Goal: Task Accomplishment & Management: Manage account settings

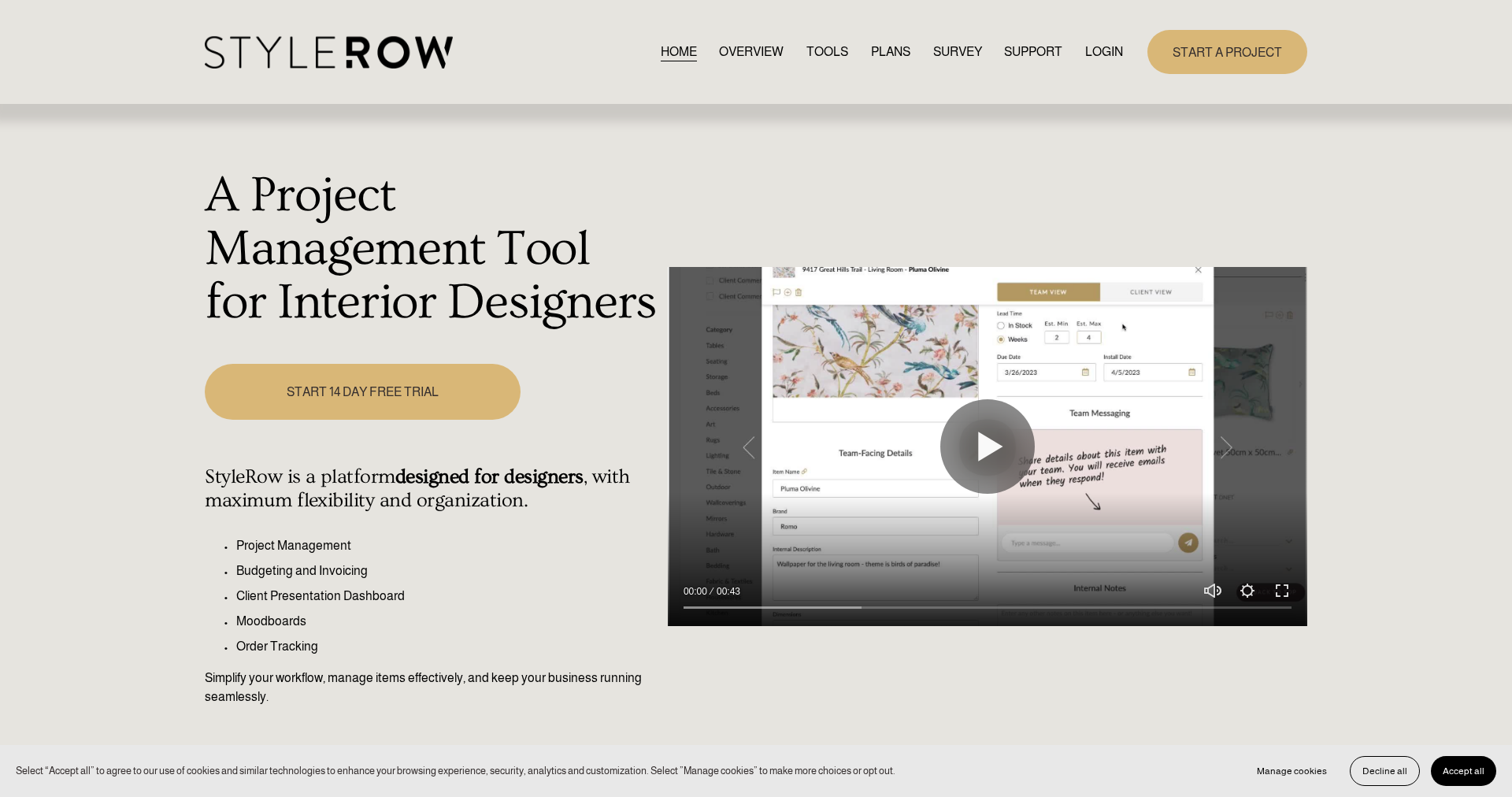
click at [1082, 67] on div "HOME OVERVIEW TOOLS PLANS SURVEY SUPPORT QUESTIONS" at bounding box center [664, 52] width 918 height 32
click at [1091, 59] on link "LOGIN" at bounding box center [1104, 51] width 38 height 22
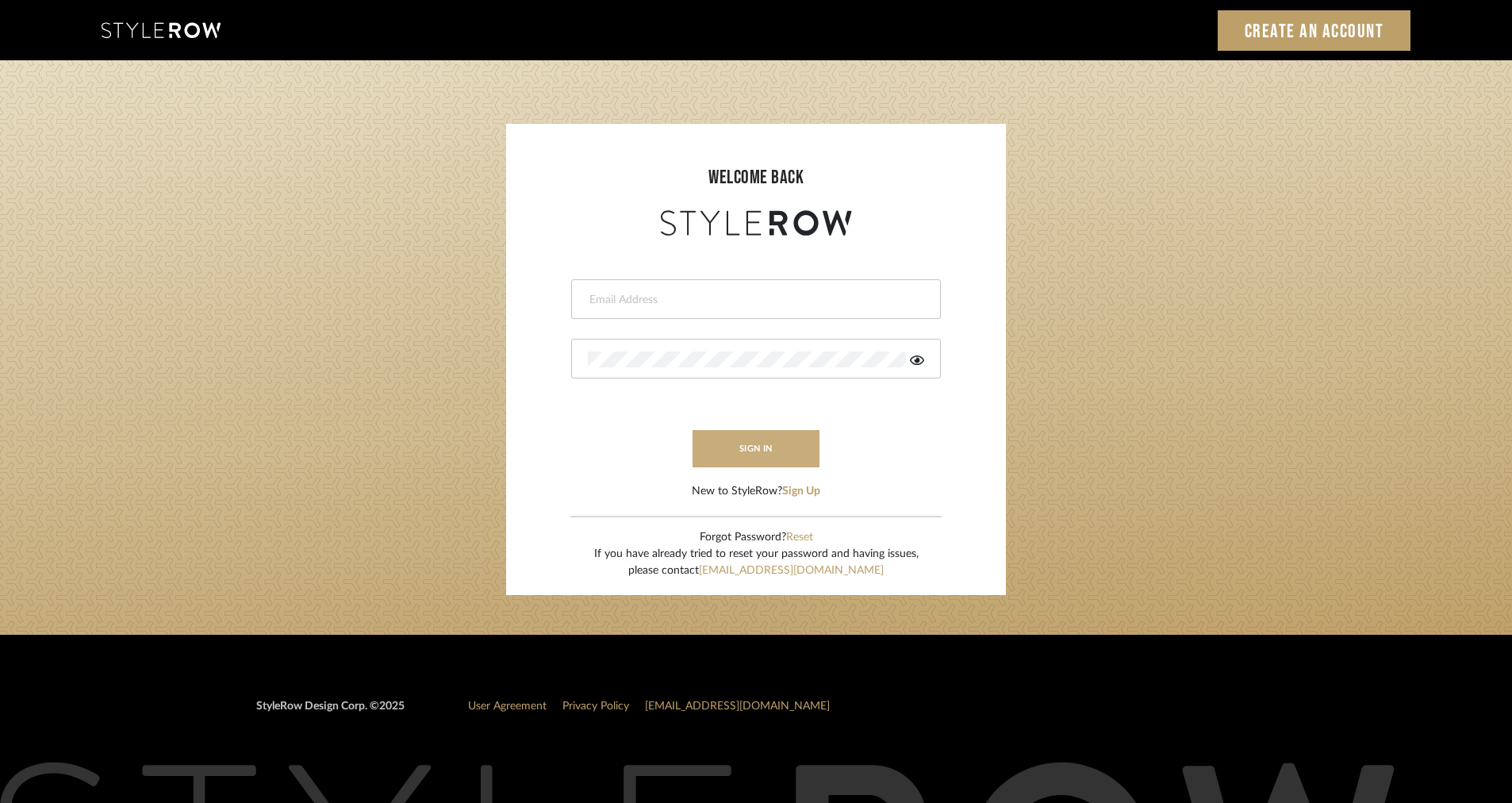
type input "intern@meyerinteriors.com"
click at [737, 453] on button "sign in" at bounding box center [756, 448] width 127 height 37
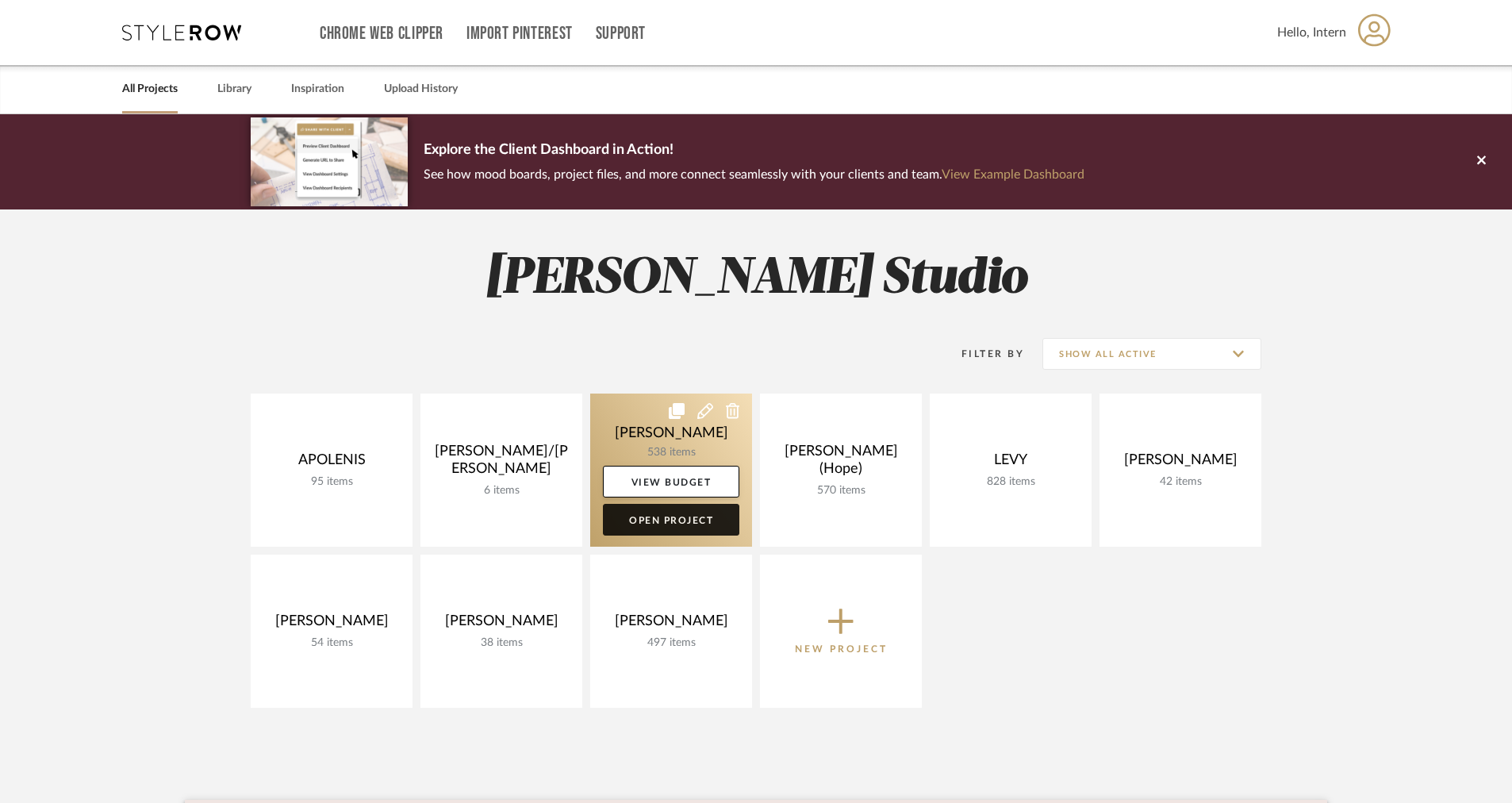
click at [682, 522] on link "Open Project" at bounding box center [671, 520] width 137 height 31
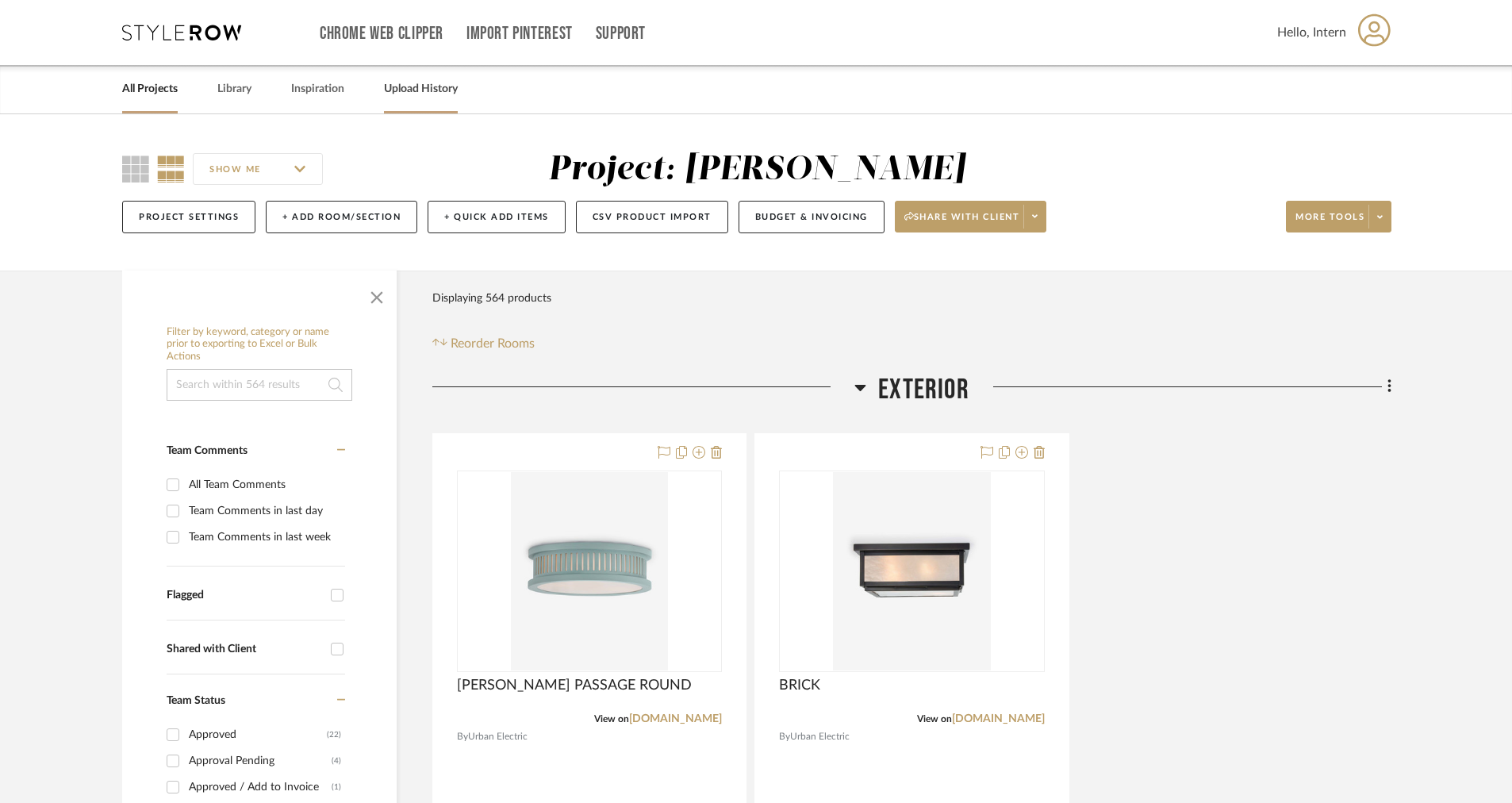
click at [437, 69] on div "Upload History" at bounding box center [420, 90] width 74 height 49
click at [419, 88] on link "Upload History" at bounding box center [420, 89] width 74 height 22
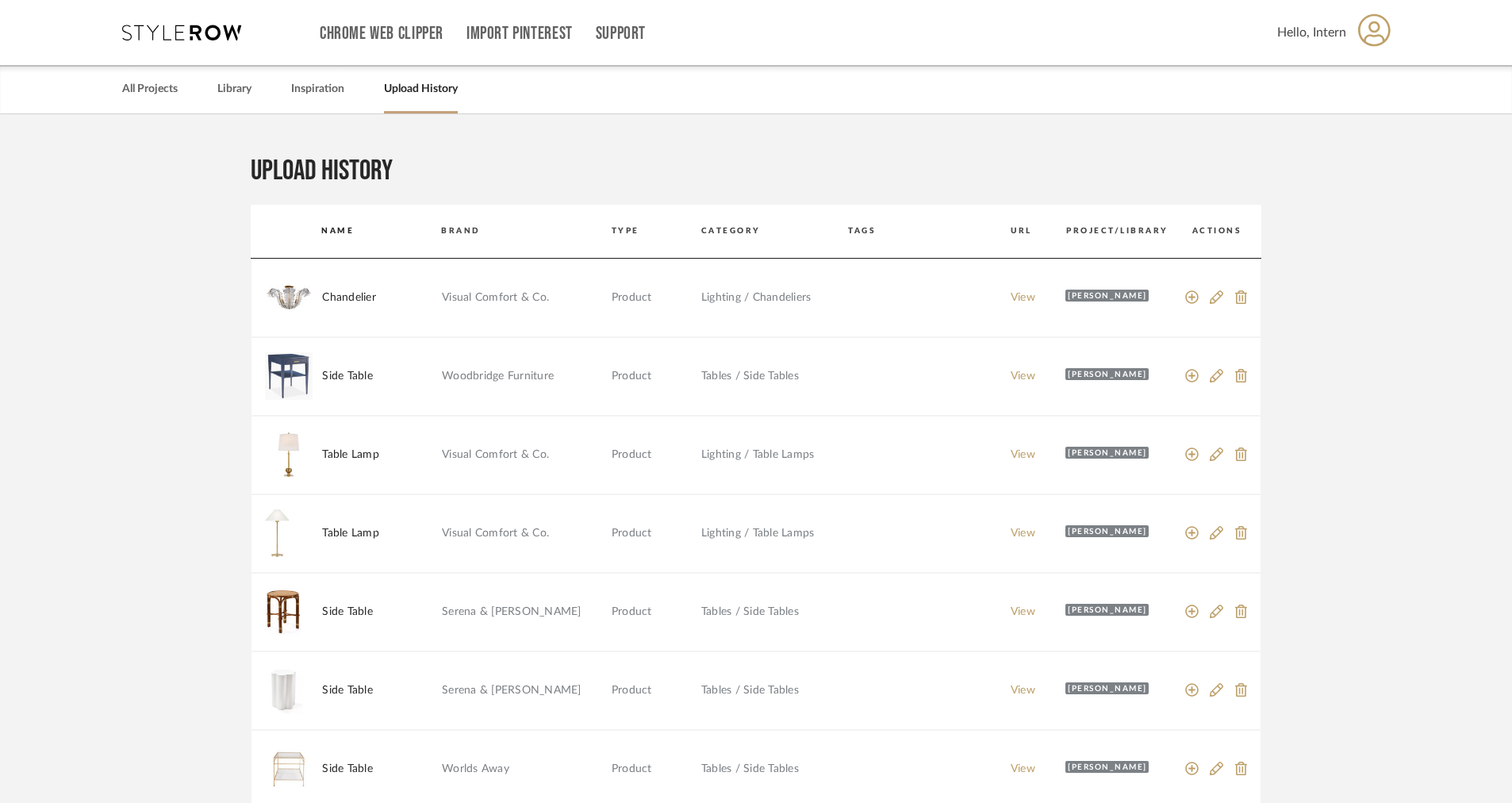
click at [1101, 222] on th "Project/Library" at bounding box center [1122, 231] width 114 height 53
click at [1095, 228] on th "Project/Library" at bounding box center [1122, 231] width 114 height 53
click at [193, 91] on div "All Projects Library Inspiration Upload History" at bounding box center [756, 90] width 1315 height 49
click at [230, 92] on link "Library" at bounding box center [234, 89] width 34 height 22
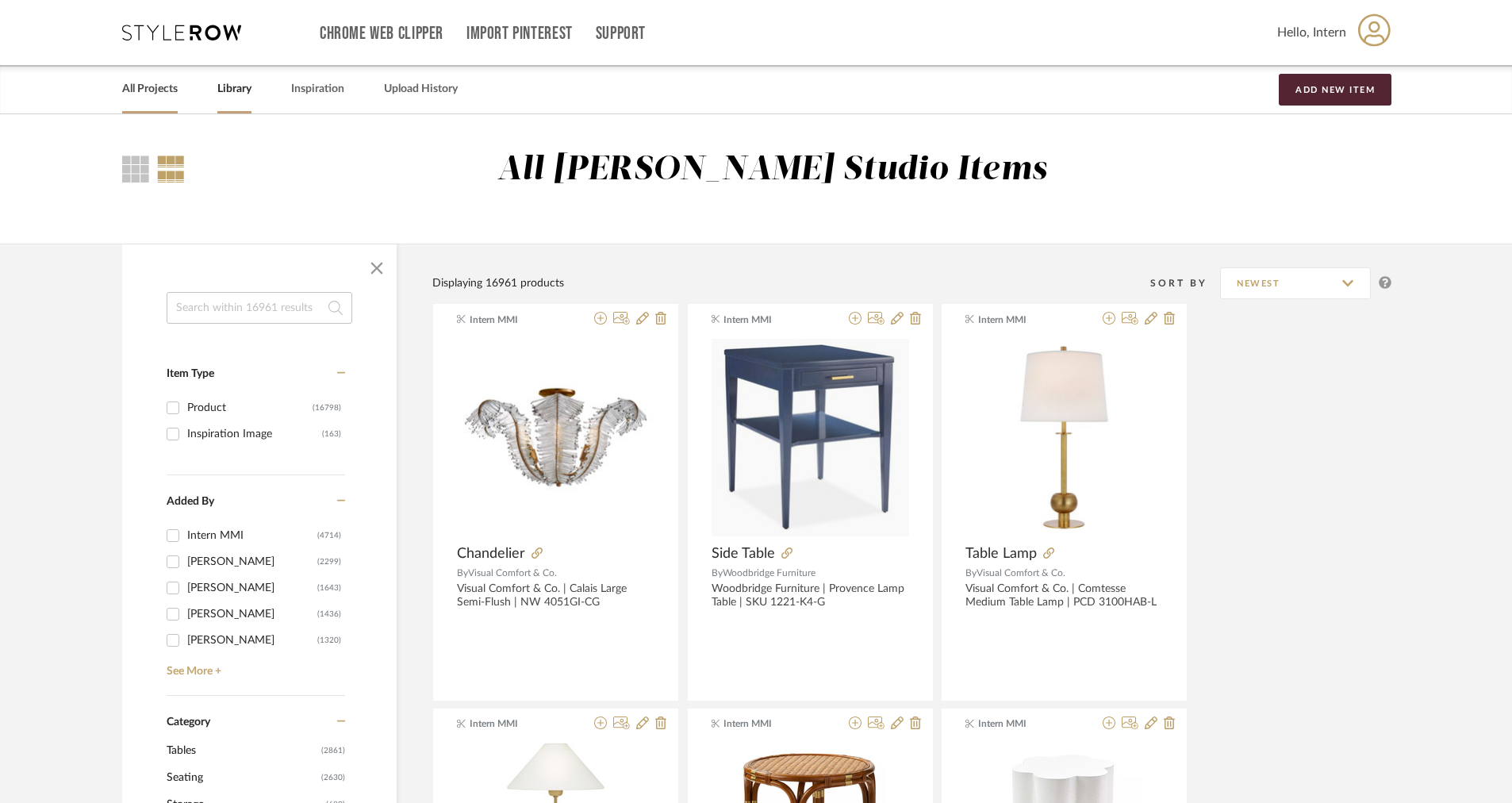
click at [141, 92] on link "All Projects" at bounding box center [150, 89] width 56 height 22
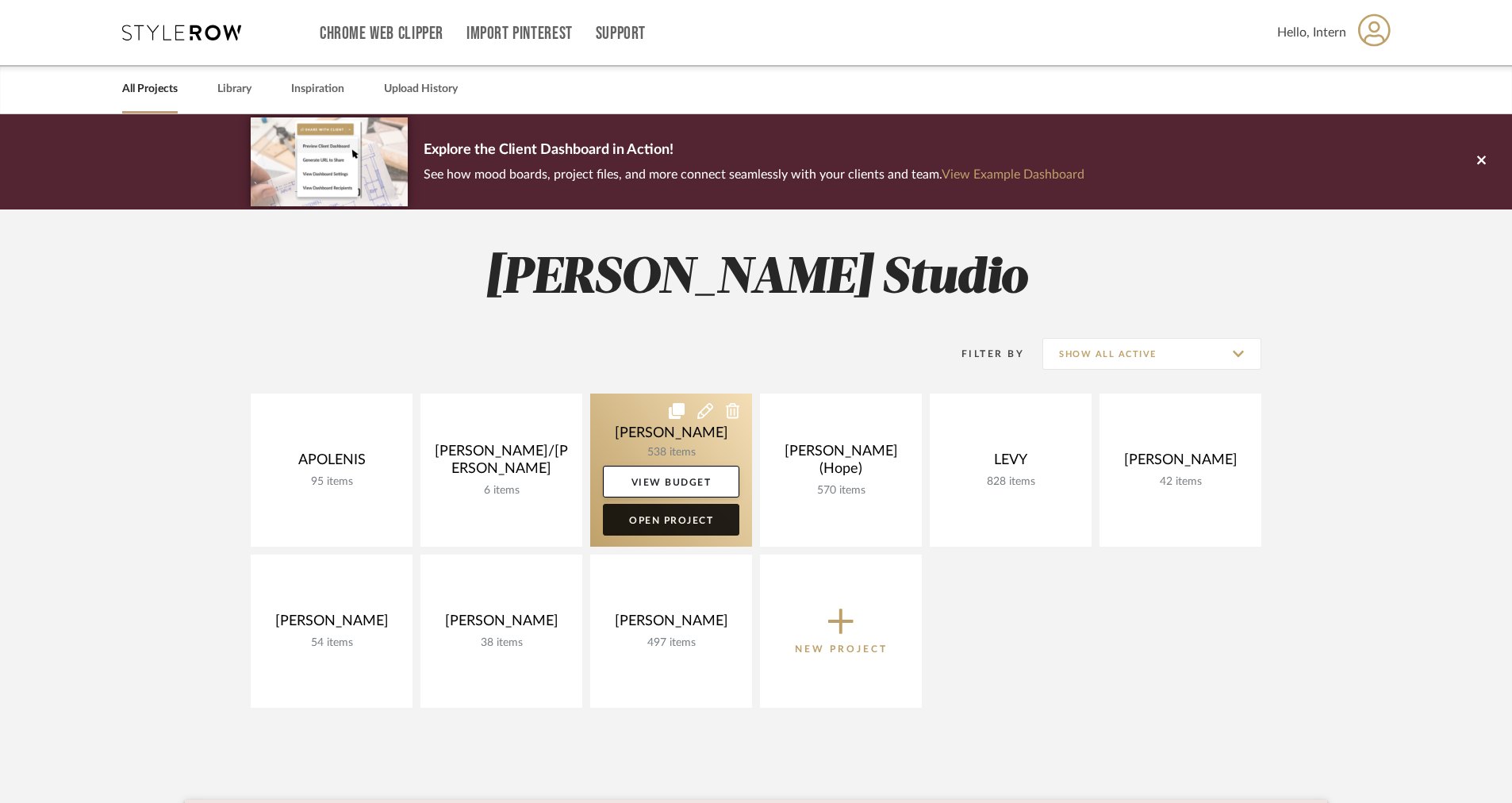
click at [710, 520] on link "Open Project" at bounding box center [671, 520] width 137 height 31
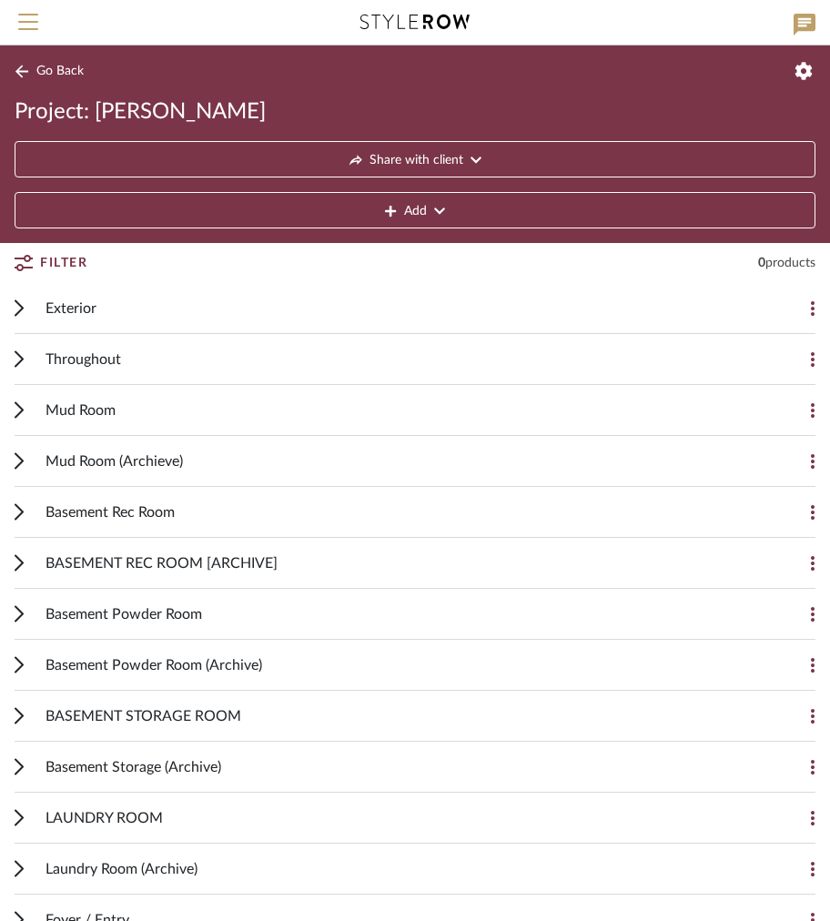
click at [28, 15] on span "Menu" at bounding box center [28, 15] width 20 height 2
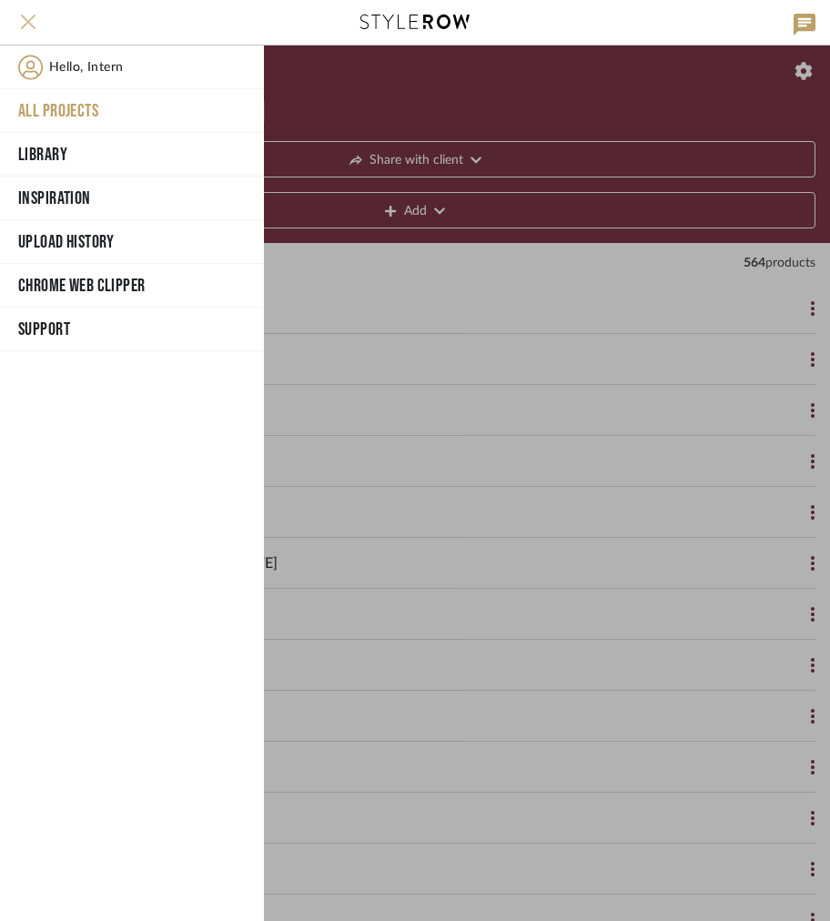
click at [26, 24] on span "Menu" at bounding box center [28, 27] width 20 height 27
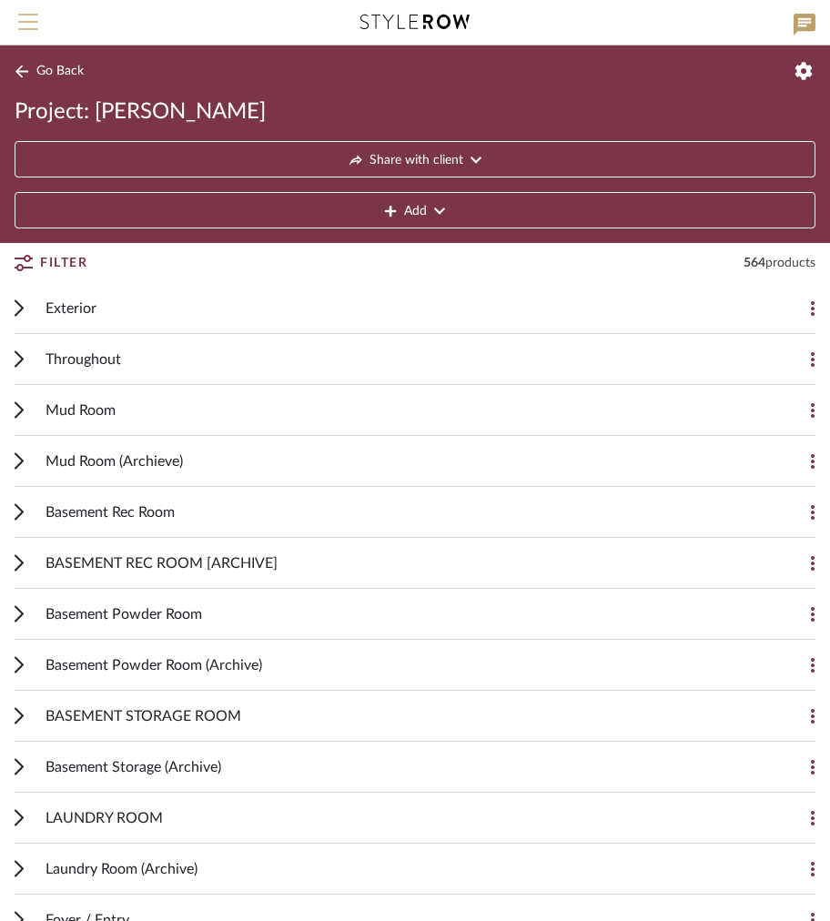
click at [26, 24] on span "Menu" at bounding box center [28, 27] width 20 height 27
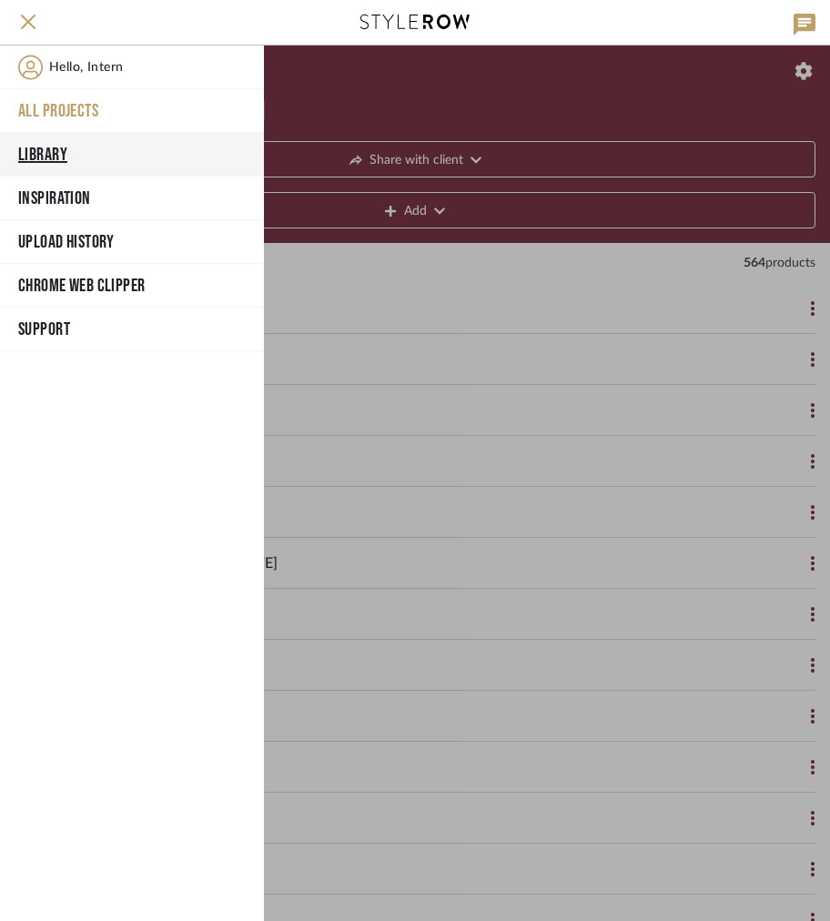
click at [53, 160] on button "Library" at bounding box center [132, 155] width 264 height 44
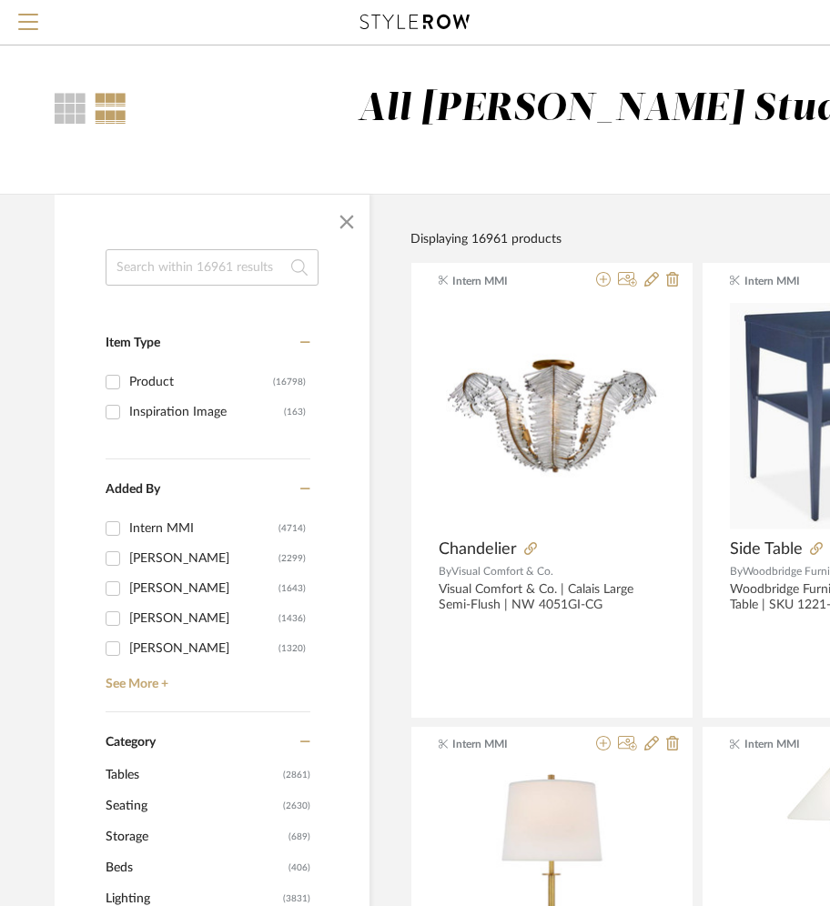
click at [232, 263] on input at bounding box center [212, 267] width 213 height 36
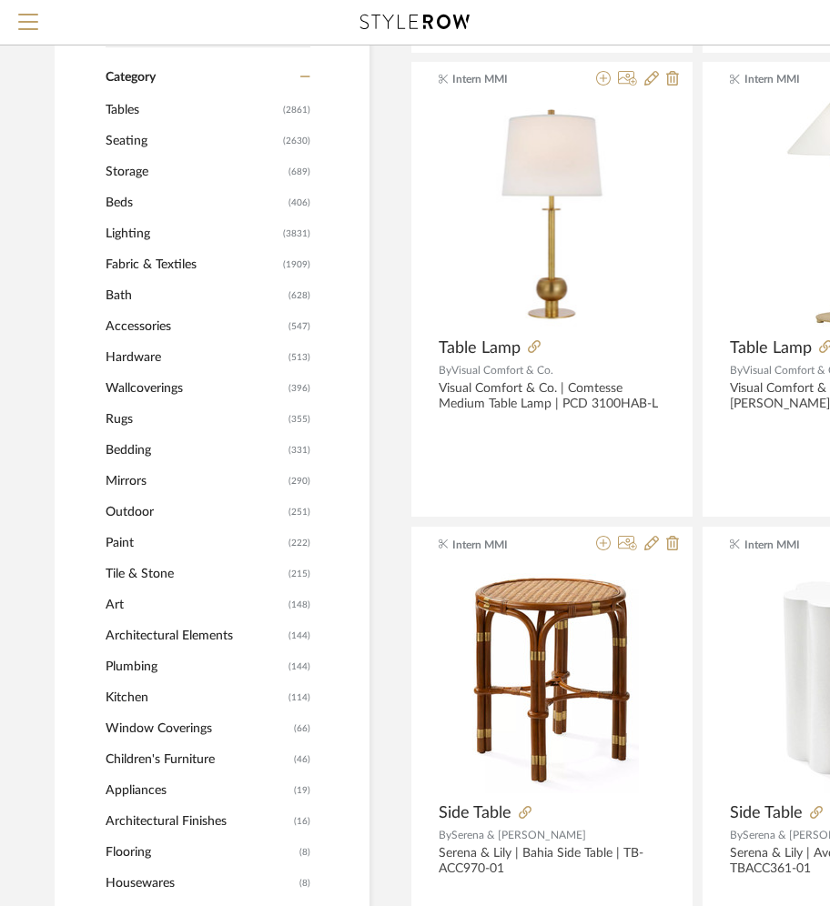
click at [112, 238] on span "Lighting" at bounding box center [192, 233] width 173 height 31
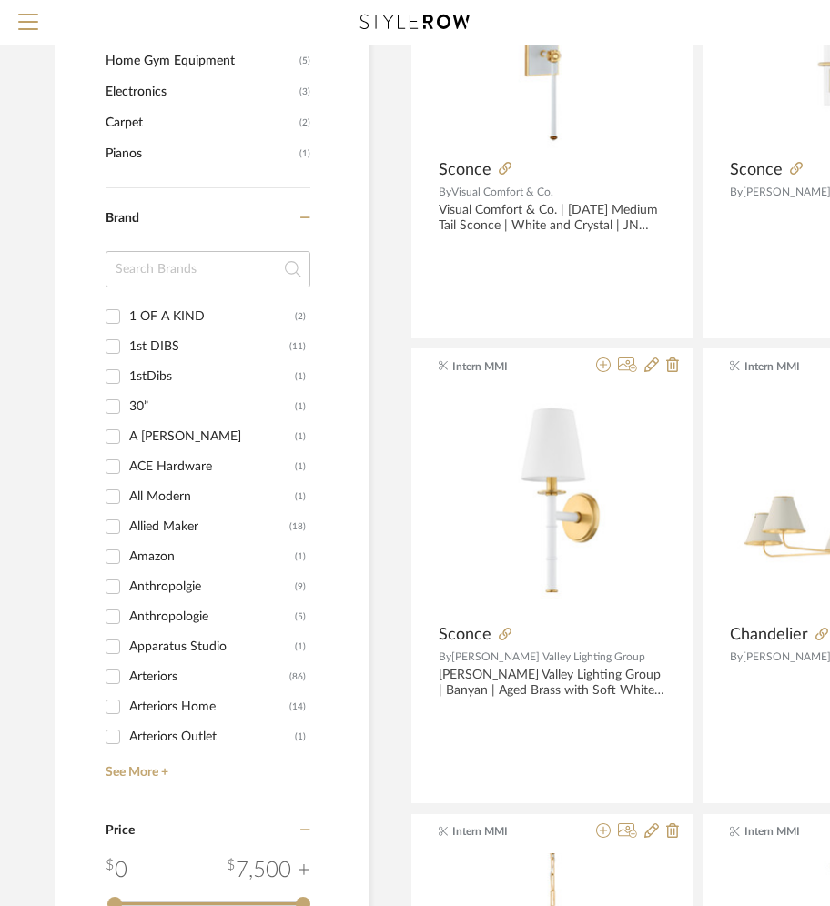
scroll to position [1877, 0]
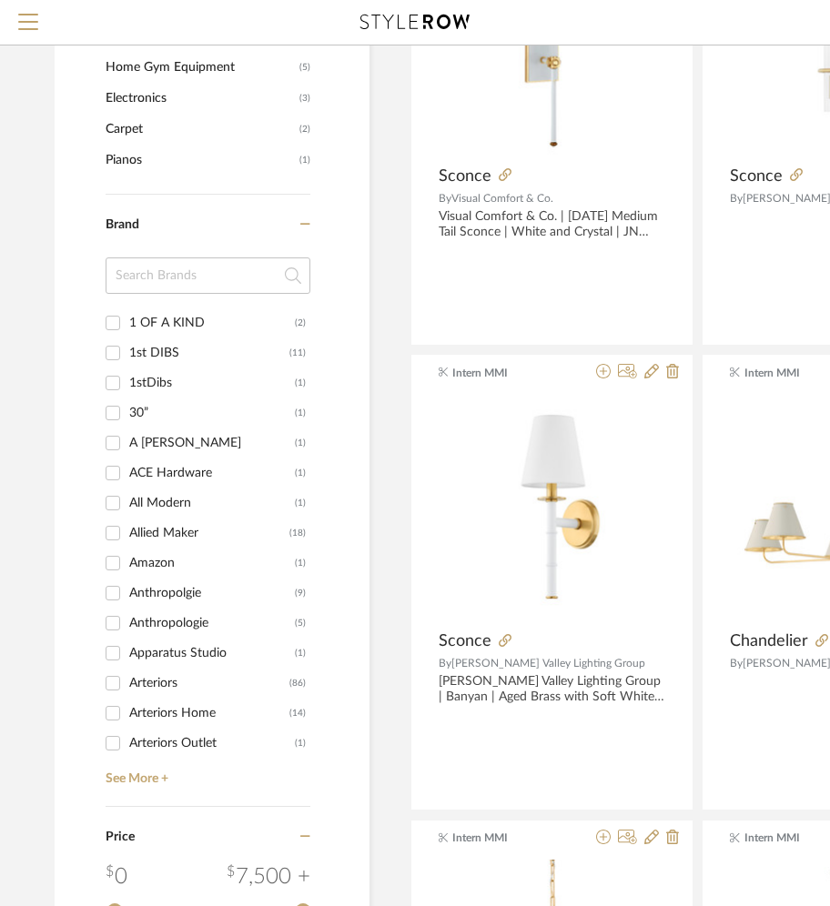
click at [187, 279] on input at bounding box center [208, 276] width 205 height 36
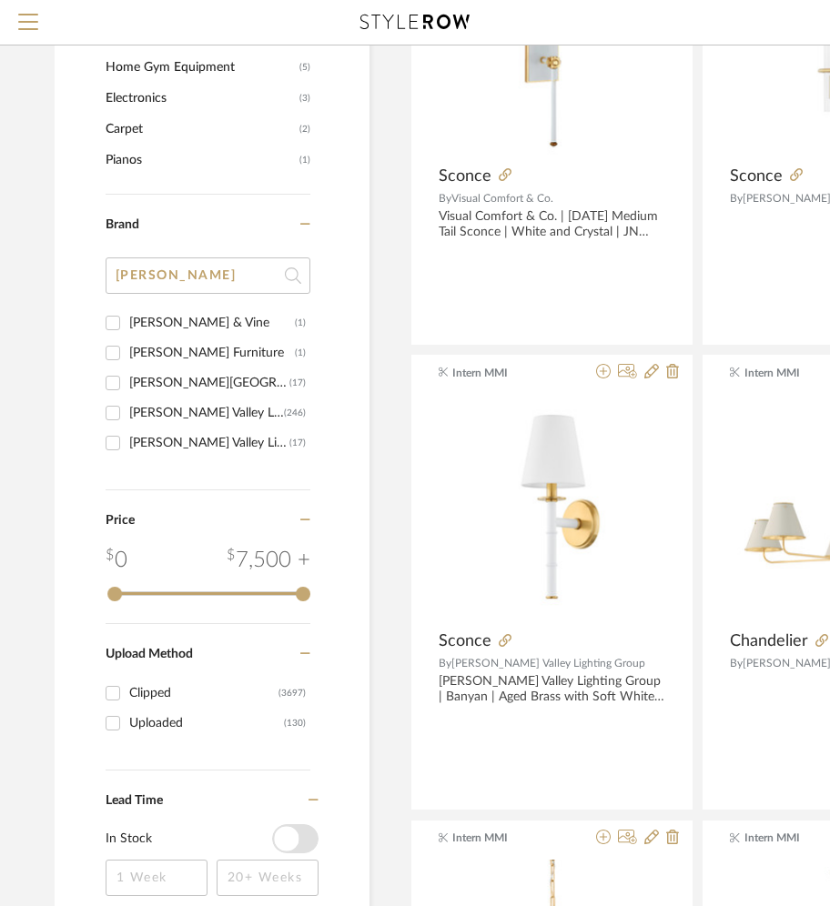
type input "hudson"
click at [108, 386] on input "Hudson Valley (17)" at bounding box center [112, 383] width 29 height 29
checkbox input "true"
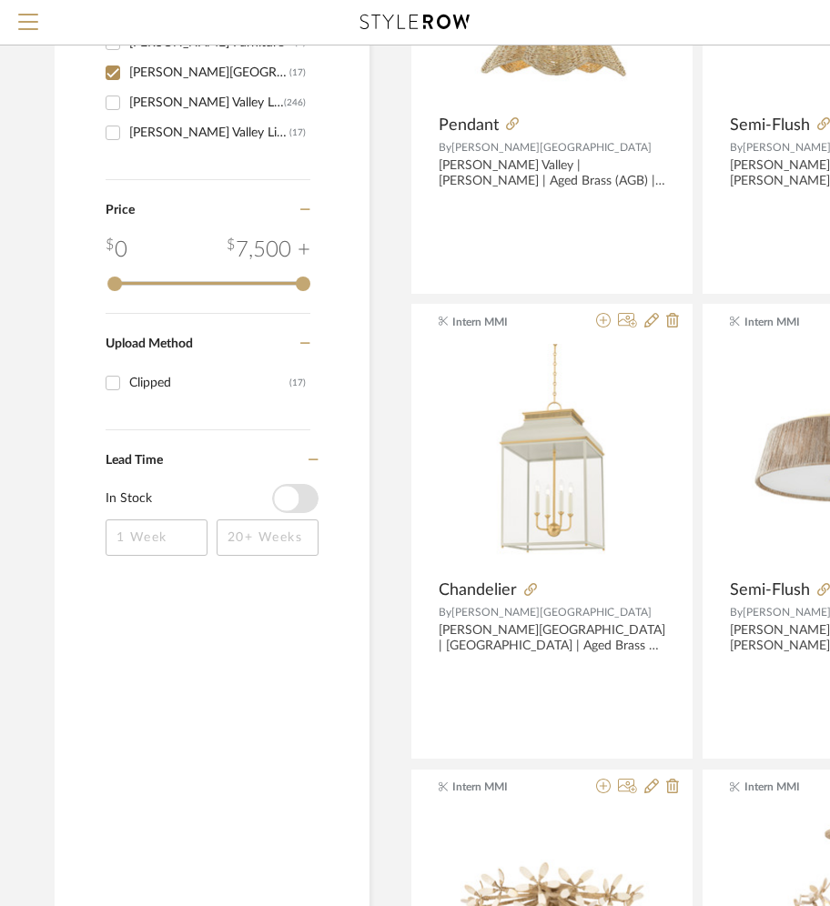
scroll to position [905, 0]
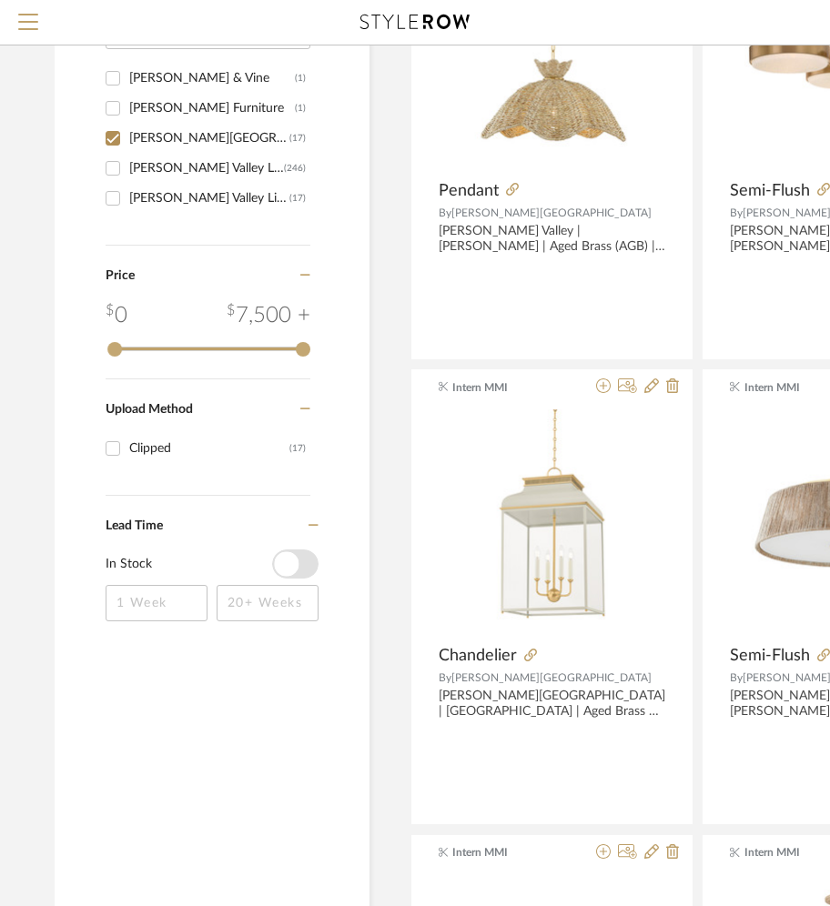
click at [145, 168] on div "[PERSON_NAME] Valley Lighting" at bounding box center [206, 168] width 155 height 29
click at [127, 168] on input "Hudson Valley Lighting (246)" at bounding box center [112, 168] width 29 height 29
checkbox input "true"
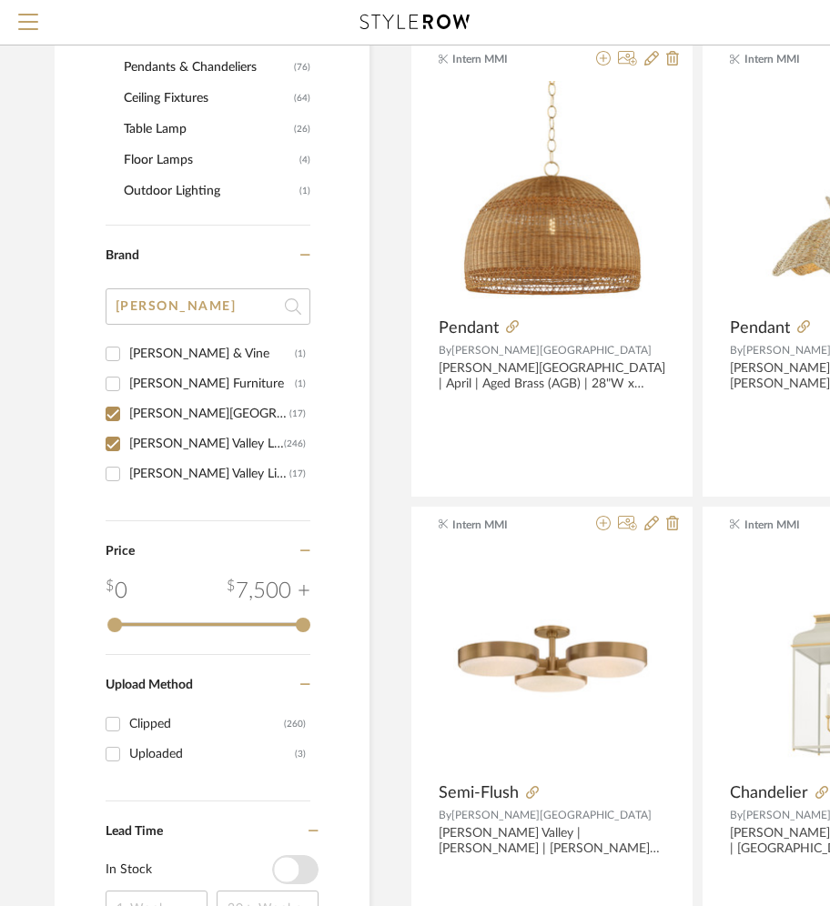
scroll to position [1043, 0]
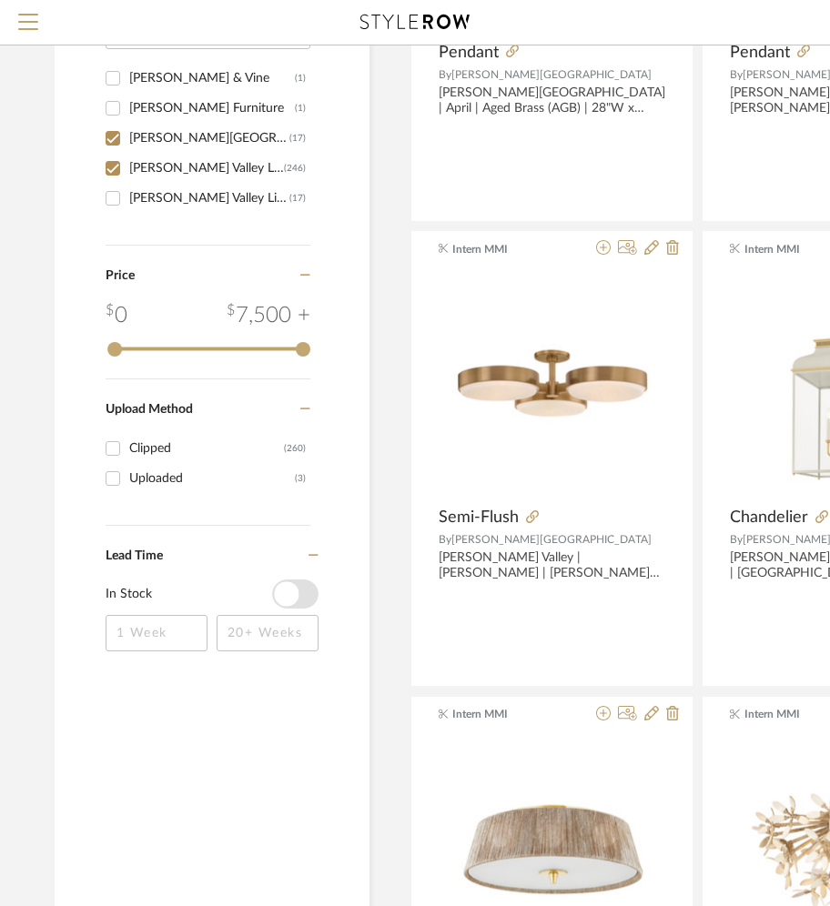
click at [147, 211] on div "[PERSON_NAME] Valley Lighting Group" at bounding box center [209, 198] width 160 height 29
click at [127, 211] on input "Hudson Valley Lighting Group (17)" at bounding box center [112, 198] width 29 height 29
checkbox input "true"
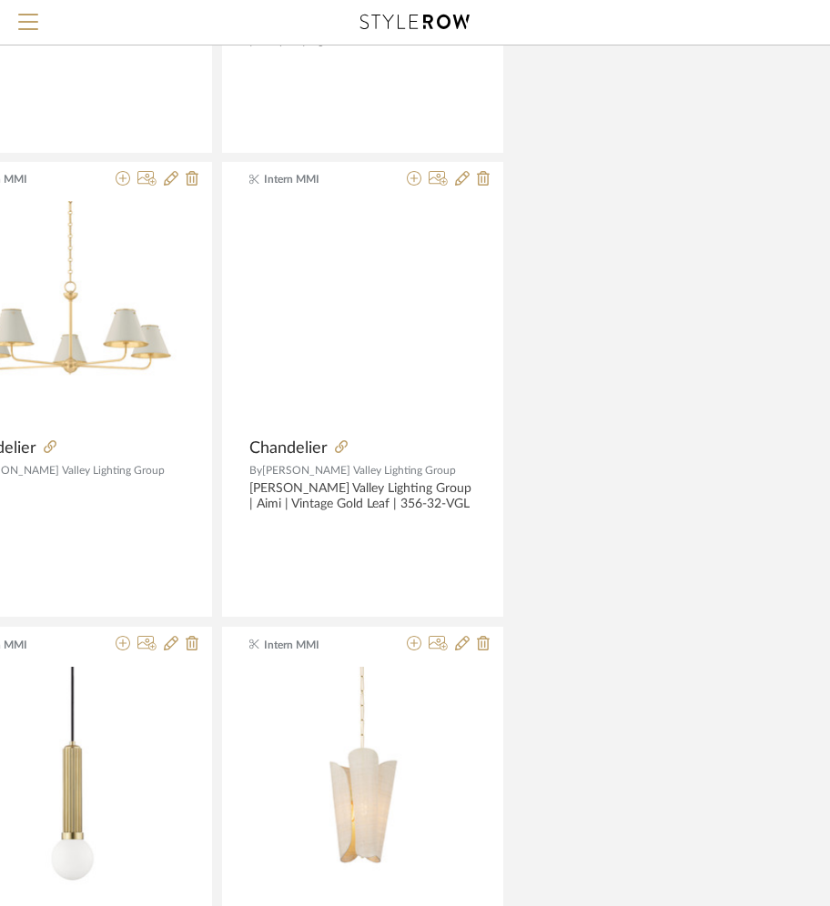
scroll to position [488, 481]
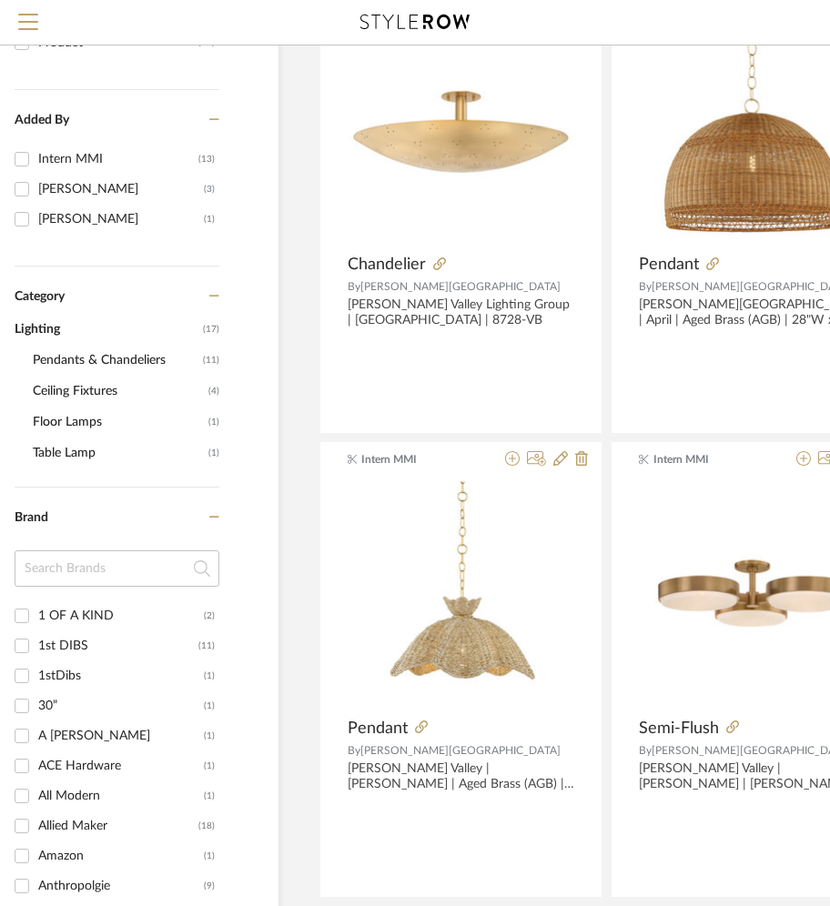
scroll to position [315, 91]
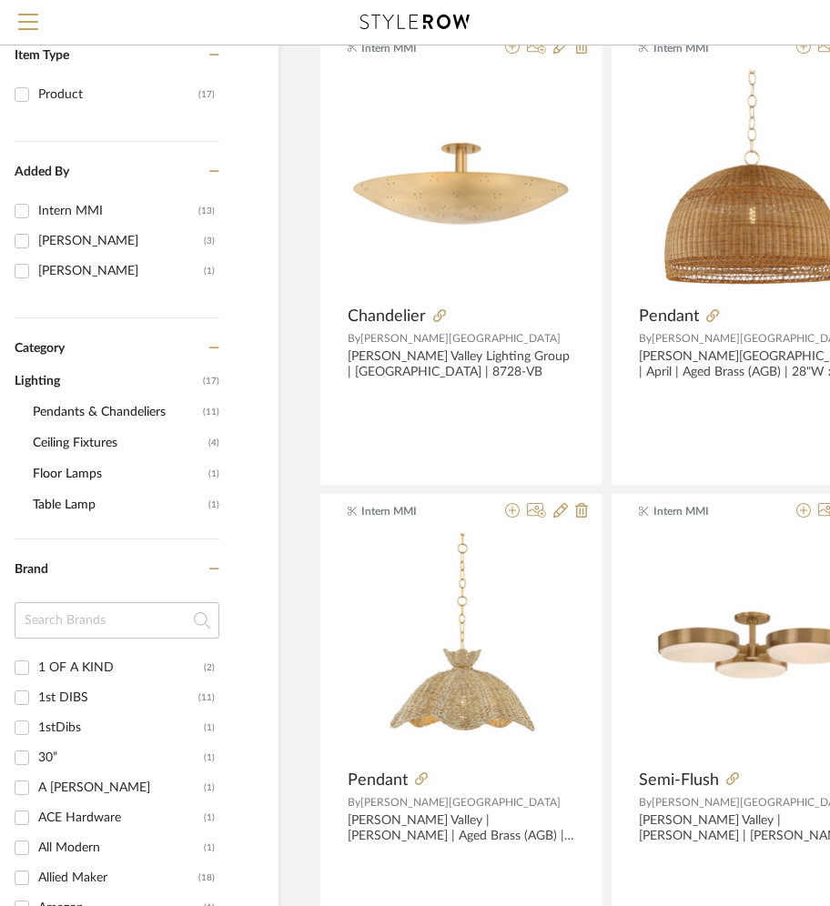
click at [103, 611] on input at bounding box center [117, 620] width 205 height 36
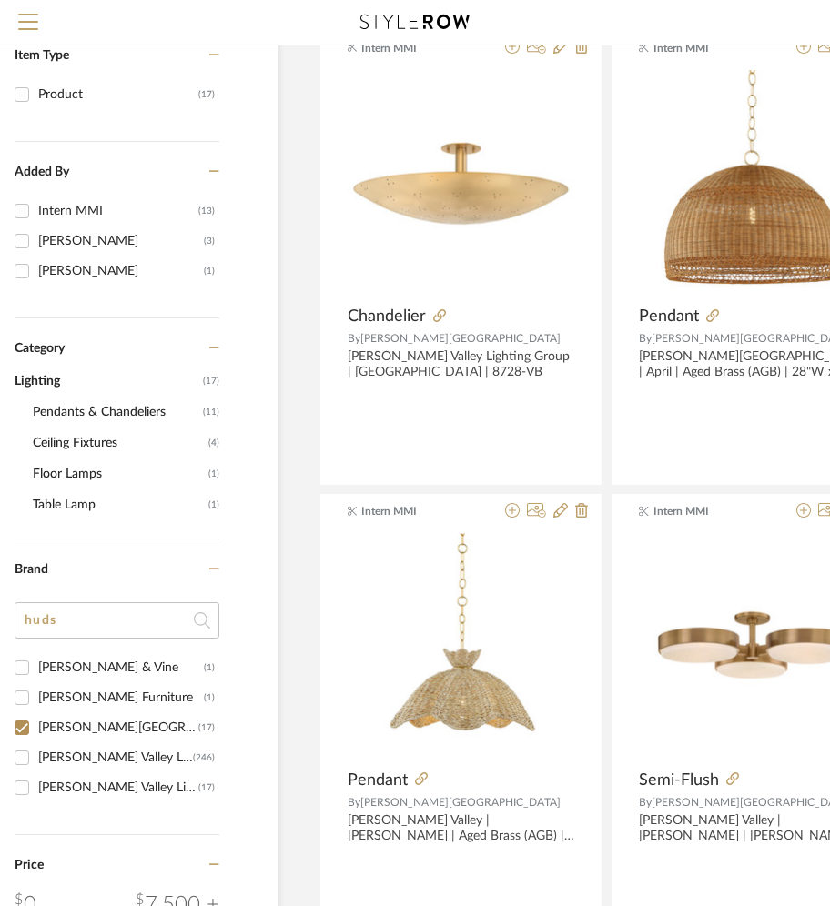
type input "huds"
click at [82, 765] on div "[PERSON_NAME] Valley Lighting" at bounding box center [115, 758] width 155 height 29
click at [36, 765] on input "Hudson Valley Lighting (246)" at bounding box center [21, 758] width 29 height 29
checkbox input "true"
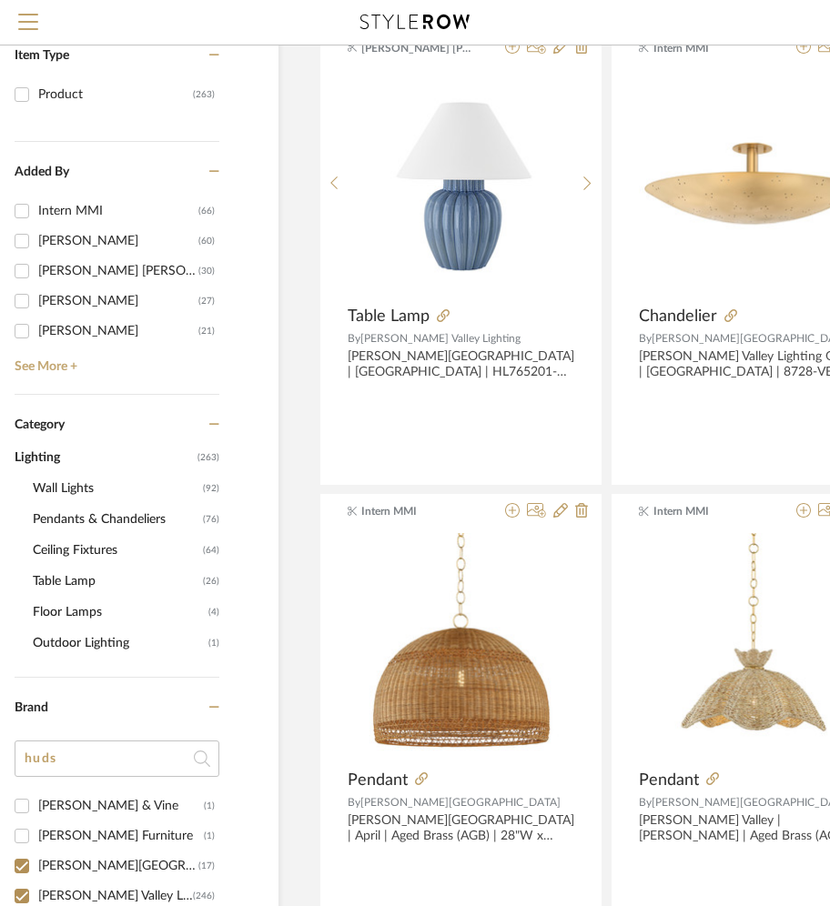
click at [64, 778] on div "huds" at bounding box center [117, 766] width 205 height 50
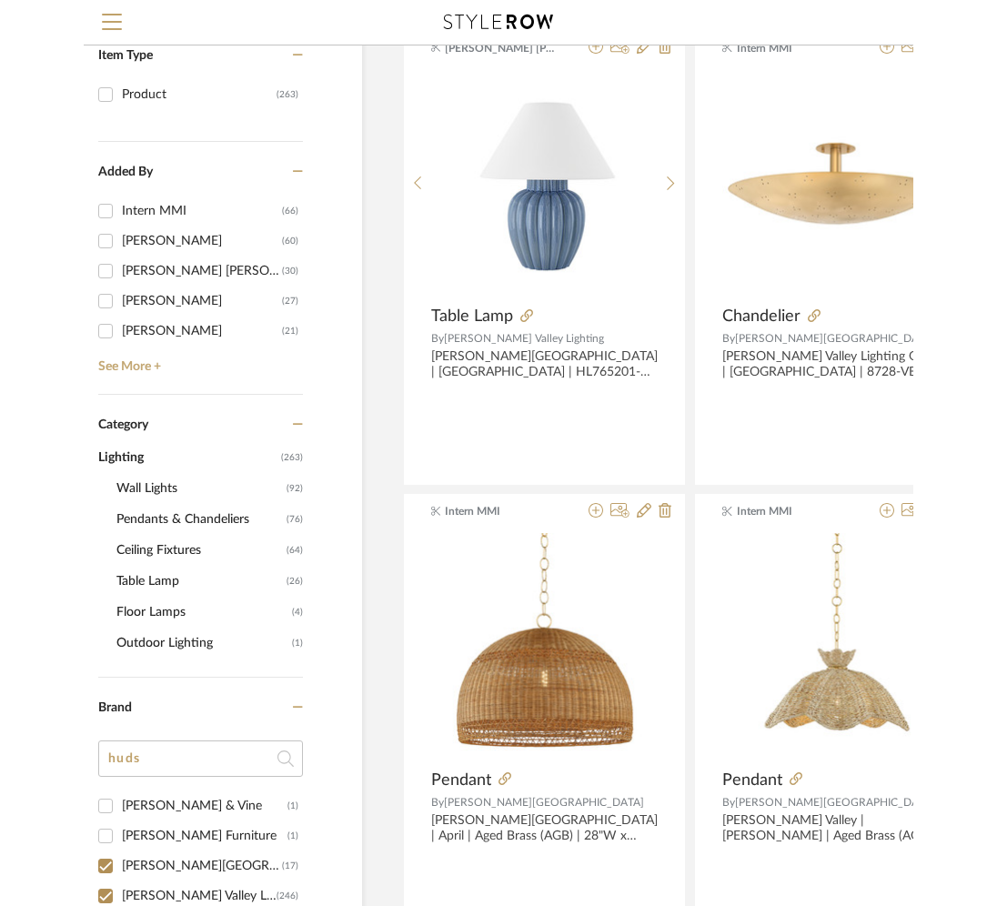
scroll to position [516, 91]
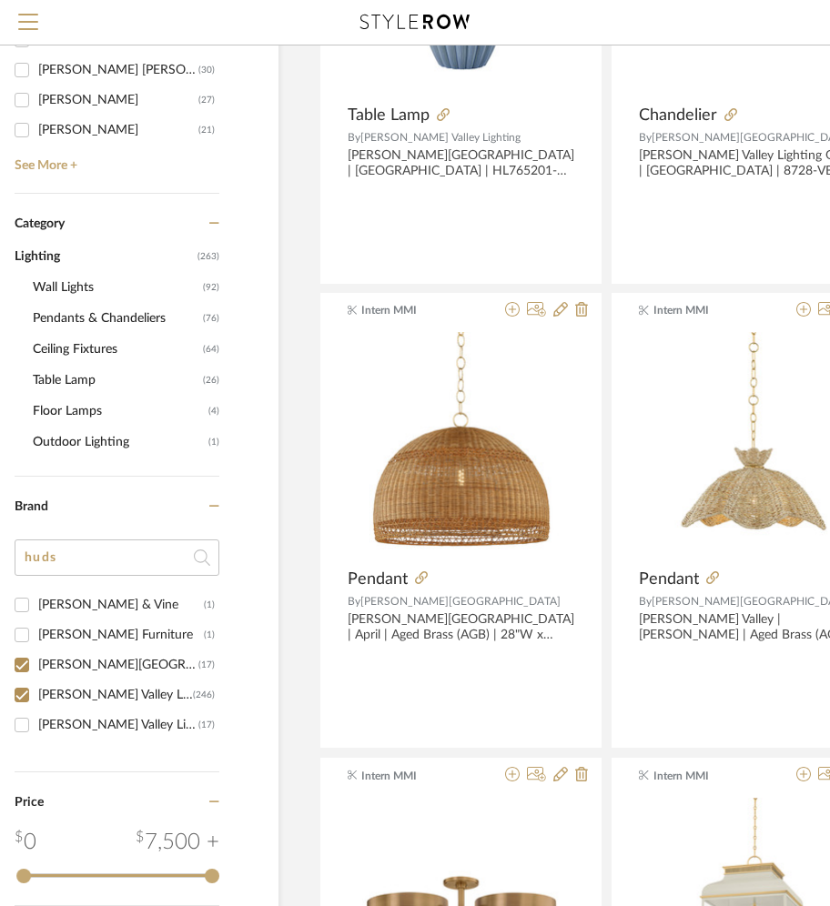
click at [86, 735] on div "Hudson Valley Lighting Group" at bounding box center [118, 725] width 160 height 29
click at [36, 735] on input "Hudson Valley Lighting Group (17)" at bounding box center [21, 725] width 29 height 29
checkbox input "true"
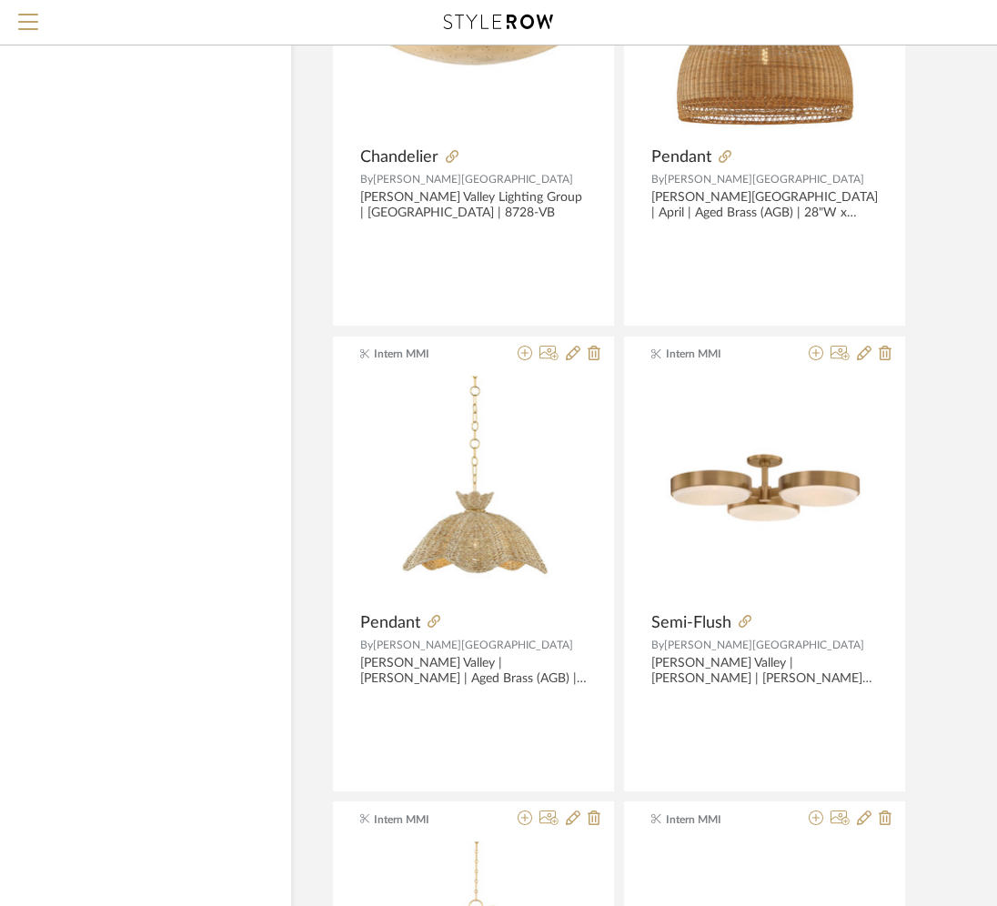
scroll to position [2720, 91]
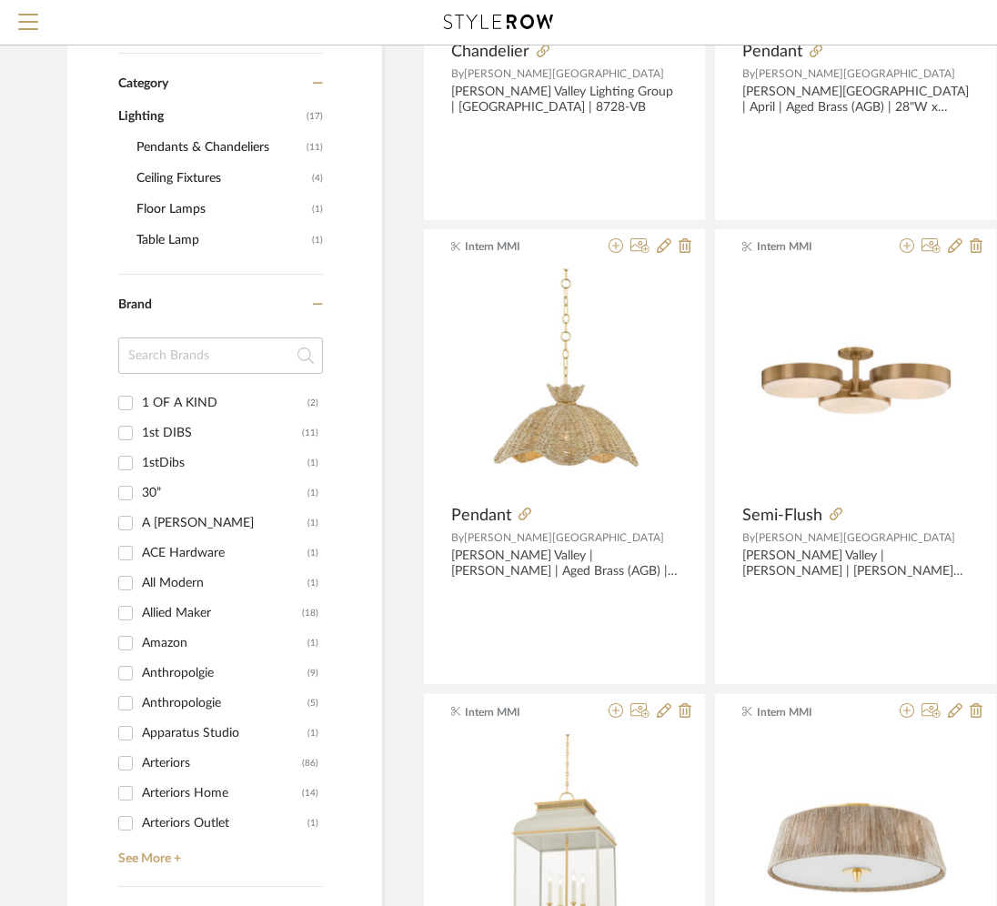
scroll to position [570, 0]
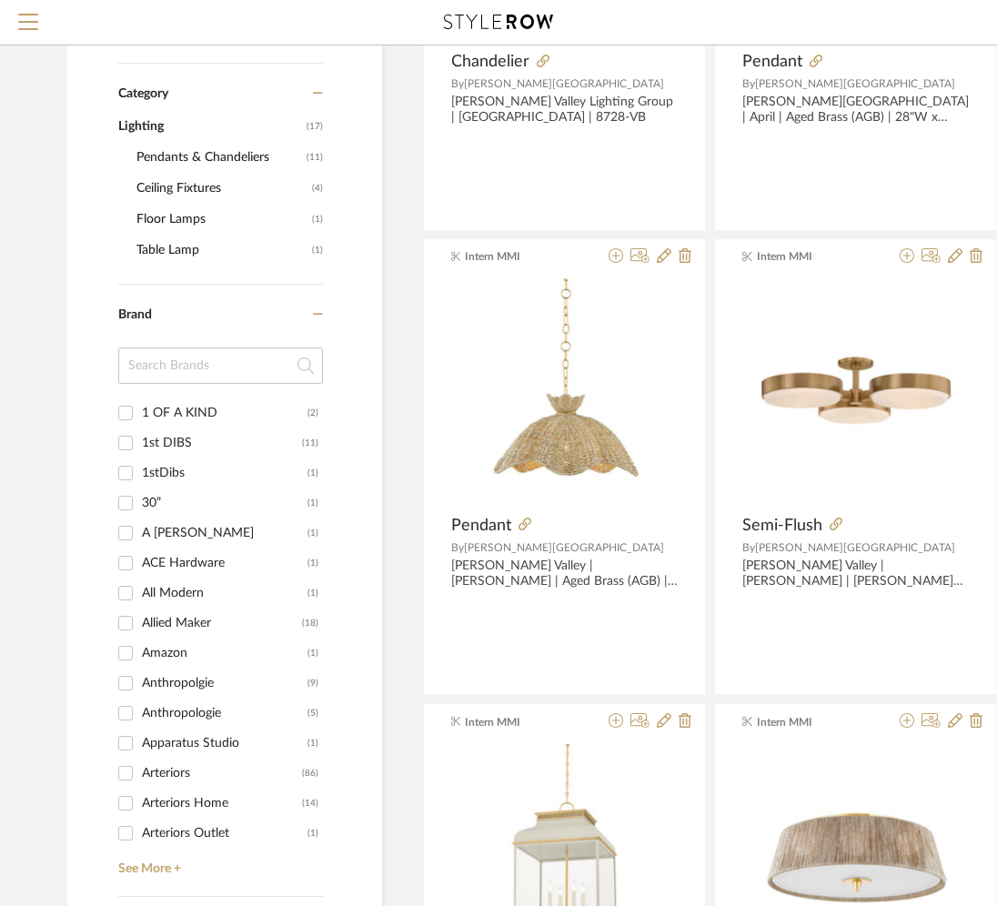
click at [248, 373] on input at bounding box center [220, 366] width 205 height 36
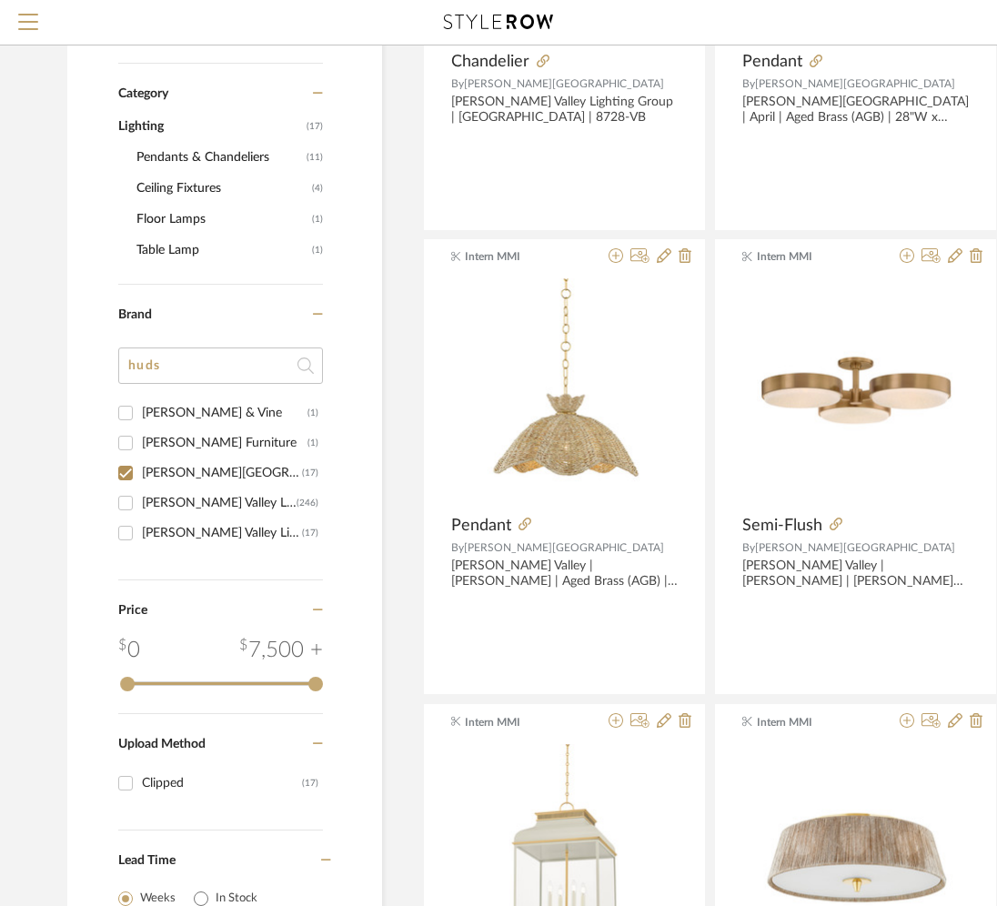
type input "huds"
click at [205, 490] on div "[PERSON_NAME] Valley Lighting" at bounding box center [219, 503] width 155 height 29
click at [140, 490] on input "[PERSON_NAME] Valley Lighting (246)" at bounding box center [125, 503] width 29 height 29
checkbox input "true"
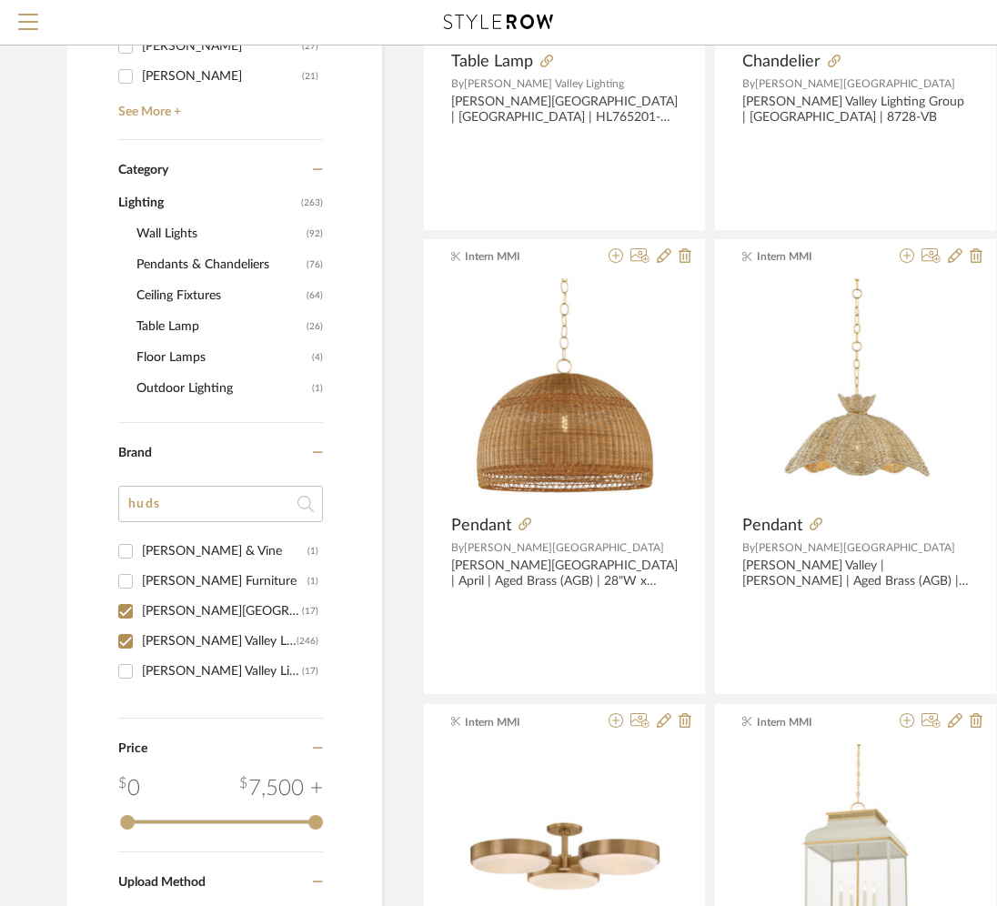
click at [194, 538] on div "Hudson & Vine" at bounding box center [225, 551] width 166 height 29
click at [140, 538] on input "Hudson & Vine (1)" at bounding box center [125, 551] width 29 height 29
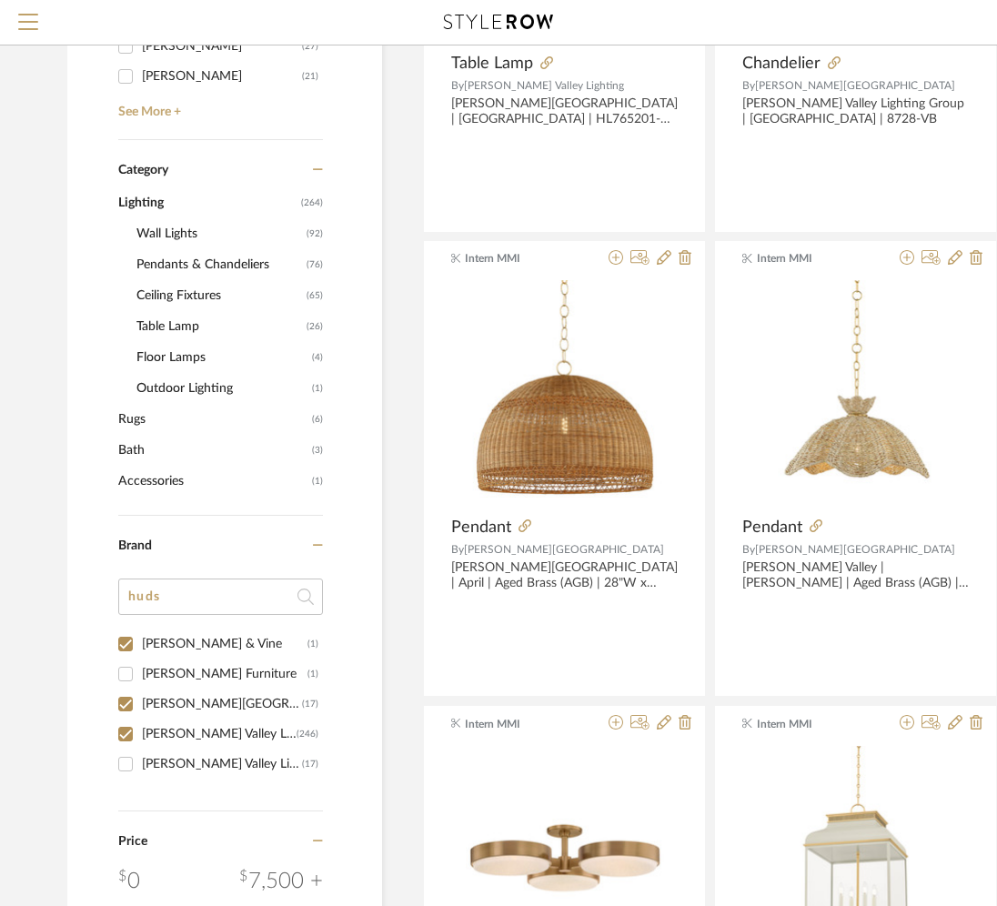
click at [152, 645] on div "Hudson & Vine" at bounding box center [225, 644] width 166 height 29
click at [140, 645] on input "Hudson & Vine (1)" at bounding box center [125, 644] width 29 height 29
checkbox input "false"
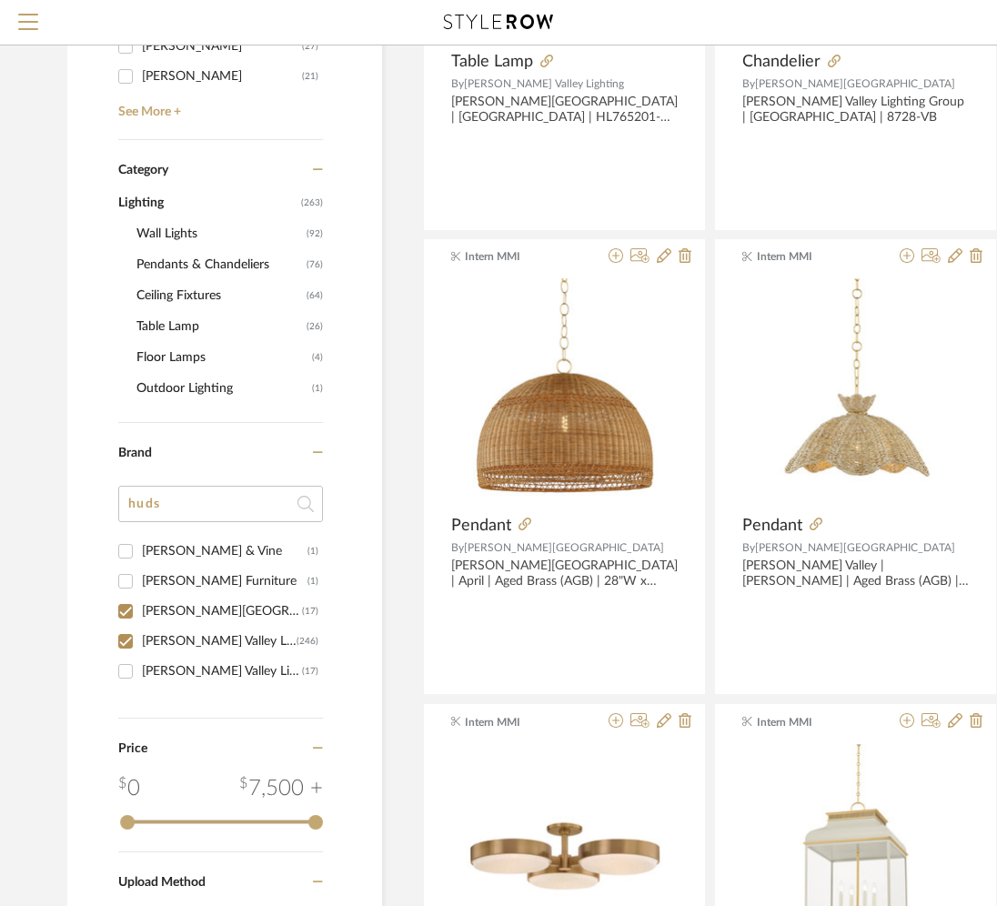
click at [154, 679] on div "Hudson Valley Lighting Group" at bounding box center [222, 671] width 160 height 29
click at [140, 679] on input "Hudson Valley Lighting Group (17)" at bounding box center [125, 671] width 29 height 29
checkbox input "true"
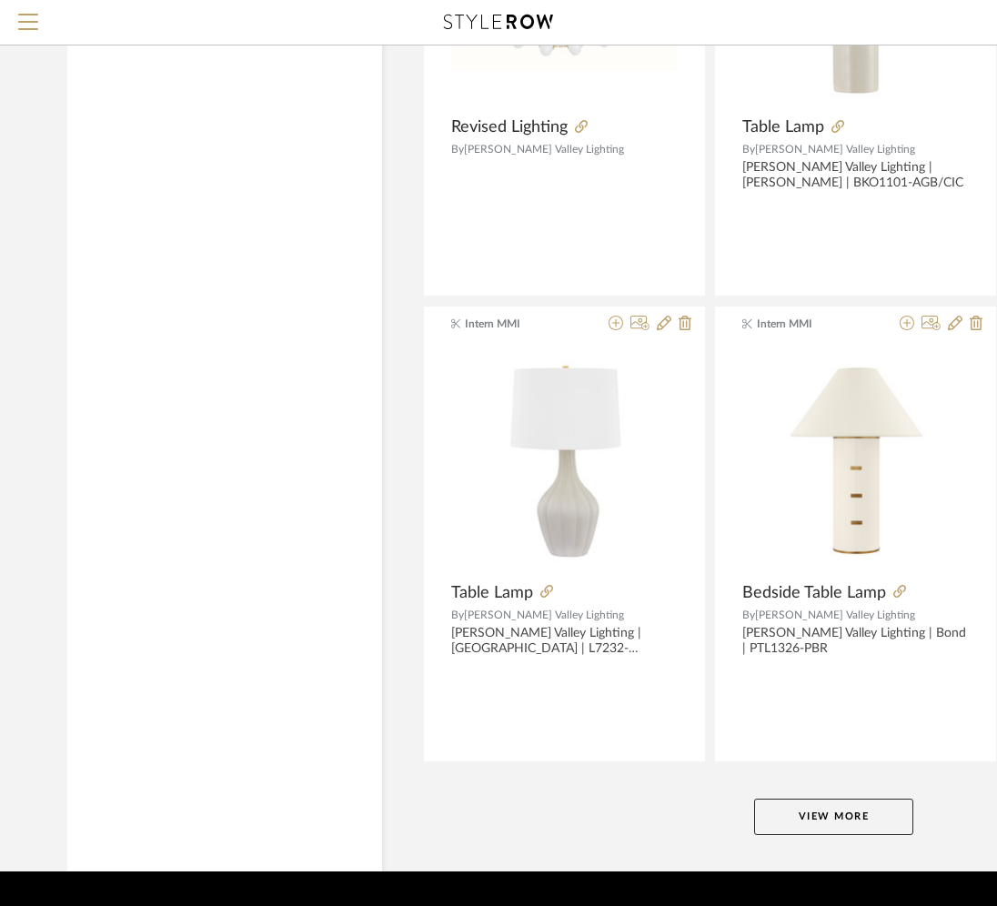
scroll to position [7999, 0]
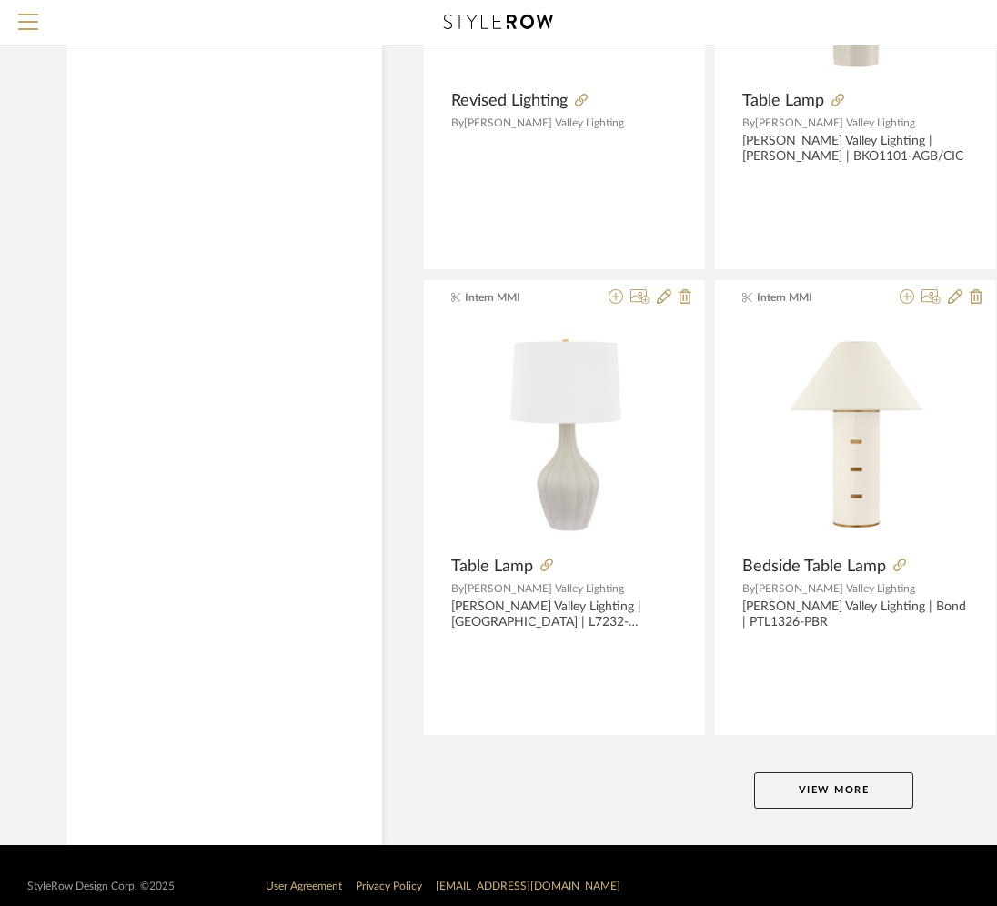
click at [786, 773] on button "View More" at bounding box center [833, 791] width 159 height 36
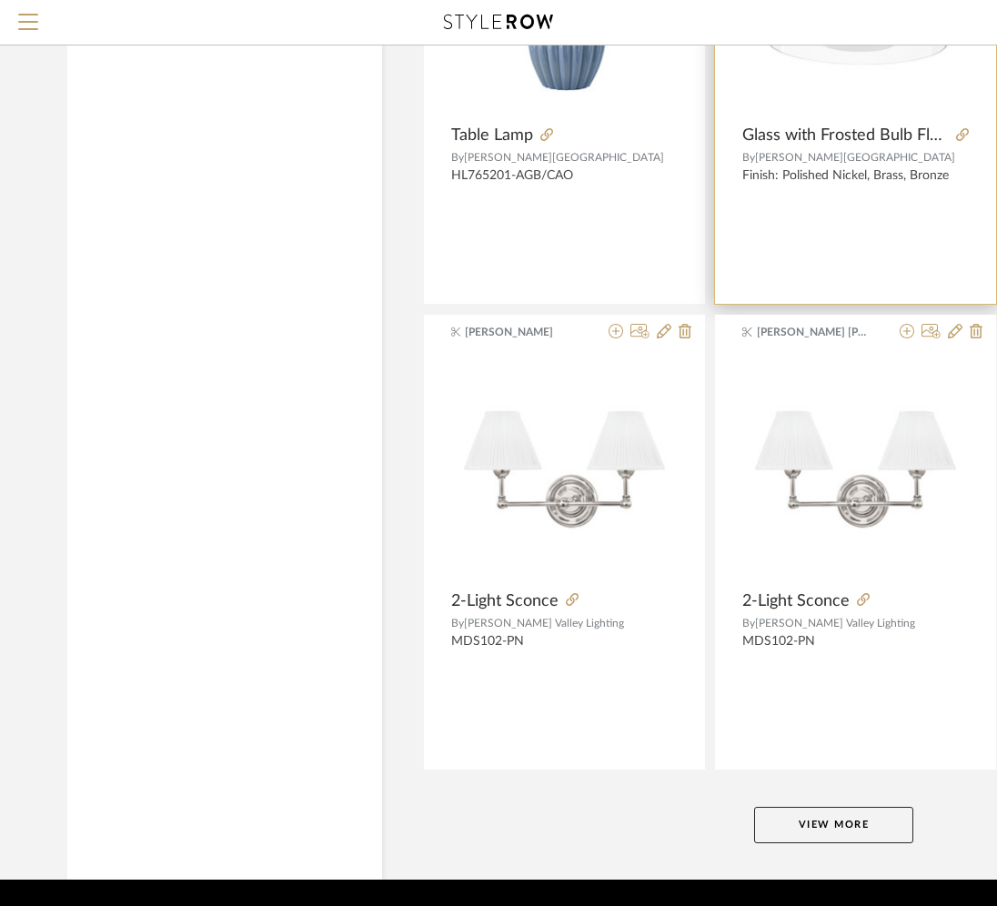
scroll to position [16378, 0]
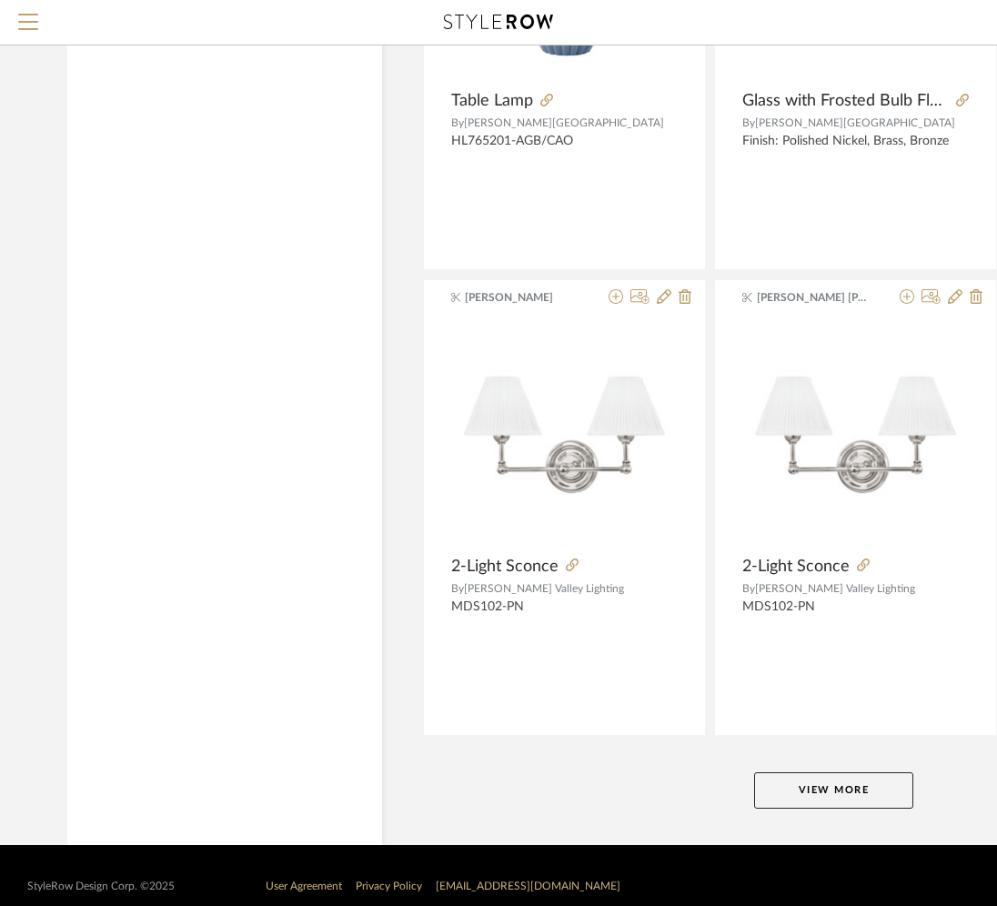
click at [830, 773] on button "View More" at bounding box center [833, 791] width 159 height 36
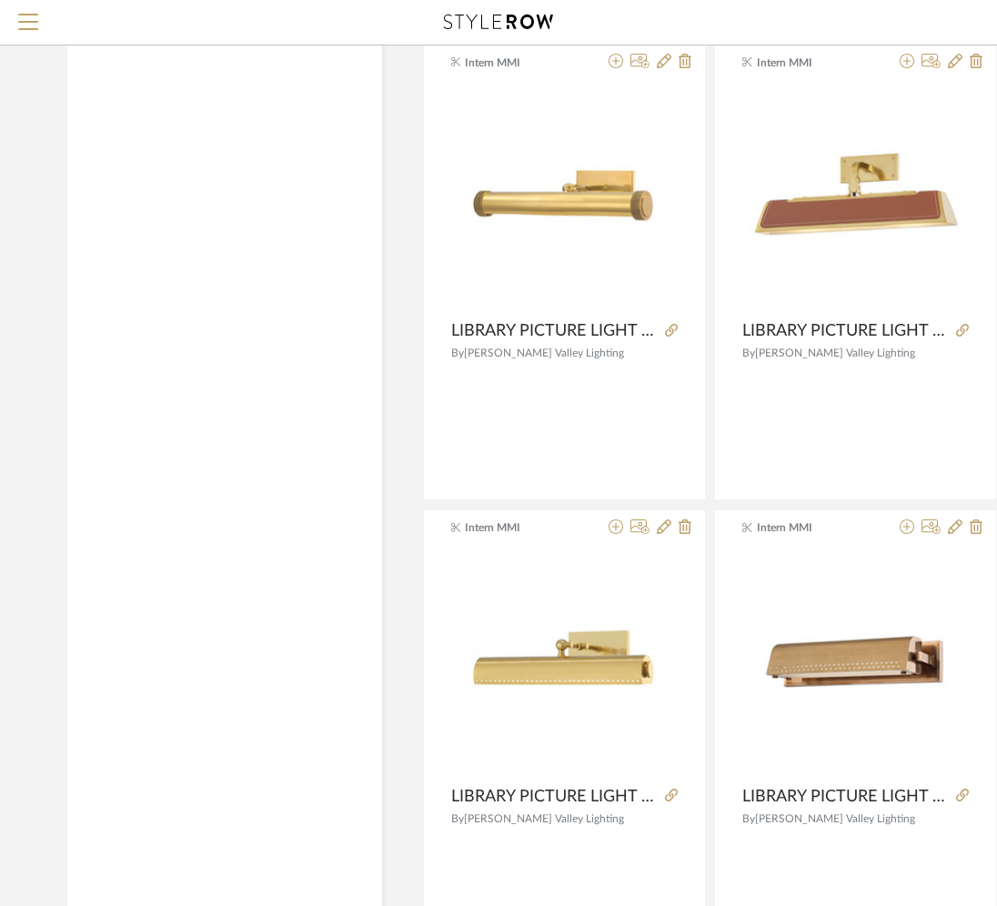
scroll to position [23633, 0]
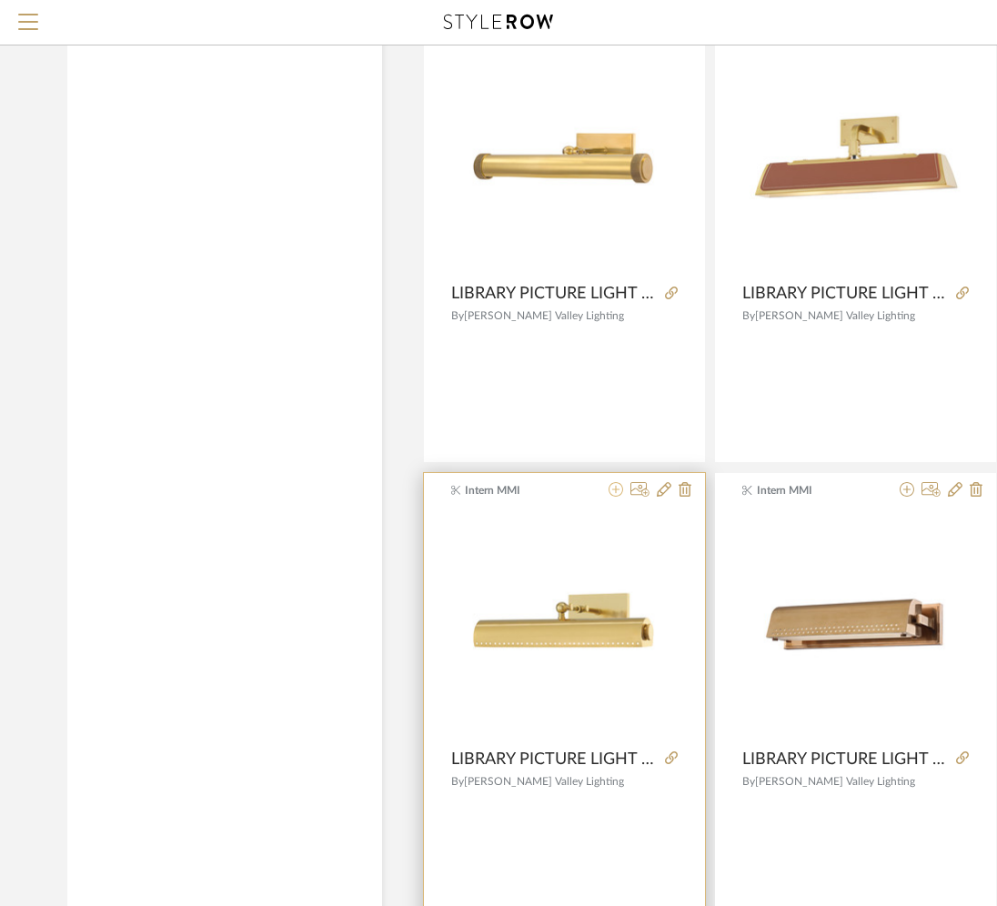
click at [609, 482] on icon at bounding box center [616, 489] width 15 height 15
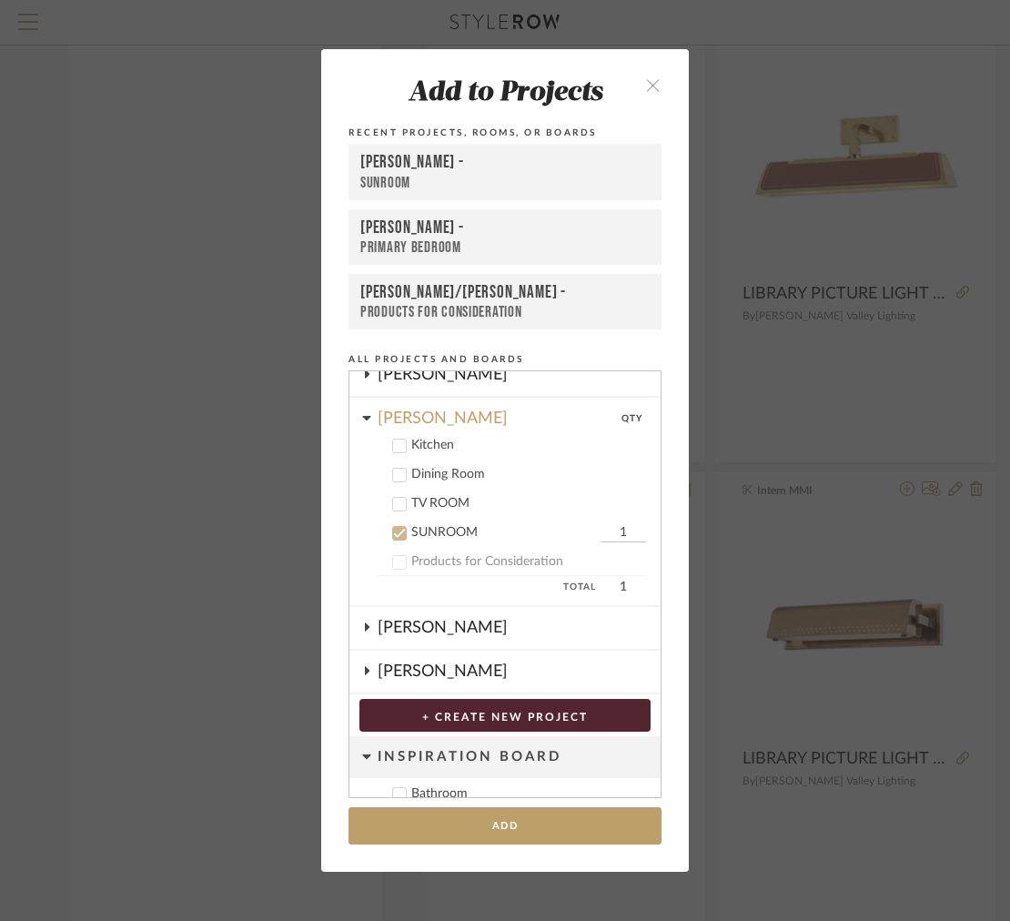
scroll to position [277, 0]
click at [646, 87] on icon "close" at bounding box center [652, 84] width 15 height 15
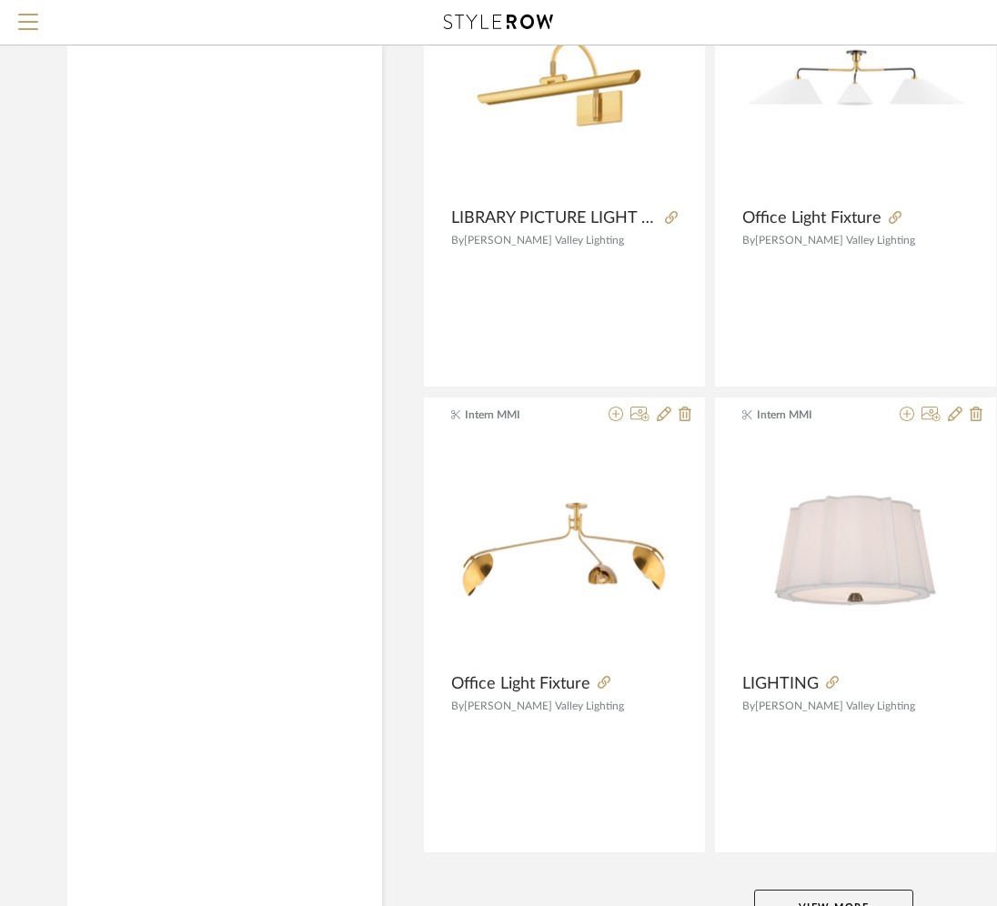
scroll to position [24757, 0]
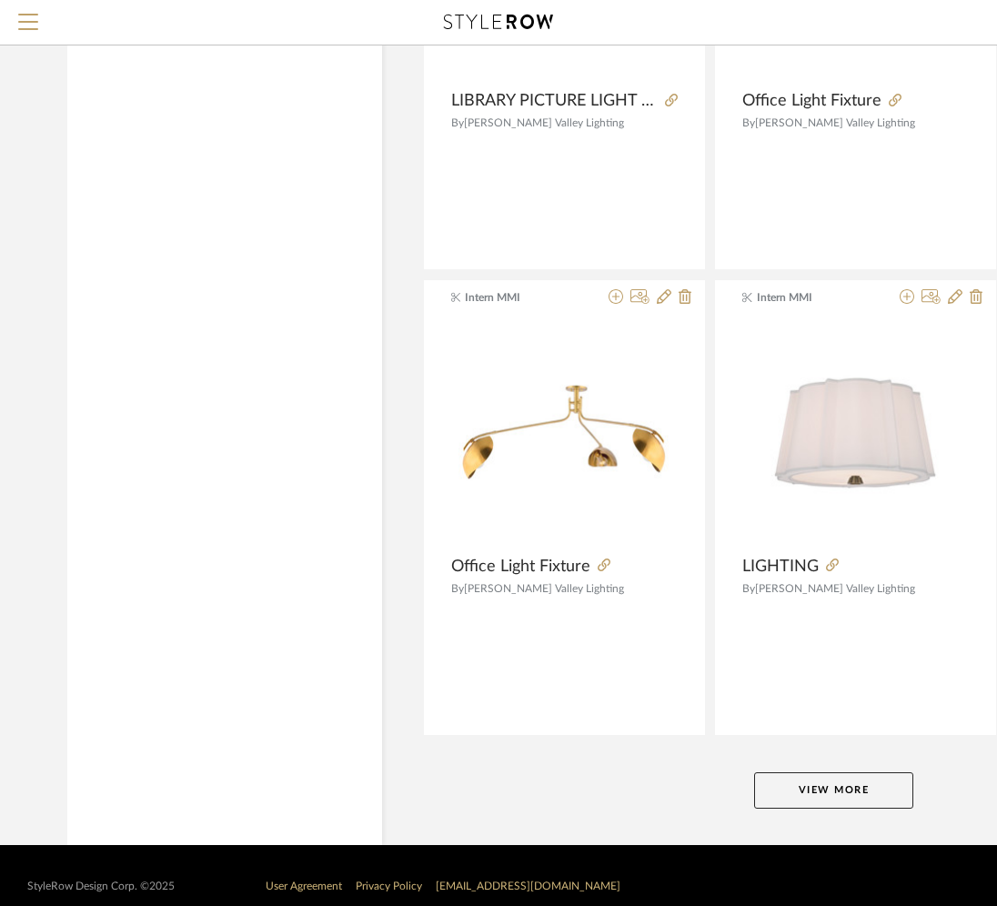
click at [782, 773] on button "View More" at bounding box center [833, 791] width 159 height 36
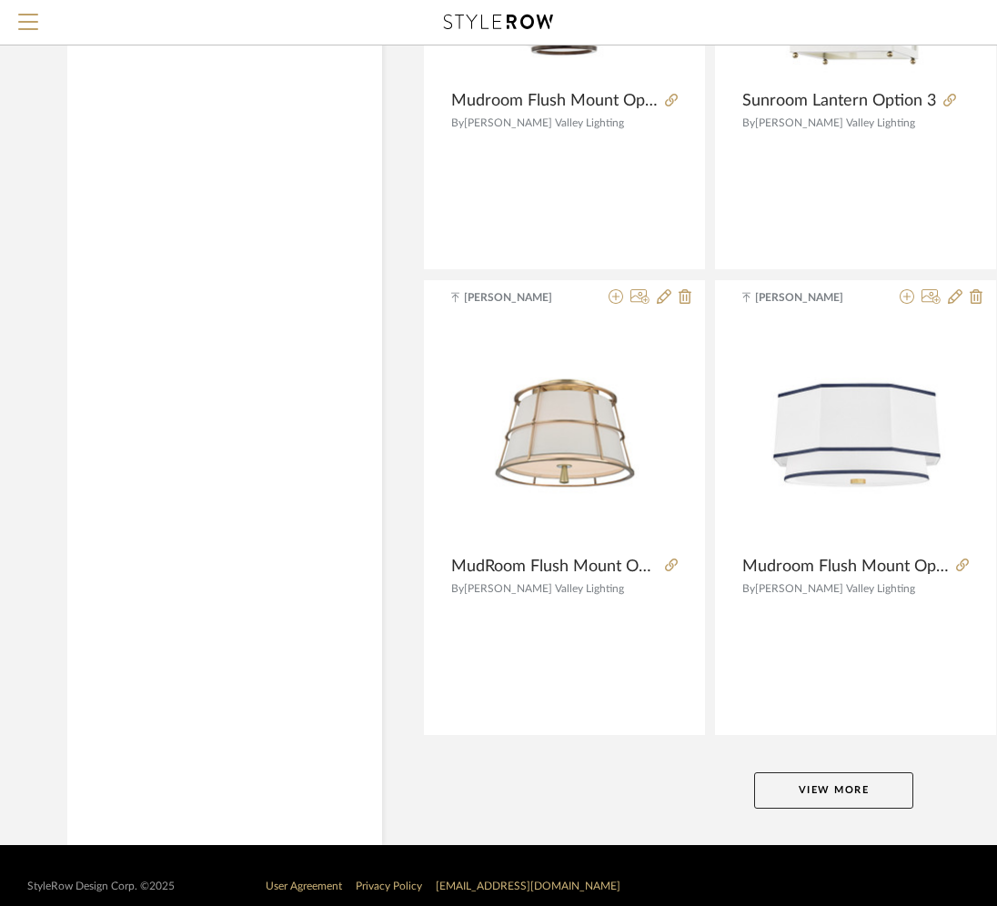
click at [782, 773] on button "View More" at bounding box center [833, 791] width 159 height 36
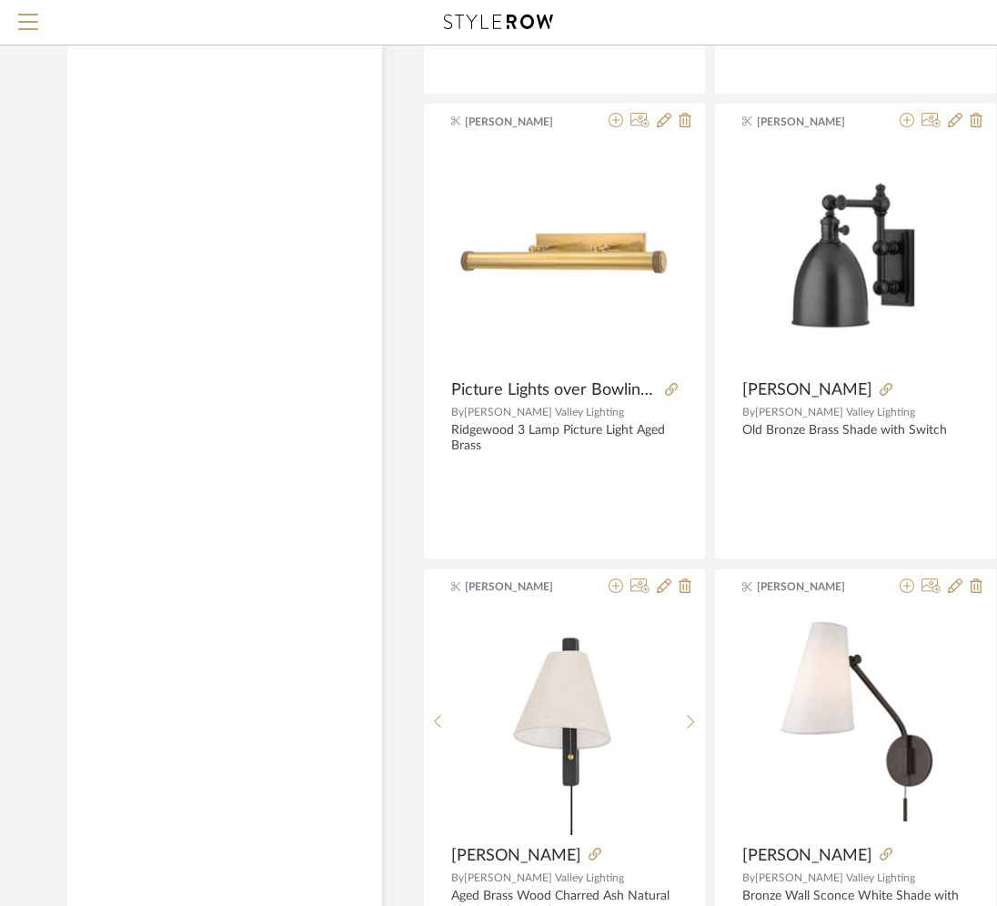
scroll to position [41515, 0]
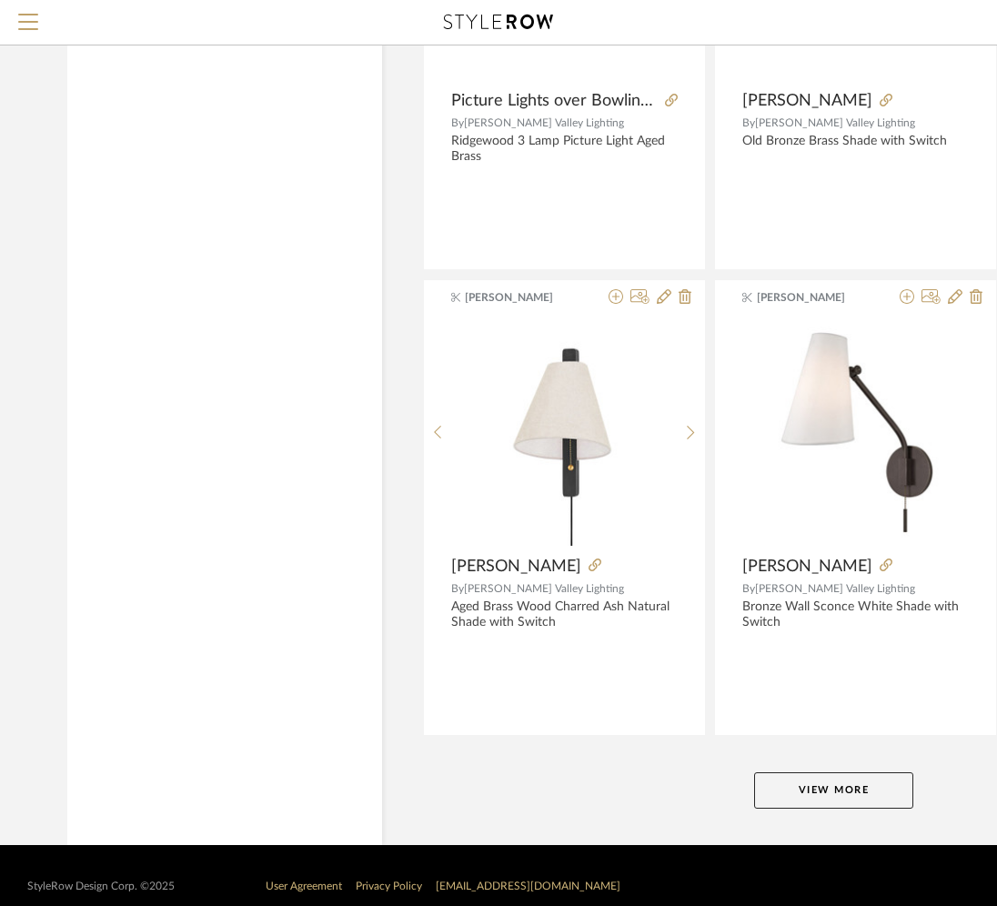
click at [782, 773] on button "View More" at bounding box center [833, 791] width 159 height 36
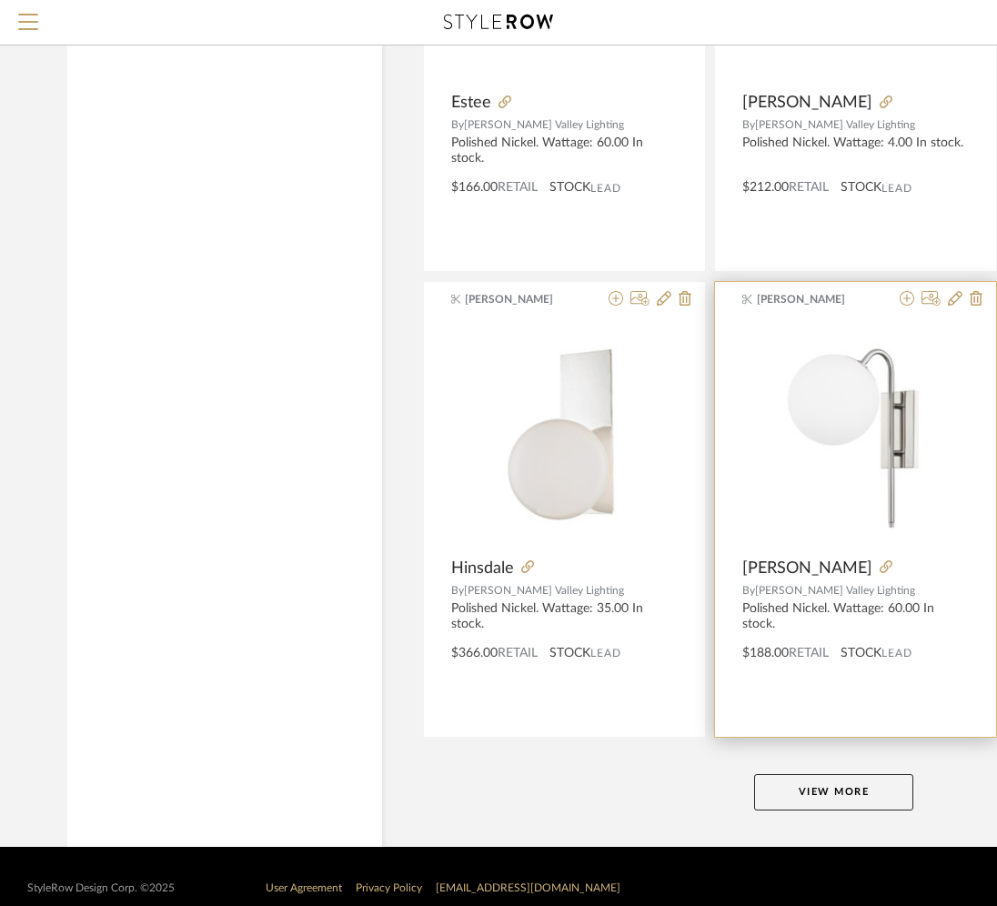
scroll to position [49894, 0]
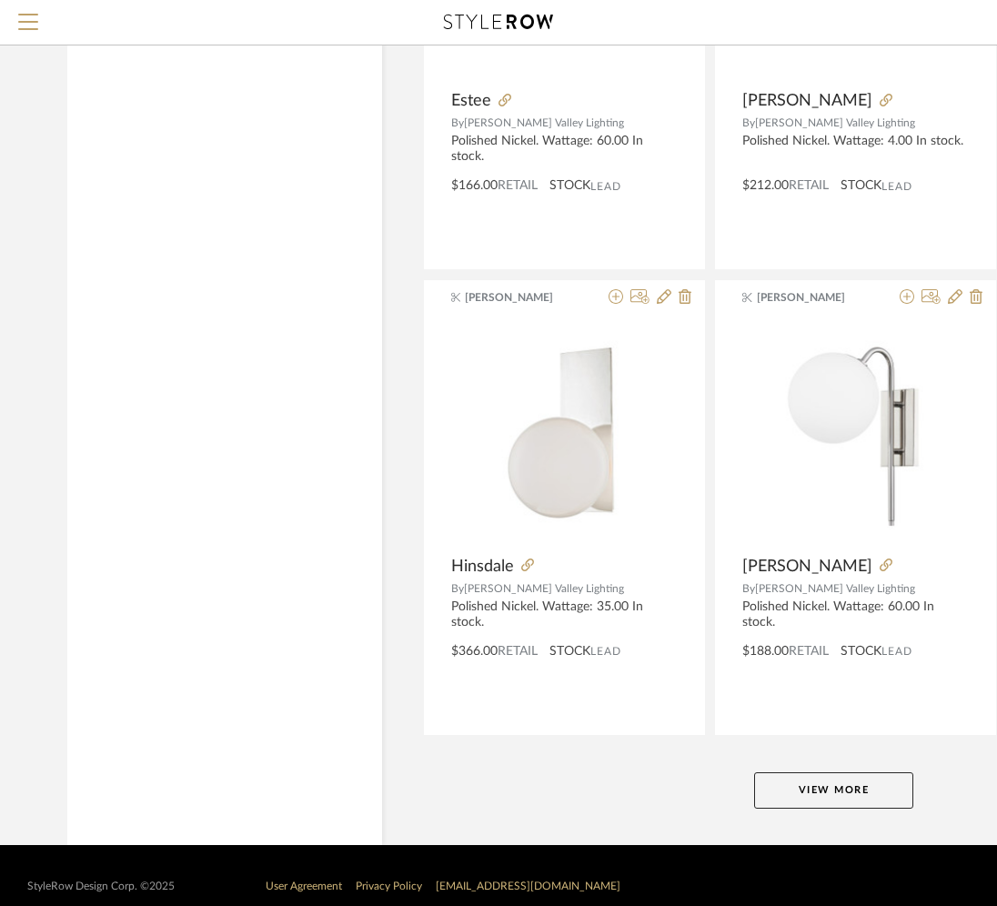
click at [788, 773] on button "View More" at bounding box center [833, 791] width 159 height 36
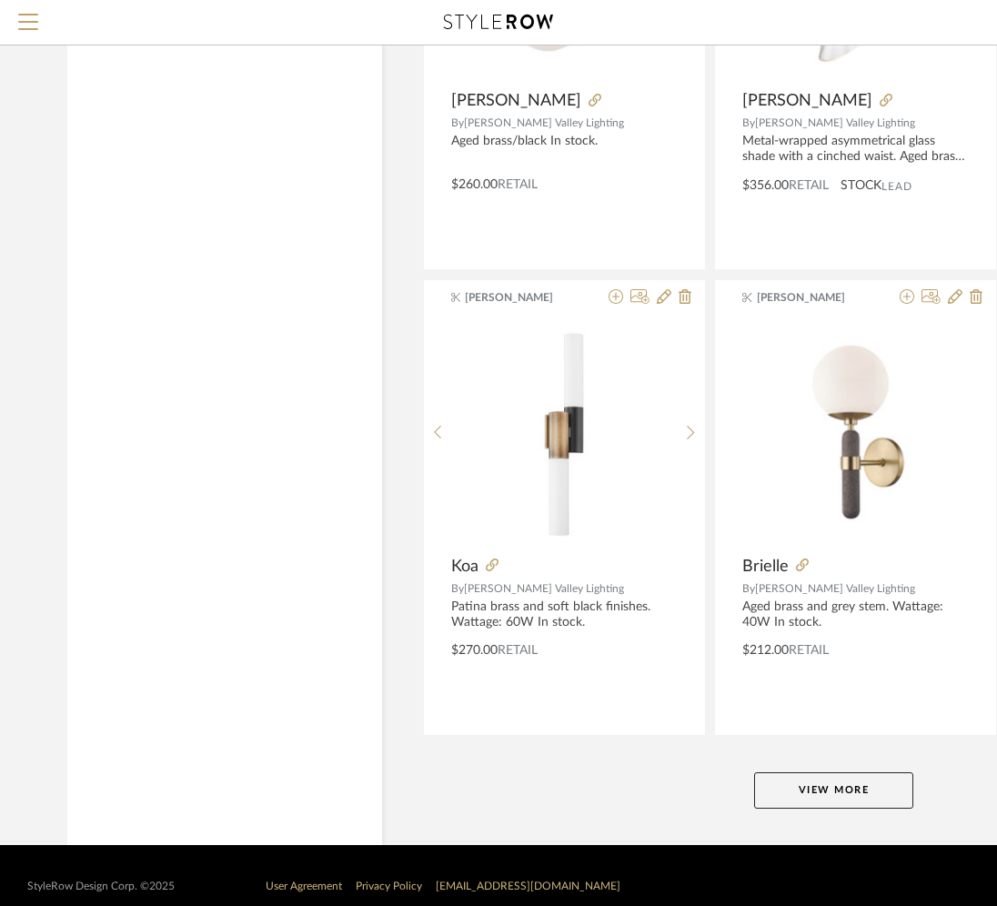
click at [788, 773] on button "View More" at bounding box center [833, 791] width 159 height 36
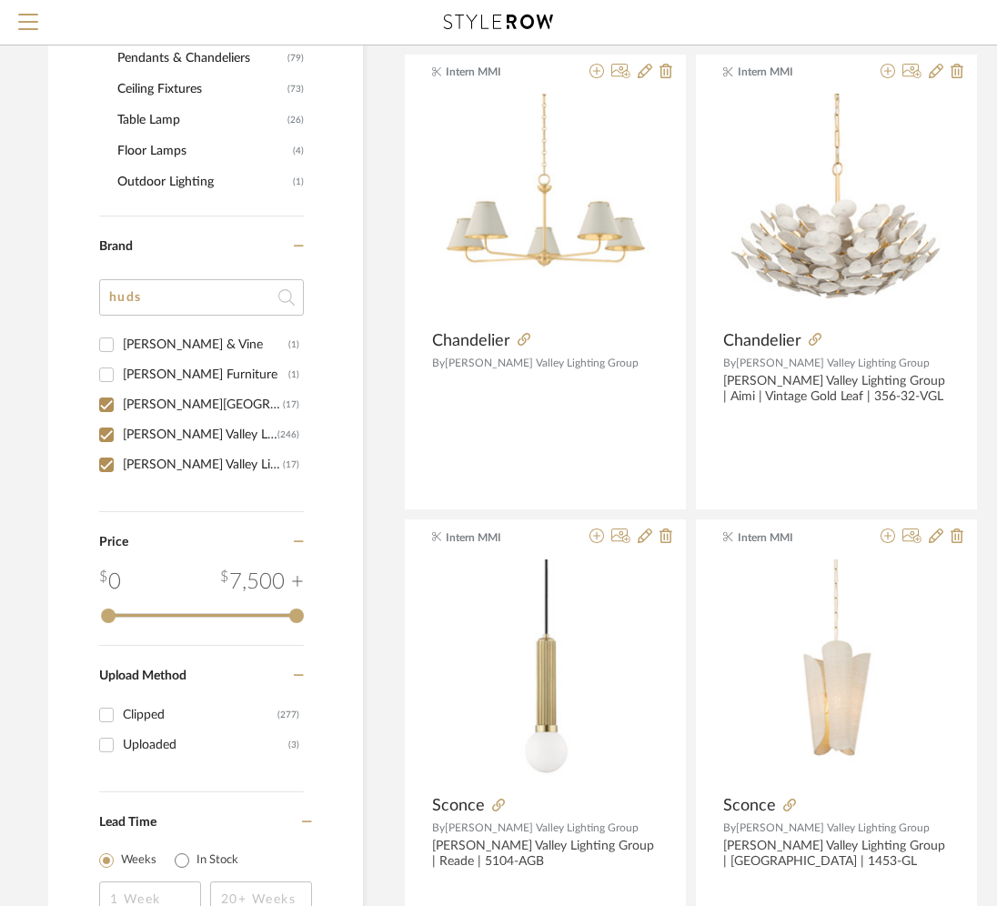
scroll to position [742, 19]
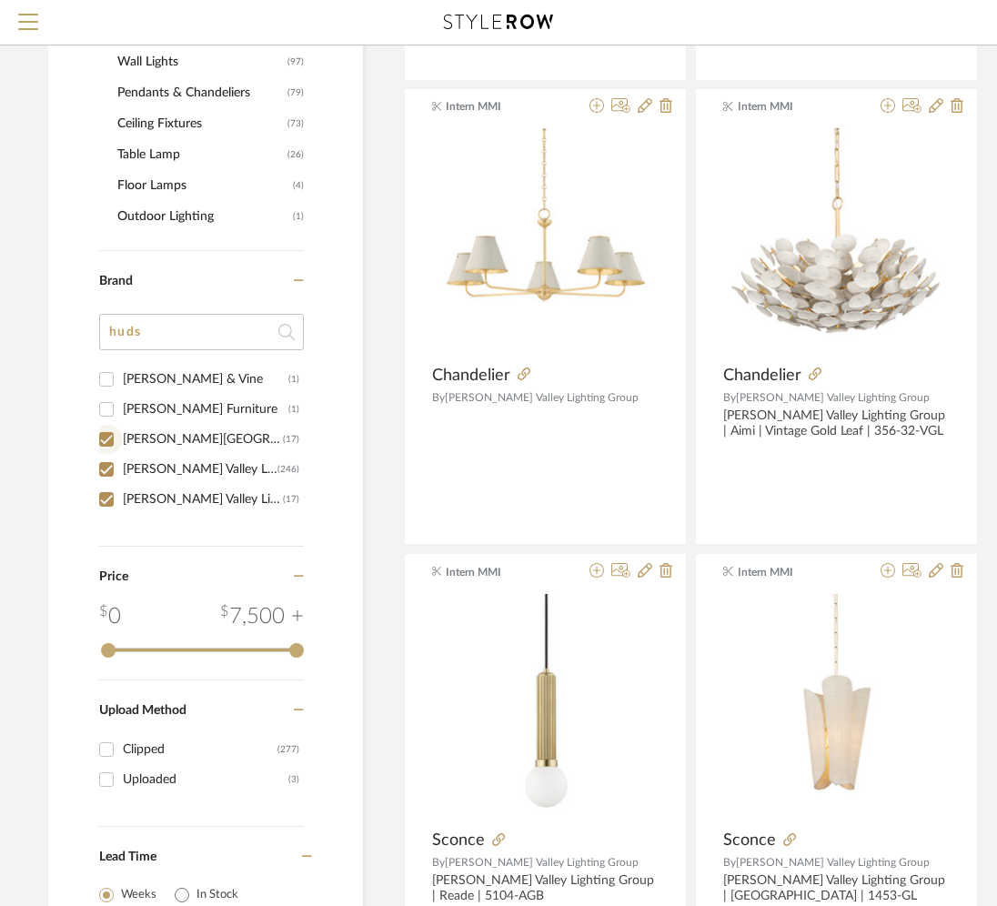
click at [116, 441] on input "Hudson Valley (17)" at bounding box center [106, 439] width 29 height 29
checkbox input "false"
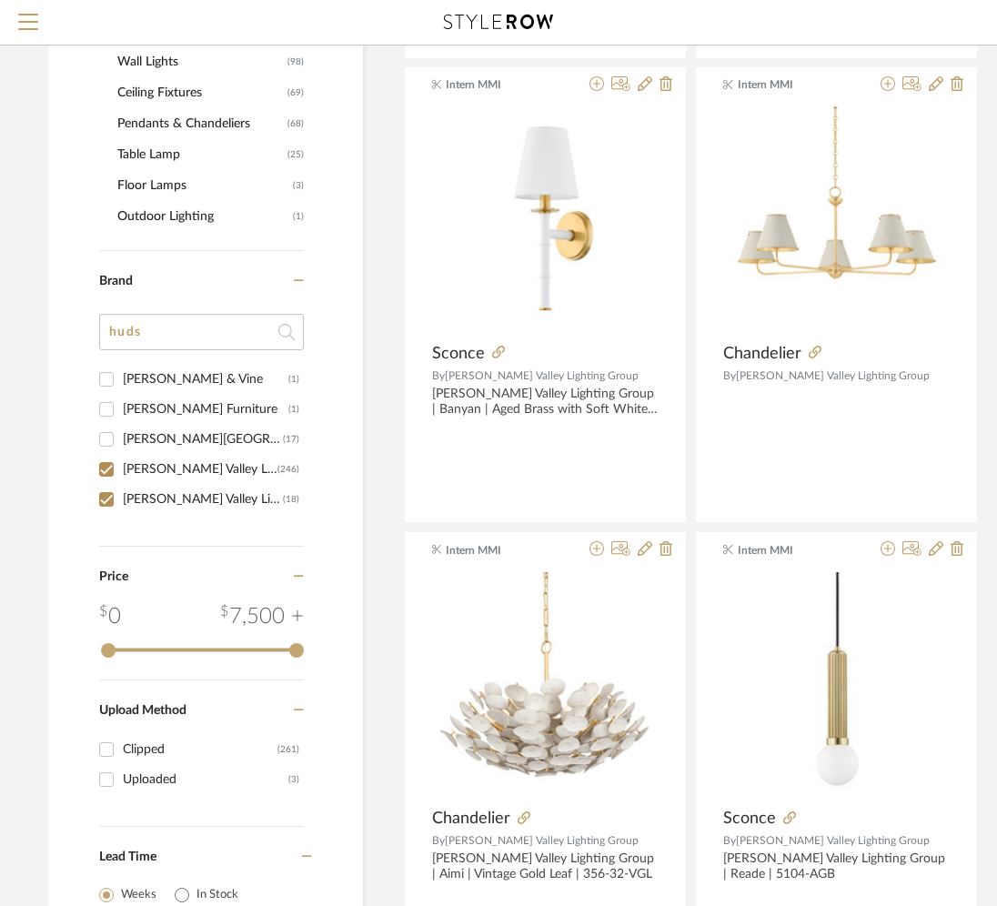
click at [117, 471] on input "Hudson Valley Lighting (246)" at bounding box center [106, 469] width 29 height 29
checkbox input "false"
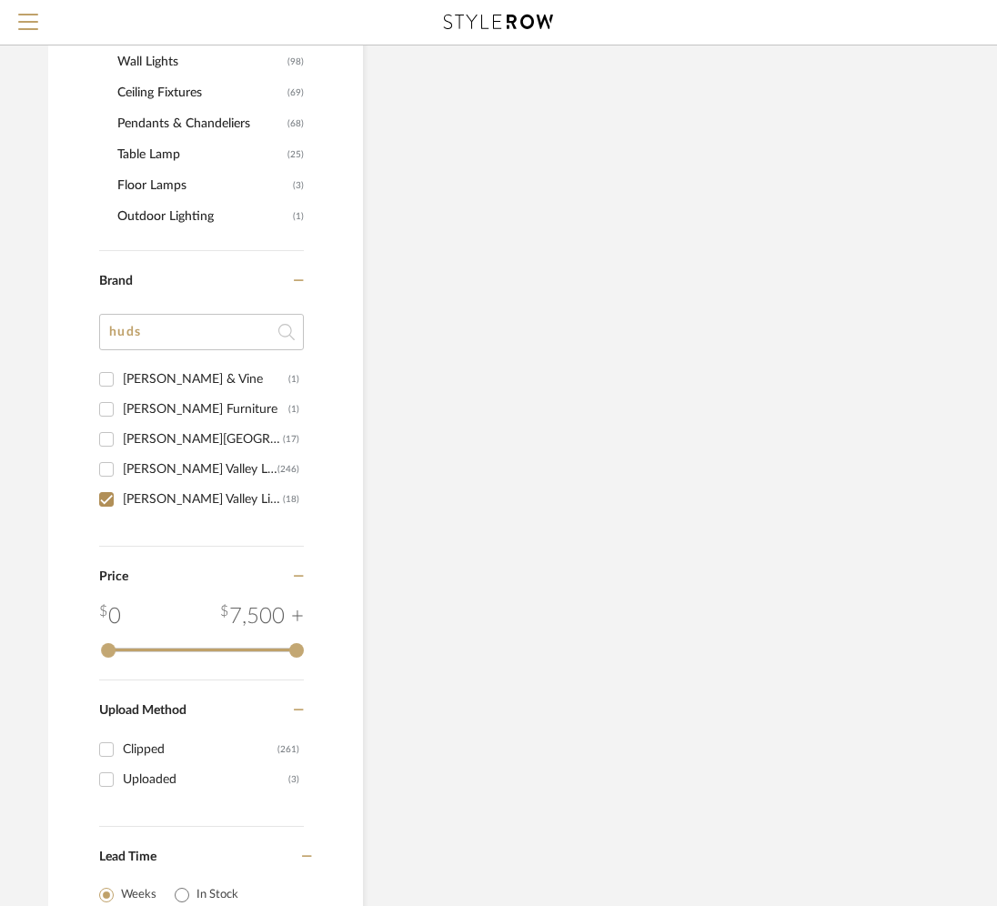
scroll to position [605, 19]
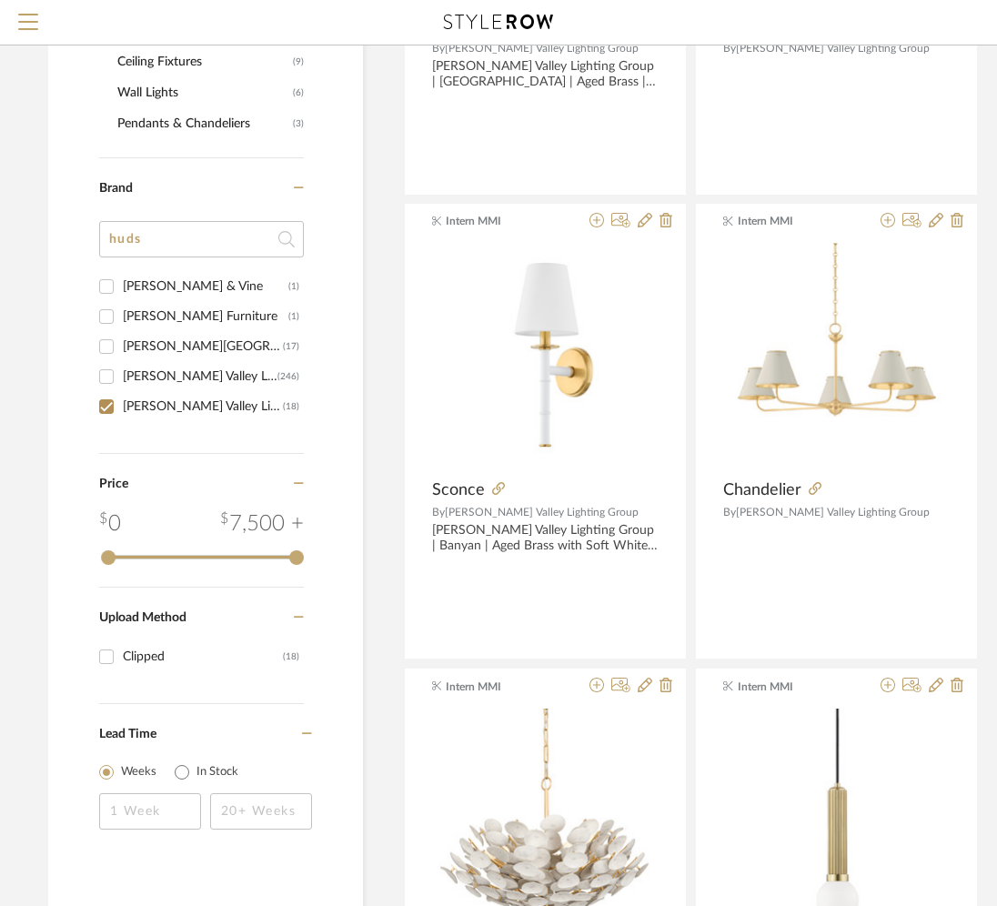
click at [119, 493] on label "Price" at bounding box center [197, 492] width 196 height 31
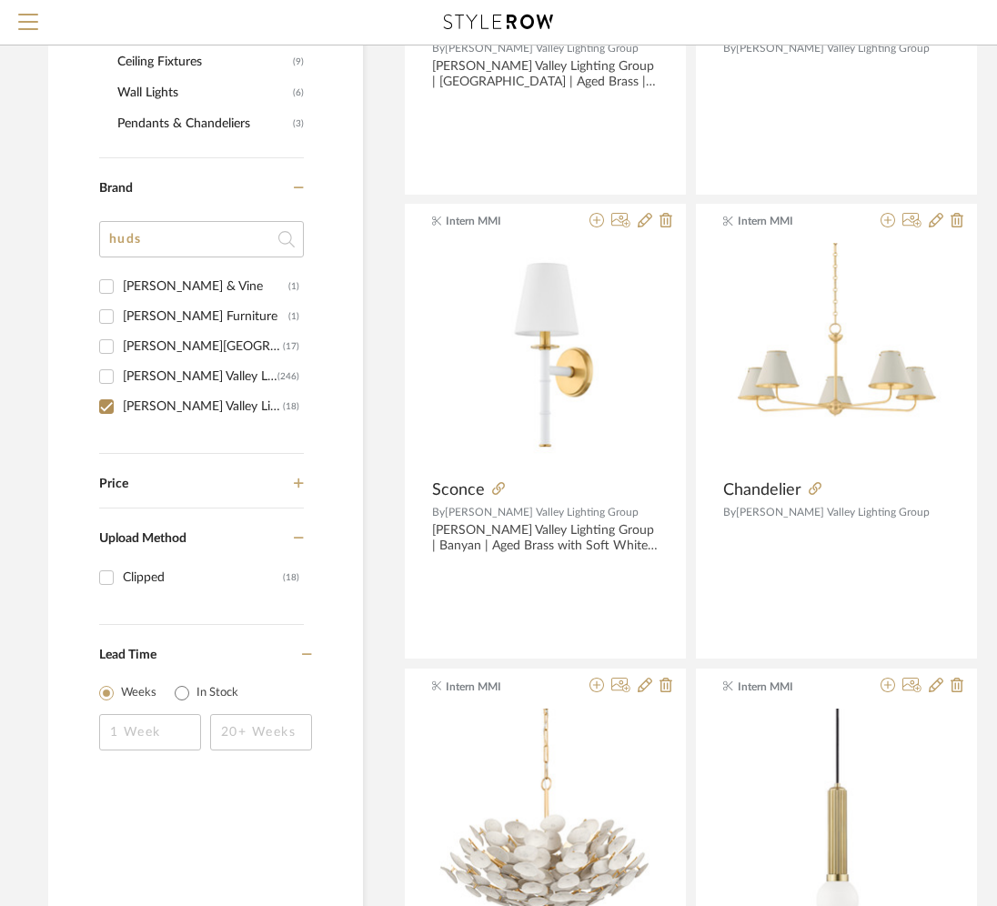
click at [119, 491] on span "Price" at bounding box center [113, 484] width 29 height 13
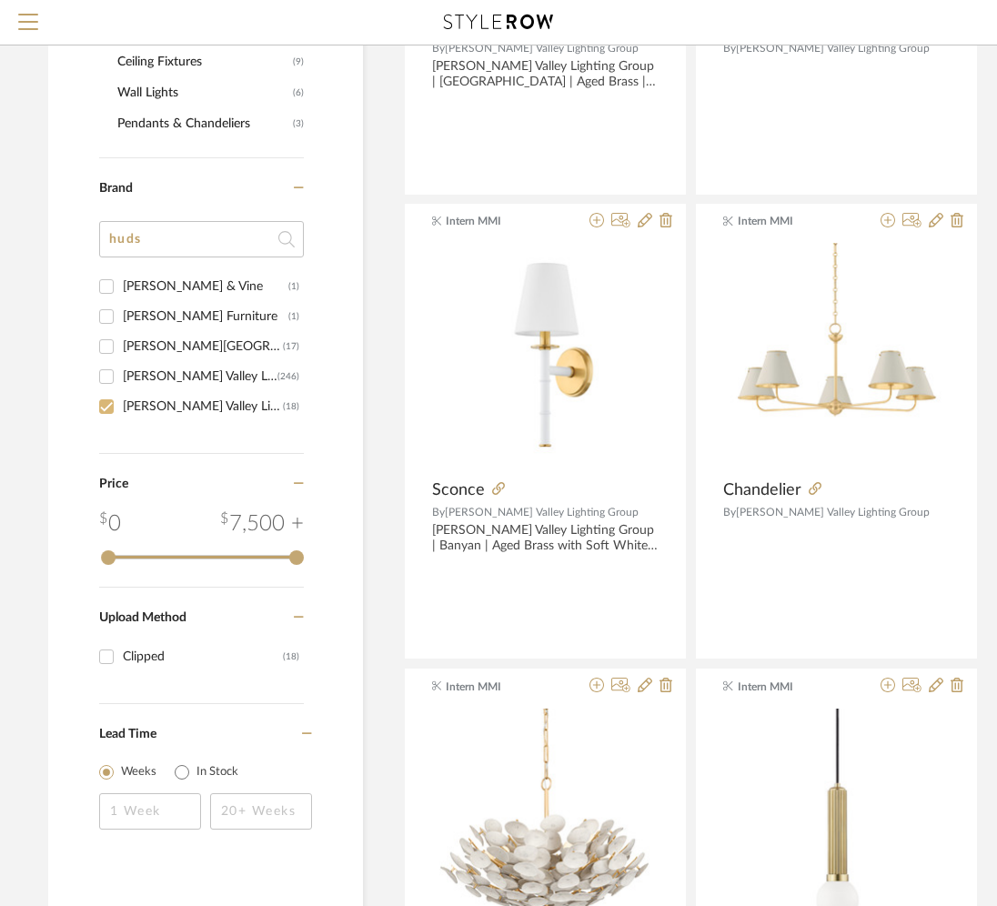
click at [122, 418] on div at bounding box center [107, 406] width 31 height 29
click at [164, 247] on input "huds" at bounding box center [201, 239] width 205 height 36
click at [102, 412] on input "Hudson Valley Lighting Group (18)" at bounding box center [106, 406] width 29 height 29
checkbox input "false"
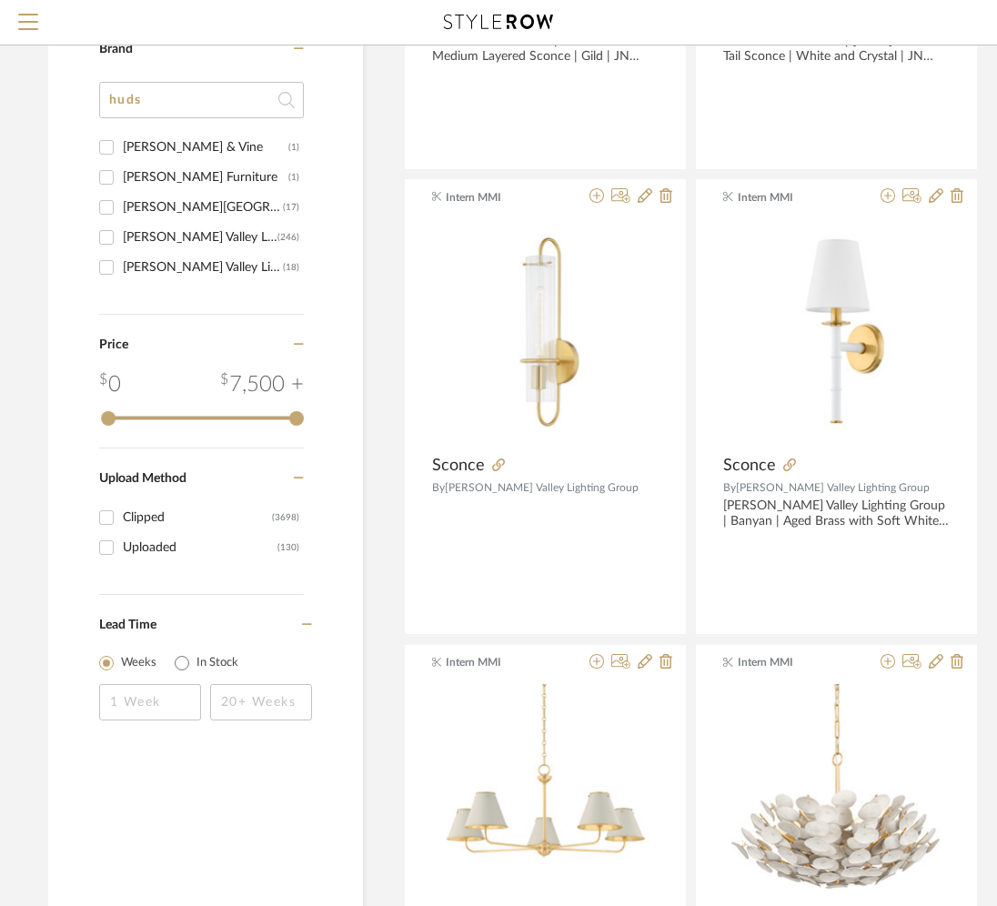
scroll to position [1937, 19]
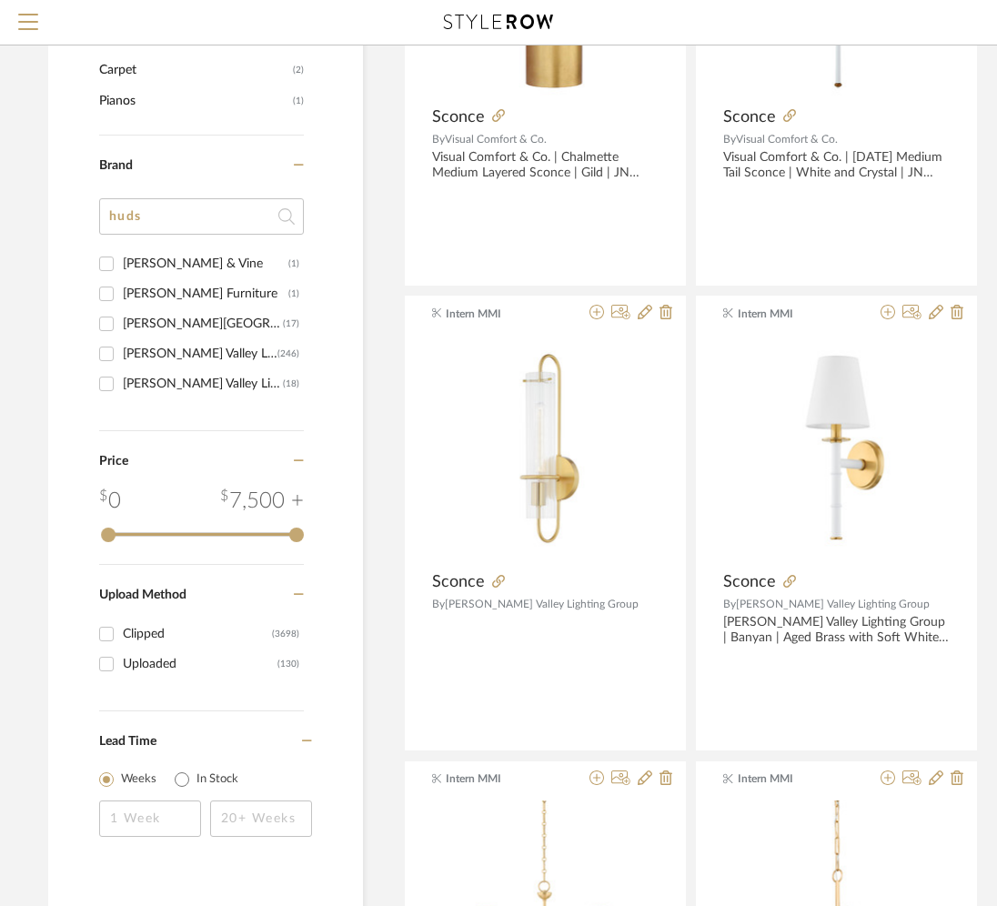
drag, startPoint x: 152, startPoint y: 207, endPoint x: 54, endPoint y: 197, distance: 98.7
drag, startPoint x: 177, startPoint y: 216, endPoint x: 49, endPoint y: 211, distance: 128.4
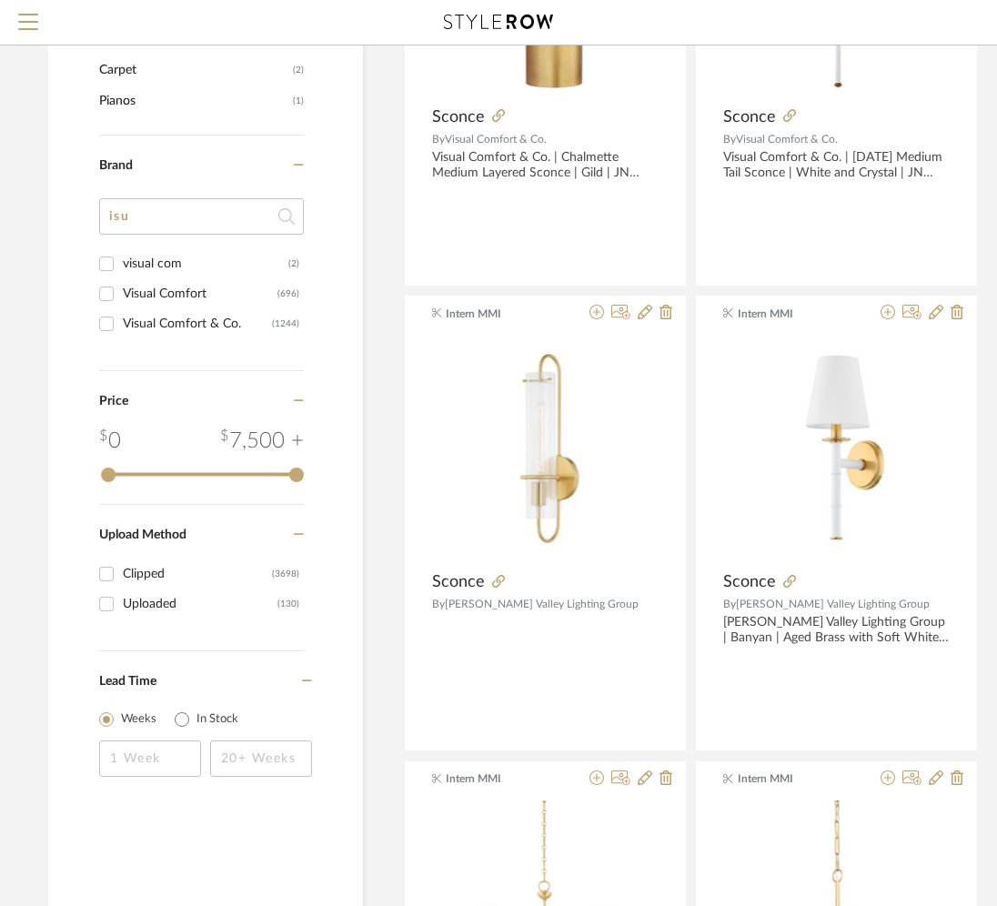
type input "is"
type input "visual"
click at [159, 315] on div "Visual Comfort & Co." at bounding box center [197, 323] width 149 height 29
click at [121, 315] on input "Visual Comfort & Co. (1244)" at bounding box center [106, 323] width 29 height 29
checkbox input "true"
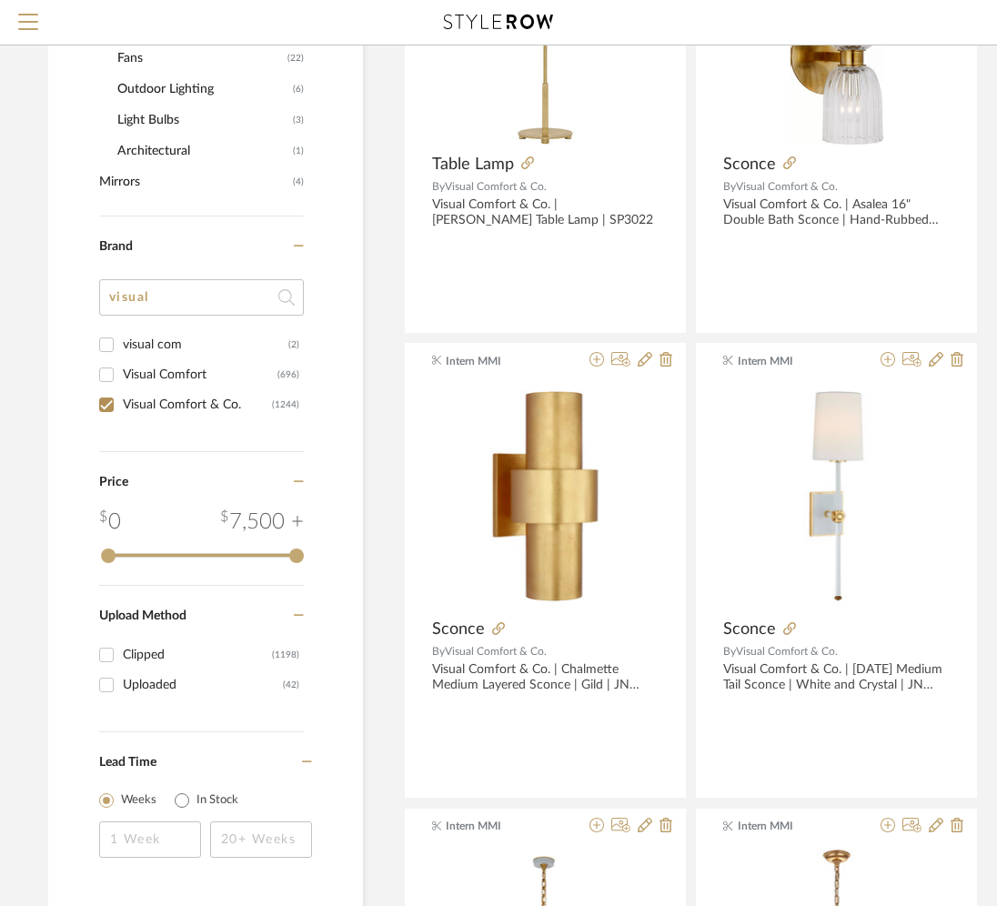
scroll to position [926, 19]
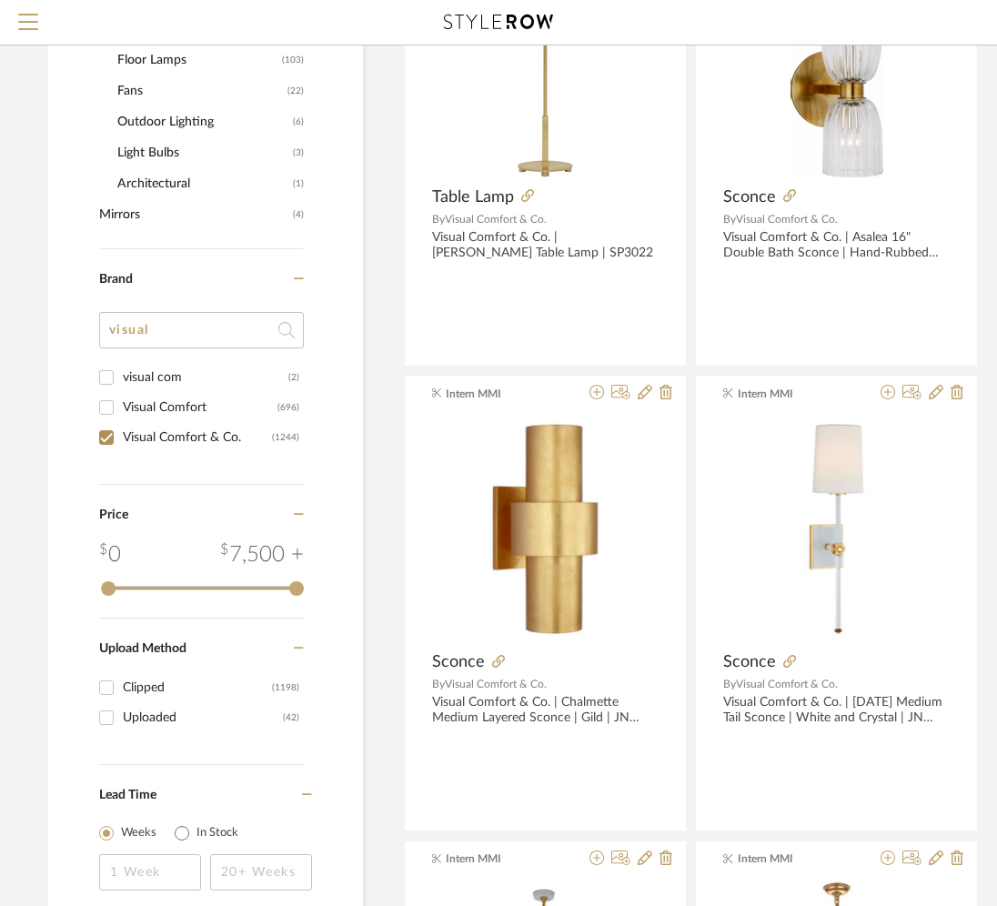
click at [141, 418] on div "Visual Comfort" at bounding box center [200, 407] width 155 height 29
click at [121, 418] on input "Visual Comfort (696)" at bounding box center [106, 407] width 29 height 29
checkbox input "true"
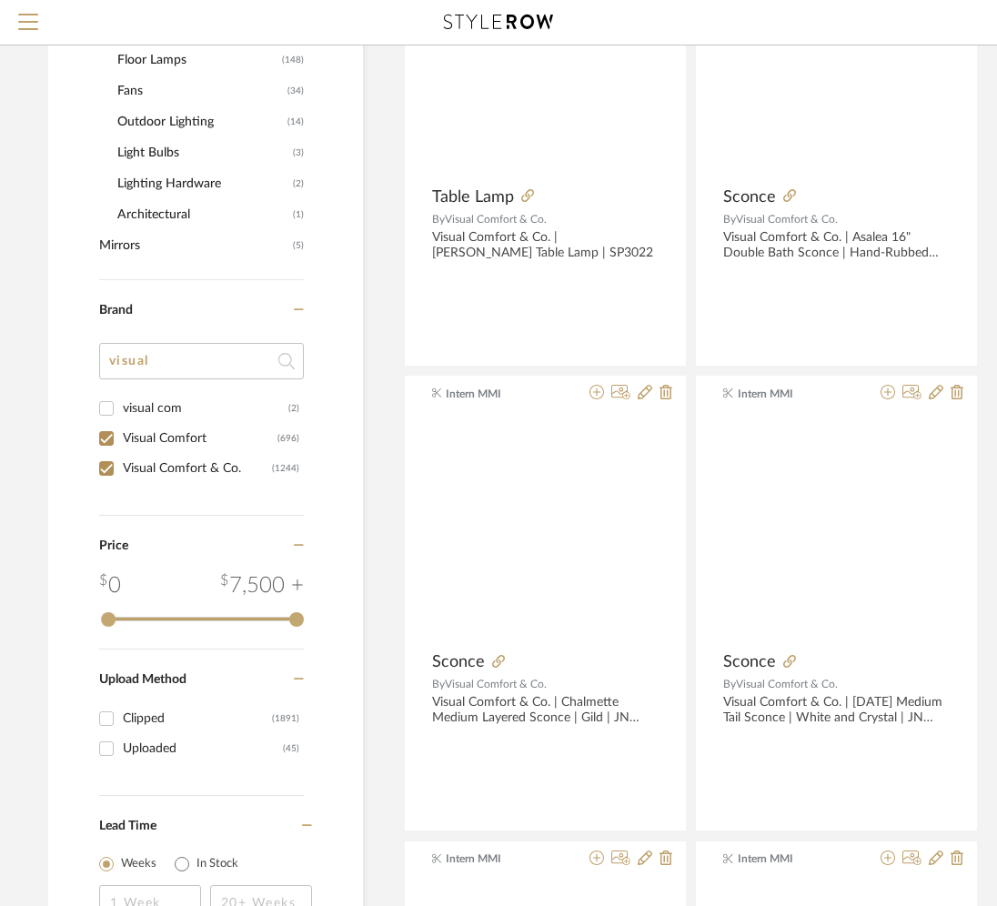
click at [125, 384] on div "visual" at bounding box center [201, 368] width 205 height 50
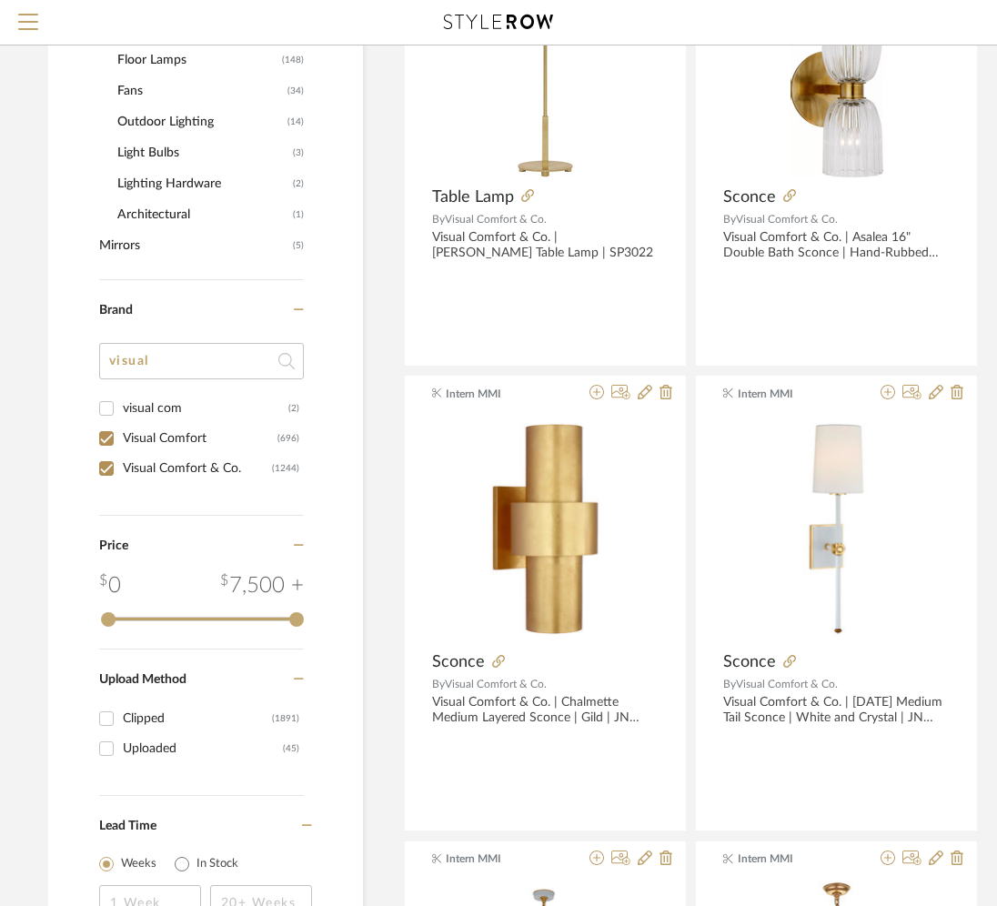
click at [130, 414] on div "visual com" at bounding box center [206, 408] width 166 height 29
click at [121, 414] on input "visual com (2)" at bounding box center [106, 408] width 29 height 29
checkbox input "true"
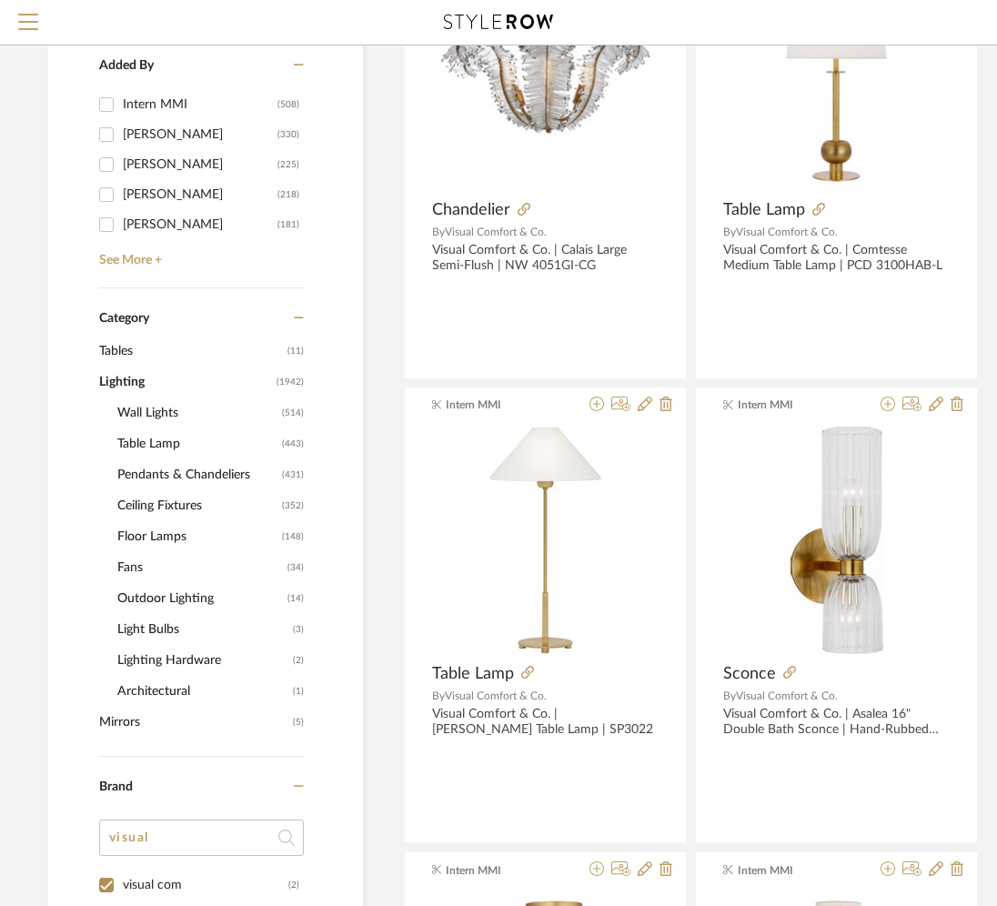
scroll to position [450, 19]
click at [140, 513] on span "Ceiling Fixtures" at bounding box center [197, 505] width 160 height 31
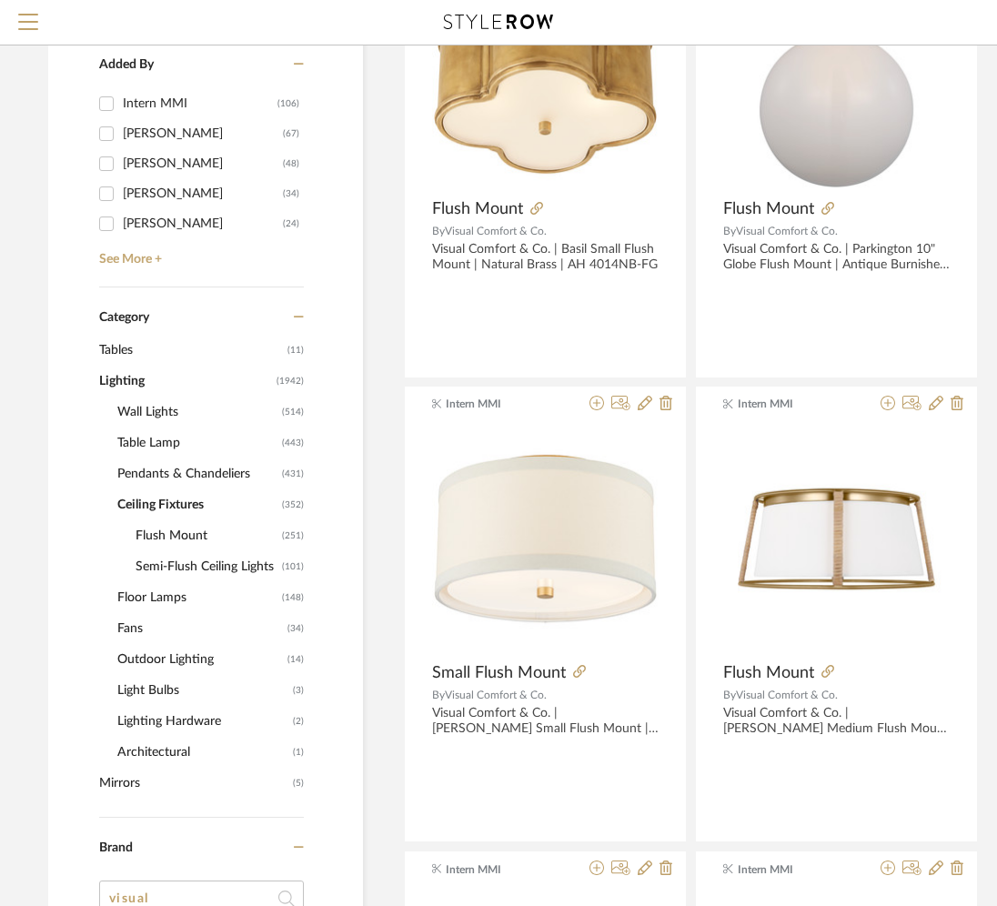
click at [151, 563] on span "Semi-Flush Ceiling Lights" at bounding box center [207, 567] width 142 height 31
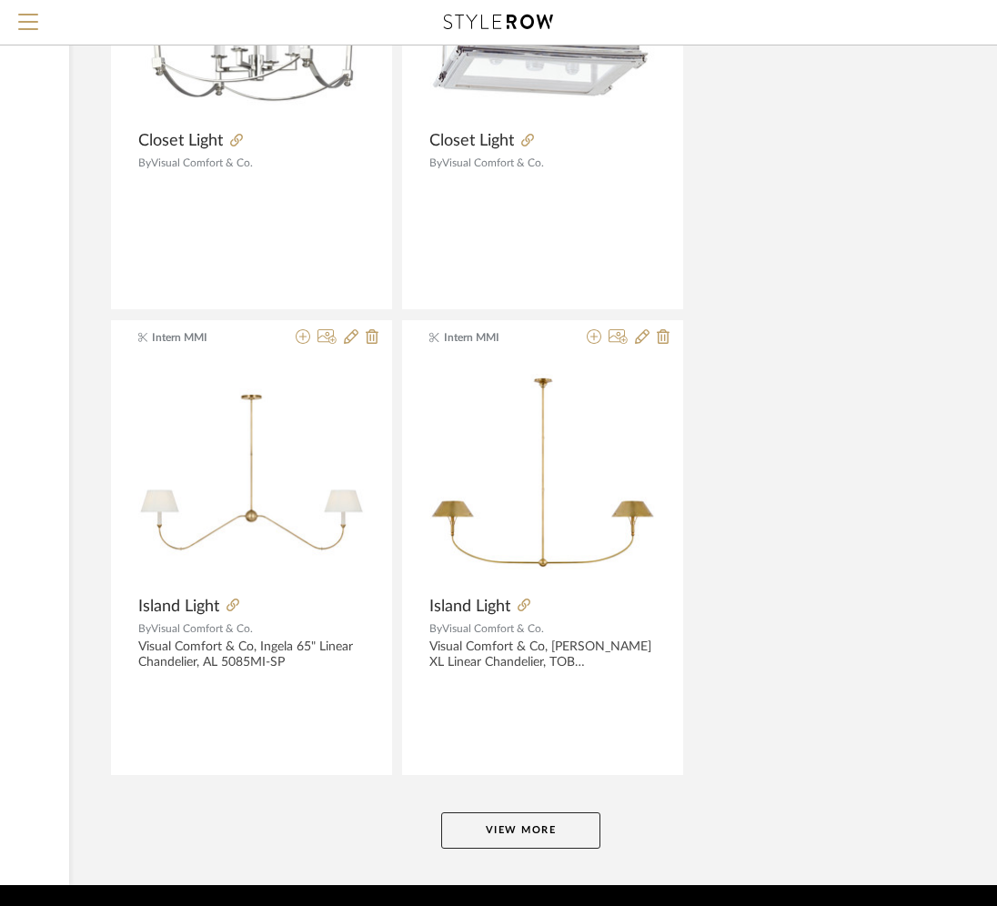
scroll to position [8048, 313]
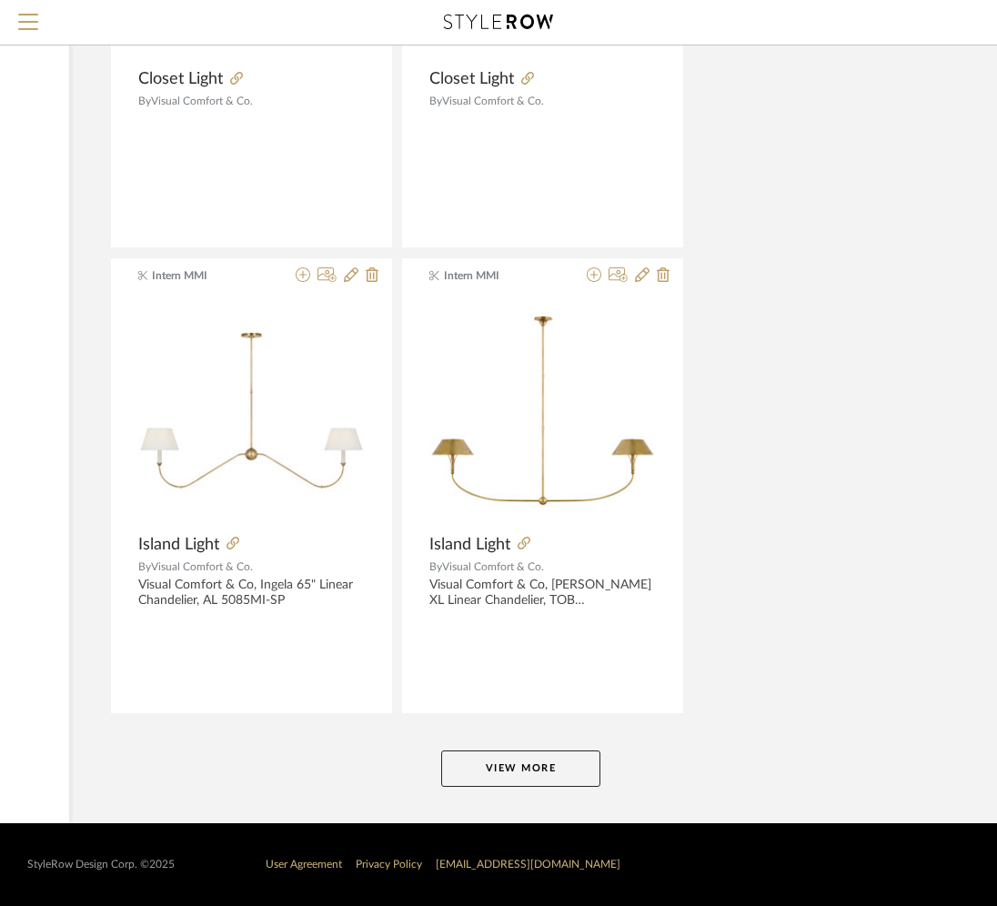
click at [456, 751] on button "View More" at bounding box center [520, 769] width 159 height 36
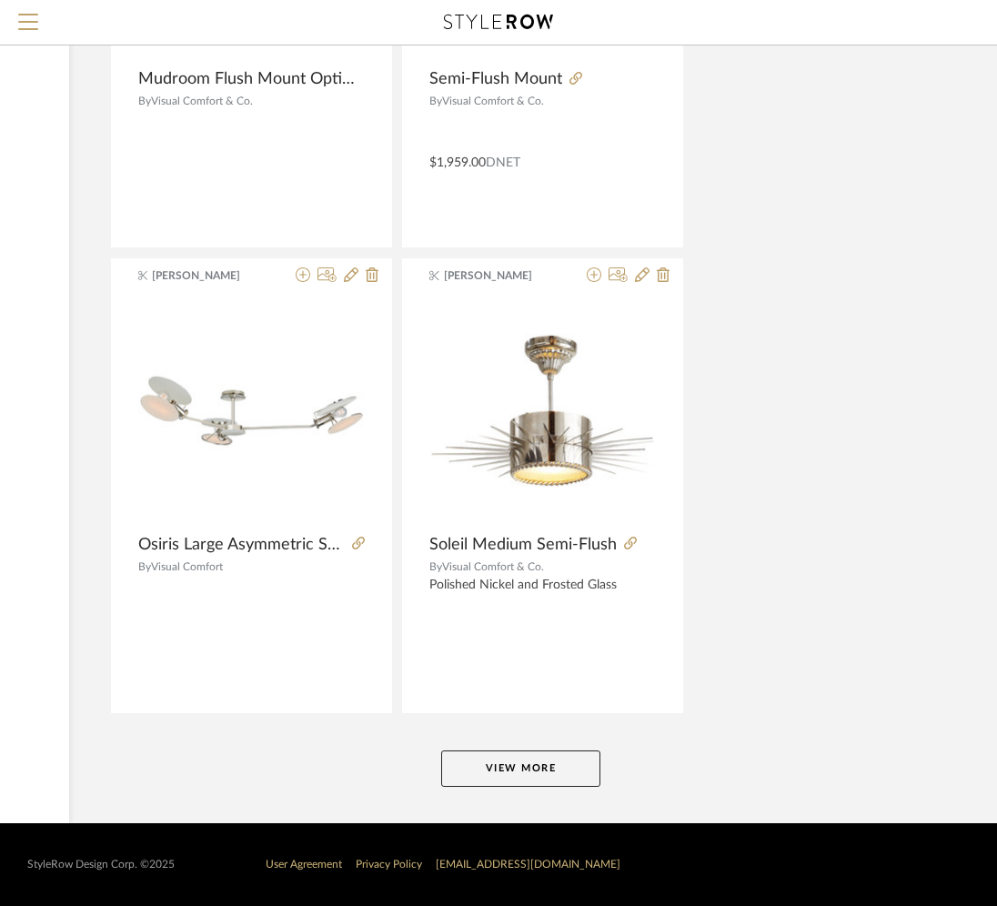
click at [447, 767] on button "View More" at bounding box center [520, 769] width 159 height 36
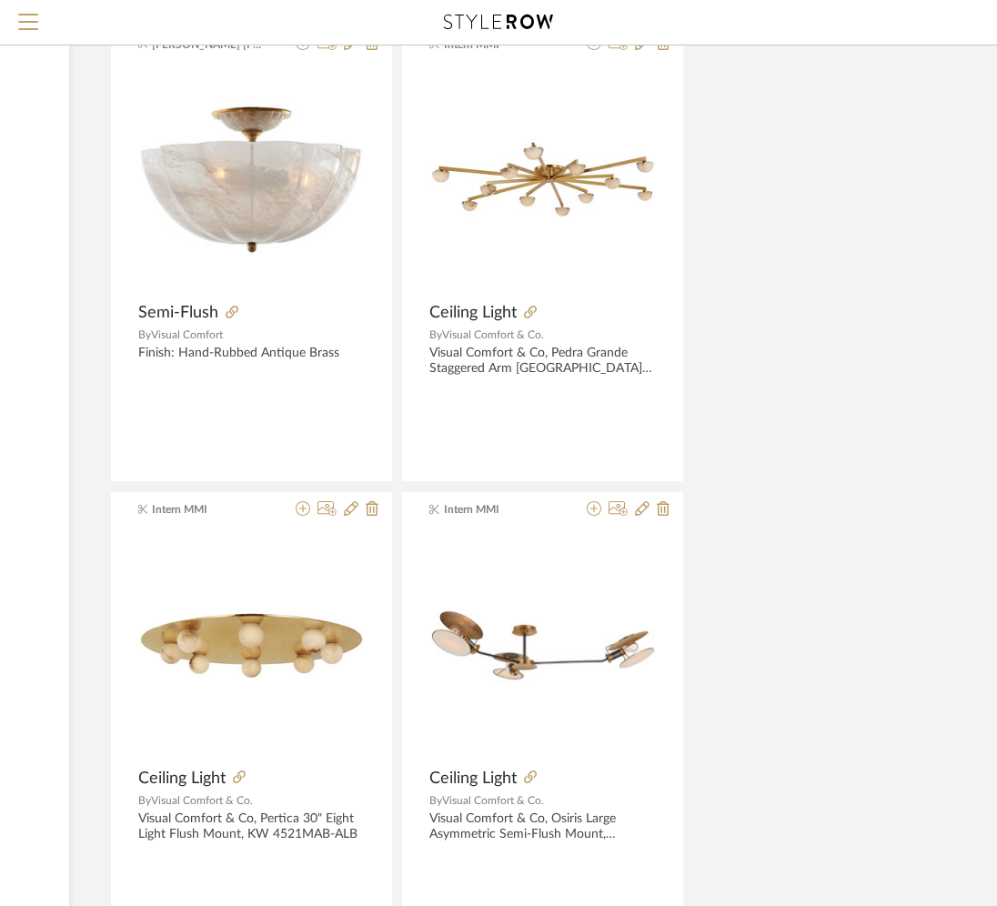
scroll to position [2136, 313]
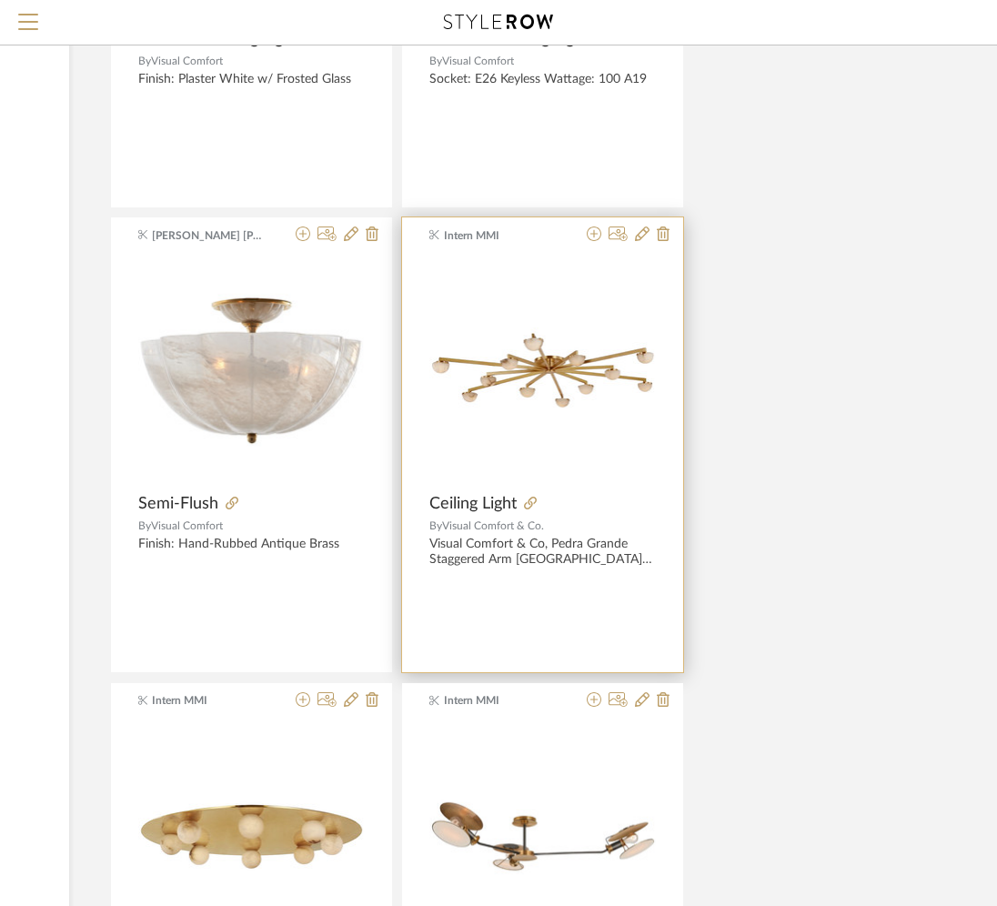
click at [518, 380] on img "0" at bounding box center [543, 371] width 227 height 86
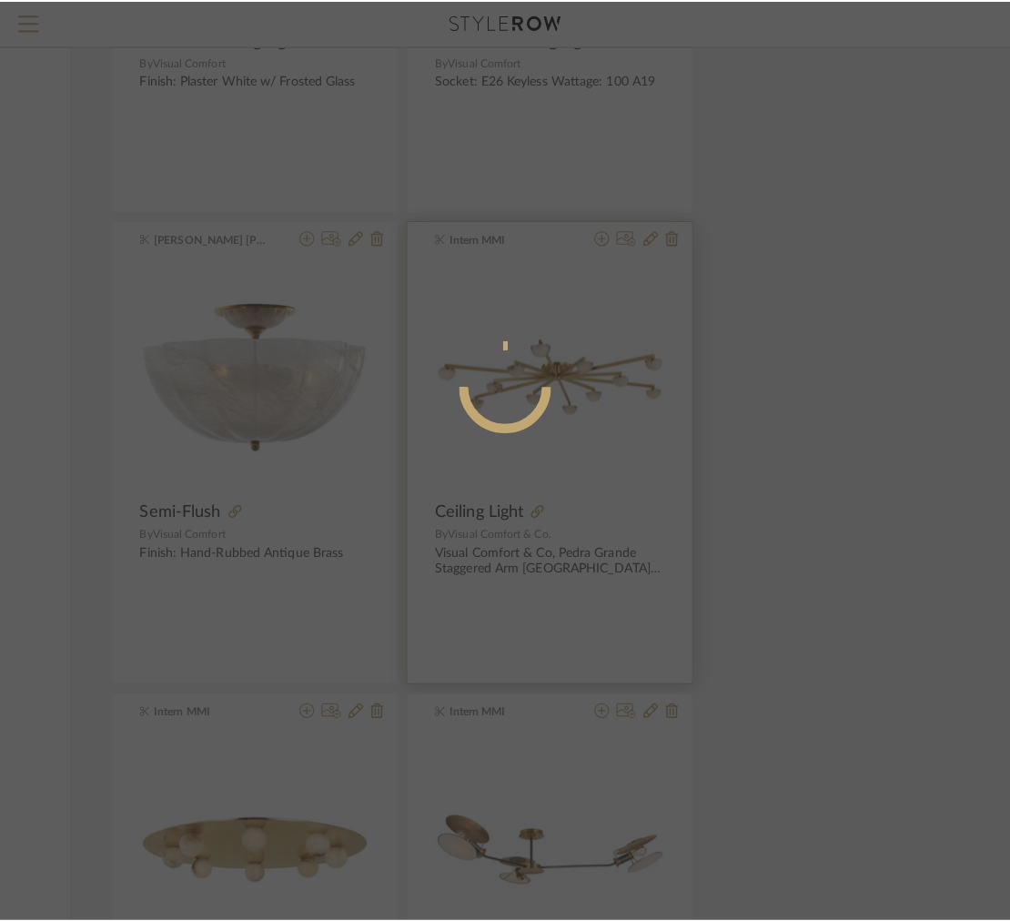
scroll to position [0, 0]
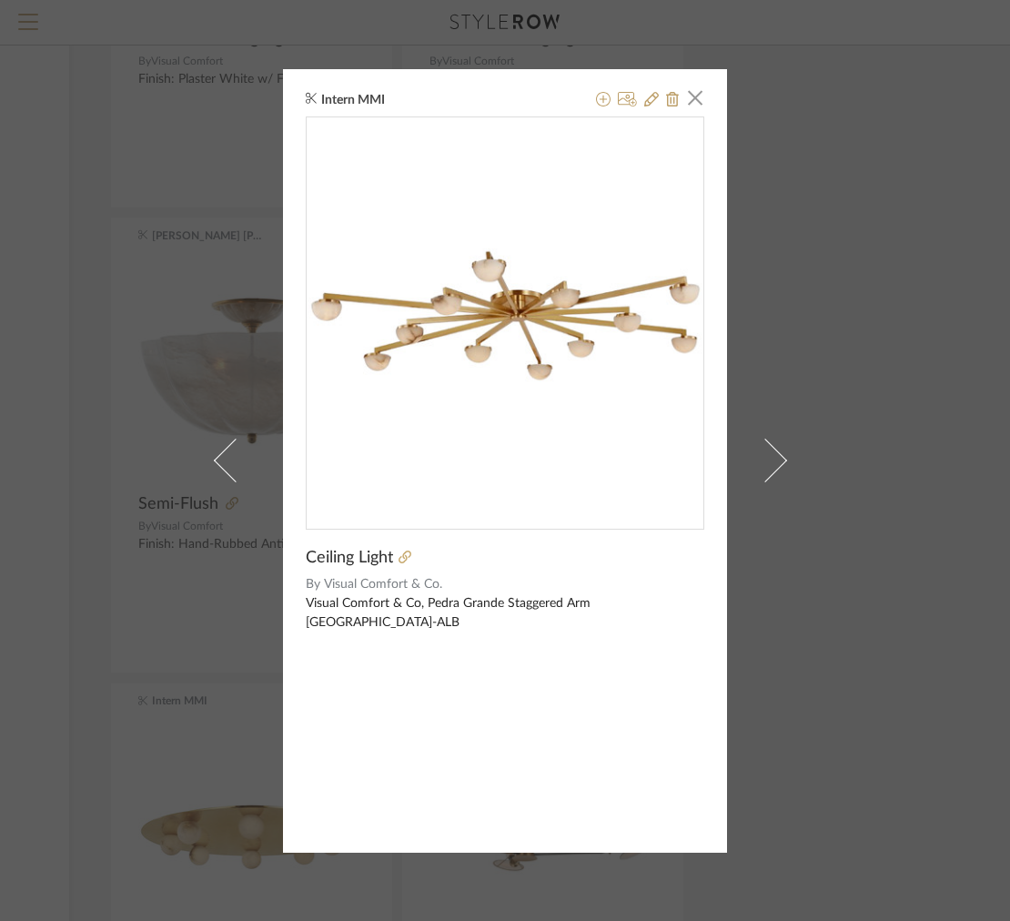
click at [409, 554] on div at bounding box center [548, 558] width 311 height 20
click at [399, 559] on icon at bounding box center [405, 557] width 13 height 13
click at [688, 108] on span "button" at bounding box center [695, 98] width 36 height 36
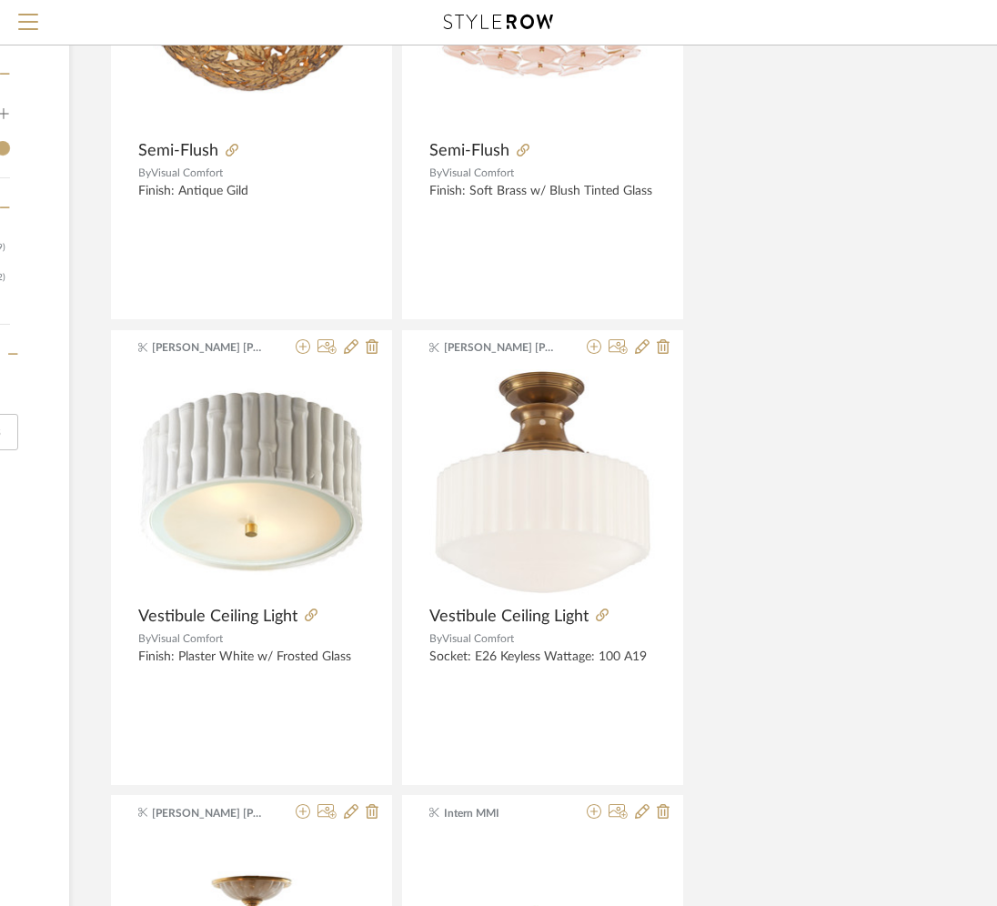
scroll to position [1540, 313]
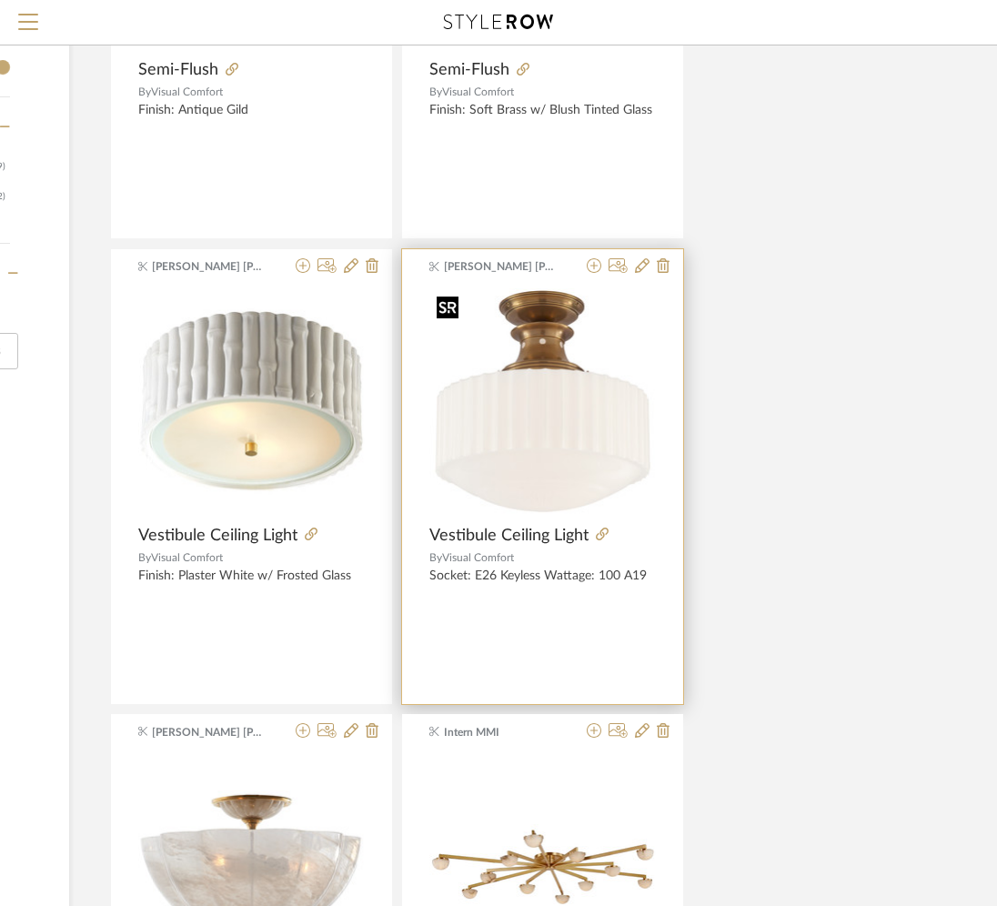
click at [522, 383] on img "0" at bounding box center [543, 401] width 227 height 227
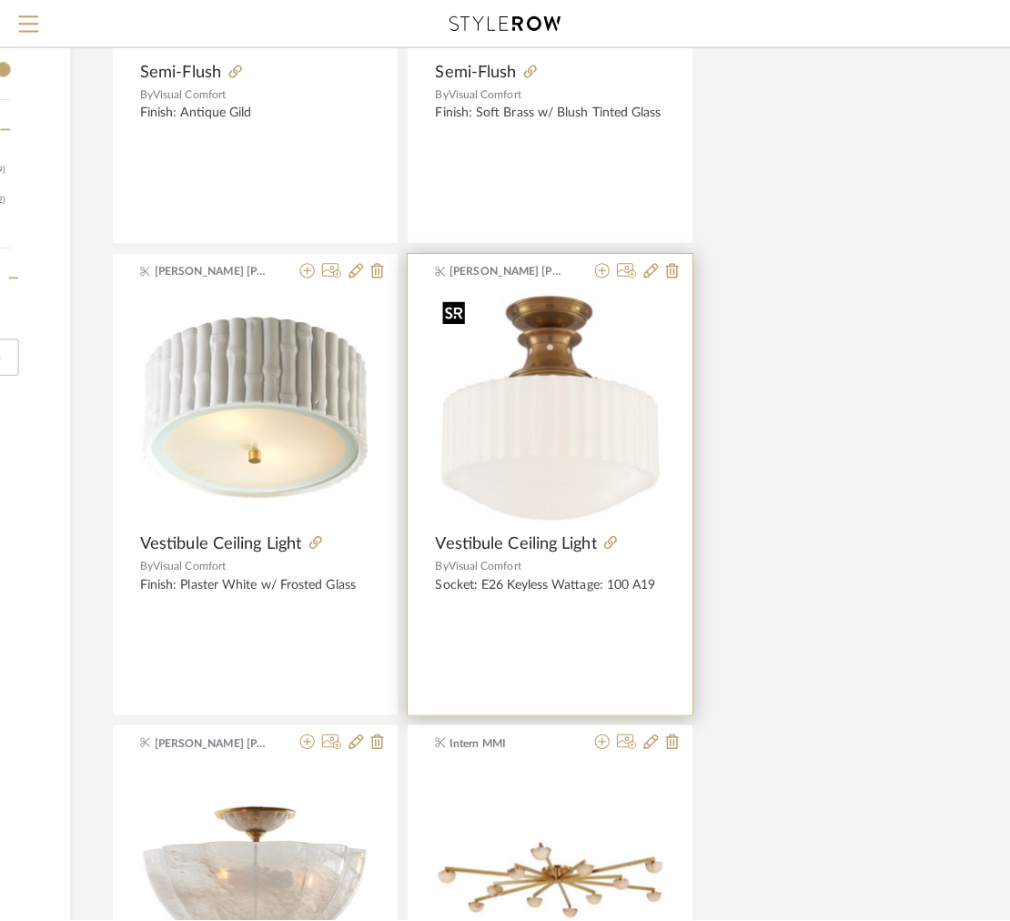
scroll to position [0, 0]
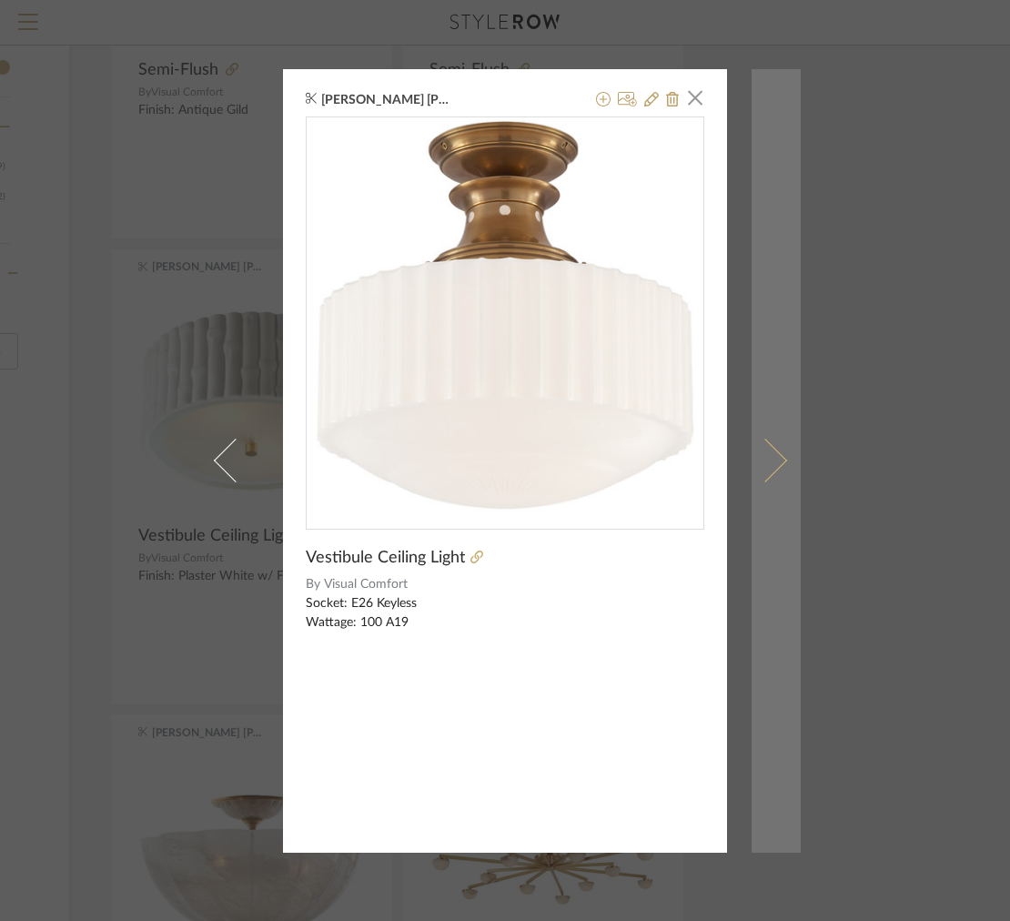
click at [781, 494] on link at bounding box center [776, 461] width 49 height 784
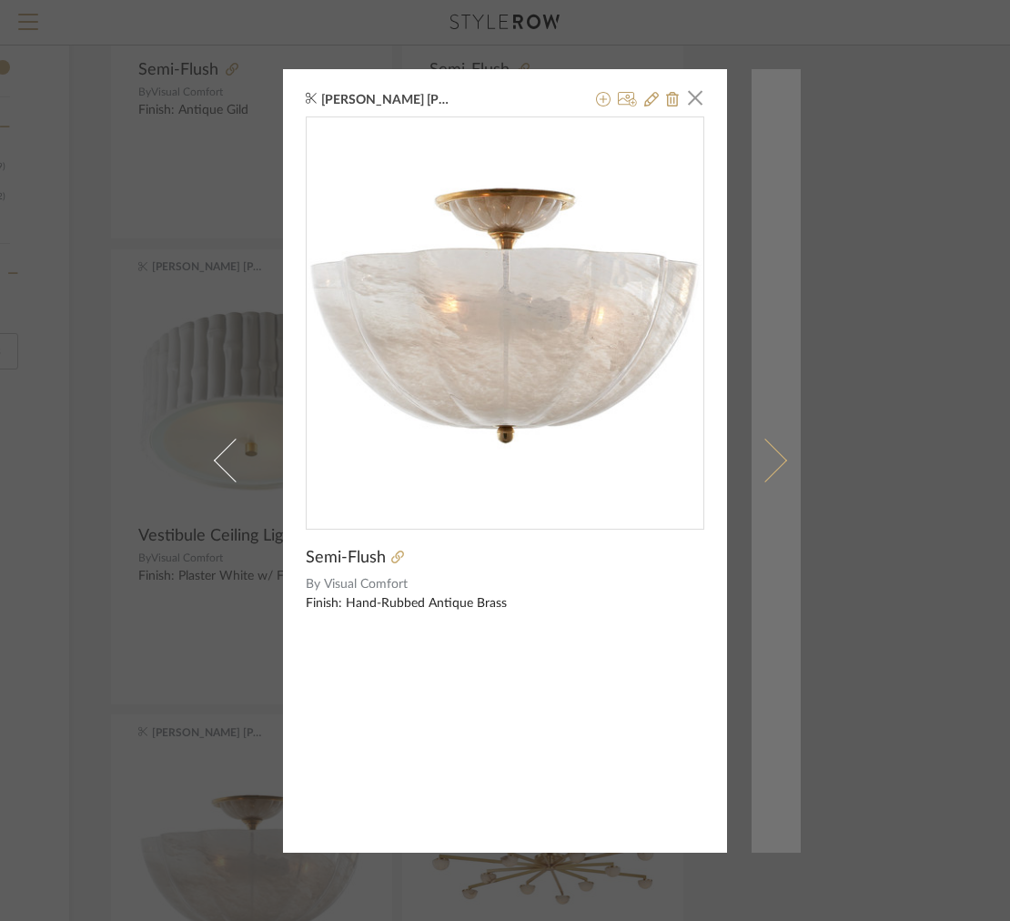
click at [764, 506] on link at bounding box center [776, 461] width 49 height 784
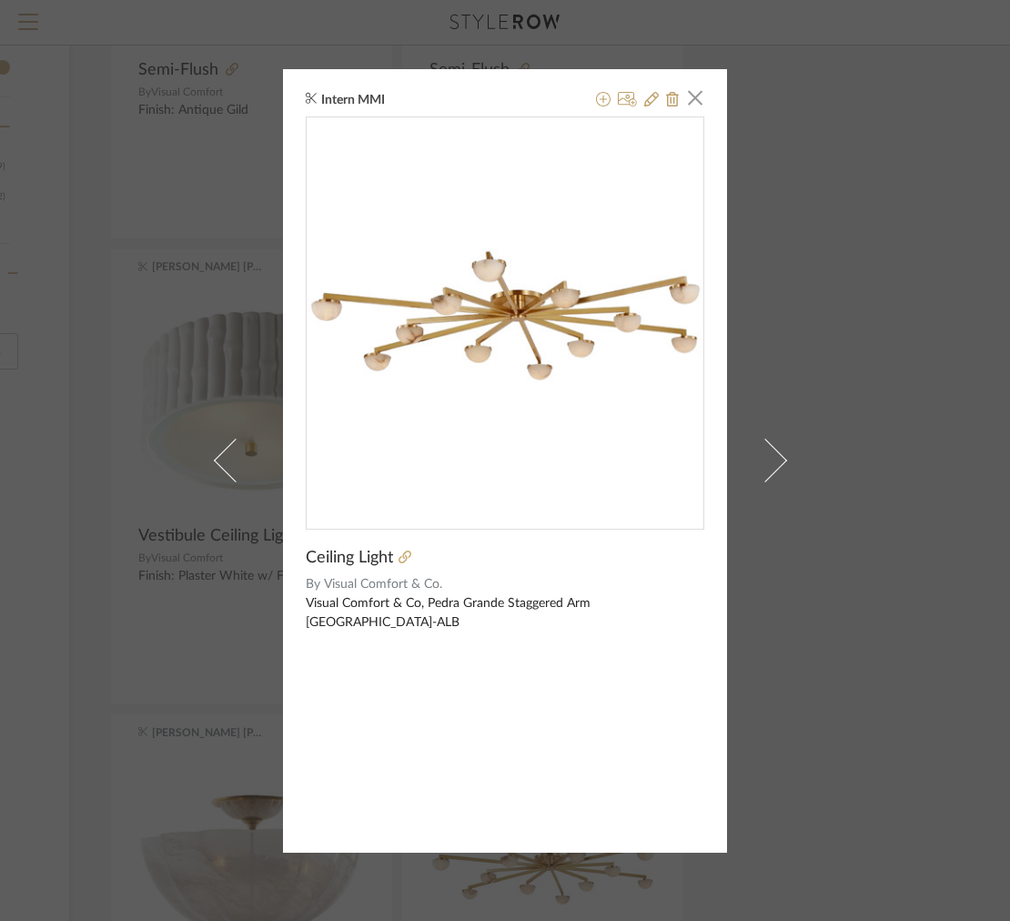
click at [764, 506] on link at bounding box center [776, 461] width 49 height 784
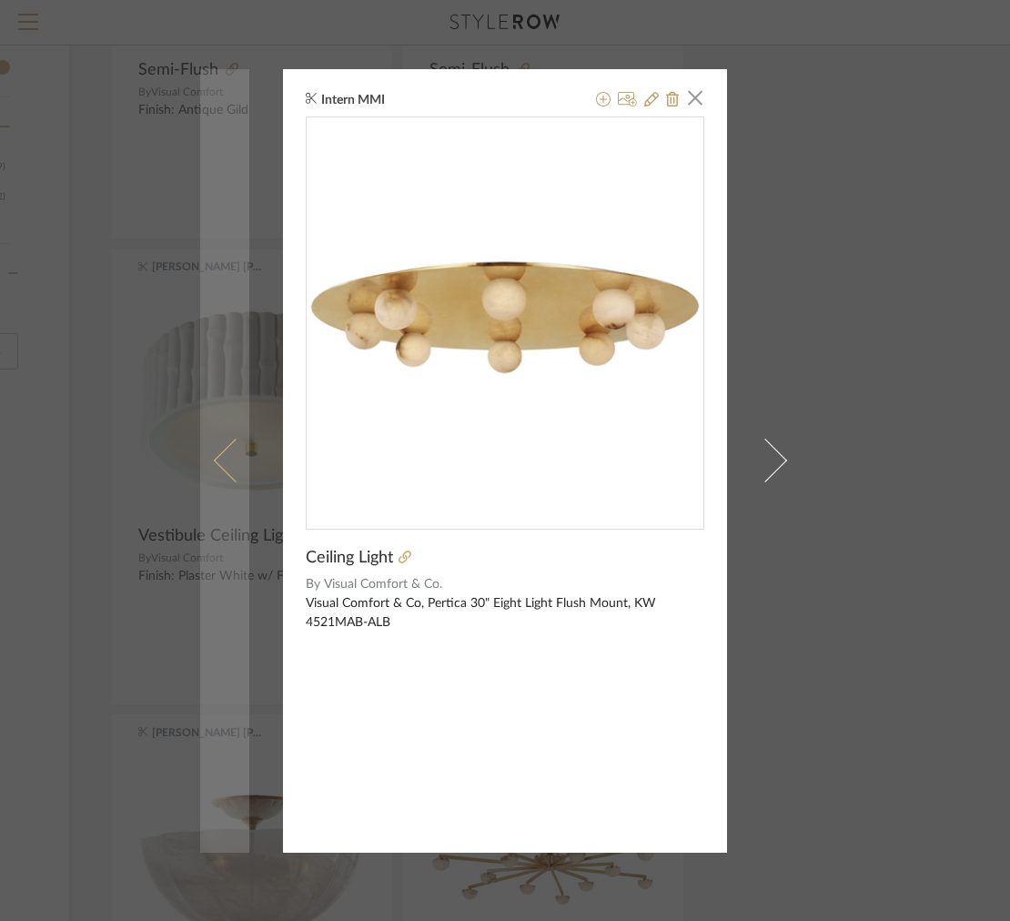
click at [232, 538] on link at bounding box center [224, 461] width 49 height 784
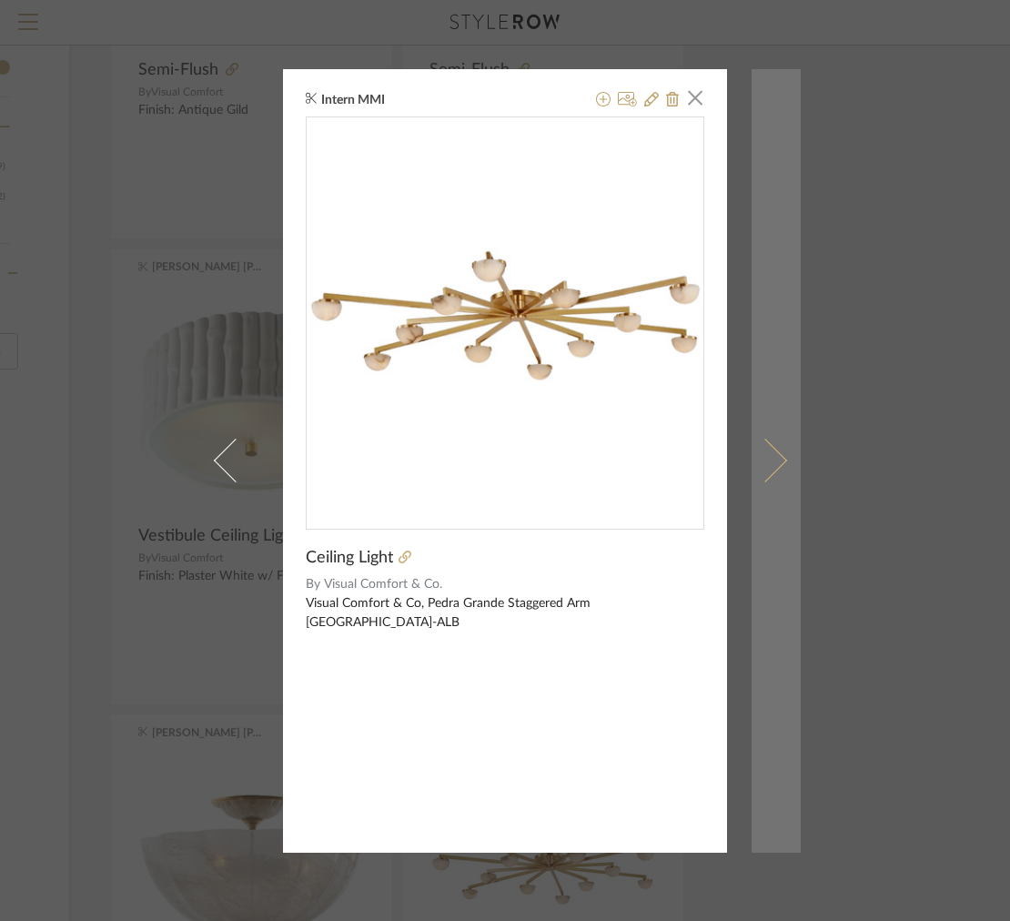
click at [762, 254] on link at bounding box center [776, 461] width 49 height 784
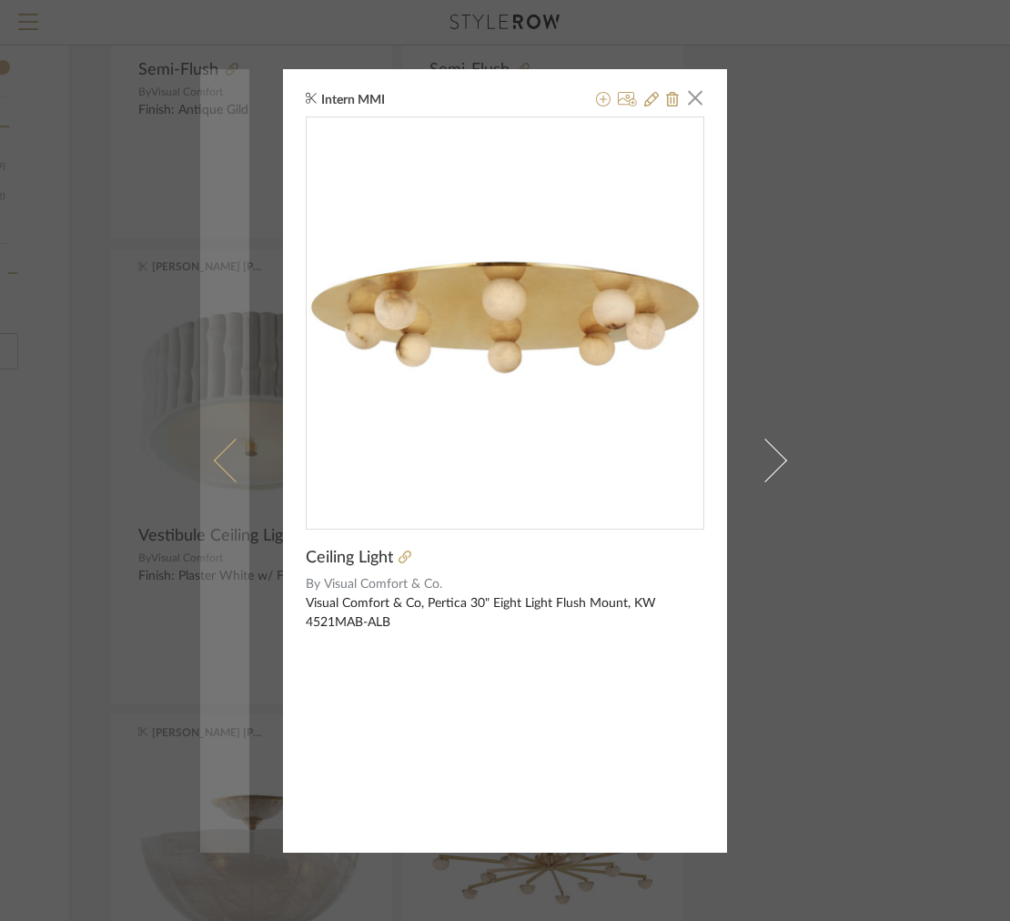
click at [241, 438] on link at bounding box center [224, 461] width 49 height 784
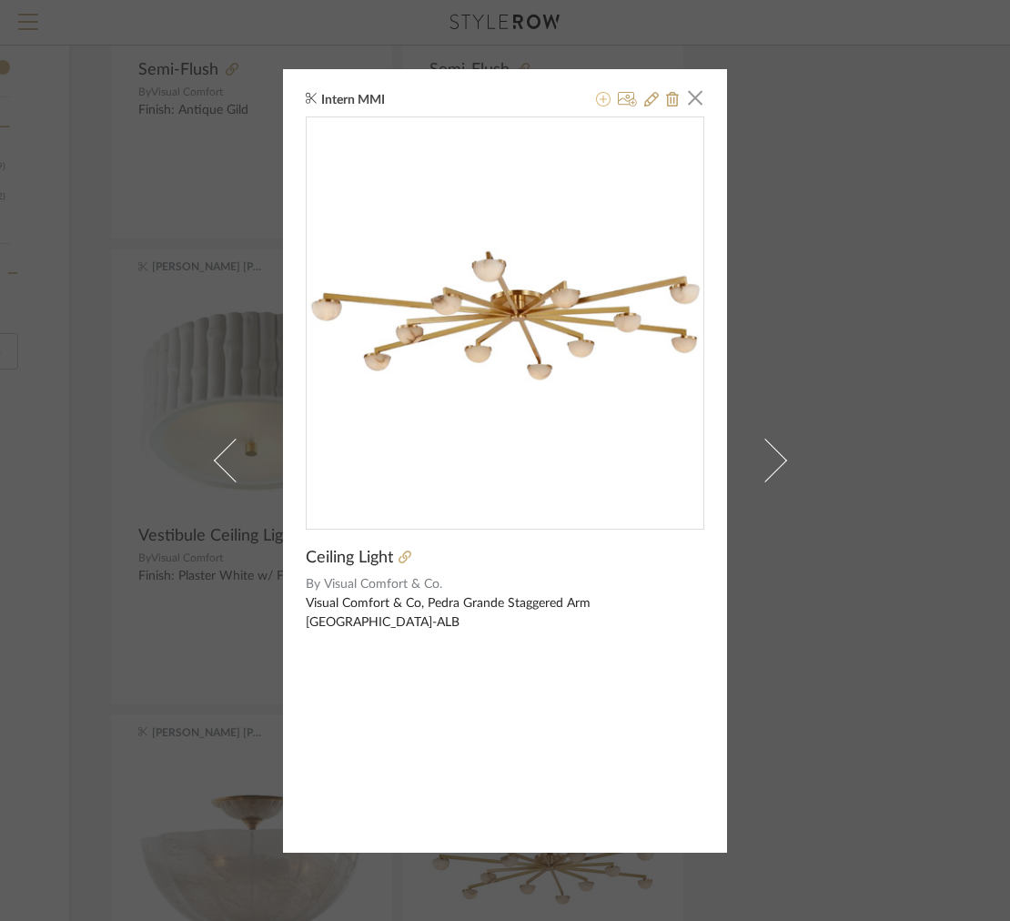
click at [602, 100] on icon at bounding box center [603, 99] width 15 height 15
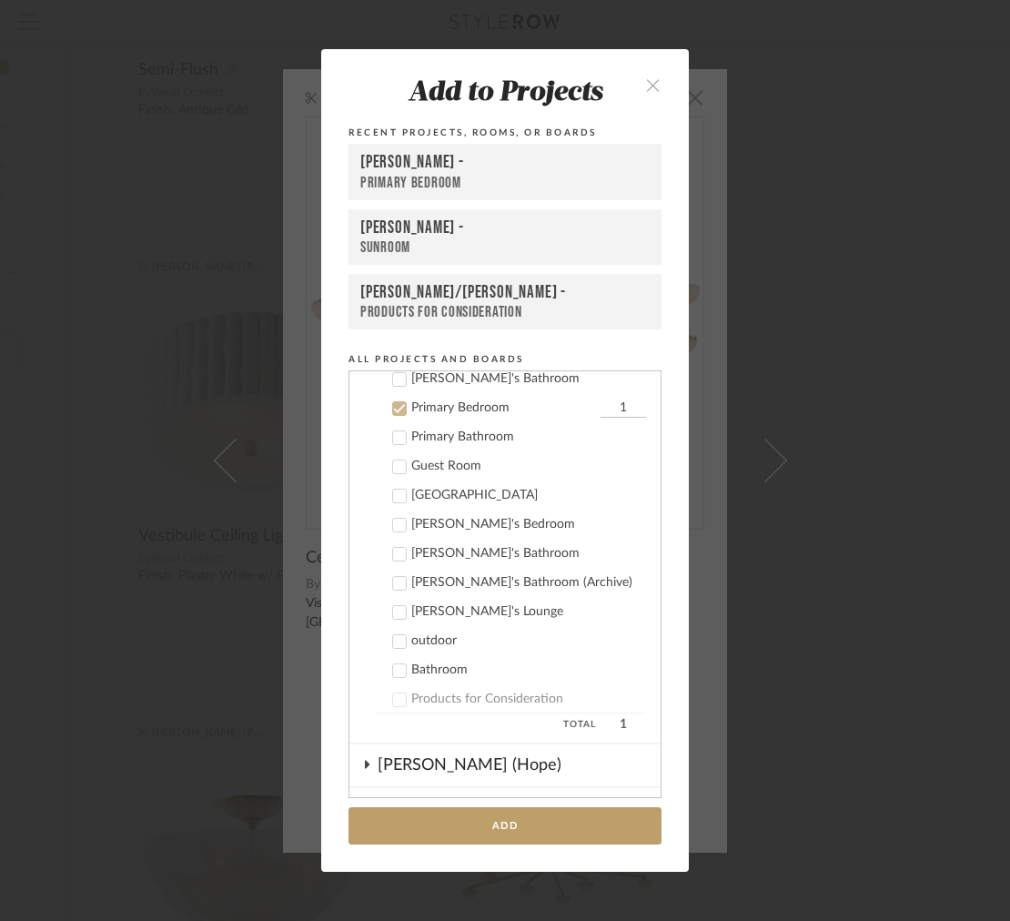
scroll to position [1035, 0]
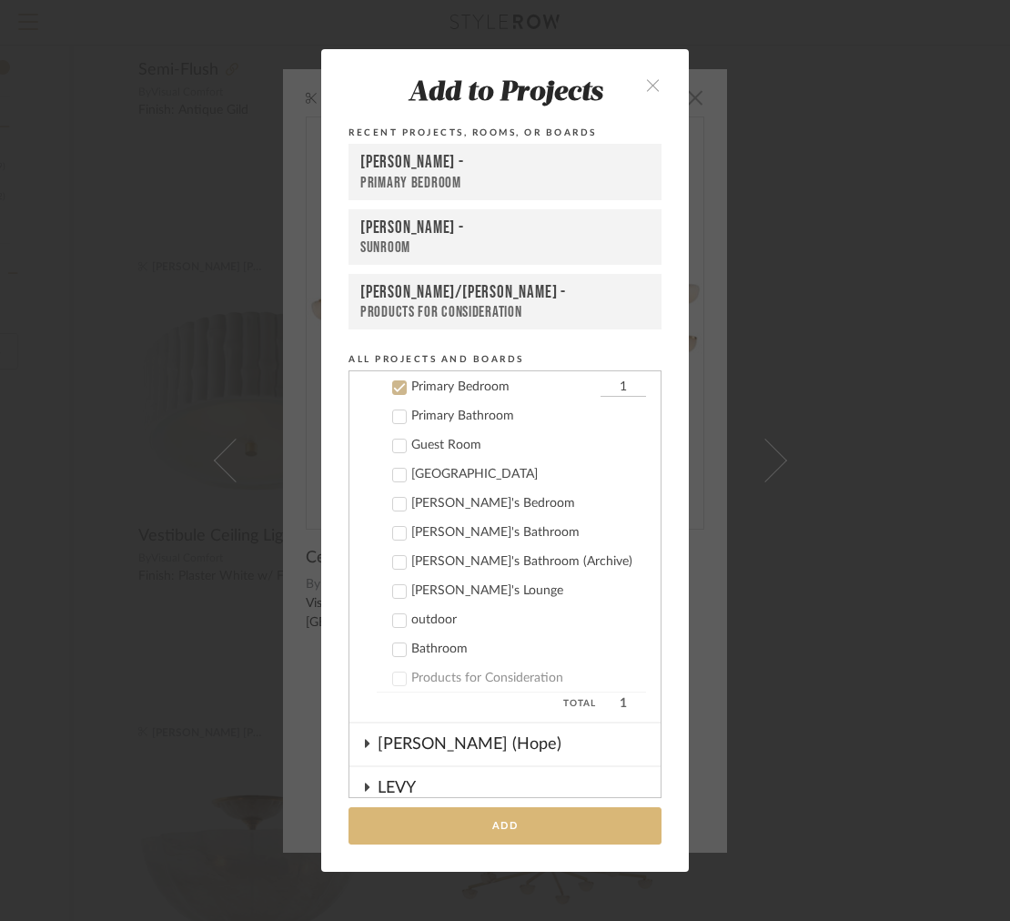
click at [387, 842] on button "Add" at bounding box center [505, 825] width 313 height 37
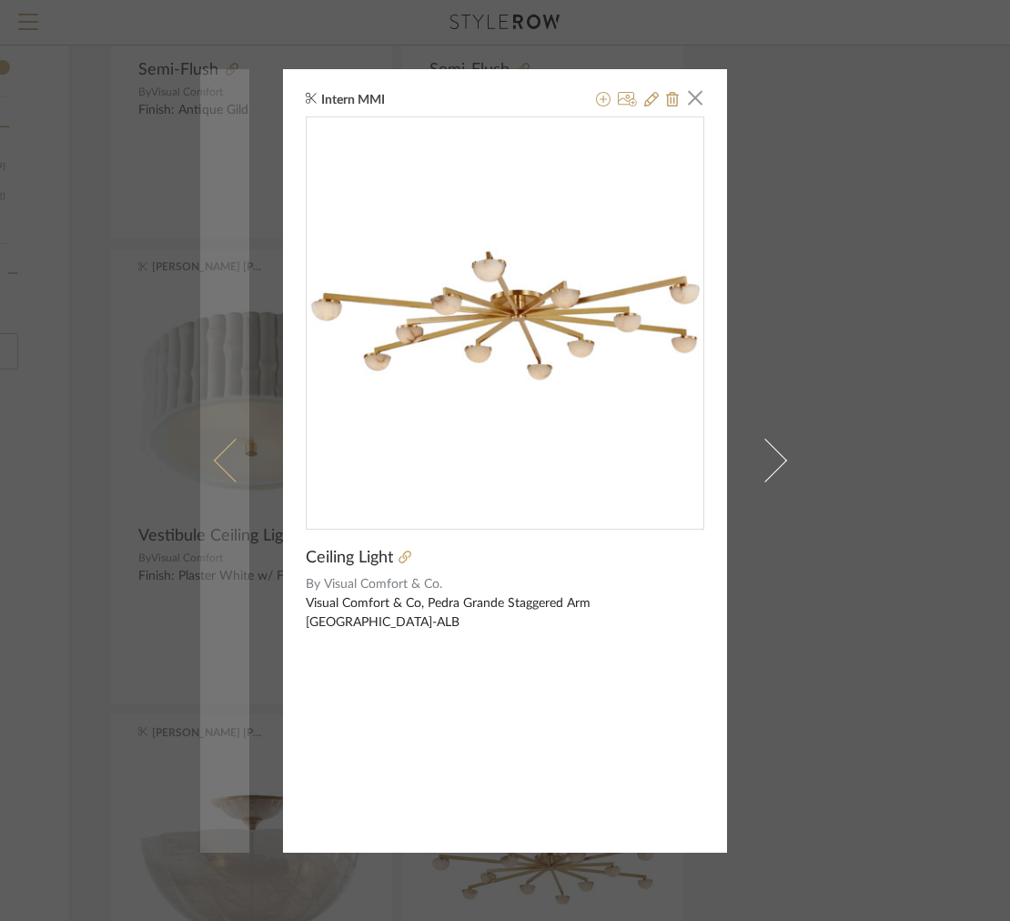
click at [200, 359] on link at bounding box center [224, 461] width 49 height 784
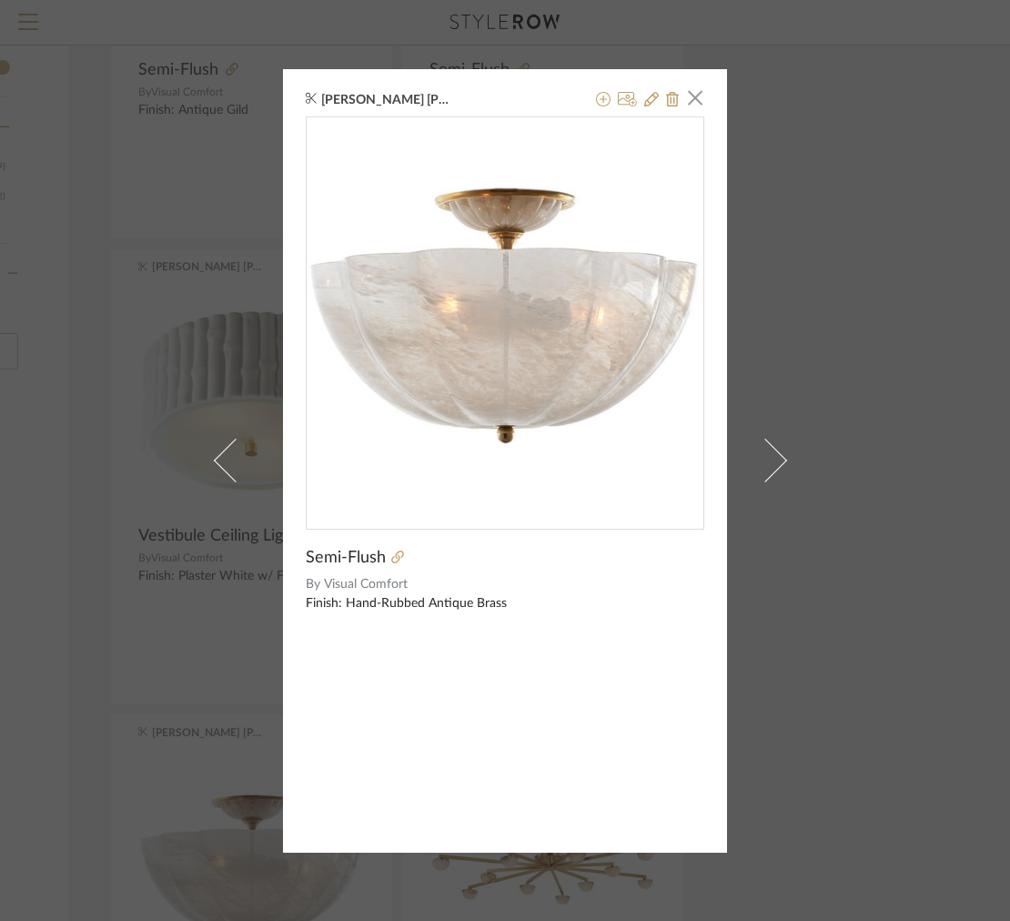
click at [127, 164] on div "Chesney Lynch × Semi-Flush By Visual Comfort Finish: Hand-Rubbed Antique Brass" at bounding box center [505, 460] width 1010 height 921
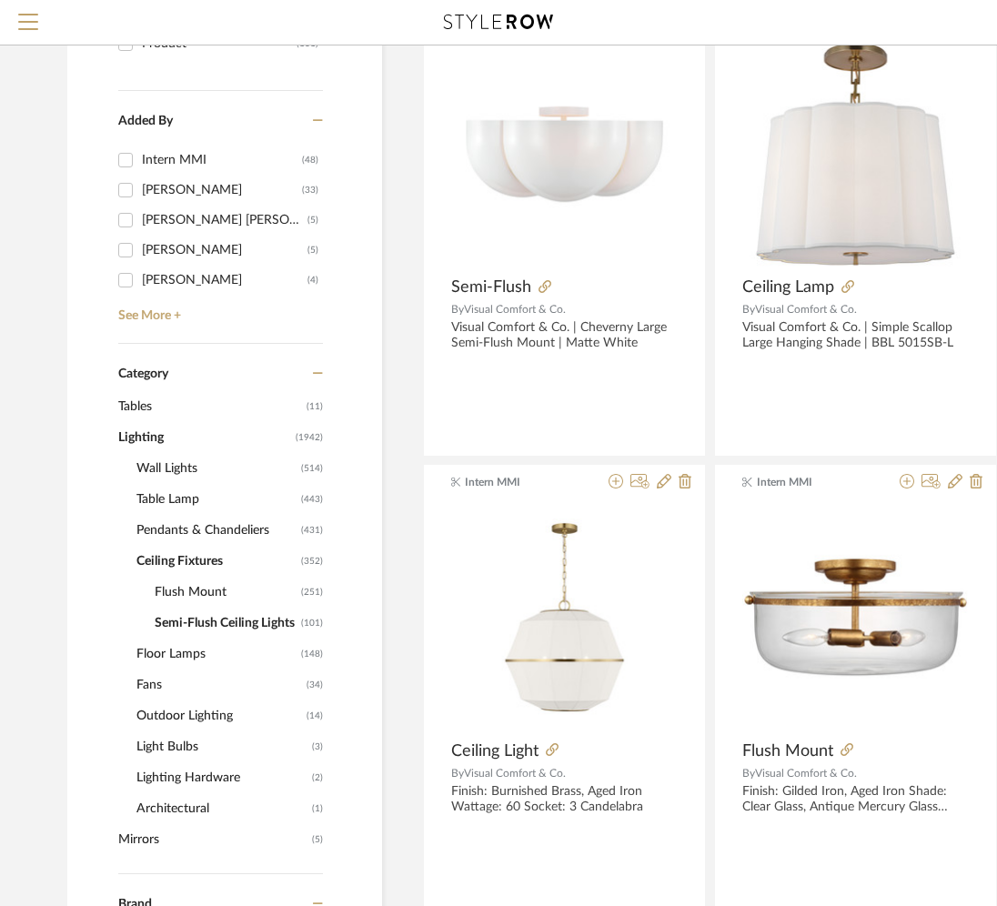
scroll to position [653, 0]
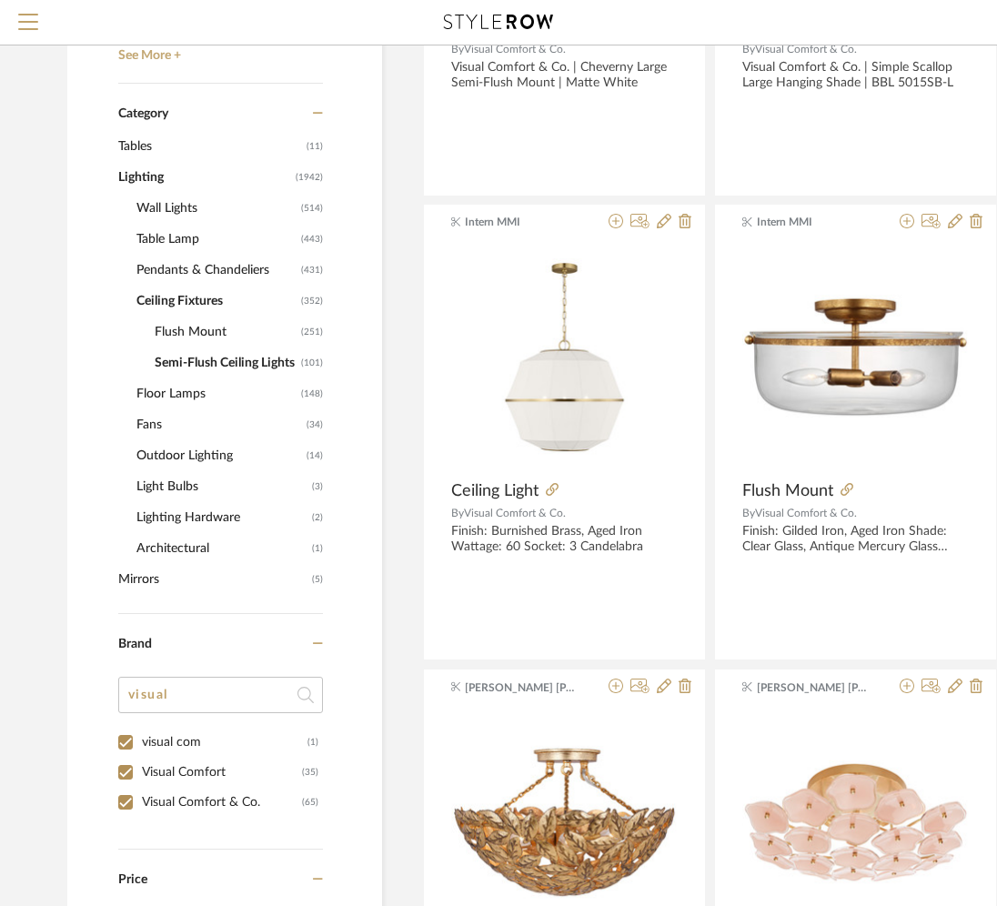
click at [177, 329] on span "Flush Mount" at bounding box center [226, 332] width 142 height 31
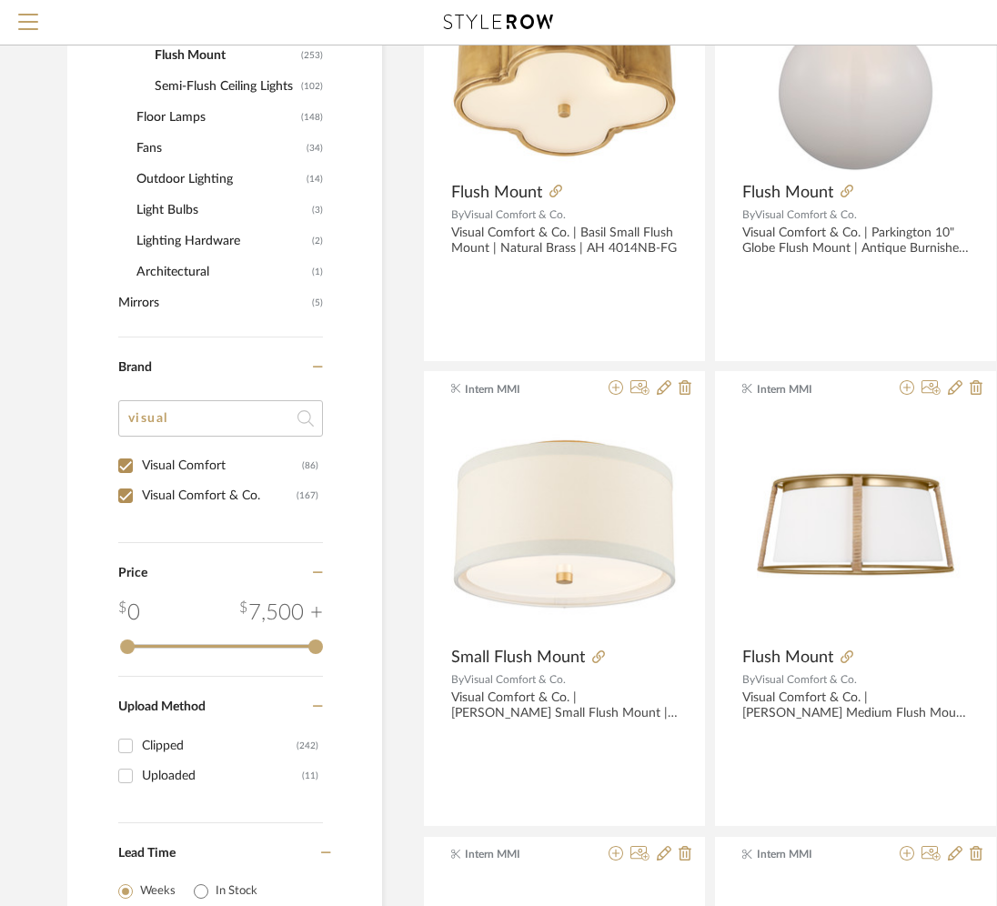
scroll to position [931, 0]
click at [141, 467] on div at bounding box center [126, 464] width 31 height 29
click at [123, 464] on input "Visual Comfort (86)" at bounding box center [125, 464] width 29 height 29
checkbox input "false"
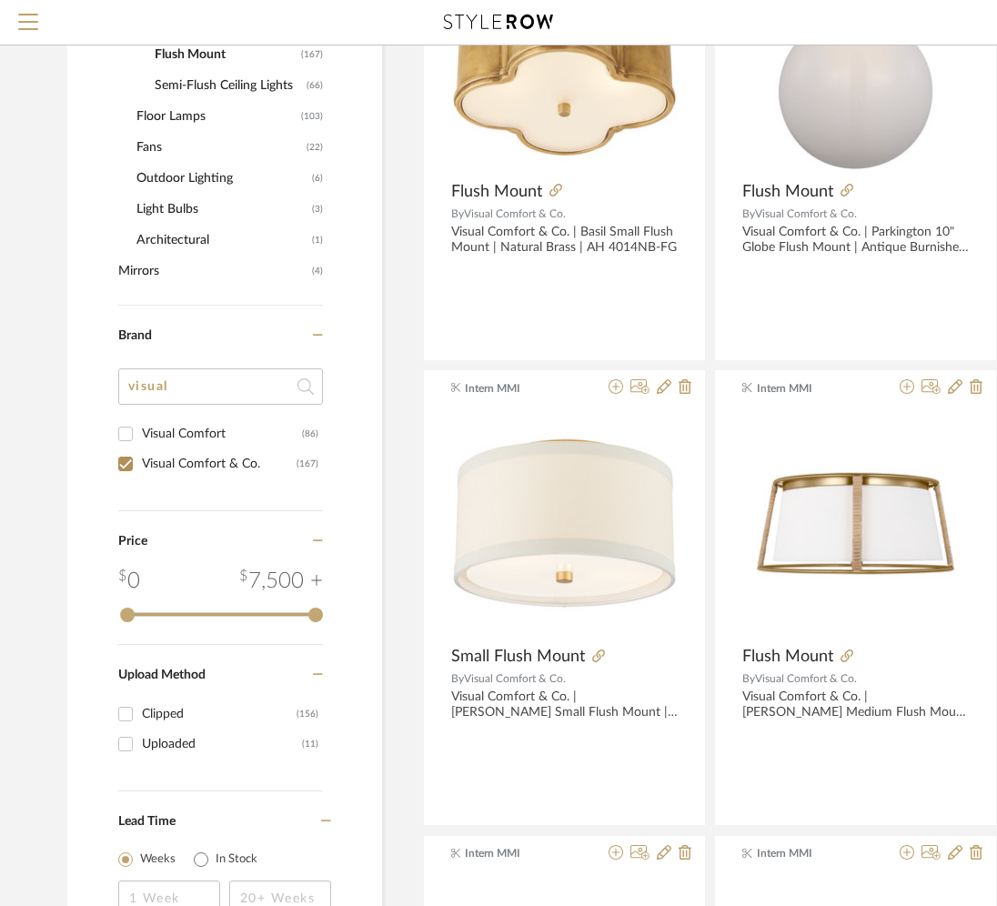
click at [126, 494] on div "Brand visual Visual Comfort (86) Visual Comfort & Co. (167)" at bounding box center [220, 409] width 205 height 206
click at [126, 464] on input "Visual Comfort & Co. (167)" at bounding box center [125, 464] width 29 height 29
checkbox input "false"
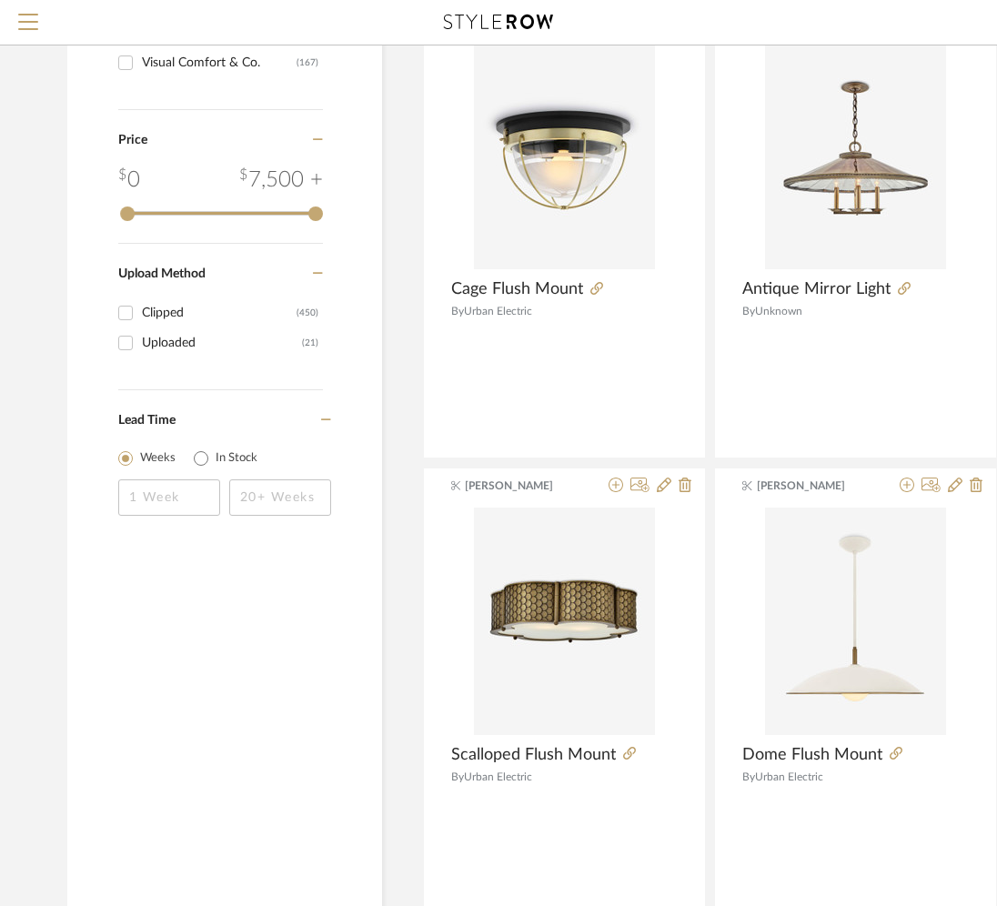
scroll to position [1938, 0]
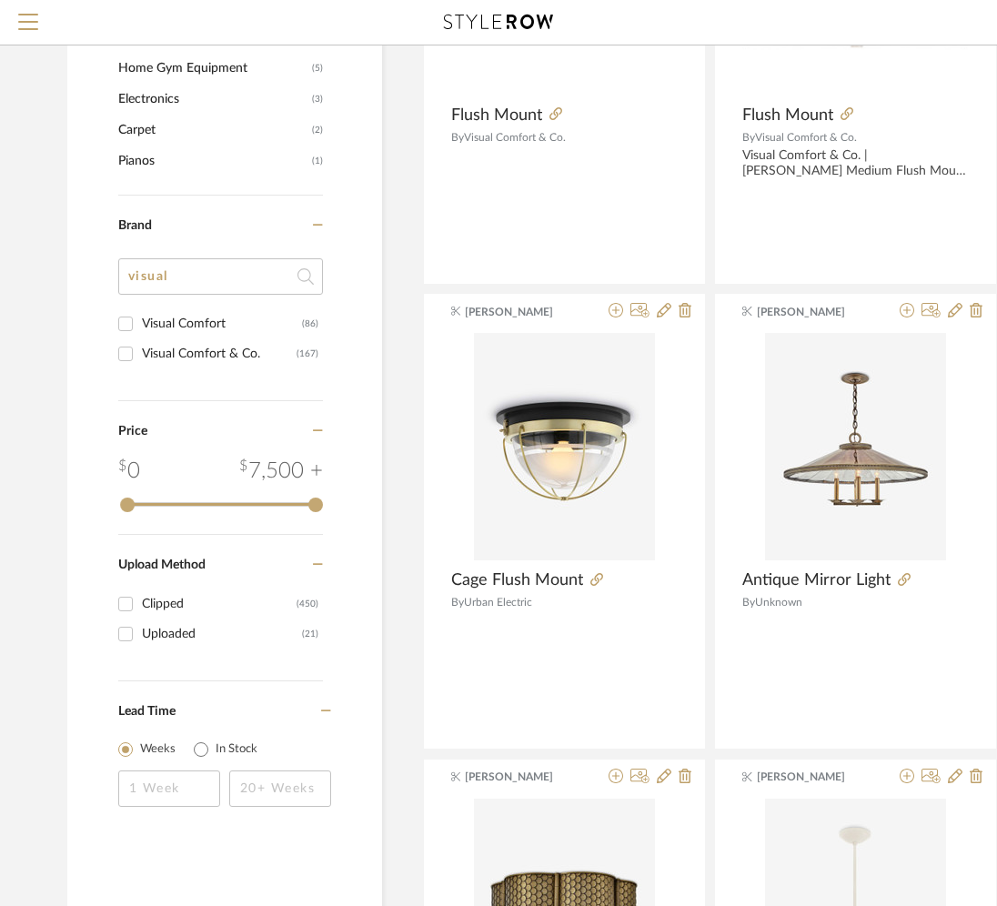
drag, startPoint x: 186, startPoint y: 276, endPoint x: 63, endPoint y: 253, distance: 124.9
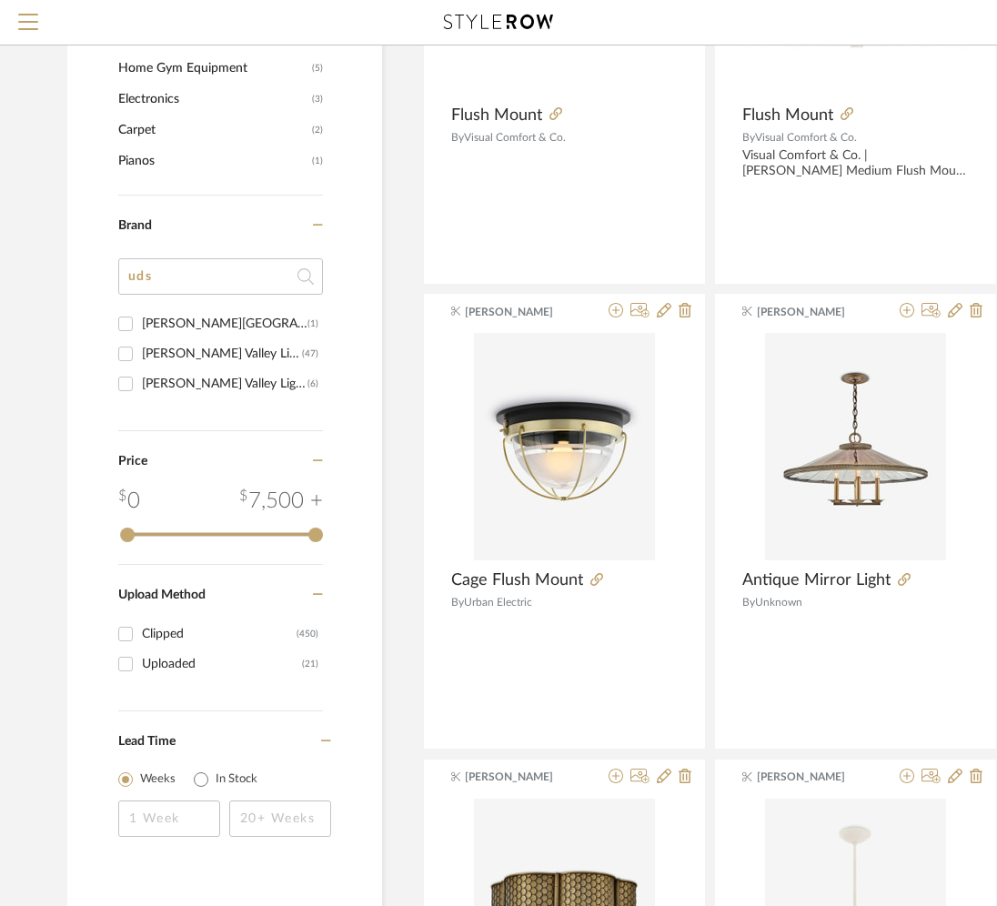
type input "ud"
type input "hudson"
click at [181, 321] on div "Hudson Valley" at bounding box center [225, 323] width 166 height 29
click at [140, 321] on input "Hudson Valley (1)" at bounding box center [125, 323] width 29 height 29
checkbox input "true"
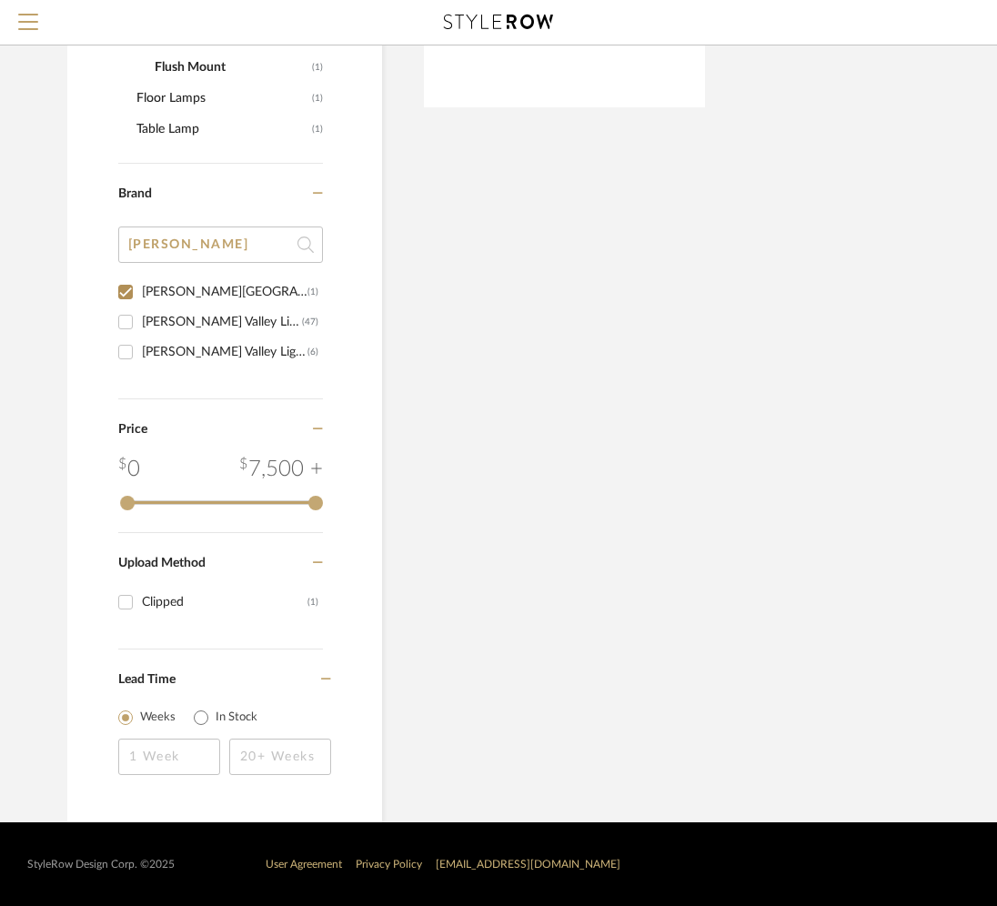
scroll to position [693, 0]
click at [185, 324] on div "[PERSON_NAME] Valley Lighting" at bounding box center [222, 322] width 160 height 29
click at [140, 324] on input "Hudson Valley Lighting (47)" at bounding box center [125, 322] width 29 height 29
checkbox input "true"
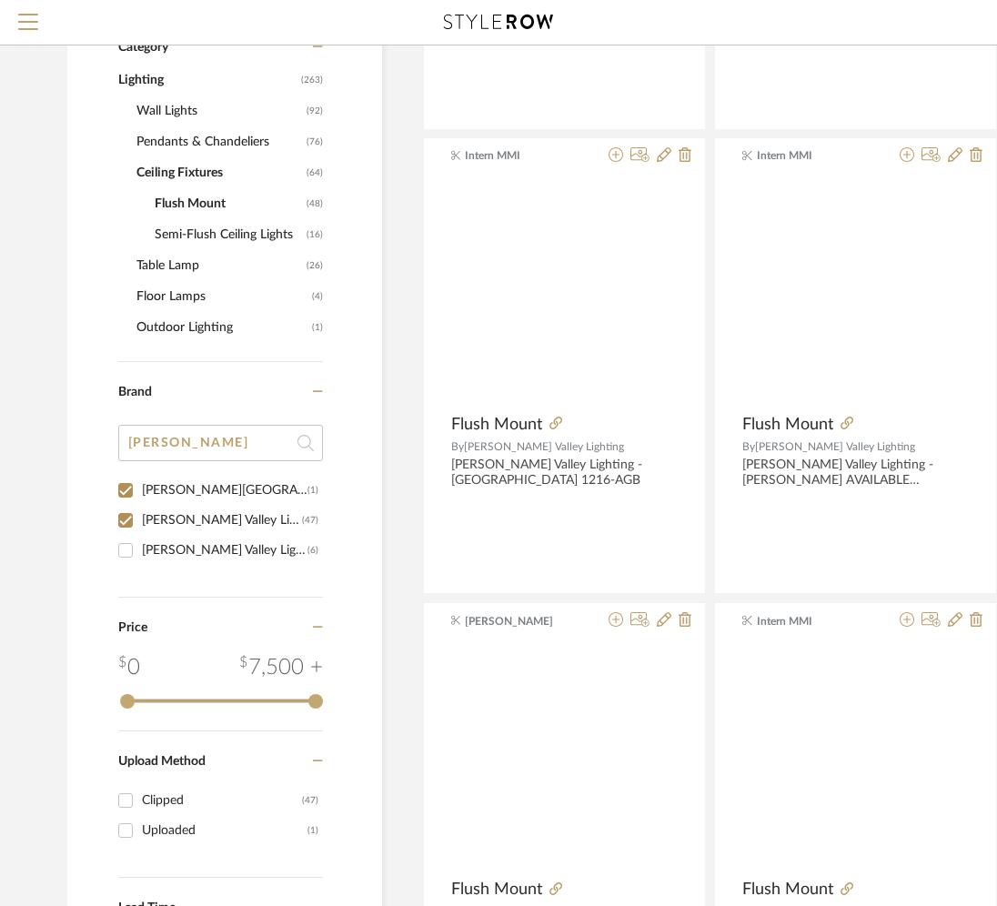
scroll to position [860, 0]
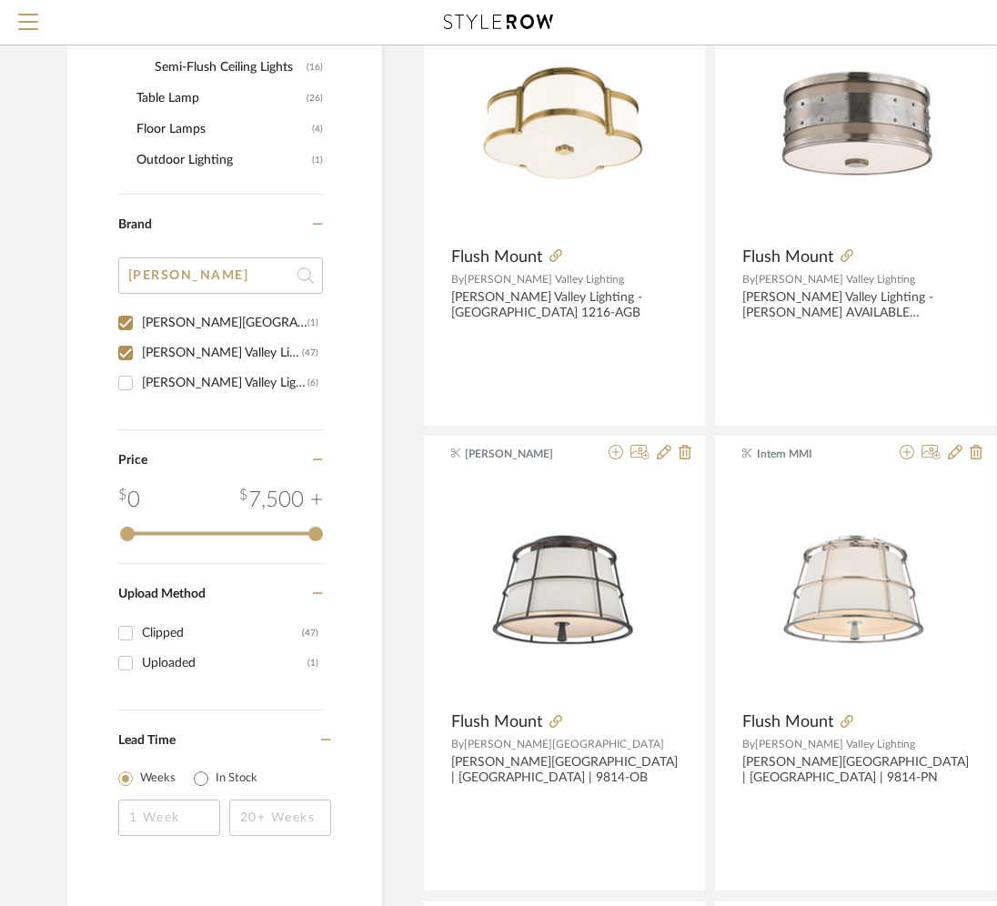
click at [169, 376] on div "[PERSON_NAME] Valley Lighting Group" at bounding box center [225, 383] width 166 height 29
click at [140, 376] on input "Hudson Valley Lighting Group (6)" at bounding box center [125, 383] width 29 height 29
checkbox input "true"
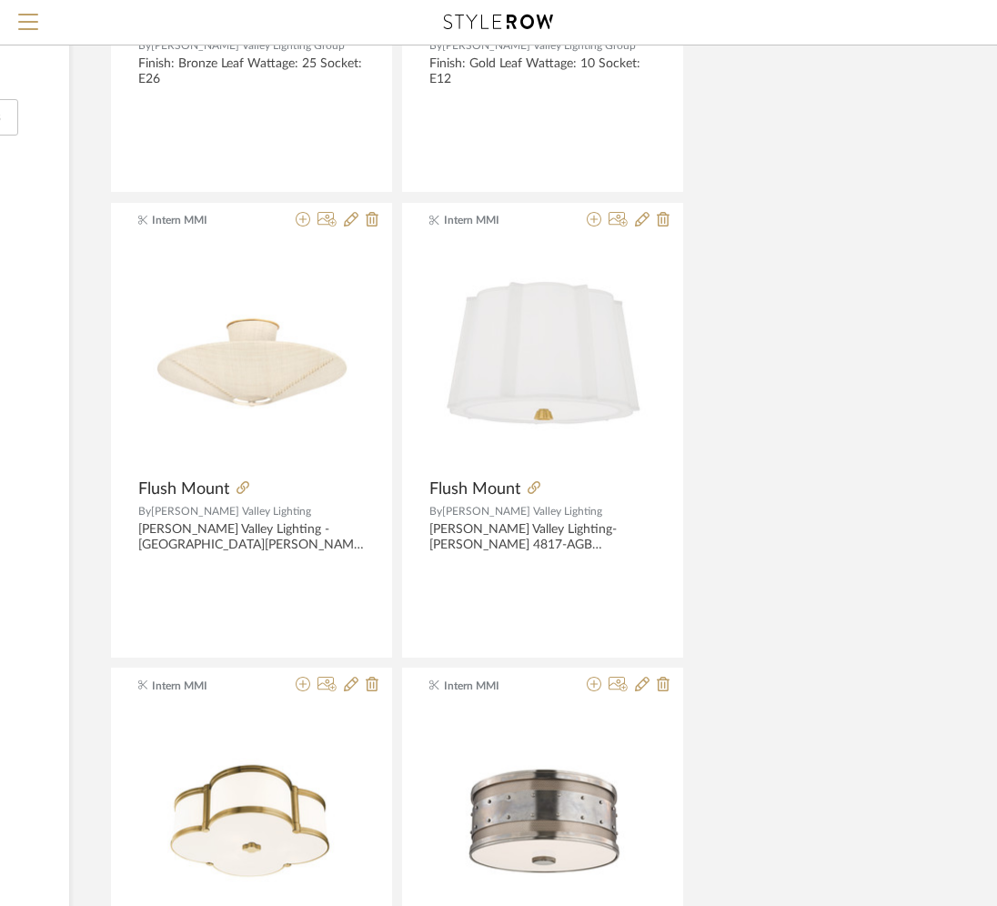
scroll to position [1559, 313]
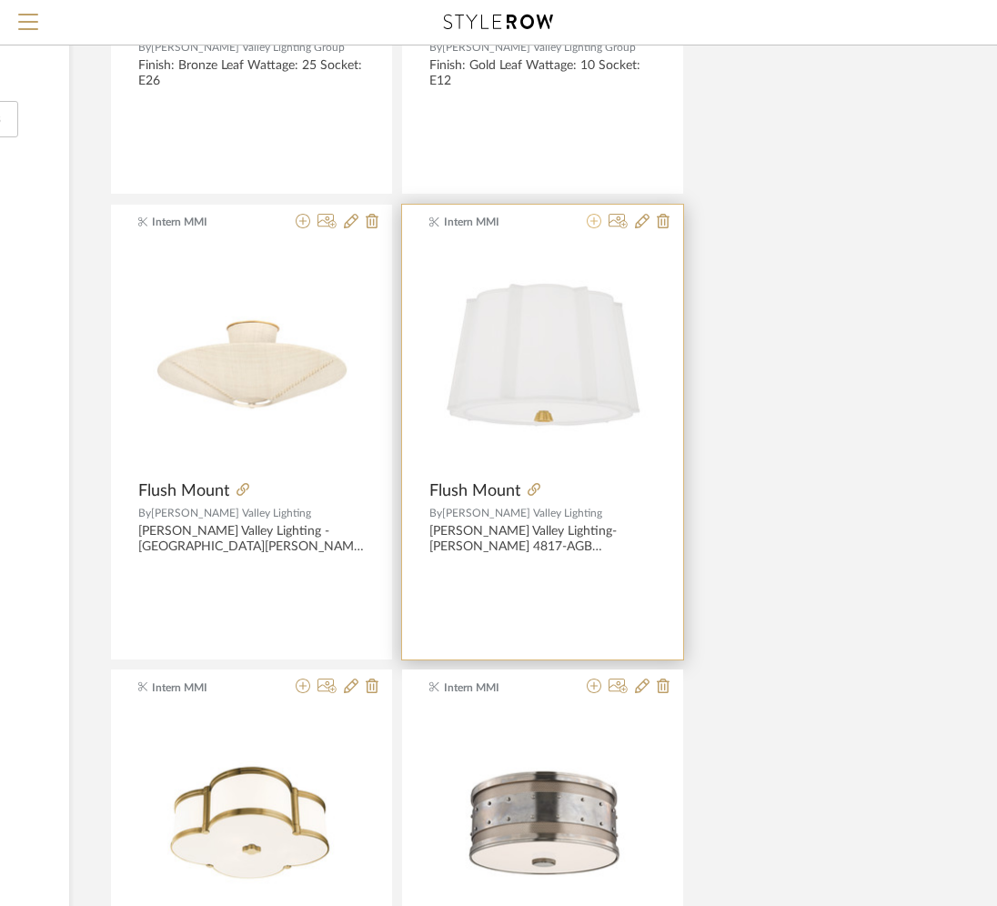
click at [590, 225] on icon at bounding box center [594, 221] width 15 height 15
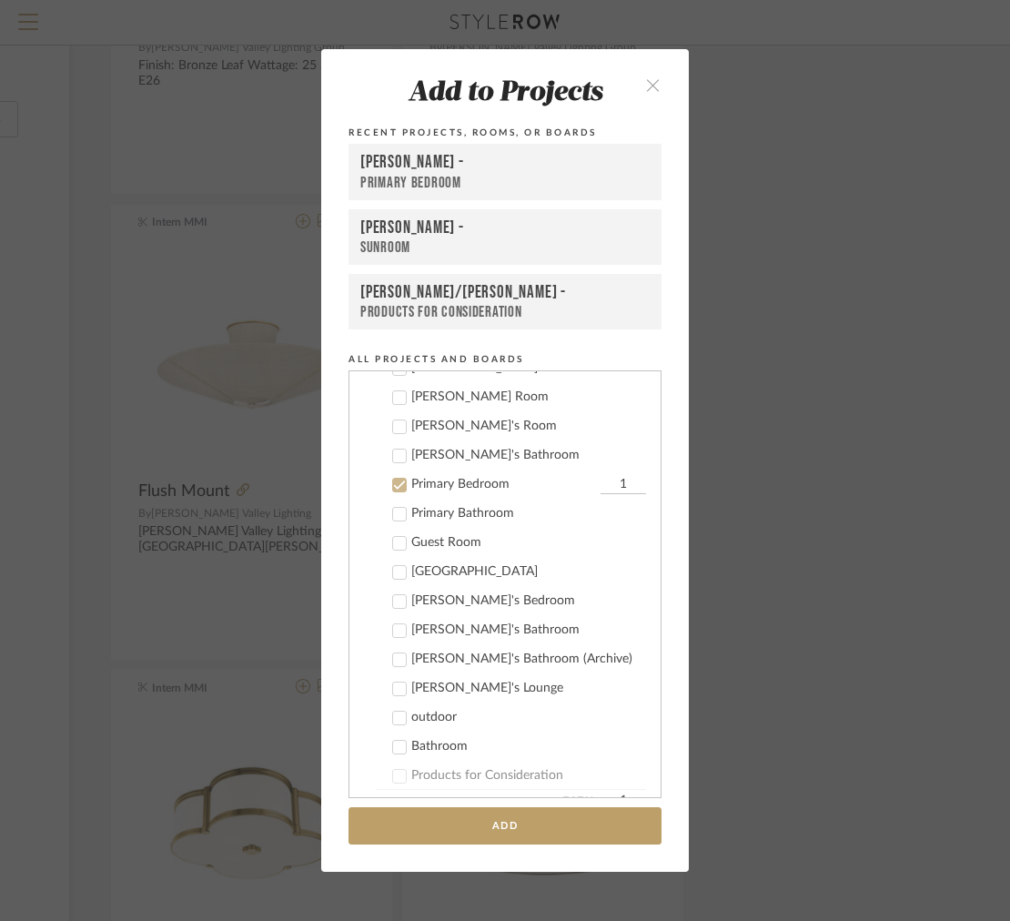
scroll to position [1035, 0]
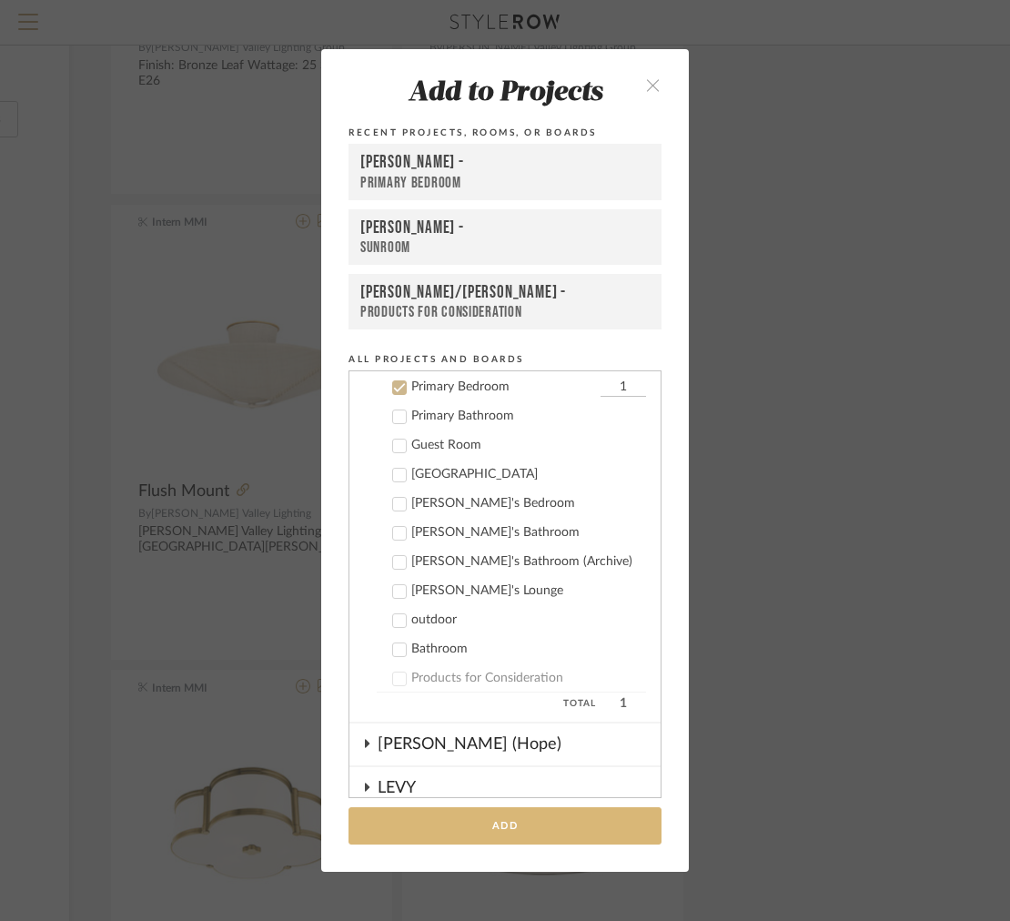
click at [405, 825] on button "Add" at bounding box center [505, 825] width 313 height 37
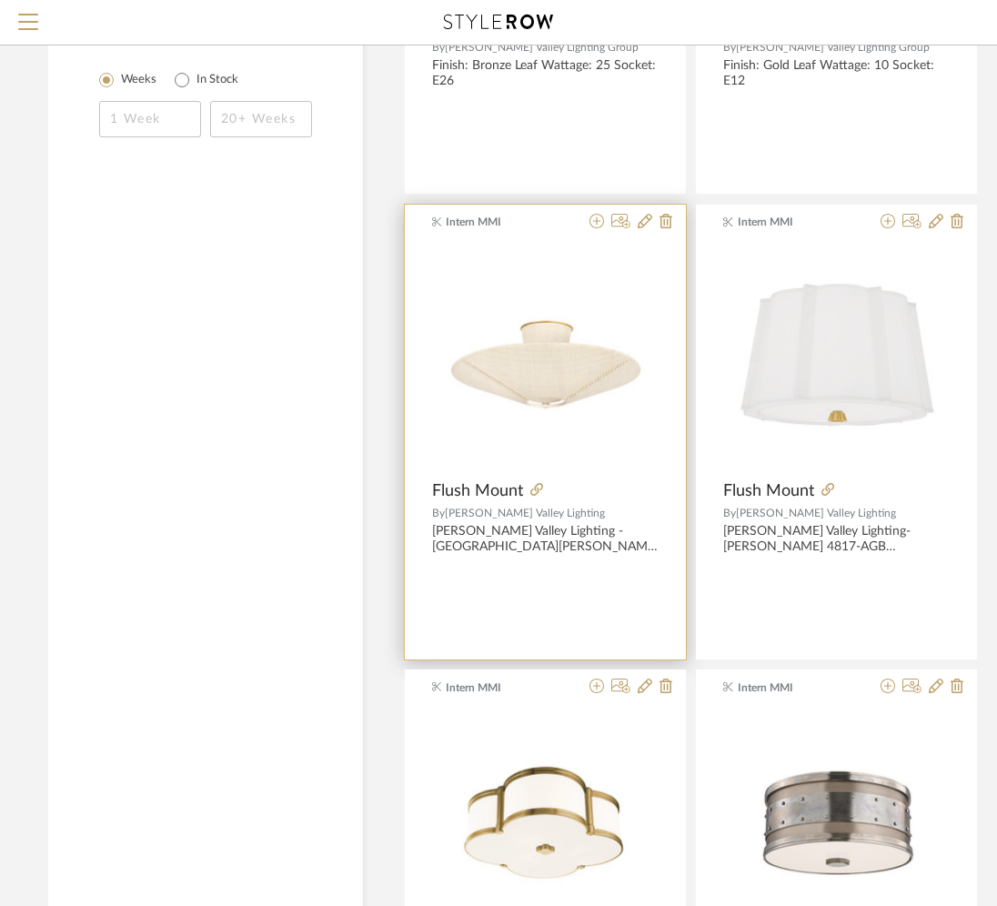
scroll to position [1559, 0]
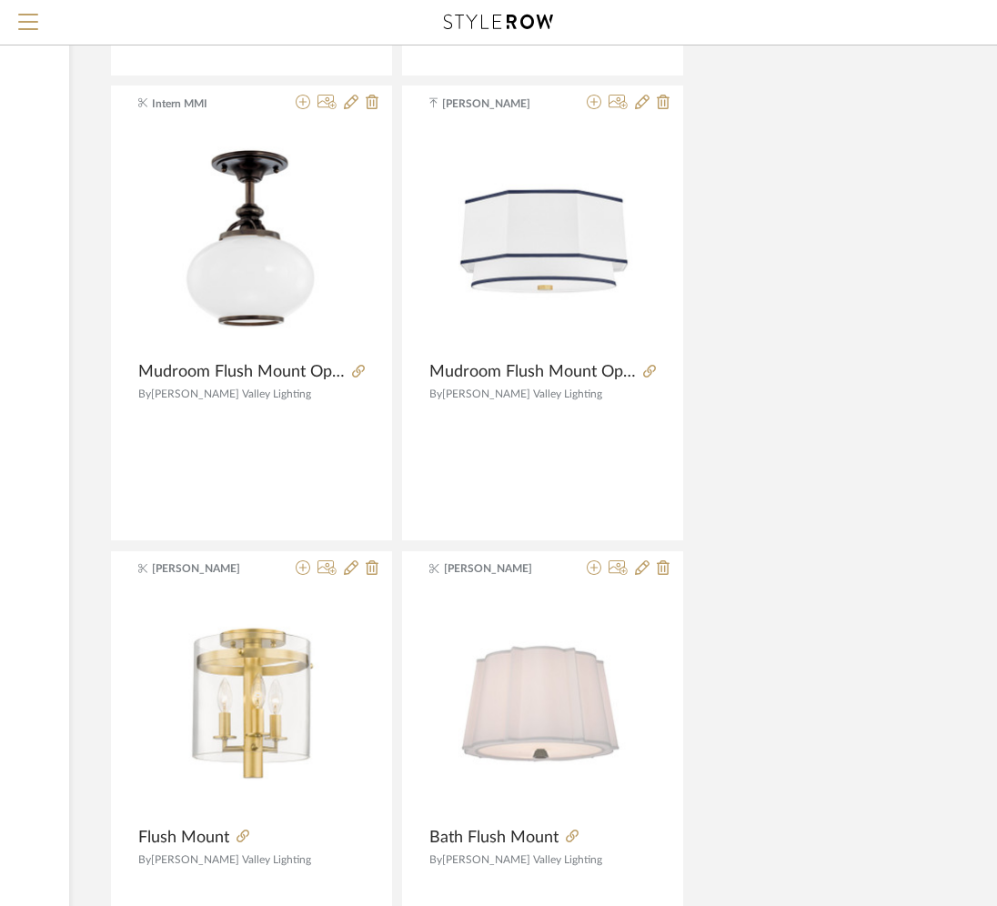
scroll to position [8022, 313]
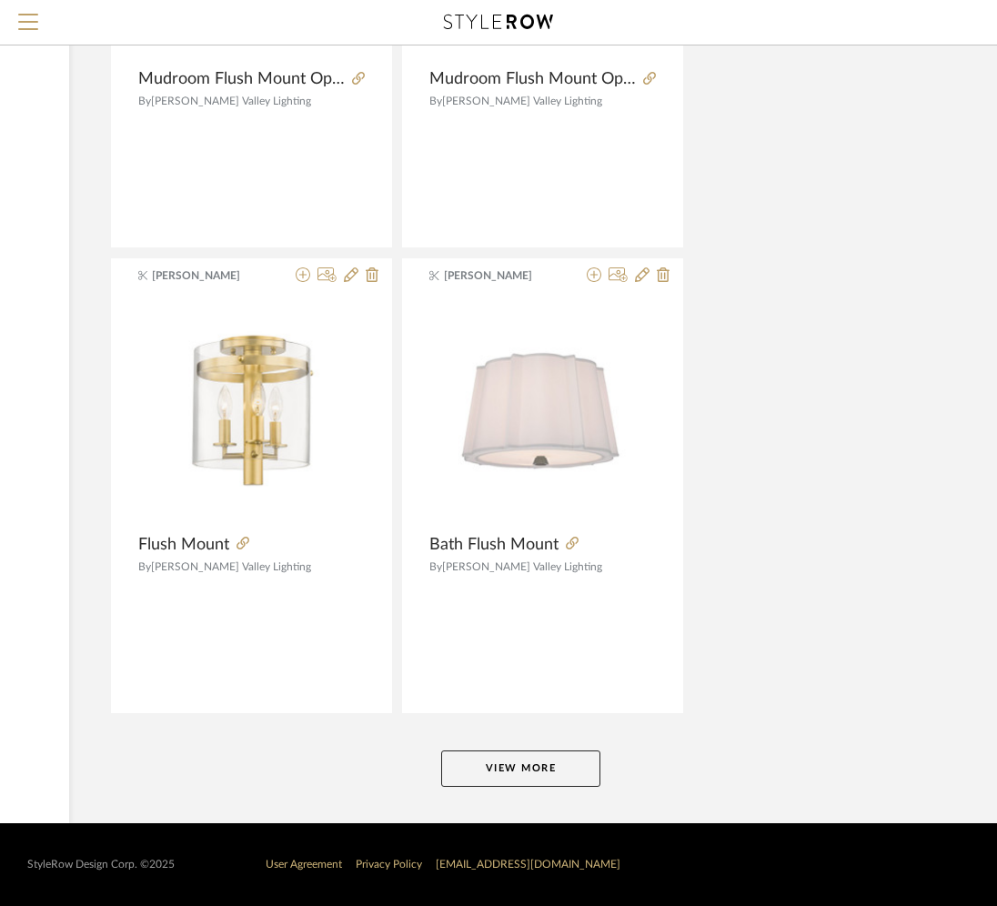
click at [521, 754] on button "View More" at bounding box center [520, 769] width 159 height 36
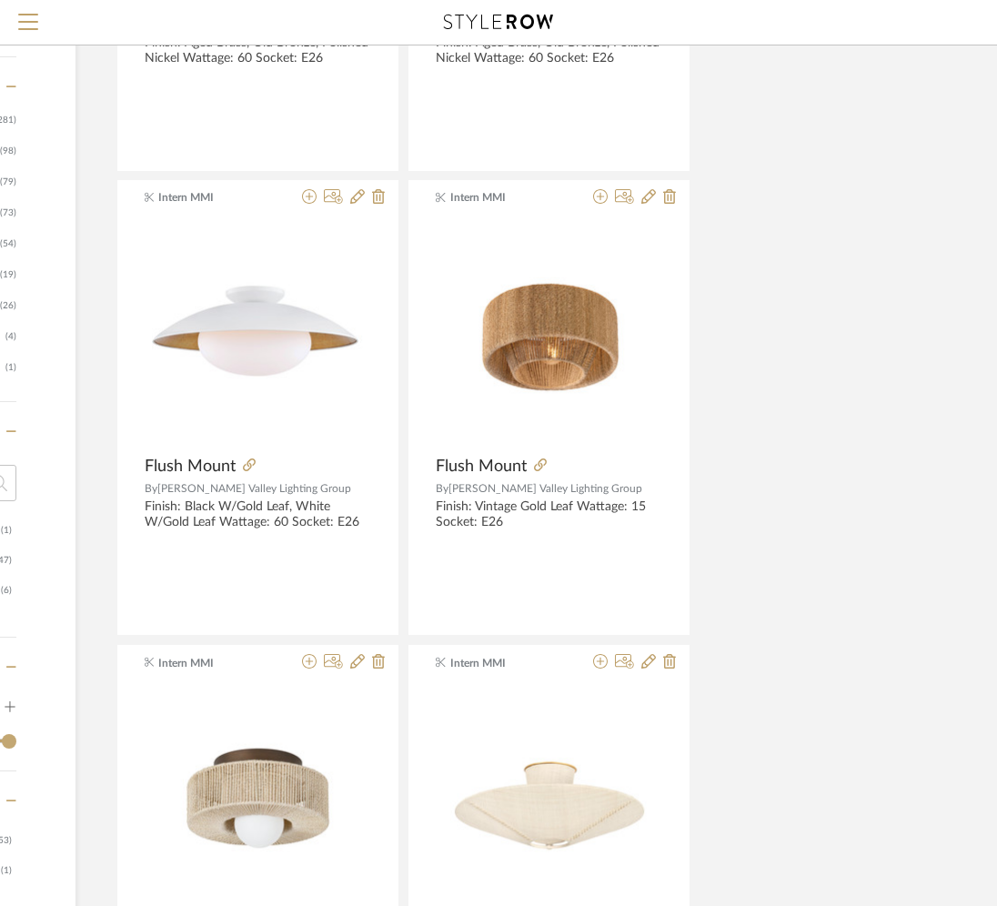
scroll to position [0, 307]
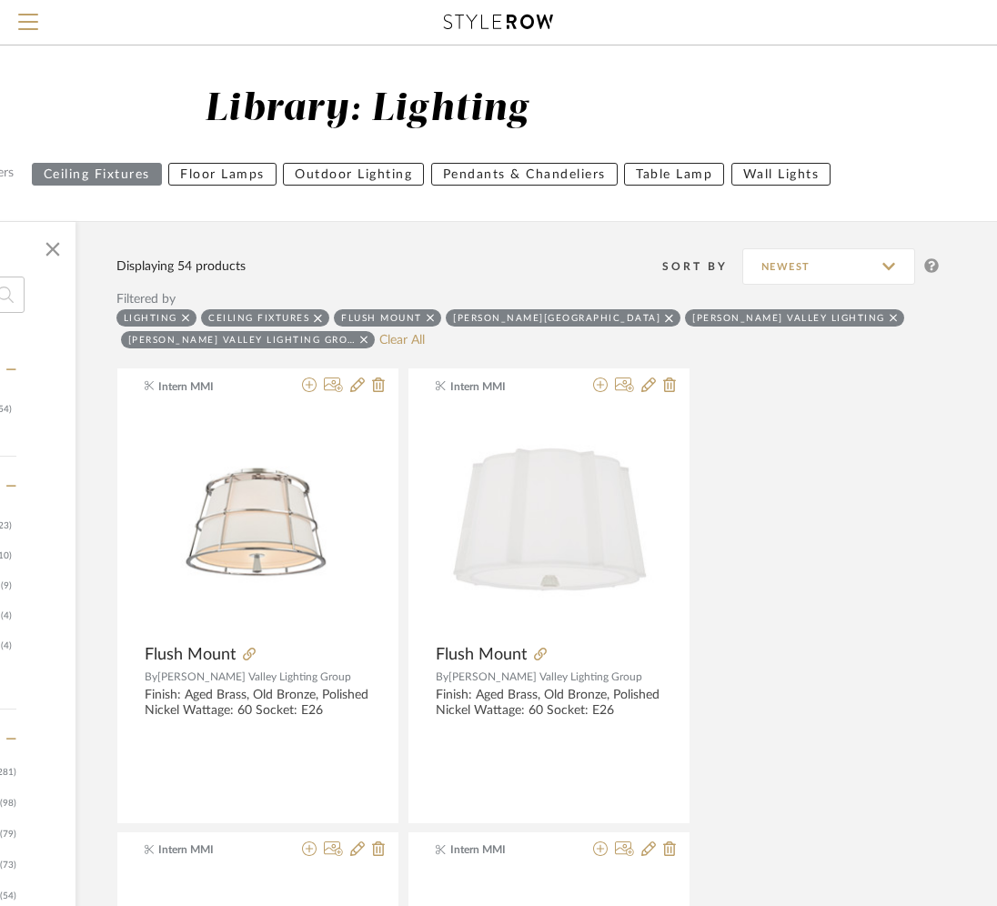
click at [182, 235] on div "Displaying 54 products Sort By Newest" at bounding box center [527, 255] width 823 height 68
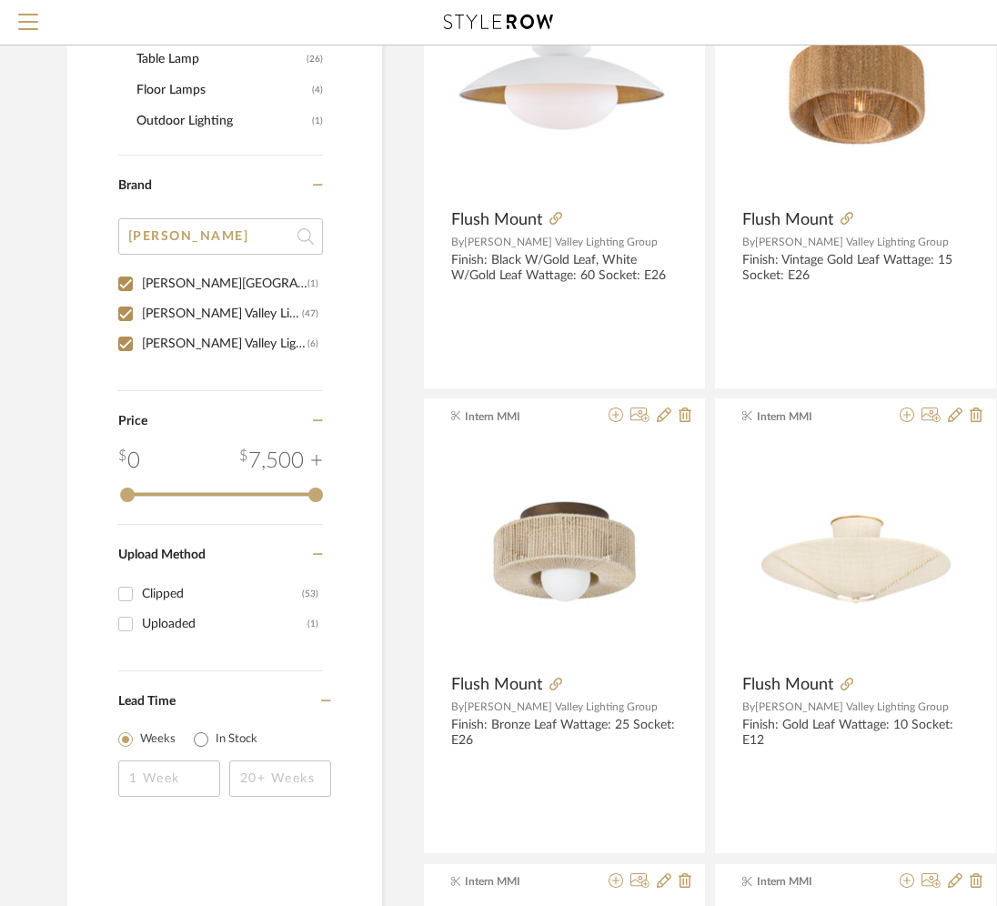
scroll to position [916, 0]
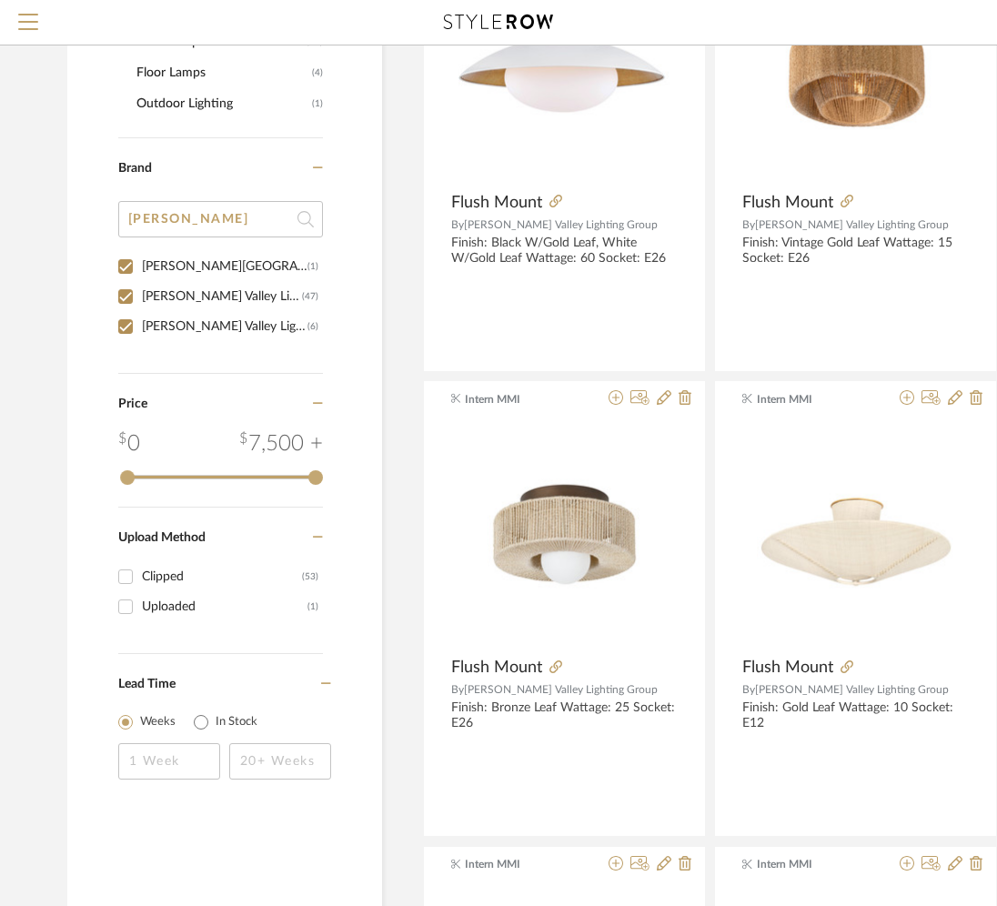
click at [148, 265] on div "Hudson Valley" at bounding box center [225, 266] width 166 height 29
click at [140, 265] on input "Hudson Valley (1)" at bounding box center [125, 266] width 29 height 29
checkbox input "false"
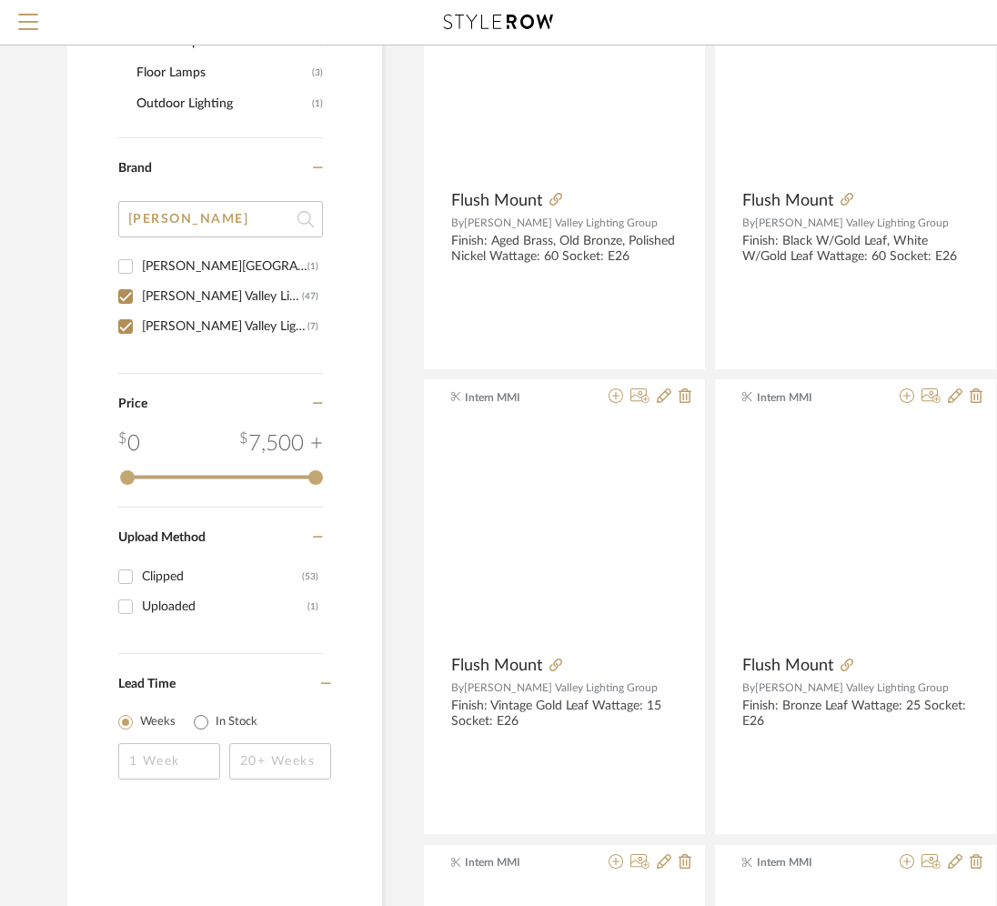
click at [142, 293] on div "[PERSON_NAME] Valley Lighting" at bounding box center [222, 296] width 160 height 29
click at [140, 293] on input "Hudson Valley Lighting (47)" at bounding box center [125, 296] width 29 height 29
checkbox input "false"
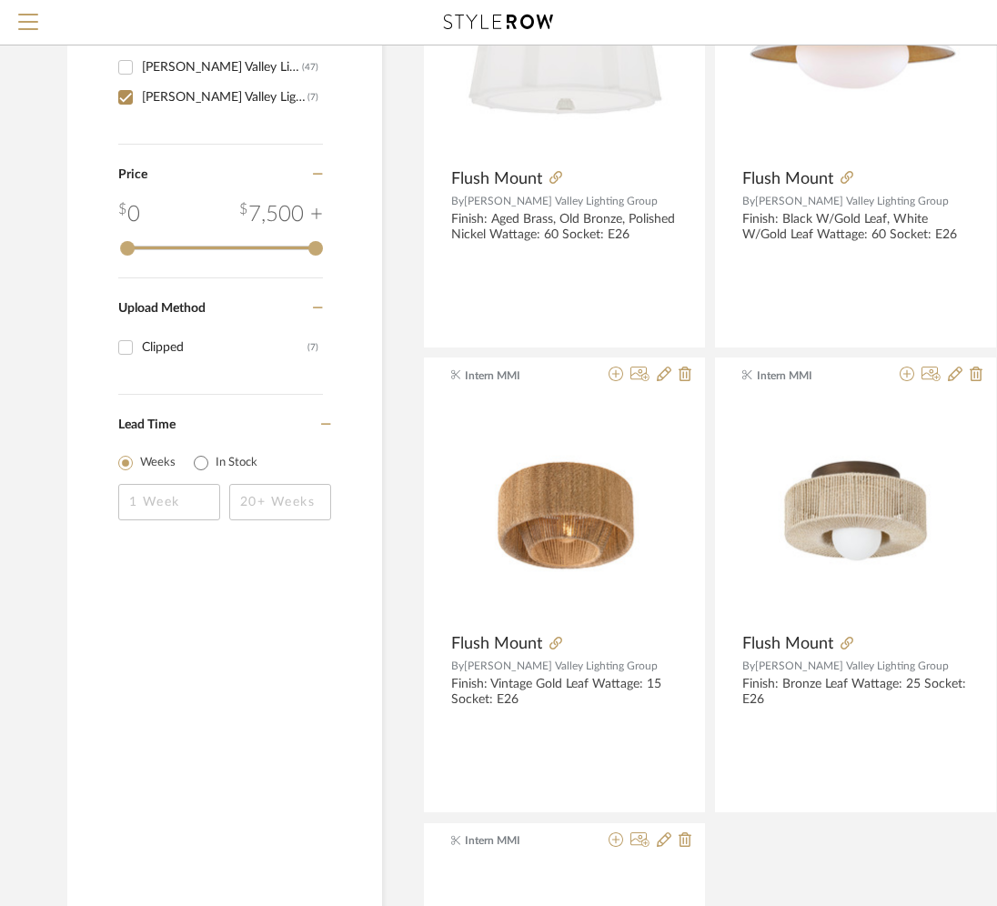
scroll to position [780, 0]
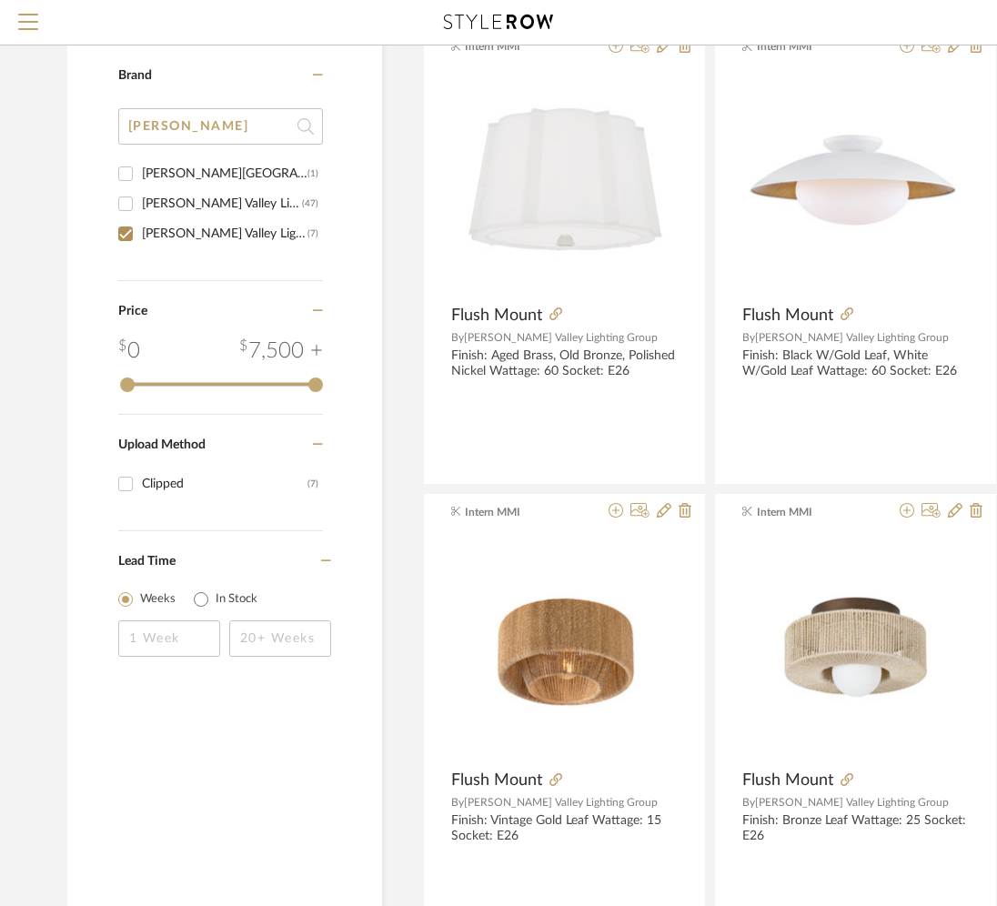
click at [139, 328] on label "Price" at bounding box center [216, 319] width 196 height 31
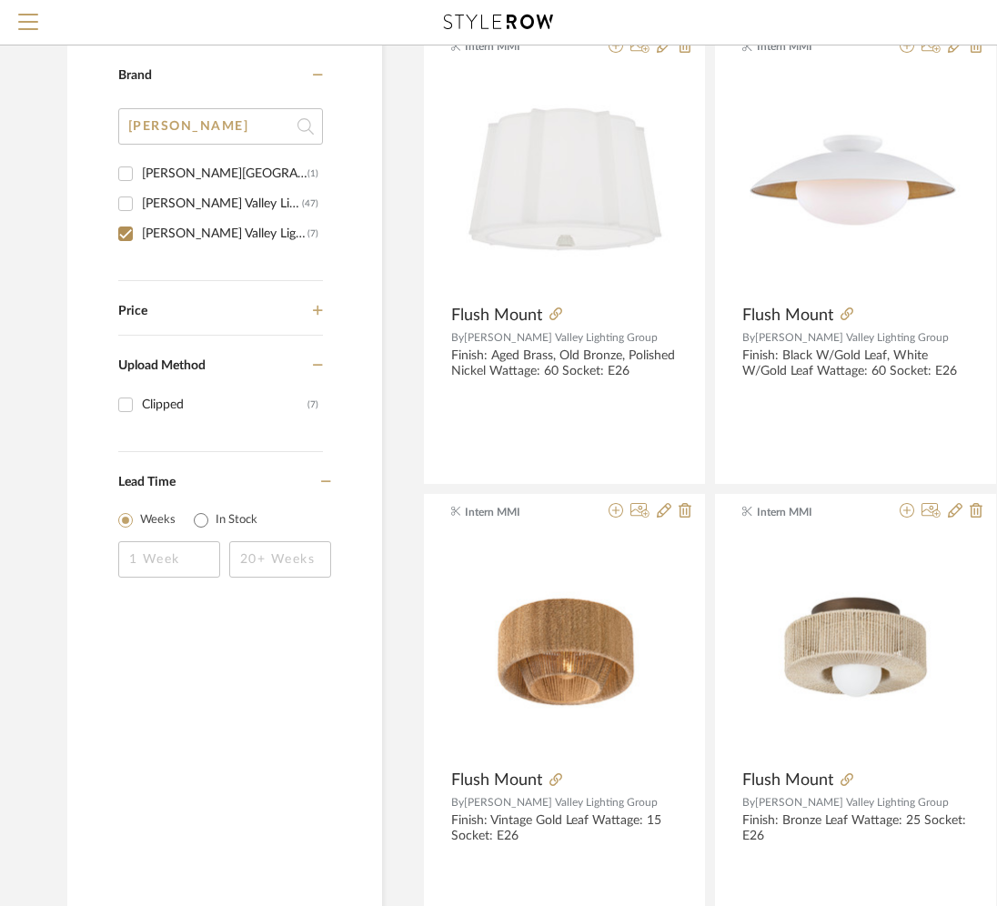
click at [149, 239] on div "[PERSON_NAME] Valley Lighting Group" at bounding box center [225, 233] width 166 height 29
click at [140, 239] on input "Hudson Valley Lighting Group (7)" at bounding box center [125, 233] width 29 height 29
checkbox input "false"
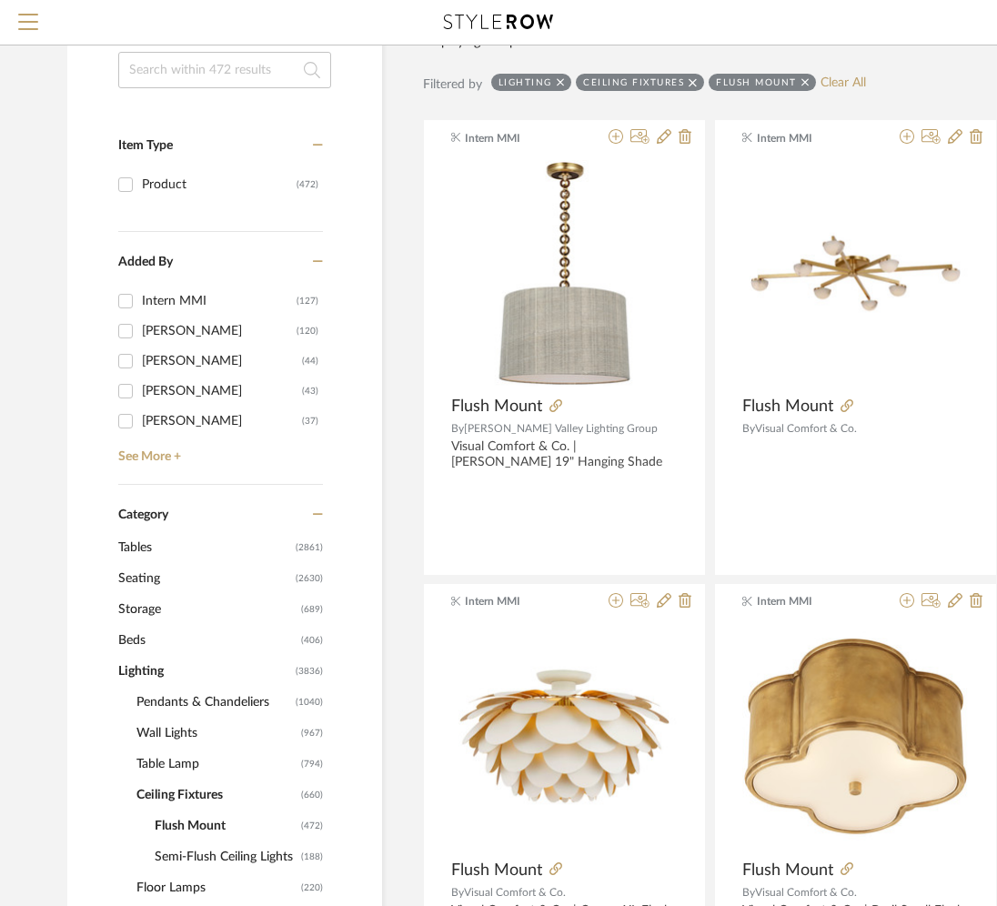
scroll to position [179, 0]
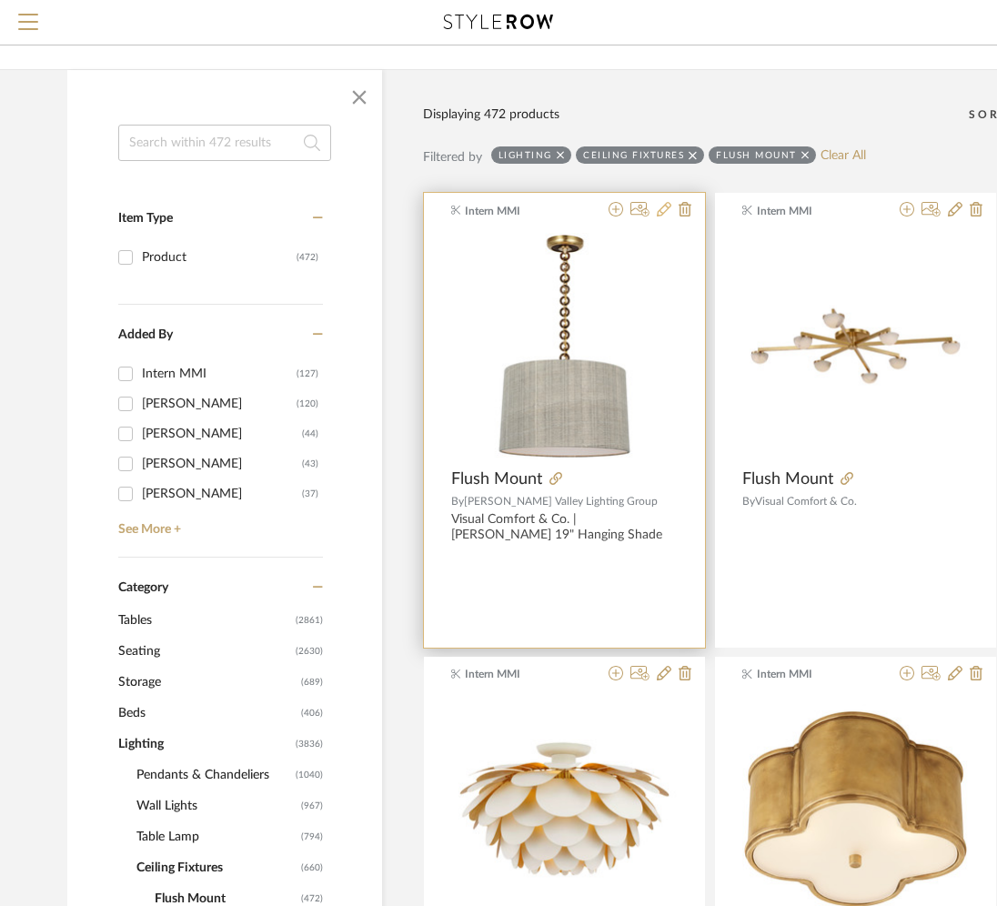
click at [663, 209] on icon at bounding box center [664, 209] width 15 height 15
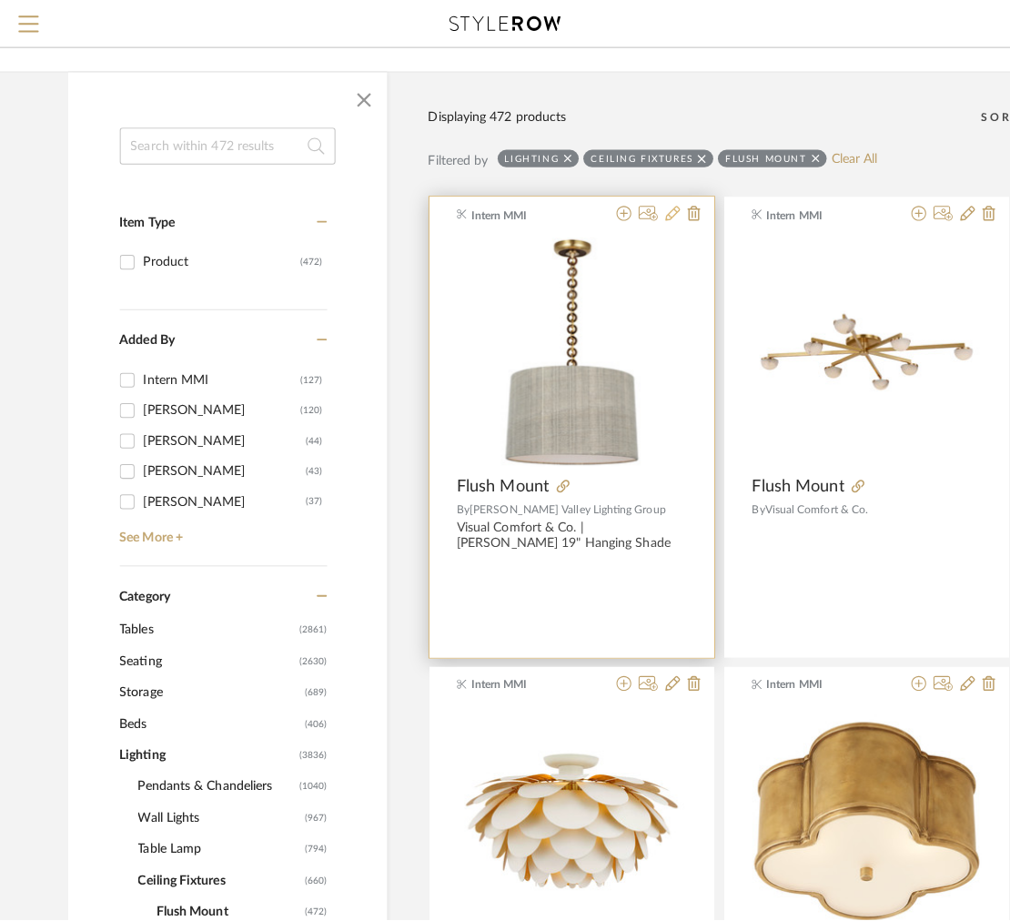
scroll to position [0, 0]
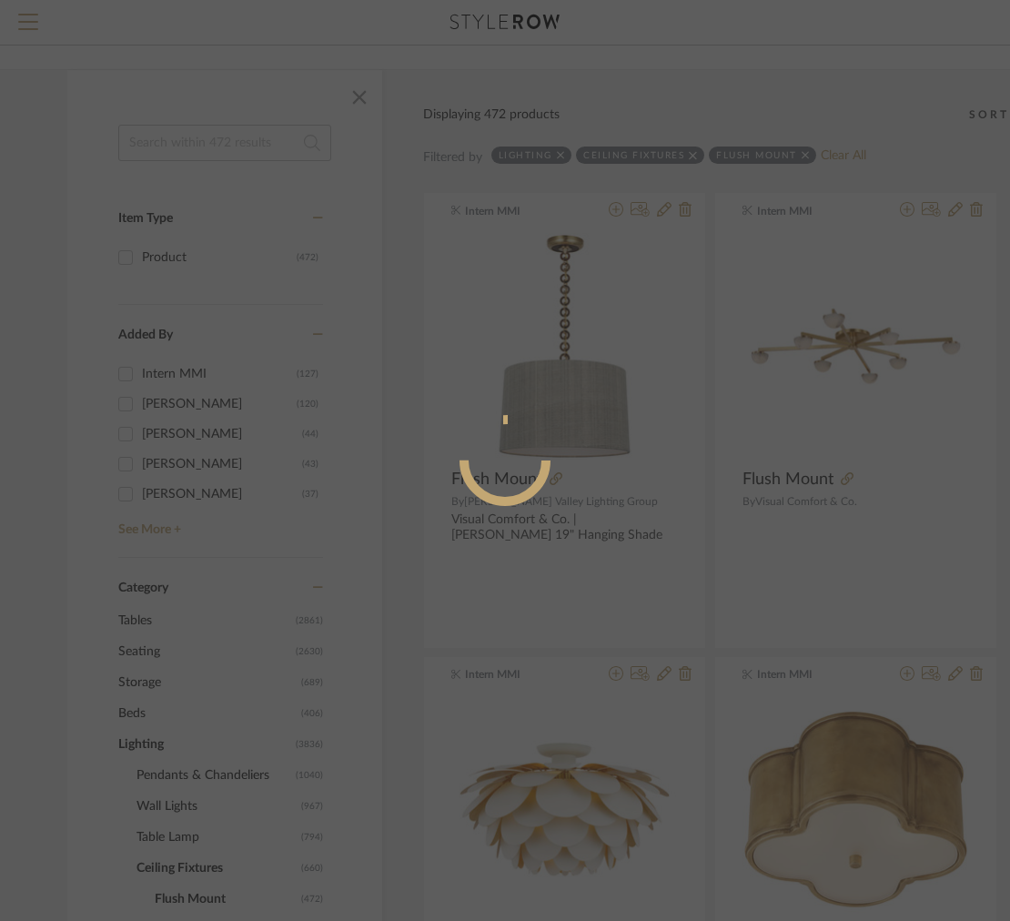
radio input "true"
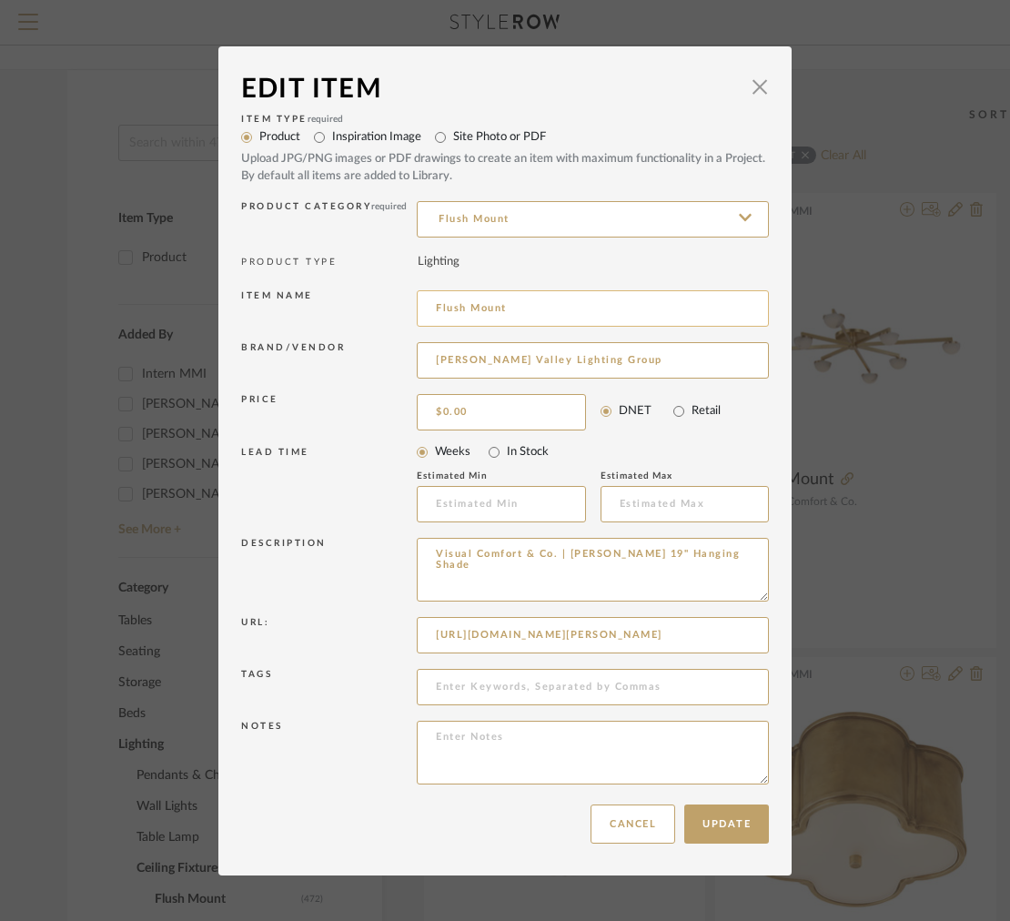
click at [525, 305] on input "Flush Mount" at bounding box center [593, 308] width 352 height 36
drag, startPoint x: 525, startPoint y: 305, endPoint x: 359, endPoint y: 290, distance: 166.3
click at [359, 290] on div "Item name Flush Mount" at bounding box center [505, 312] width 528 height 52
type input "Pendant"
click at [464, 208] on input "Flush Mount" at bounding box center [593, 219] width 352 height 36
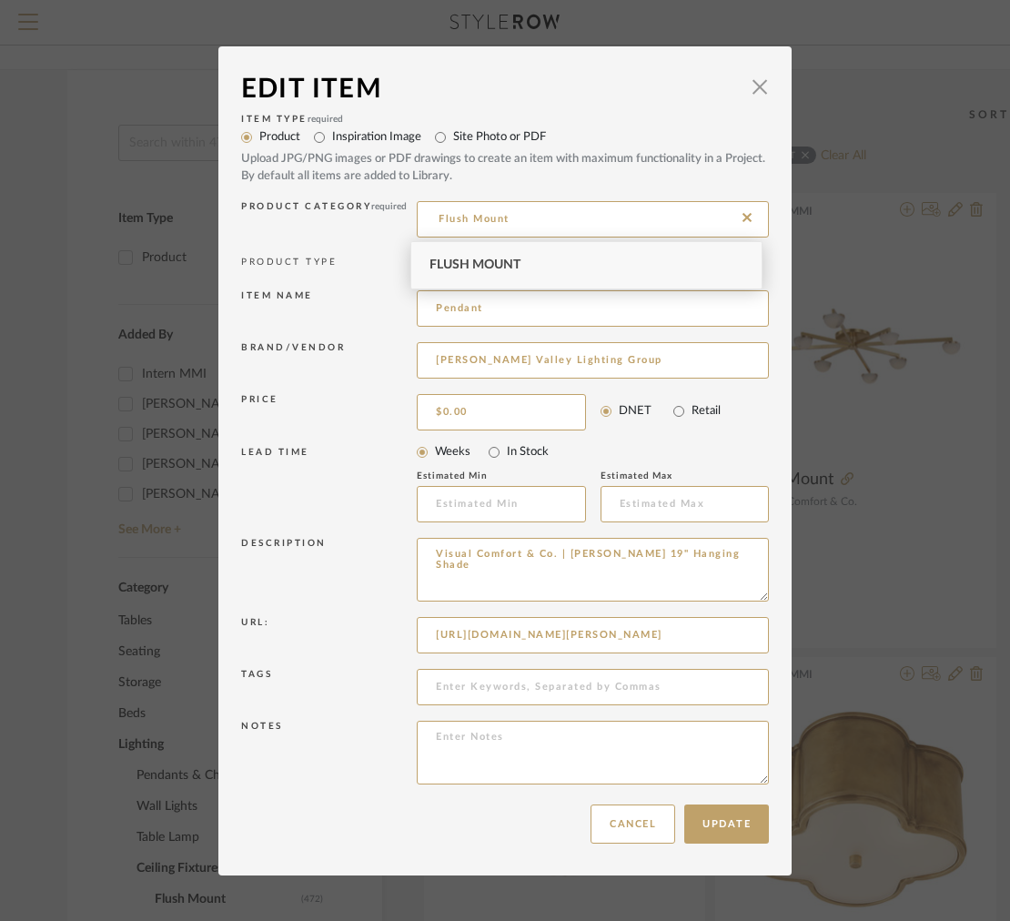
type input "p"
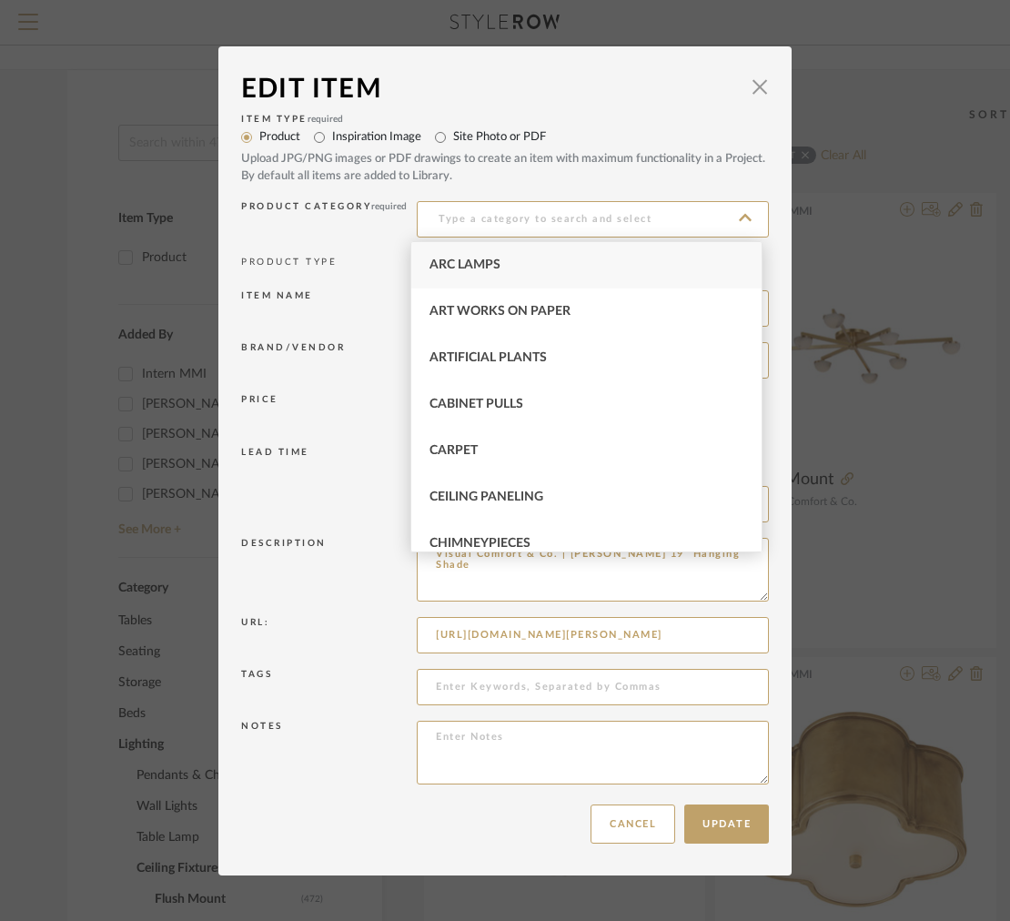
type input "L"
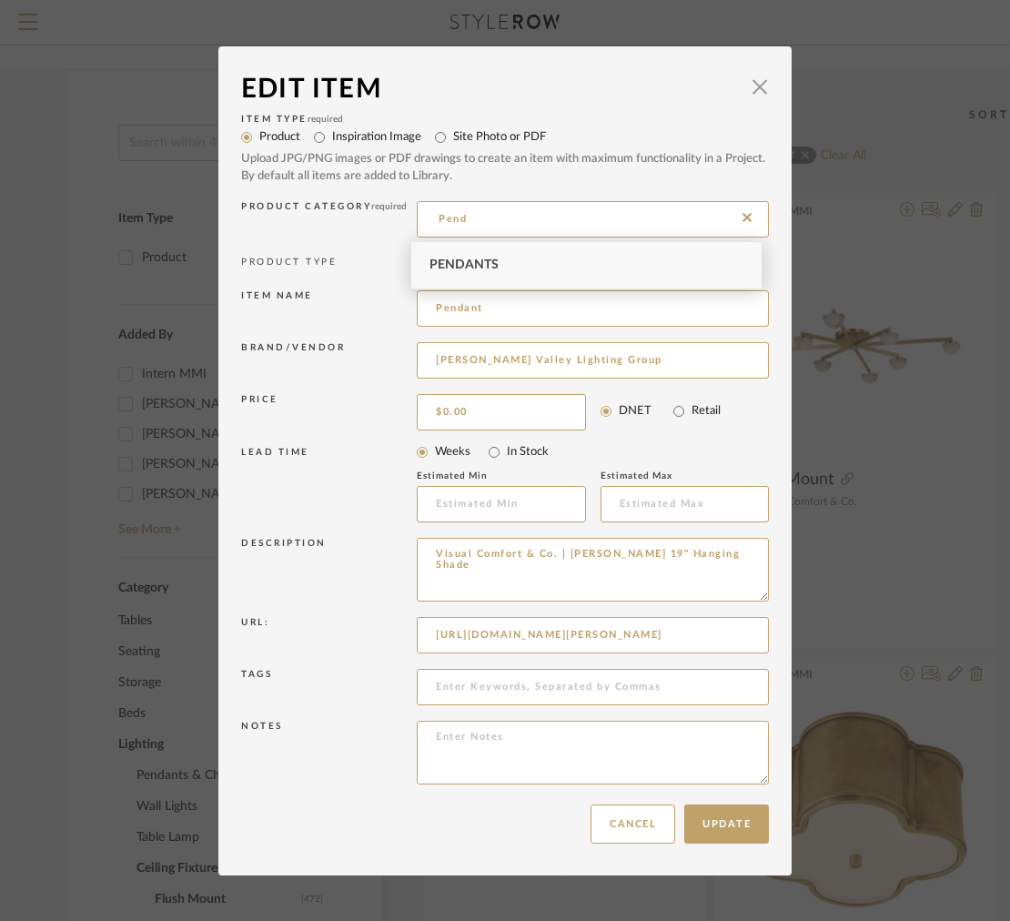
click at [478, 271] on span "Pendants" at bounding box center [464, 264] width 69 height 13
type input "Pendants"
click at [725, 832] on button "Update" at bounding box center [726, 824] width 85 height 39
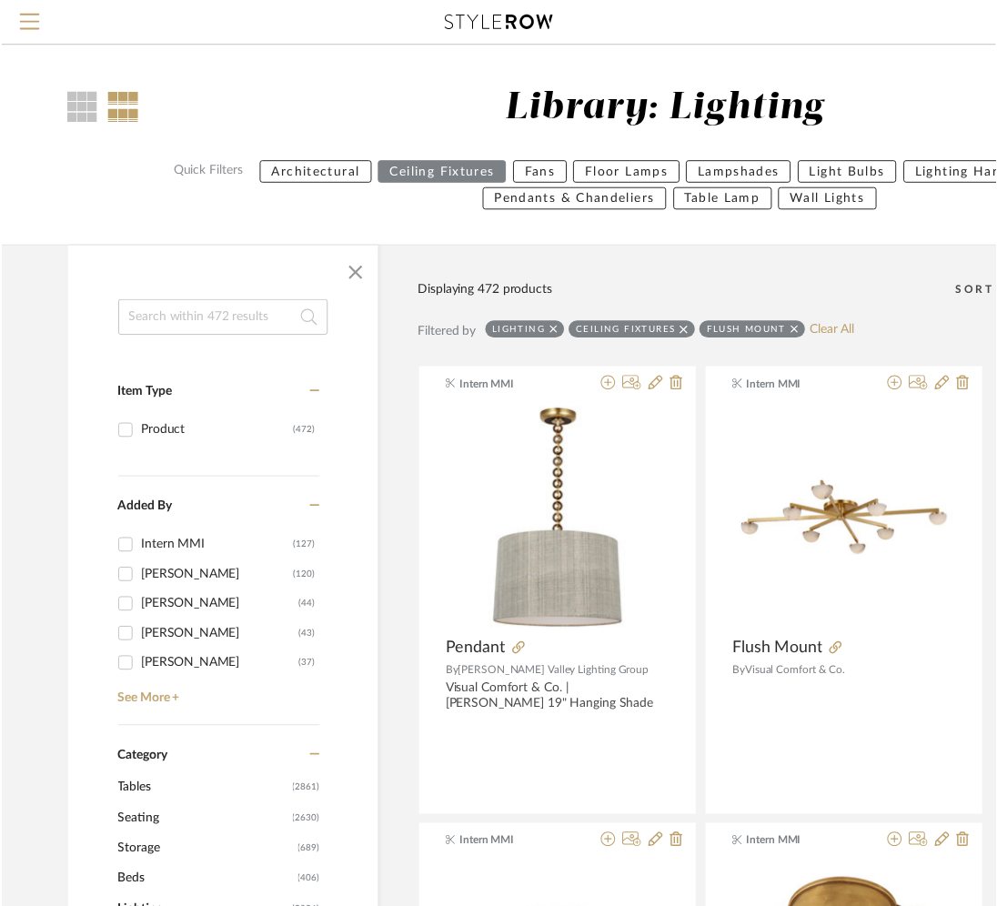
scroll to position [179, 0]
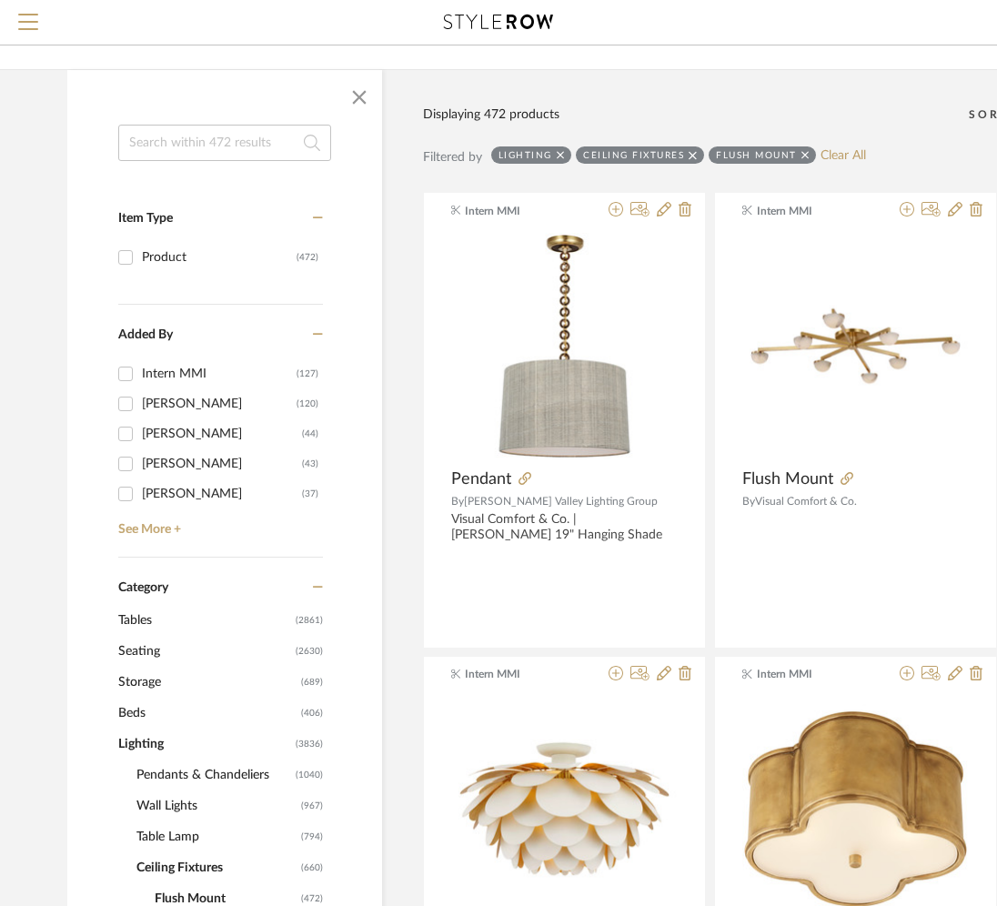
click at [218, 141] on input at bounding box center [224, 143] width 213 height 36
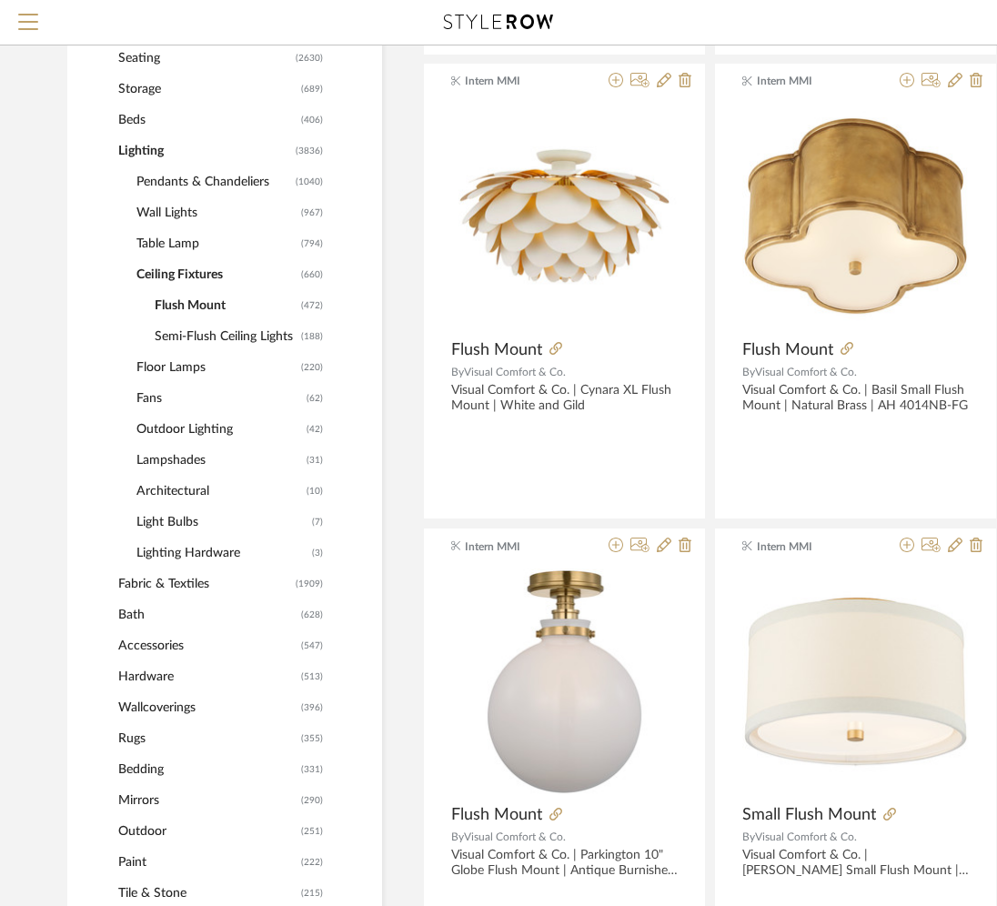
scroll to position [755, 0]
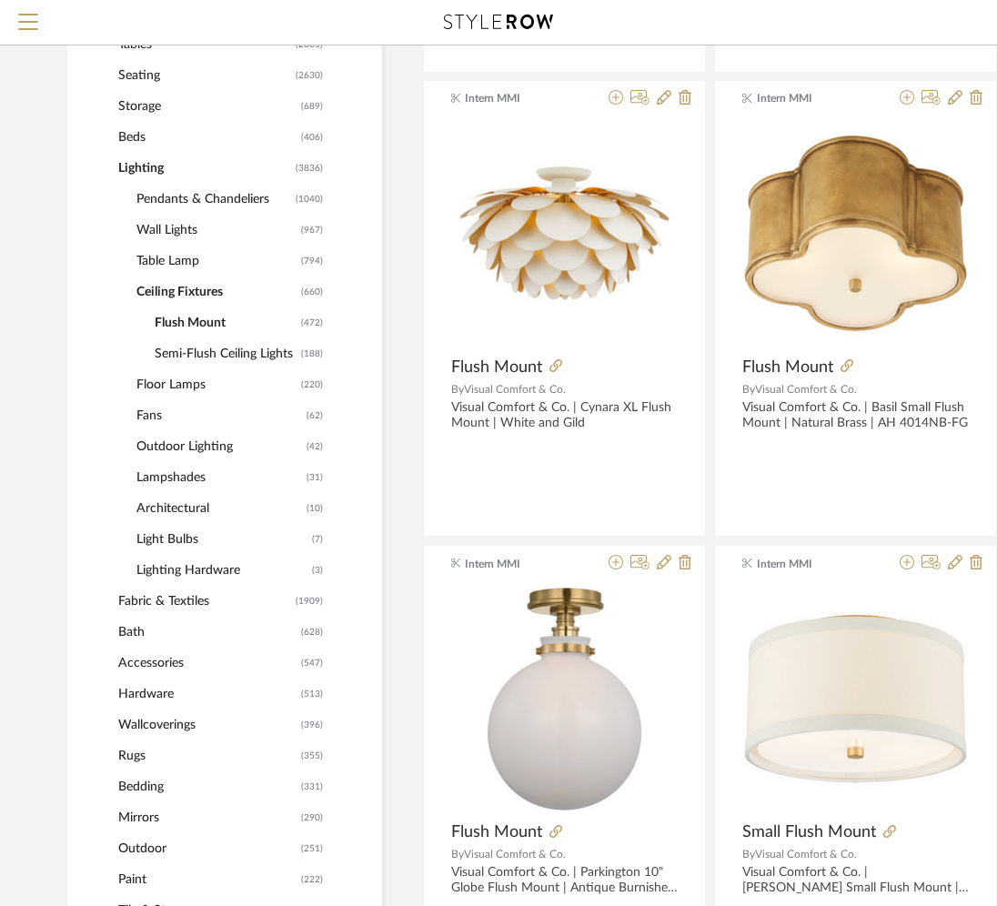
click at [137, 160] on span "Lighting" at bounding box center [204, 168] width 173 height 31
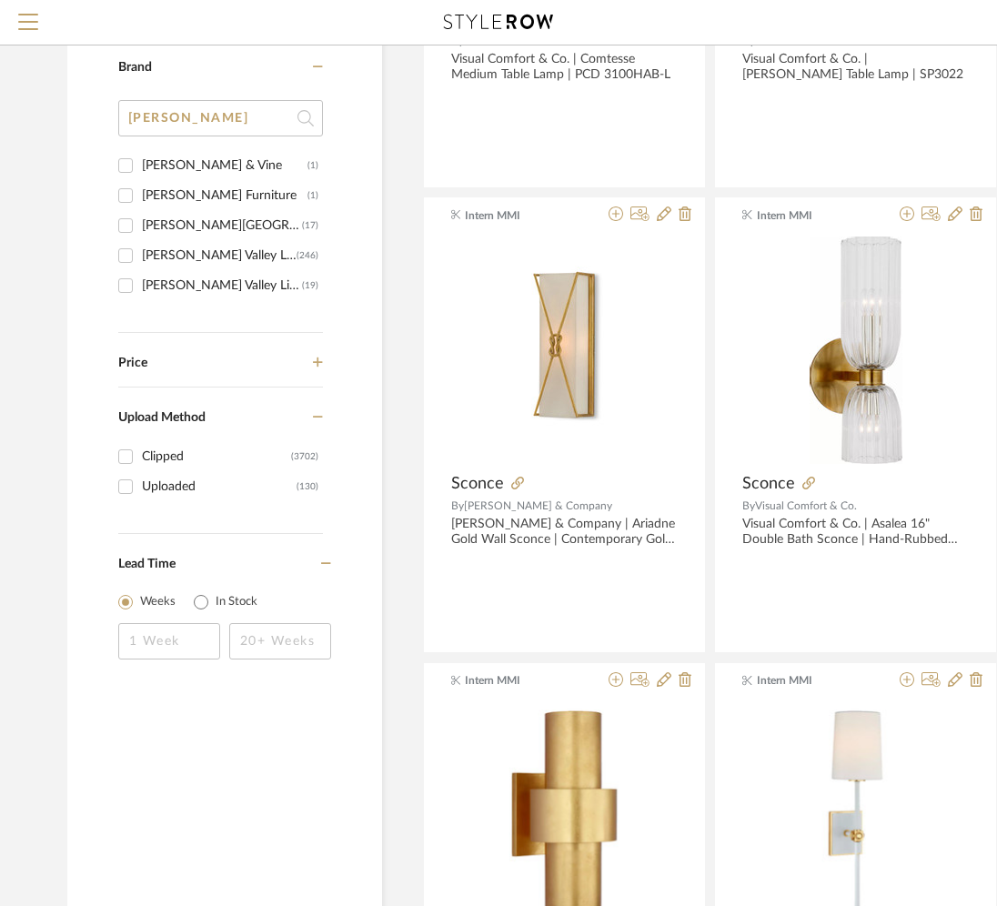
scroll to position [2045, 0]
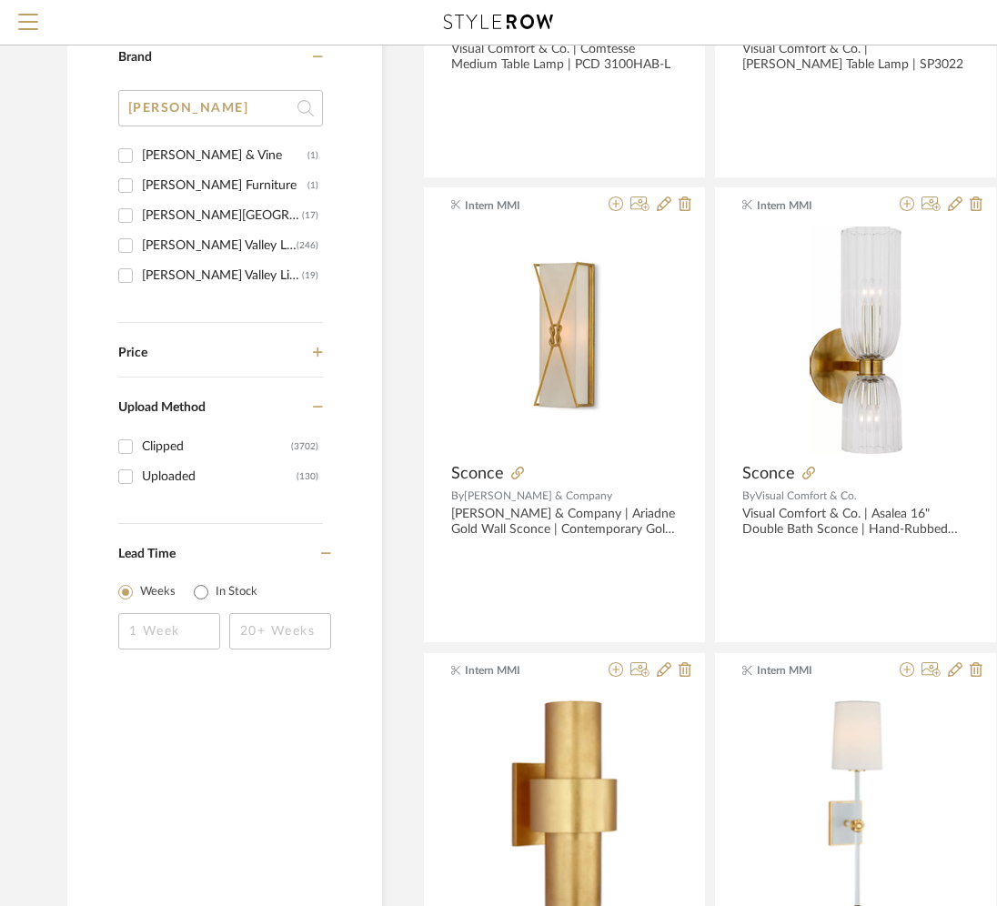
drag, startPoint x: 200, startPoint y: 124, endPoint x: 89, endPoint y: 99, distance: 113.7
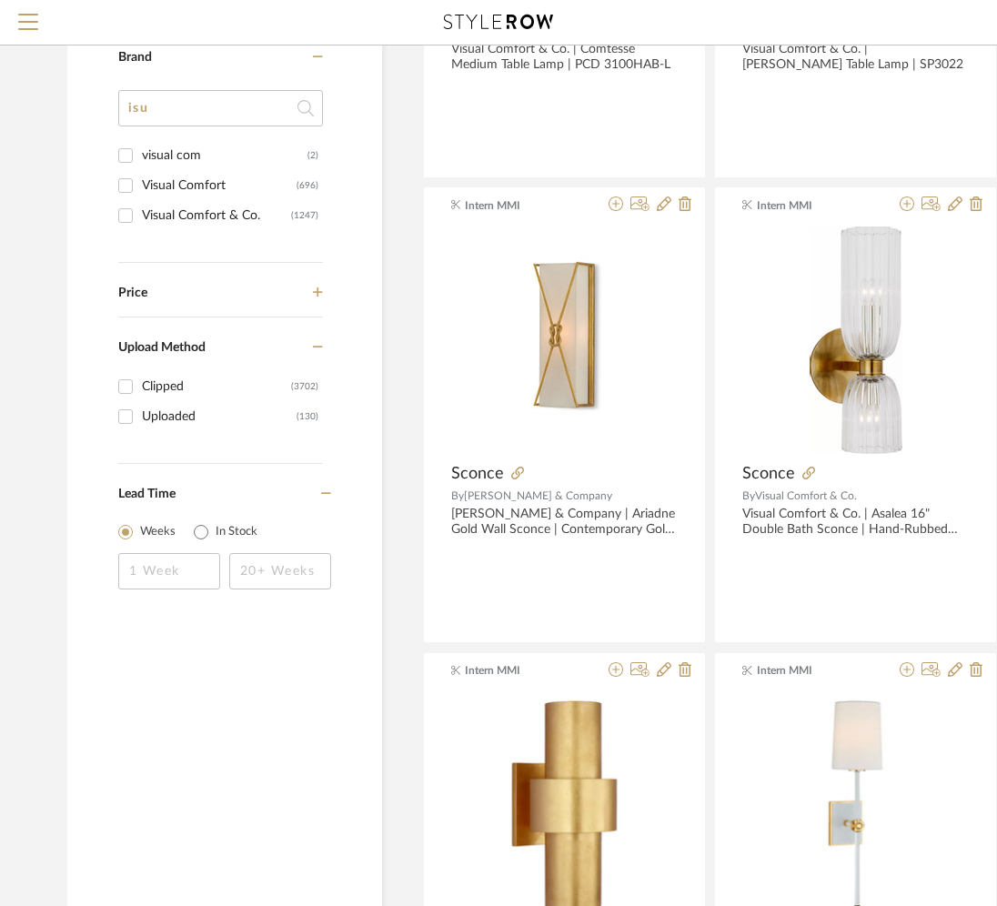
type input "is"
type input "visual"
click at [197, 155] on div "visual com" at bounding box center [225, 155] width 166 height 29
click at [140, 155] on input "visual com (2)" at bounding box center [125, 155] width 29 height 29
checkbox input "true"
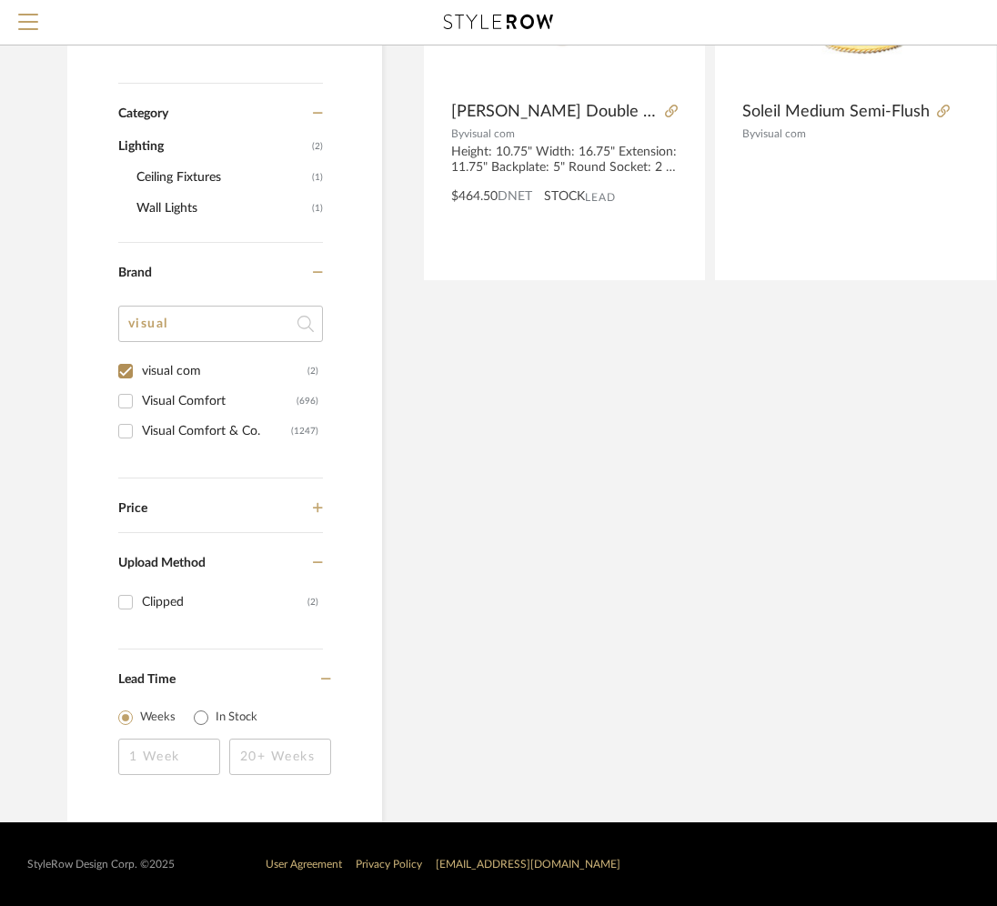
scroll to position [520, 0]
click at [159, 407] on div "Visual Comfort" at bounding box center [219, 401] width 155 height 29
click at [140, 407] on input "Visual Comfort (696)" at bounding box center [125, 401] width 29 height 29
checkbox input "true"
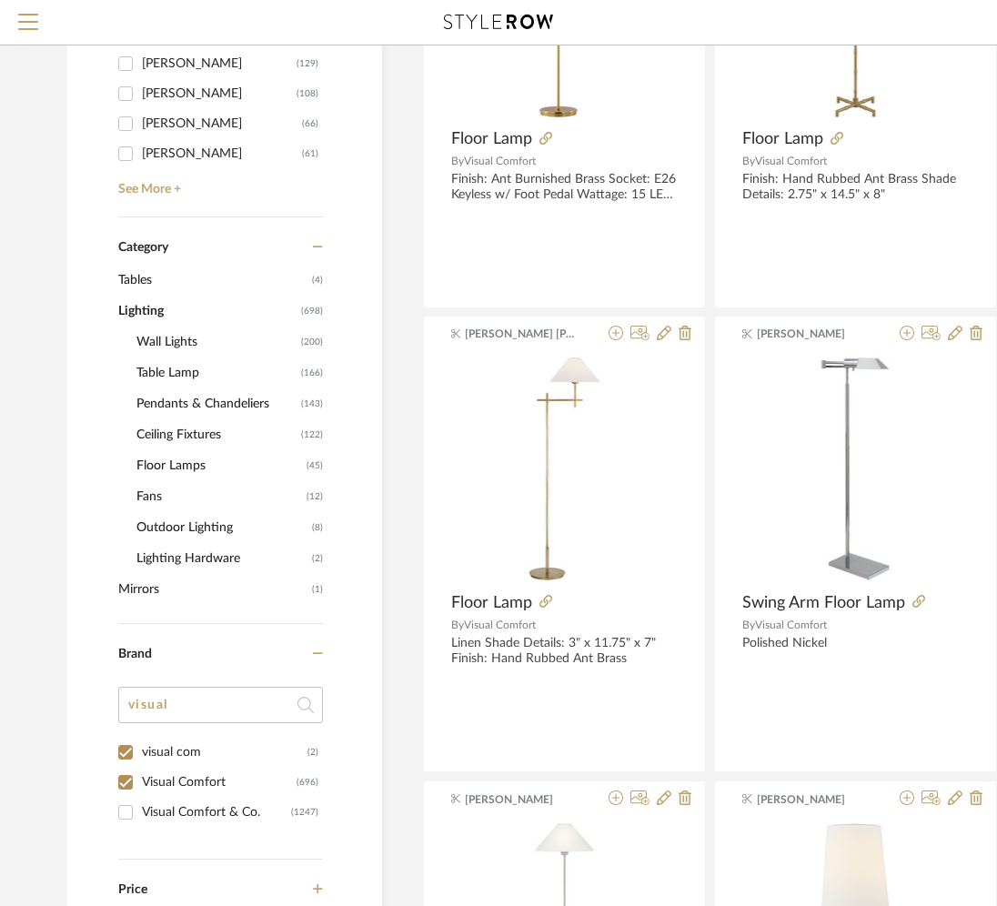
click at [160, 435] on span "Ceiling Fixtures" at bounding box center [217, 435] width 160 height 31
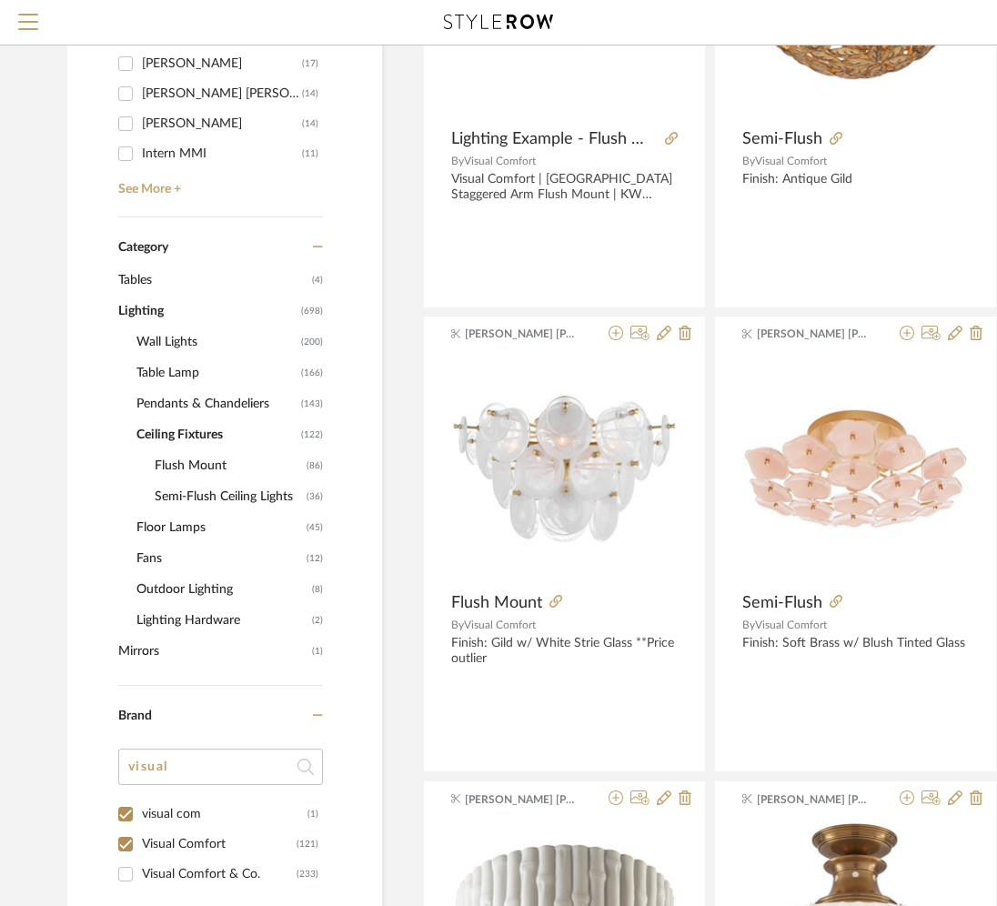
click at [161, 435] on span "Ceiling Fixtures" at bounding box center [217, 435] width 160 height 31
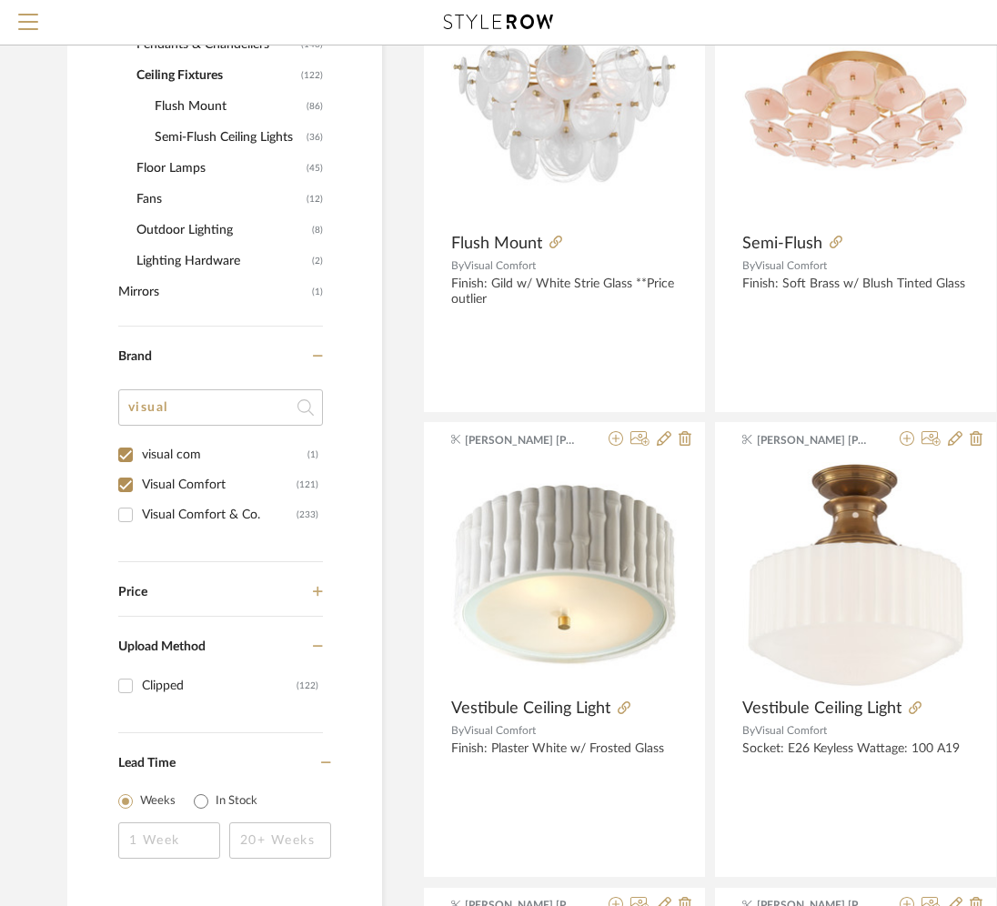
scroll to position [896, 0]
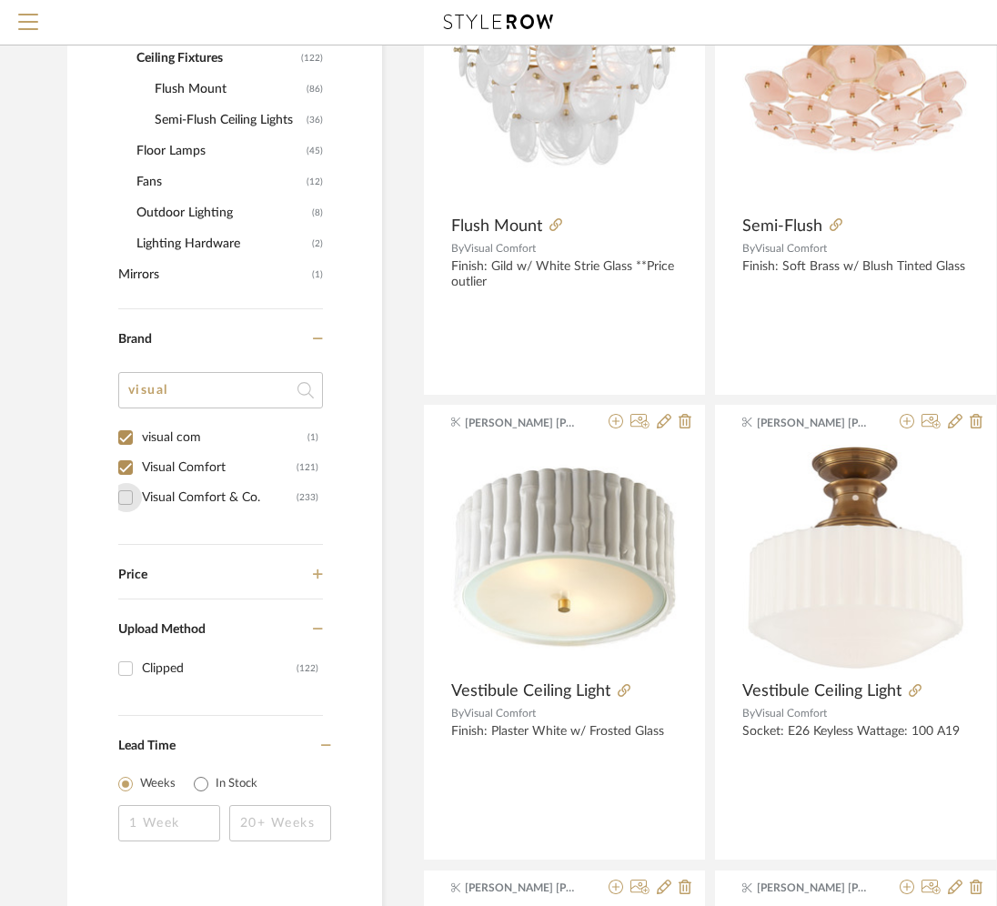
click at [135, 509] on input "Visual Comfort & Co. (233)" at bounding box center [125, 497] width 29 height 29
checkbox input "true"
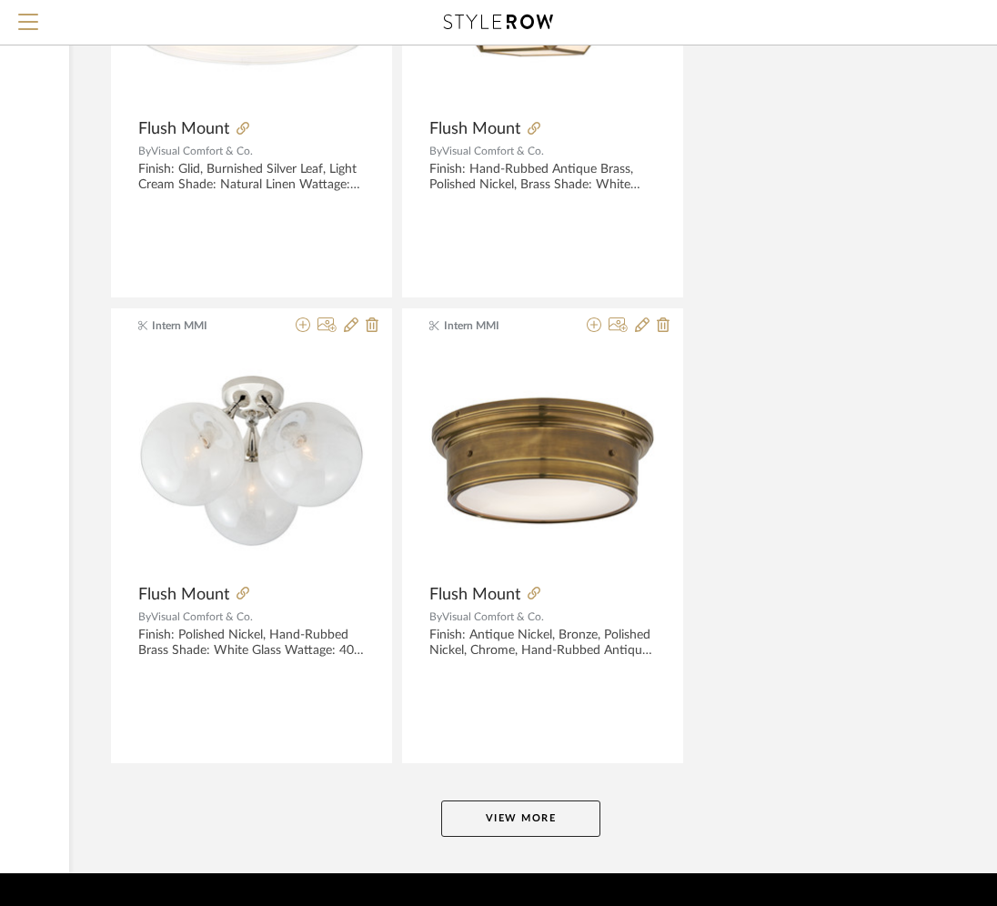
scroll to position [8026, 313]
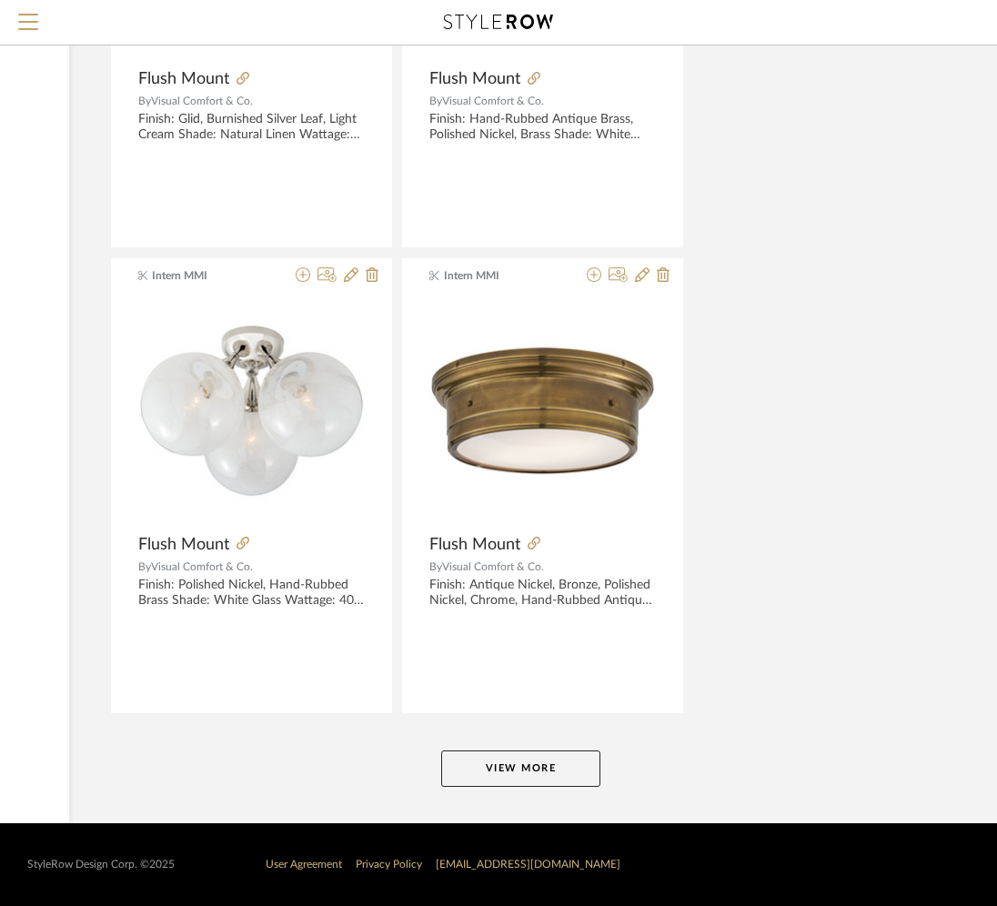
click at [483, 774] on button "View More" at bounding box center [520, 769] width 159 height 36
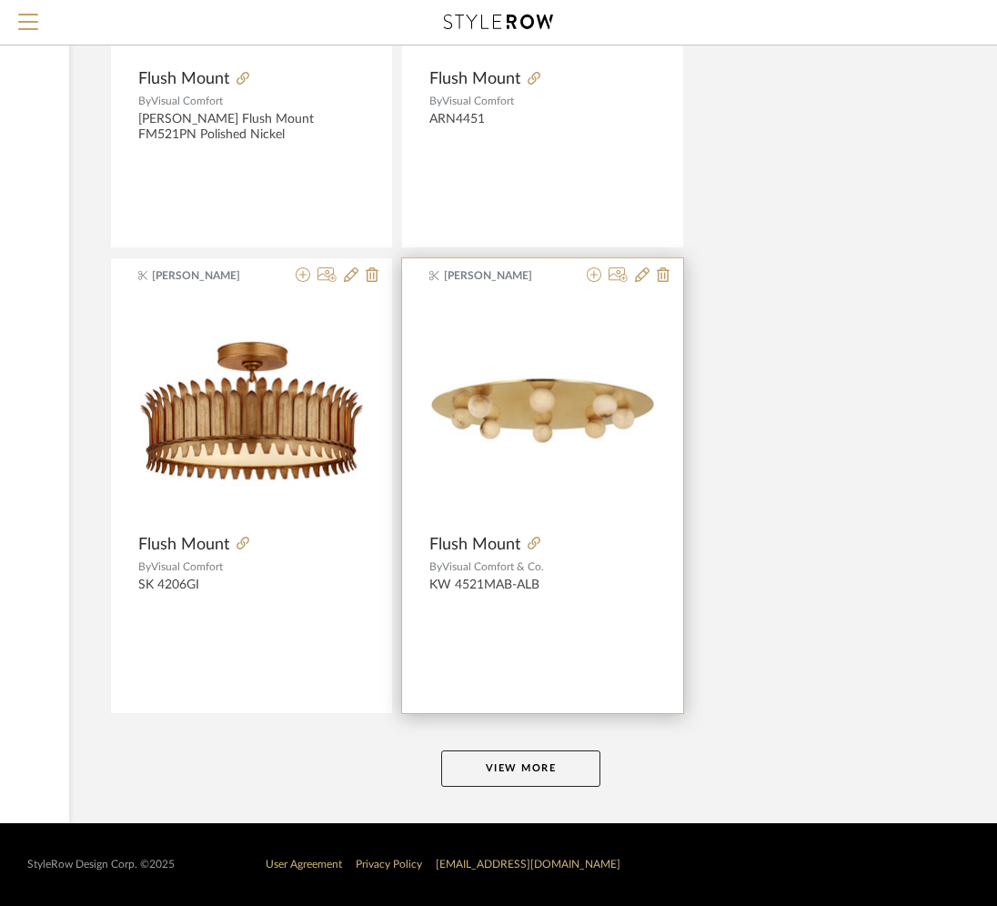
click at [487, 765] on button "View More" at bounding box center [520, 769] width 159 height 36
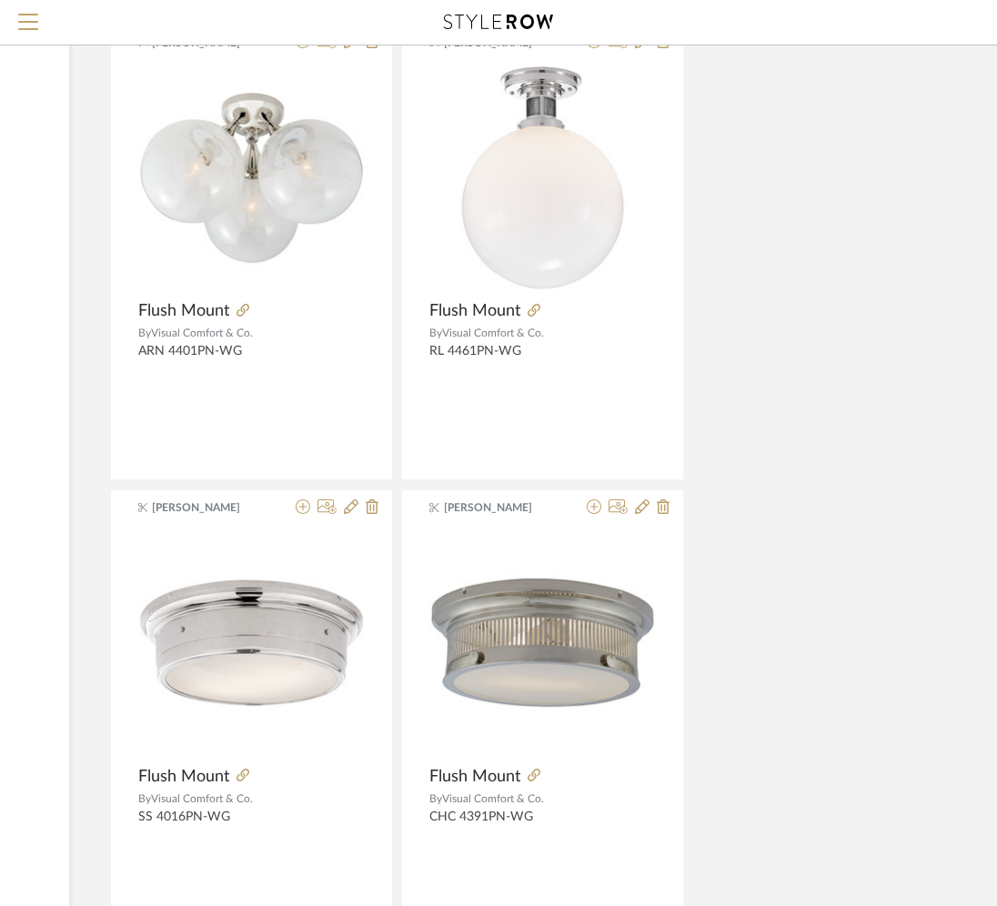
scroll to position [24784, 313]
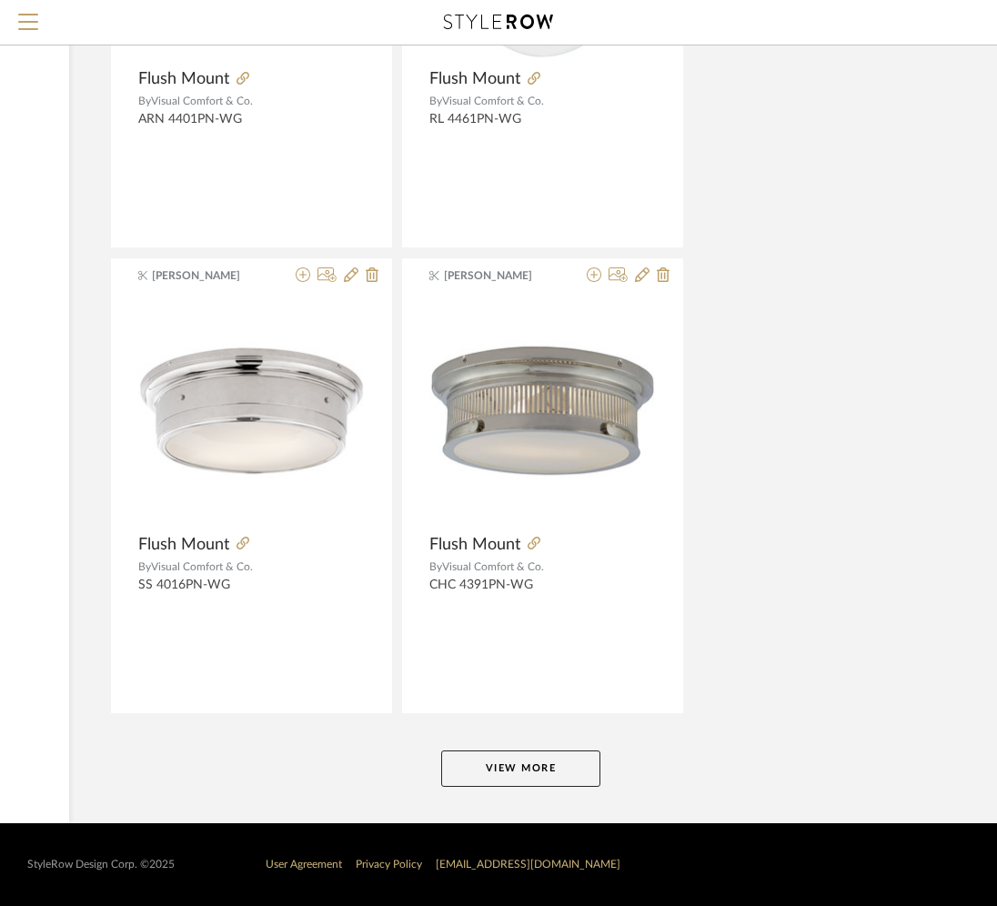
click at [487, 765] on button "View More" at bounding box center [520, 769] width 159 height 36
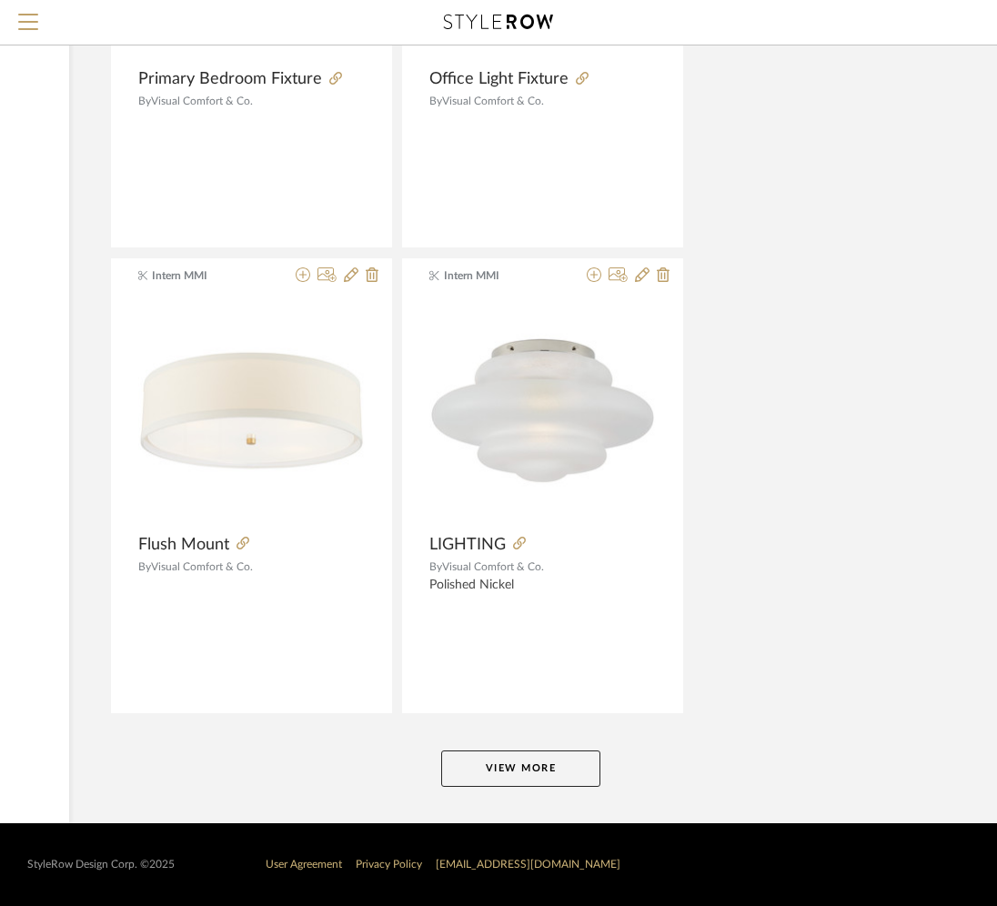
click at [491, 758] on button "View More" at bounding box center [520, 769] width 159 height 36
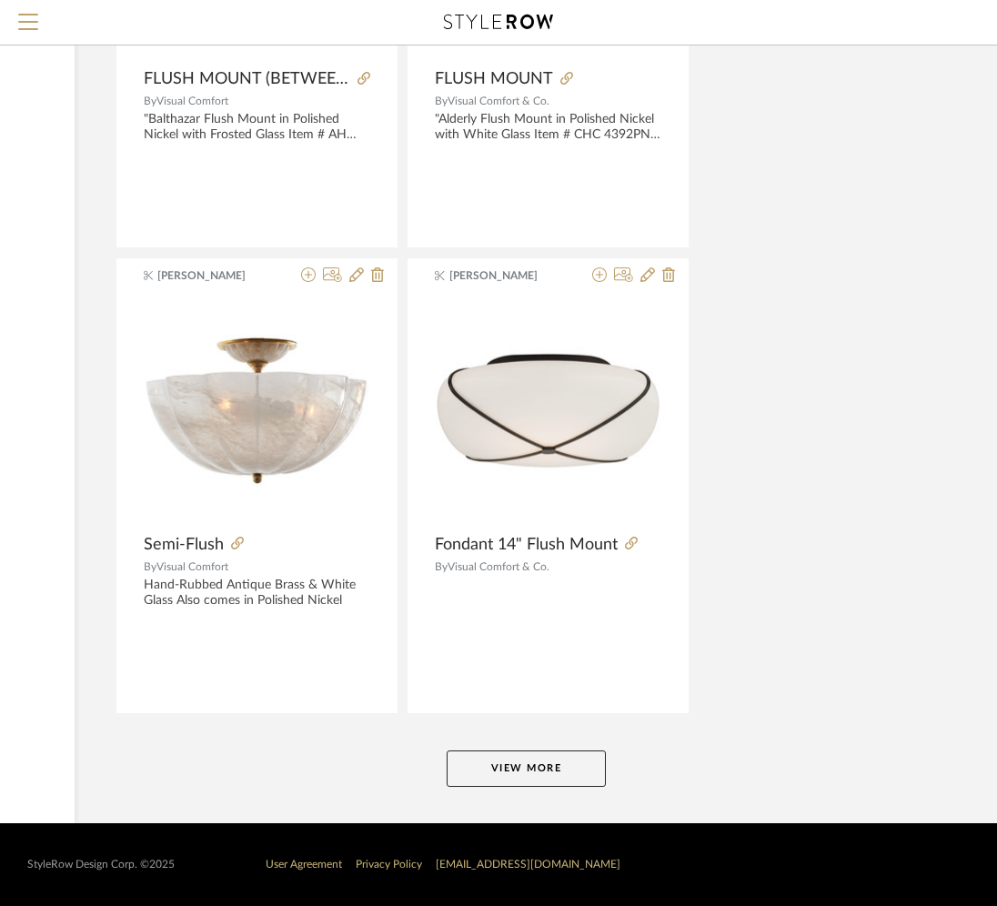
click at [491, 757] on button "View More" at bounding box center [526, 769] width 159 height 36
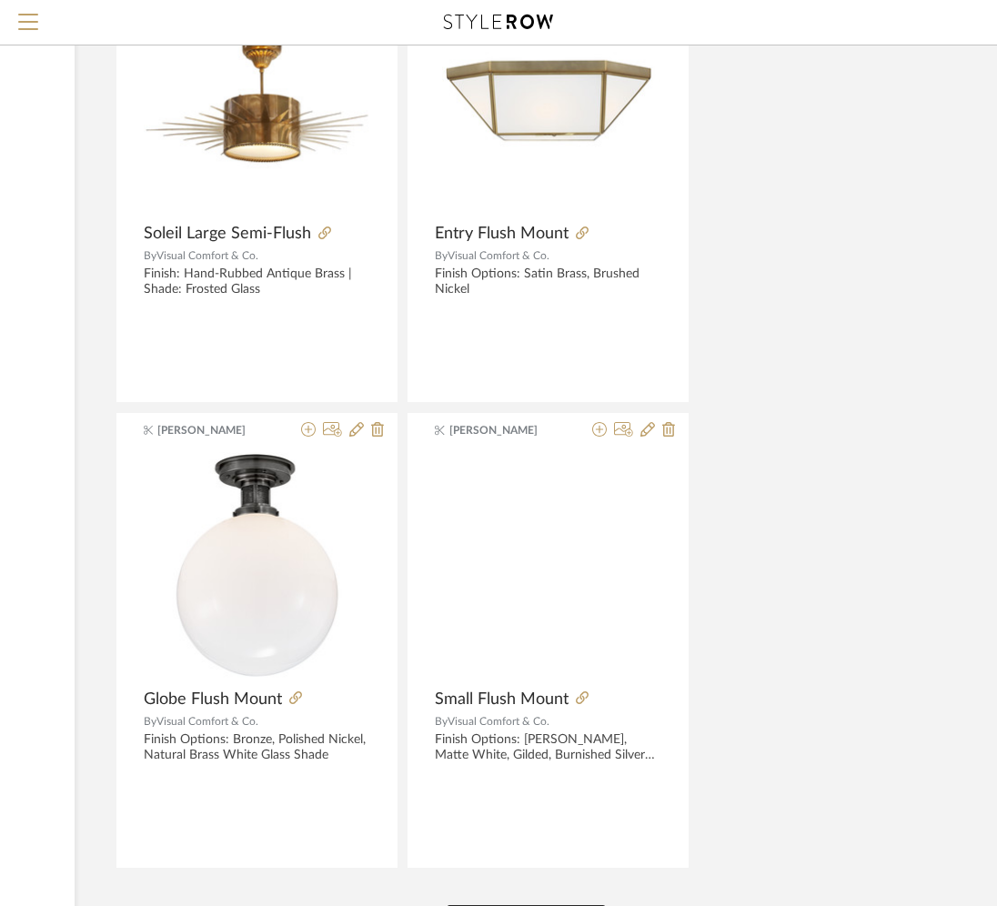
scroll to position [49921, 308]
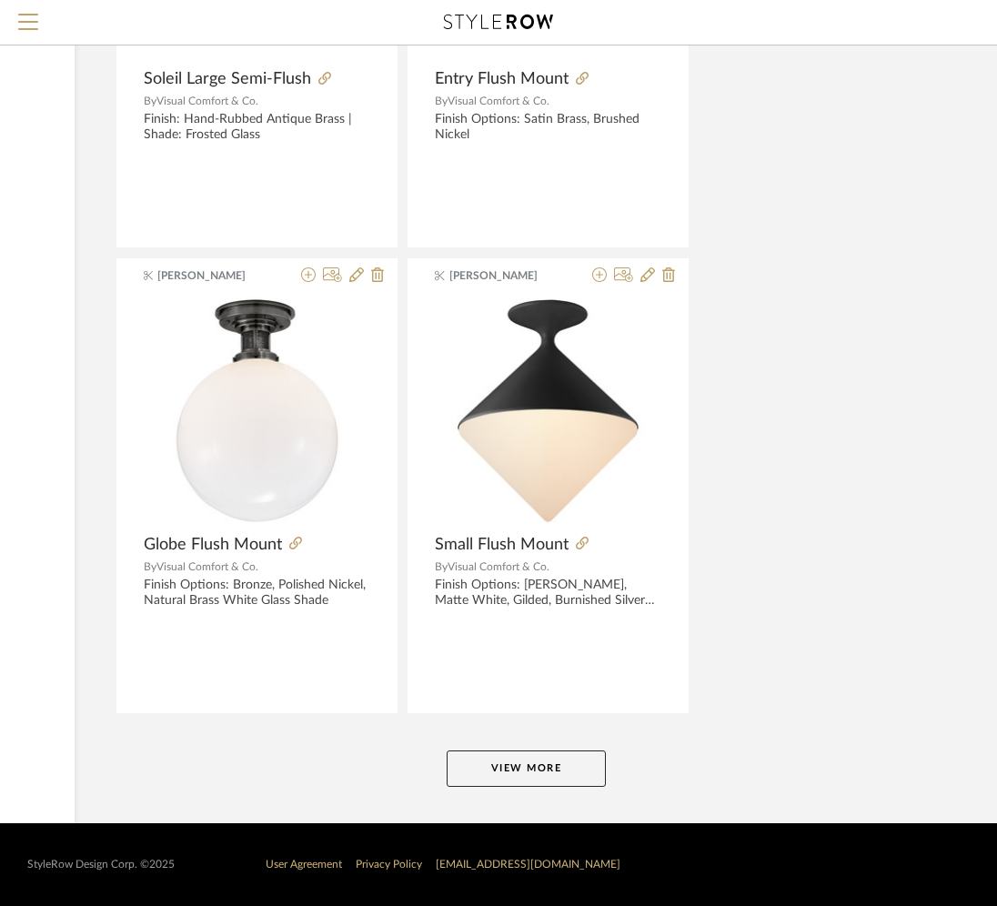
click at [491, 756] on button "View More" at bounding box center [526, 769] width 159 height 36
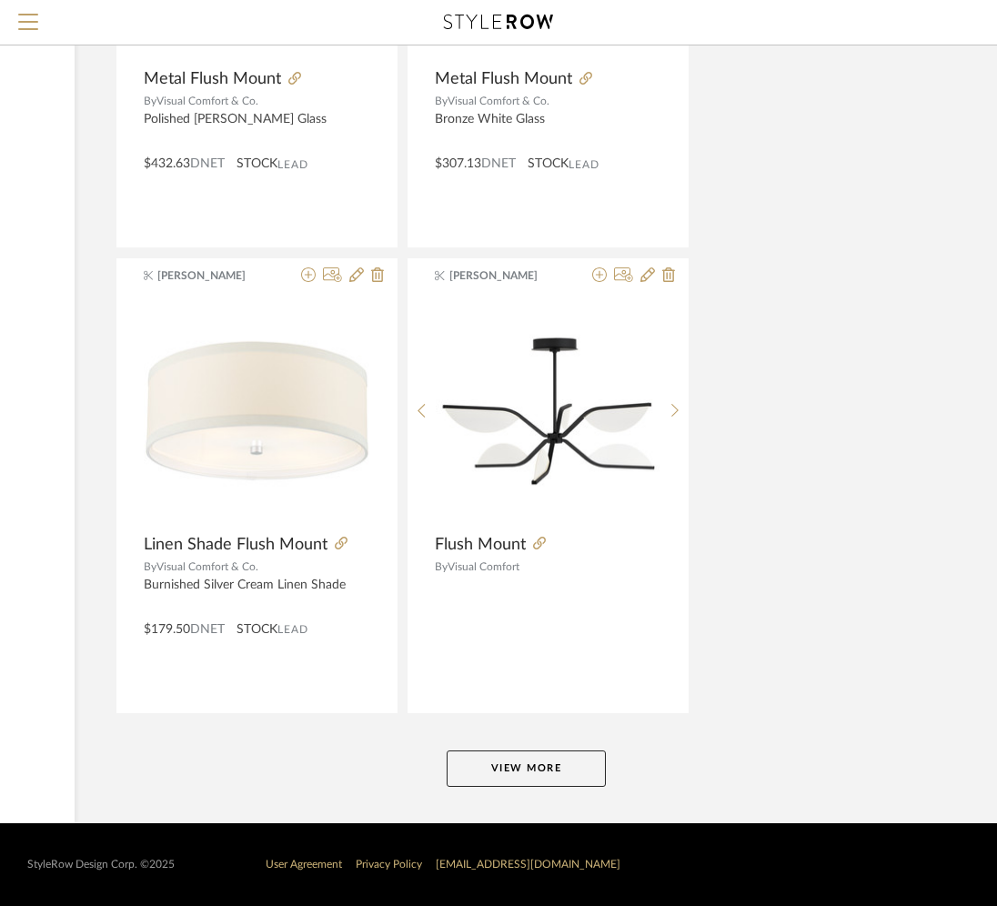
click at [491, 760] on button "View More" at bounding box center [526, 769] width 159 height 36
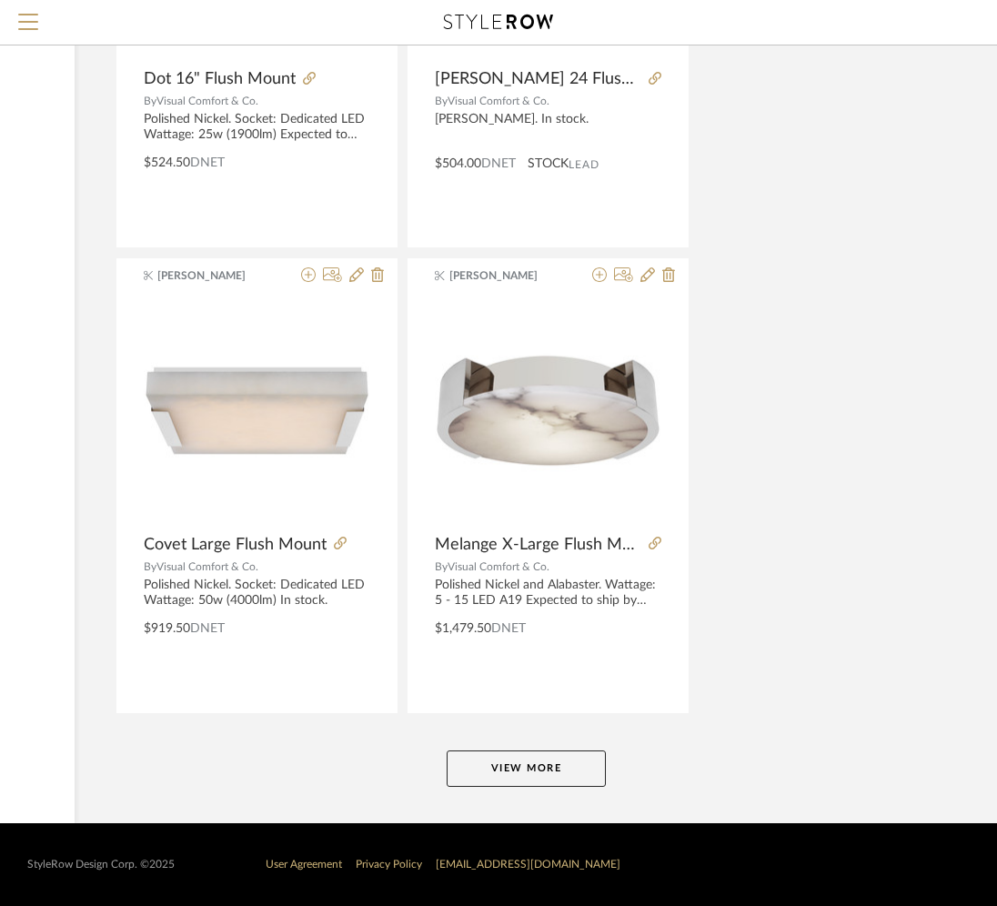
click at [491, 757] on button "View More" at bounding box center [526, 769] width 159 height 36
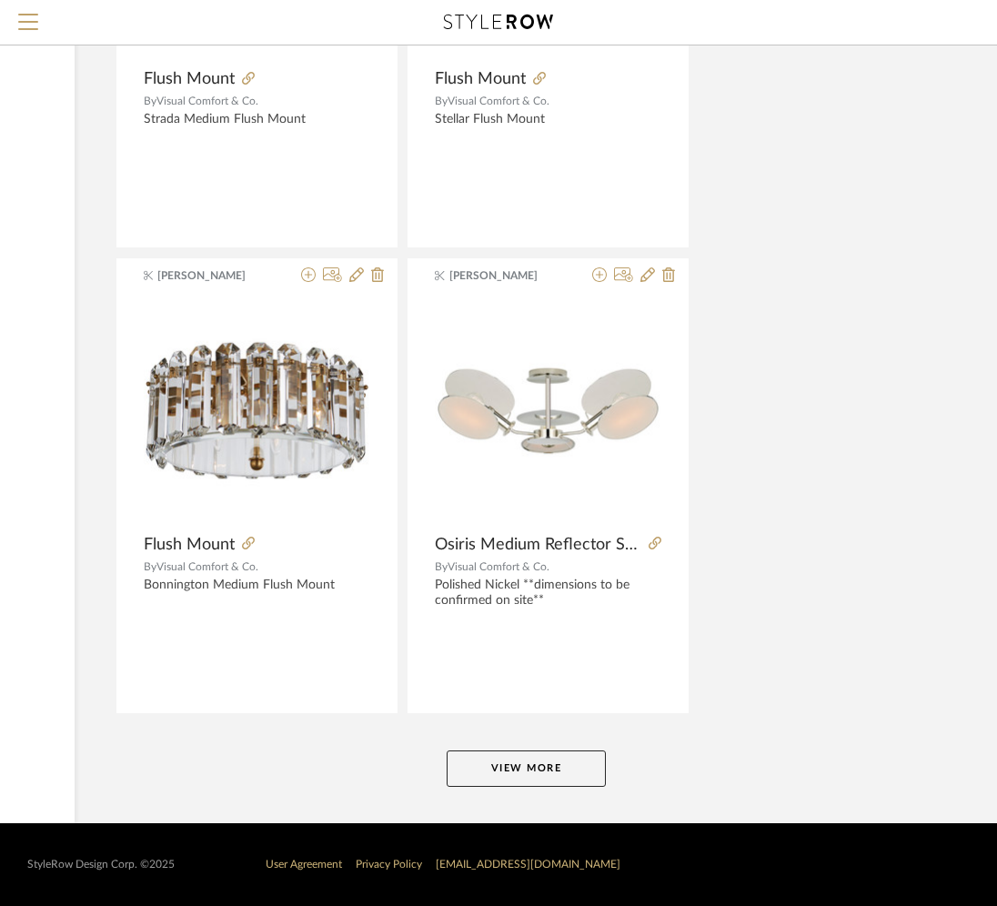
click at [491, 758] on button "View More" at bounding box center [526, 769] width 159 height 36
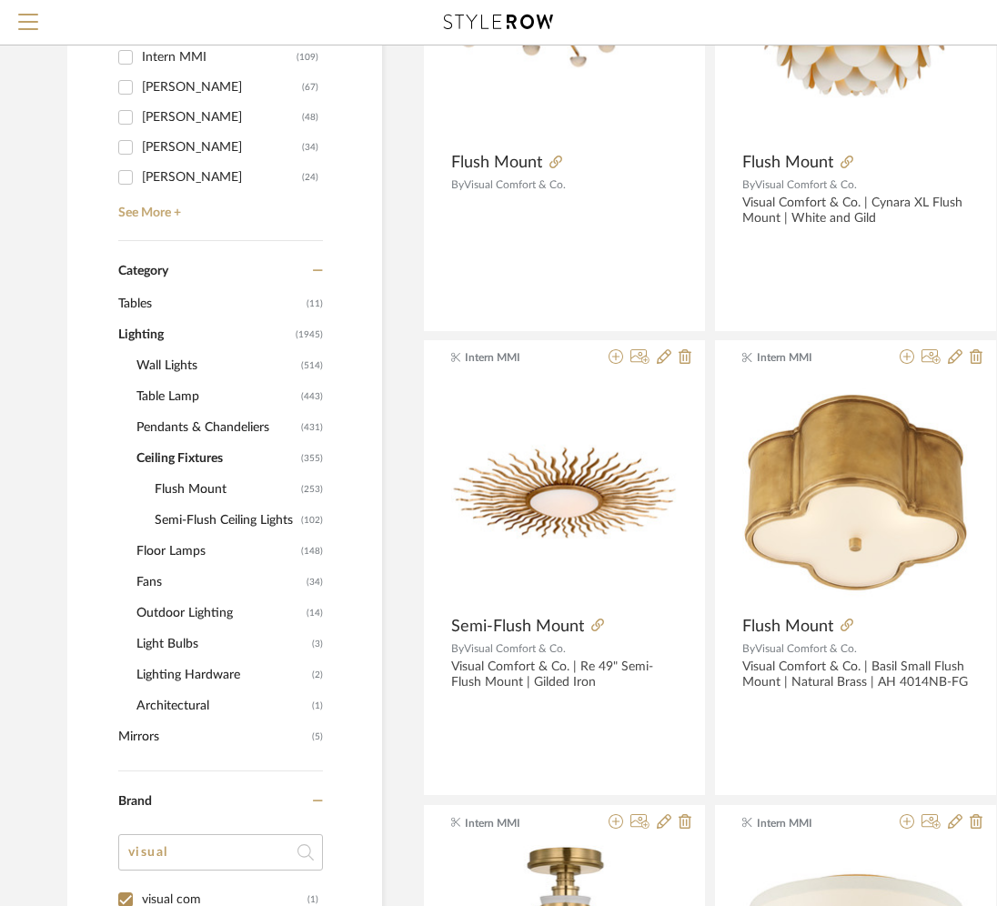
scroll to position [528, 0]
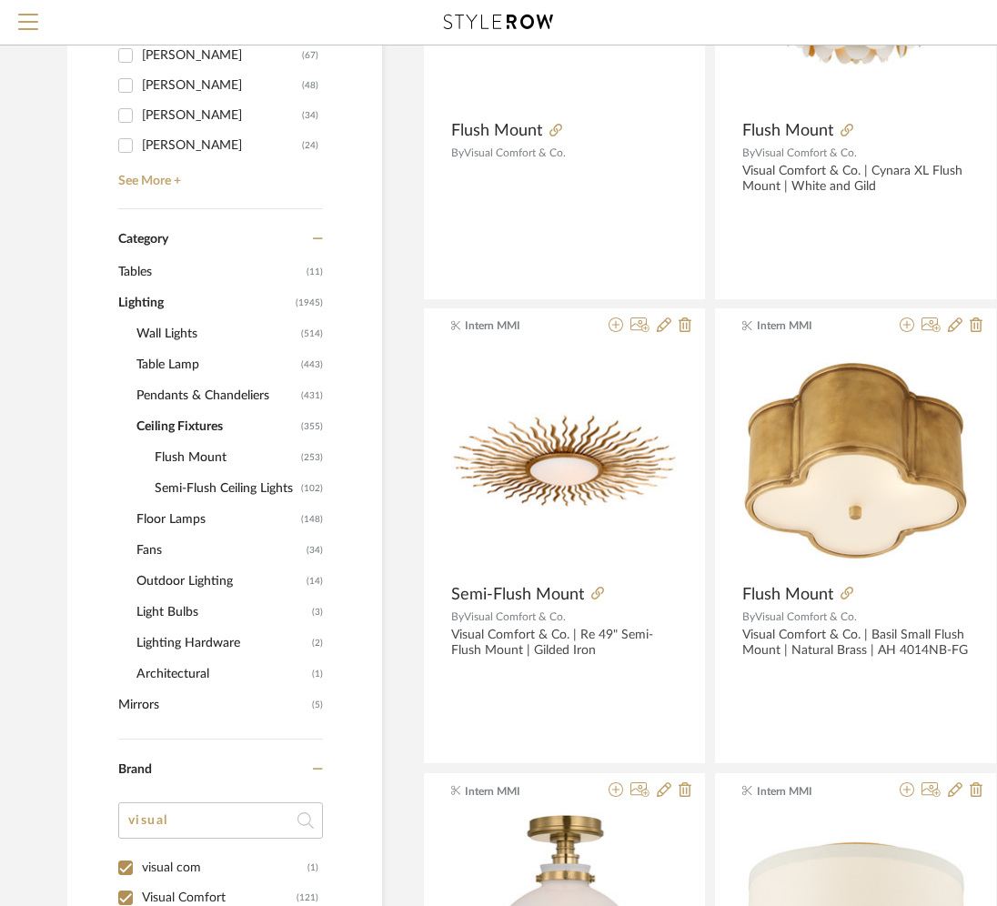
click at [167, 399] on span "Pendants & Chandeliers" at bounding box center [217, 395] width 160 height 31
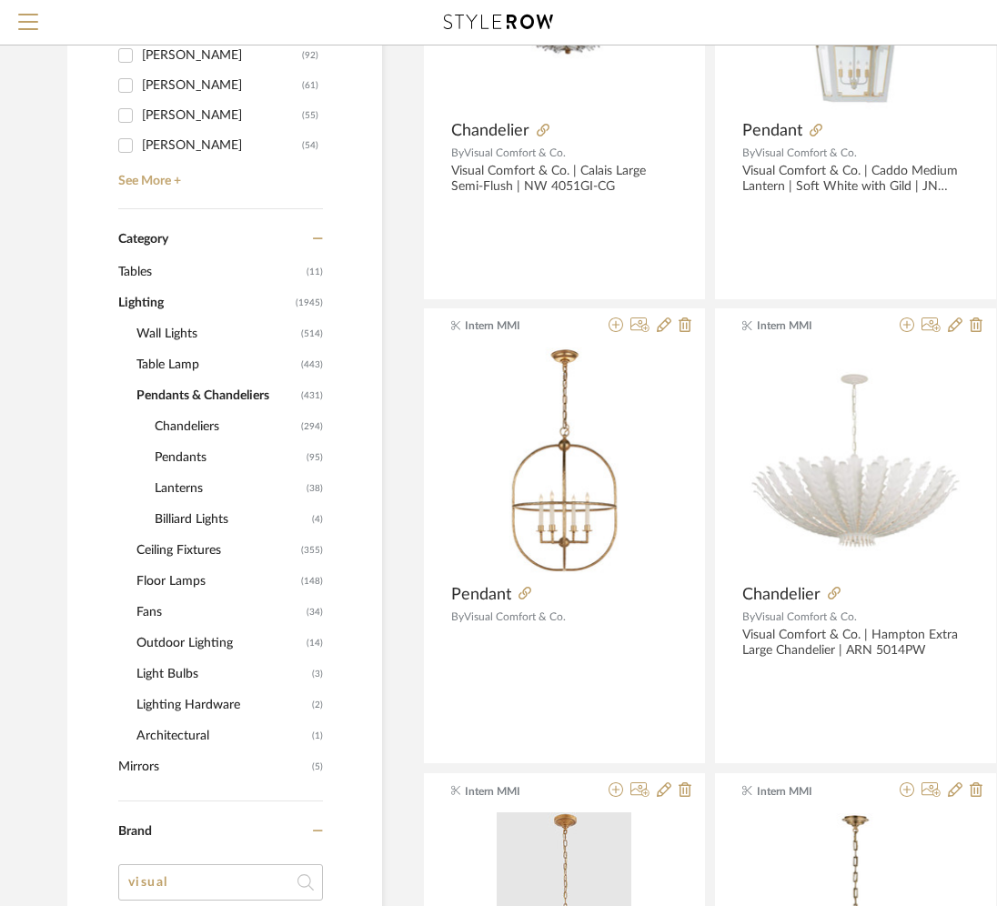
click at [186, 454] on span "Pendants" at bounding box center [228, 457] width 147 height 31
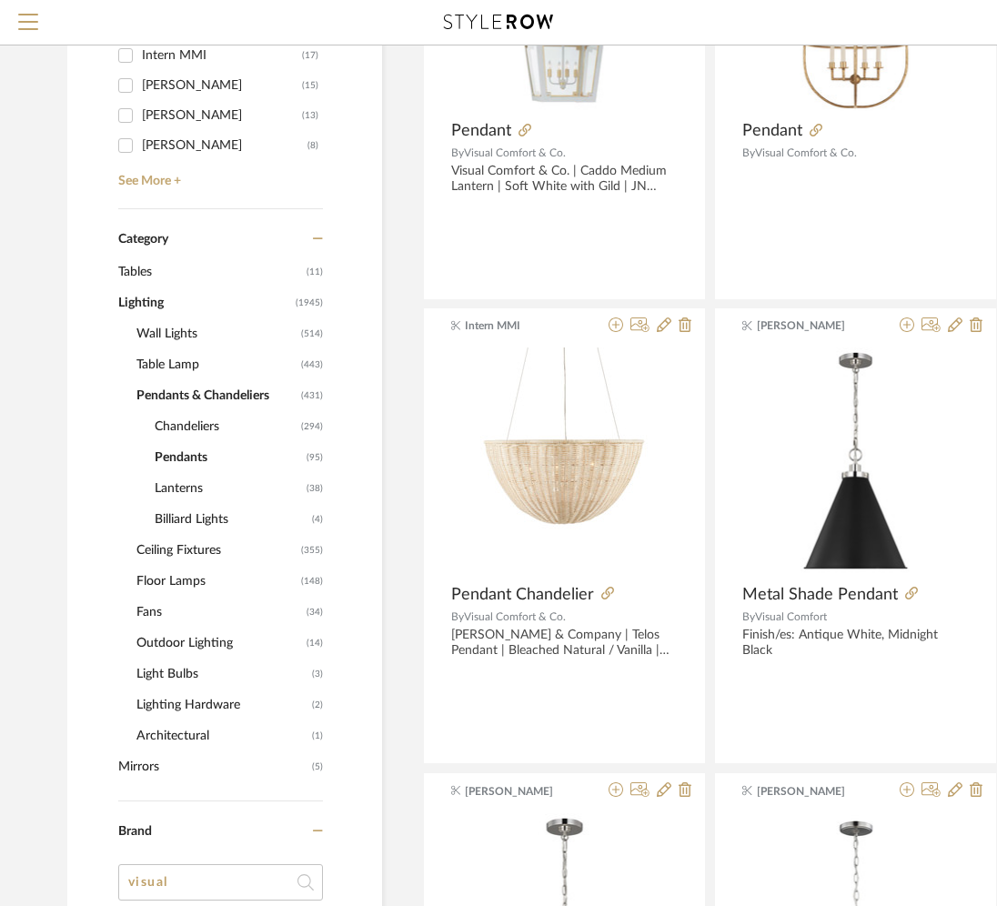
click at [175, 481] on span "Lanterns" at bounding box center [228, 488] width 147 height 31
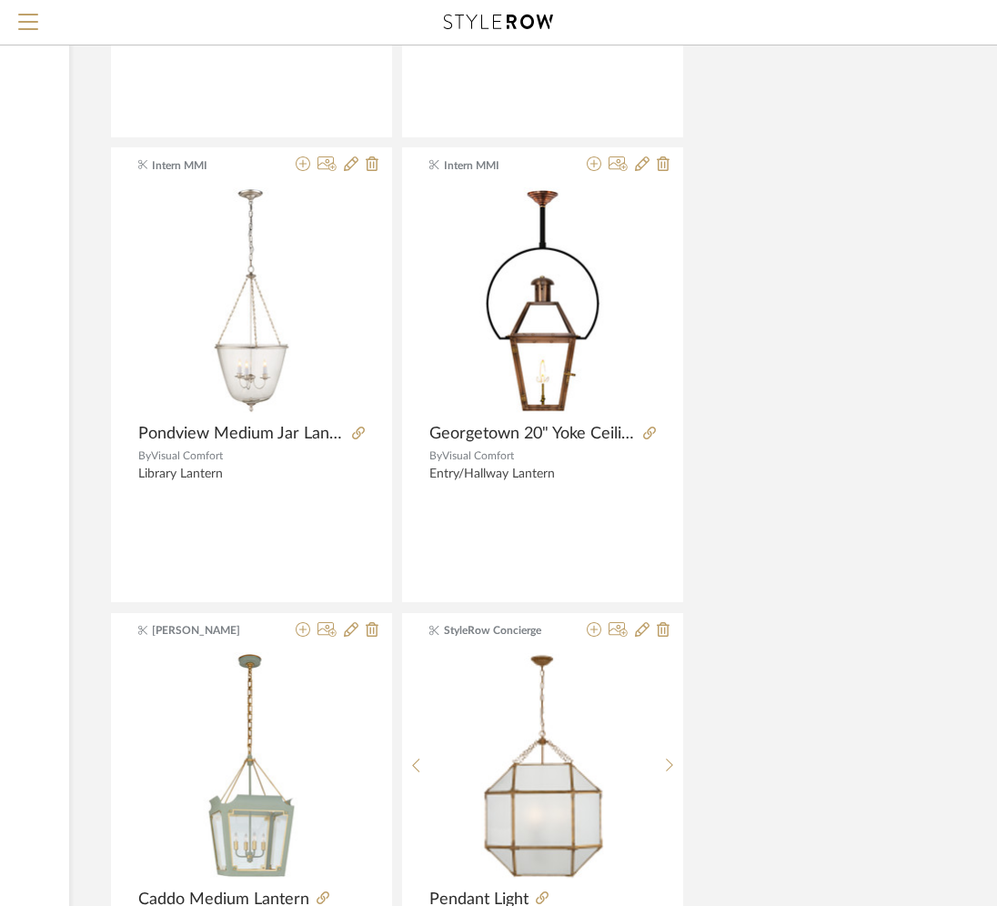
scroll to position [8026, 313]
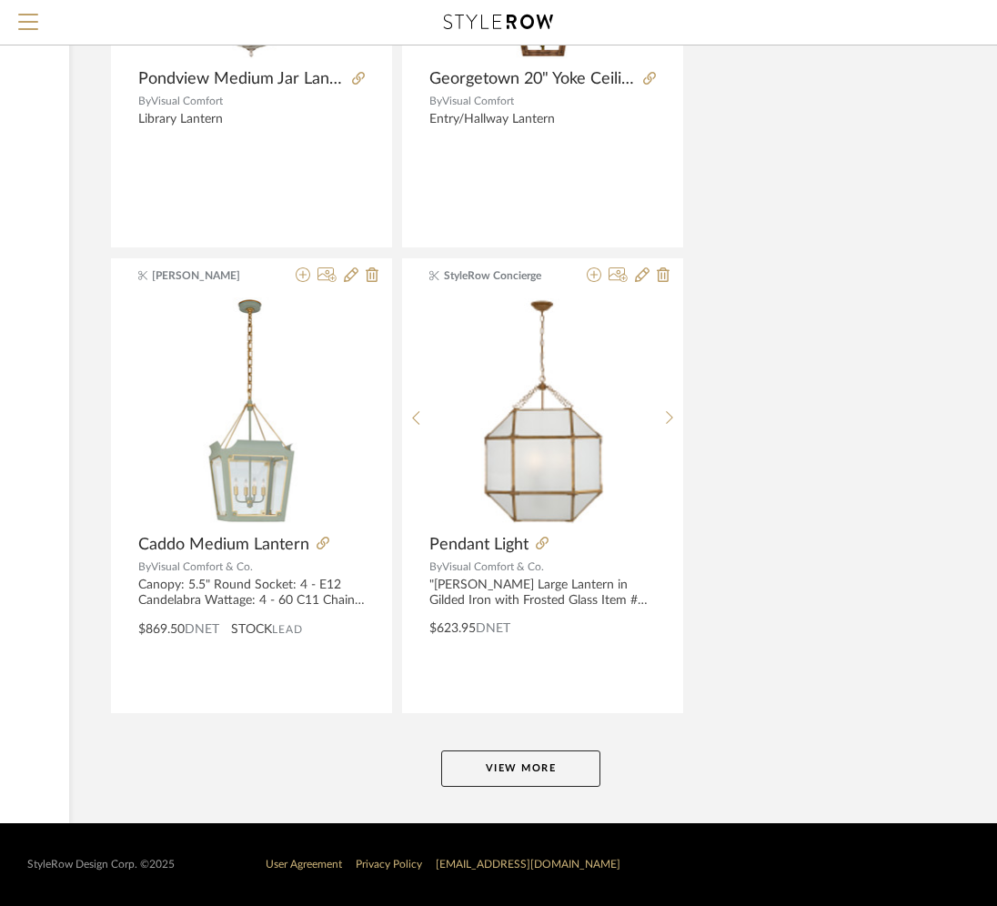
click at [455, 758] on button "View More" at bounding box center [520, 769] width 159 height 36
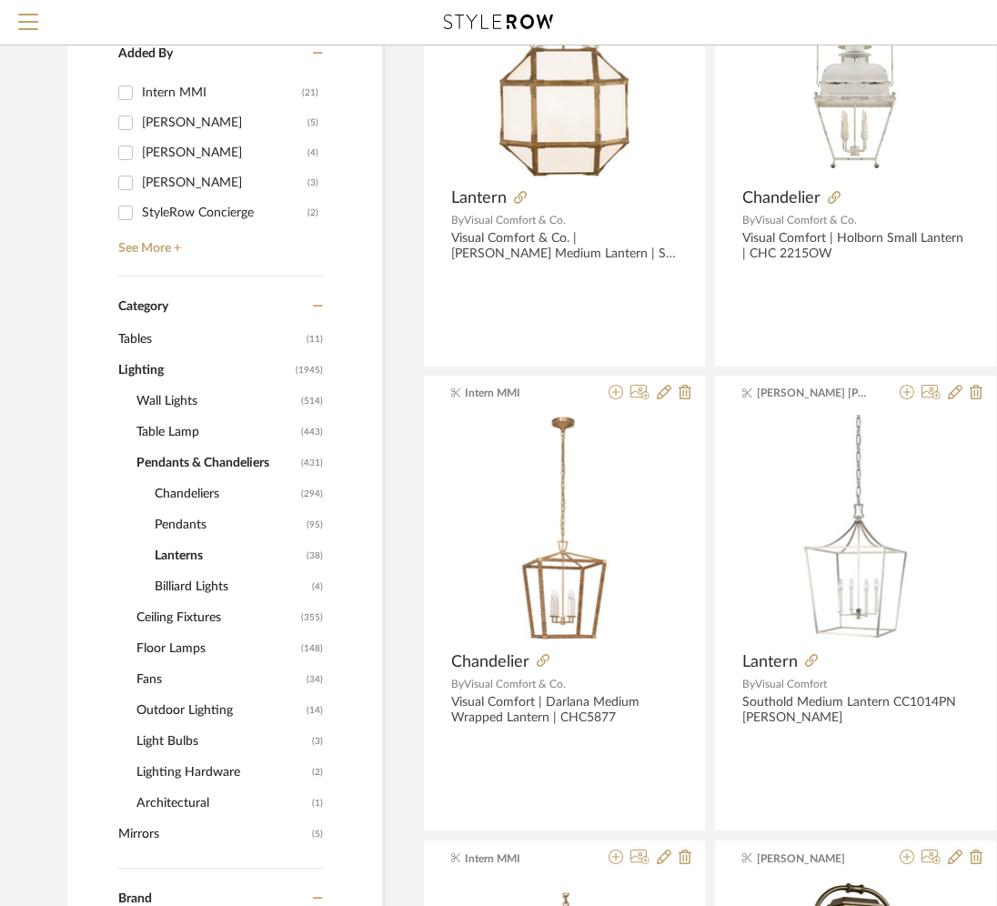
scroll to position [471, 0]
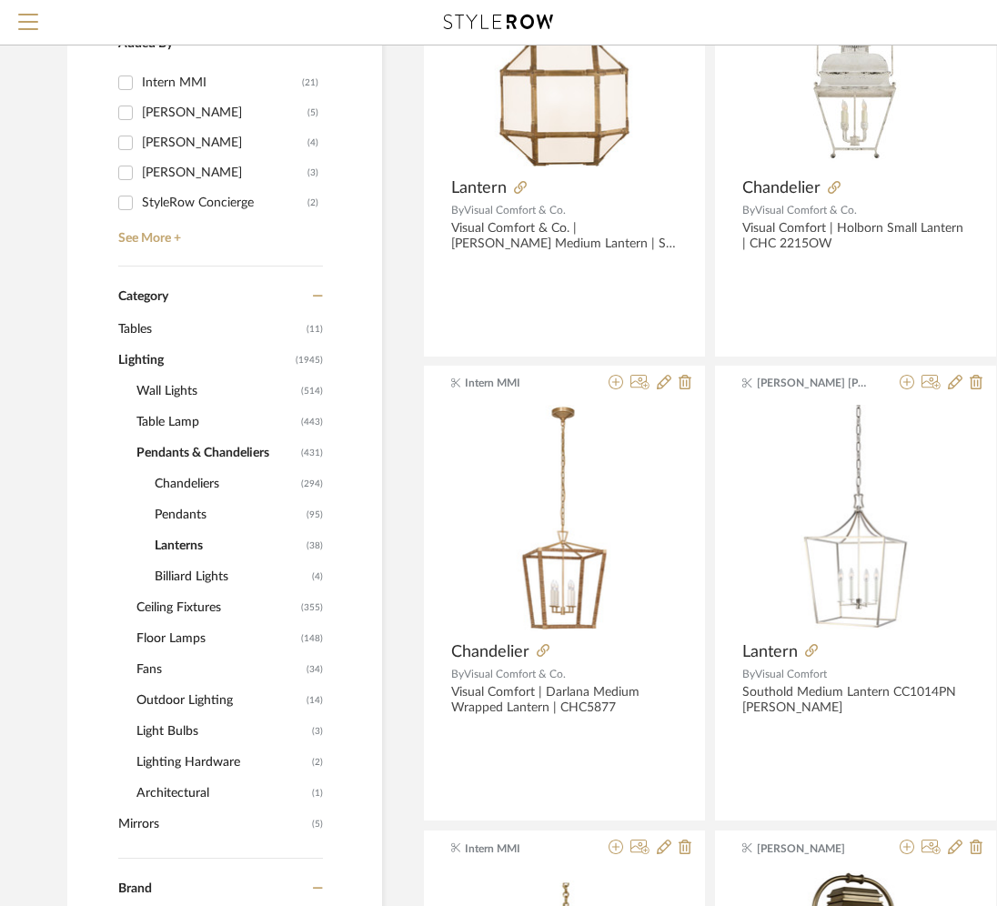
click at [188, 513] on span "Pendants" at bounding box center [228, 515] width 147 height 31
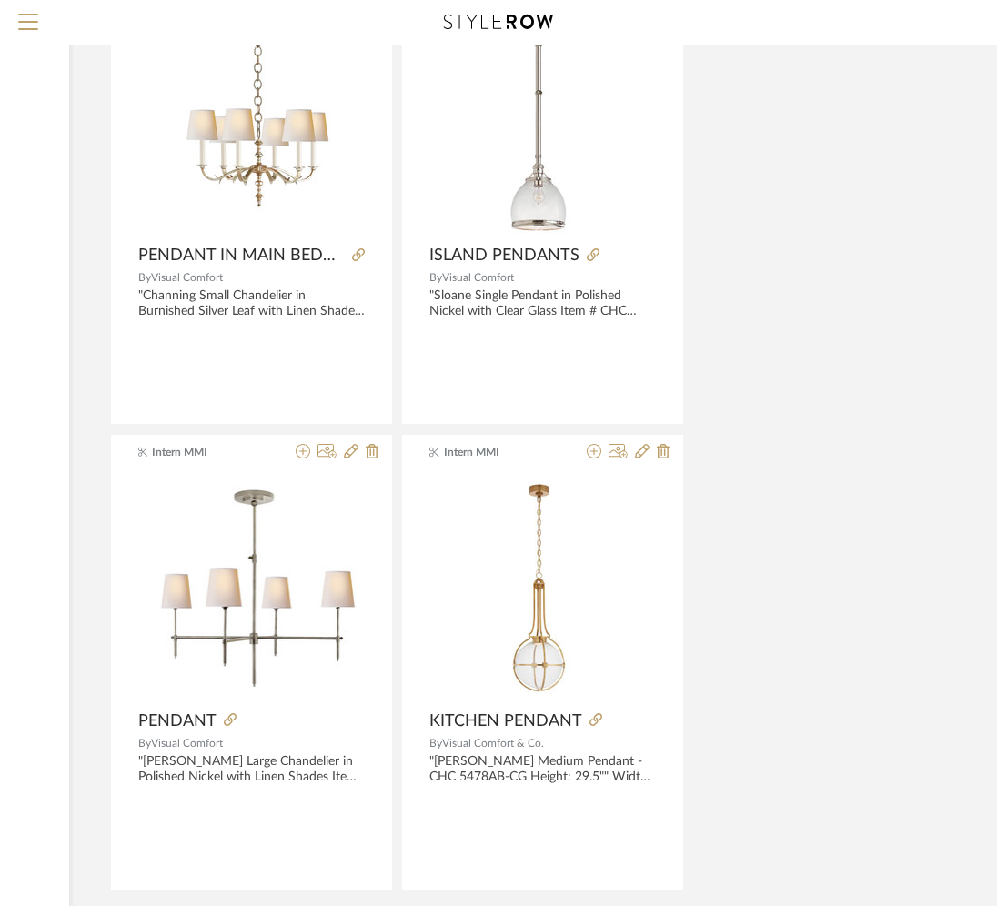
scroll to position [8026, 313]
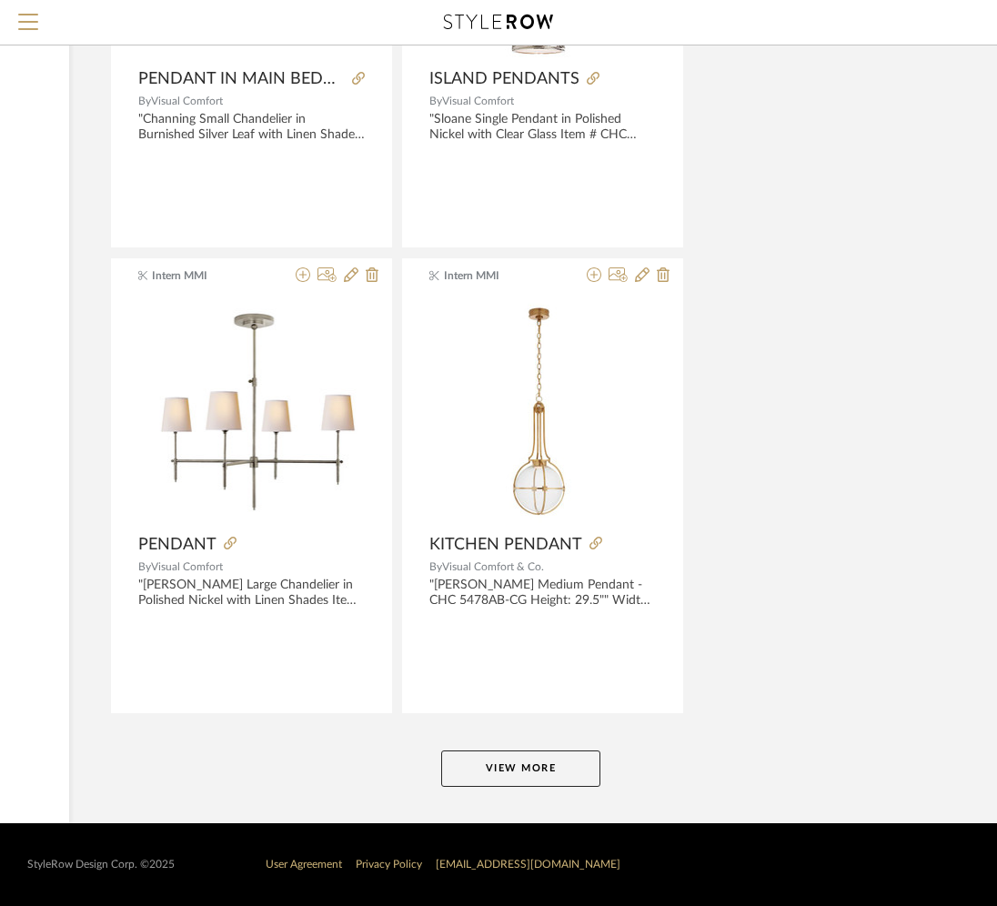
click at [469, 764] on button "View More" at bounding box center [520, 769] width 159 height 36
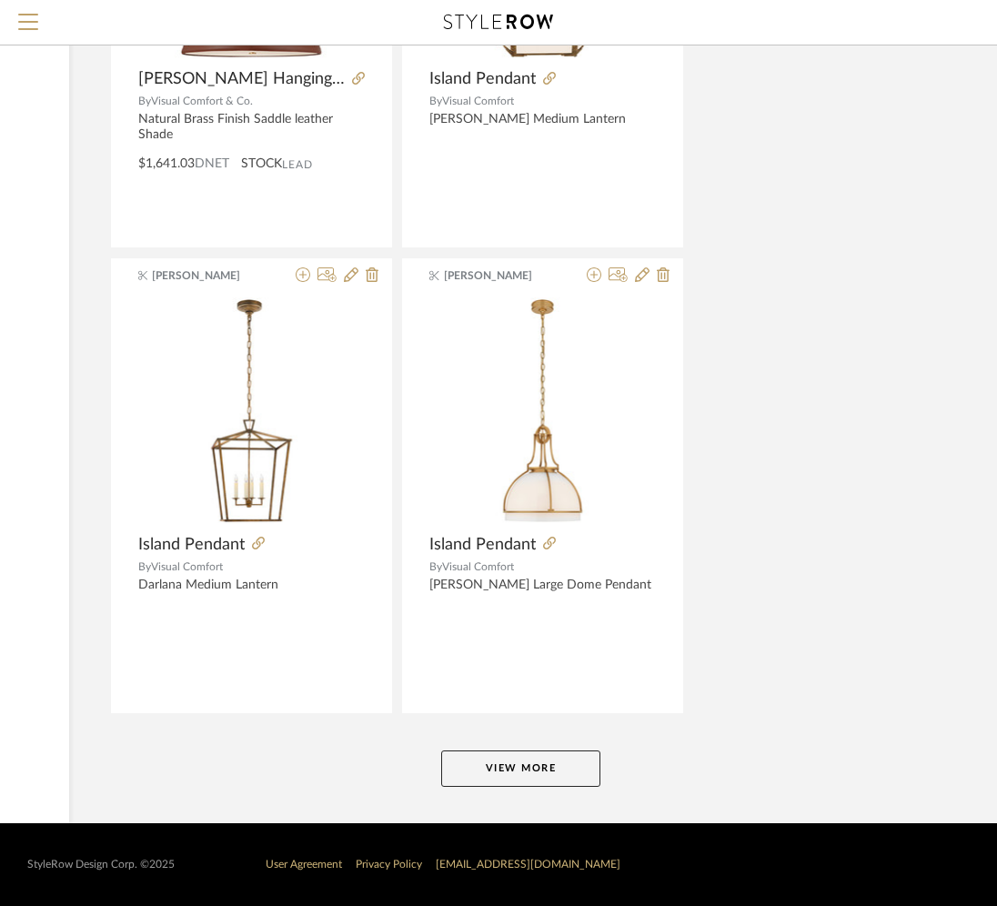
click at [469, 769] on button "View More" at bounding box center [520, 769] width 159 height 36
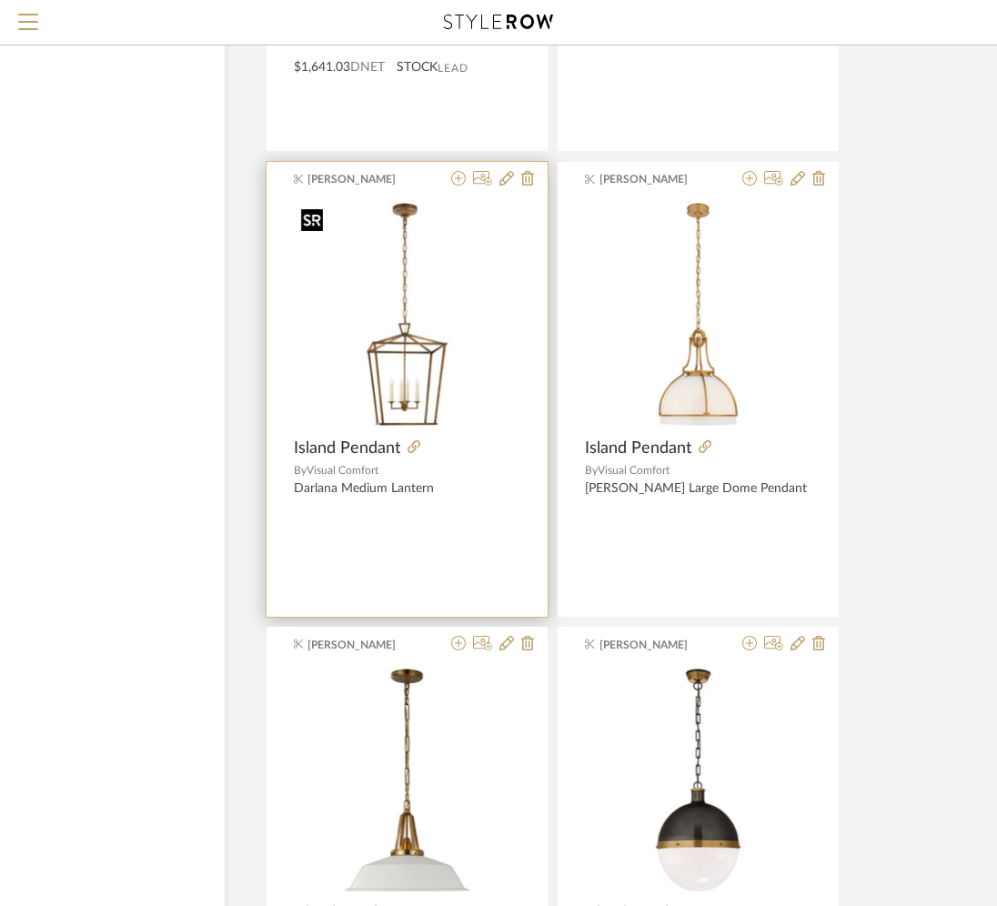
scroll to position [16501, 33]
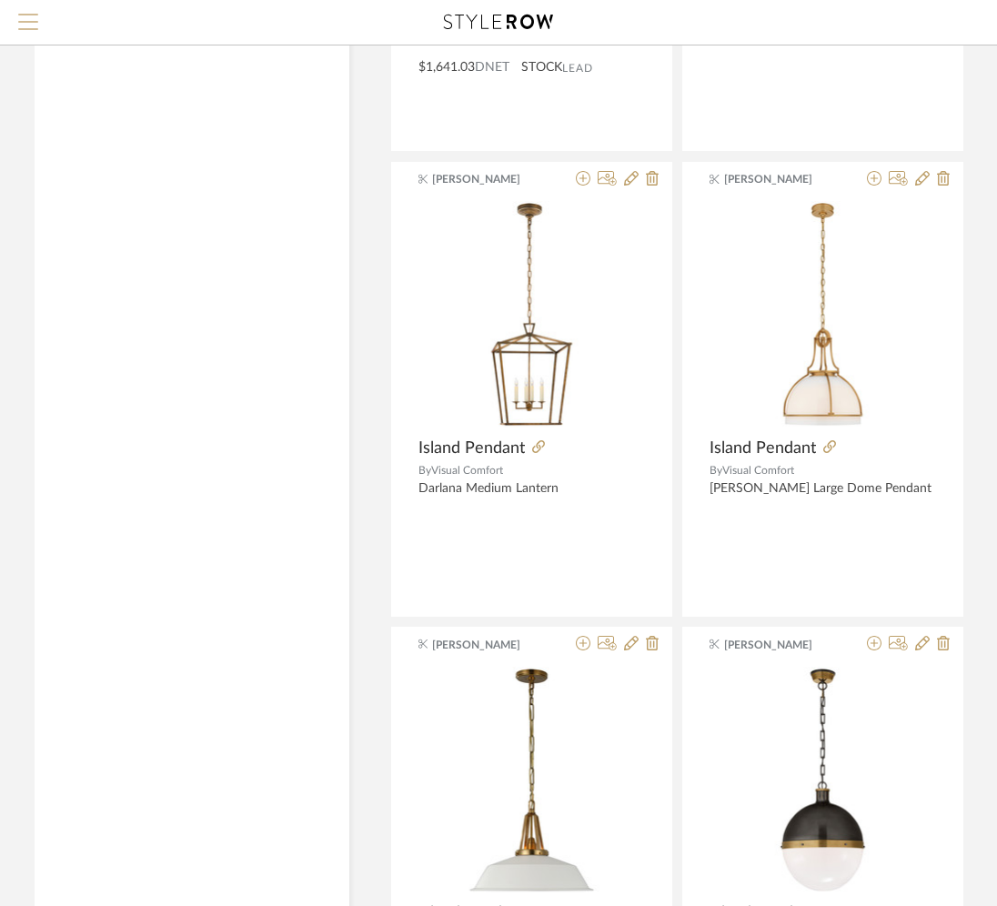
click at [25, 18] on span "Menu" at bounding box center [28, 27] width 20 height 27
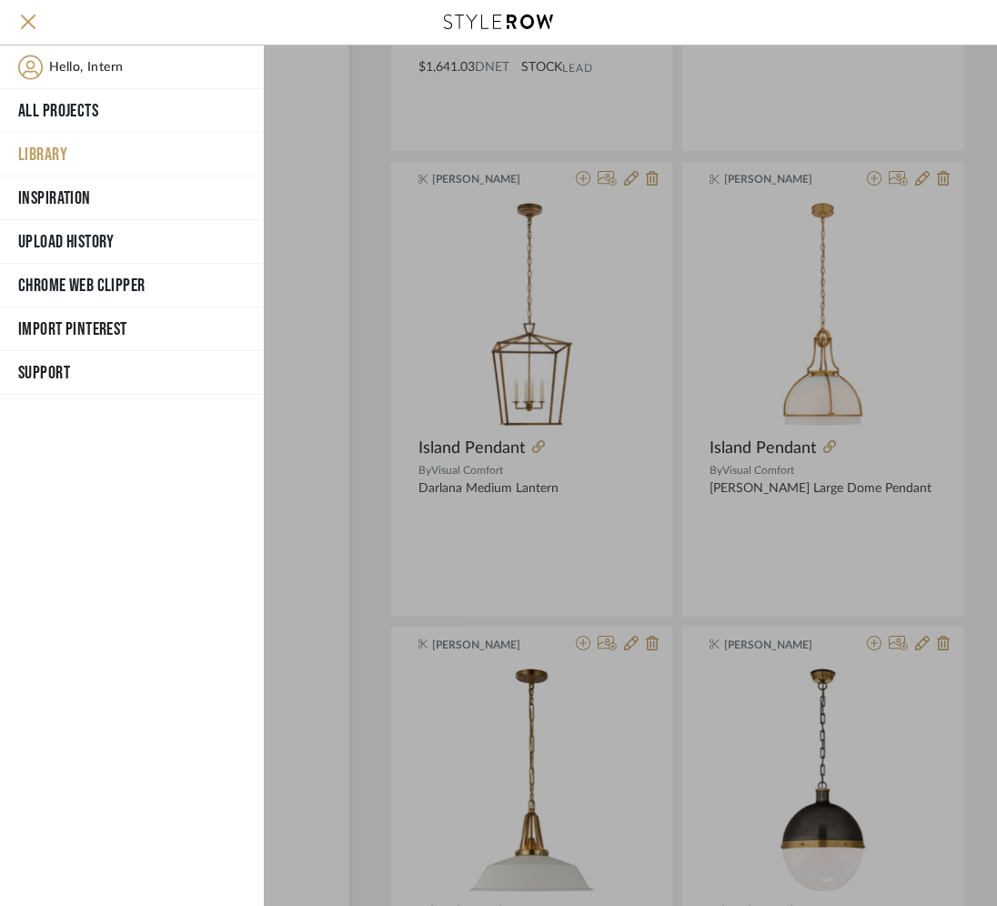
click at [307, 184] on div at bounding box center [631, 476] width 734 height 861
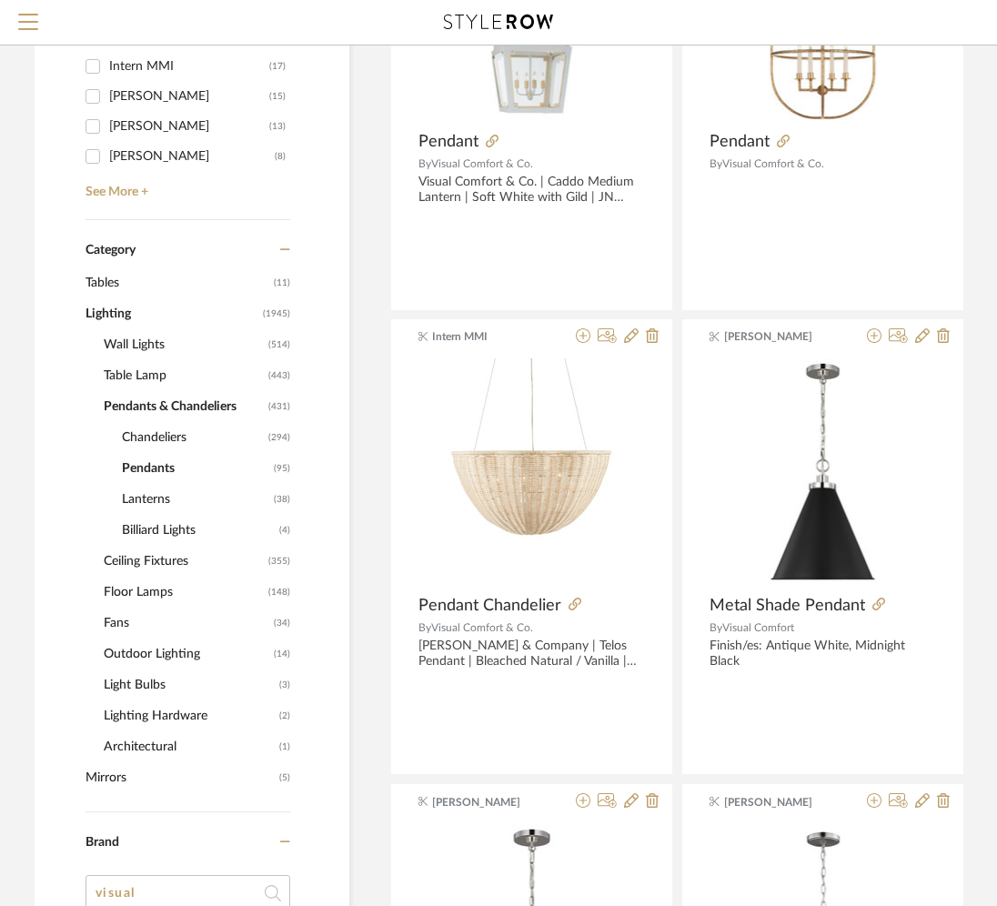
scroll to position [582, 33]
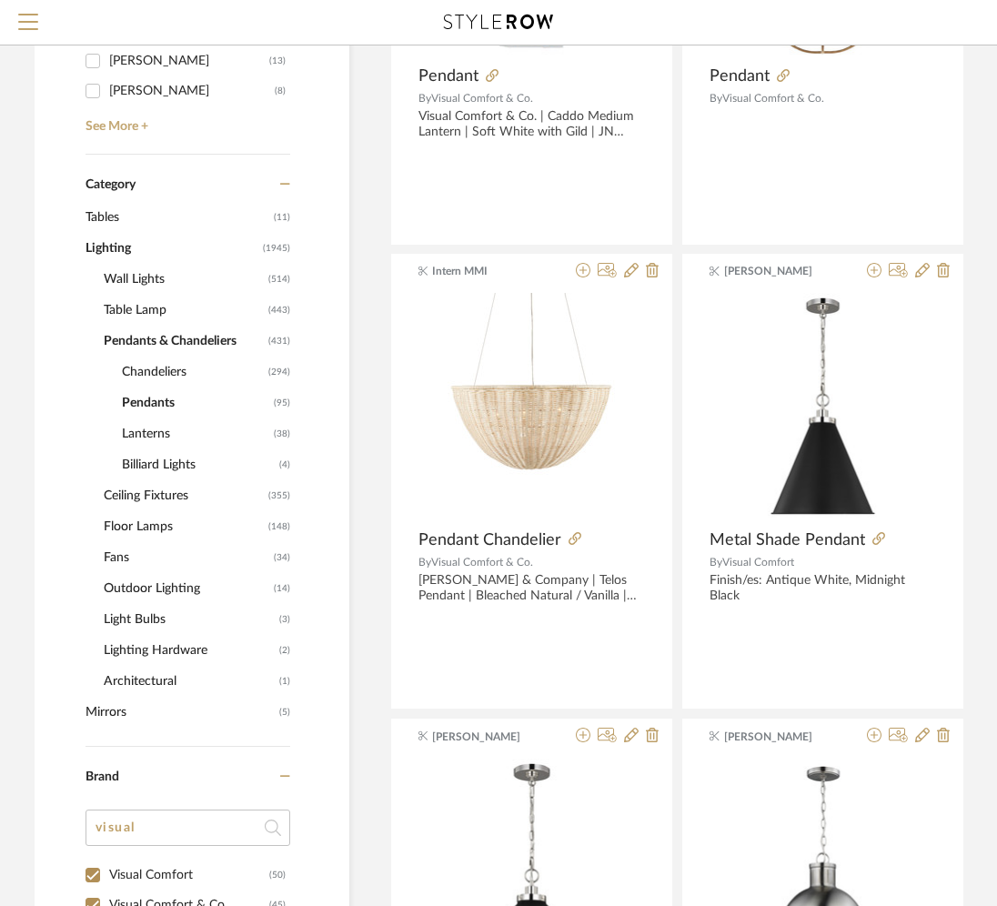
click at [119, 501] on span "Ceiling Fixtures" at bounding box center [184, 496] width 160 height 31
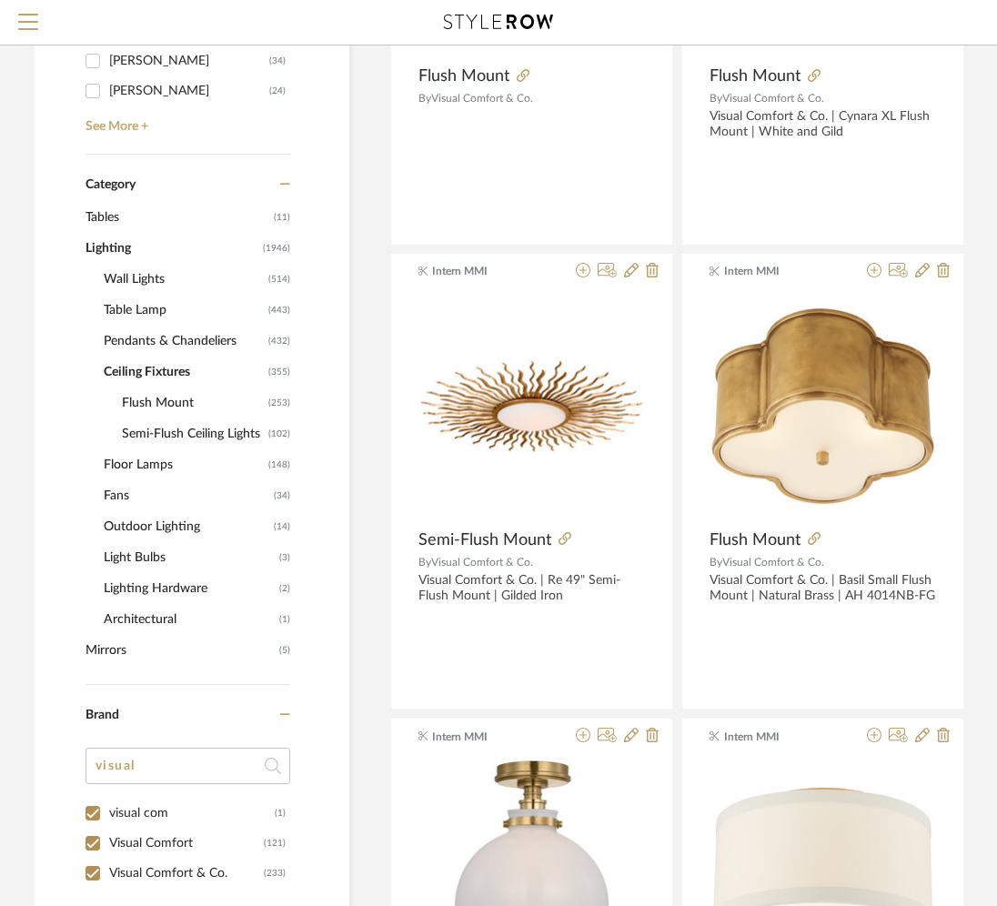
scroll to position [552, 33]
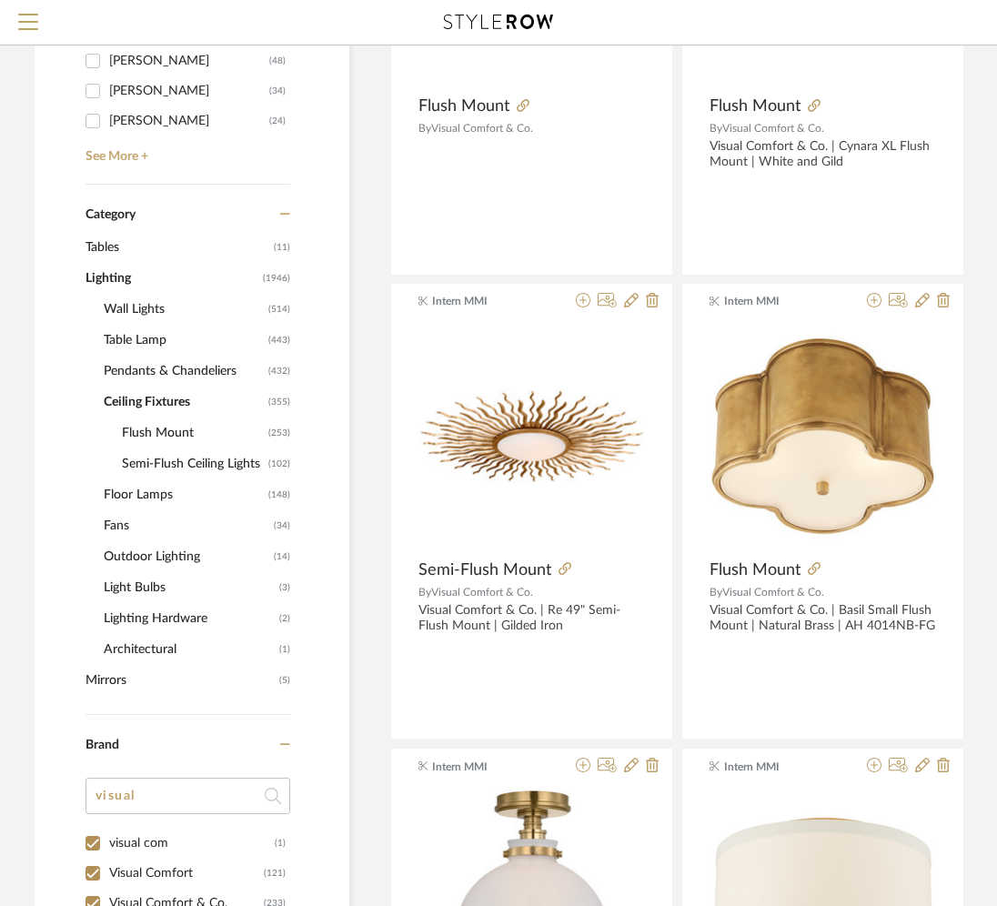
click at [144, 403] on span "Ceiling Fixtures" at bounding box center [184, 402] width 160 height 31
click at [137, 437] on span "Flush Mount" at bounding box center [193, 433] width 142 height 31
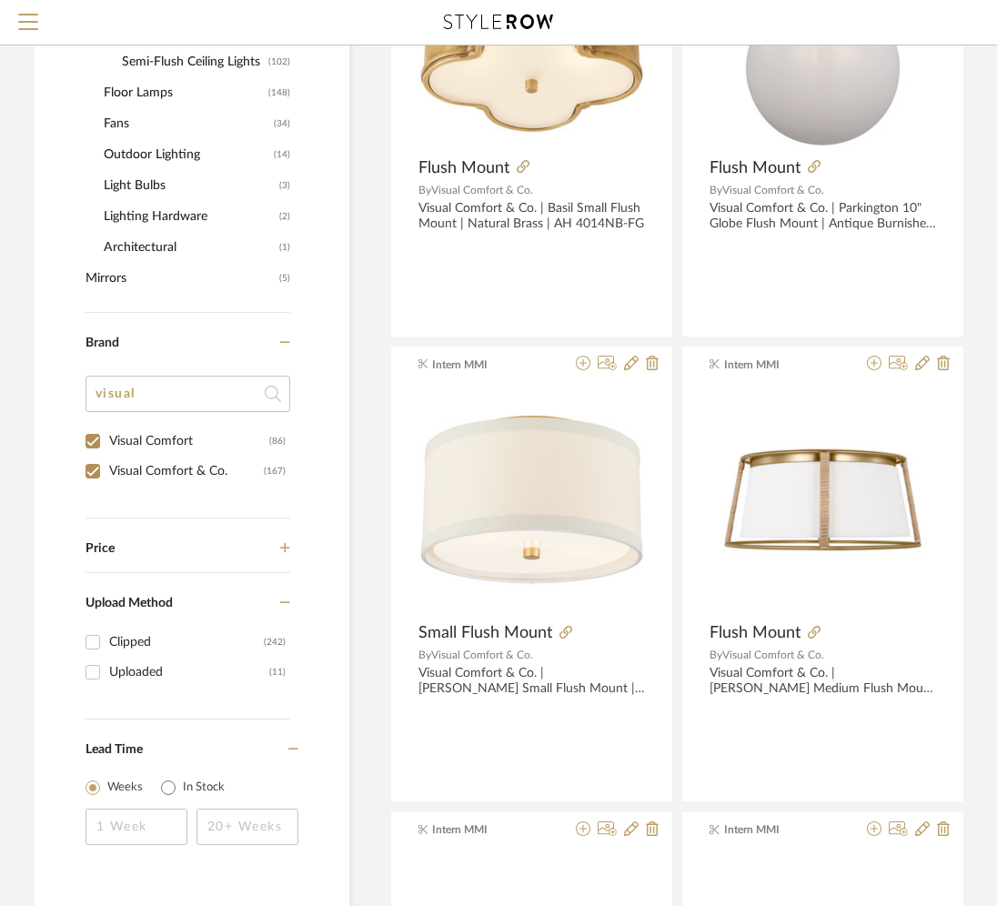
scroll to position [997, 33]
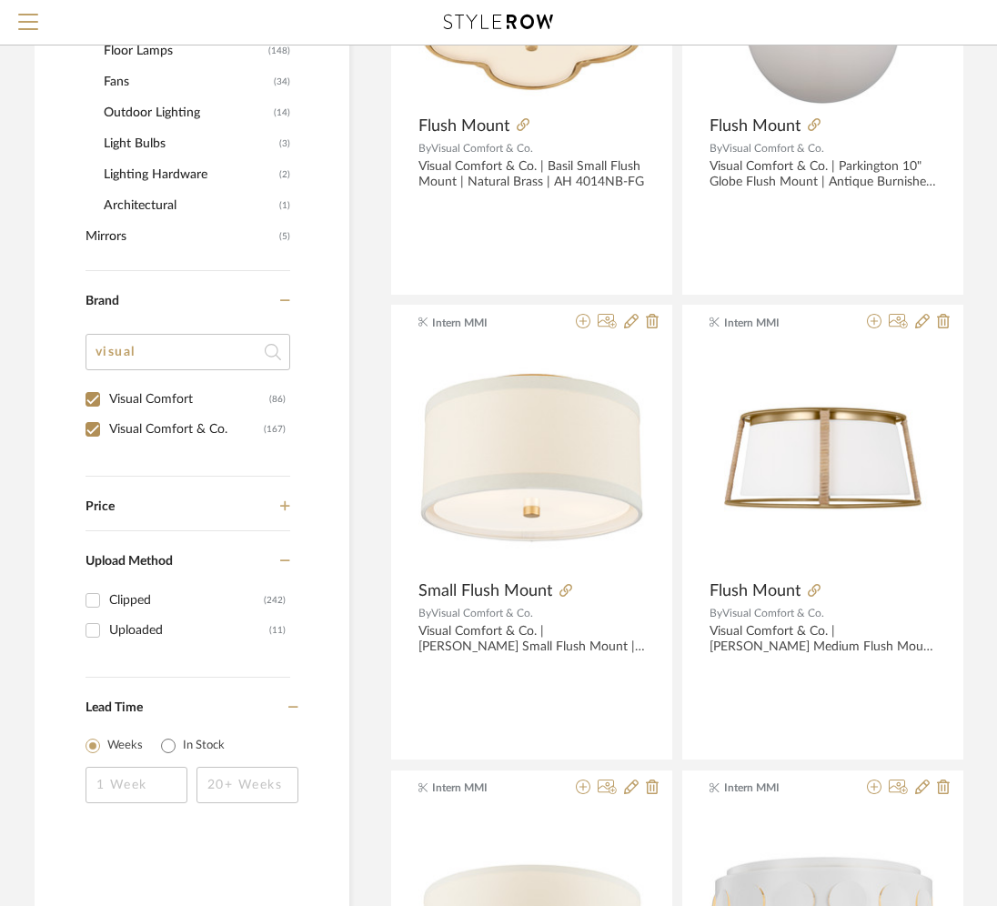
click at [145, 399] on div "Visual Comfort" at bounding box center [189, 399] width 160 height 29
click at [107, 399] on input "Visual Comfort (86)" at bounding box center [92, 399] width 29 height 29
checkbox input "false"
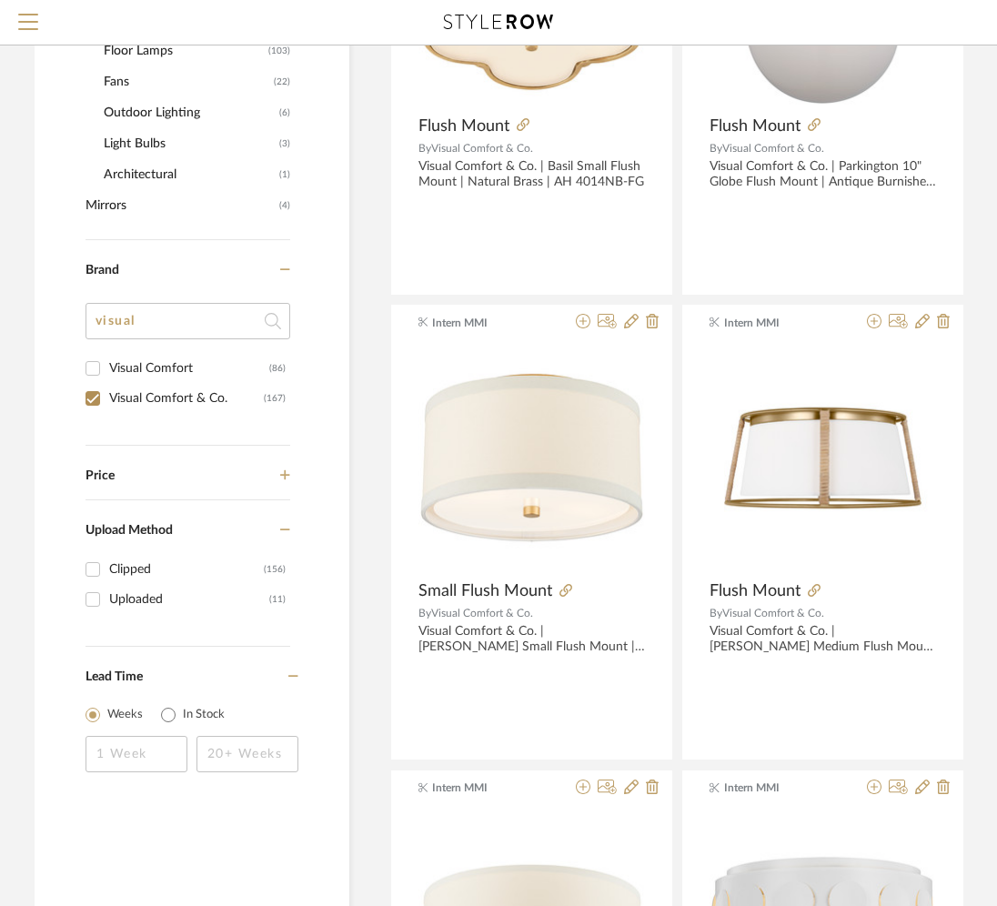
click at [128, 428] on div "Brand visual Visual Comfort (86) Visual Comfort & Co. (167)" at bounding box center [188, 343] width 205 height 206
click at [127, 397] on div "Visual Comfort & Co." at bounding box center [186, 398] width 155 height 29
click at [107, 397] on input "Visual Comfort & Co. (167)" at bounding box center [92, 398] width 29 height 29
checkbox input "false"
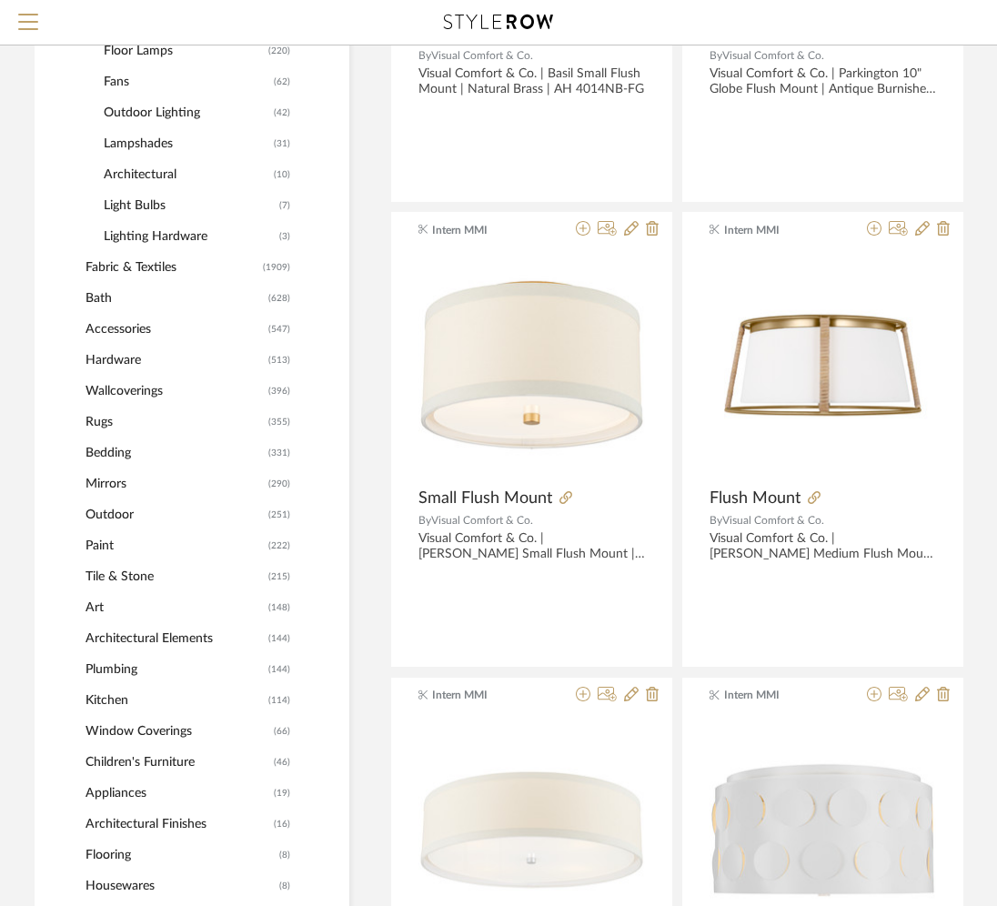
click at [148, 329] on span "Accessories" at bounding box center [175, 329] width 178 height 31
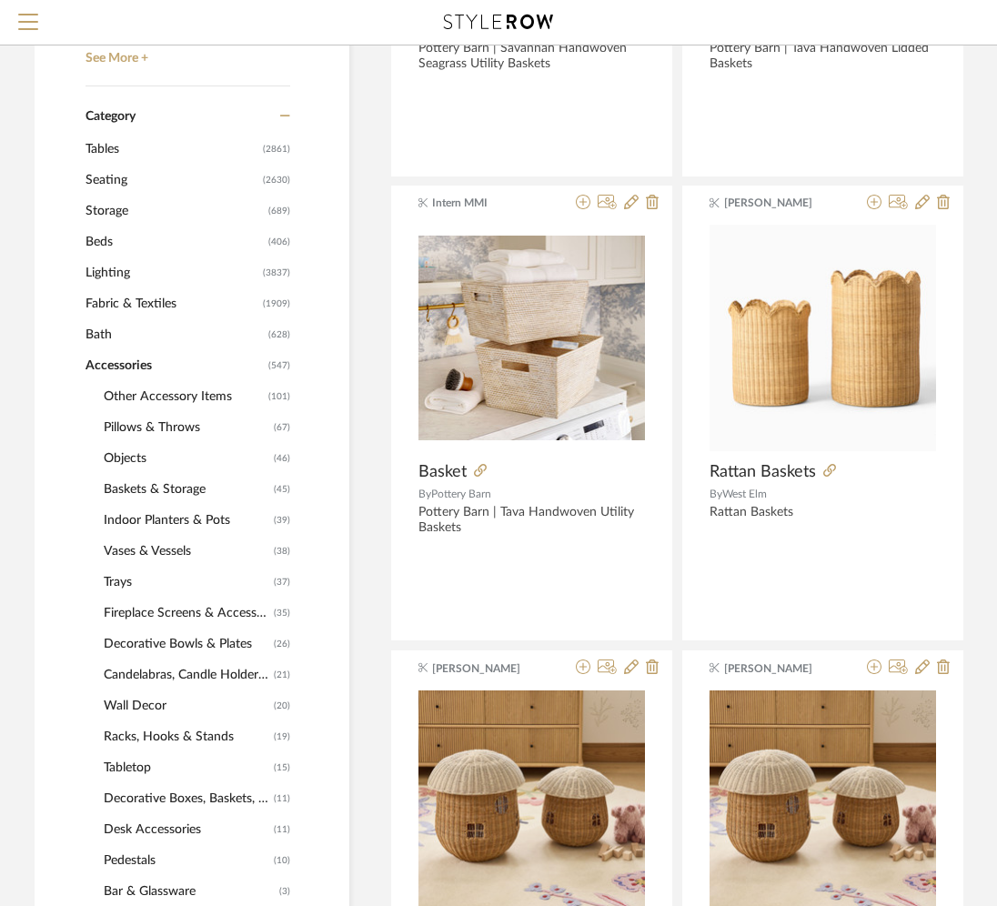
scroll to position [706, 33]
click at [121, 361] on span "Accessories" at bounding box center [175, 364] width 178 height 31
click at [107, 271] on span "Lighting" at bounding box center [172, 272] width 173 height 31
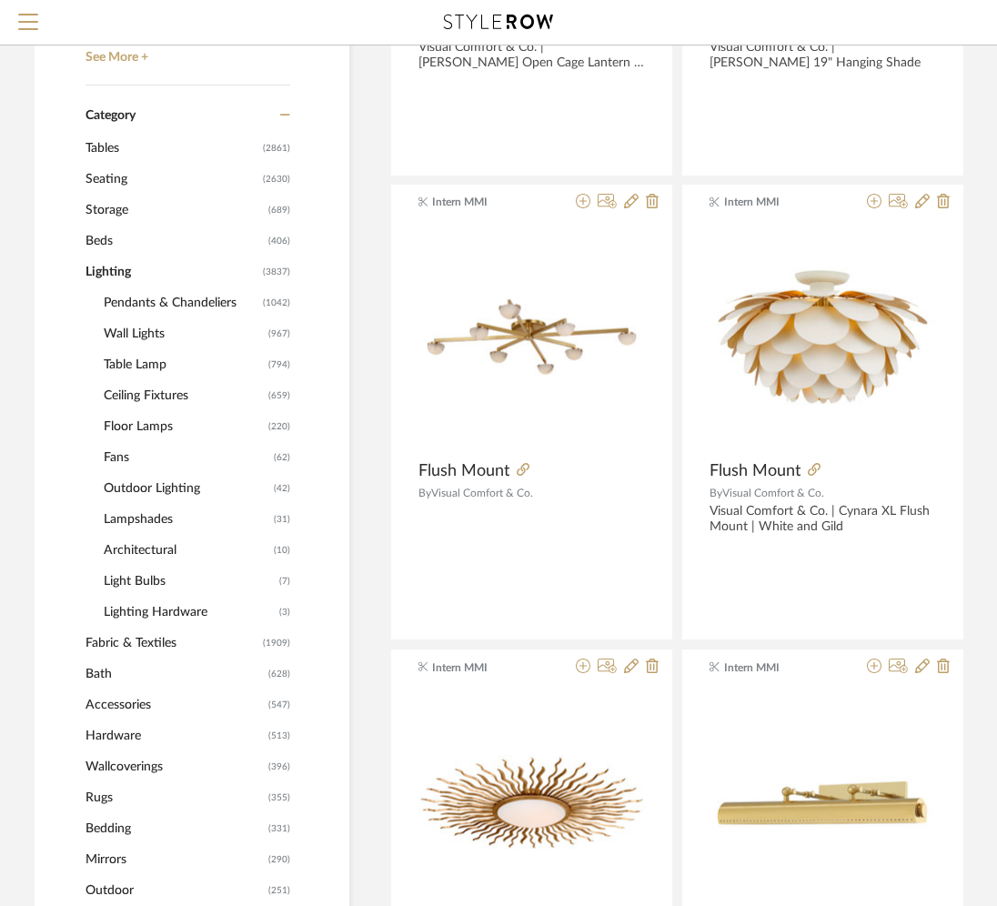
click at [128, 396] on span "Ceiling Fixtures" at bounding box center [184, 395] width 160 height 31
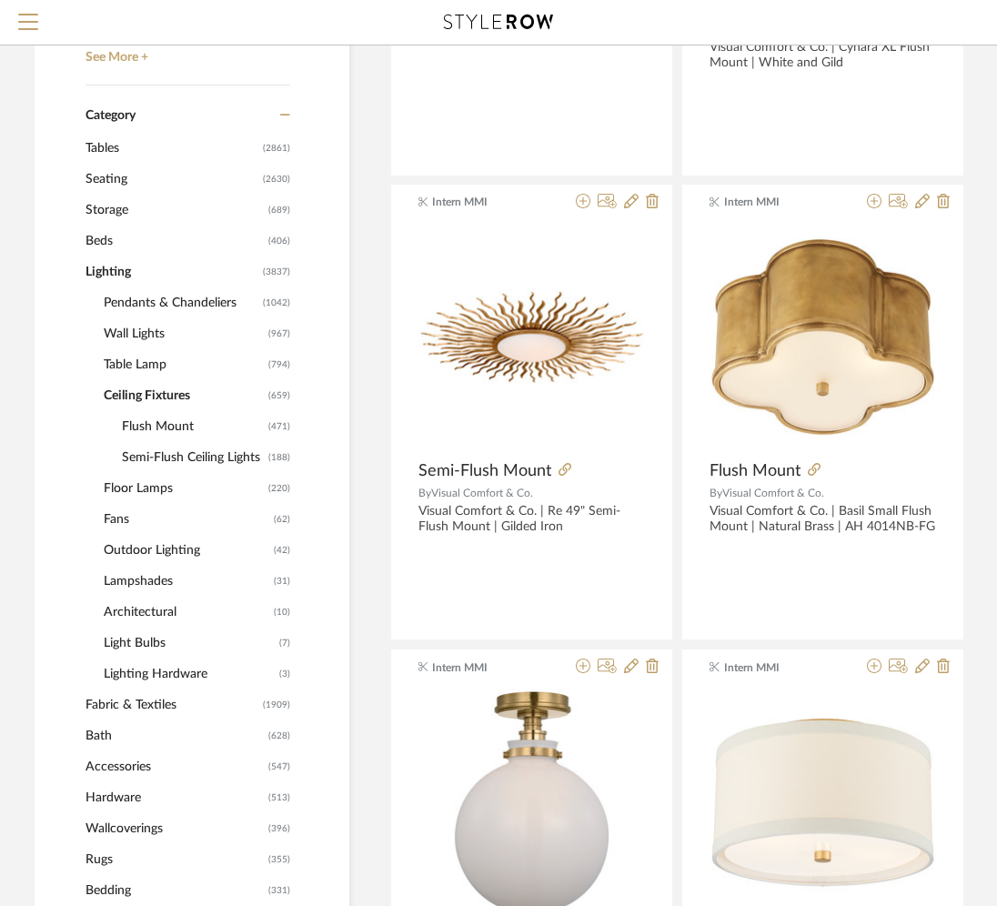
click at [137, 428] on span "Flush Mount" at bounding box center [193, 426] width 142 height 31
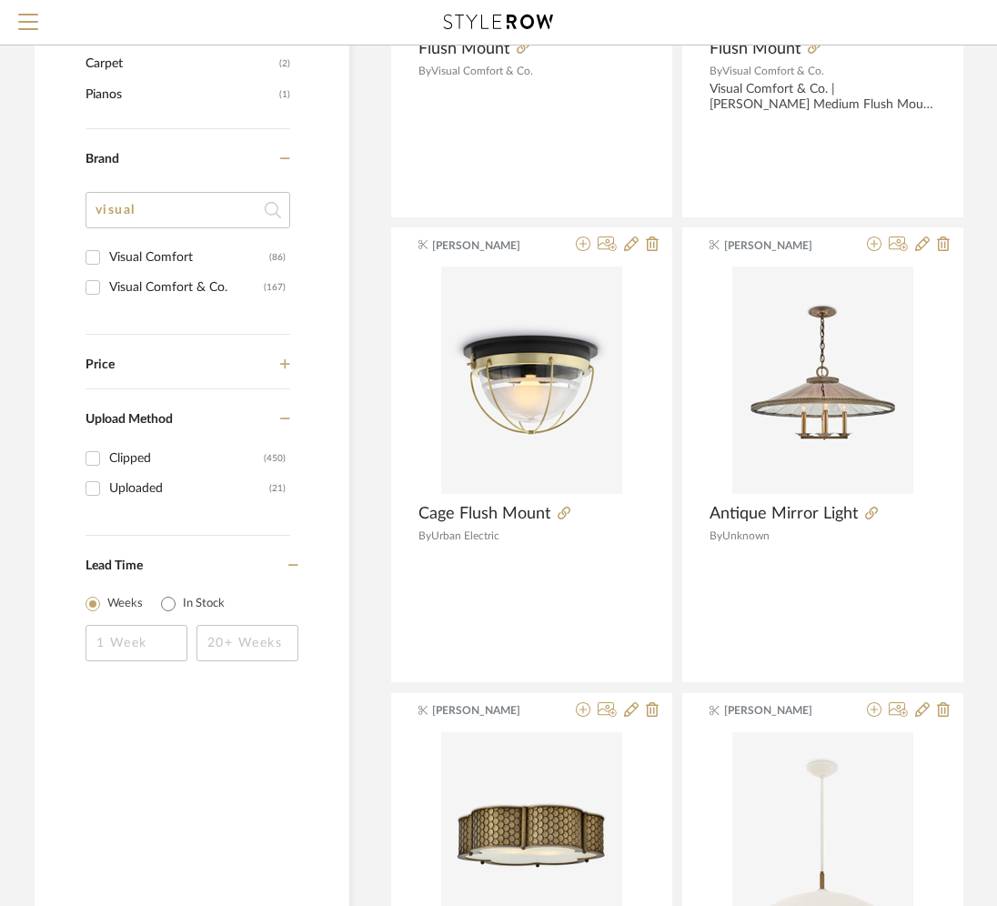
scroll to position [1940, 33]
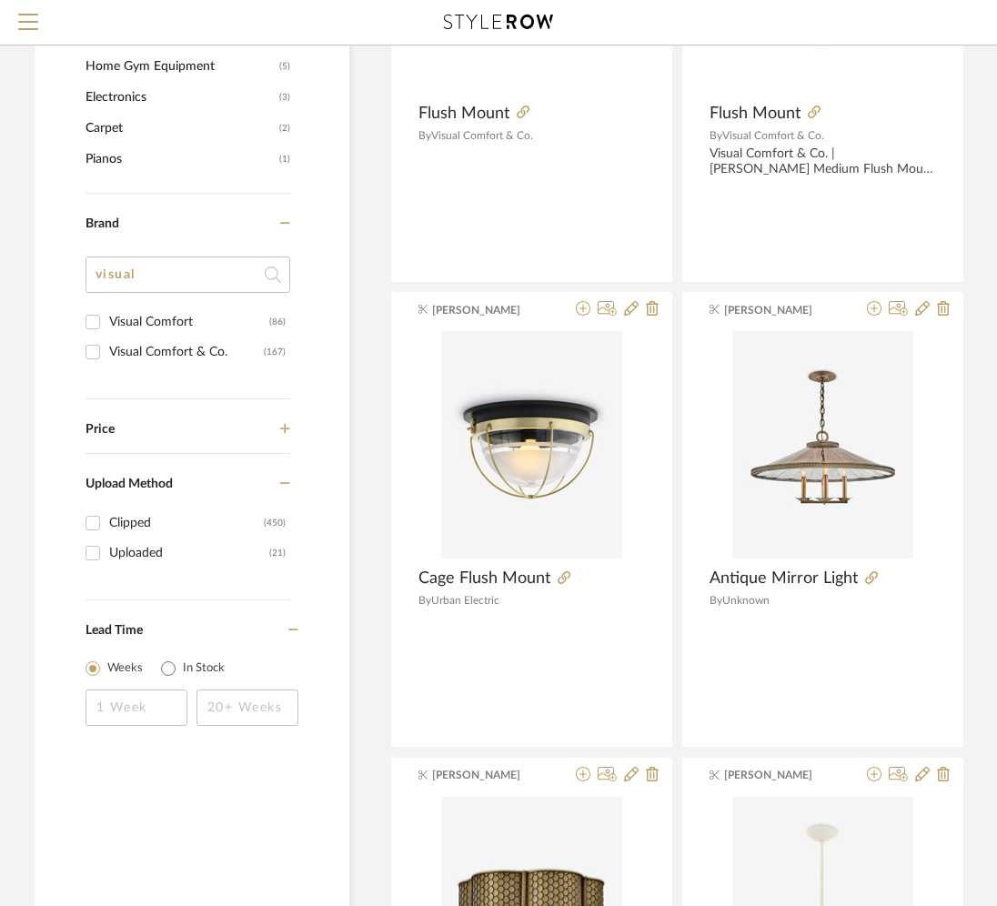
drag, startPoint x: 155, startPoint y: 283, endPoint x: 39, endPoint y: 269, distance: 116.4
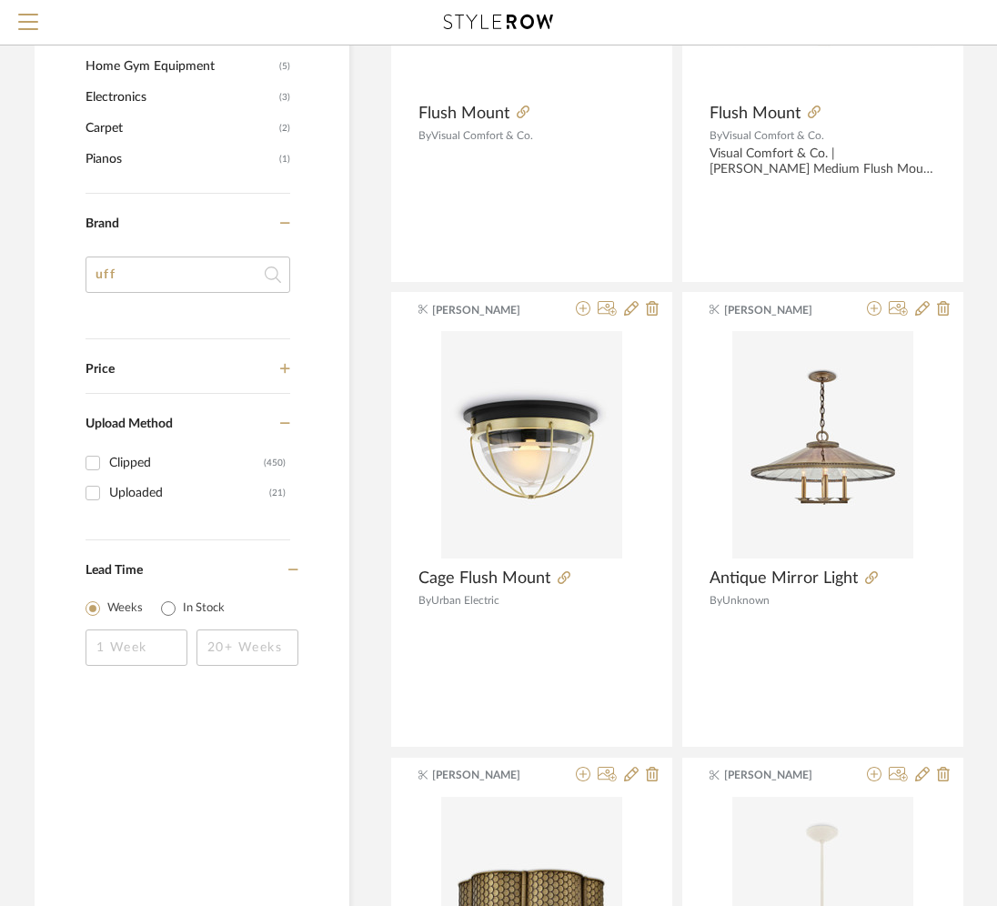
type input "uf"
click at [208, 268] on input "cuff" at bounding box center [188, 275] width 205 height 36
type input "cu"
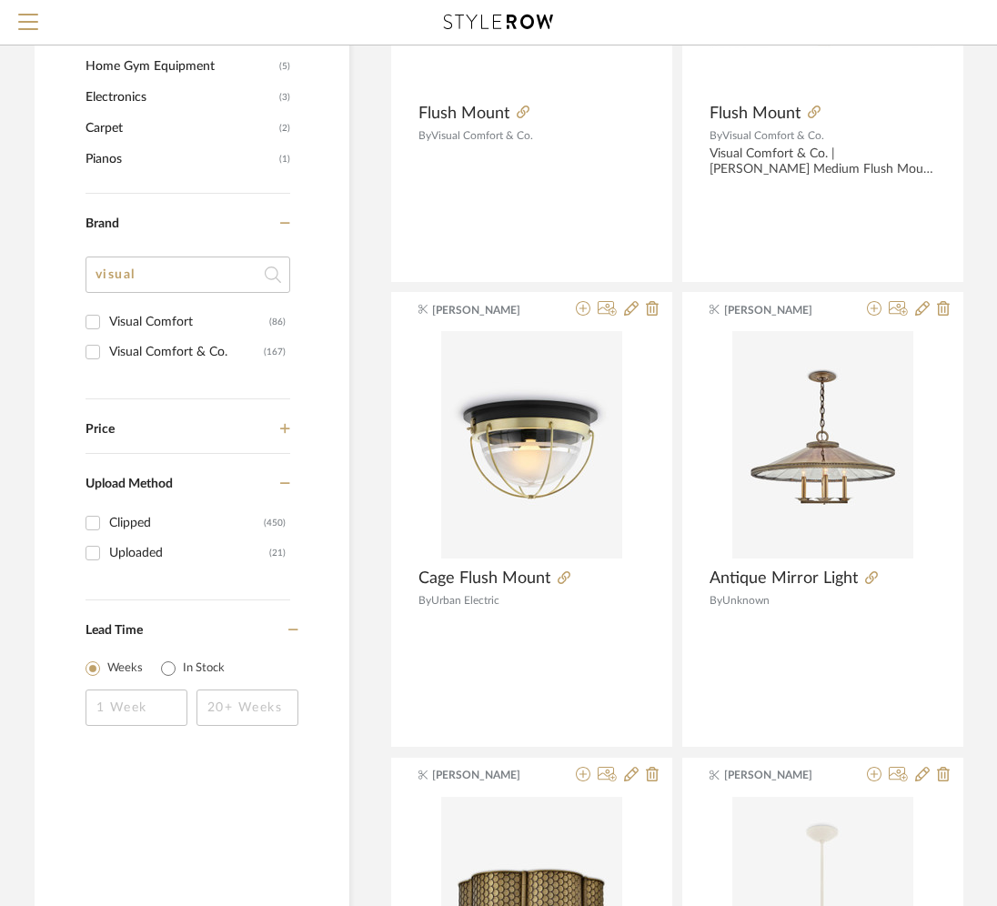
type input "visual"
click at [158, 328] on div "Visual Comfort" at bounding box center [189, 322] width 160 height 29
click at [107, 328] on input "Visual Comfort (86)" at bounding box center [92, 322] width 29 height 29
checkbox input "true"
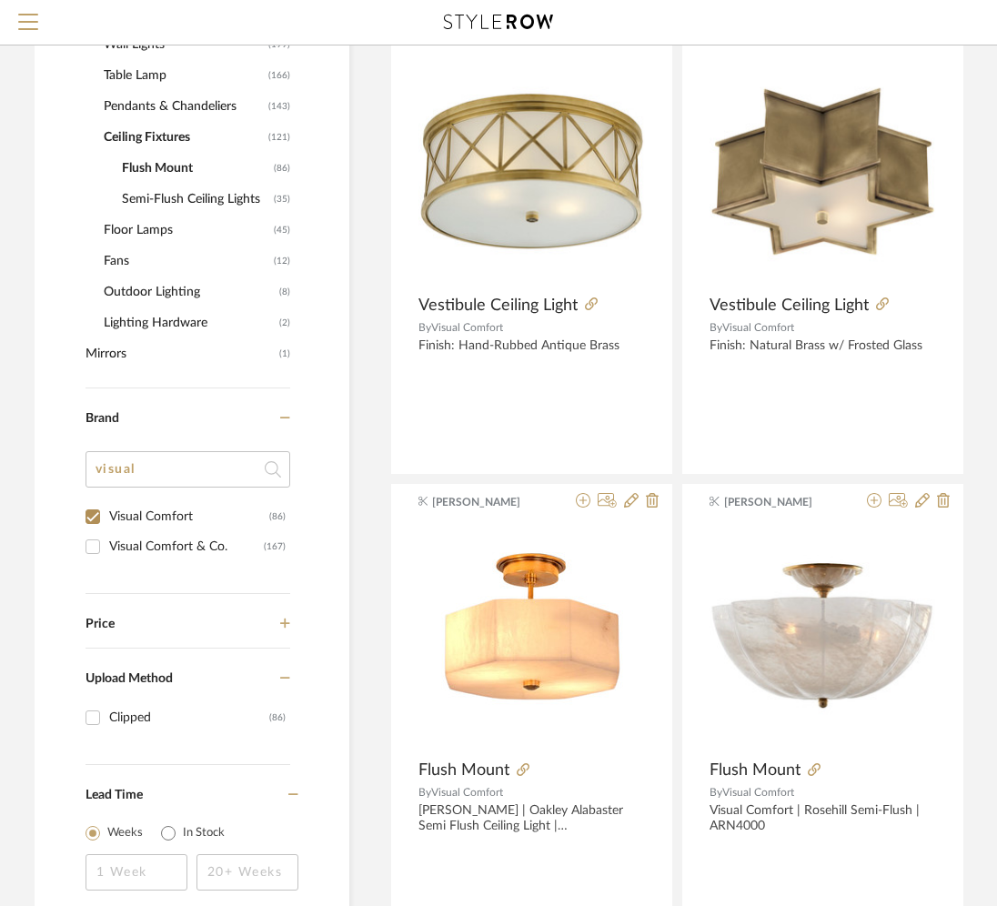
scroll to position [805, 33]
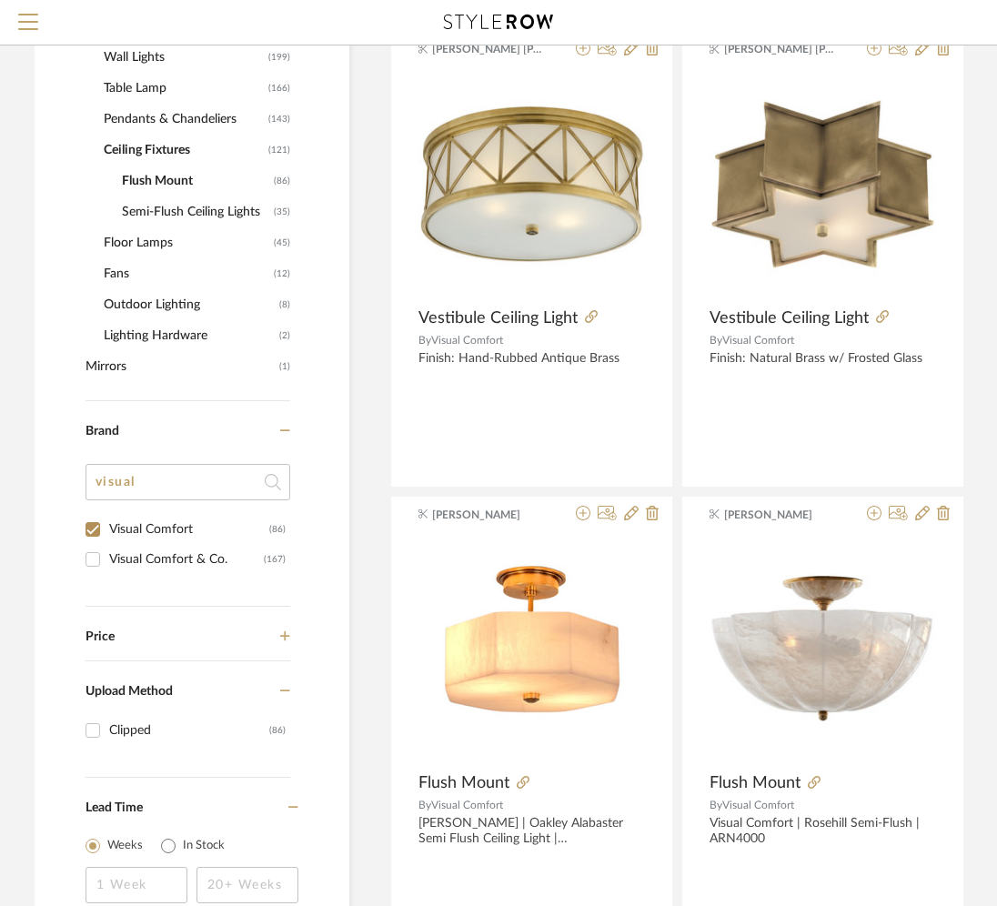
click at [114, 565] on div "Visual Comfort & Co." at bounding box center [186, 559] width 155 height 29
click at [107, 565] on input "Visual Comfort & Co. (167)" at bounding box center [92, 559] width 29 height 29
checkbox input "true"
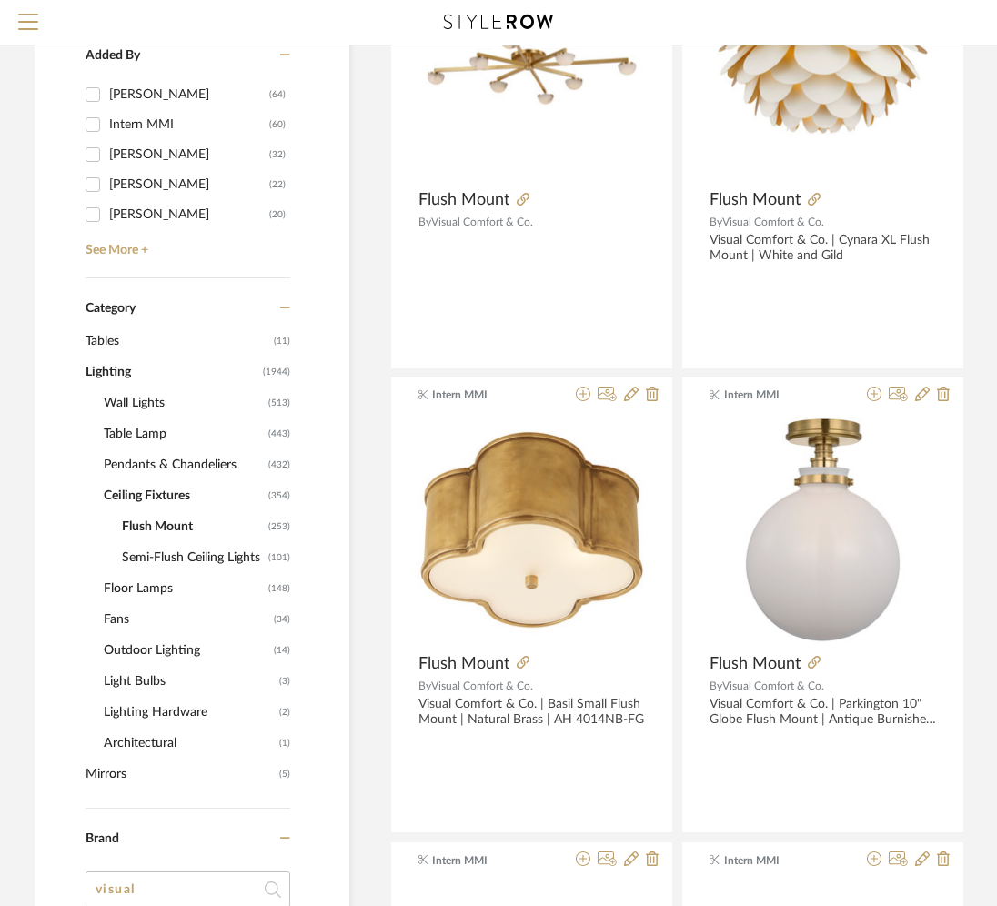
scroll to position [457, 33]
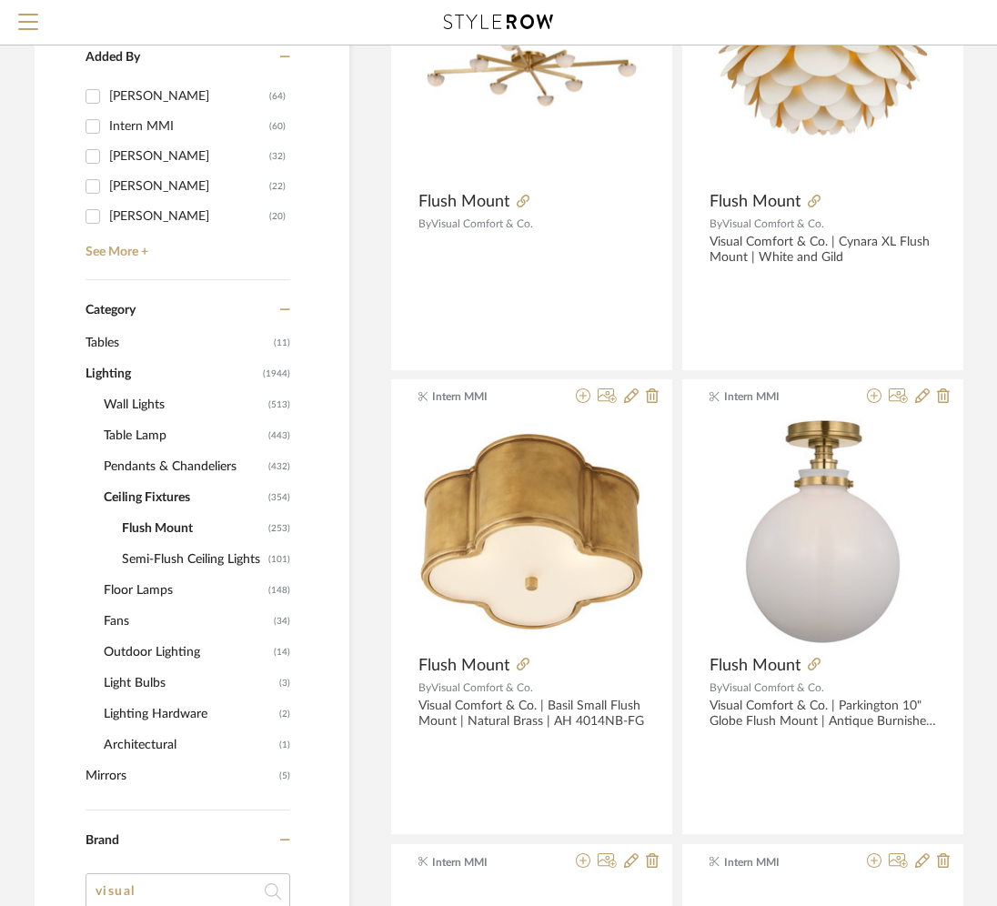
click at [147, 522] on span "Flush Mount" at bounding box center [193, 528] width 142 height 31
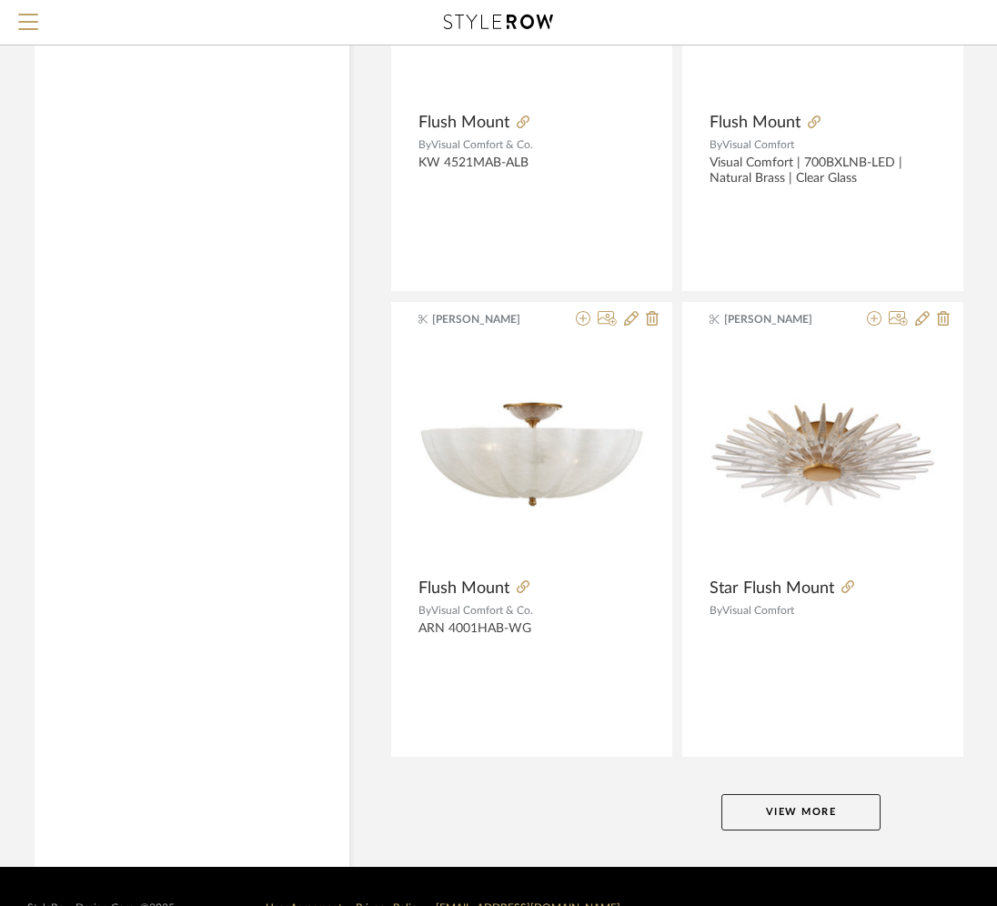
scroll to position [8026, 33]
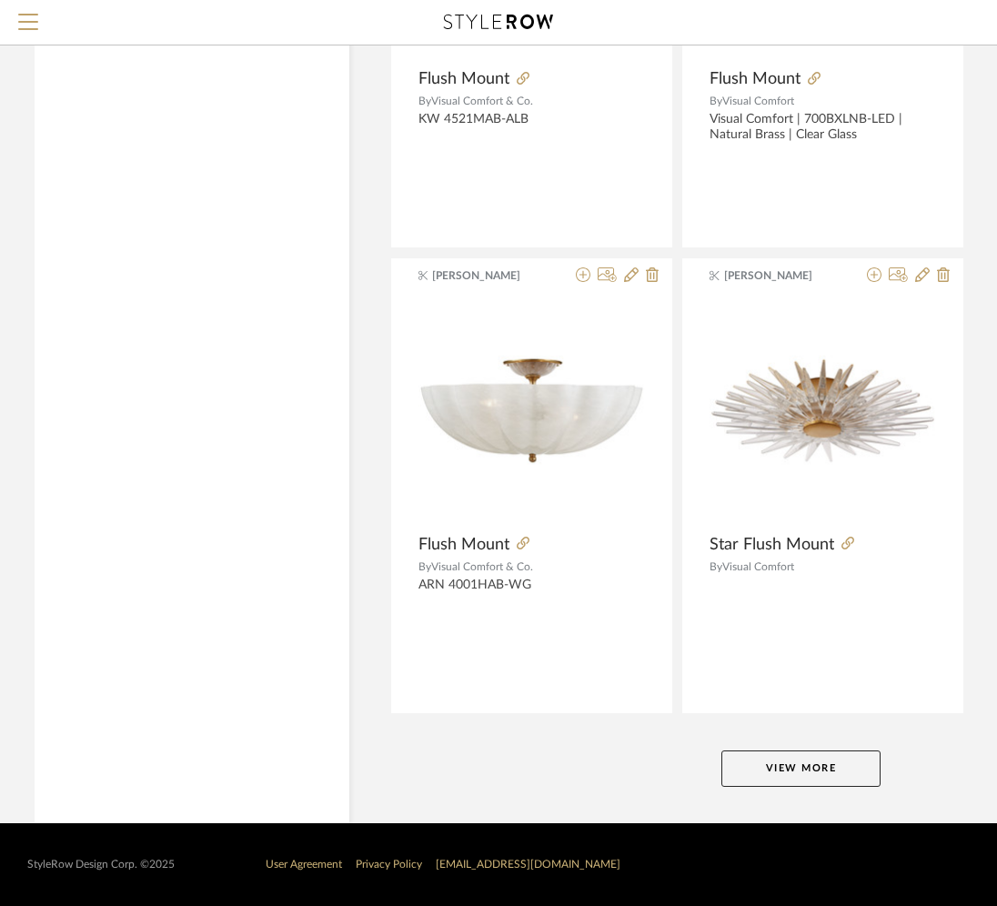
click at [765, 784] on button "View More" at bounding box center [801, 769] width 159 height 36
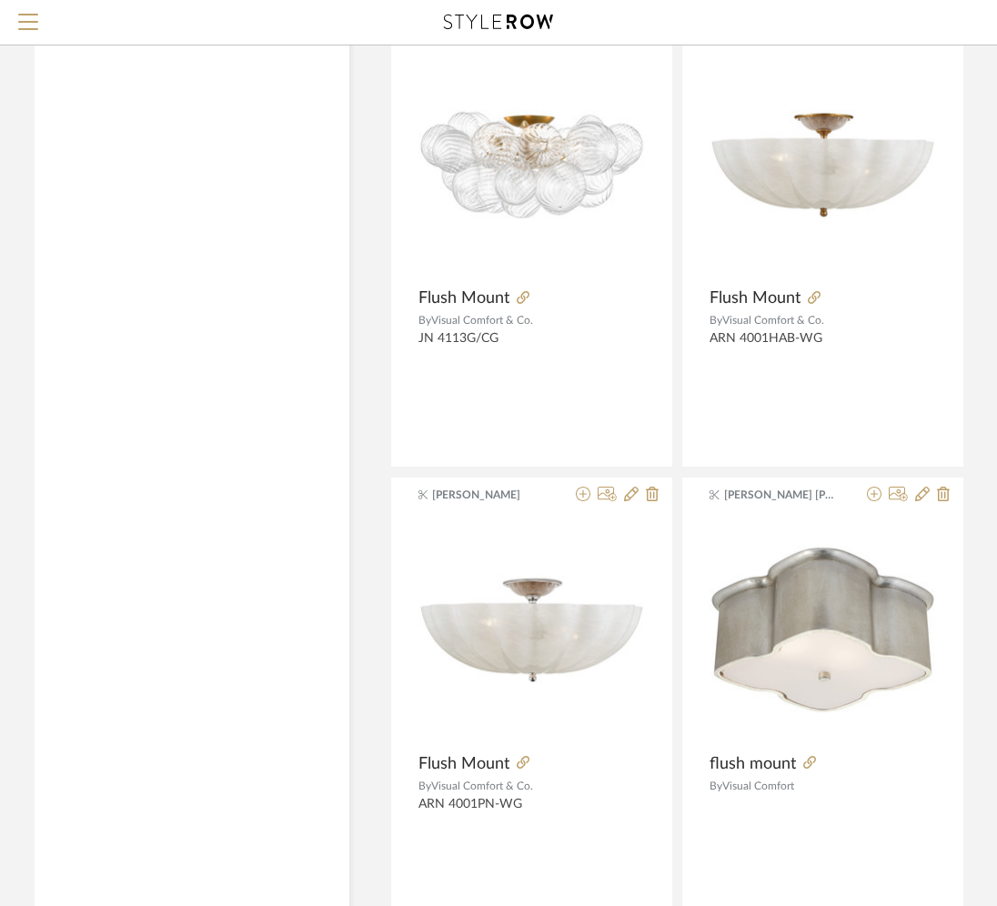
scroll to position [16405, 33]
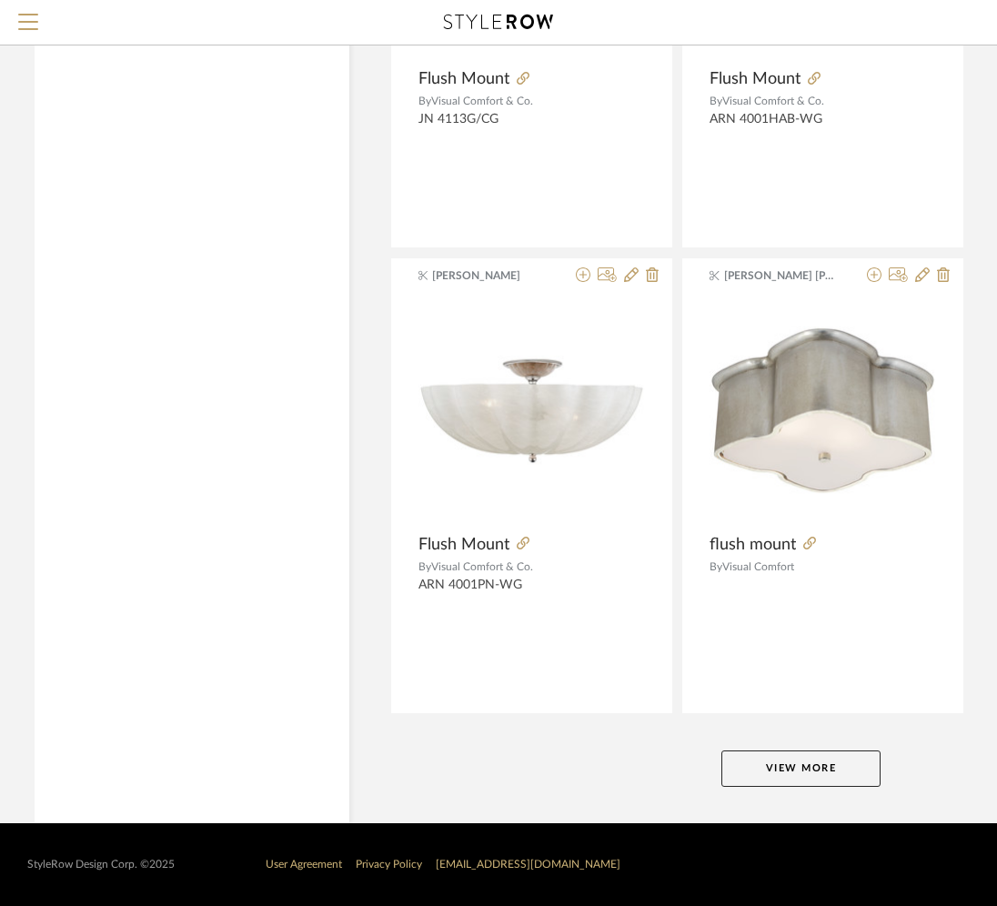
click at [765, 779] on button "View More" at bounding box center [801, 769] width 159 height 36
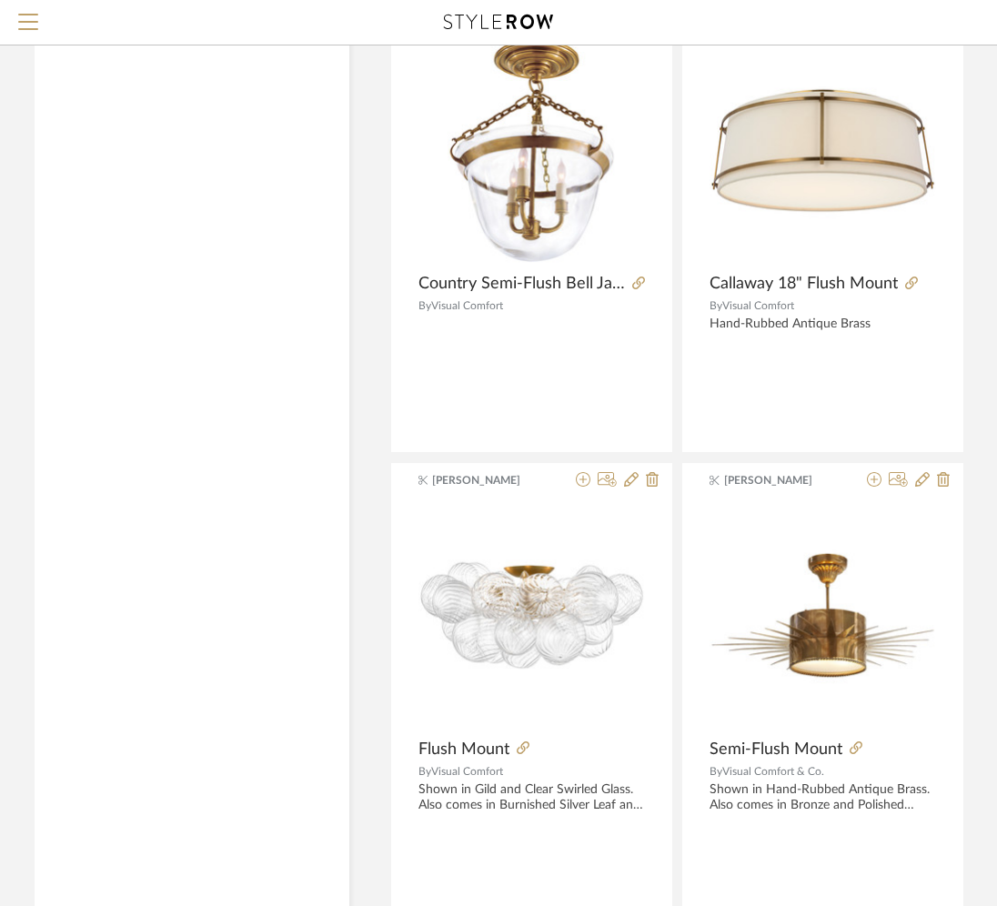
scroll to position [24784, 33]
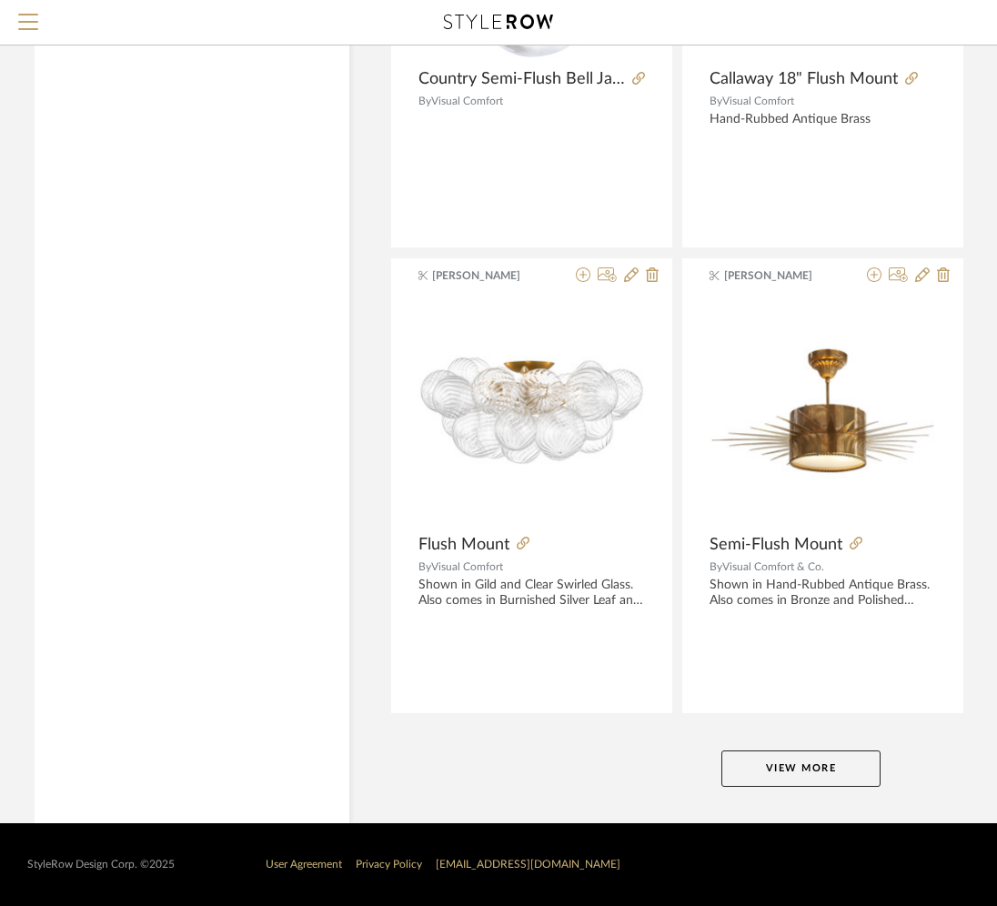
click at [761, 770] on button "View More" at bounding box center [801, 769] width 159 height 36
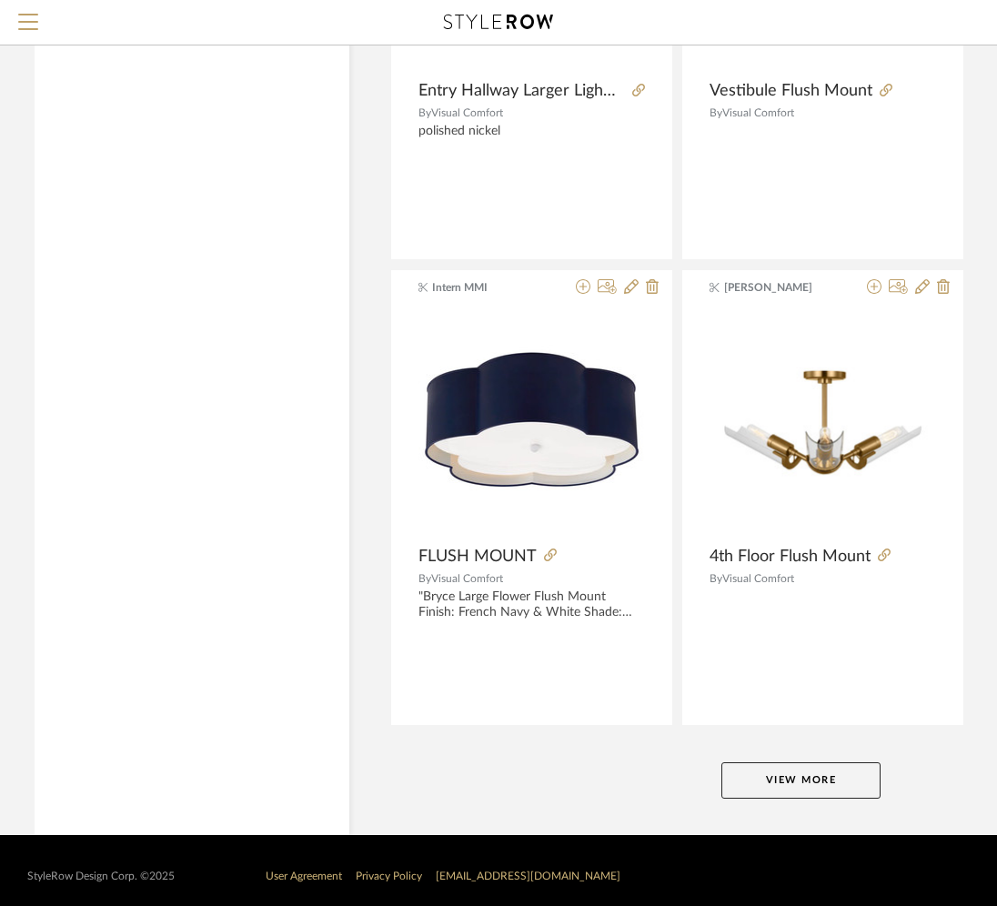
scroll to position [33163, 33]
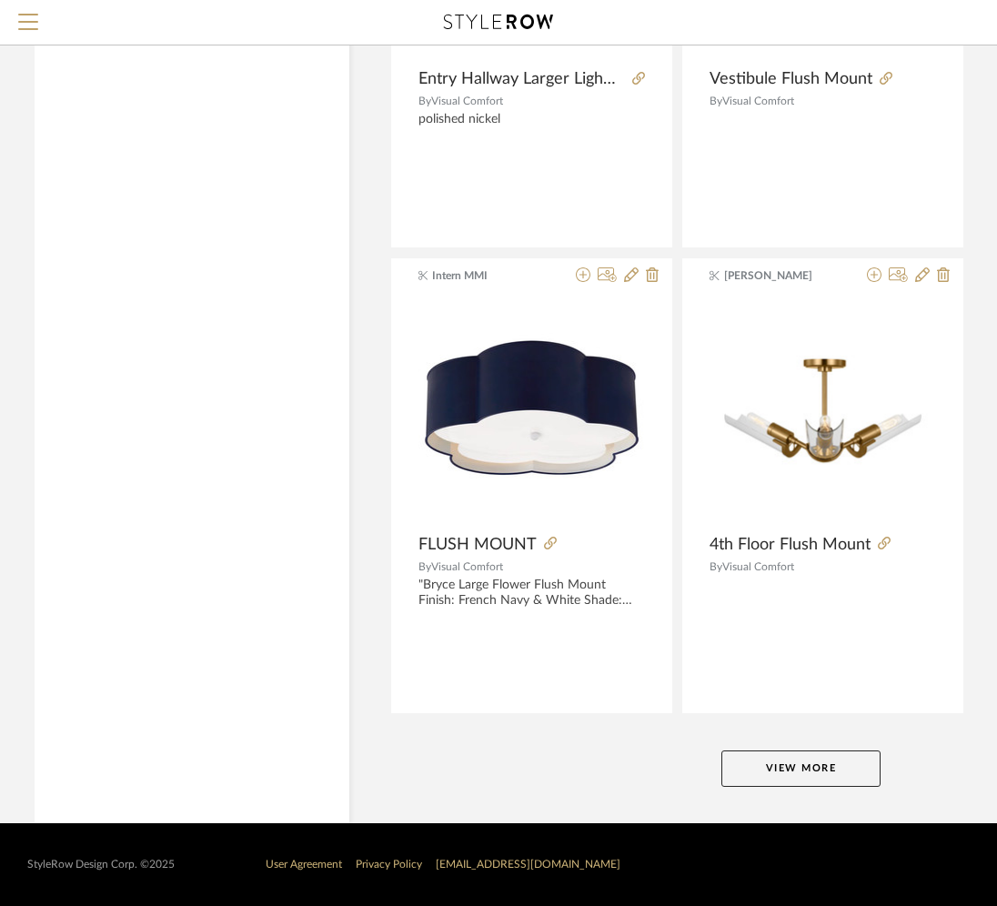
click at [736, 763] on button "View More" at bounding box center [801, 769] width 159 height 36
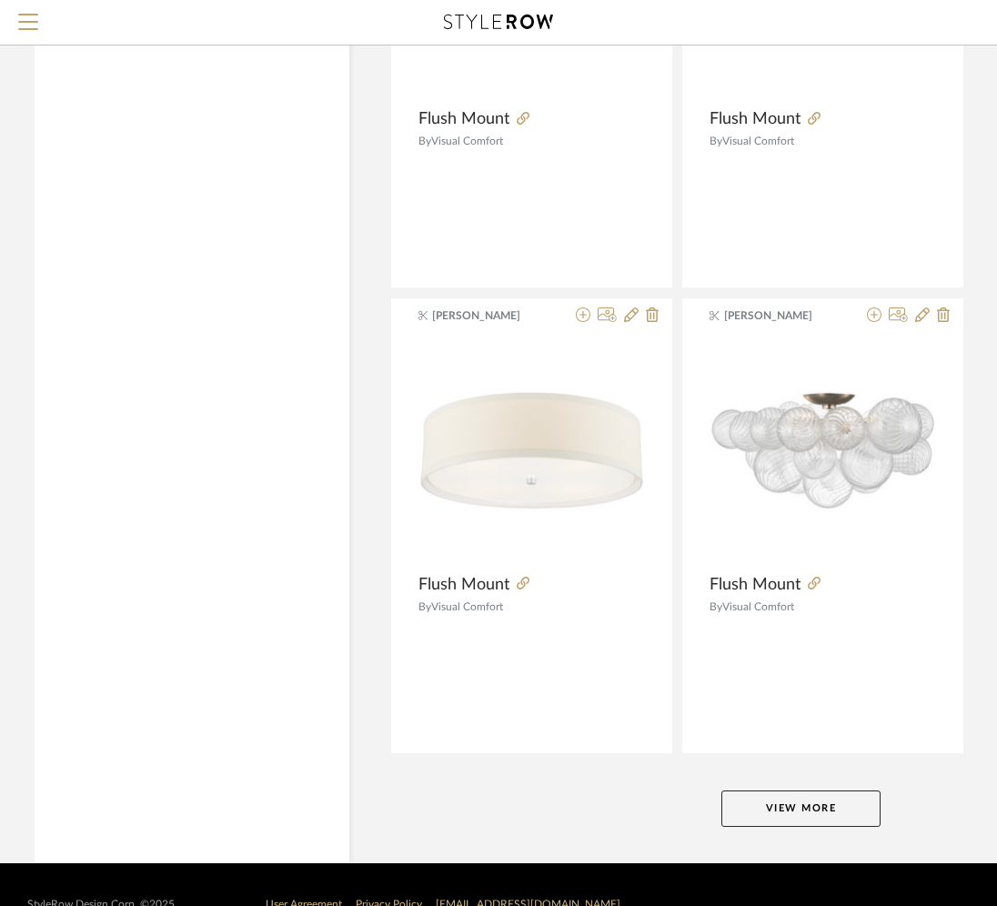
scroll to position [41542, 33]
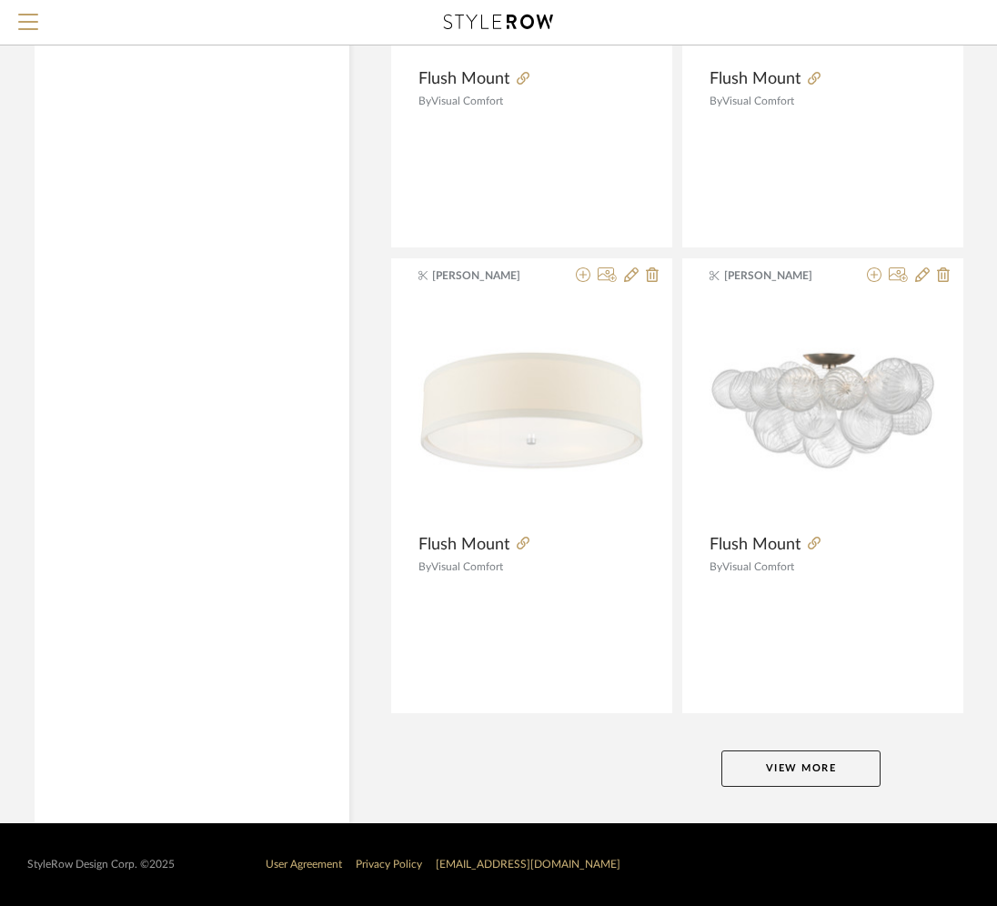
click at [737, 764] on button "View More" at bounding box center [801, 769] width 159 height 36
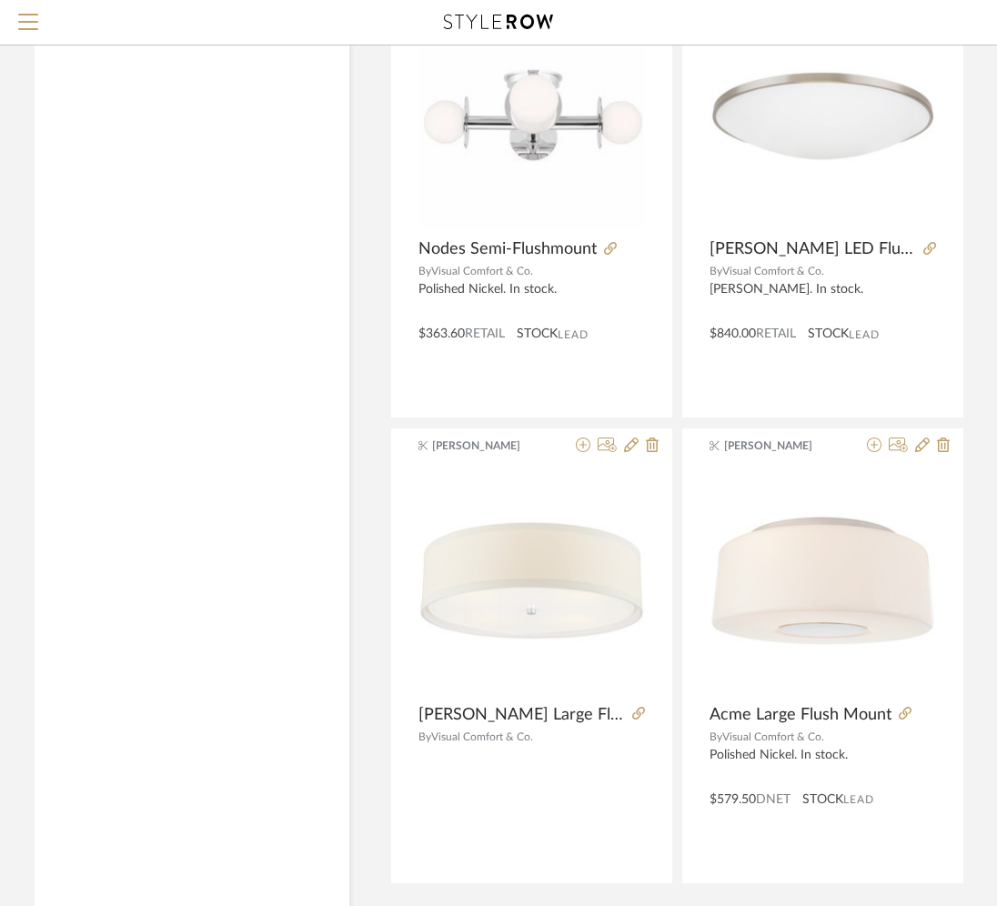
scroll to position [49921, 33]
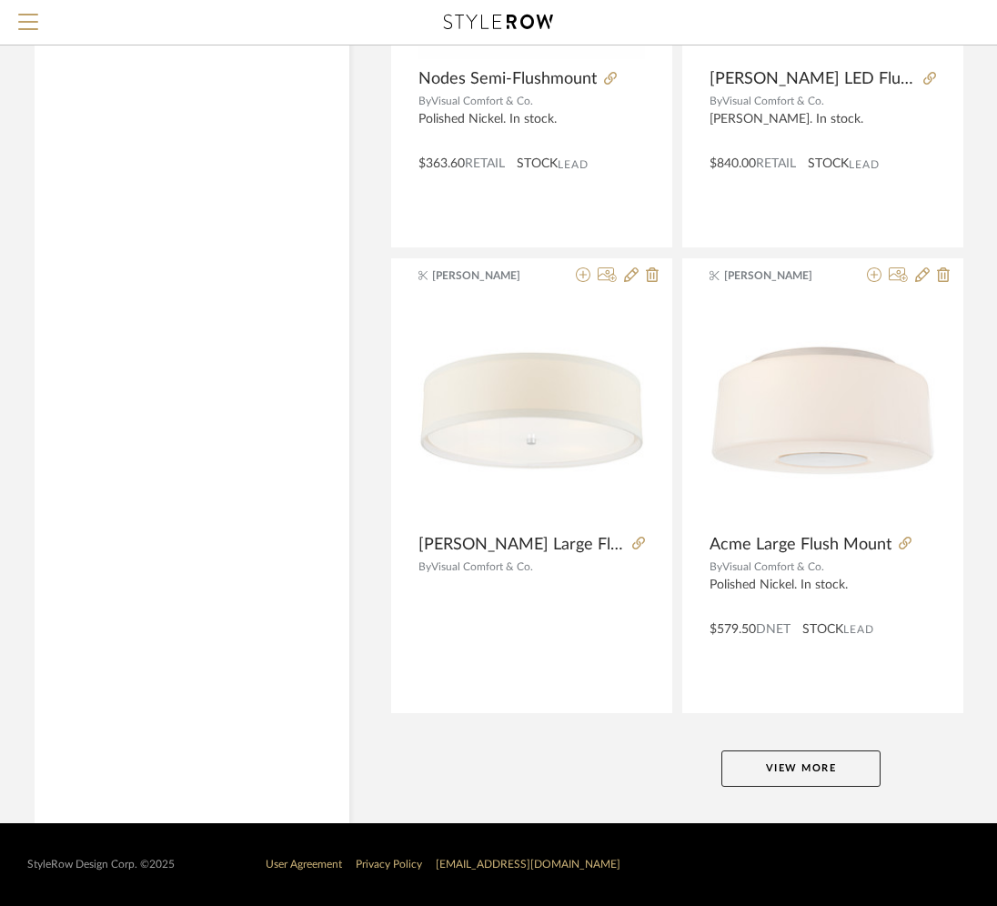
click at [737, 764] on button "View More" at bounding box center [801, 769] width 159 height 36
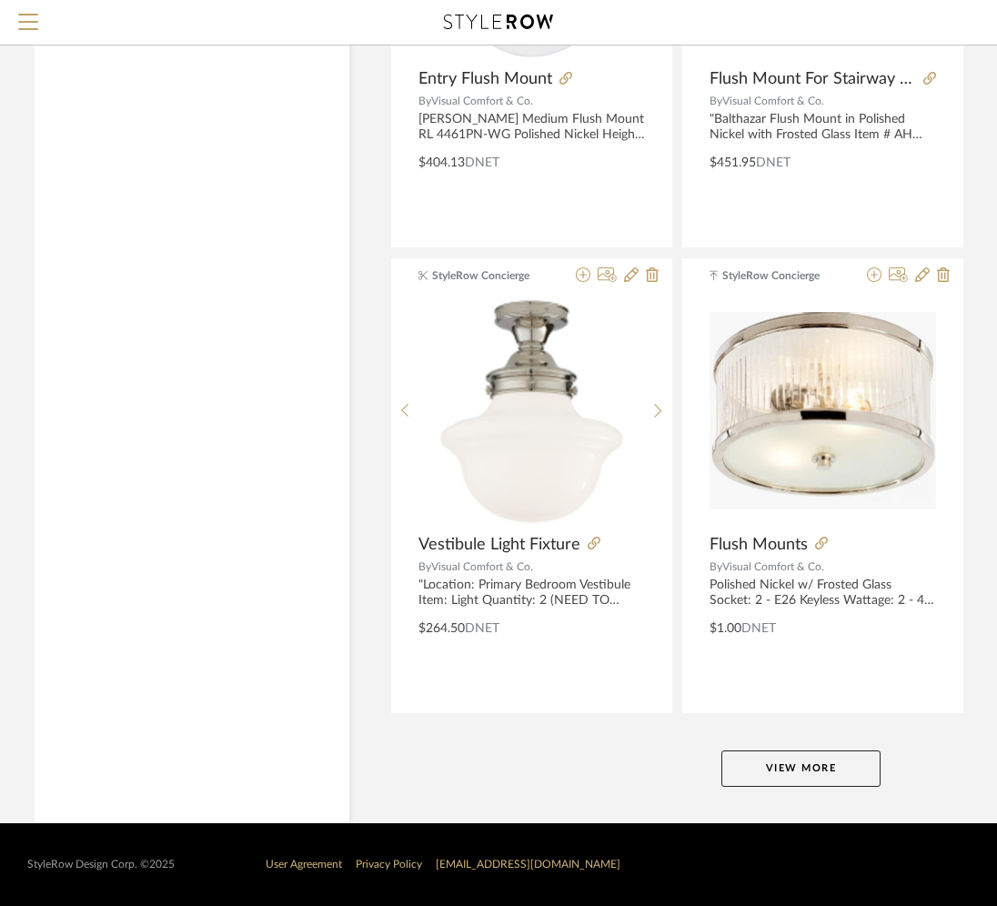
click at [737, 764] on button "View More" at bounding box center [801, 769] width 159 height 36
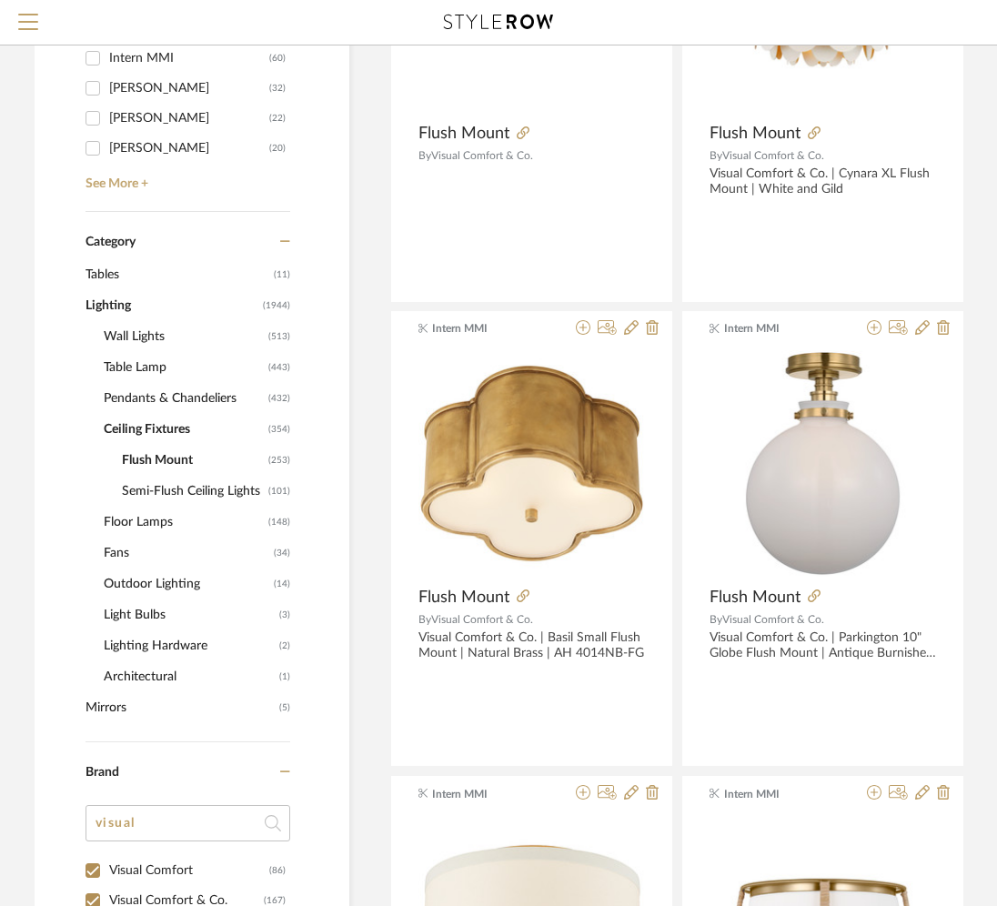
scroll to position [524, 33]
click at [102, 310] on span "Lighting" at bounding box center [172, 306] width 173 height 31
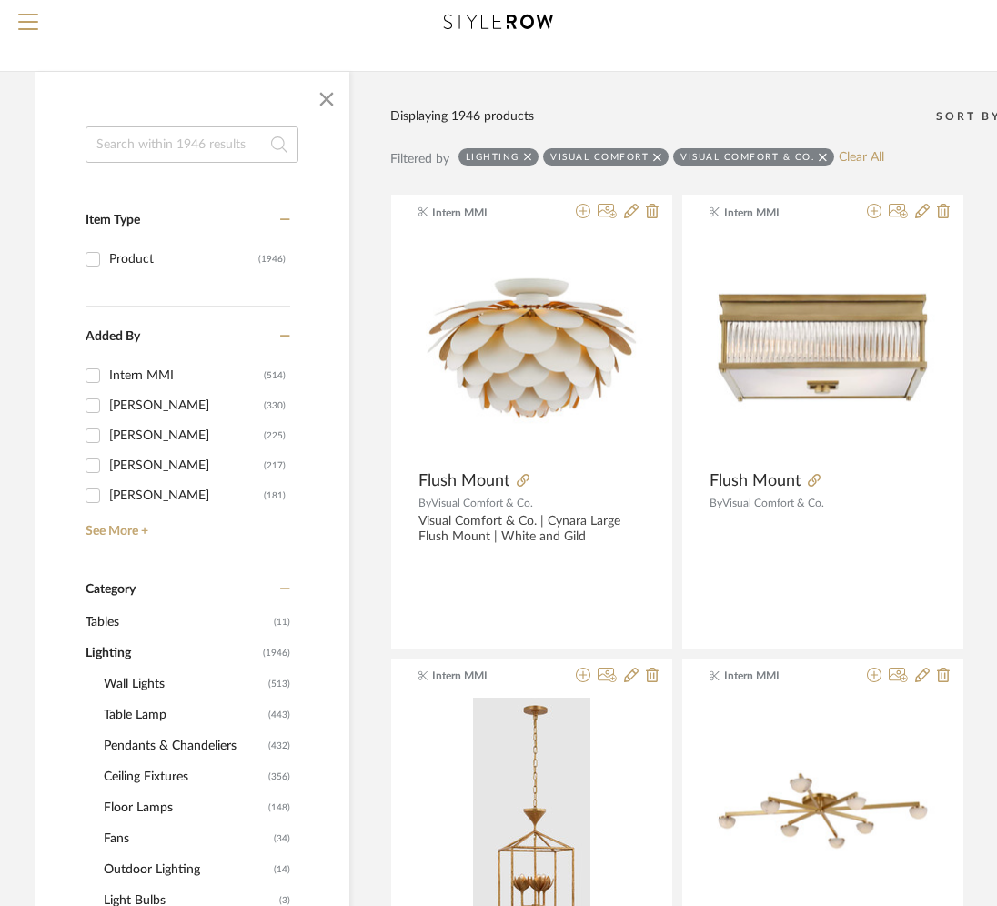
scroll to position [309, 33]
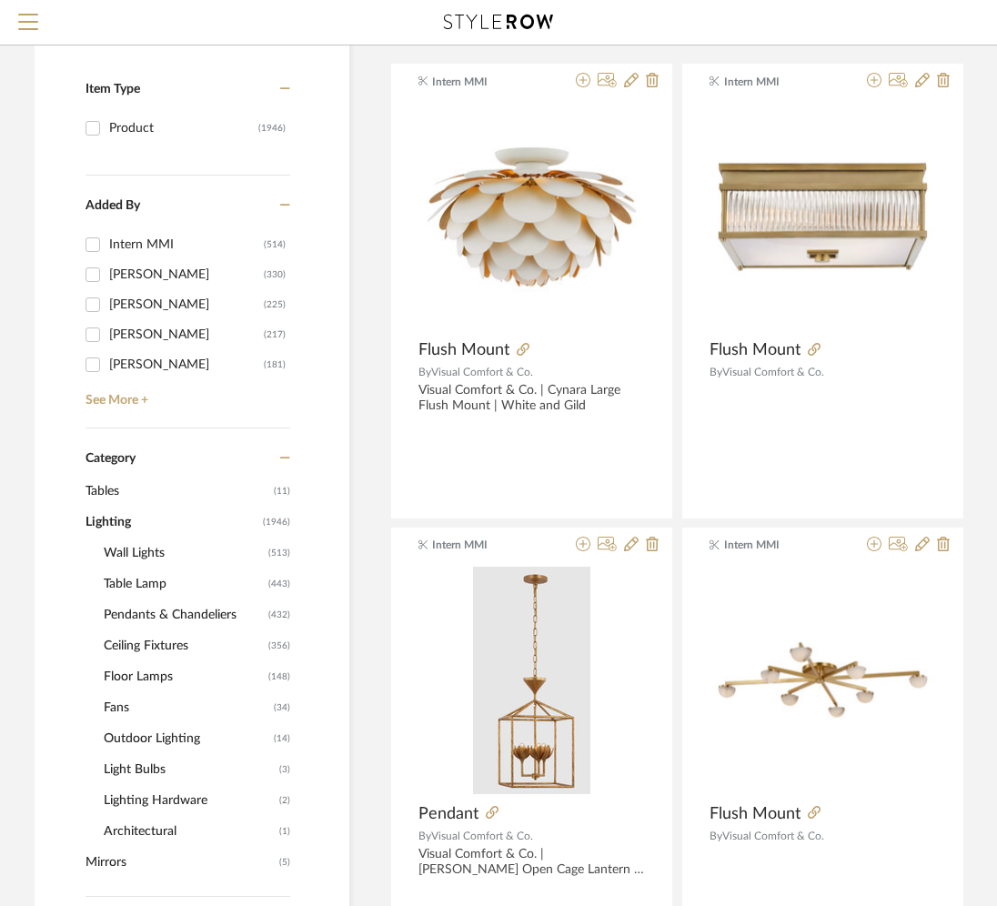
click at [121, 642] on span "Ceiling Fixtures" at bounding box center [184, 646] width 160 height 31
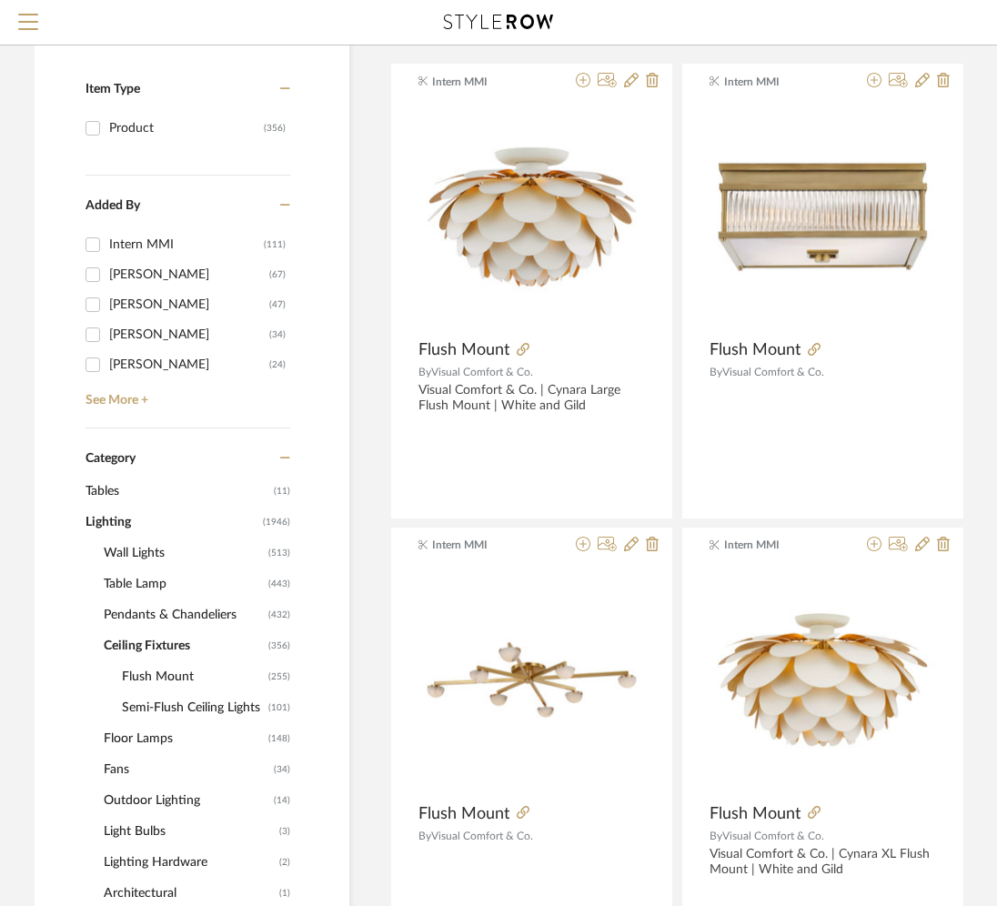
click at [142, 621] on span "Pendants & Chandeliers" at bounding box center [184, 615] width 160 height 31
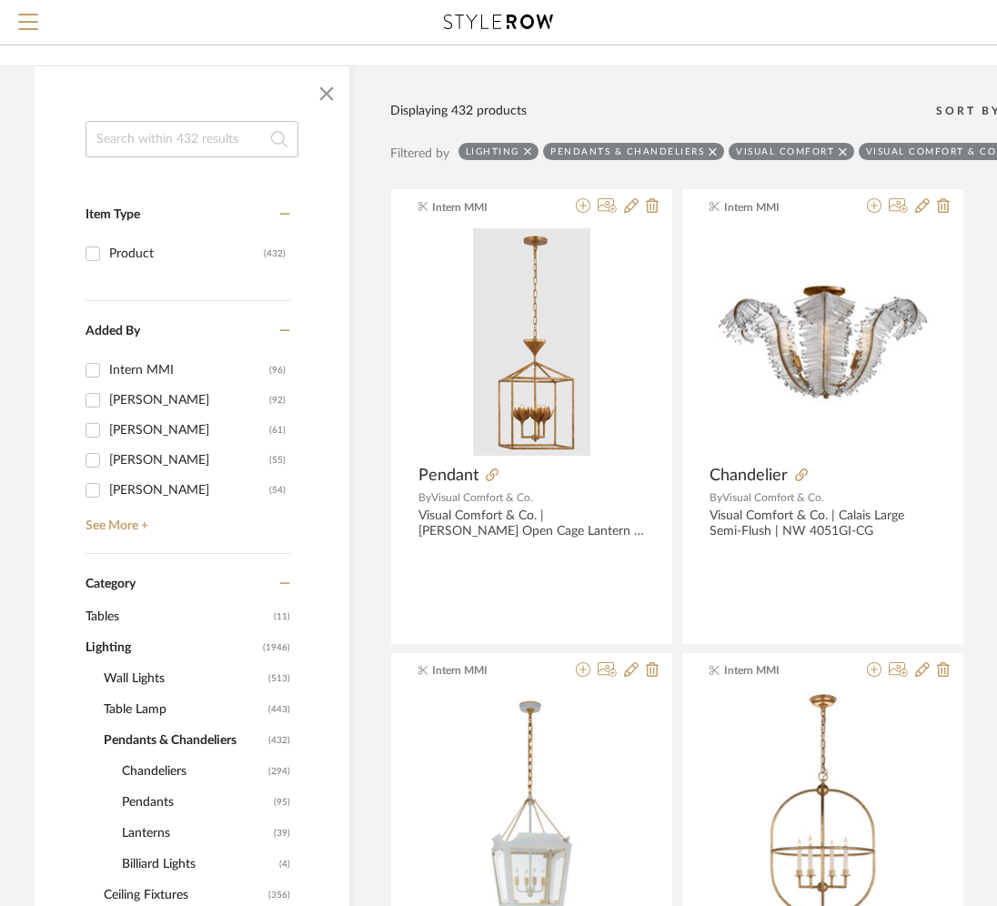
scroll to position [287, 33]
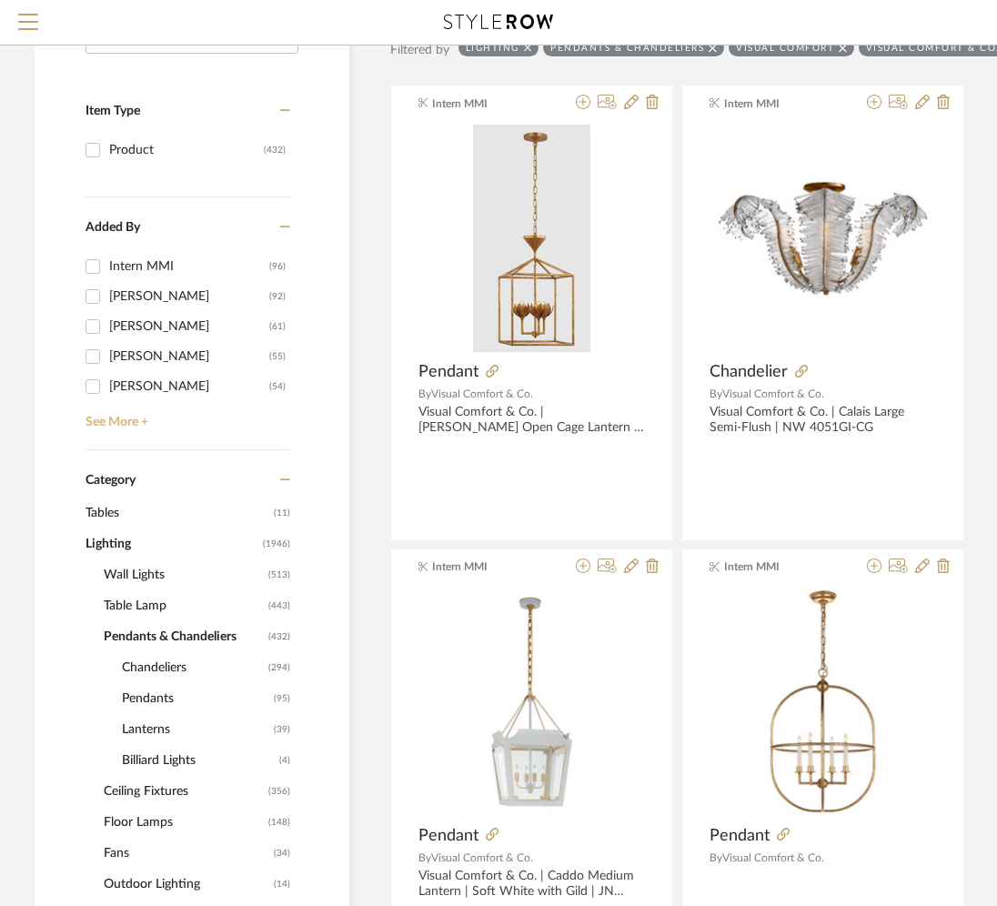
click at [99, 418] on link "See More +" at bounding box center [185, 415] width 209 height 29
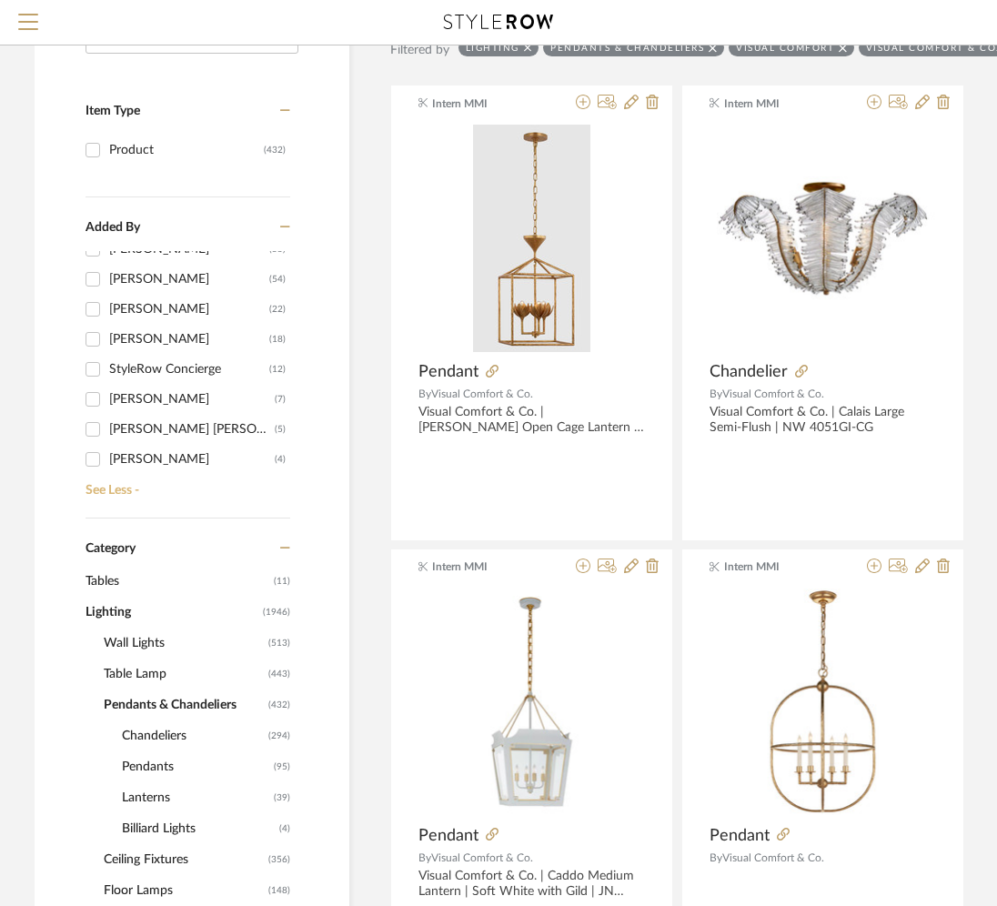
scroll to position [0, 0]
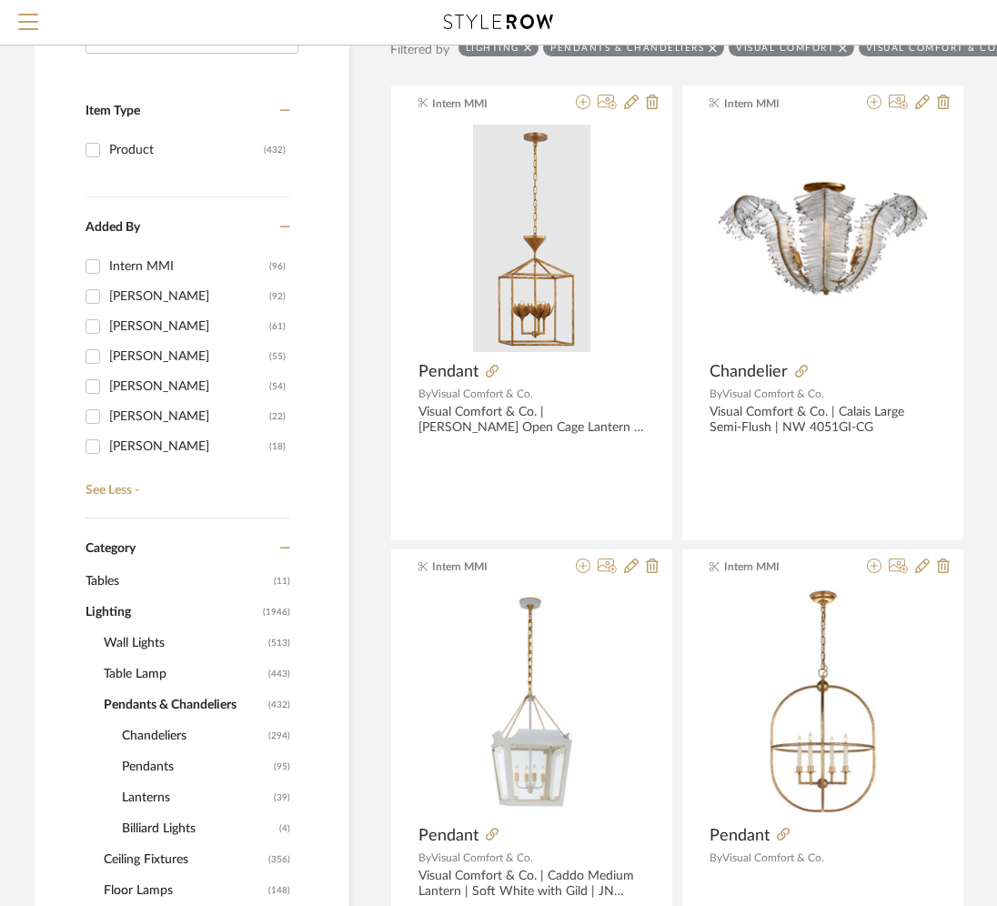
click at [129, 264] on div "Intern MMI" at bounding box center [189, 266] width 160 height 29
click at [107, 264] on input "Intern MMI (96)" at bounding box center [92, 266] width 29 height 29
checkbox input "true"
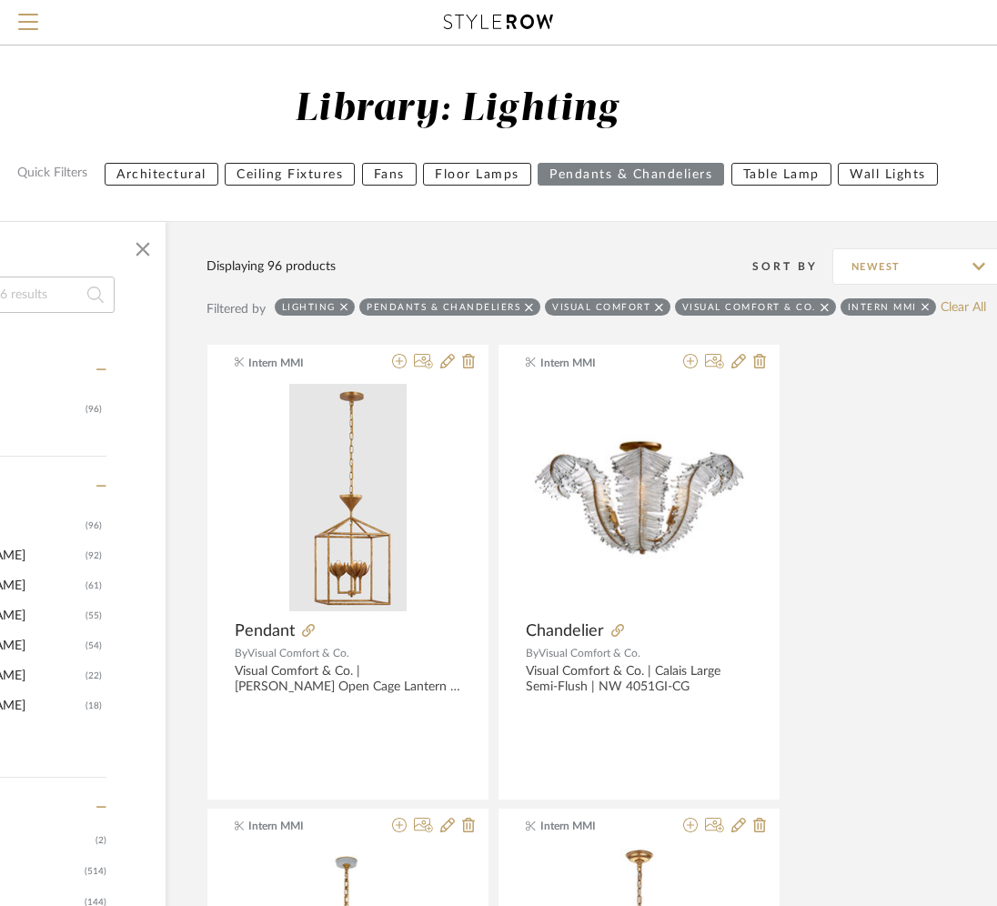
scroll to position [0, 313]
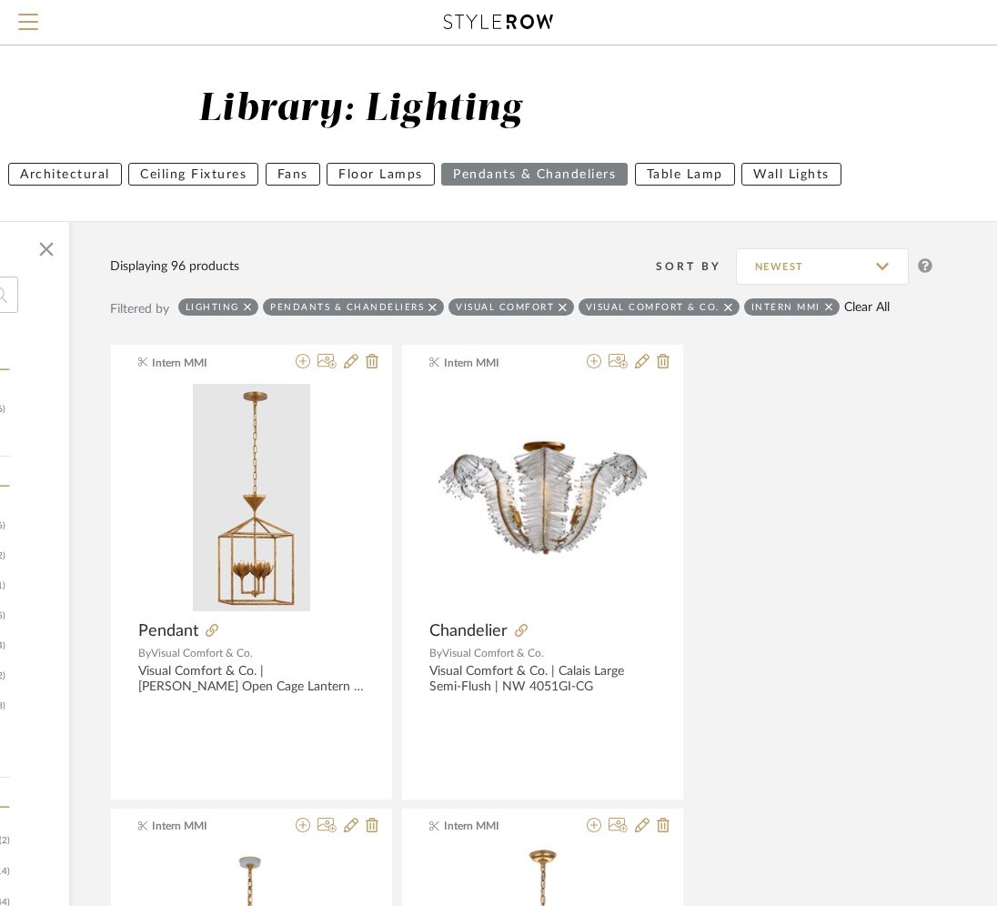
click at [855, 300] on link "Clear All" at bounding box center [868, 307] width 46 height 15
checkbox input "false"
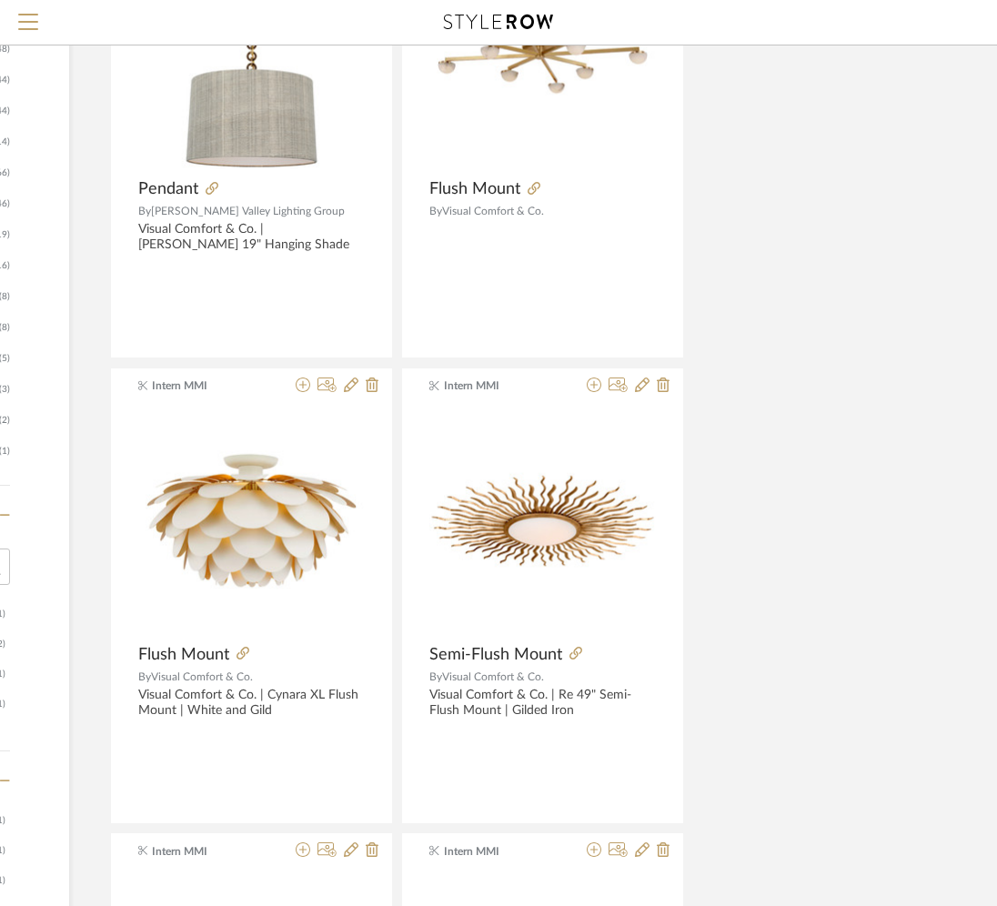
scroll to position [1074, 313]
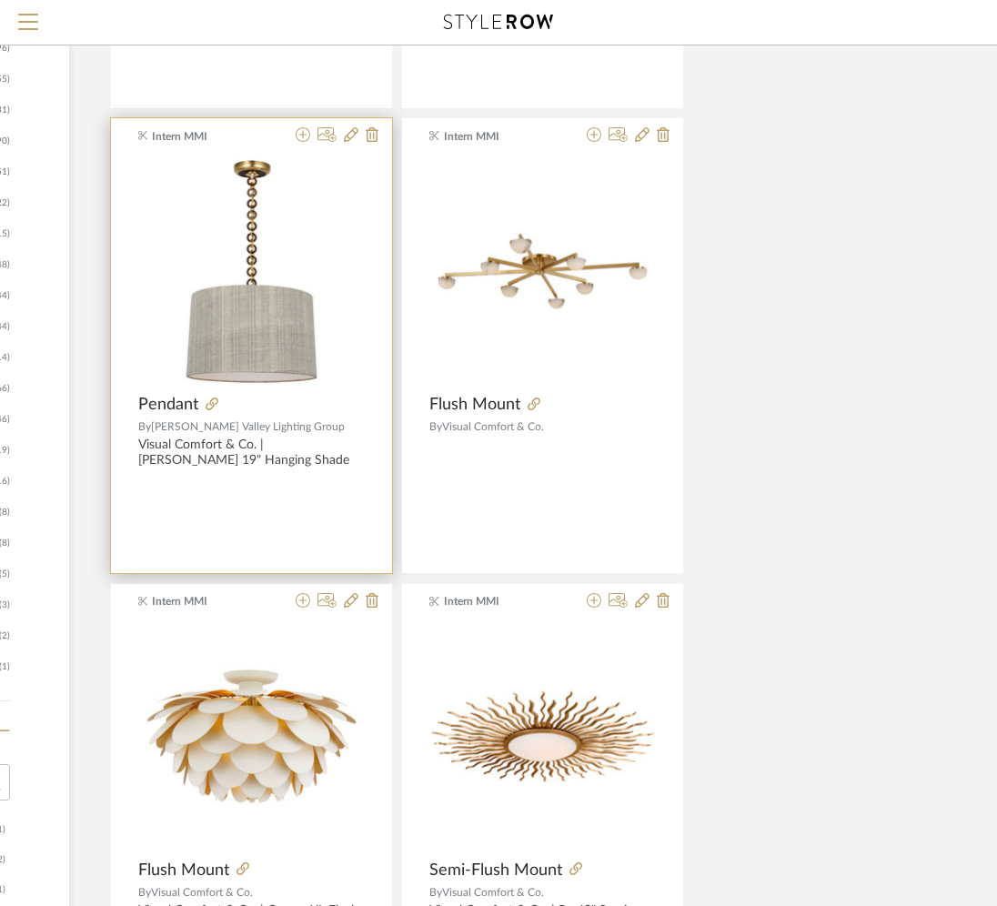
click at [271, 388] on div "Intern MMI Pendant By Hudson Valley Lighting Group Visual Comfort & Co. | Evely…" at bounding box center [251, 345] width 281 height 455
click at [0, 0] on img at bounding box center [0, 0] width 0 height 0
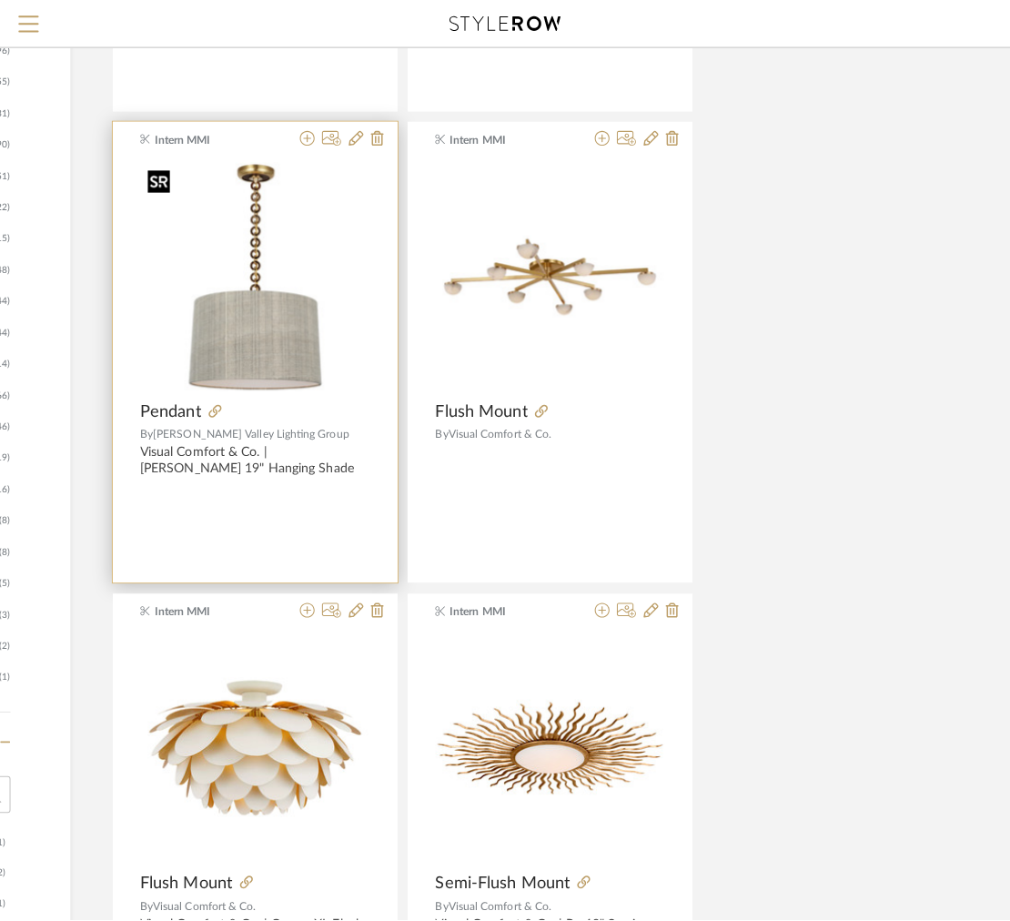
scroll to position [0, 0]
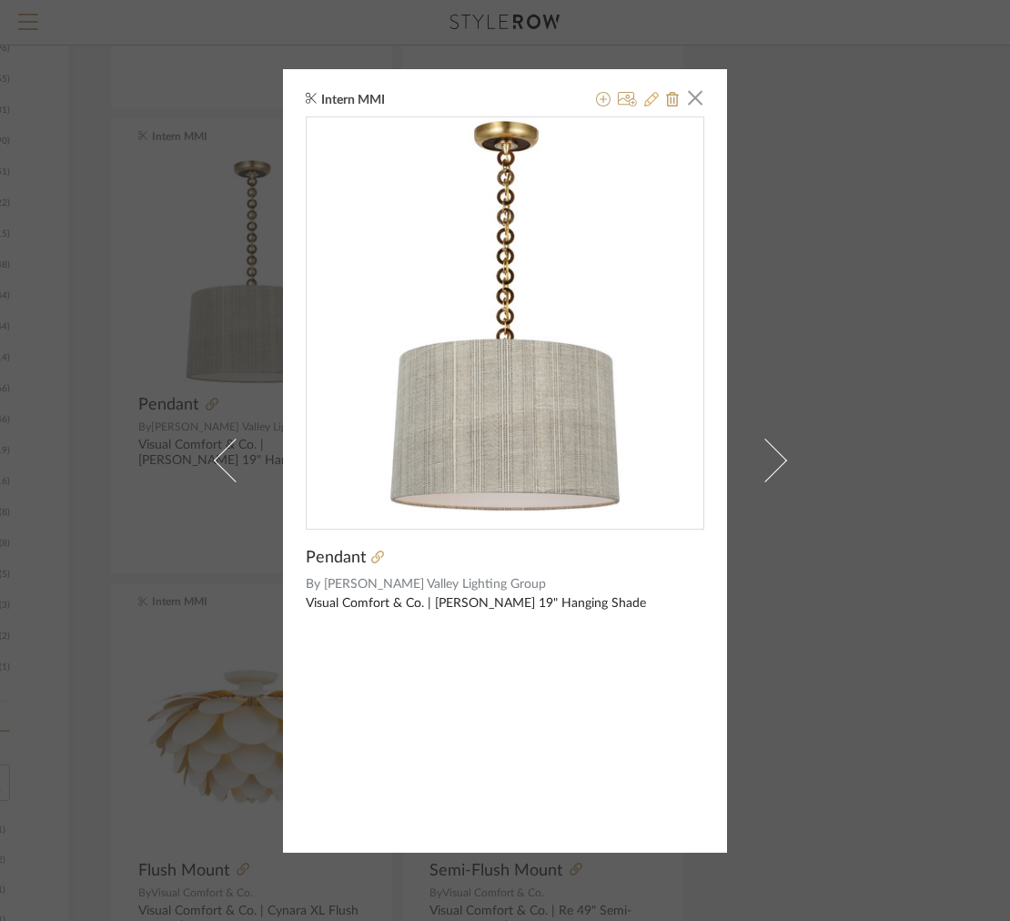
click at [644, 96] on icon at bounding box center [651, 99] width 15 height 15
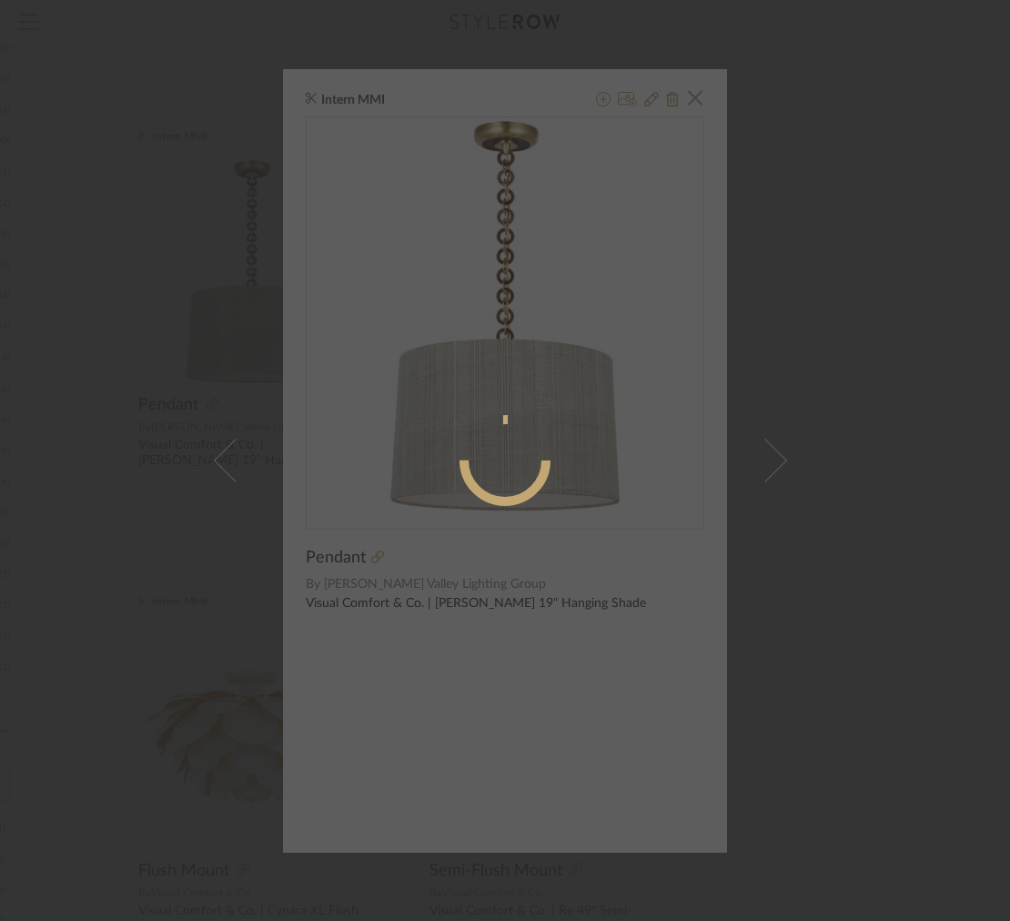
radio input "true"
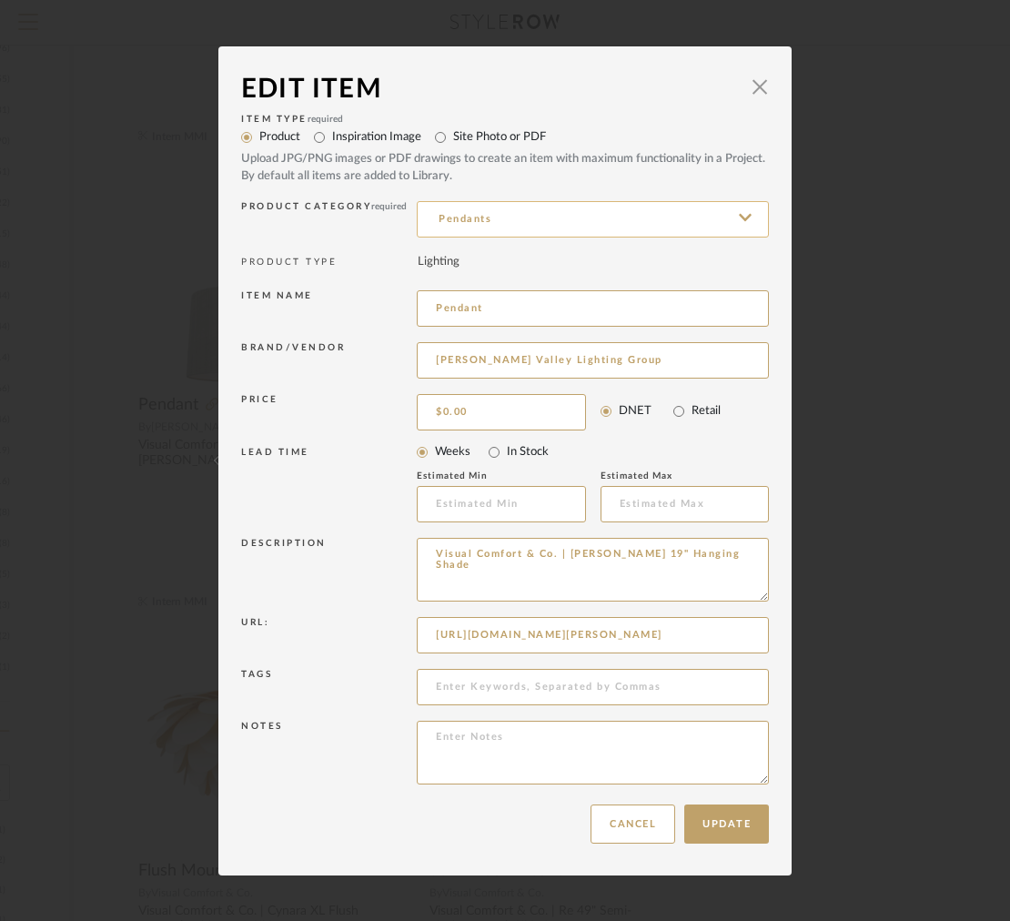
click at [640, 213] on input "Pendants" at bounding box center [593, 219] width 352 height 36
click at [602, 219] on input "Pendants" at bounding box center [593, 219] width 352 height 36
click at [762, 89] on span "button" at bounding box center [760, 87] width 36 height 36
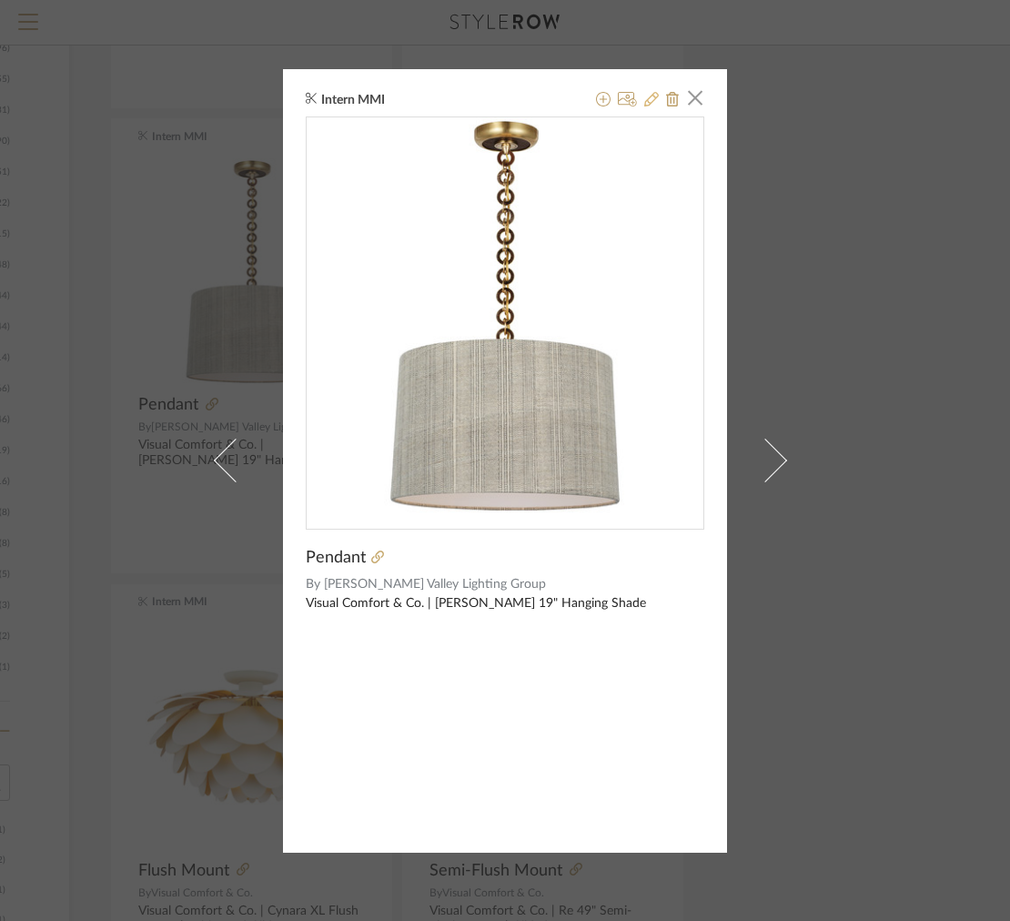
click at [647, 106] on icon at bounding box center [651, 99] width 15 height 15
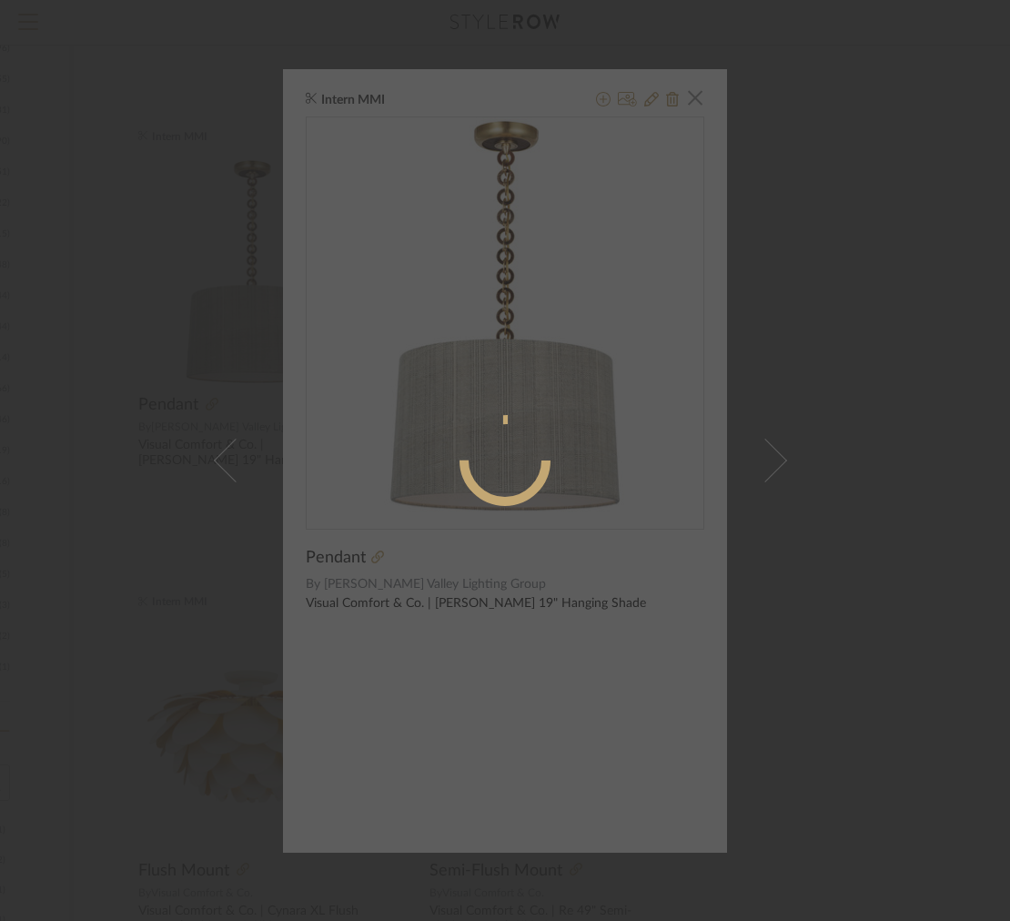
radio input "true"
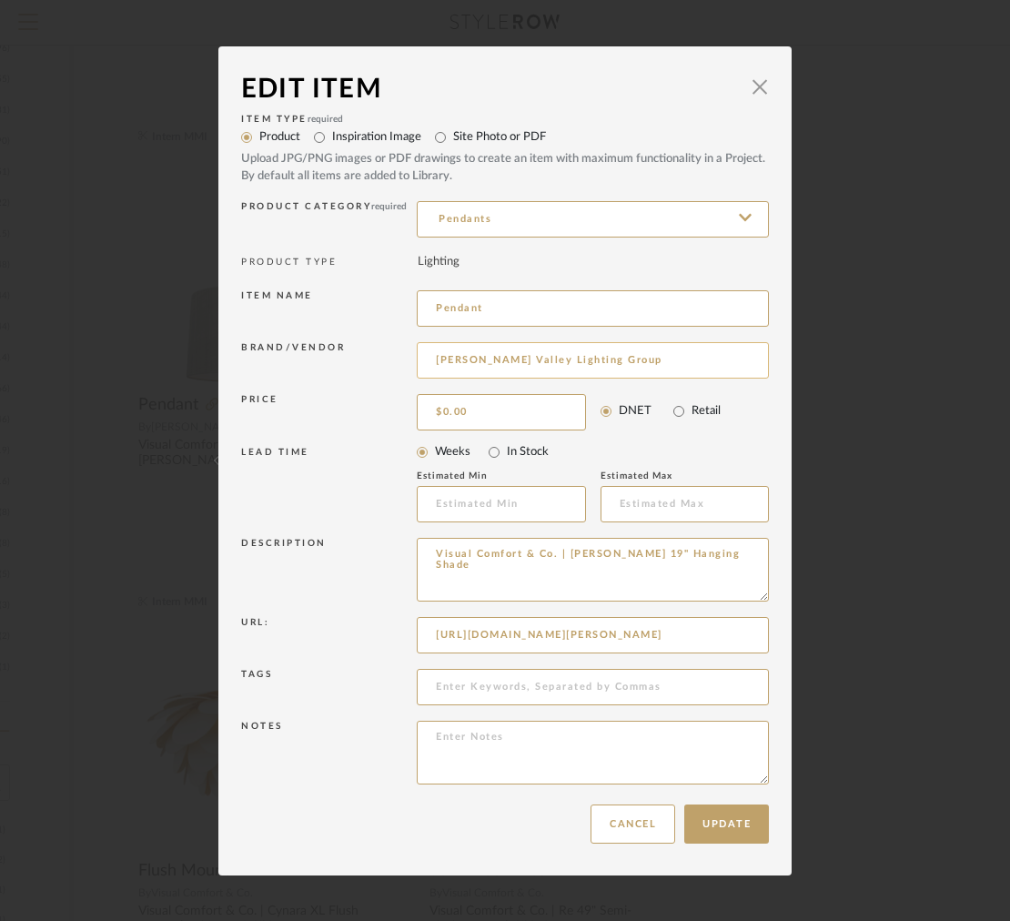
click at [546, 364] on input "[PERSON_NAME] Valley Lighting Group" at bounding box center [593, 360] width 352 height 36
drag, startPoint x: 612, startPoint y: 359, endPoint x: 309, endPoint y: 352, distance: 303.1
click at [309, 352] on div "Brand/Vendor Hudson Valley Lighting Group" at bounding box center [505, 364] width 528 height 52
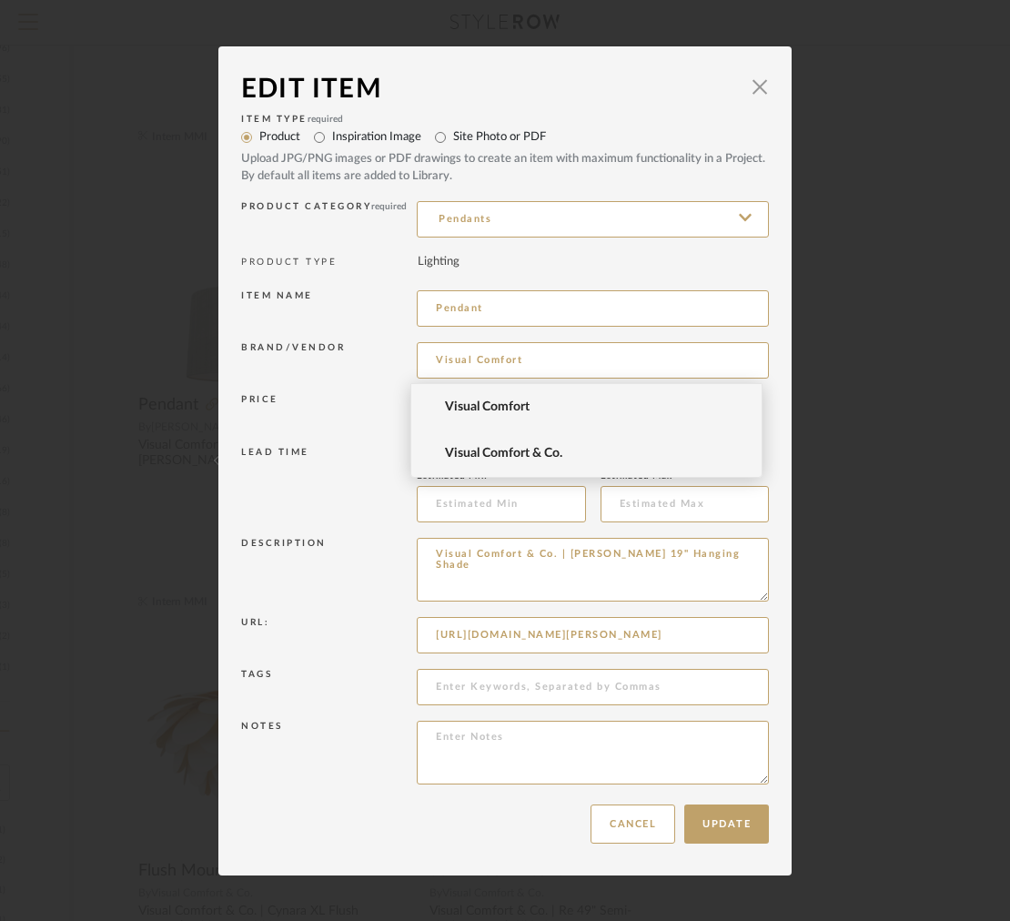
click at [500, 454] on span "Visual Comfort & Co." at bounding box center [594, 453] width 298 height 15
type input "Visual Comfort & Co."
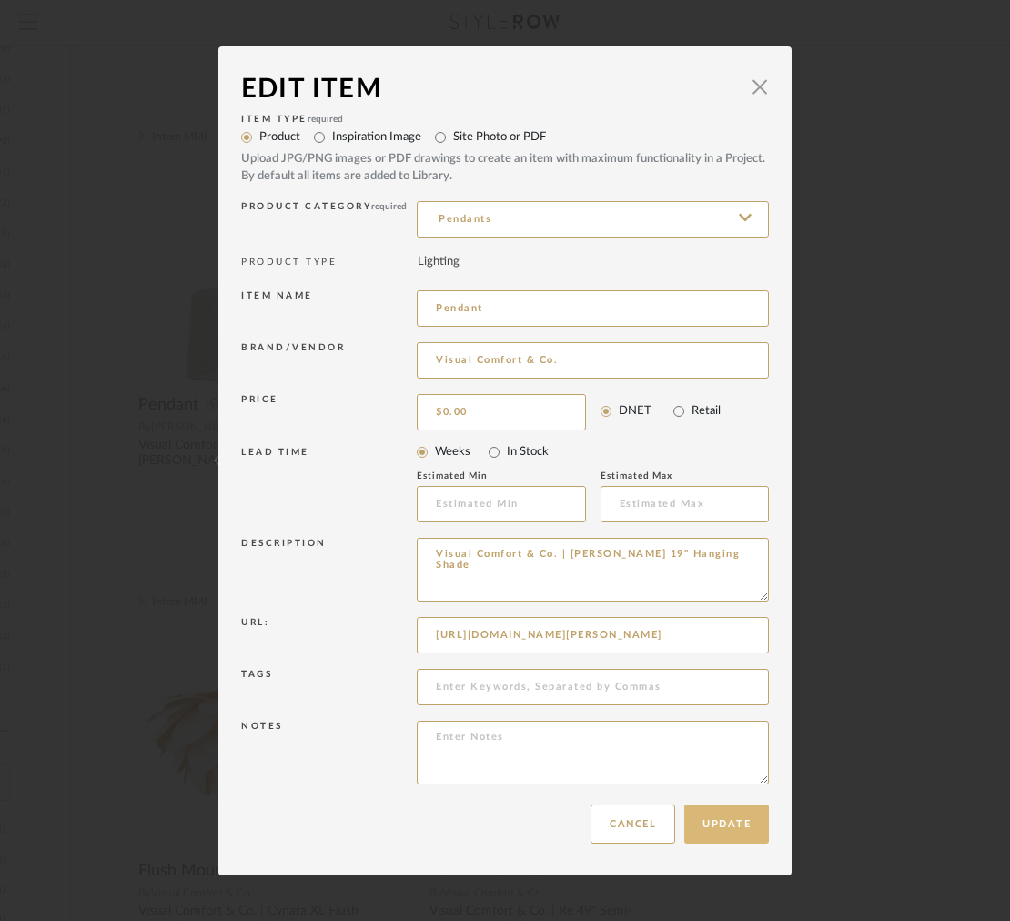
click at [711, 829] on button "Update" at bounding box center [726, 824] width 85 height 39
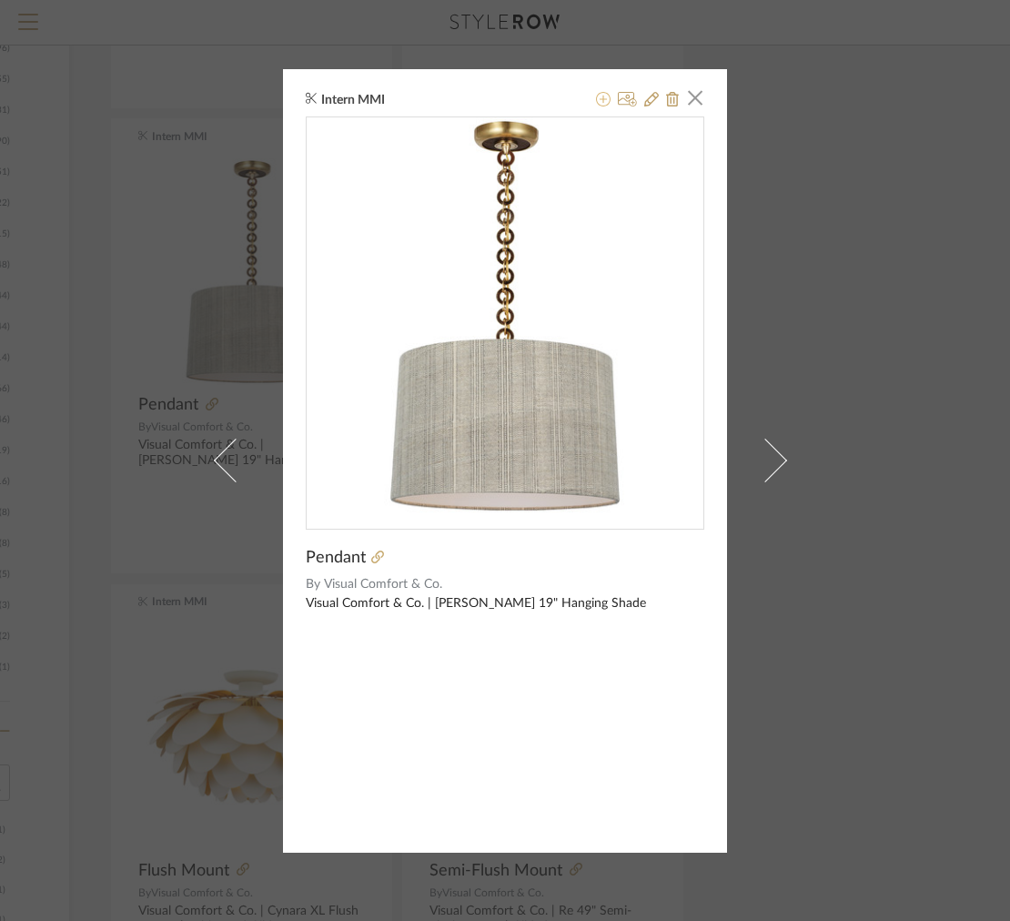
click at [596, 107] on fa-icon at bounding box center [603, 100] width 15 height 15
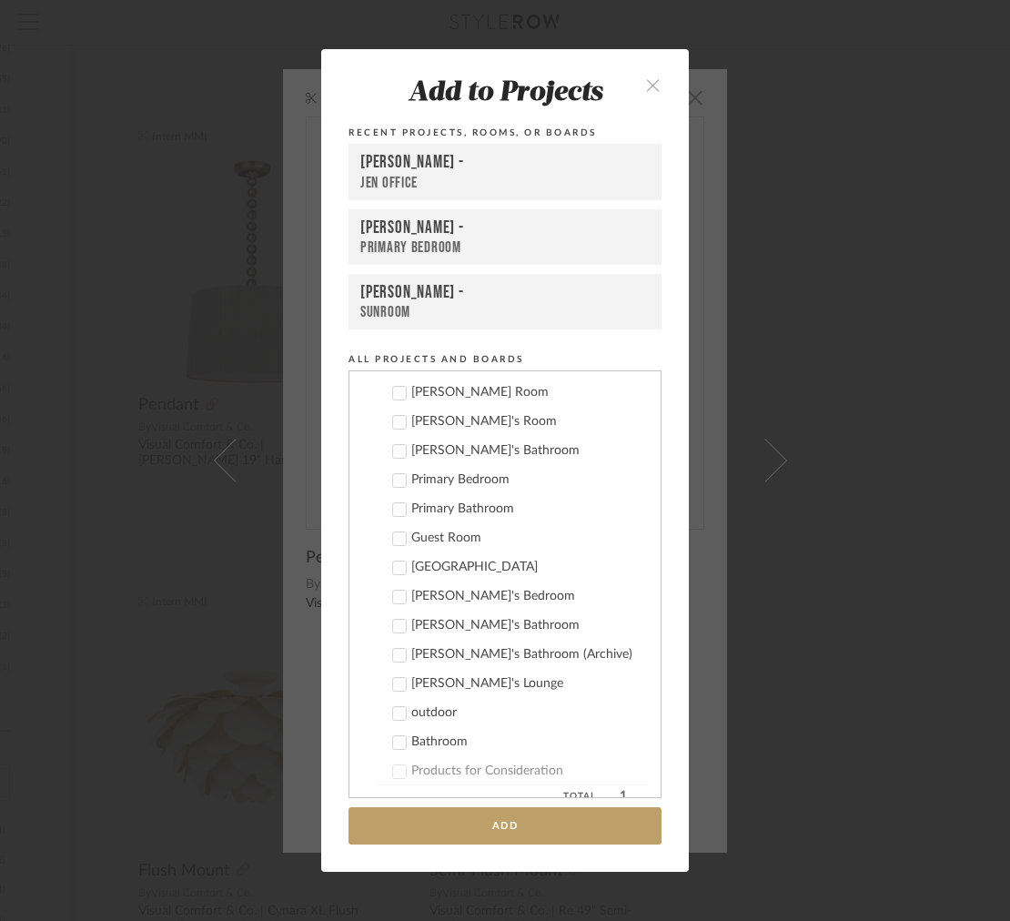
scroll to position [941, 0]
click at [436, 488] on div "Primary Bedroom" at bounding box center [528, 480] width 235 height 15
click at [379, 818] on button "Add" at bounding box center [505, 825] width 313 height 37
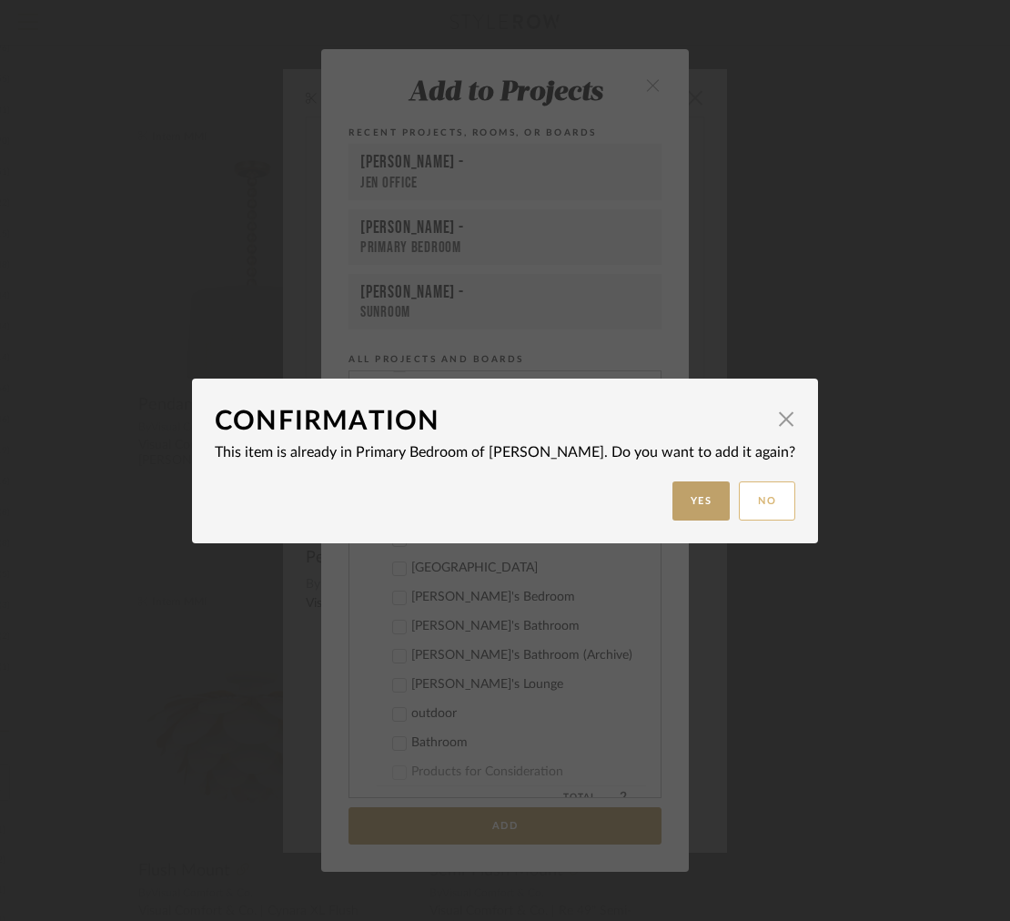
click at [739, 501] on button "No" at bounding box center [767, 500] width 56 height 39
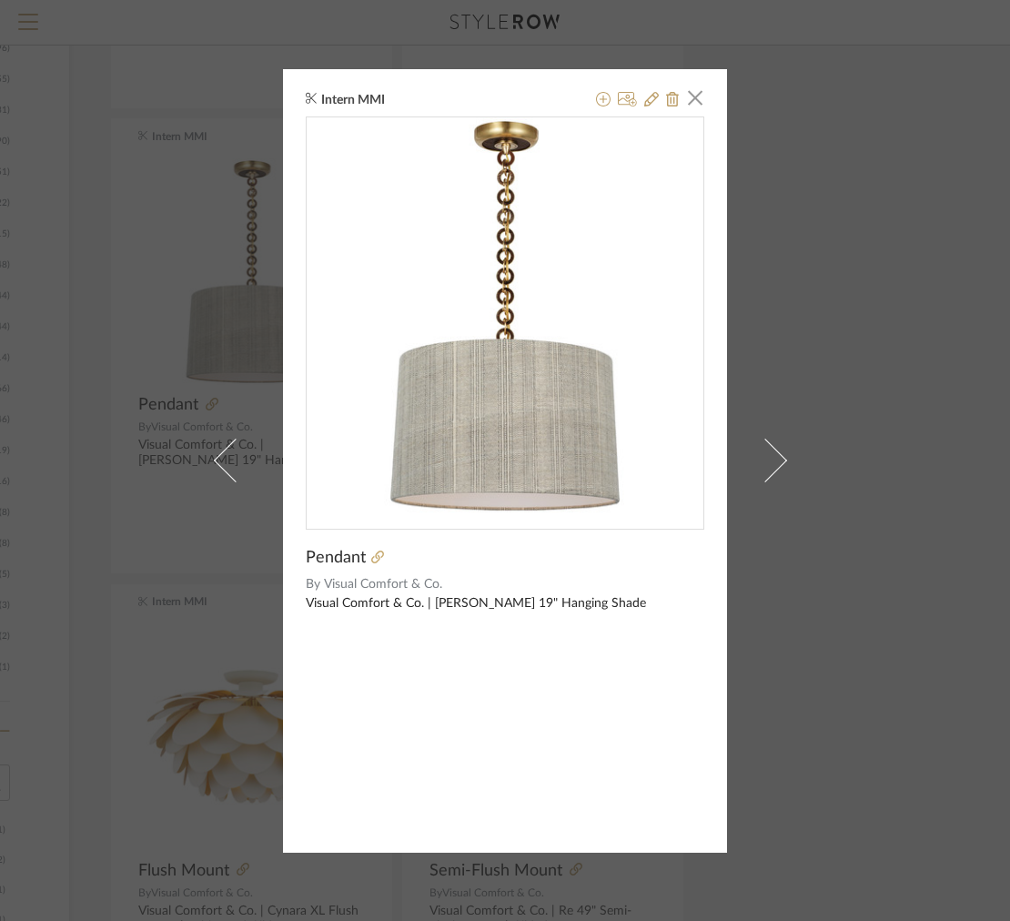
click at [283, 272] on div "Intern MMI × Pendant By Visual Comfort & Co. Visual Comfort & Co. | Evelyn 19" …" at bounding box center [505, 461] width 444 height 784
click at [687, 104] on span "button" at bounding box center [695, 98] width 36 height 36
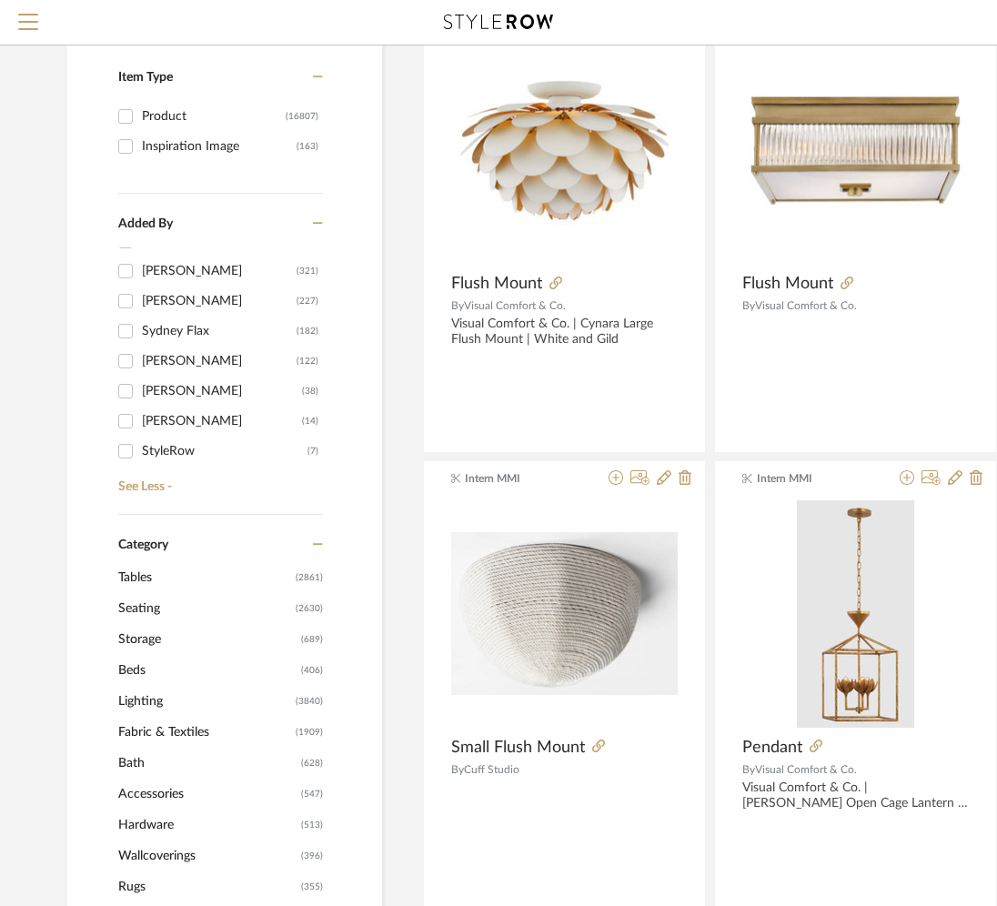
scroll to position [700, 0]
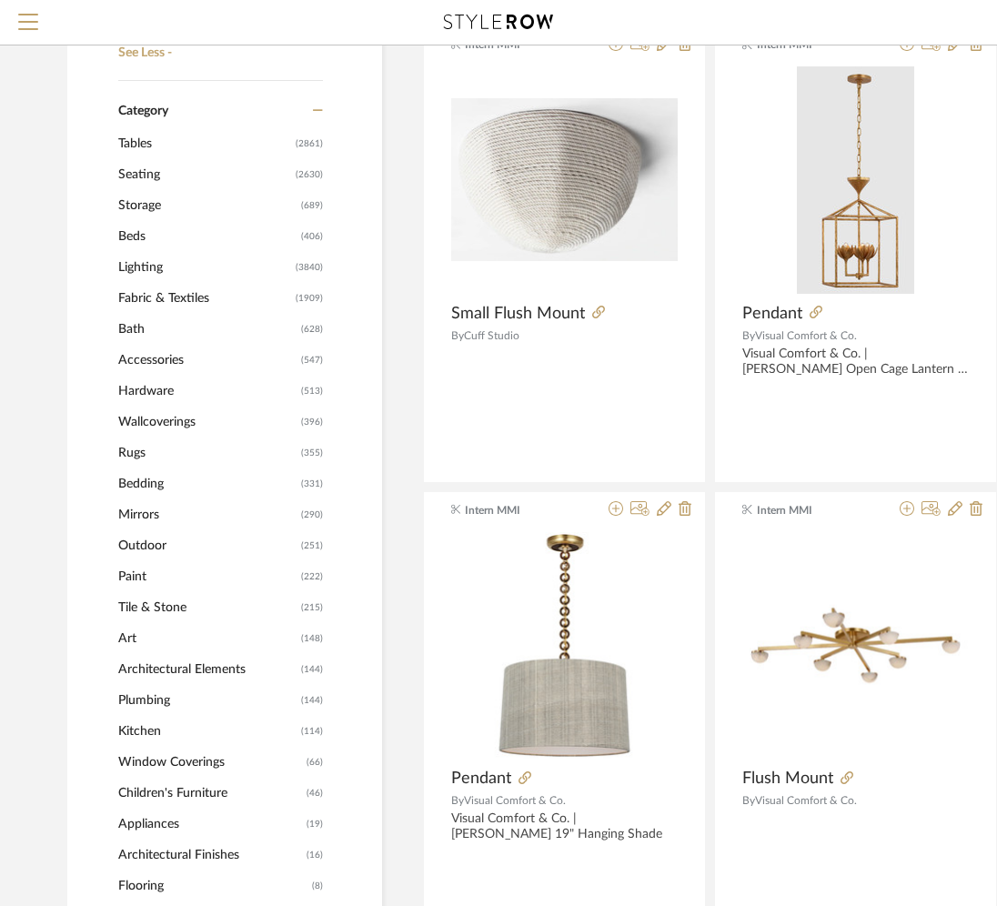
click at [135, 274] on span "Lighting" at bounding box center [204, 267] width 173 height 31
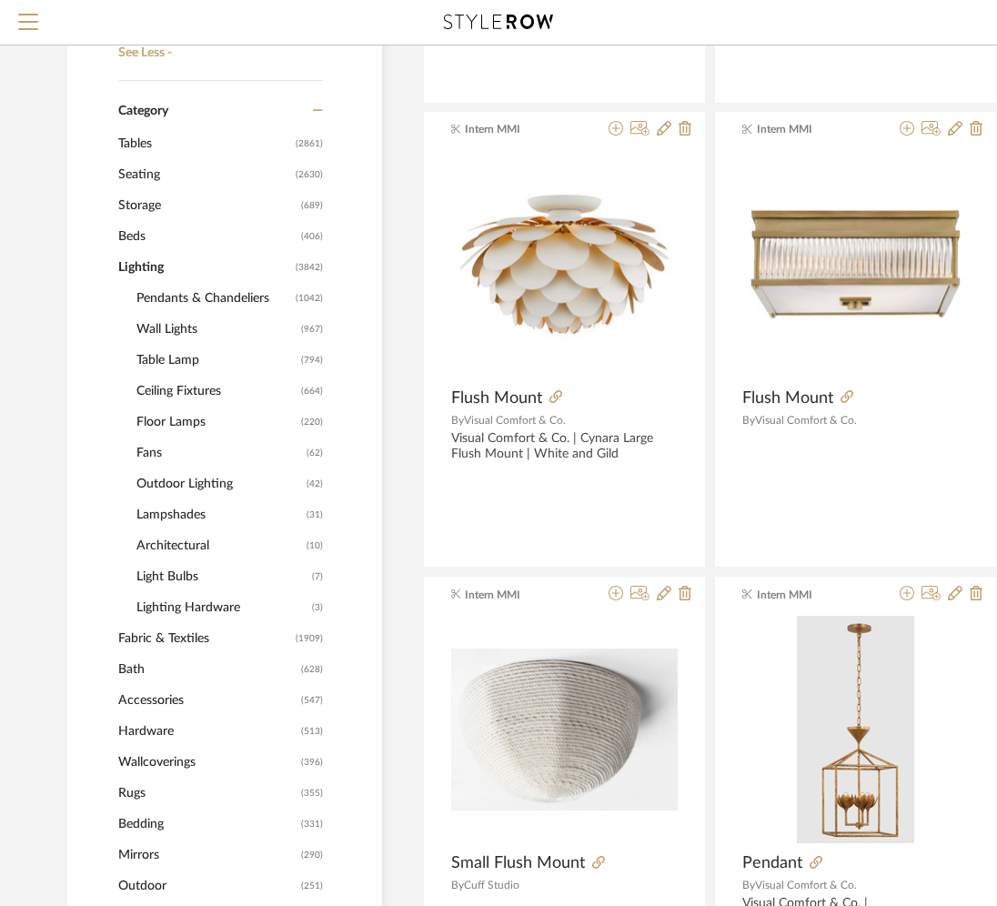
scroll to position [232, 0]
click at [156, 397] on span "Ceiling Fixtures" at bounding box center [217, 391] width 160 height 31
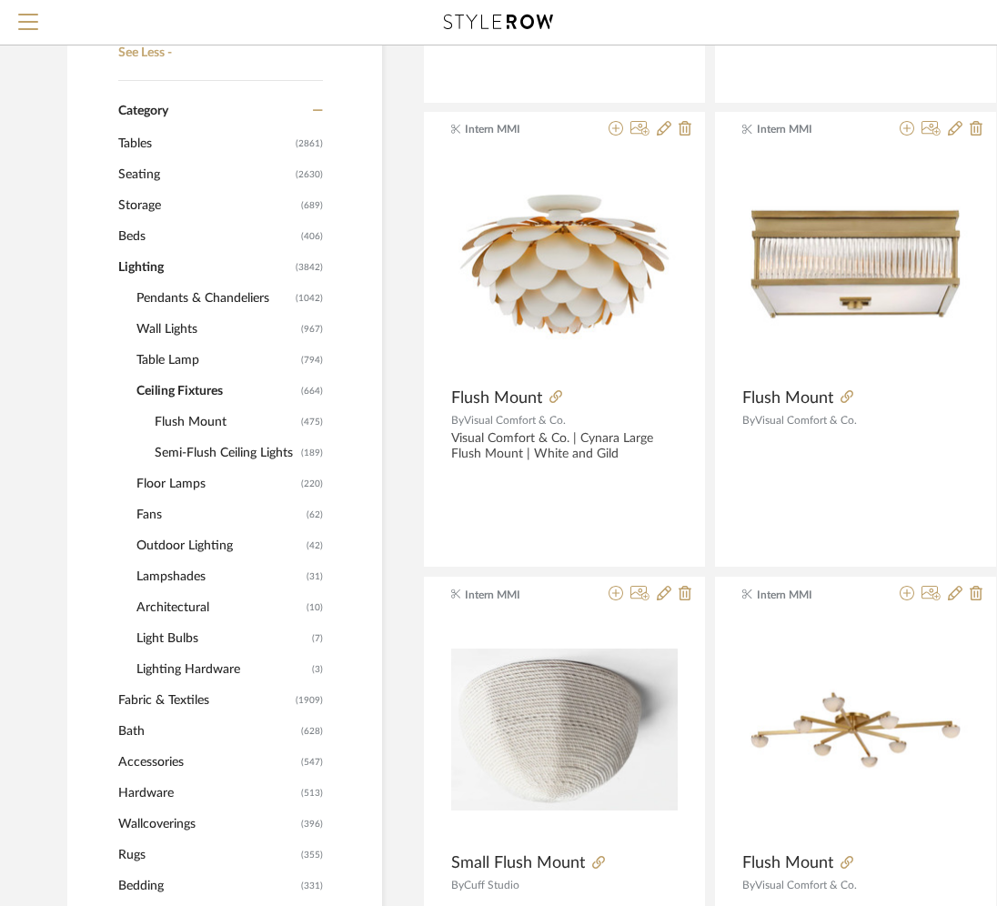
click at [167, 420] on span "Flush Mount" at bounding box center [226, 422] width 142 height 31
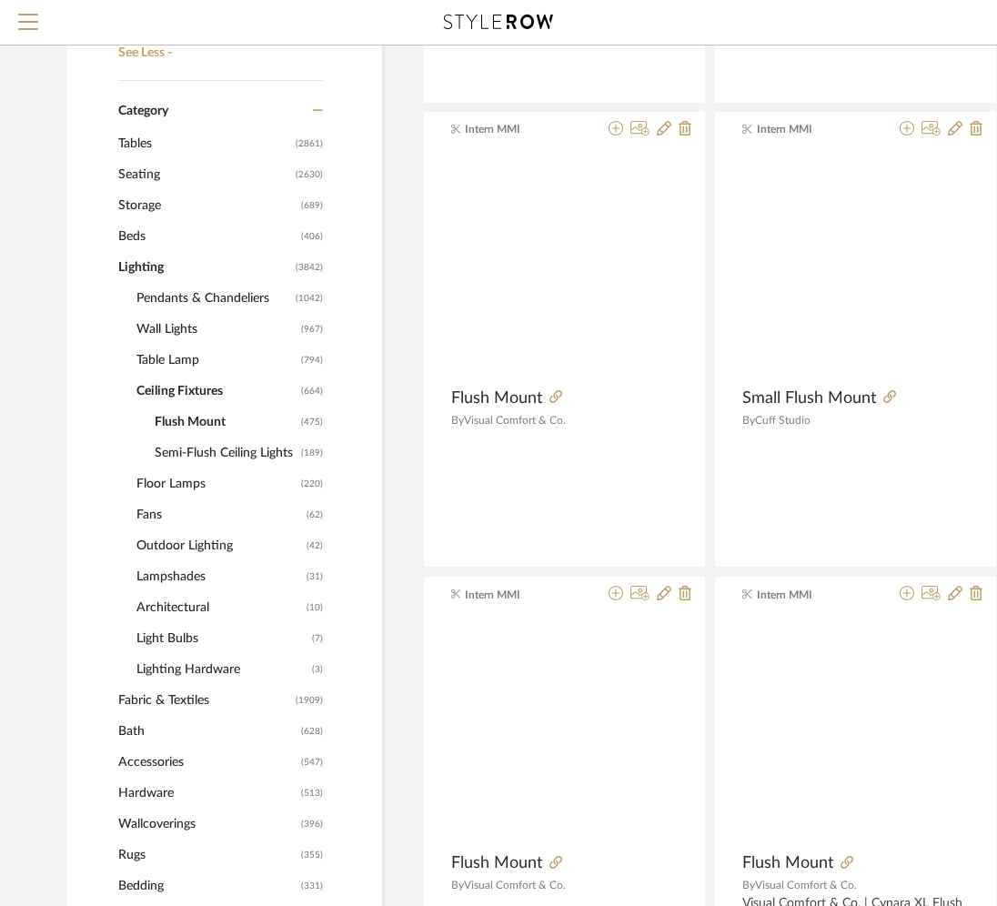
scroll to position [142, 0]
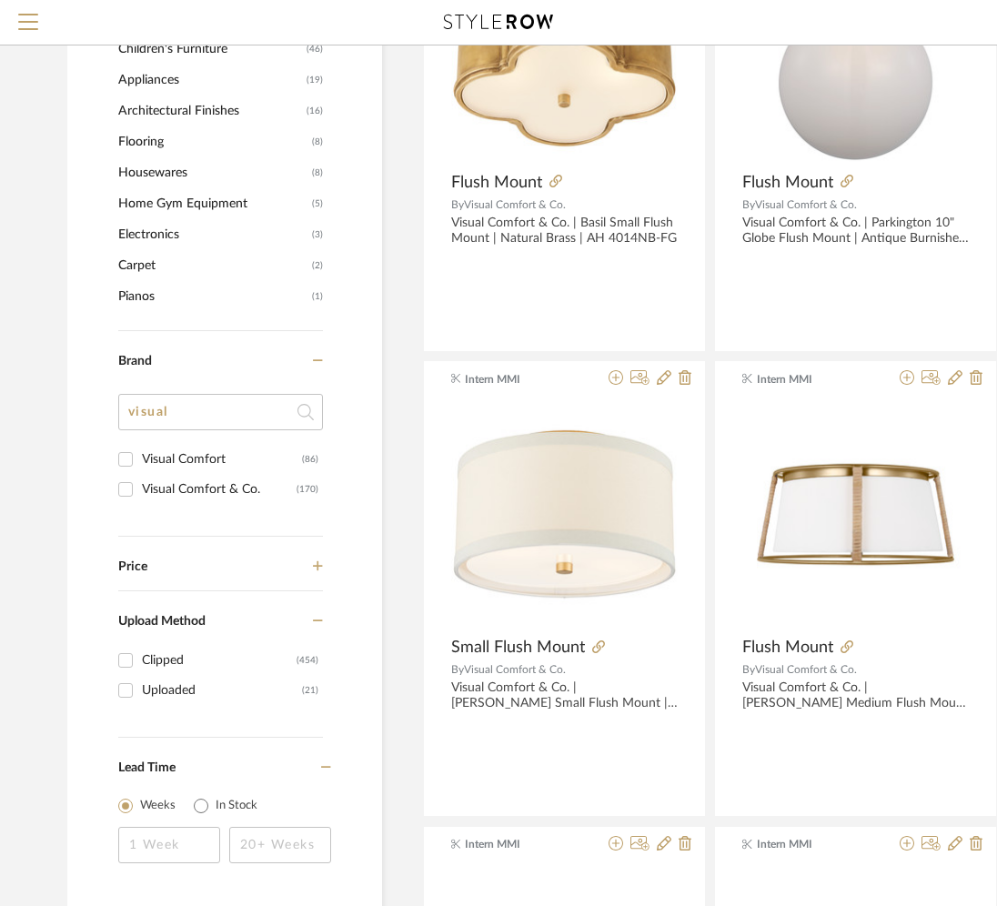
scroll to position [2316, 0]
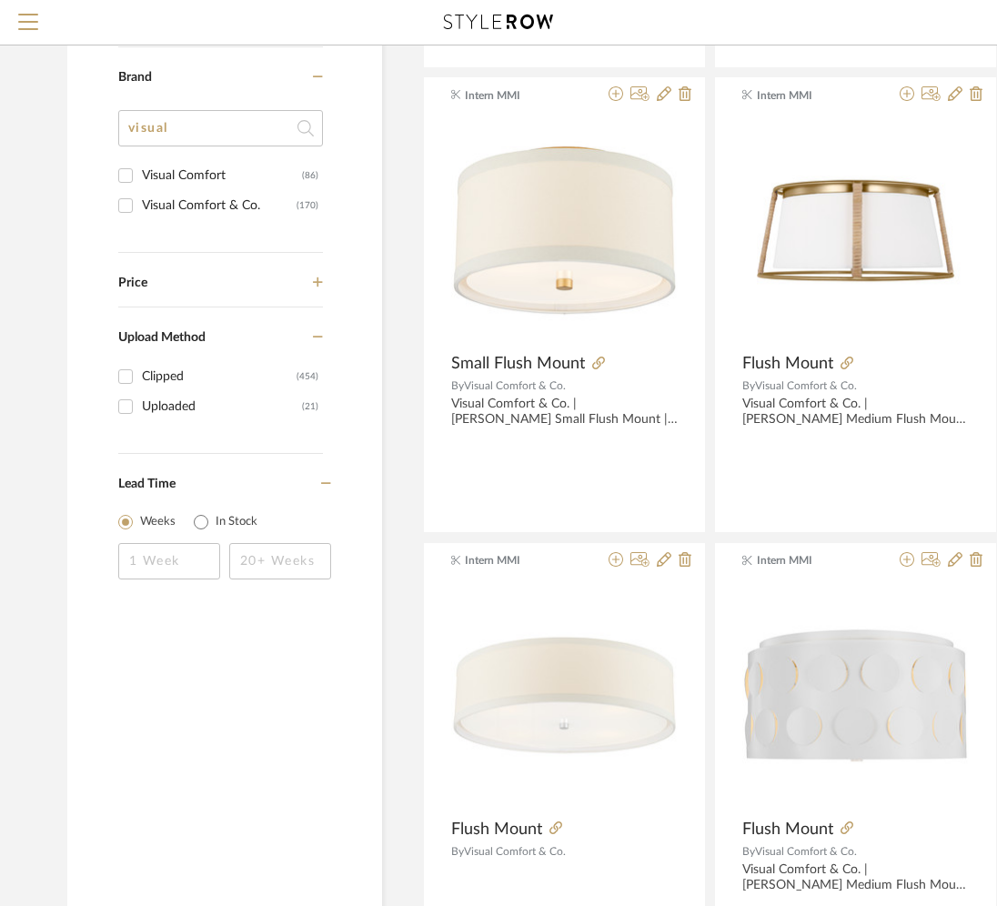
click at [151, 183] on div "Visual Comfort" at bounding box center [222, 175] width 160 height 29
click at [140, 183] on input "Visual Comfort (86)" at bounding box center [125, 175] width 29 height 29
checkbox input "true"
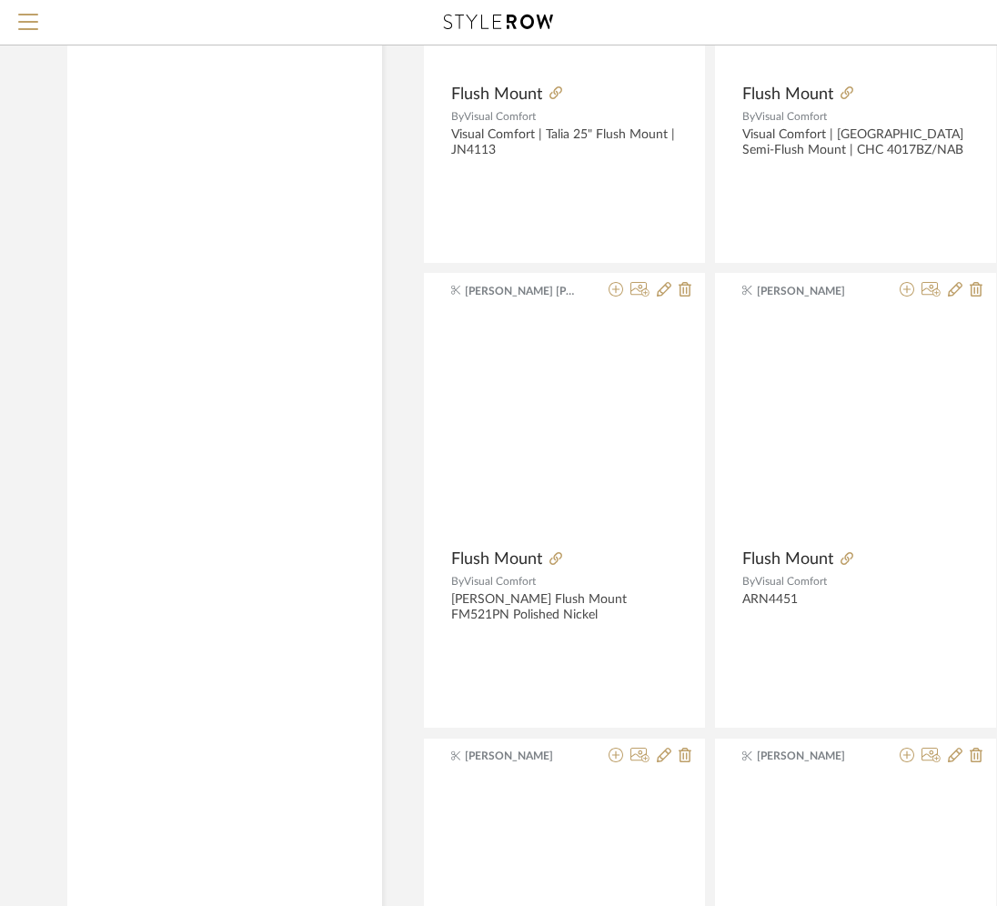
scroll to position [52, 0]
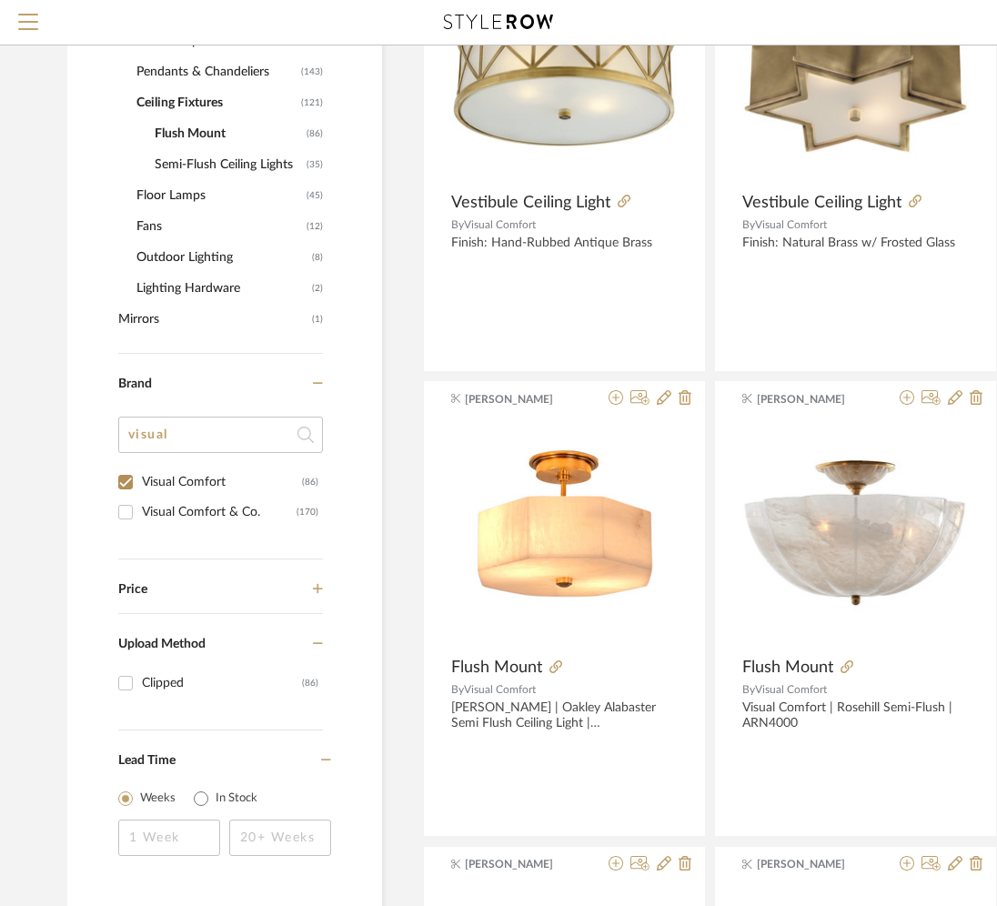
scroll to position [921, 0]
click at [154, 511] on div "Visual Comfort & Co." at bounding box center [219, 511] width 155 height 29
click at [140, 511] on input "Visual Comfort & Co. (170)" at bounding box center [125, 511] width 29 height 29
checkbox input "true"
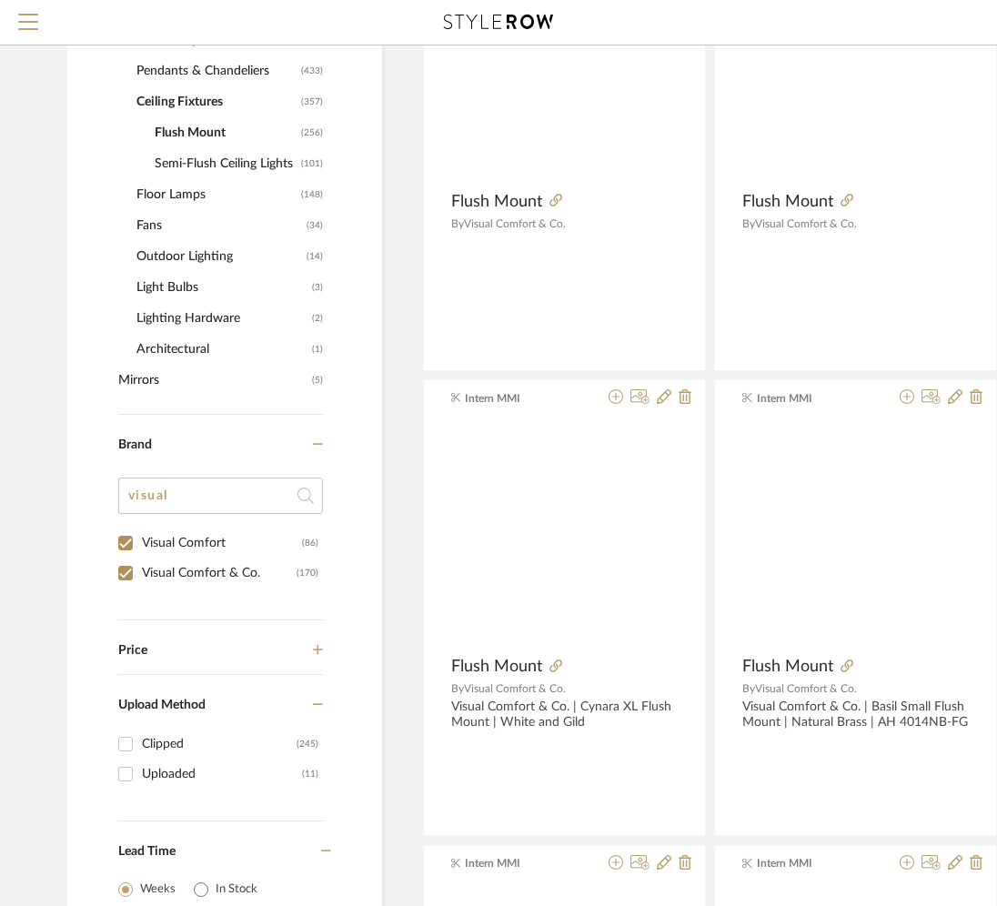
scroll to position [112, 0]
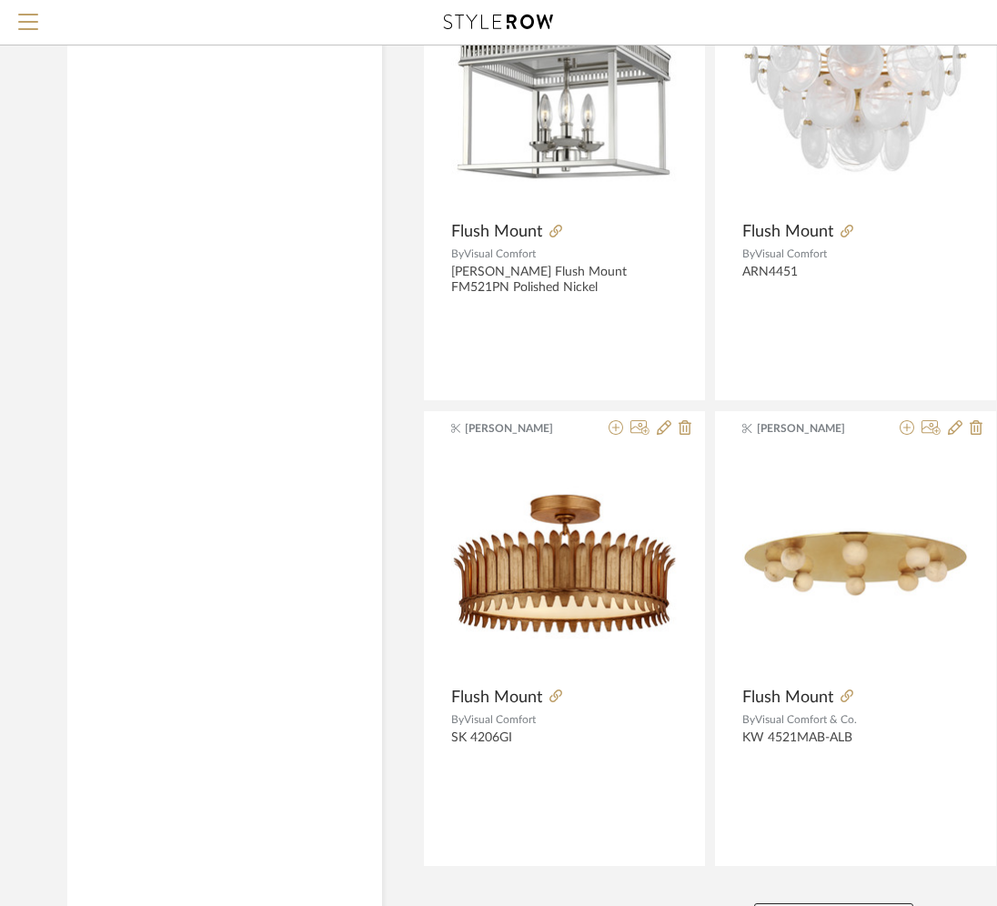
scroll to position [8026, 0]
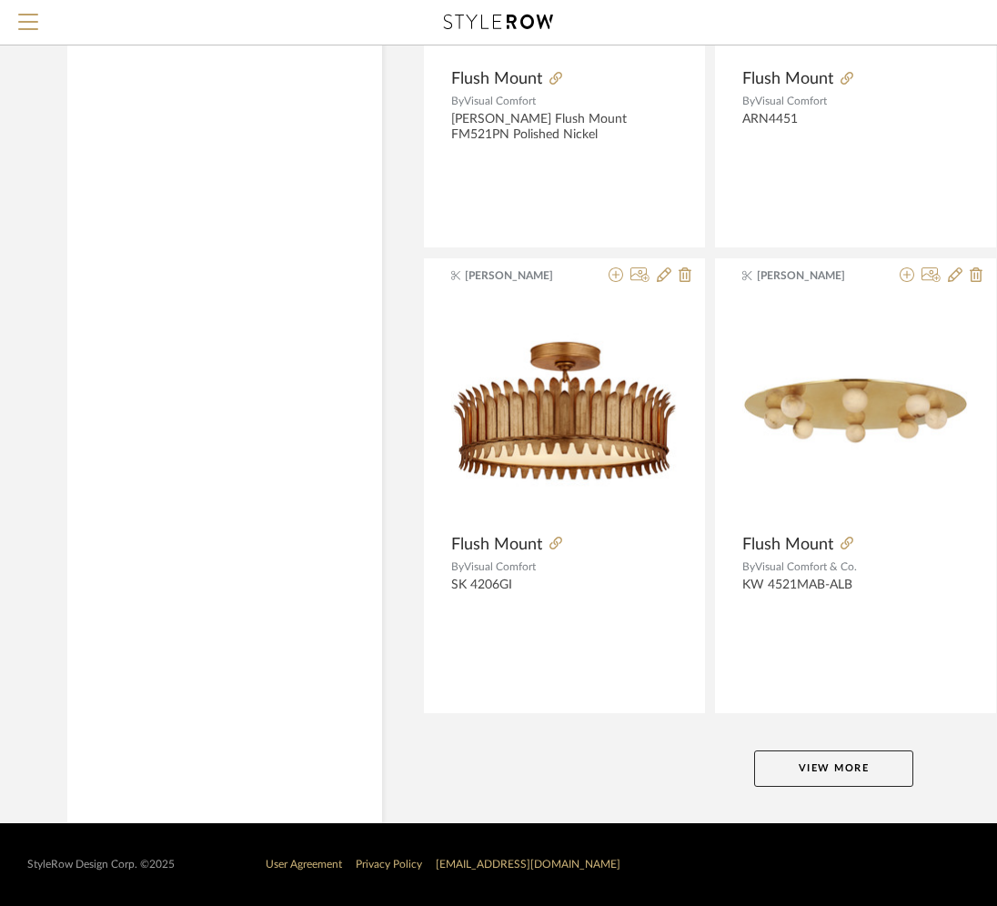
click at [791, 760] on button "View More" at bounding box center [833, 769] width 159 height 36
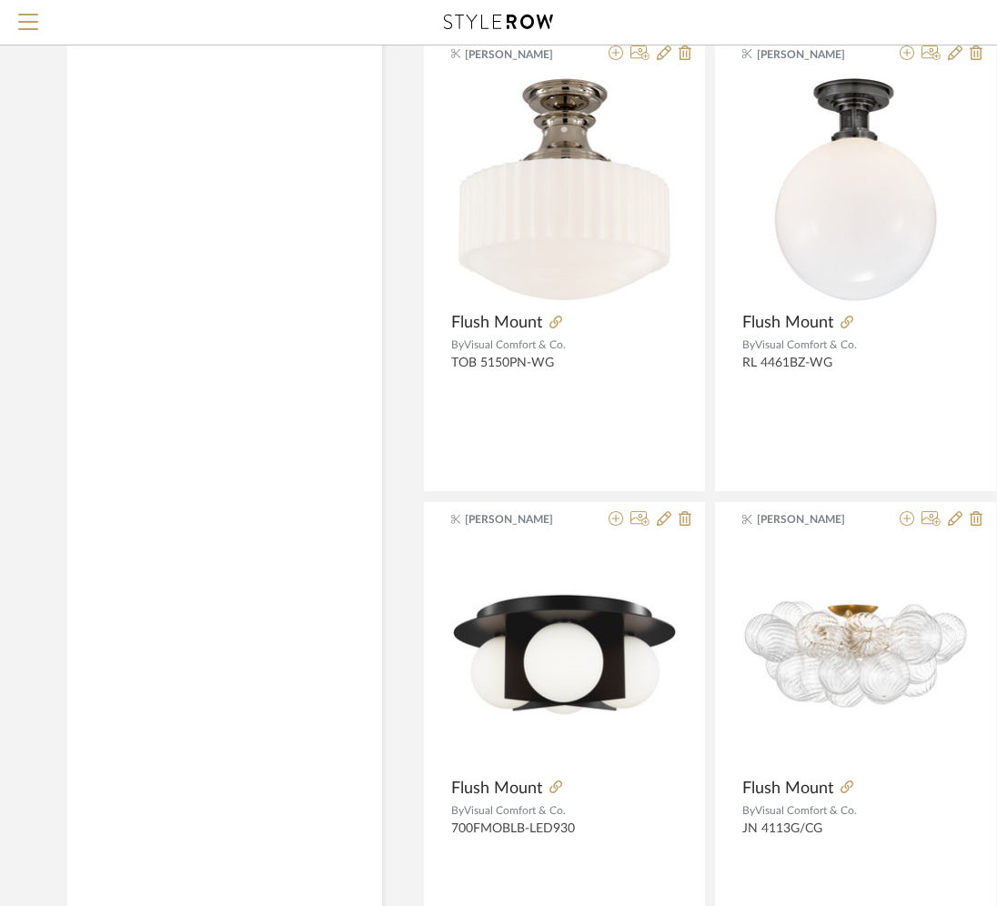
scroll to position [16405, 0]
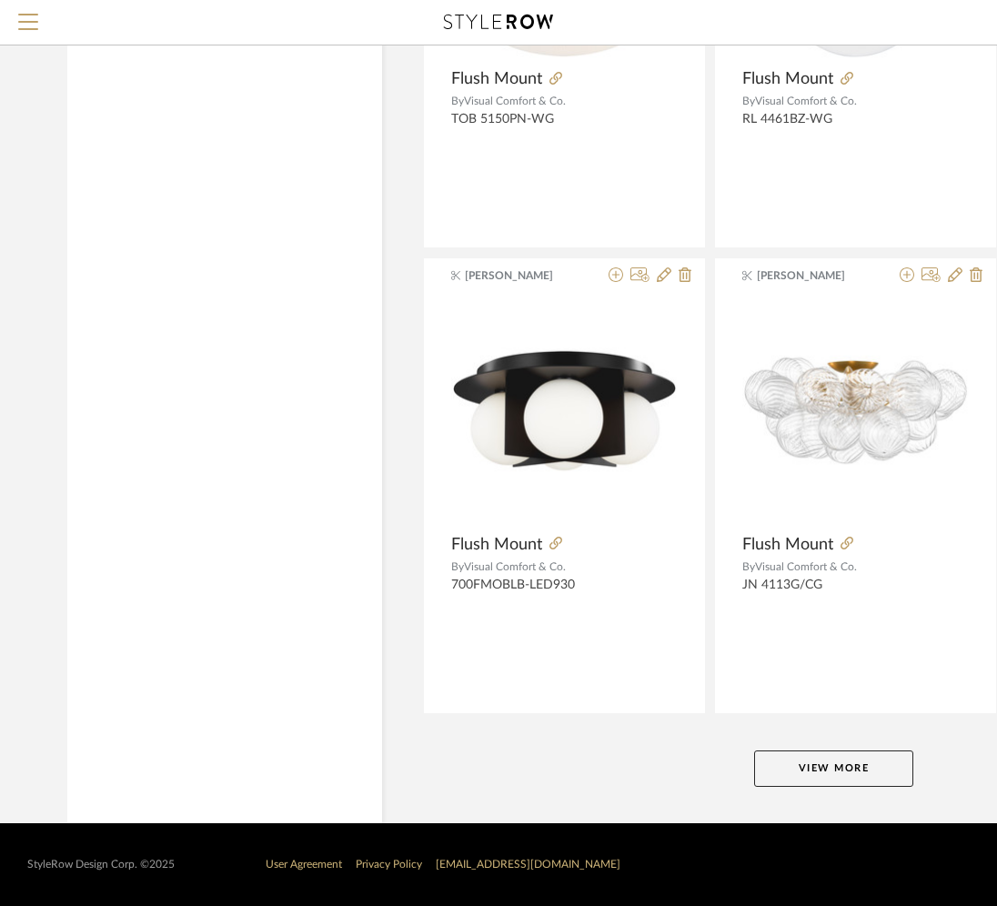
click at [787, 755] on button "View More" at bounding box center [833, 769] width 159 height 36
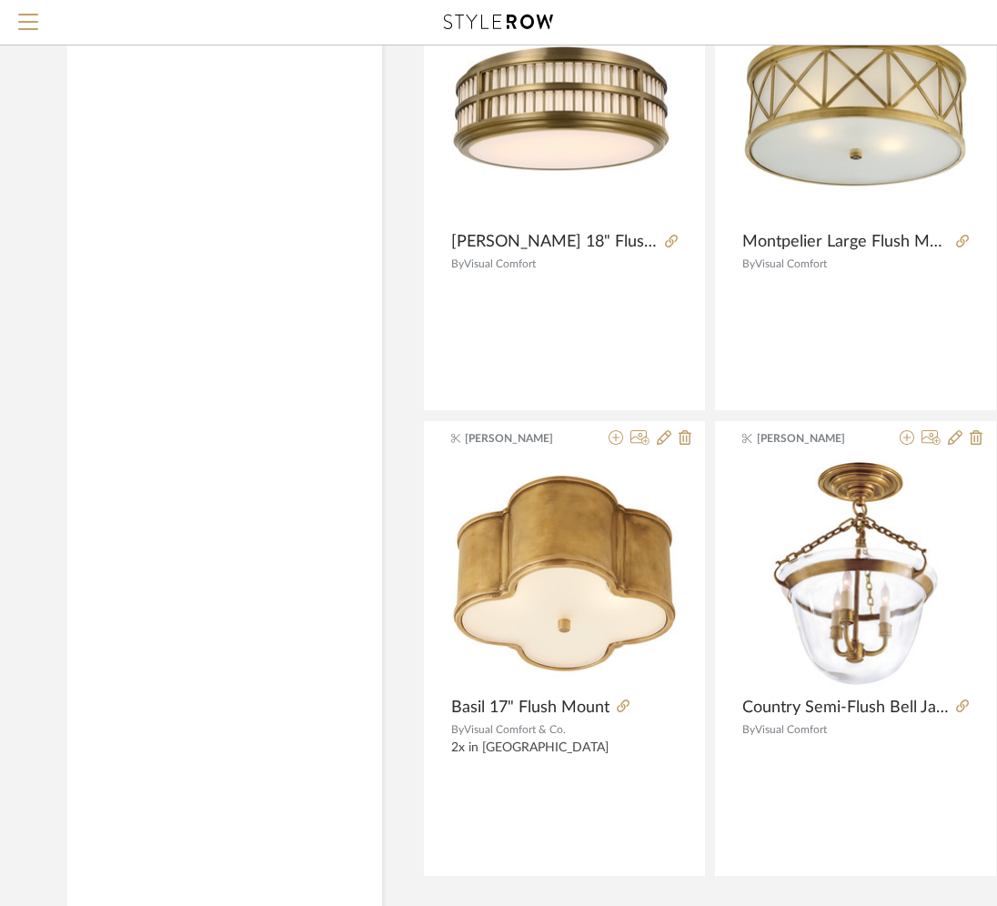
scroll to position [24784, 0]
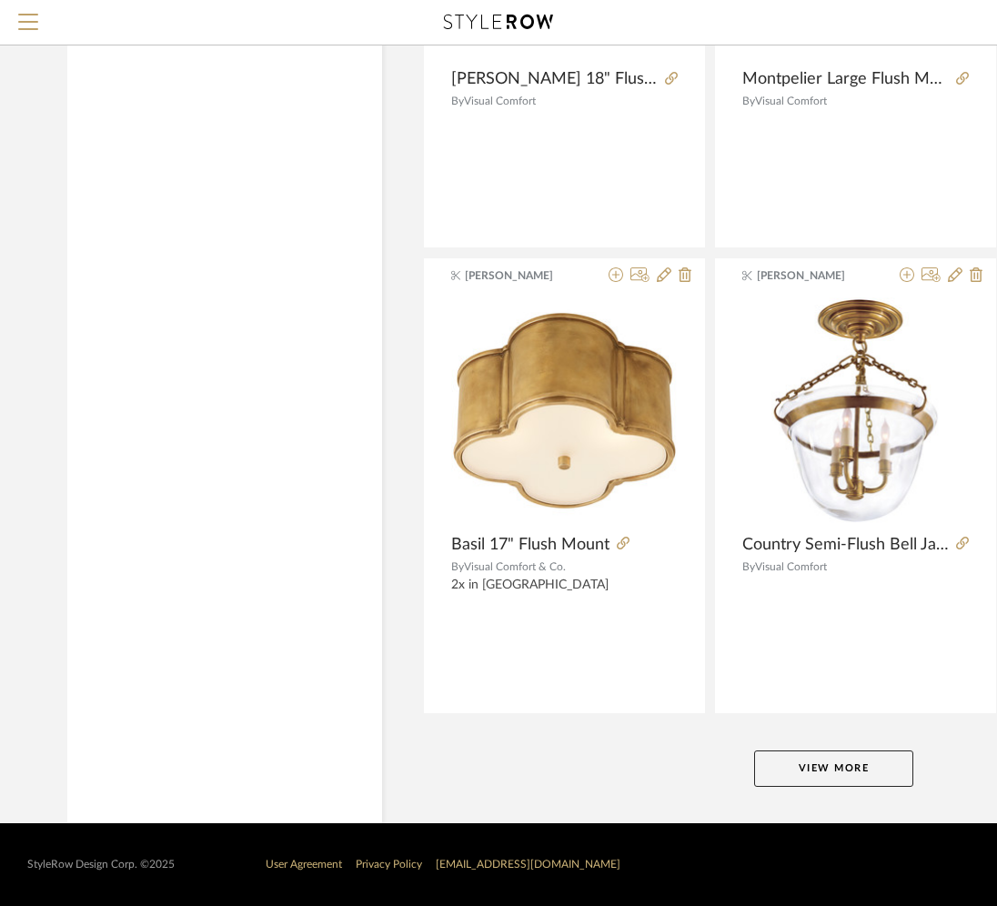
click at [783, 762] on button "View More" at bounding box center [833, 769] width 159 height 36
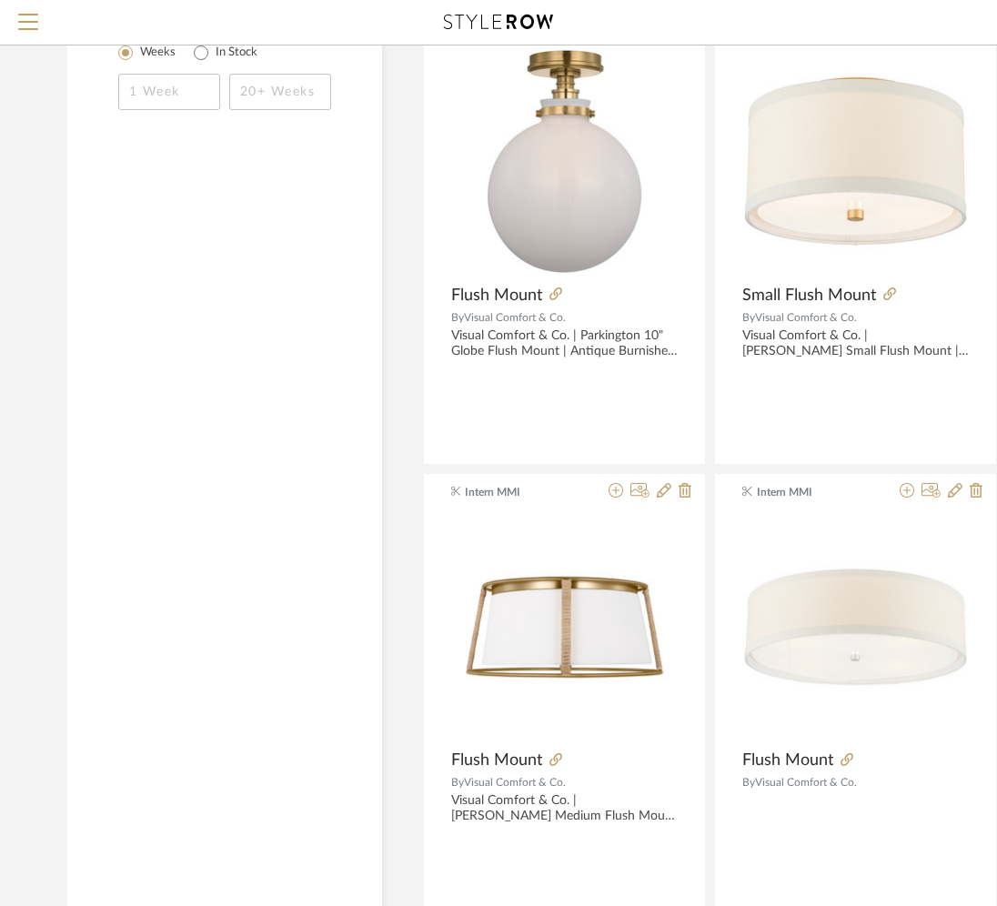
scroll to position [1770, 0]
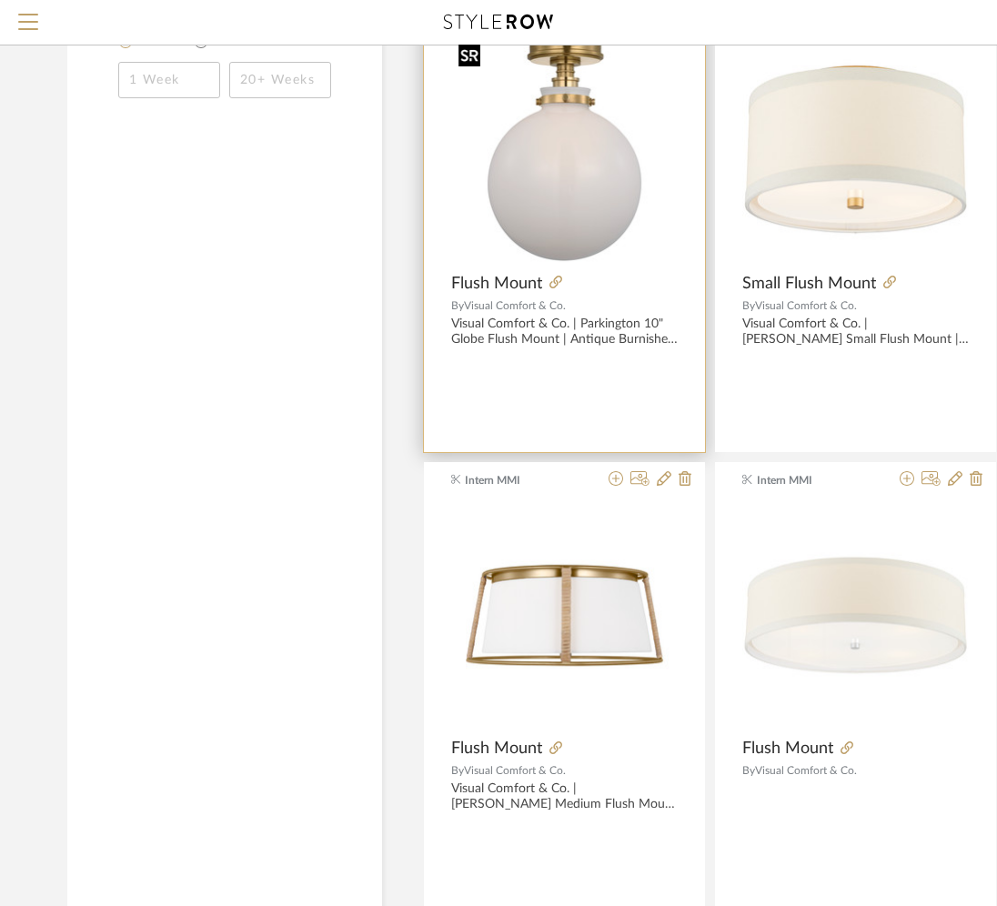
click at [616, 186] on img "0" at bounding box center [564, 149] width 227 height 227
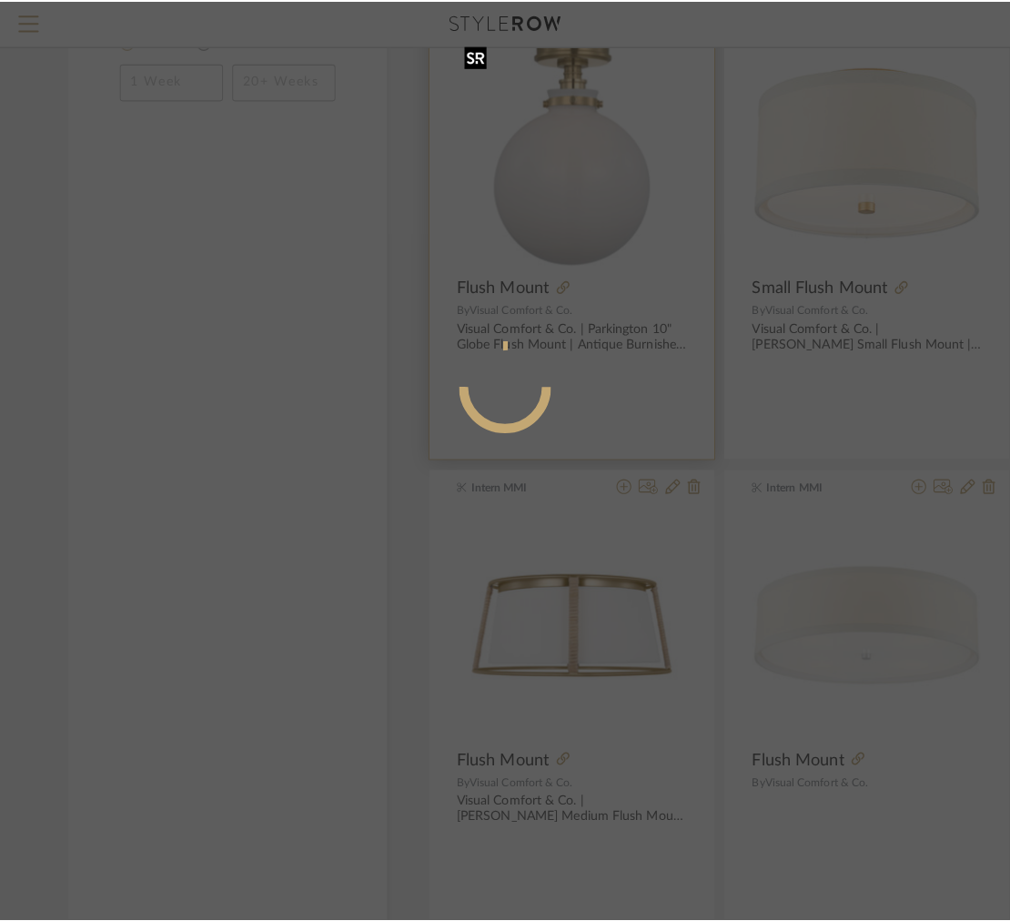
scroll to position [0, 0]
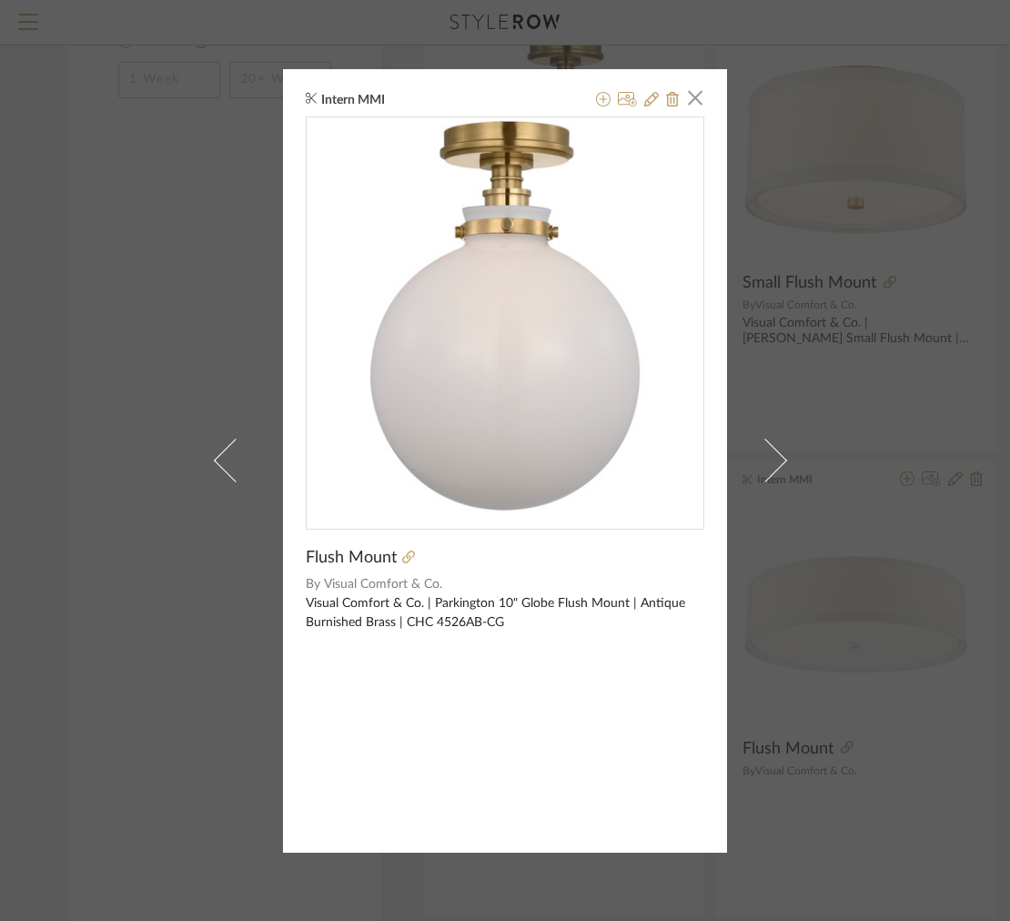
click at [173, 709] on div "Intern MMI × Flush Mount By Visual Comfort & Co. Visual Comfort & Co. | Parking…" at bounding box center [505, 460] width 1010 height 921
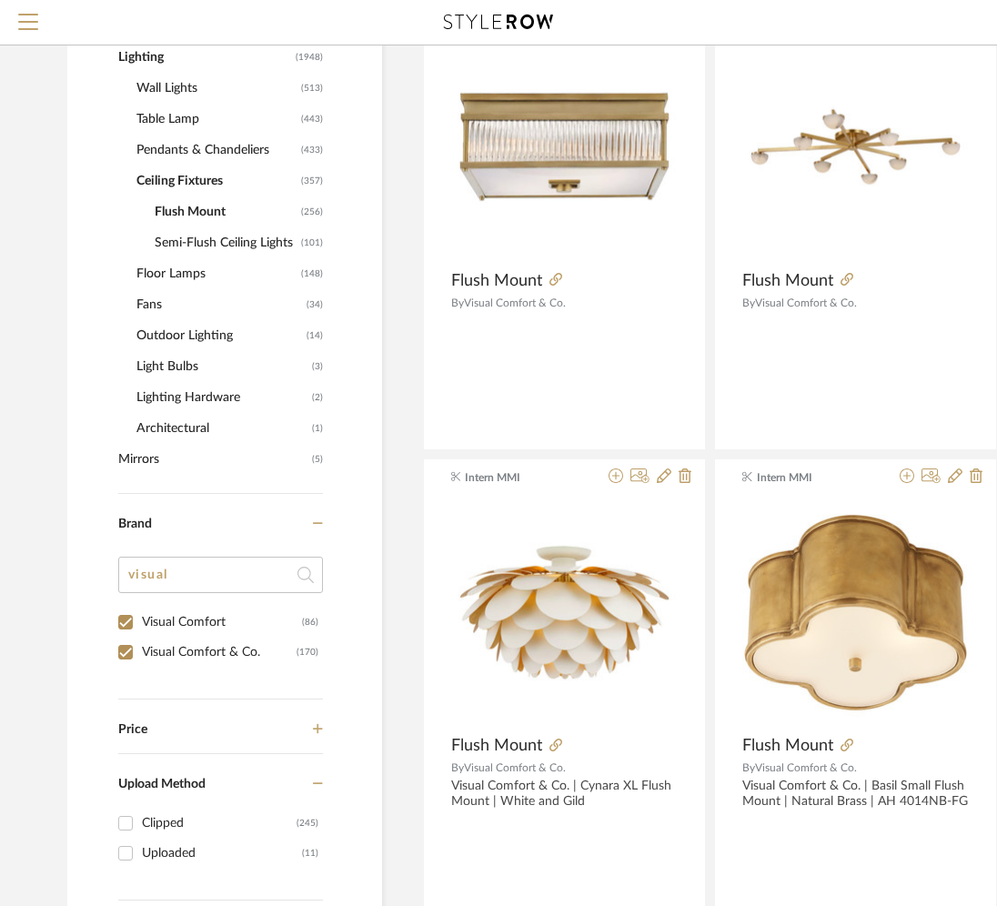
scroll to position [1010, 0]
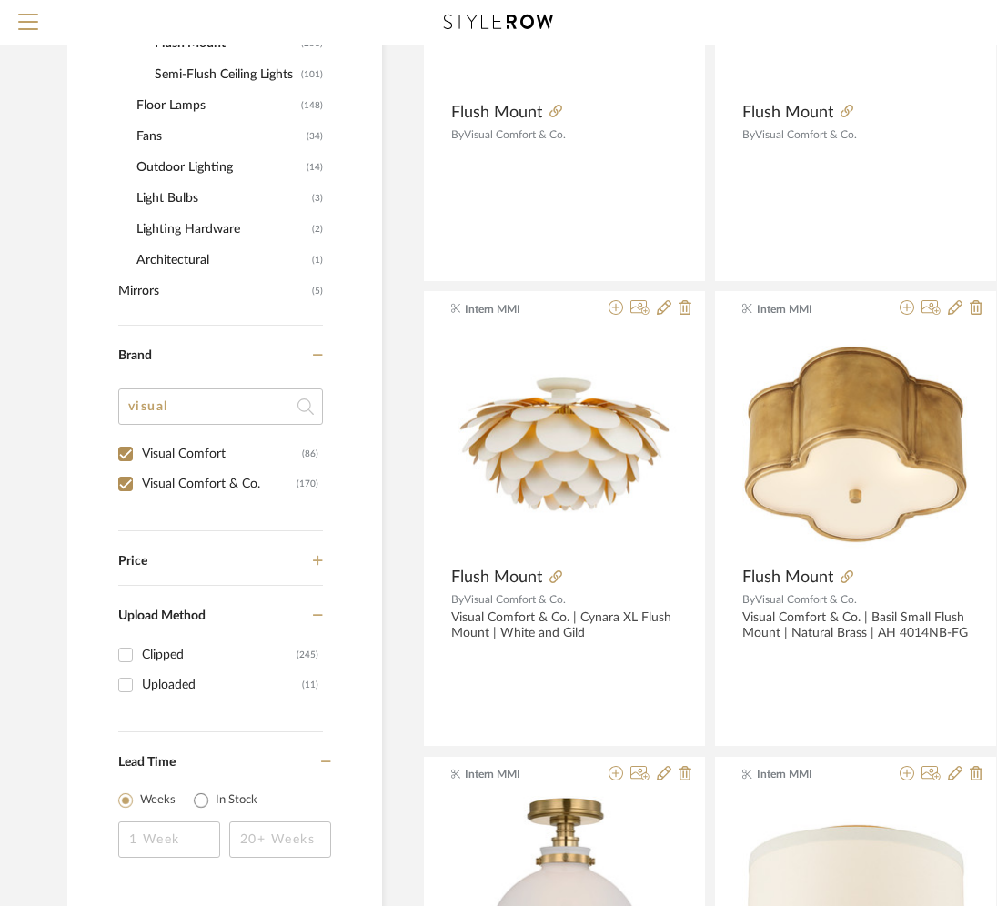
click at [165, 462] on div "Visual Comfort" at bounding box center [222, 454] width 160 height 29
click at [140, 462] on input "Visual Comfort (86)" at bounding box center [125, 454] width 29 height 29
checkbox input "false"
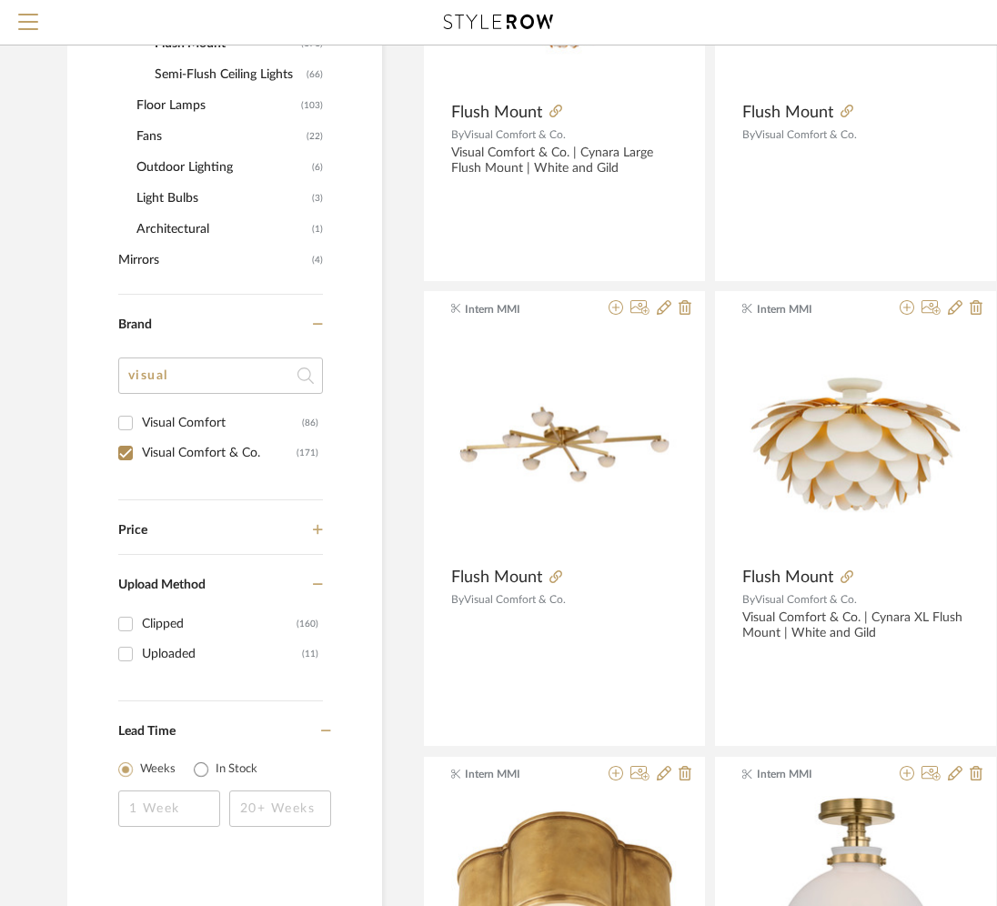
scroll to position [52, 0]
click at [157, 482] on div "Brand visual Visual Comfort (86) Visual Comfort & Co. (171)" at bounding box center [220, 398] width 205 height 206
click at [149, 460] on div "Visual Comfort & Co." at bounding box center [219, 453] width 155 height 29
click at [140, 460] on input "Visual Comfort & Co. (171)" at bounding box center [125, 453] width 29 height 29
checkbox input "false"
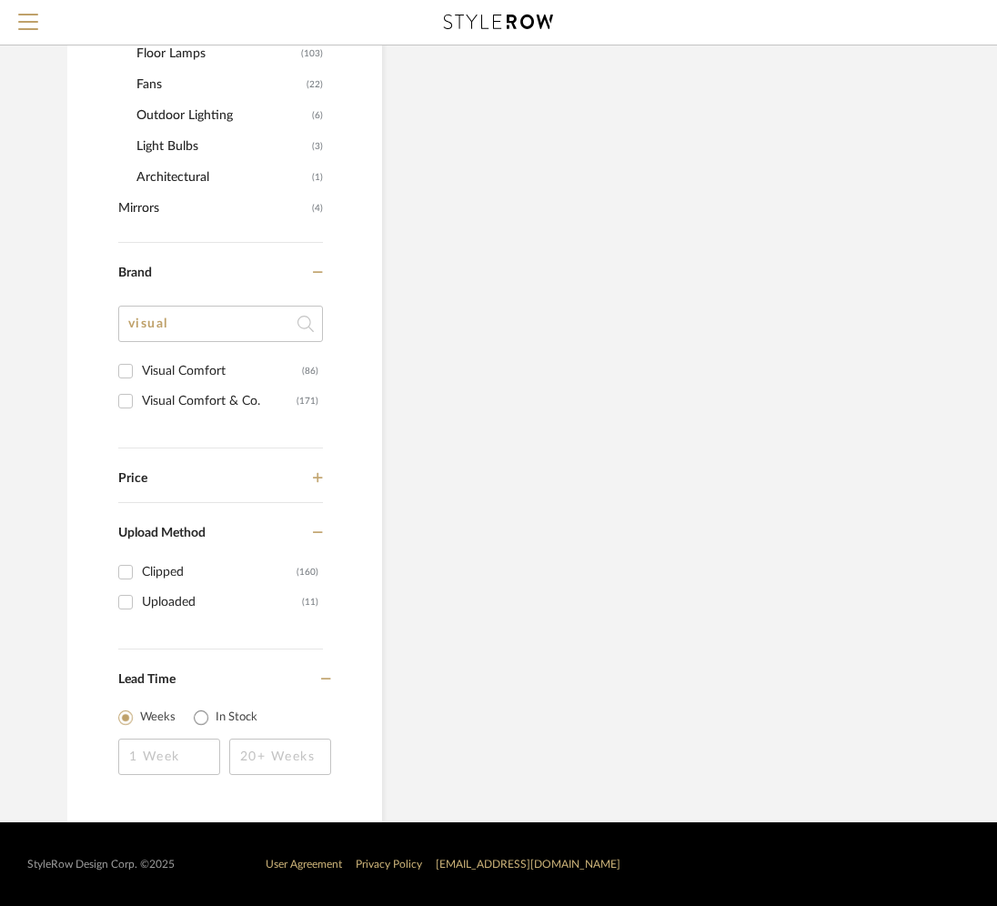
scroll to position [112, 0]
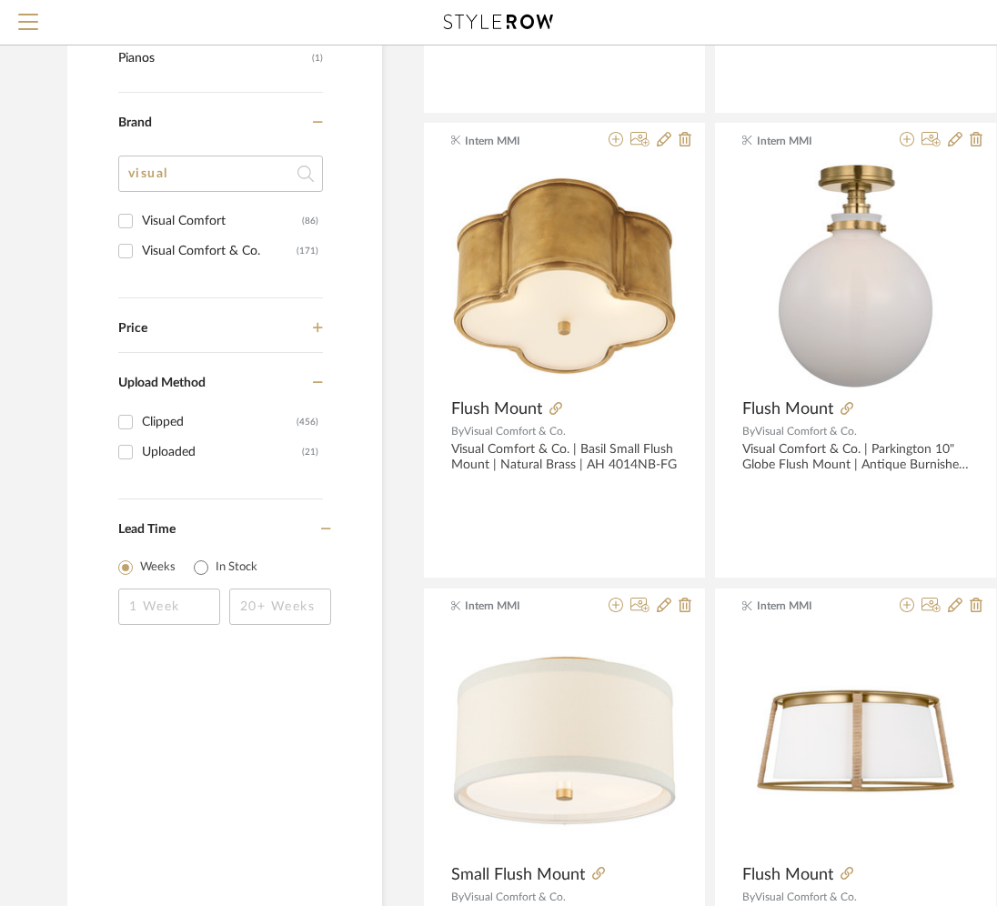
scroll to position [2109, 0]
click at [199, 177] on input "visual" at bounding box center [220, 175] width 205 height 36
drag, startPoint x: 199, startPoint y: 177, endPoint x: 35, endPoint y: 166, distance: 164.2
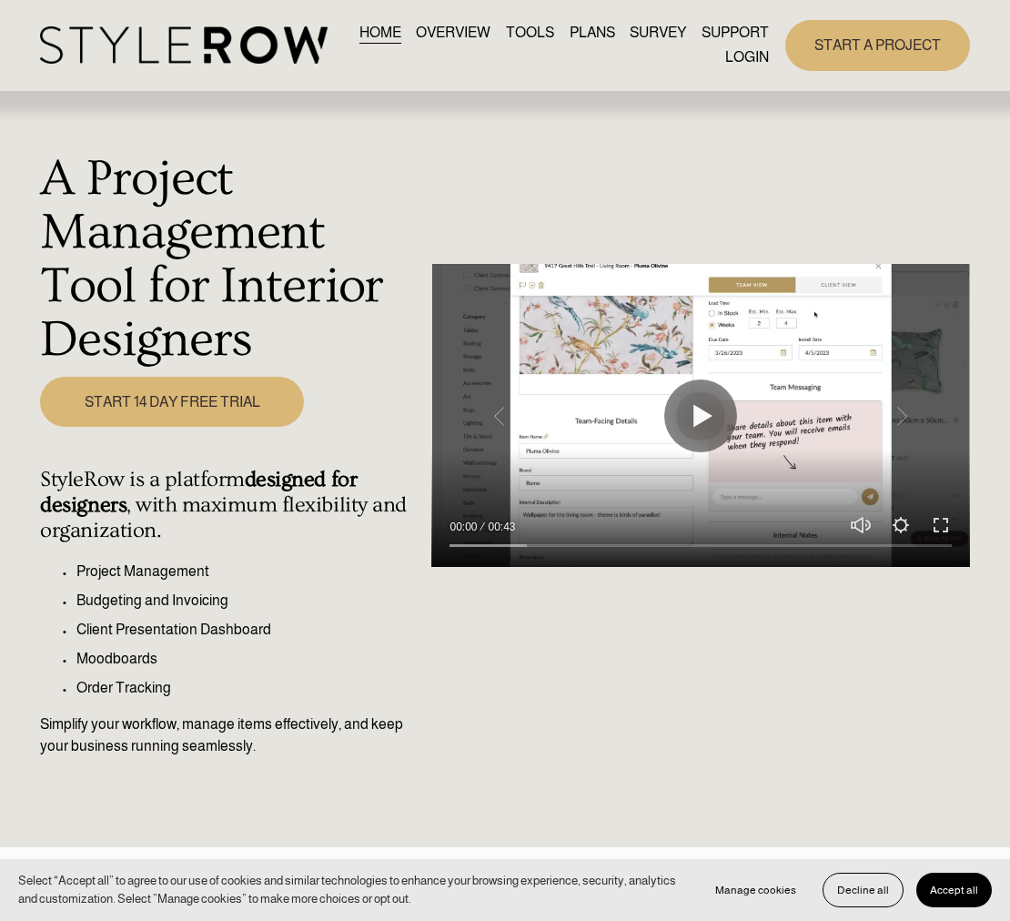
click at [731, 57] on link "LOGIN" at bounding box center [747, 58] width 44 height 25
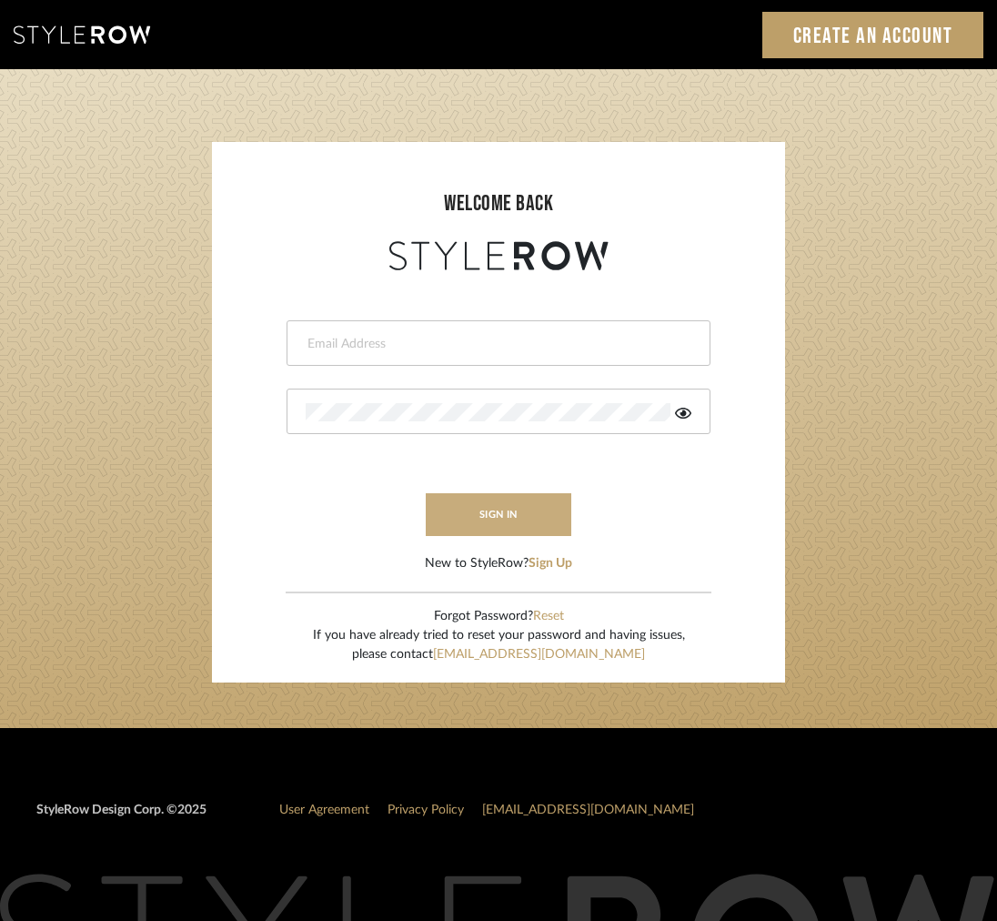
type input "[EMAIL_ADDRESS][DOMAIN_NAME]"
click at [471, 524] on button "sign in" at bounding box center [499, 514] width 146 height 43
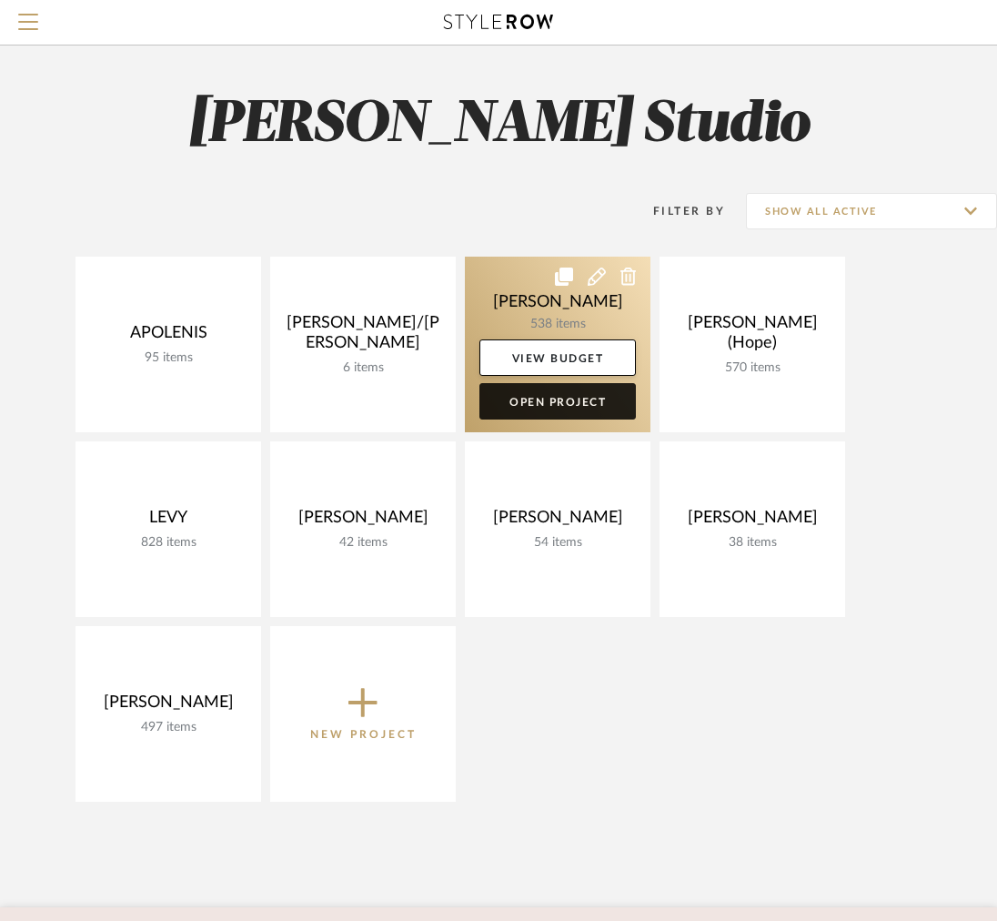
click at [602, 401] on link "Open Project" at bounding box center [558, 401] width 157 height 36
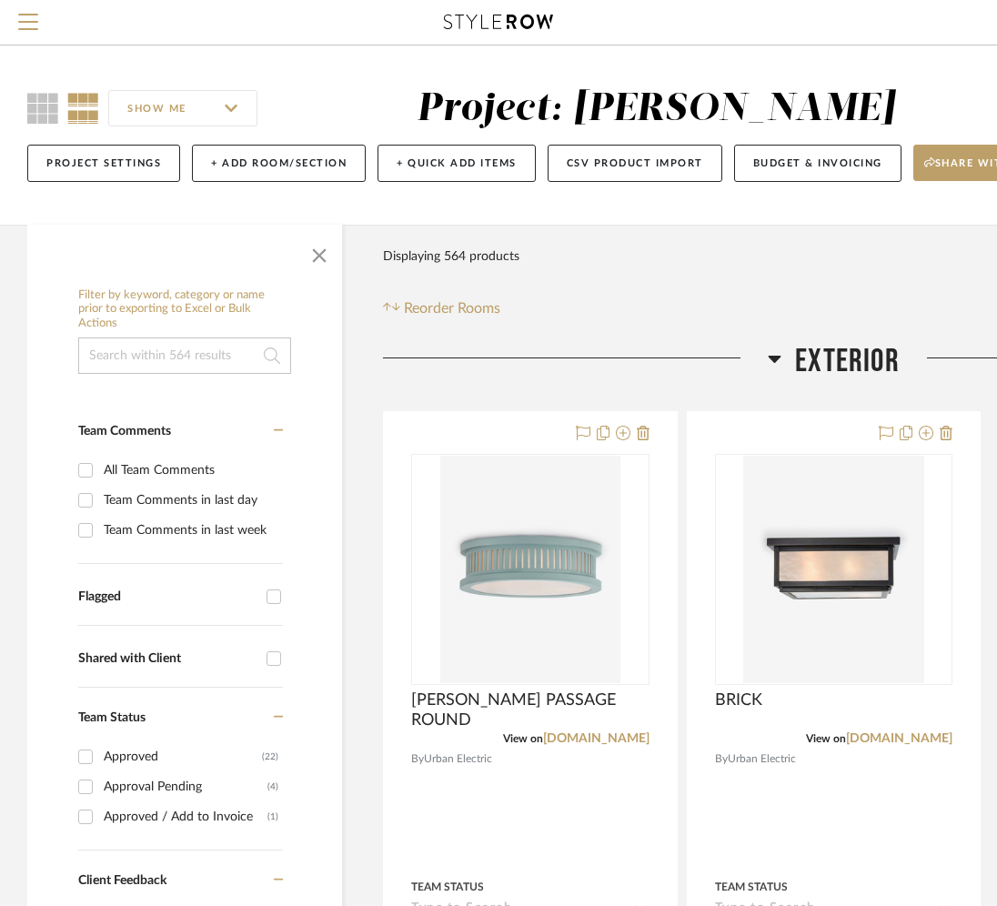
click at [788, 359] on h3 "Exterior" at bounding box center [834, 361] width 132 height 39
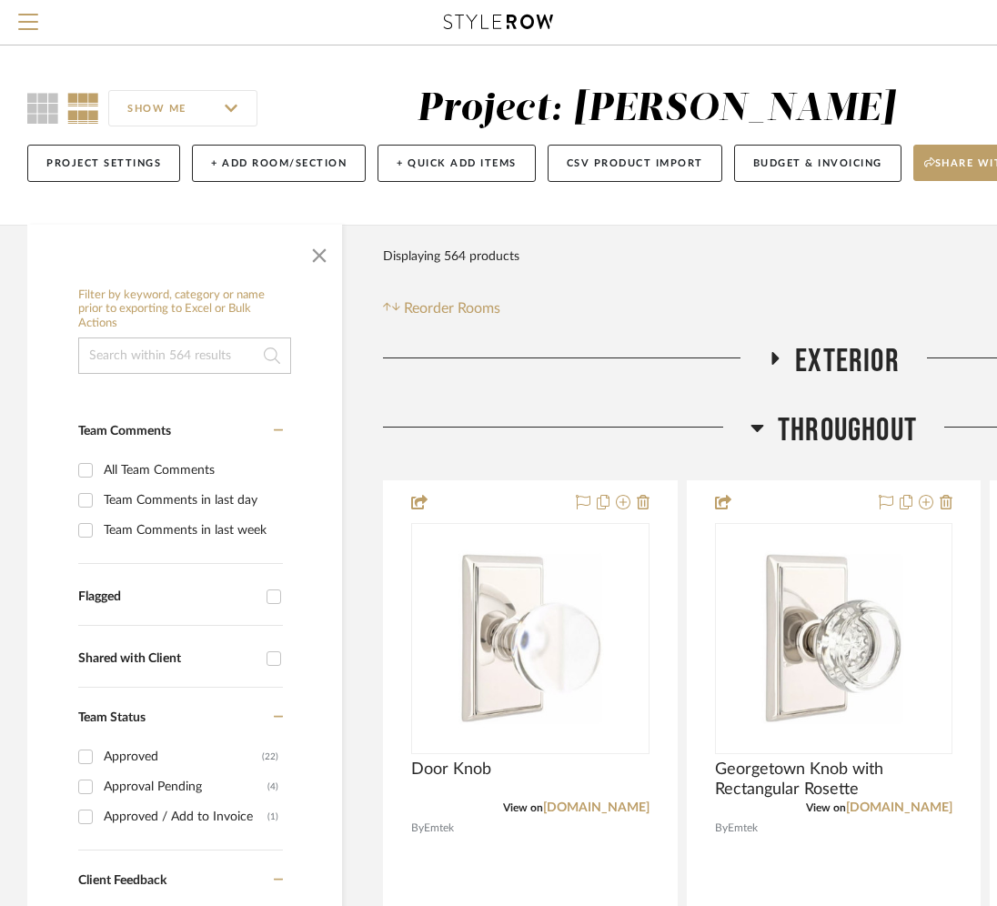
click at [764, 413] on h3 "Throughout" at bounding box center [834, 430] width 167 height 39
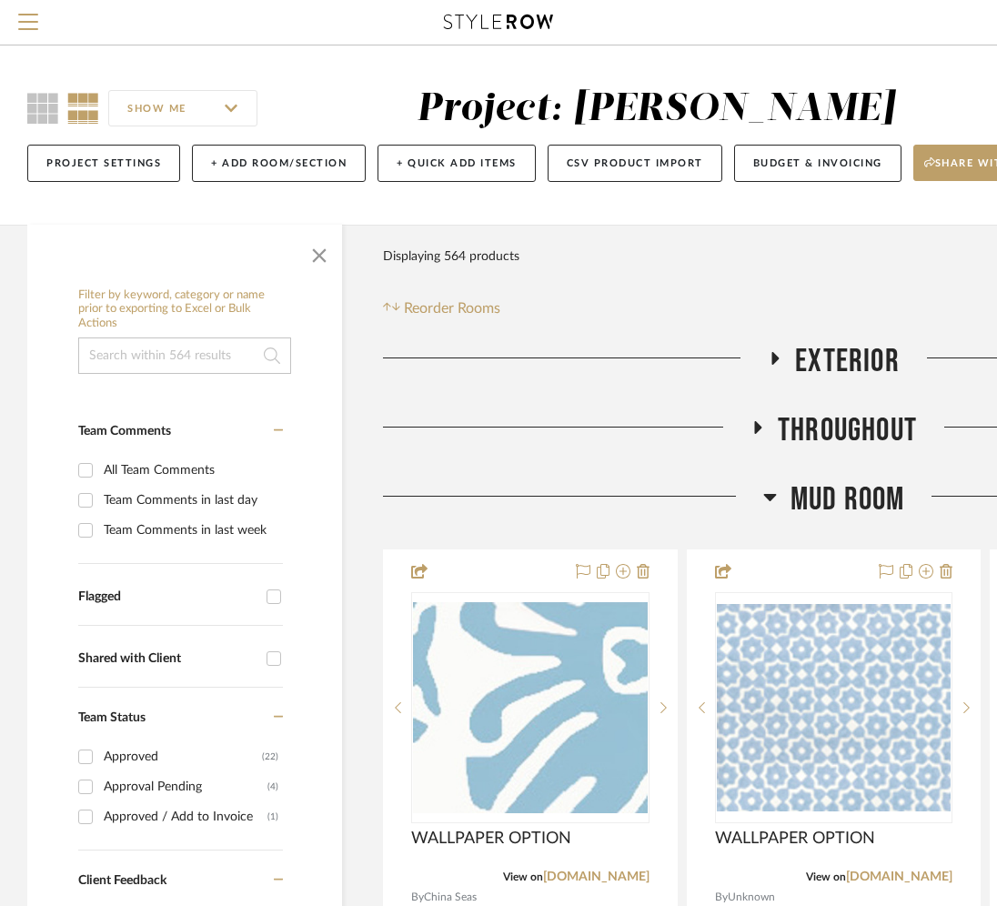
click at [762, 491] on div at bounding box center [573, 504] width 380 height 46
click at [767, 493] on icon at bounding box center [771, 497] width 14 height 22
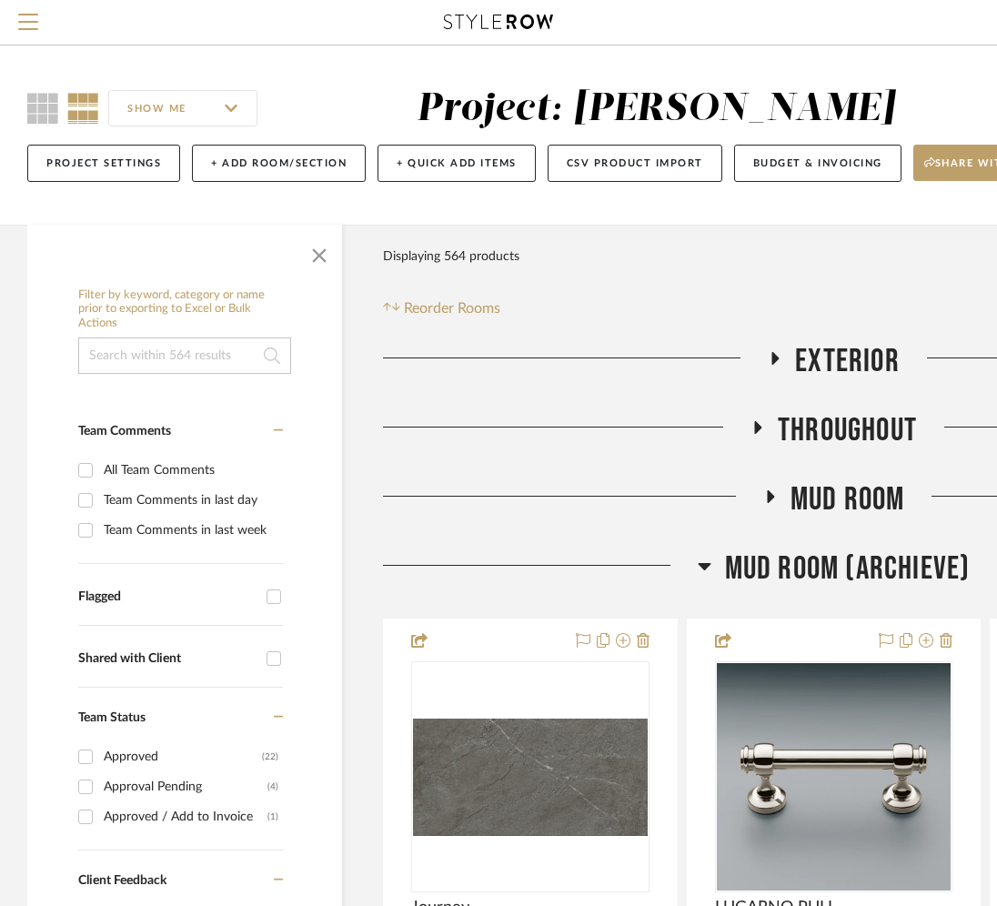
click at [771, 575] on span "Mud Room (Archieve)" at bounding box center [848, 569] width 246 height 39
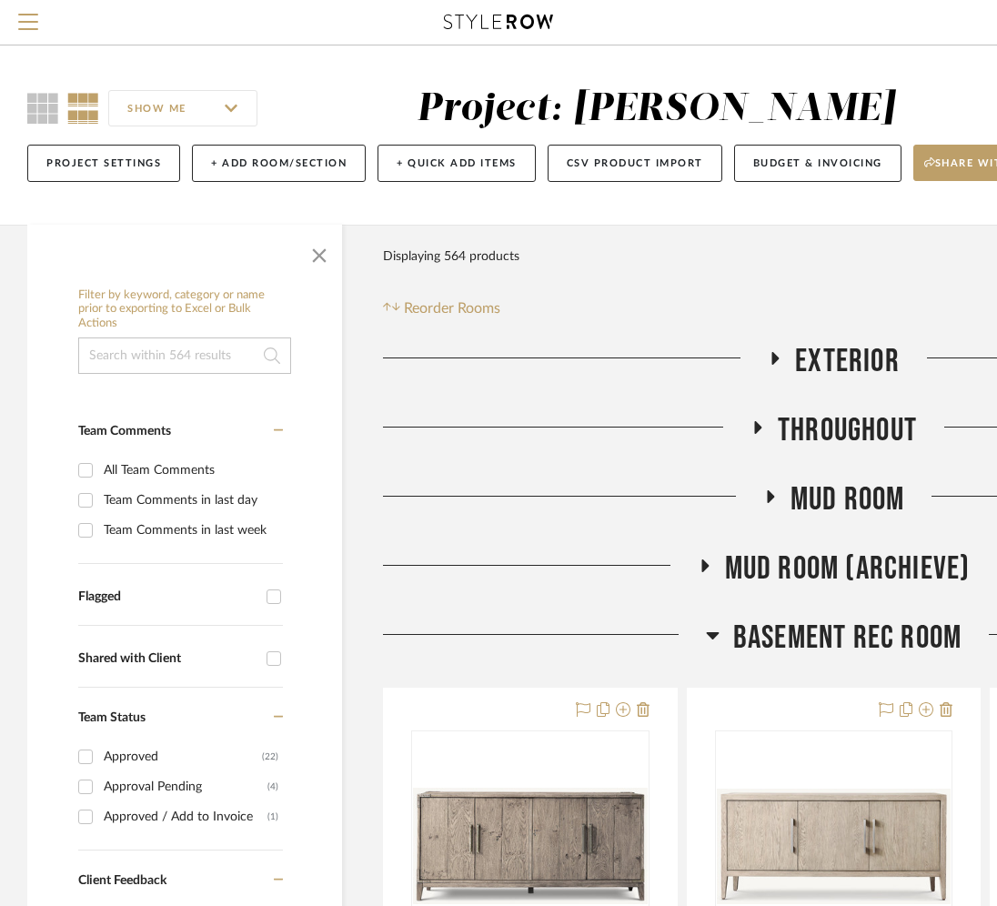
click at [765, 623] on span "Basement Rec Room" at bounding box center [848, 638] width 228 height 39
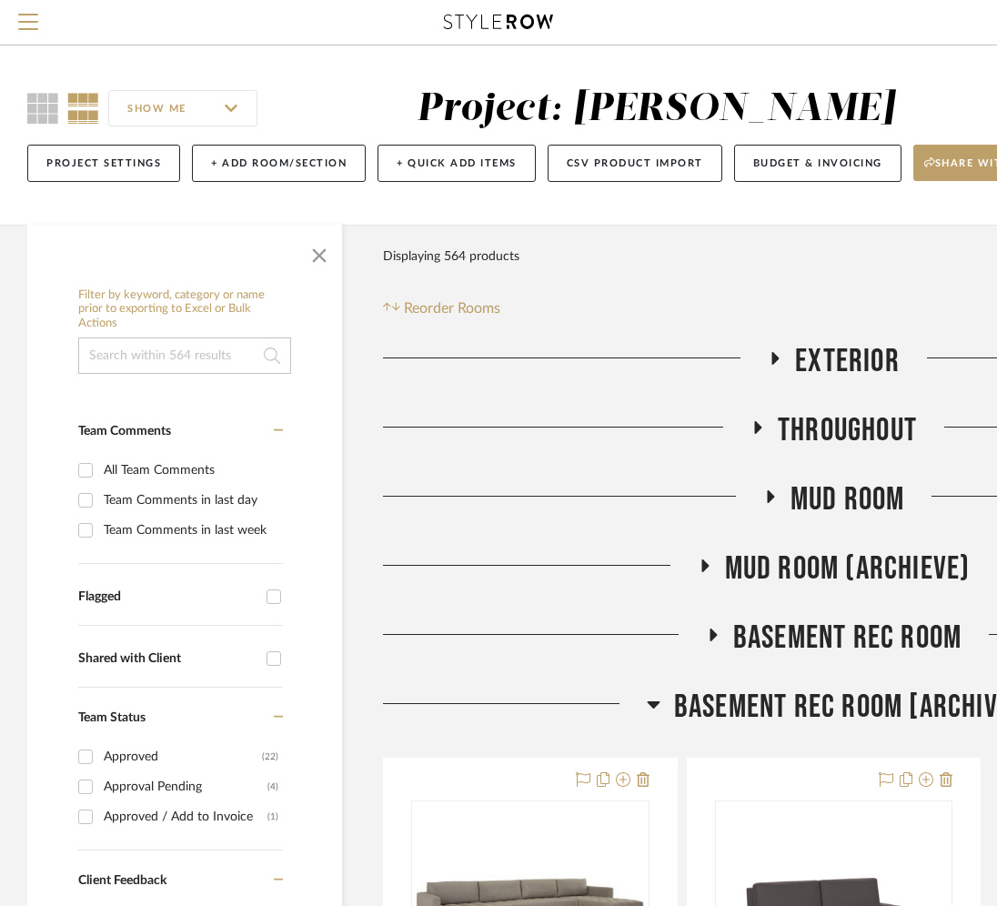
click at [745, 716] on span "BASEMENT REC ROOM [ARCHIVE]" at bounding box center [847, 707] width 347 height 39
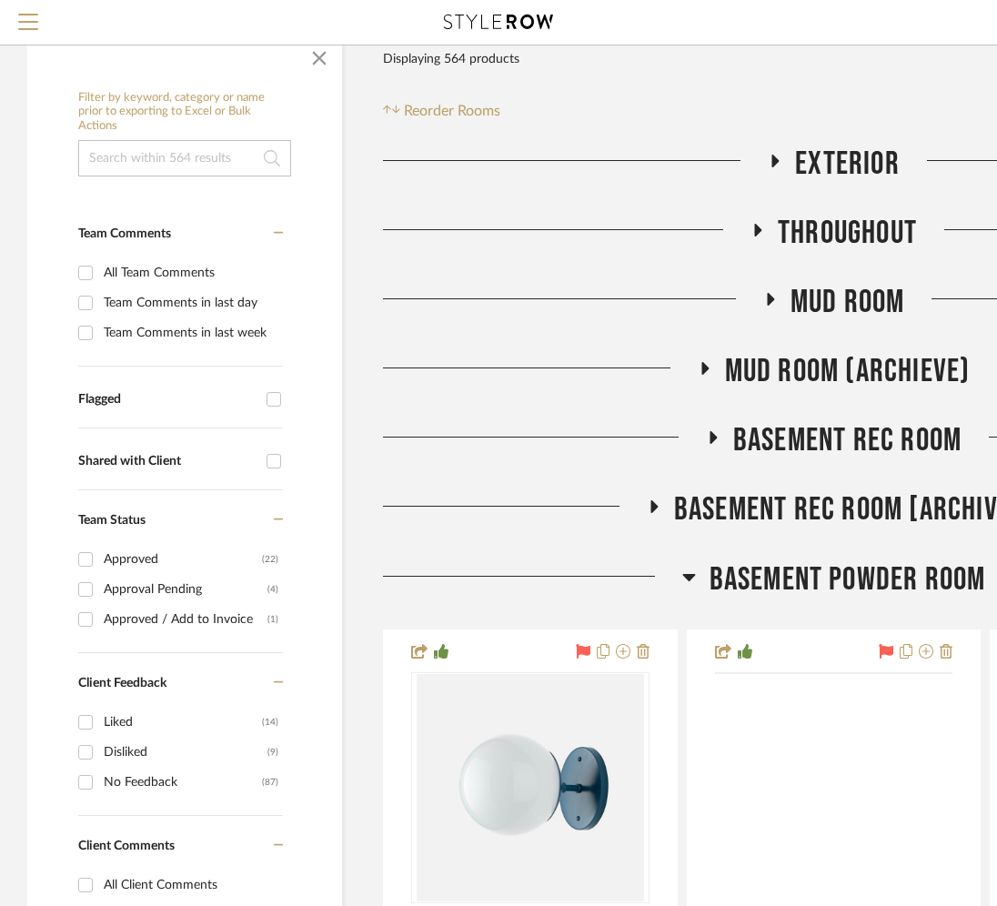
scroll to position [199, 0]
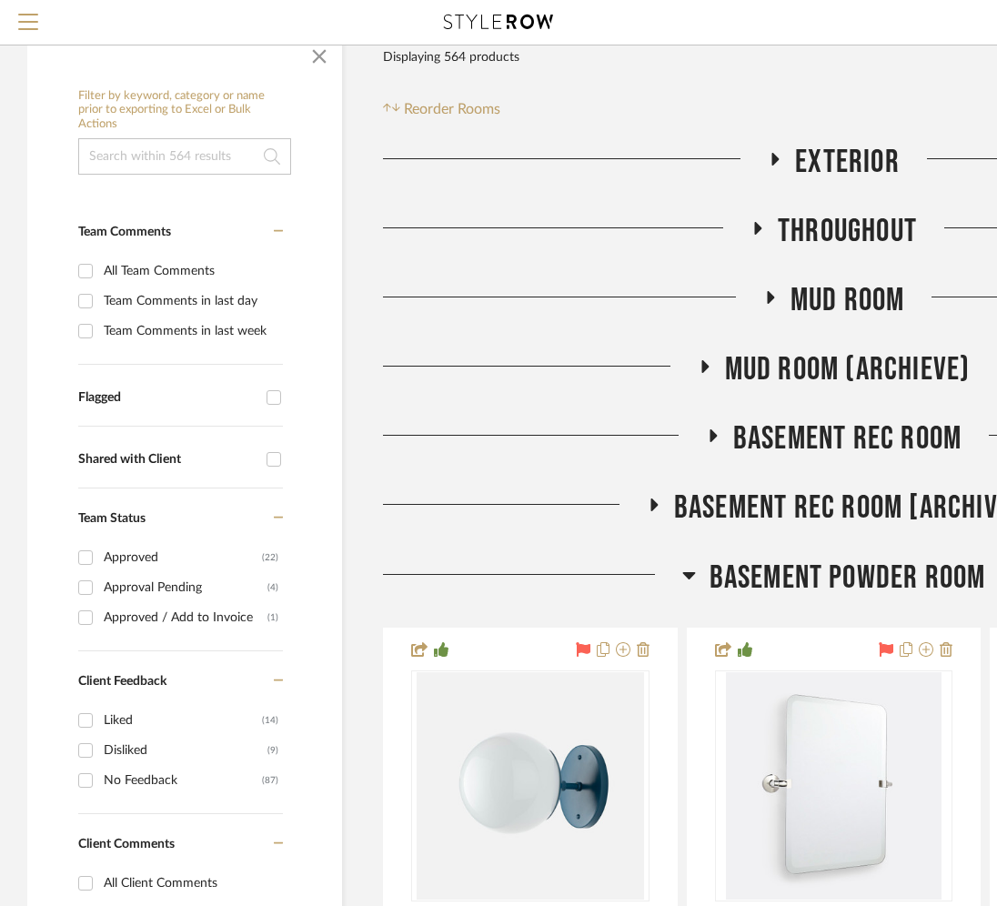
click at [781, 568] on span "Basement Powder Room" at bounding box center [848, 578] width 277 height 39
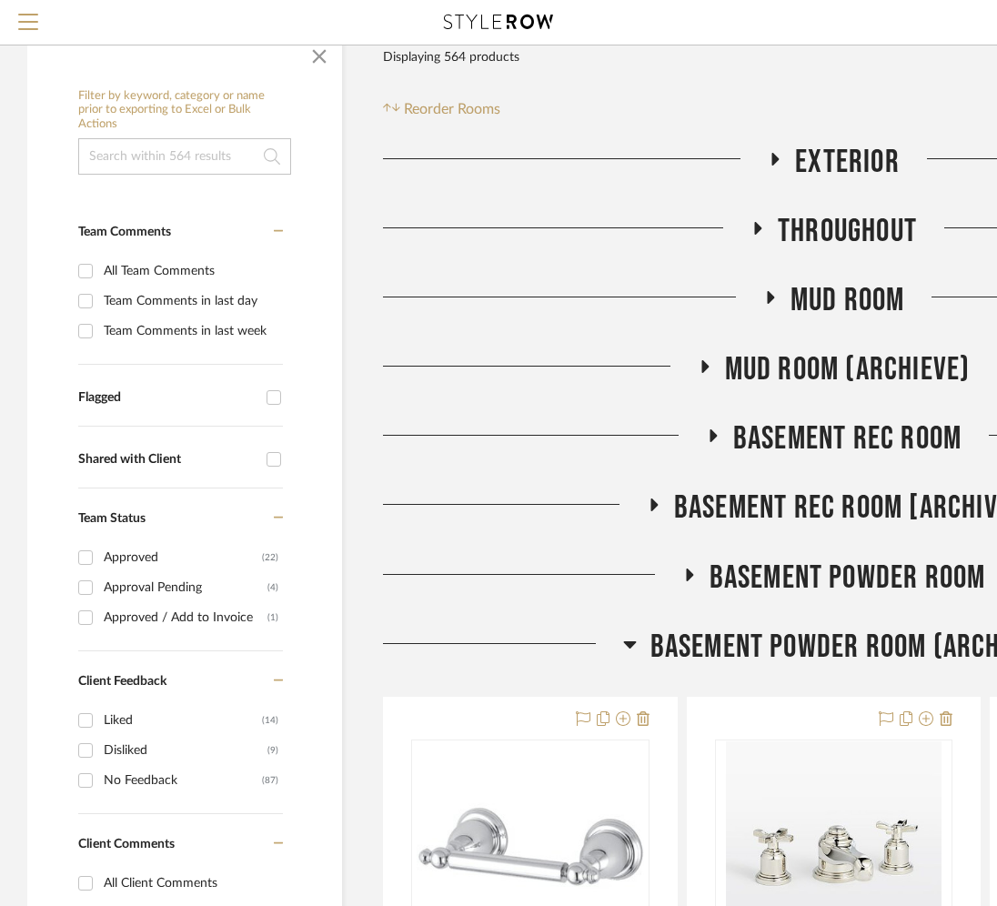
click at [766, 641] on span "Basement Powder Room (Archive)" at bounding box center [848, 647] width 395 height 39
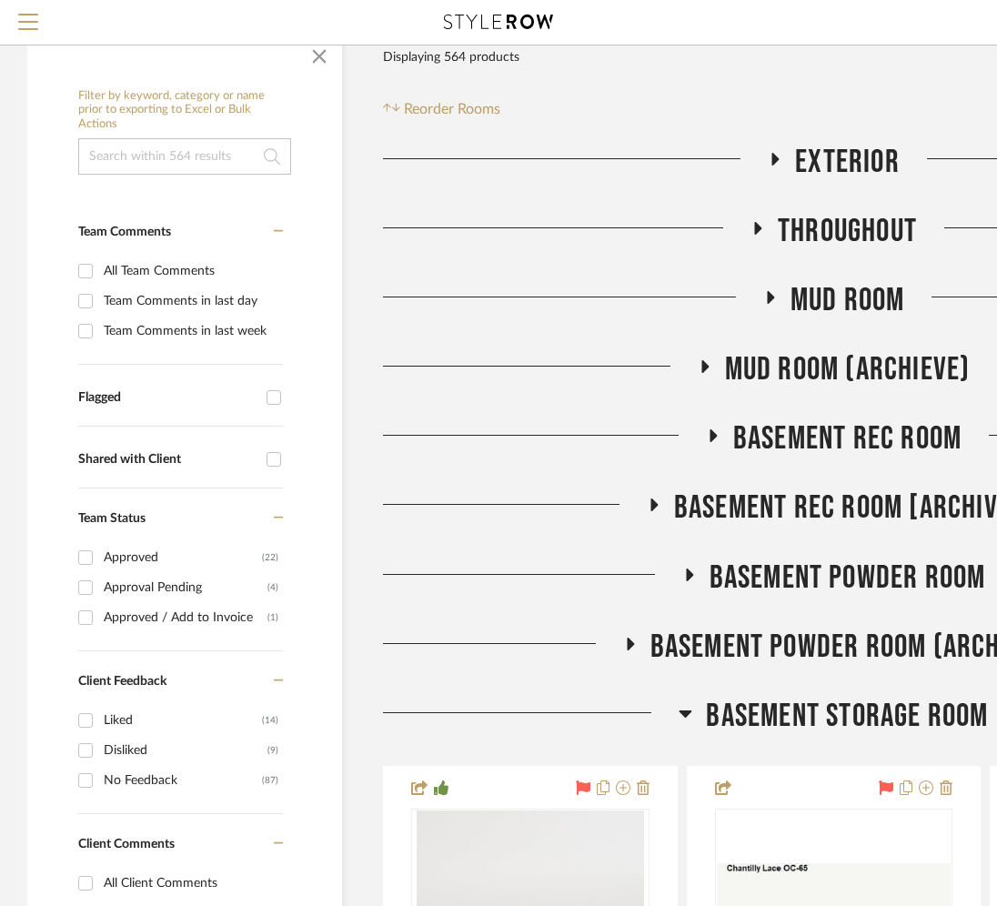
click at [738, 722] on span "BASEMENT STORAGE ROOM" at bounding box center [847, 716] width 282 height 39
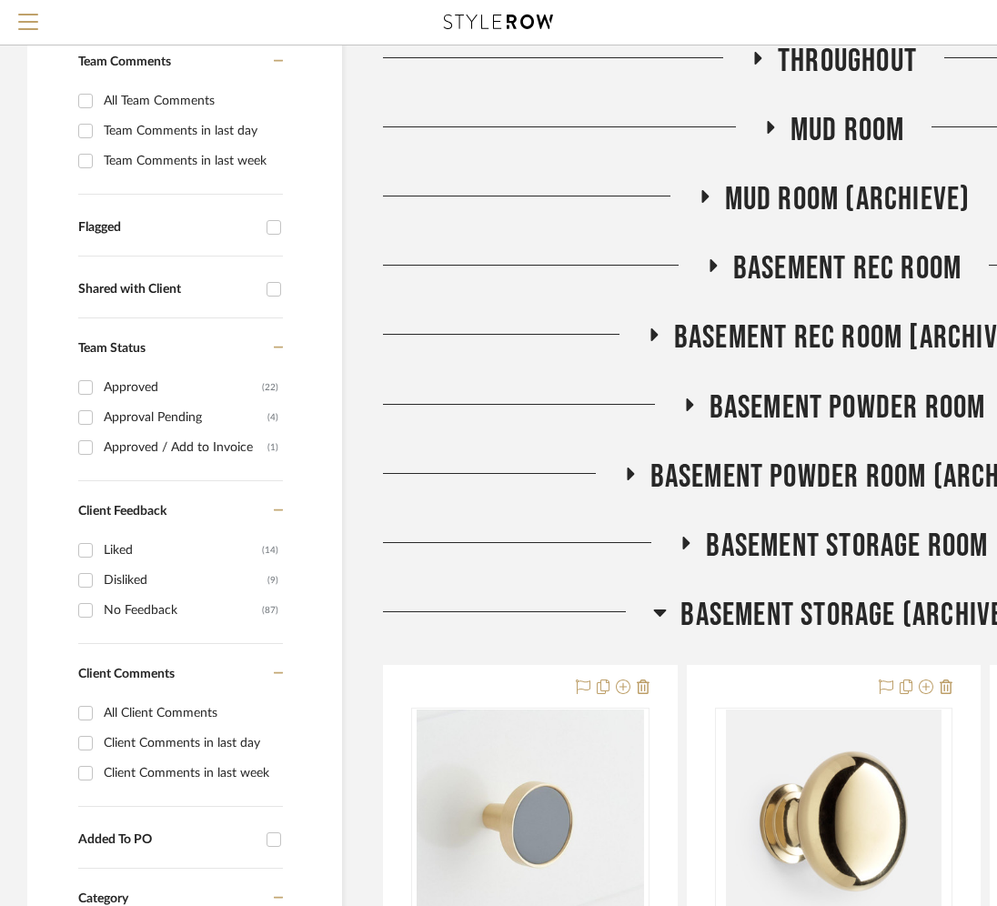
scroll to position [747, 0]
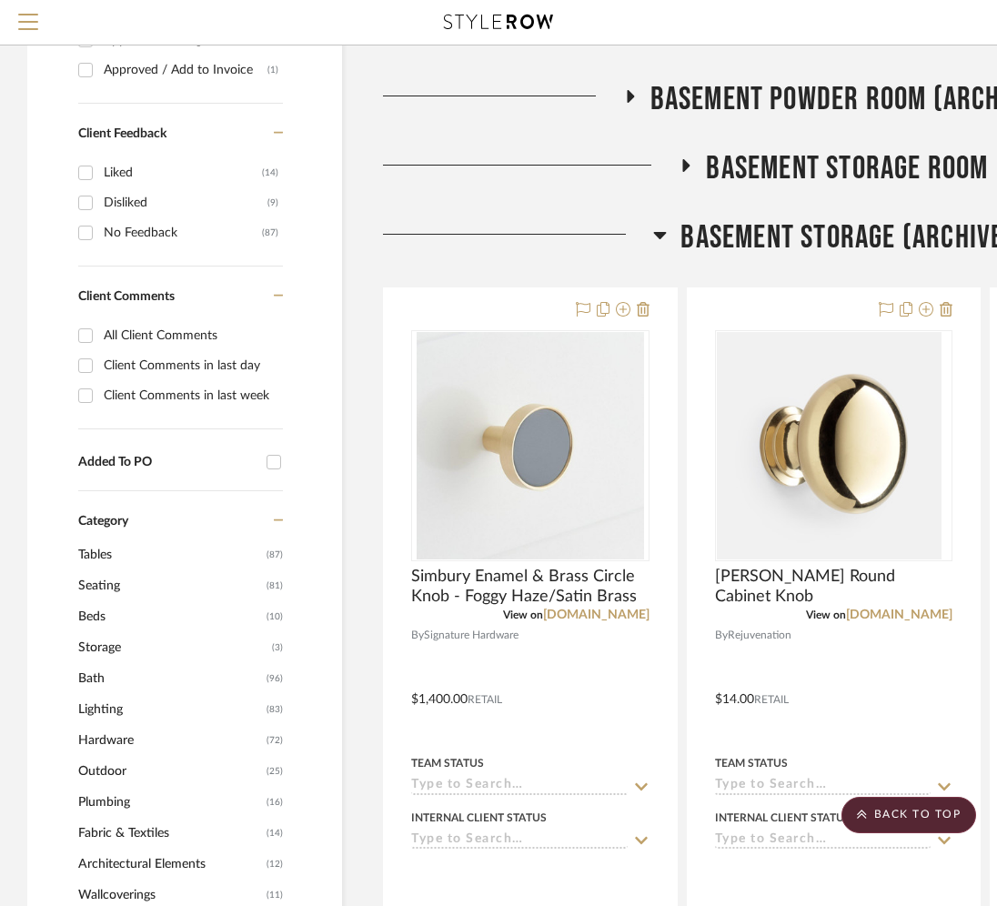
click at [802, 229] on span "Basement Storage (Archive)" at bounding box center [847, 237] width 333 height 39
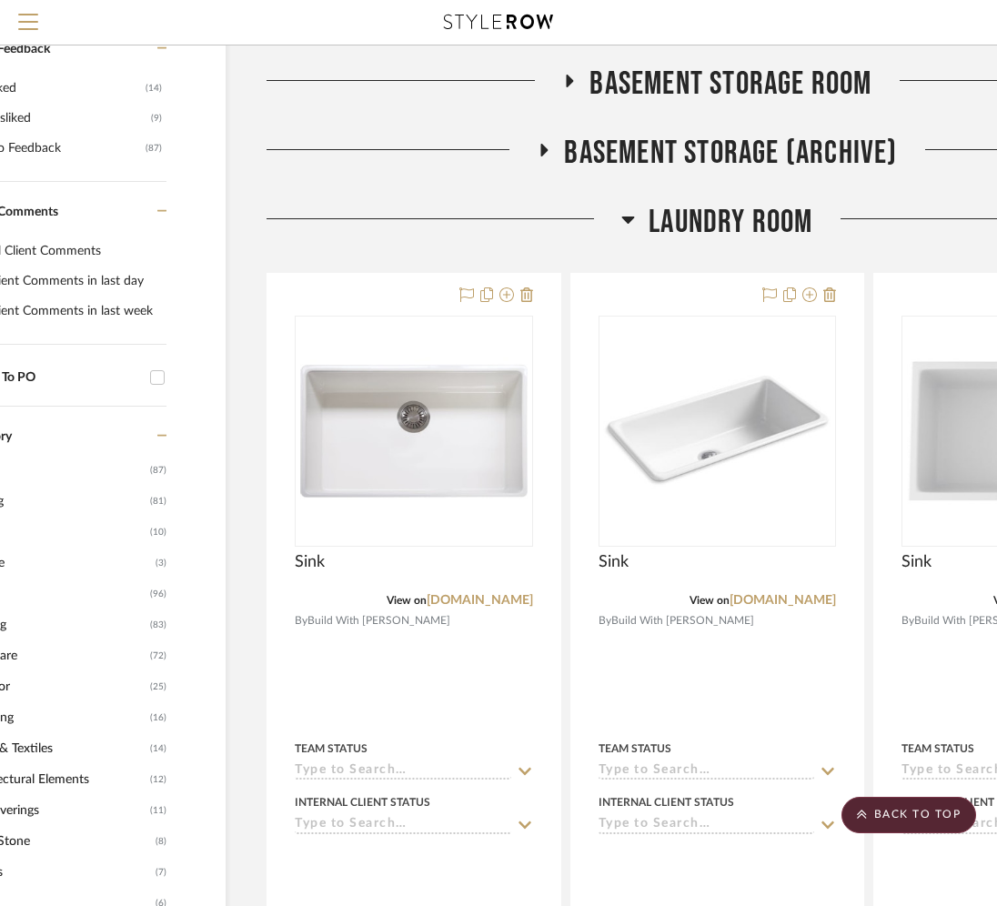
scroll to position [831, 116]
click at [737, 230] on span "LAUNDRY ROOM" at bounding box center [731, 223] width 164 height 39
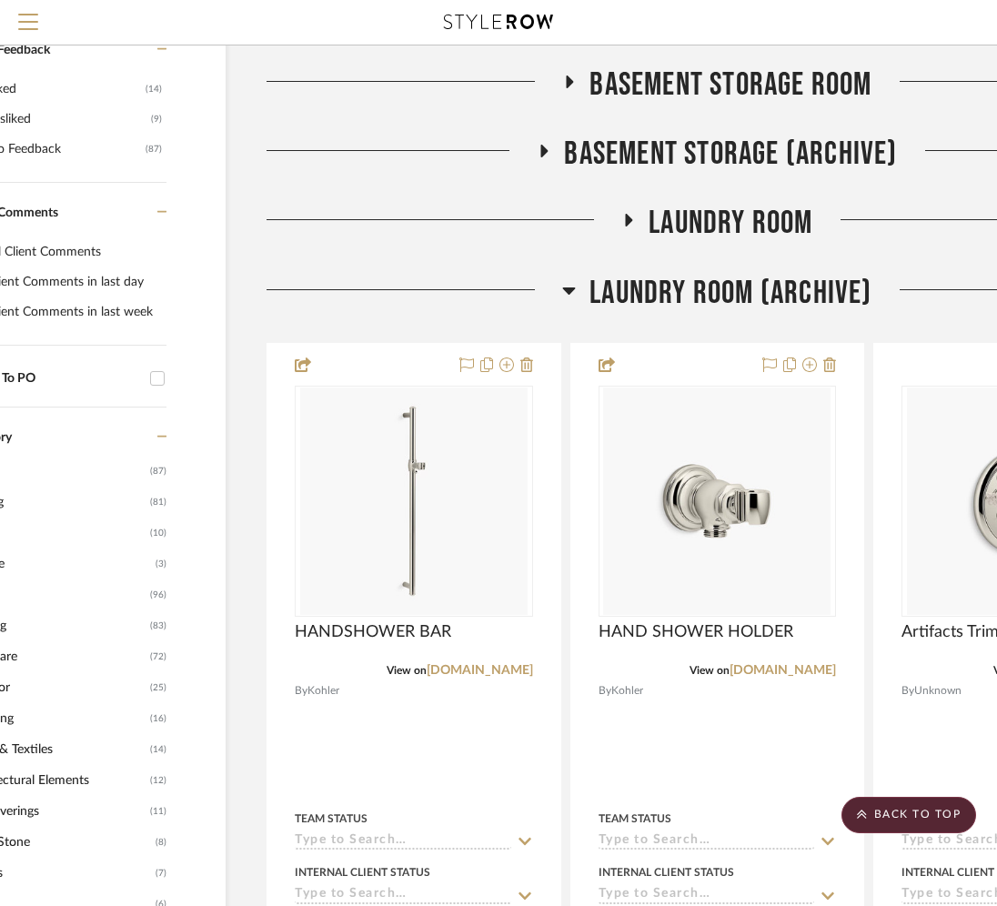
click at [716, 280] on span "Laundry Room (Archive)" at bounding box center [731, 293] width 282 height 39
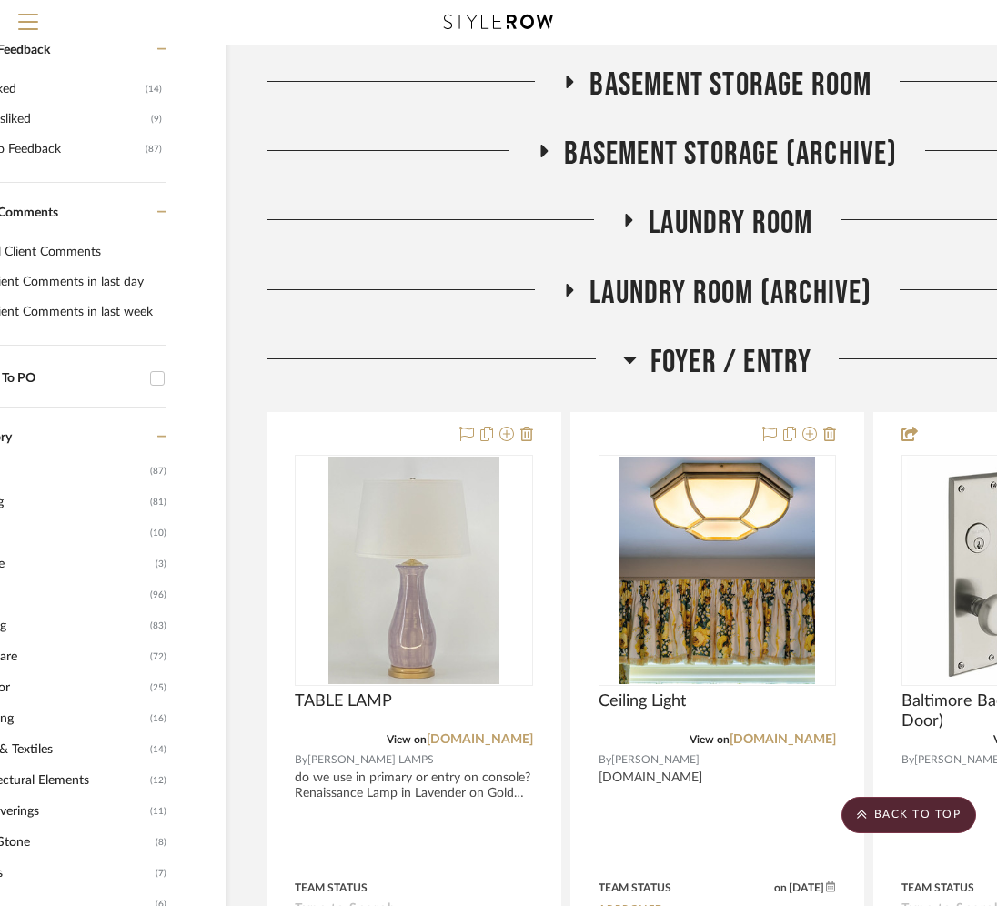
click at [686, 347] on span "Foyer / Entry" at bounding box center [732, 362] width 162 height 39
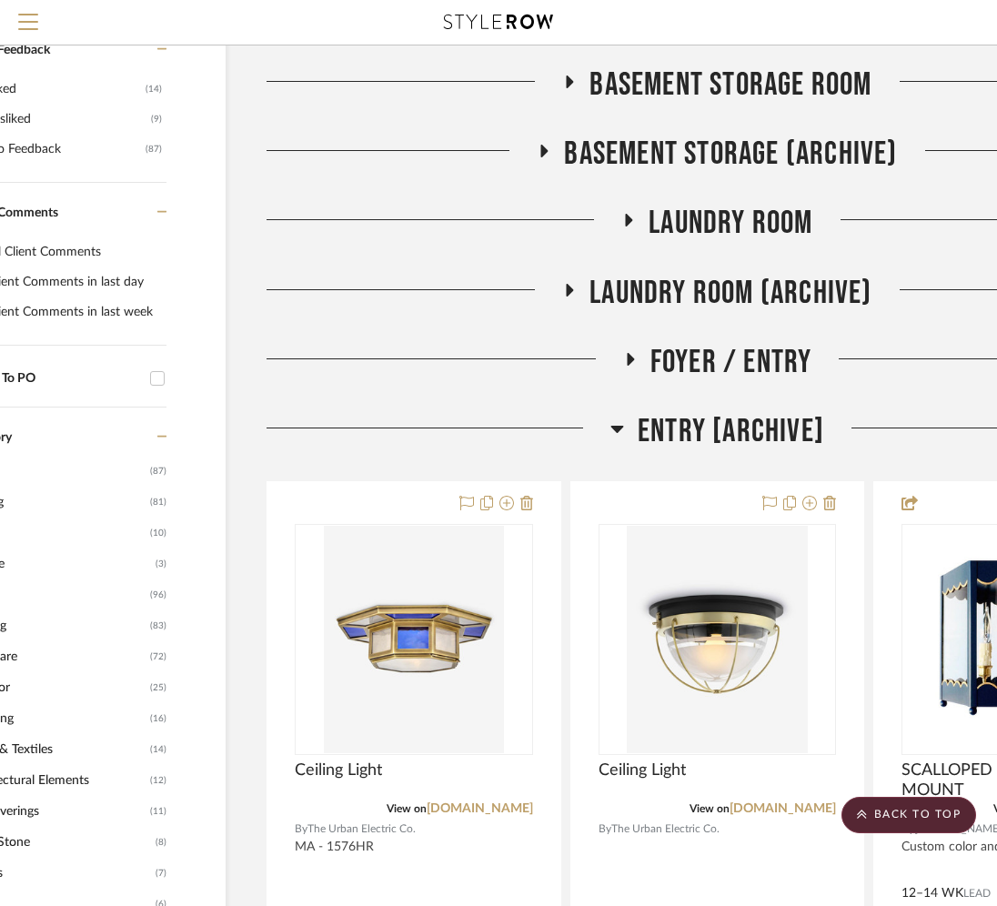
click at [663, 427] on span "ENTRY [ARCHIVE]" at bounding box center [731, 431] width 187 height 39
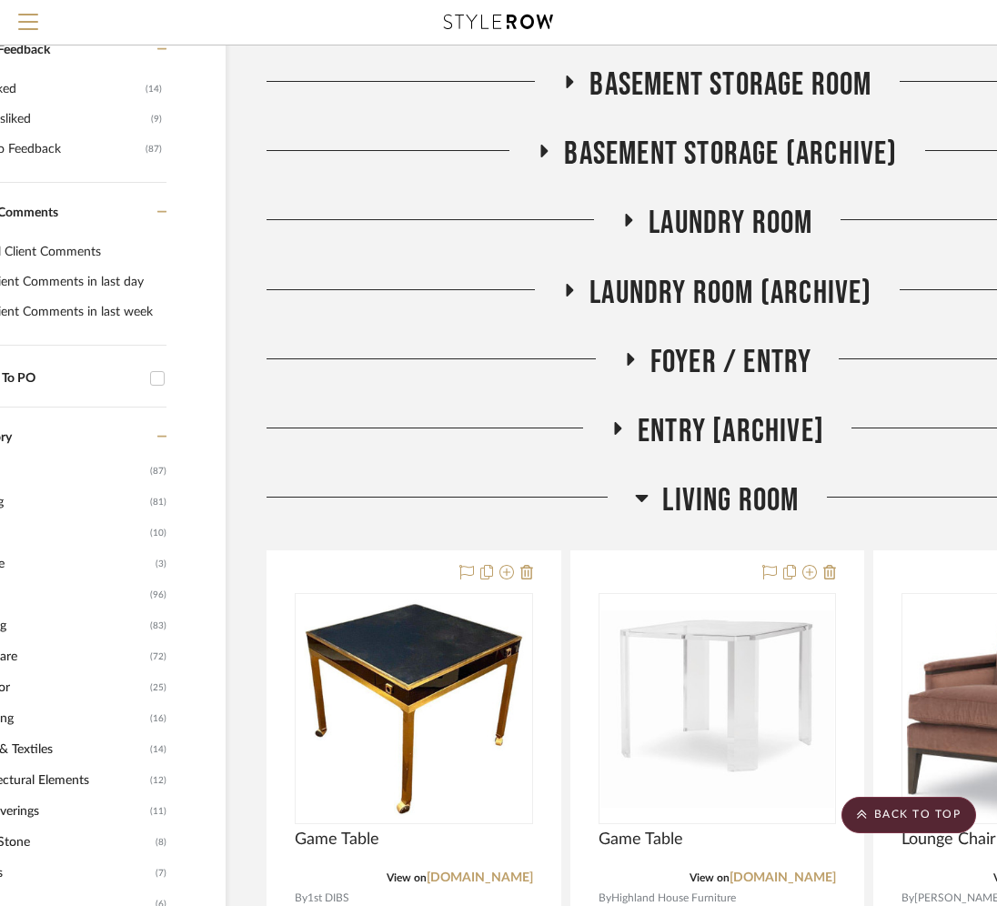
click at [658, 491] on h3 "Living Room" at bounding box center [717, 500] width 164 height 39
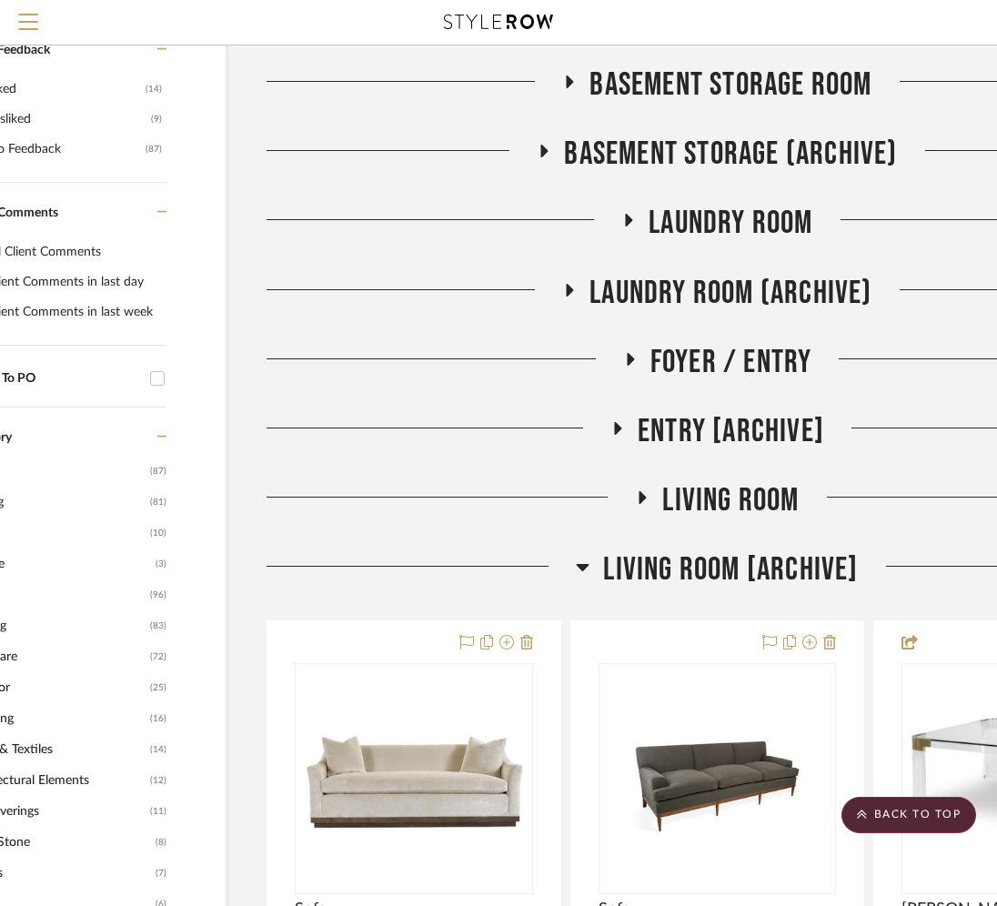
click at [659, 556] on span "LIVING ROOM [ARCHIVE]" at bounding box center [730, 570] width 255 height 39
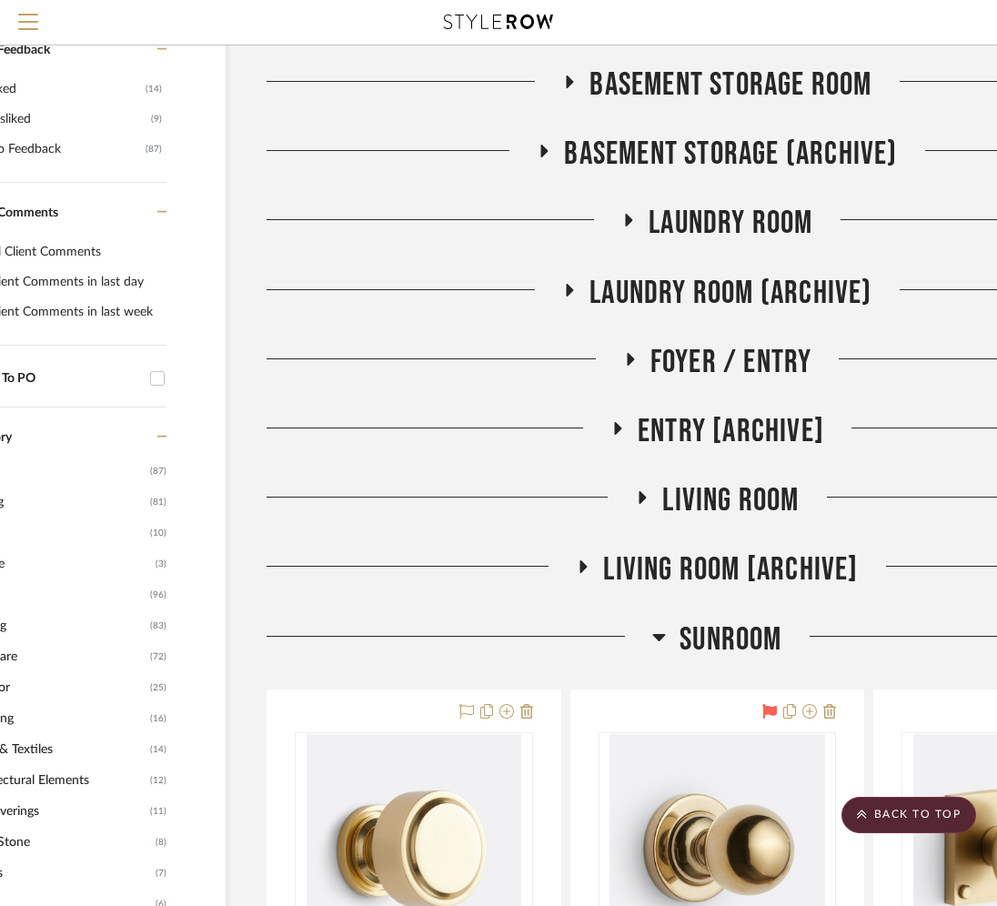
click at [663, 636] on icon at bounding box center [660, 637] width 14 height 22
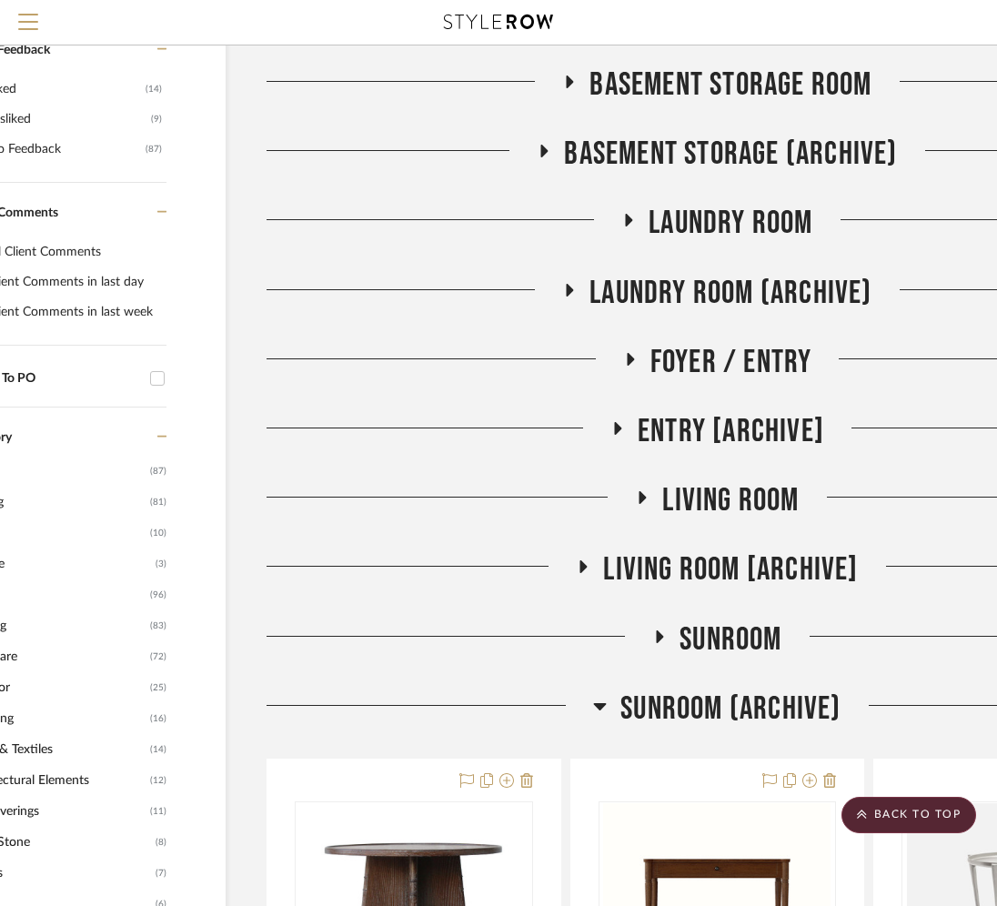
click at [673, 706] on span "Sunroom (Archive)" at bounding box center [731, 709] width 220 height 39
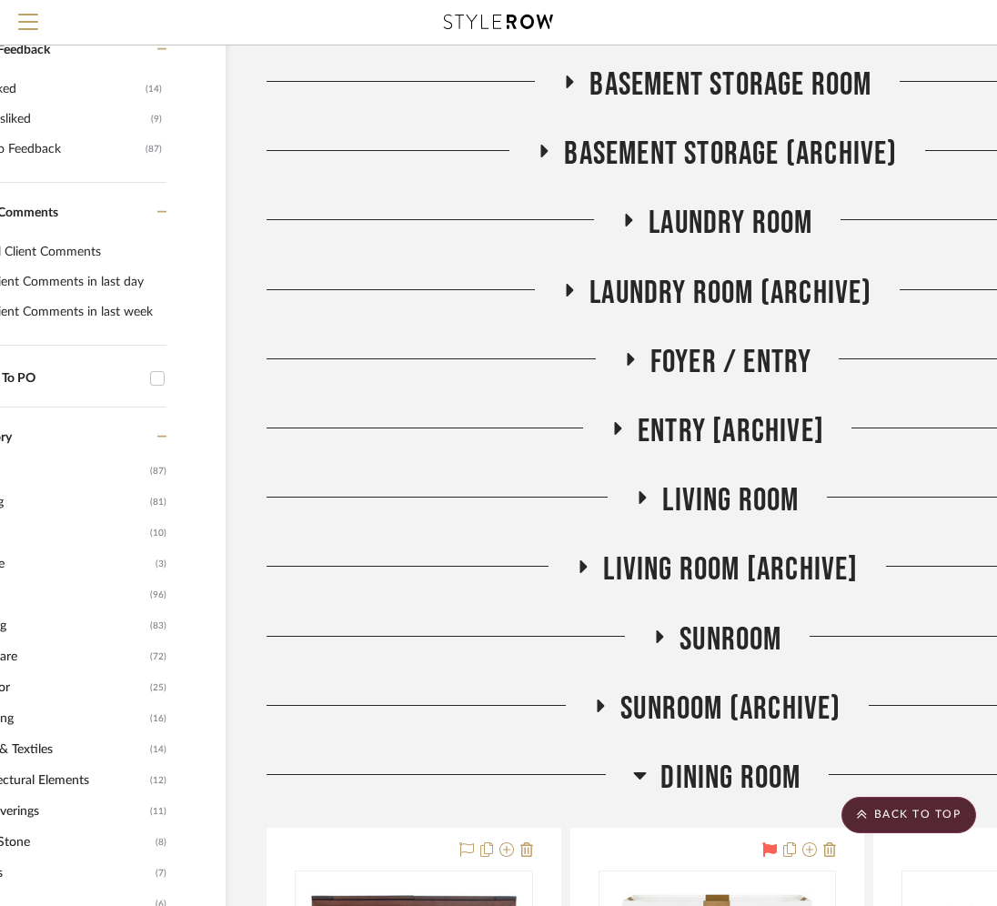
click at [677, 793] on span "Dining Room" at bounding box center [731, 778] width 140 height 39
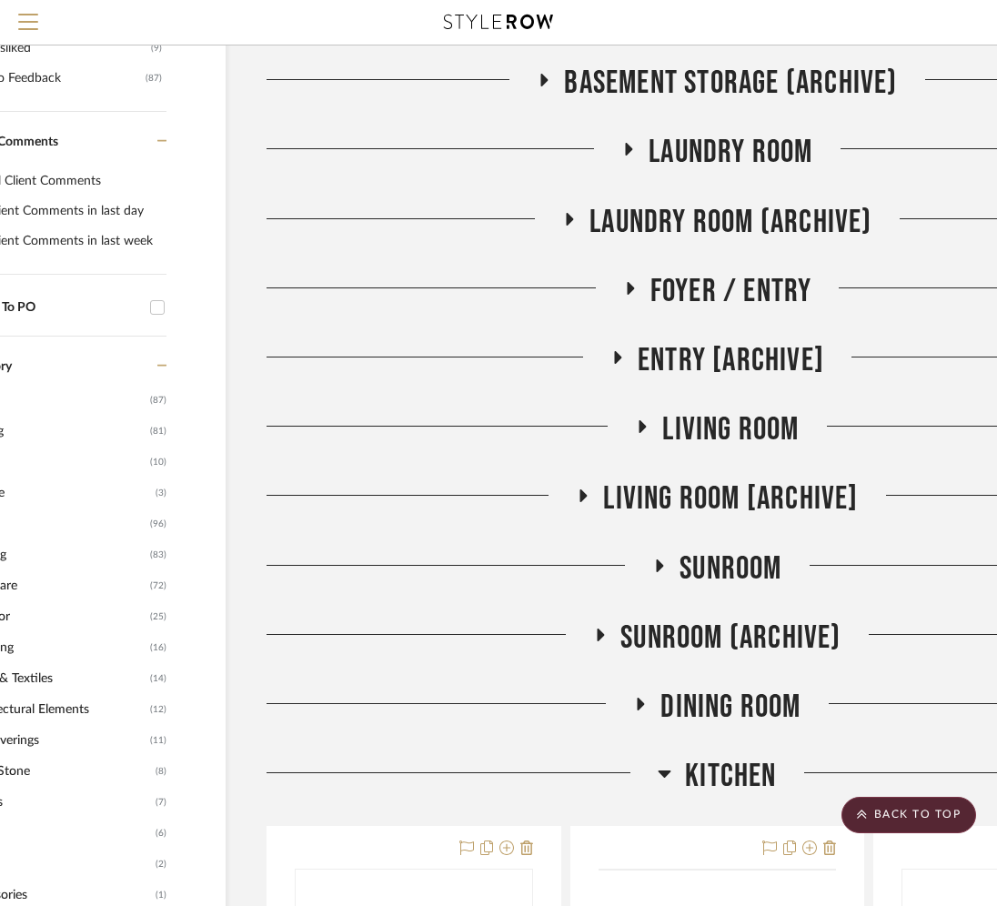
scroll to position [1099, 116]
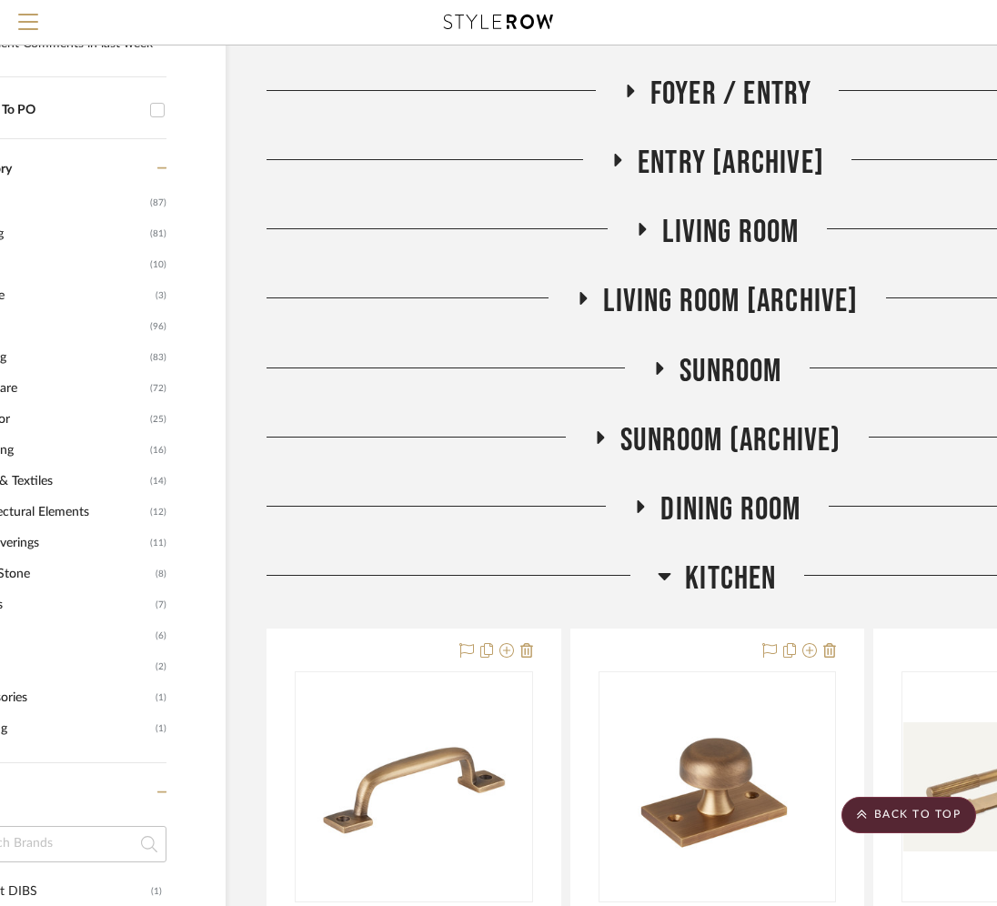
click at [689, 580] on span "Kitchen" at bounding box center [730, 579] width 91 height 39
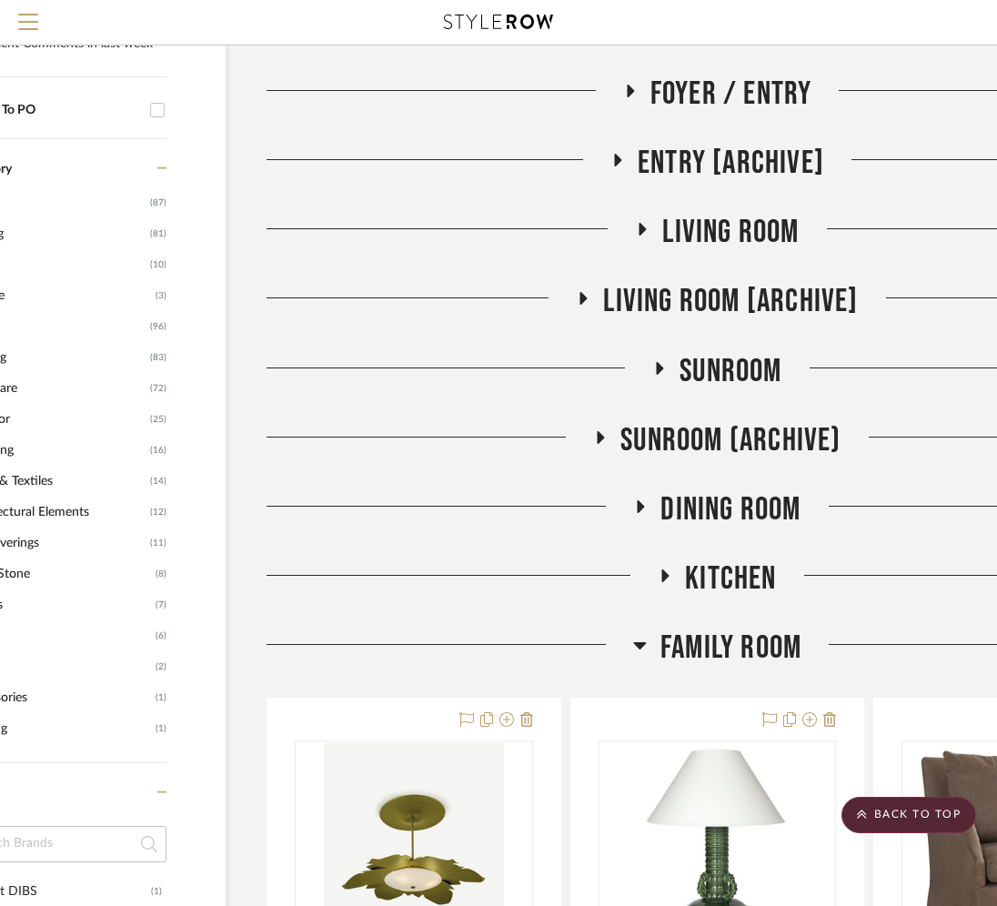
click at [689, 644] on span "Family Room" at bounding box center [731, 648] width 141 height 39
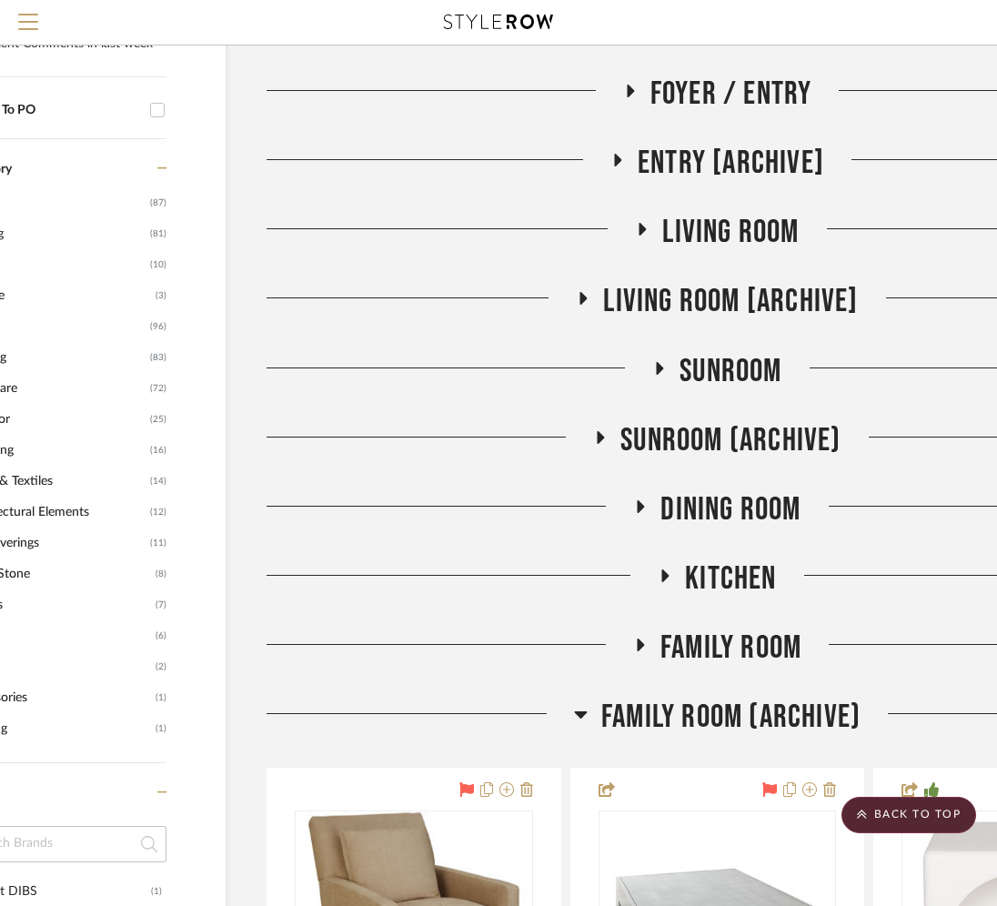
click at [676, 710] on span "Family Room (Archive)" at bounding box center [731, 717] width 259 height 39
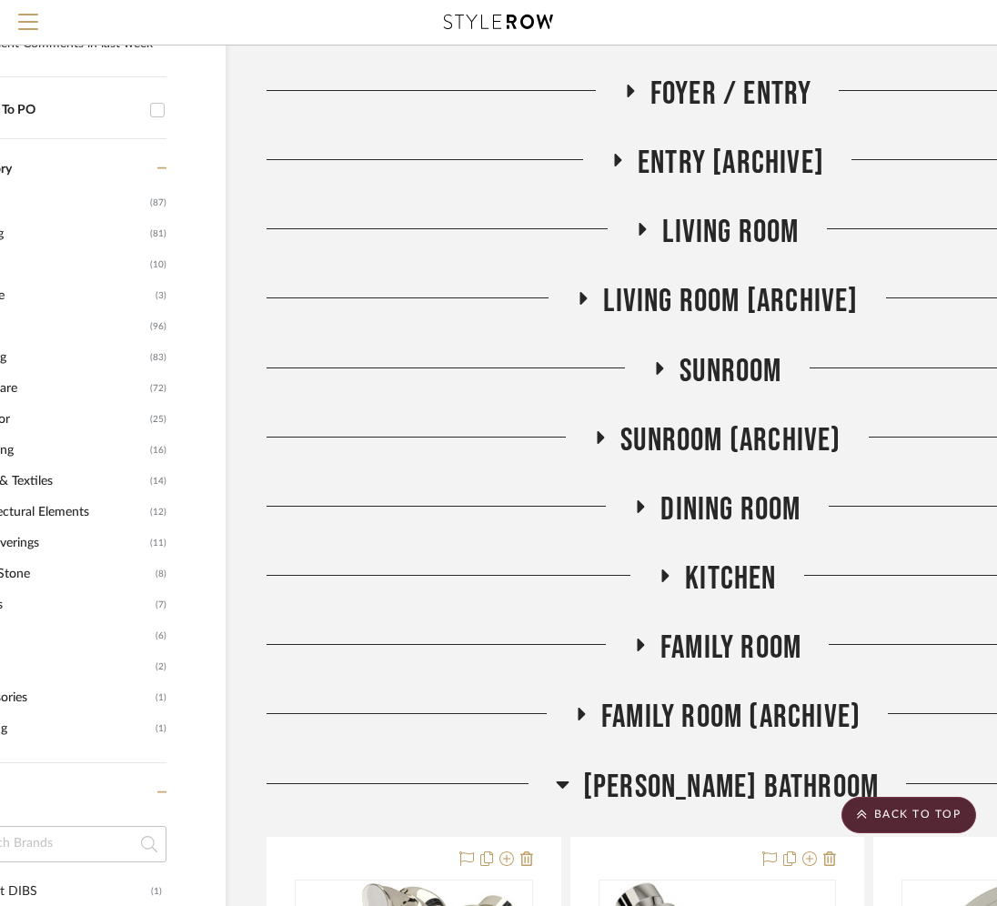
click at [679, 782] on span "[PERSON_NAME] Bathroom" at bounding box center [731, 787] width 296 height 39
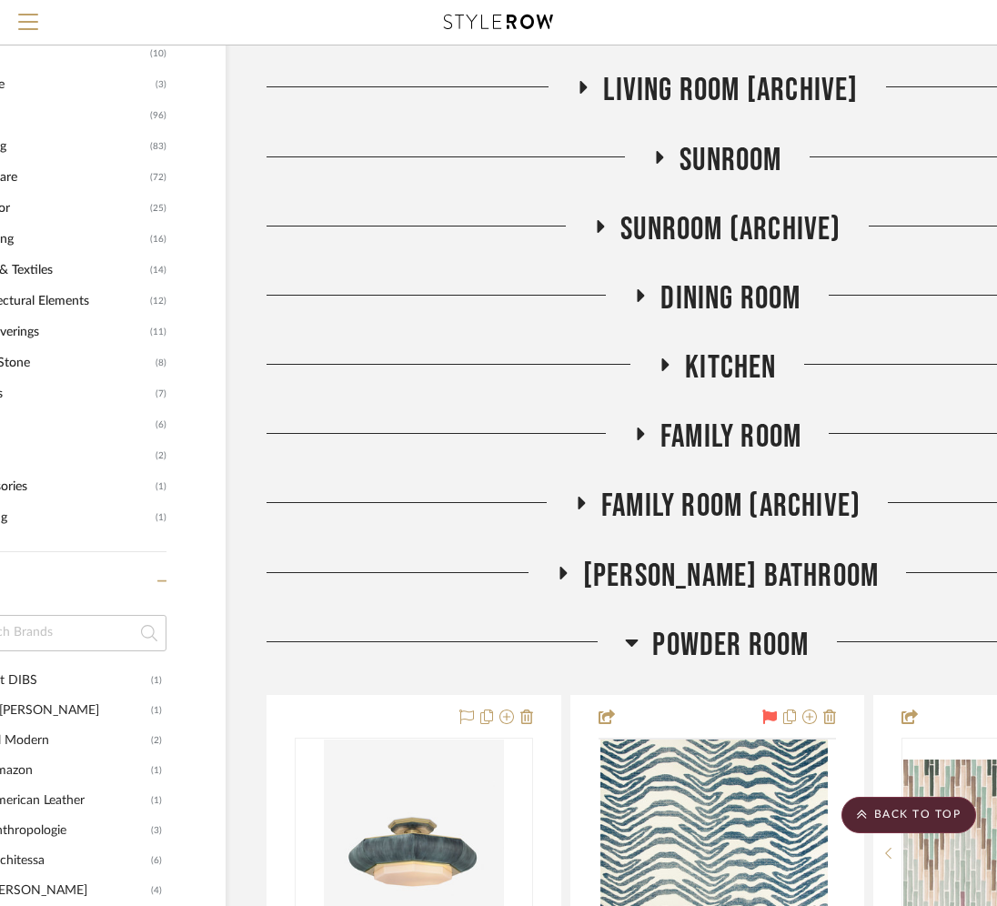
scroll to position [1394, 116]
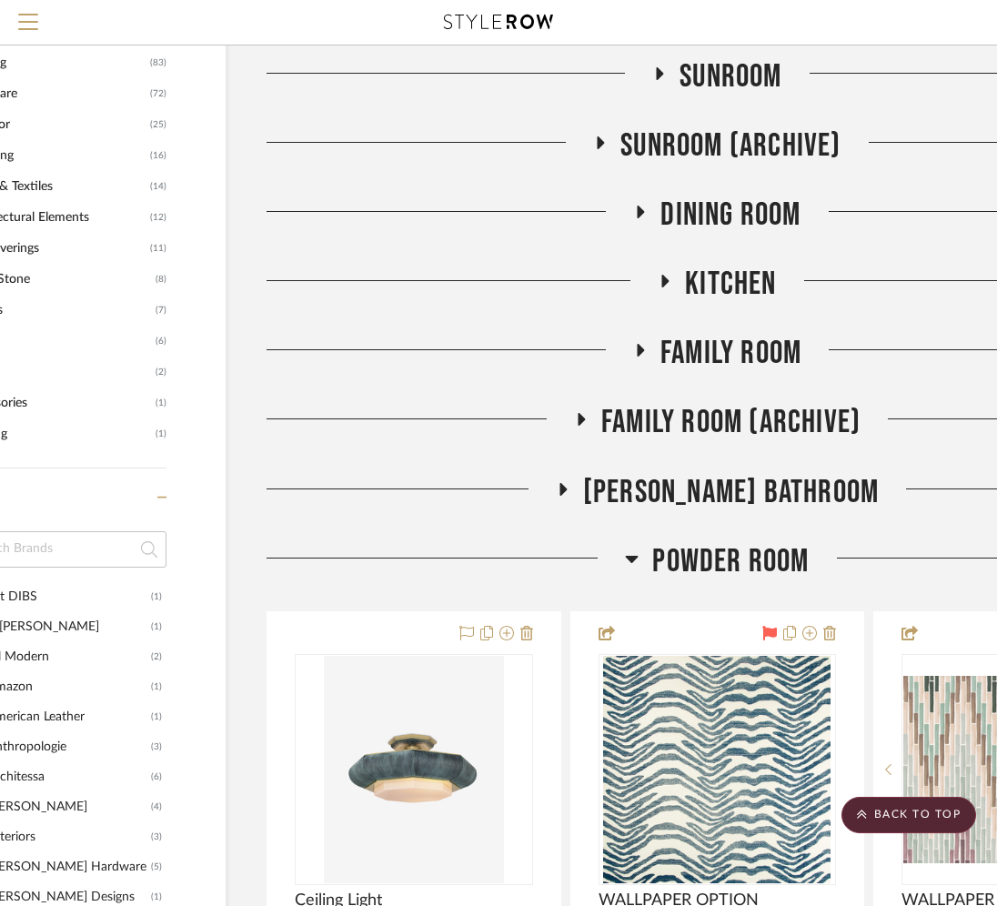
click at [703, 567] on span "Powder Room" at bounding box center [731, 561] width 157 height 39
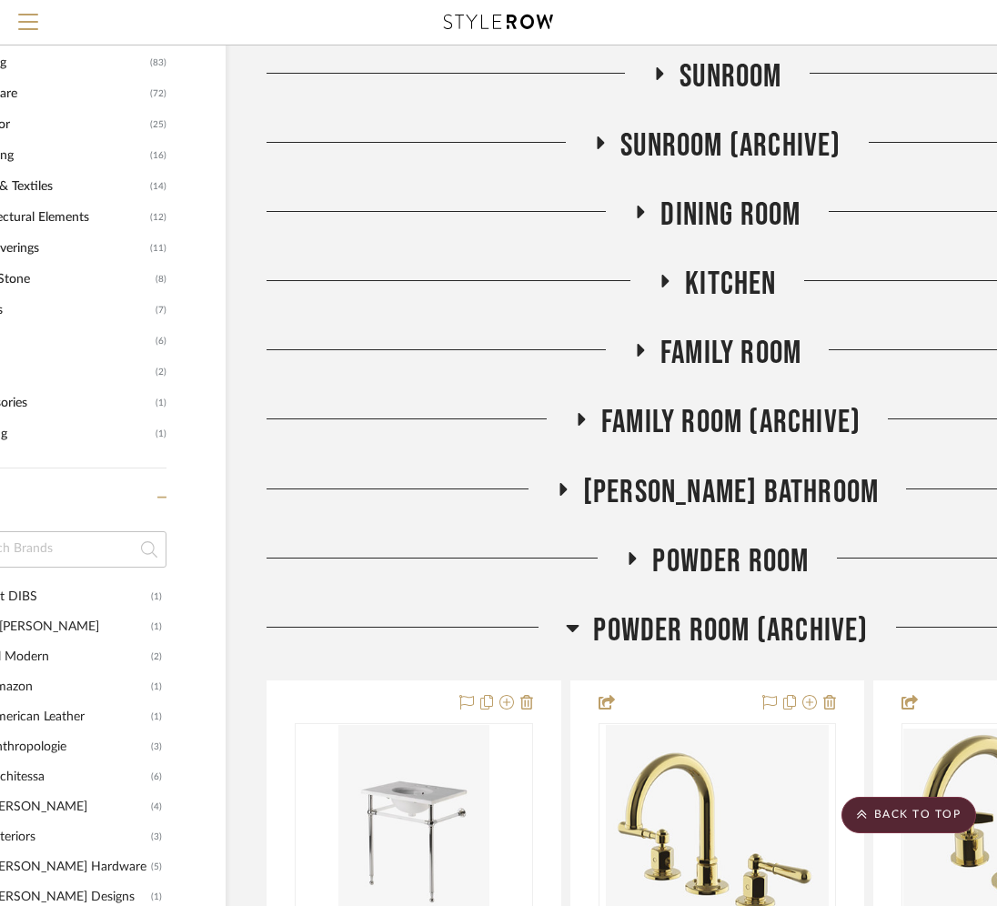
click at [689, 615] on span "Powder Room (Archive)" at bounding box center [730, 631] width 275 height 39
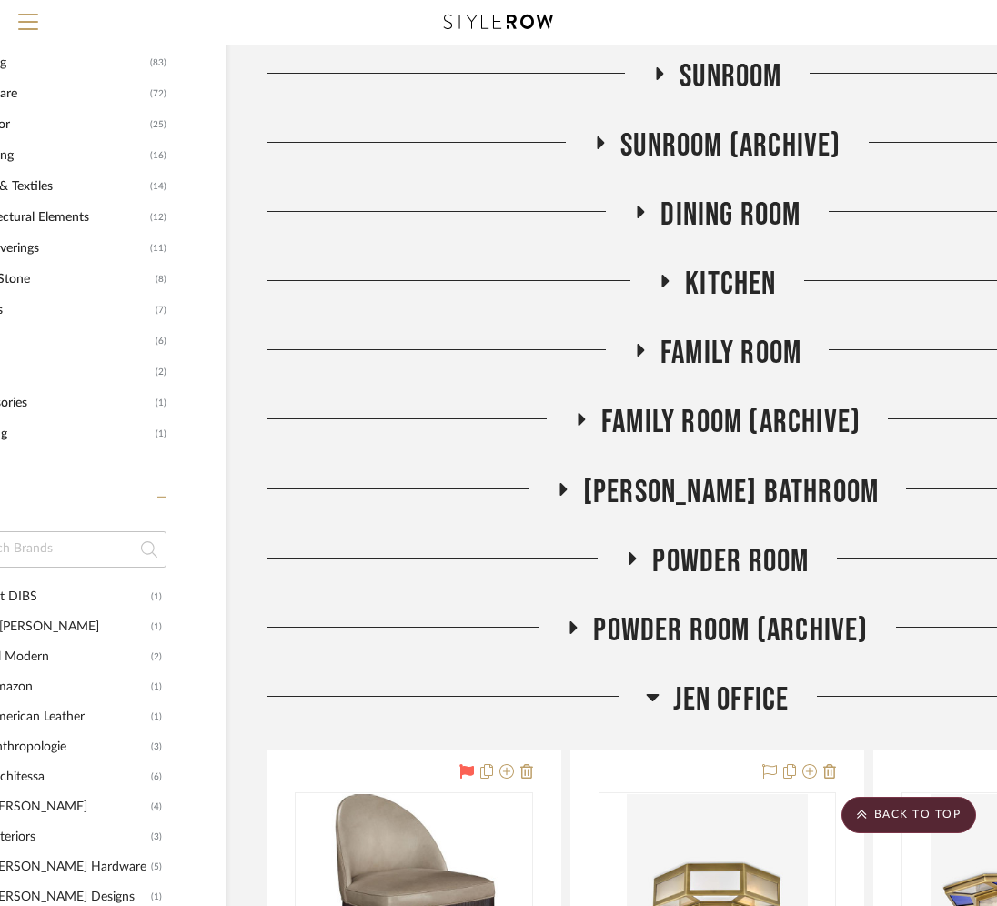
click at [673, 693] on span "JEN OFFICE" at bounding box center [731, 700] width 116 height 39
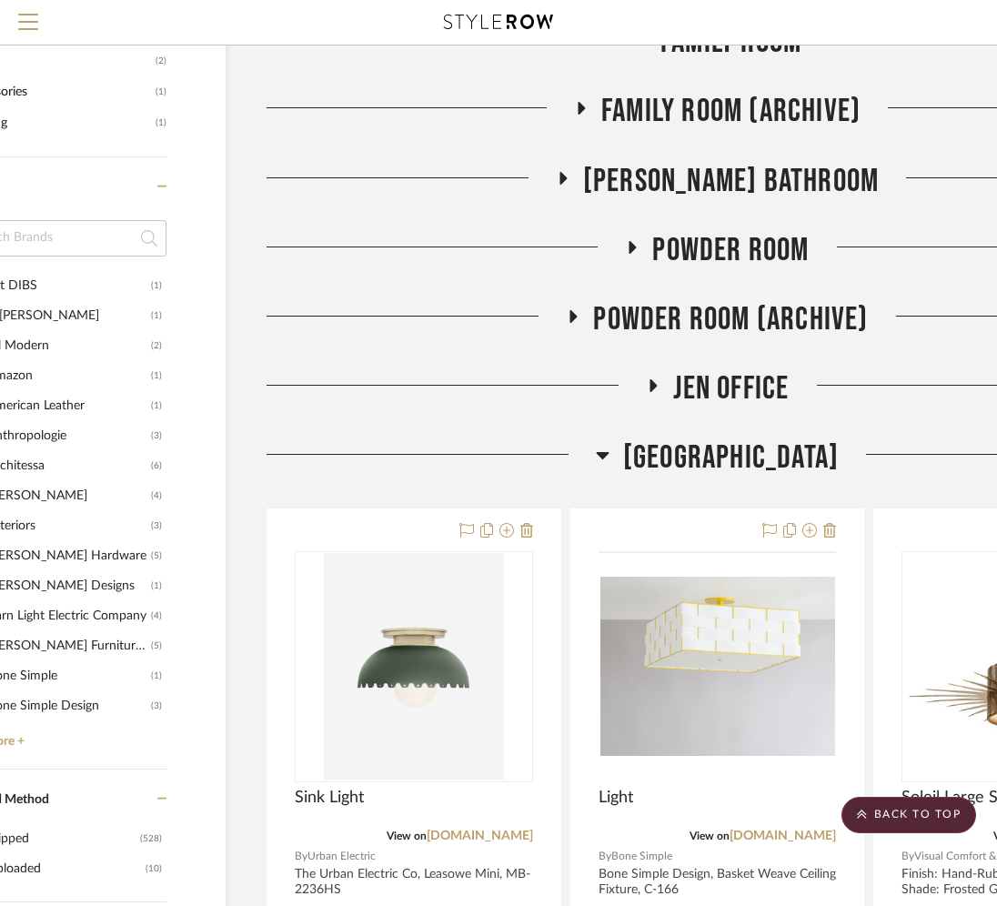
scroll to position [1710, 116]
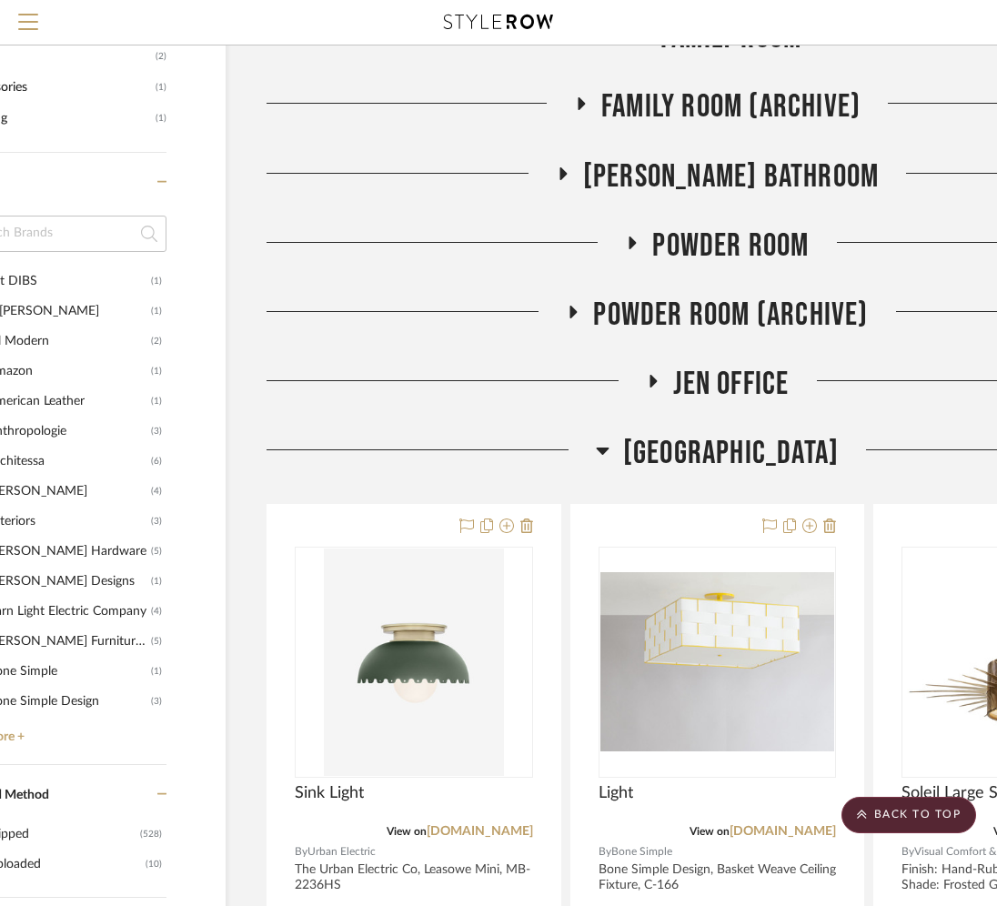
click at [734, 471] on span "[GEOGRAPHIC_DATA]" at bounding box center [731, 453] width 216 height 39
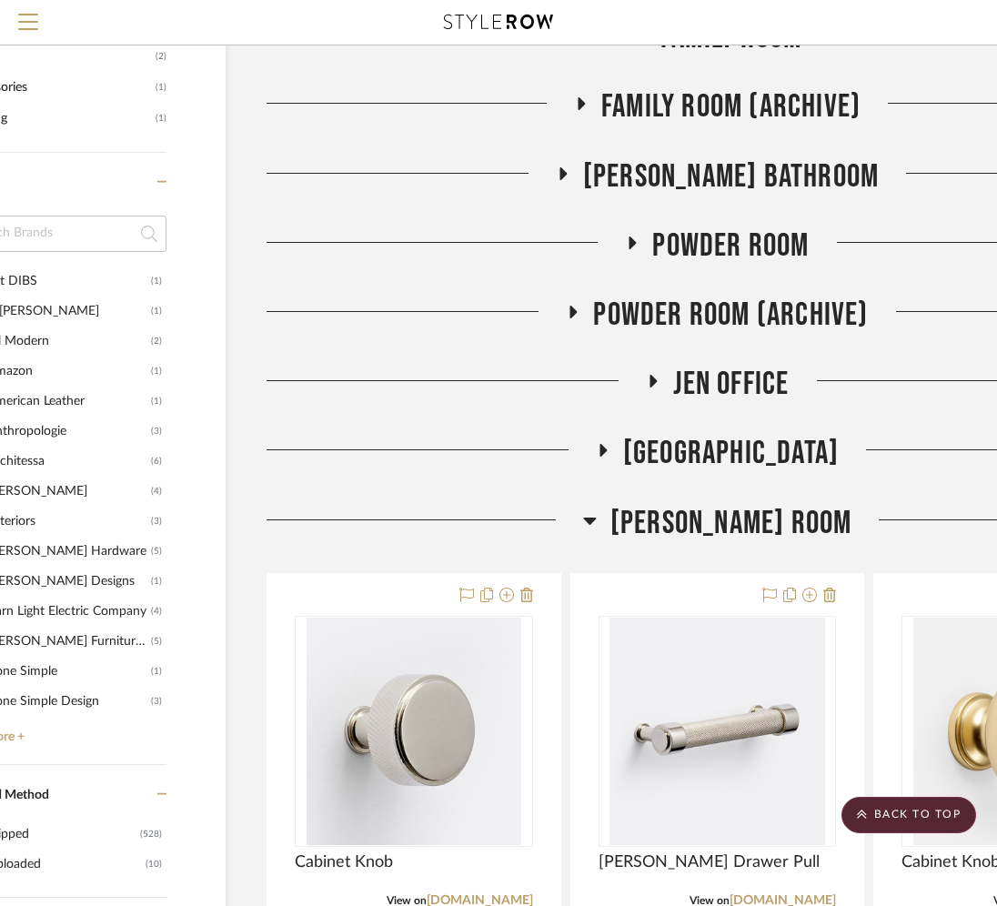
click at [711, 531] on span "[PERSON_NAME] Room" at bounding box center [732, 523] width 242 height 39
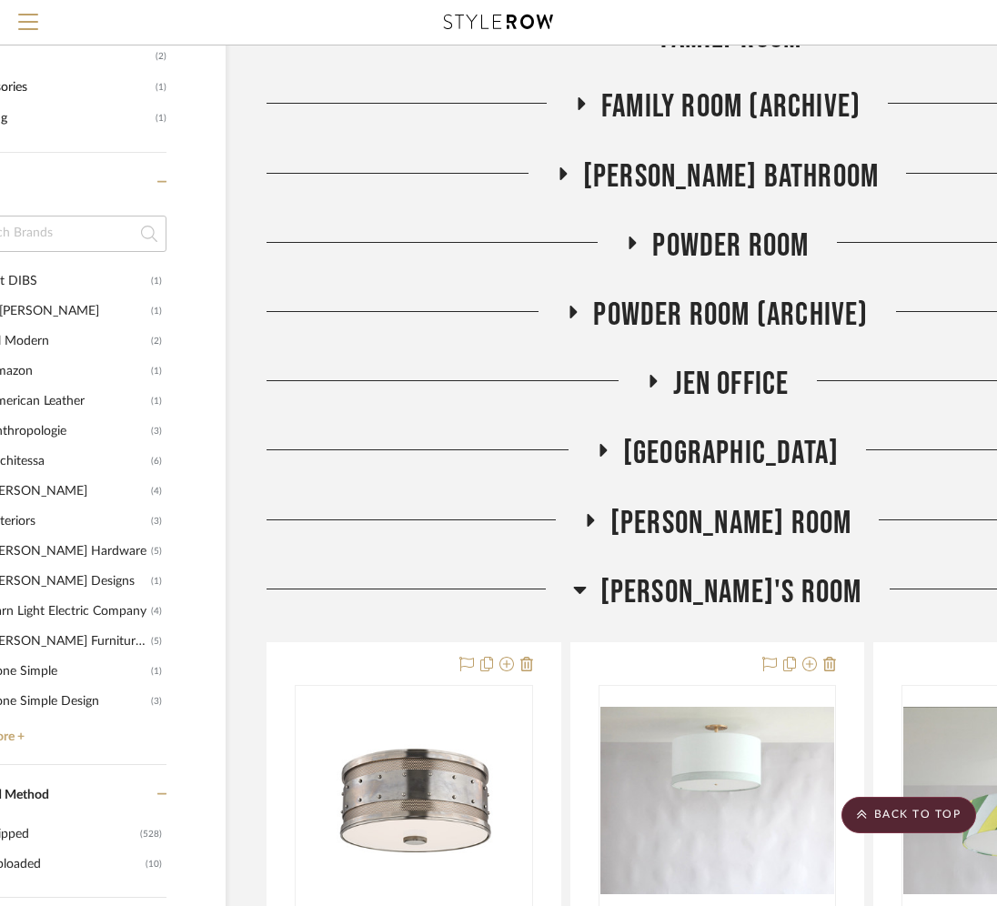
click at [693, 575] on span "[PERSON_NAME]'s Room" at bounding box center [732, 592] width 262 height 39
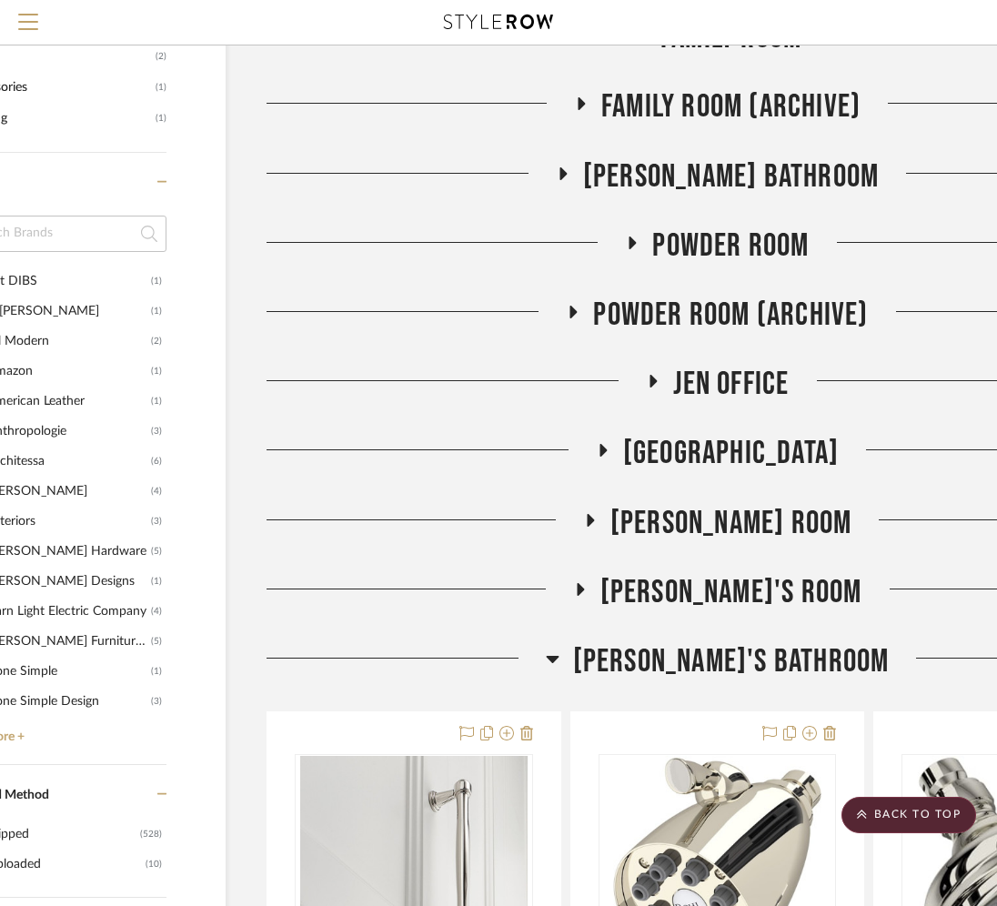
click at [664, 673] on span "[PERSON_NAME]'s Bathroom" at bounding box center [731, 662] width 317 height 39
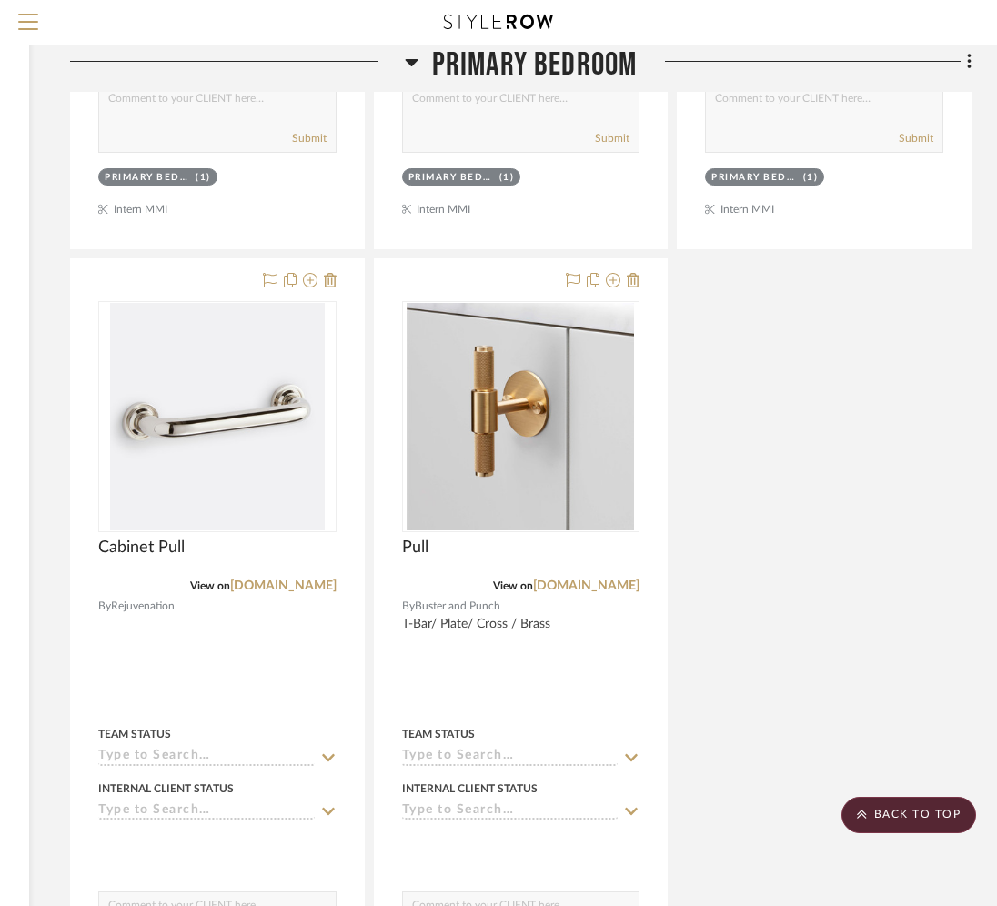
scroll to position [4294, 313]
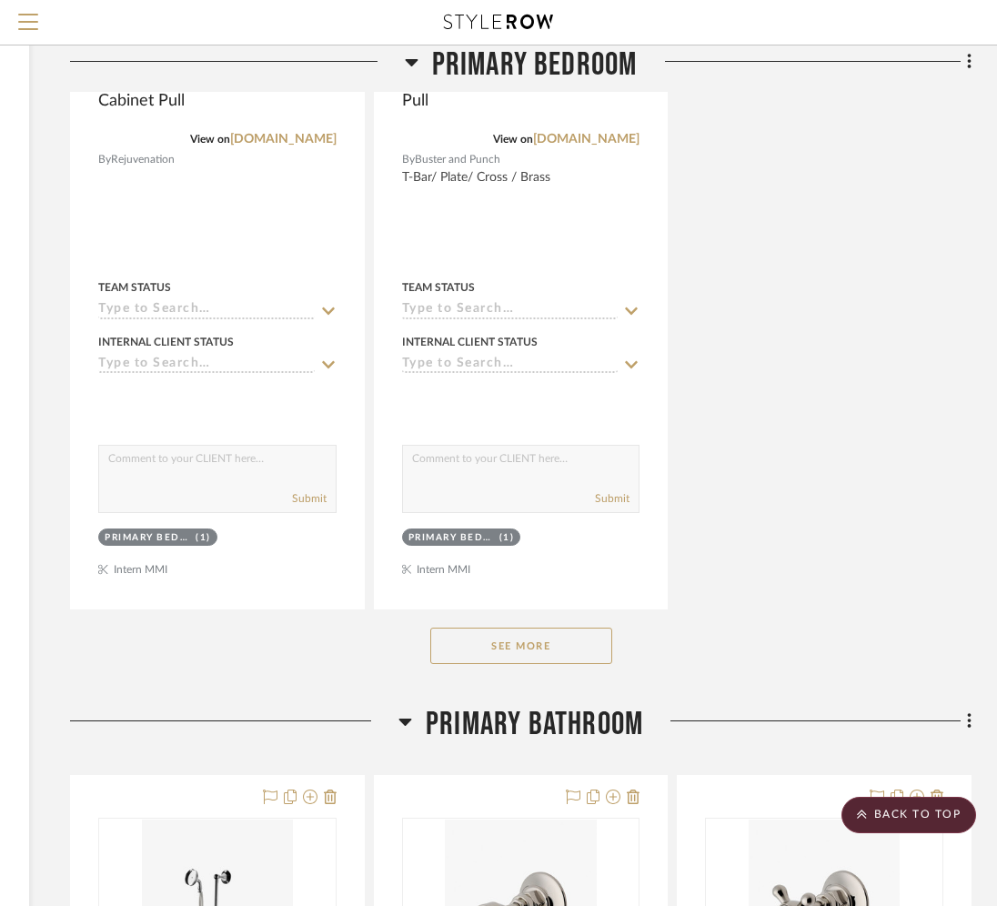
click at [508, 651] on button "See More" at bounding box center [521, 646] width 182 height 36
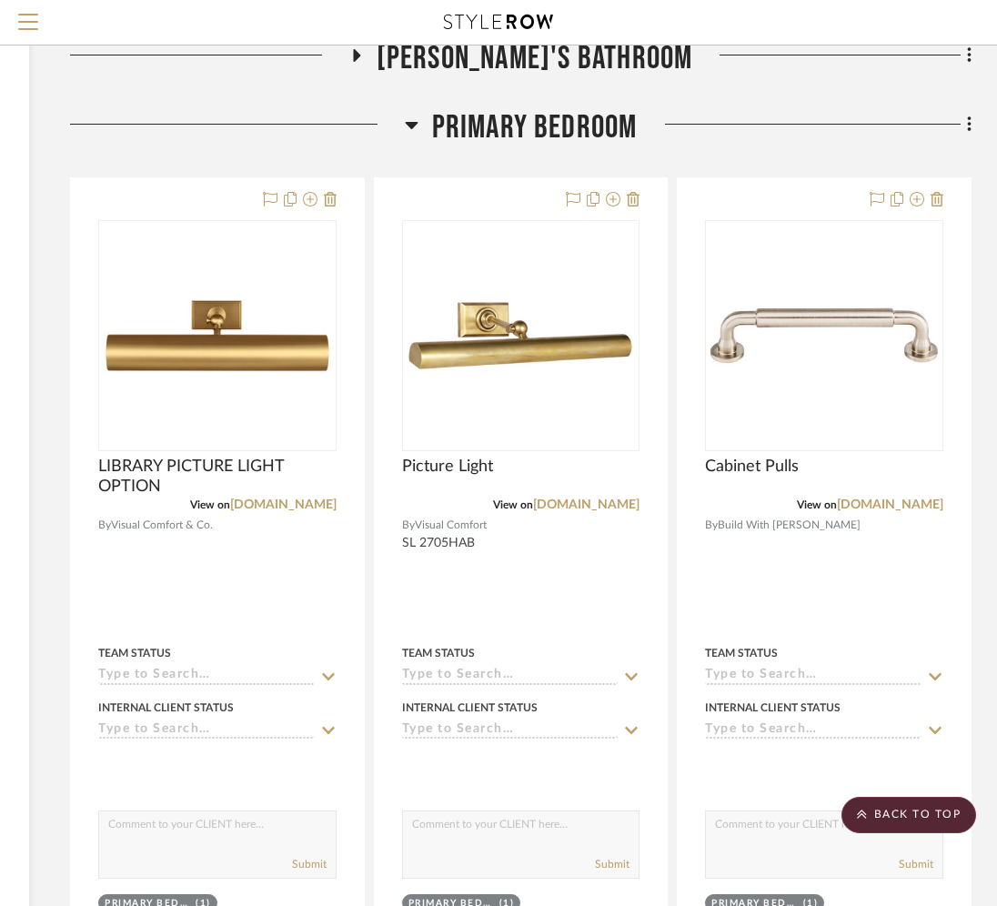
scroll to position [2323, 313]
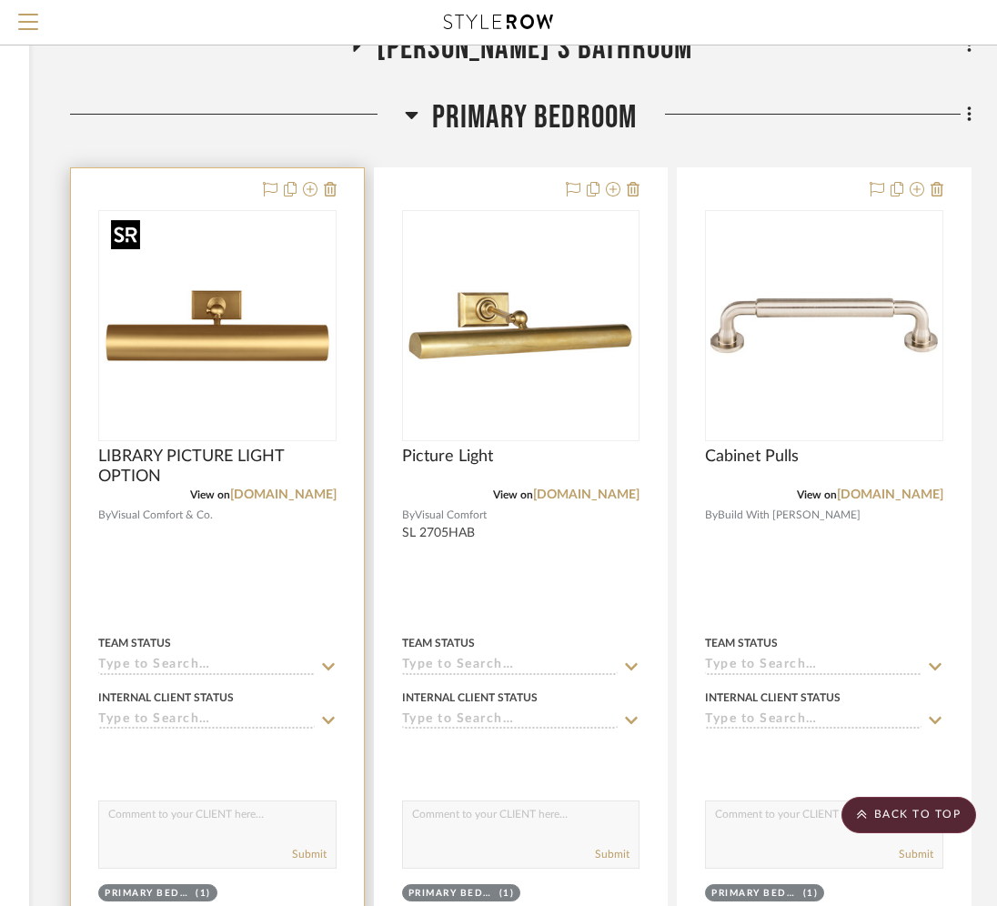
click at [265, 329] on img "0" at bounding box center [218, 326] width 228 height 228
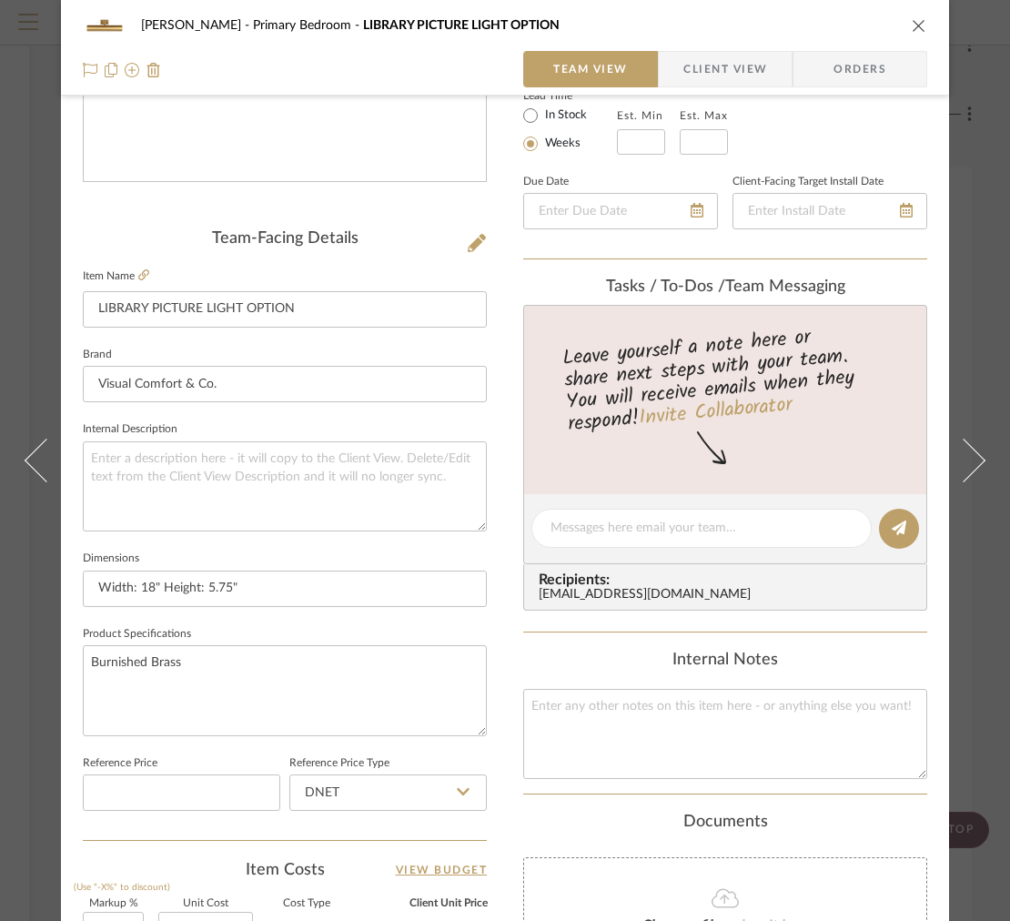
scroll to position [770, 0]
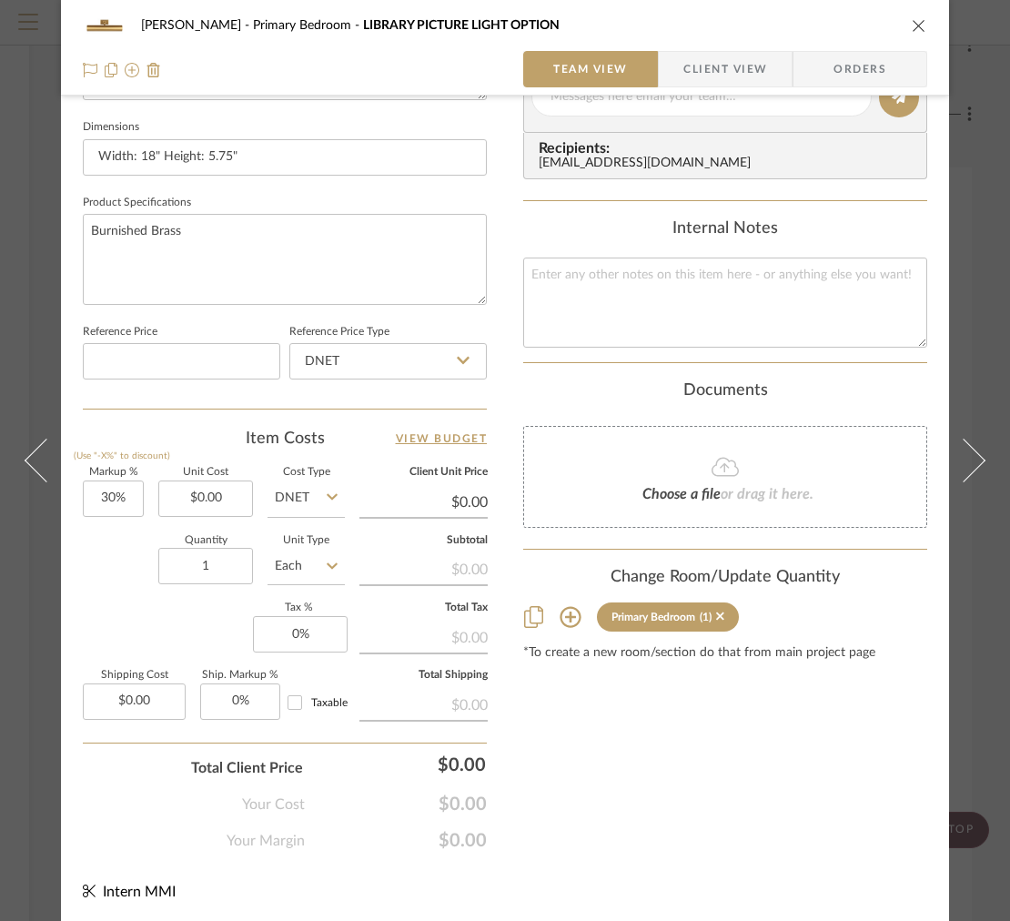
click at [703, 87] on div "FRITZ DC Primary Bedroom LIBRARY PICTURE LIGHT OPTION Team View Client View Ord…" at bounding box center [505, 48] width 888 height 96
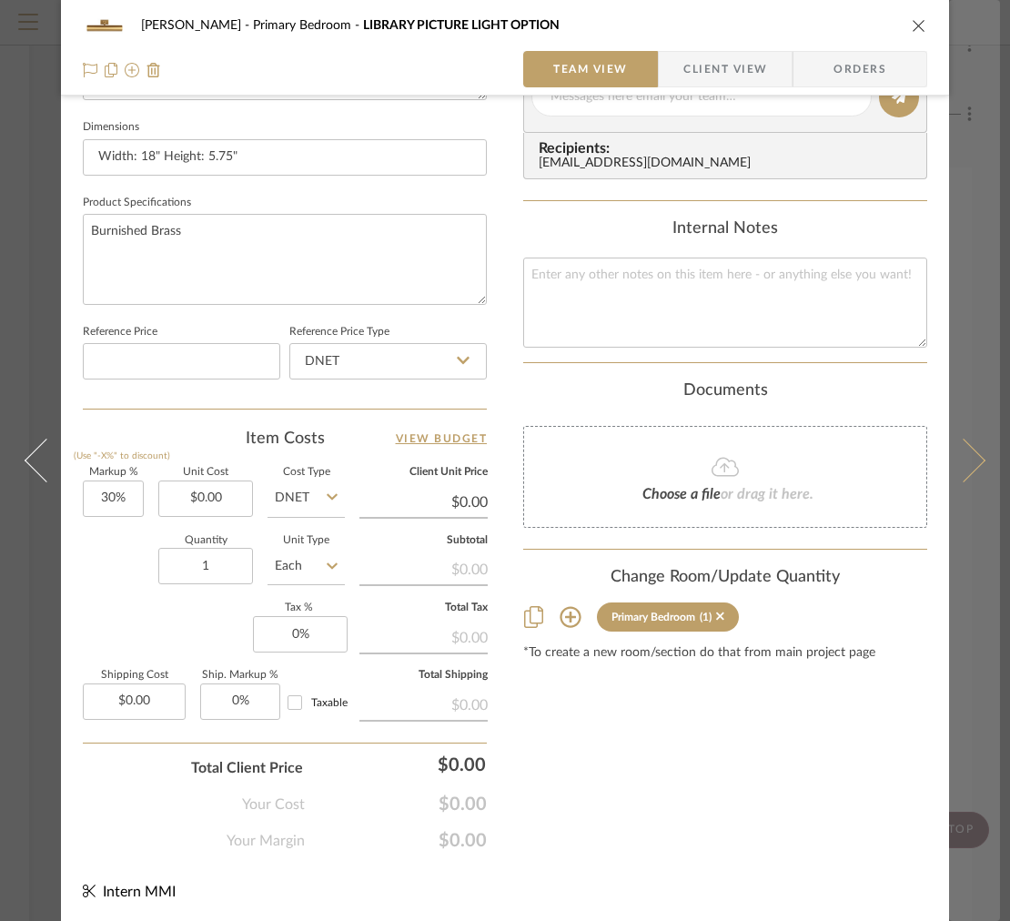
click at [985, 391] on button at bounding box center [974, 460] width 51 height 921
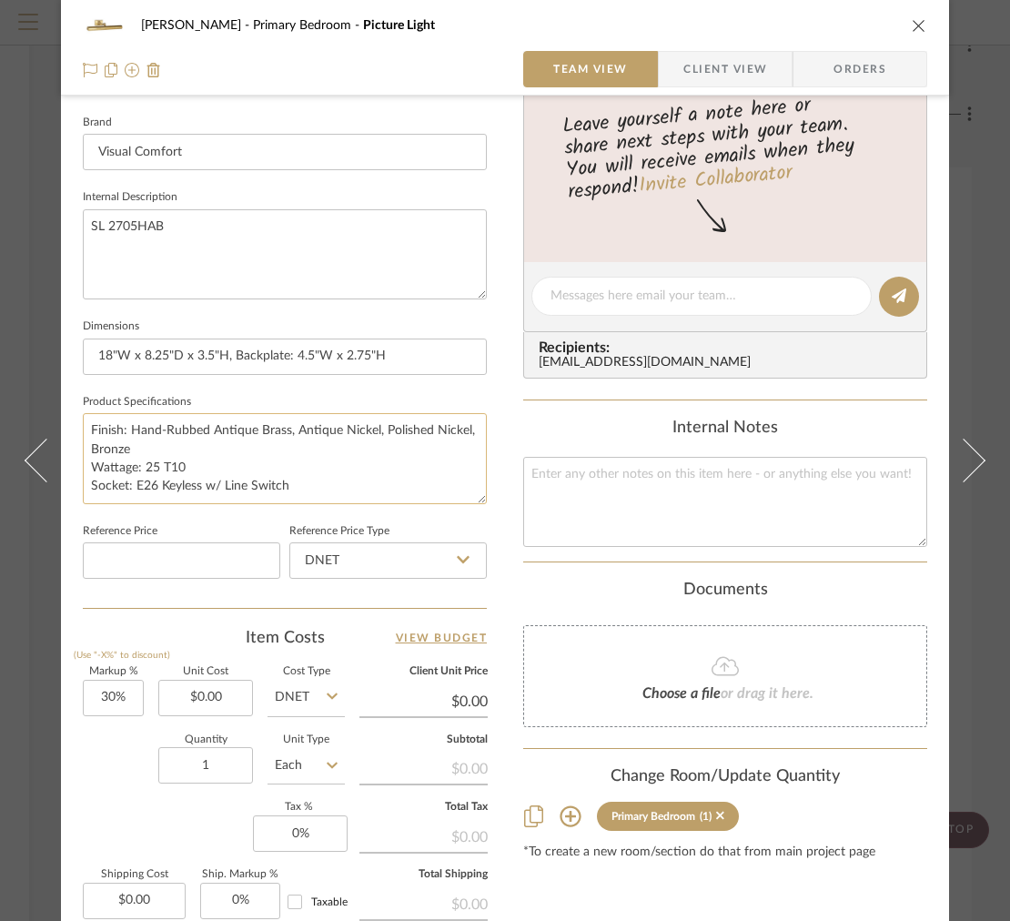
scroll to position [572, 0]
click at [230, 359] on input "18"W x 8.25"D x 3.5"H, Backplate: 4.5"W x 2.75"H" at bounding box center [285, 356] width 404 height 36
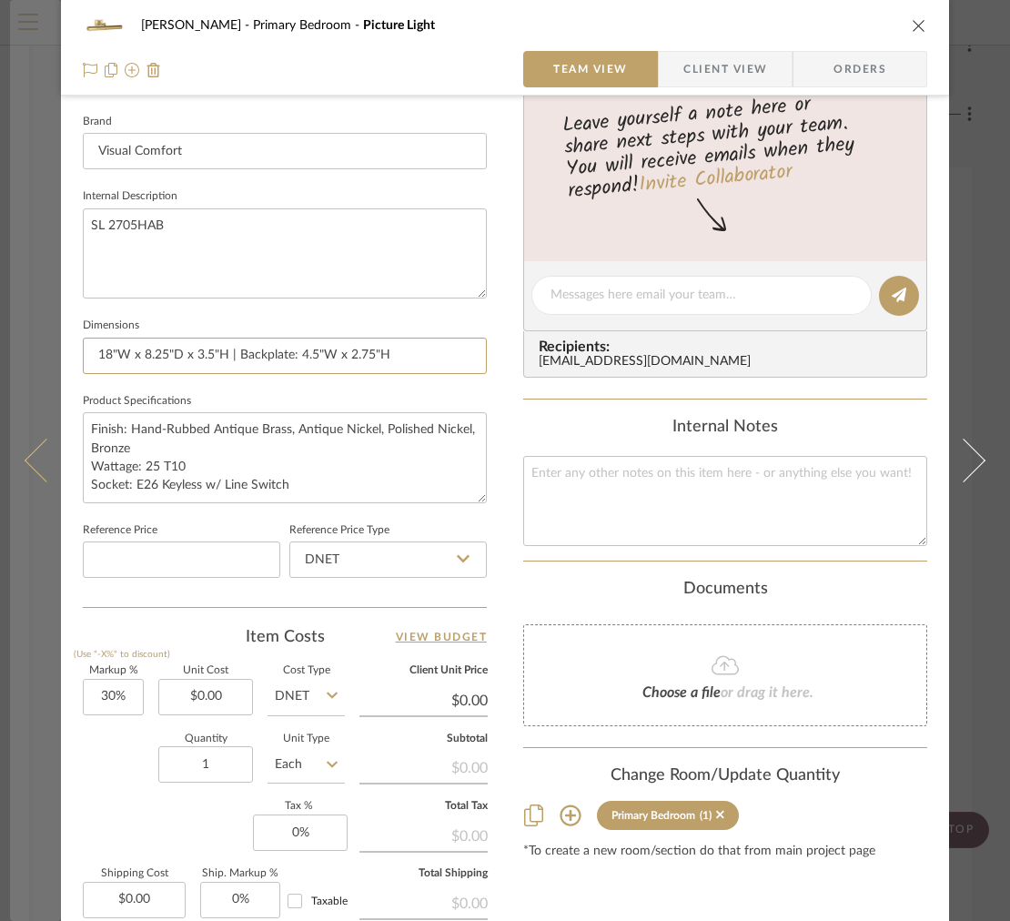
type input "18"W x 8.25"D x 3.5"H | Backplate: 4.5"W x 2.75"H"
click at [17, 513] on button at bounding box center [35, 460] width 51 height 921
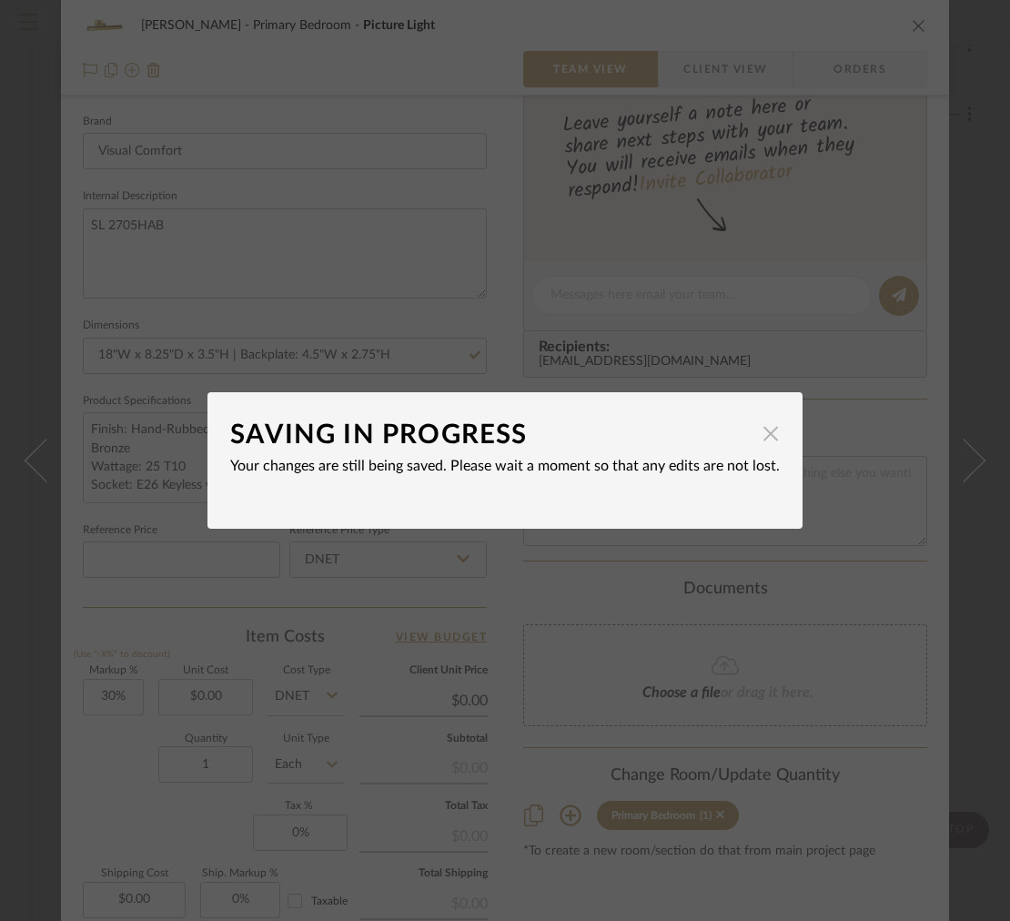
click at [760, 446] on span "button" at bounding box center [771, 433] width 36 height 36
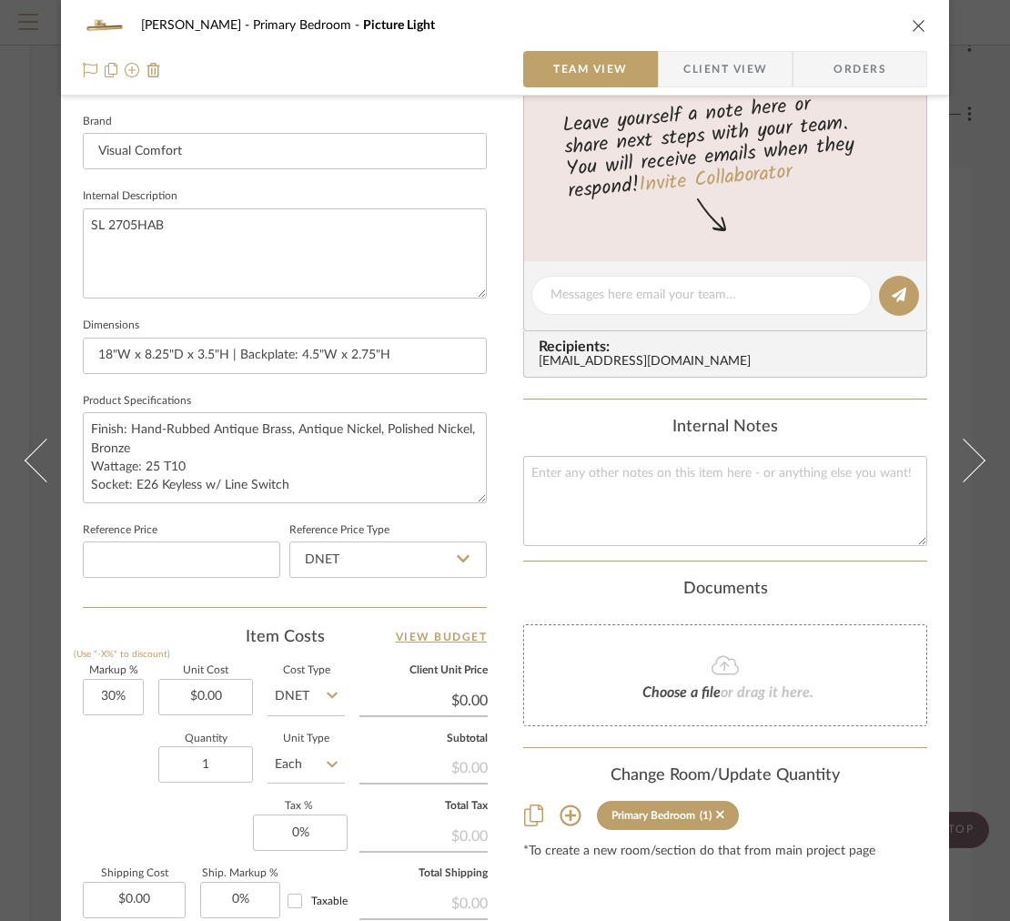
click at [915, 26] on icon "close" at bounding box center [919, 25] width 15 height 15
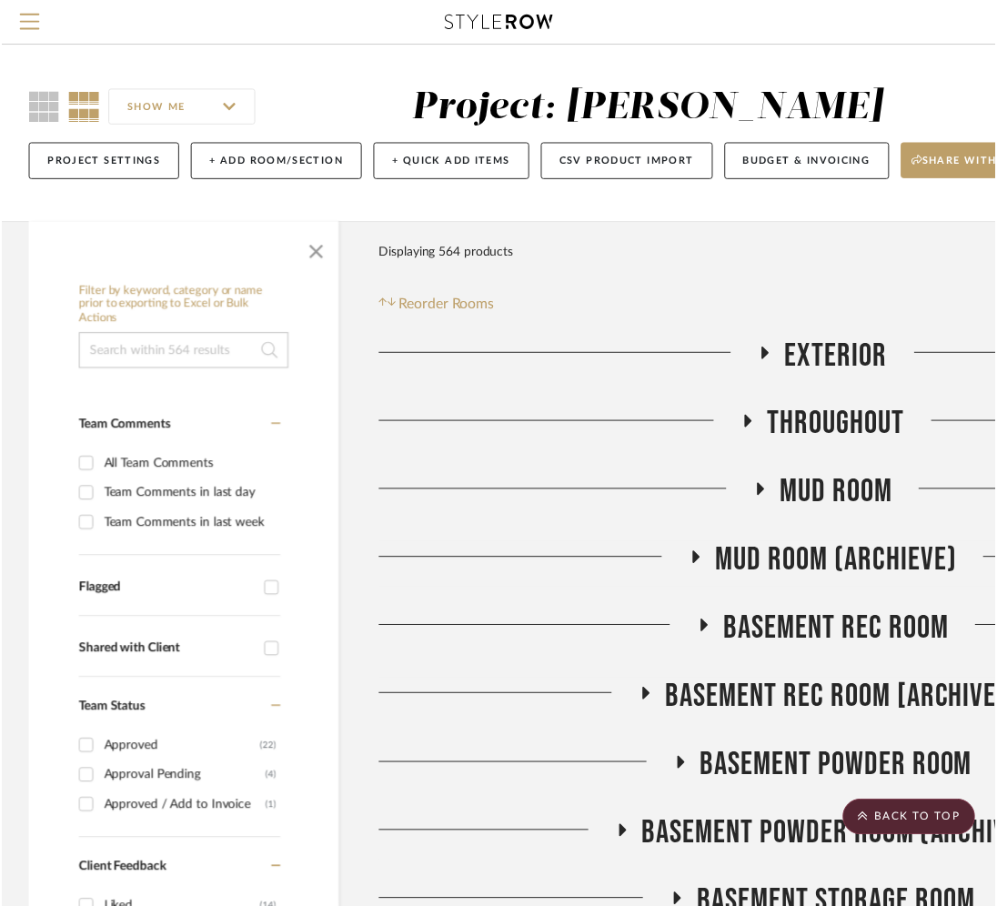
scroll to position [2323, 313]
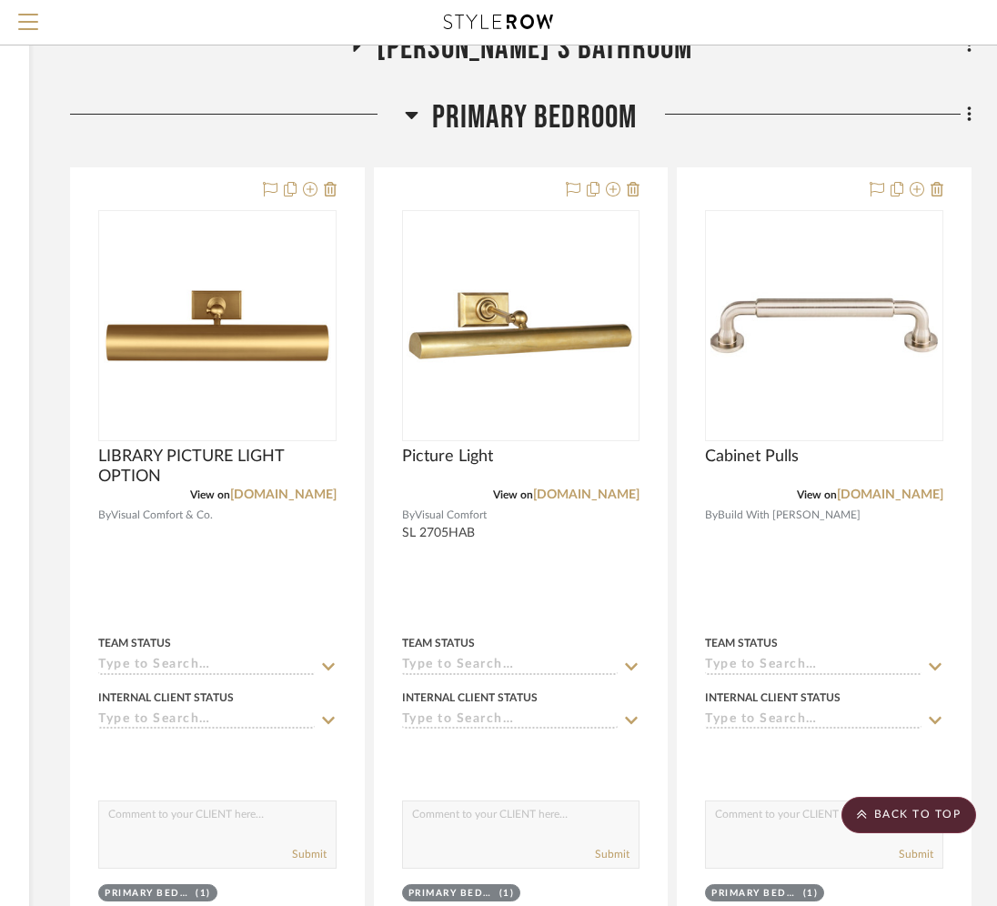
click at [468, 107] on span "Primary Bedroom" at bounding box center [535, 117] width 206 height 39
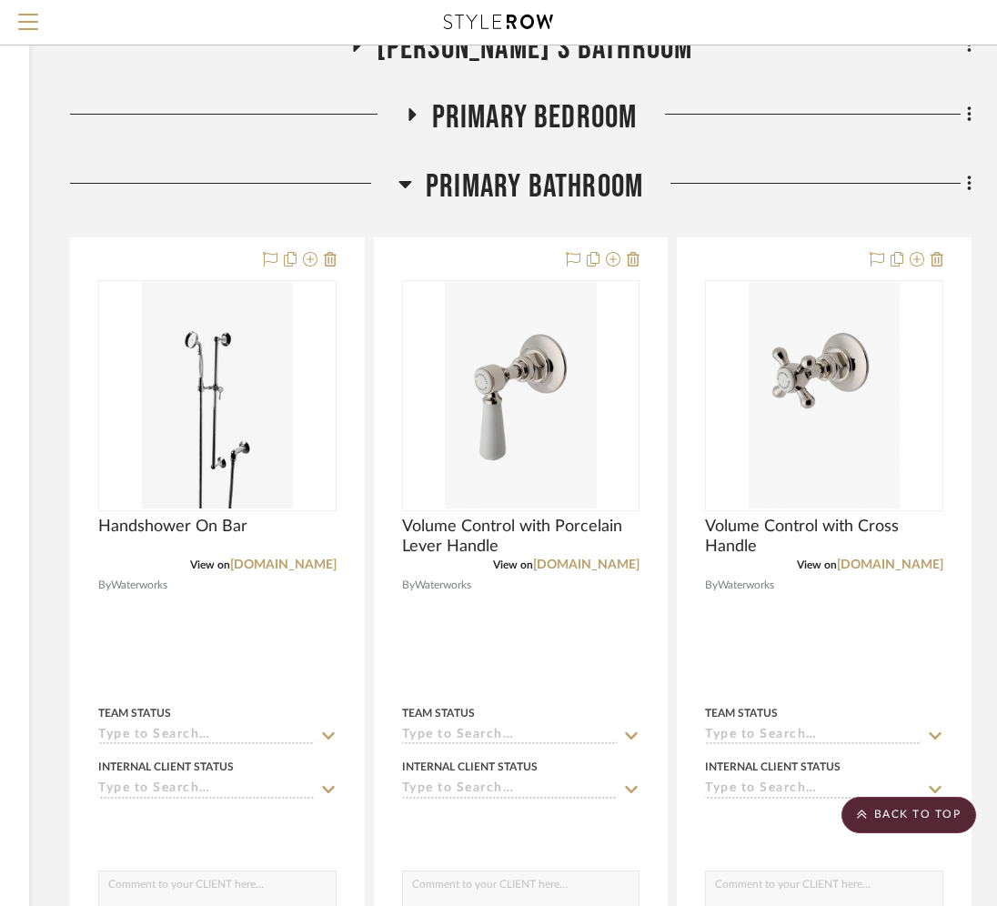
click at [424, 126] on h3 "Primary Bedroom" at bounding box center [521, 117] width 233 height 39
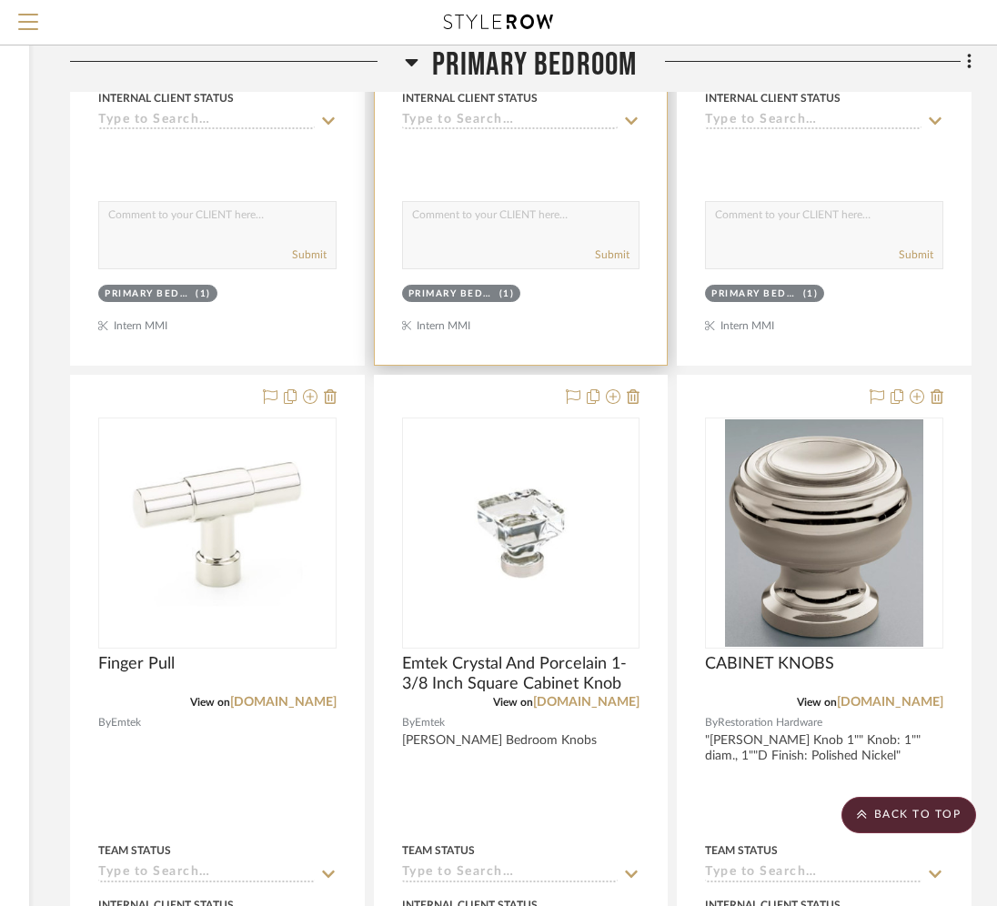
scroll to position [3067, 313]
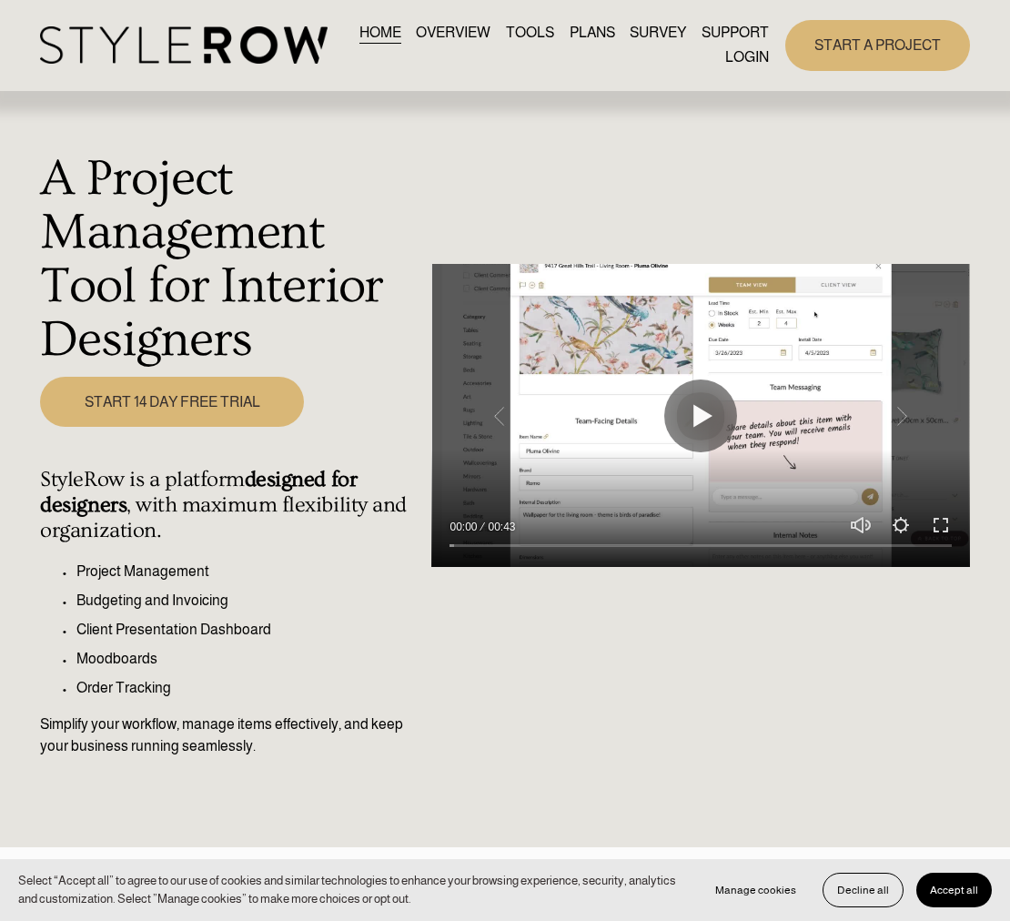
click at [745, 56] on link "LOGIN" at bounding box center [747, 58] width 44 height 25
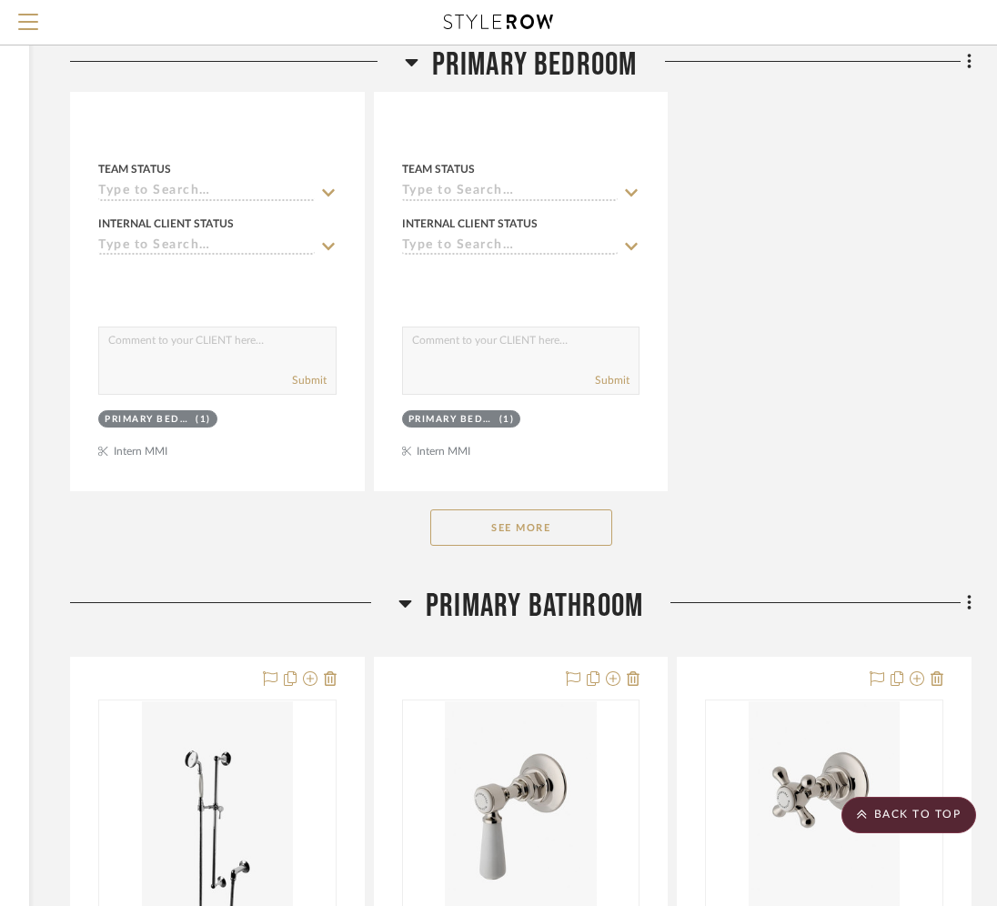
scroll to position [4407, 313]
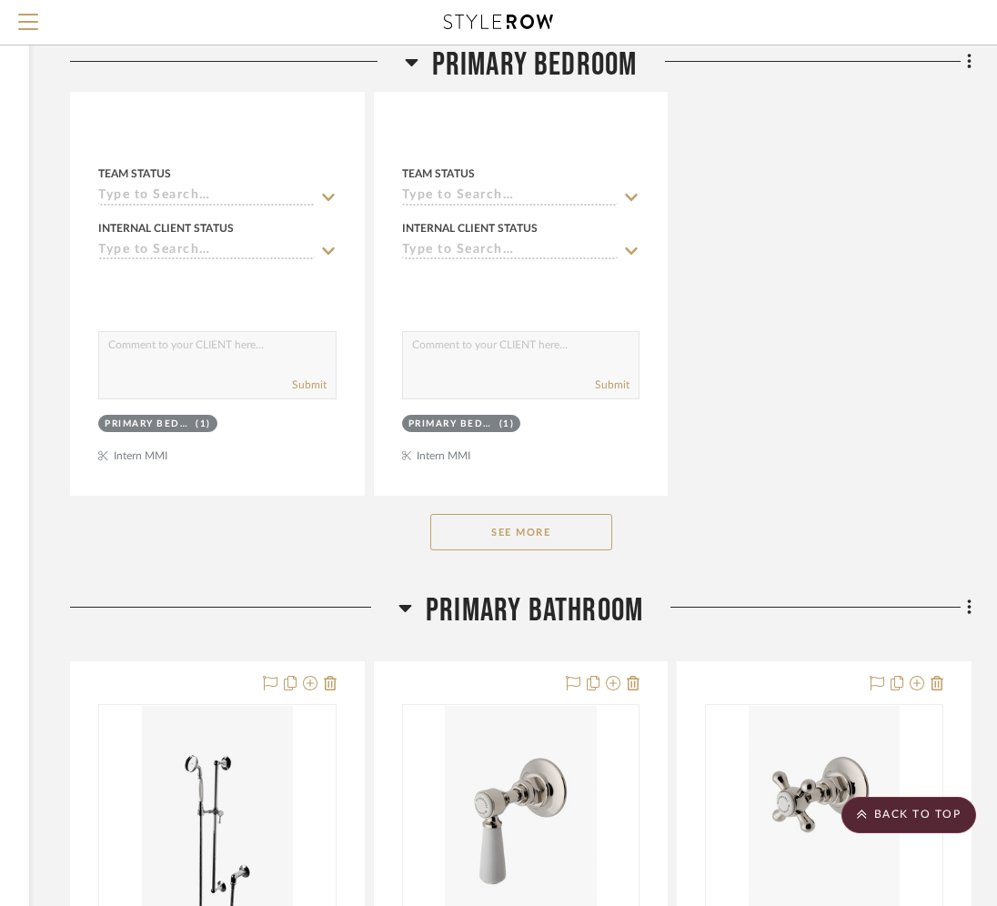
click at [468, 541] on button "See More" at bounding box center [521, 532] width 182 height 36
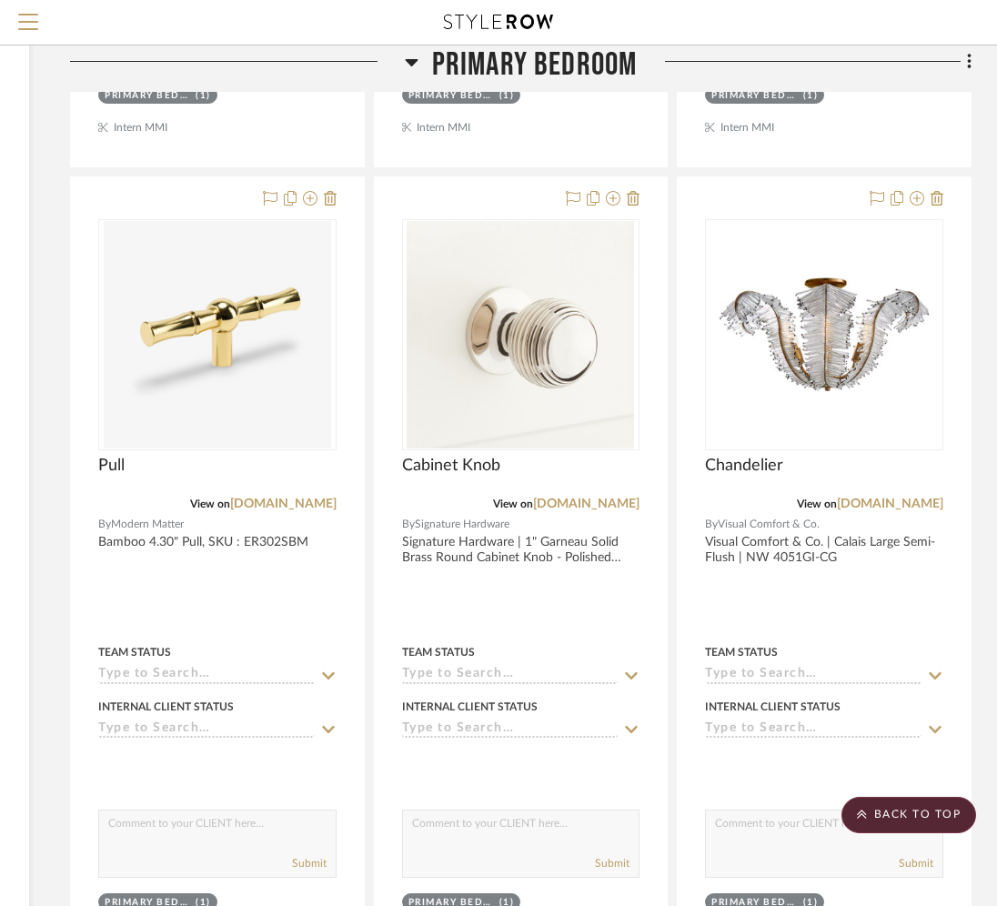
scroll to position [4726, 313]
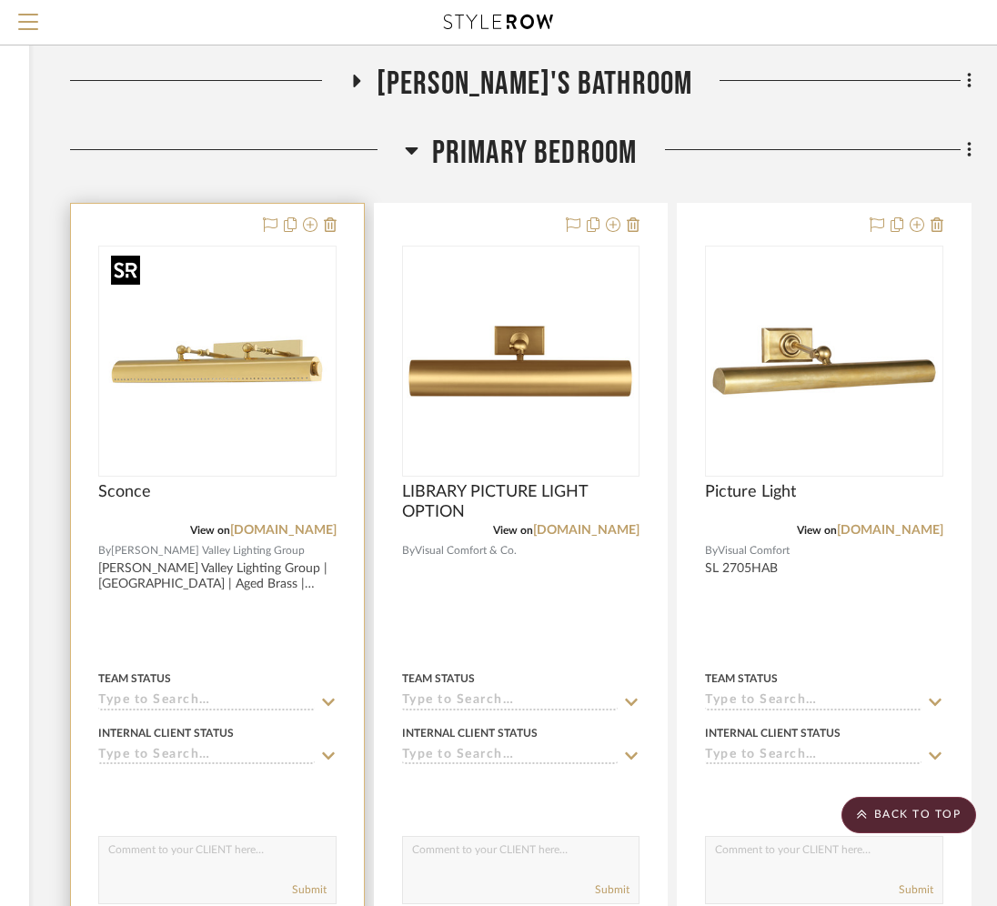
click at [0, 0] on img at bounding box center [0, 0] width 0 height 0
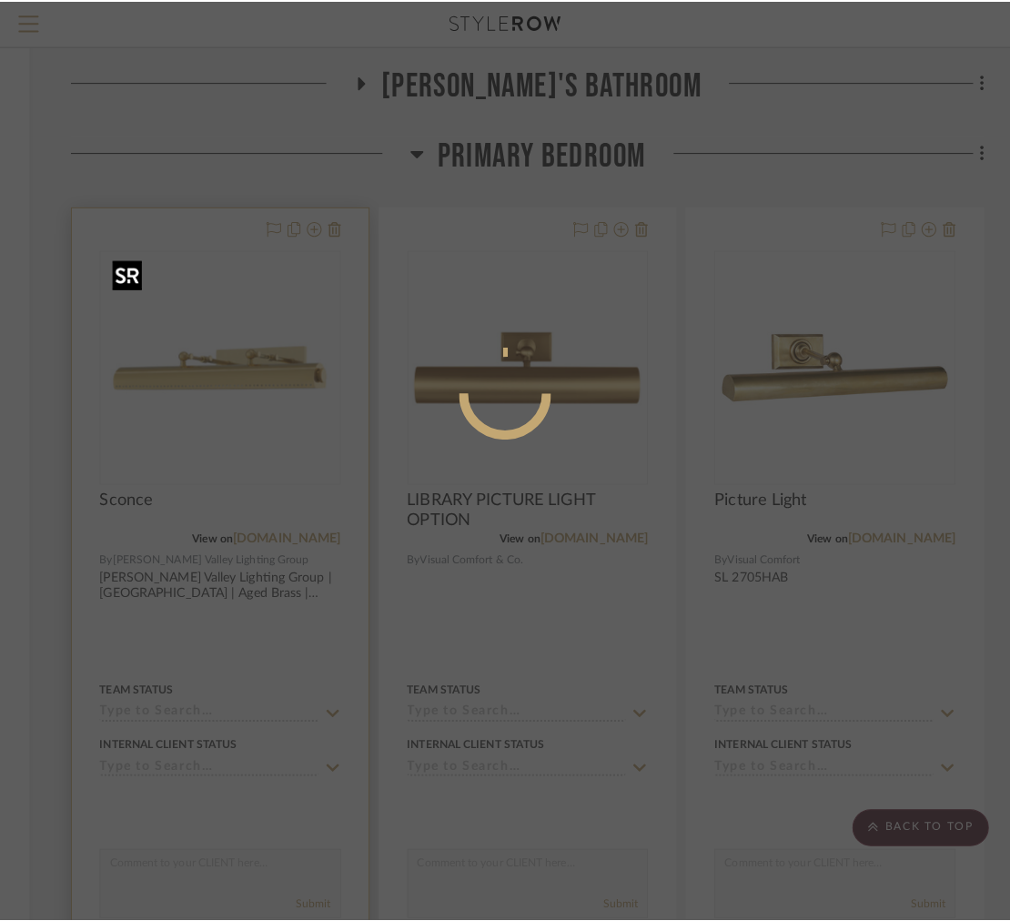
scroll to position [0, 0]
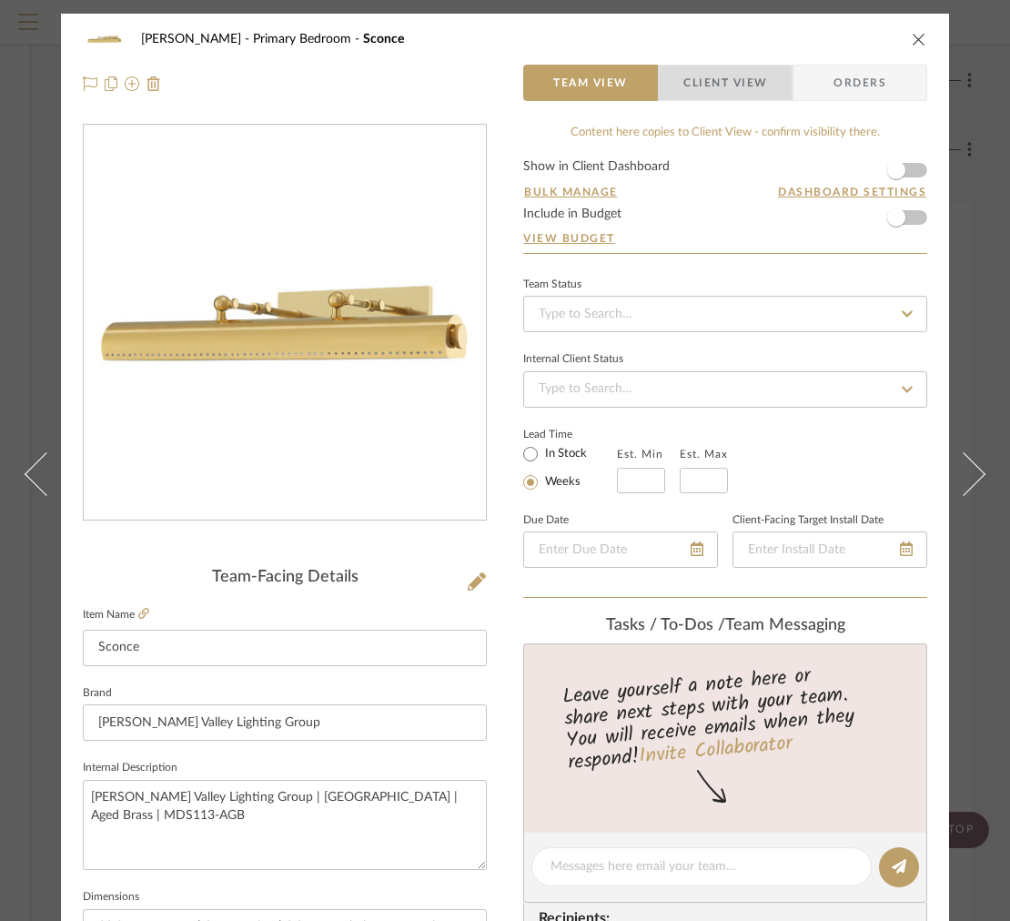
click at [693, 80] on span "Client View" at bounding box center [725, 83] width 84 height 36
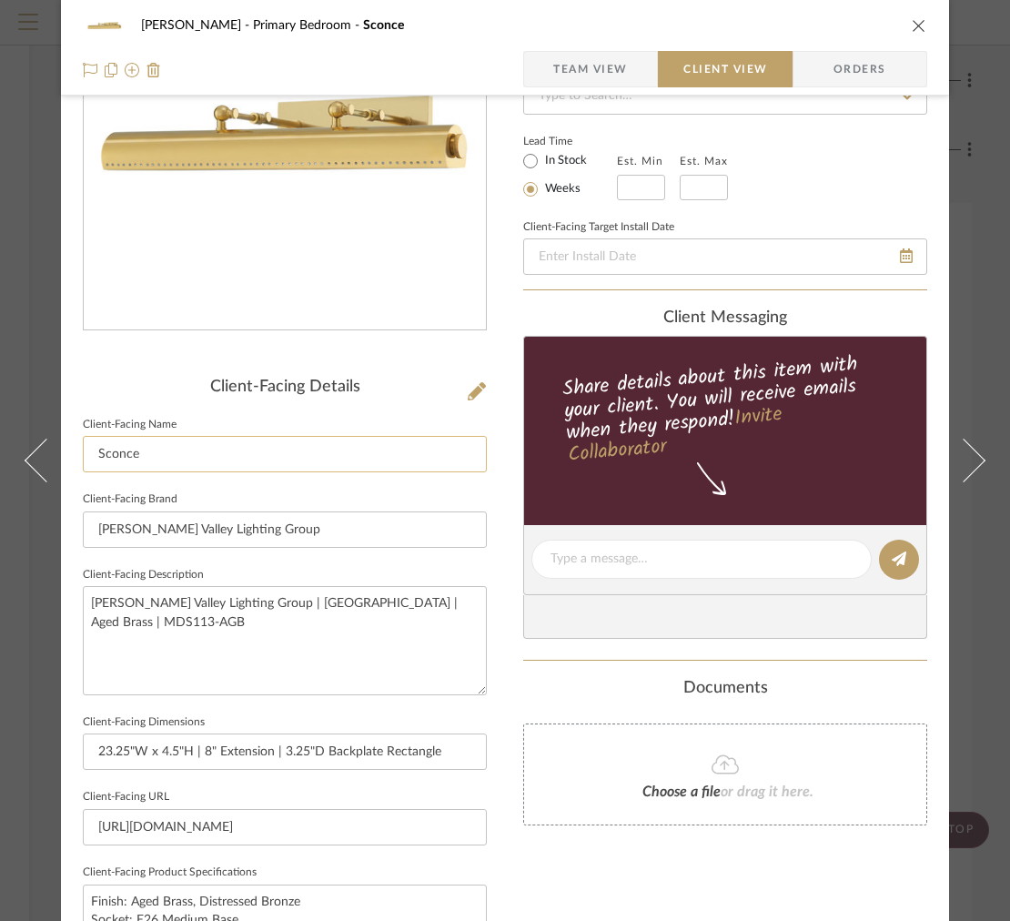
scroll to position [480, 0]
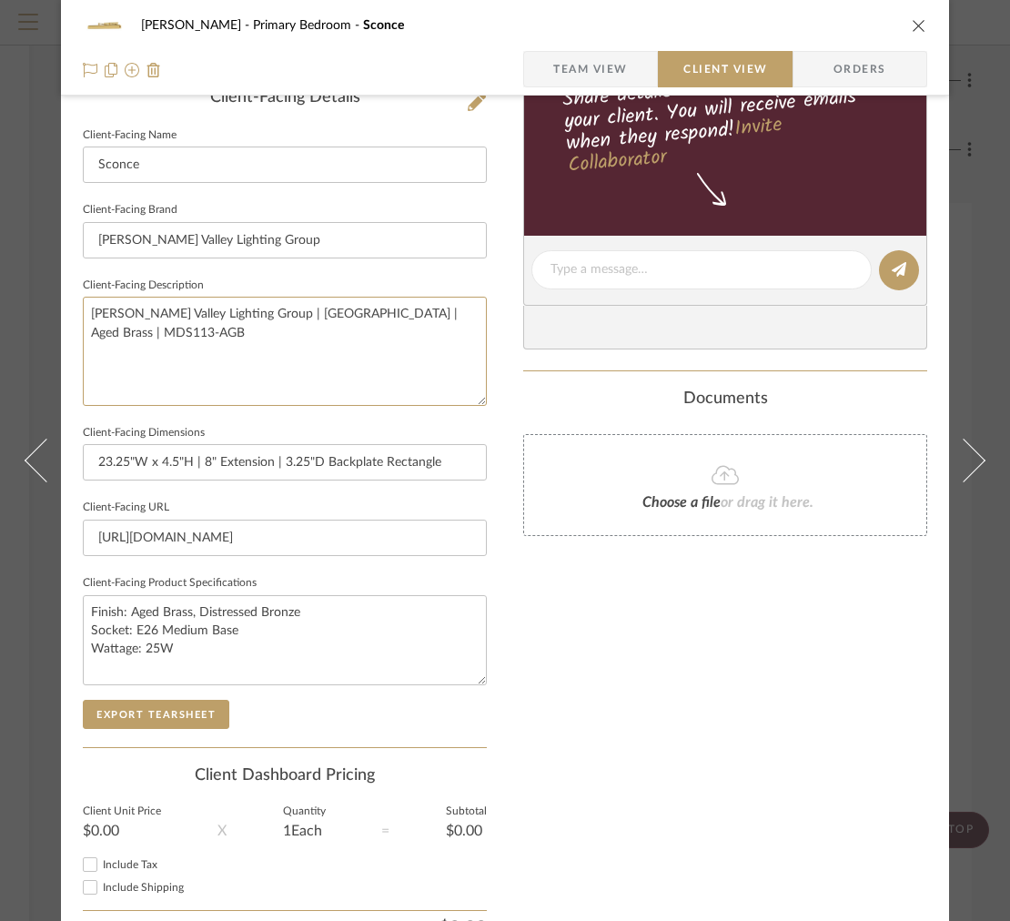
drag, startPoint x: 272, startPoint y: 399, endPoint x: -12, endPoint y: 222, distance: 334.4
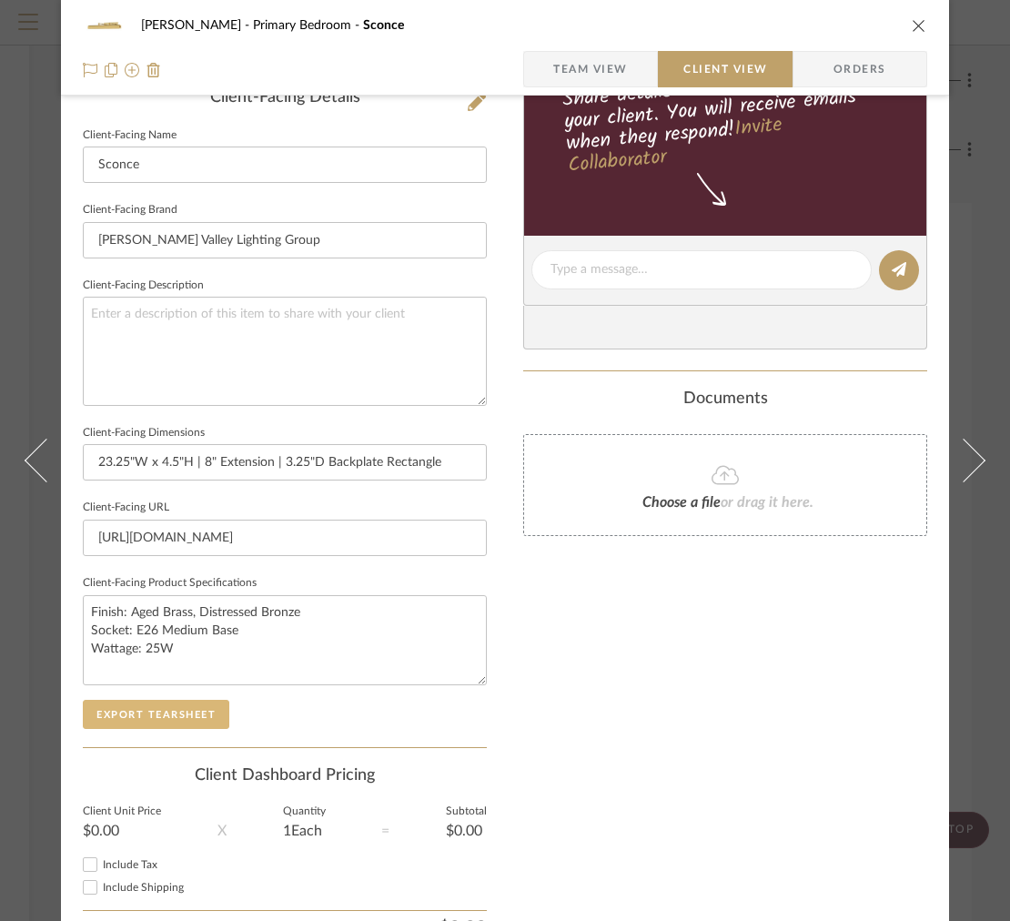
click at [182, 719] on button "Export Tearsheet" at bounding box center [156, 714] width 147 height 29
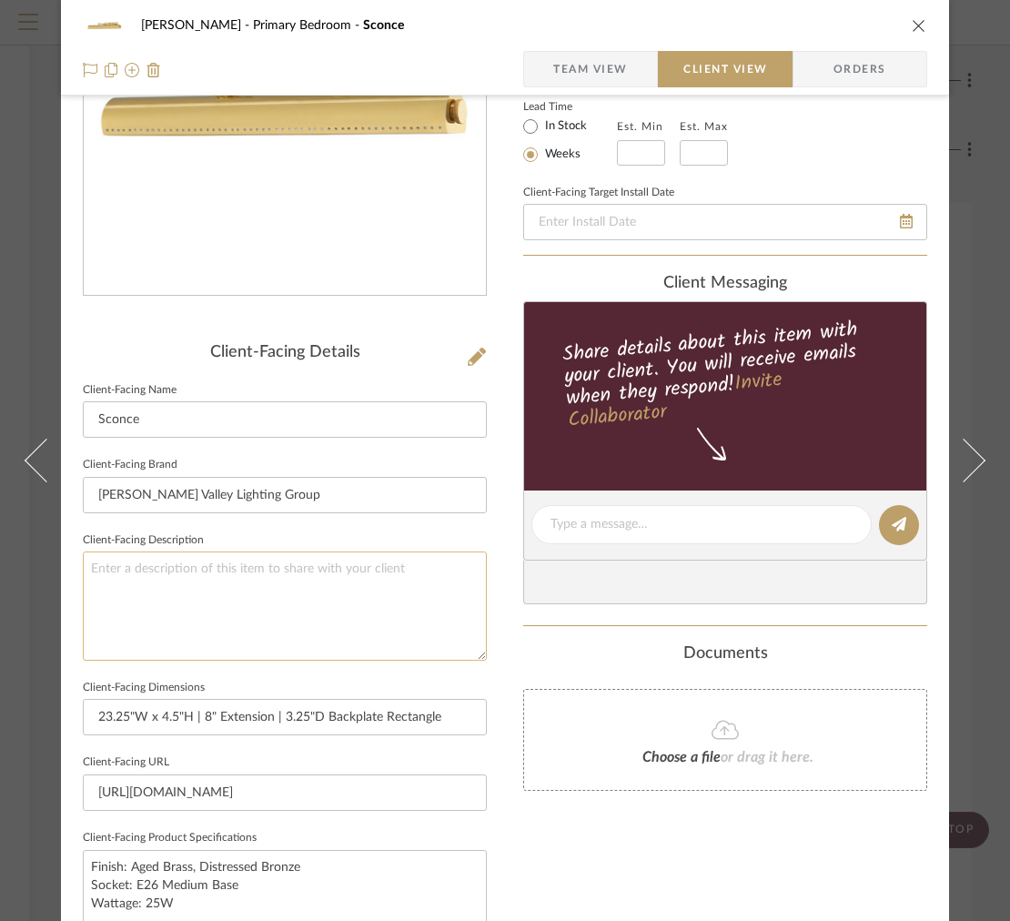
scroll to position [0, 0]
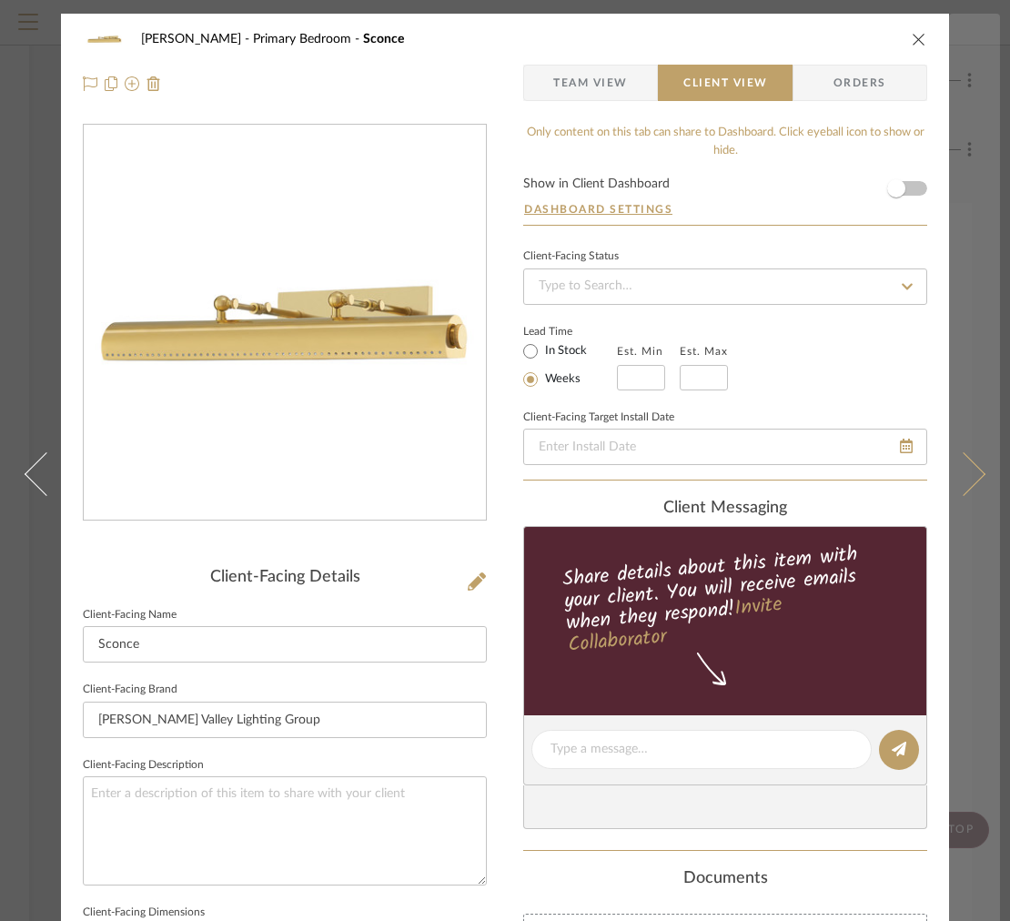
click at [966, 471] on icon at bounding box center [964, 474] width 44 height 44
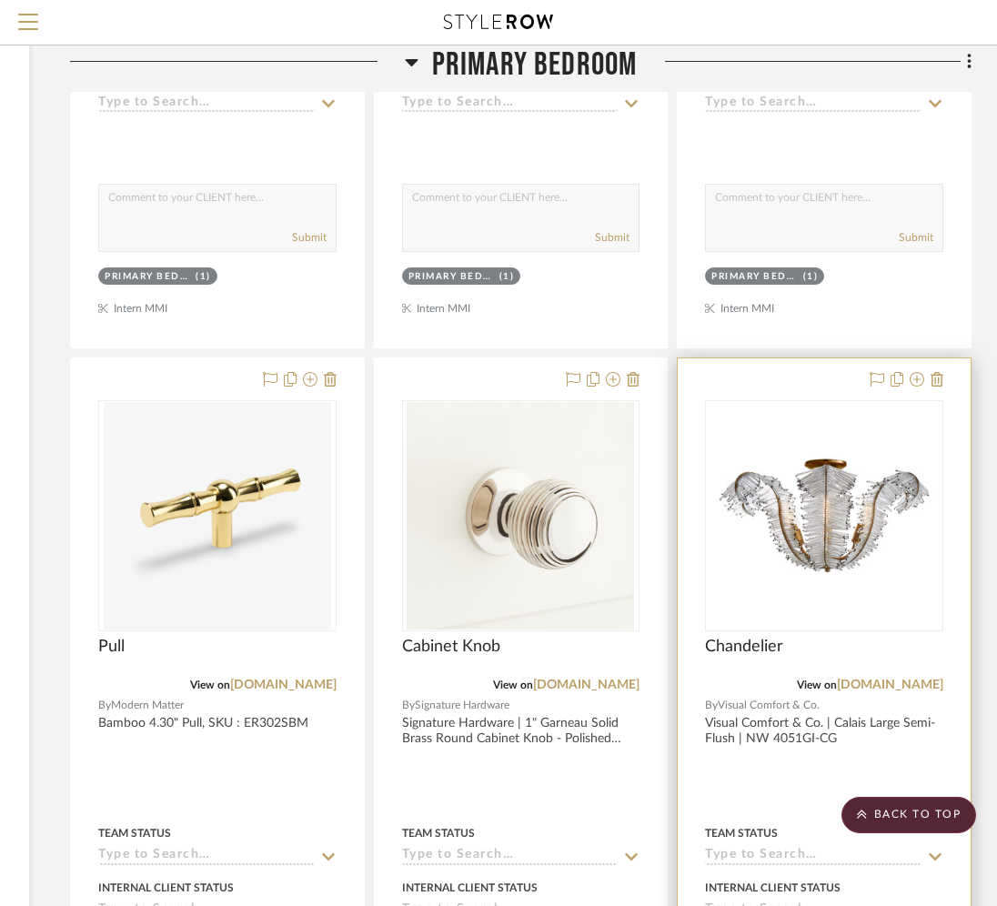
scroll to position [4607, 313]
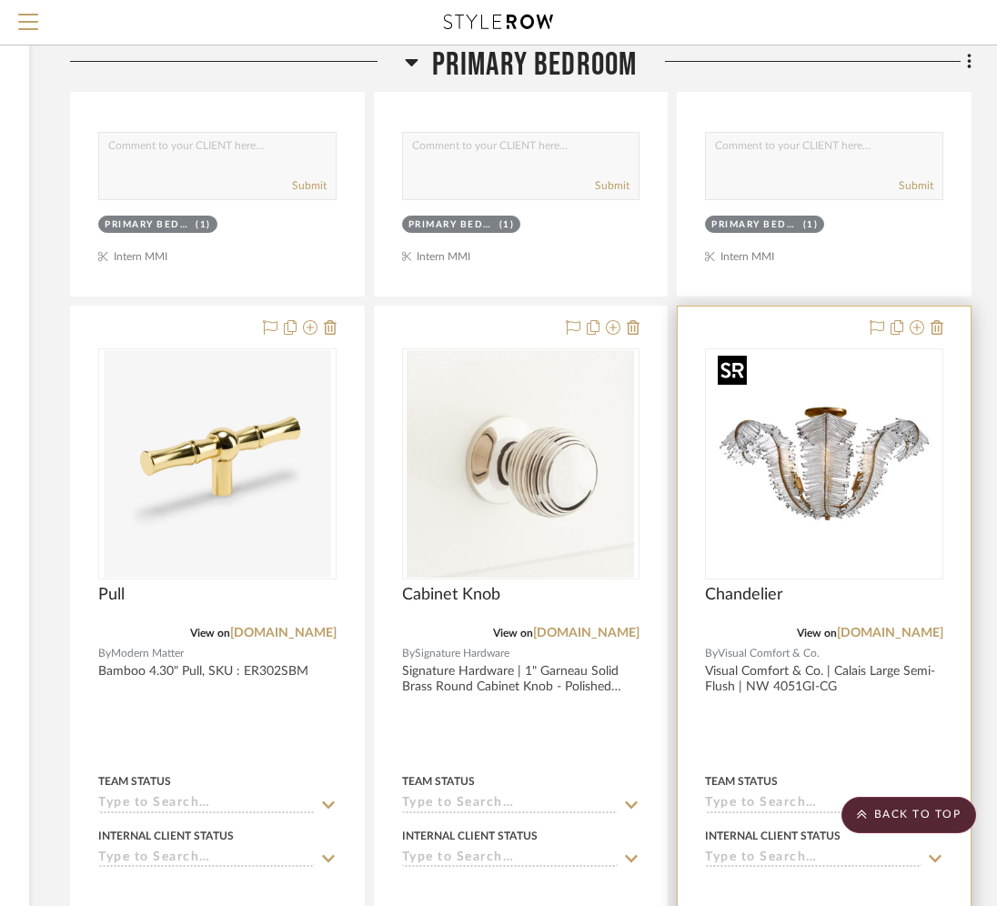
click at [843, 464] on img "0" at bounding box center [825, 464] width 228 height 228
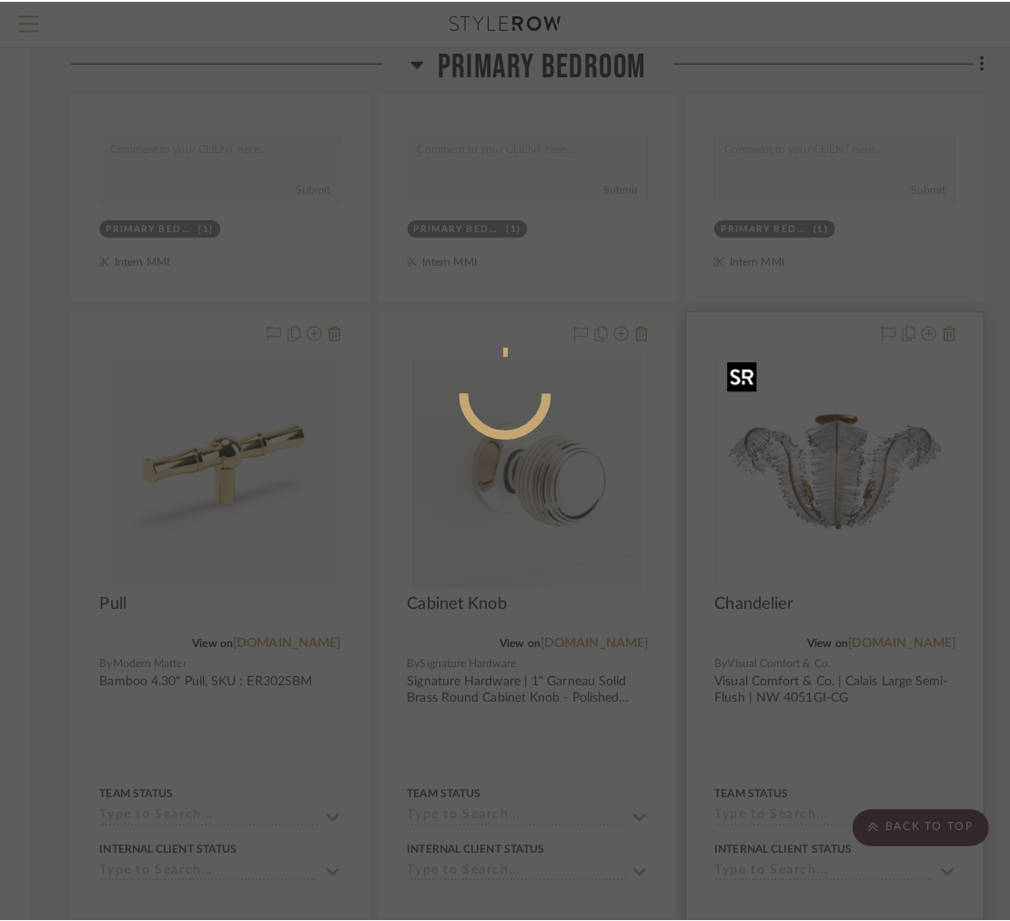
scroll to position [0, 0]
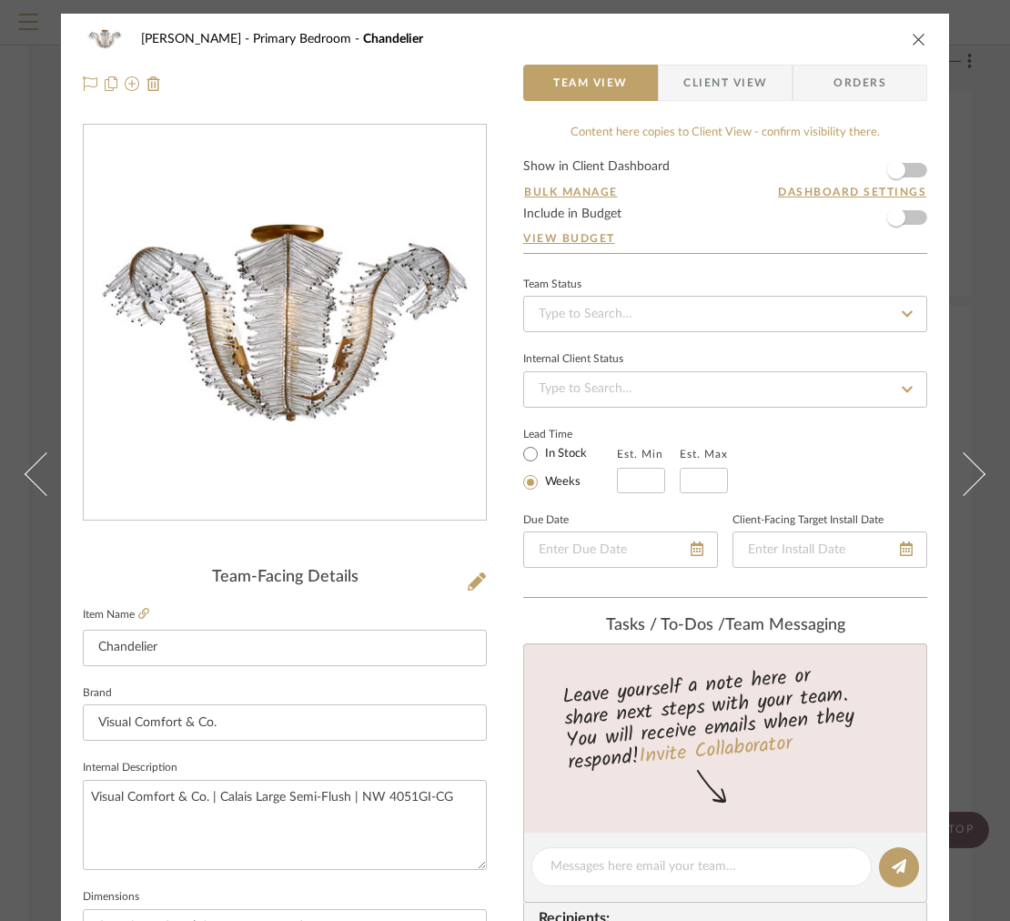
click at [730, 108] on div "[PERSON_NAME] Primary Bedroom Chandelier Team View Client View Orders" at bounding box center [505, 62] width 888 height 96
click at [720, 90] on span "Client View" at bounding box center [725, 83] width 84 height 36
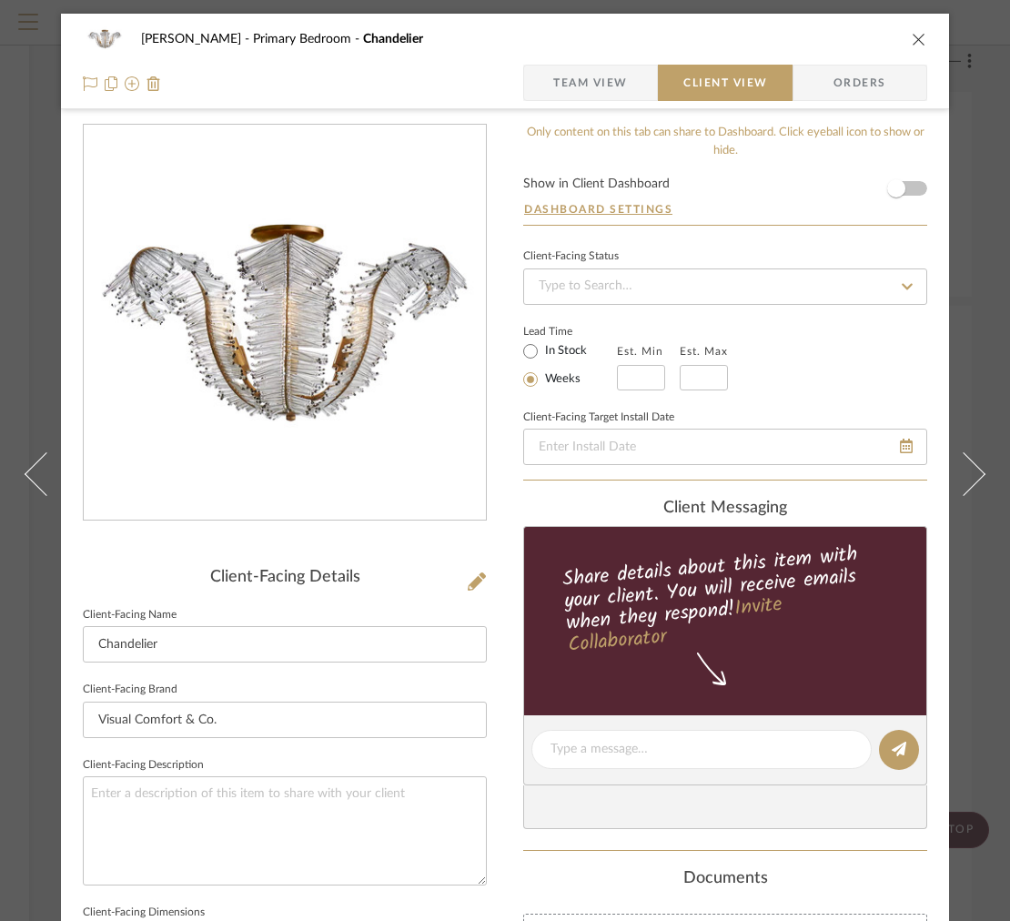
scroll to position [552, 0]
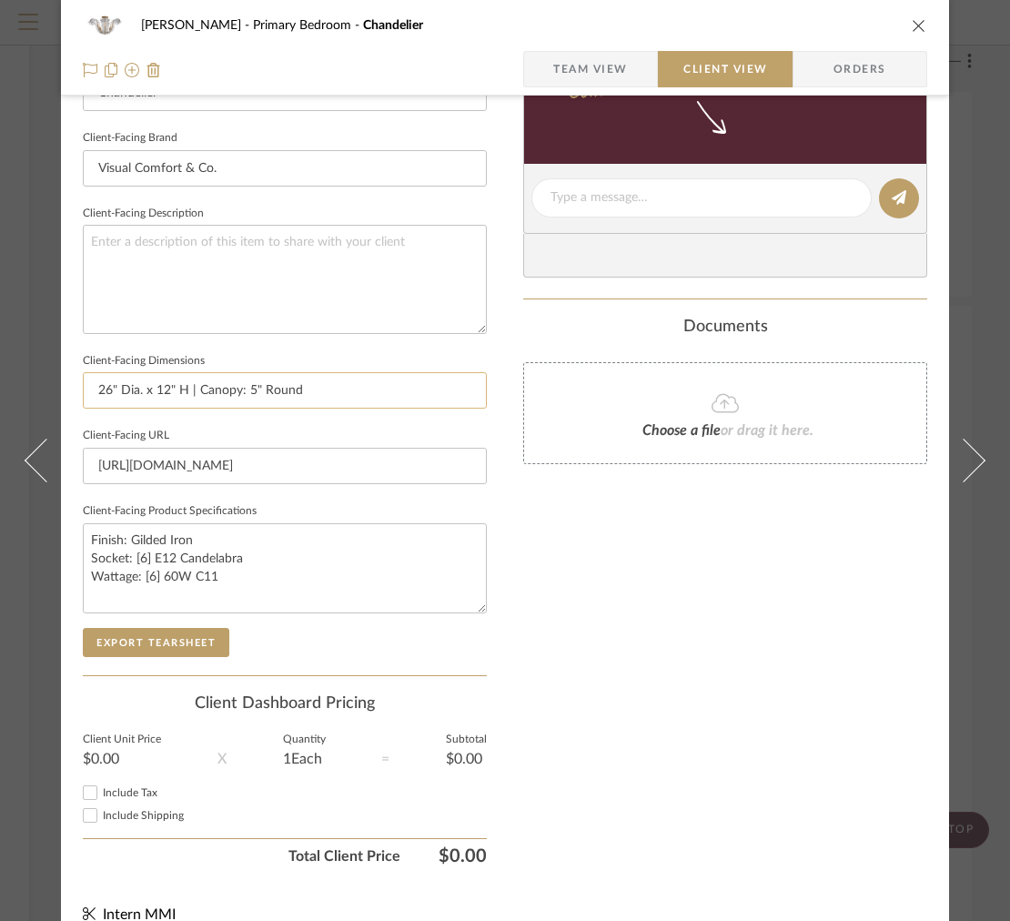
drag, startPoint x: 239, startPoint y: 386, endPoint x: 194, endPoint y: 389, distance: 45.6
click at [194, 389] on input "26" Dia. x 12" H | Canopy: 5" Round" at bounding box center [285, 390] width 404 height 36
click at [266, 398] on input "26" Dia. x 12" H | 5" Round" at bounding box center [285, 390] width 404 height 36
type input "26" Dia. x 12" H | 5" Round Canopy"
click at [122, 632] on button "Export Tearsheet" at bounding box center [156, 642] width 147 height 29
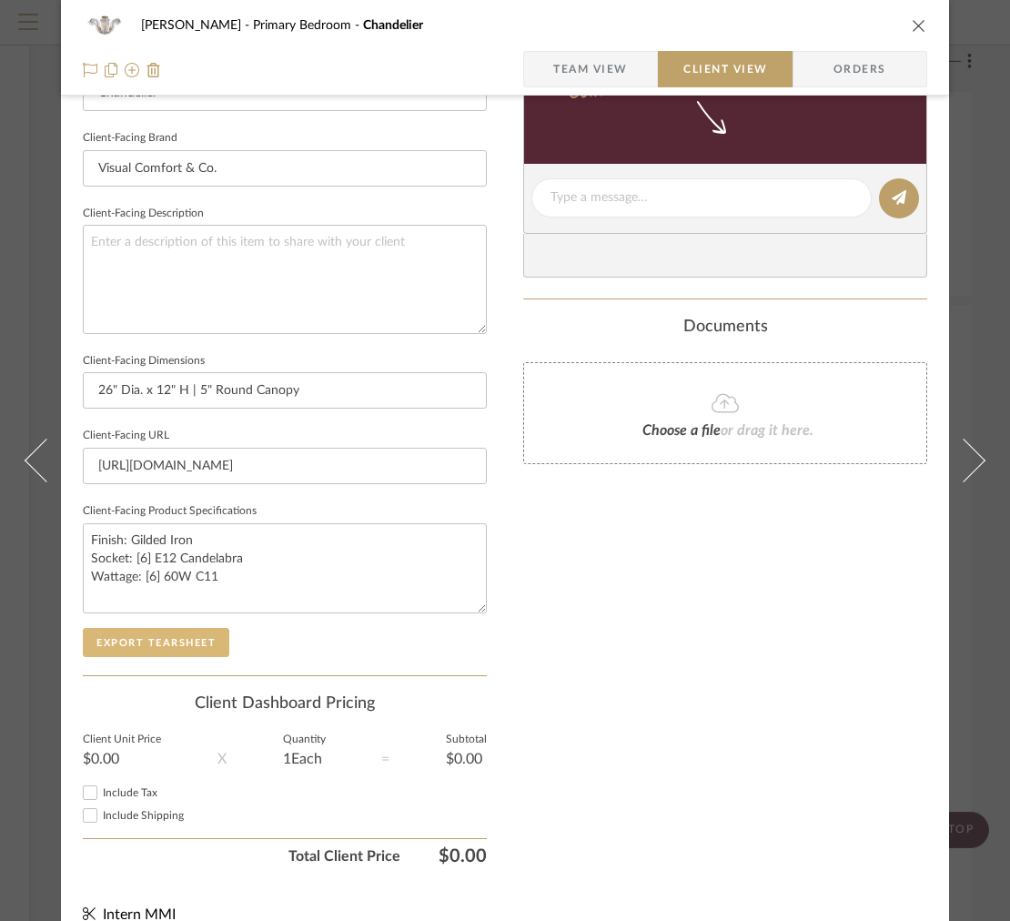
click at [115, 649] on button "Export Tearsheet" at bounding box center [156, 642] width 147 height 29
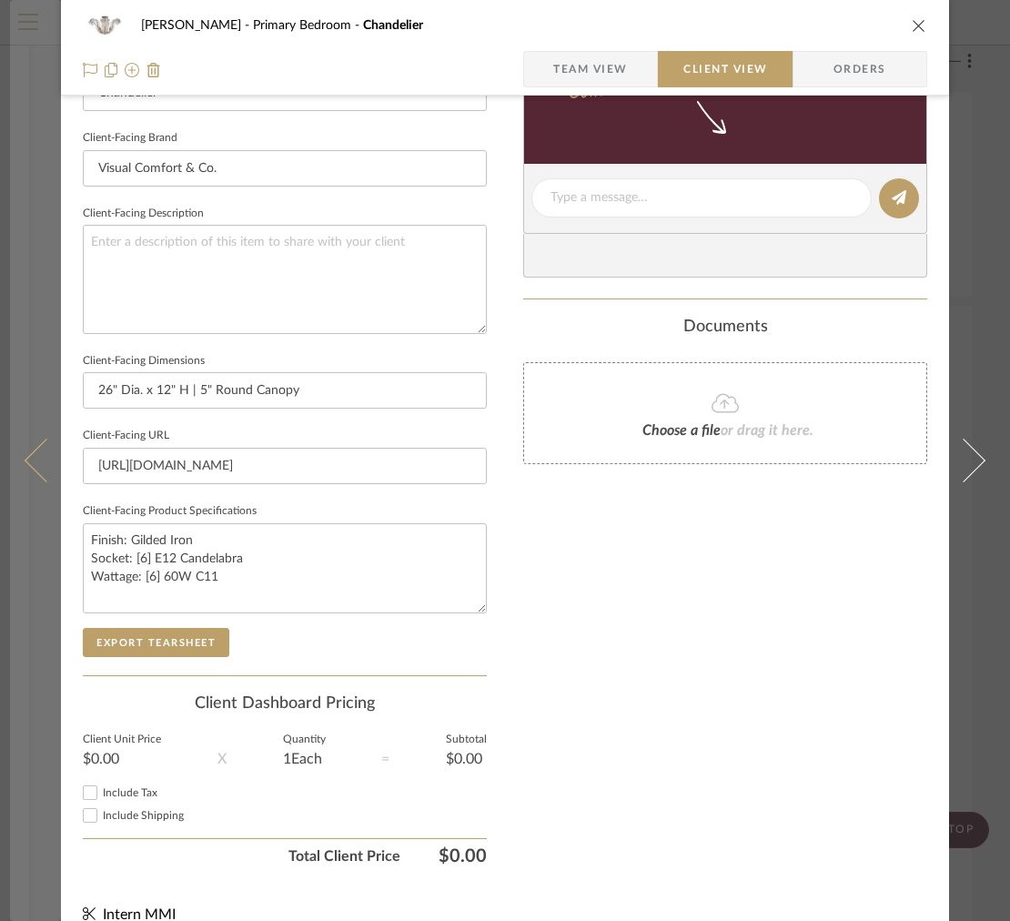
click at [49, 380] on button at bounding box center [35, 460] width 51 height 921
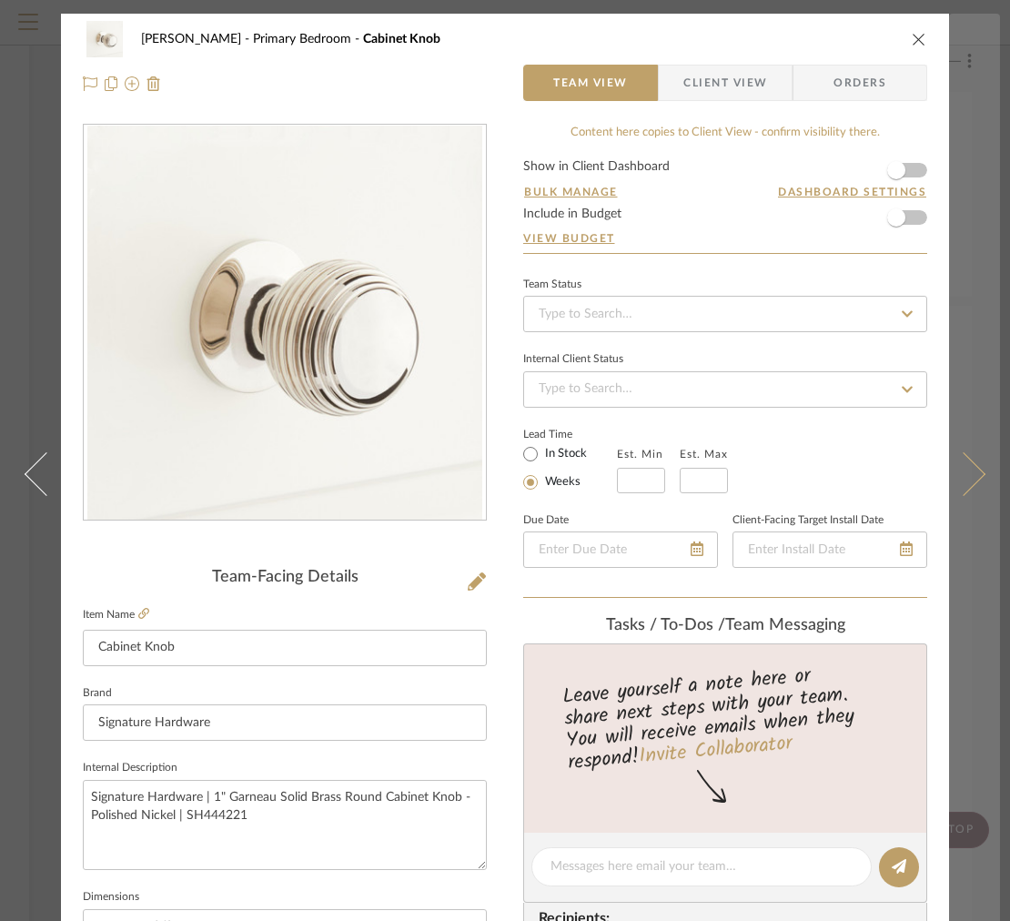
click at [973, 148] on button at bounding box center [974, 474] width 51 height 921
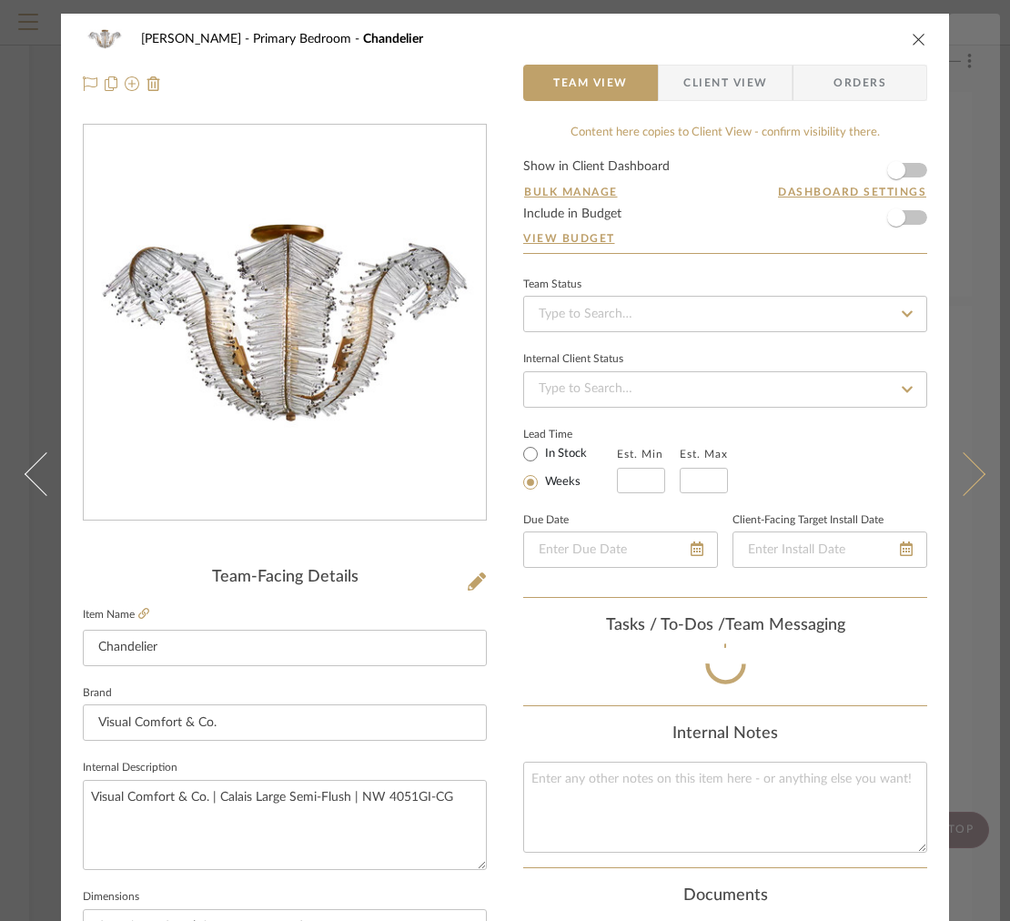
click at [957, 77] on button at bounding box center [974, 474] width 51 height 921
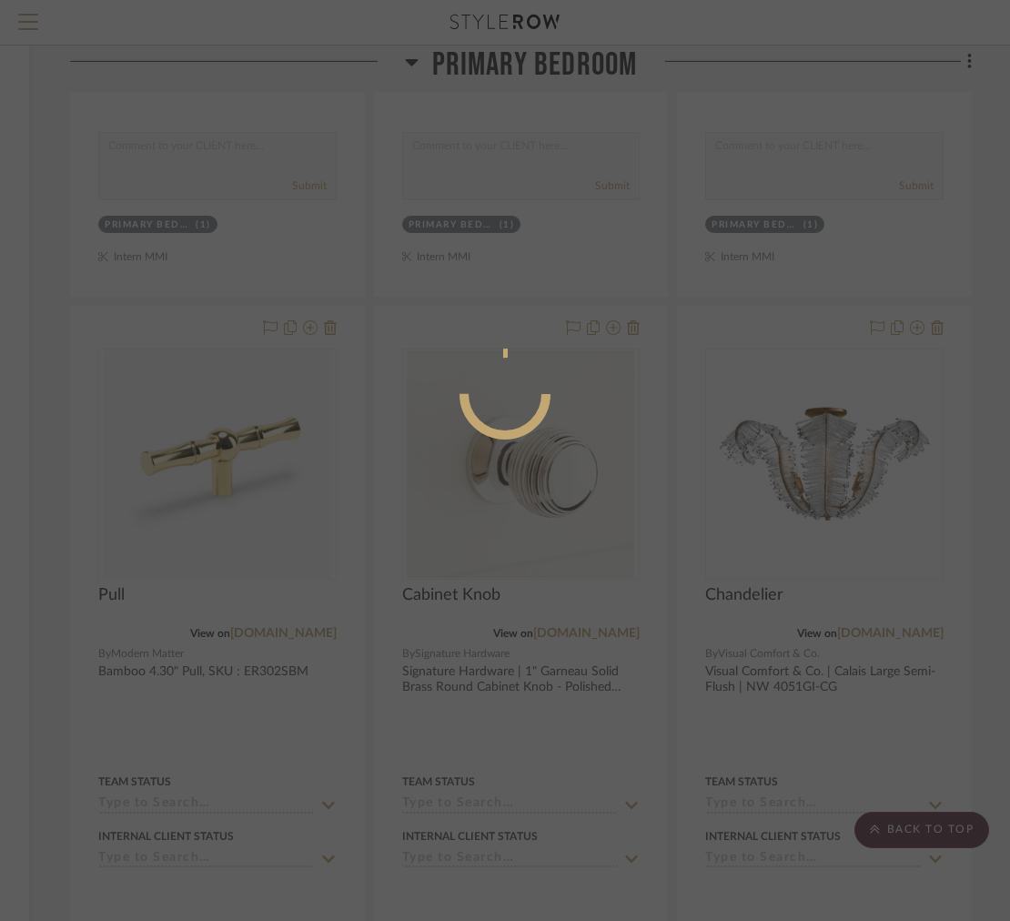
click at [983, 42] on div at bounding box center [505, 460] width 1010 height 921
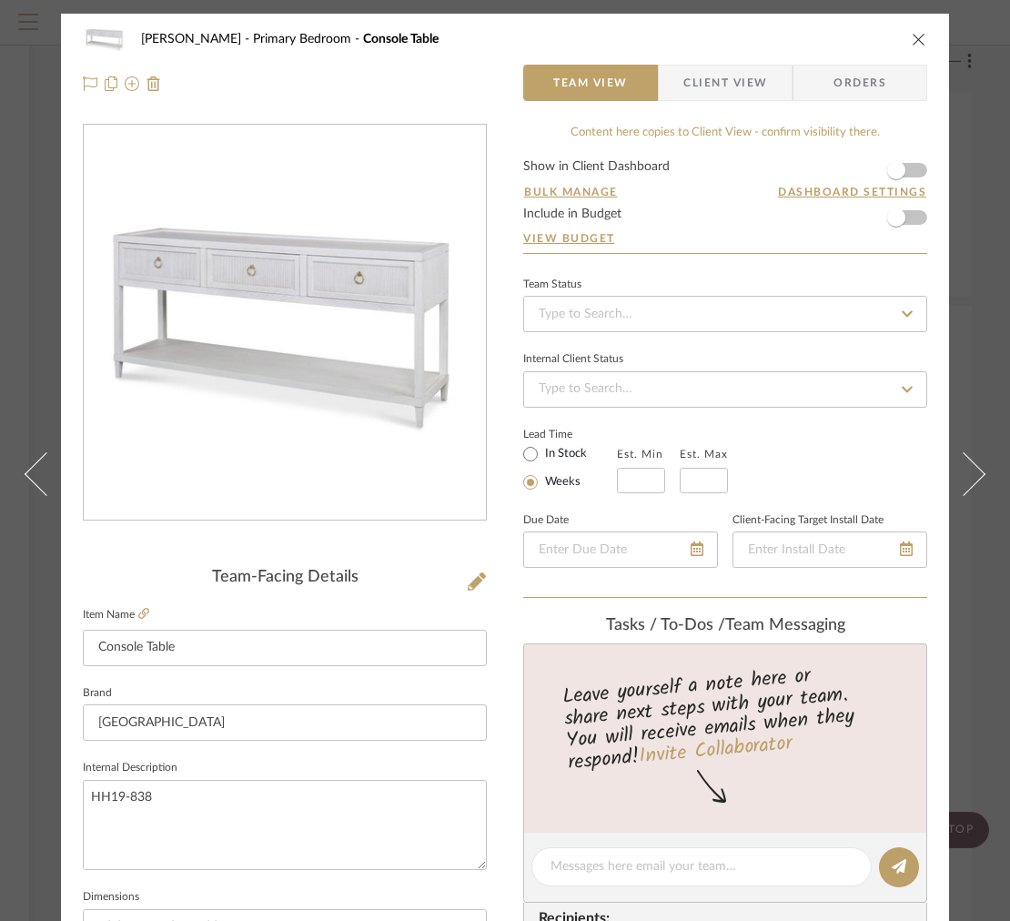
click at [916, 32] on icon "close" at bounding box center [919, 39] width 15 height 15
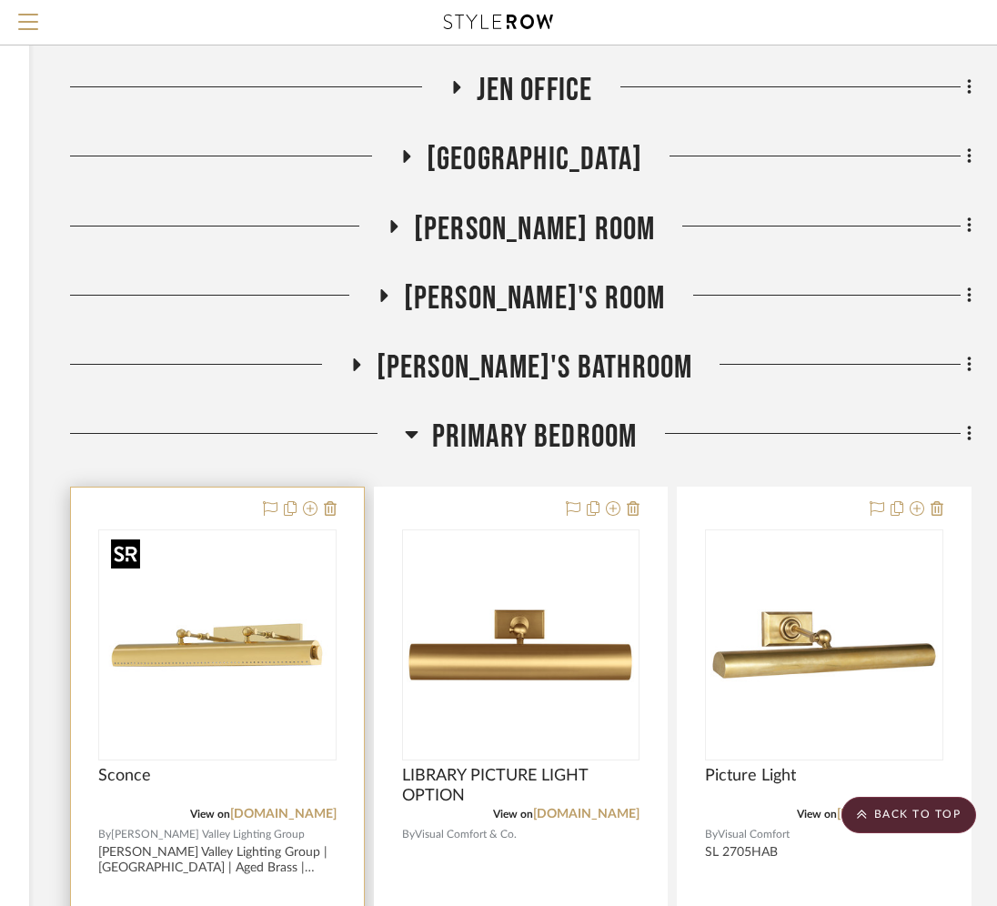
click at [192, 651] on img "0" at bounding box center [218, 645] width 228 height 228
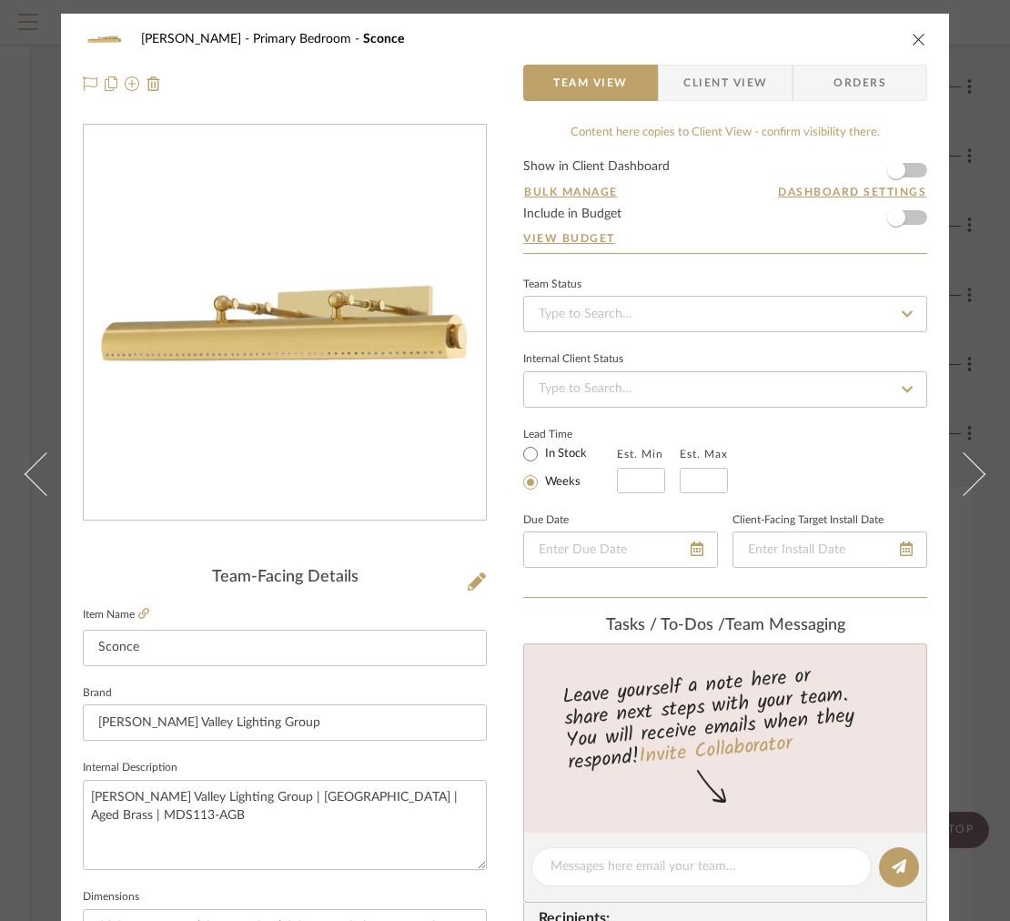
click at [689, 103] on div "[PERSON_NAME] Primary Bedroom Sconce Team View Client View Orders" at bounding box center [505, 62] width 888 height 96
click at [690, 89] on span "Client View" at bounding box center [725, 83] width 84 height 36
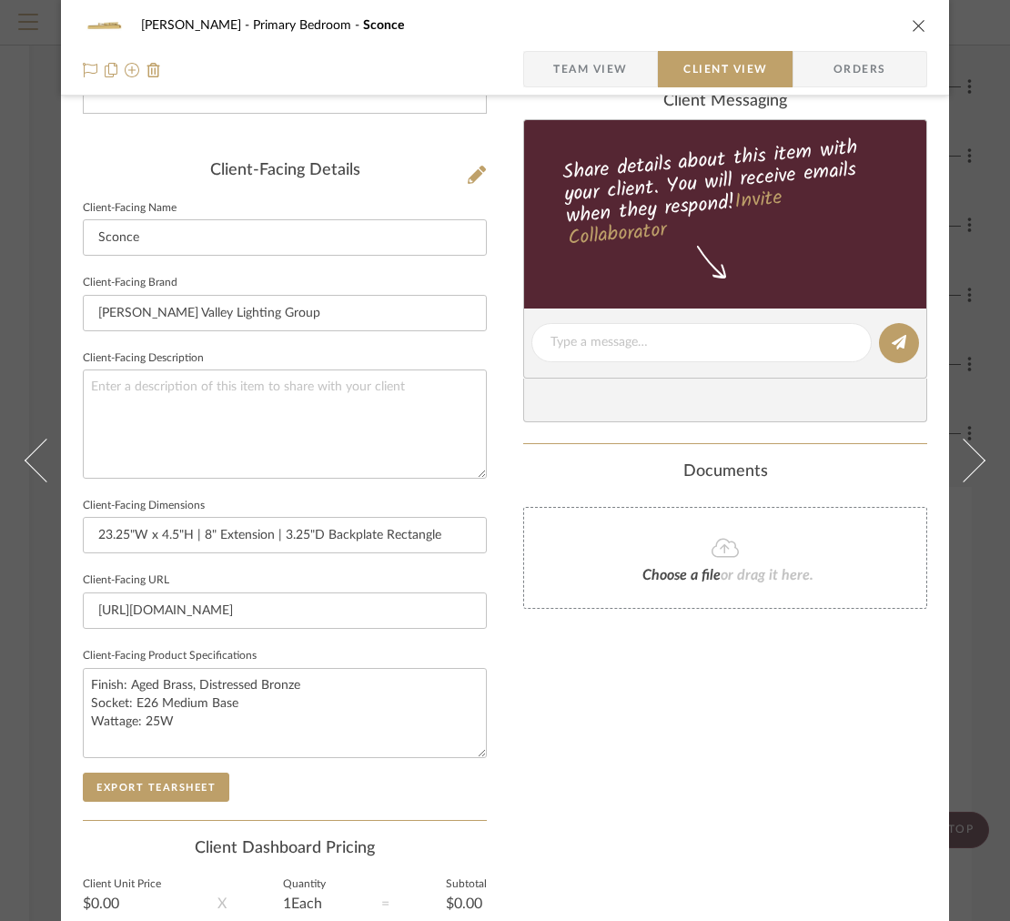
scroll to position [577, 0]
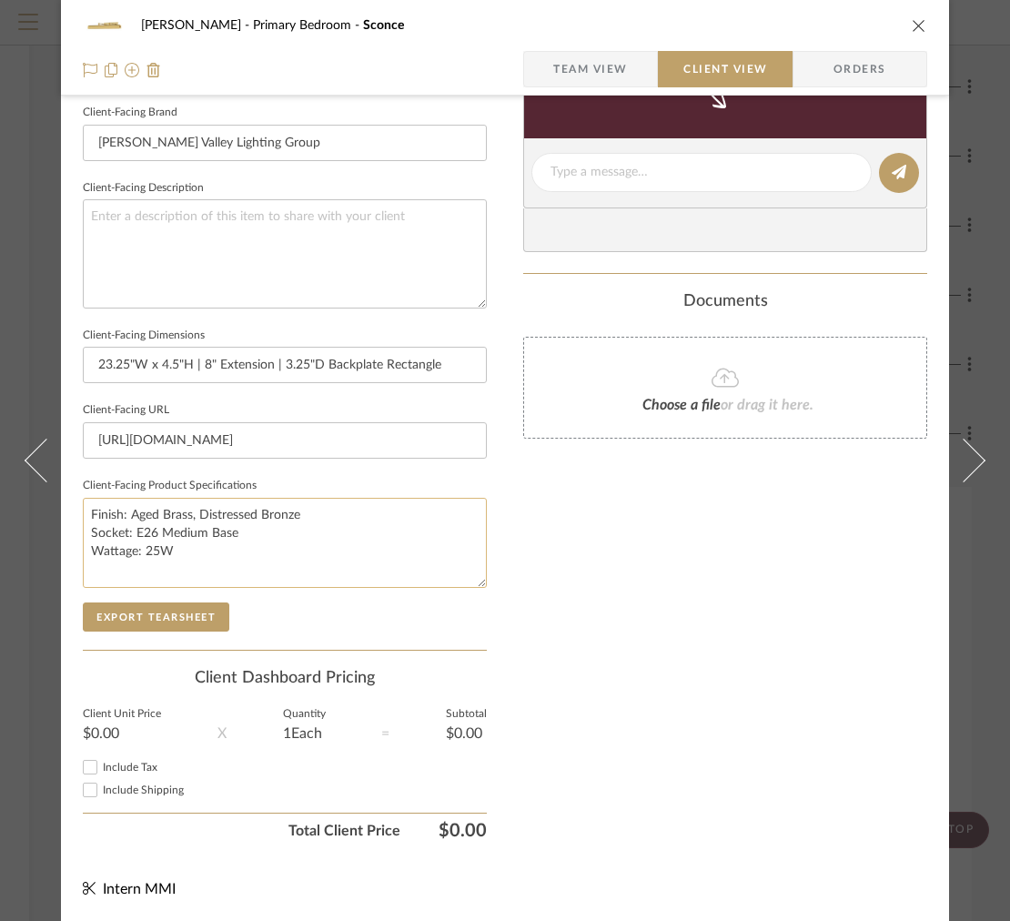
click at [121, 523] on textarea "Finish: Aged Brass, Distressed Bronze Socket: E26 Medium Base Wattage: 25W" at bounding box center [285, 543] width 404 height 90
click at [127, 527] on textarea "Finish: Aged Brass, Distressed Bronze Socket: E26 Medium Base Wattage: 25W" at bounding box center [285, 543] width 404 height 90
type textarea "Finish: Aged Brass, Distressed Bronze Socket: [3] E26 Medium Base Wattage: 25W"
click at [180, 615] on button "Export Tearsheet" at bounding box center [156, 616] width 147 height 29
click at [916, 25] on icon "close" at bounding box center [919, 25] width 15 height 15
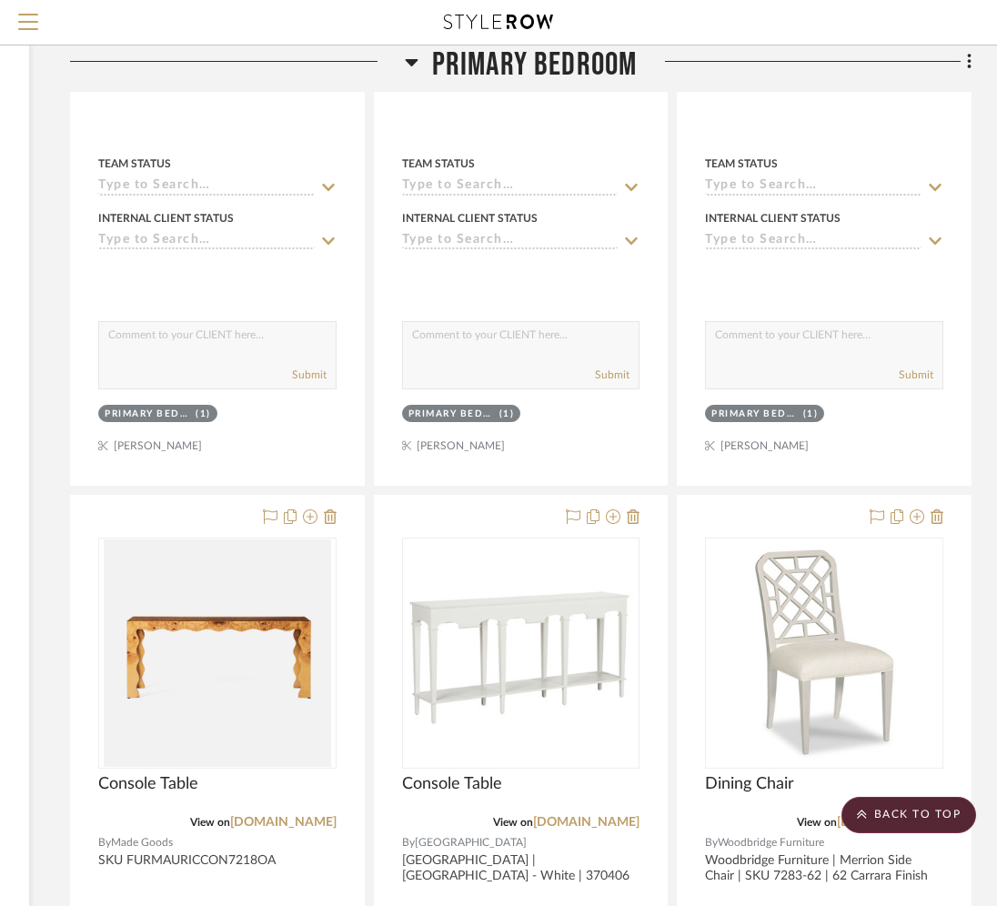
scroll to position [6020, 313]
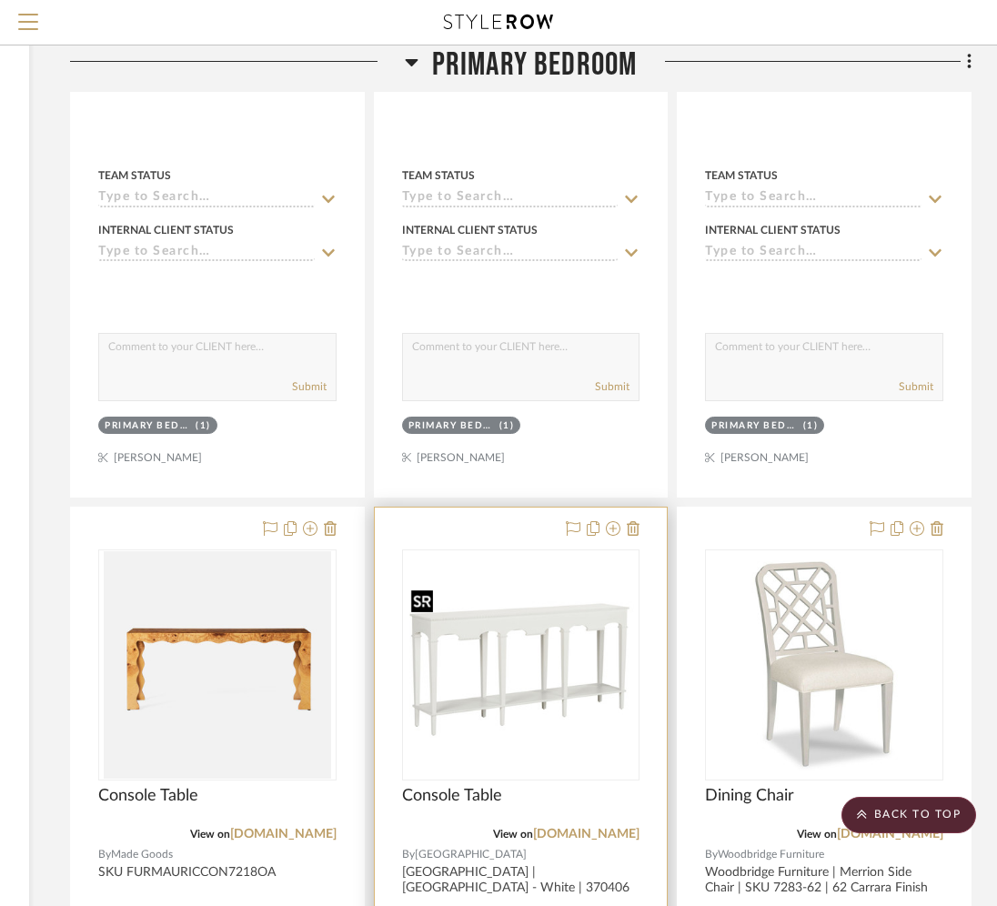
click at [482, 634] on img "0" at bounding box center [521, 665] width 235 height 158
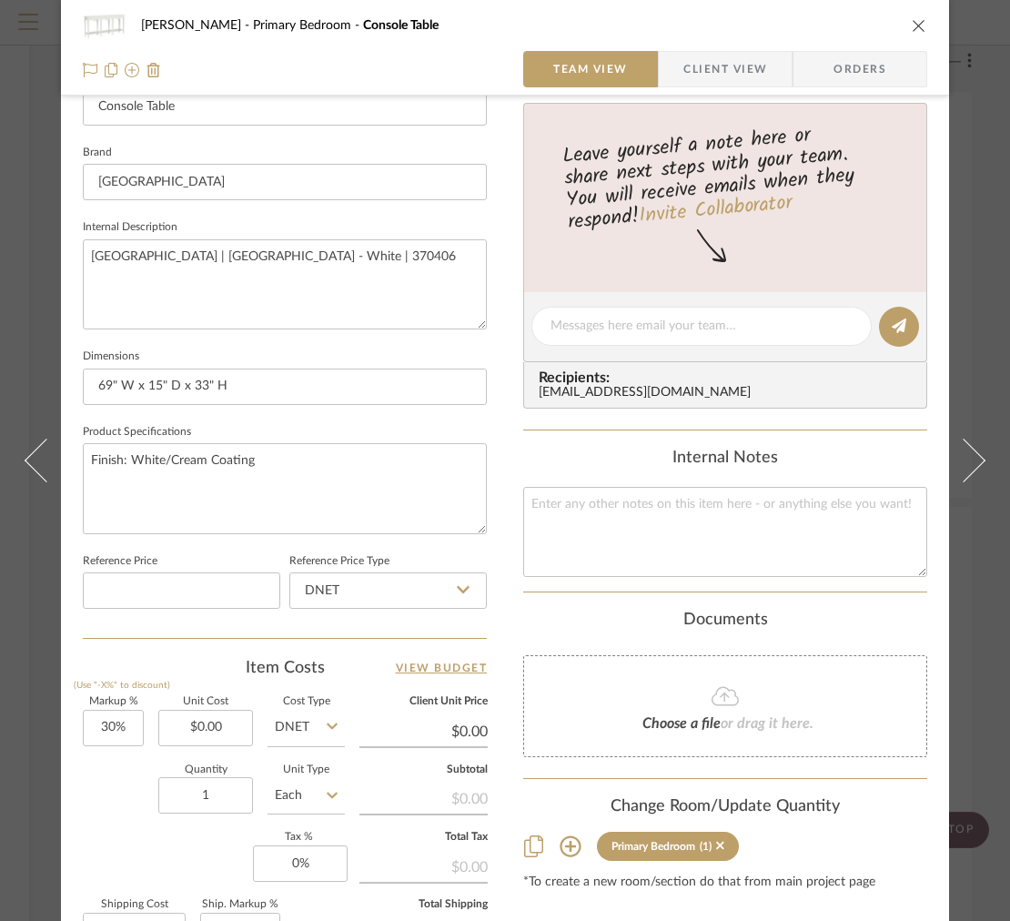
scroll to position [770, 0]
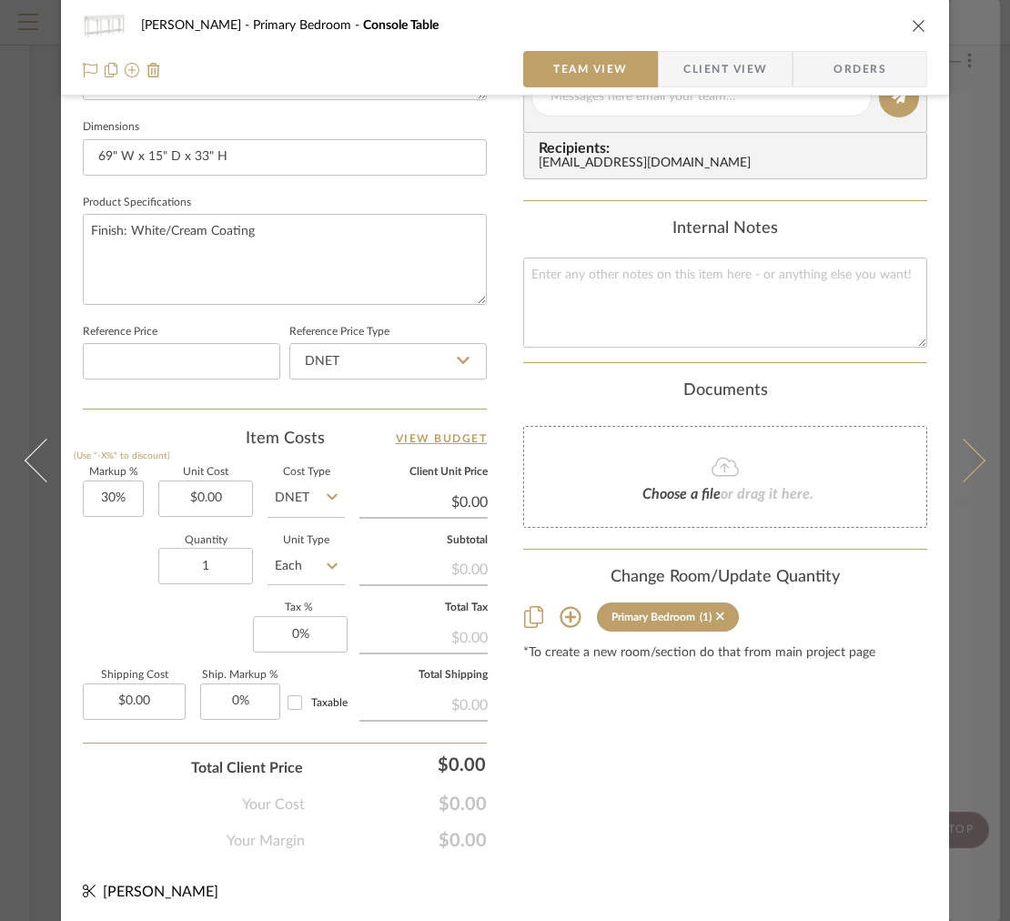
click at [986, 228] on button at bounding box center [974, 460] width 51 height 921
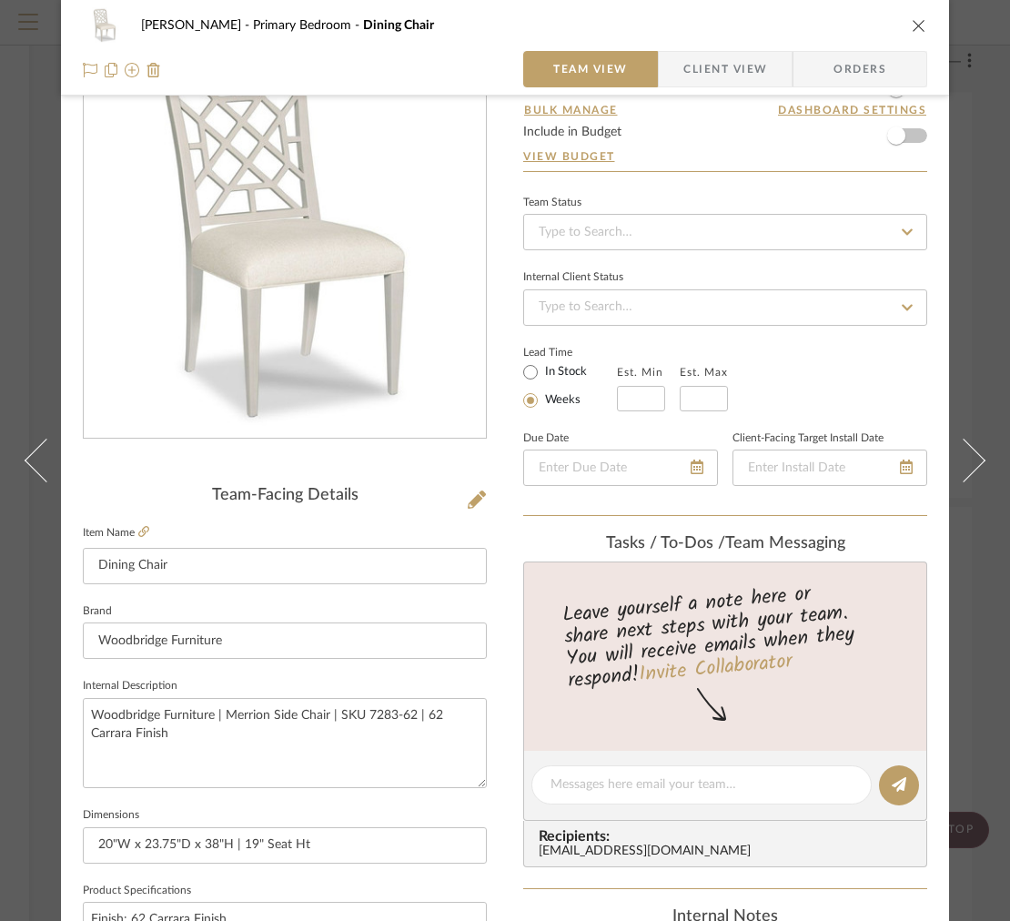
scroll to position [509, 0]
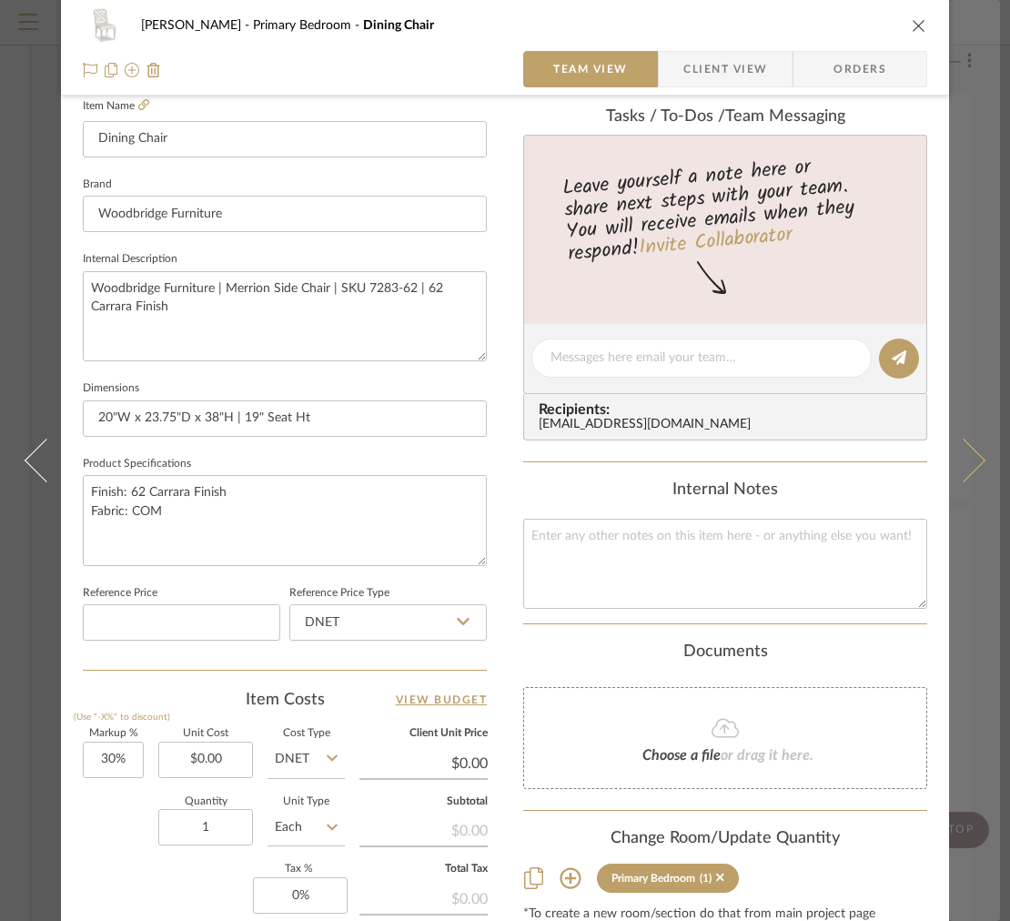
click at [986, 172] on button at bounding box center [974, 460] width 51 height 921
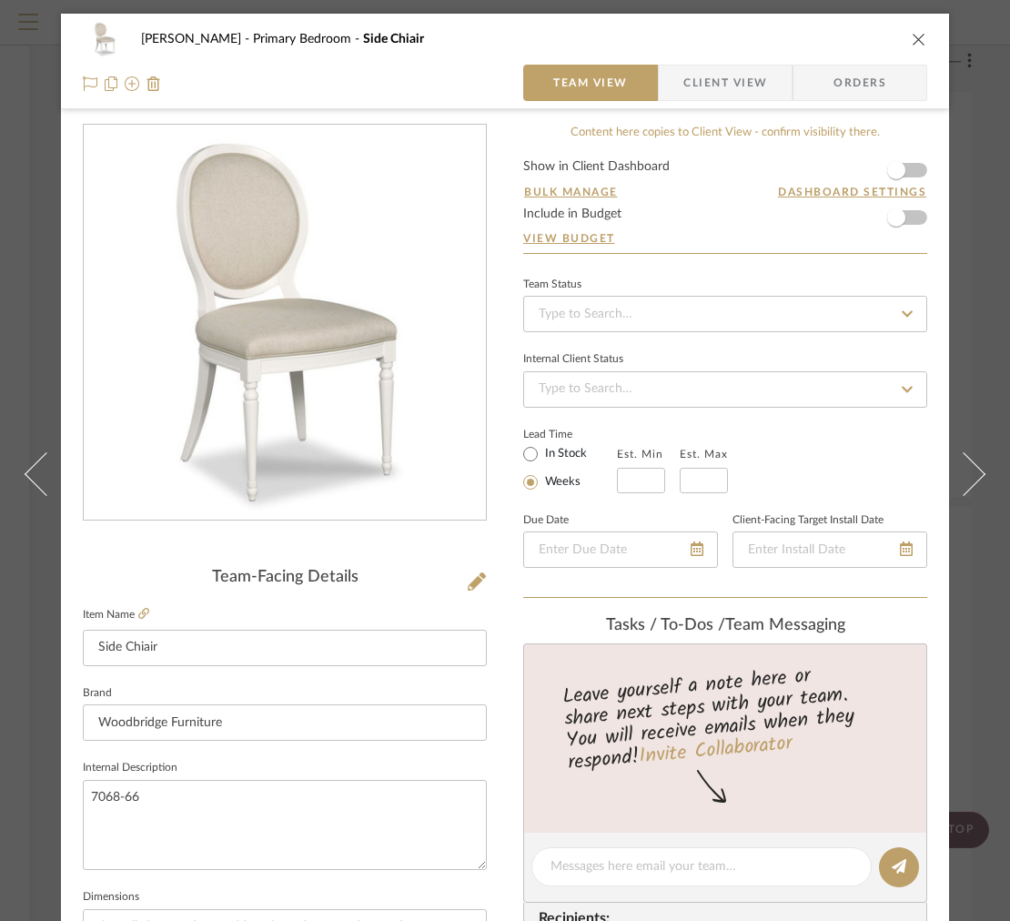
scroll to position [649, 0]
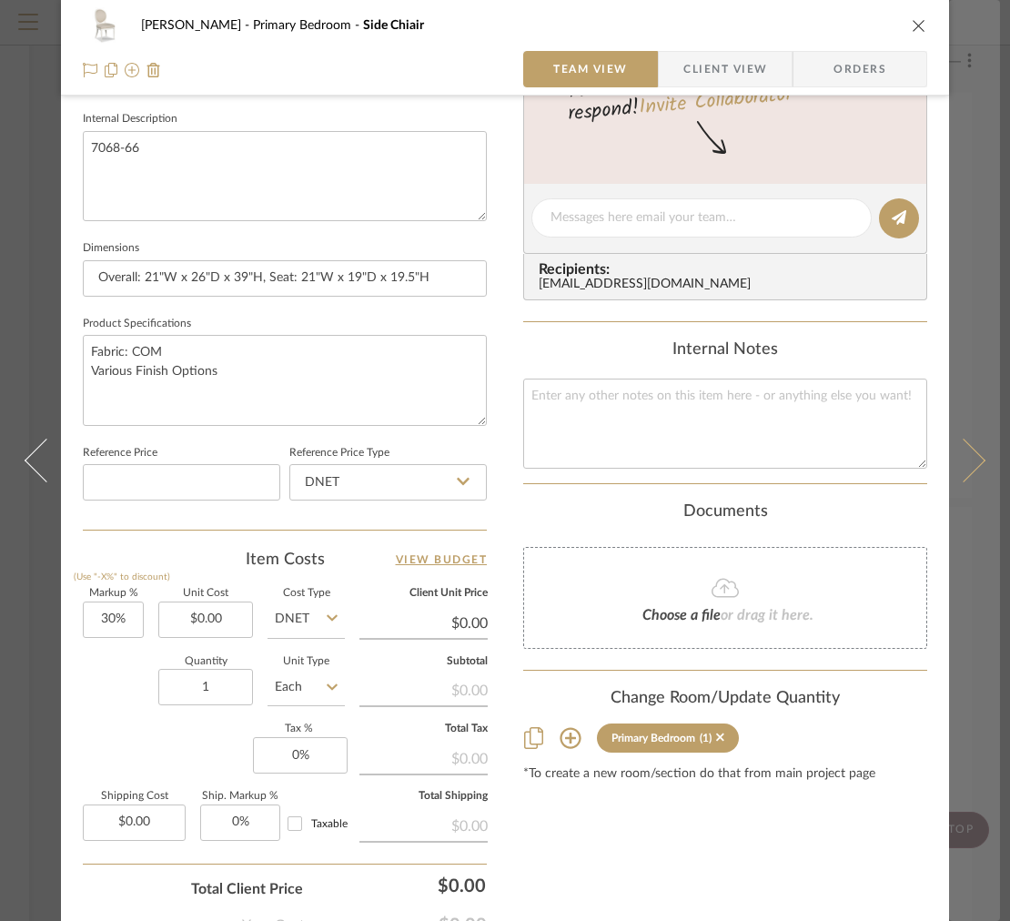
click at [970, 291] on button at bounding box center [974, 460] width 51 height 921
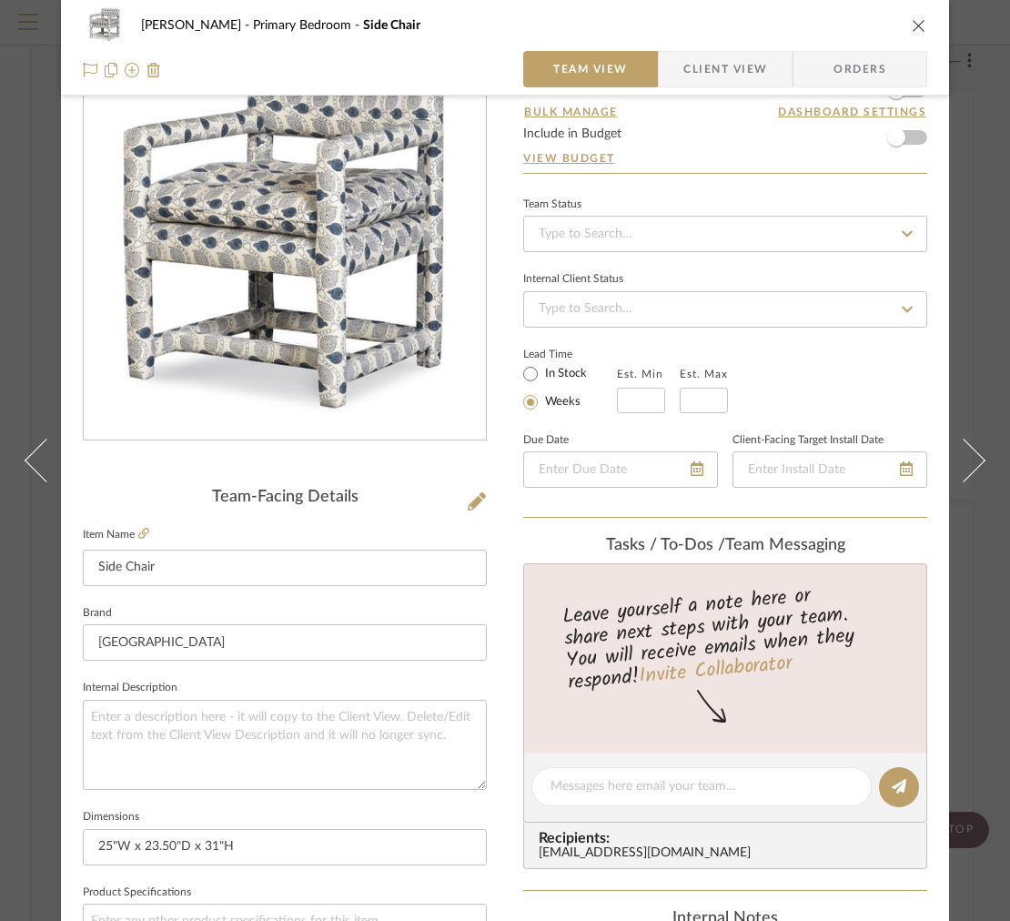
scroll to position [483, 0]
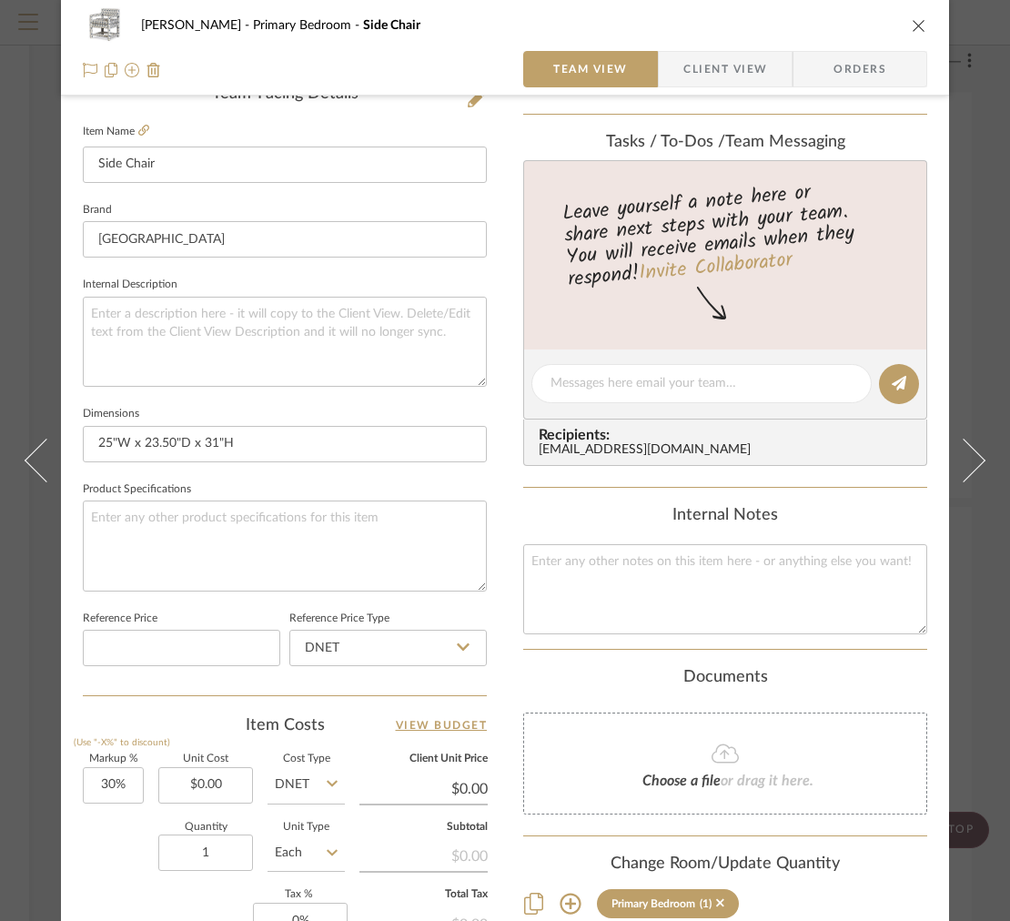
click at [971, 291] on button at bounding box center [974, 460] width 51 height 921
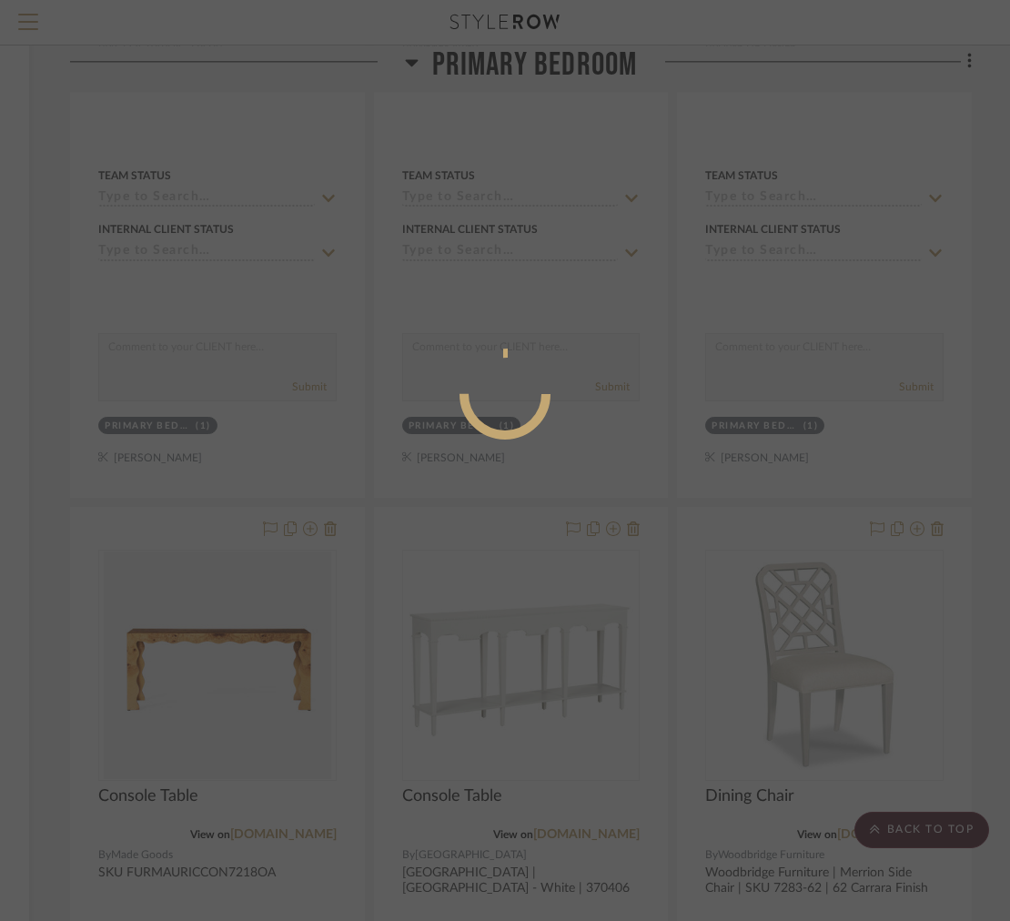
scroll to position [0, 0]
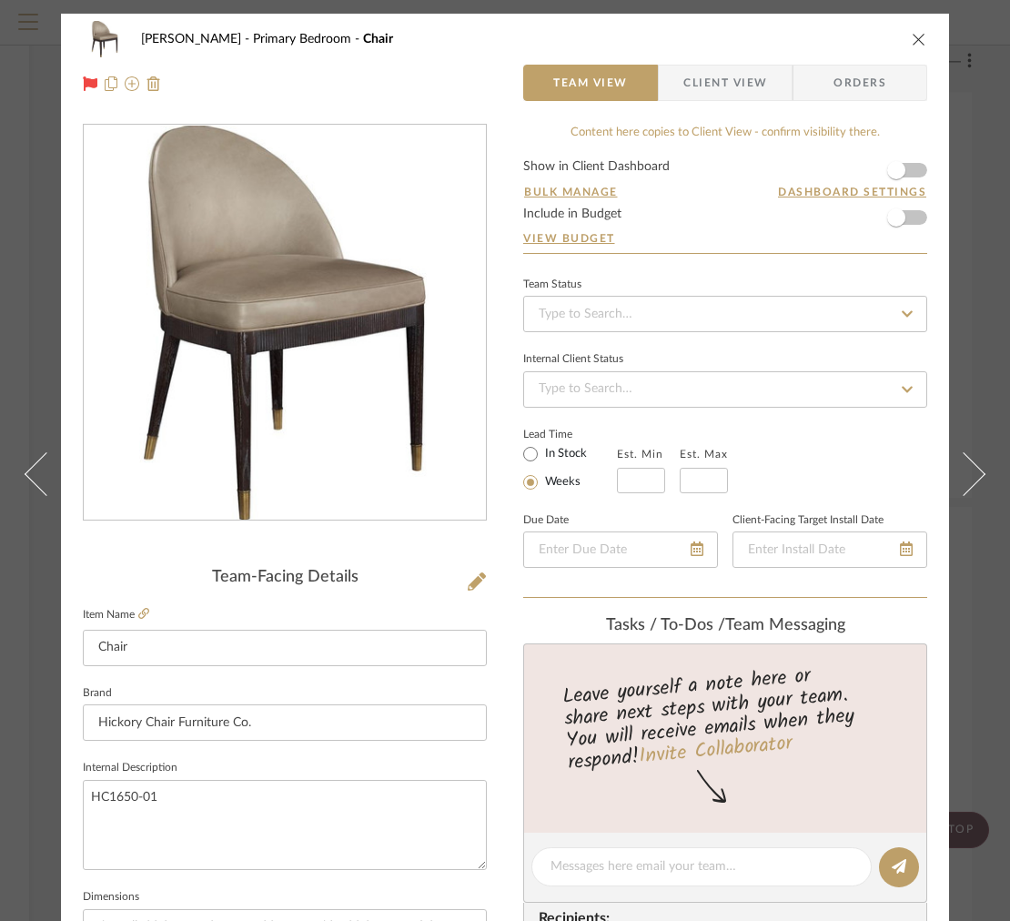
click at [925, 35] on div "FRITZ DC Primary Bedroom Chair Team View Client View Orders" at bounding box center [505, 62] width 888 height 96
click at [918, 35] on icon "close" at bounding box center [919, 39] width 15 height 15
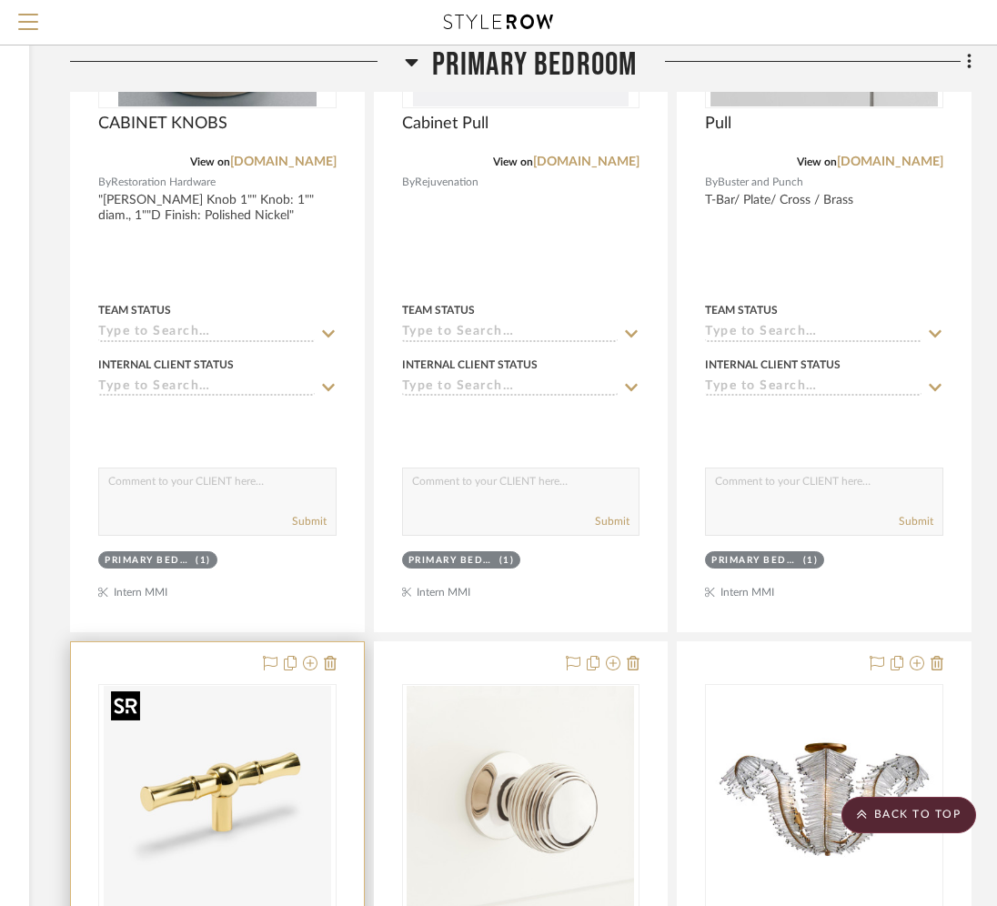
click at [157, 799] on div at bounding box center [217, 799] width 238 height 231
click at [158, 790] on img "0" at bounding box center [218, 800] width 228 height 228
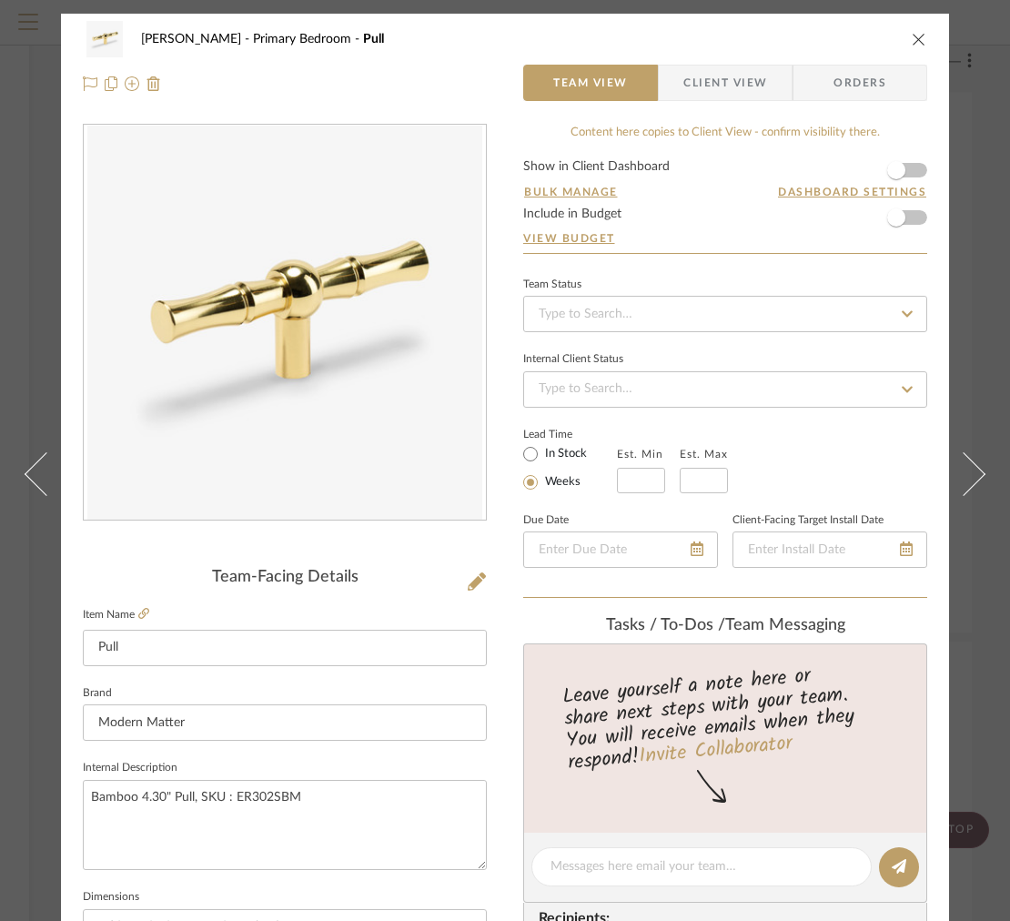
click at [904, 39] on div "FRITZ DC Primary Bedroom Pull" at bounding box center [505, 39] width 845 height 36
click at [918, 40] on icon "close" at bounding box center [919, 39] width 15 height 15
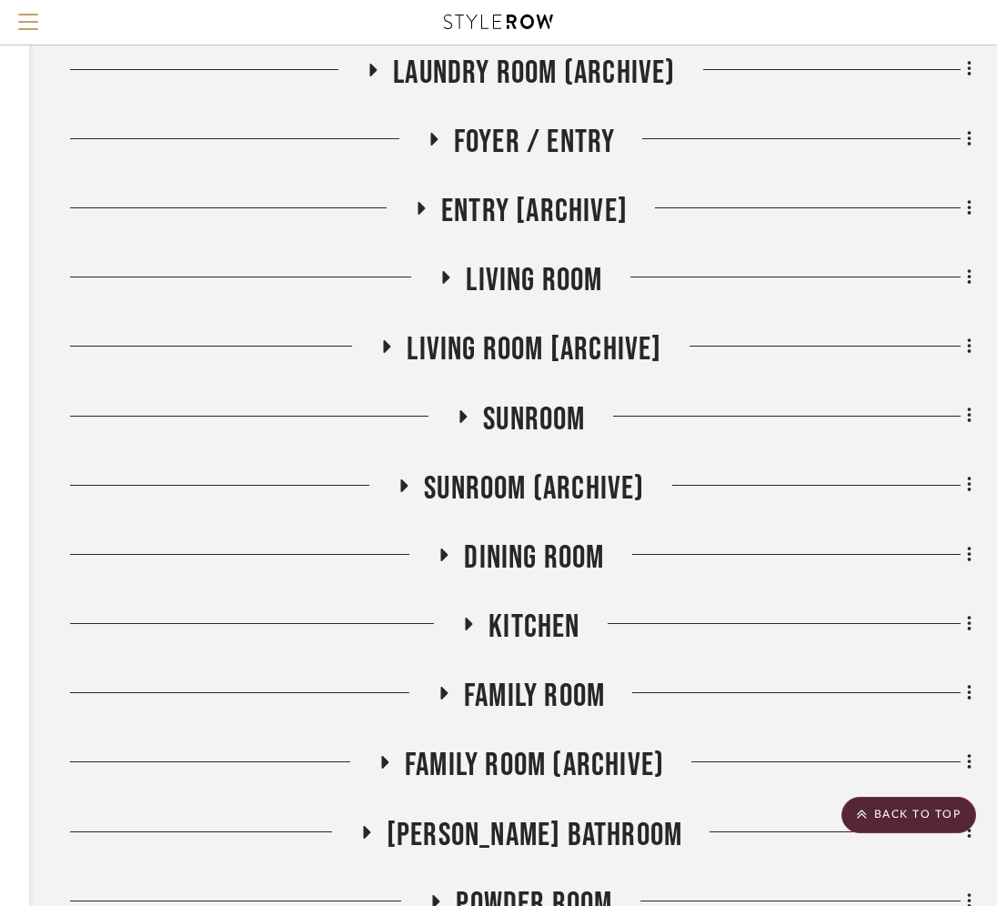
scroll to position [1046, 313]
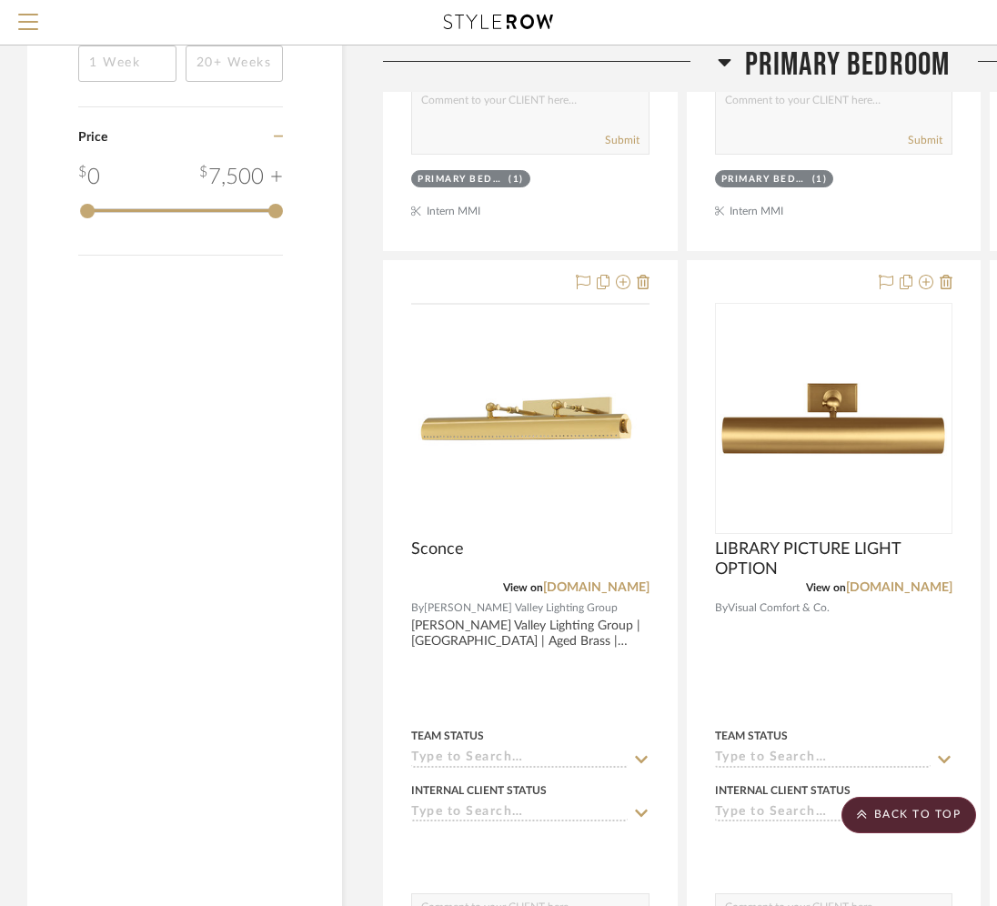
scroll to position [3294, 0]
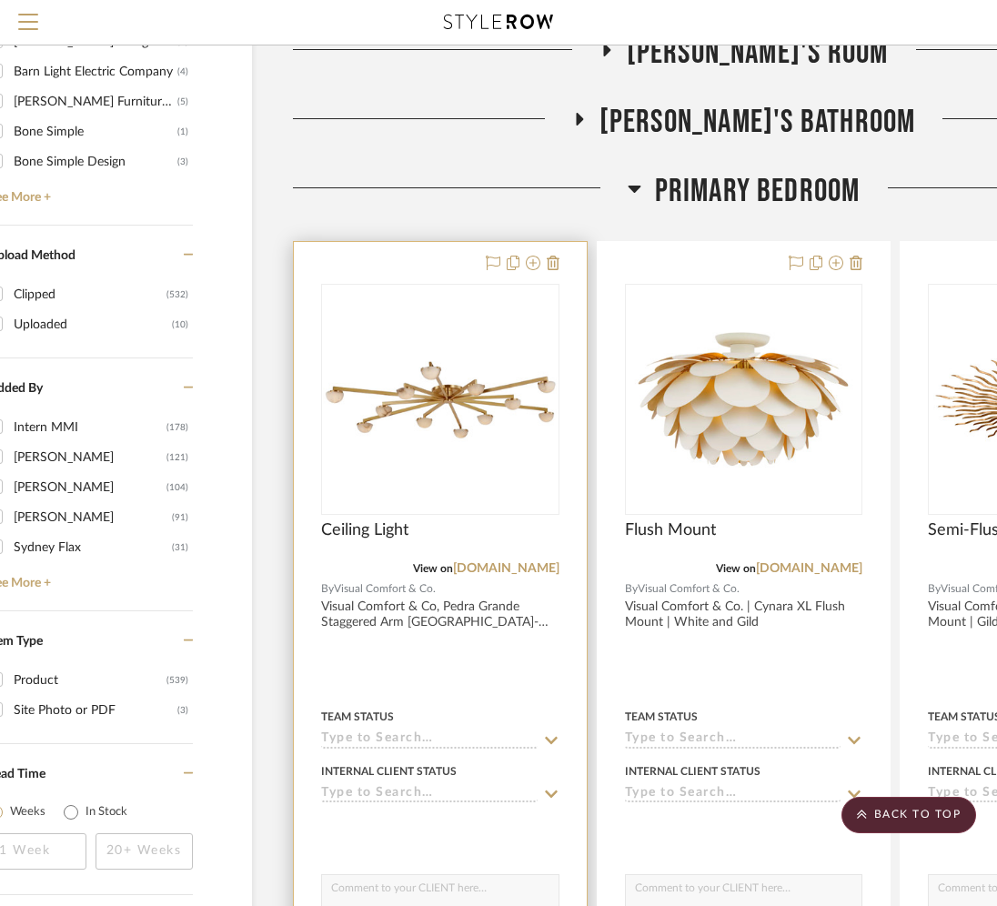
click at [453, 381] on img "0" at bounding box center [440, 399] width 235 height 87
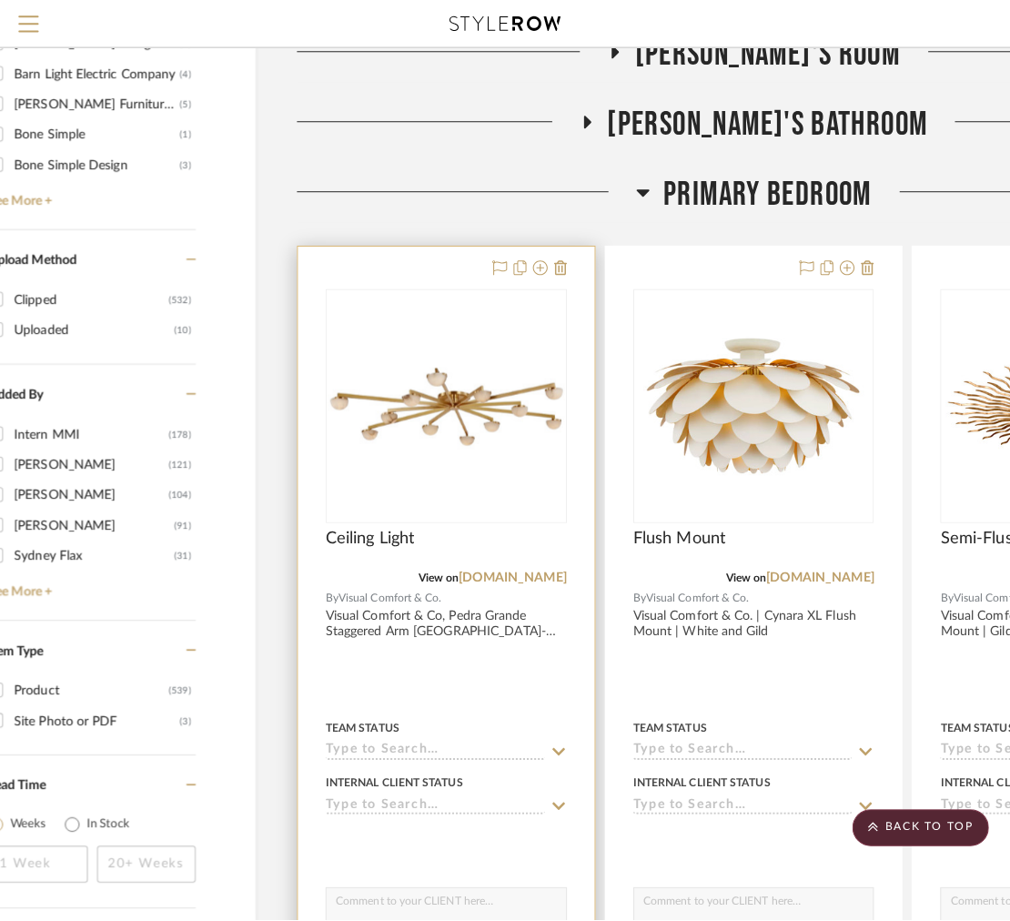
scroll to position [0, 0]
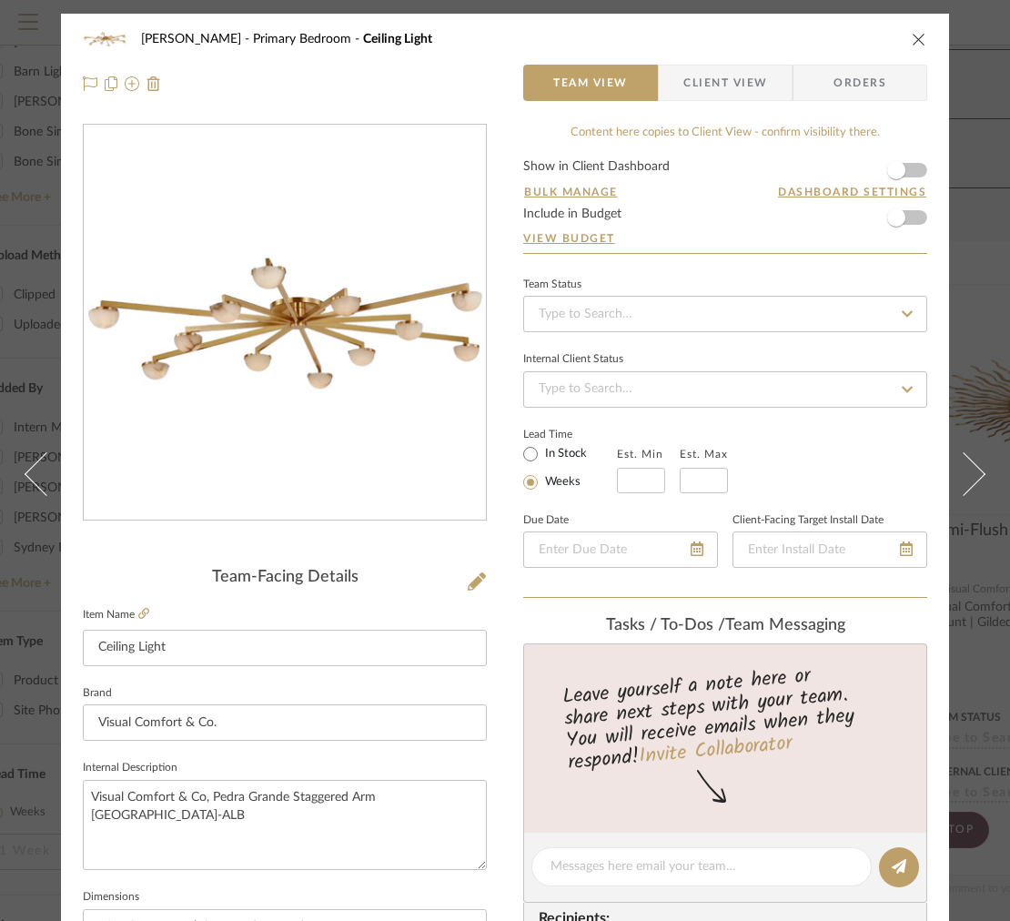
click at [708, 88] on span "Client View" at bounding box center [725, 83] width 84 height 36
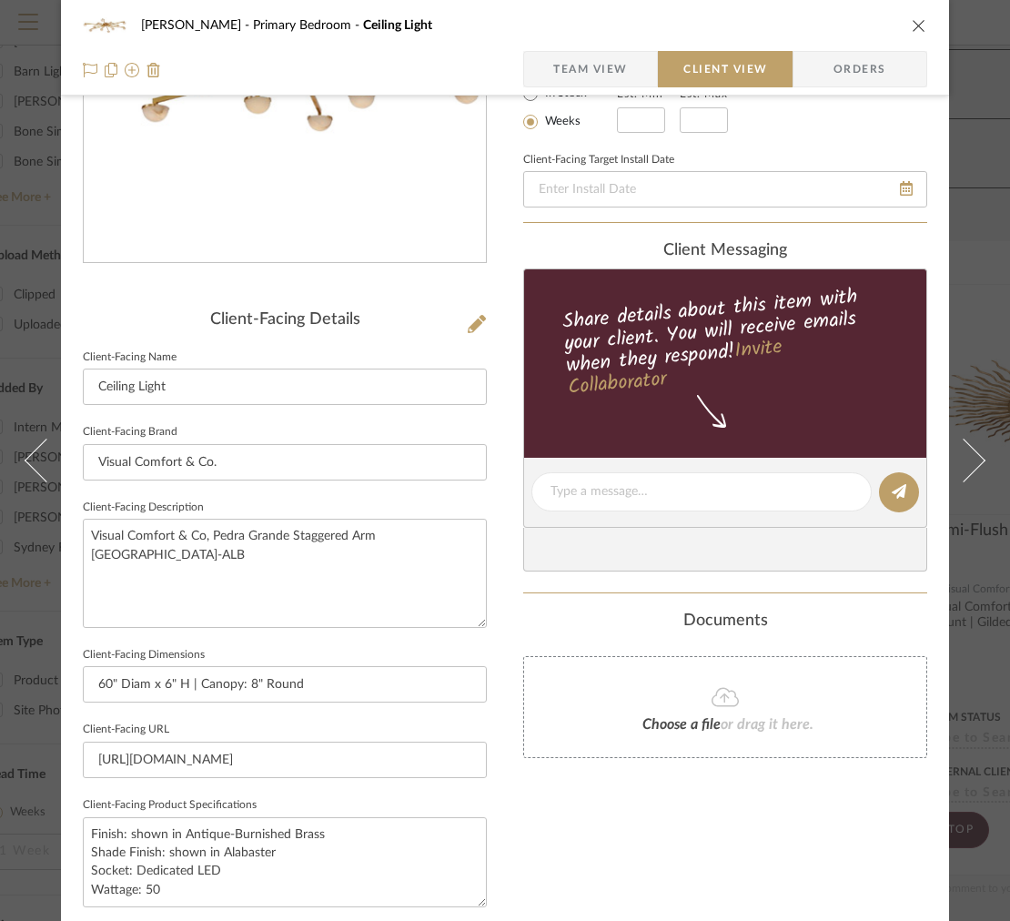
scroll to position [577, 0]
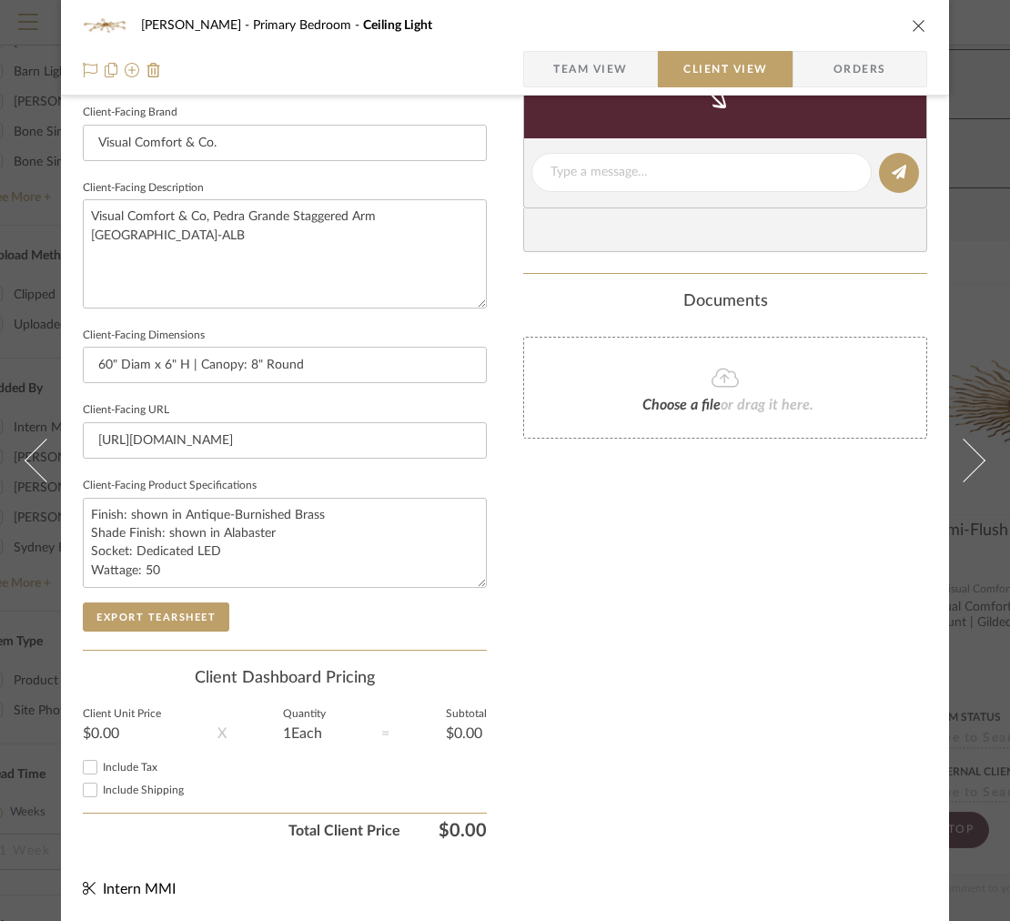
click at [912, 24] on icon "close" at bounding box center [919, 25] width 15 height 15
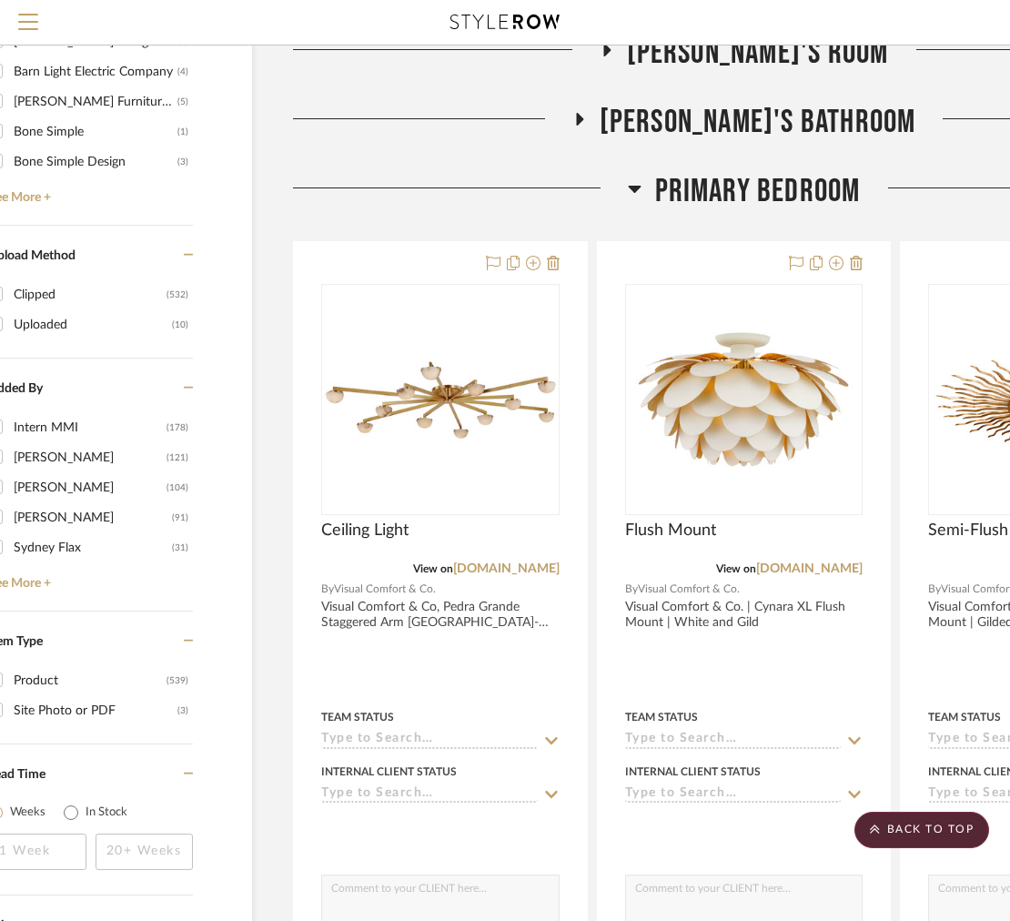
click at [912, 24] on icon "close" at bounding box center [919, 25] width 15 height 15
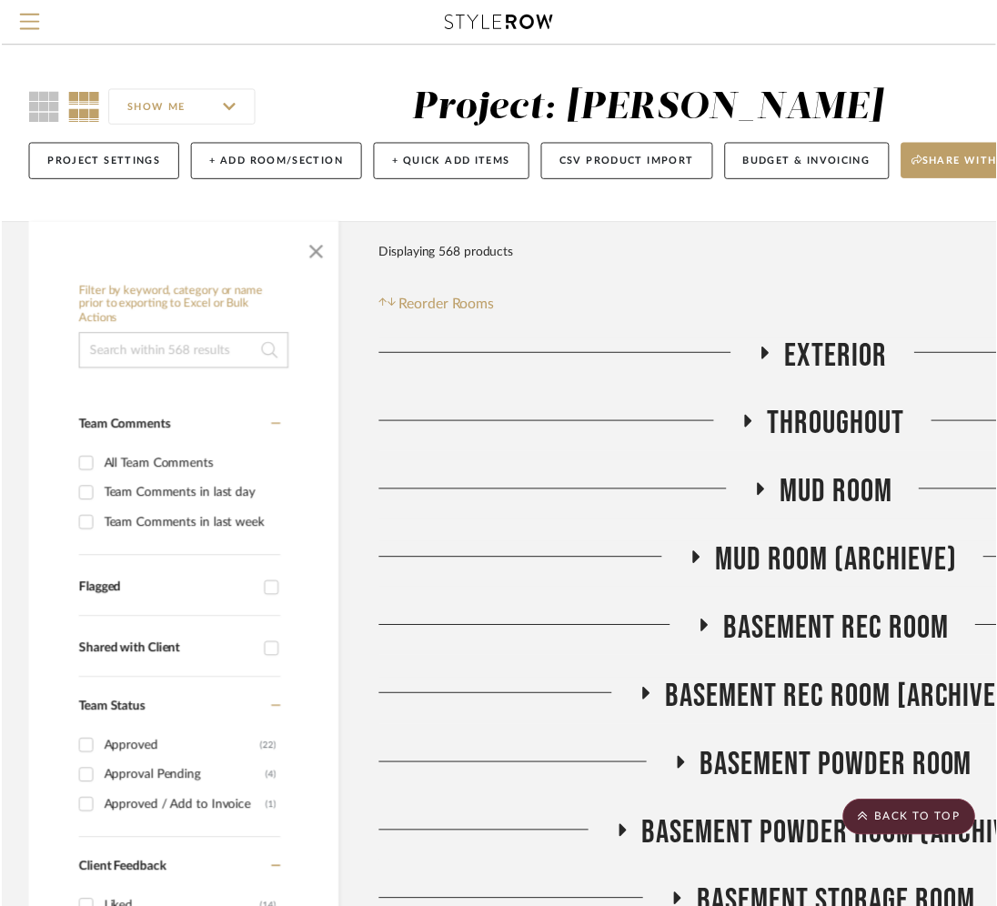
scroll to position [2250, 90]
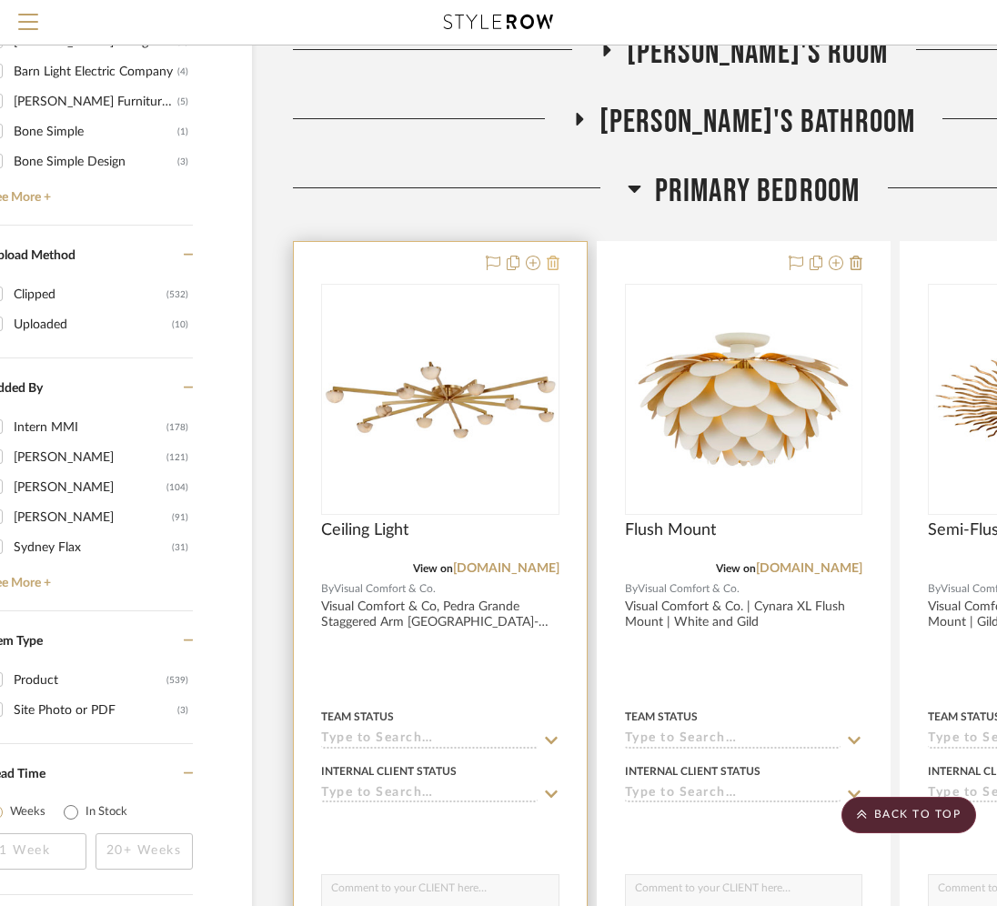
click at [552, 262] on icon at bounding box center [553, 263] width 13 height 15
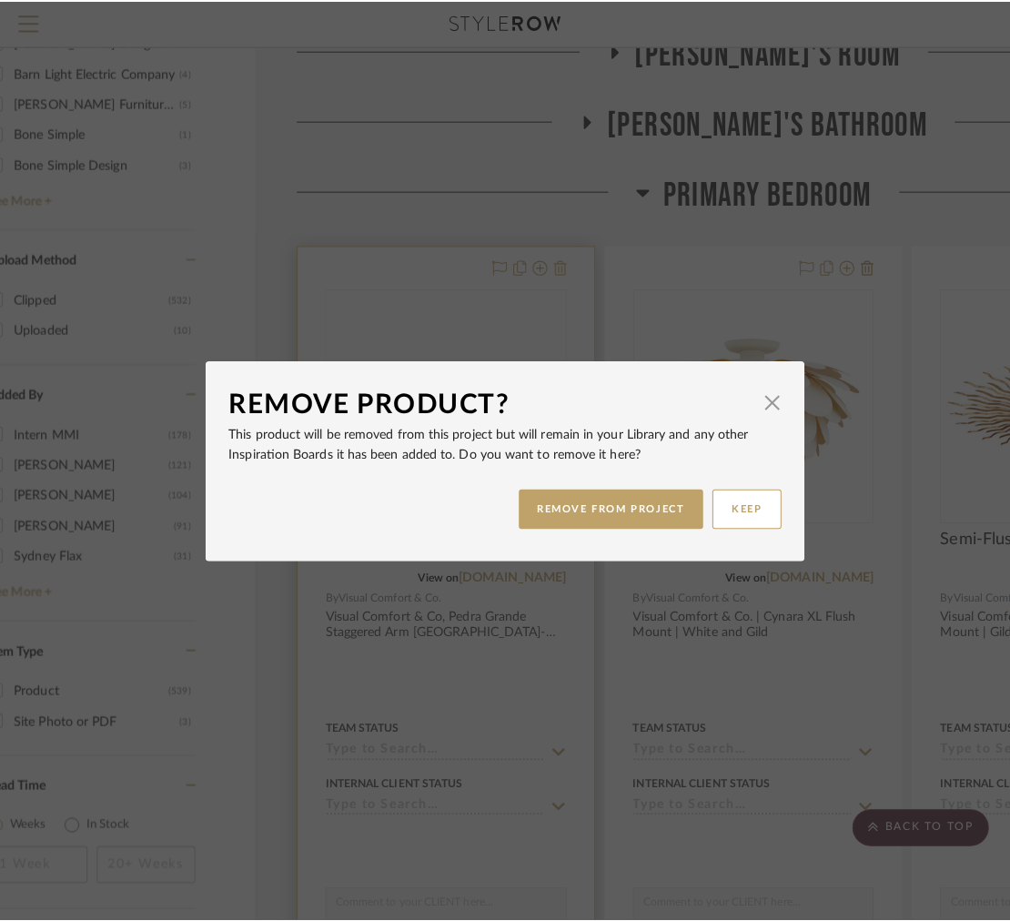
scroll to position [0, 0]
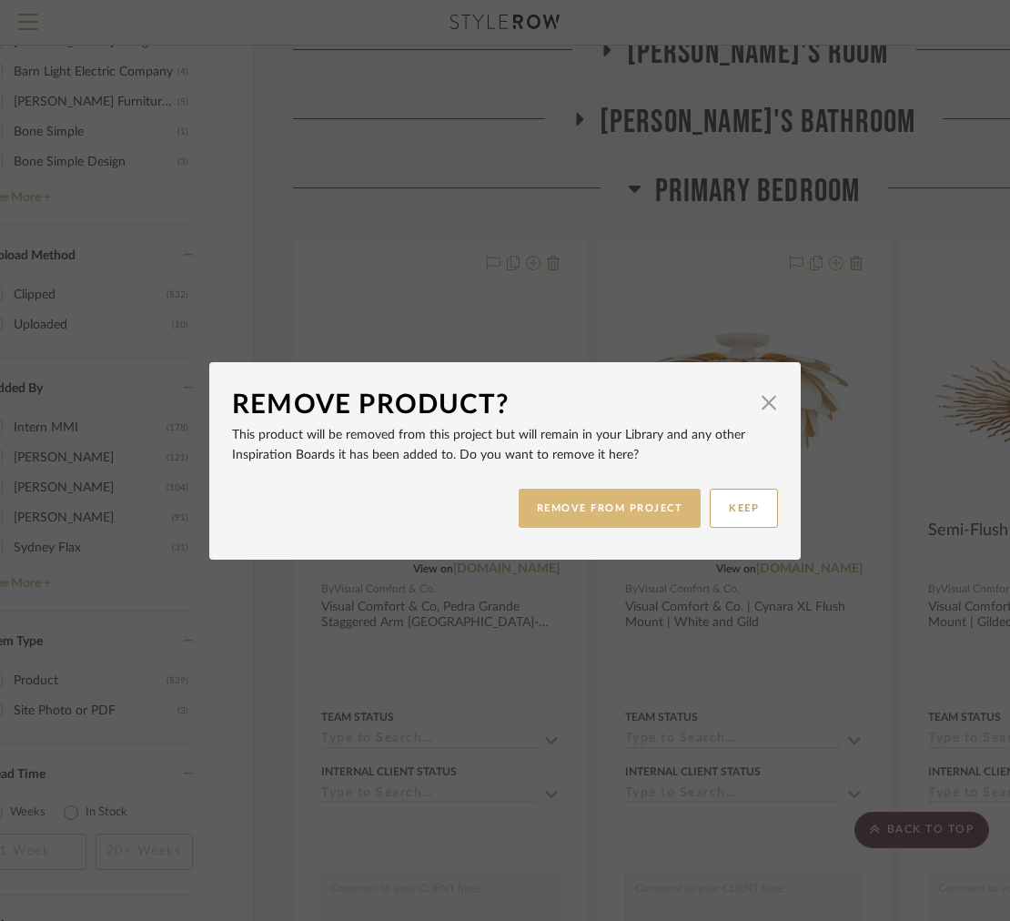
click at [543, 524] on button "REMOVE FROM PROJECT" at bounding box center [610, 508] width 183 height 39
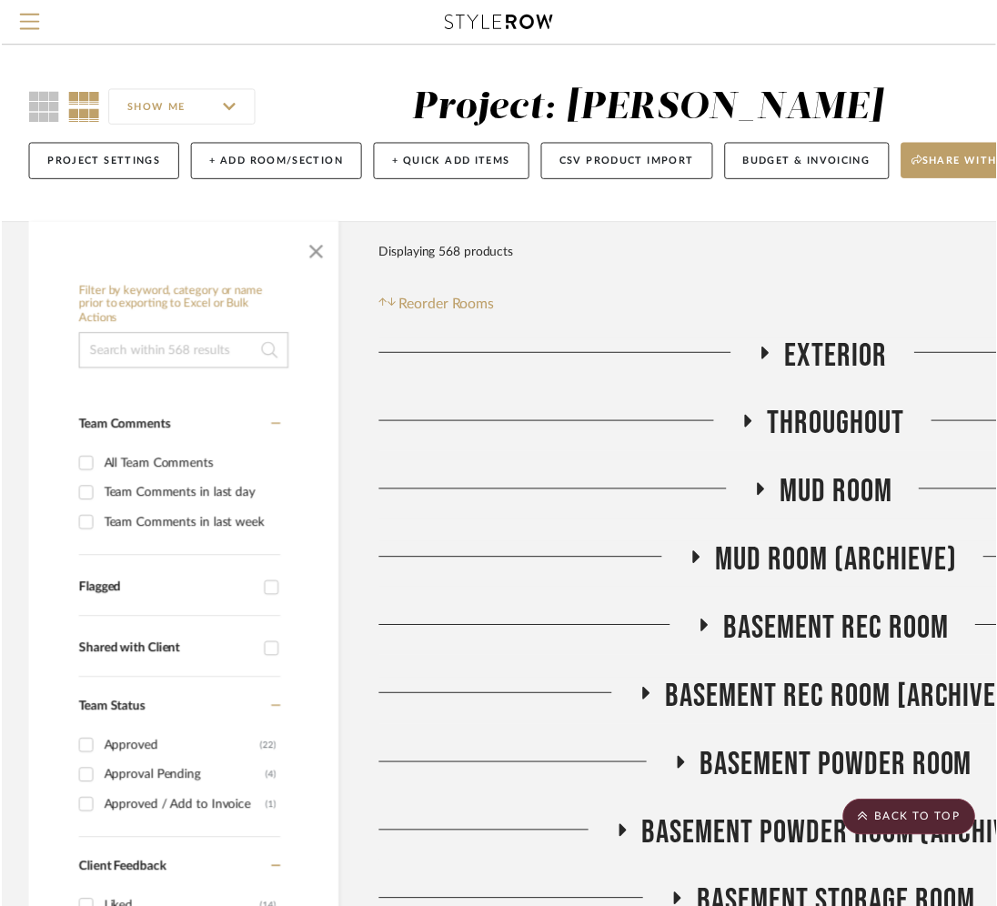
scroll to position [2250, 90]
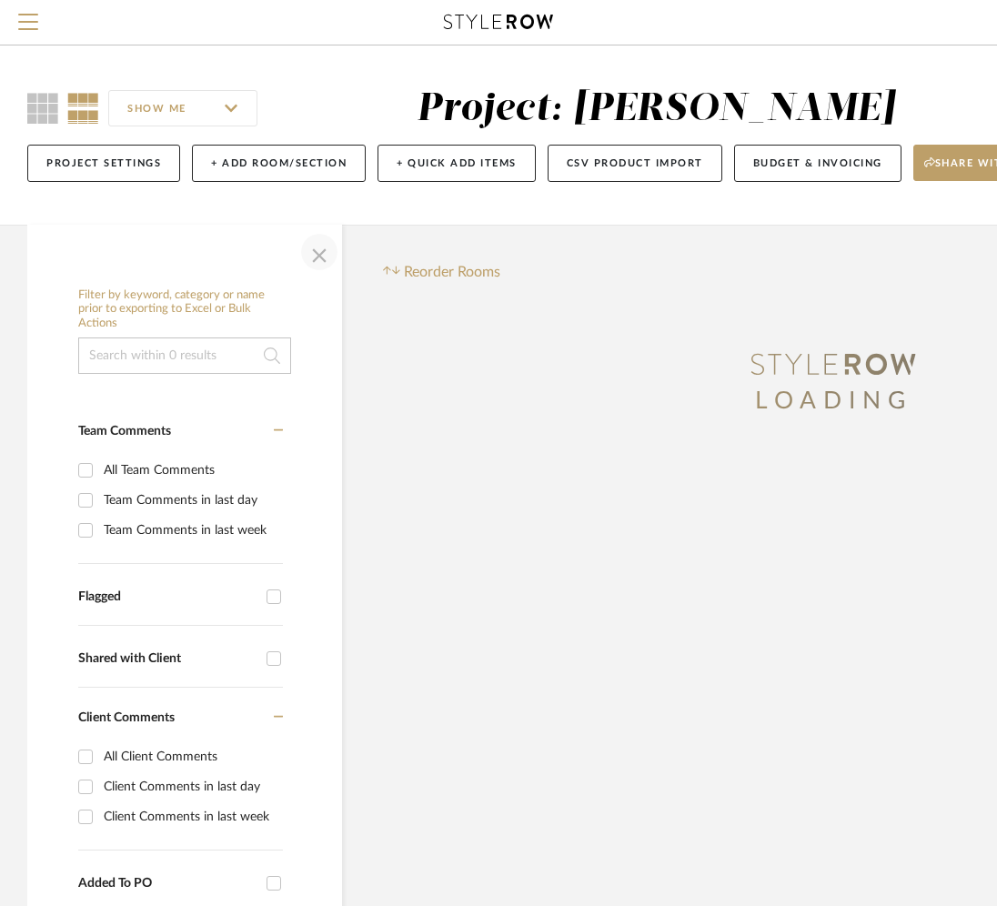
click at [319, 255] on span "button" at bounding box center [320, 252] width 44 height 44
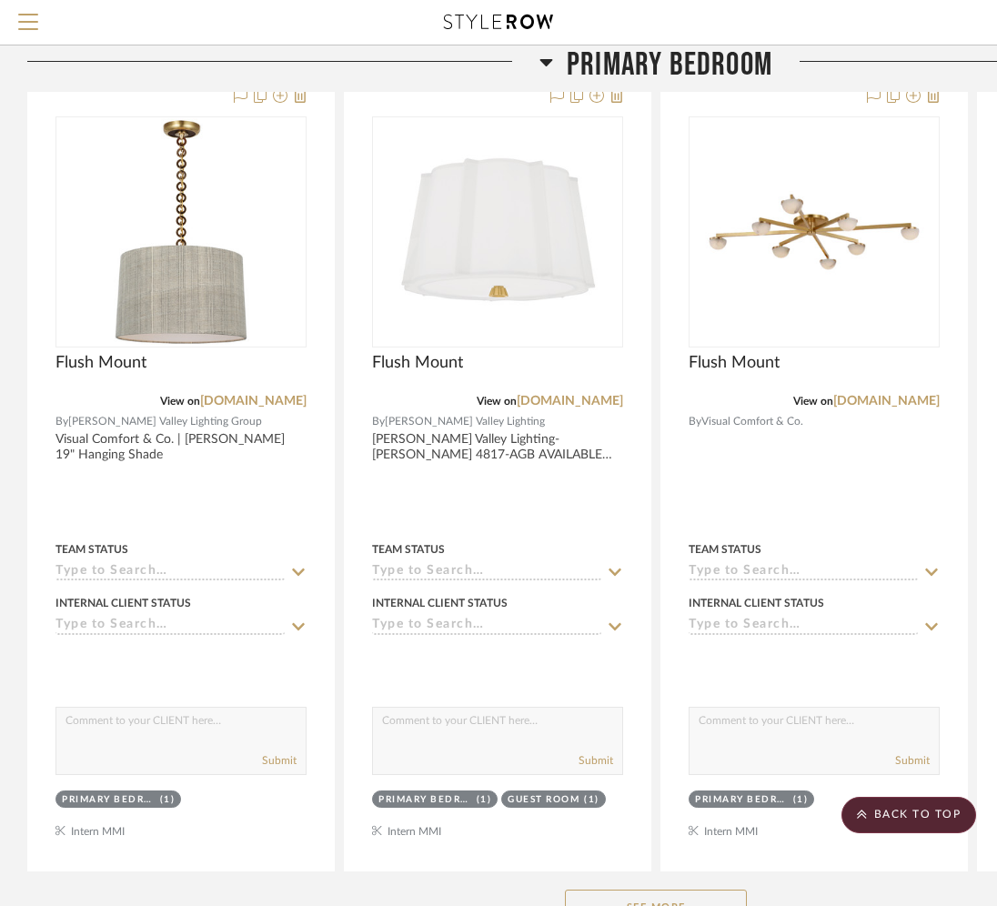
scroll to position [2142, 0]
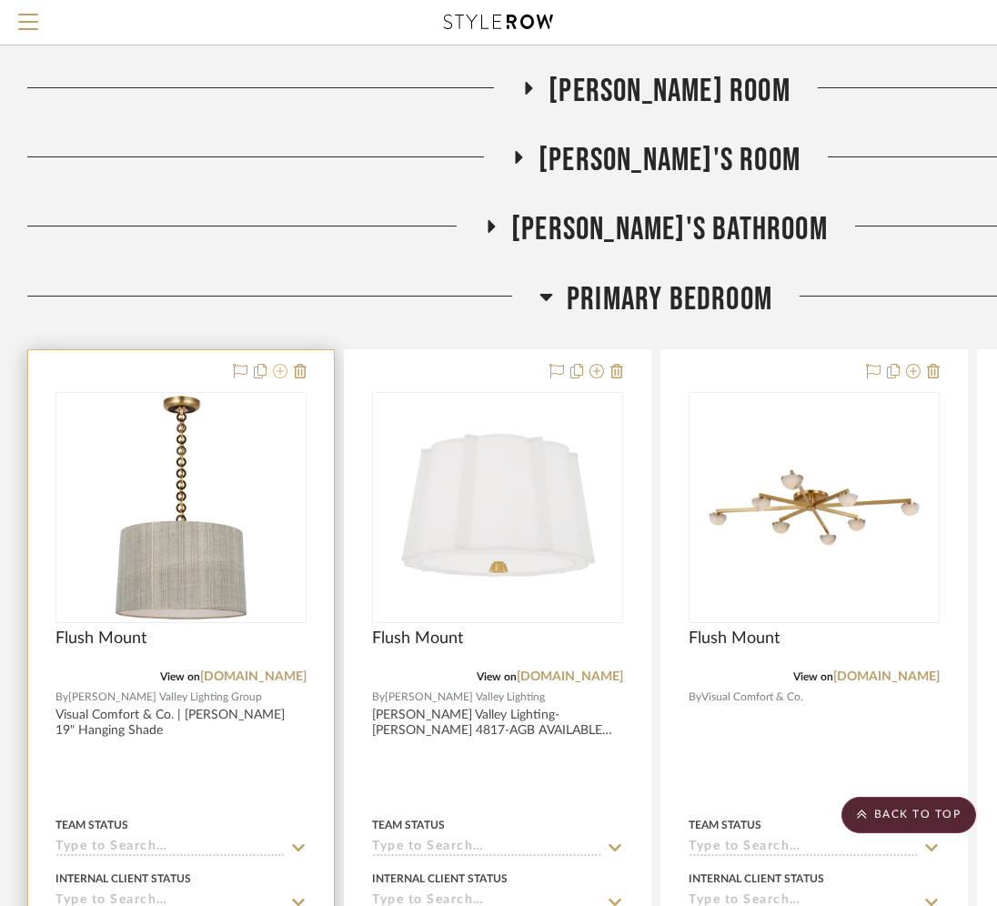
click at [280, 371] on icon at bounding box center [280, 371] width 15 height 15
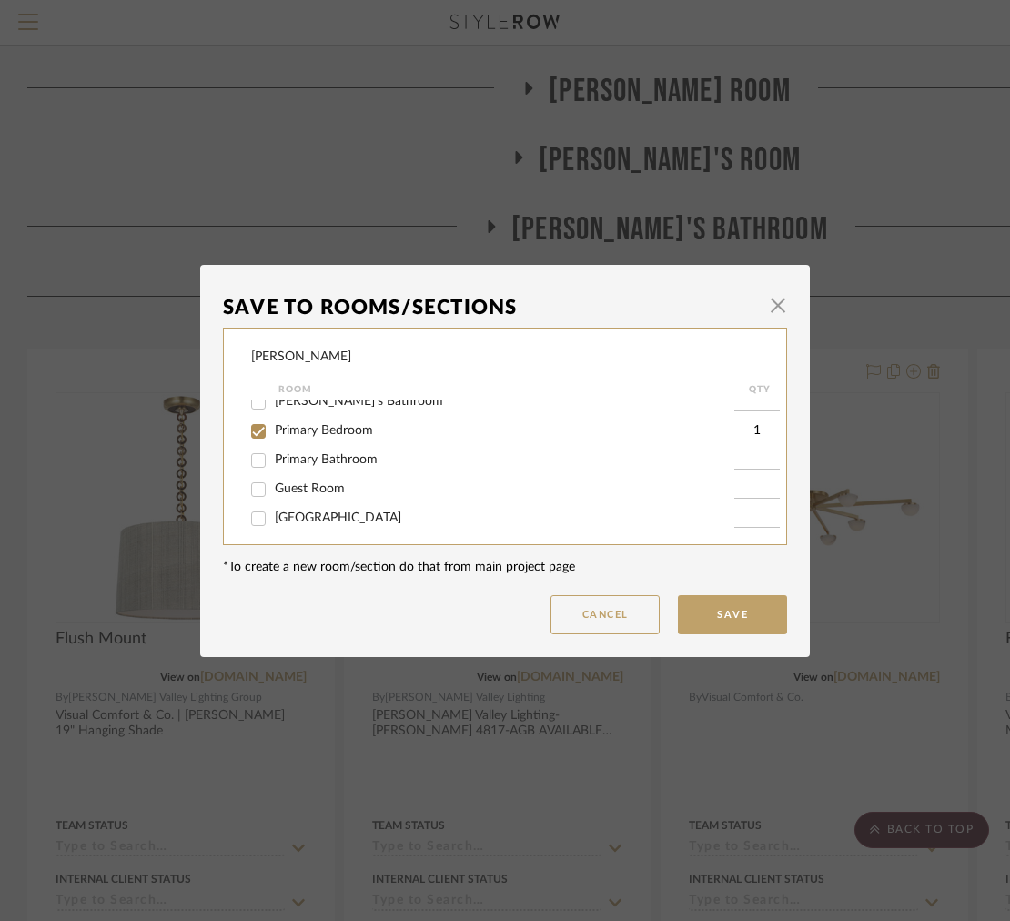
scroll to position [861, 0]
click at [296, 433] on span "Primary Bedroom" at bounding box center [324, 426] width 98 height 13
click at [273, 442] on input "Primary Bedroom" at bounding box center [258, 427] width 29 height 29
checkbox input "false"
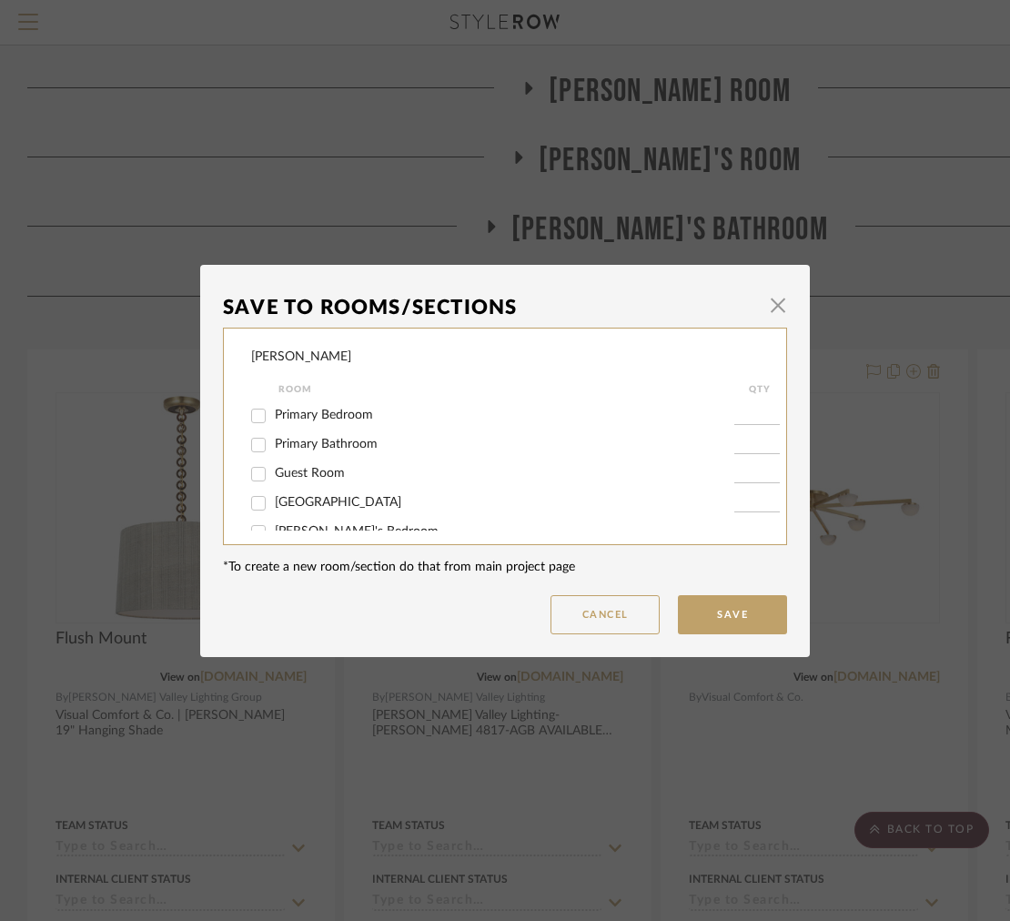
scroll to position [872, 0]
click at [288, 422] on span "Primary Bedroom" at bounding box center [324, 416] width 98 height 13
click at [273, 431] on input "Primary Bedroom" at bounding box center [258, 416] width 29 height 29
checkbox input "true"
type input "1"
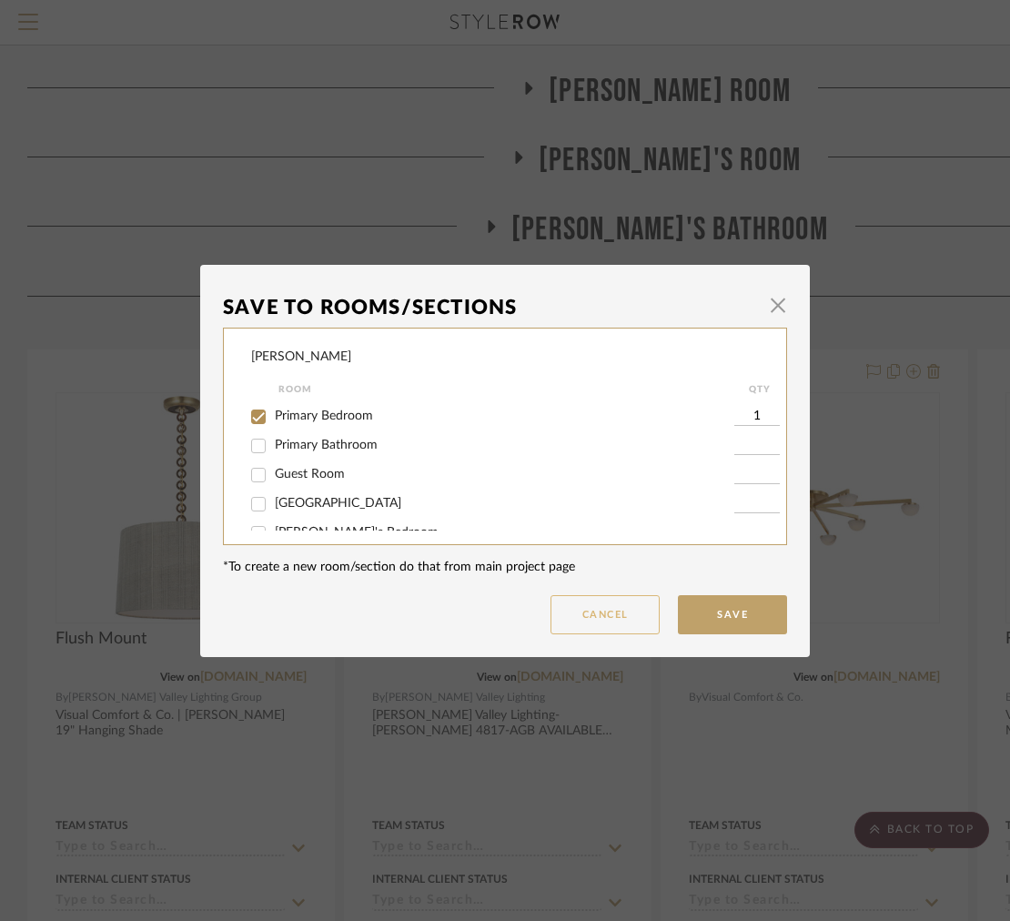
click at [612, 617] on button "Cancel" at bounding box center [605, 614] width 109 height 39
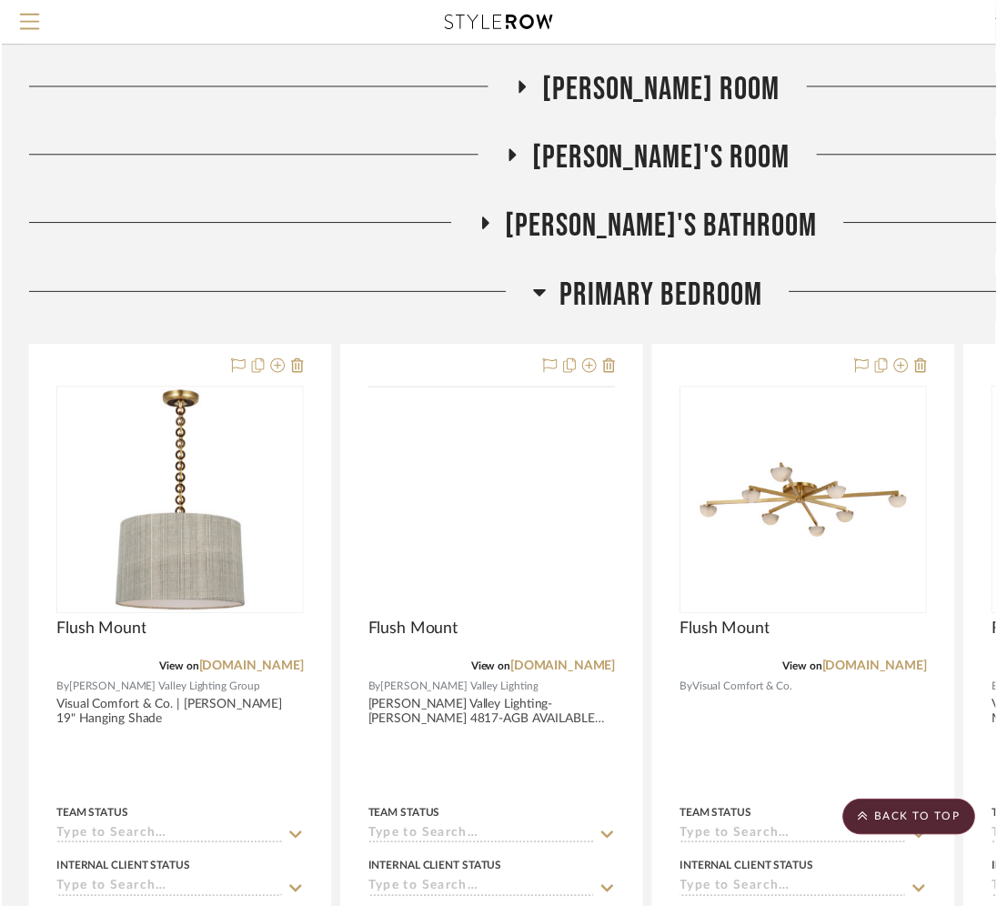
scroll to position [2142, 0]
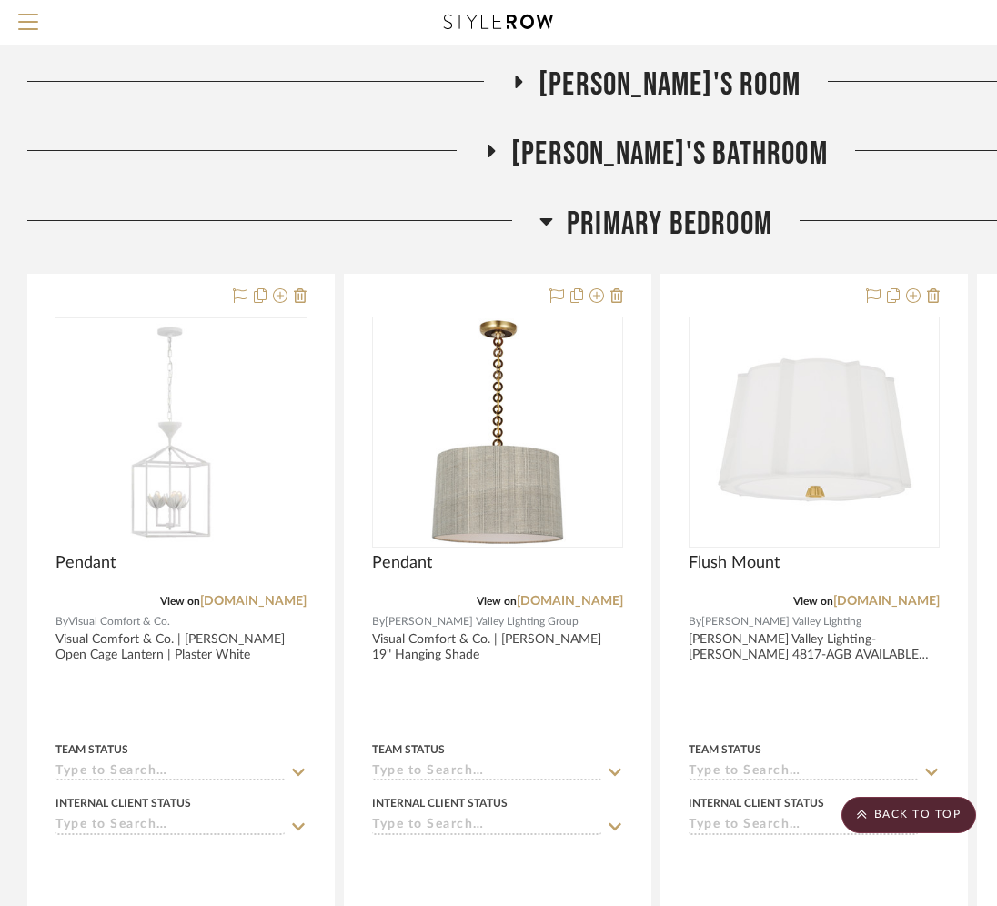
scroll to position [2121, 0]
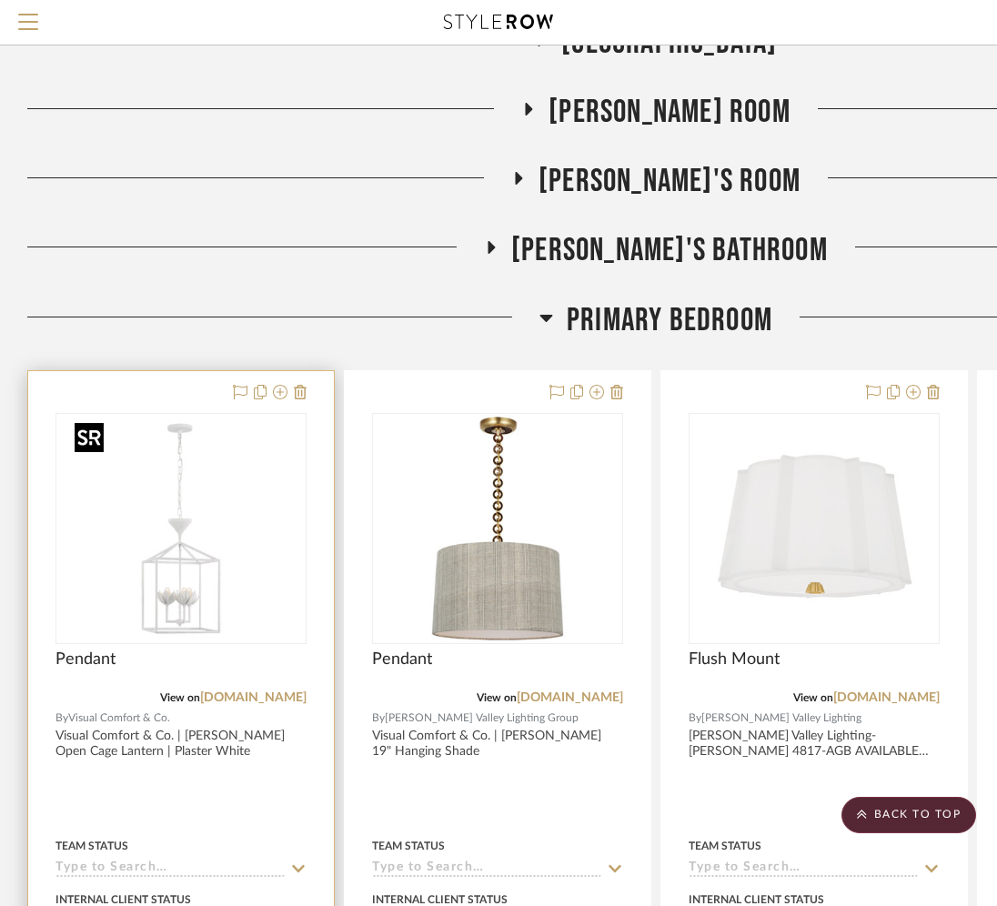
click at [150, 567] on img "0" at bounding box center [181, 529] width 228 height 228
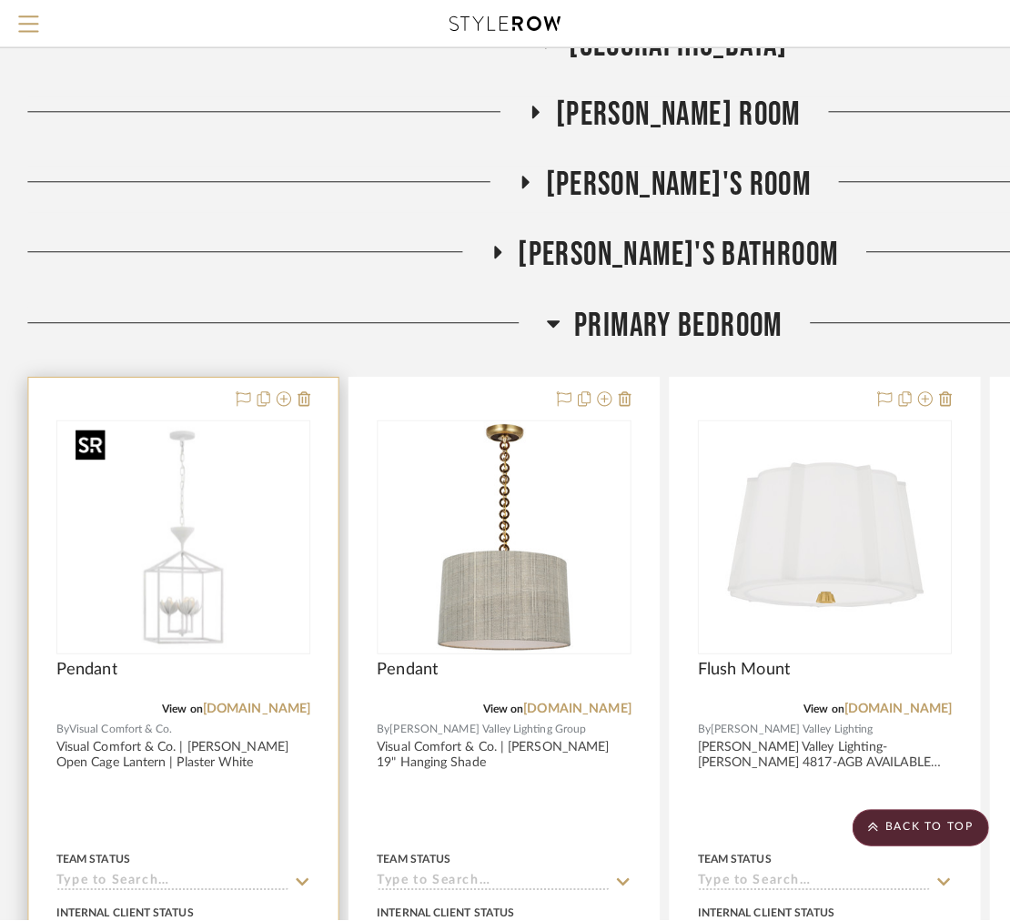
scroll to position [0, 0]
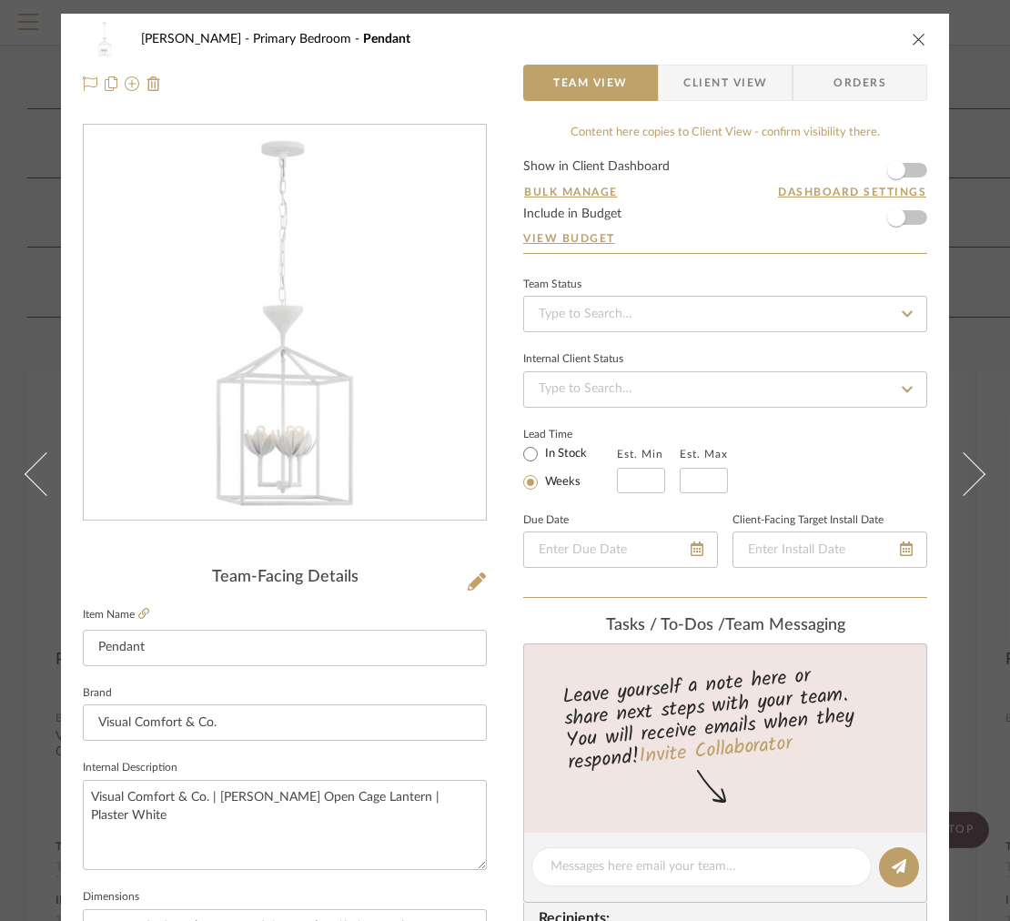
click at [740, 80] on span "Client View" at bounding box center [725, 83] width 84 height 36
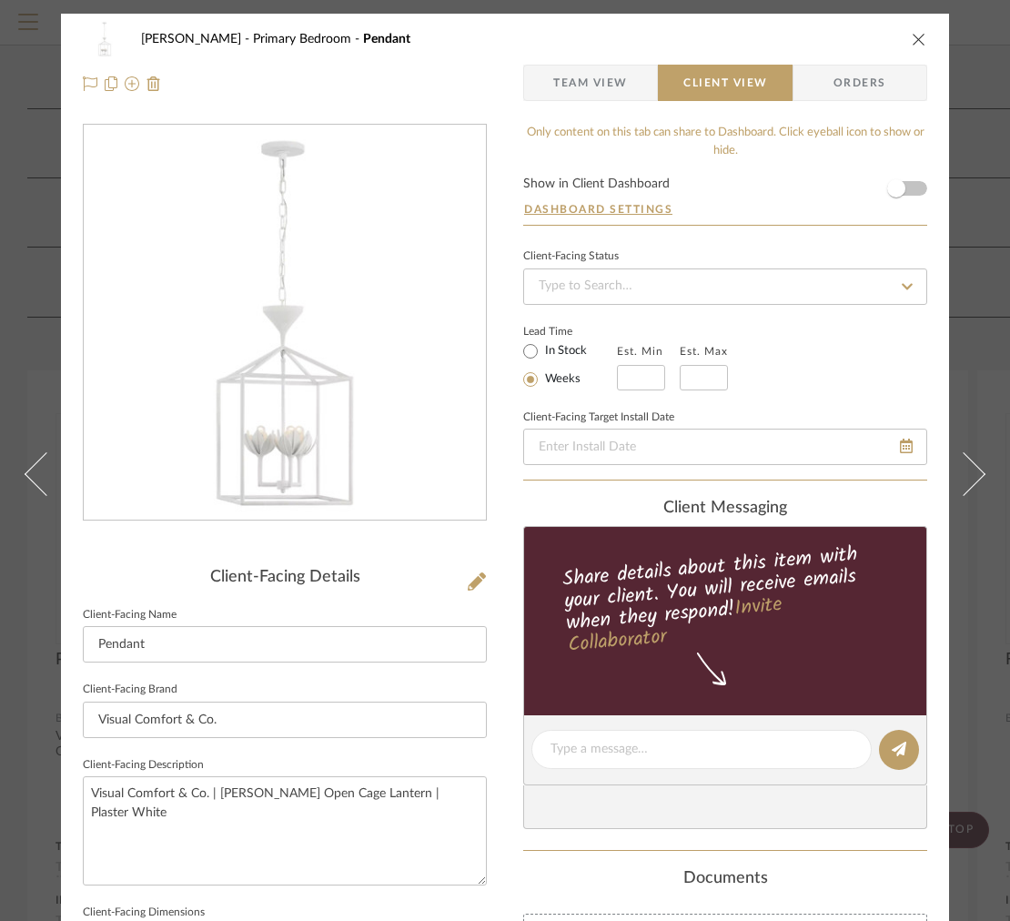
click at [607, 92] on span "Team View" at bounding box center [590, 83] width 75 height 36
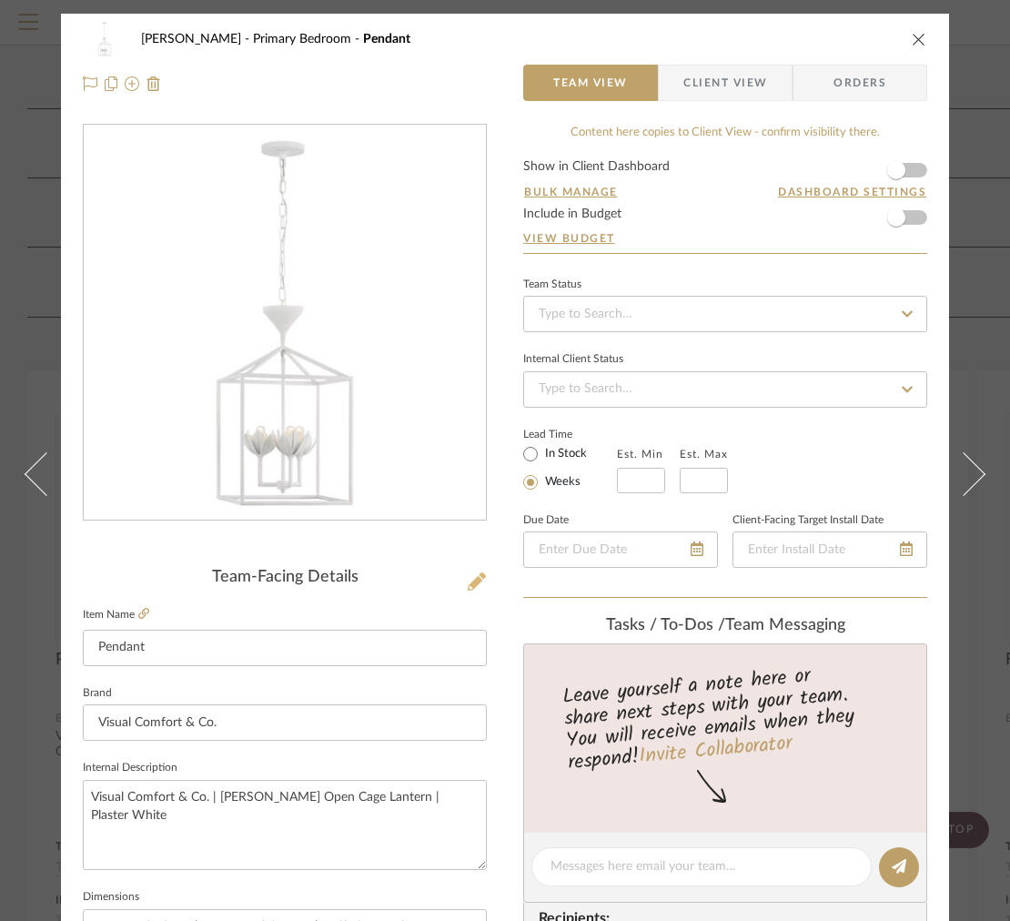
click at [471, 585] on icon at bounding box center [477, 581] width 18 height 18
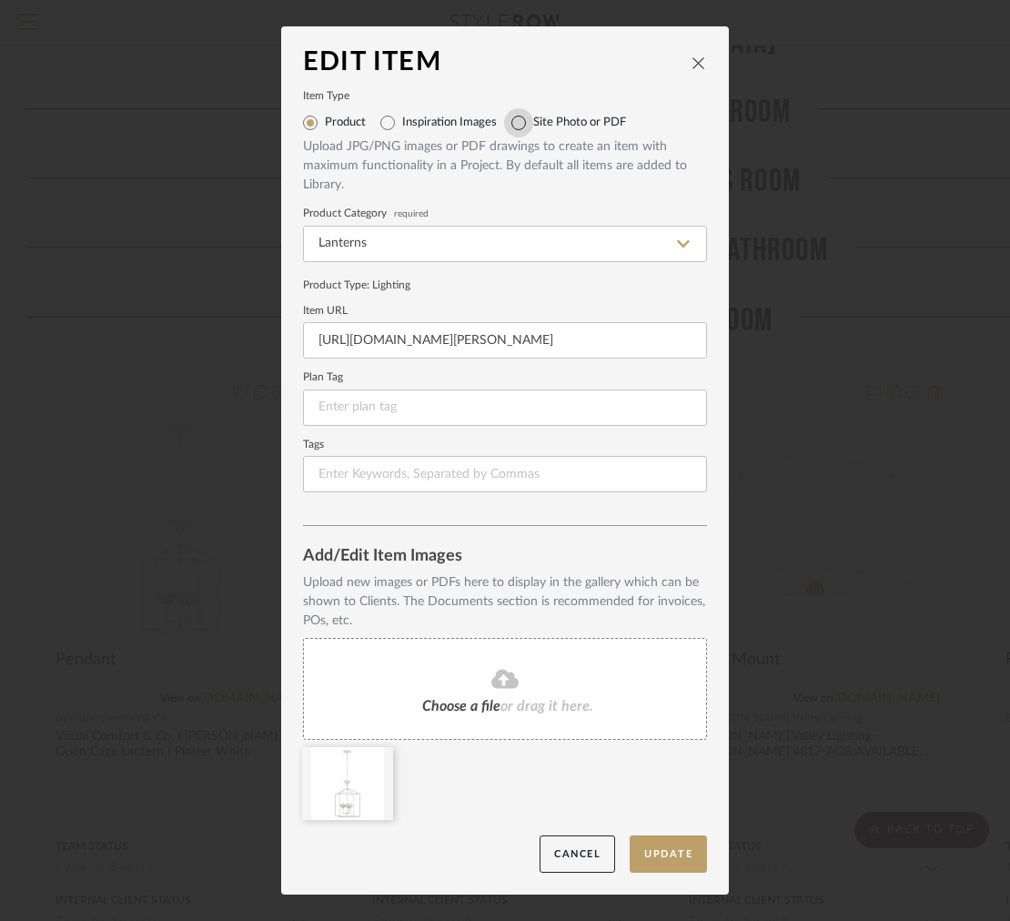
click at [517, 125] on input "Site Photo or PDF" at bounding box center [518, 122] width 29 height 29
radio input "true"
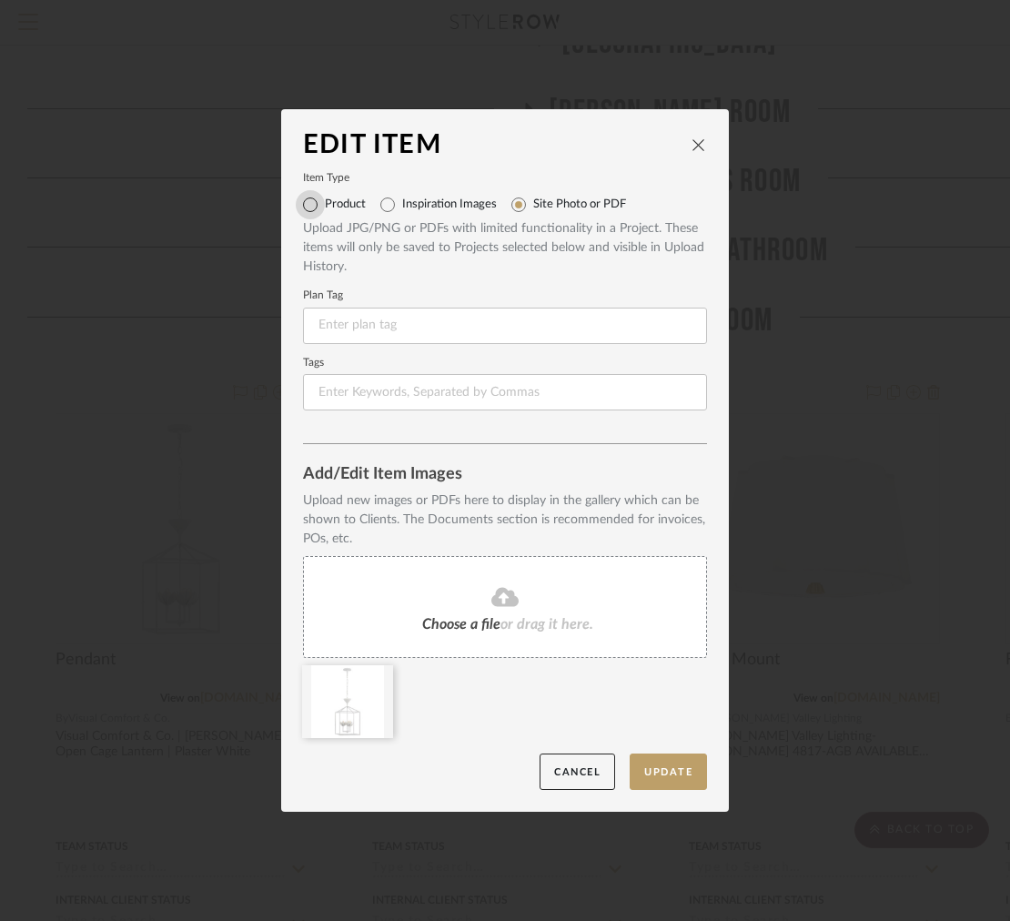
click at [315, 207] on input "Product" at bounding box center [310, 204] width 29 height 29
radio input "true"
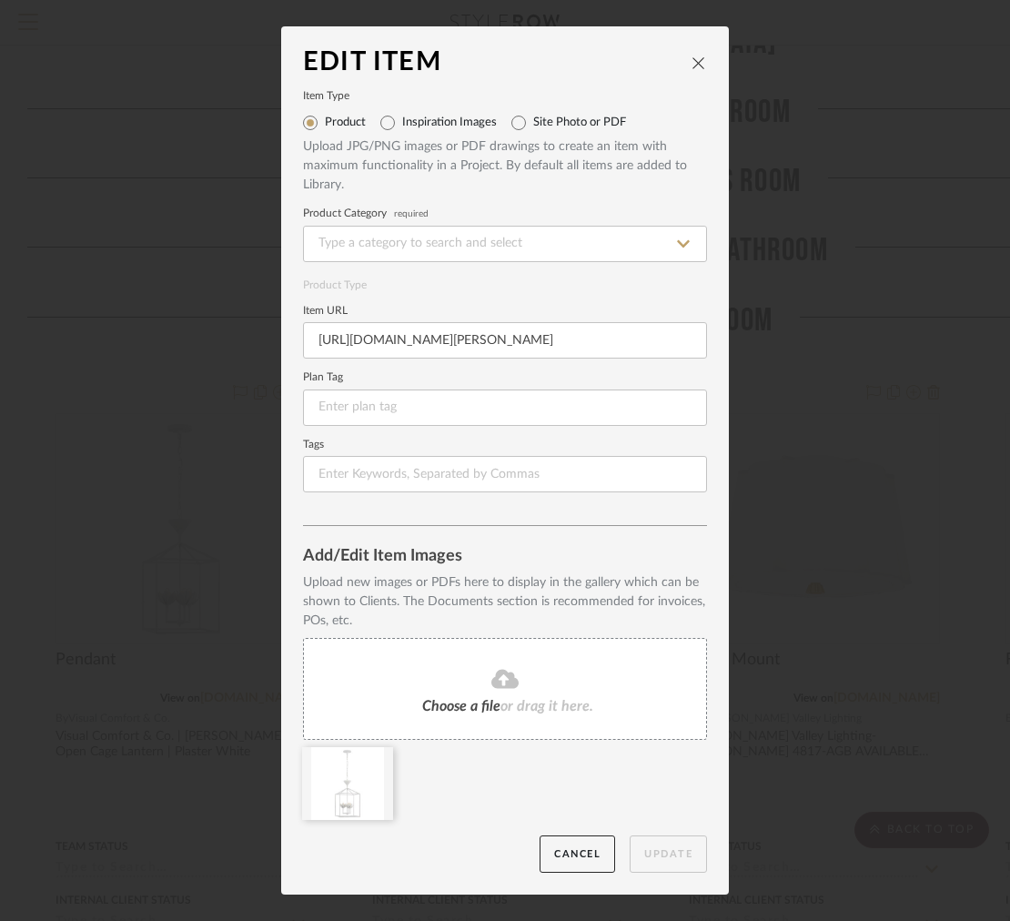
click at [416, 646] on div "Choose a file or drag it here." at bounding box center [505, 689] width 404 height 102
click at [376, 759] on icon at bounding box center [379, 759] width 13 height 15
click at [351, 775] on div at bounding box center [347, 783] width 91 height 73
click at [693, 67] on icon "close" at bounding box center [699, 63] width 15 height 15
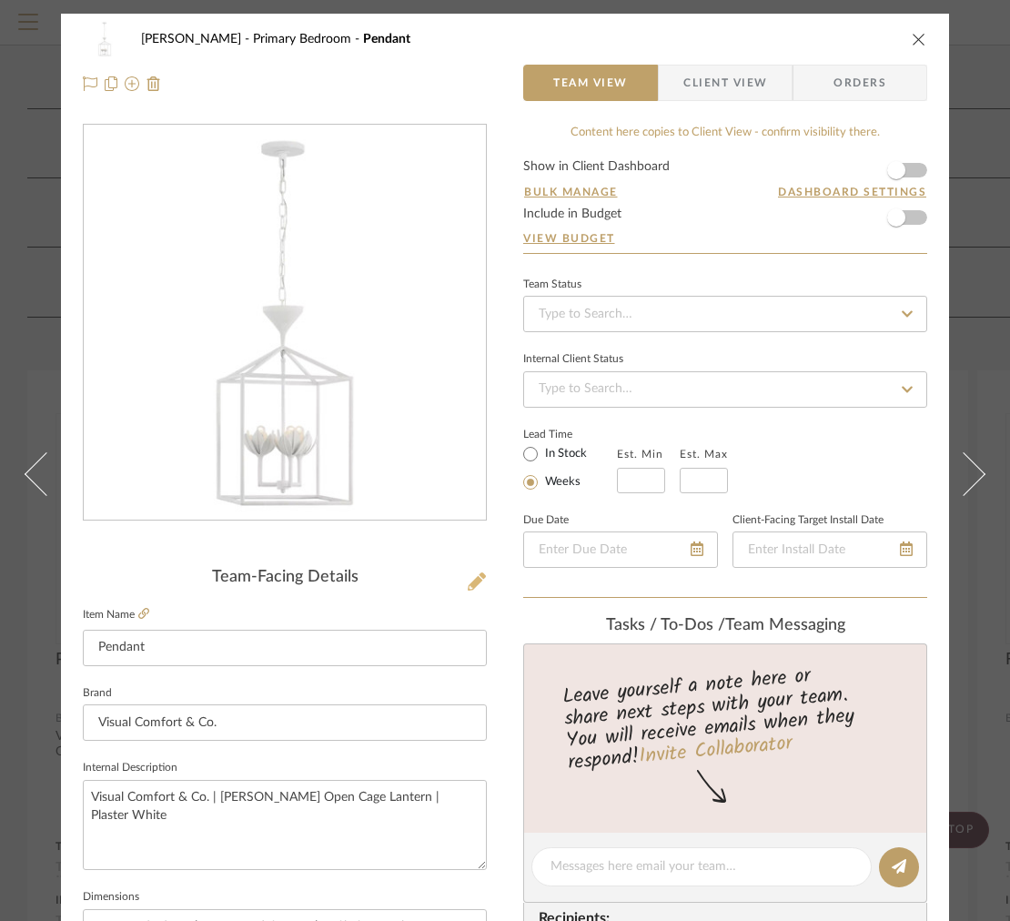
click at [471, 592] on fa-icon at bounding box center [477, 582] width 18 height 18
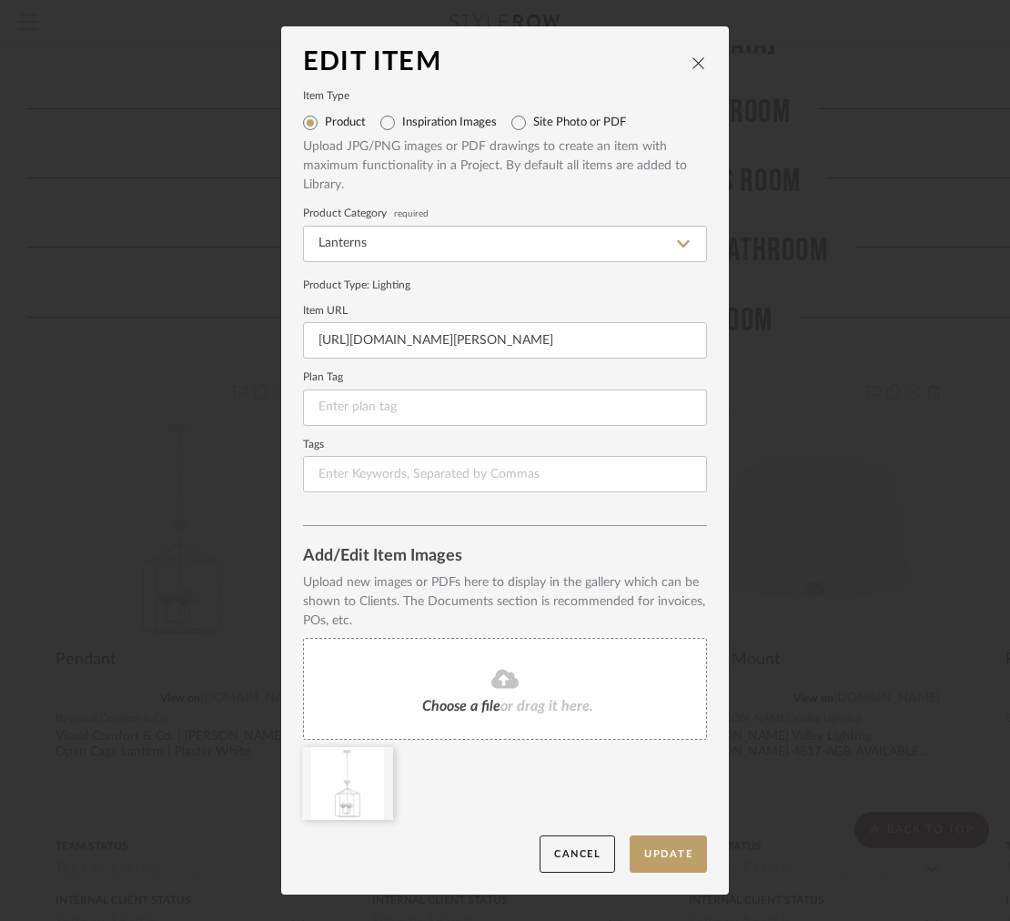
click at [475, 666] on div "Choose a file or drag it here." at bounding box center [505, 689] width 404 height 102
click at [442, 643] on div "Choose a file or drag it here." at bounding box center [505, 689] width 404 height 102
click at [375, 754] on icon at bounding box center [379, 759] width 13 height 15
click at [645, 842] on button "Update" at bounding box center [668, 853] width 77 height 37
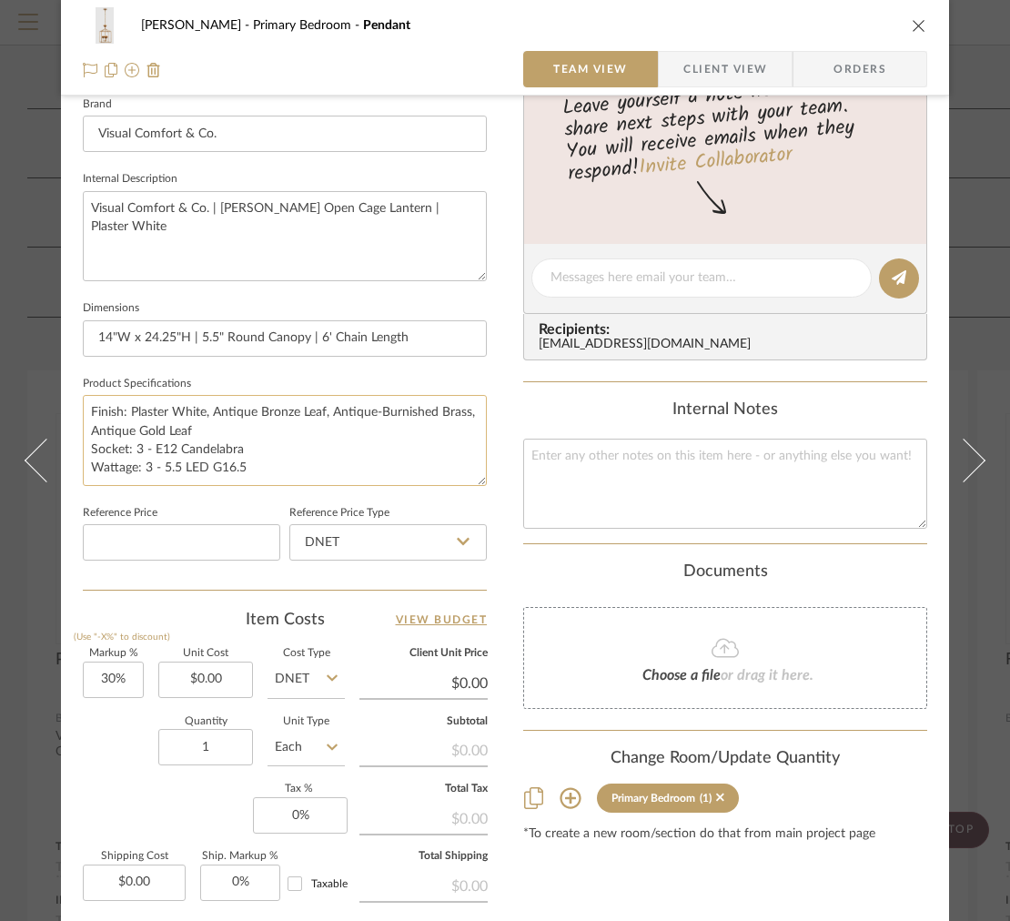
scroll to position [584, 0]
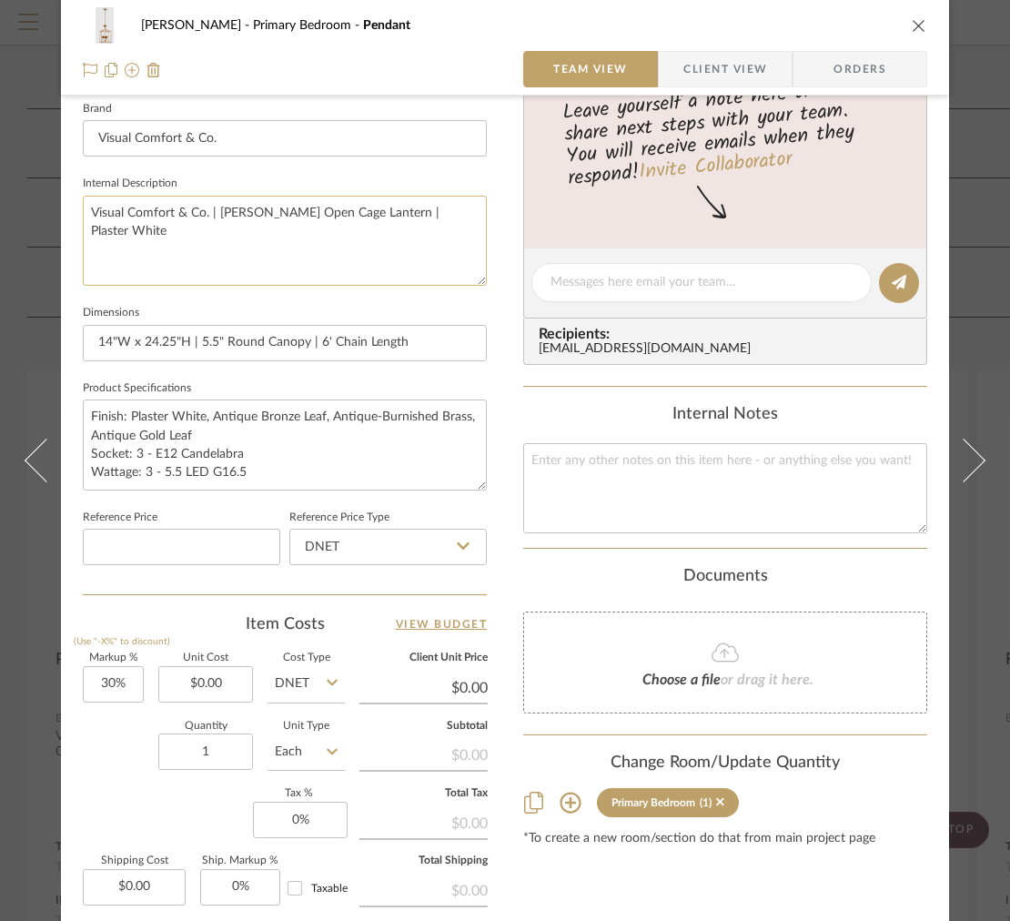
click at [372, 237] on textarea "Visual Comfort & Co. | [PERSON_NAME] Open Cage Lantern | Plaster White" at bounding box center [285, 241] width 404 height 90
click at [309, 237] on textarea "Visual Comfort & Co. | [PERSON_NAME] Open Cage Lantern | Plaster White" at bounding box center [285, 241] width 404 height 90
drag, startPoint x: 293, startPoint y: 417, endPoint x: 250, endPoint y: 417, distance: 42.8
click at [250, 417] on textarea "Finish: Plaster White, Antique Bronze Leaf, Antique-Burnished Brass, Antique Go…" at bounding box center [285, 445] width 404 height 90
drag, startPoint x: 204, startPoint y: 417, endPoint x: 126, endPoint y: 417, distance: 77.4
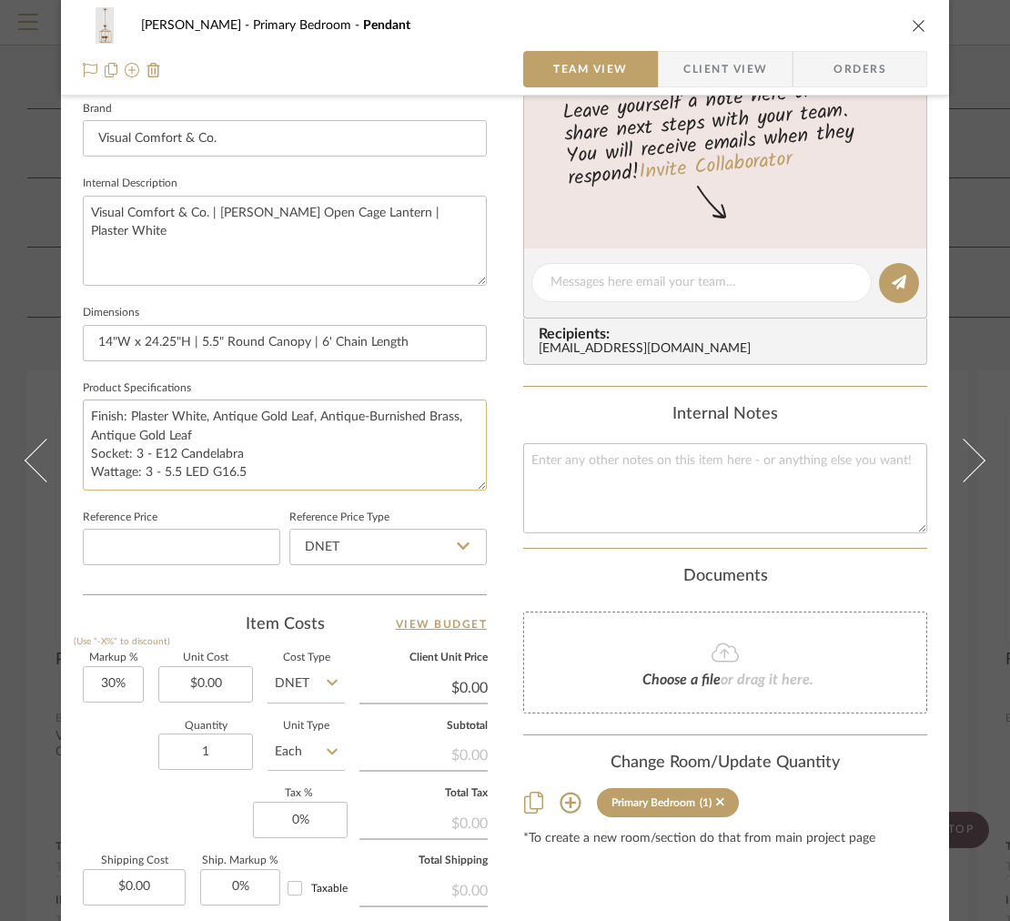
click at [126, 417] on textarea "Finish: Plaster White, Antique Gold Leaf, Antique-Burnished Brass, Antique Gold…" at bounding box center [285, 445] width 404 height 90
click at [227, 416] on textarea "Finish: Antique Gold Leaf, Antique-Burnished Brass, Antique Gold Leaf Socket: 3…" at bounding box center [285, 445] width 404 height 90
paste textarea "Plaster White,"
type textarea "Finish: Antique Gold Leaf, Plaster White, Antique-Burnished Brass, Antique Gold…"
drag, startPoint x: 430, startPoint y: 224, endPoint x: 409, endPoint y: 213, distance: 24.4
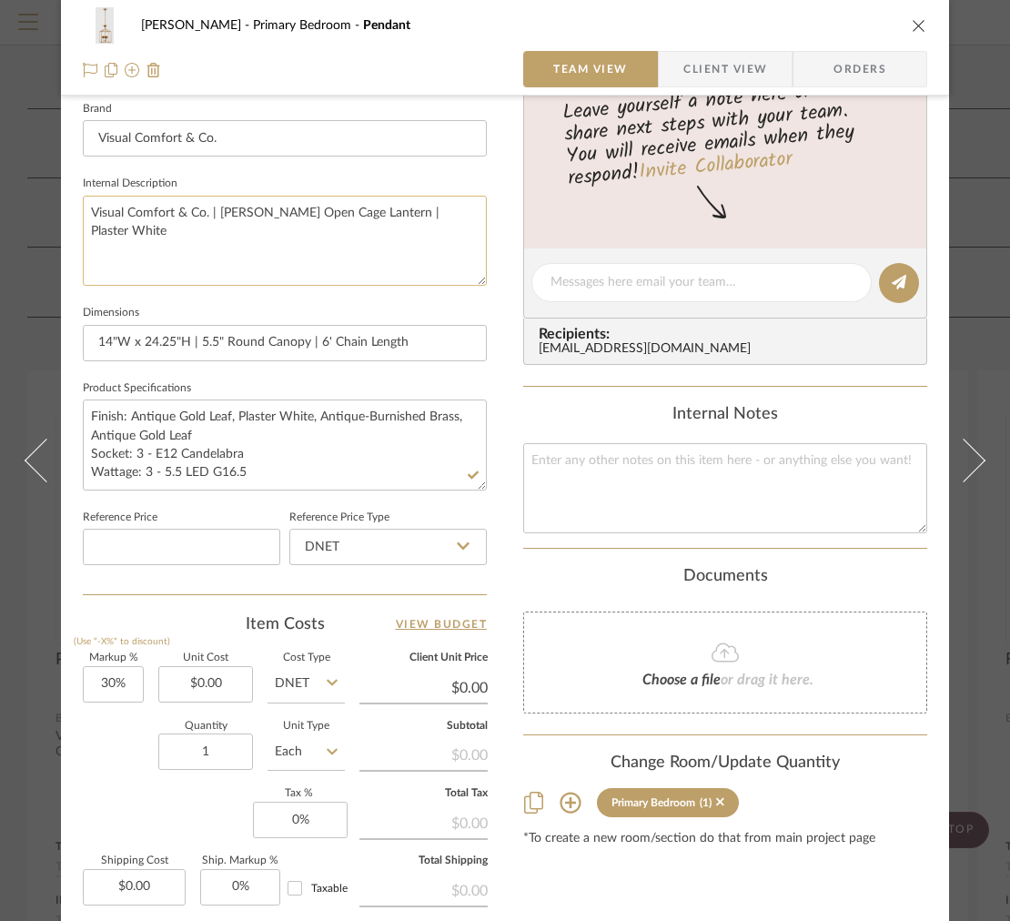
click at [409, 213] on textarea "Visual Comfort & Co. | [PERSON_NAME] Open Cage Lantern | Plaster White" at bounding box center [285, 241] width 404 height 90
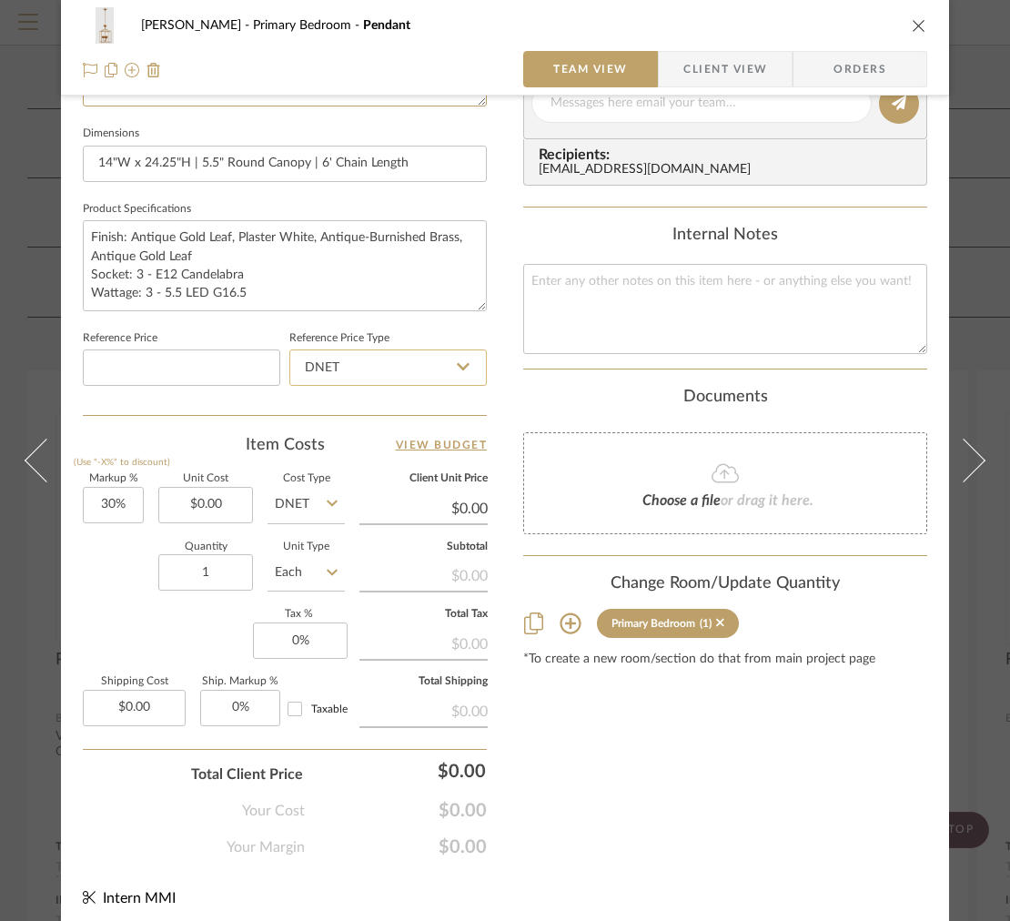
scroll to position [770, 0]
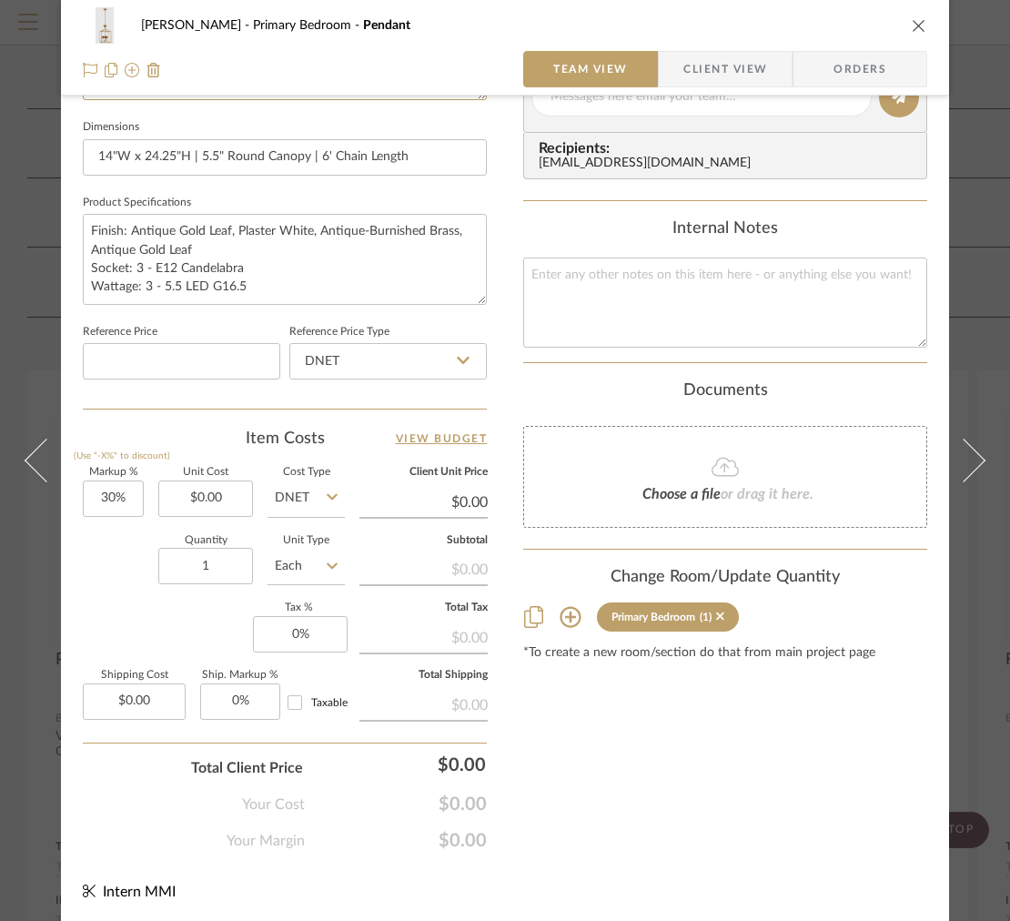
type textarea "Visual Comfort & Co. | [PERSON_NAME] Open Cage Lantern | Antique Gold Leaf"
click at [918, 26] on icon "close" at bounding box center [919, 25] width 15 height 15
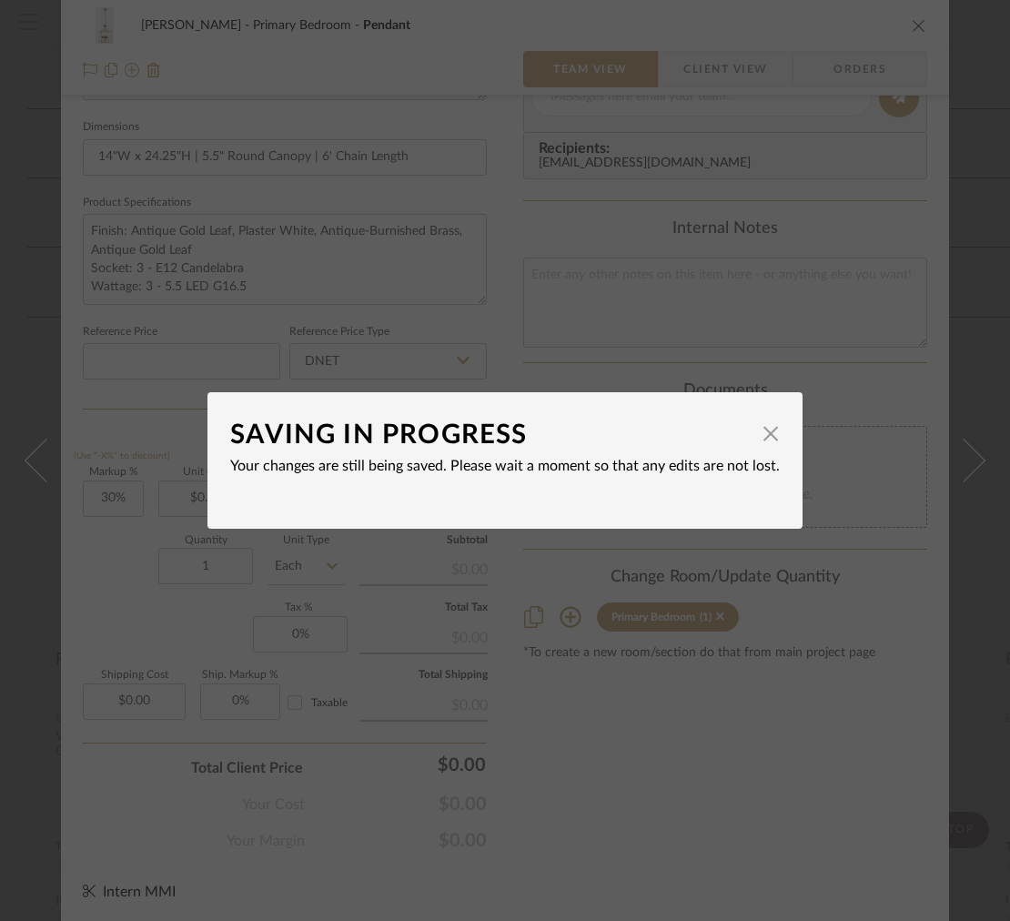
click at [906, 47] on div "SAVING IN PROGRESS × Your changes are still being saved. Please wait a moment s…" at bounding box center [505, 460] width 1010 height 921
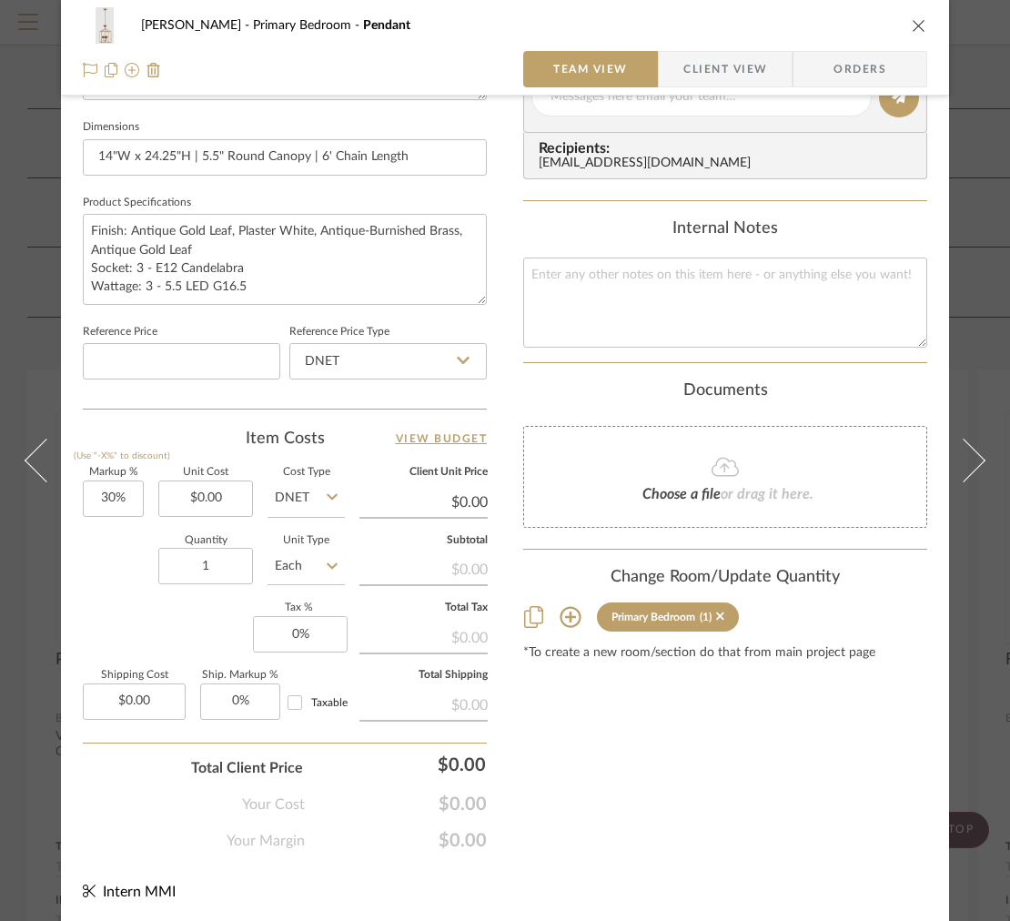
click at [908, 37] on div "[PERSON_NAME] Primary Bedroom Pendant" at bounding box center [505, 25] width 845 height 36
click at [915, 28] on icon "close" at bounding box center [919, 25] width 15 height 15
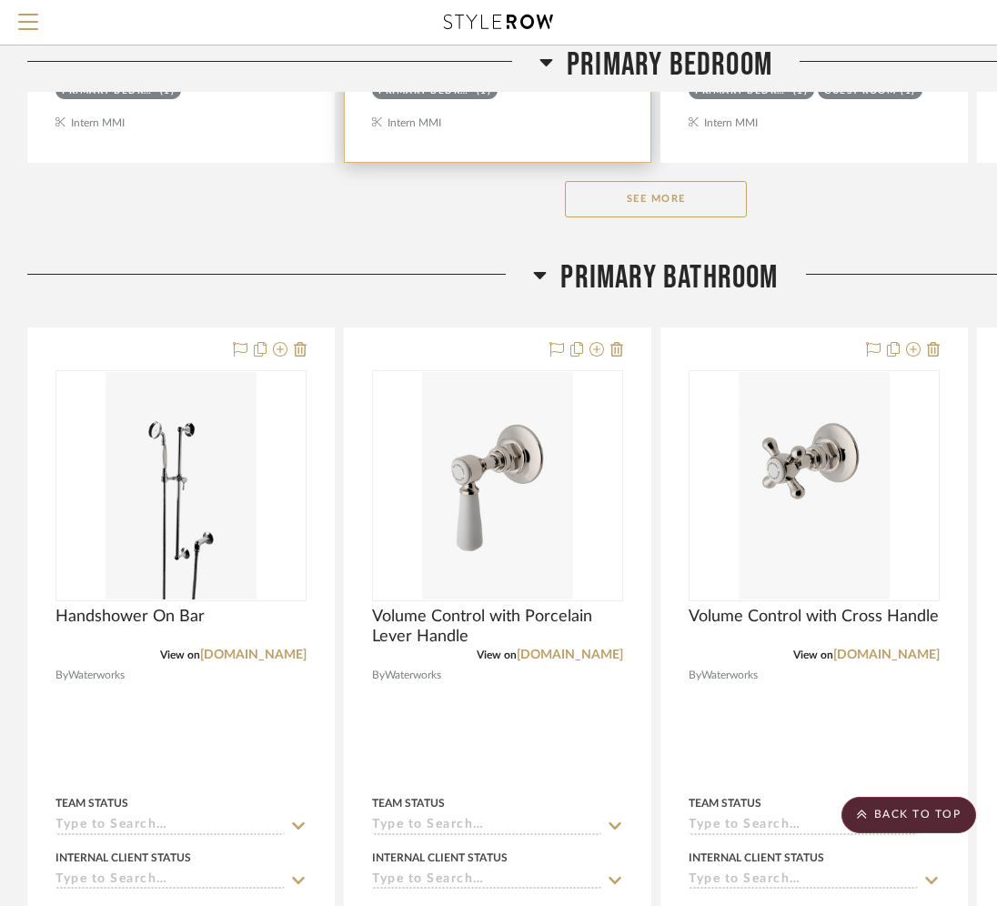
scroll to position [2879, 0]
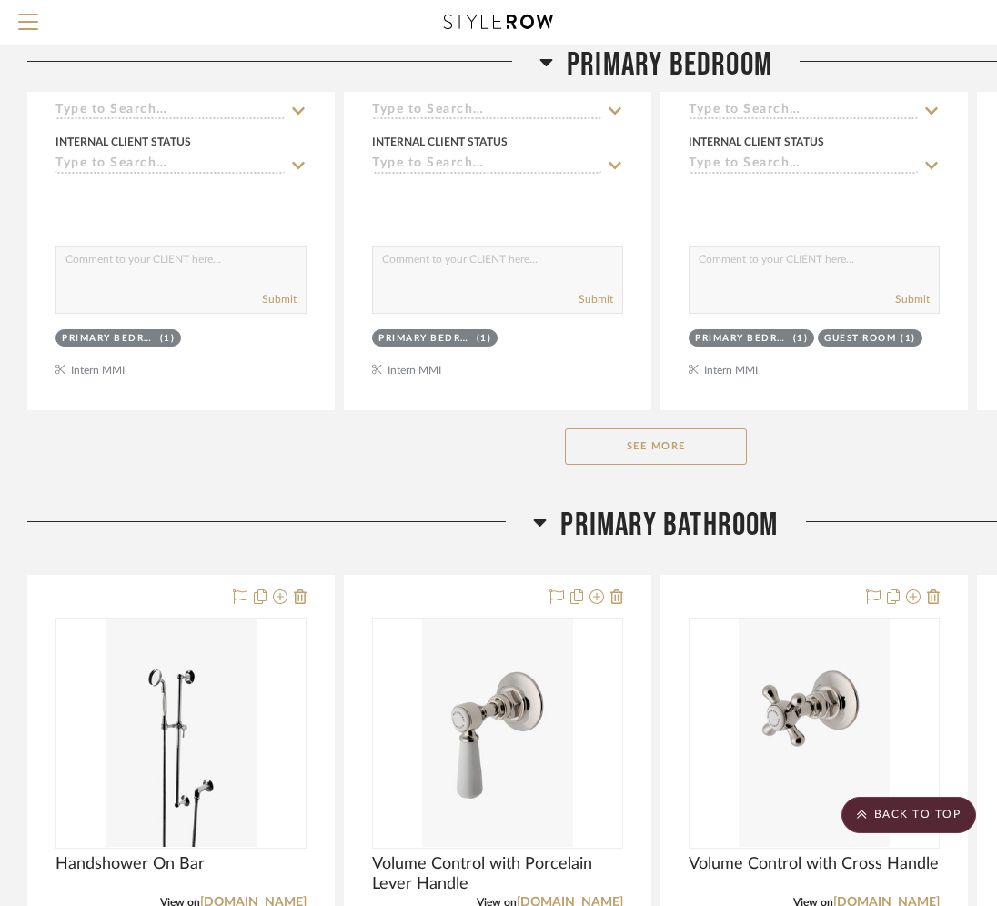
click at [632, 447] on button "See More" at bounding box center [656, 447] width 182 height 36
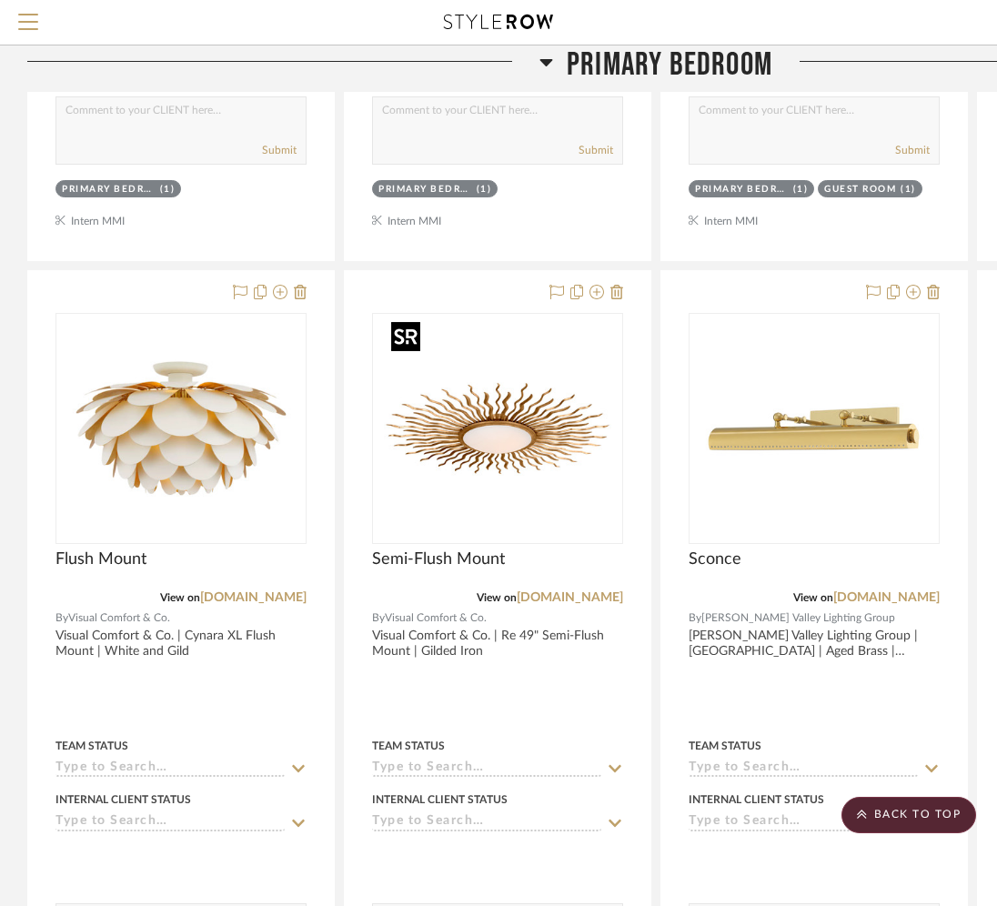
scroll to position [3031, 0]
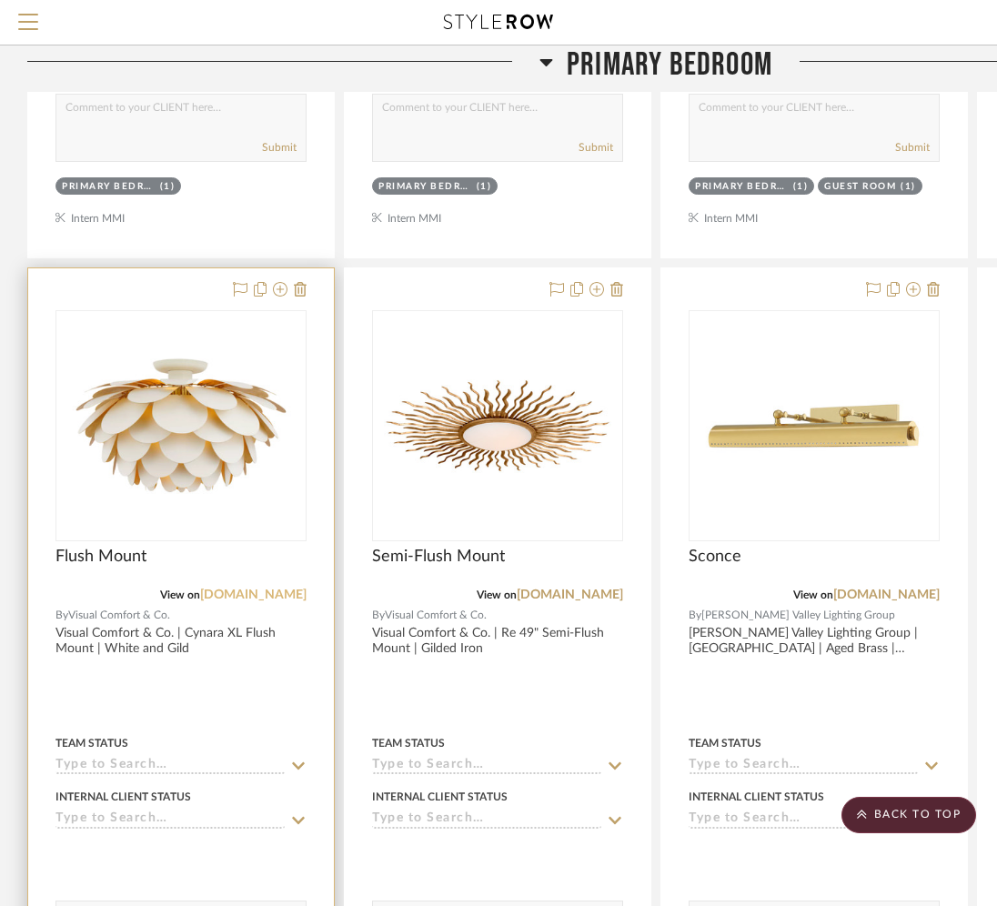
click at [229, 598] on link "[DOMAIN_NAME]" at bounding box center [253, 595] width 106 height 13
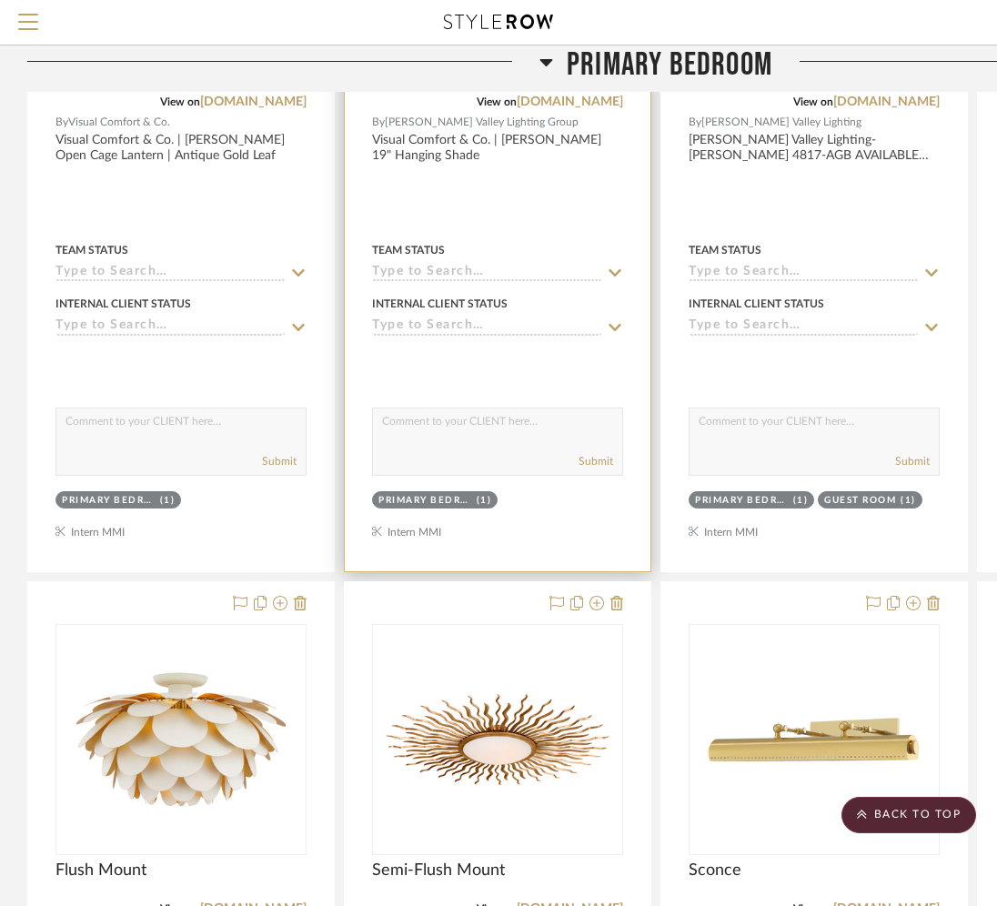
scroll to position [2443, 0]
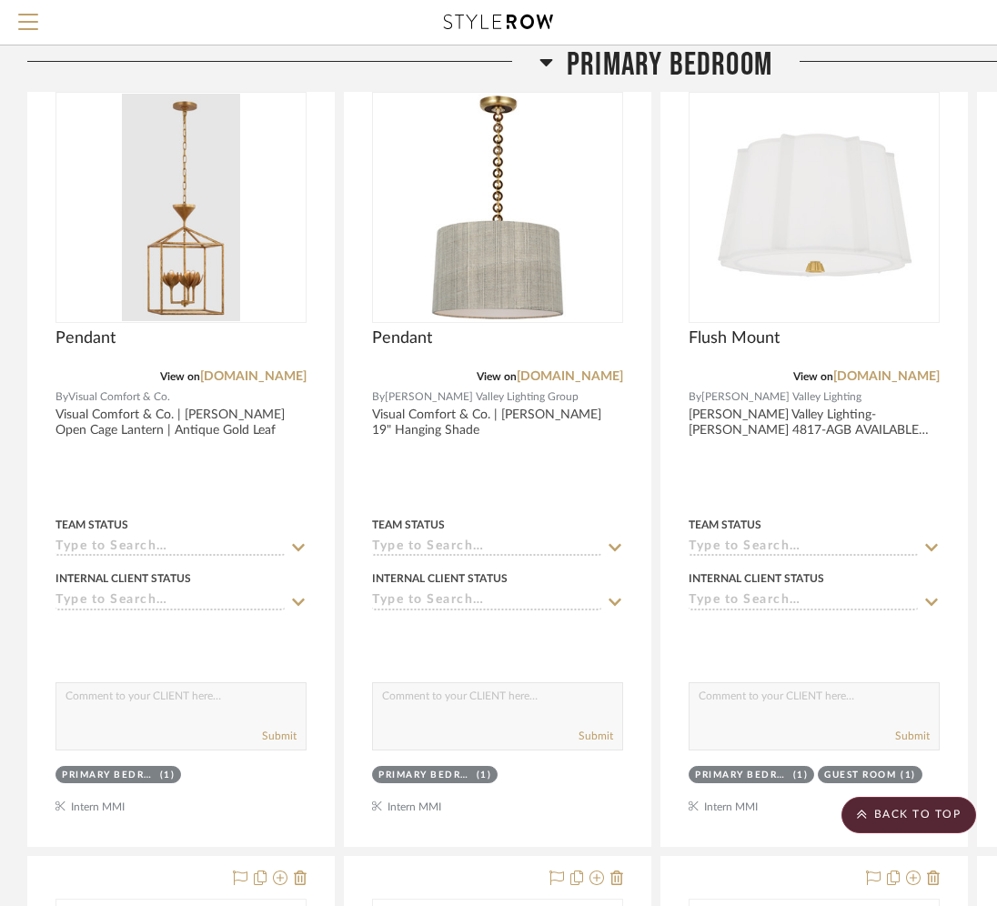
click at [558, 61] on h3 "Primary Bedroom" at bounding box center [656, 65] width 233 height 39
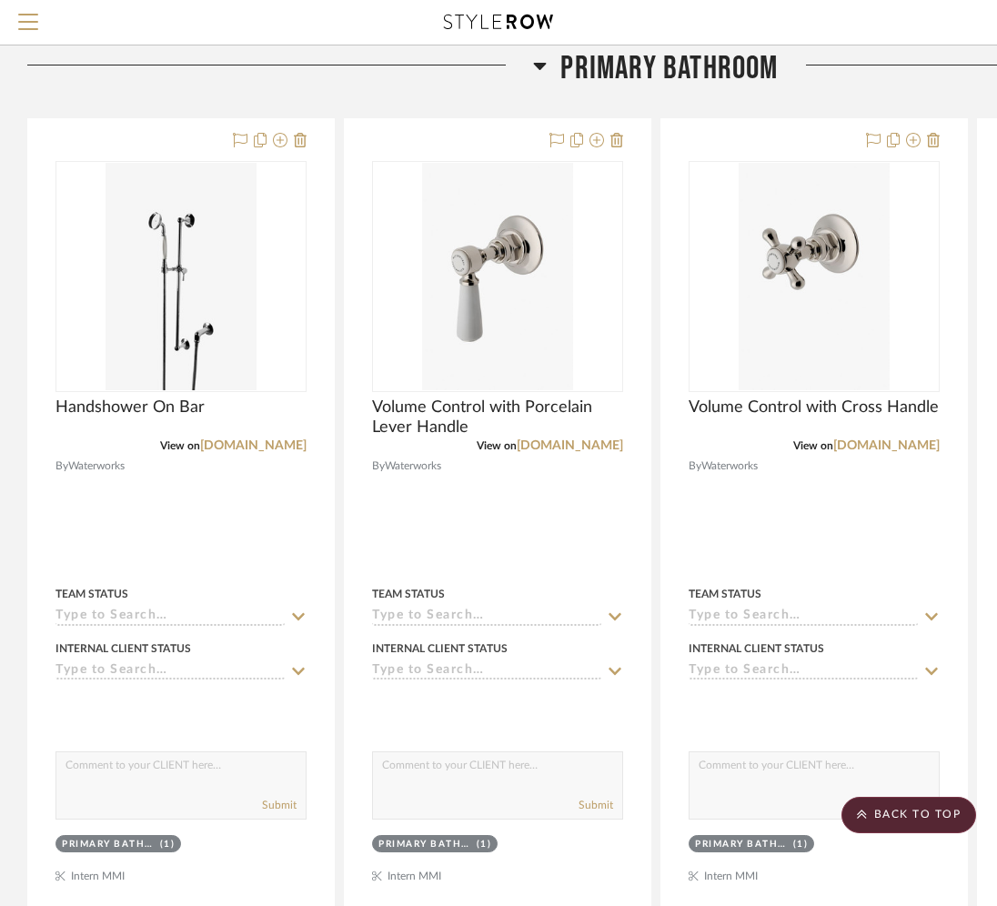
click at [543, 77] on fa-icon at bounding box center [540, 71] width 14 height 26
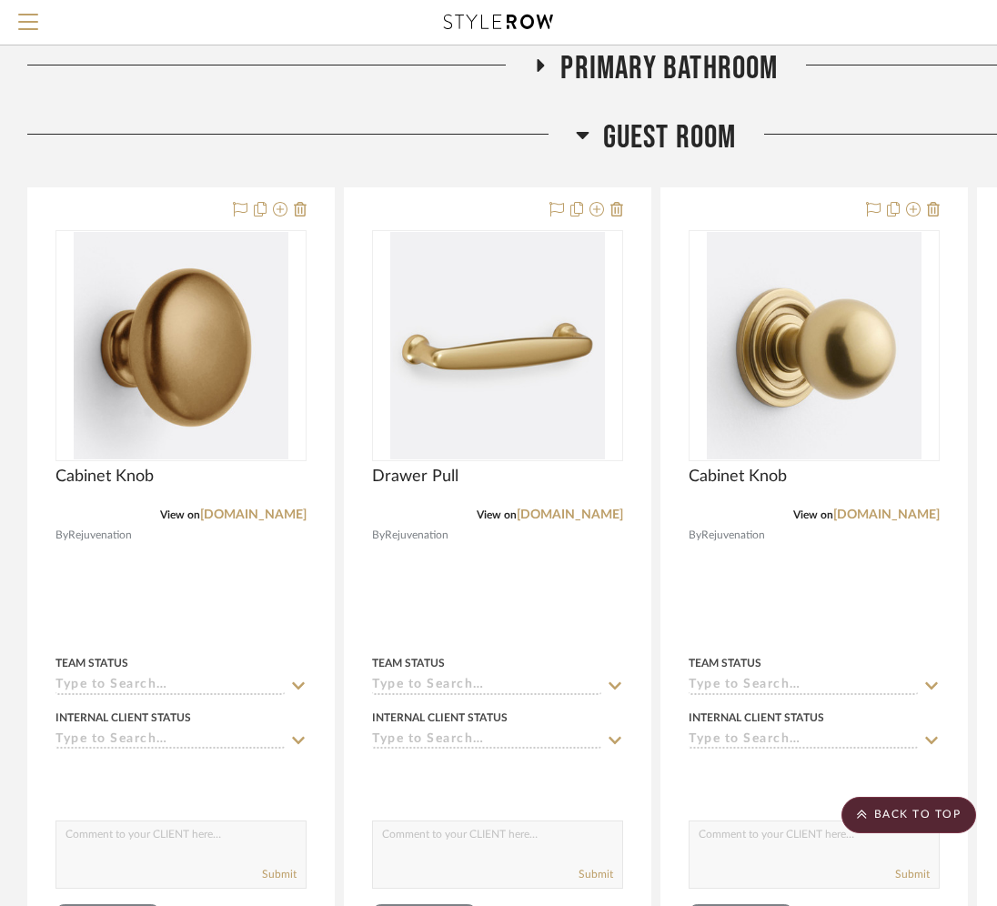
click at [578, 142] on icon at bounding box center [583, 135] width 14 height 22
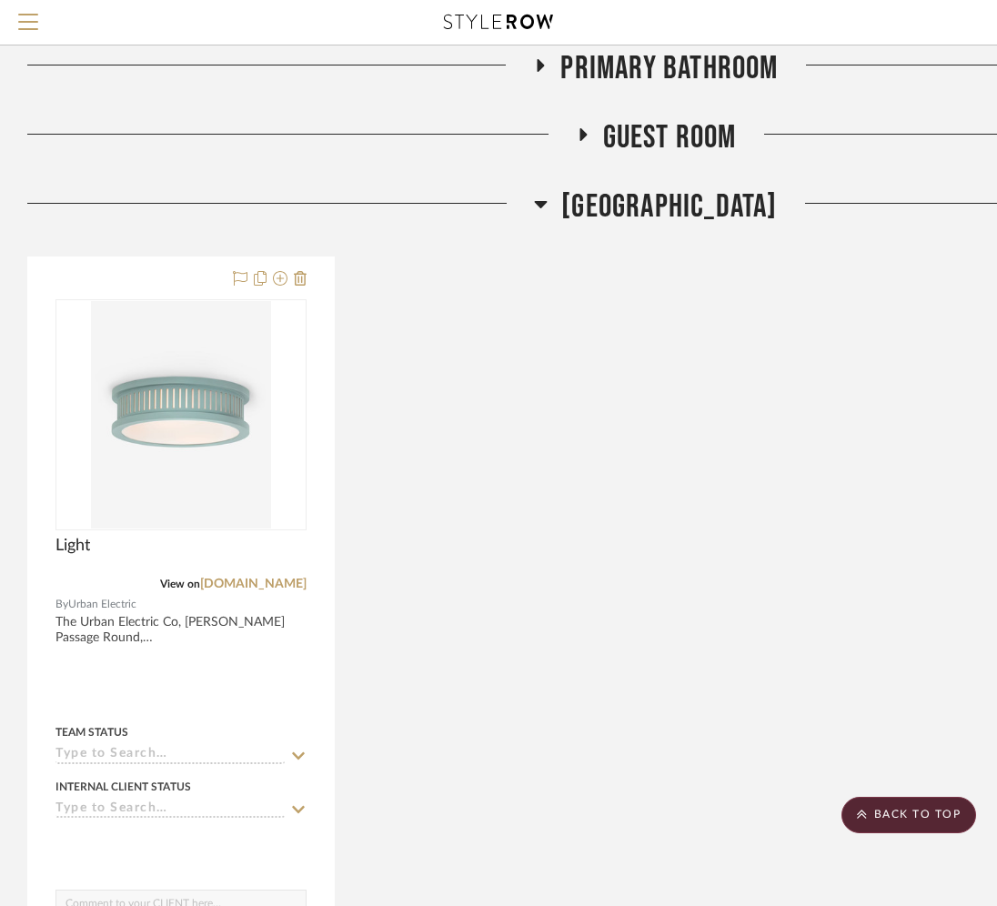
click at [593, 215] on span "[GEOGRAPHIC_DATA]" at bounding box center [670, 206] width 216 height 39
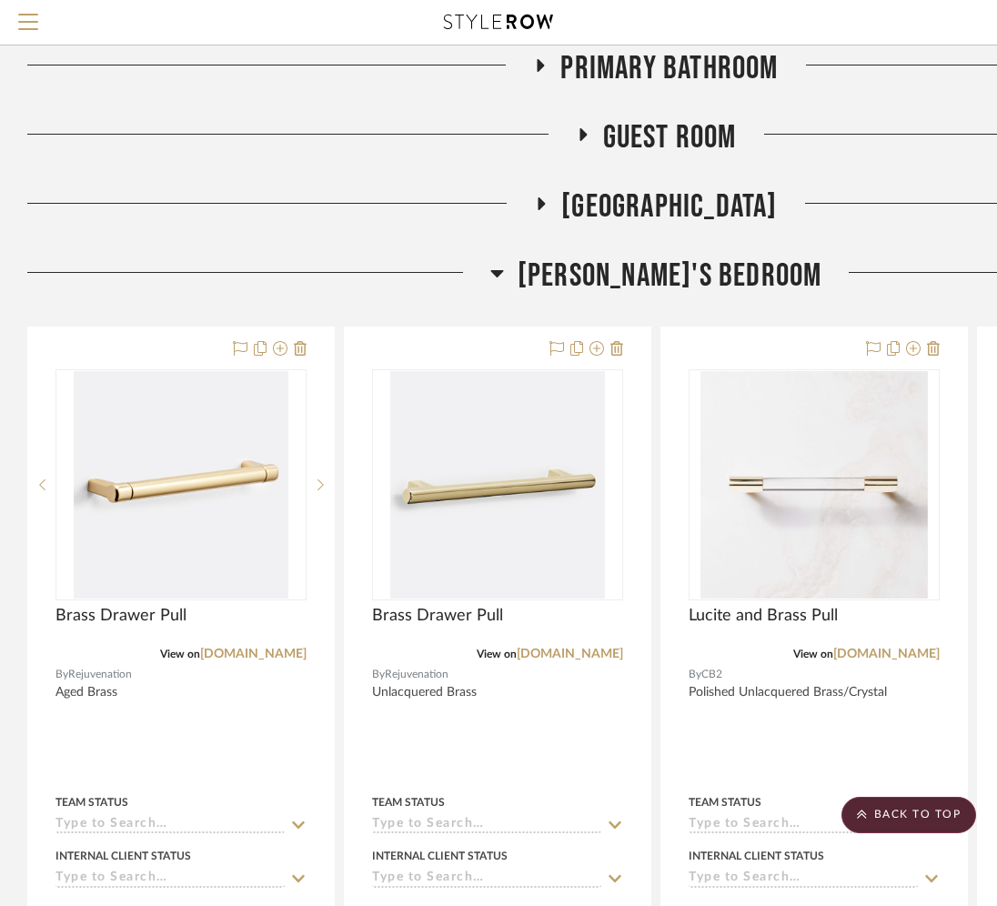
click at [578, 268] on span "[PERSON_NAME]'s Bedroom" at bounding box center [670, 276] width 305 height 39
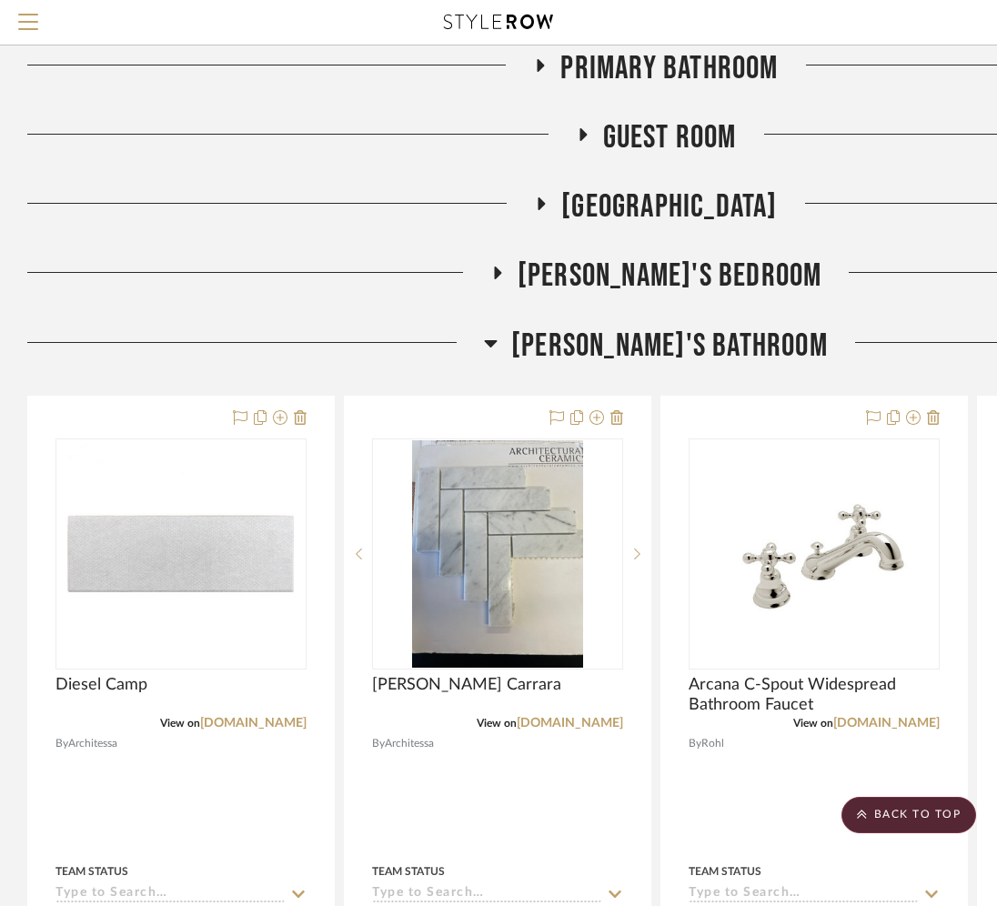
click at [591, 350] on span "[PERSON_NAME]'s Bathroom" at bounding box center [669, 346] width 317 height 39
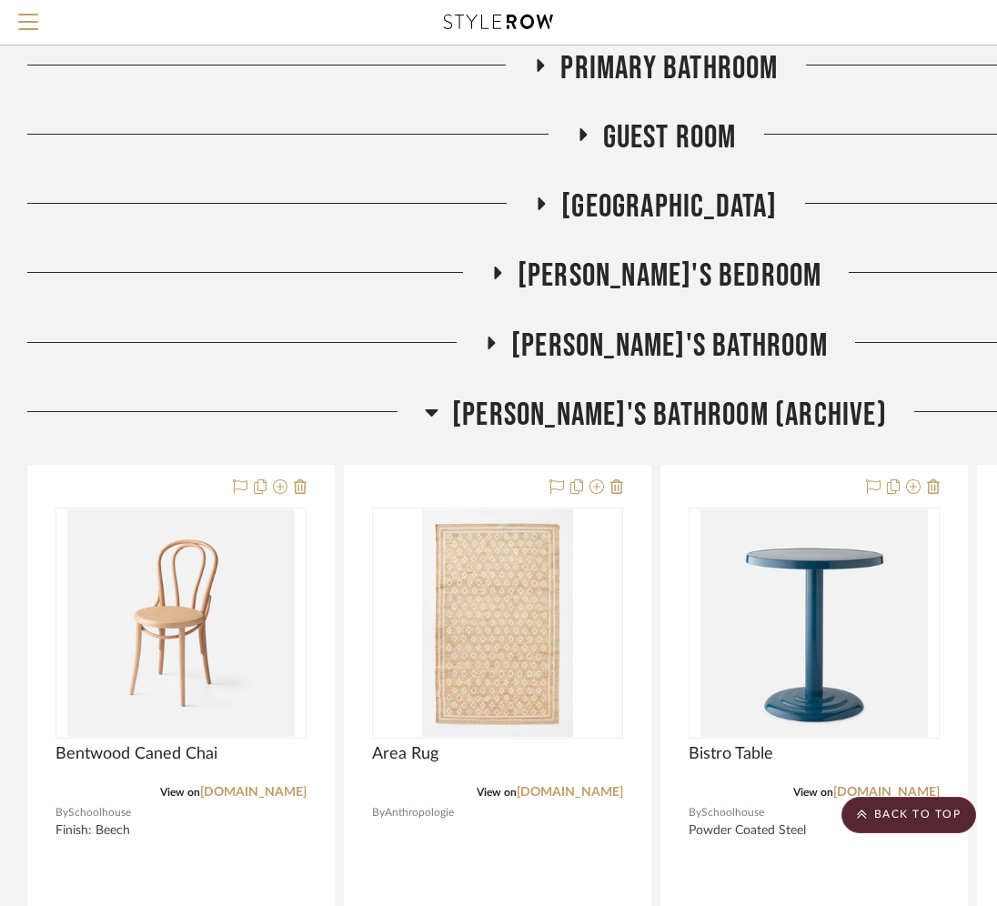
click at [592, 422] on span "[PERSON_NAME]'s Bathroom (Archive)" at bounding box center [669, 415] width 435 height 39
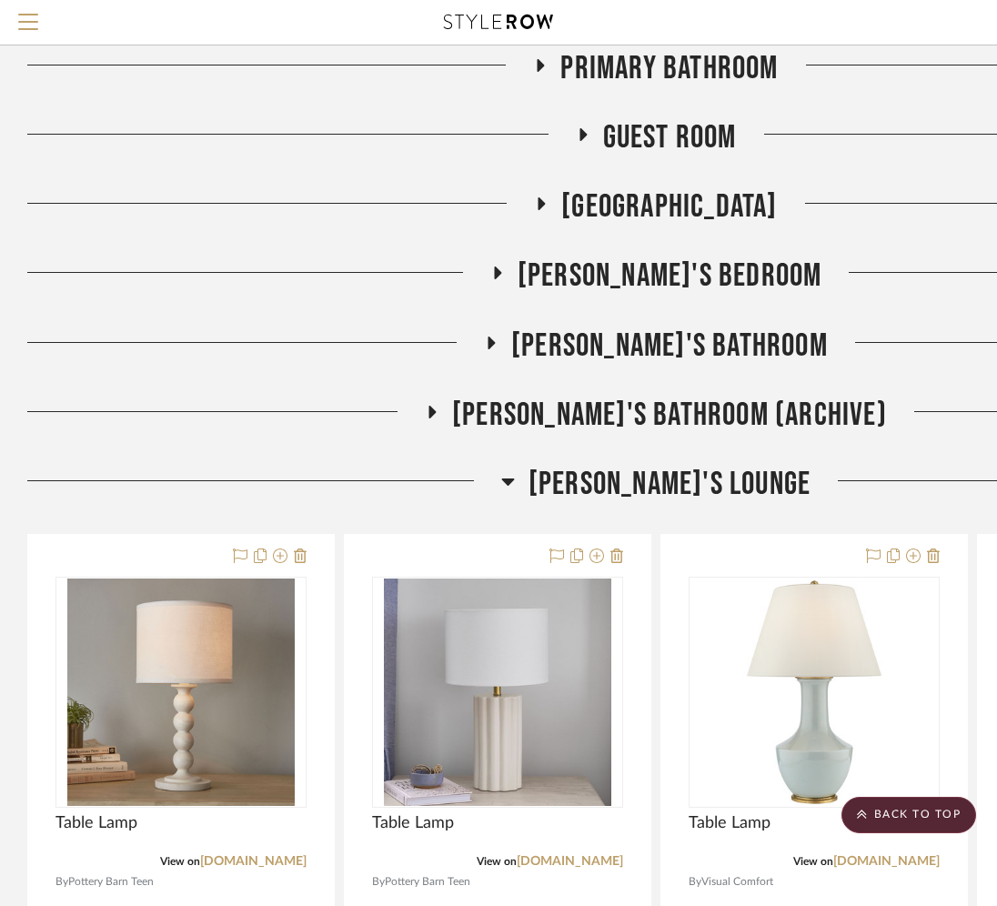
click at [595, 471] on span "[PERSON_NAME]'s Lounge" at bounding box center [670, 484] width 282 height 39
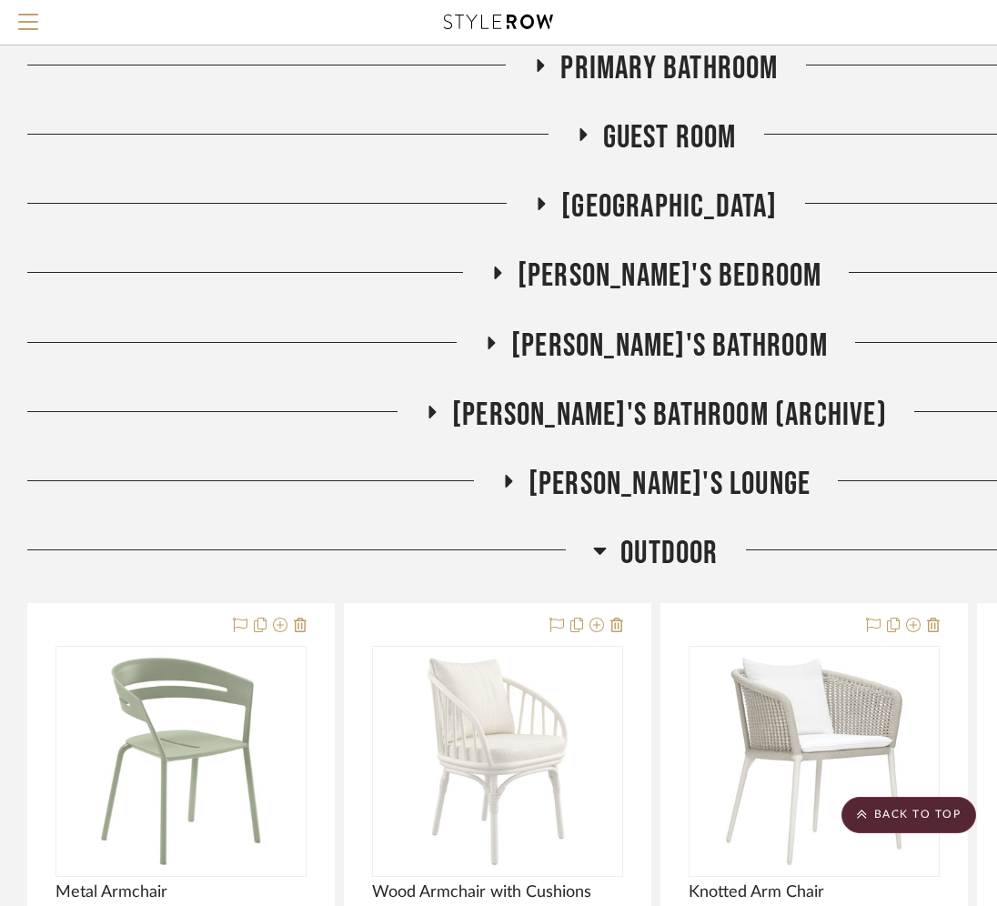
click at [584, 569] on div at bounding box center [310, 557] width 566 height 46
click at [611, 552] on h3 "outdoor" at bounding box center [655, 553] width 125 height 39
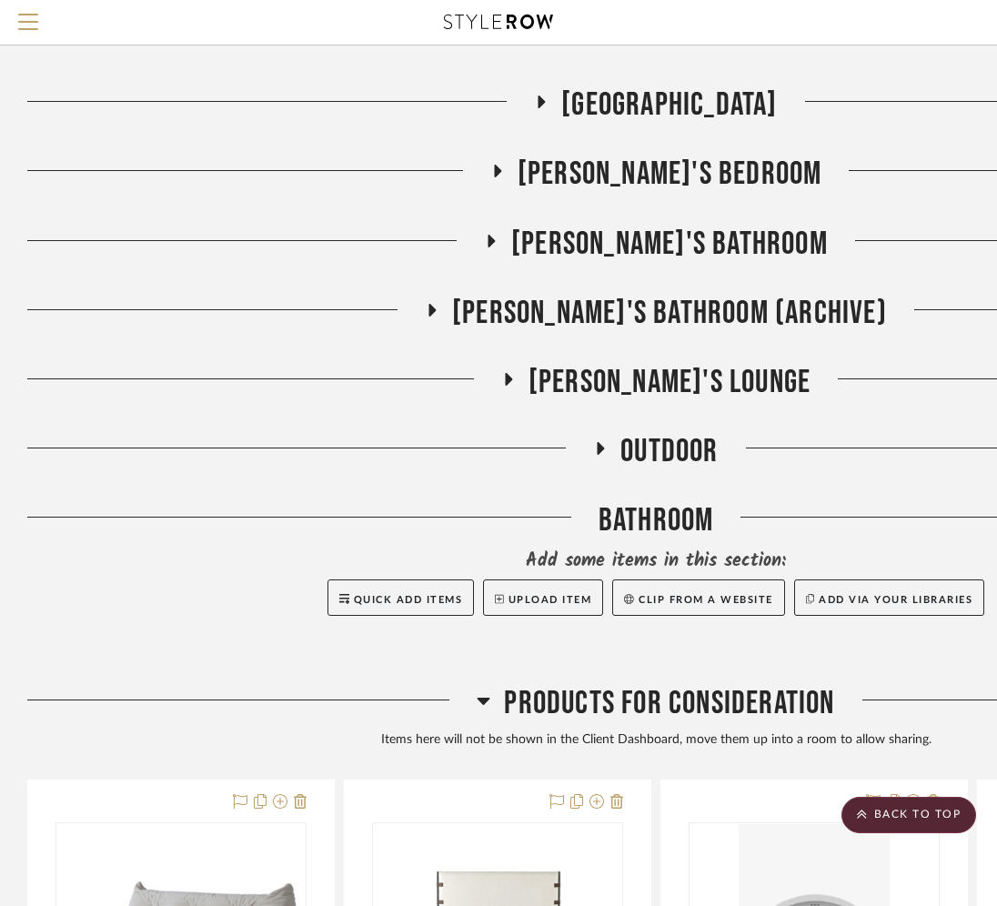
scroll to position [1643, 0]
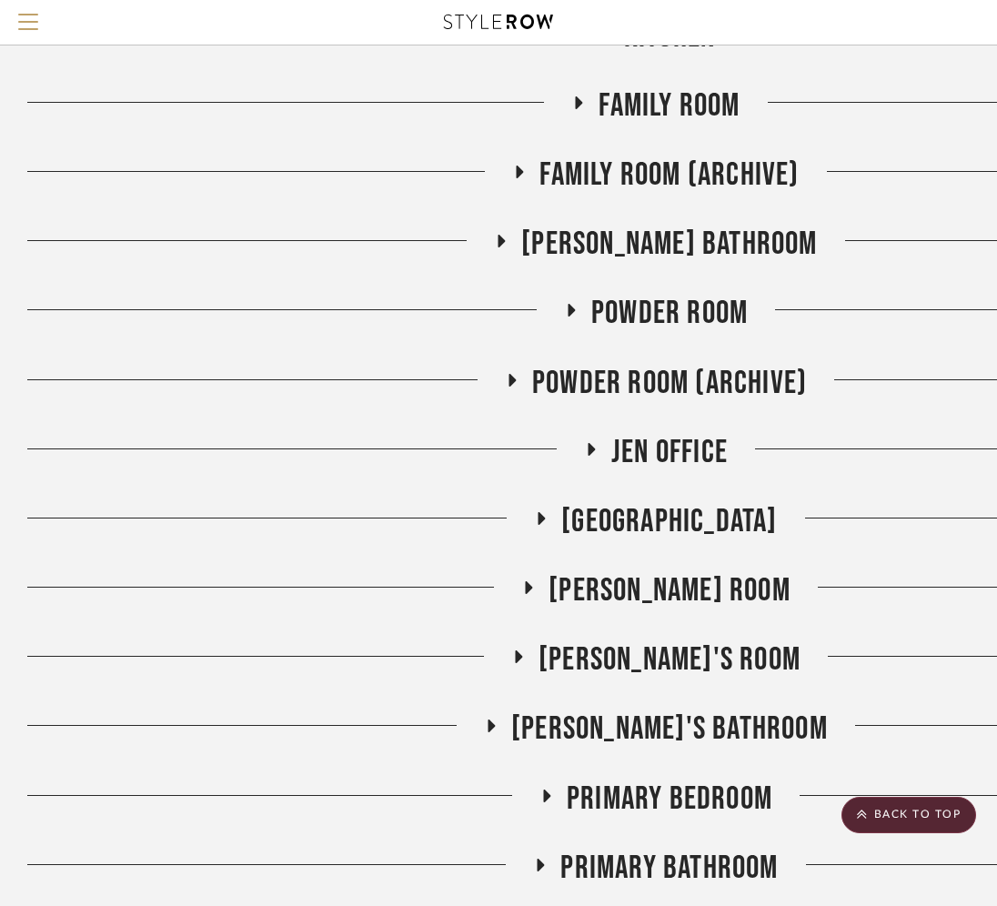
click at [594, 448] on icon at bounding box center [592, 449] width 22 height 14
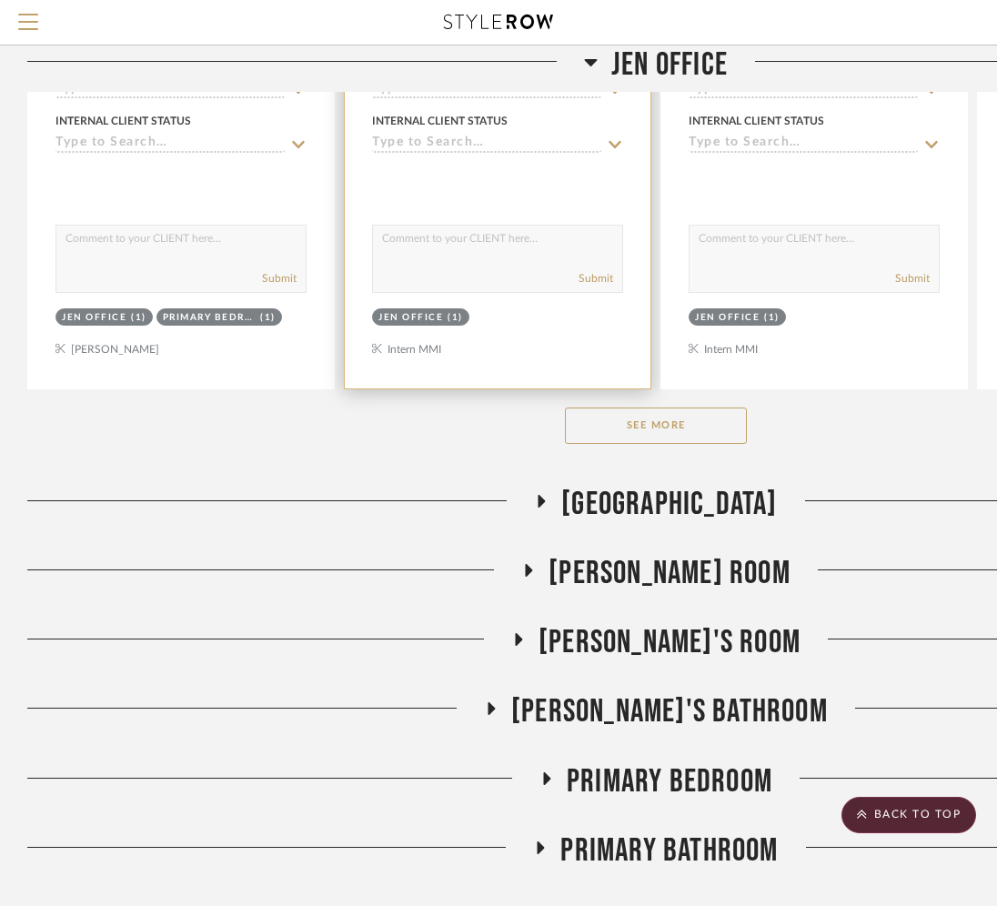
scroll to position [2176, 0]
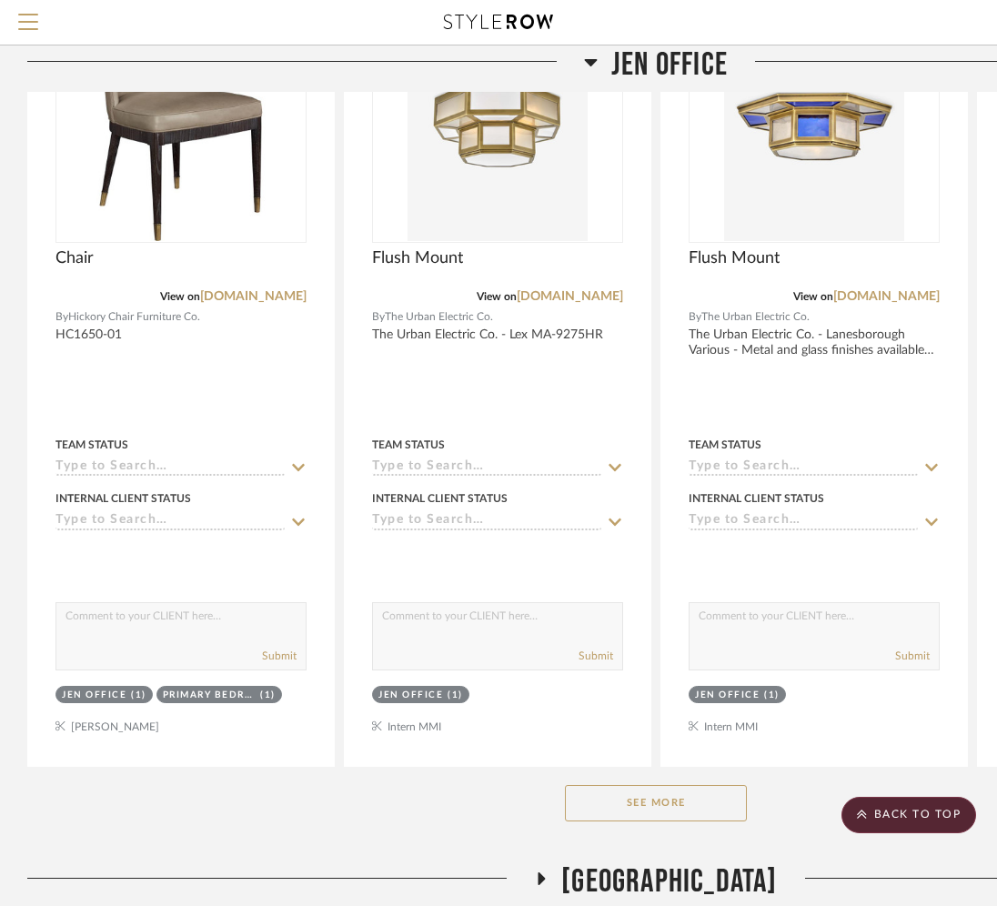
click at [605, 824] on div "See More" at bounding box center [656, 803] width 1258 height 73
click at [591, 808] on button "See More" at bounding box center [656, 803] width 182 height 36
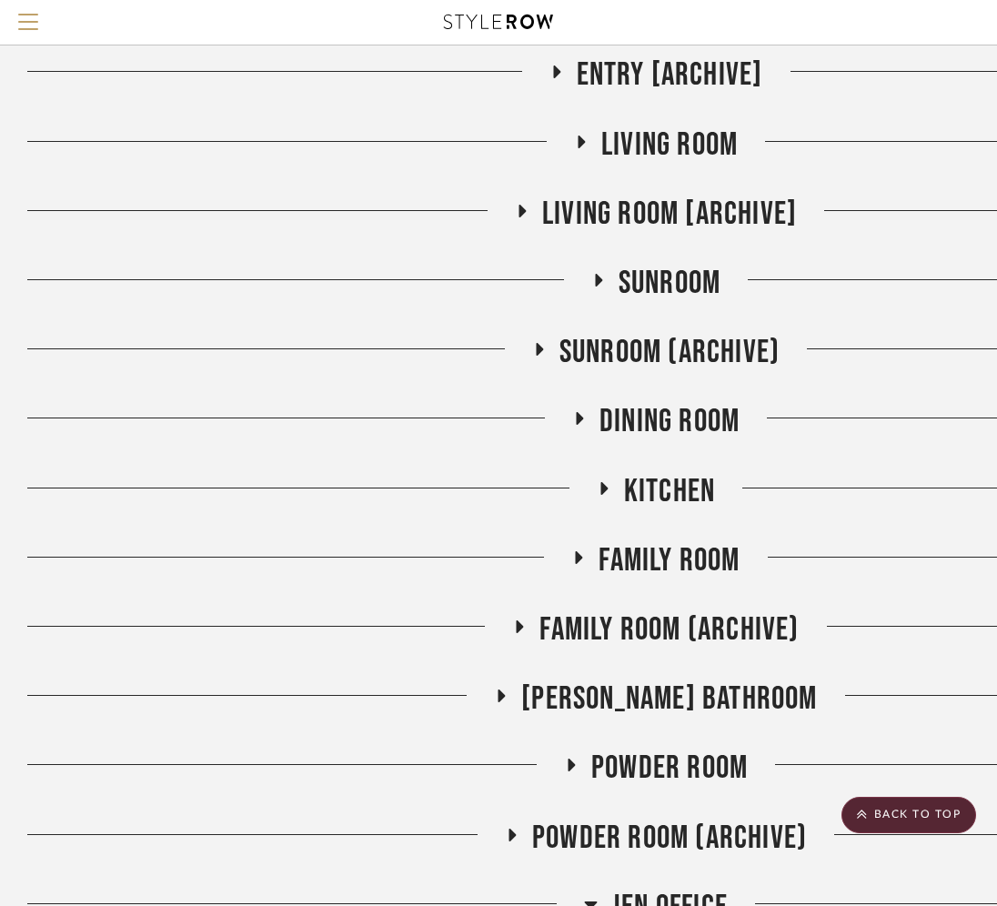
scroll to position [1539, 0]
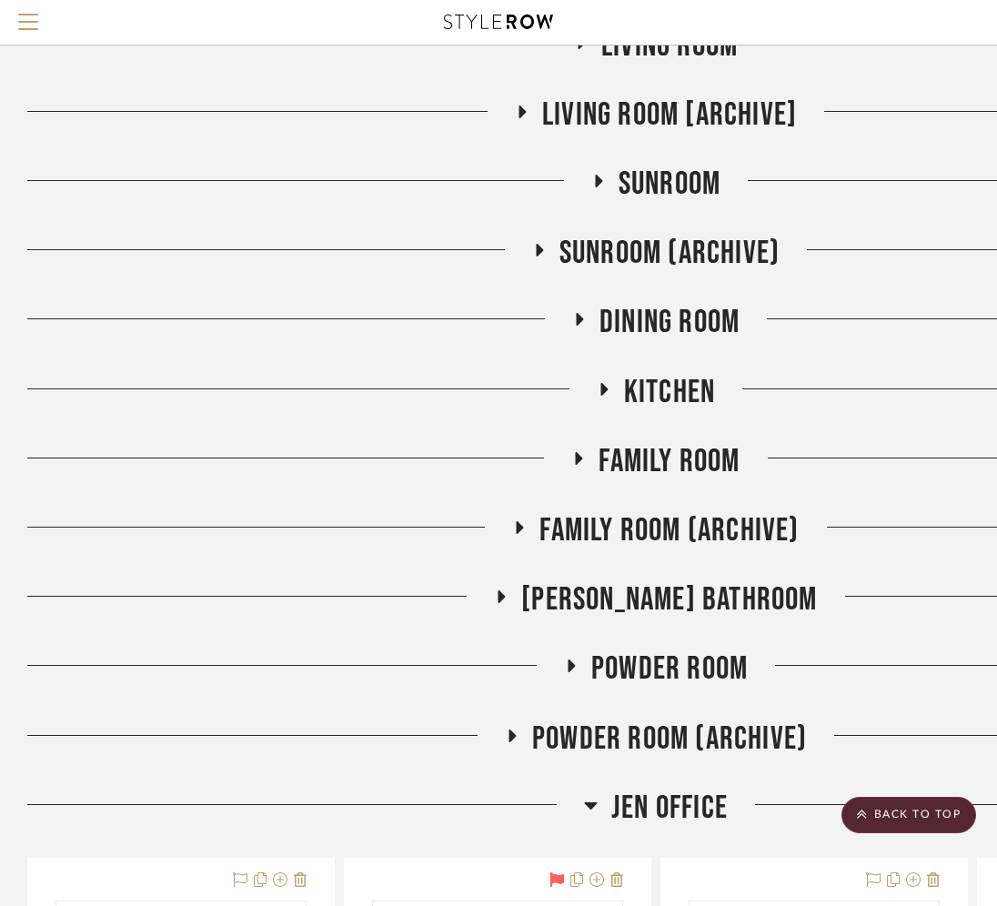
scroll to position [1440, 0]
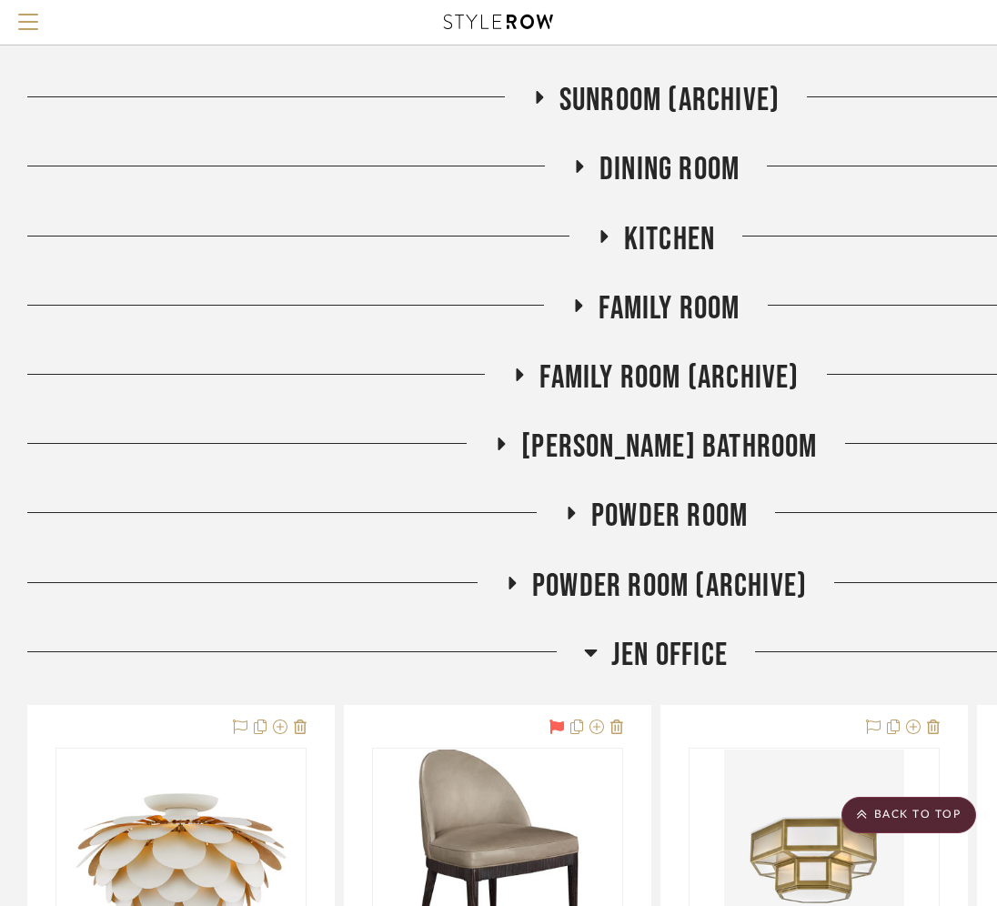
click at [587, 652] on icon at bounding box center [591, 653] width 13 height 7
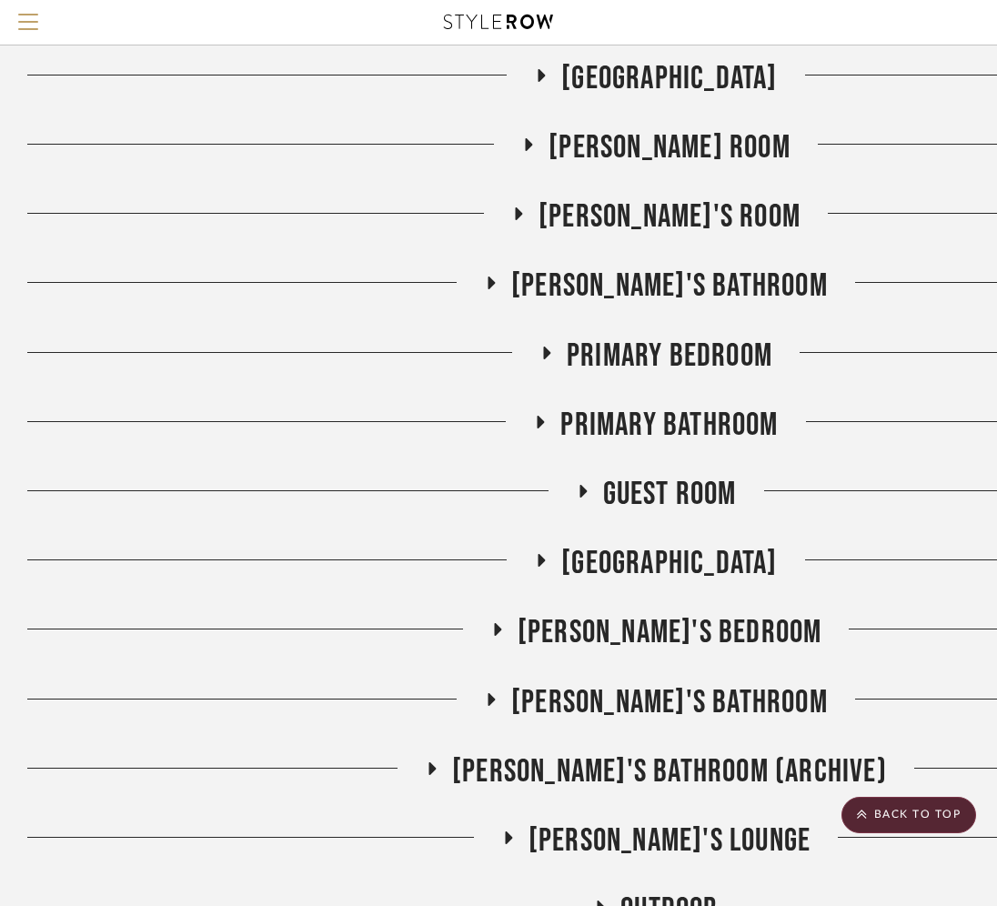
scroll to position [2135, 0]
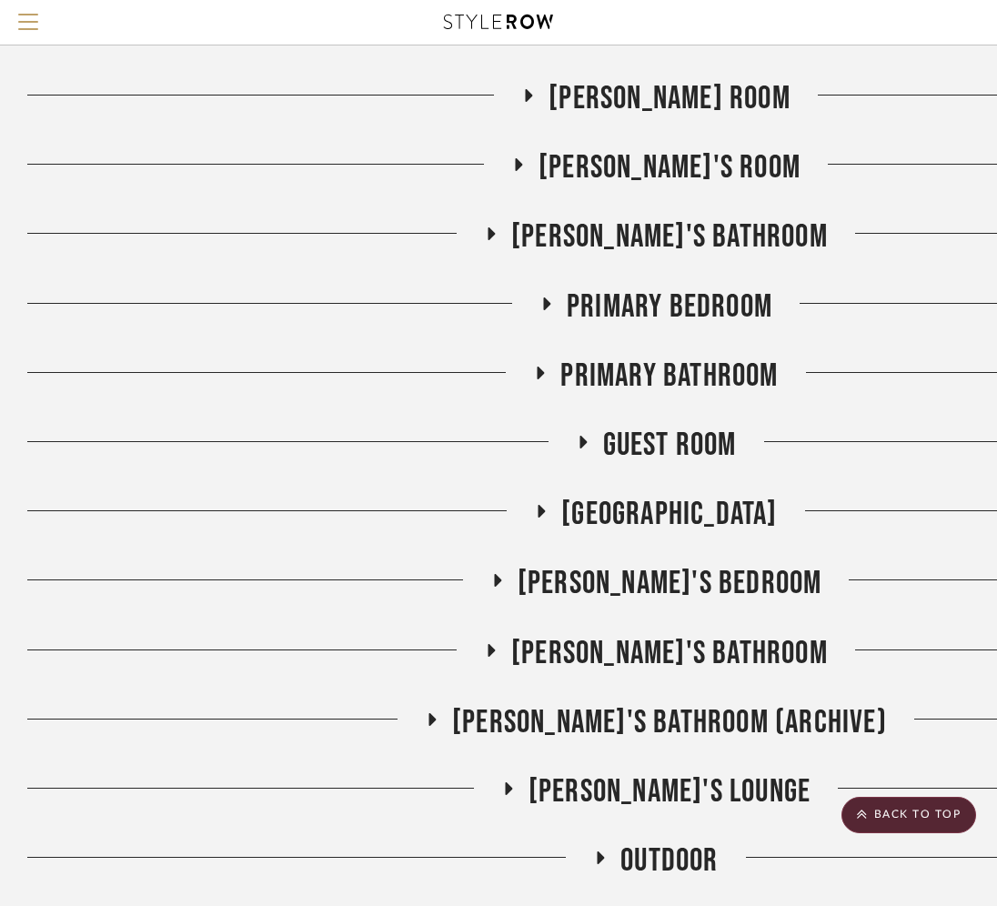
click at [548, 309] on icon at bounding box center [547, 304] width 22 height 14
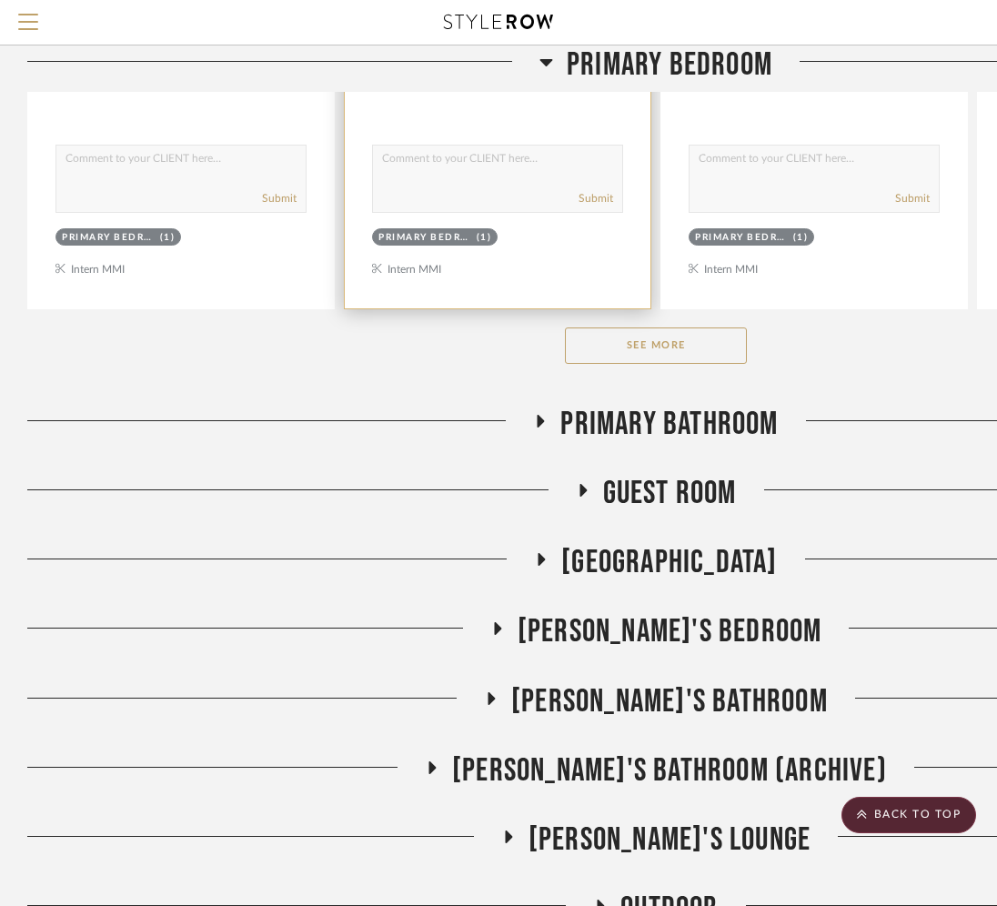
scroll to position [2983, 0]
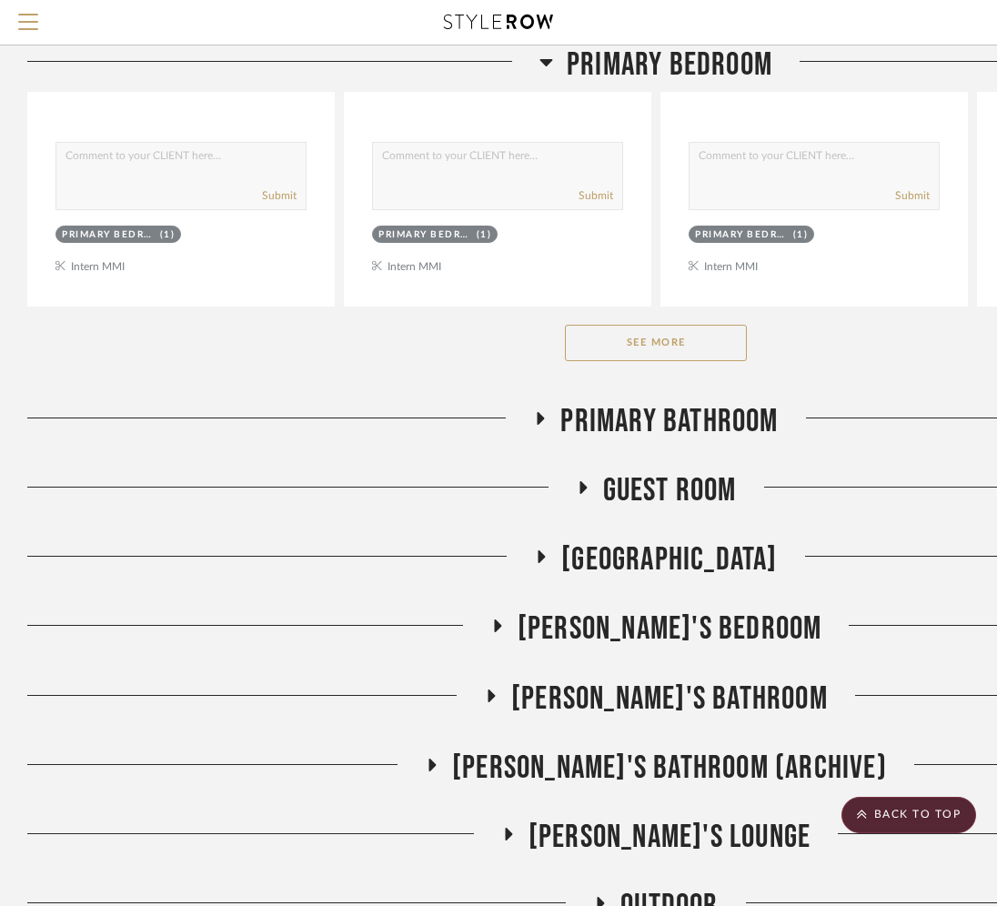
click at [639, 323] on div "See More" at bounding box center [656, 343] width 1258 height 73
click at [633, 334] on button "See More" at bounding box center [656, 343] width 182 height 36
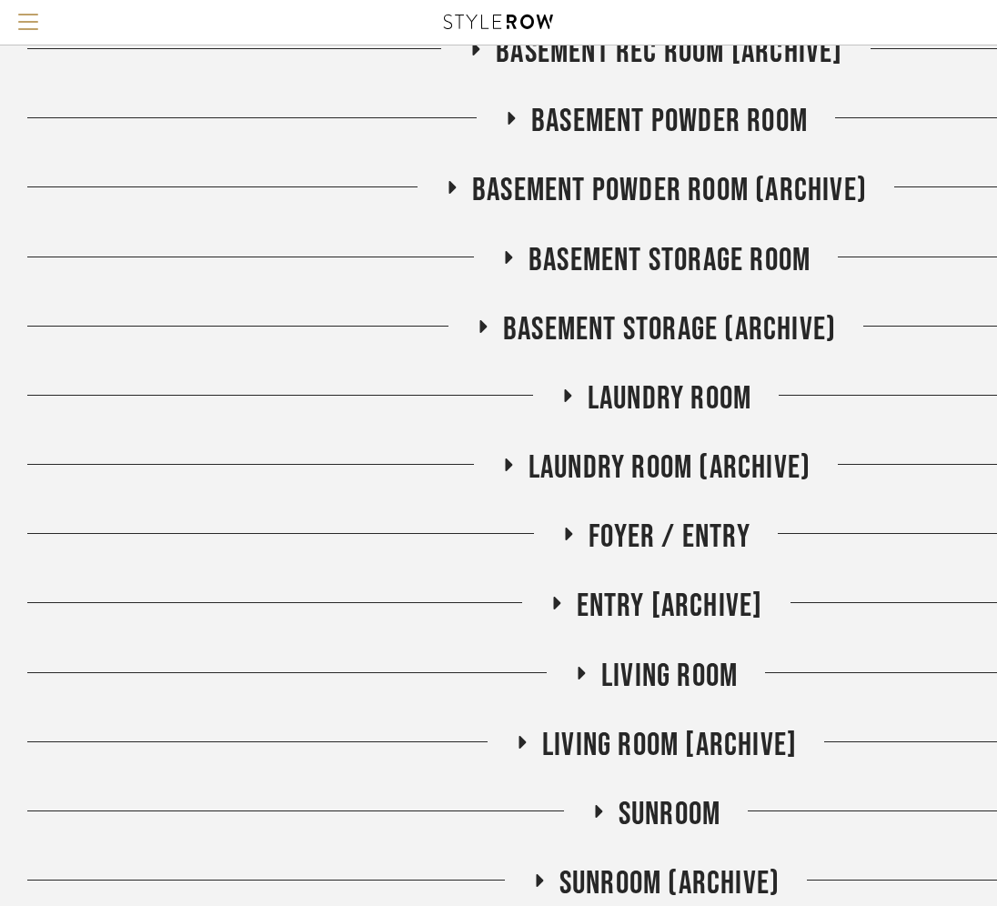
scroll to position [776, 0]
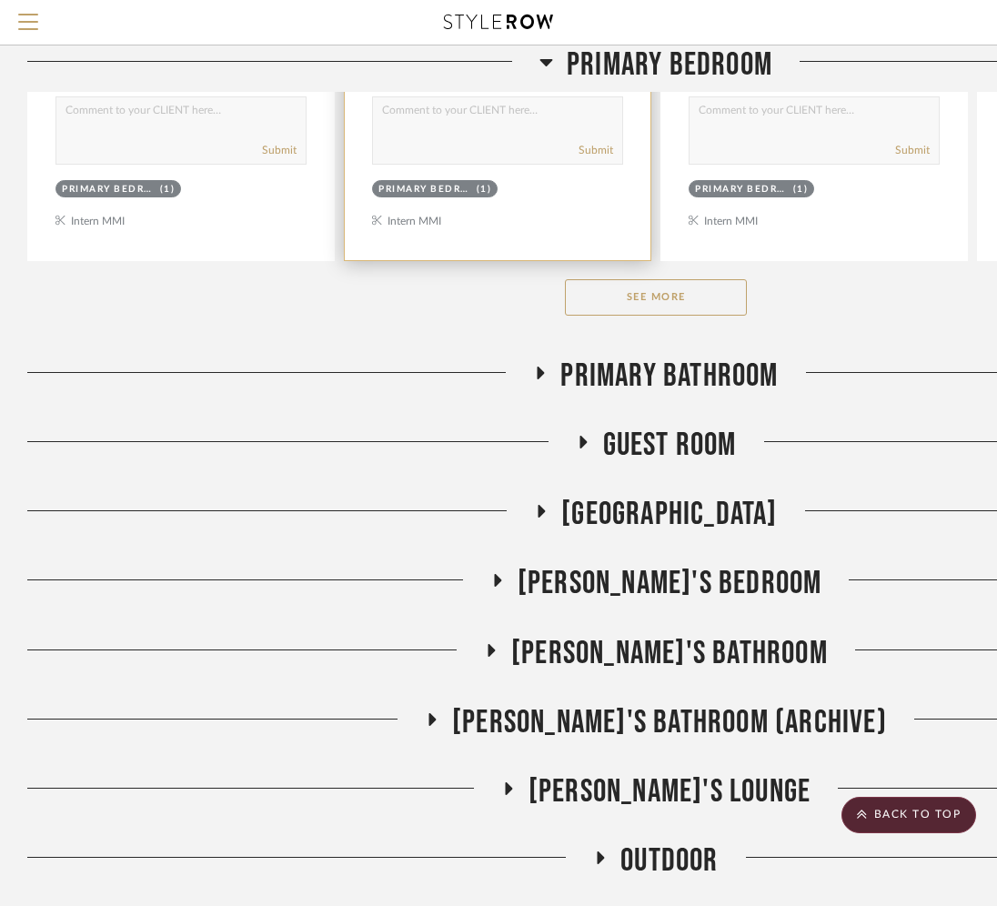
scroll to position [3068, 0]
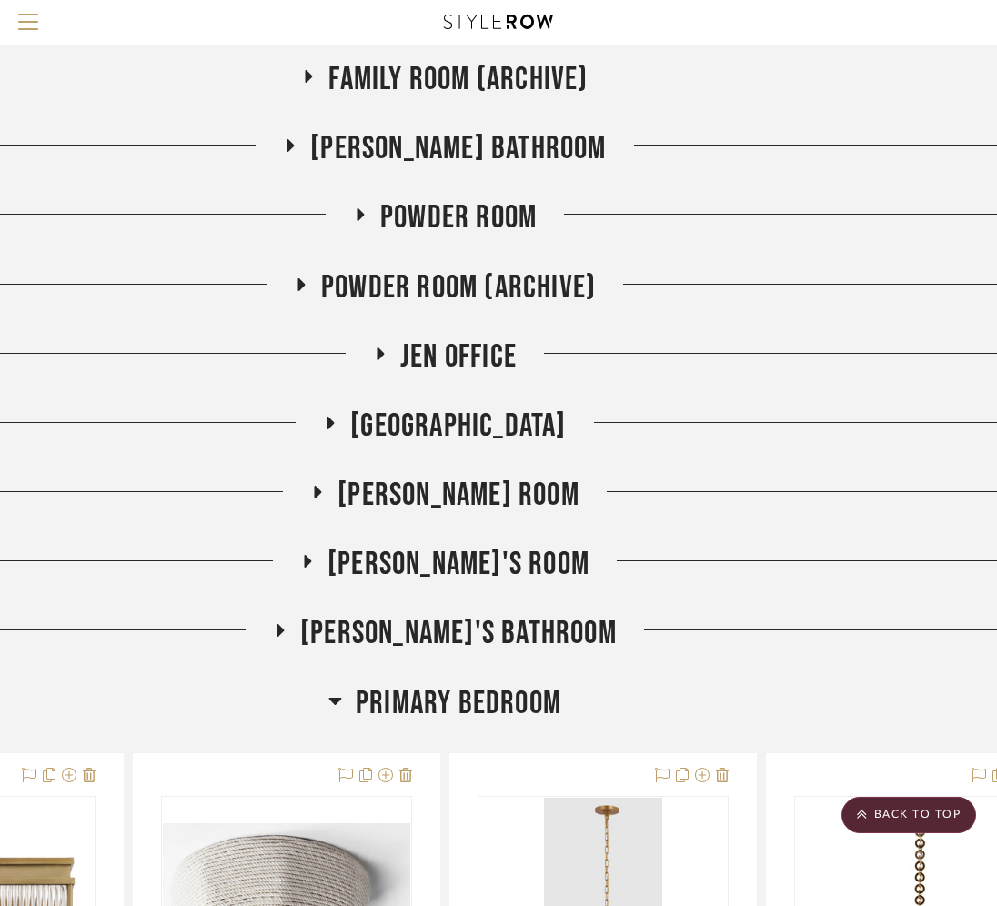
click at [386, 363] on fa-icon at bounding box center [380, 360] width 14 height 26
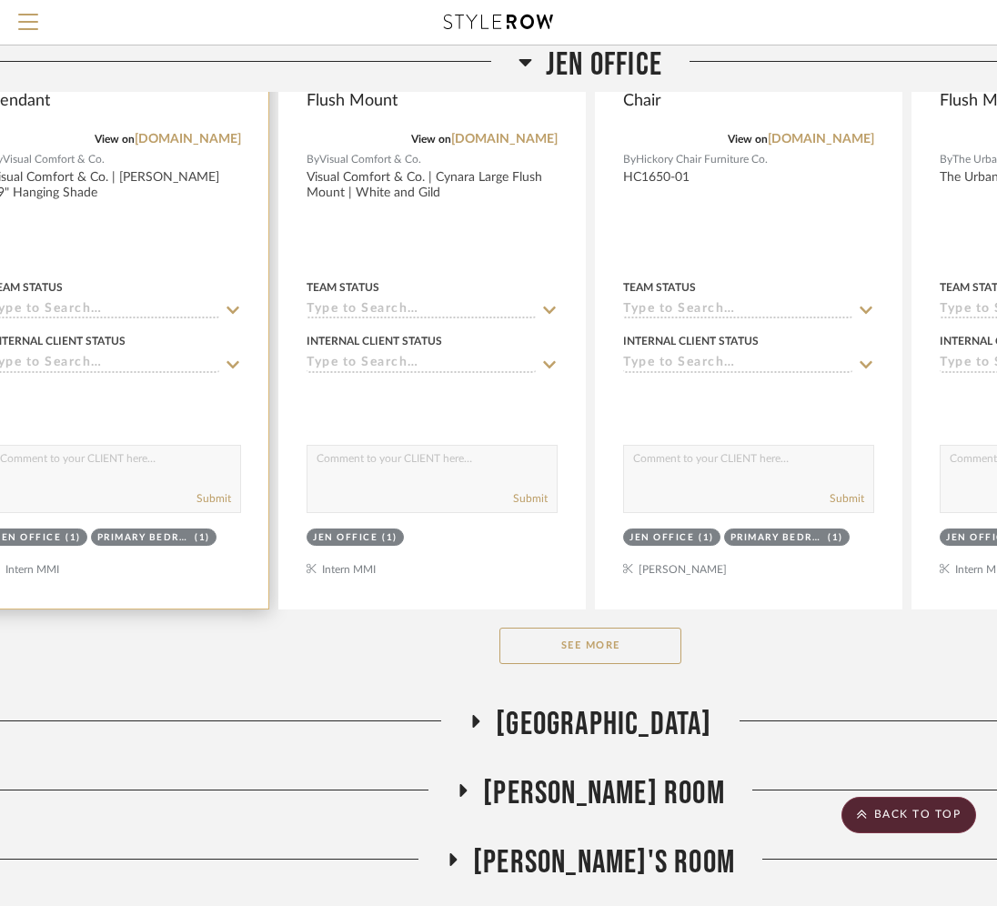
scroll to position [2330, 66]
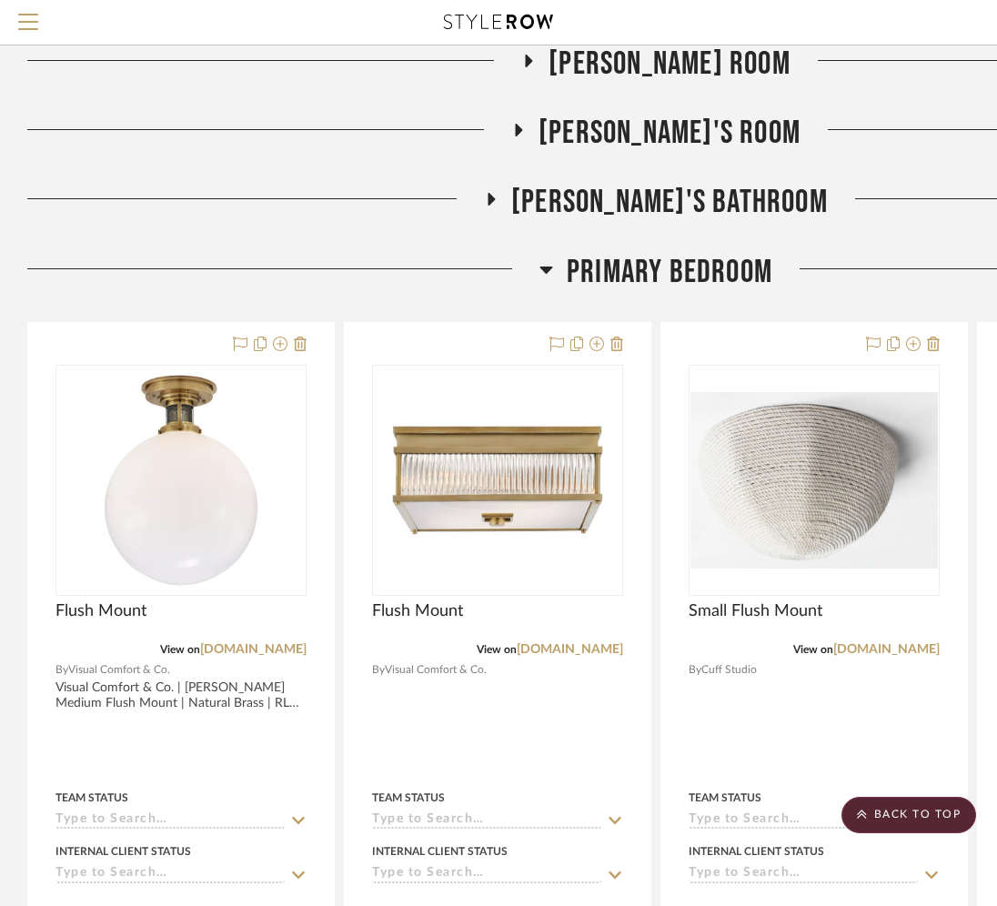
scroll to position [3010, 0]
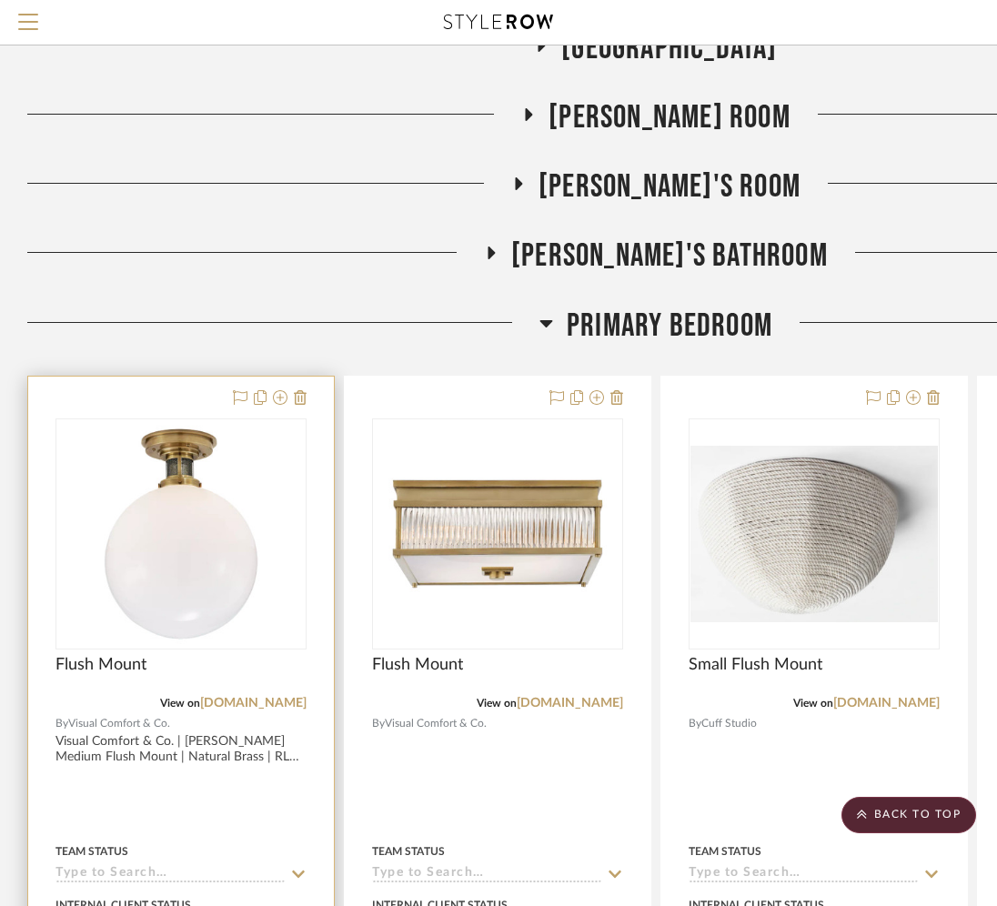
click at [216, 569] on img "0" at bounding box center [181, 534] width 228 height 228
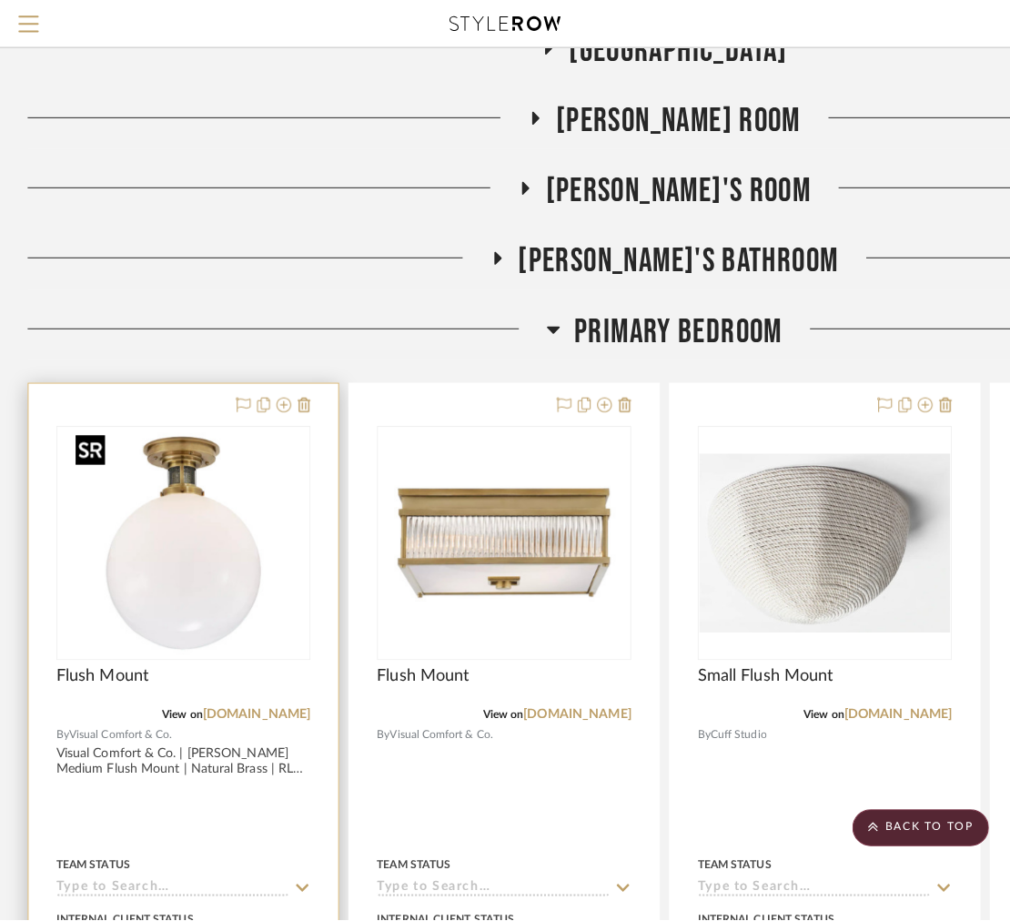
scroll to position [0, 0]
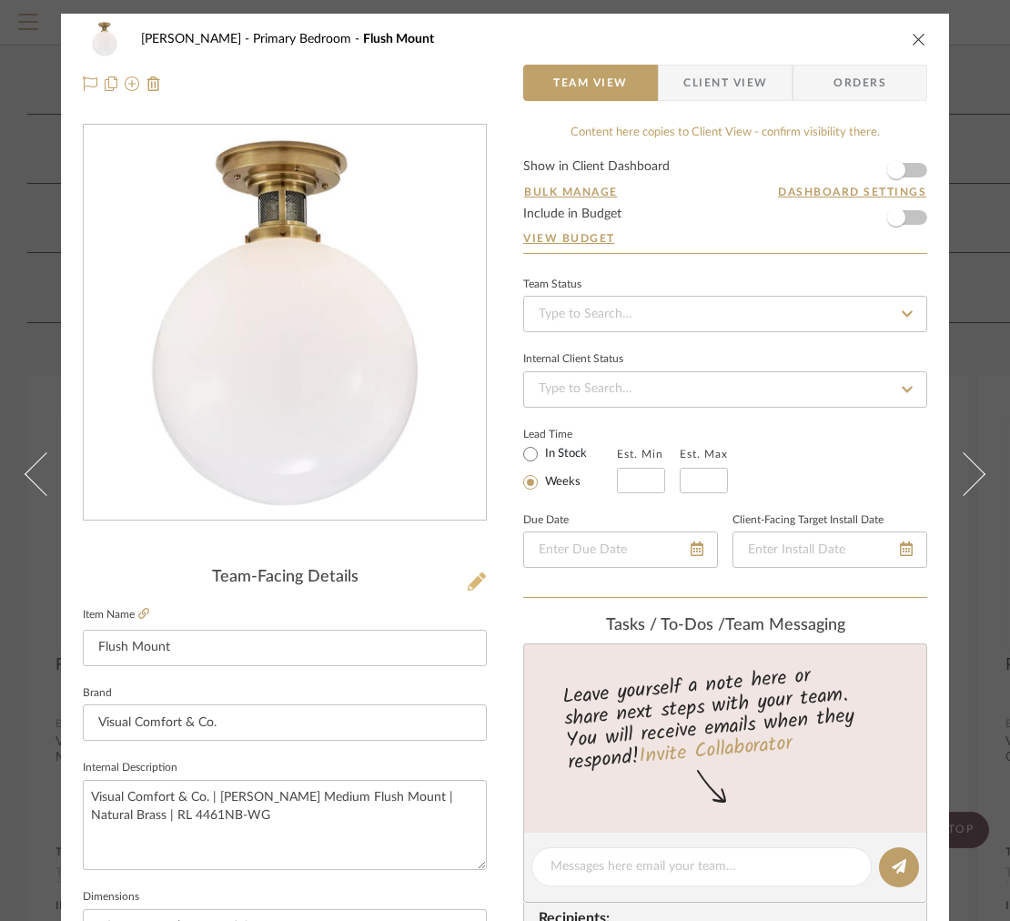
click at [468, 573] on icon at bounding box center [477, 581] width 18 height 18
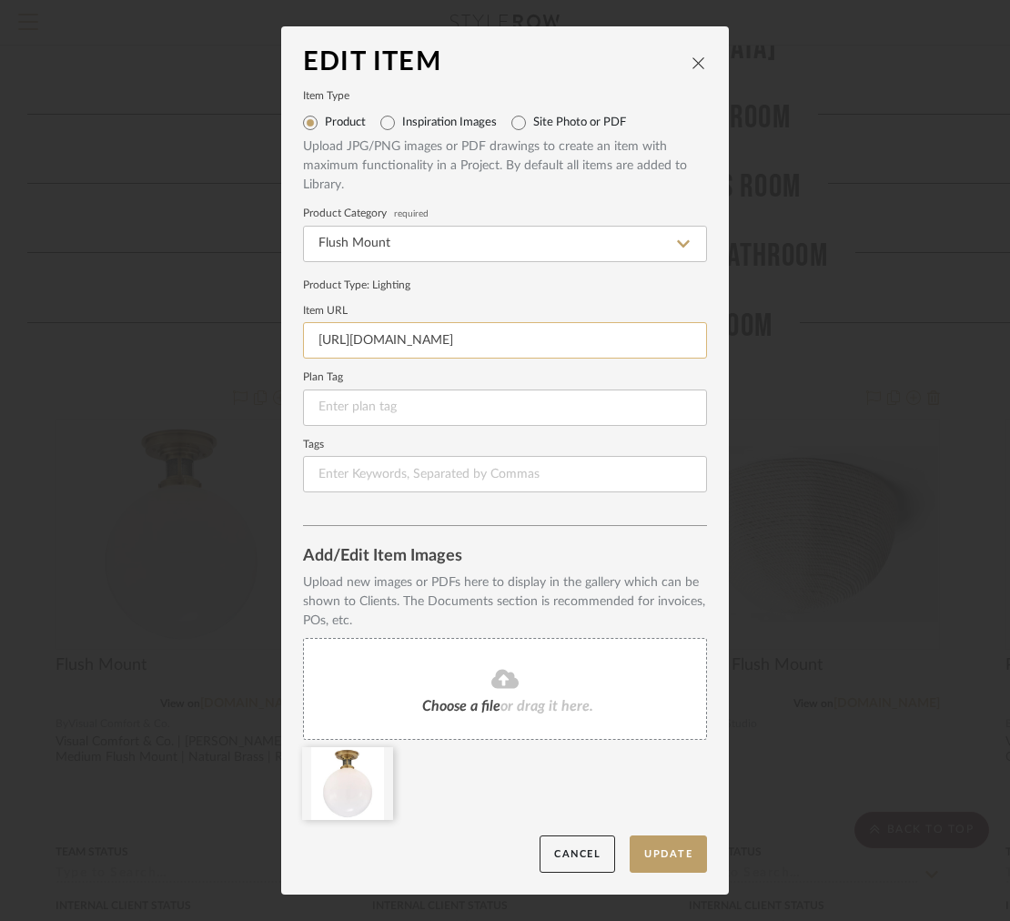
click at [389, 332] on input "https://docs.google.com/document/d/1RehazKZwhSIeRUP3mKm6JAtT4PSyNcppi0GlBkIdL6A…" at bounding box center [505, 340] width 404 height 36
paste input "www.visualcomfort.com/mccarren-medium-flush-mount-rl4461/#2461=36081"
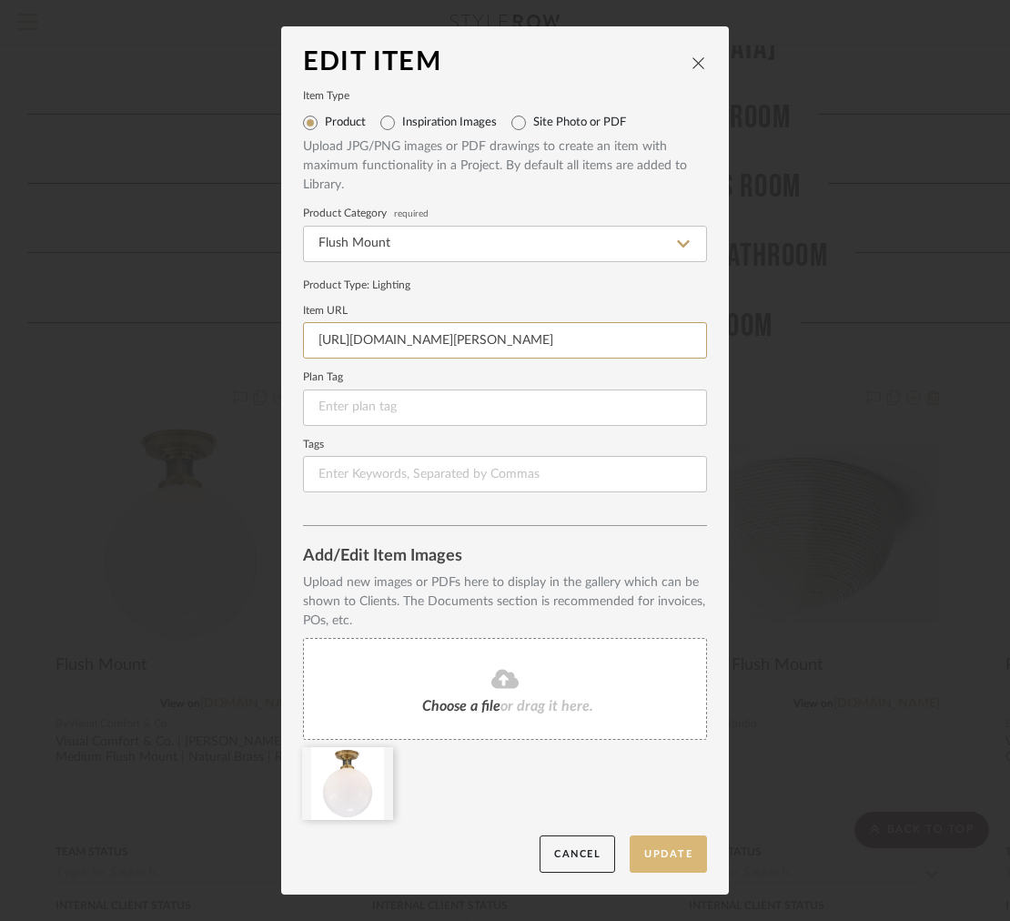
type input "https://www.visualcomfort.com/mccarren-medium-flush-mount-rl4461/#2461=36081"
click at [685, 858] on button "Update" at bounding box center [668, 853] width 77 height 37
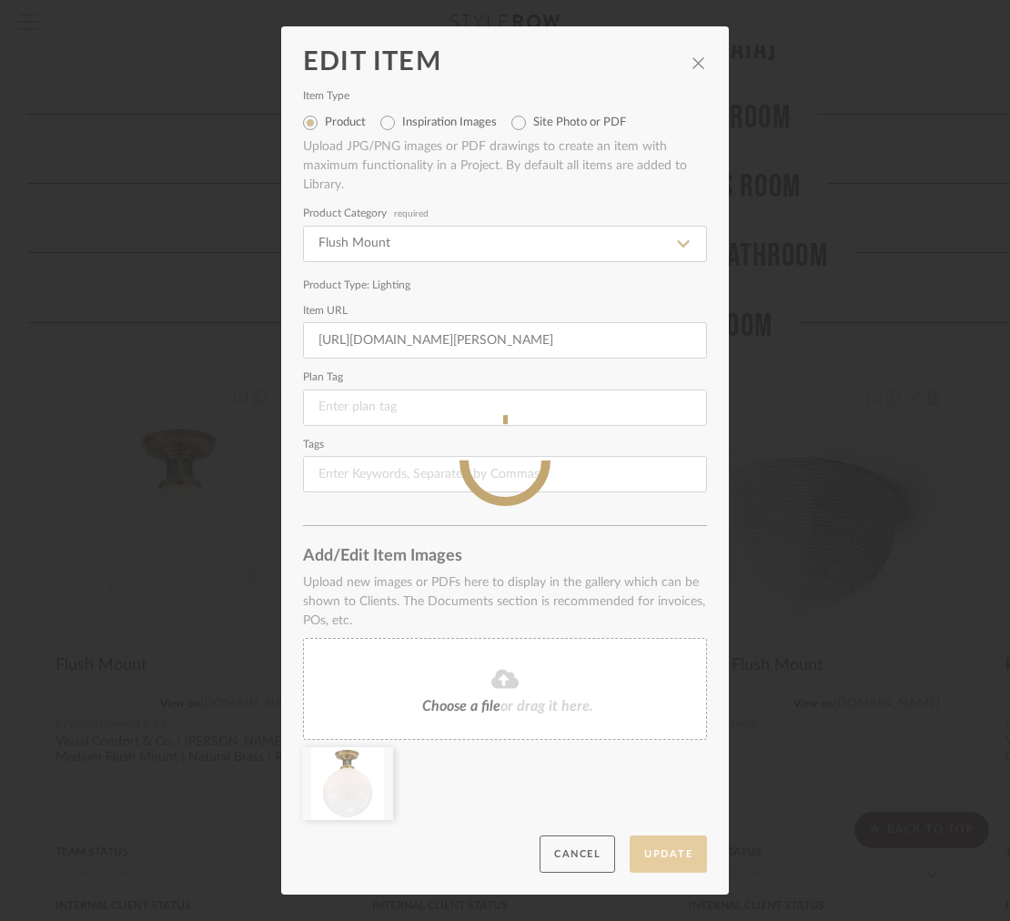
scroll to position [0, 0]
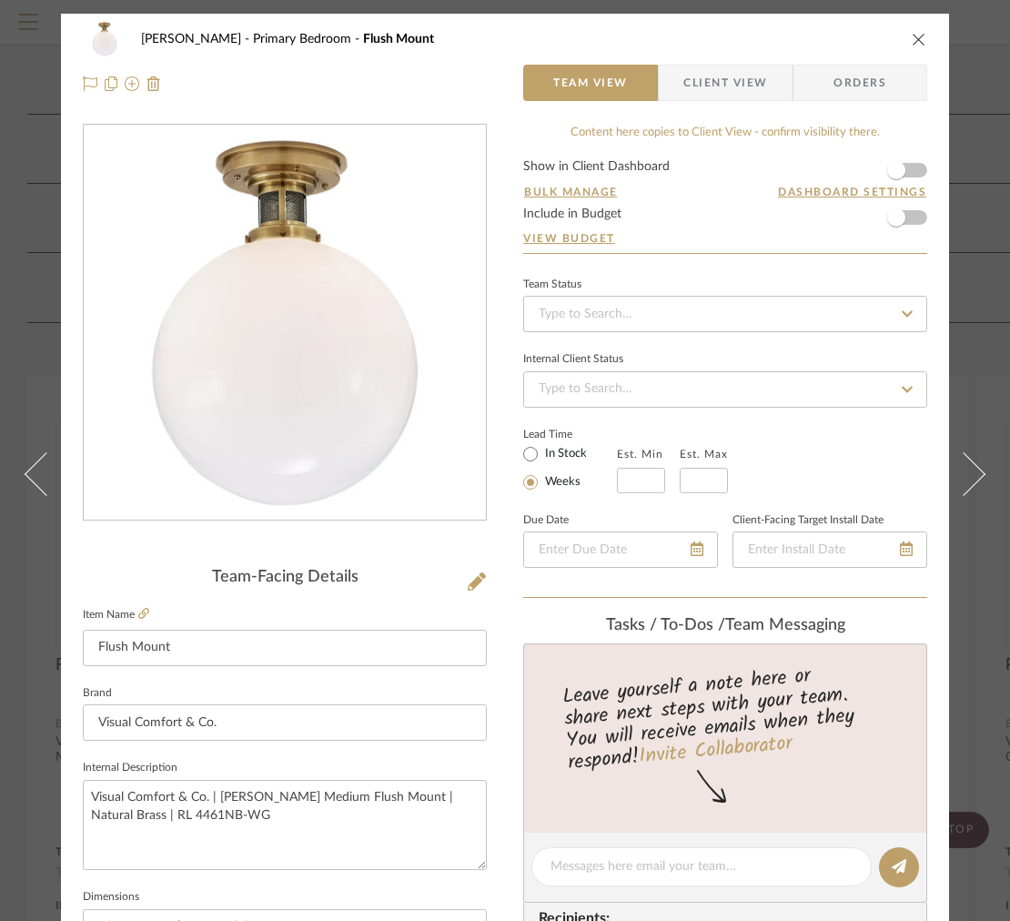
click at [916, 33] on icon "close" at bounding box center [919, 39] width 15 height 15
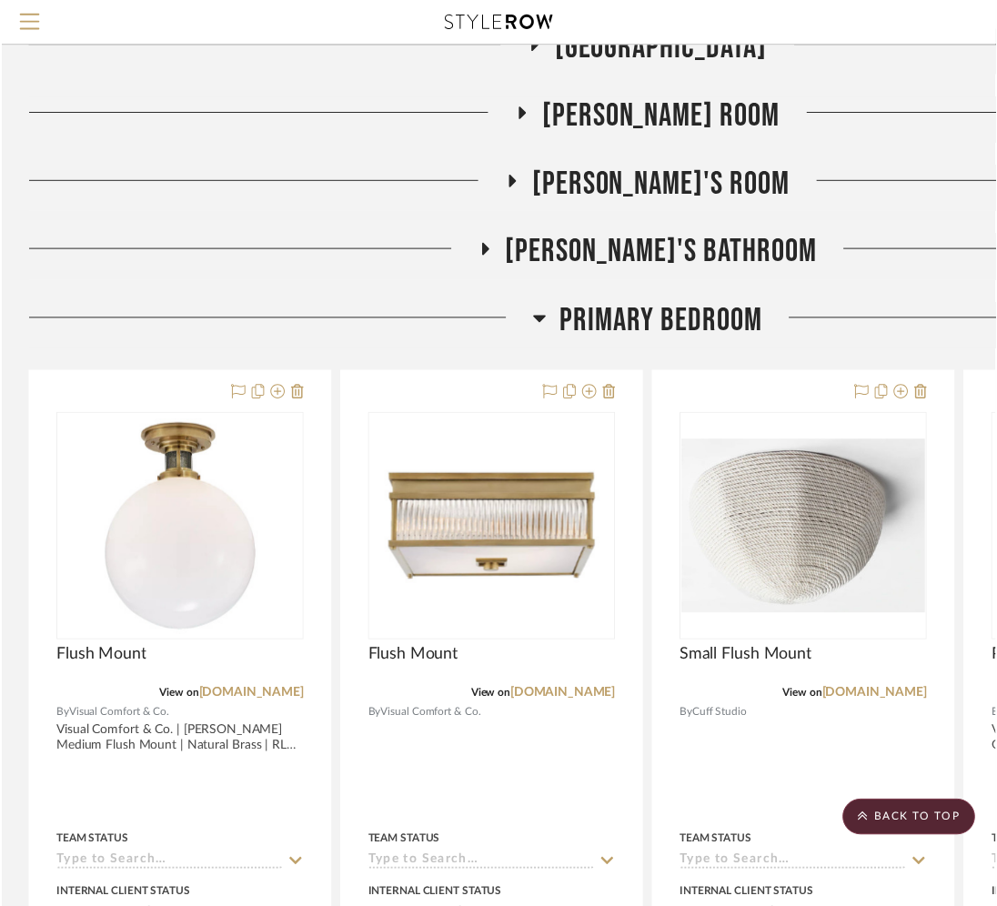
scroll to position [3010, 0]
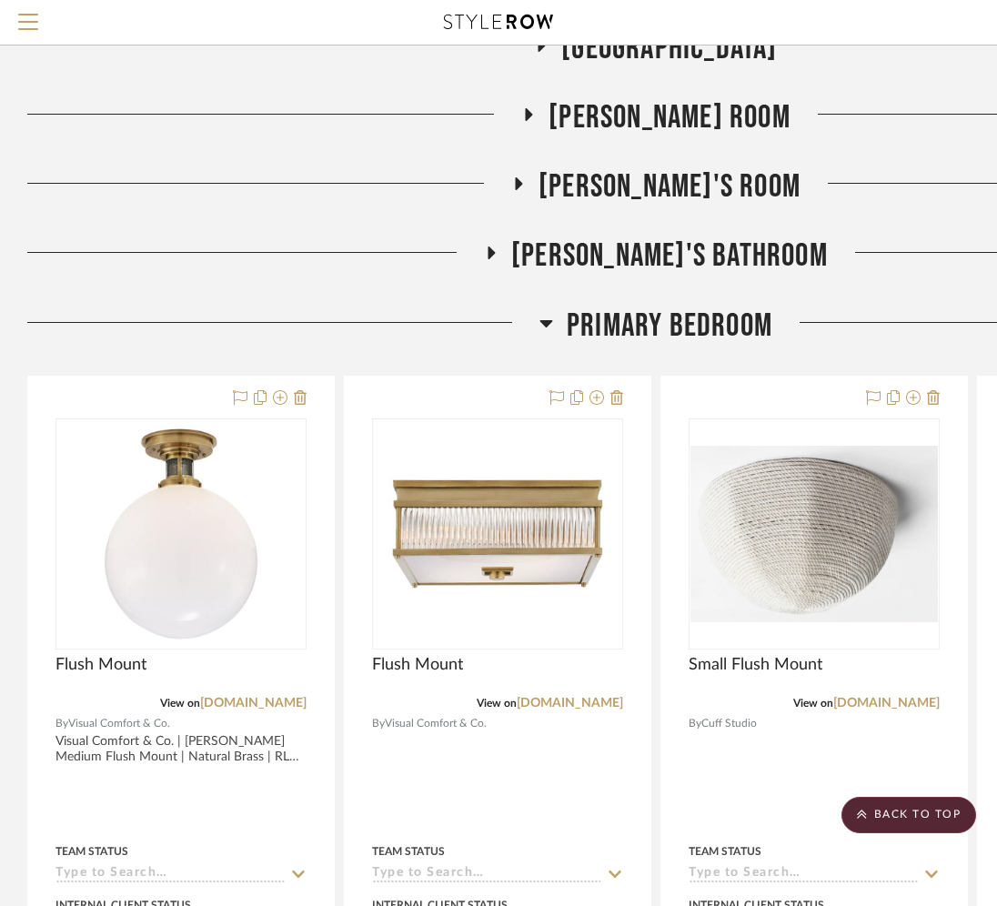
click at [550, 329] on icon at bounding box center [547, 323] width 14 height 22
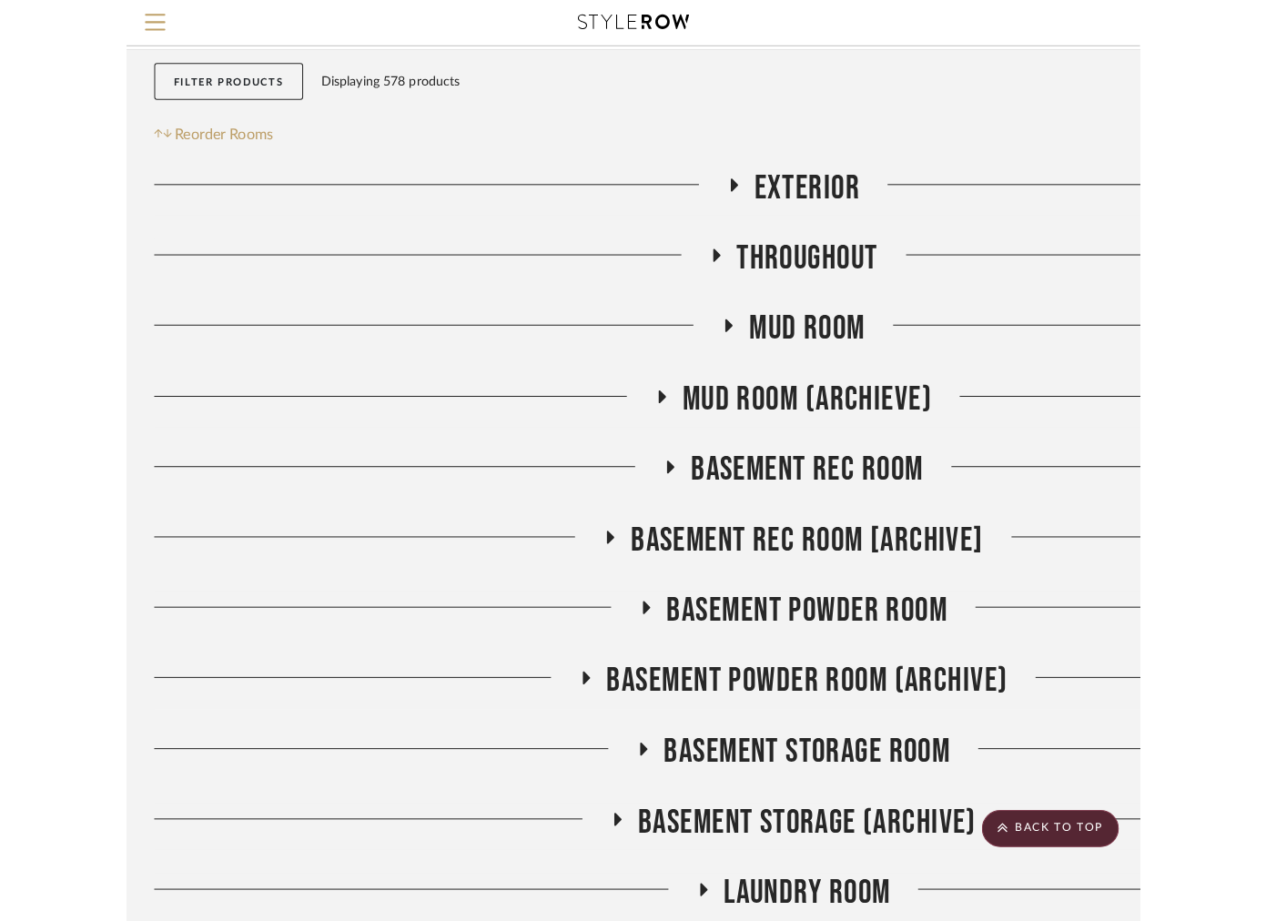
scroll to position [0, 0]
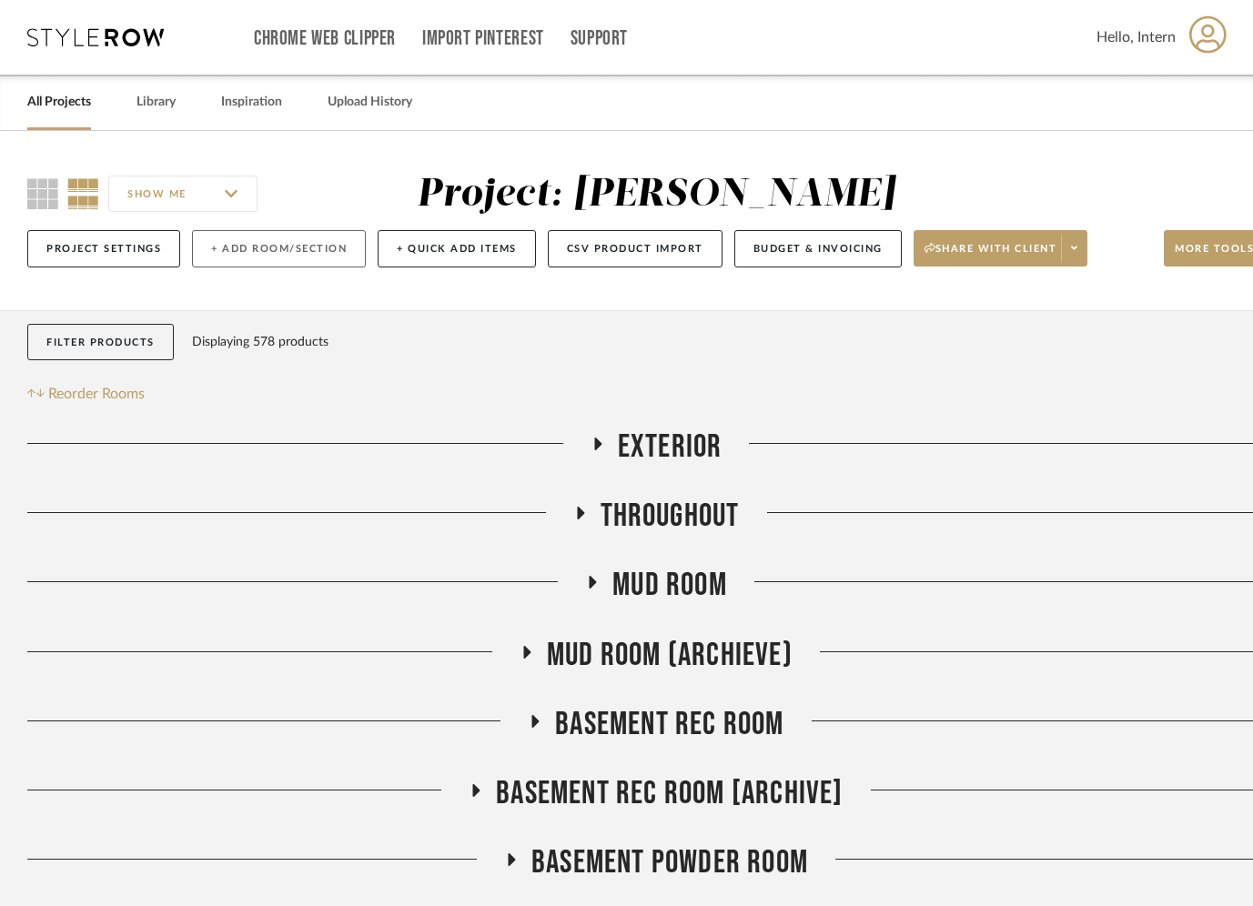
click at [252, 244] on button "+ Add Room/Section" at bounding box center [279, 248] width 174 height 37
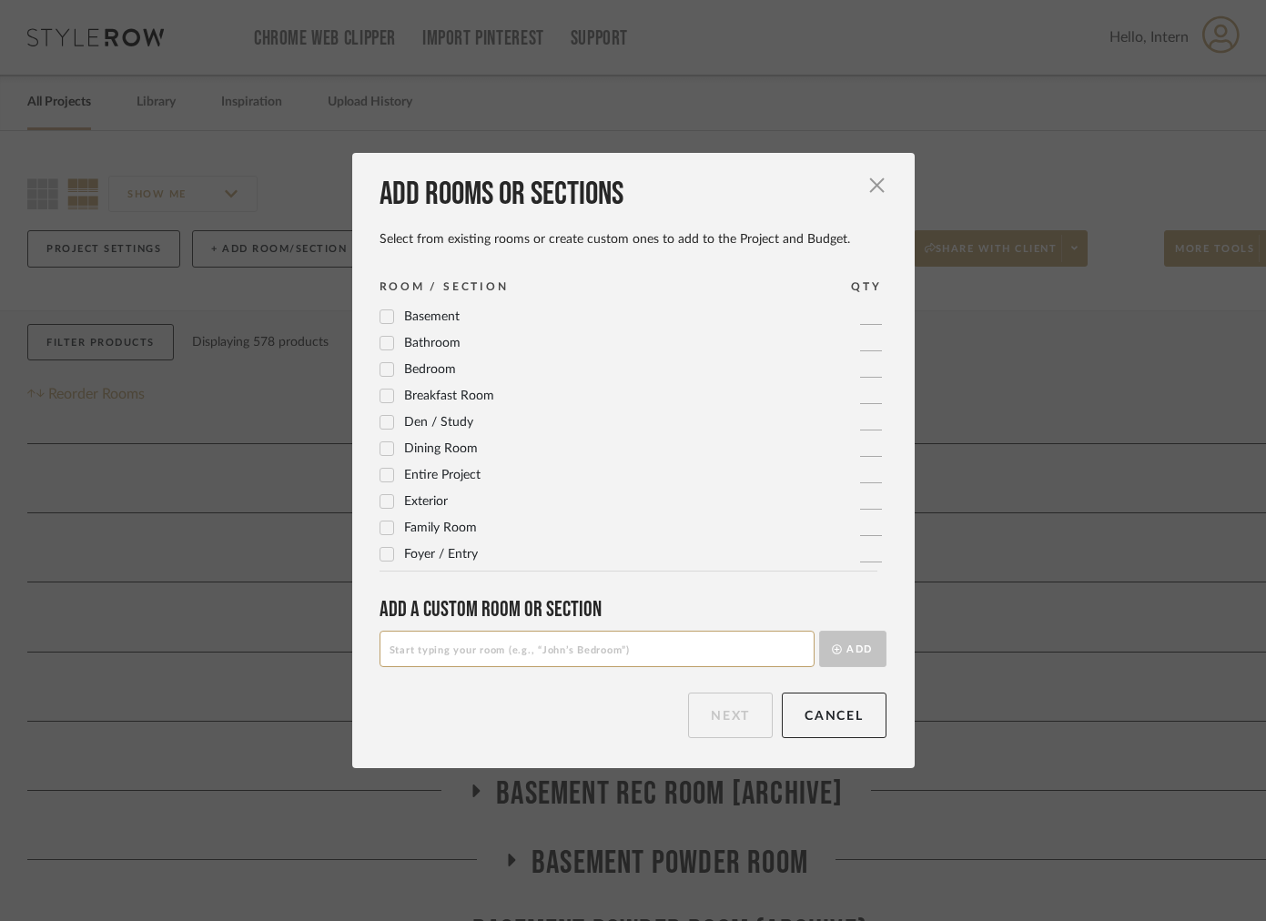
click at [460, 663] on input at bounding box center [596, 649] width 435 height 36
type input "Ben Office"
click at [838, 654] on button "Add" at bounding box center [852, 649] width 67 height 36
click at [702, 719] on button "Next" at bounding box center [730, 716] width 85 height 46
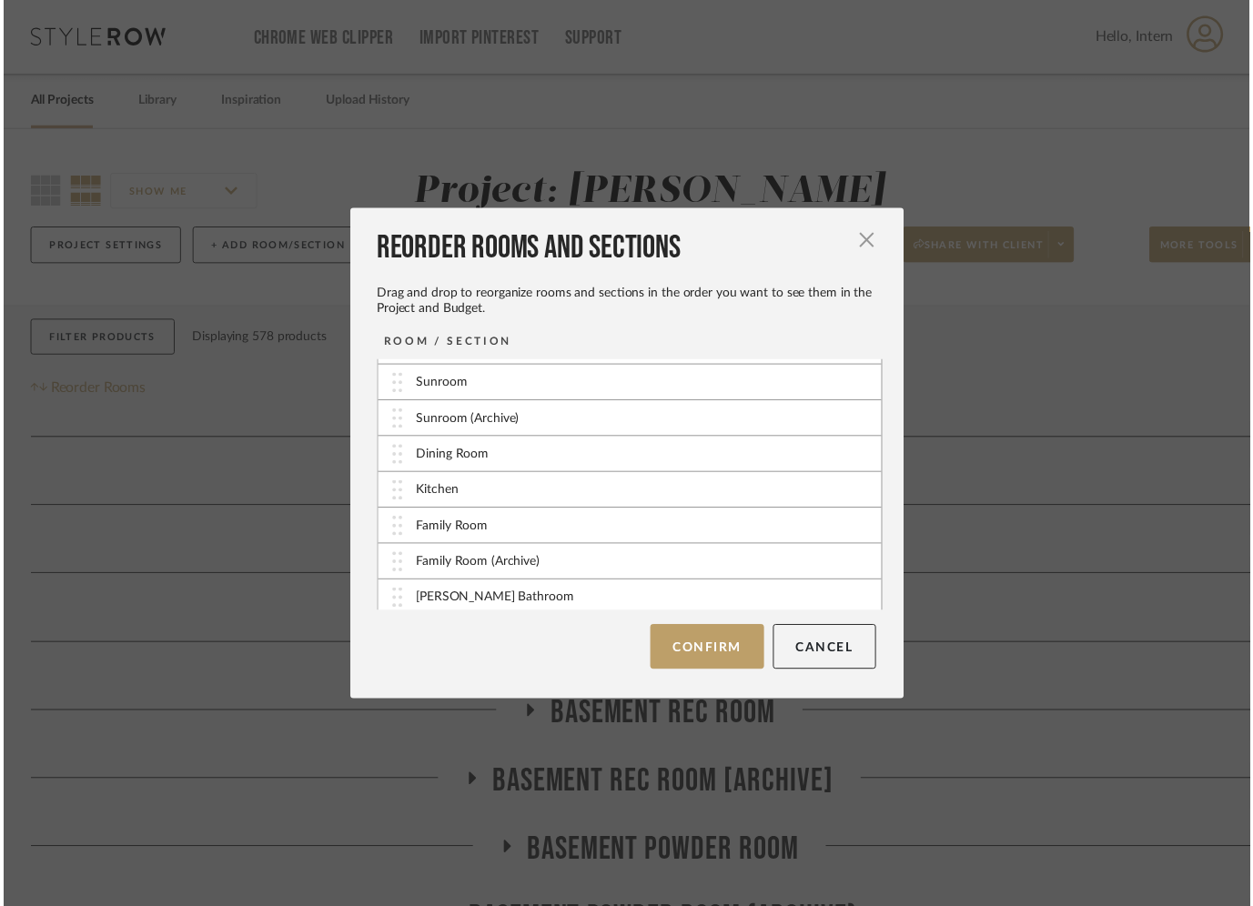
scroll to position [638, 0]
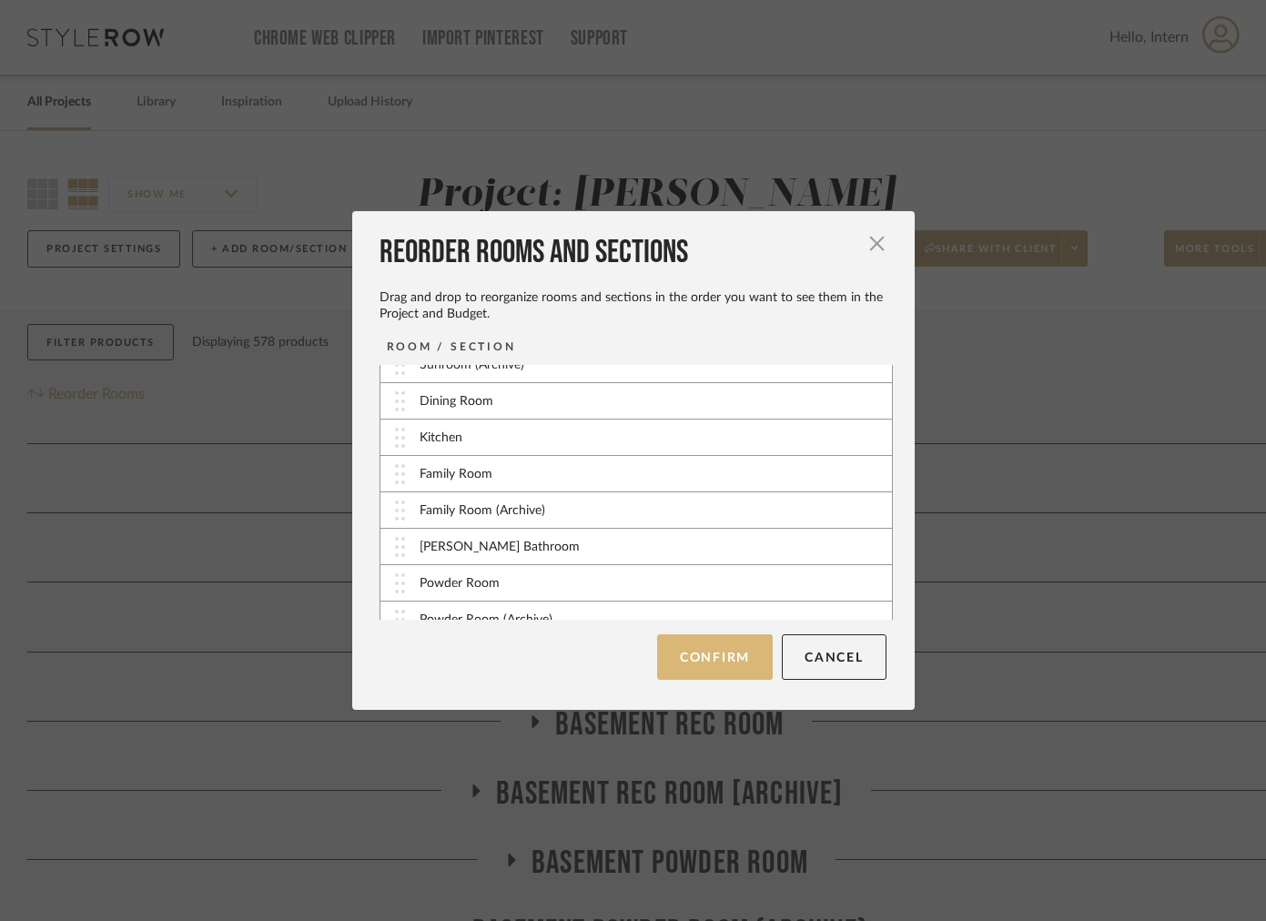
click at [686, 674] on button "Confirm" at bounding box center [715, 657] width 116 height 46
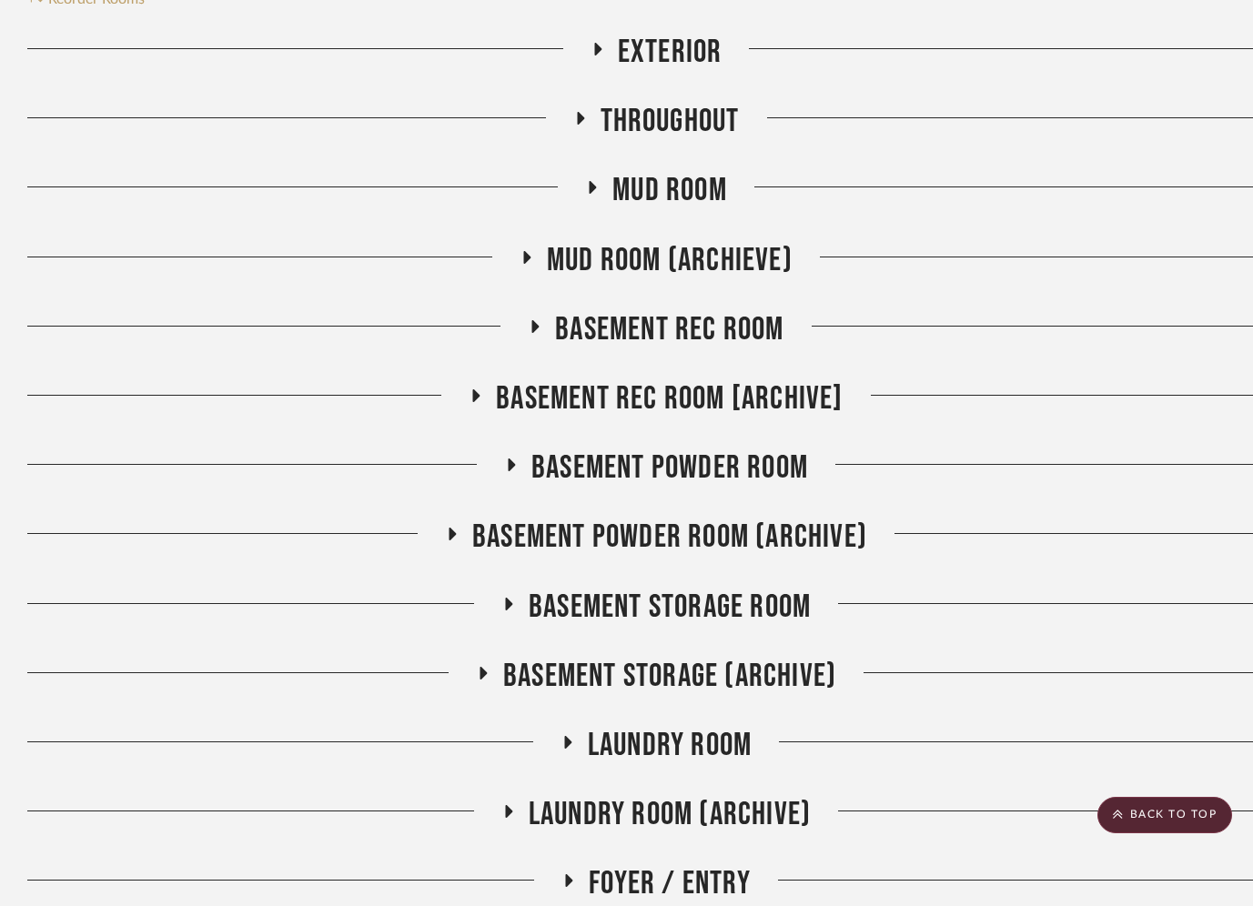
scroll to position [393, 0]
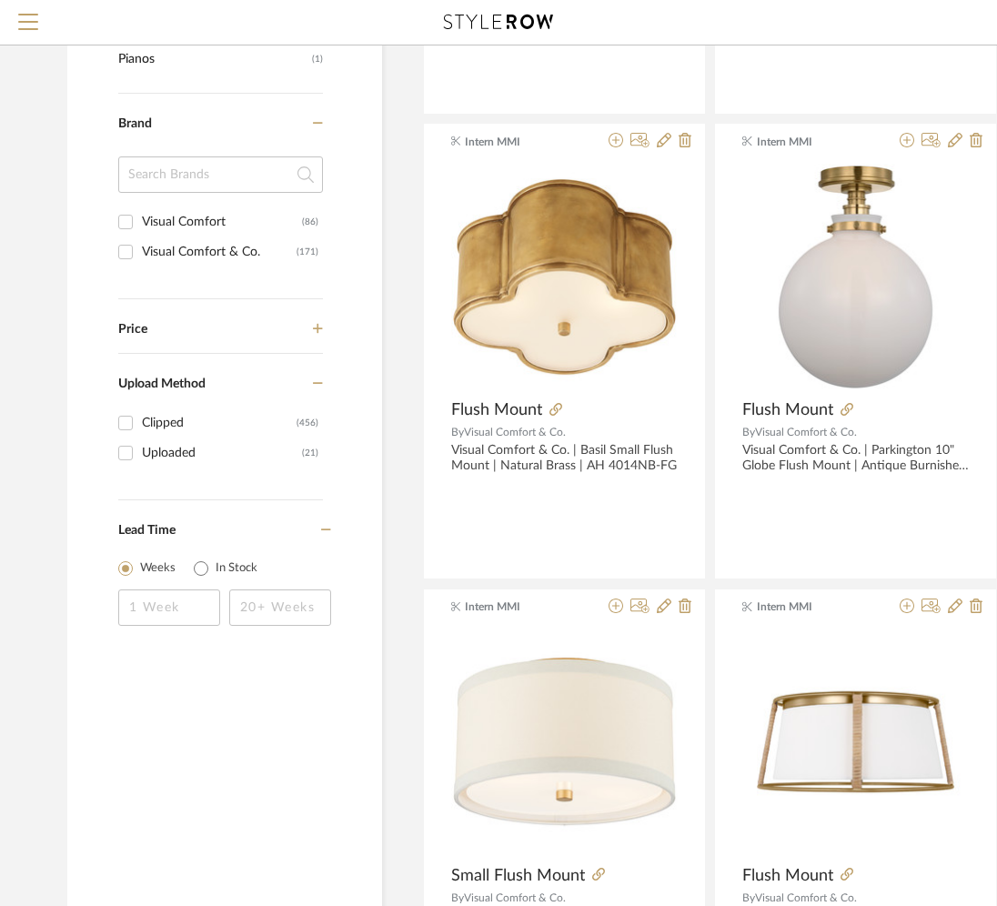
scroll to position [112, 0]
type input "urban"
click at [187, 215] on div "The Urban Electric Co." at bounding box center [222, 221] width 160 height 29
click at [140, 215] on input "The Urban Electric Co. (13)" at bounding box center [125, 221] width 29 height 29
checkbox input "true"
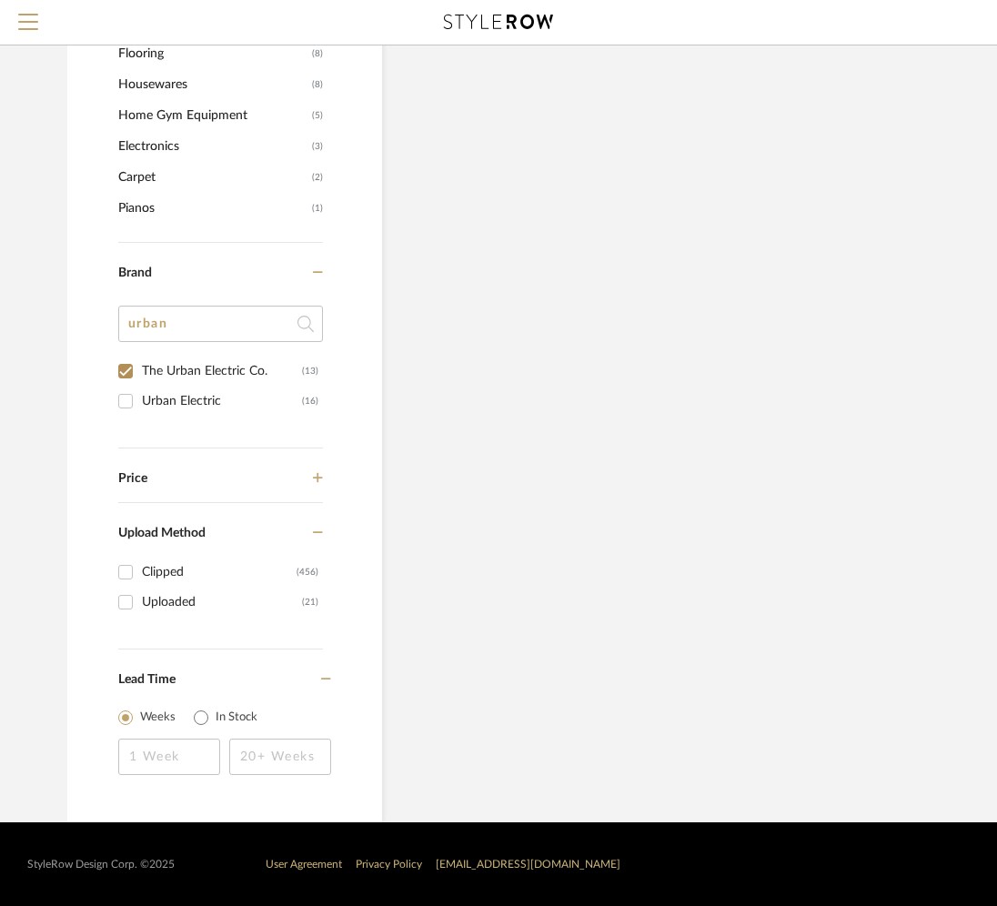
scroll to position [0, 0]
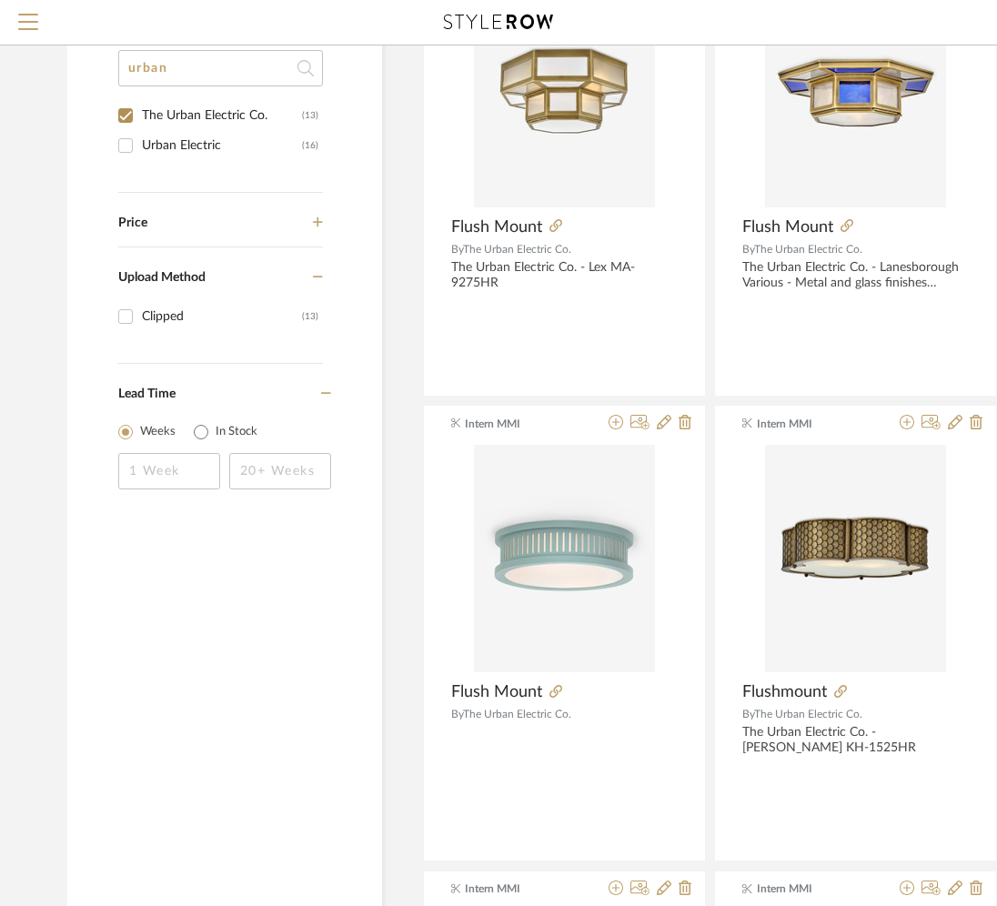
scroll to position [846, 0]
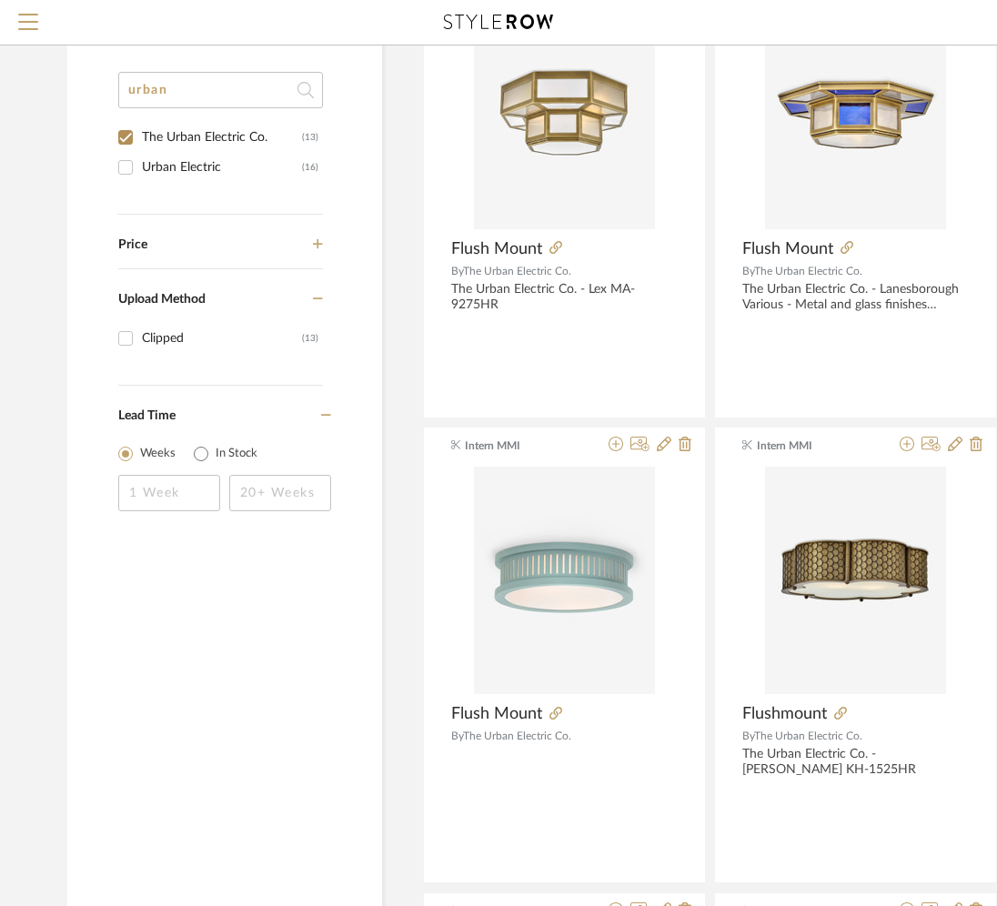
click at [169, 167] on div "Urban Electric" at bounding box center [222, 167] width 160 height 29
click at [140, 167] on input "Urban Electric (16)" at bounding box center [125, 167] width 29 height 29
checkbox input "true"
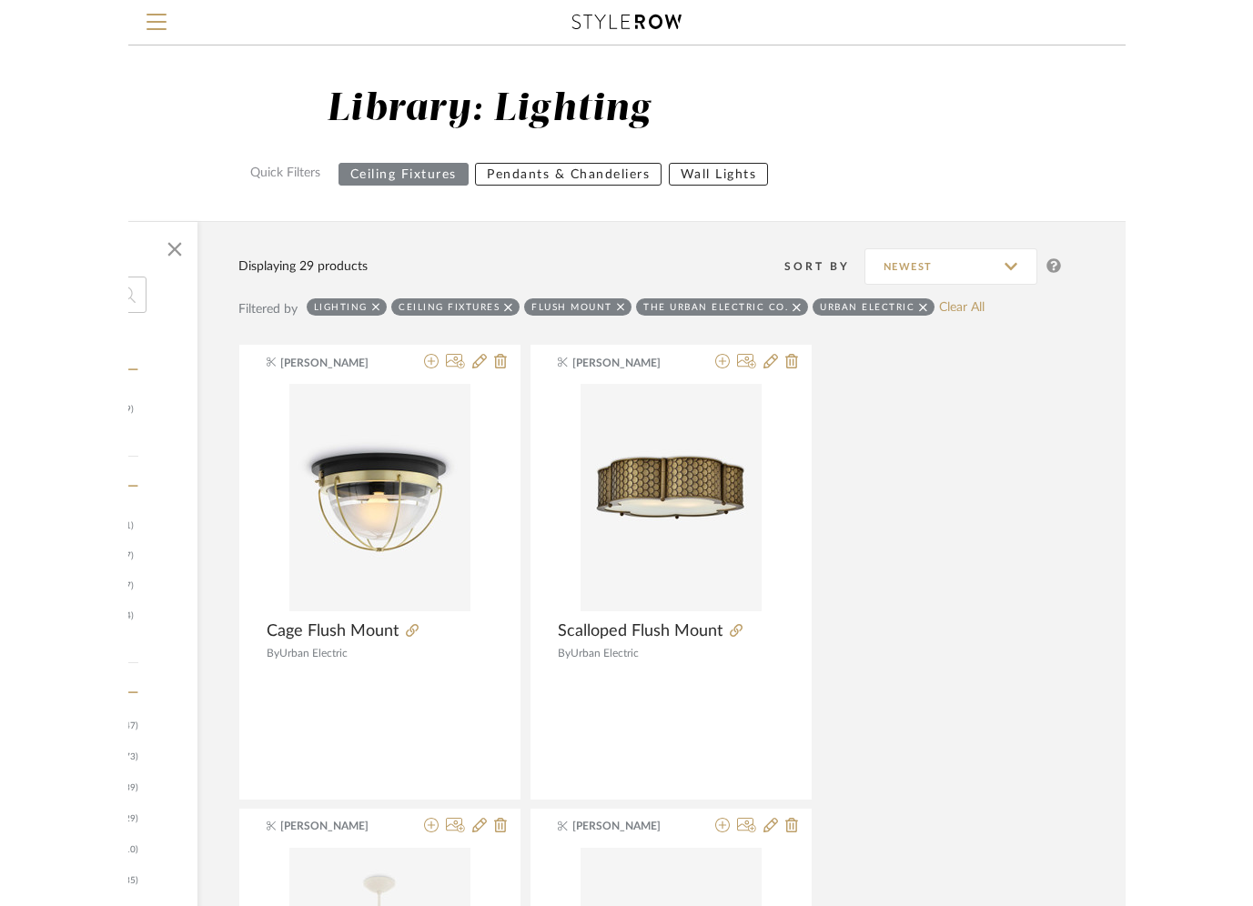
scroll to position [0, 57]
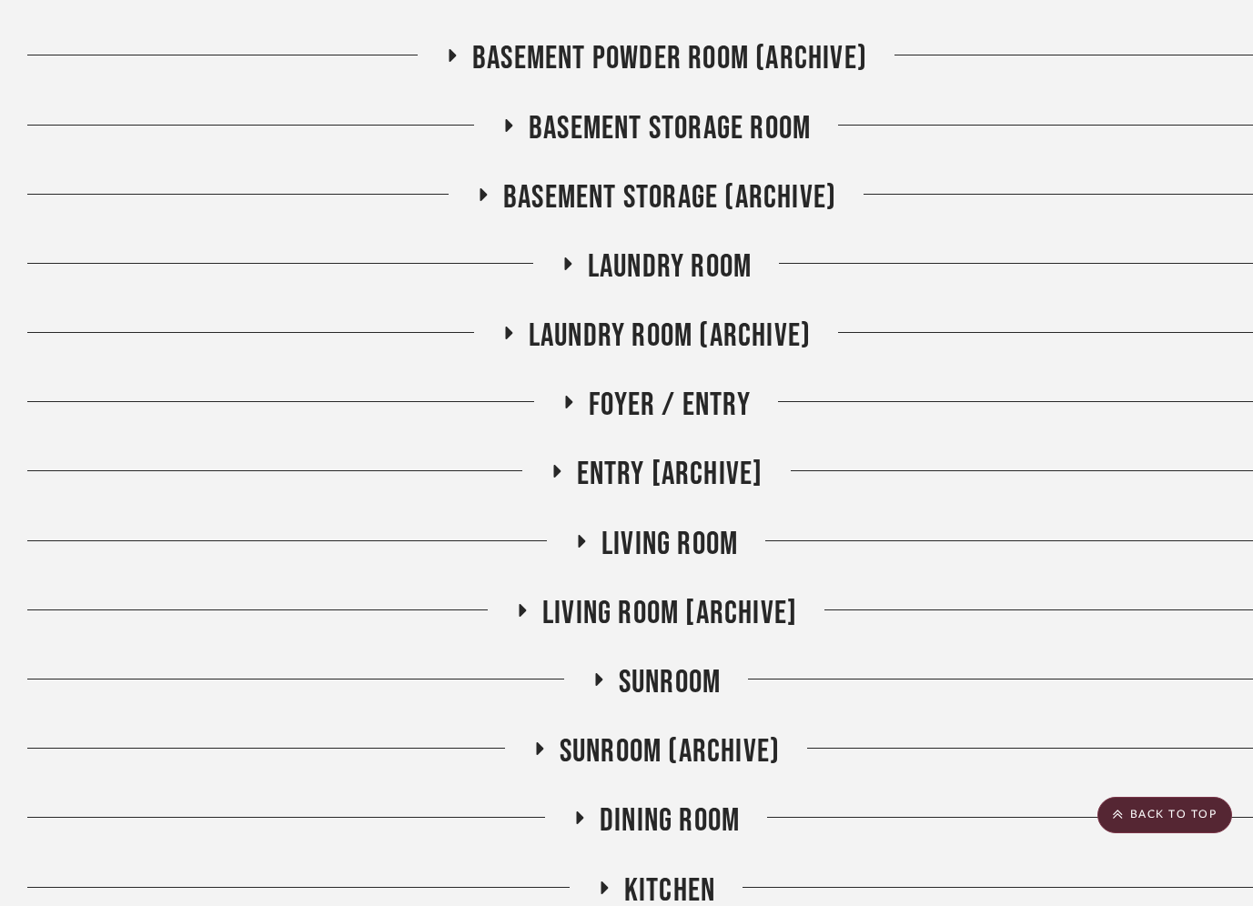
scroll to position [1153, 0]
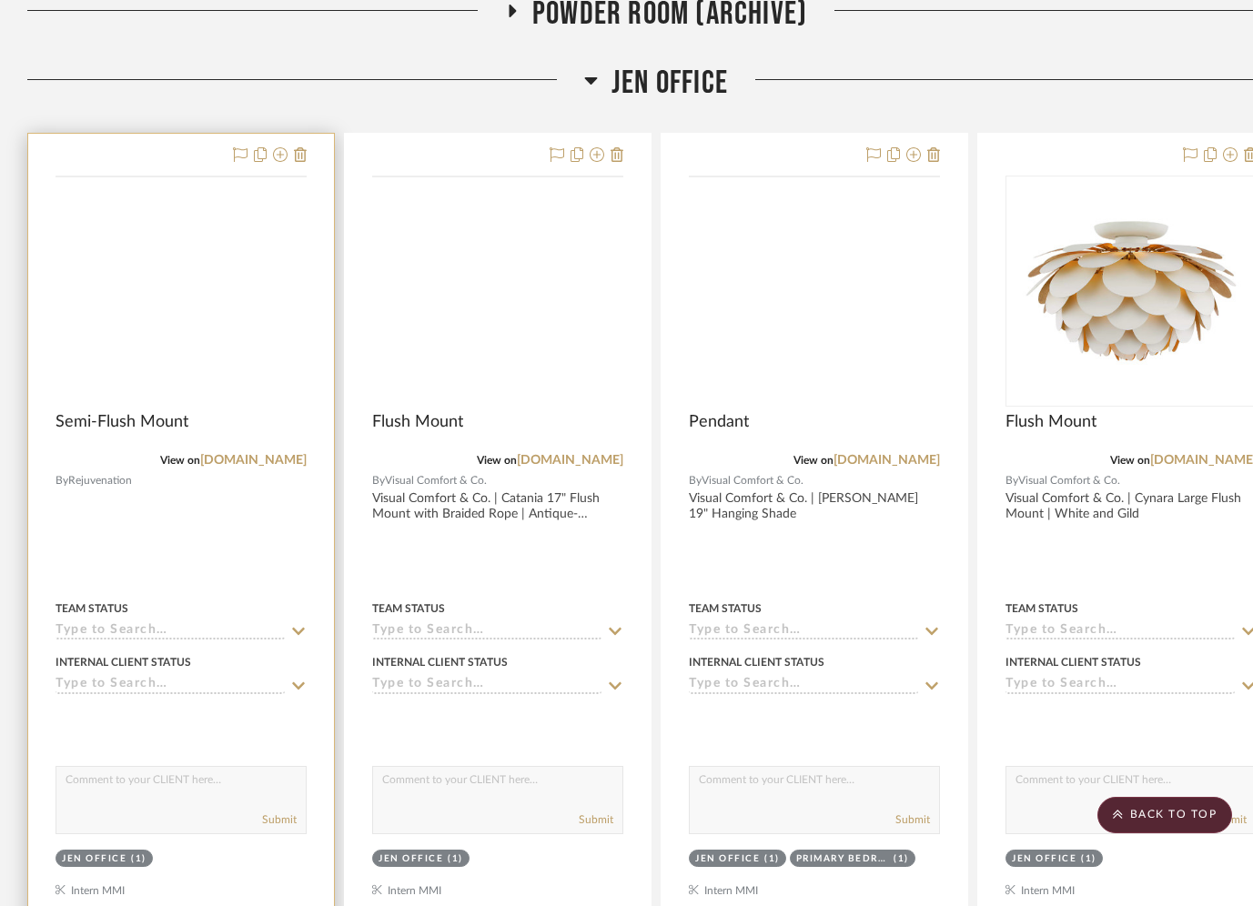
scroll to position [2107, 0]
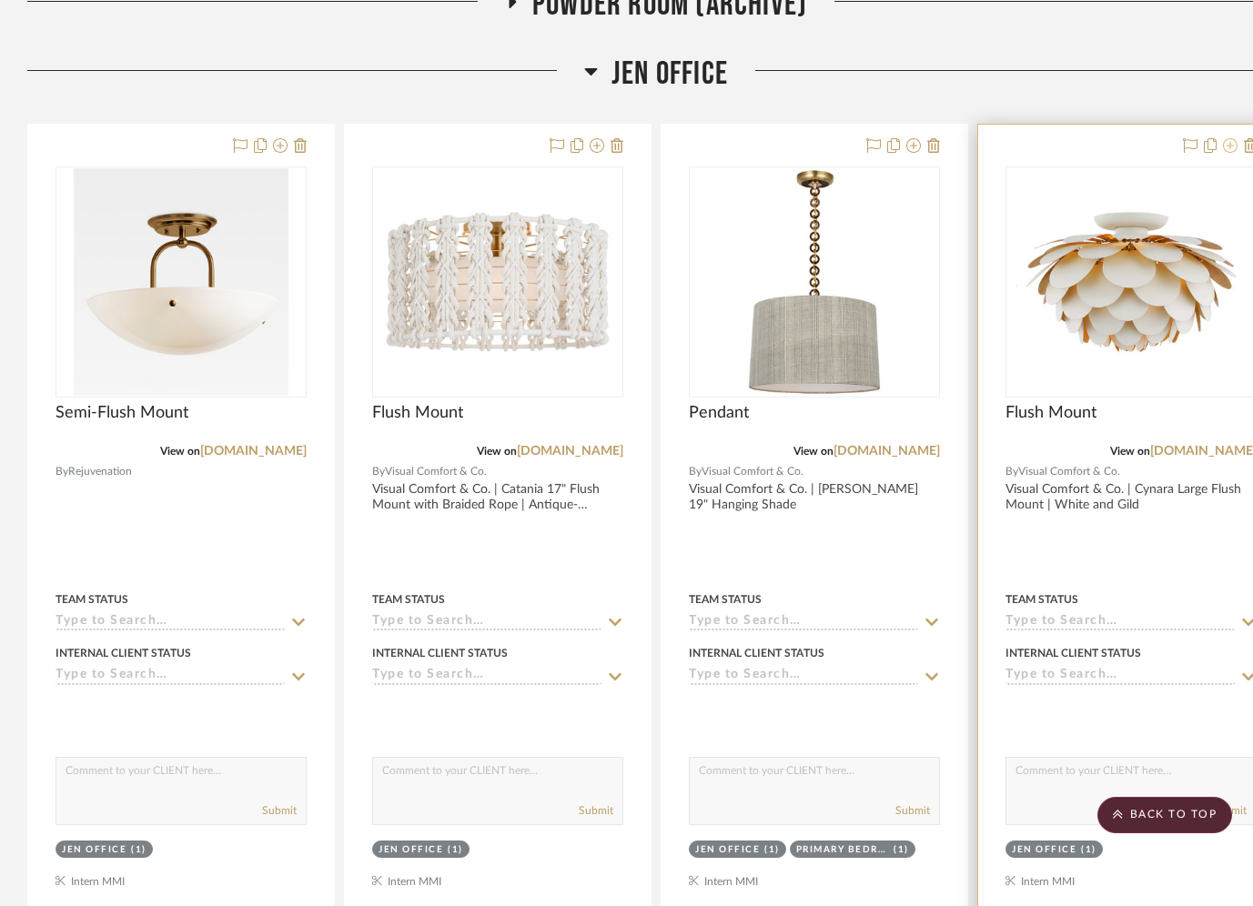
click at [1230, 147] on icon at bounding box center [1230, 145] width 15 height 15
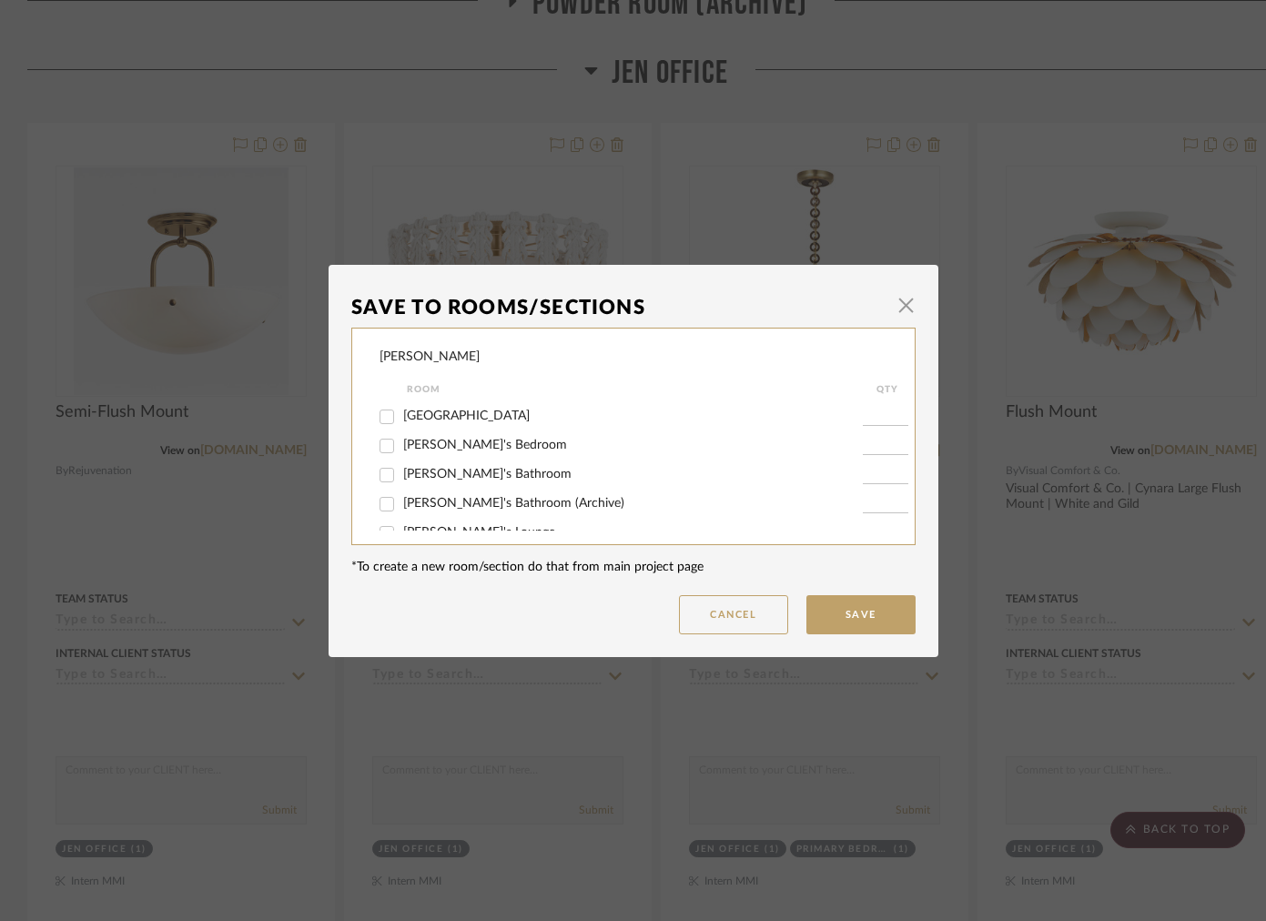
scroll to position [1104, 0]
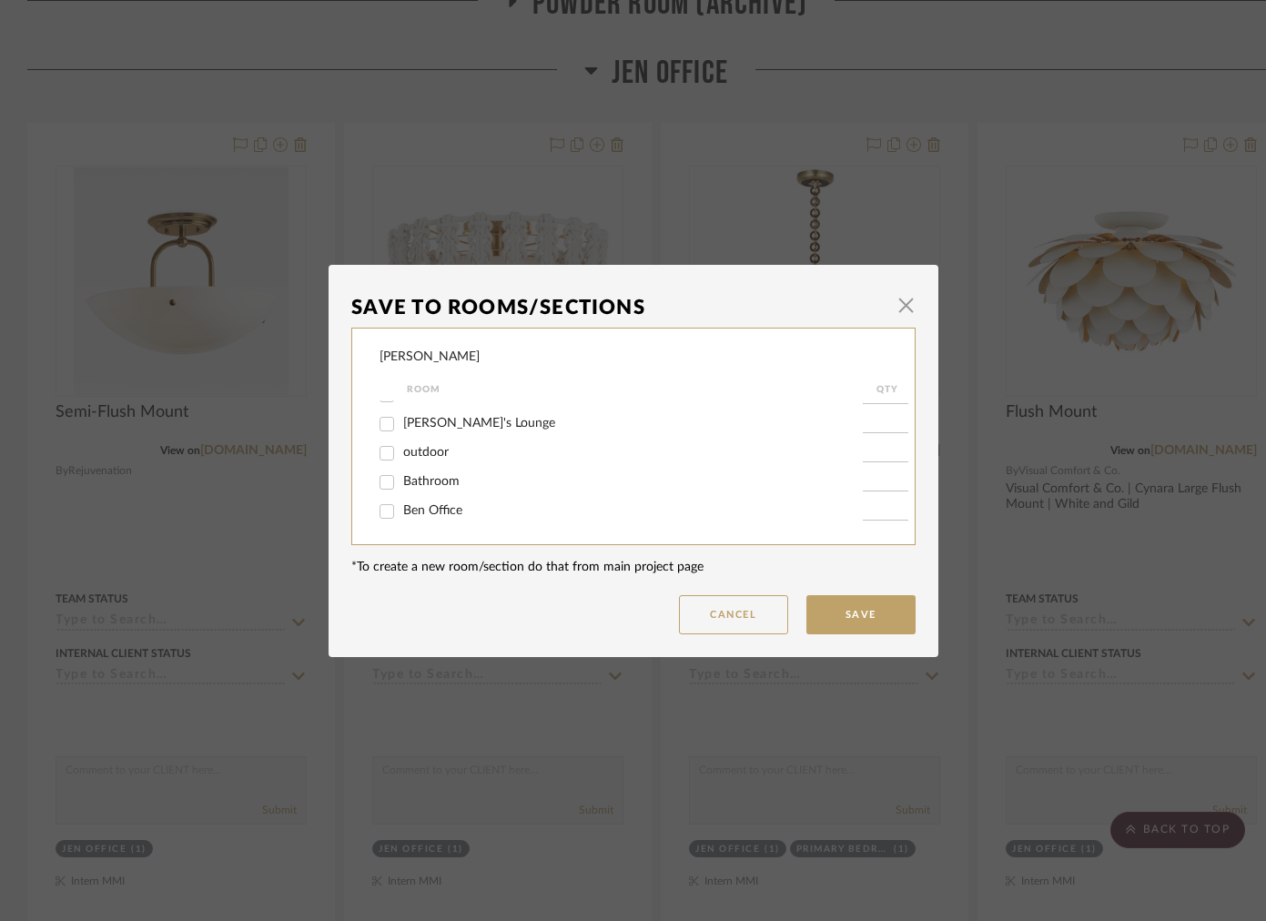
click at [415, 511] on span "Ben Office" at bounding box center [432, 510] width 59 height 13
click at [401, 511] on input "Ben Office" at bounding box center [386, 511] width 29 height 29
checkbox input "true"
type input "1"
click at [814, 615] on button "Save" at bounding box center [860, 614] width 109 height 39
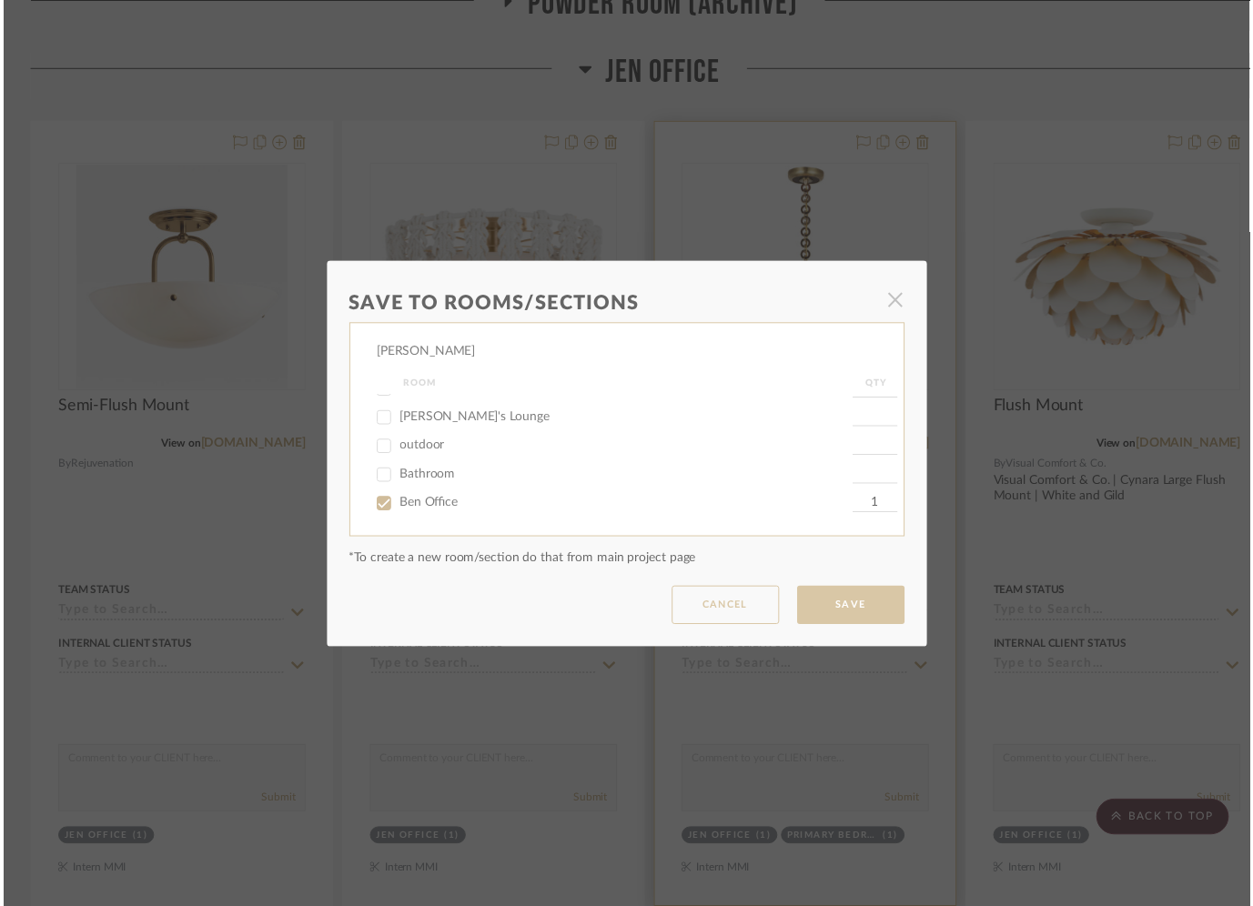
scroll to position [2107, 0]
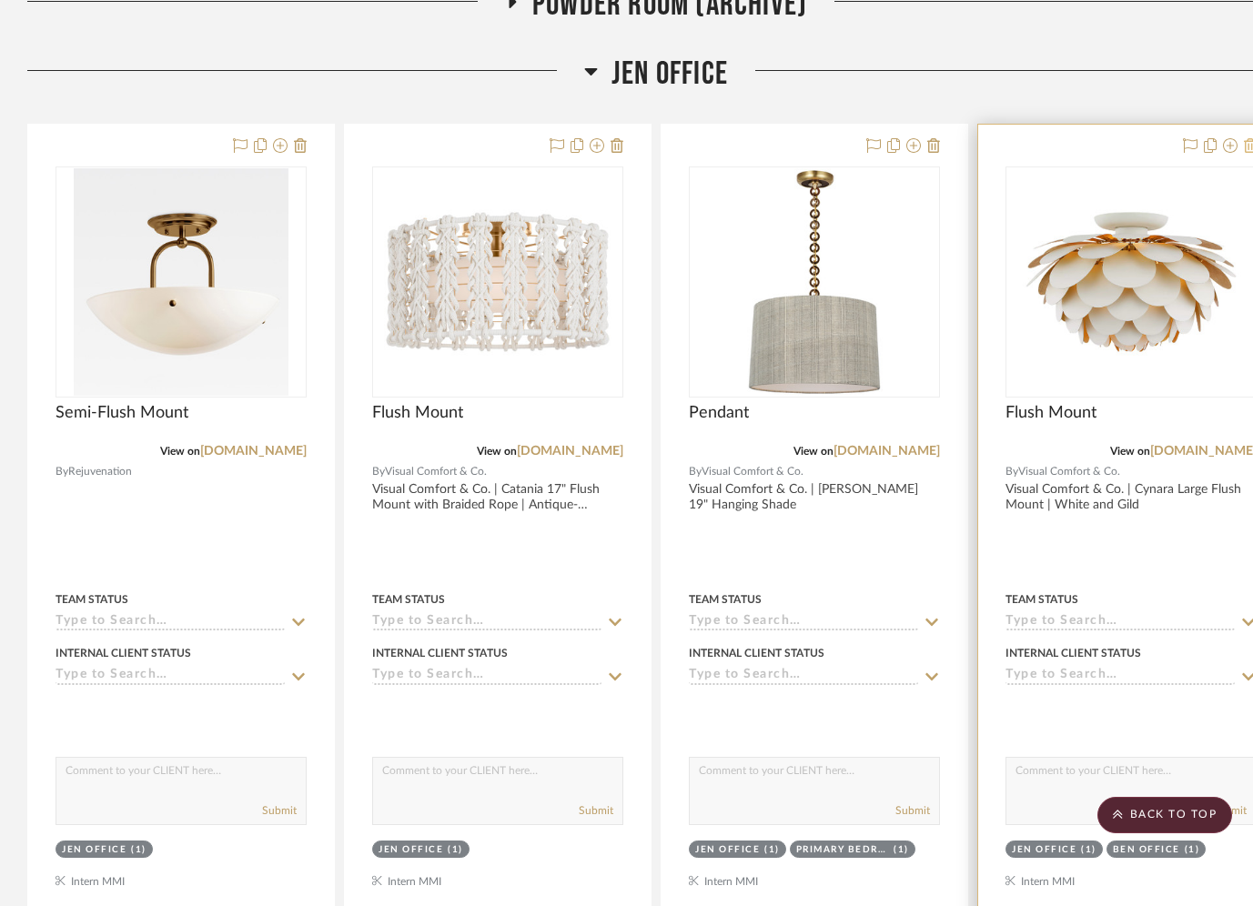
click at [1249, 145] on icon at bounding box center [1250, 145] width 13 height 15
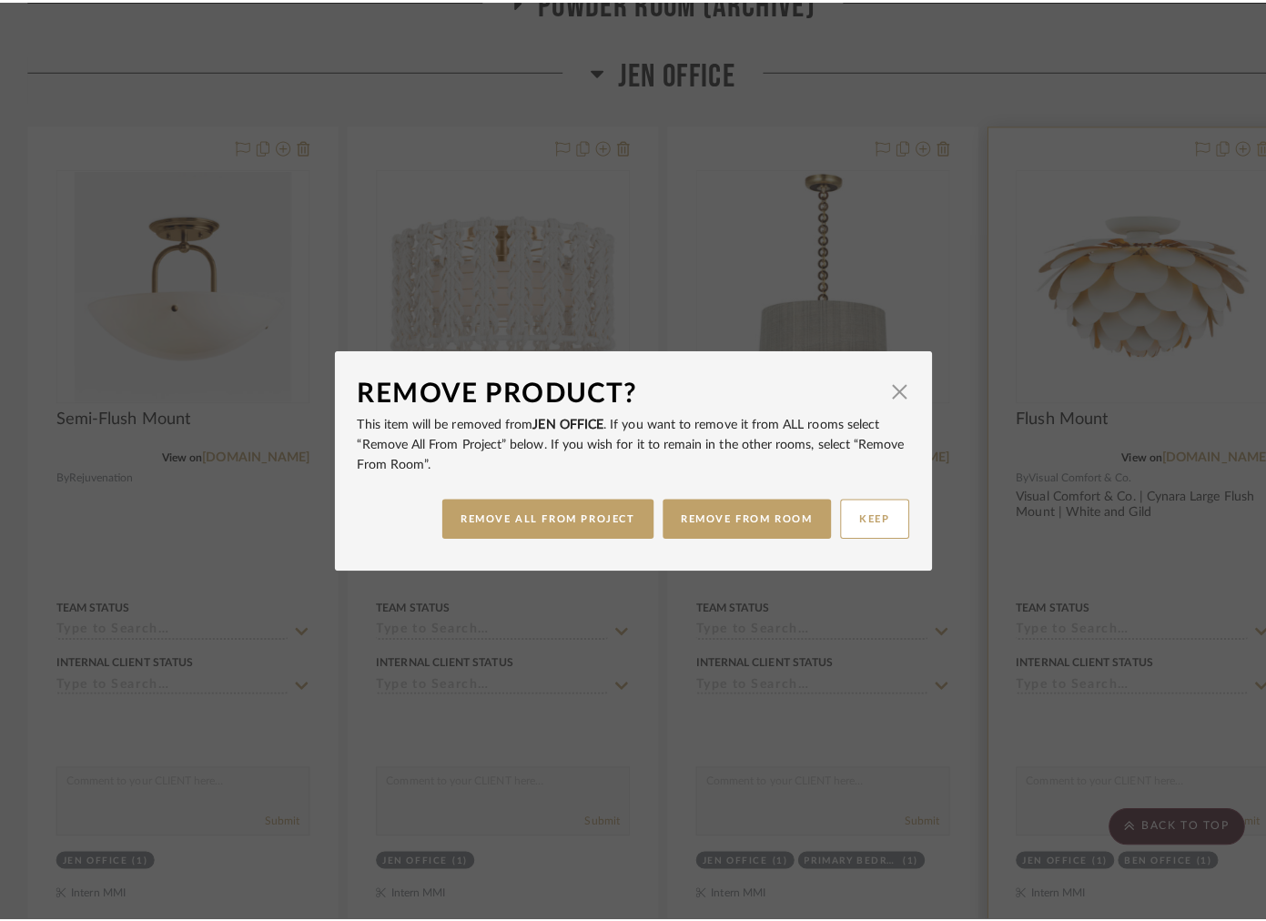
scroll to position [0, 0]
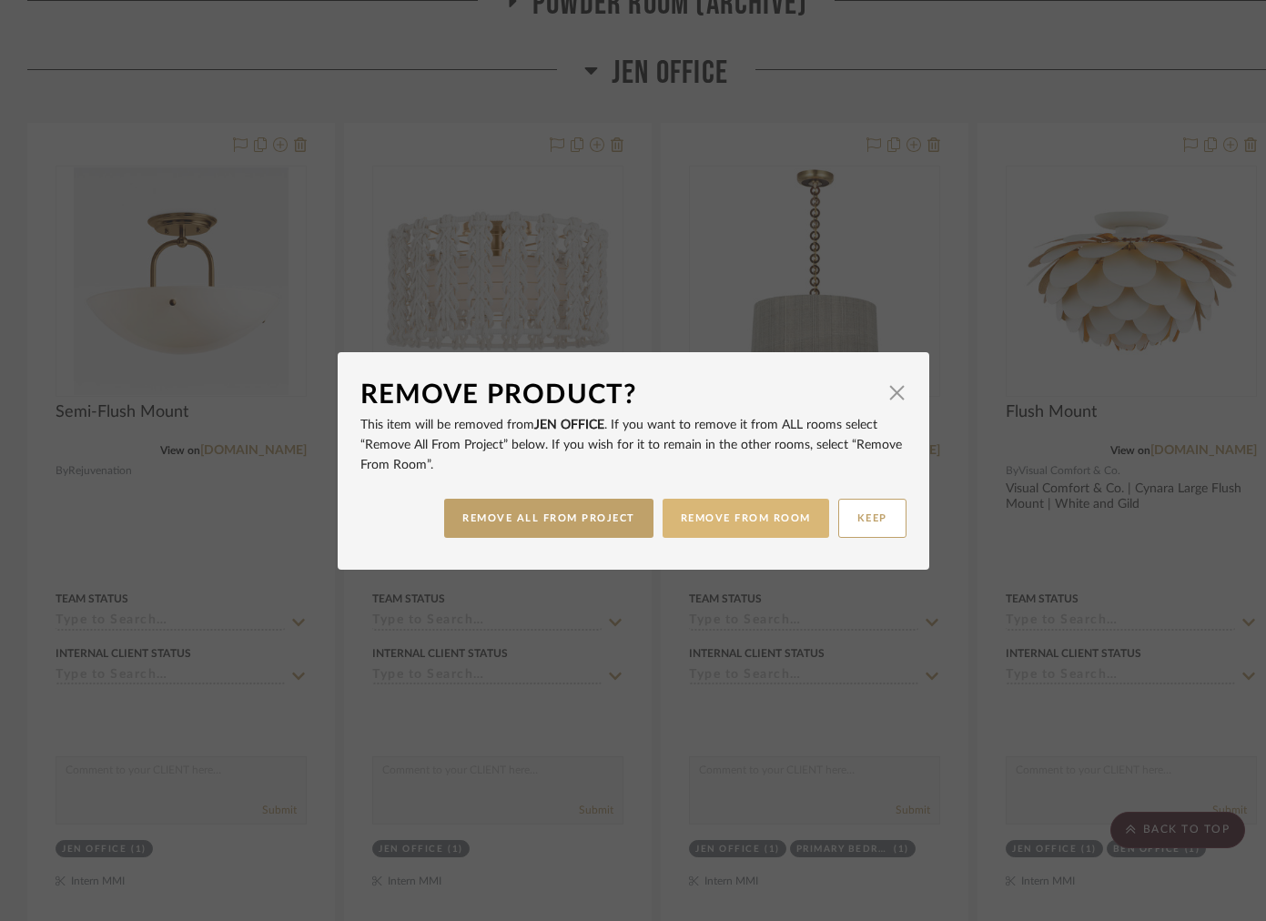
click at [737, 523] on button "REMOVE FROM ROOM" at bounding box center [746, 518] width 167 height 39
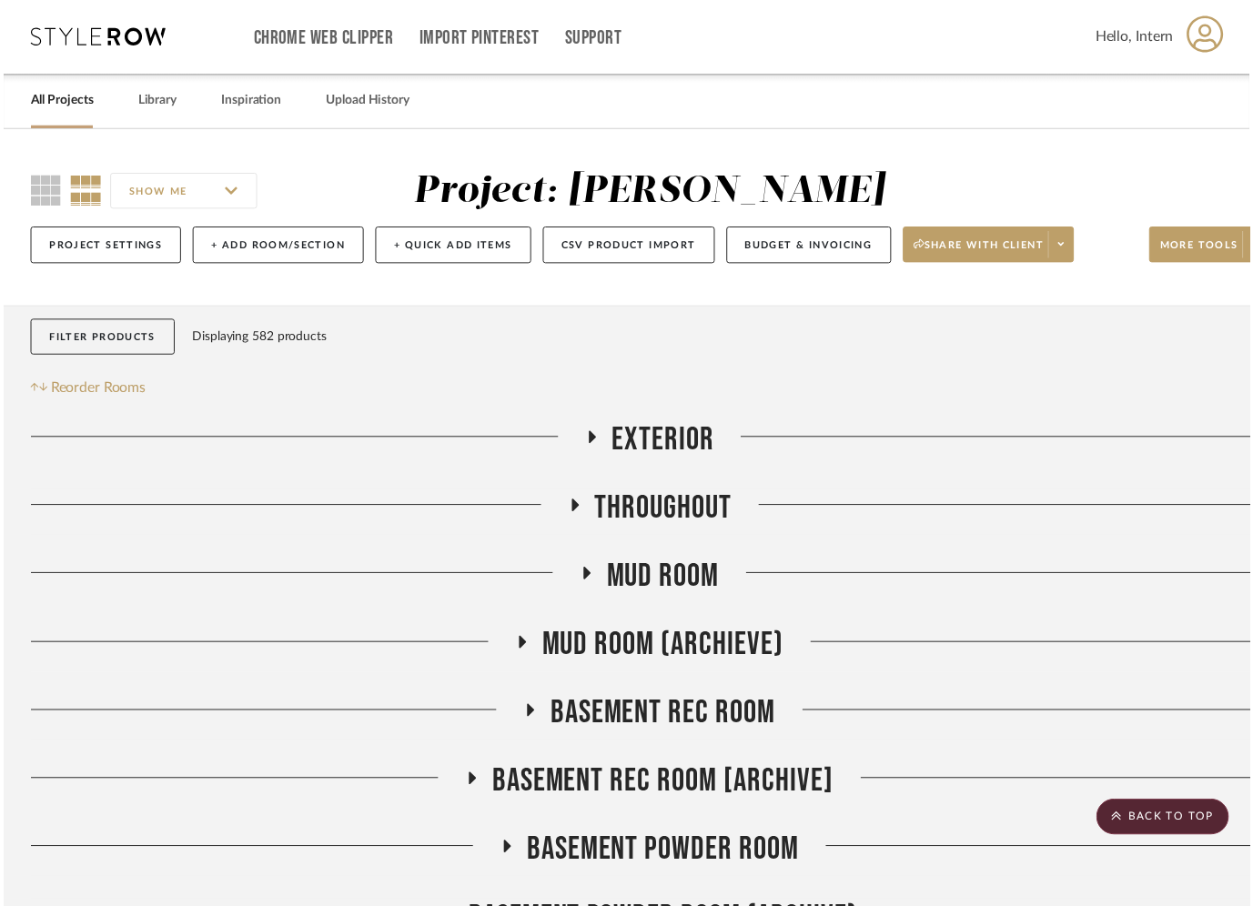
scroll to position [2107, 0]
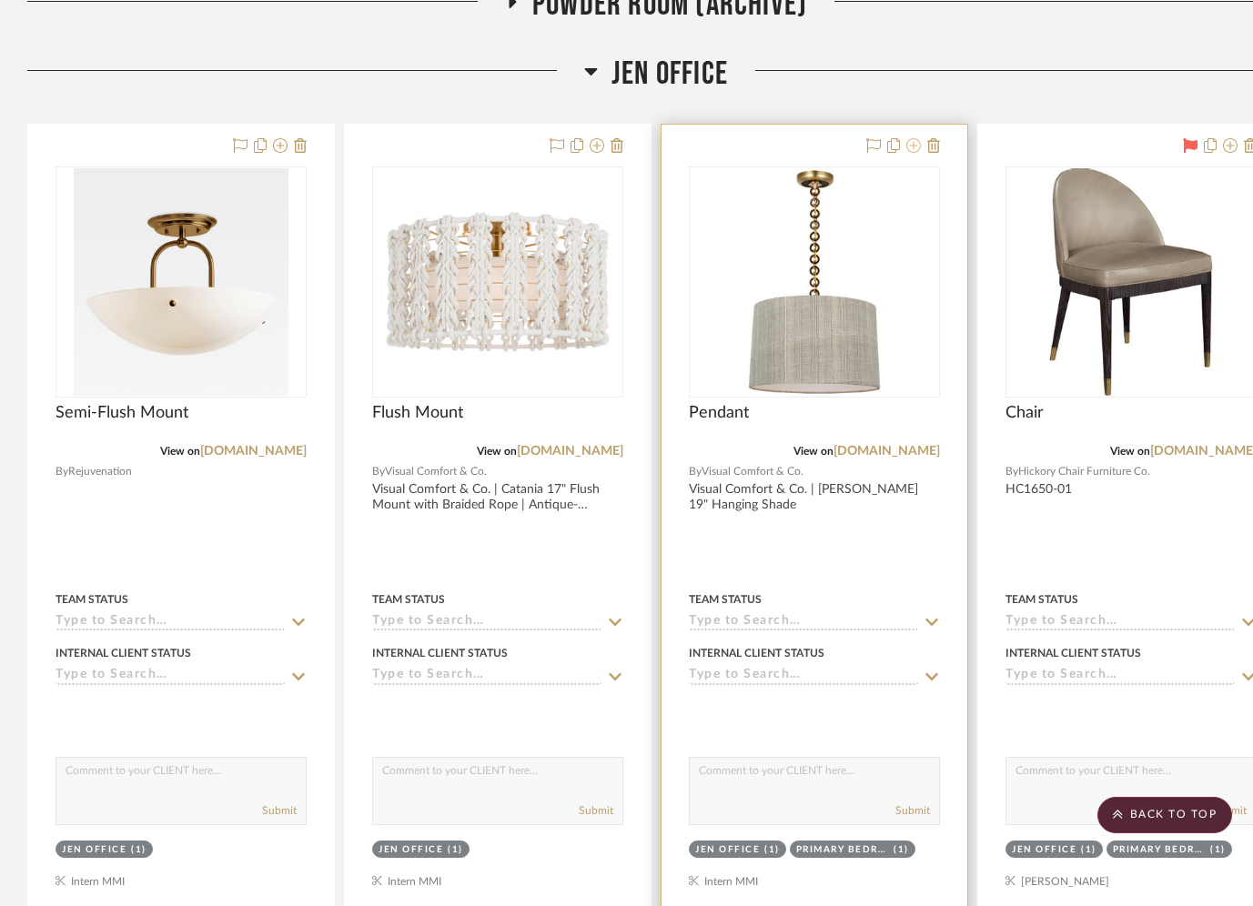
click at [914, 147] on icon at bounding box center [913, 145] width 15 height 15
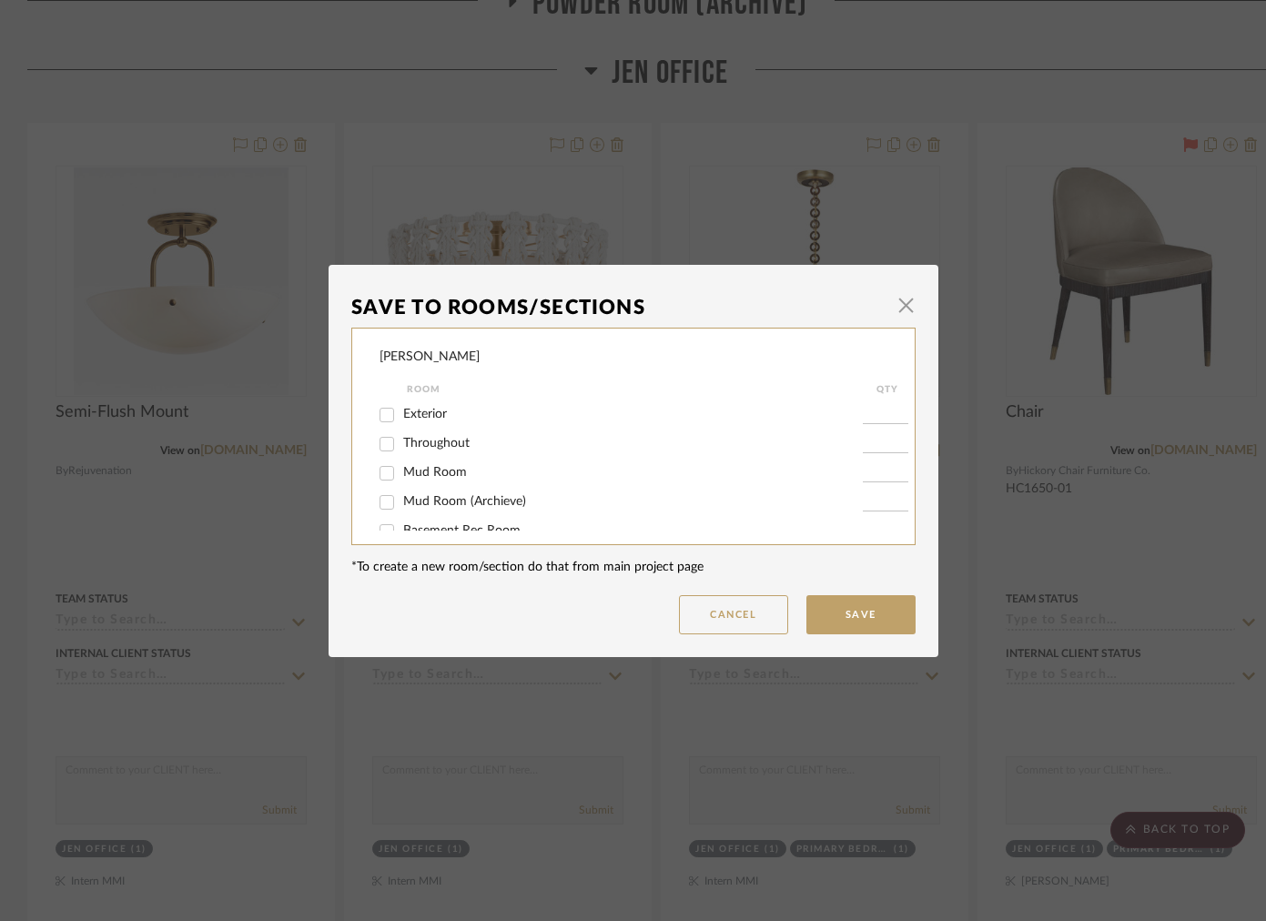
scroll to position [1104, 0]
click at [450, 511] on span "Ben Office" at bounding box center [432, 510] width 59 height 13
click at [401, 511] on input "Ben Office" at bounding box center [386, 511] width 29 height 29
checkbox input "true"
type input "1"
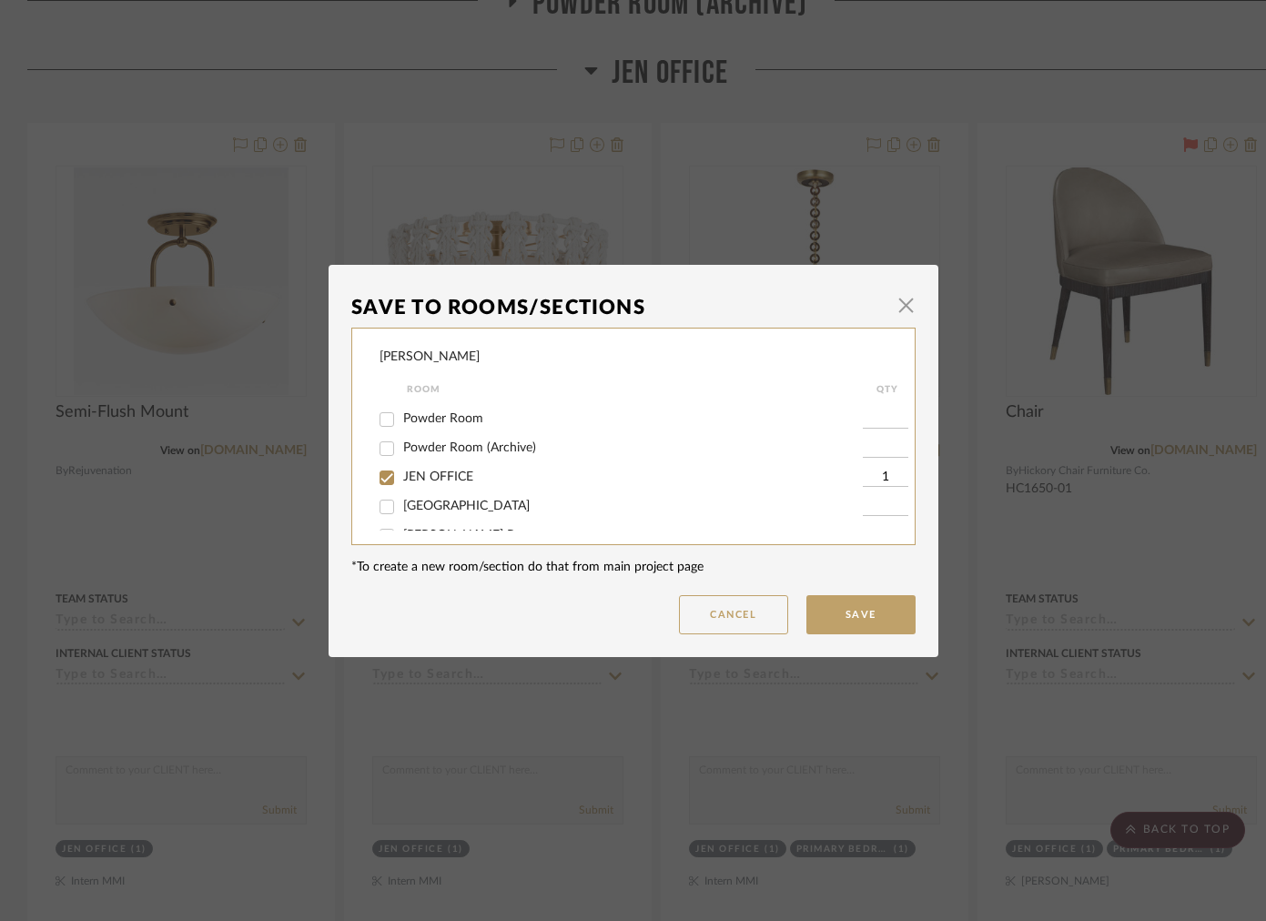
scroll to position [690, 0]
click at [420, 459] on span "JEN OFFICE" at bounding box center [438, 452] width 70 height 13
click at [401, 468] on input "JEN OFFICE" at bounding box center [386, 453] width 29 height 29
checkbox input "false"
click at [831, 616] on button "Save" at bounding box center [860, 614] width 109 height 39
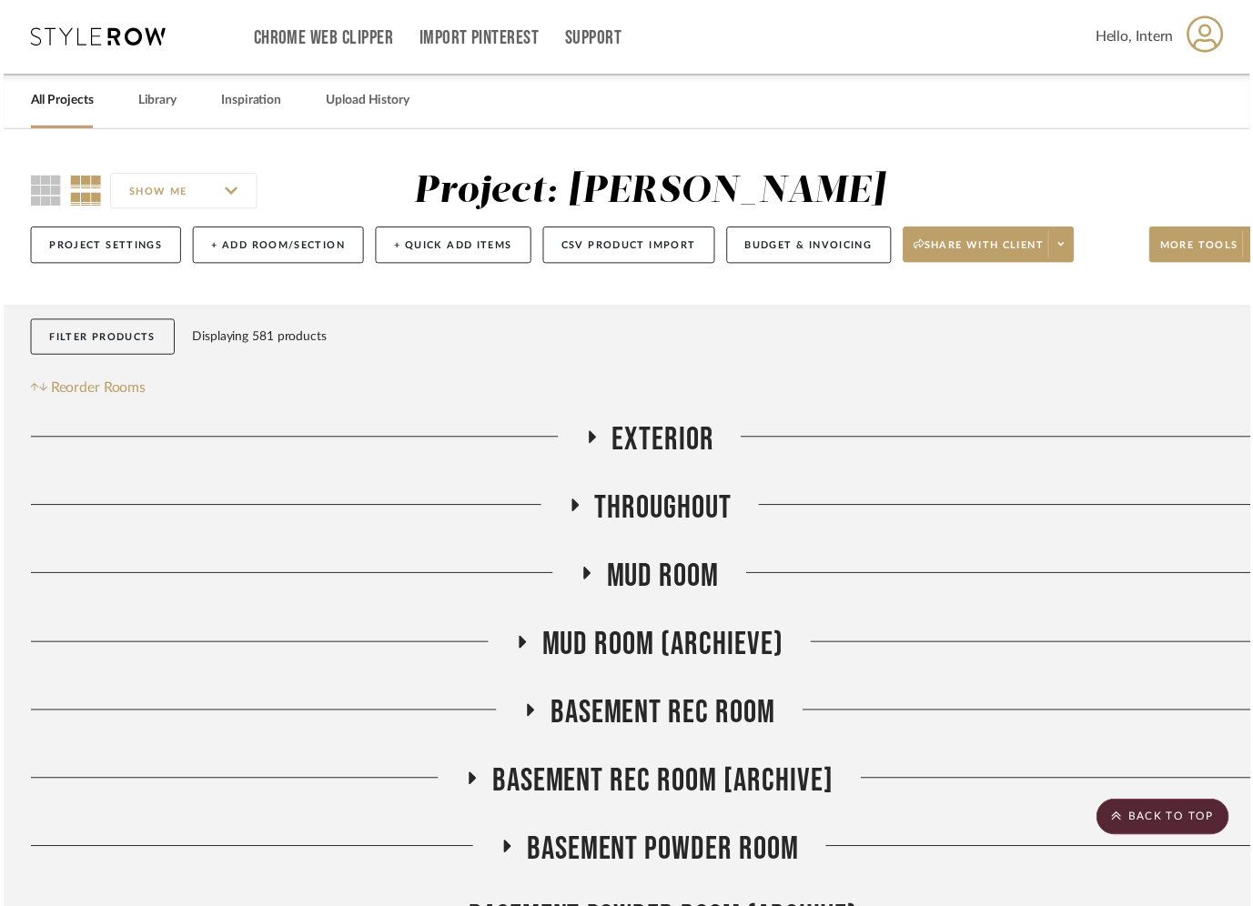
scroll to position [2107, 0]
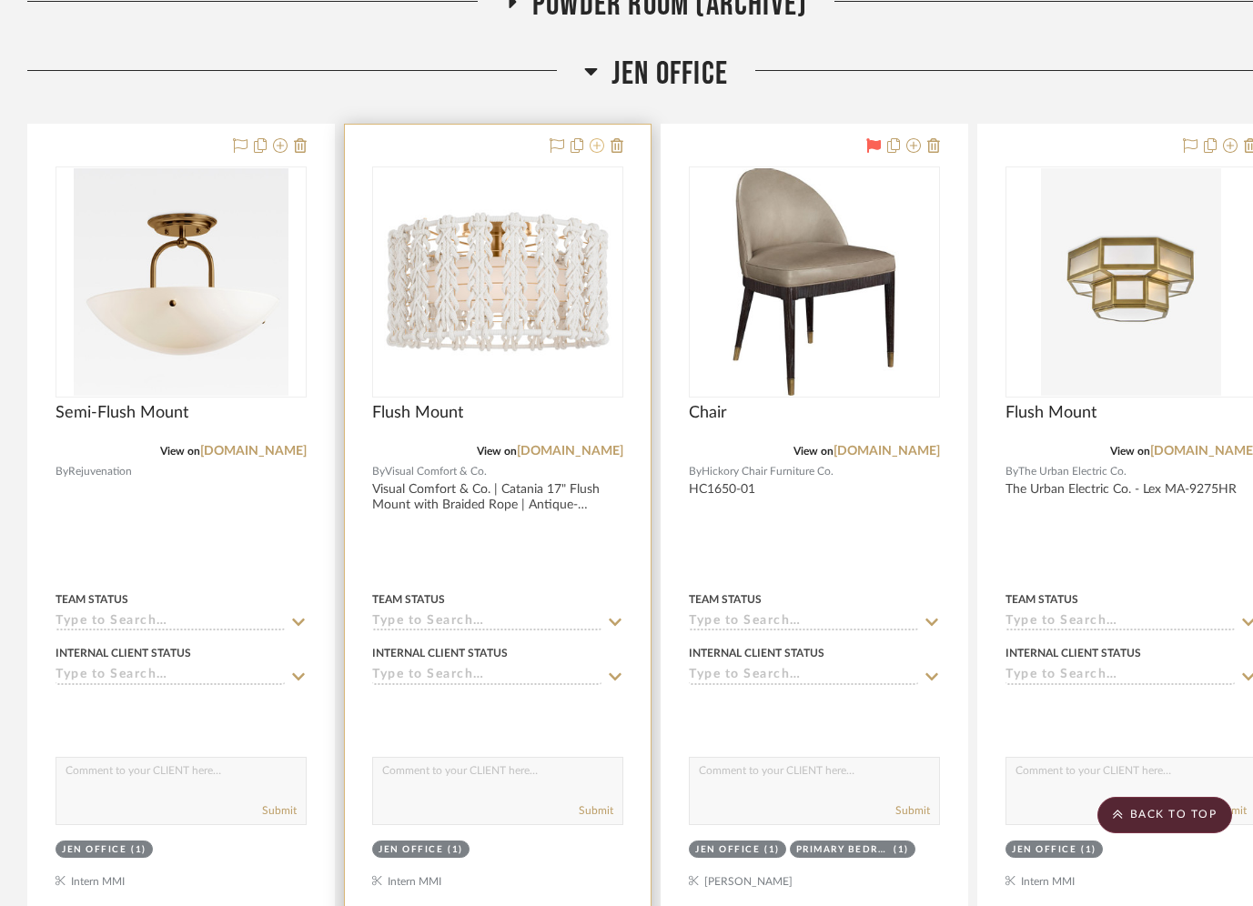
click at [598, 147] on icon at bounding box center [597, 145] width 15 height 15
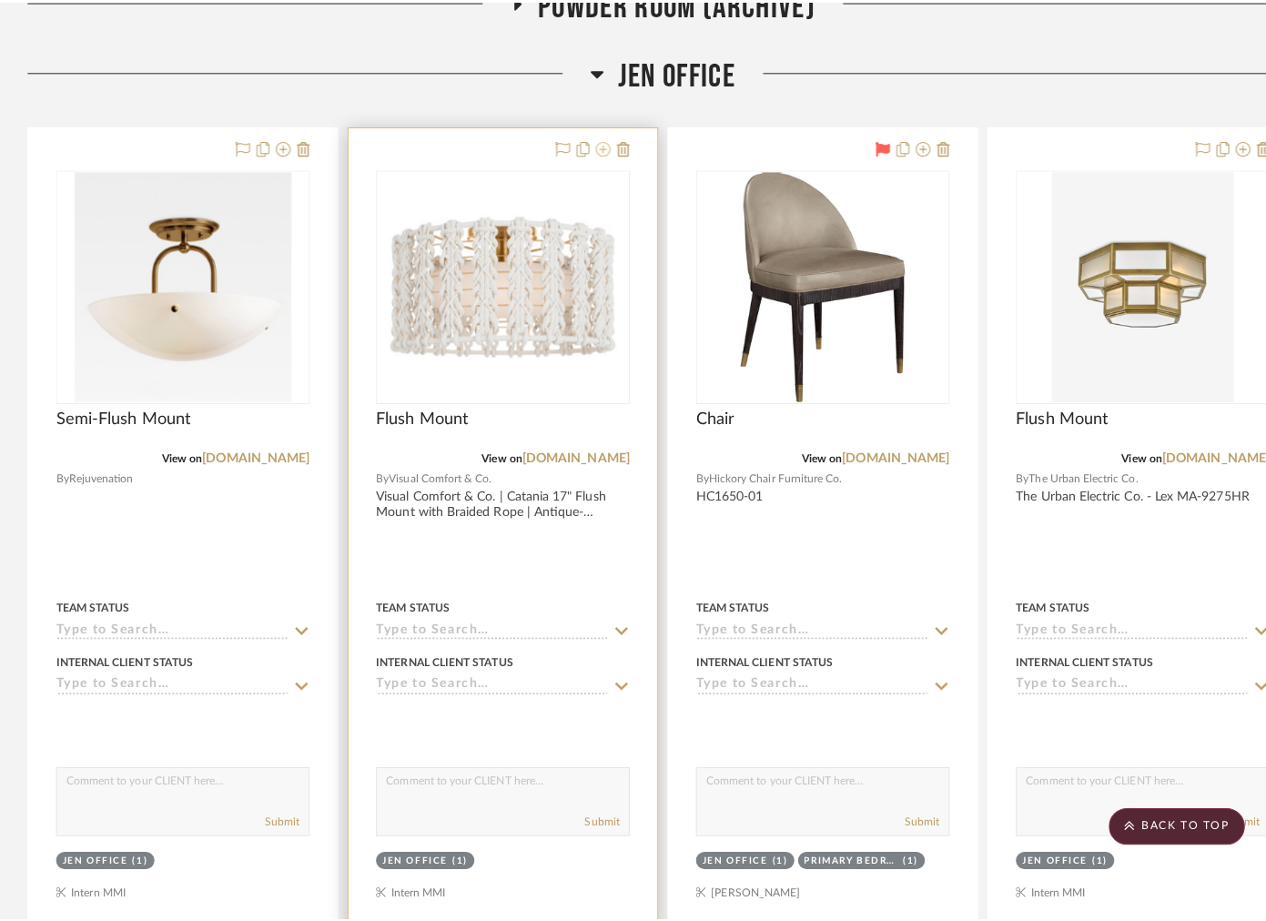
scroll to position [0, 0]
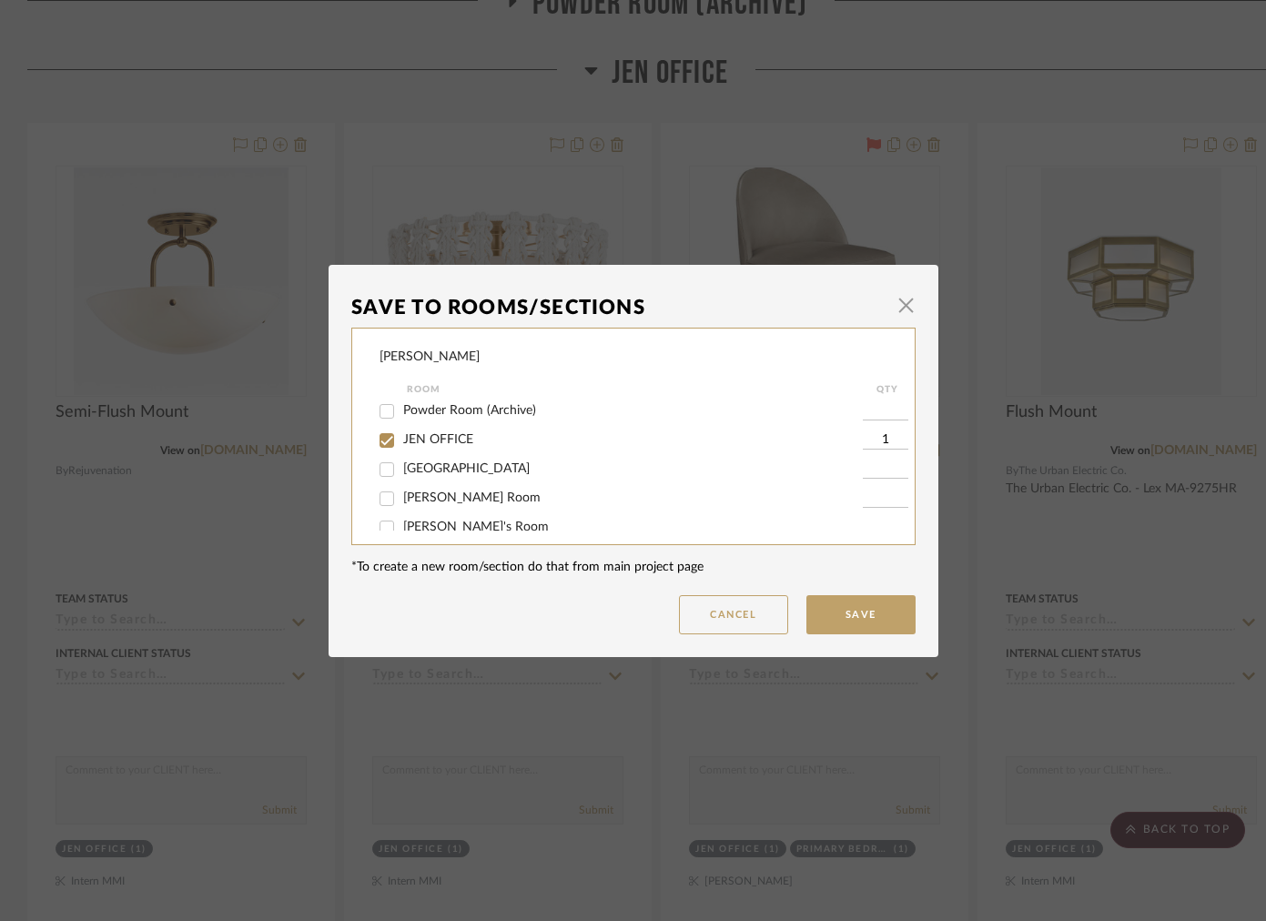
click at [438, 446] on span "JEN OFFICE" at bounding box center [438, 439] width 70 height 13
click at [401, 455] on input "JEN OFFICE" at bounding box center [386, 440] width 29 height 29
checkbox input "false"
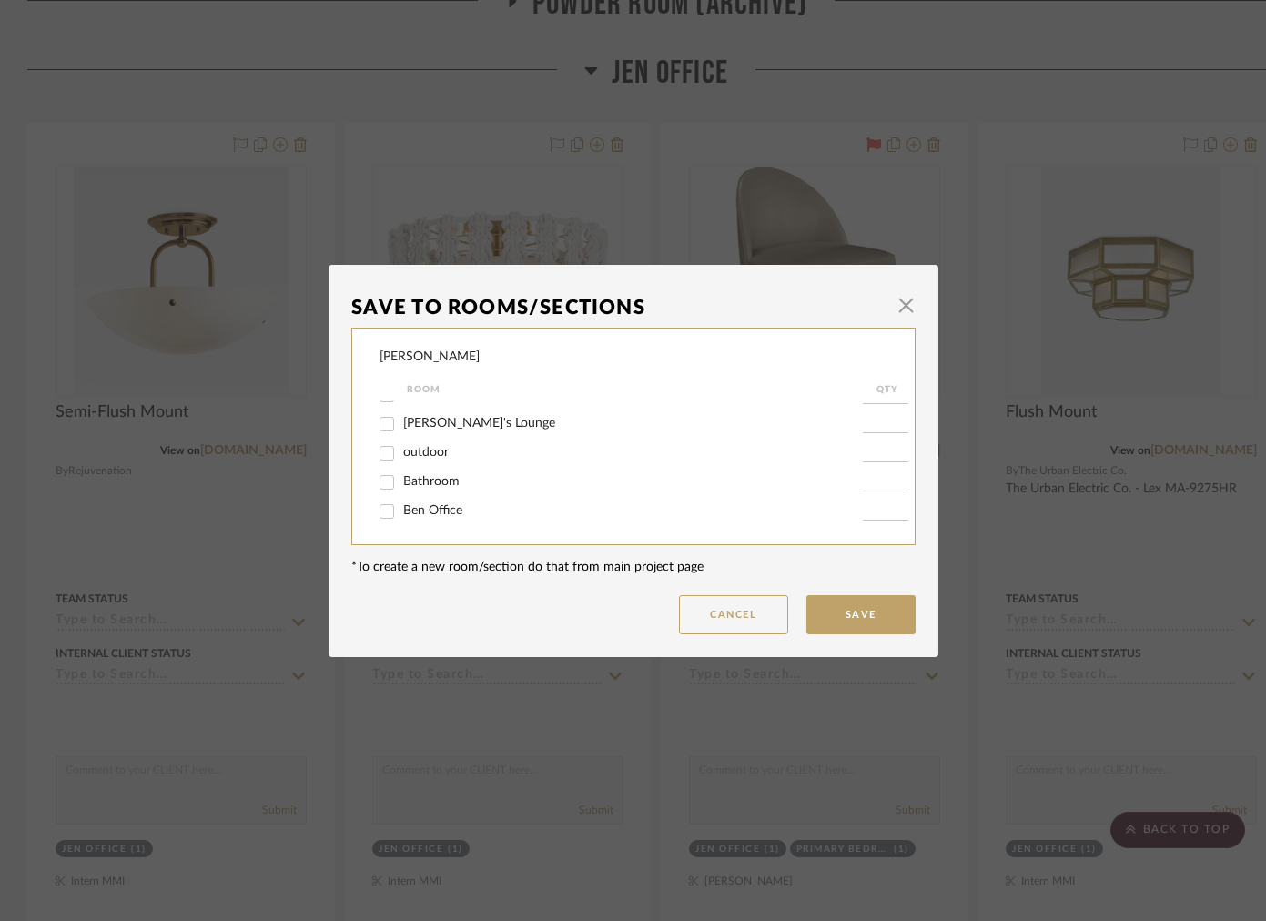
click at [435, 504] on span "Ben Office" at bounding box center [432, 510] width 59 height 13
click at [401, 503] on input "Ben Office" at bounding box center [386, 511] width 29 height 29
checkbox input "true"
type input "1"
click at [832, 612] on button "Save" at bounding box center [860, 614] width 109 height 39
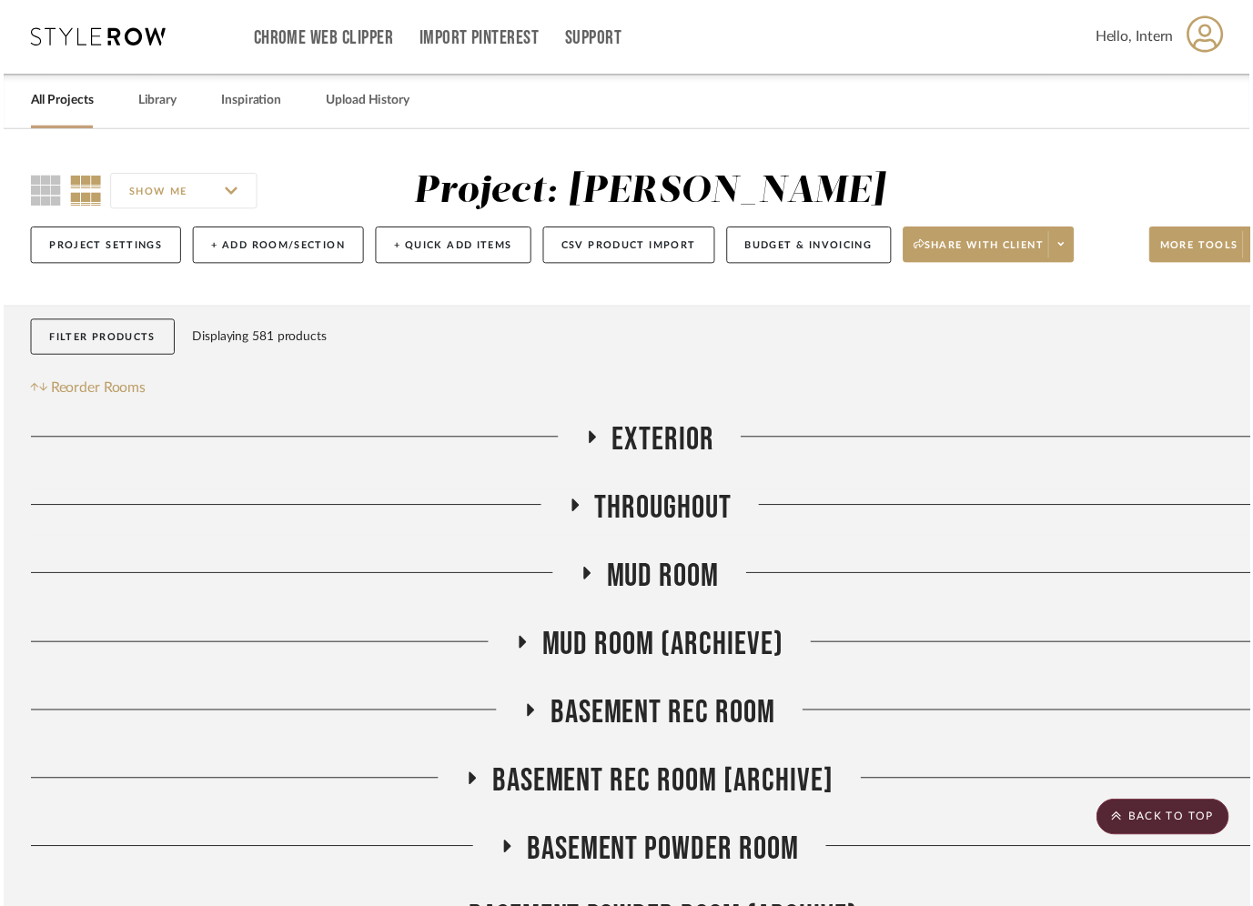
scroll to position [2107, 0]
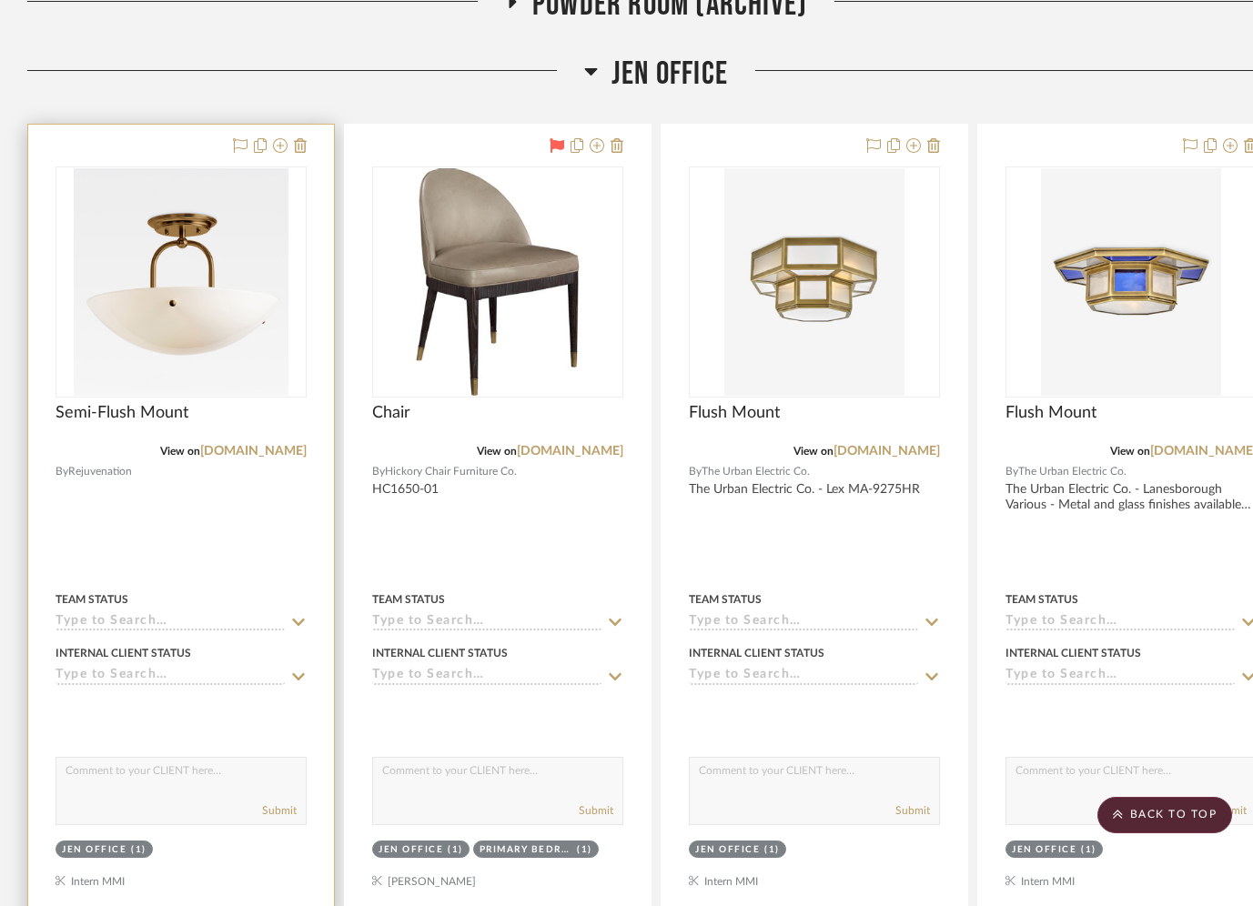
click at [268, 148] on div at bounding box center [267, 147] width 80 height 22
click at [278, 149] on icon at bounding box center [280, 145] width 15 height 15
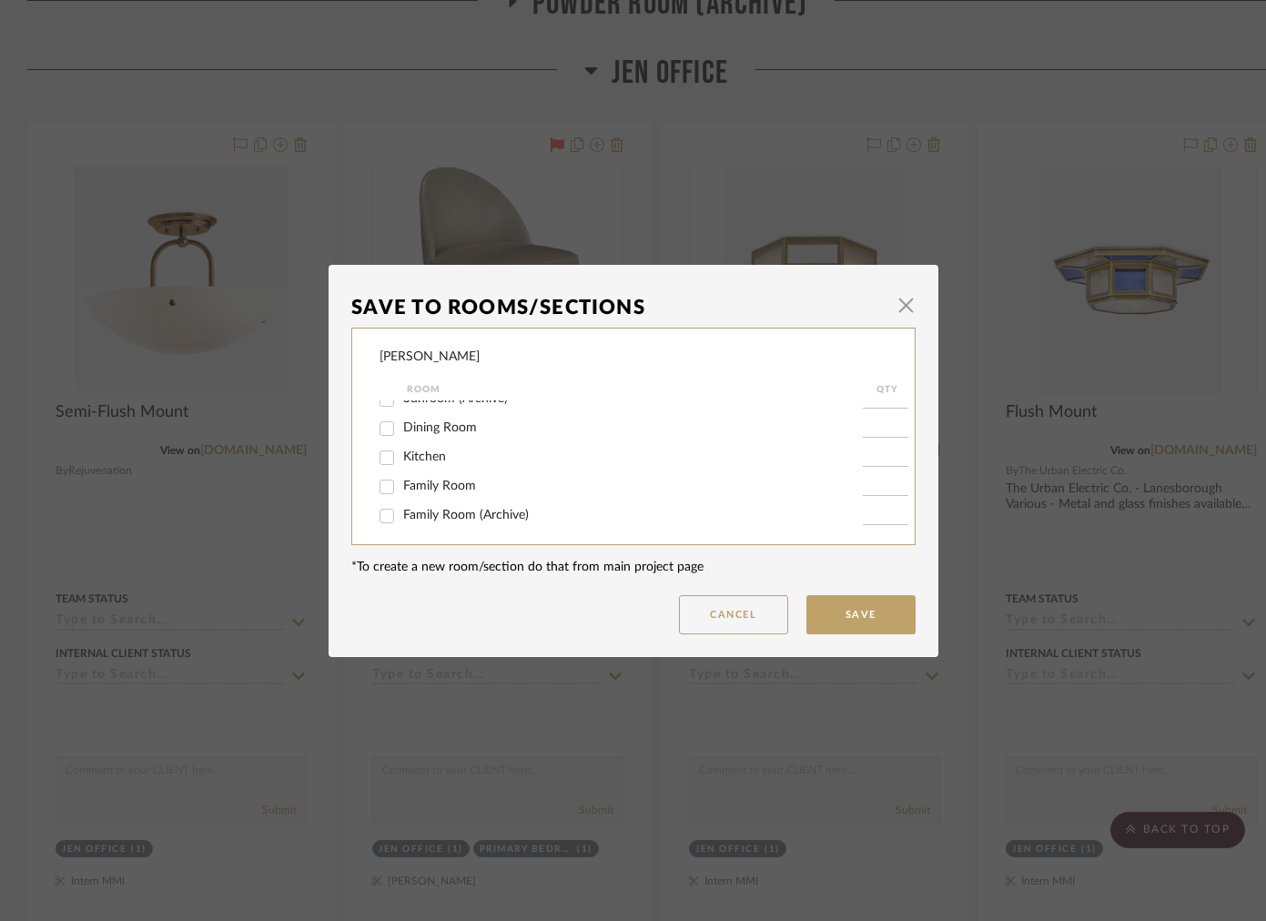
scroll to position [686, 0]
click at [403, 462] on span "JEN OFFICE" at bounding box center [438, 456] width 70 height 13
click at [401, 471] on input "JEN OFFICE" at bounding box center [386, 456] width 29 height 29
checkbox input "false"
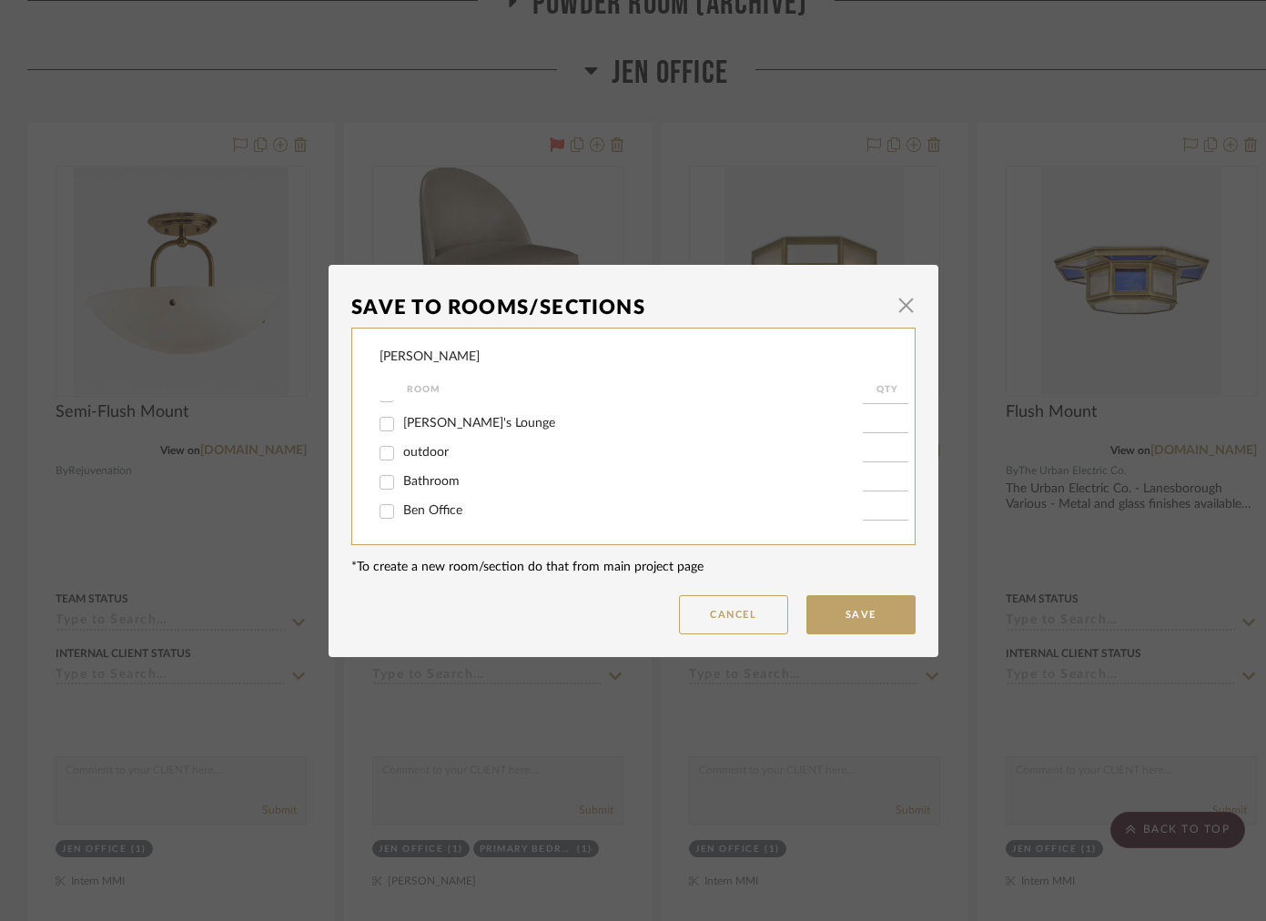
click at [434, 513] on span "Ben Office" at bounding box center [432, 510] width 59 height 13
click at [401, 513] on input "Ben Office" at bounding box center [386, 511] width 29 height 29
checkbox input "true"
type input "1"
click at [871, 624] on button "Save" at bounding box center [860, 614] width 109 height 39
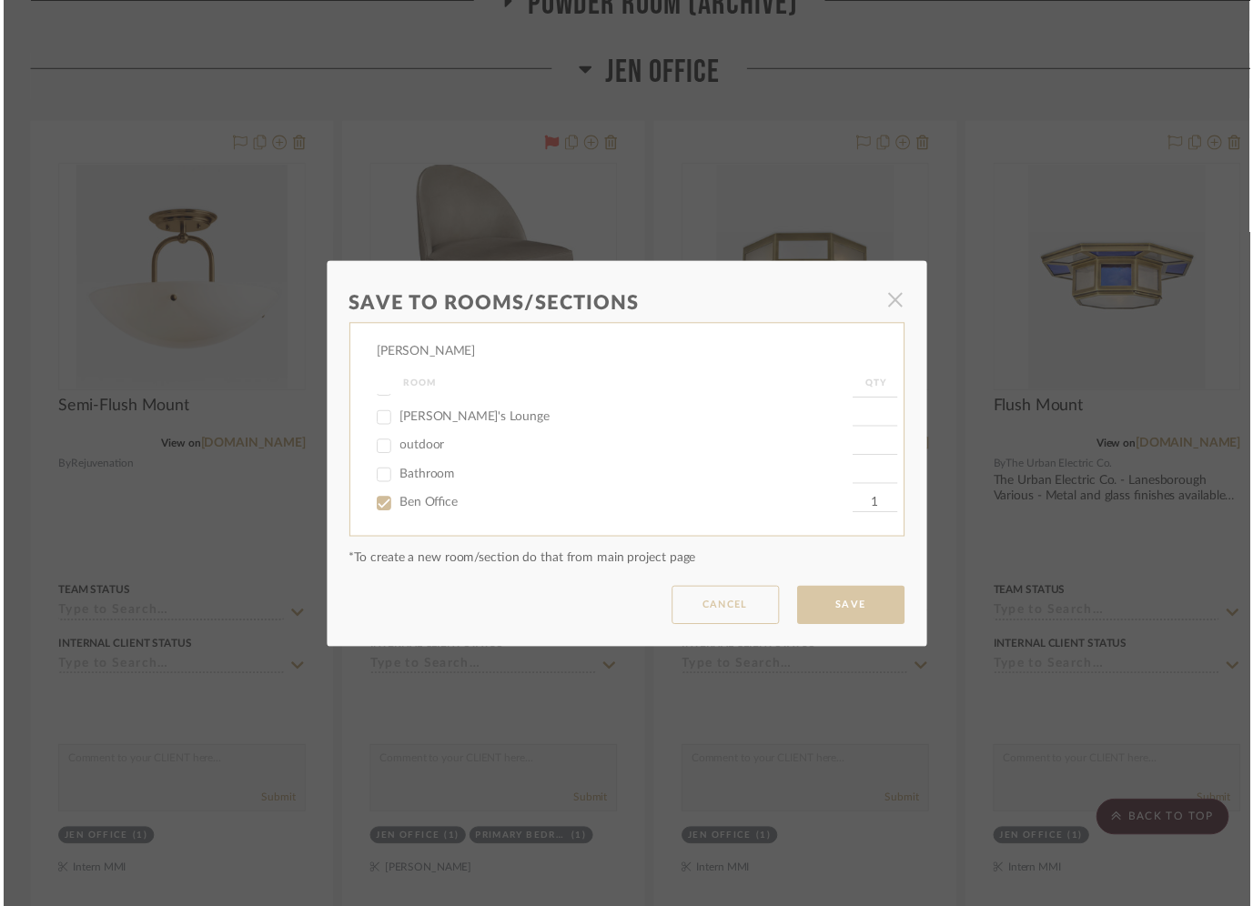
scroll to position [2107, 0]
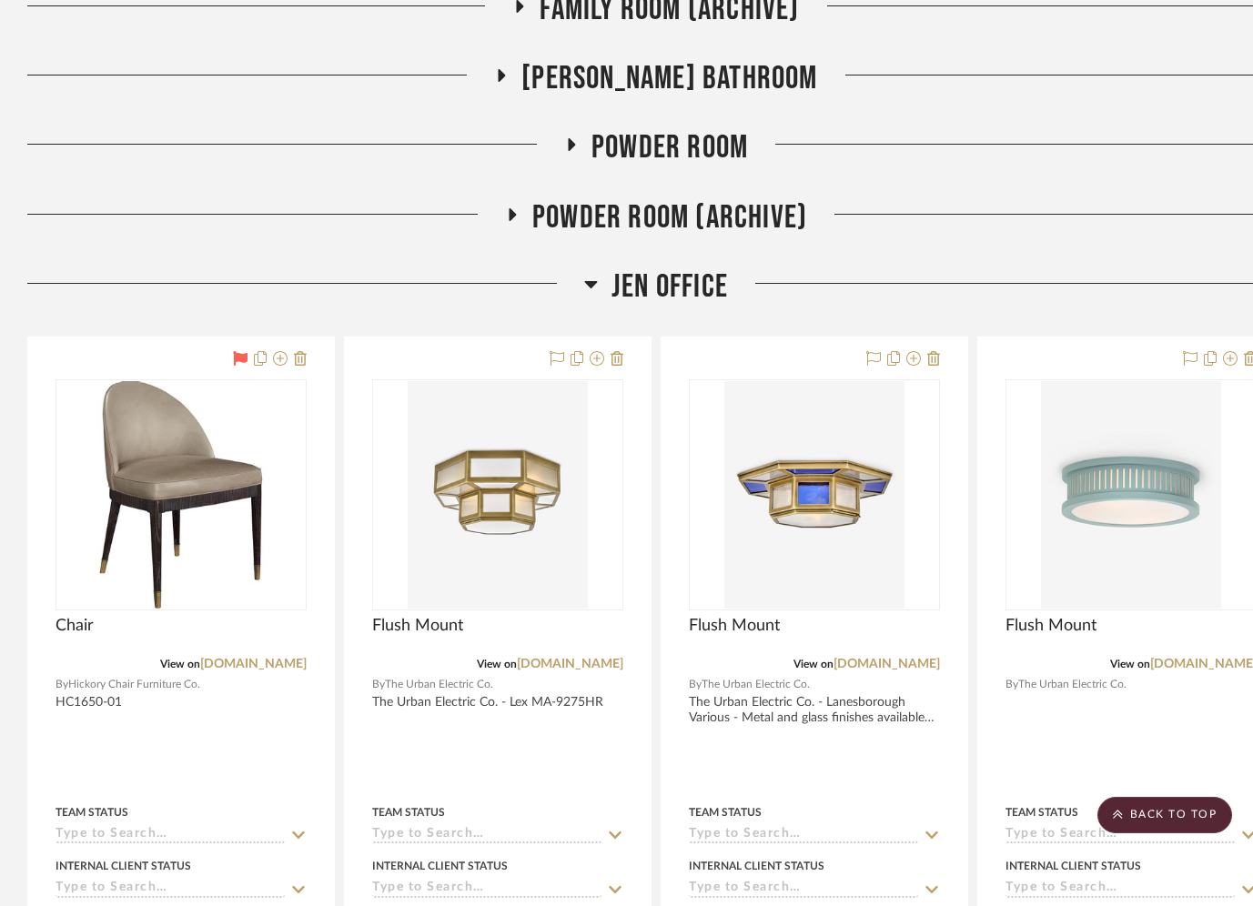
scroll to position [1626, 0]
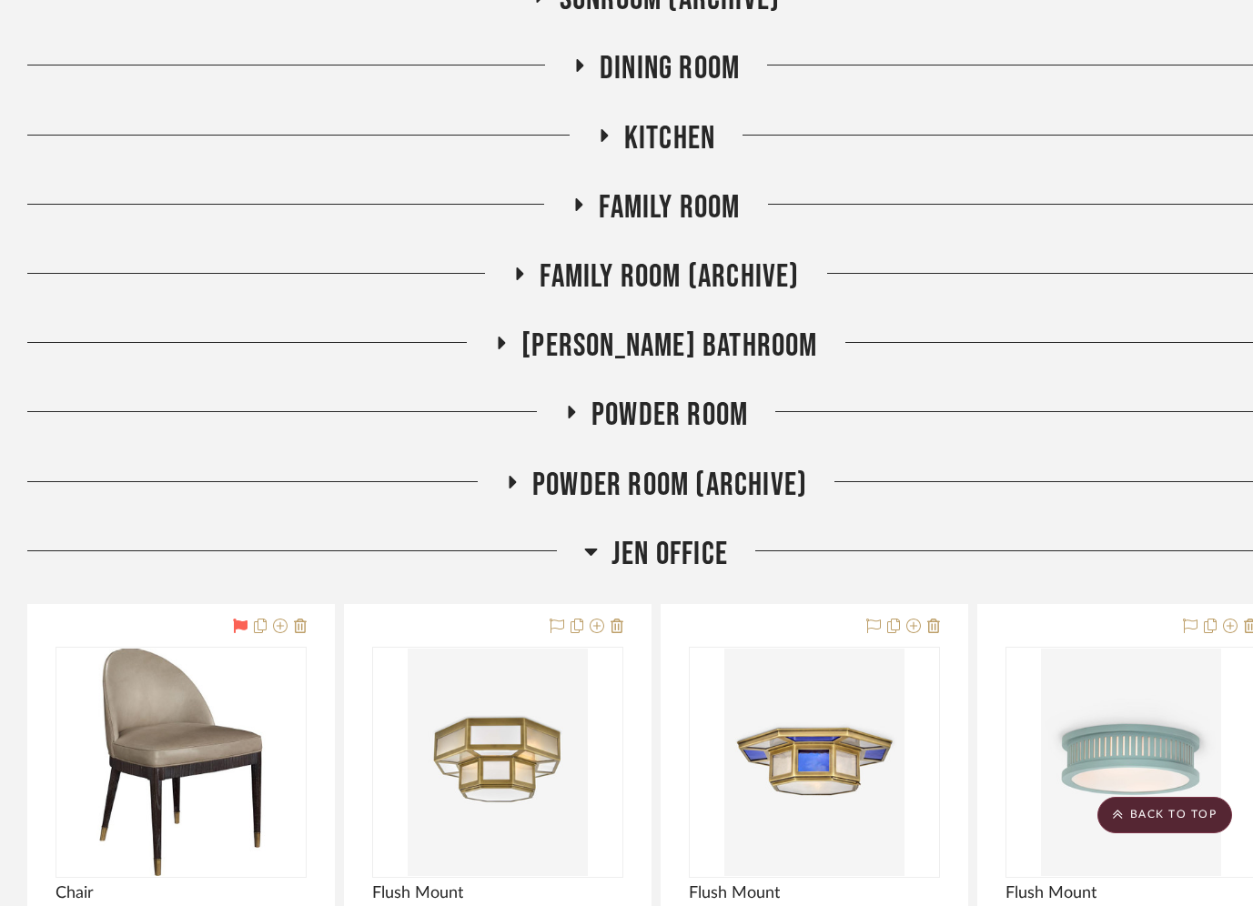
click at [602, 536] on h3 "JEN OFFICE" at bounding box center [656, 554] width 144 height 39
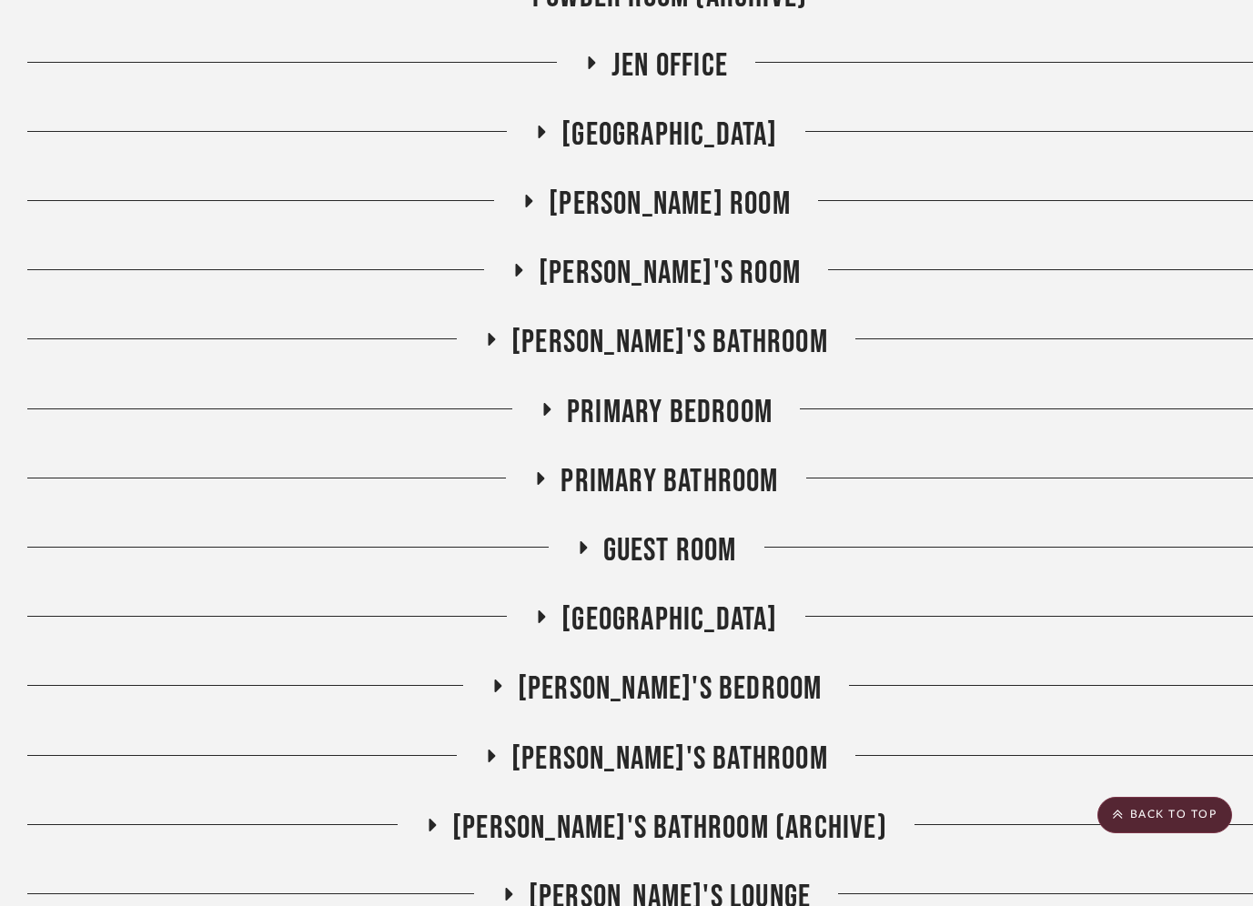
scroll to position [2129, 0]
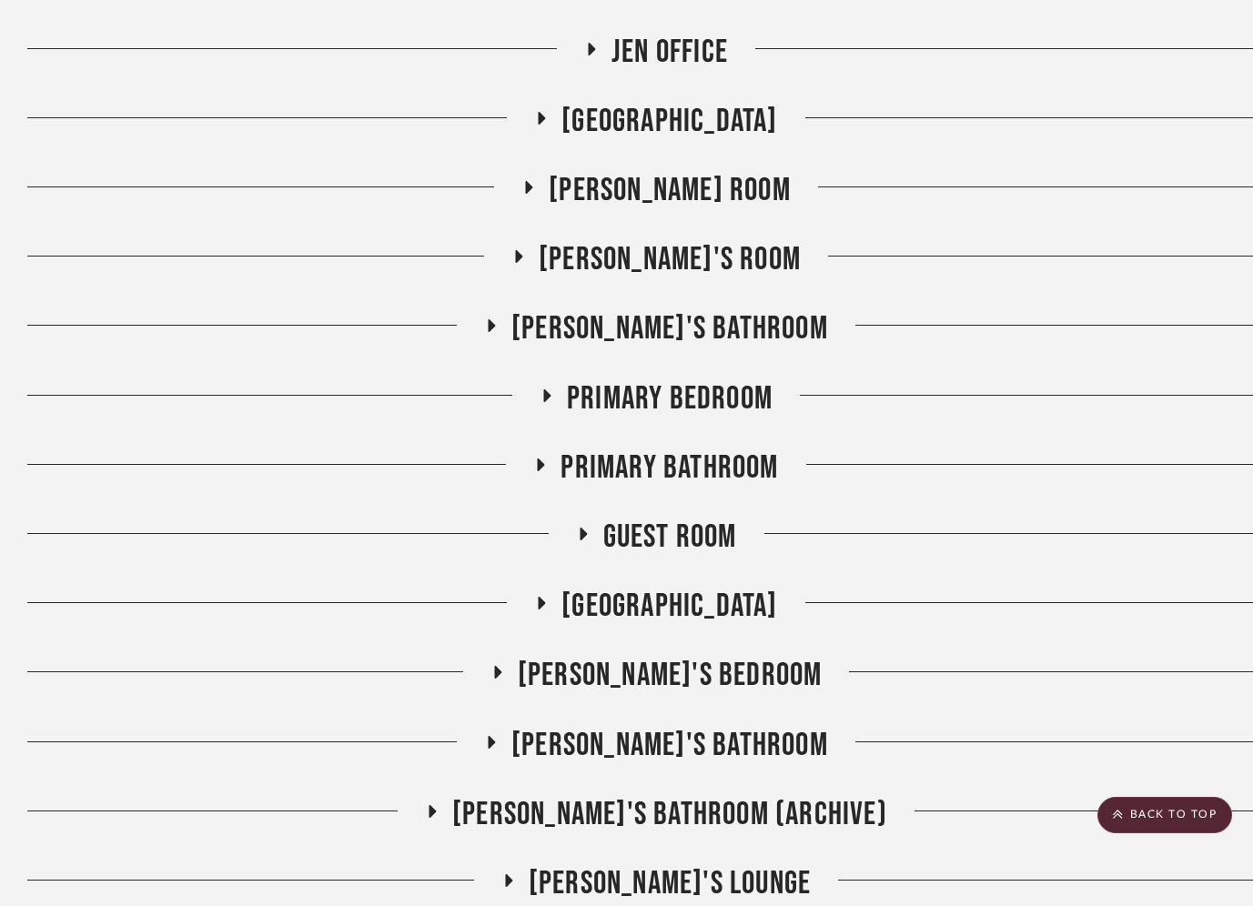
click at [563, 380] on h3 "Primary Bedroom" at bounding box center [656, 398] width 233 height 39
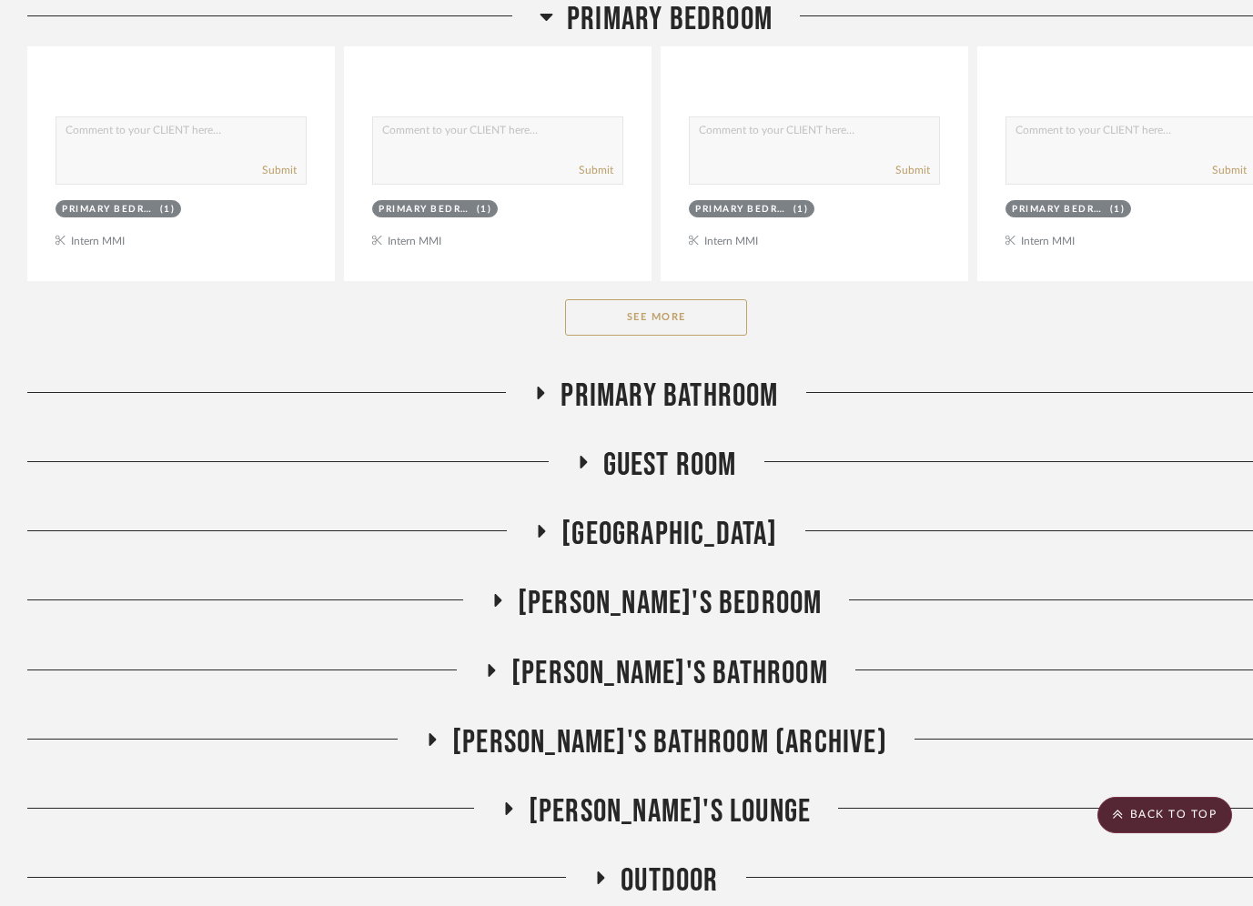
scroll to position [3107, 0]
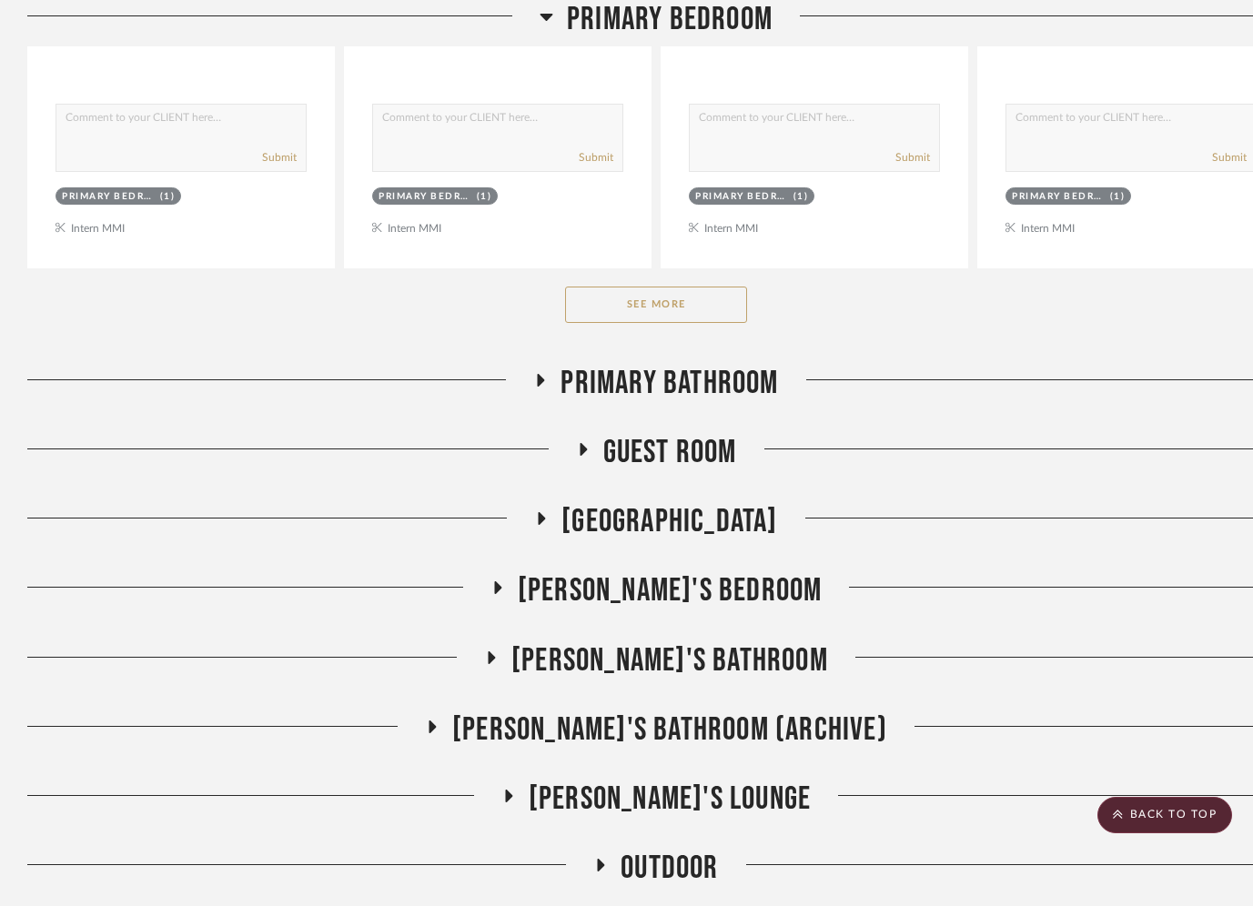
click at [622, 296] on button "See More" at bounding box center [656, 305] width 182 height 36
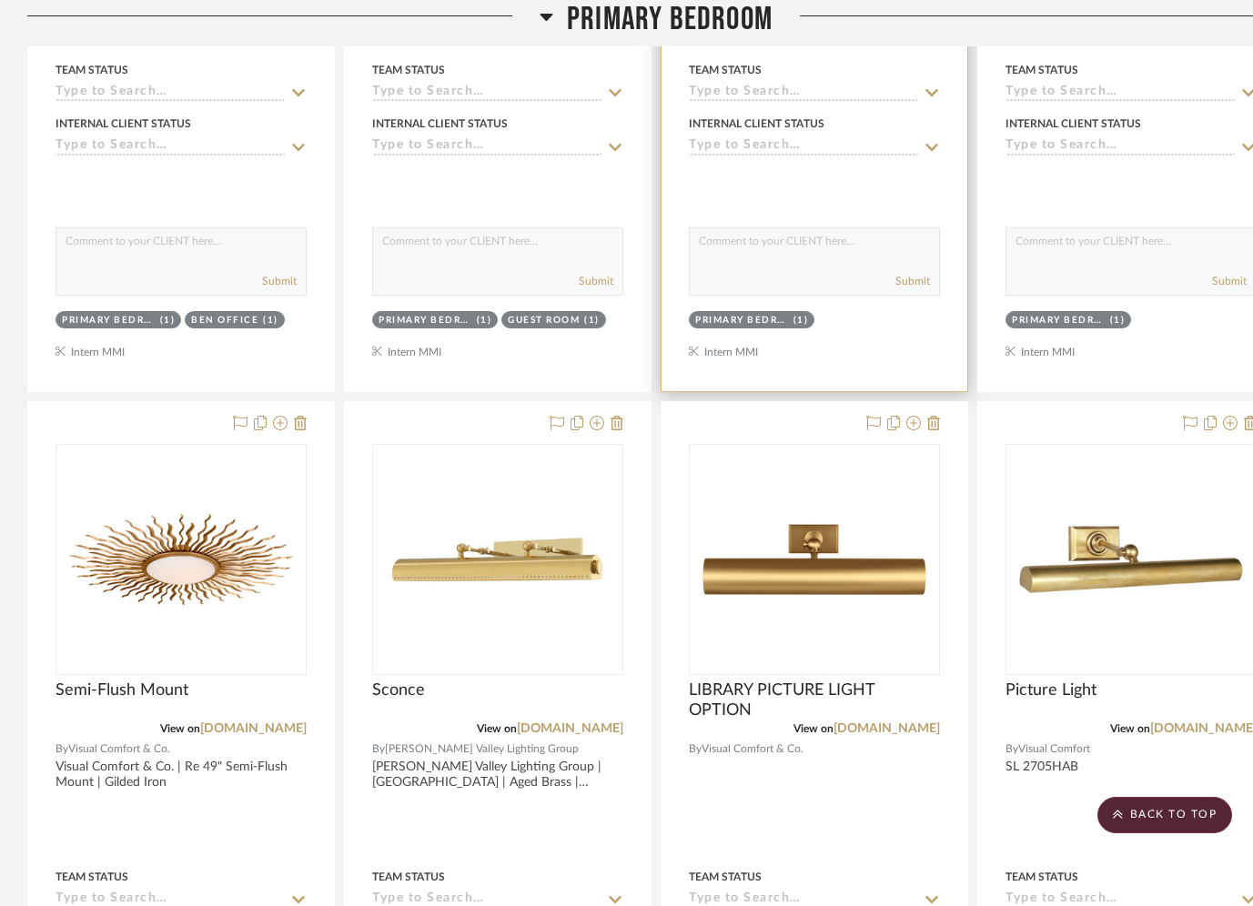
scroll to position [4597, 0]
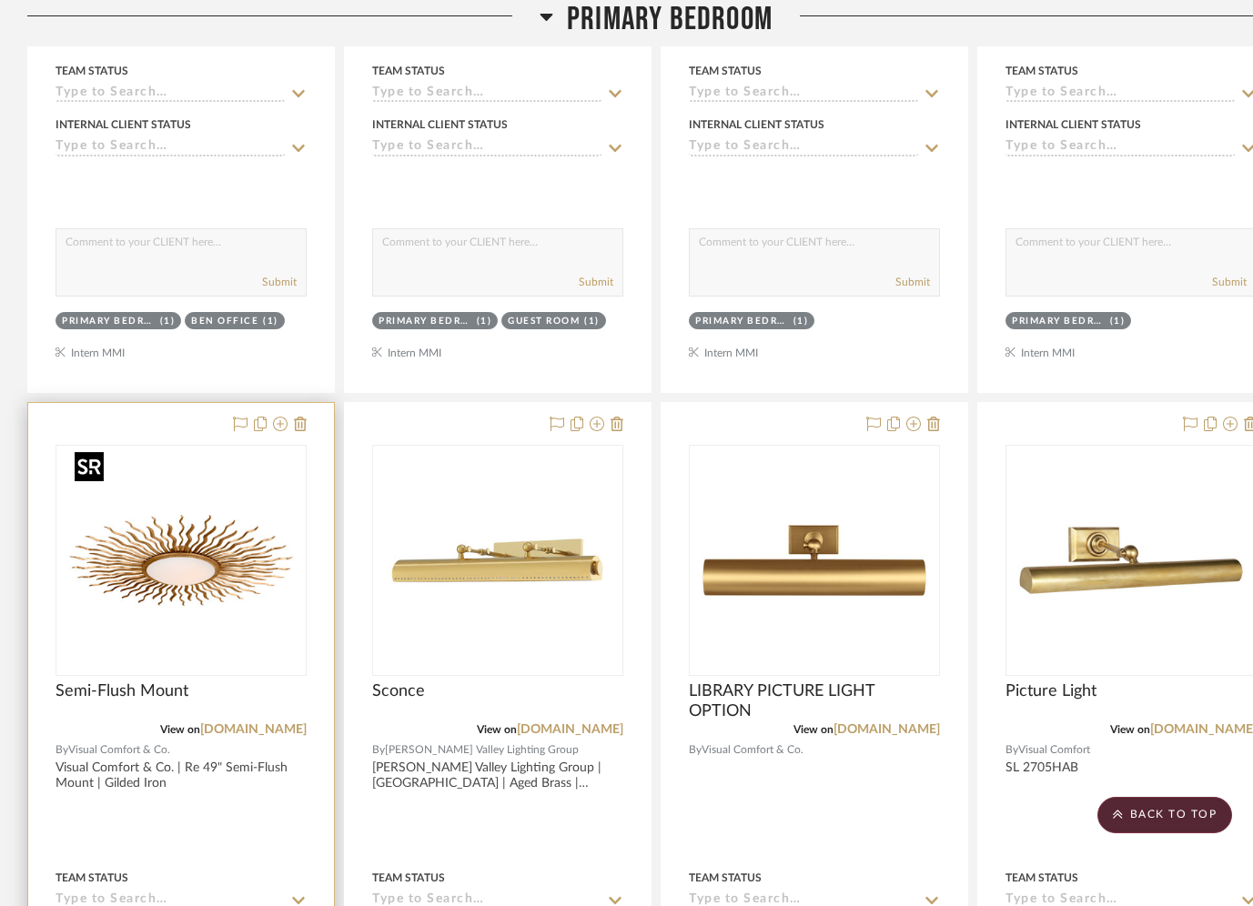
click at [239, 522] on img "0" at bounding box center [181, 561] width 228 height 228
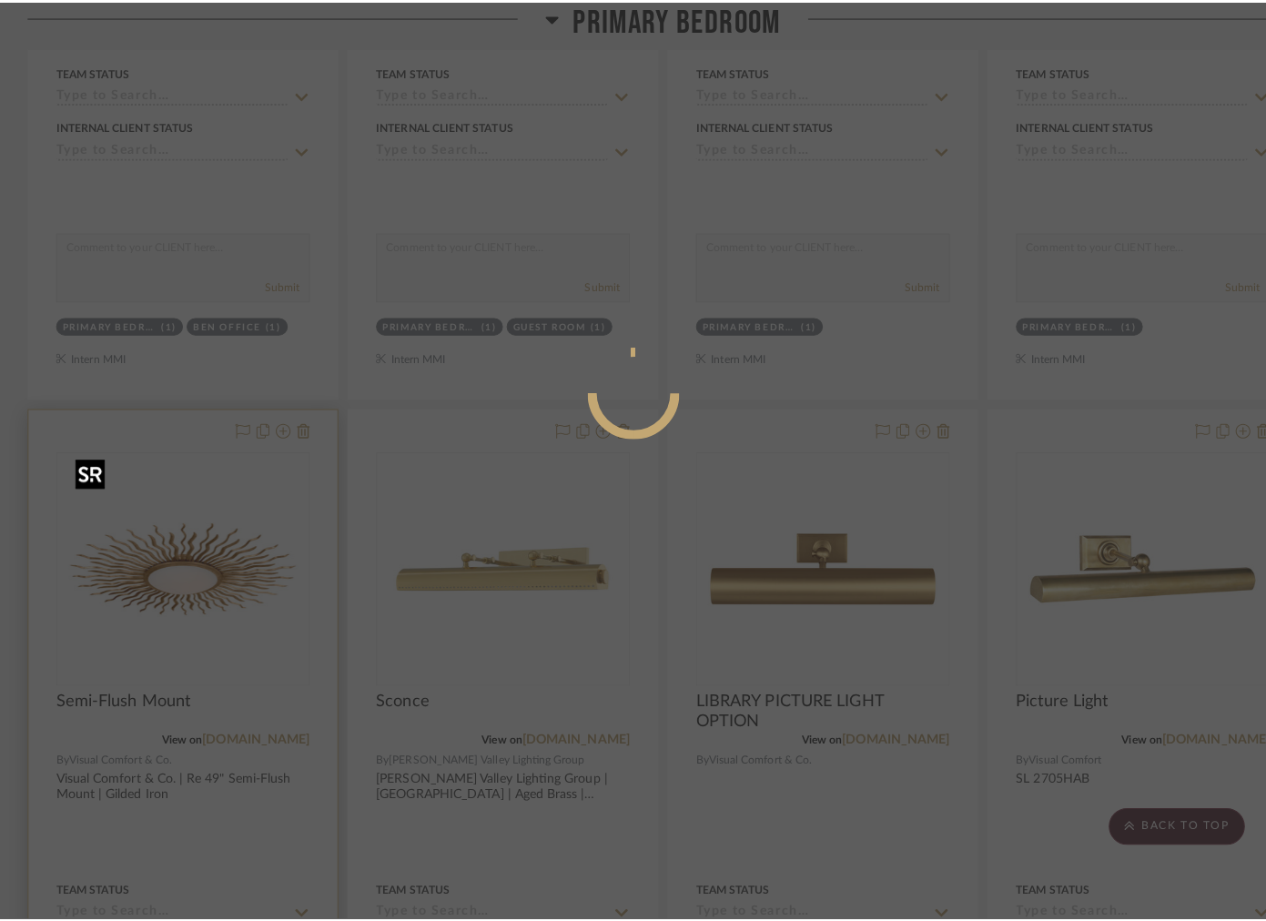
scroll to position [0, 0]
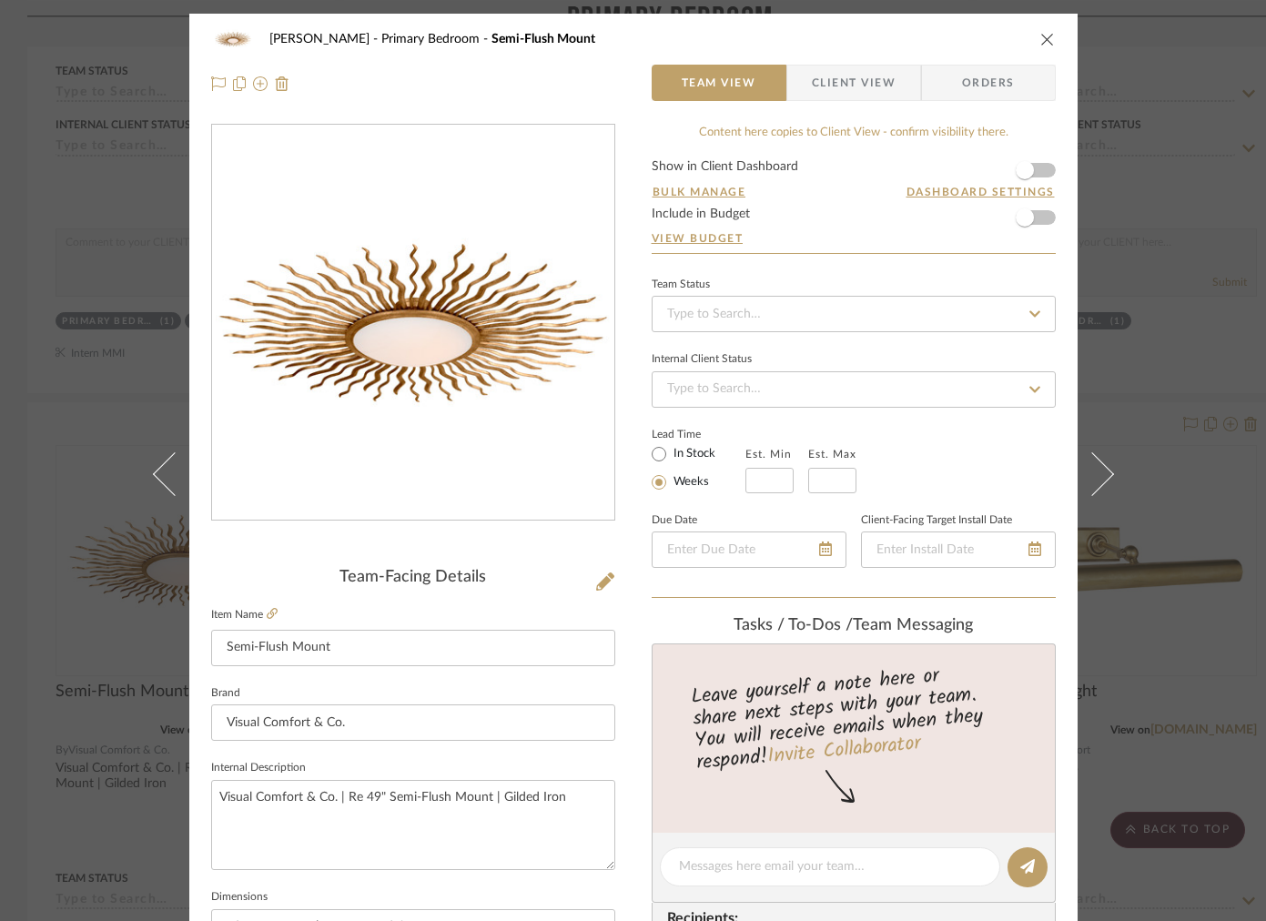
click at [830, 92] on span "Client View" at bounding box center [854, 83] width 84 height 36
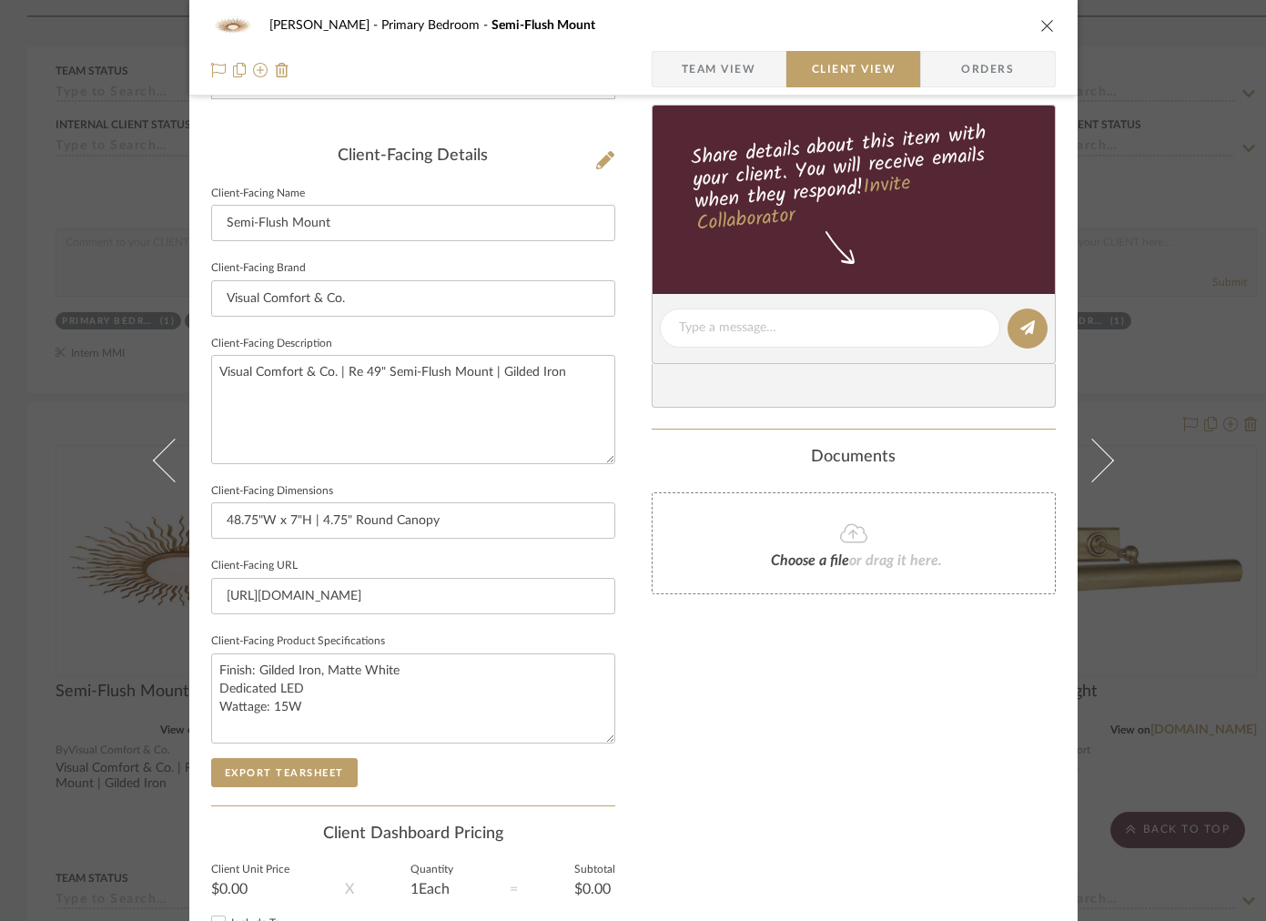
scroll to position [577, 0]
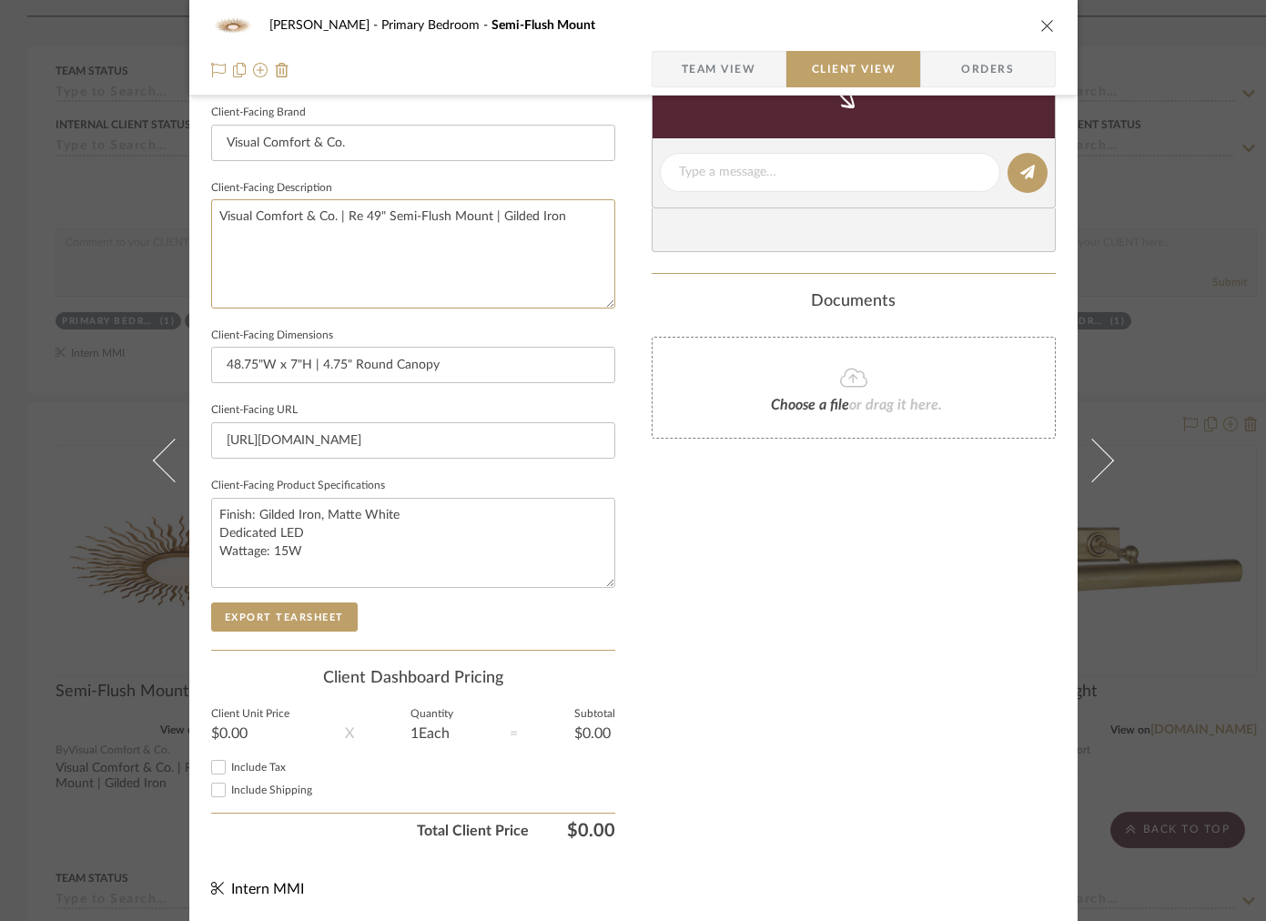
drag, startPoint x: 580, startPoint y: 232, endPoint x: -16, endPoint y: 208, distance: 596.6
click at [282, 617] on button "Export Tearsheet" at bounding box center [284, 616] width 147 height 29
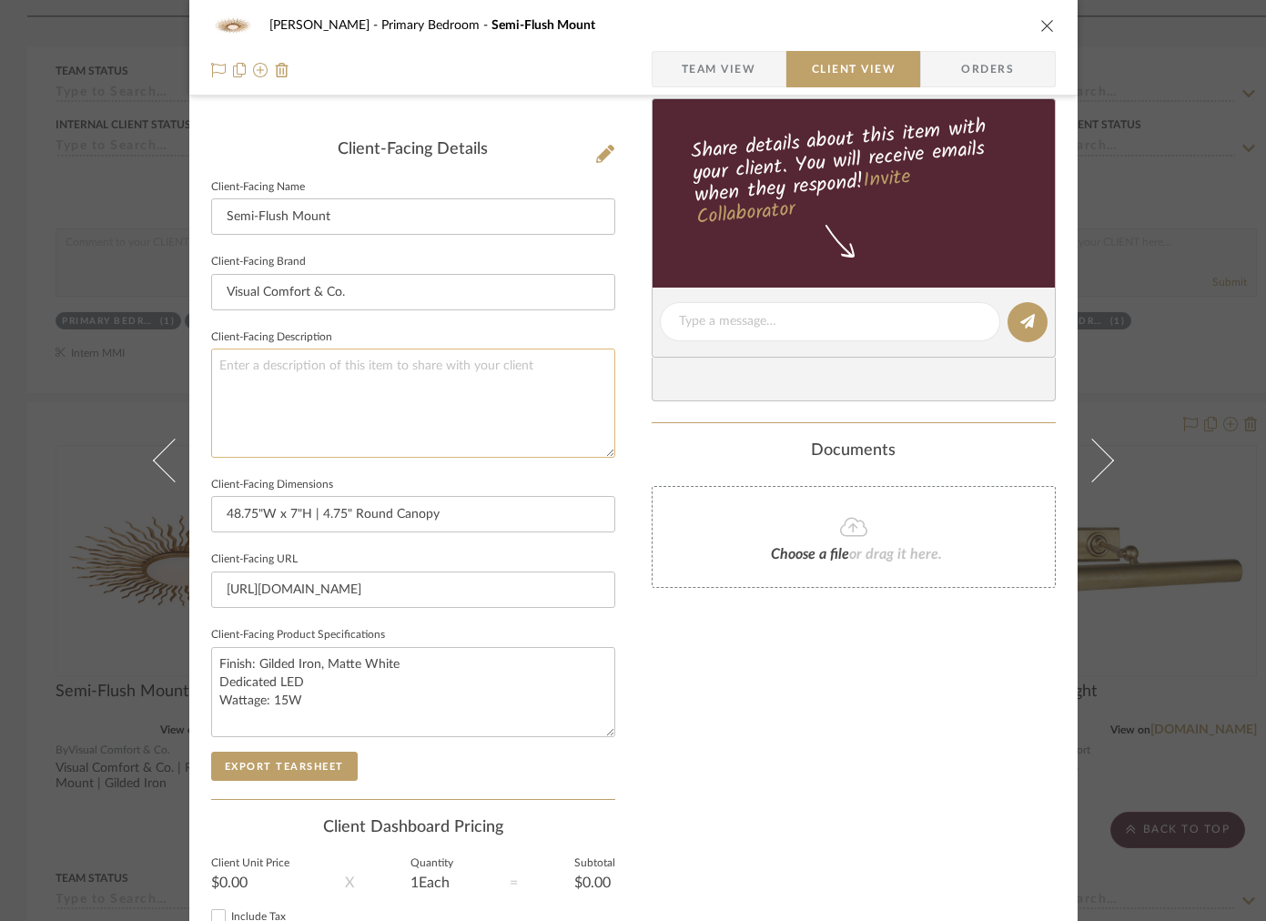
scroll to position [179, 0]
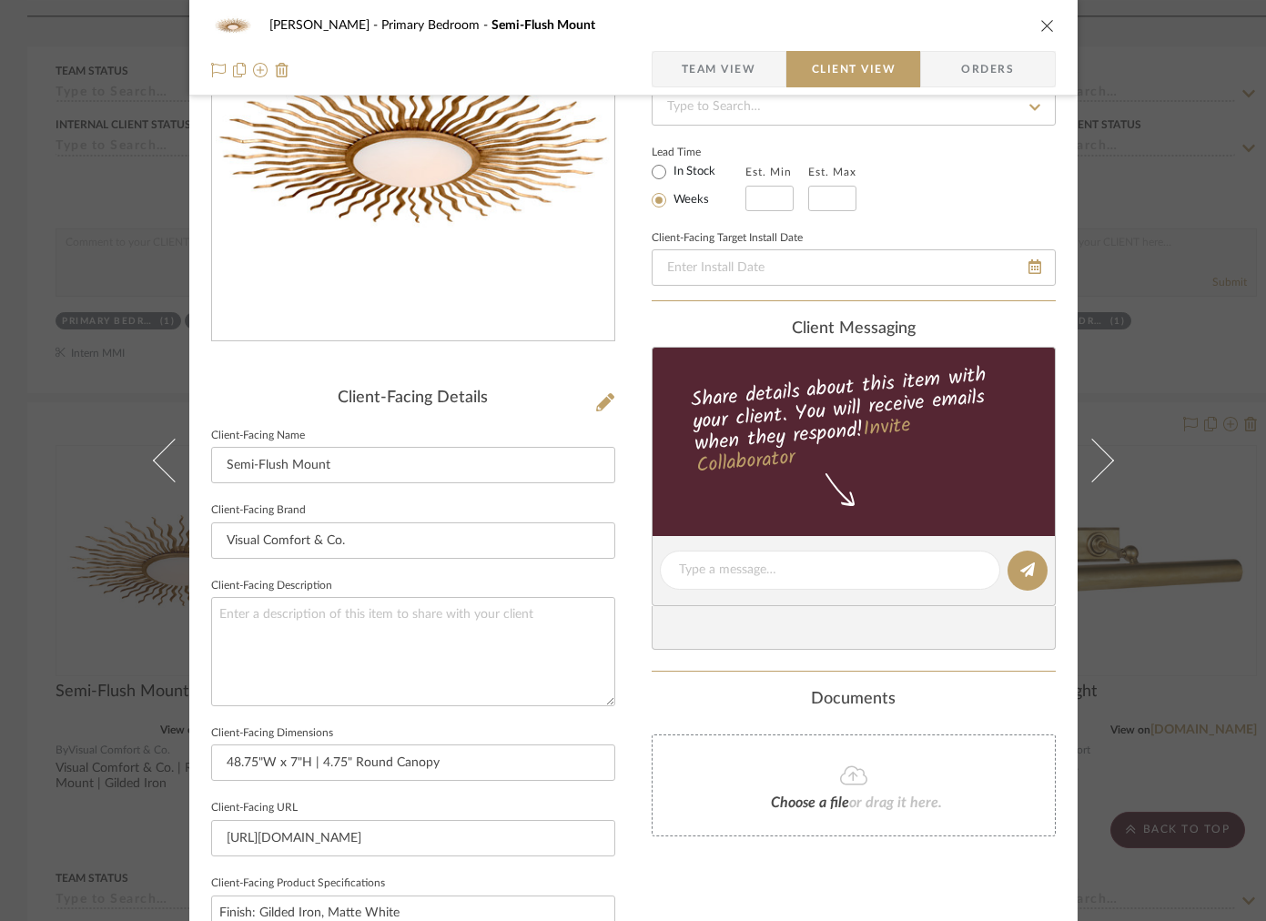
click at [718, 47] on div "FRITZ DC Primary Bedroom Semi-Flush Mount Team View Client View Orders" at bounding box center [633, 48] width 888 height 96
click at [704, 60] on span "Team View" at bounding box center [719, 69] width 75 height 36
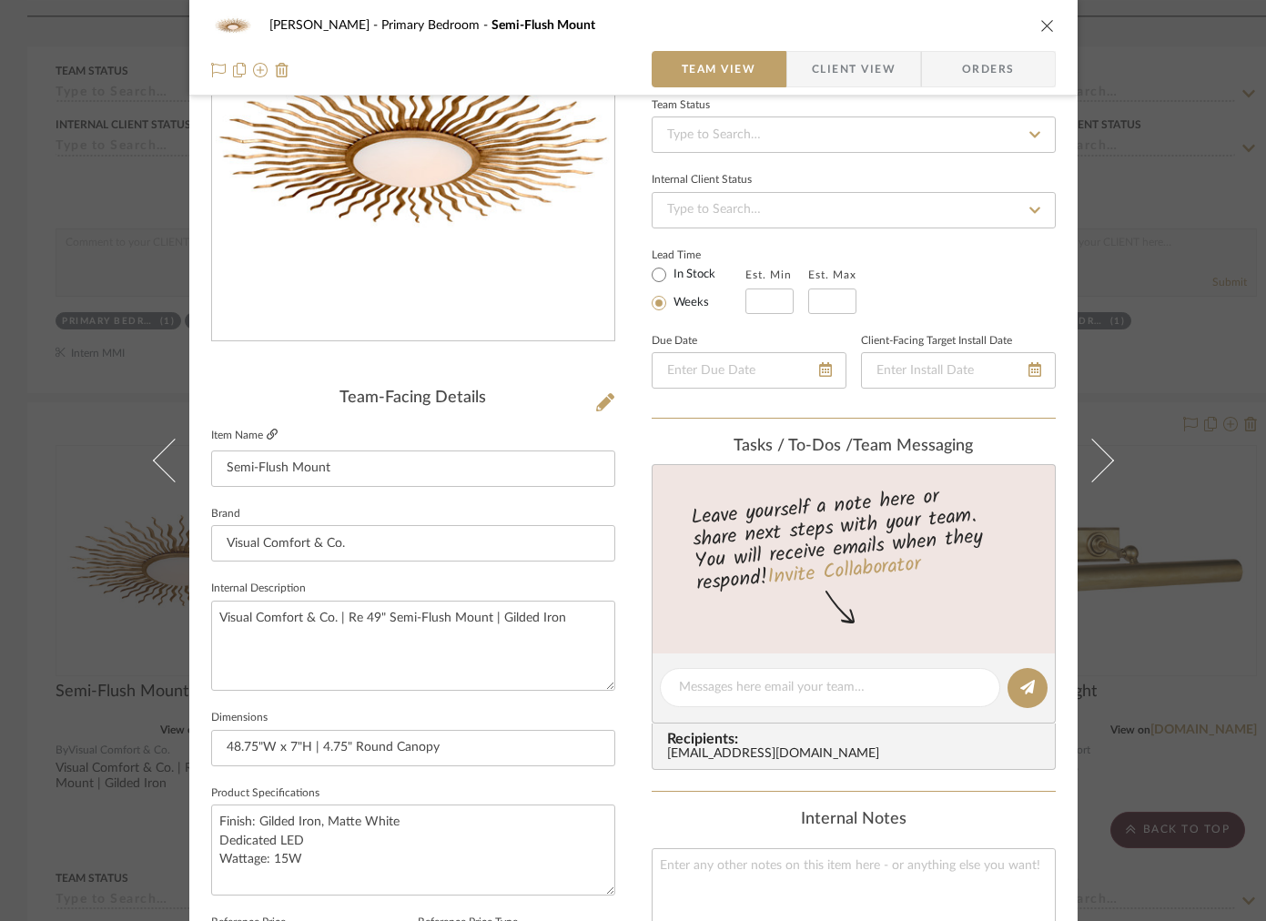
click at [271, 435] on fieldset "Item Name Semi-Flush Mount" at bounding box center [413, 455] width 404 height 64
click at [267, 438] on icon at bounding box center [272, 434] width 11 height 11
click at [830, 91] on div "FRITZ DC Primary Bedroom Semi-Flush Mount Team View Client View Orders" at bounding box center [633, 48] width 888 height 96
click at [822, 55] on span "Client View" at bounding box center [854, 69] width 84 height 36
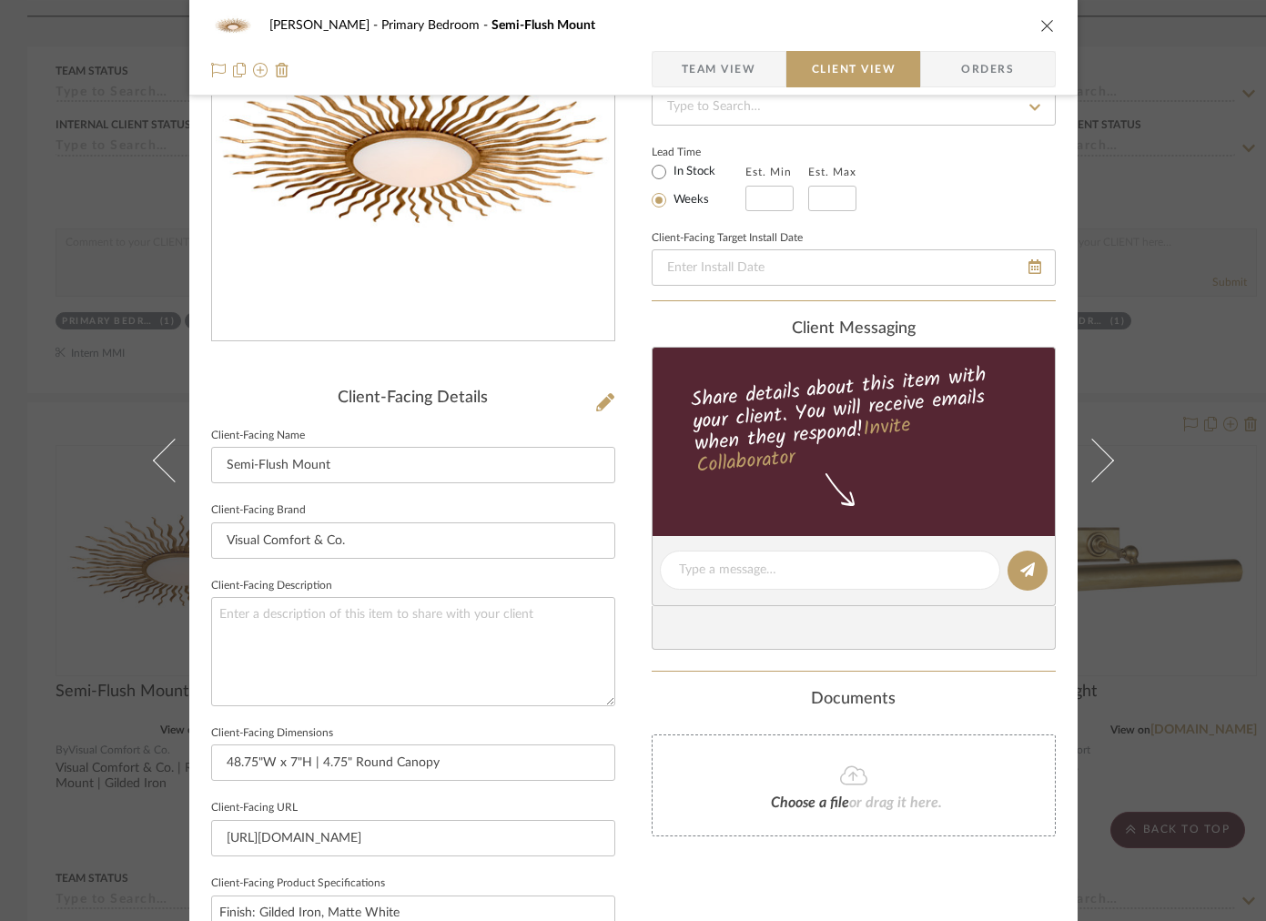
scroll to position [577, 0]
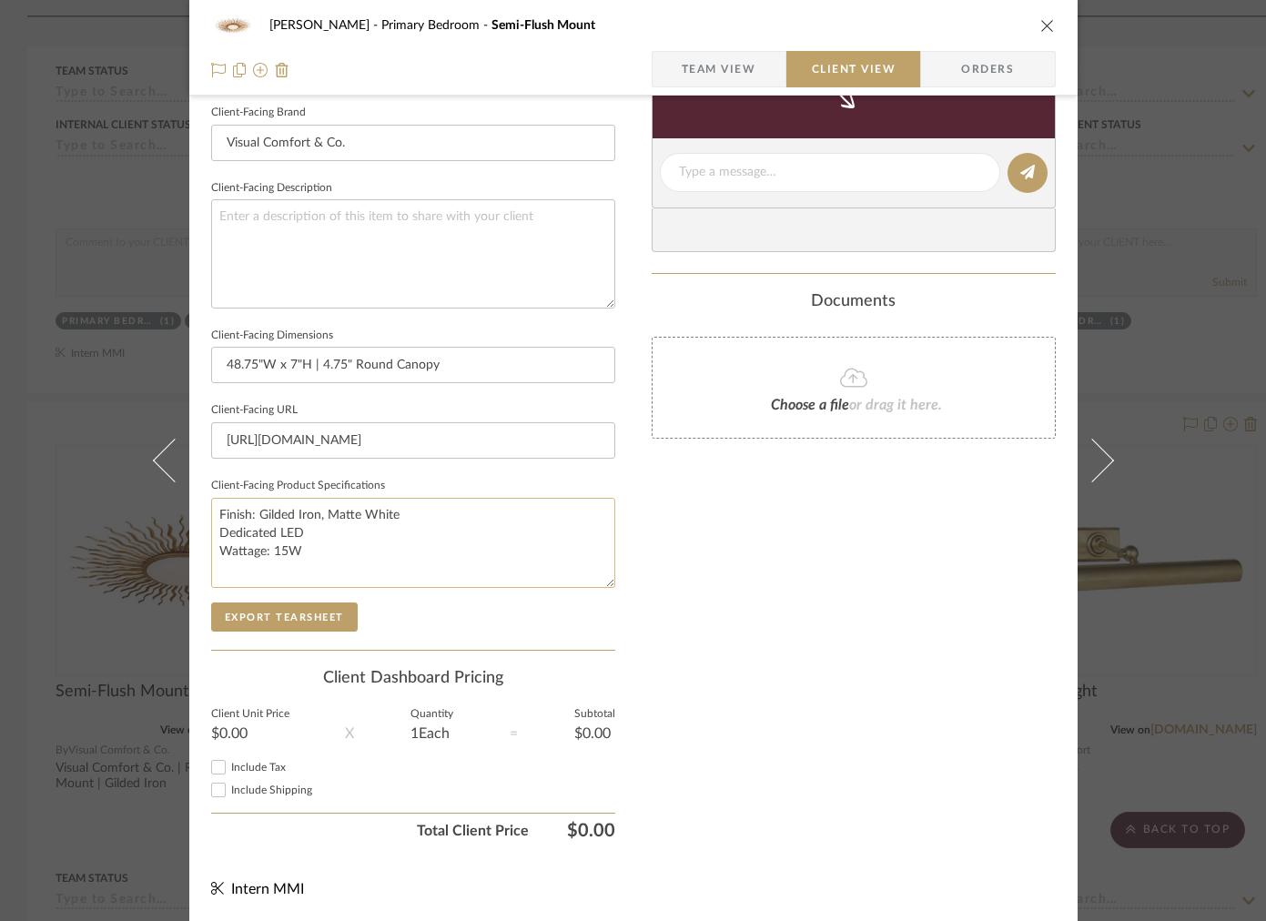
click at [383, 544] on textarea "Finish: Gilded Iron, Matte White Dedicated LED Wattage: 15W" at bounding box center [413, 543] width 404 height 90
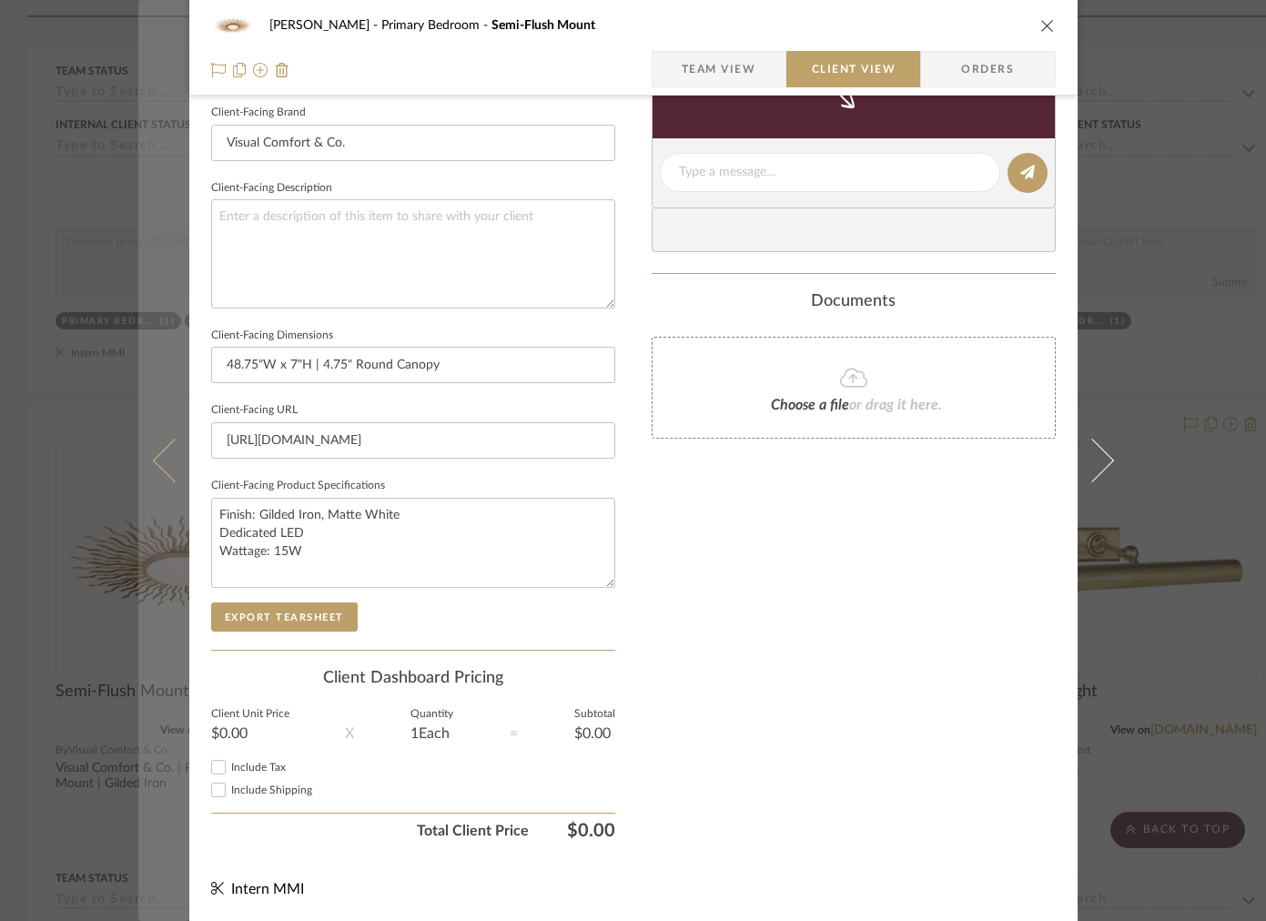
click at [157, 481] on button at bounding box center [163, 460] width 51 height 921
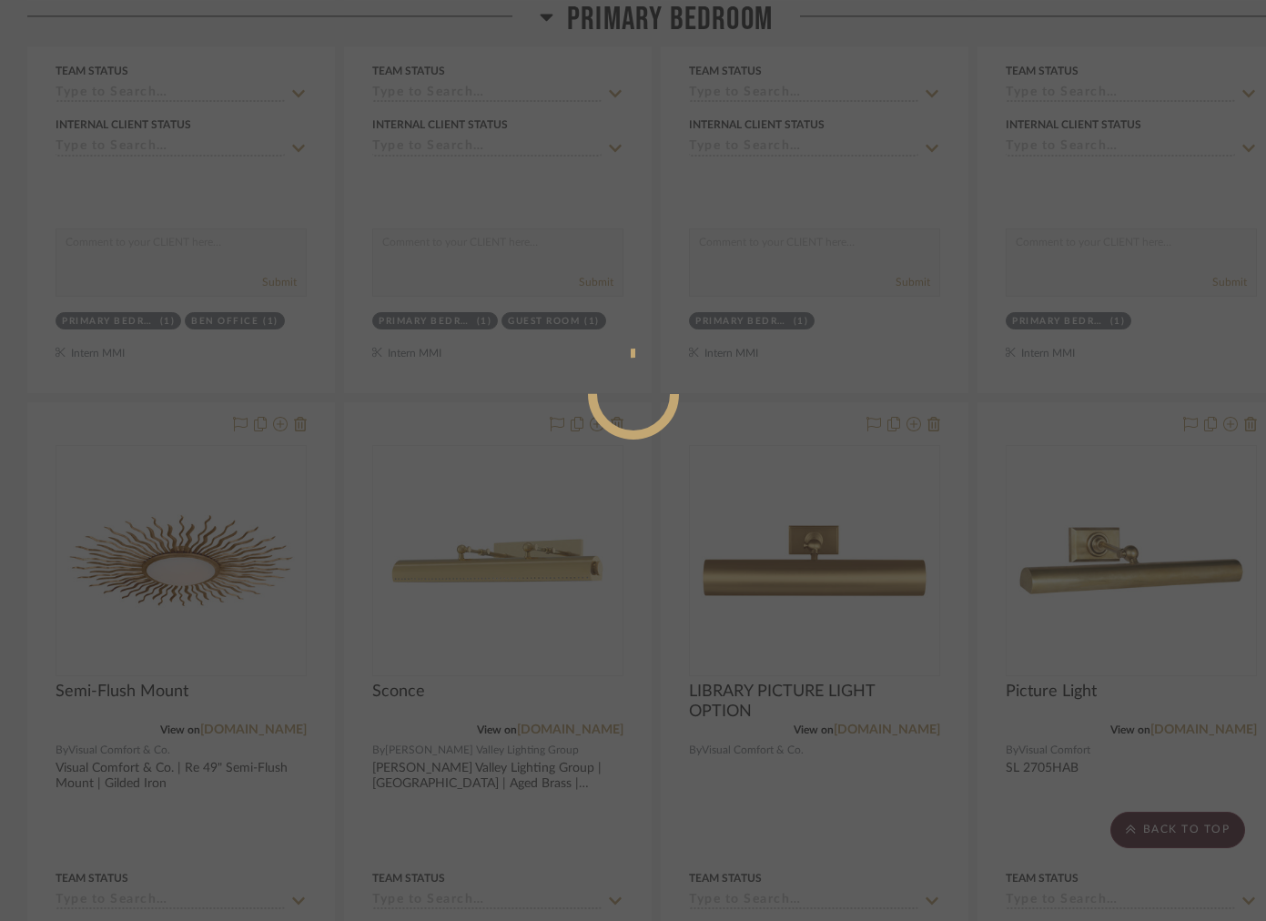
scroll to position [0, 0]
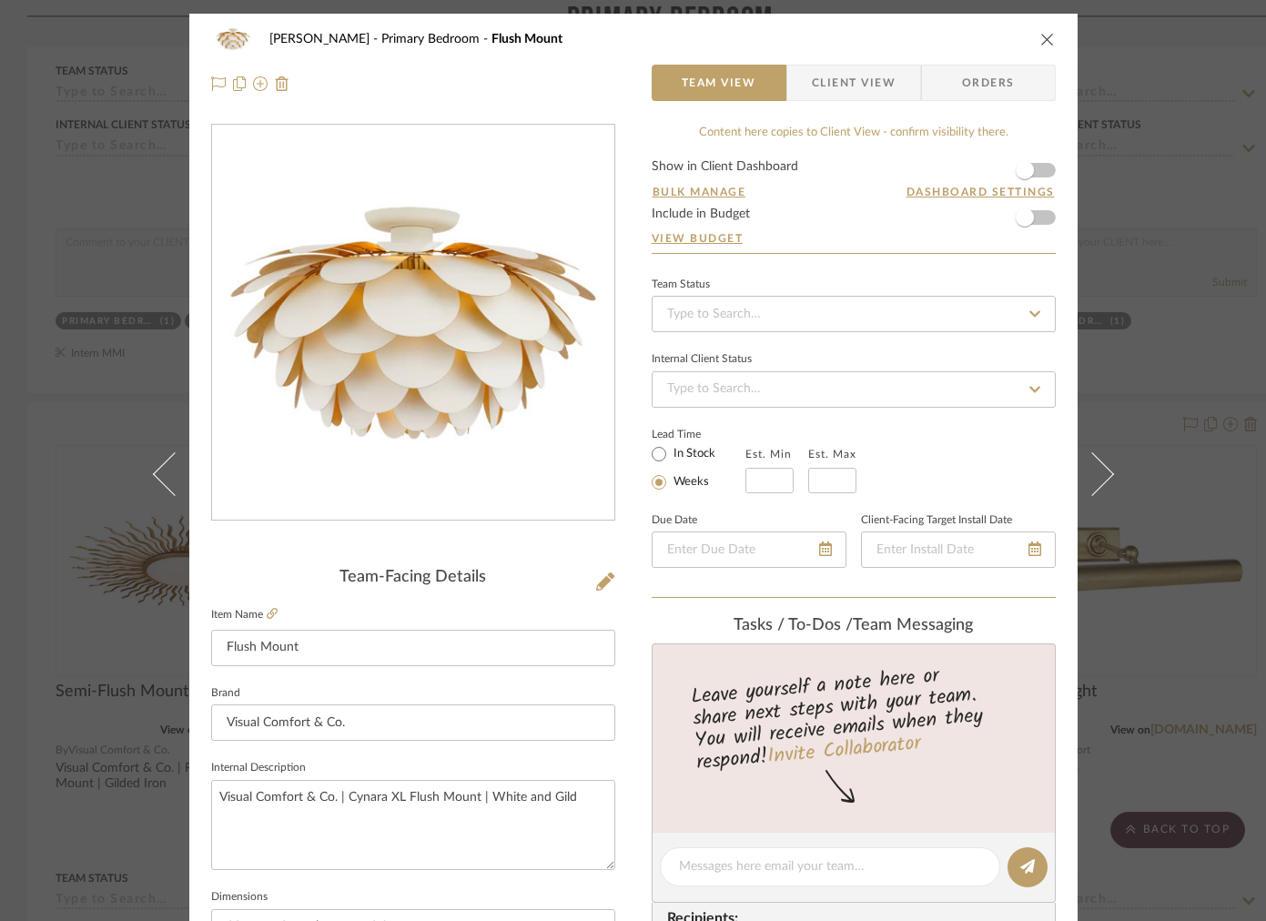
click at [848, 86] on span "Client View" at bounding box center [854, 83] width 84 height 36
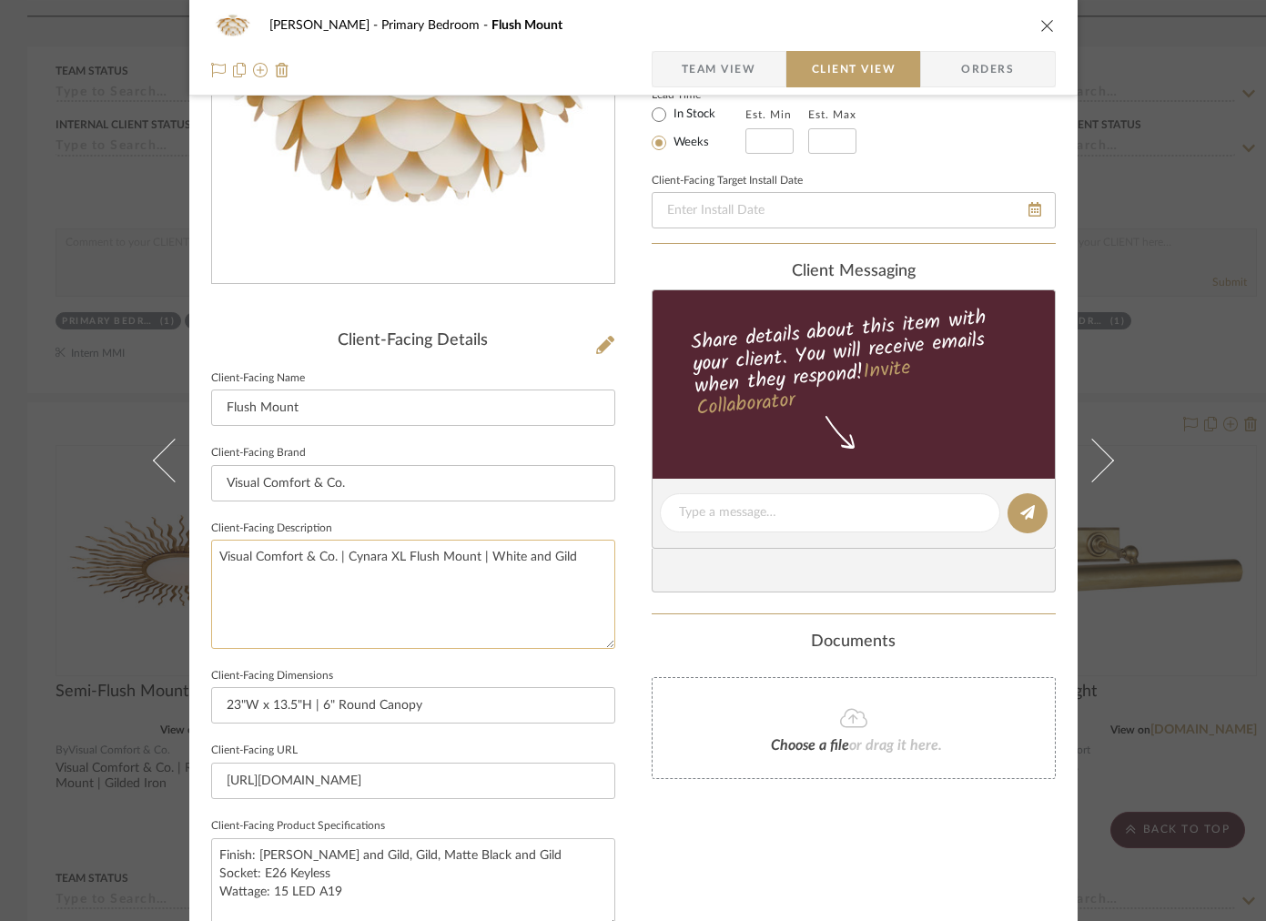
scroll to position [251, 0]
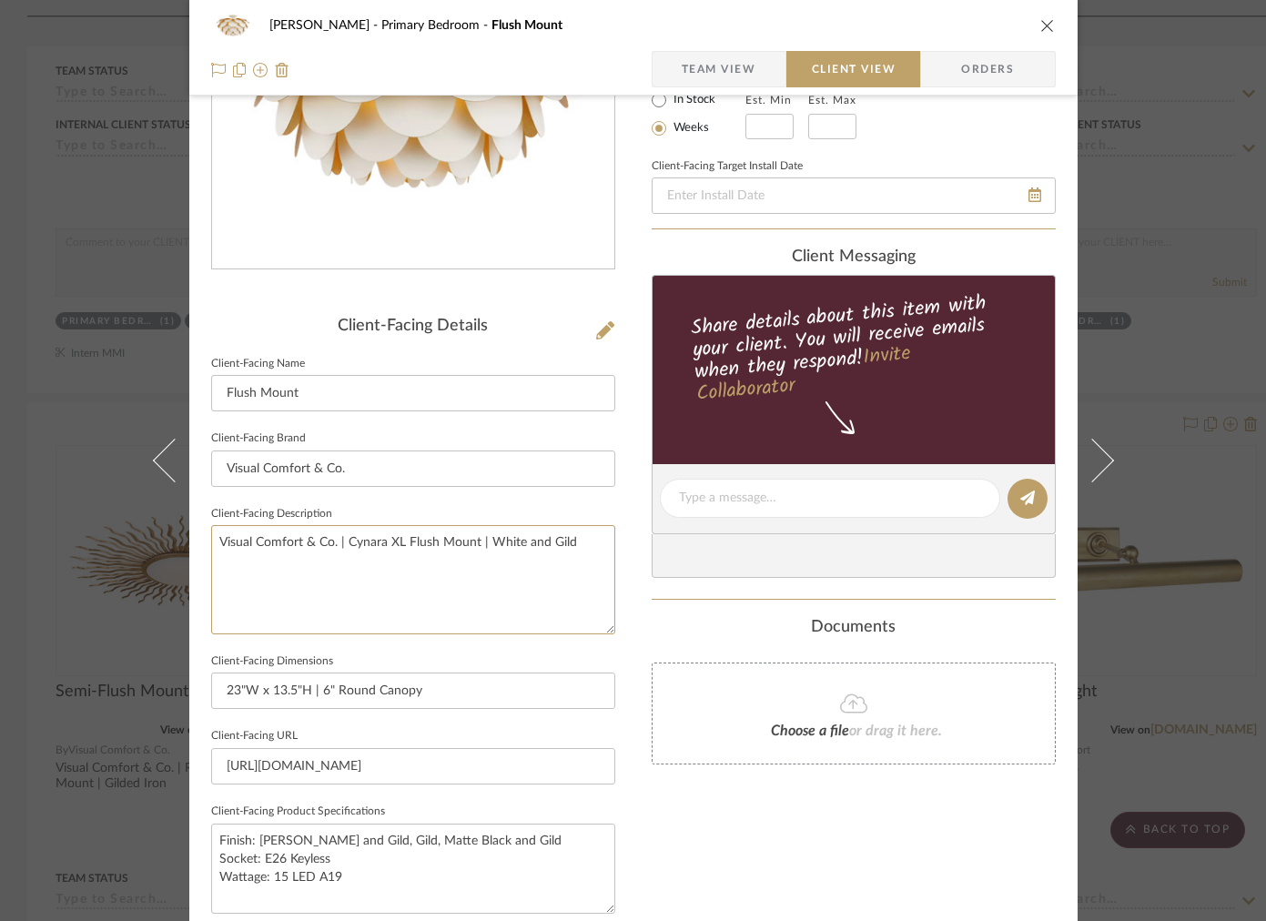
drag, startPoint x: 583, startPoint y: 555, endPoint x: 216, endPoint y: 498, distance: 372.1
click at [216, 498] on div "Client-Facing Details Client-Facing Name Flush Mount Client-Facing Brand Visual…" at bounding box center [413, 646] width 404 height 659
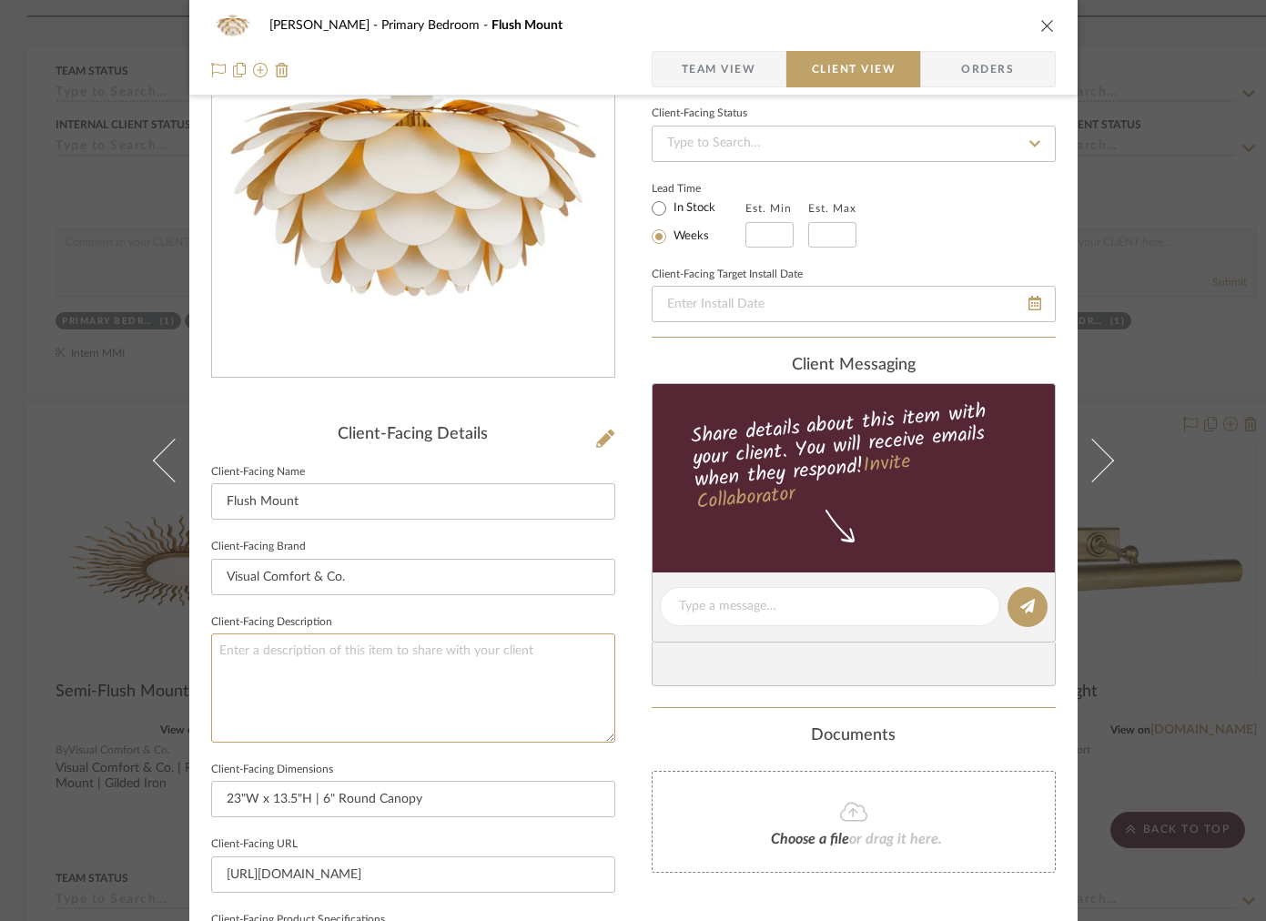
scroll to position [144, 0]
click at [217, 506] on input "Flush Mount" at bounding box center [413, 500] width 404 height 36
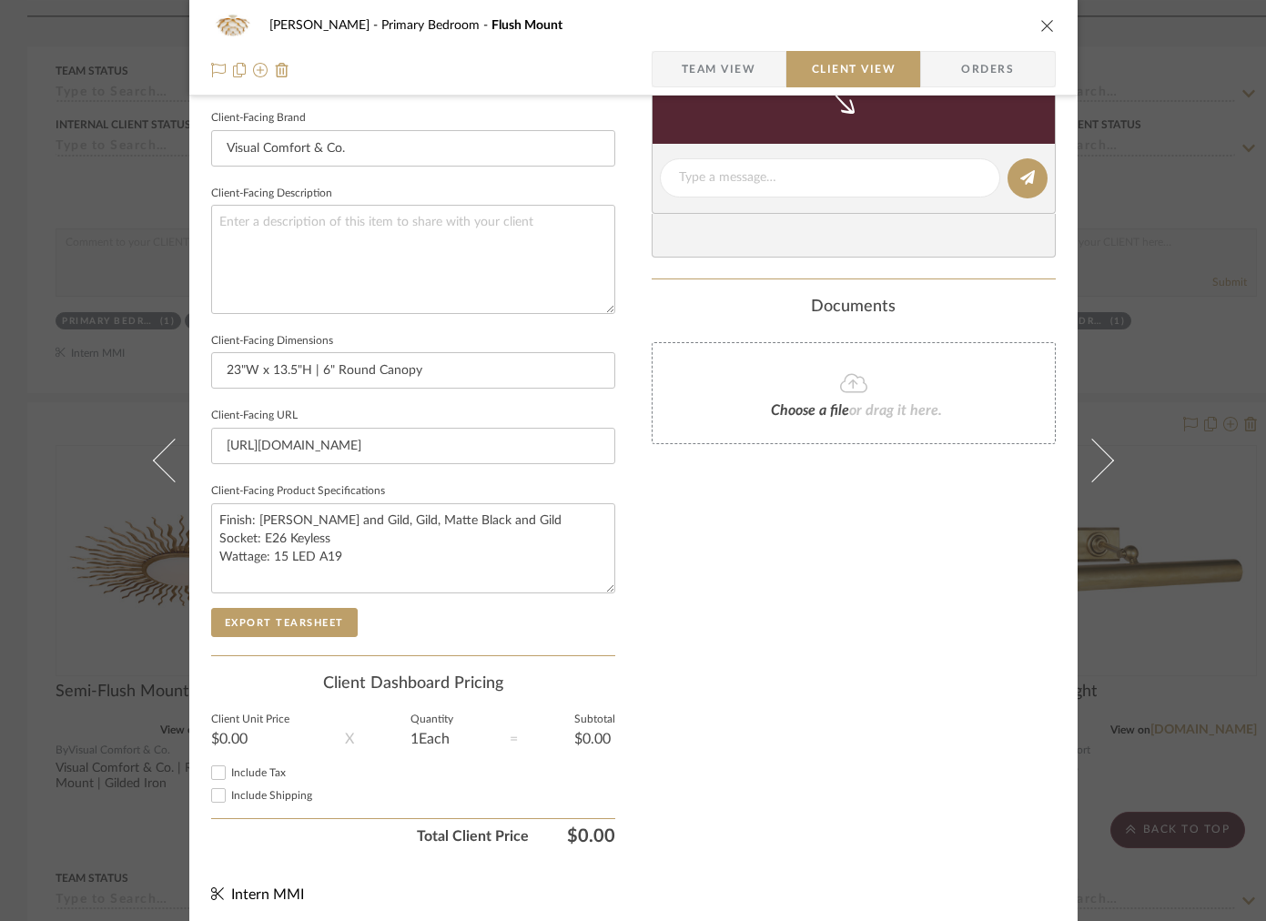
scroll to position [577, 0]
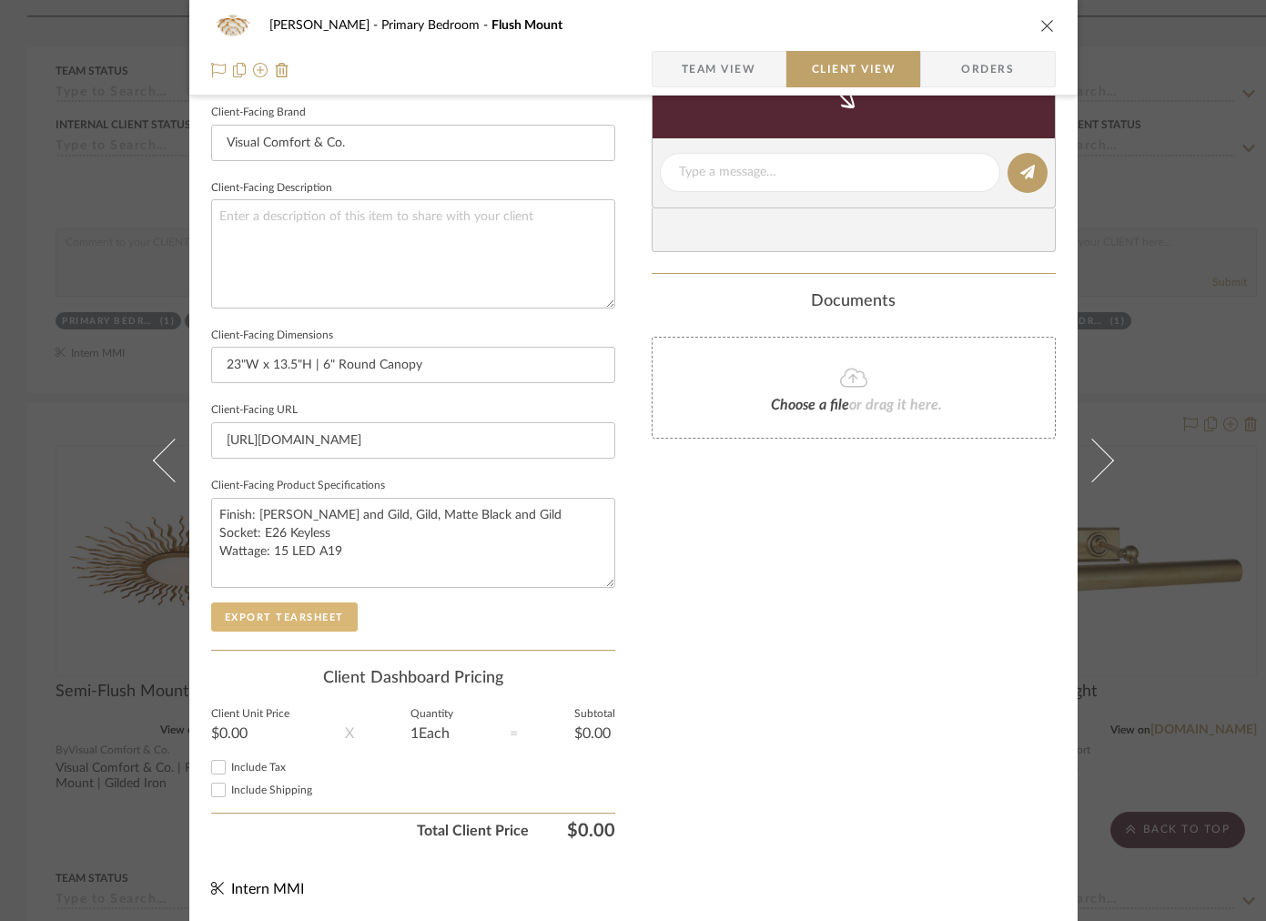
click at [296, 612] on button "Export Tearsheet" at bounding box center [284, 616] width 147 height 29
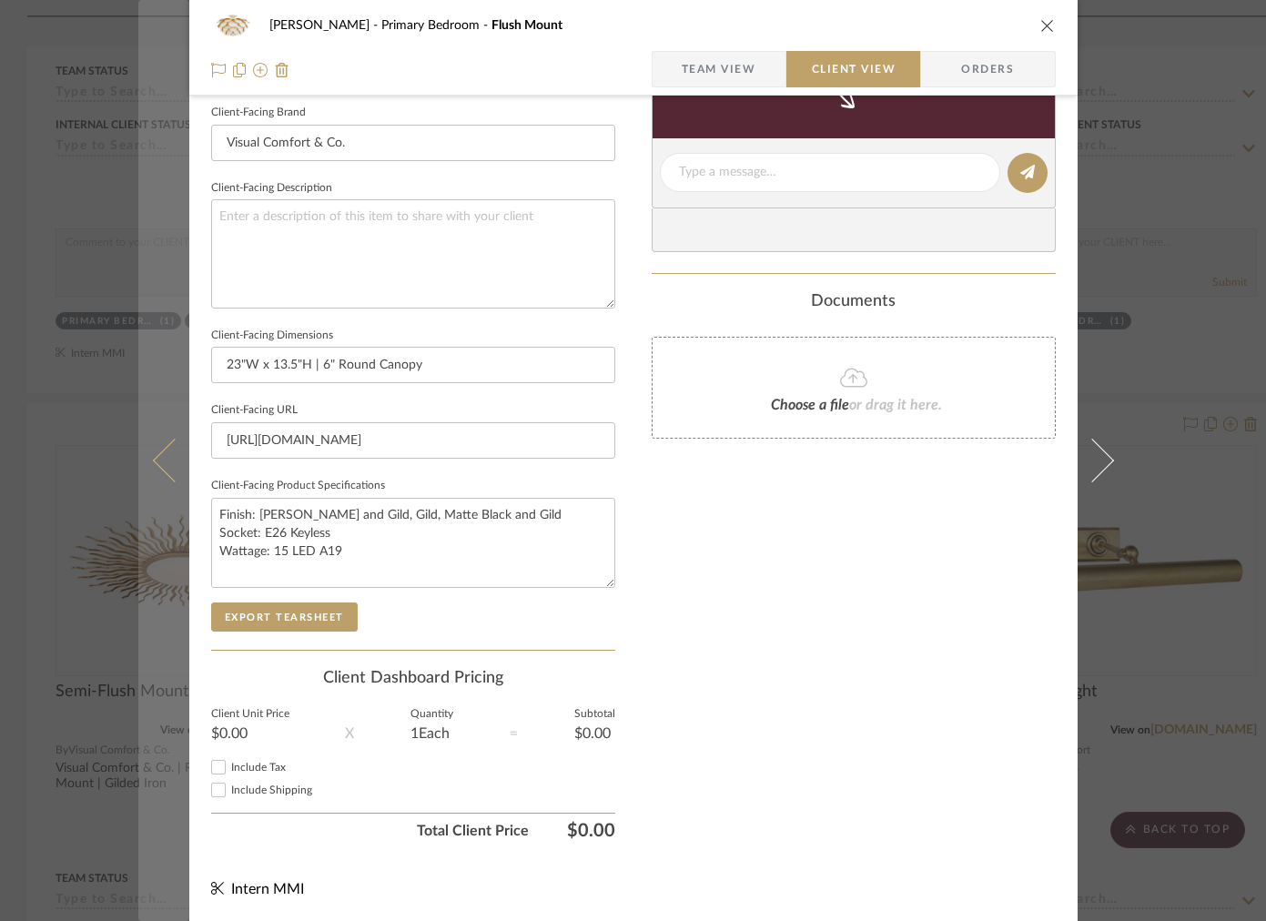
click at [175, 477] on button at bounding box center [163, 460] width 51 height 921
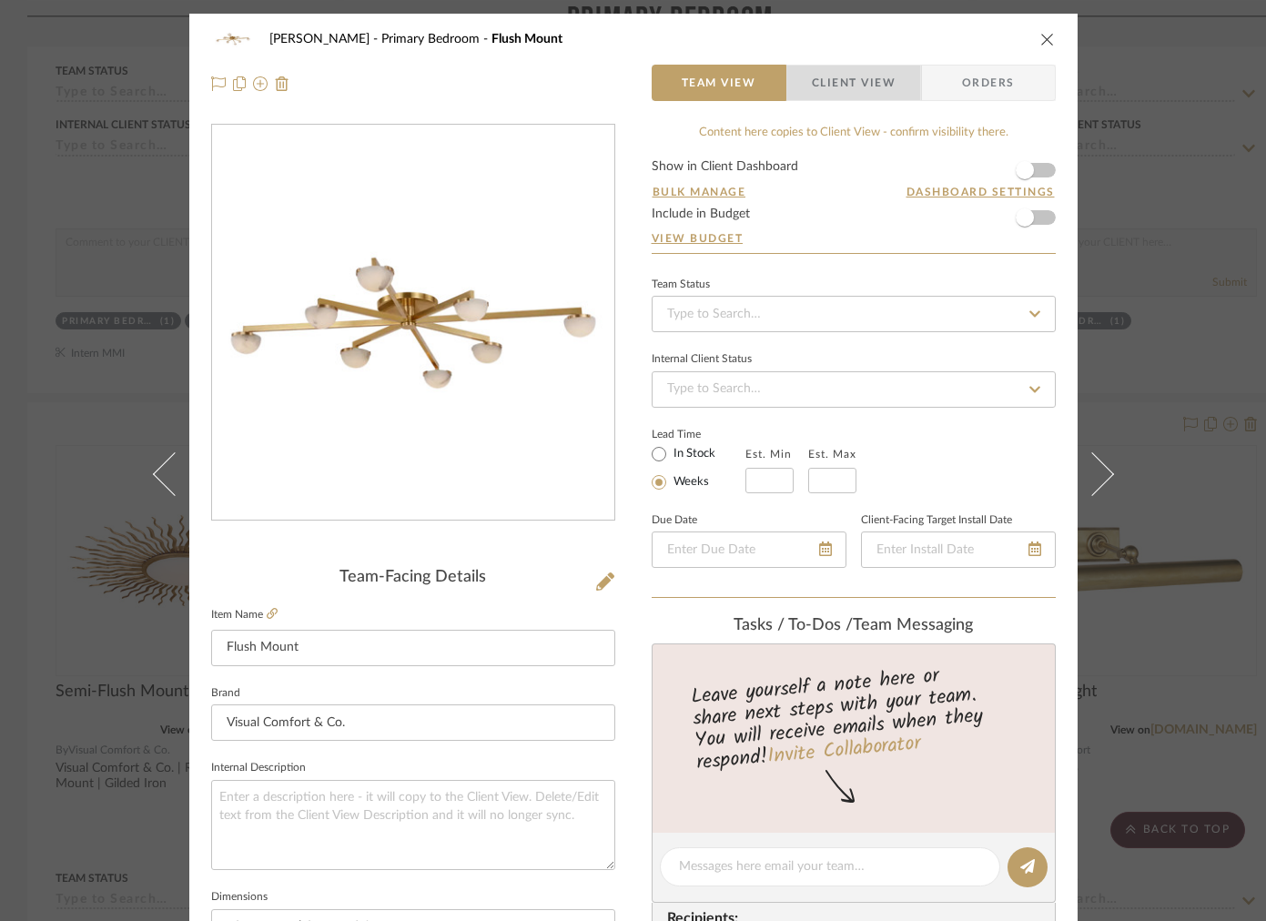
click at [859, 81] on span "Client View" at bounding box center [854, 83] width 84 height 36
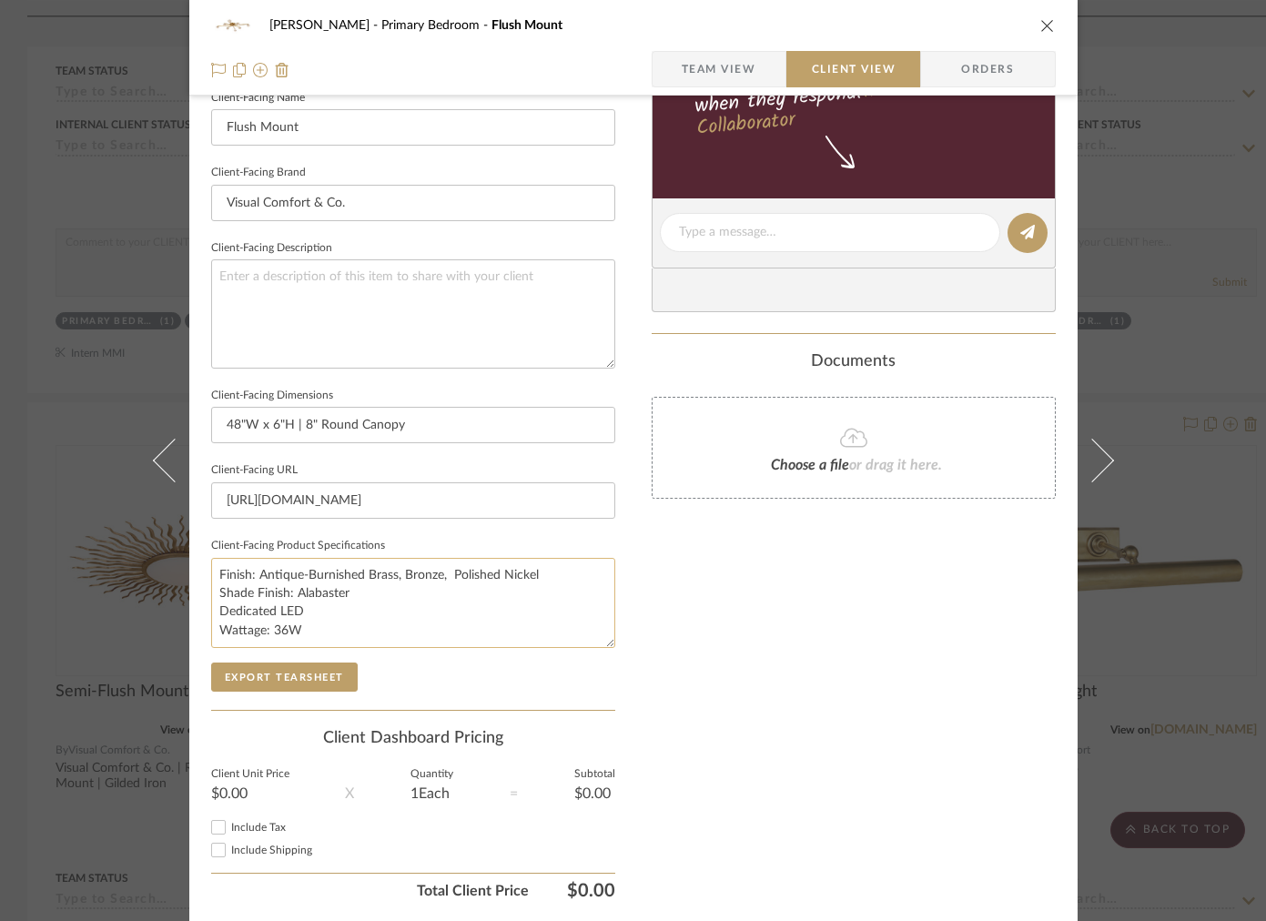
scroll to position [523, 0]
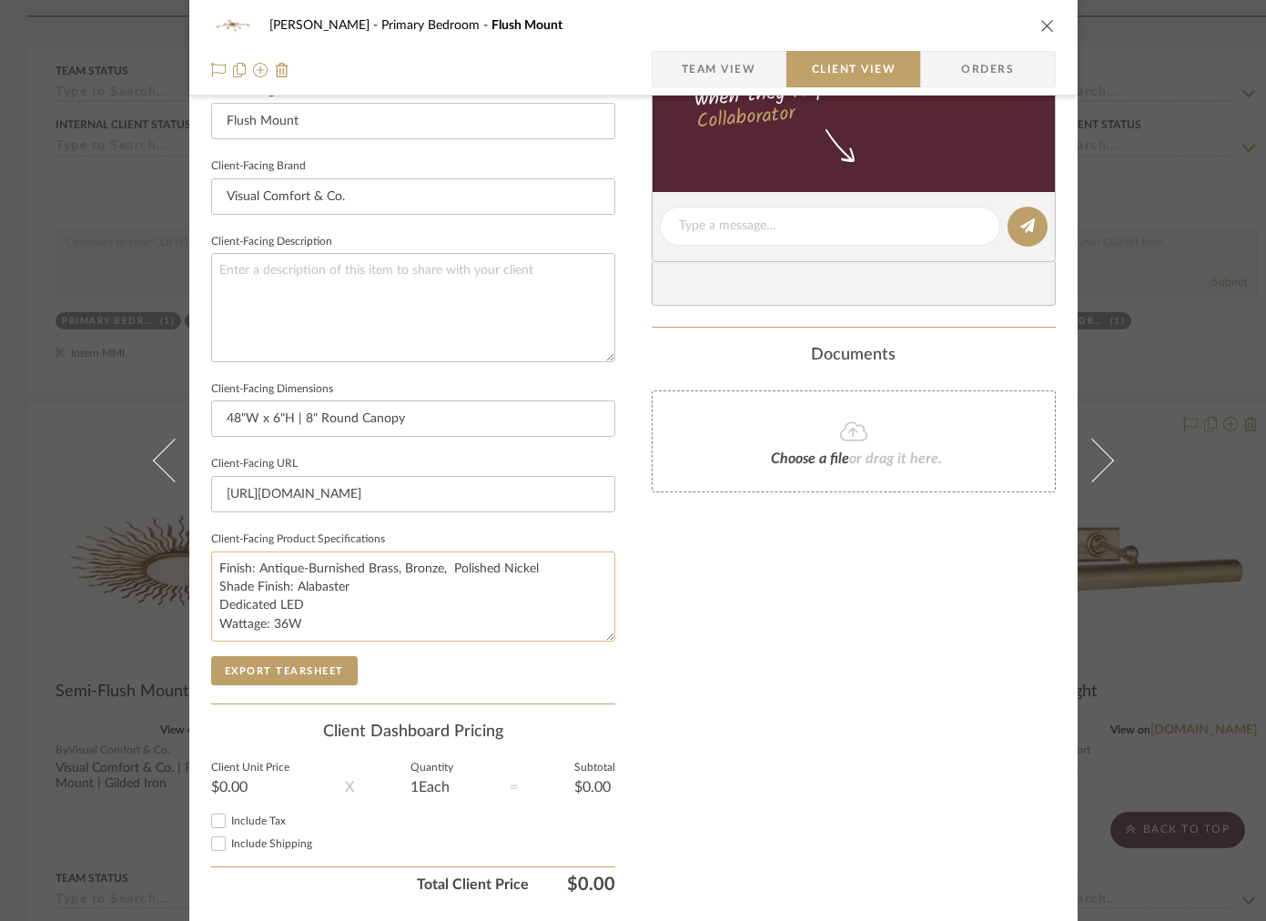
click at [347, 588] on textarea "Finish: Antique-Burnished Brass, Bronze, Polished Nickel Shade Finish: Alabaste…" at bounding box center [413, 597] width 404 height 90
type textarea "Finish: Antique-Burnished Brass, Bronze, Polished Nickel Shade Finish: Alabaste…"
click at [307, 668] on button "Export Tearsheet" at bounding box center [284, 670] width 147 height 29
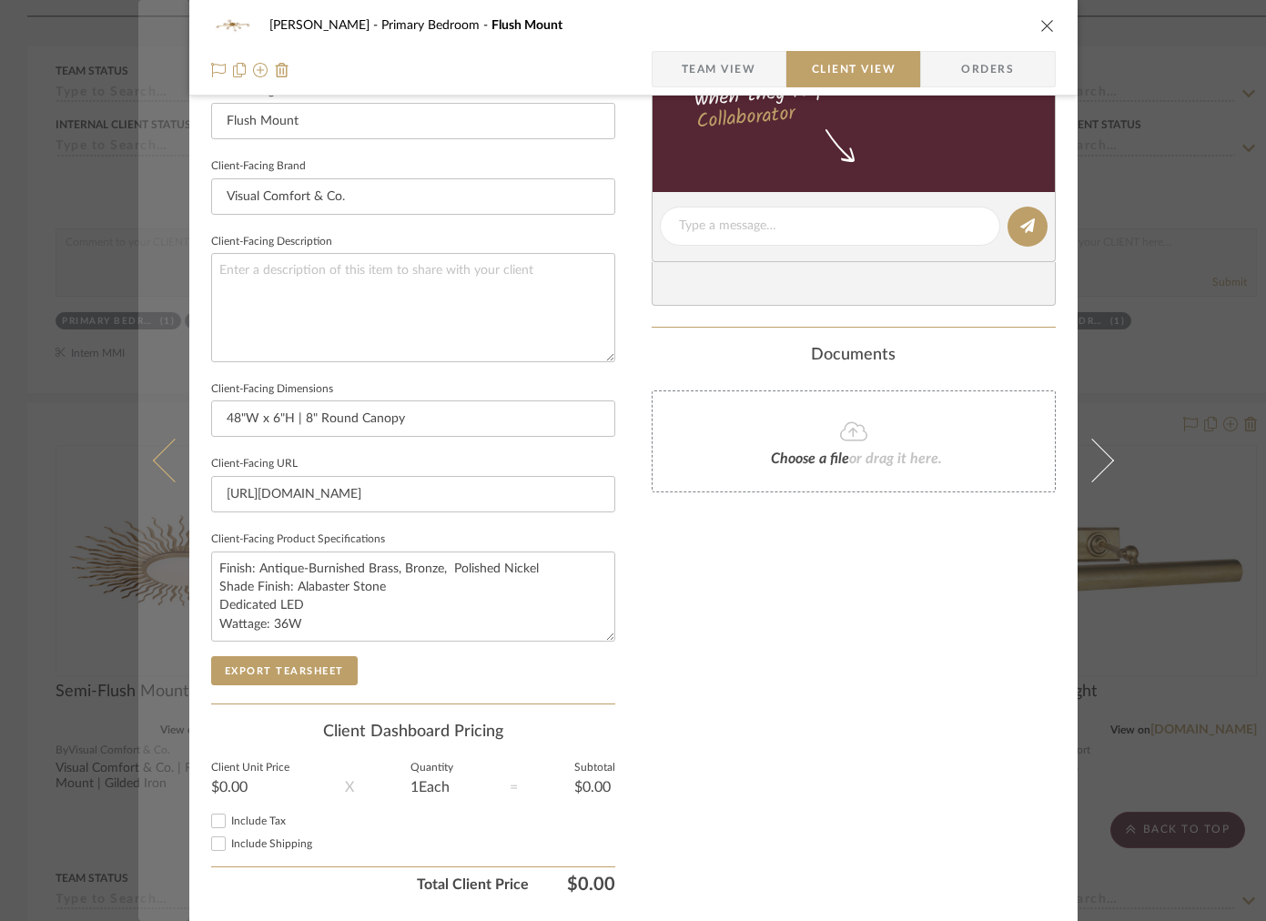
click at [171, 471] on icon at bounding box center [174, 461] width 44 height 44
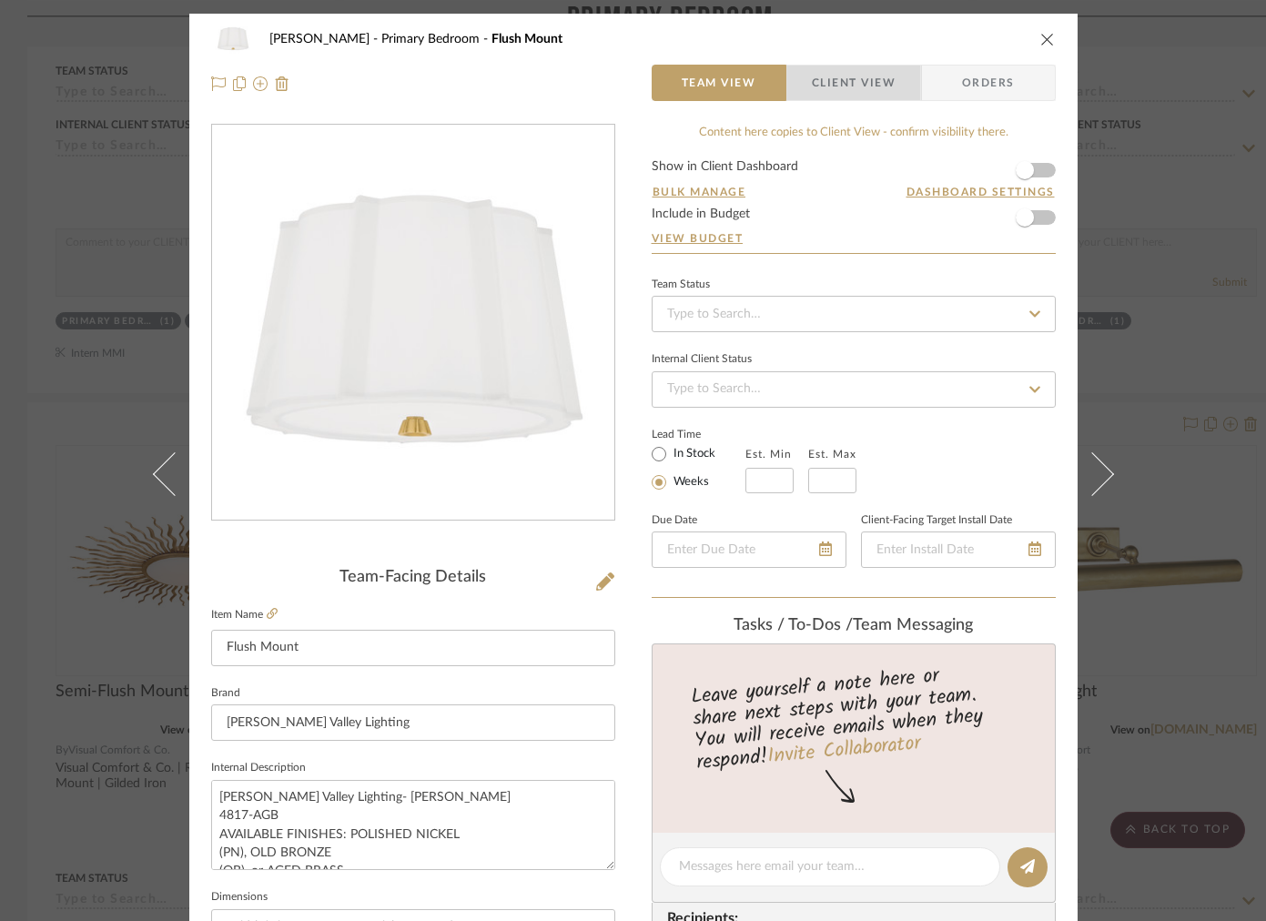
click at [875, 90] on span "Client View" at bounding box center [854, 83] width 84 height 36
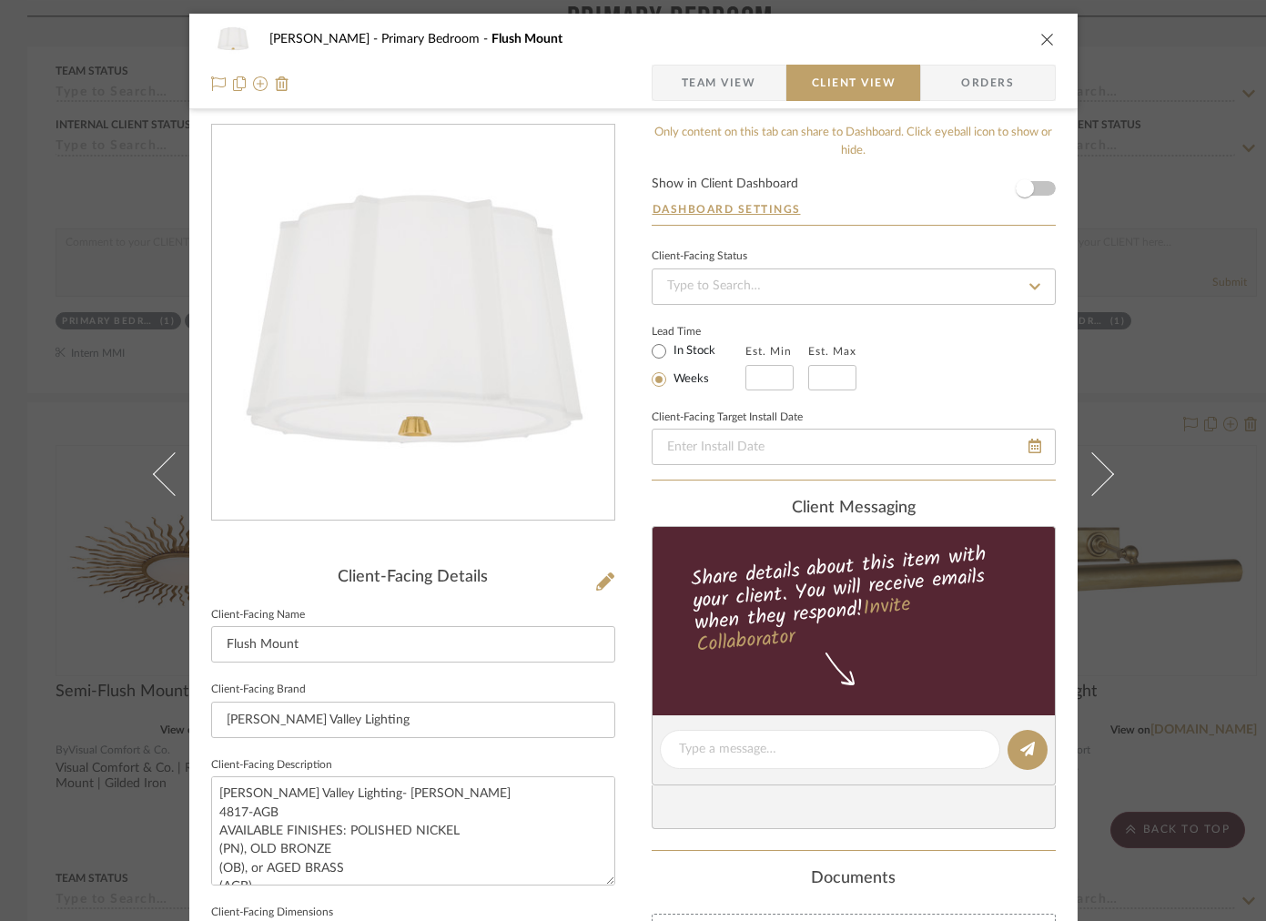
scroll to position [577, 0]
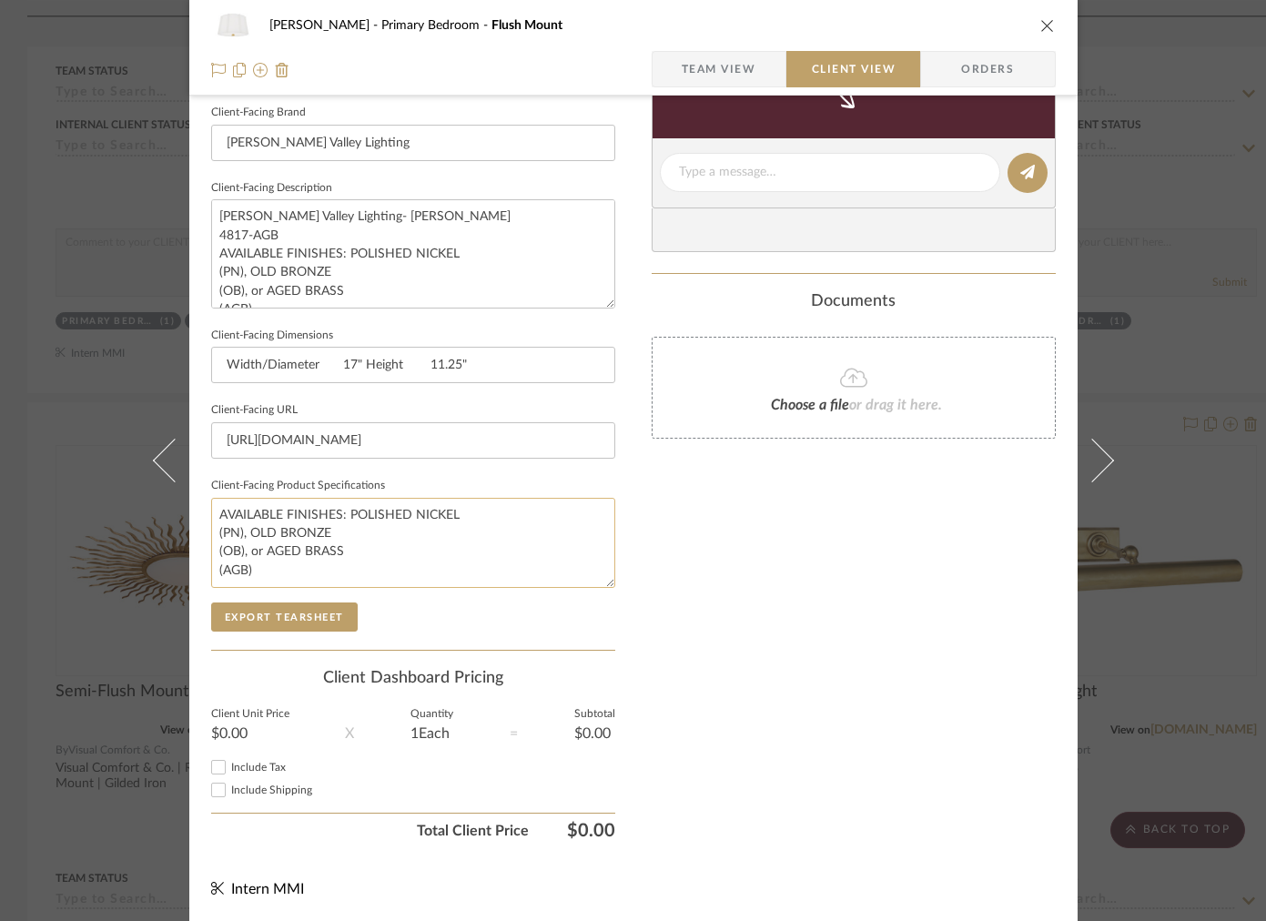
click at [213, 545] on textarea "AVAILABLE FINISHES: POLISHED NICKEL (PN), OLD BRONZE (OB), or AGED BRASS (AGB)" at bounding box center [413, 543] width 404 height 90
click at [212, 529] on textarea "AVAILABLE FINISHES: POLISHED NICKEL (PN), OLD BRONZE, (OB), or AGED BRASS (AGB)" at bounding box center [413, 543] width 404 height 90
drag, startPoint x: 339, startPoint y: 514, endPoint x: 208, endPoint y: 501, distance: 130.8
click at [211, 501] on textarea "AVAILABLE FINISHES: POLISHED NICKEL(PN), OLD BRONZE, (OB), or AGED BRASS (AGB)" at bounding box center [413, 543] width 404 height 90
drag, startPoint x: 373, startPoint y: 558, endPoint x: 473, endPoint y: 521, distance: 106.8
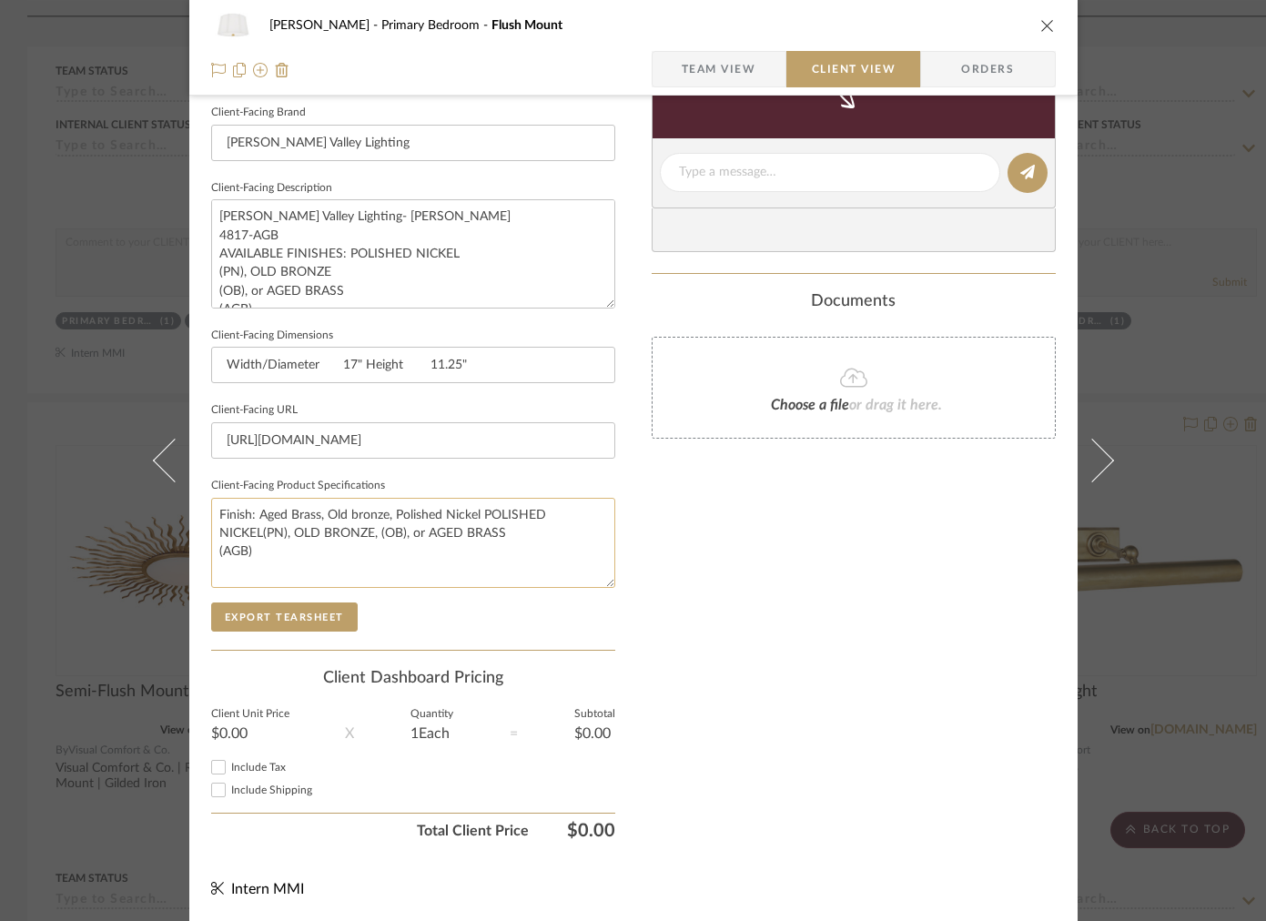
click at [475, 521] on textarea "Finish: Aged Brass, Old bronze, Polished Nickel POLISHED NICKEL(PN), OLD BRONZE…" at bounding box center [413, 543] width 404 height 90
drag, startPoint x: 502, startPoint y: 530, endPoint x: 478, endPoint y: 515, distance: 28.6
click at [478, 515] on textarea "Finish: Aged Brass, Old bronze, Polished Nickel POLISHED NICKEL(PN), OLD BRONZE…" at bounding box center [413, 543] width 404 height 90
type textarea "Finish: Aged Brass, Old bronze, Polished Nickel"
click at [682, 79] on span "Team View" at bounding box center [719, 69] width 75 height 36
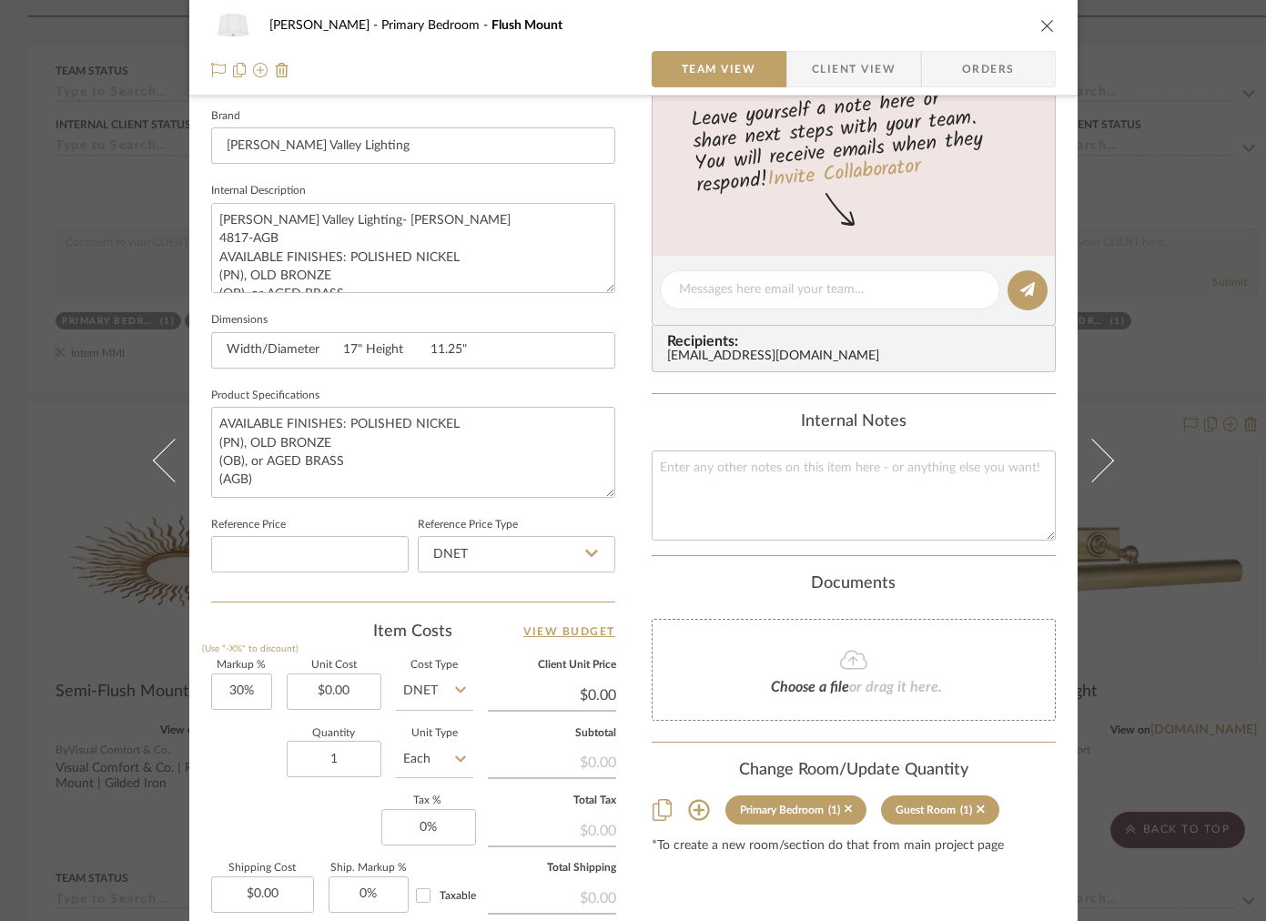
click at [828, 76] on span "Client View" at bounding box center [854, 69] width 84 height 36
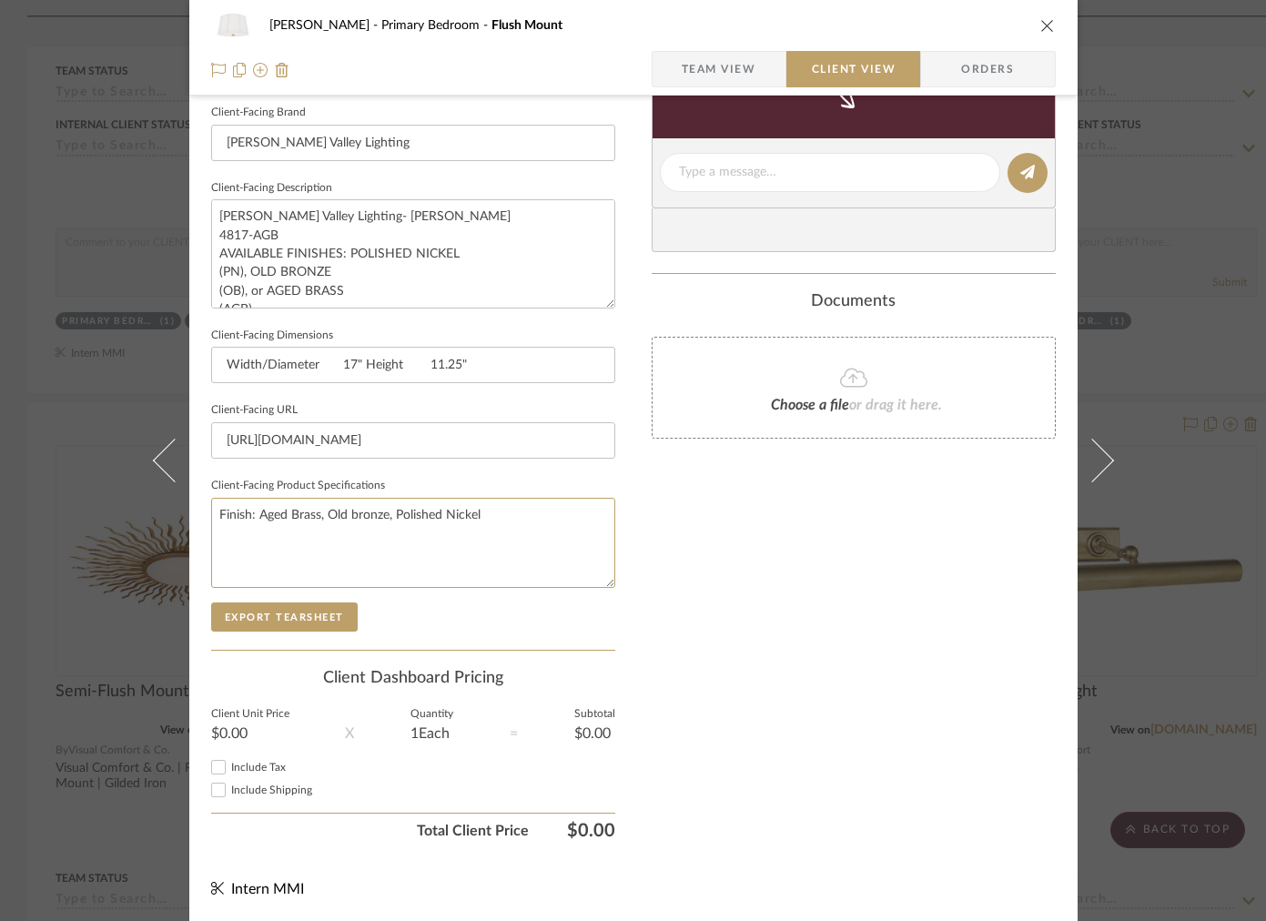
drag, startPoint x: 506, startPoint y: 513, endPoint x: 89, endPoint y: 493, distance: 417.3
click at [89, 493] on div "FRITZ DC Primary Bedroom Flush Mount Team View Client View Orders Client-Facing…" at bounding box center [633, 460] width 1266 height 921
click at [714, 86] on span "Team View" at bounding box center [719, 69] width 75 height 36
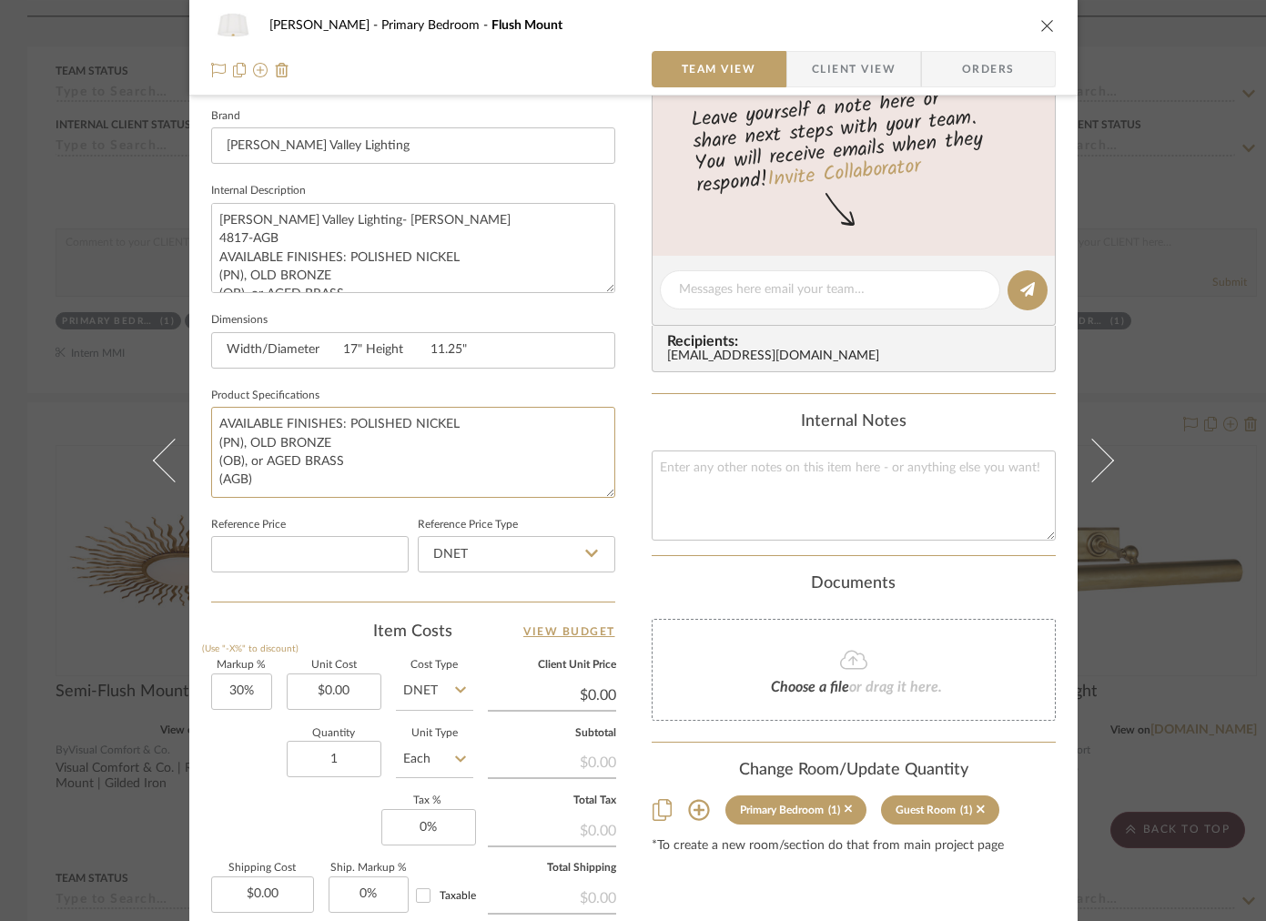
drag, startPoint x: 322, startPoint y: 468, endPoint x: 203, endPoint y: 400, distance: 136.9
click at [203, 400] on div "FRITZ DC Primary Bedroom Flush Mount Team View Client View Orders Team-Facing D…" at bounding box center [633, 277] width 888 height 1681
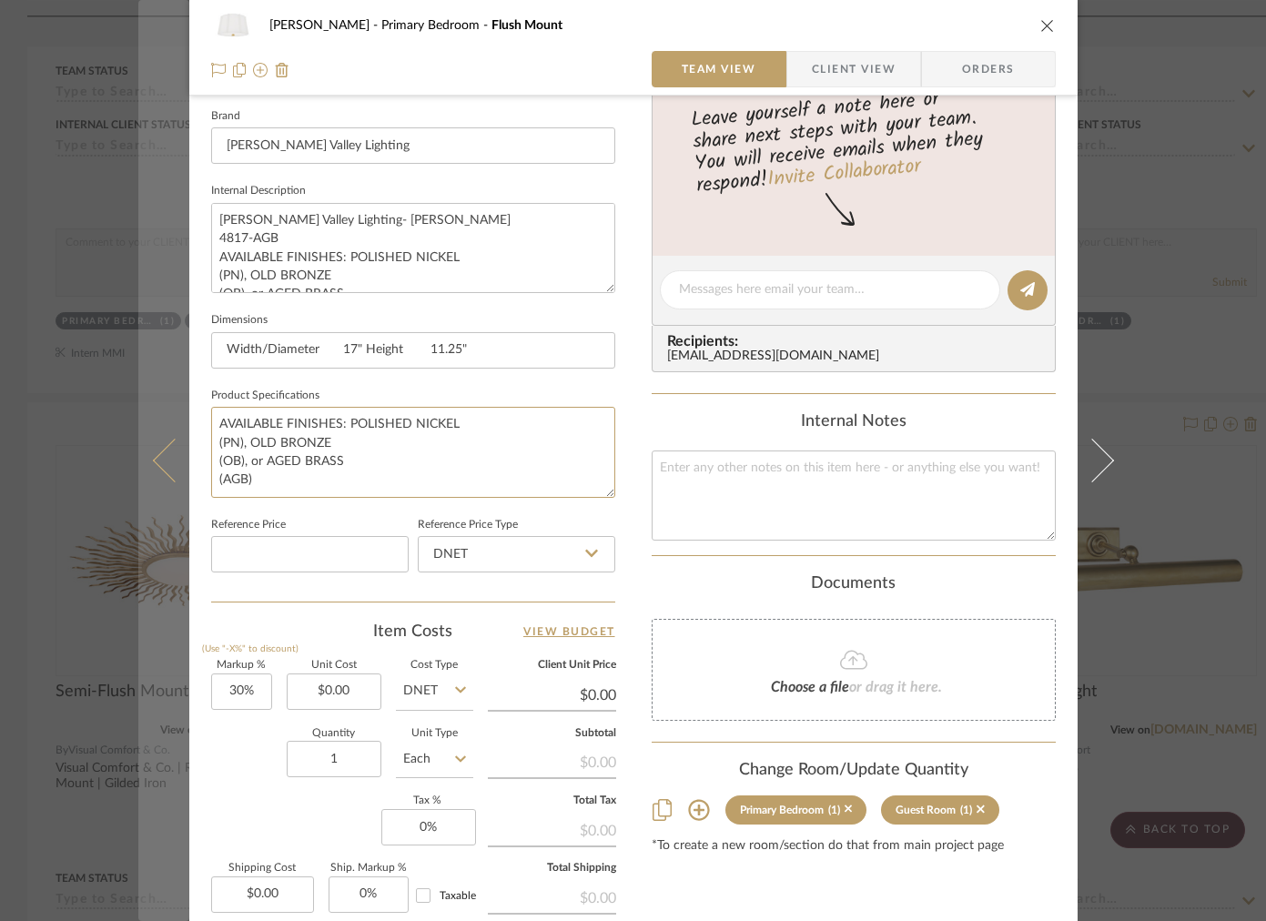
drag, startPoint x: 259, startPoint y: 477, endPoint x: 159, endPoint y: 384, distance: 136.5
click at [159, 384] on mat-dialog-content "FRITZ DC Primary Bedroom Flush Mount Team View Client View Orders Team-Facing D…" at bounding box center [633, 277] width 990 height 1681
paste textarea "Finish: Aged Brass, Old bronze, Polished Nickel"
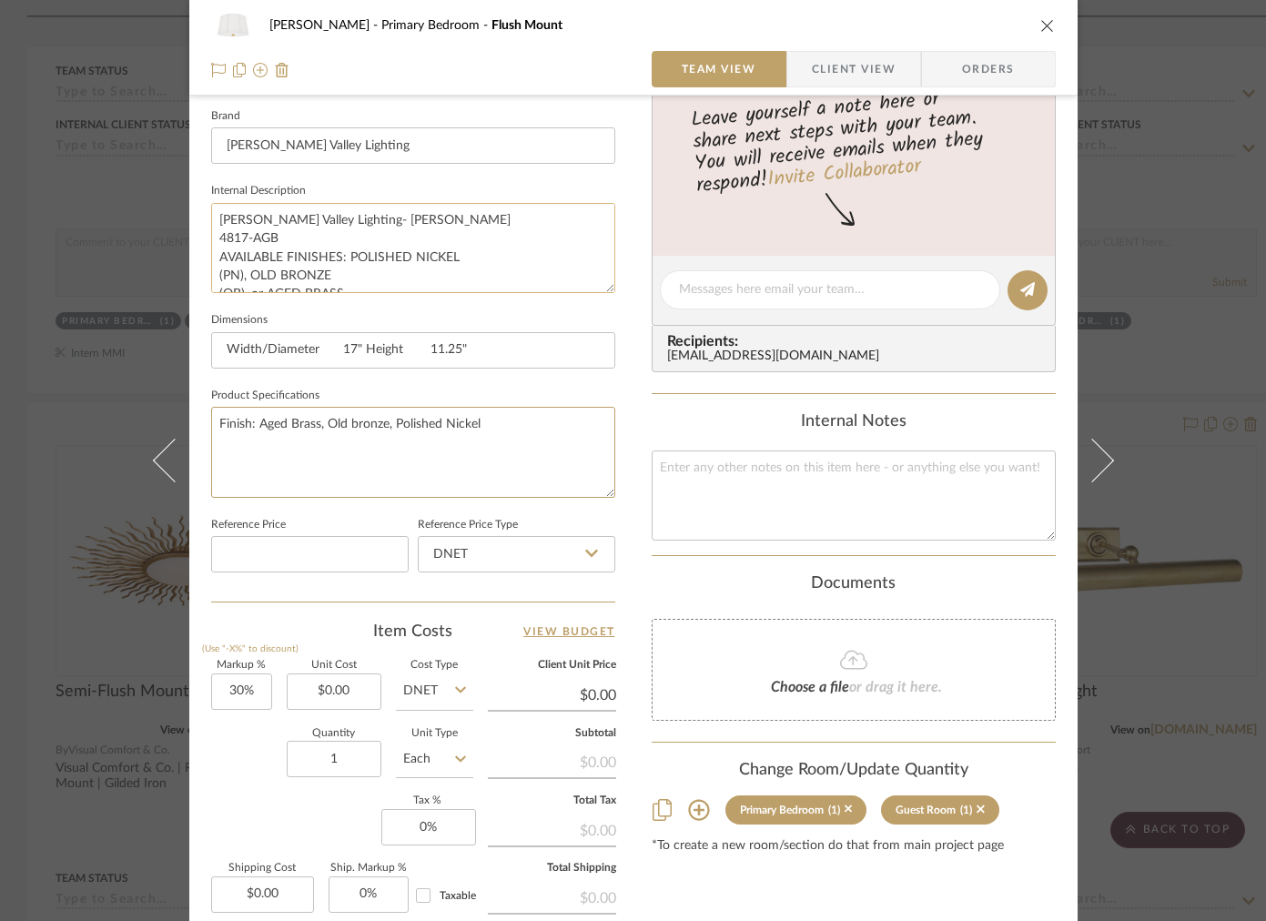
scroll to position [36, 0]
type textarea "Finish: Aged Brass, Old bronze, Polished Nickel"
drag, startPoint x: 283, startPoint y: 270, endPoint x: 186, endPoint y: 191, distance: 125.5
click at [189, 191] on div "FRITZ DC Primary Bedroom Flush Mount Team View Client View Orders Team-Facing D…" at bounding box center [633, 277] width 888 height 1681
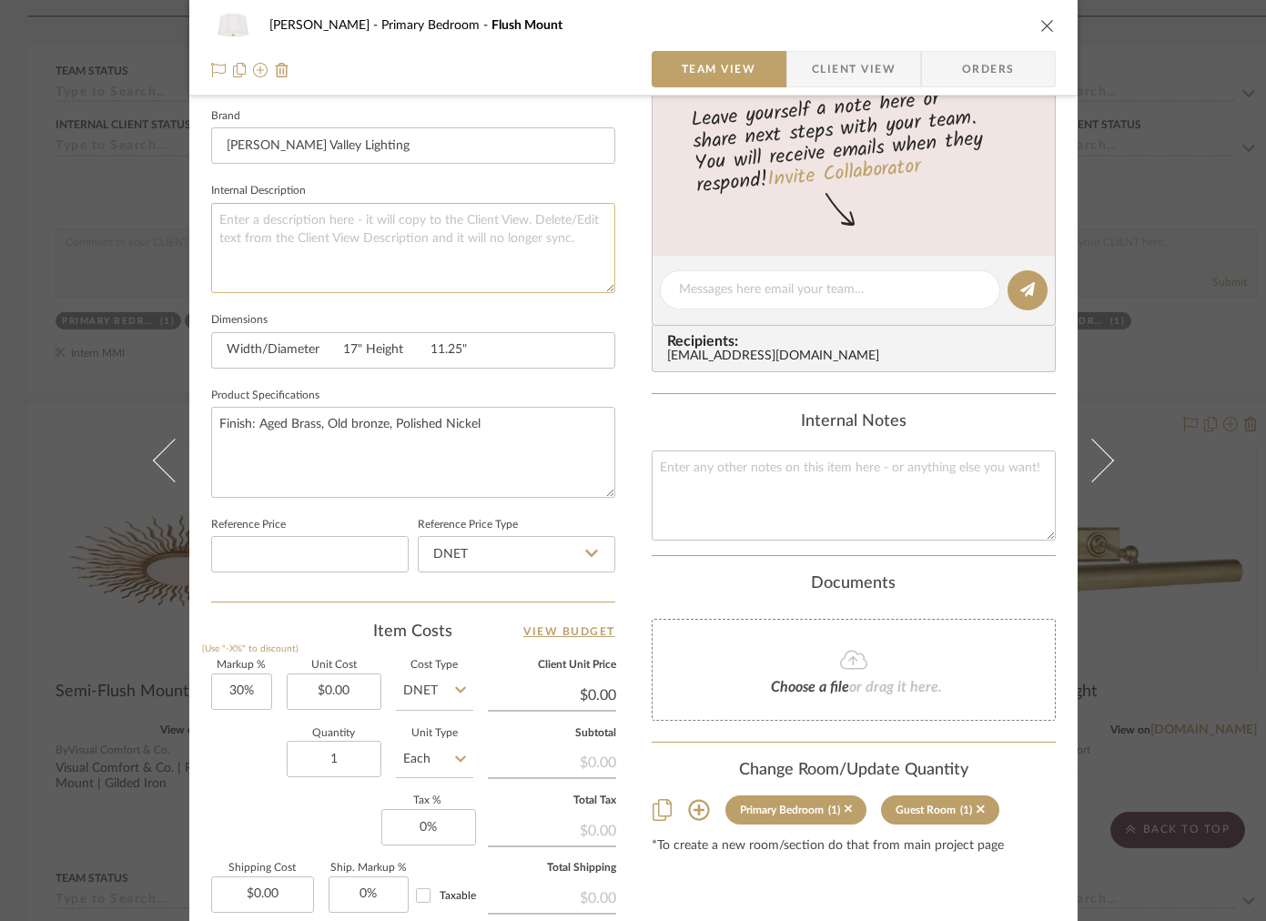
paste textarea "Finish: Aged Brass, Old bronze, Polished Nickel"
type textarea "Finish: Aged Brass, Old bronze, Polished Nickel"
drag, startPoint x: 489, startPoint y: 418, endPoint x: 115, endPoint y: 392, distance: 374.9
click at [115, 392] on div "FRITZ DC Primary Bedroom Flush Mount Team View Client View Orders Team-Facing D…" at bounding box center [633, 460] width 1266 height 921
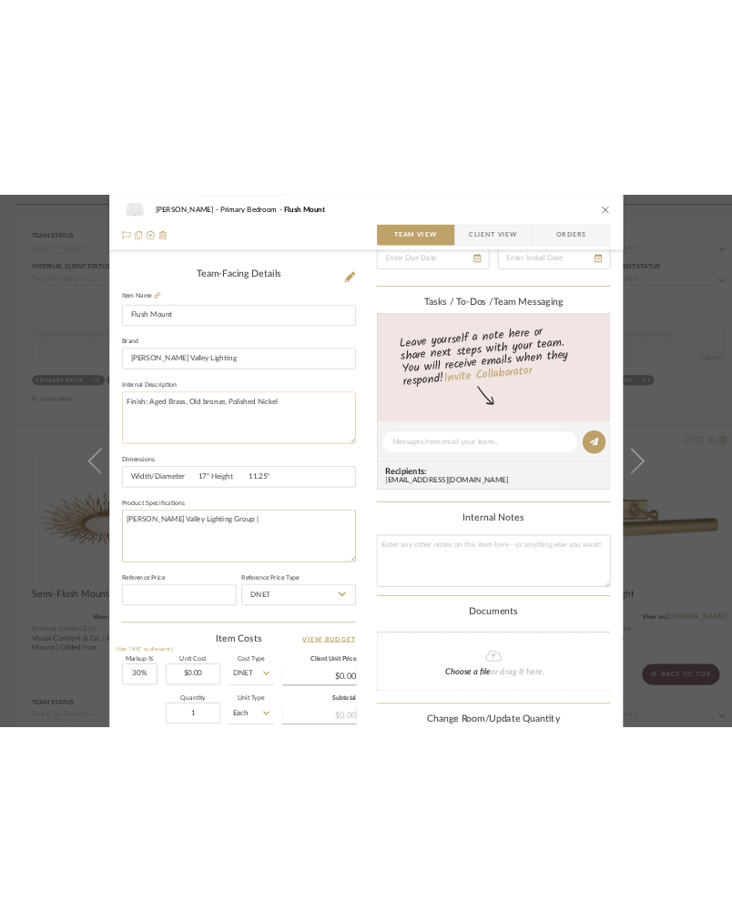
scroll to position [254, 0]
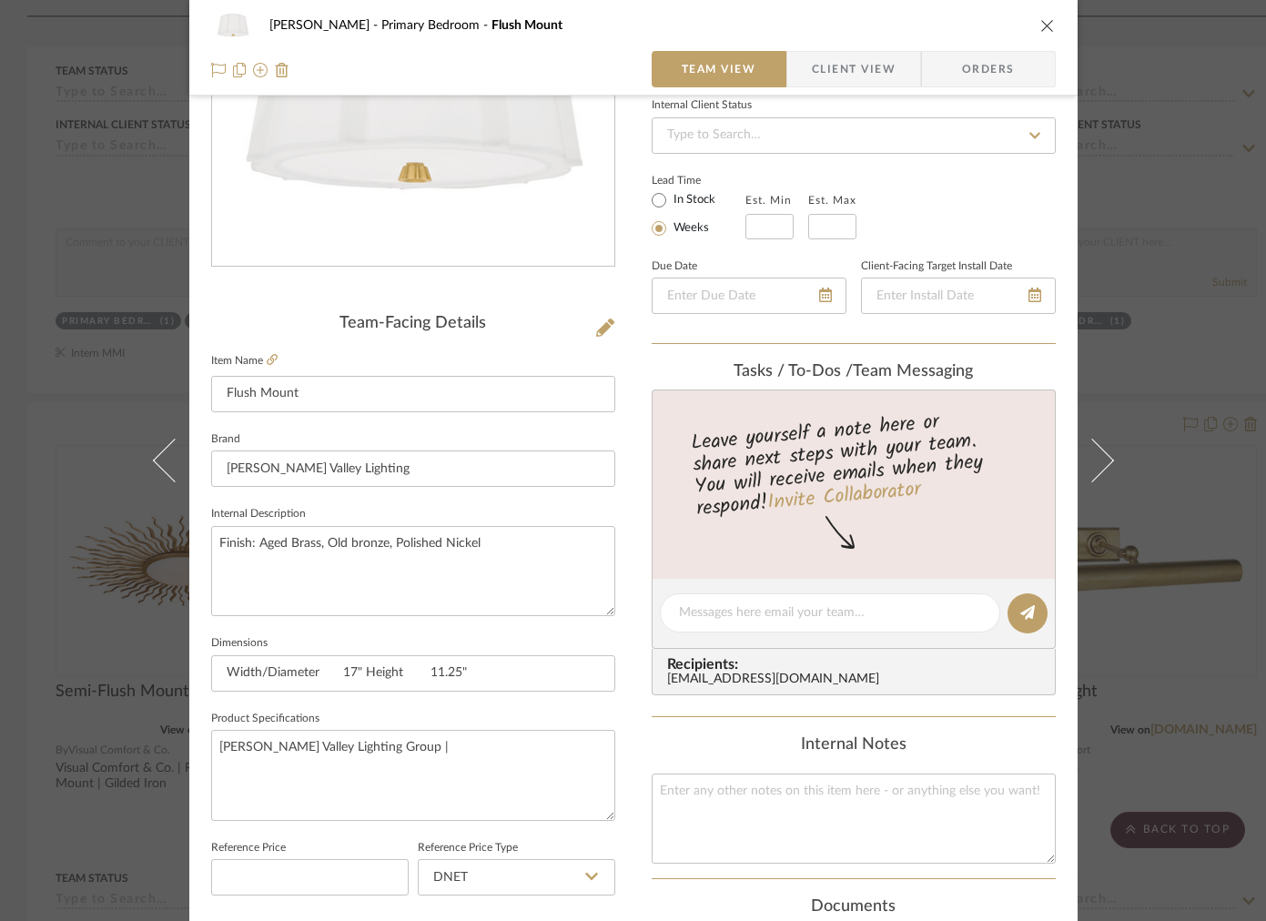
type textarea "[PERSON_NAME] Valley Lighting Group |"
click at [267, 348] on div "Team-Facing Details Item Name Flush Mount Brand Hudson Valley Lighting Internal…" at bounding box center [413, 619] width 404 height 611
click at [267, 351] on fieldset "Item Name Flush Mount" at bounding box center [413, 381] width 404 height 64
click at [258, 367] on label "Item Name" at bounding box center [244, 360] width 66 height 15
click at [271, 361] on fieldset "Item Name Flush Mount" at bounding box center [413, 381] width 404 height 64
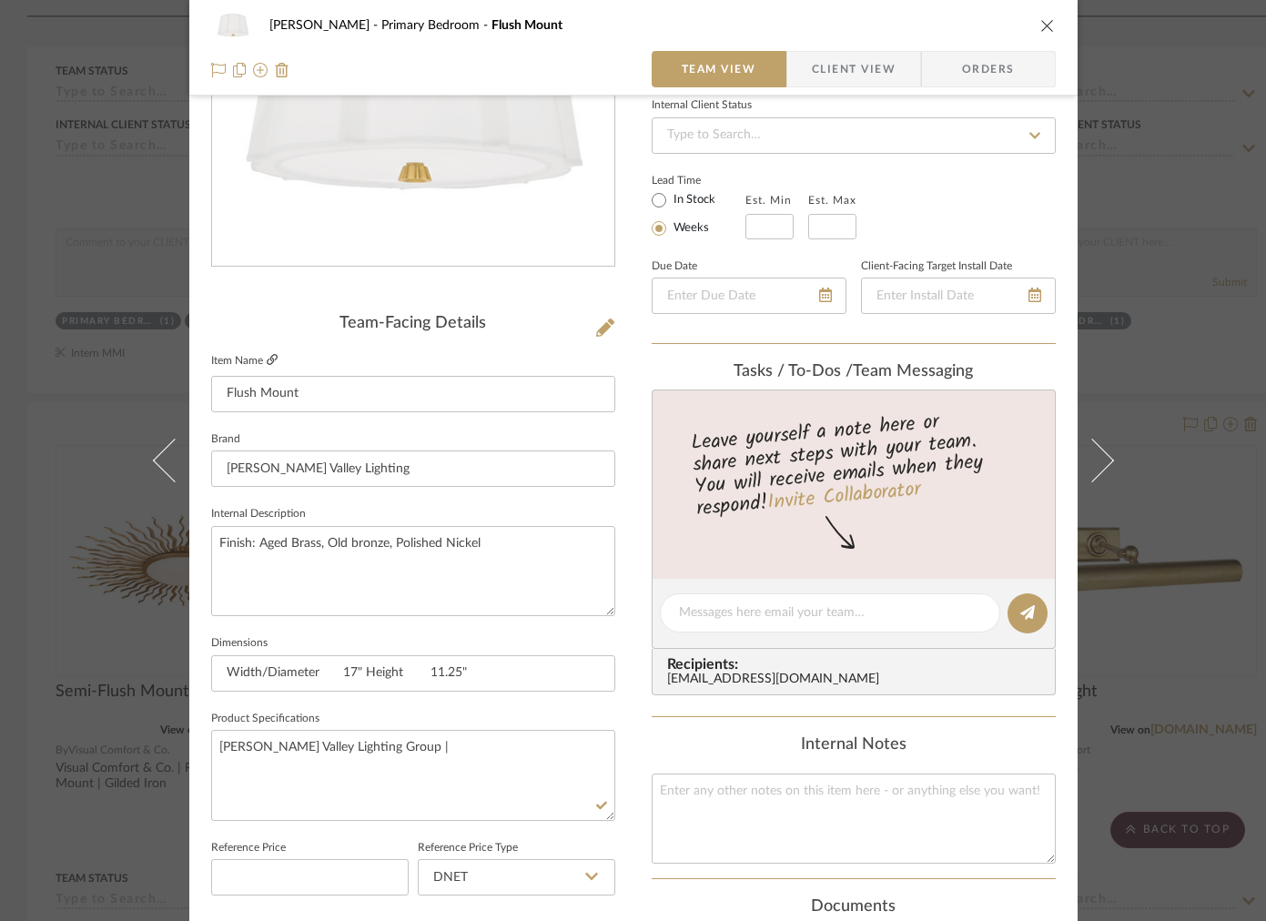
click at [267, 361] on icon at bounding box center [272, 359] width 11 height 11
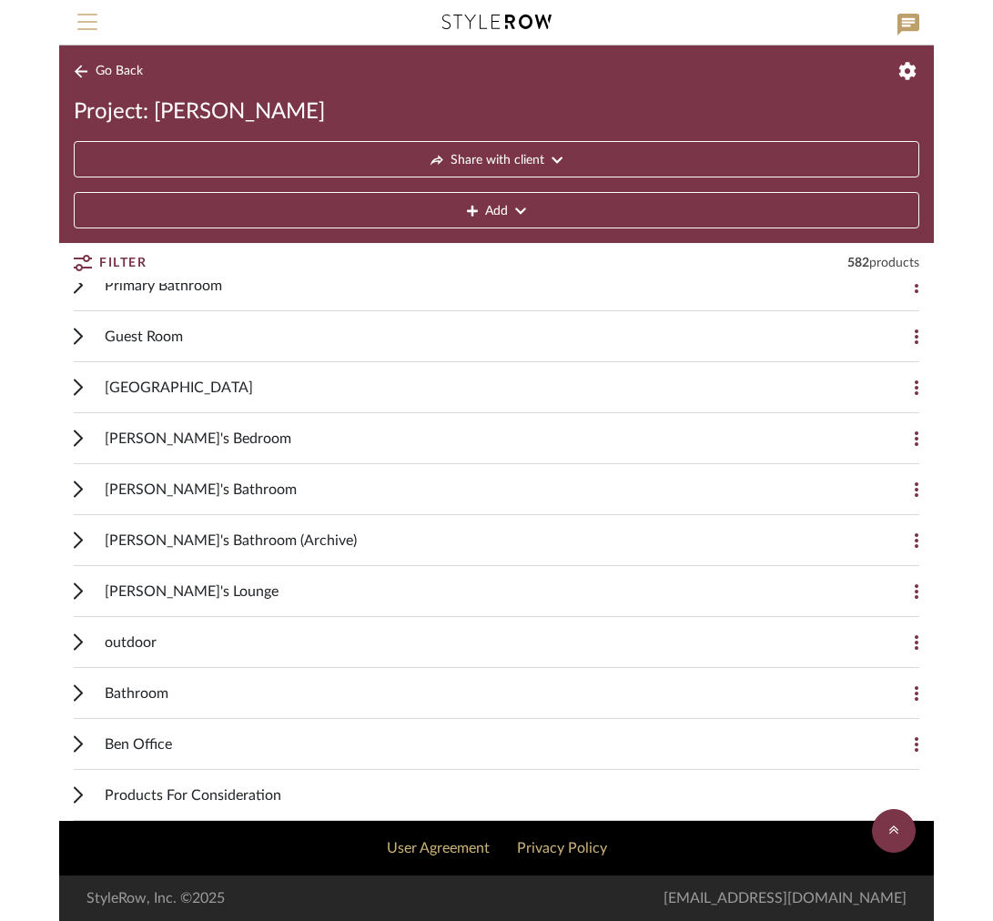
scroll to position [1586, 0]
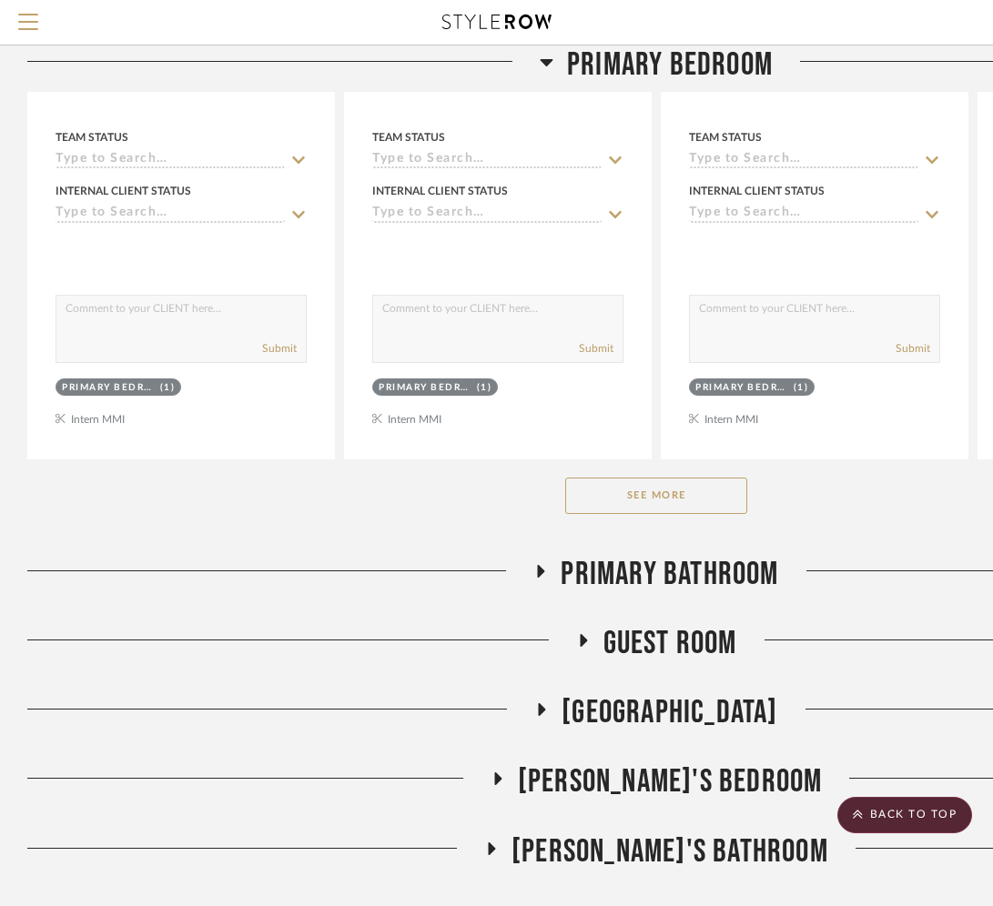
scroll to position [3098, 0]
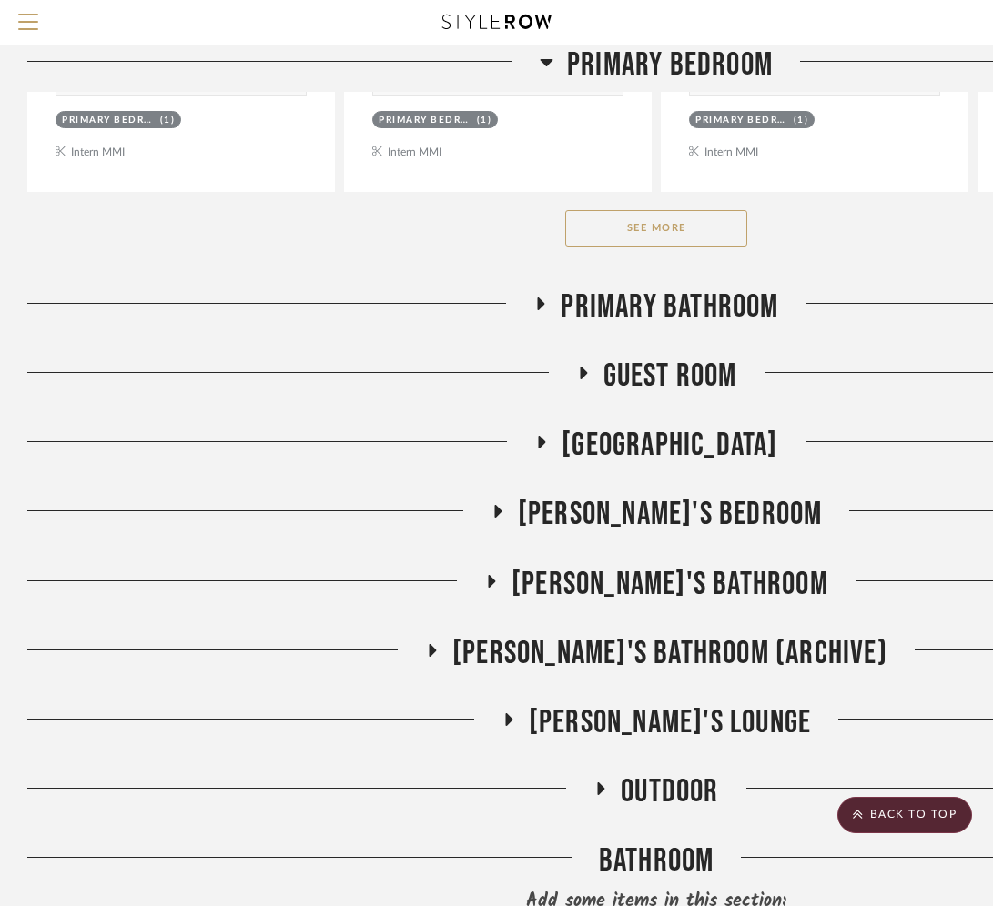
click at [622, 225] on button "See More" at bounding box center [656, 228] width 182 height 36
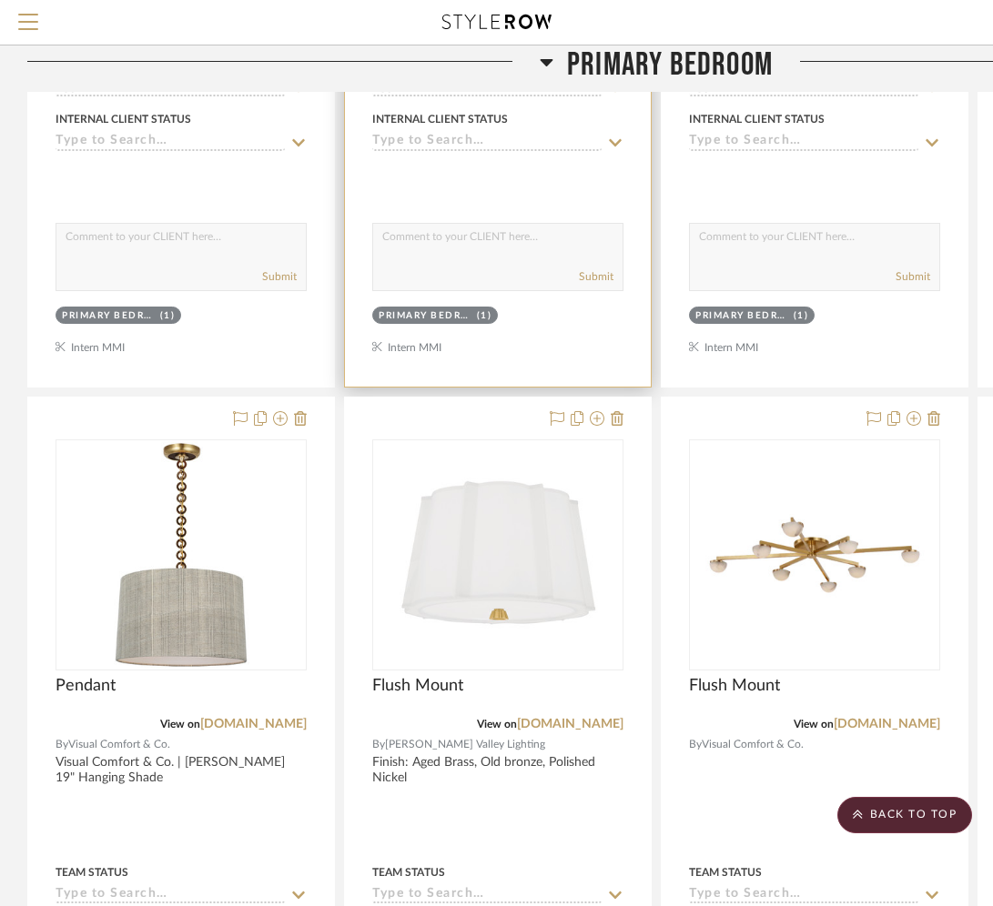
scroll to position [3728, 0]
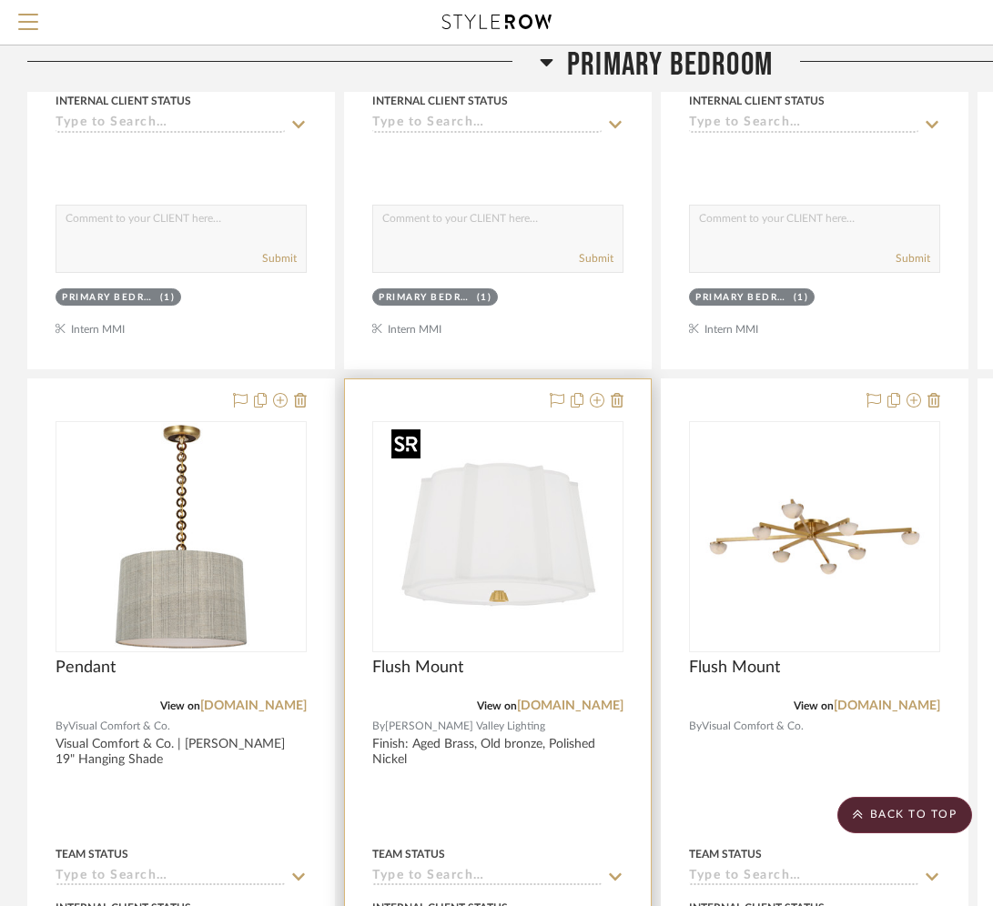
click at [521, 586] on img "0" at bounding box center [498, 537] width 228 height 228
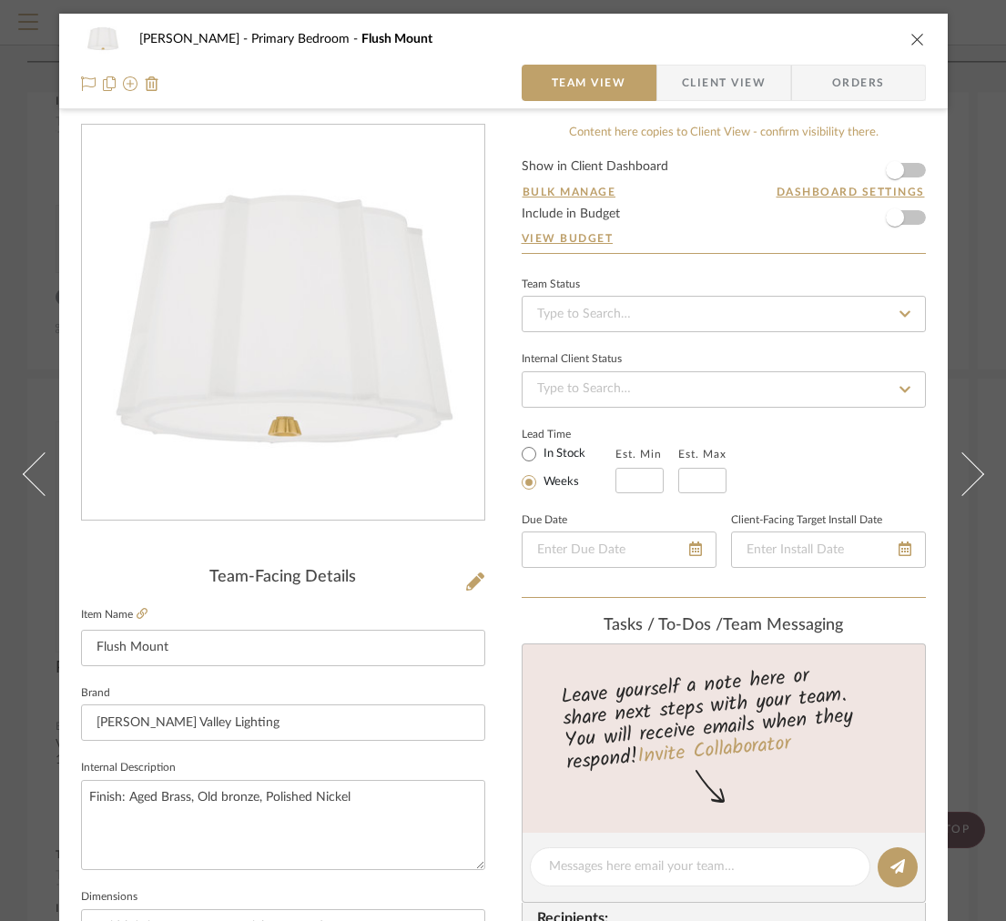
scroll to position [571, 0]
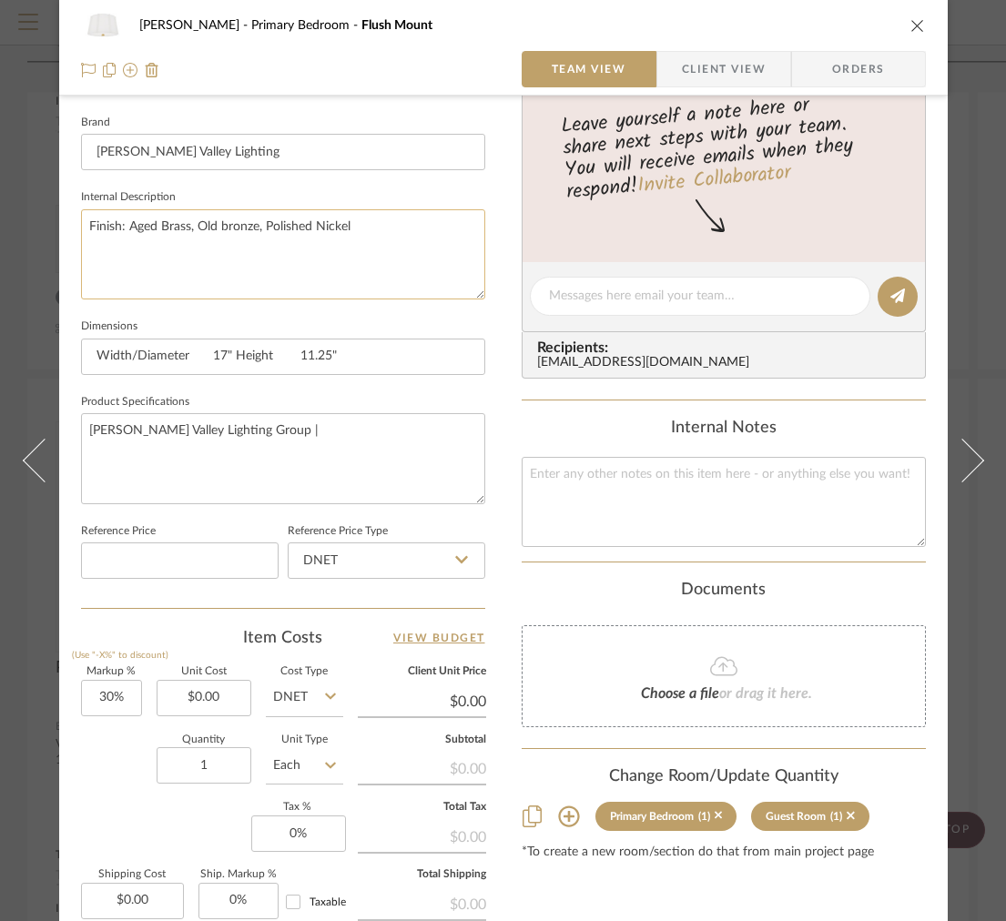
click at [377, 267] on textarea "Finish: Aged Brass, Old bronze, Polished Nickel" at bounding box center [283, 254] width 404 height 90
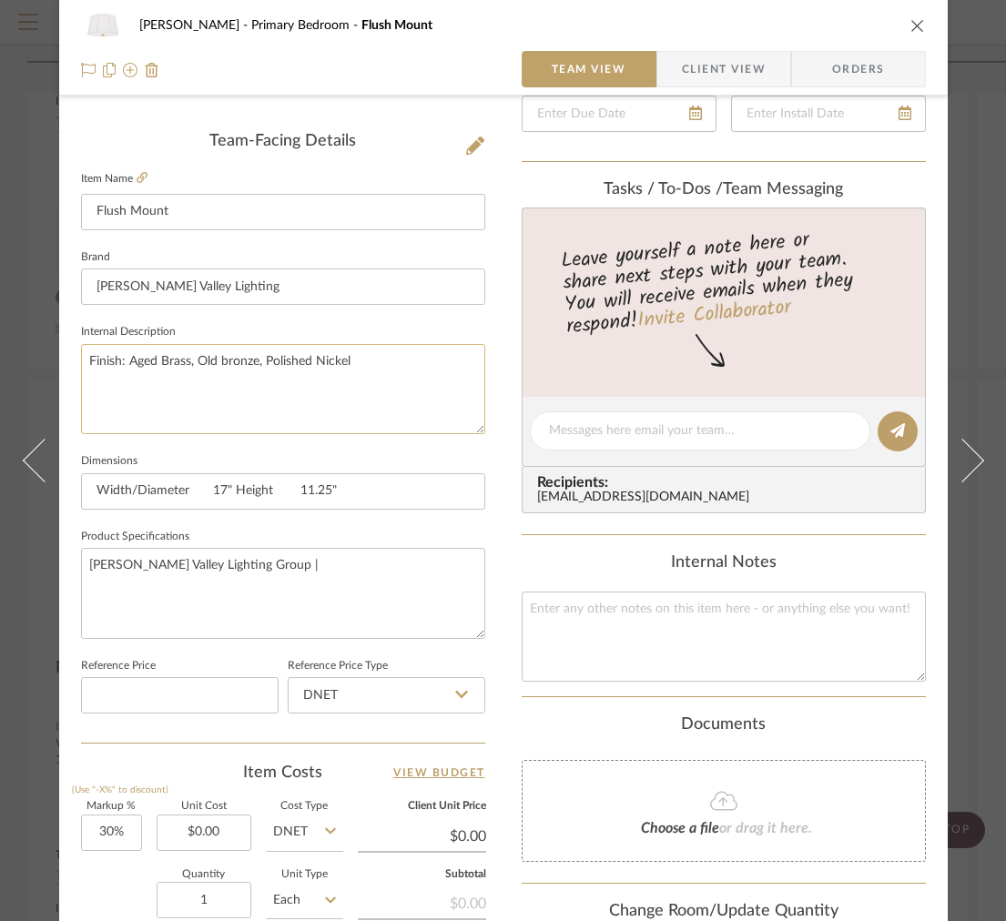
scroll to position [437, 0]
type textarea "Finish: Aged Brass, Old bronze, Polished Nickel"
click at [371, 476] on input "Width/Diameter 17" Height 11.25"" at bounding box center [283, 490] width 404 height 36
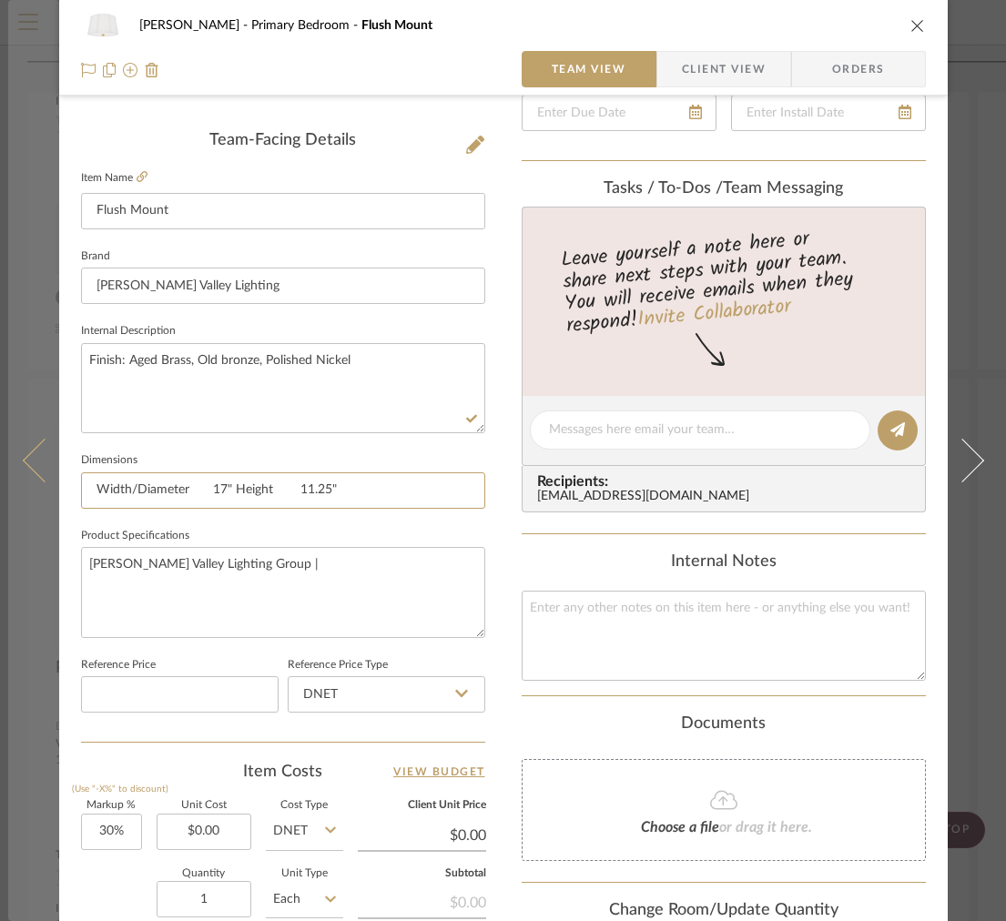
drag, startPoint x: 351, startPoint y: 494, endPoint x: 51, endPoint y: 481, distance: 300.6
click at [52, 482] on mat-dialog-content "[PERSON_NAME] Primary Bedroom Flush Mount Team View Client View Orders Team-Fac…" at bounding box center [503, 417] width 990 height 1681
type input "1"
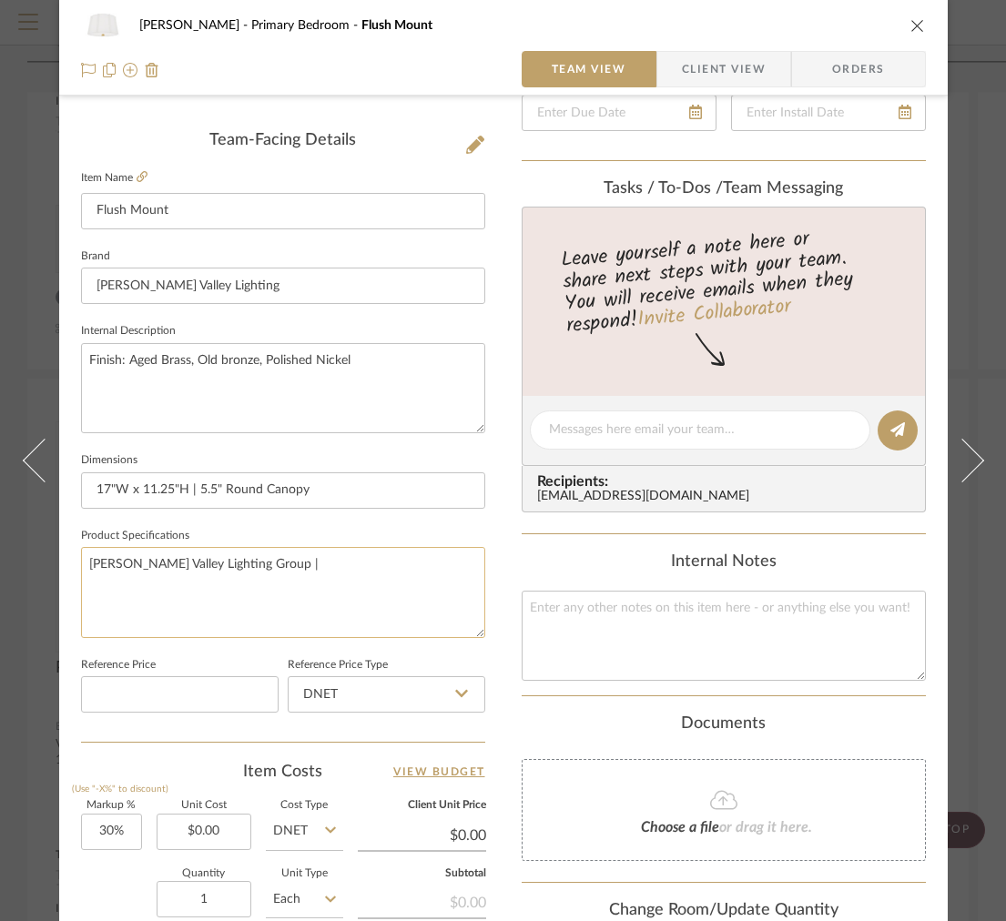
type input "17"W x 11.25"H | 5.5" Round Canopy"
click at [357, 588] on textarea "[PERSON_NAME] Valley Lighting Group |" at bounding box center [283, 592] width 404 height 90
click at [360, 384] on textarea "Finish: Aged Brass, Old bronze, Polished Nickel" at bounding box center [283, 388] width 404 height 90
type textarea "Finish: Aged Brass, Old bronze, Polished Nickel Shade Finish:"
click at [708, 45] on div "[PERSON_NAME] Primary Bedroom Flush Mount Team View Client View Orders" at bounding box center [503, 48] width 888 height 96
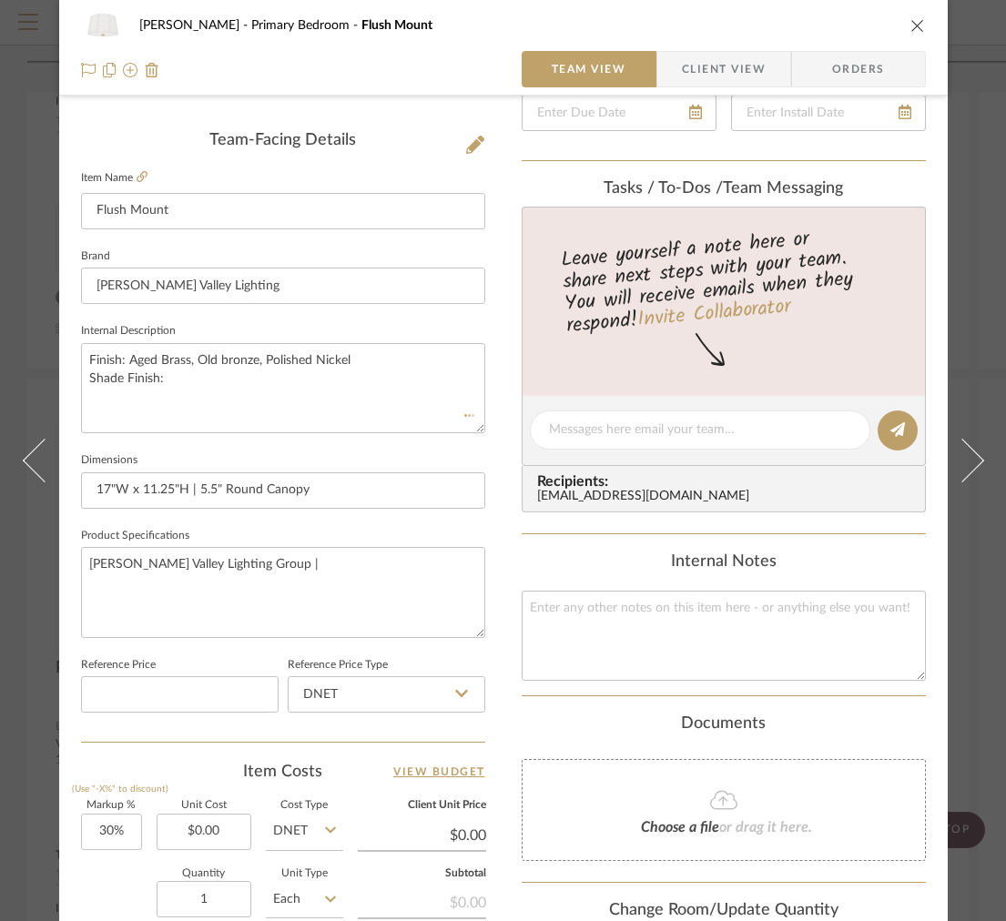
click at [707, 49] on div "[PERSON_NAME] Primary Bedroom Flush Mount Team View Client View Orders" at bounding box center [503, 48] width 888 height 96
click at [703, 52] on span "Client View" at bounding box center [724, 69] width 84 height 36
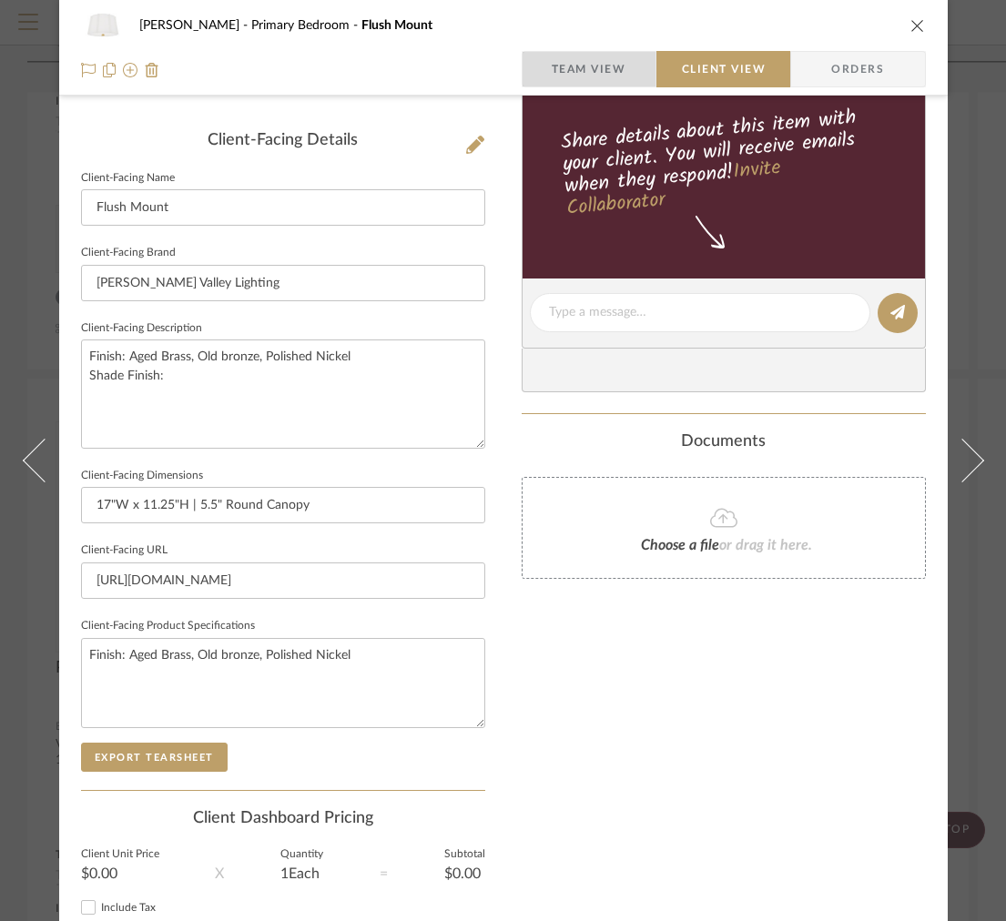
click at [596, 61] on span "Team View" at bounding box center [589, 69] width 75 height 36
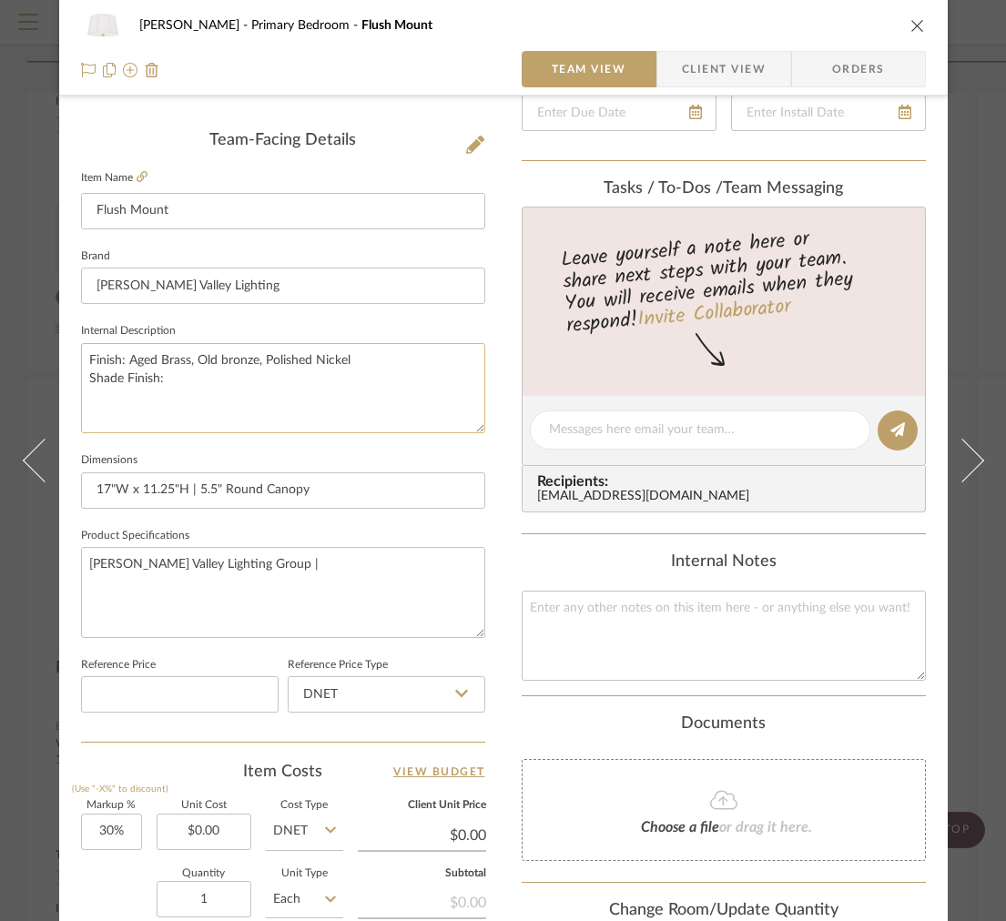
click at [241, 413] on textarea "Finish: Aged Brass, Old bronze, Polished Nickel Shade Finish:" at bounding box center [283, 388] width 404 height 90
drag, startPoint x: 212, startPoint y: 405, endPoint x: -19, endPoint y: 331, distance: 242.6
click at [320, 595] on textarea "[PERSON_NAME] Valley Lighting Group |" at bounding box center [283, 592] width 404 height 90
paste textarea "Finish: Aged Brass, Old bronze, Polished Nickel Shade Finish:"
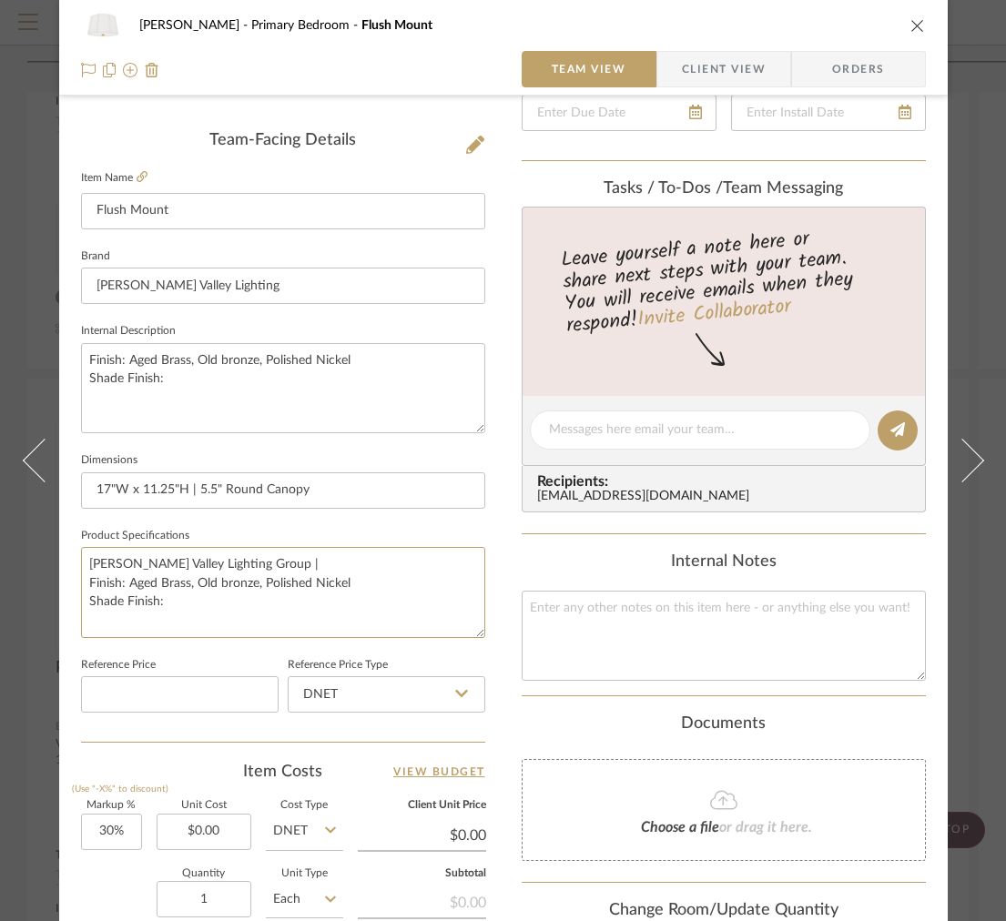
drag, startPoint x: 334, startPoint y: 564, endPoint x: -31, endPoint y: 559, distance: 365.0
click at [84, 584] on textarea "Finish: Aged Brass, Old bronze, Polished Nickel Shade Finish:" at bounding box center [283, 592] width 404 height 90
type textarea "Finish: Aged Brass, Old bronze, Polished Nickel Shade Finish:"
drag, startPoint x: 204, startPoint y: 394, endPoint x: -16, endPoint y: 301, distance: 239.0
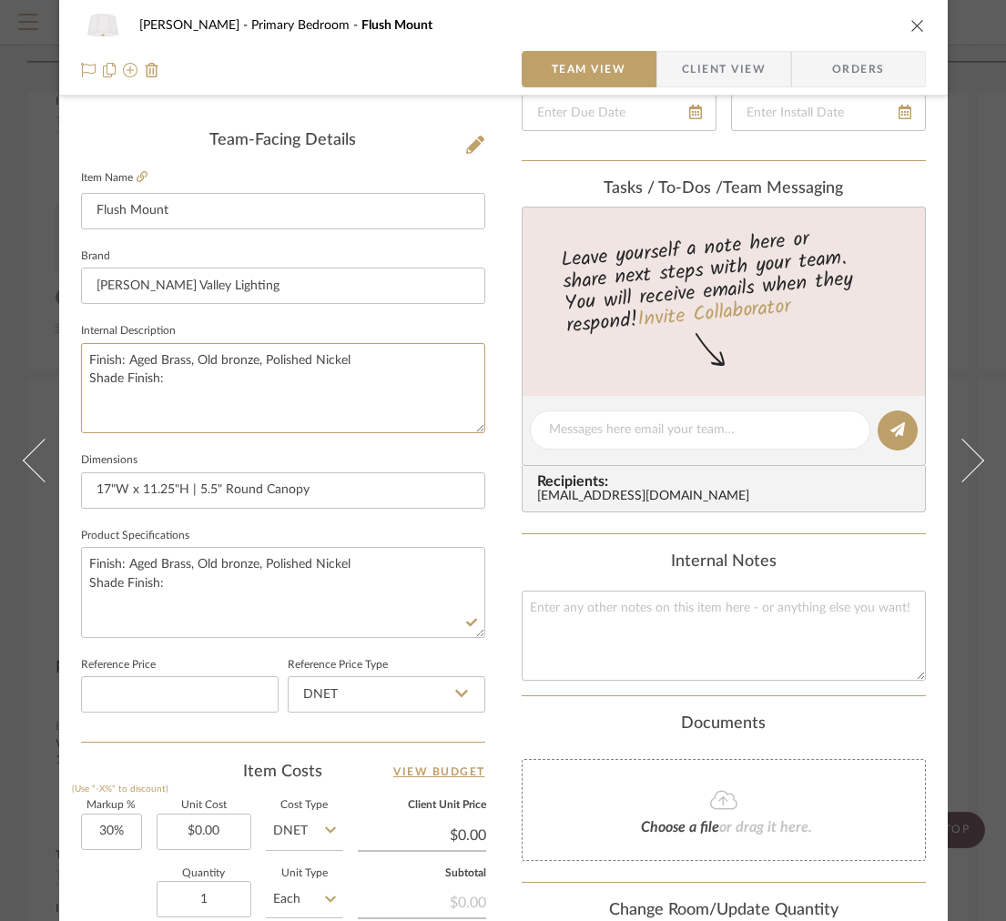
paste textarea "[PERSON_NAME] Valley Lighting Group |"
type textarea "[PERSON_NAME] Valley Lighting Group |"
click at [276, 594] on textarea "Finish: Aged Brass, Old bronze, Polished Nickel Shade Finish:" at bounding box center [283, 592] width 404 height 90
type textarea "Finish: Aged Brass, Old bronze, Polished Nickel Shade Finish: Faux Silk Socket:…"
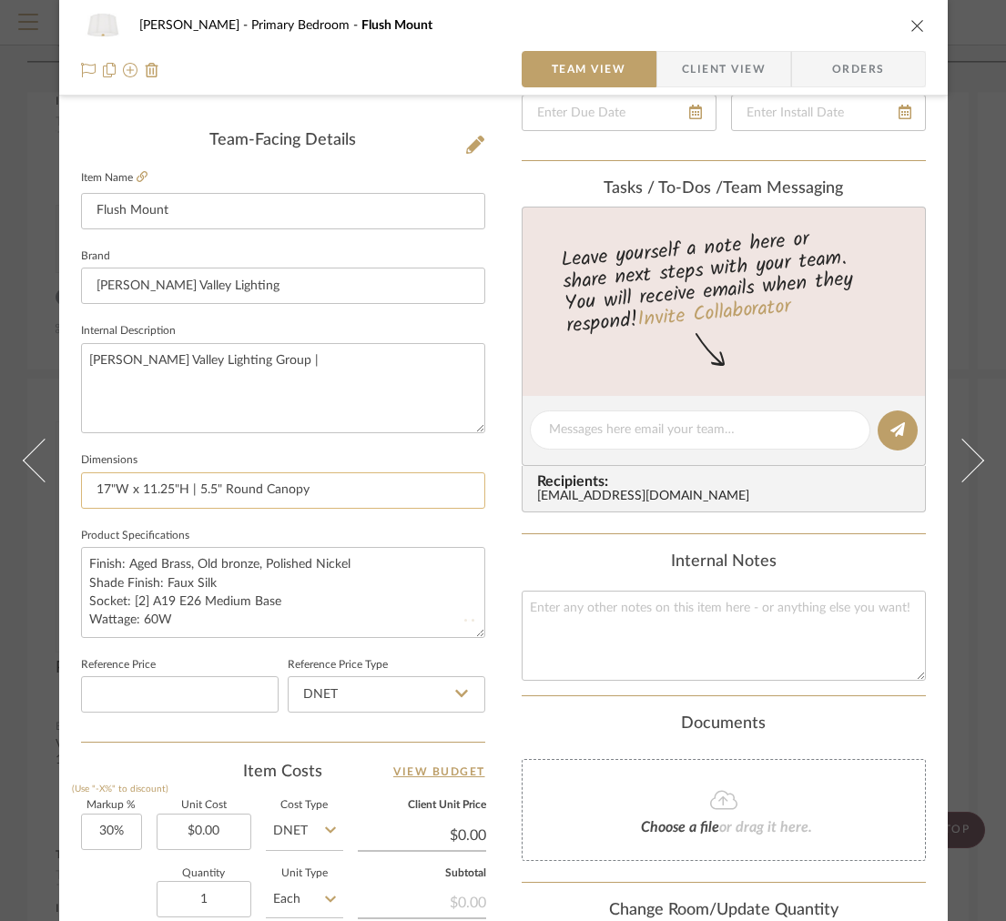
click at [336, 504] on input "17"W x 11.25"H | 5.5" Round Canopy" at bounding box center [283, 490] width 404 height 36
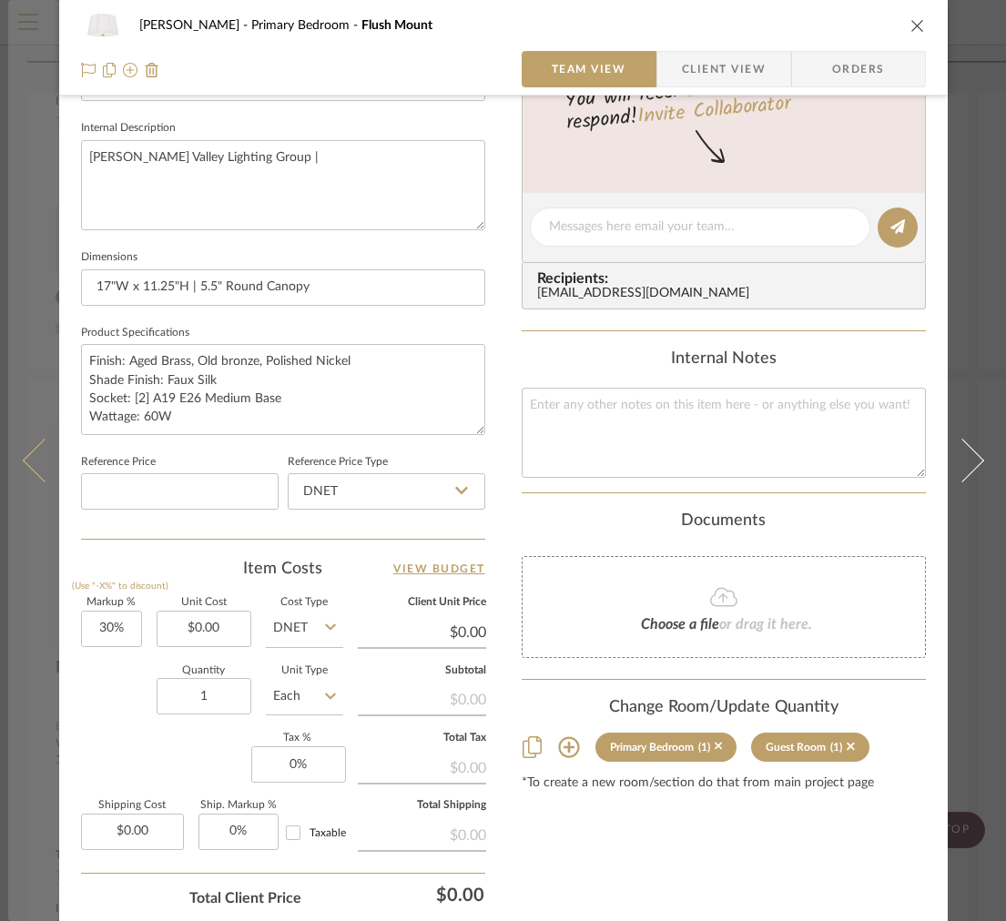
scroll to position [405, 0]
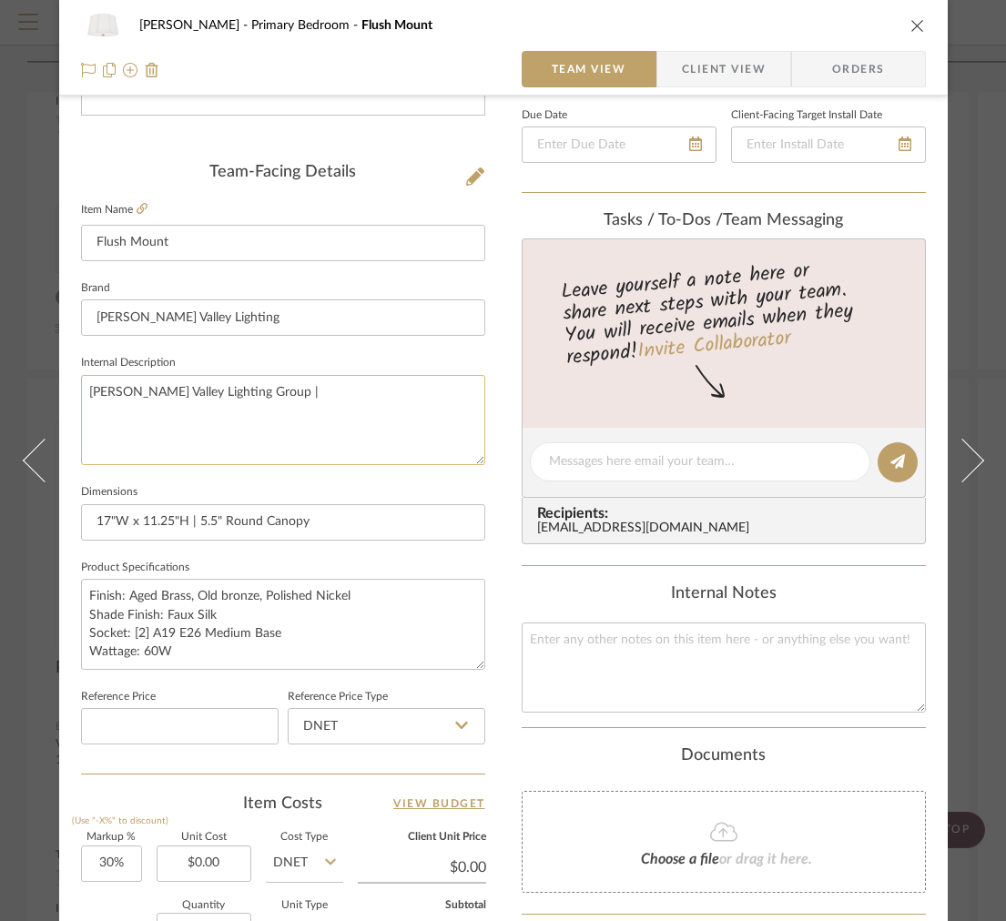
click at [299, 405] on textarea "[PERSON_NAME] Valley Lighting Group |" at bounding box center [283, 420] width 404 height 90
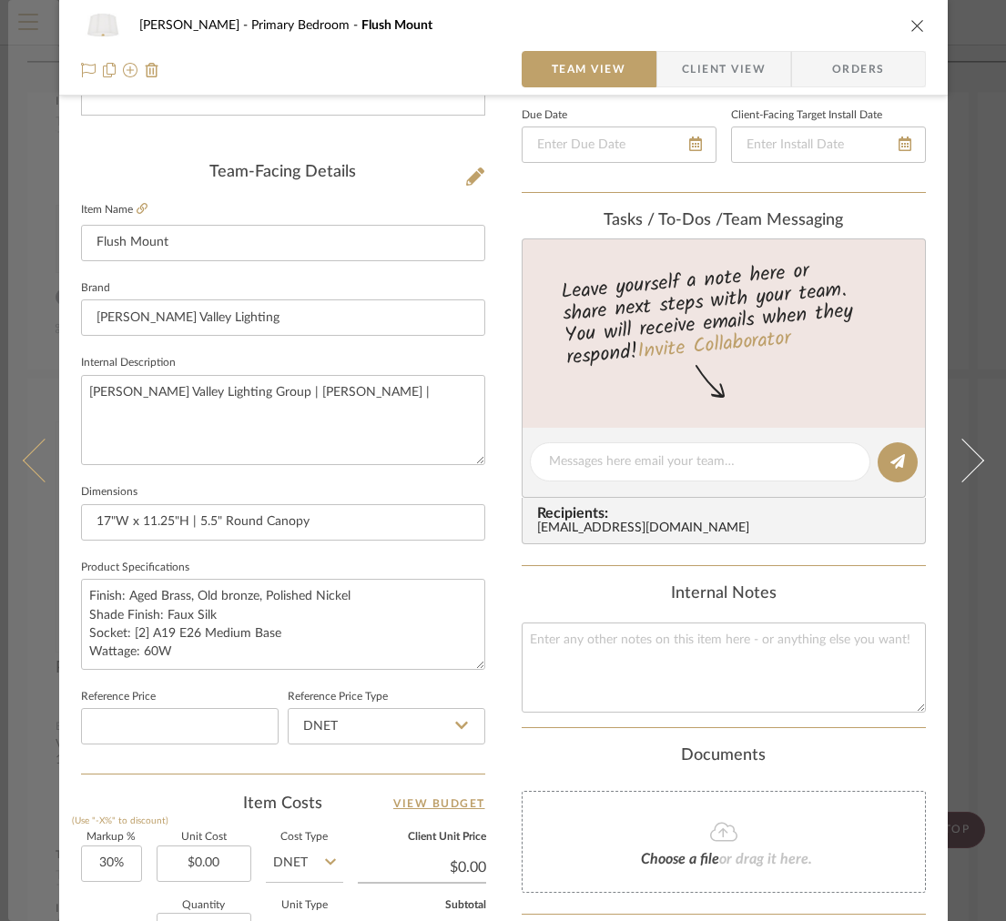
type textarea "[PERSON_NAME] Valley Lighting Group | [PERSON_NAME] |"
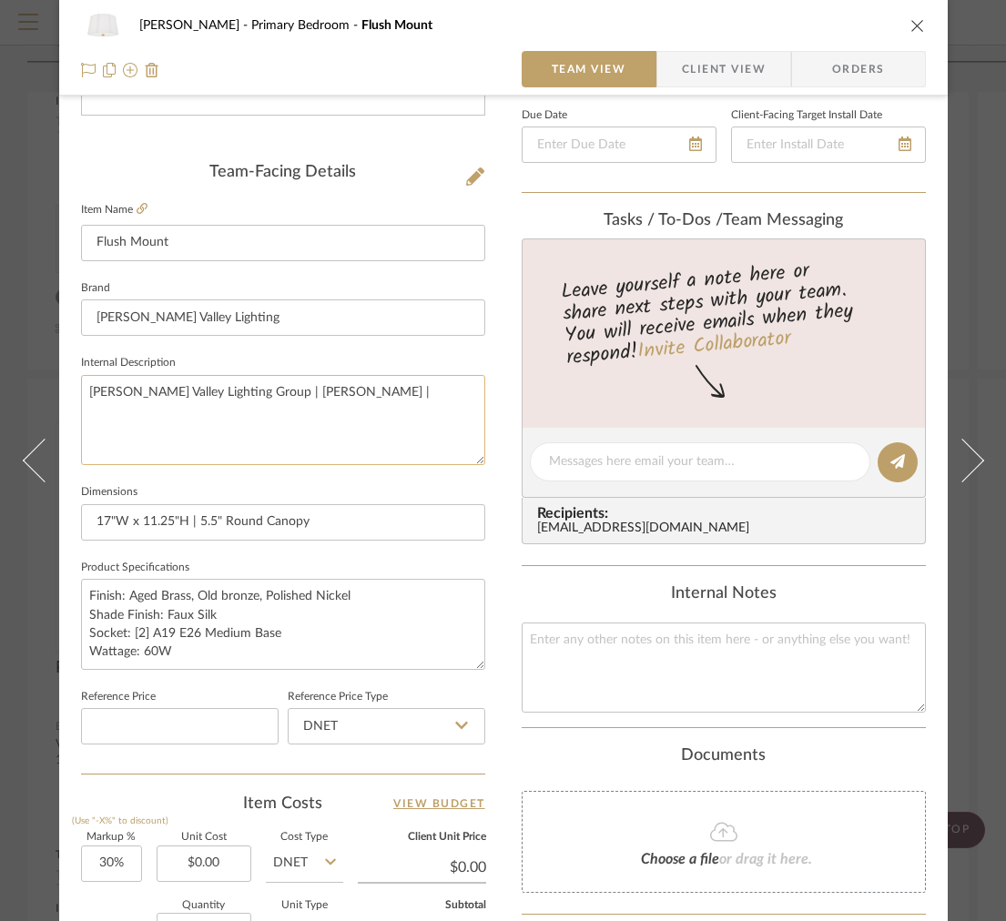
paste textarea "4817-AGB"
type textarea "[PERSON_NAME] Valley Lighting Group | [PERSON_NAME] | 4817-AGB"
click at [741, 63] on span "Client View" at bounding box center [724, 69] width 84 height 36
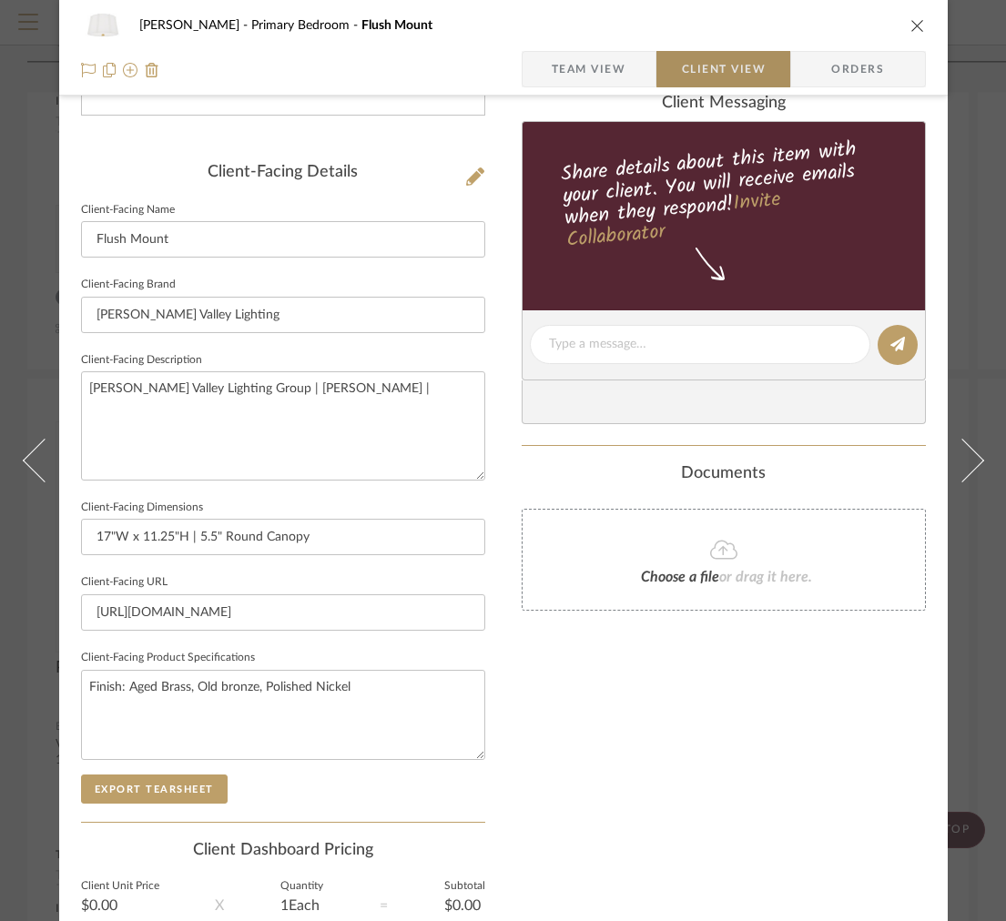
type textarea "[PERSON_NAME] Valley Lighting Group | [PERSON_NAME] | 4817-AGB"
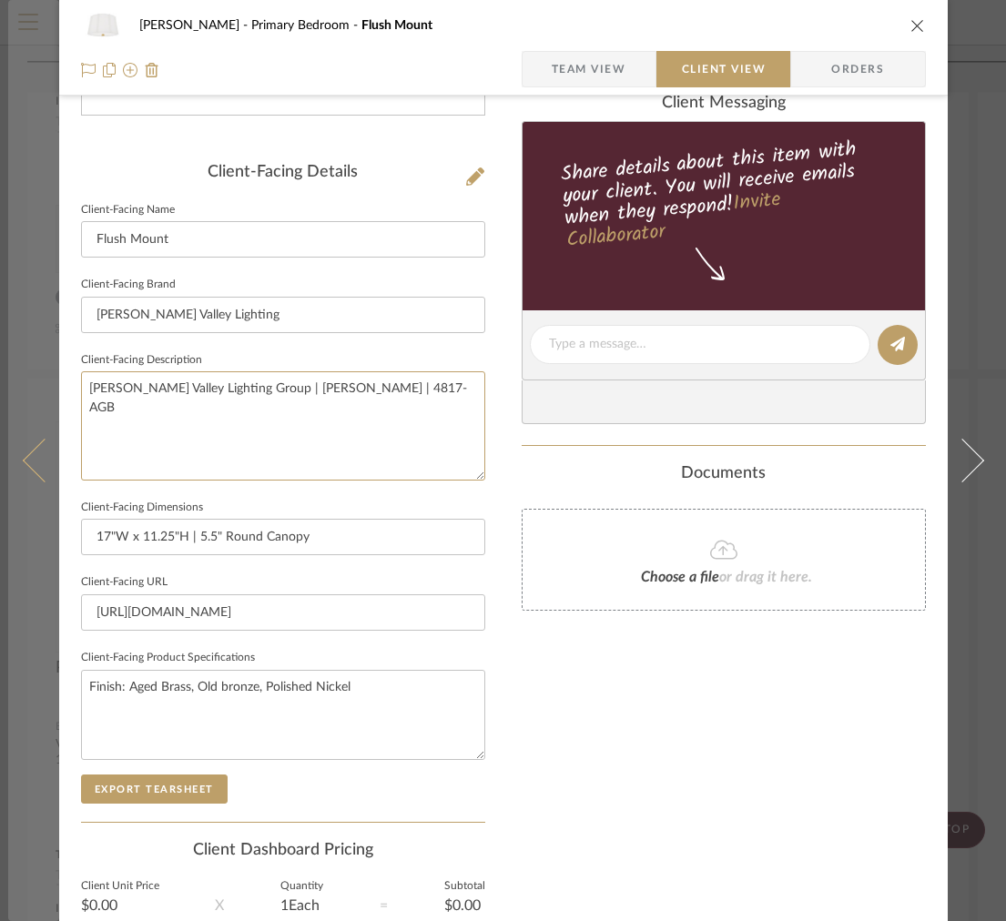
drag, startPoint x: 411, startPoint y: 400, endPoint x: 30, endPoint y: 344, distance: 385.3
click at [40, 353] on mat-dialog-content "[PERSON_NAME] Primary Bedroom Flush Mount Team View Client View Orders Client-F…" at bounding box center [503, 351] width 990 height 1485
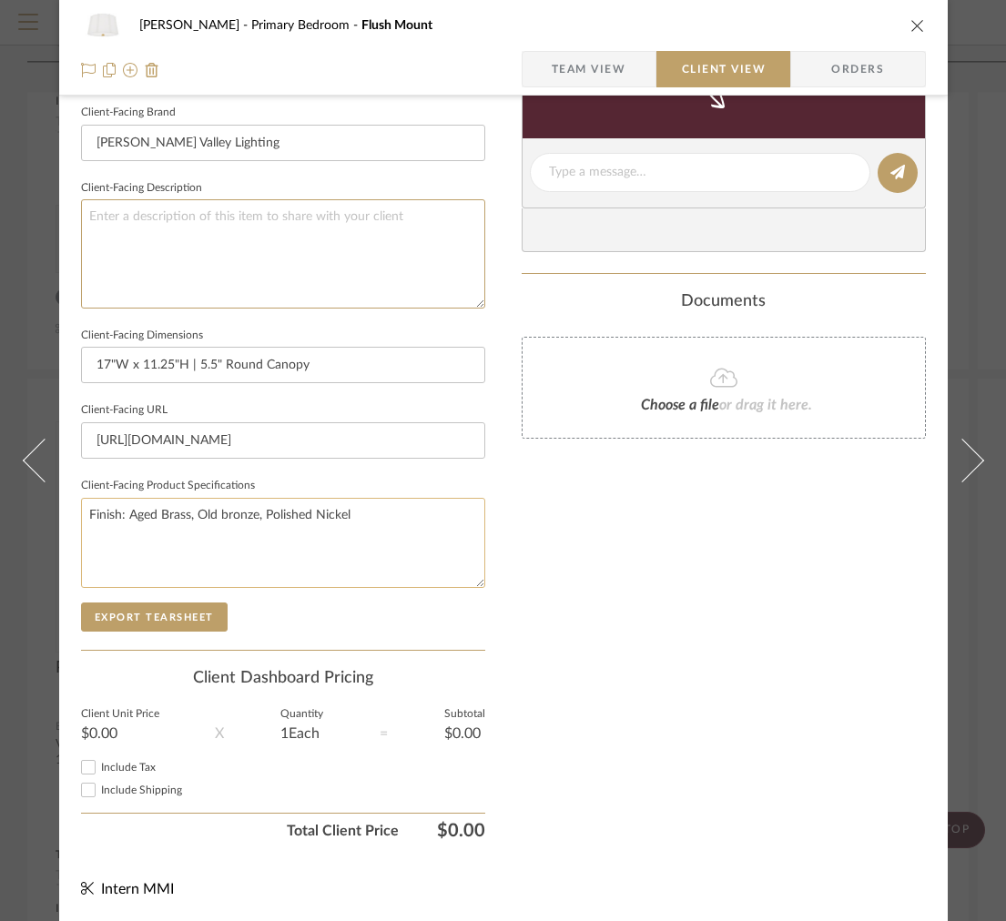
scroll to position [576, 0]
click at [596, 85] on span "Team View" at bounding box center [589, 69] width 75 height 36
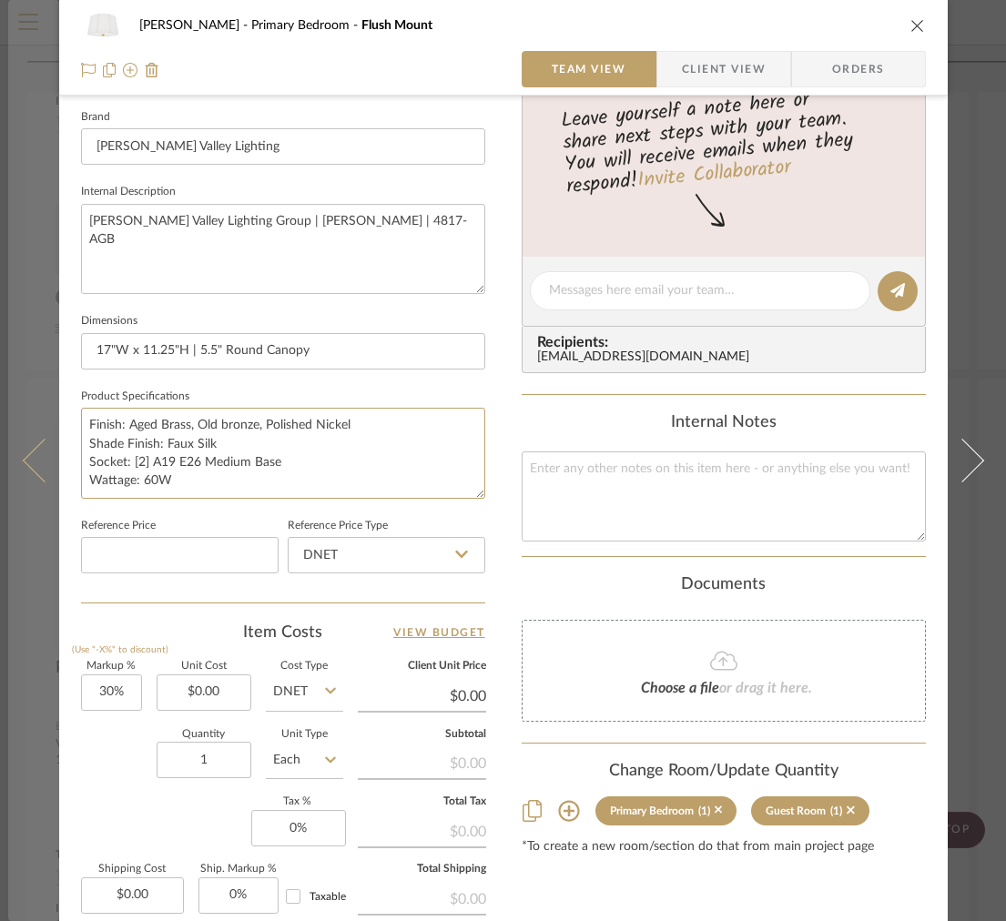
drag, startPoint x: 324, startPoint y: 489, endPoint x: 6, endPoint y: 369, distance: 339.3
click at [8, 369] on mat-dialog-content "[PERSON_NAME] Primary Bedroom Flush Mount Team View Client View Orders Team-Fac…" at bounding box center [503, 278] width 990 height 1681
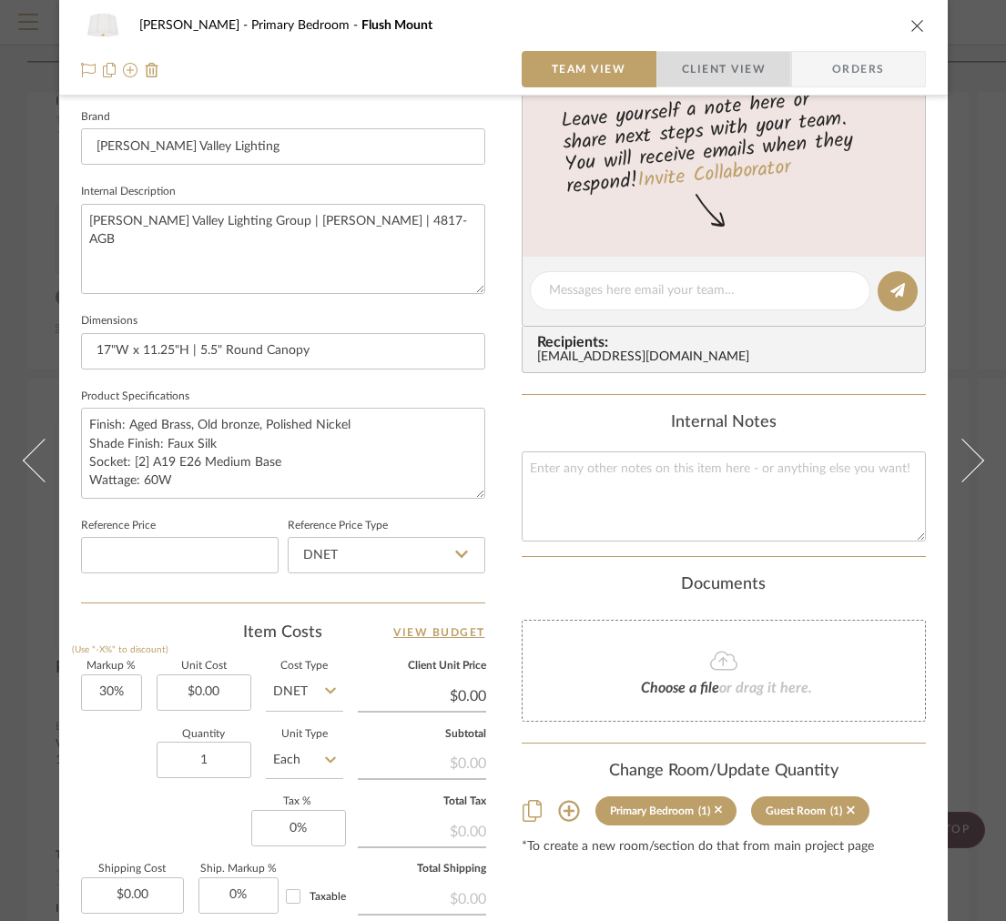
click at [687, 72] on span "Client View" at bounding box center [724, 69] width 84 height 36
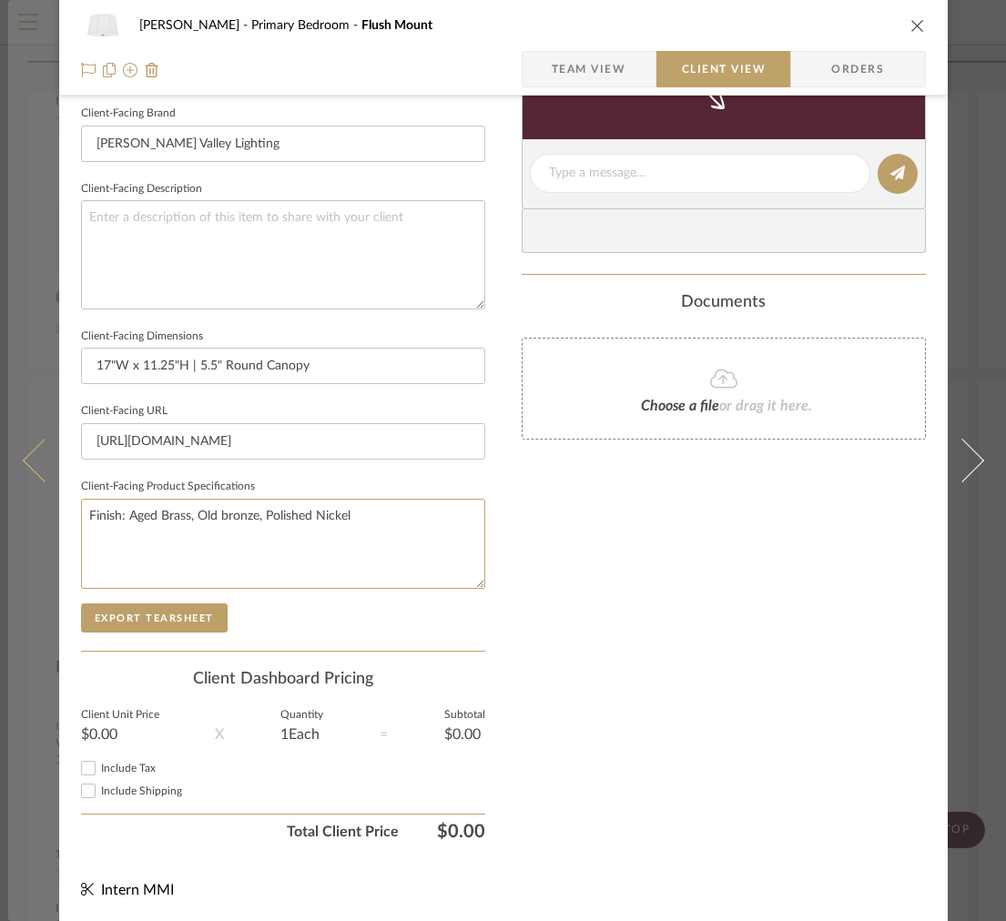
drag, startPoint x: 362, startPoint y: 542, endPoint x: 41, endPoint y: 492, distance: 325.1
click at [40, 492] on mat-dialog-content "[PERSON_NAME] Primary Bedroom Flush Mount Team View Client View Orders Client-F…" at bounding box center [503, 180] width 990 height 1485
paste textarea "Shade Finish: Faux Silk Socket: [2] A19 E26 Medium Base Wattage: 60W"
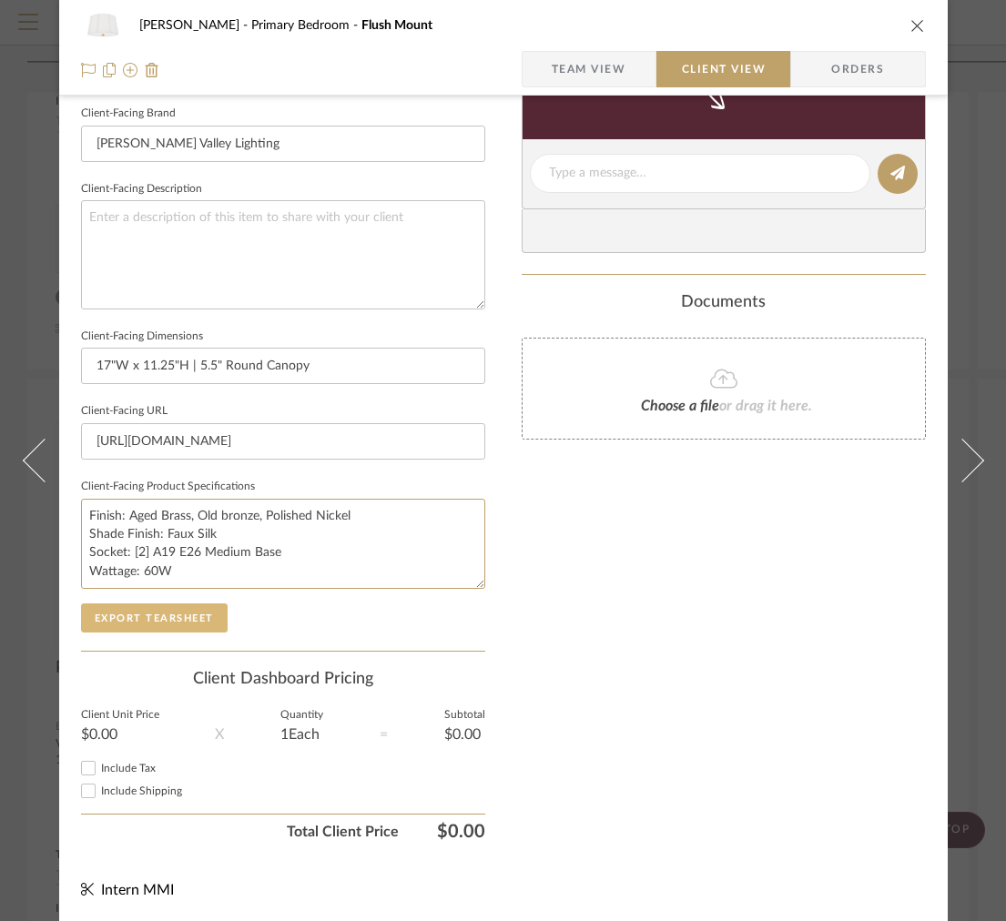
type textarea "Finish: Aged Brass, Old bronze, Polished Nickel Shade Finish: Faux Silk Socket:…"
click at [171, 616] on button "Export Tearsheet" at bounding box center [154, 617] width 147 height 29
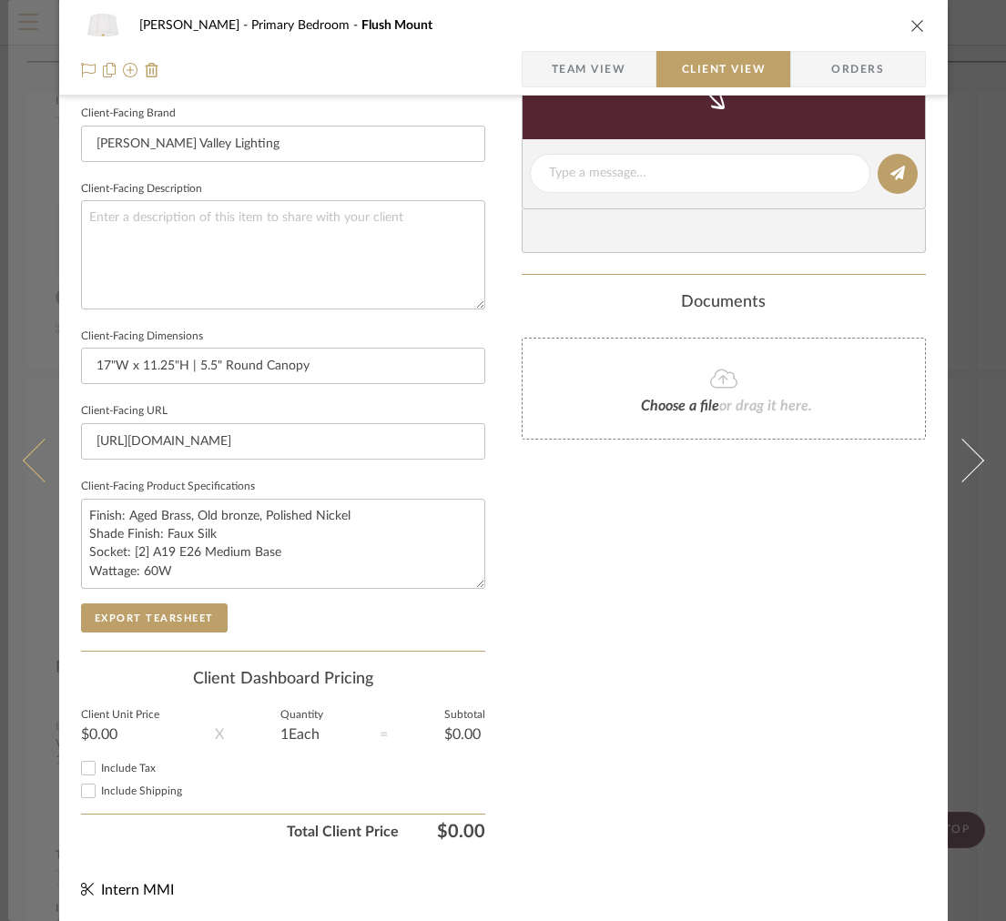
click at [34, 399] on button at bounding box center [33, 460] width 51 height 921
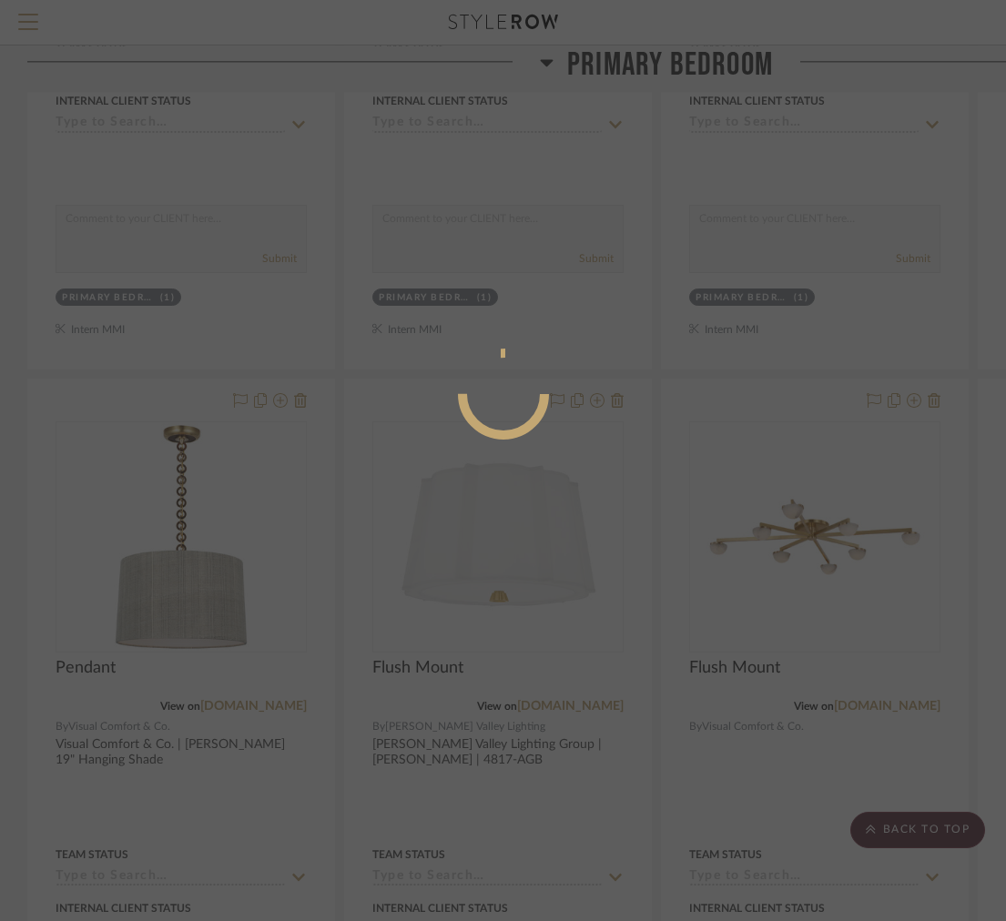
scroll to position [0, 0]
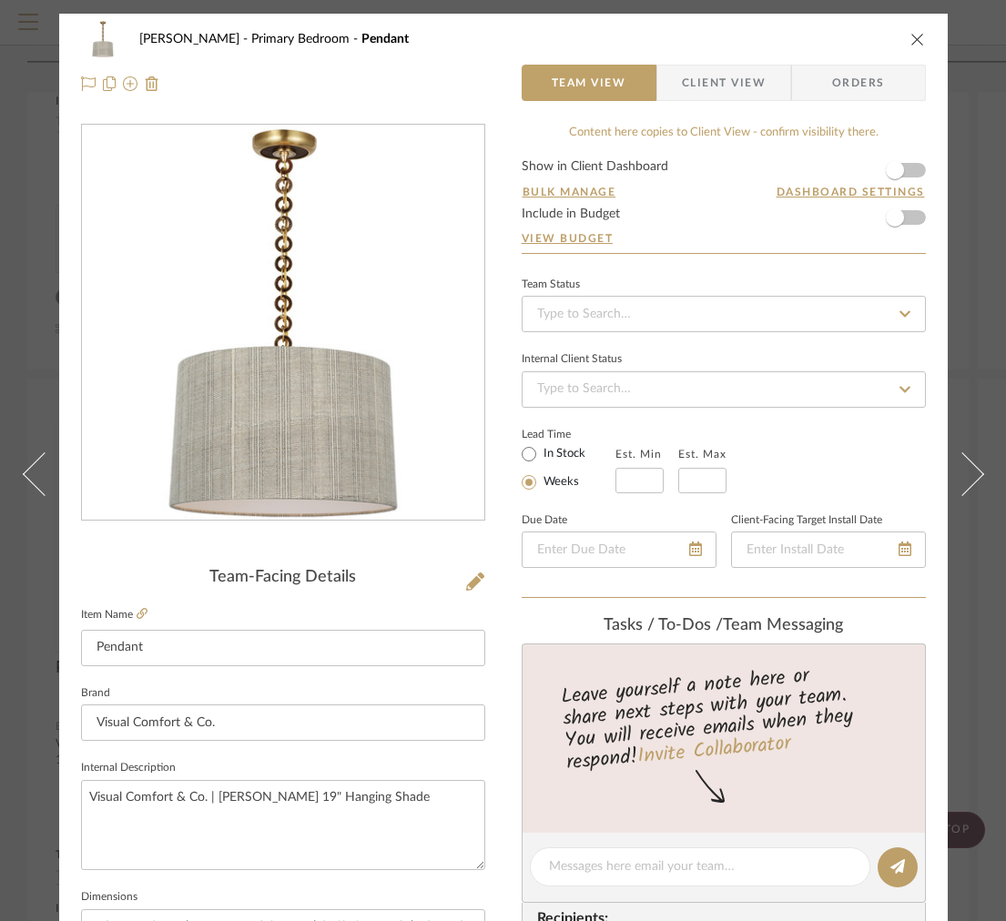
click at [682, 71] on span "Client View" at bounding box center [724, 83] width 84 height 36
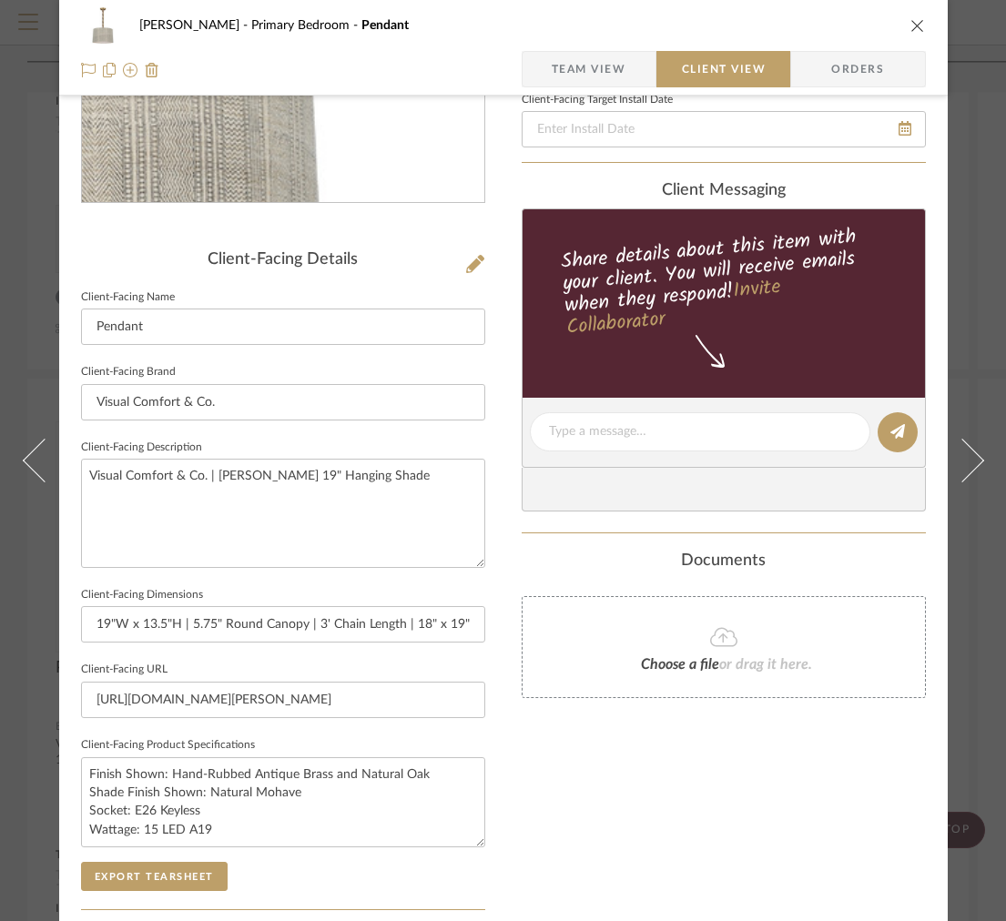
scroll to position [347, 0]
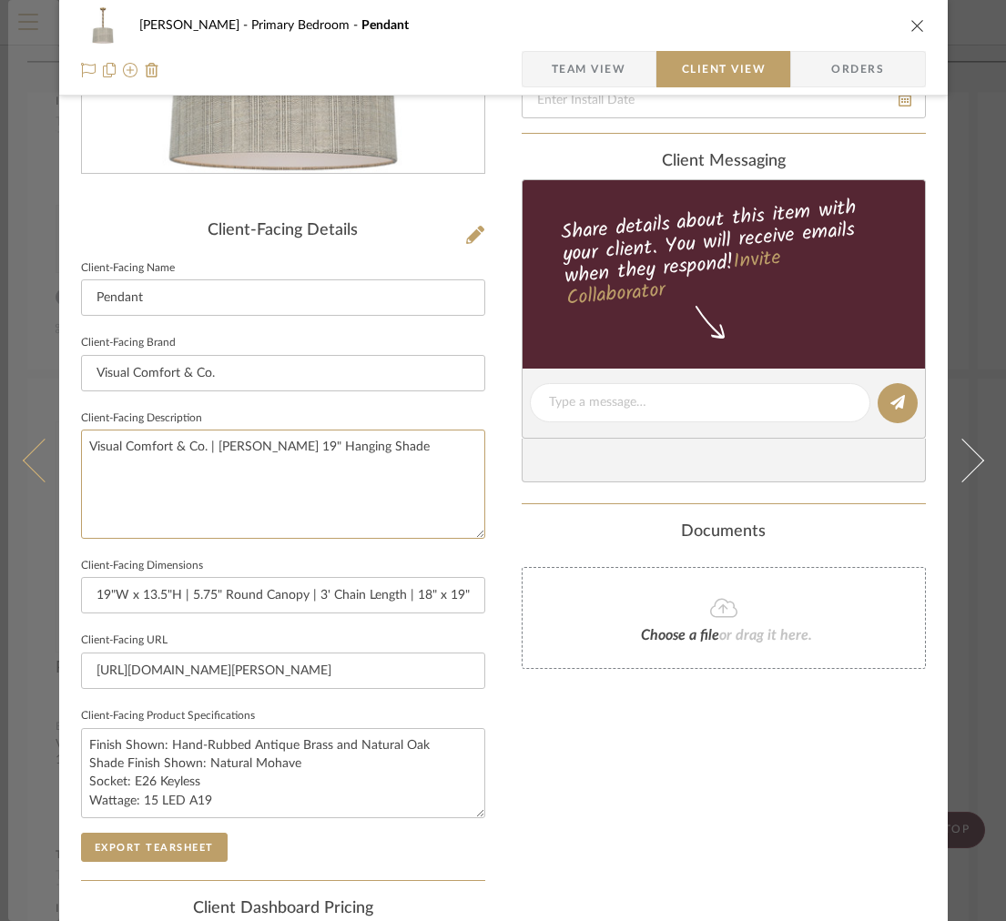
drag, startPoint x: 384, startPoint y: 469, endPoint x: 21, endPoint y: 393, distance: 370.9
click at [41, 399] on mat-dialog-content "[PERSON_NAME] Primary Bedroom Pendant Team View Client View Orders Client-Facin…" at bounding box center [503, 409] width 990 height 1485
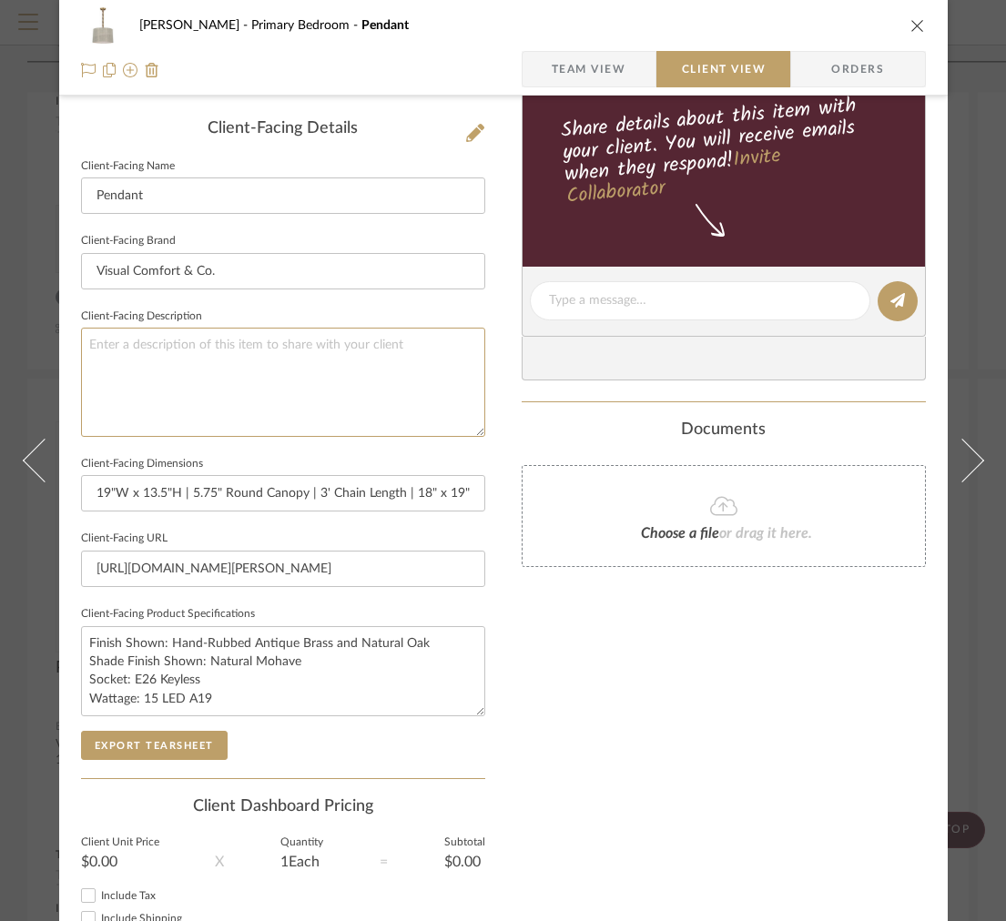
scroll to position [562, 0]
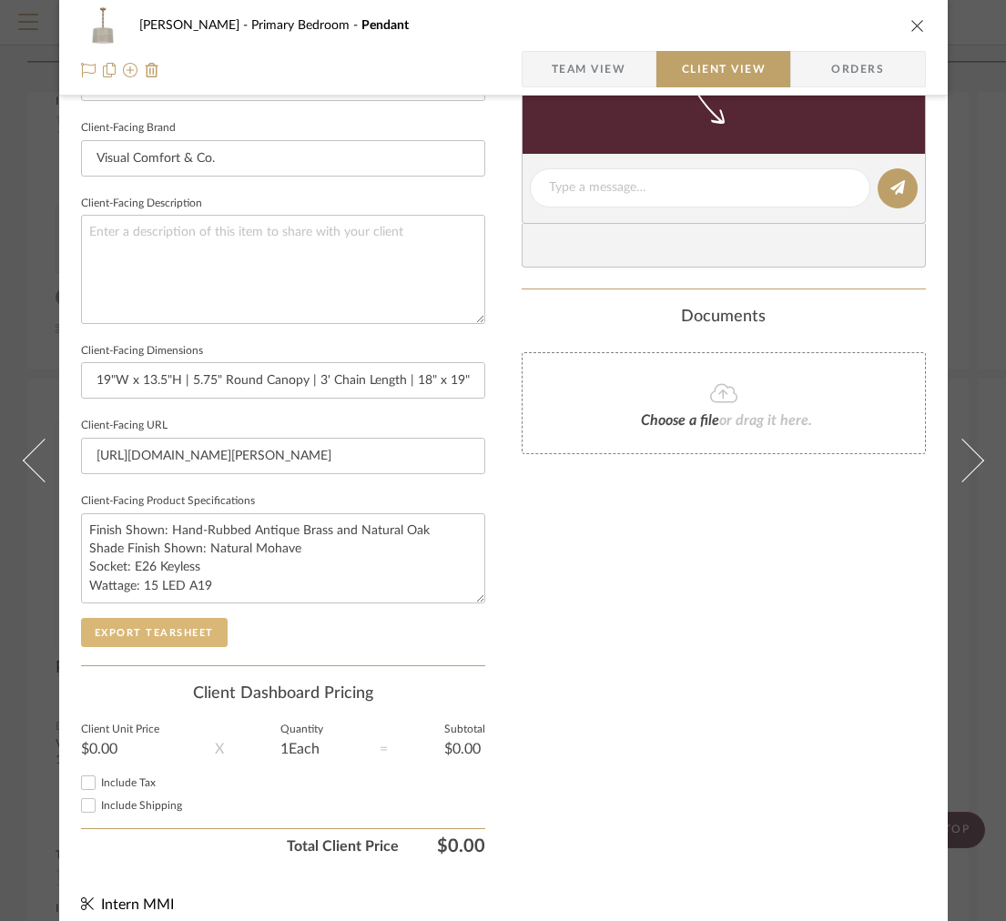
click at [200, 618] on button "Export Tearsheet" at bounding box center [154, 632] width 147 height 29
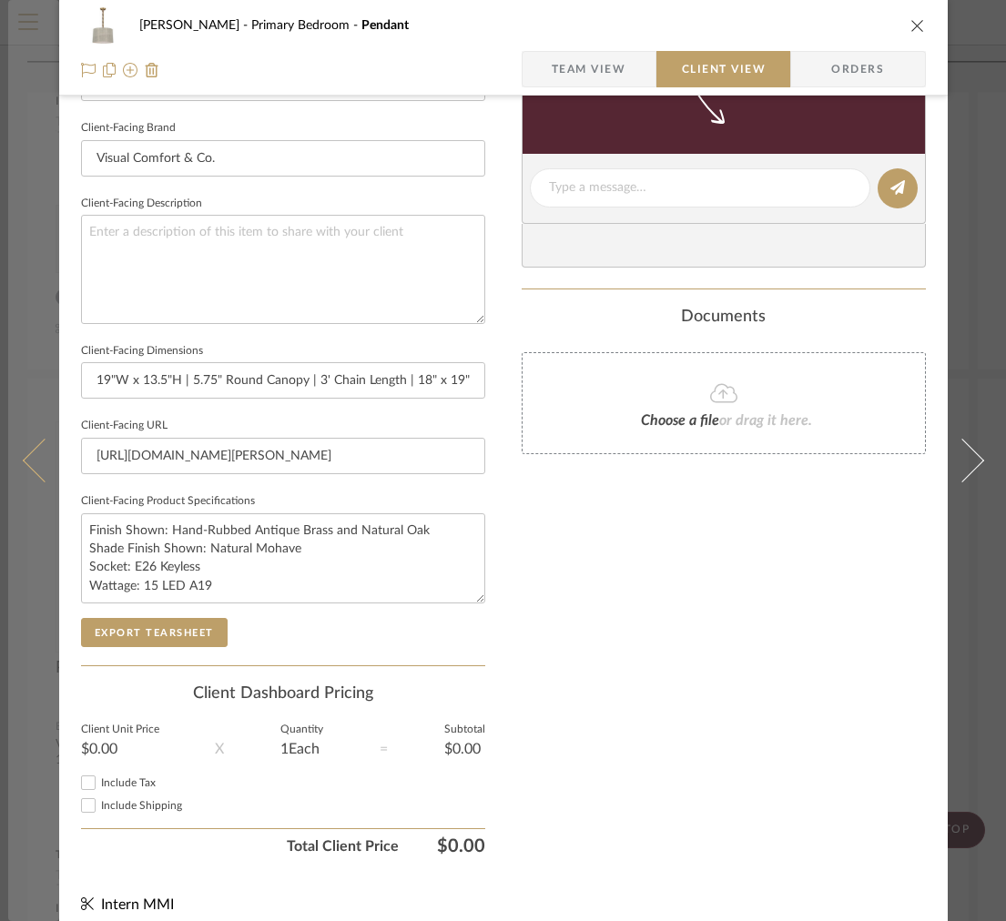
click at [35, 447] on icon at bounding box center [44, 461] width 44 height 44
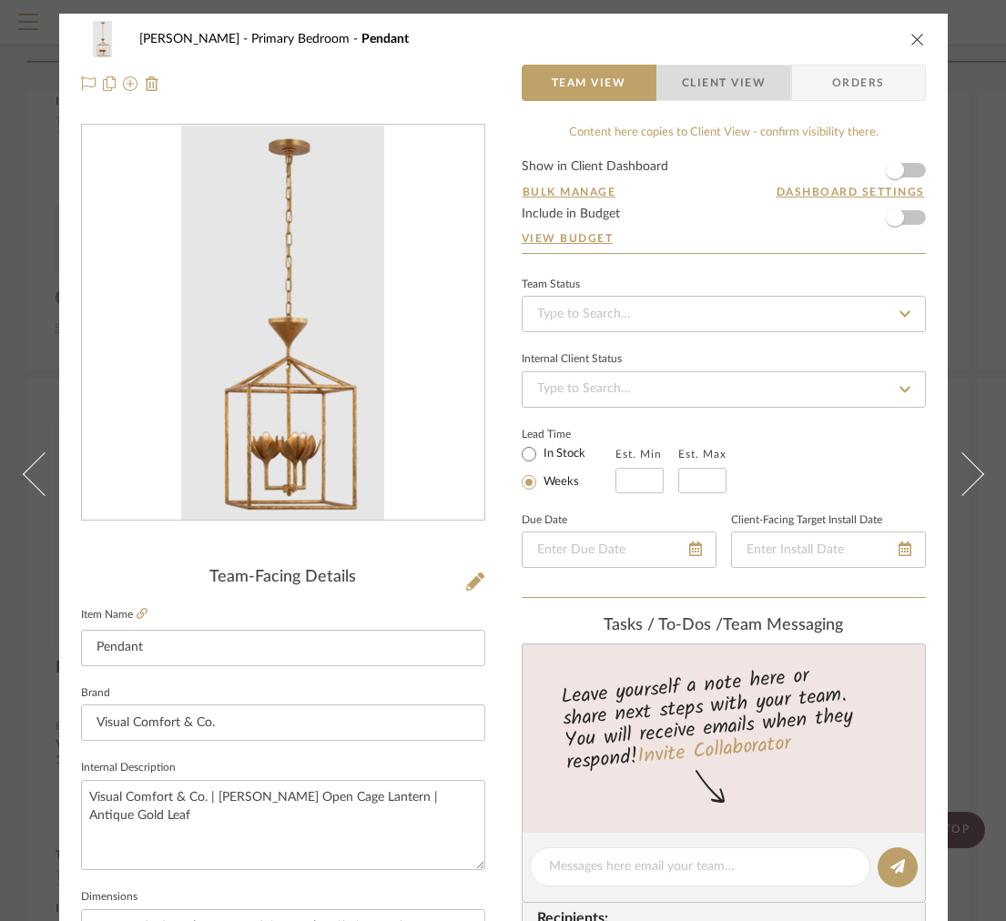
click at [720, 100] on span "Client View" at bounding box center [724, 83] width 84 height 36
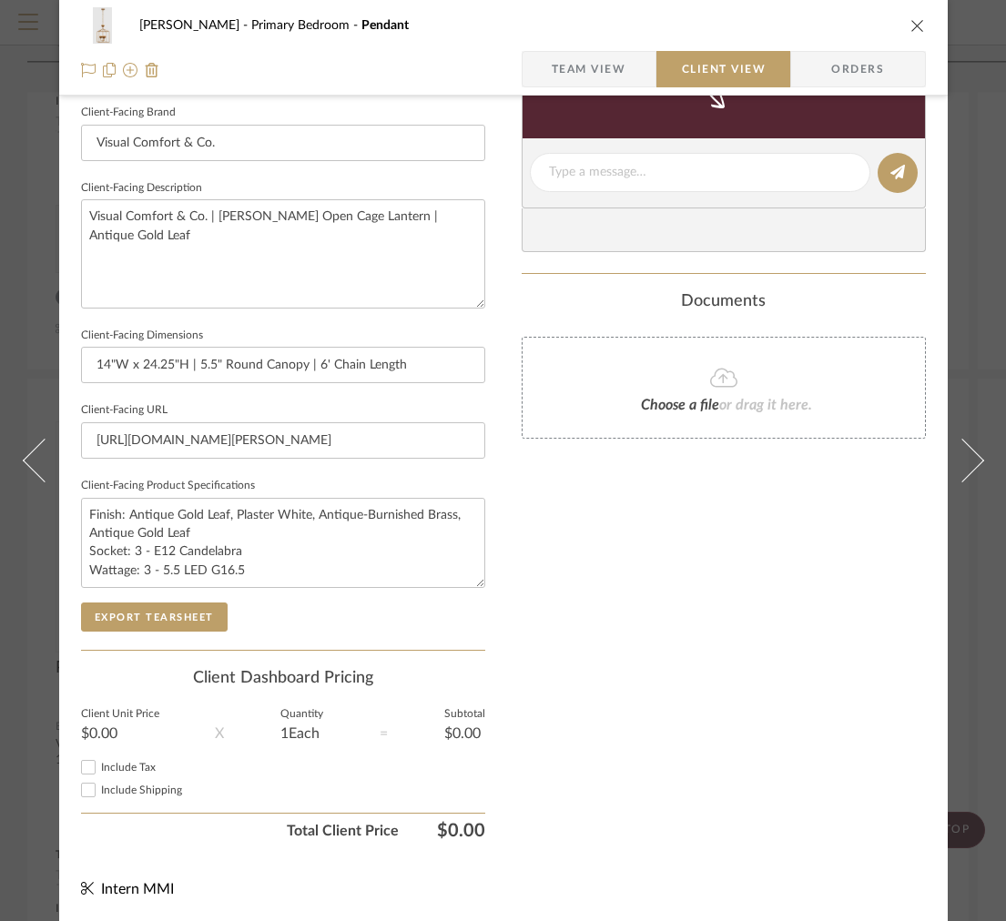
scroll to position [576, 0]
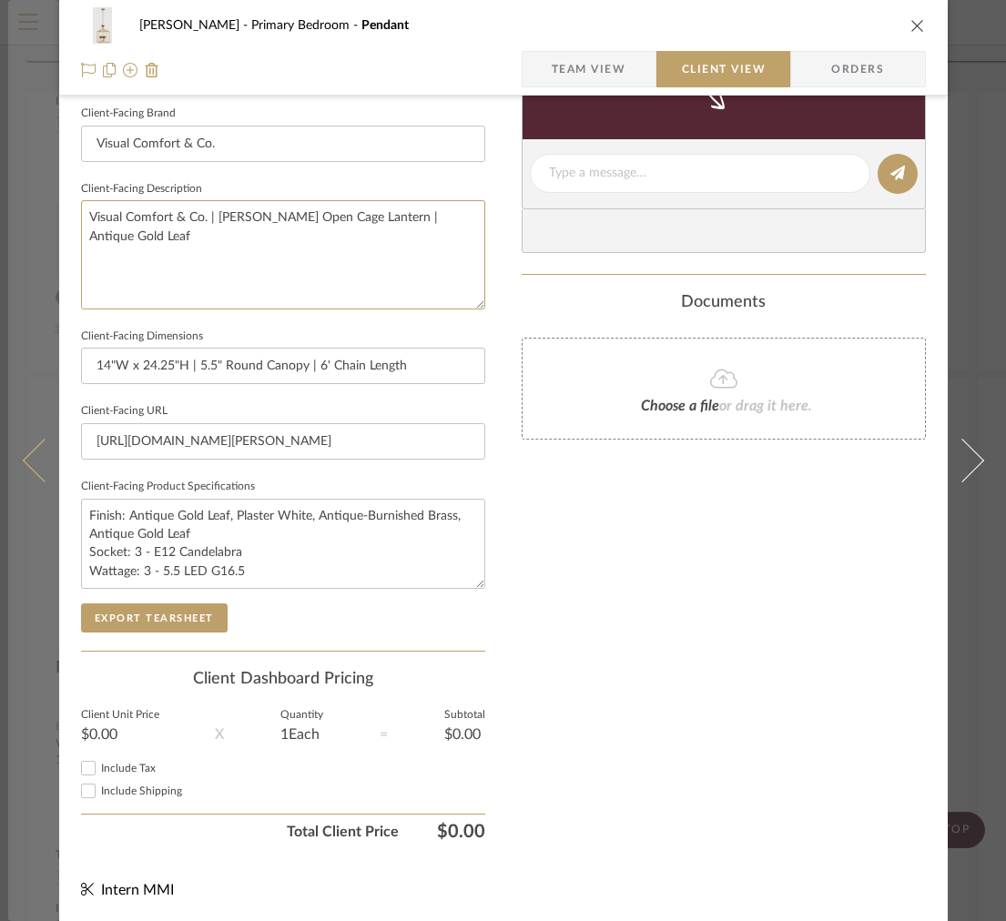
drag, startPoint x: 306, startPoint y: 272, endPoint x: 27, endPoint y: 167, distance: 297.8
click at [27, 171] on mat-dialog-content "[PERSON_NAME] Primary Bedroom Pendant Team View Client View Orders Client-Facin…" at bounding box center [503, 180] width 990 height 1485
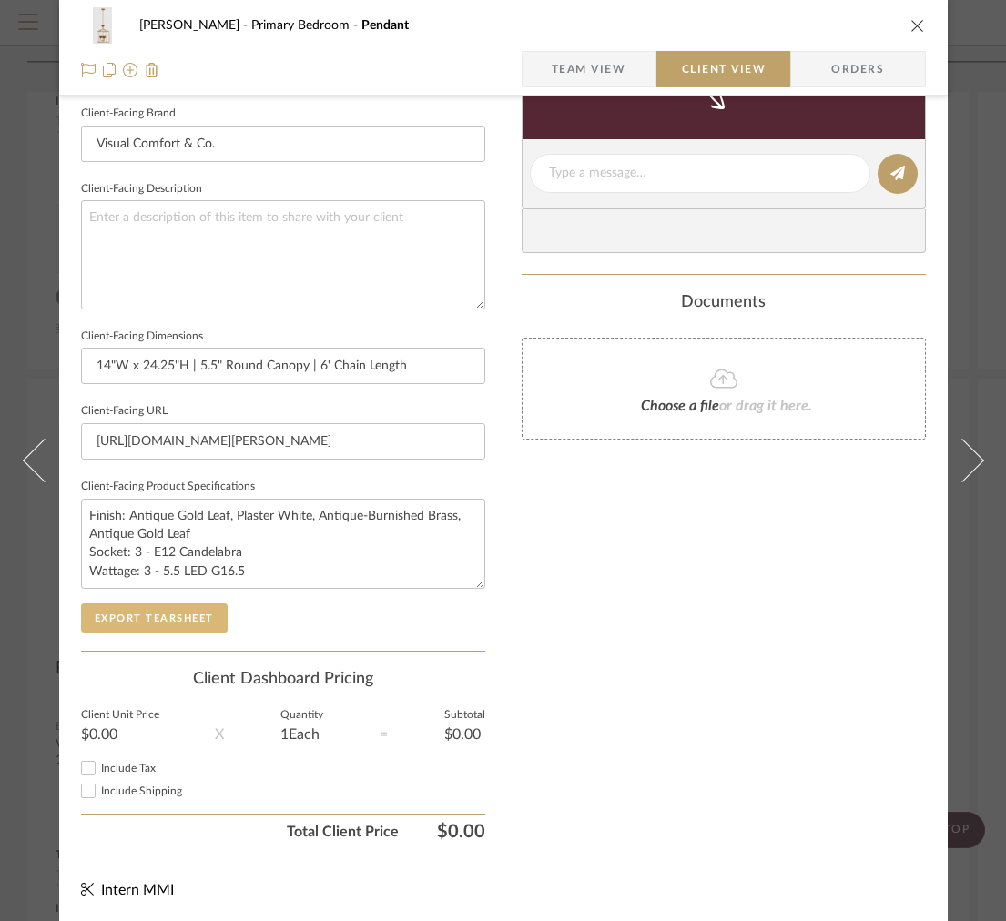
click at [152, 623] on button "Export Tearsheet" at bounding box center [154, 617] width 147 height 29
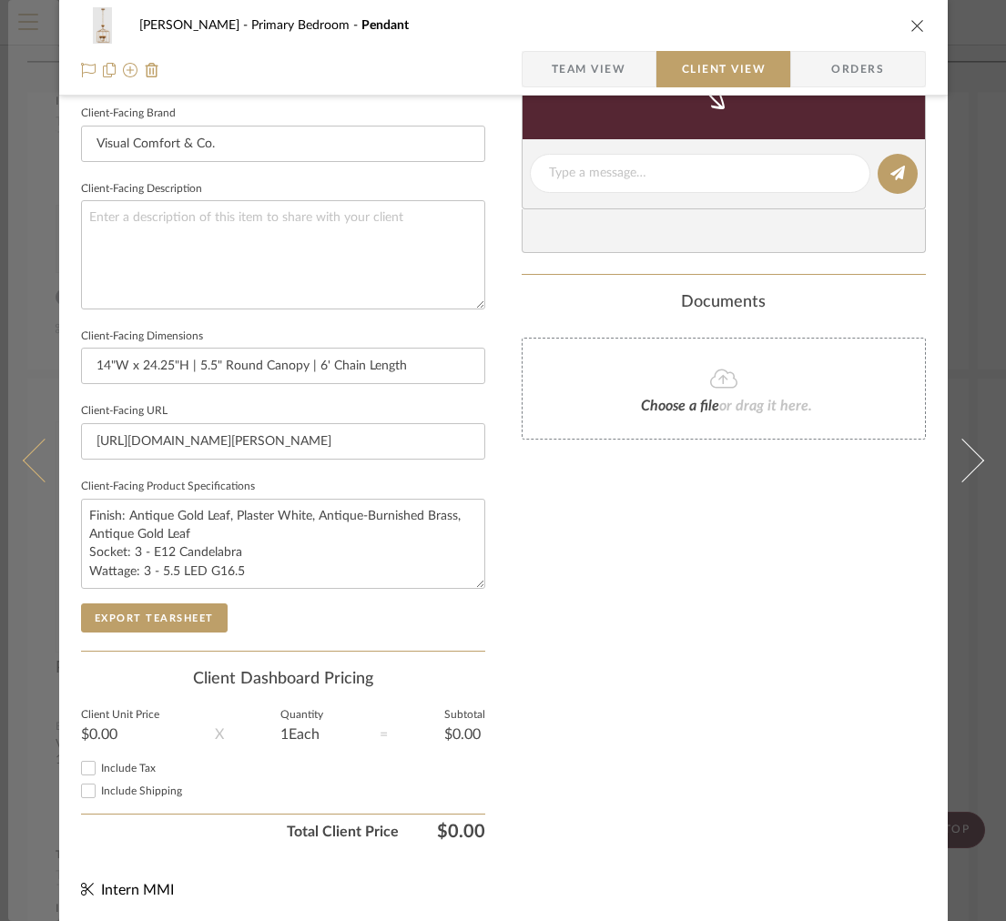
click at [42, 427] on button at bounding box center [33, 460] width 51 height 921
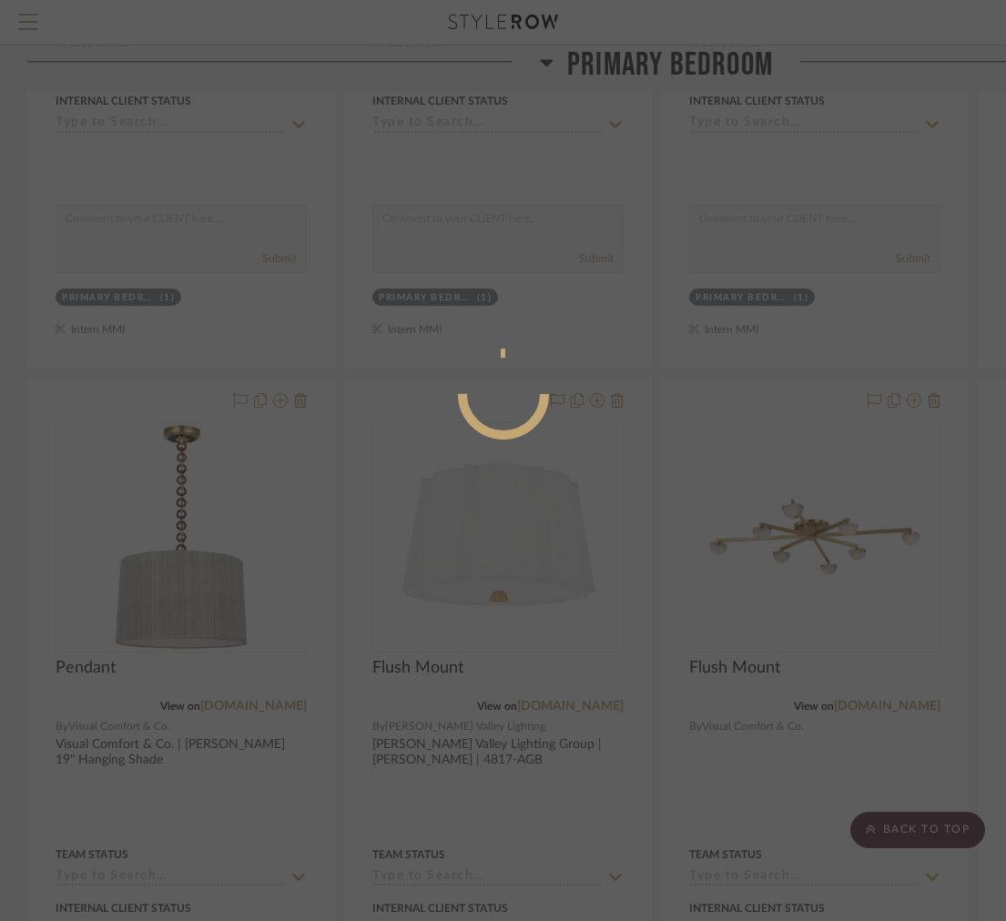
scroll to position [0, 0]
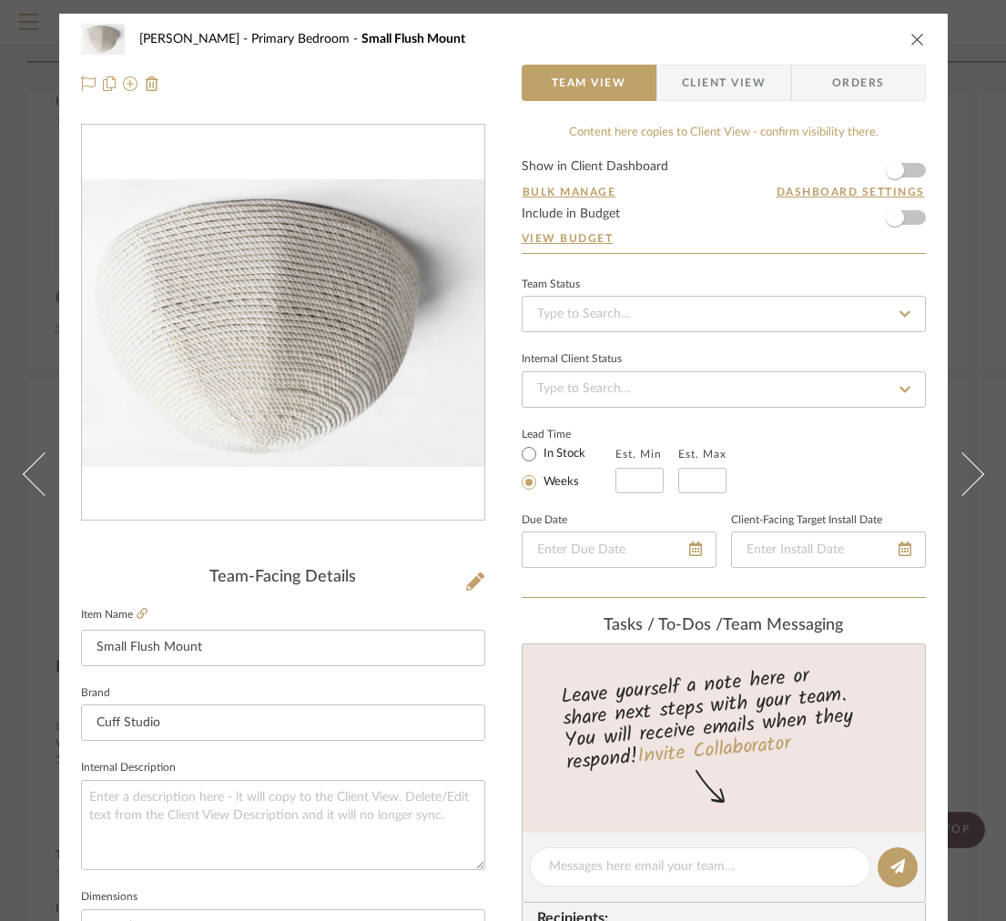
click at [695, 102] on div "[PERSON_NAME] Primary Bedroom Small Flush Mount Team View Client View Orders" at bounding box center [503, 62] width 888 height 96
click at [708, 86] on span "Client View" at bounding box center [724, 83] width 84 height 36
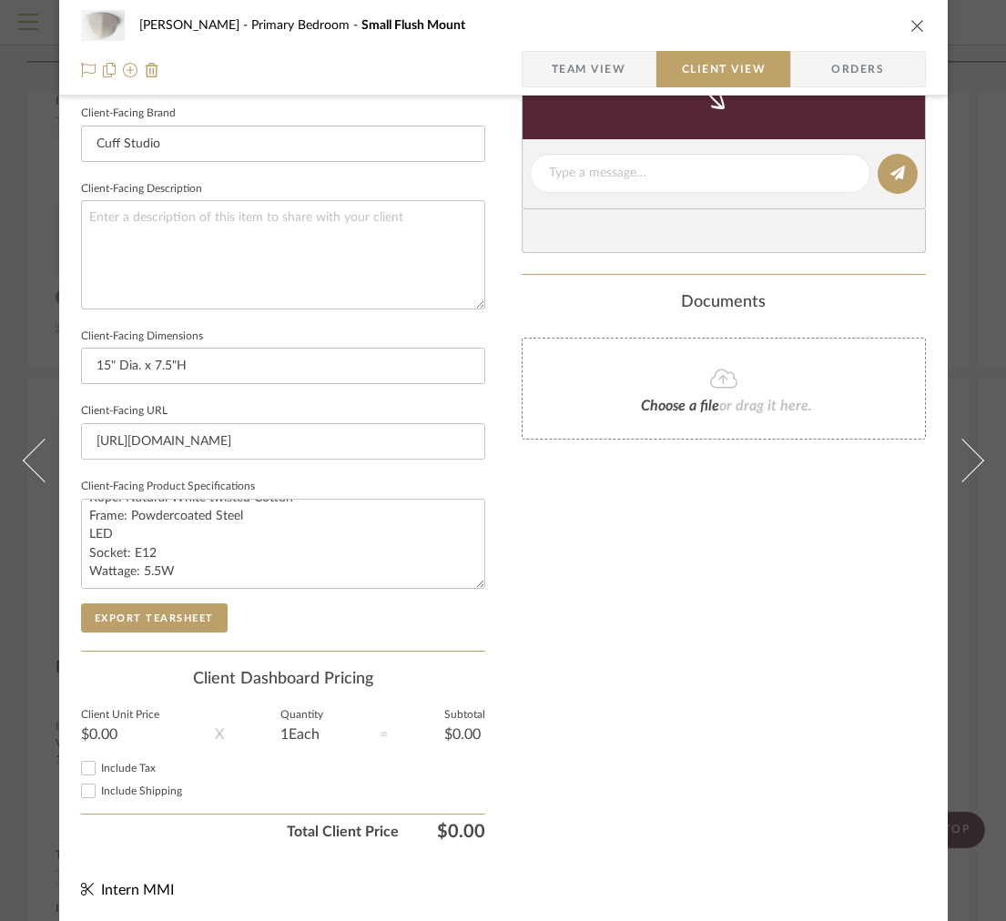
scroll to position [17, 0]
click at [152, 624] on button "Export Tearsheet" at bounding box center [154, 617] width 147 height 29
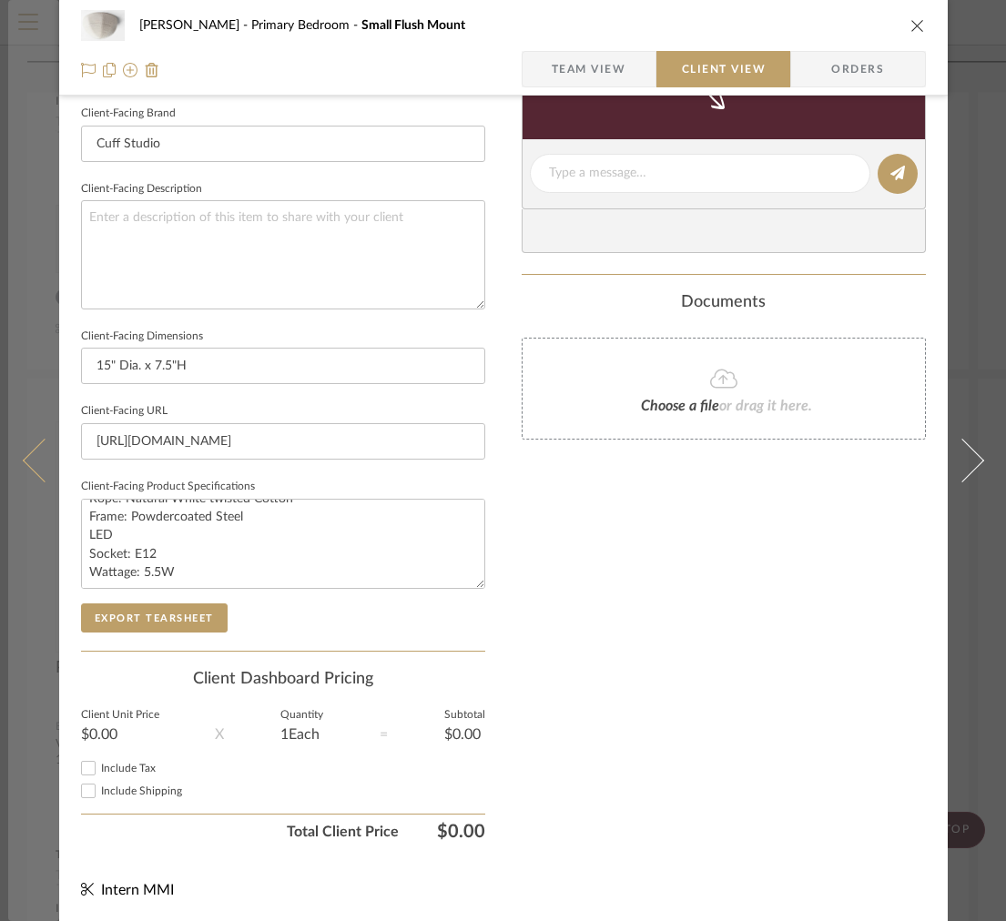
click at [42, 357] on button at bounding box center [33, 460] width 51 height 921
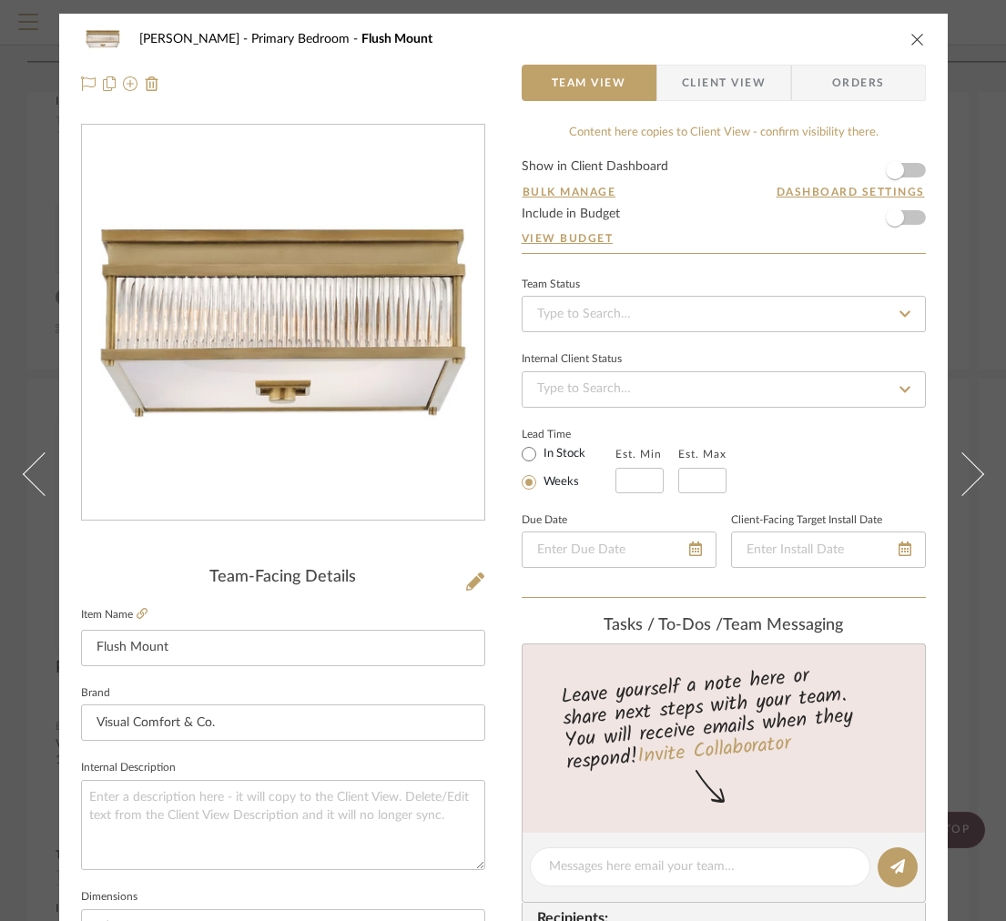
click at [684, 67] on span "Client View" at bounding box center [724, 83] width 84 height 36
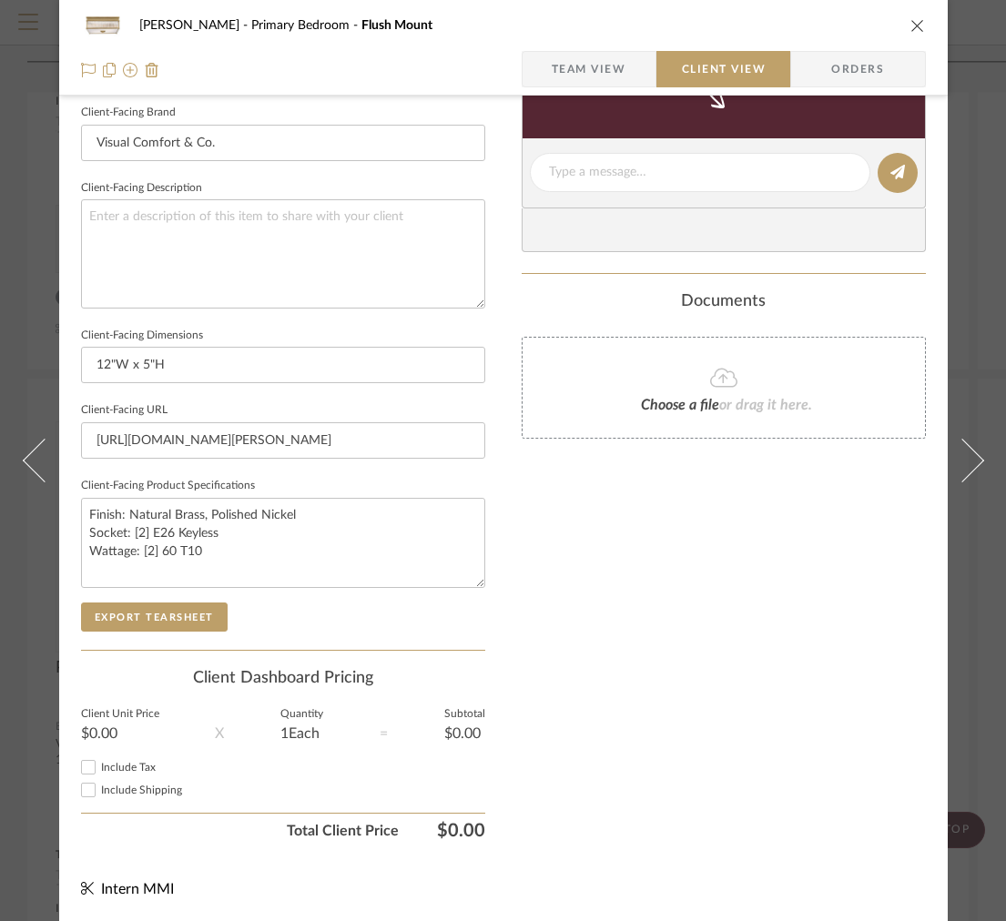
scroll to position [576, 0]
click at [187, 603] on button "Export Tearsheet" at bounding box center [154, 617] width 147 height 29
click at [229, 279] on textarea at bounding box center [283, 254] width 404 height 108
click at [557, 81] on span "Team View" at bounding box center [589, 69] width 75 height 36
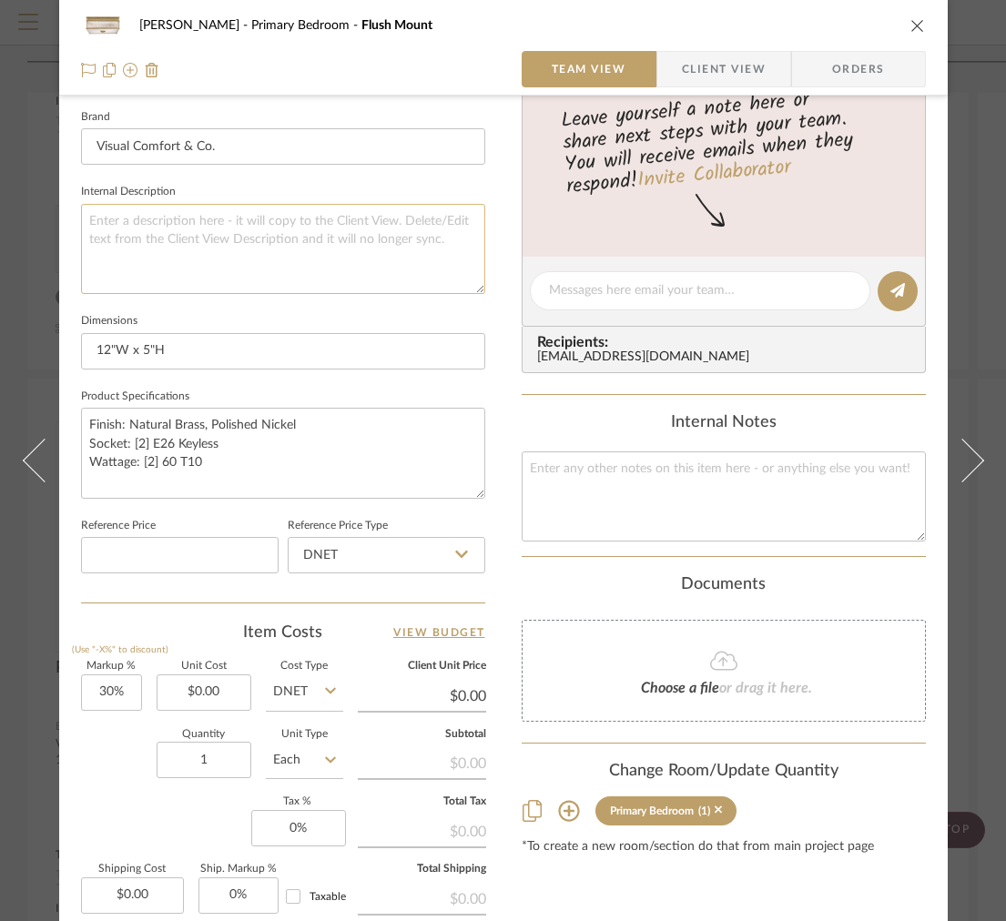
click at [247, 276] on textarea at bounding box center [283, 249] width 404 height 90
type textarea "v"
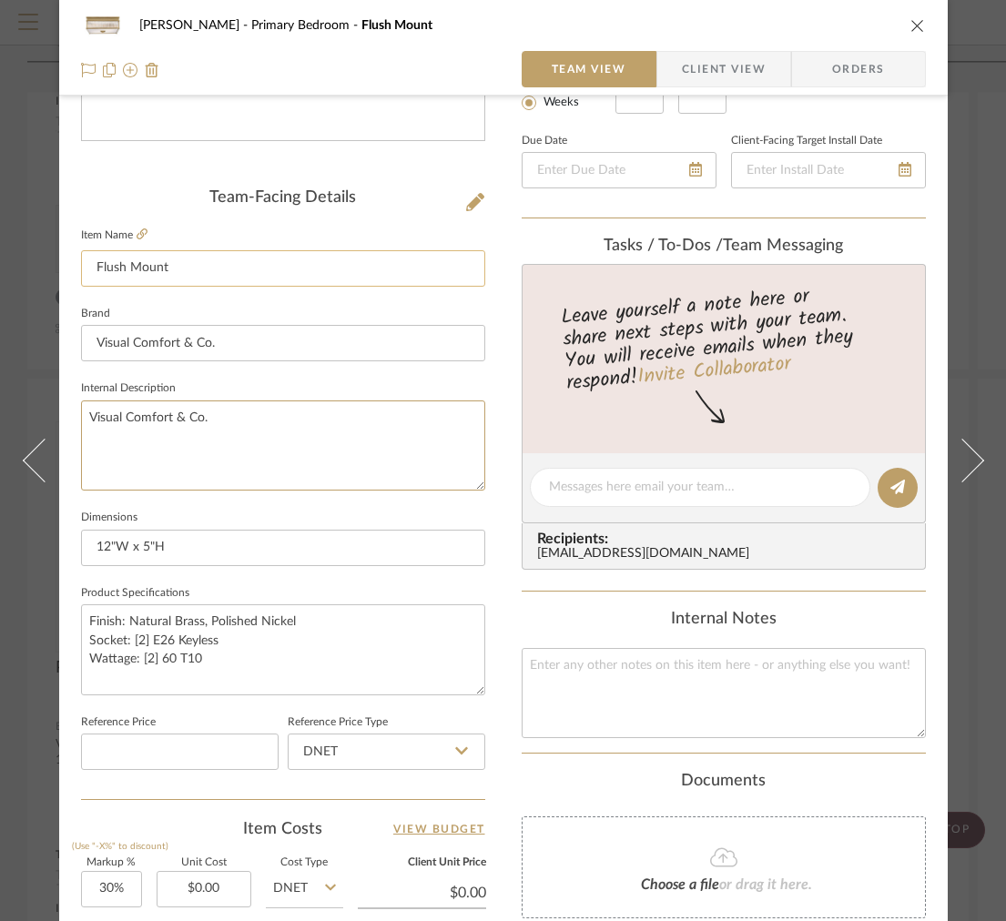
scroll to position [342, 0]
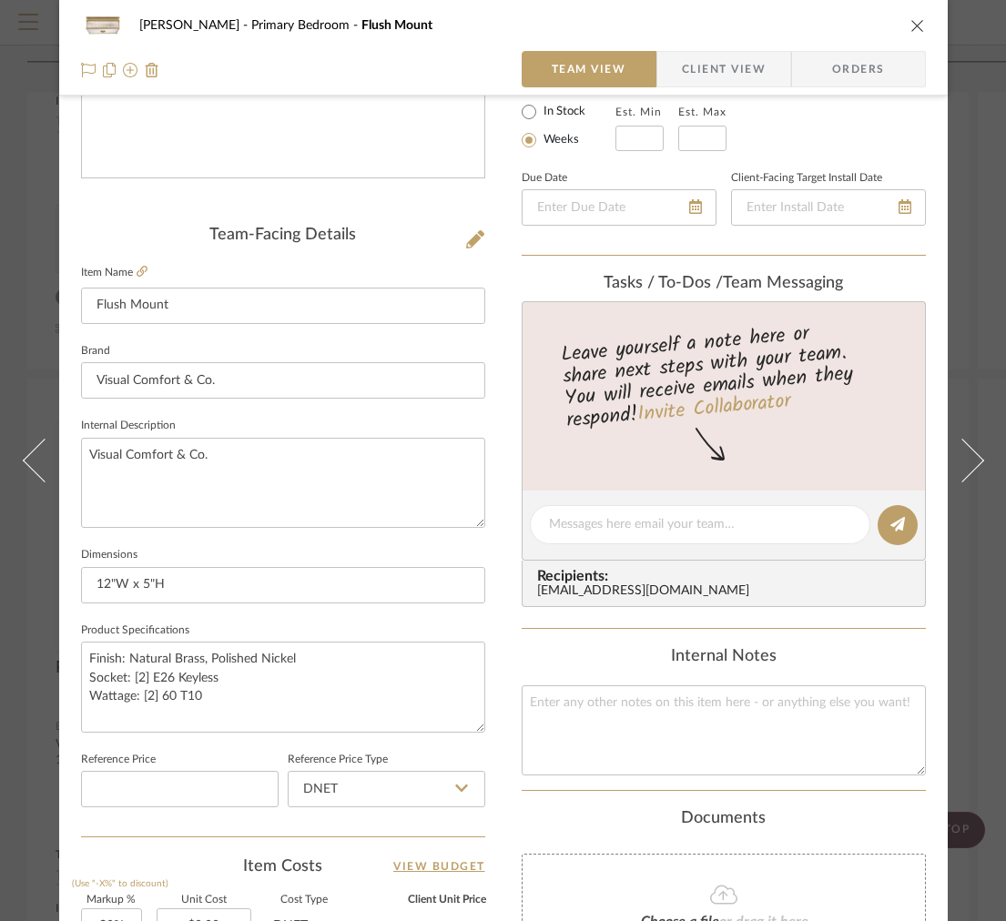
type textarea "Visual Comfort & Co."
click at [142, 267] on fieldset "Item Name Flush Mount" at bounding box center [283, 292] width 404 height 64
click at [137, 268] on icon at bounding box center [142, 271] width 11 height 11
click at [298, 476] on textarea "Visual Comfort & Co." at bounding box center [283, 483] width 404 height 90
paste textarea "[PERSON_NAME][GEOGRAPHIC_DATA] Flush Mount"
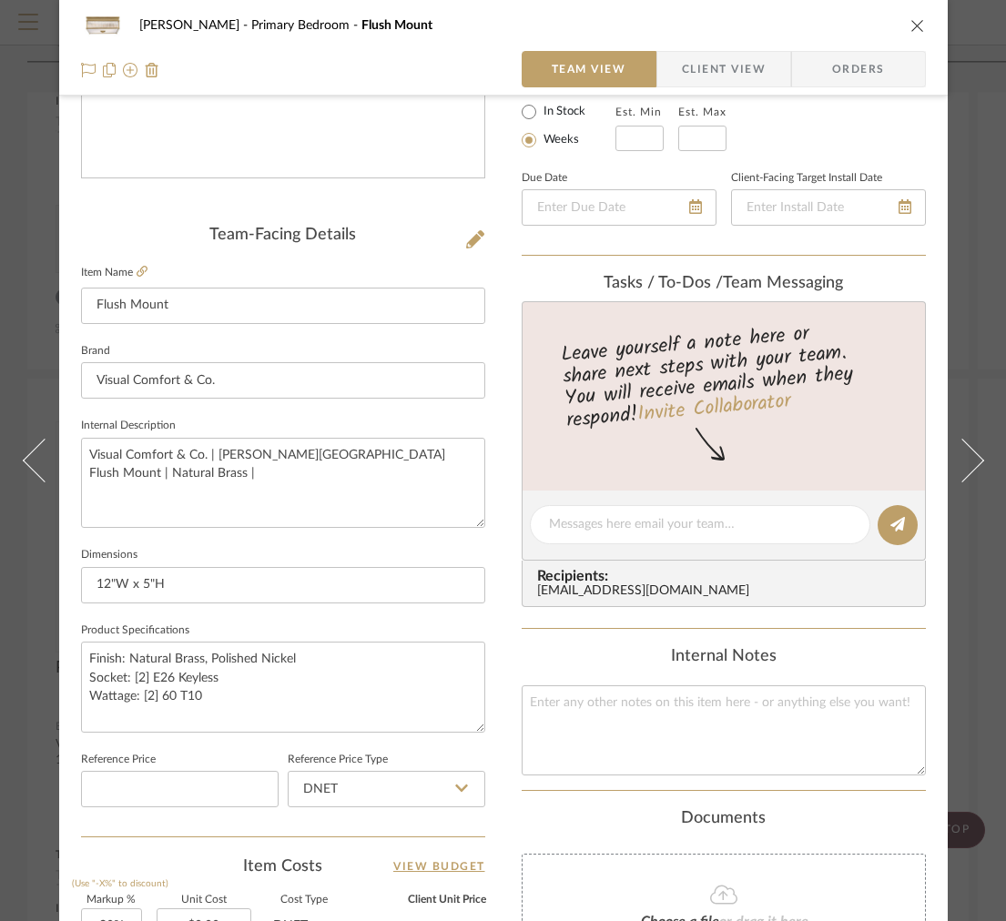
type textarea "Visual Comfort & Co. | [PERSON_NAME][GEOGRAPHIC_DATA] Flush Mount | Natural Bra…"
click at [920, 18] on div "[PERSON_NAME] Primary Bedroom Flush Mount Team View Client View Orders" at bounding box center [503, 48] width 888 height 96
click at [916, 19] on icon "close" at bounding box center [917, 25] width 15 height 15
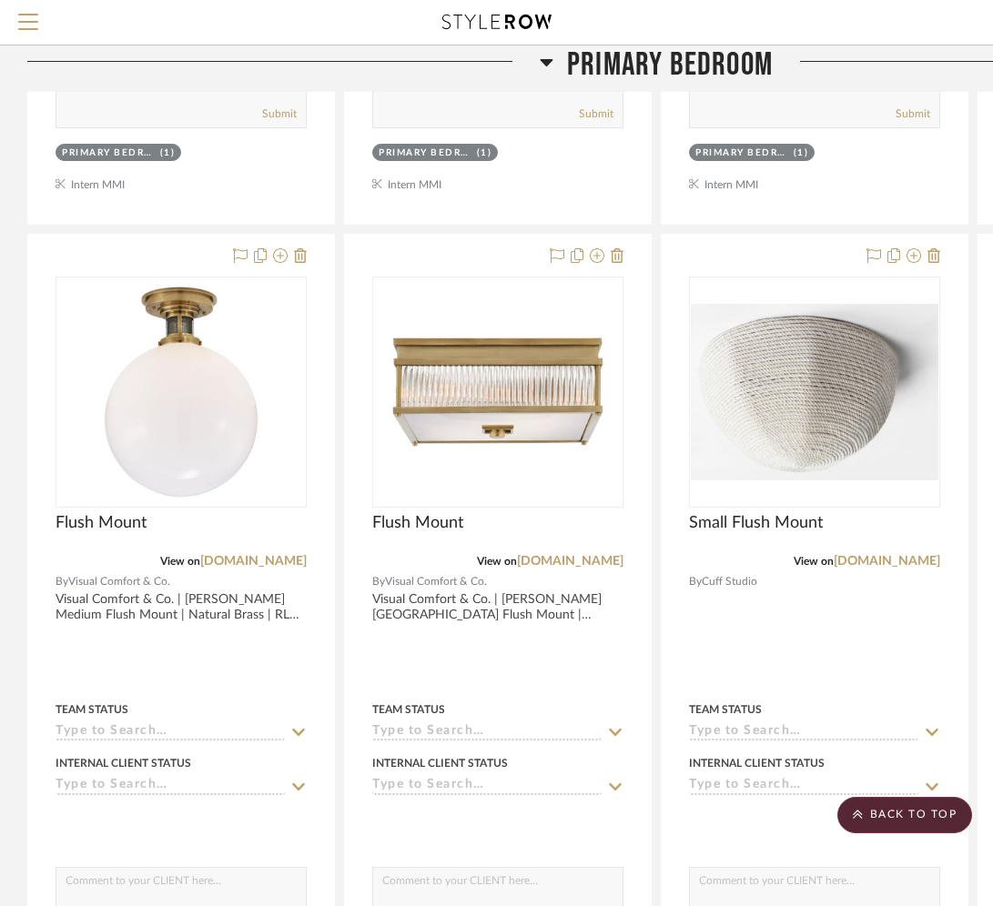
scroll to position [3013, 0]
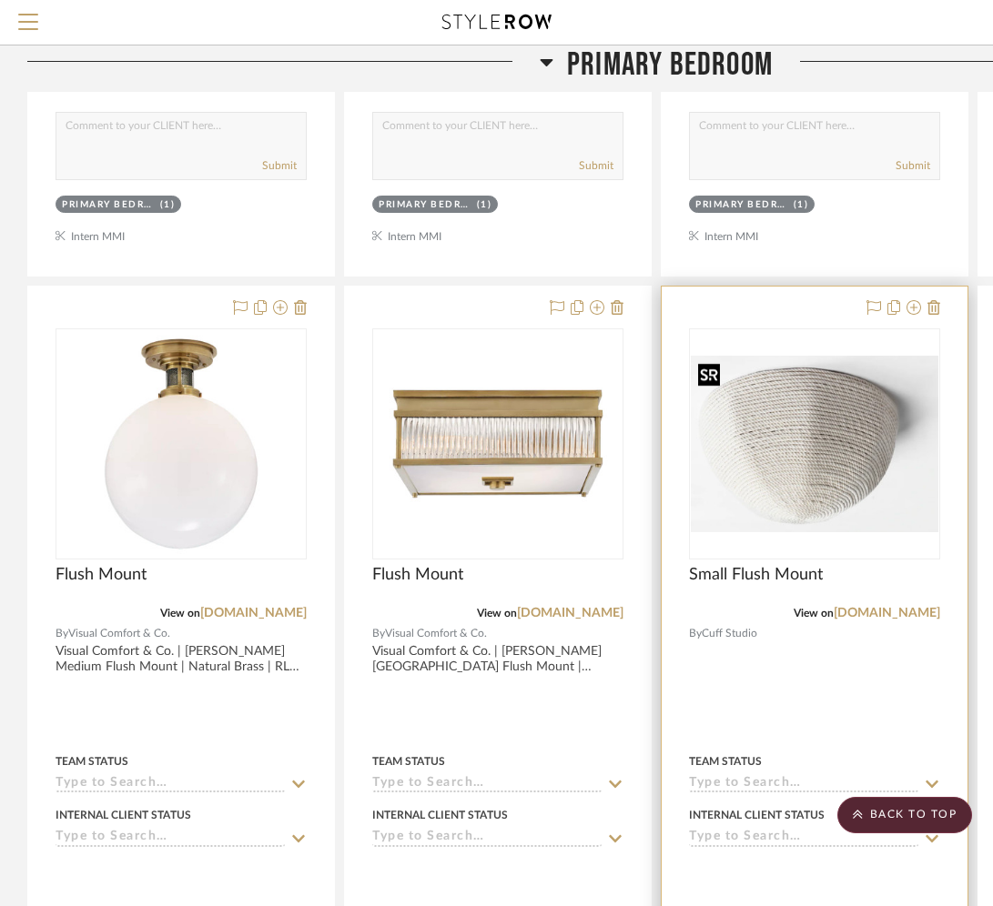
click at [0, 0] on img at bounding box center [0, 0] width 0 height 0
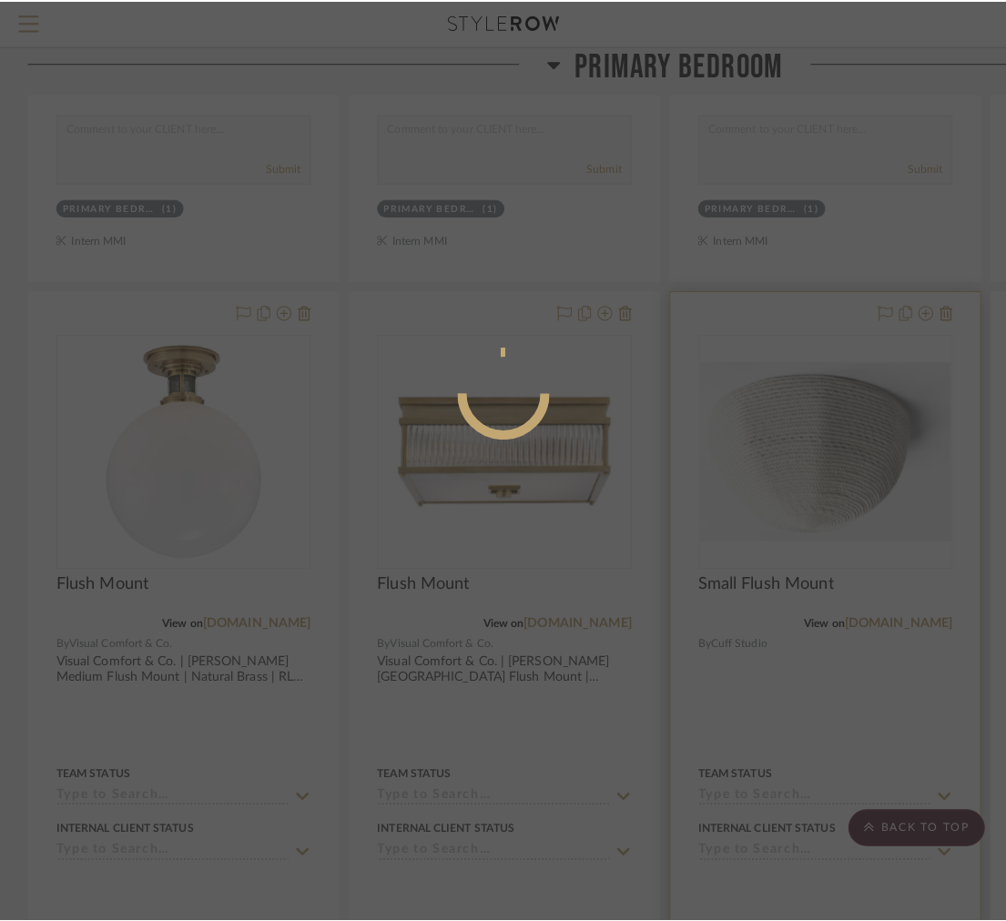
scroll to position [0, 0]
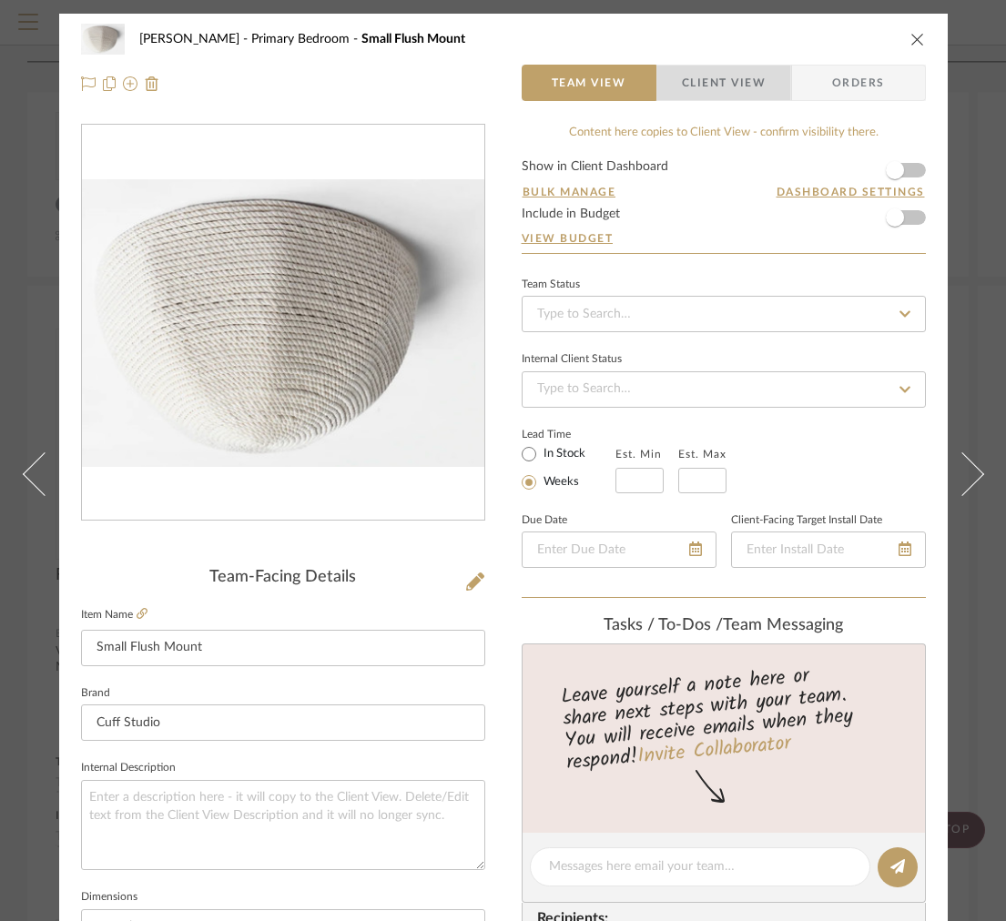
click at [684, 81] on span "Client View" at bounding box center [724, 83] width 84 height 36
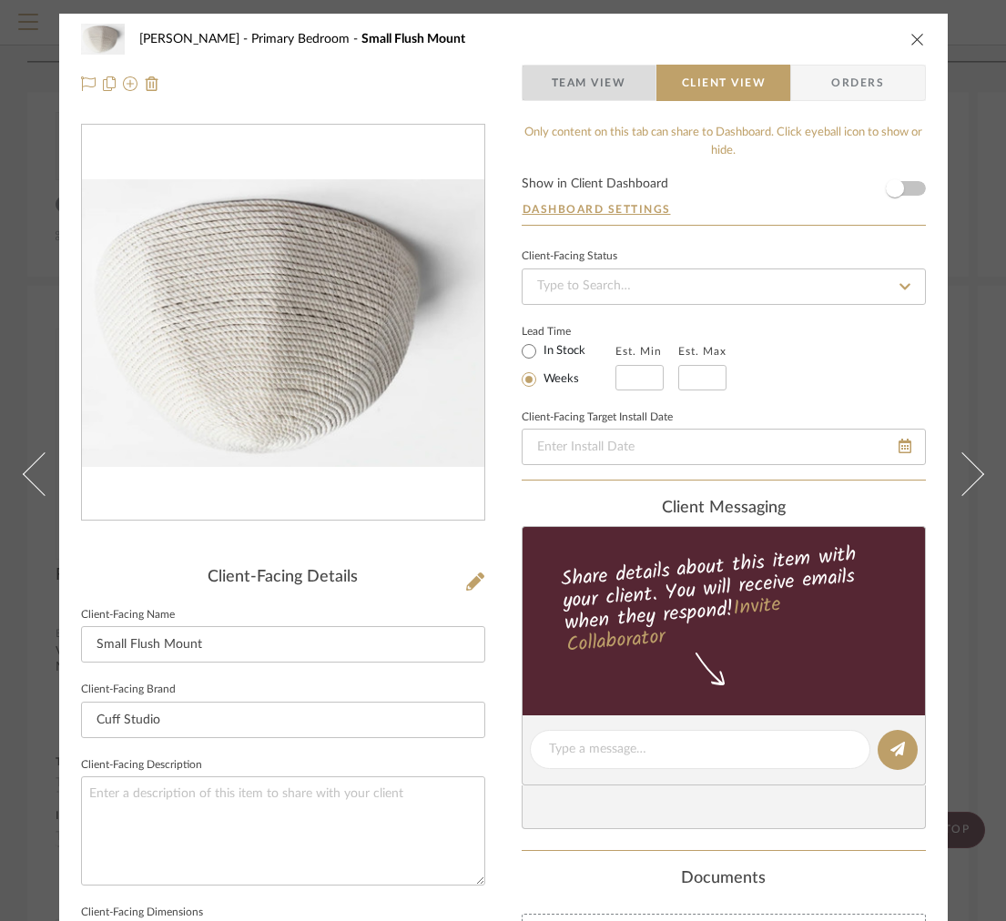
click at [593, 84] on span "Team View" at bounding box center [589, 83] width 75 height 36
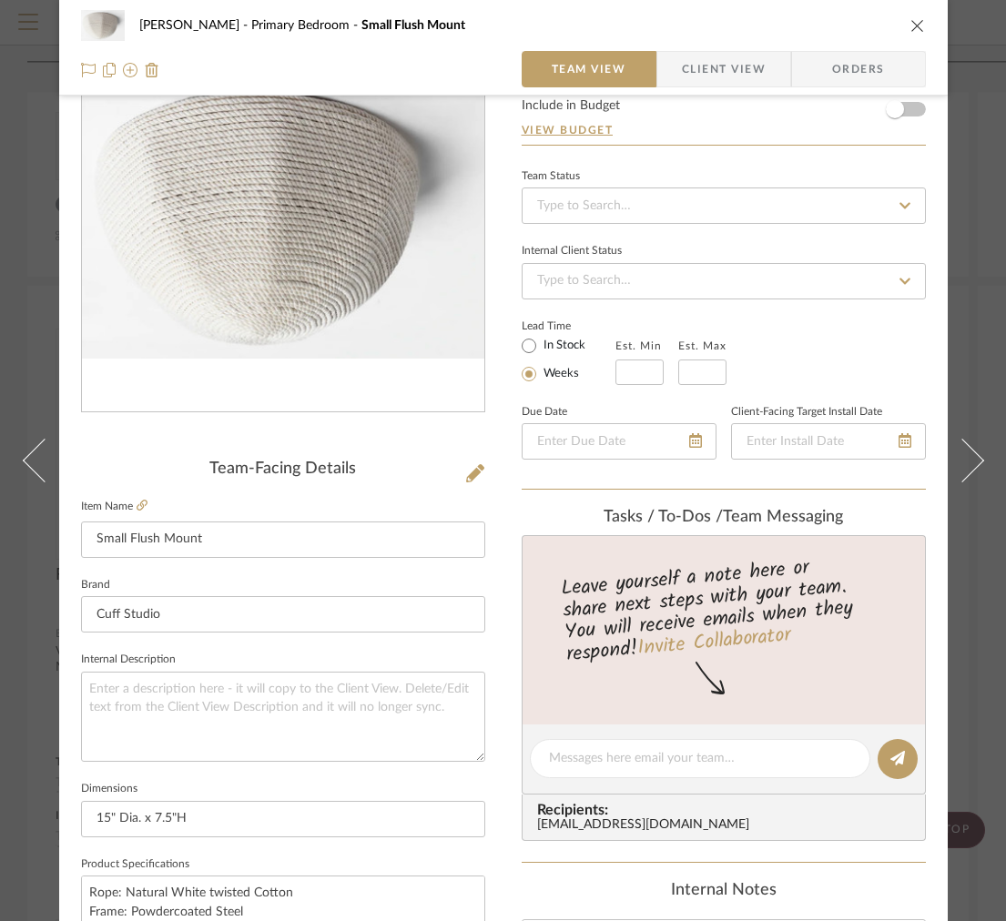
scroll to position [143, 0]
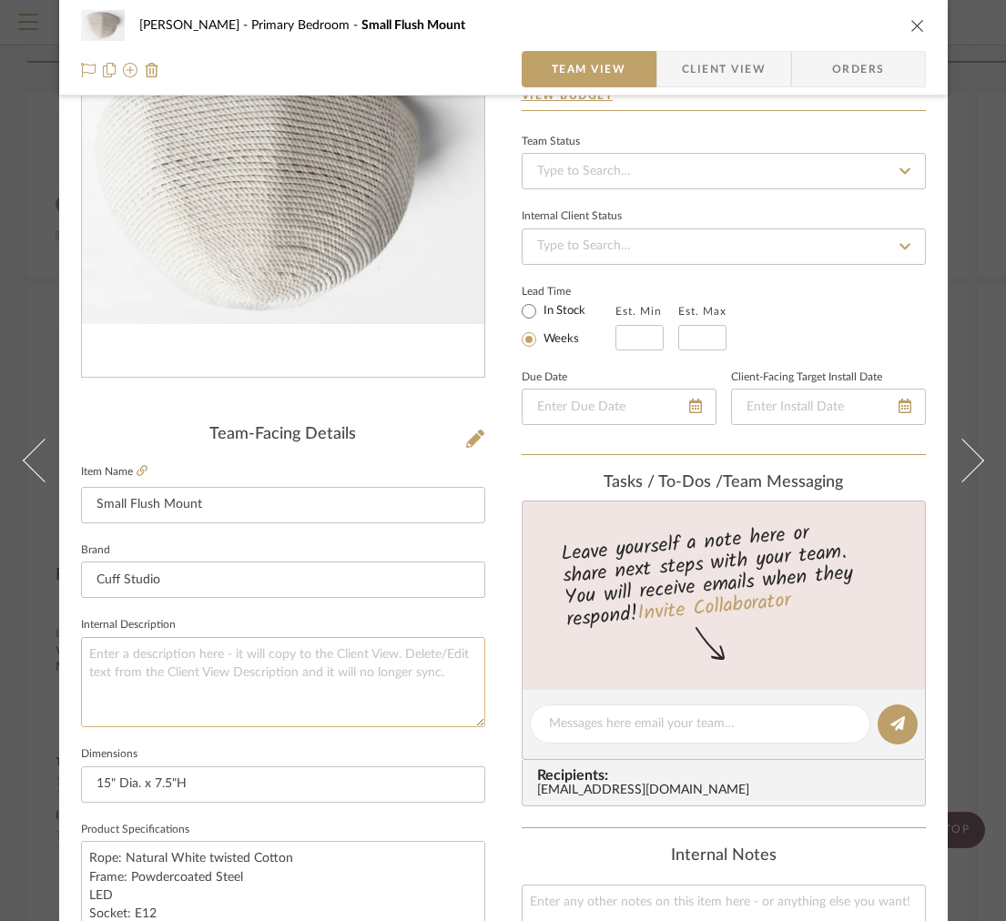
click at [218, 703] on textarea at bounding box center [283, 682] width 404 height 90
drag, startPoint x: 243, startPoint y: 673, endPoint x: -6, endPoint y: 663, distance: 249.6
drag, startPoint x: 185, startPoint y: 651, endPoint x: 71, endPoint y: 643, distance: 114.1
click at [71, 643] on div "[PERSON_NAME] Primary Bedroom Small Flush Mount Team View Client View Orders Te…" at bounding box center [503, 711] width 888 height 1681
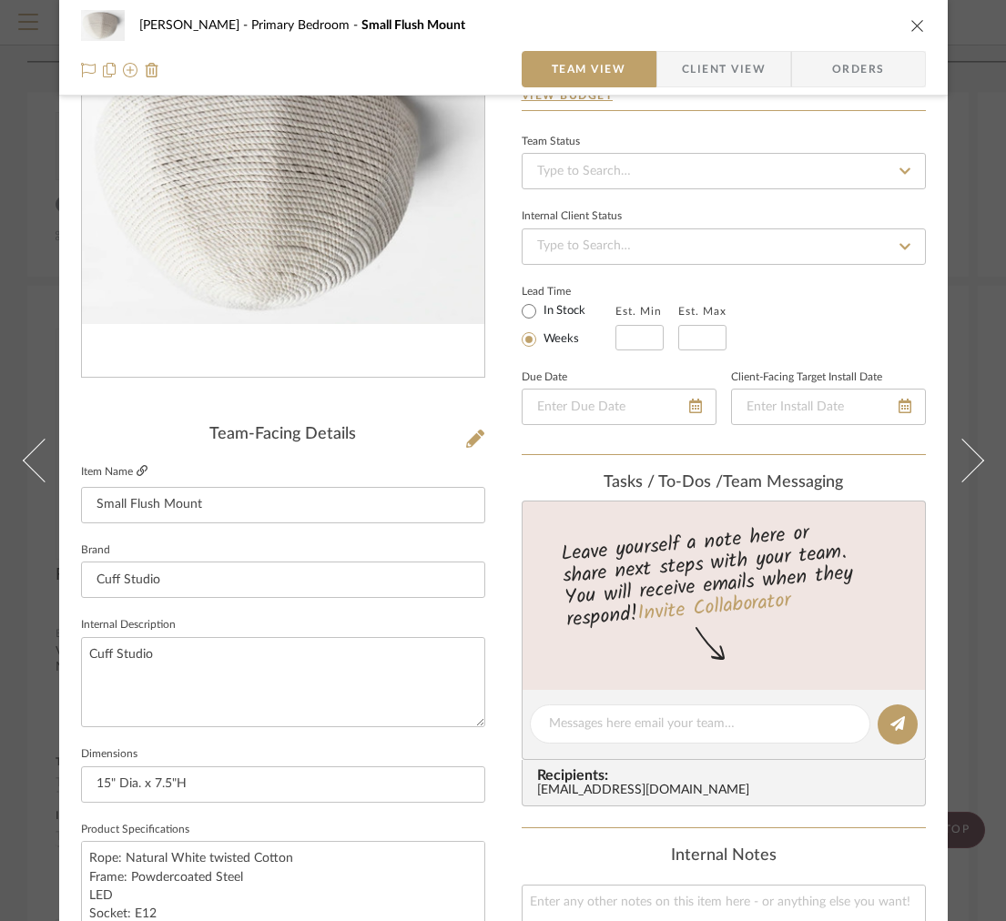
type textarea "Cuff Studio"
click at [137, 466] on fa-icon at bounding box center [142, 471] width 11 height 11
click at [213, 658] on textarea "Cuff Studio" at bounding box center [283, 682] width 404 height 90
paste textarea "Half Dome Small Flush Mount - Expedited"
type textarea "Cuff Studio | Half Dome Small Flush Mount |"
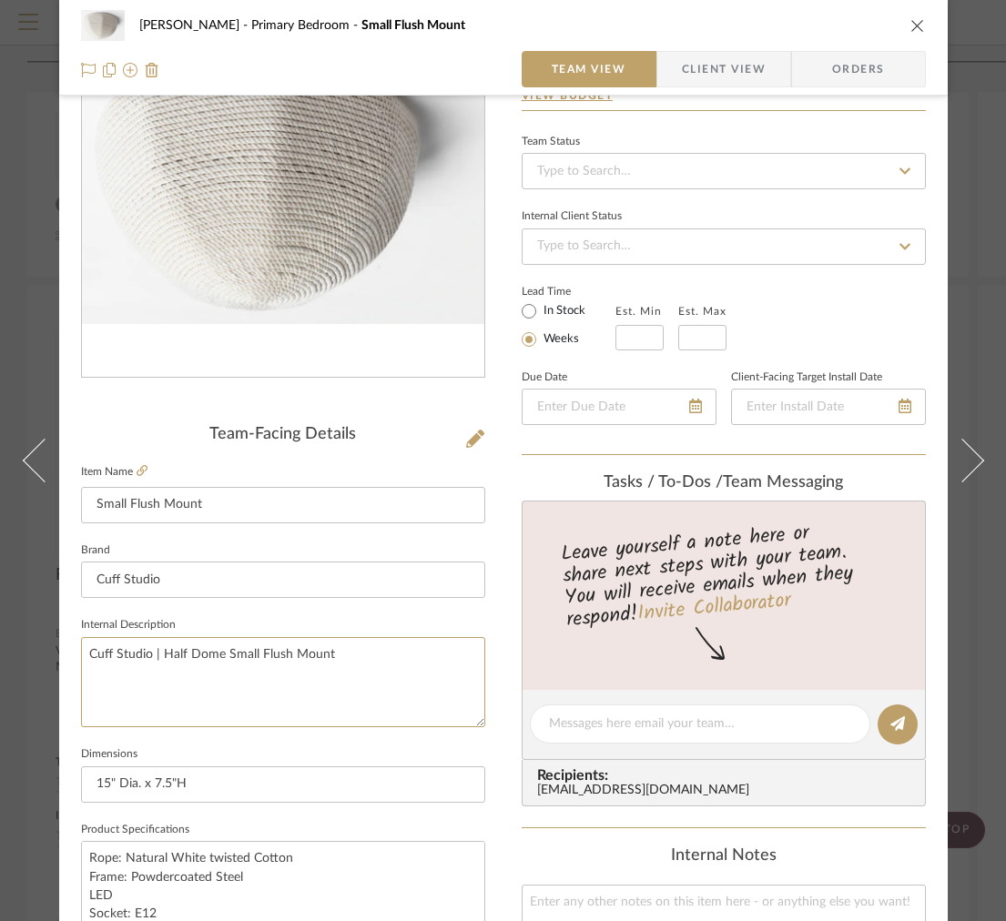
type textarea "Cuff Studio | Half Dome Small Flush Mount"
click at [913, 24] on icon "close" at bounding box center [917, 25] width 15 height 15
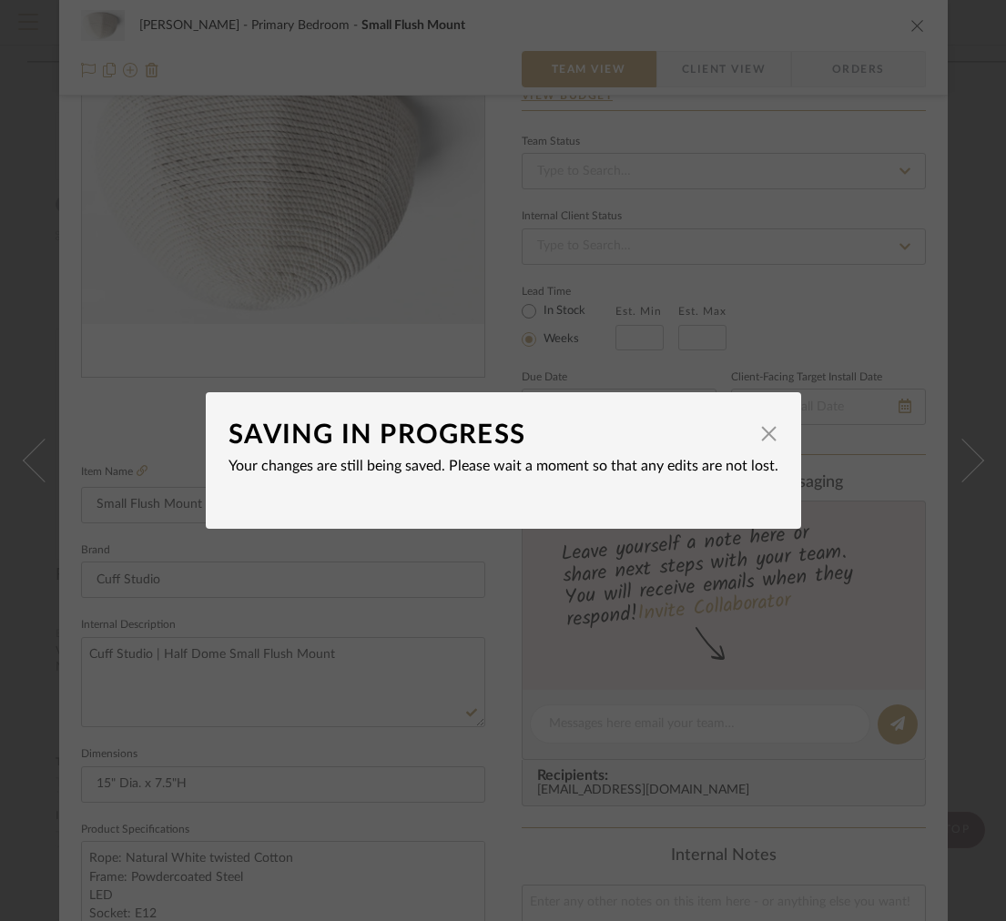
click at [913, 24] on div "SAVING IN PROGRESS × Your changes are still being saved. Please wait a moment s…" at bounding box center [503, 460] width 1006 height 921
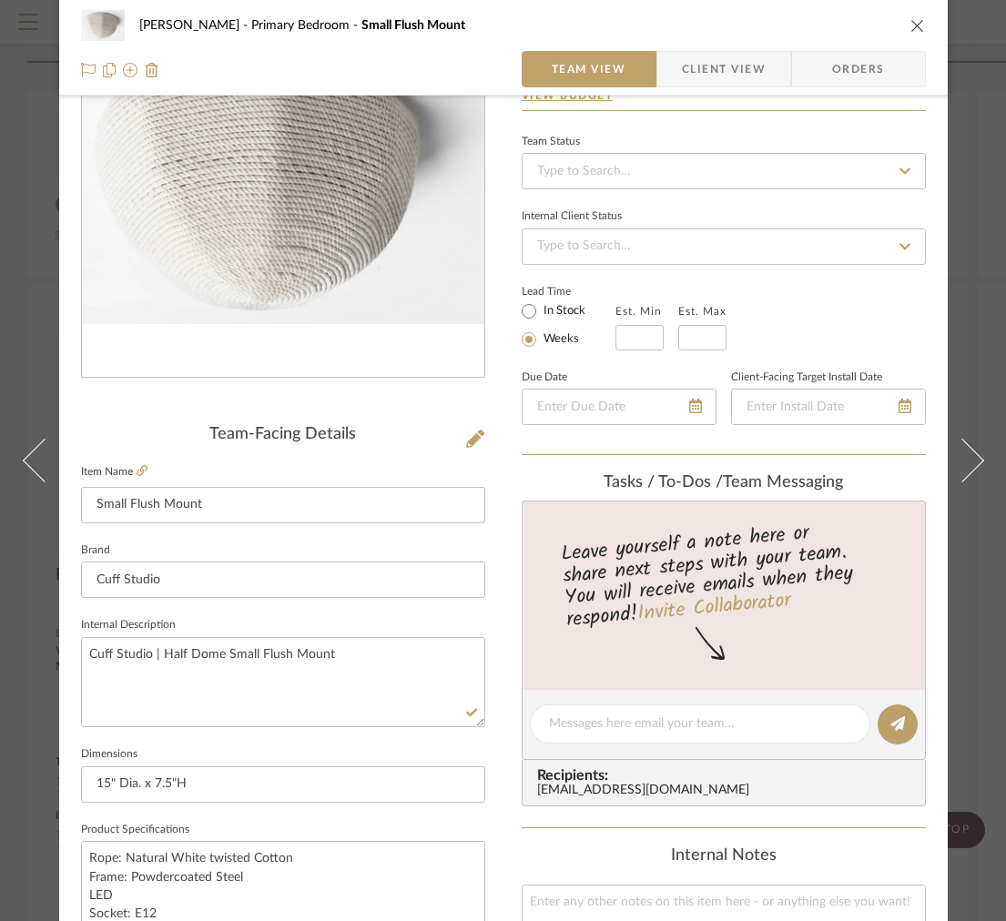
click at [910, 26] on icon "close" at bounding box center [917, 25] width 15 height 15
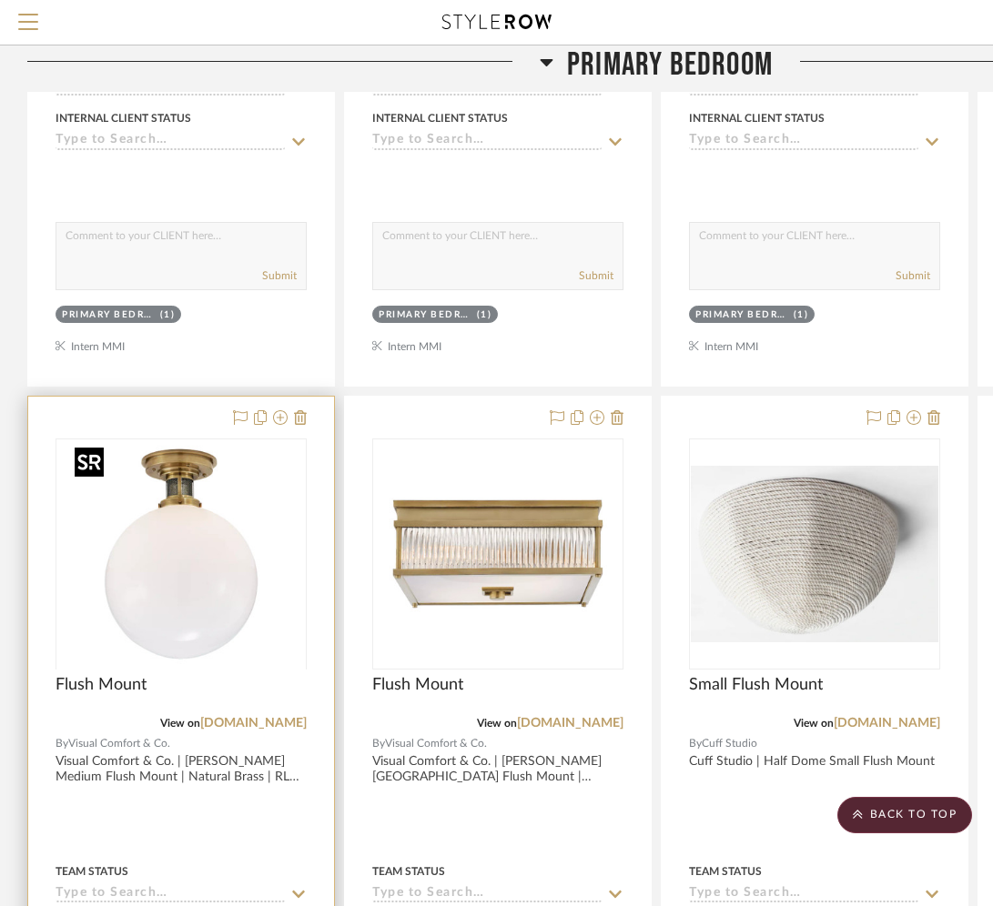
scroll to position [2895, 0]
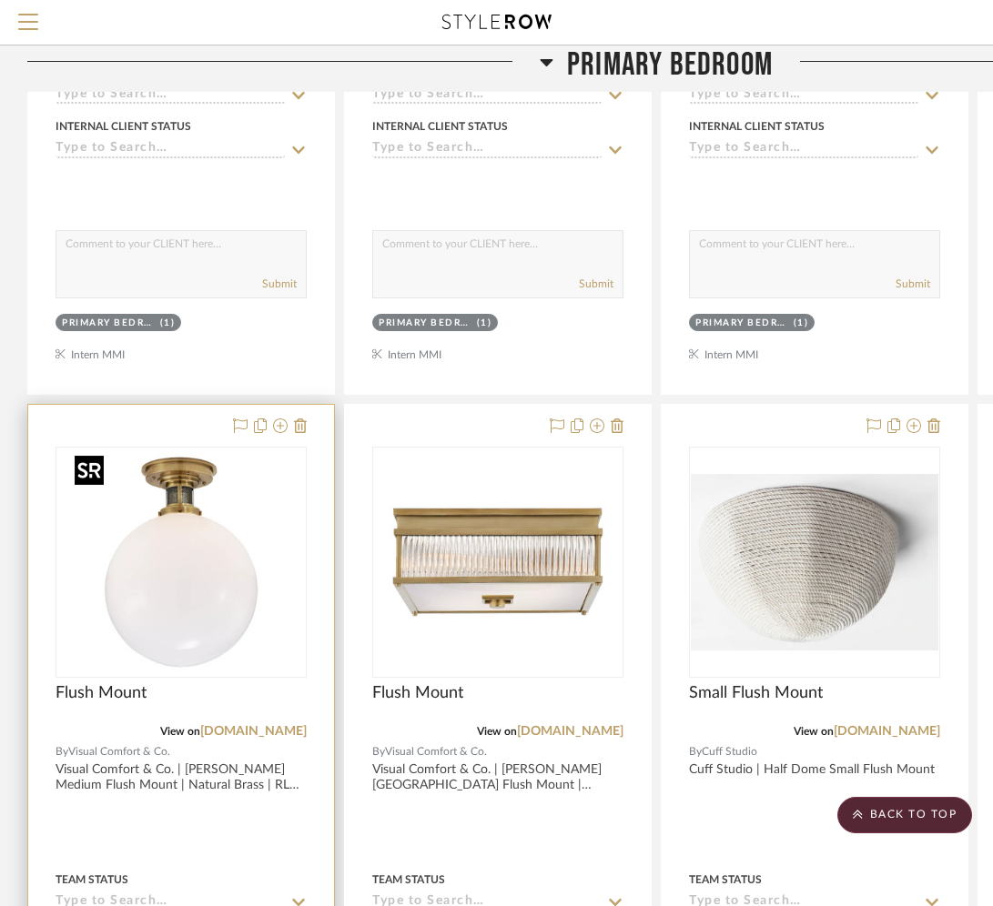
click at [228, 594] on img "0" at bounding box center [181, 563] width 228 height 228
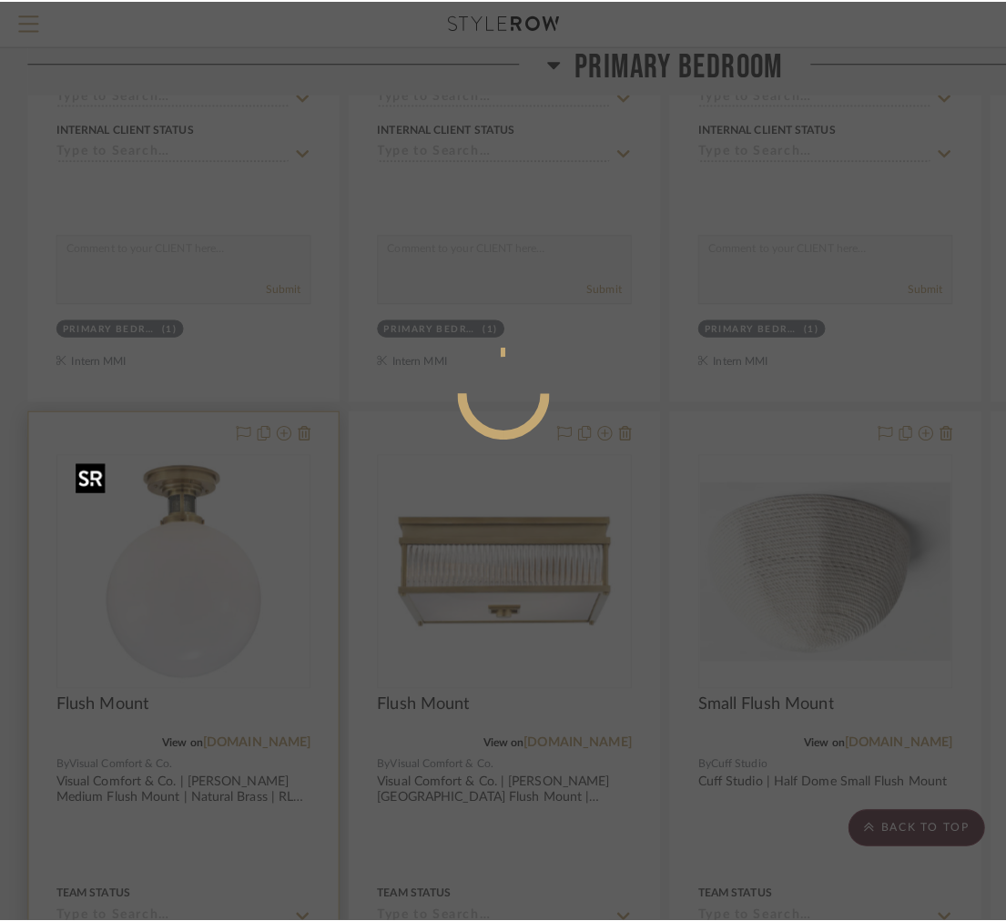
scroll to position [0, 0]
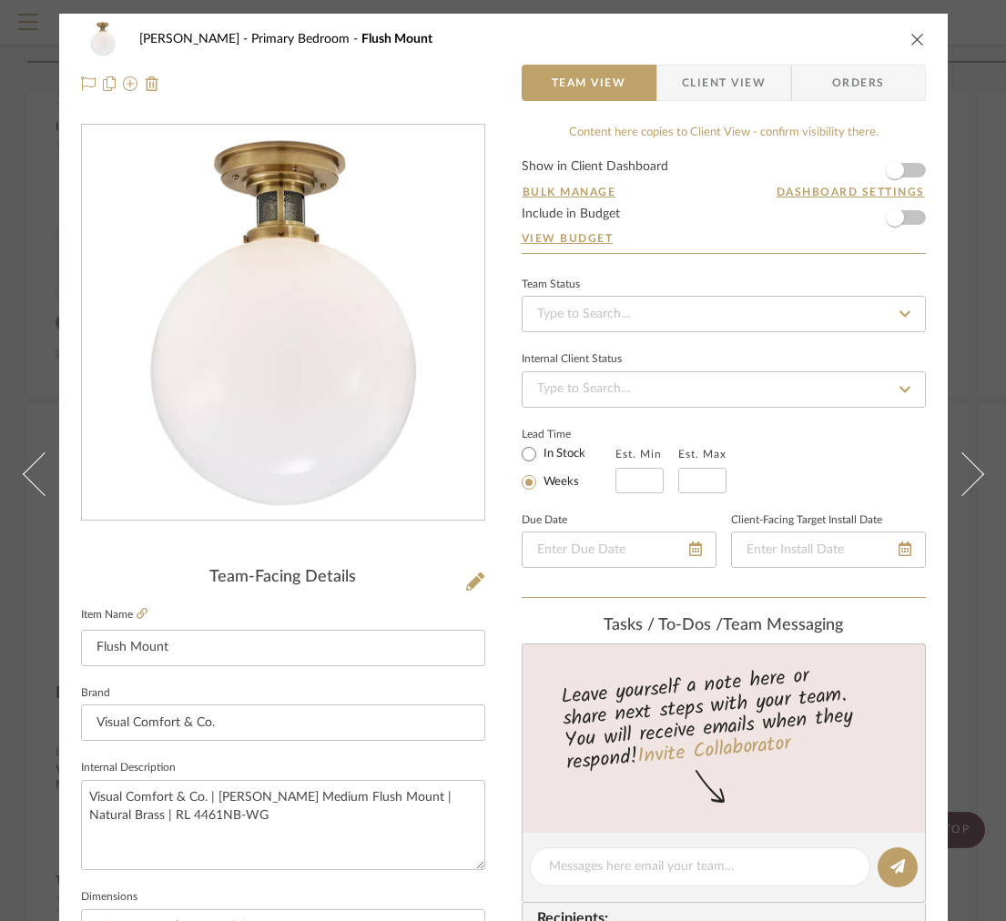
click at [687, 97] on span "Client View" at bounding box center [724, 83] width 84 height 36
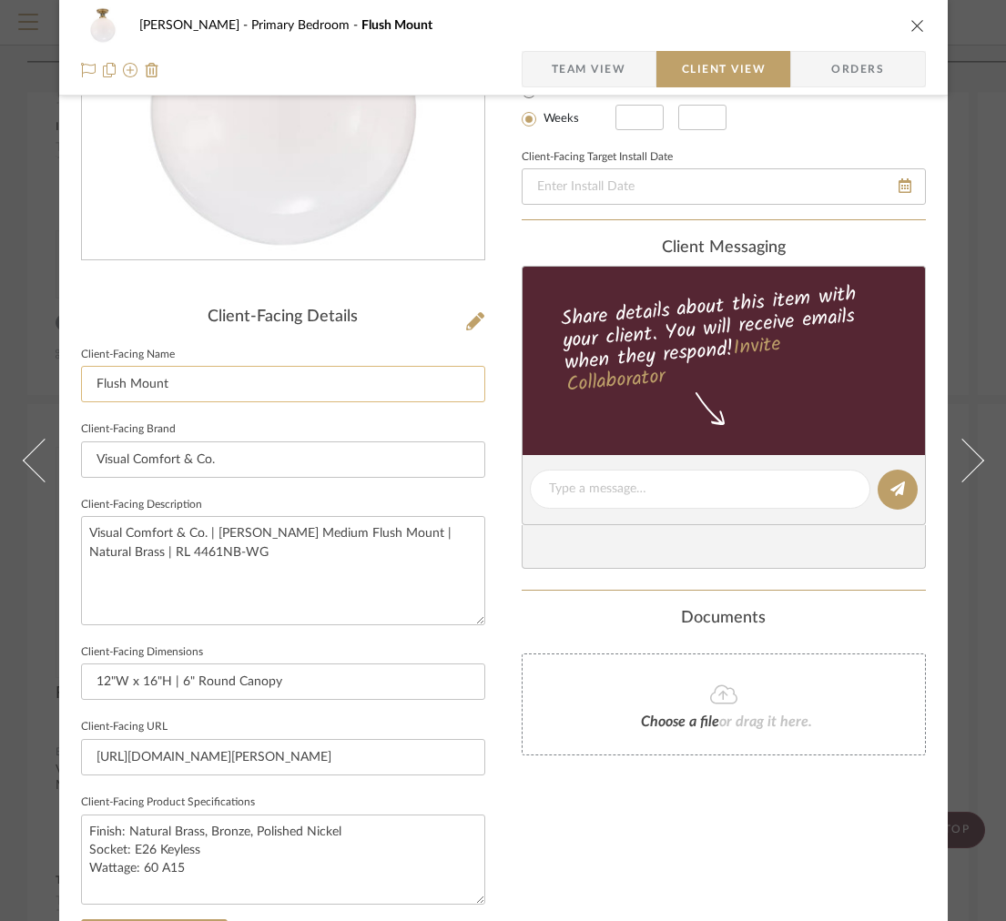
scroll to position [381, 0]
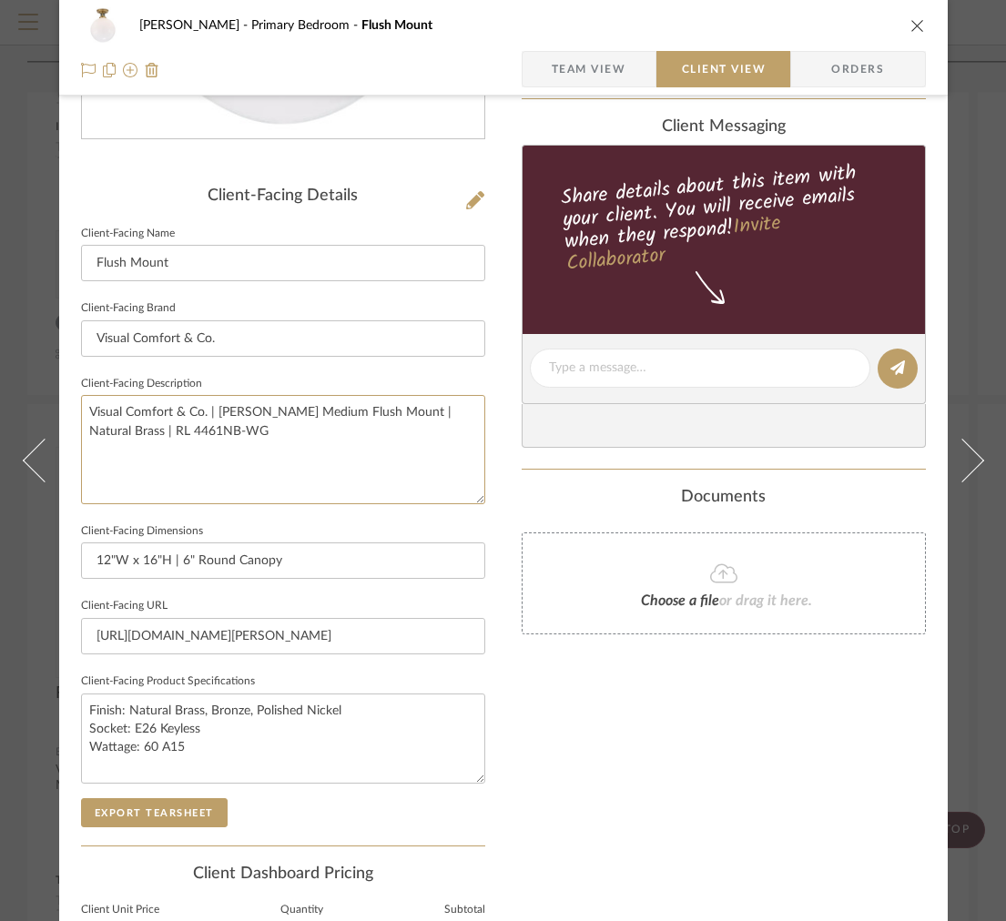
drag, startPoint x: 239, startPoint y: 458, endPoint x: -118, endPoint y: 255, distance: 411.2
click at [153, 807] on button "Export Tearsheet" at bounding box center [154, 812] width 147 height 29
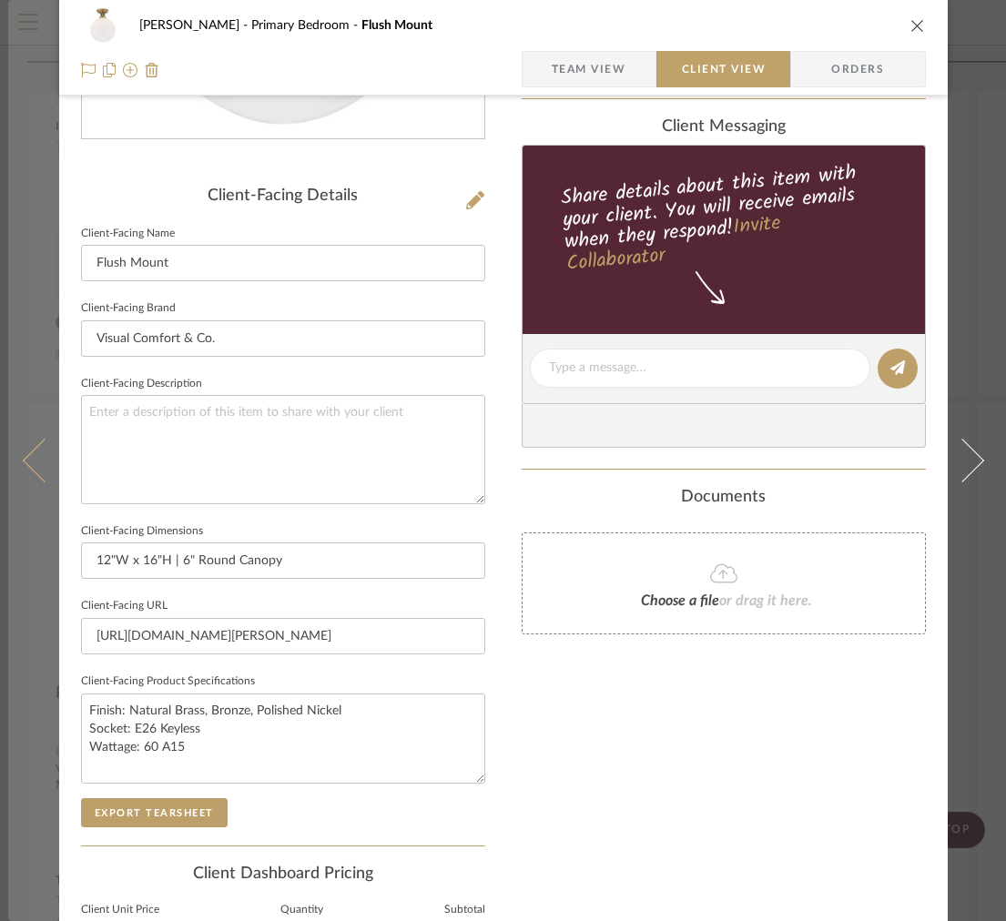
click at [26, 270] on button at bounding box center [33, 460] width 51 height 921
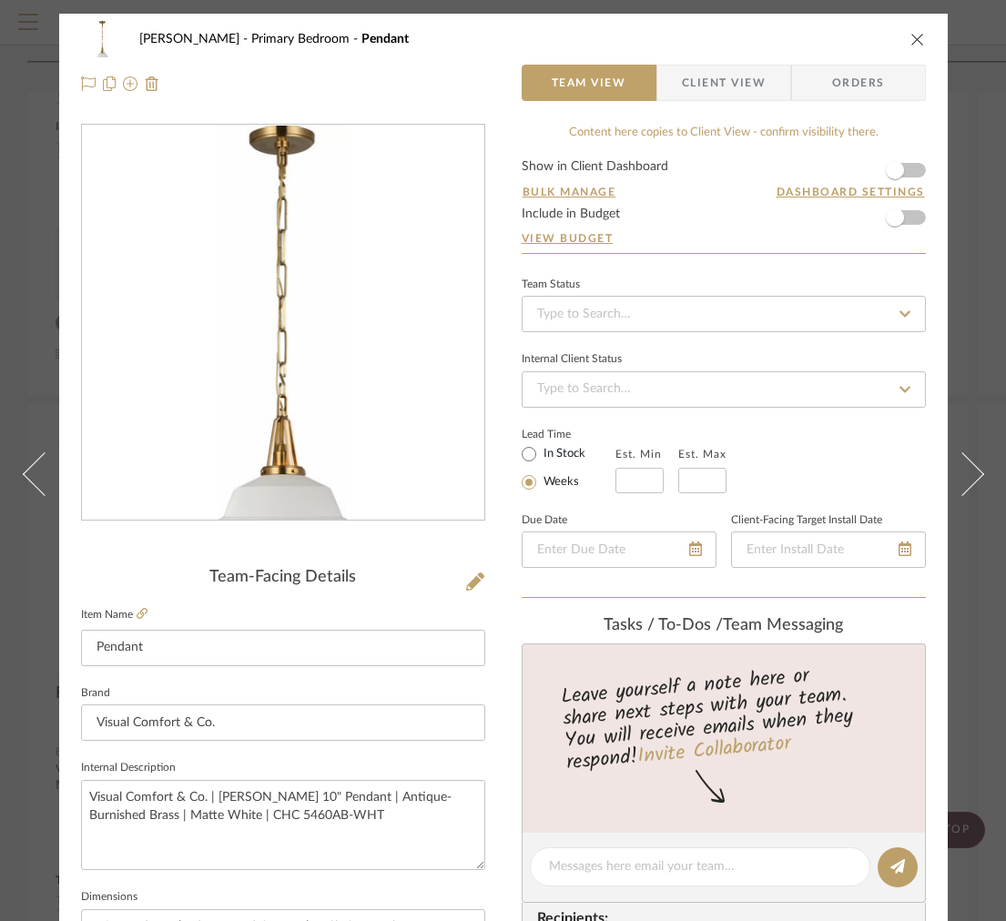
click at [704, 86] on span "Client View" at bounding box center [724, 83] width 84 height 36
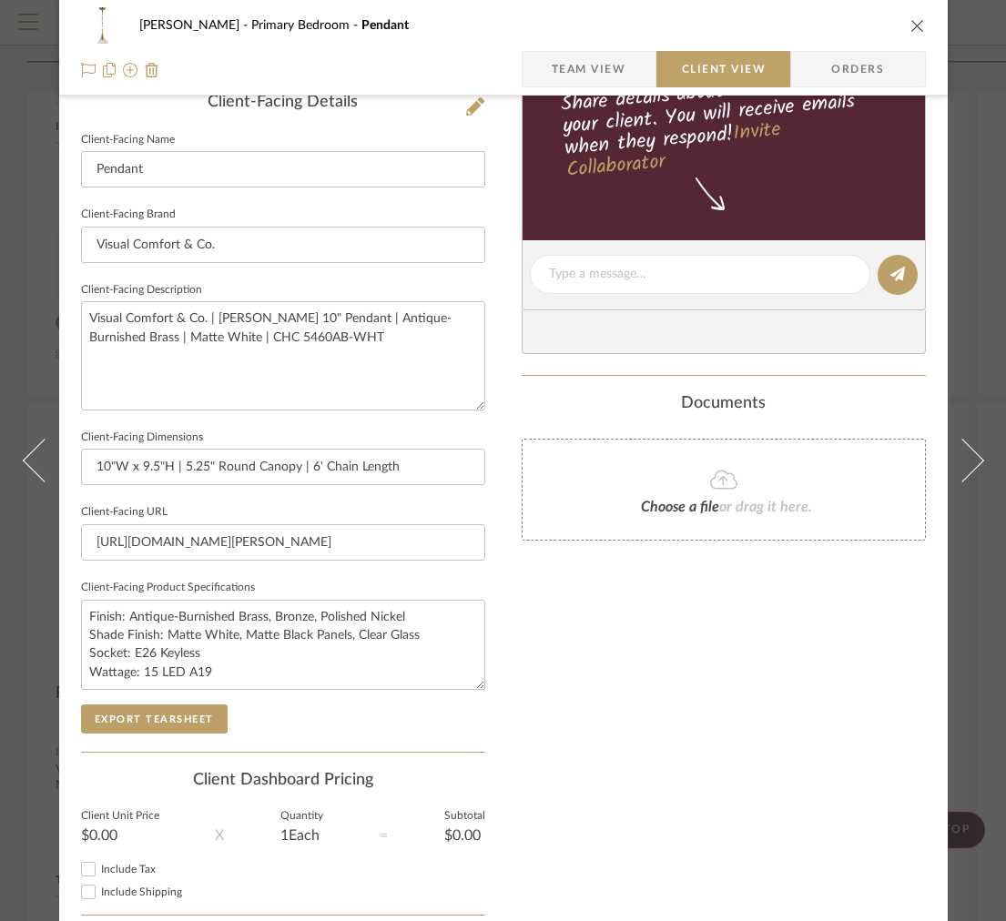
scroll to position [530, 0]
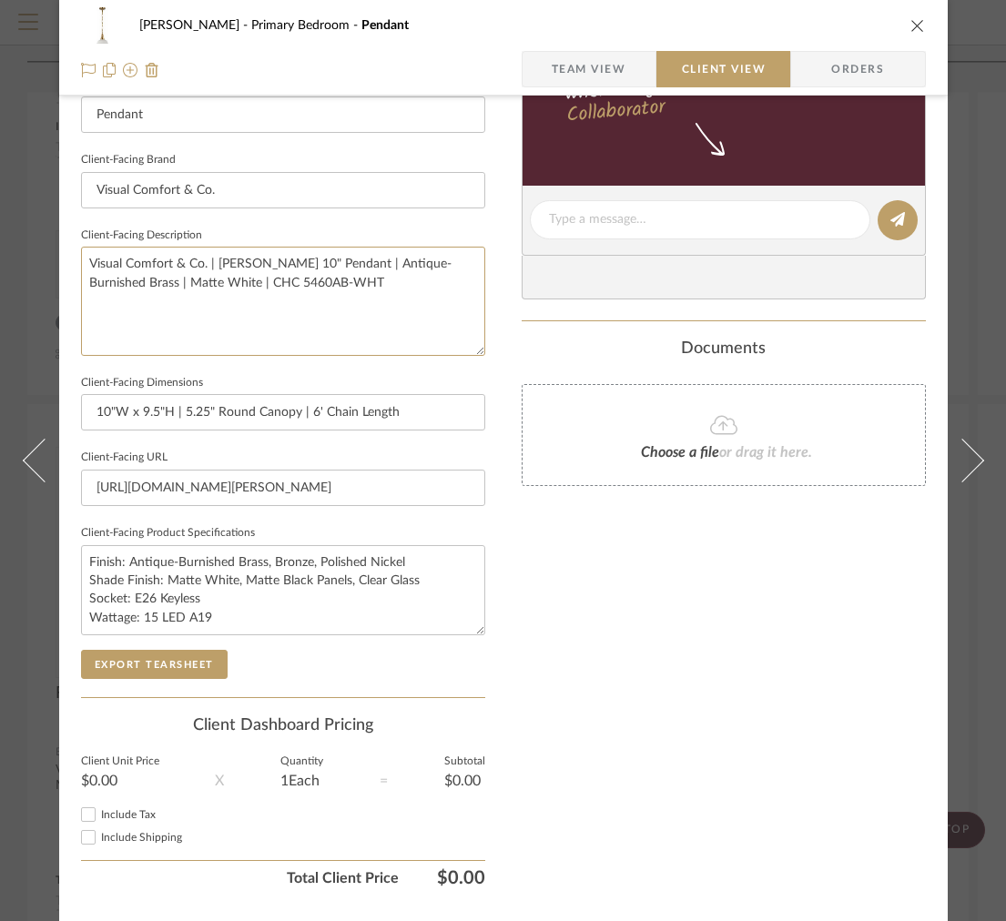
drag, startPoint x: 313, startPoint y: 316, endPoint x: -18, endPoint y: 154, distance: 368.8
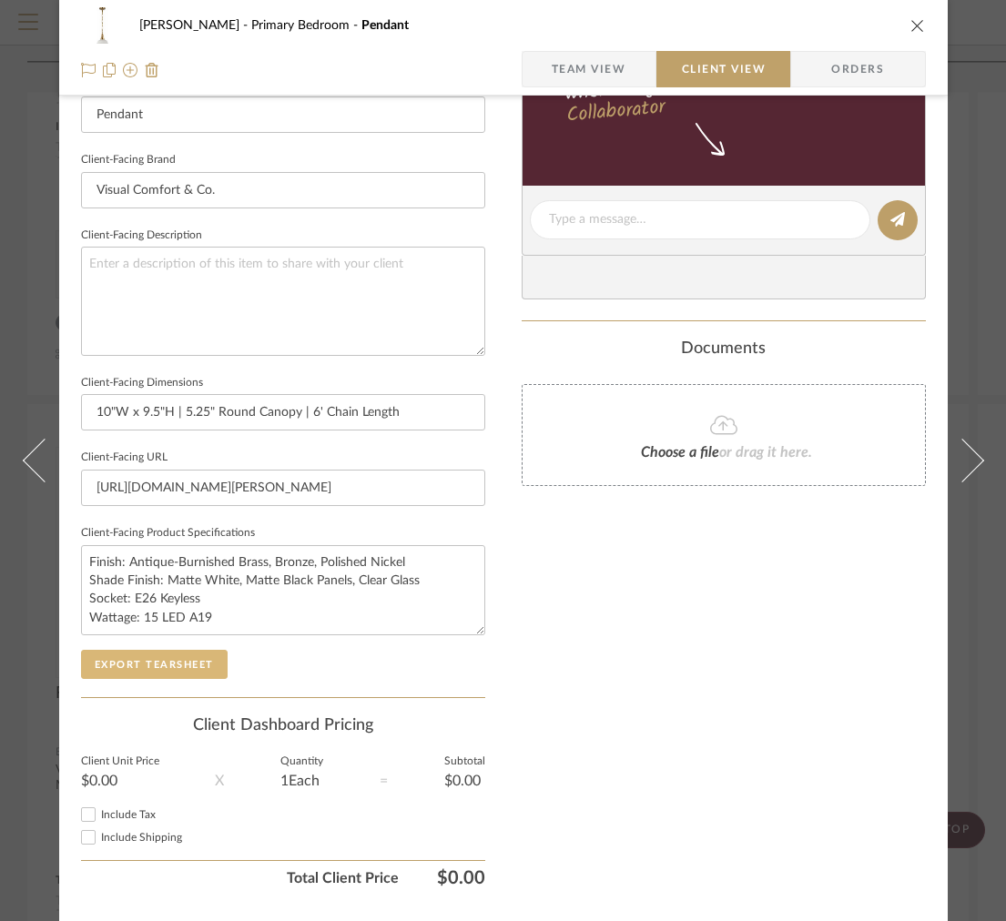
click at [191, 664] on button "Export Tearsheet" at bounding box center [154, 664] width 147 height 29
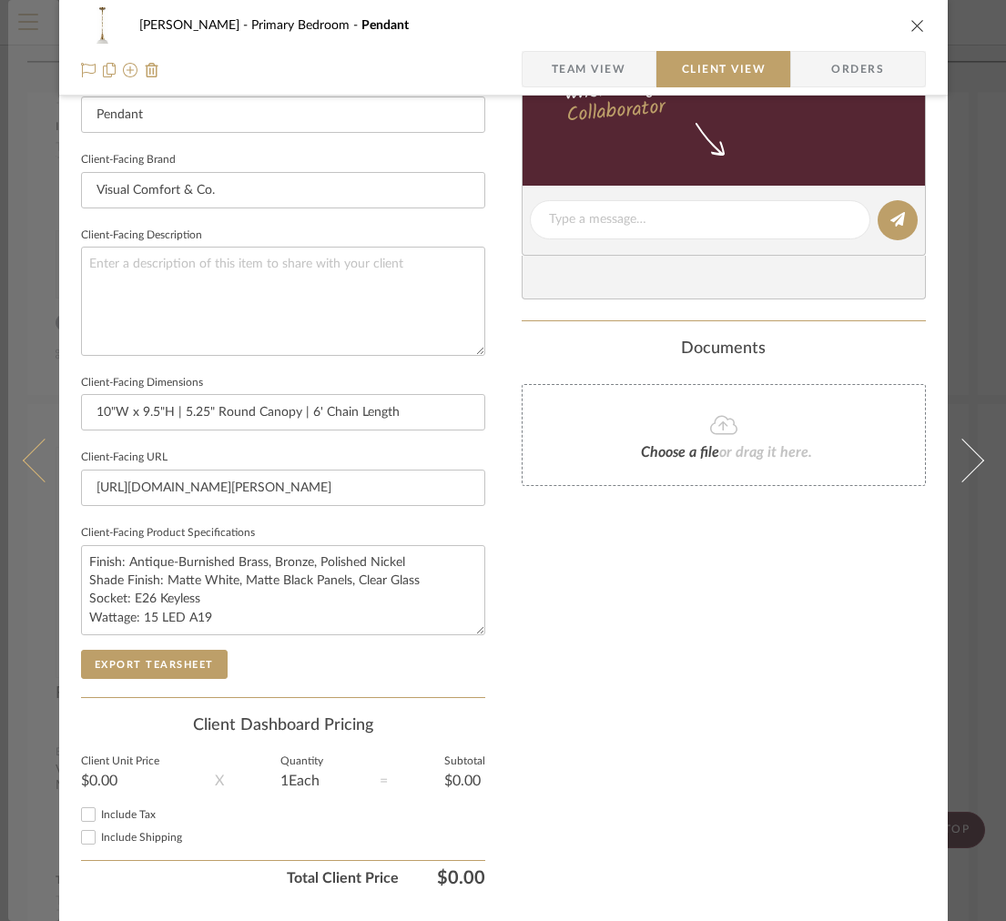
click at [25, 466] on icon at bounding box center [44, 461] width 44 height 44
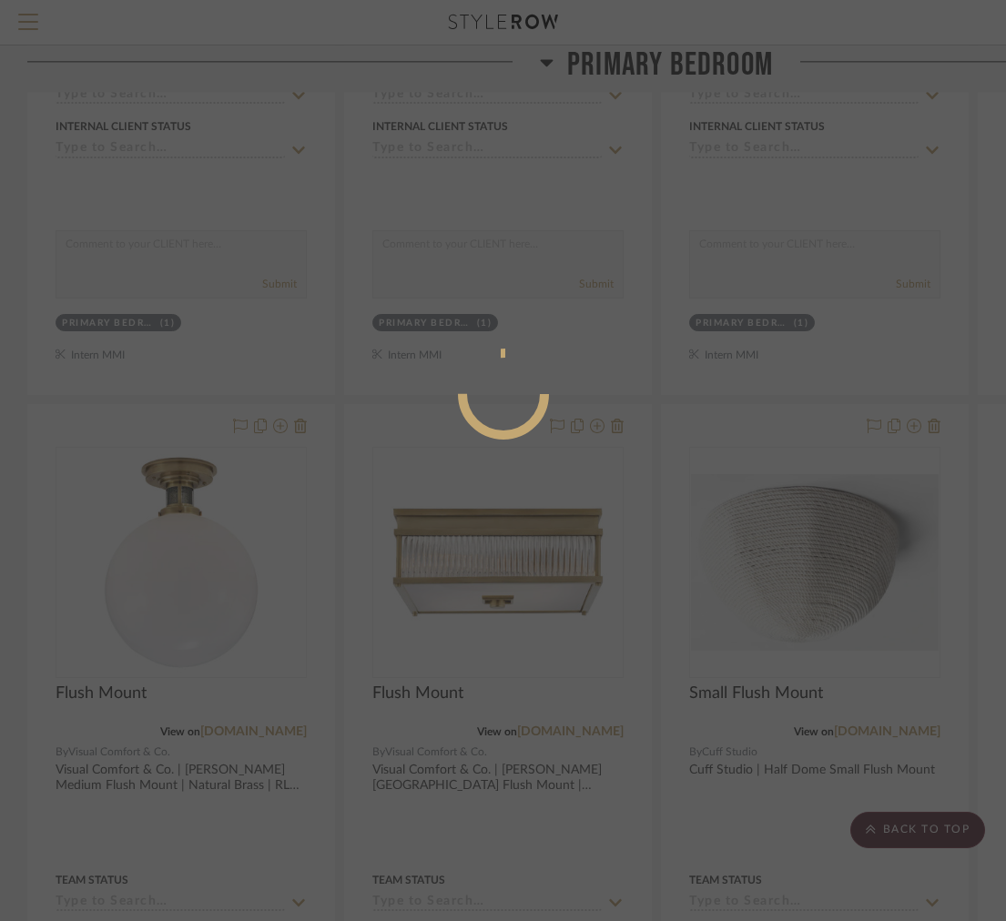
scroll to position [0, 0]
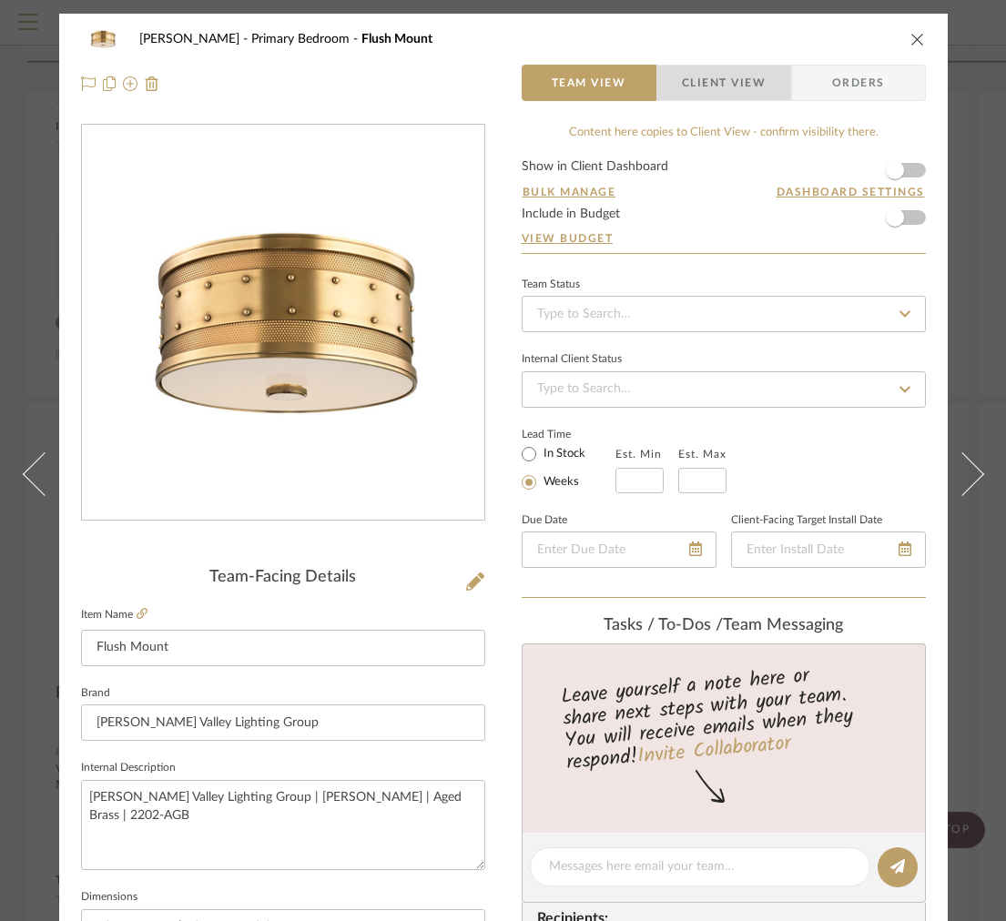
click at [673, 95] on span "button" at bounding box center [669, 83] width 25 height 36
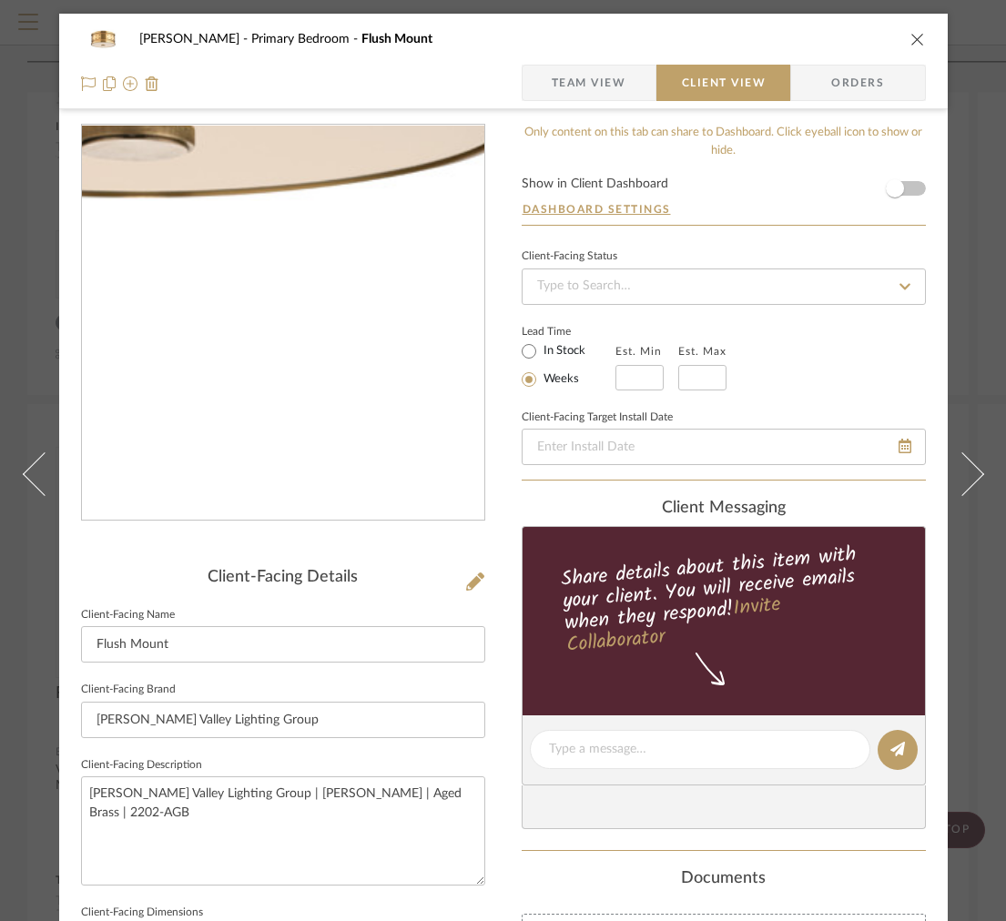
scroll to position [552, 0]
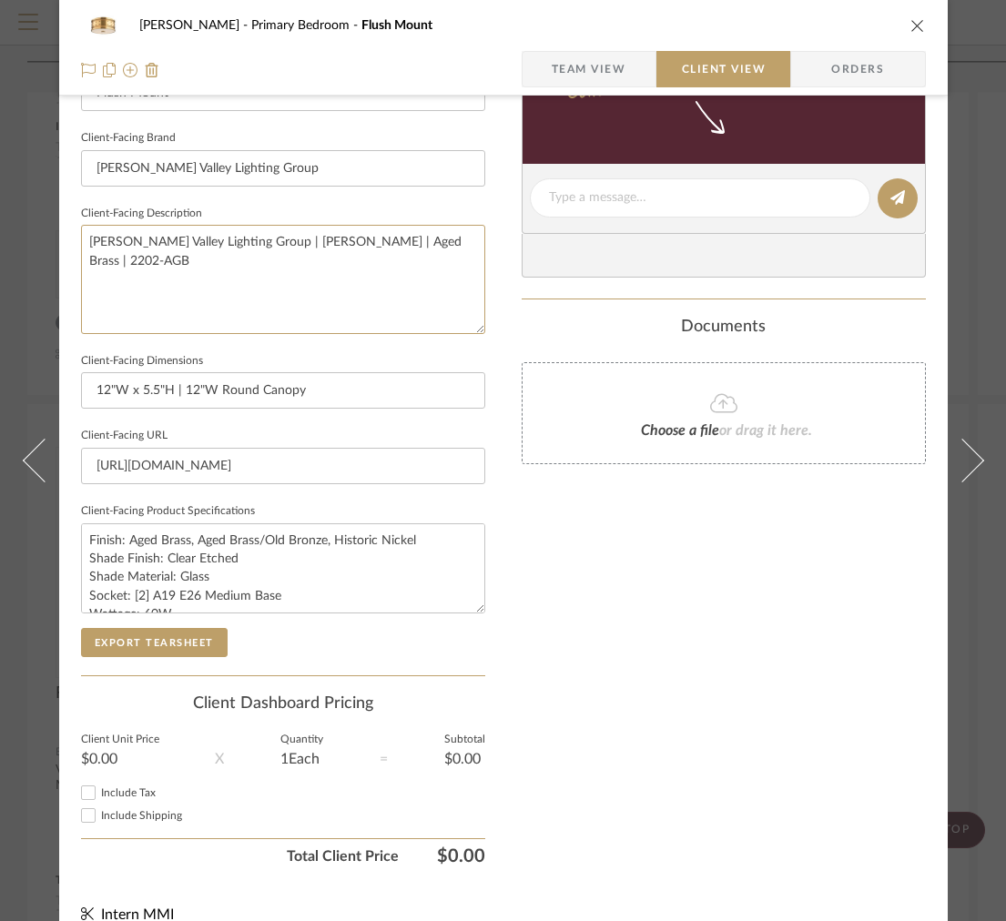
drag, startPoint x: 468, startPoint y: 250, endPoint x: -29, endPoint y: 138, distance: 509.4
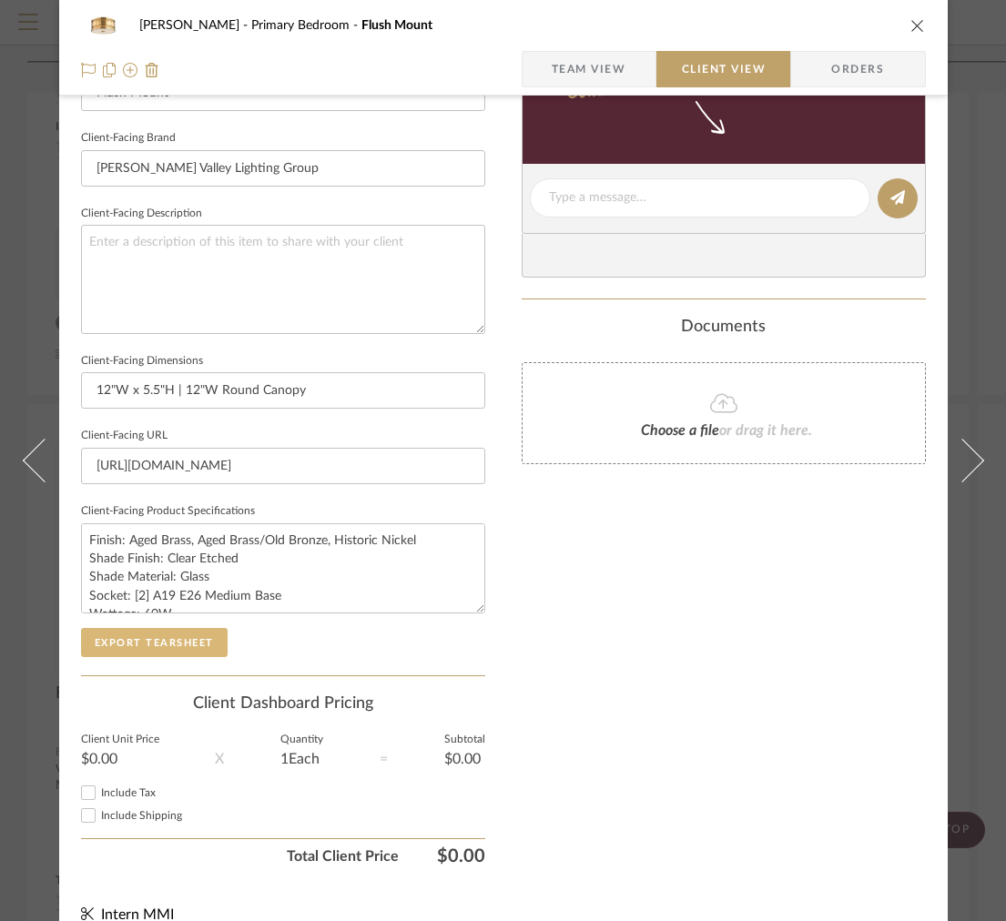
click at [98, 645] on button "Export Tearsheet" at bounding box center [154, 642] width 147 height 29
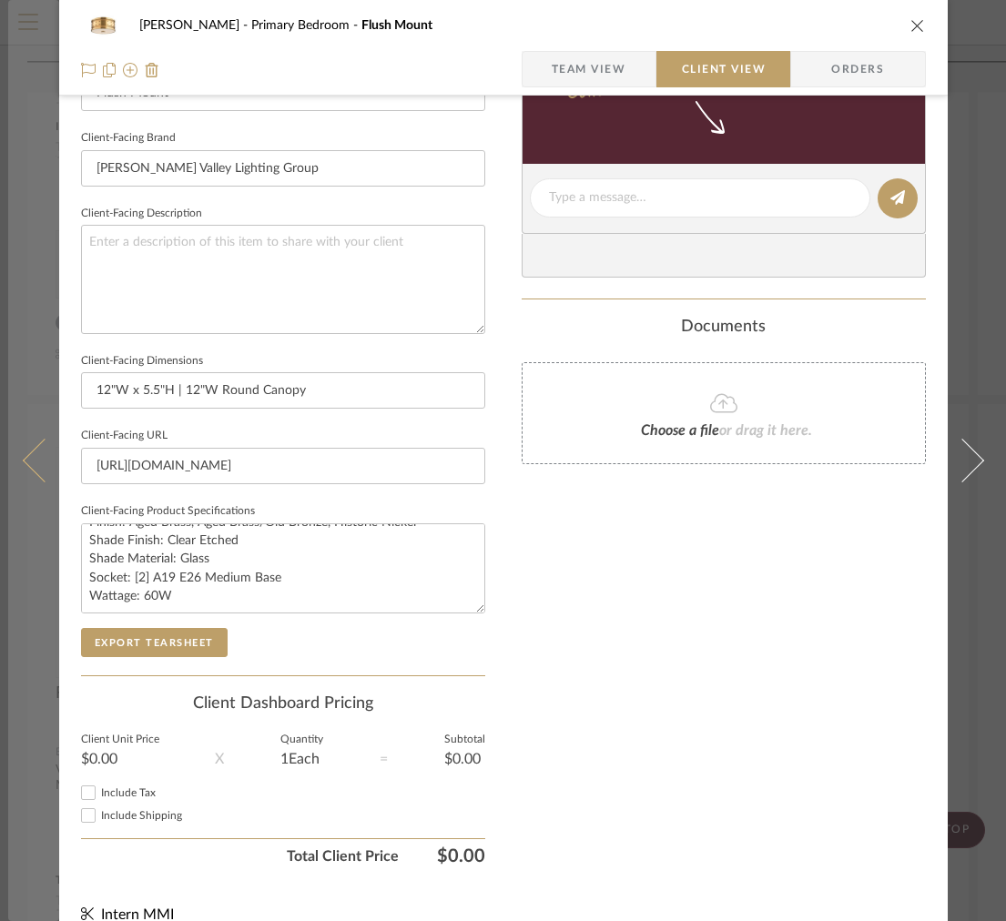
click at [39, 381] on button at bounding box center [33, 460] width 51 height 921
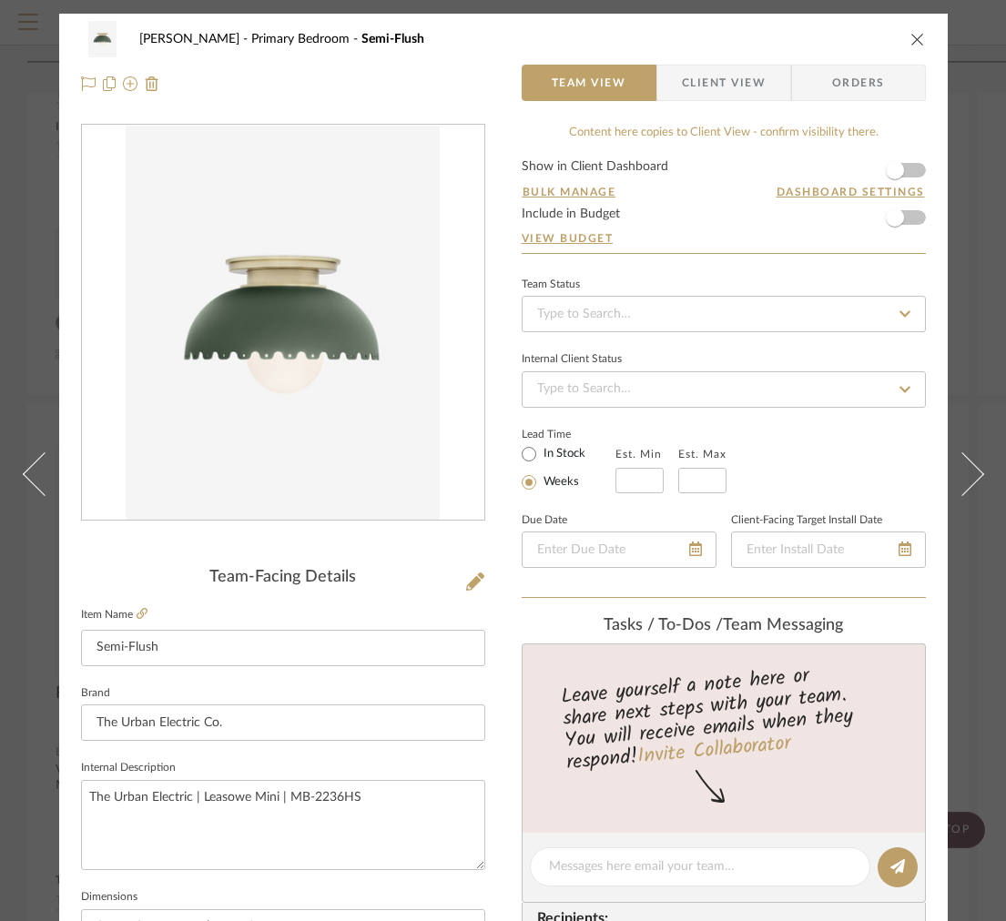
click at [698, 91] on span "Client View" at bounding box center [724, 83] width 84 height 36
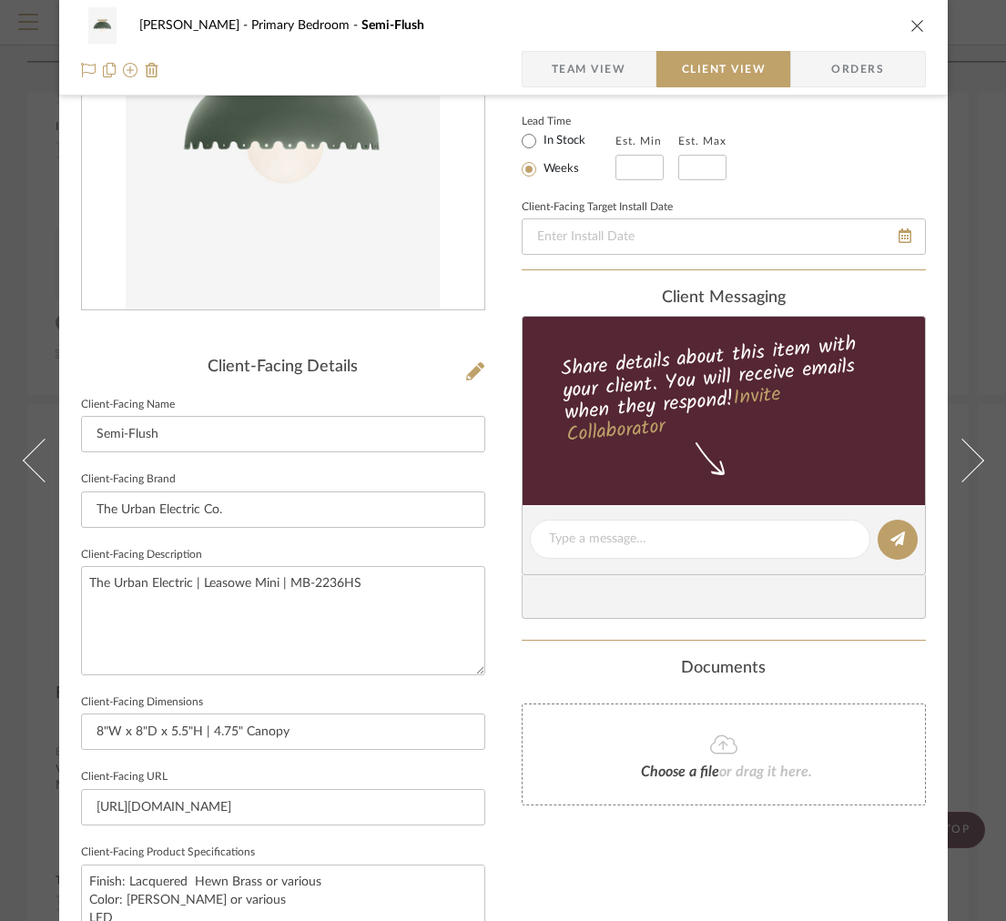
scroll to position [345, 0]
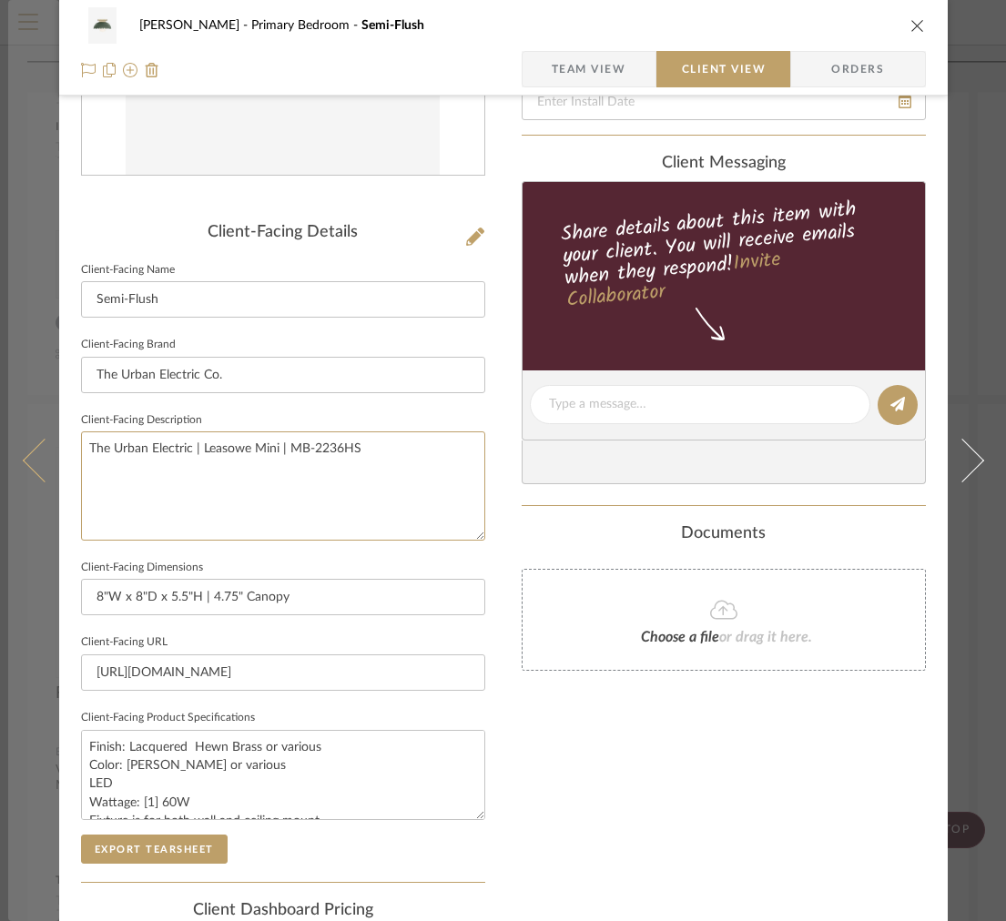
drag, startPoint x: 393, startPoint y: 446, endPoint x: 5, endPoint y: 386, distance: 392.3
click at [31, 399] on mat-dialog-content "[PERSON_NAME] Primary Bedroom Semi-Flush Team View Client View Orders Client-Fa…" at bounding box center [503, 411] width 990 height 1485
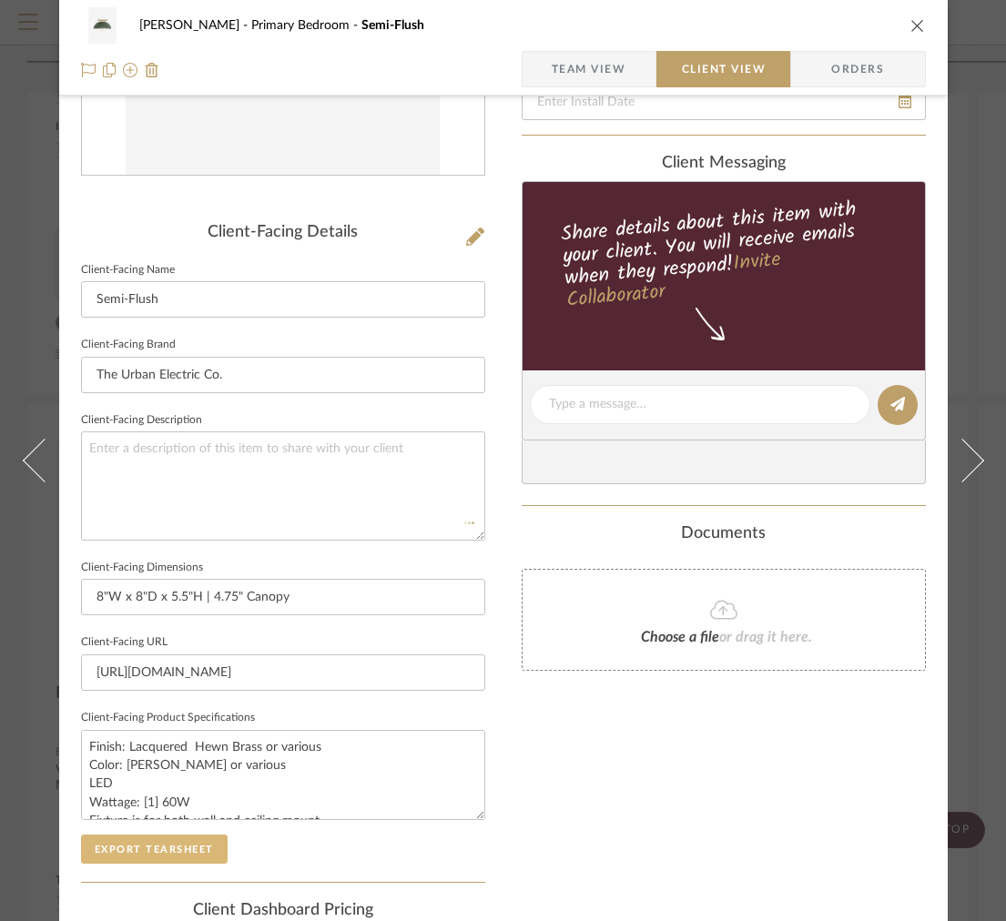
click at [166, 854] on button "Export Tearsheet" at bounding box center [154, 849] width 147 height 29
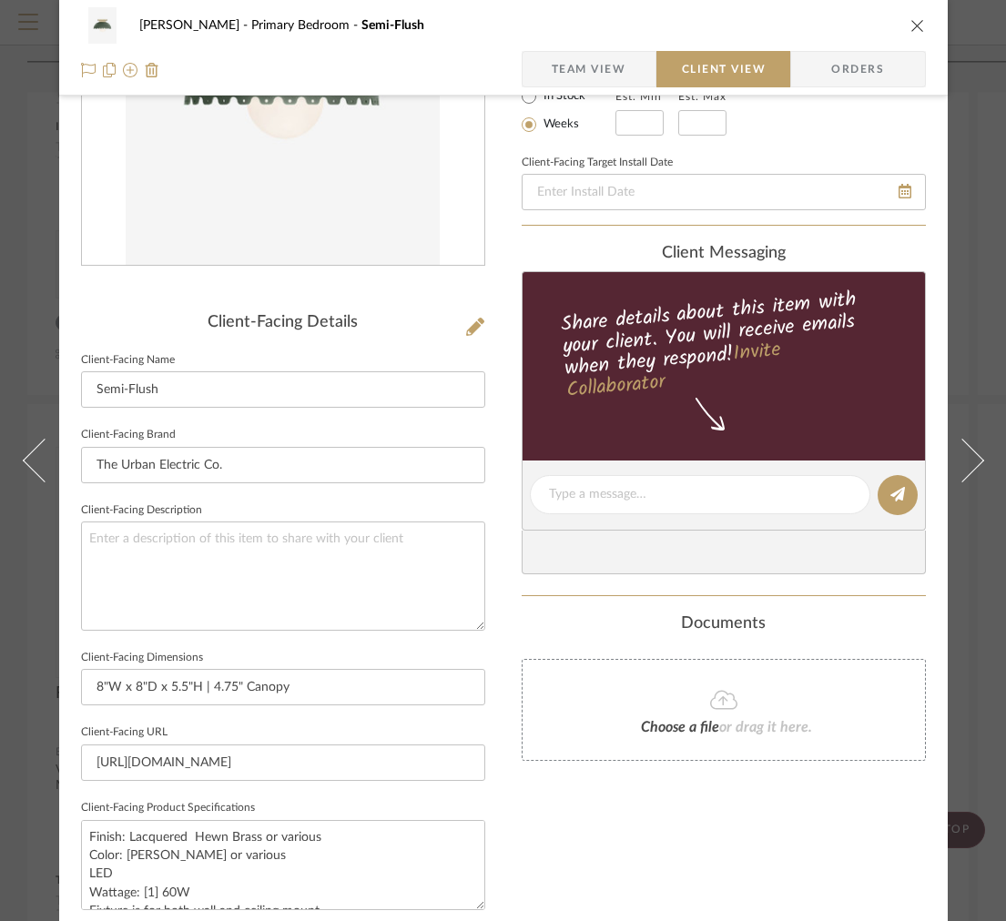
scroll to position [0, 0]
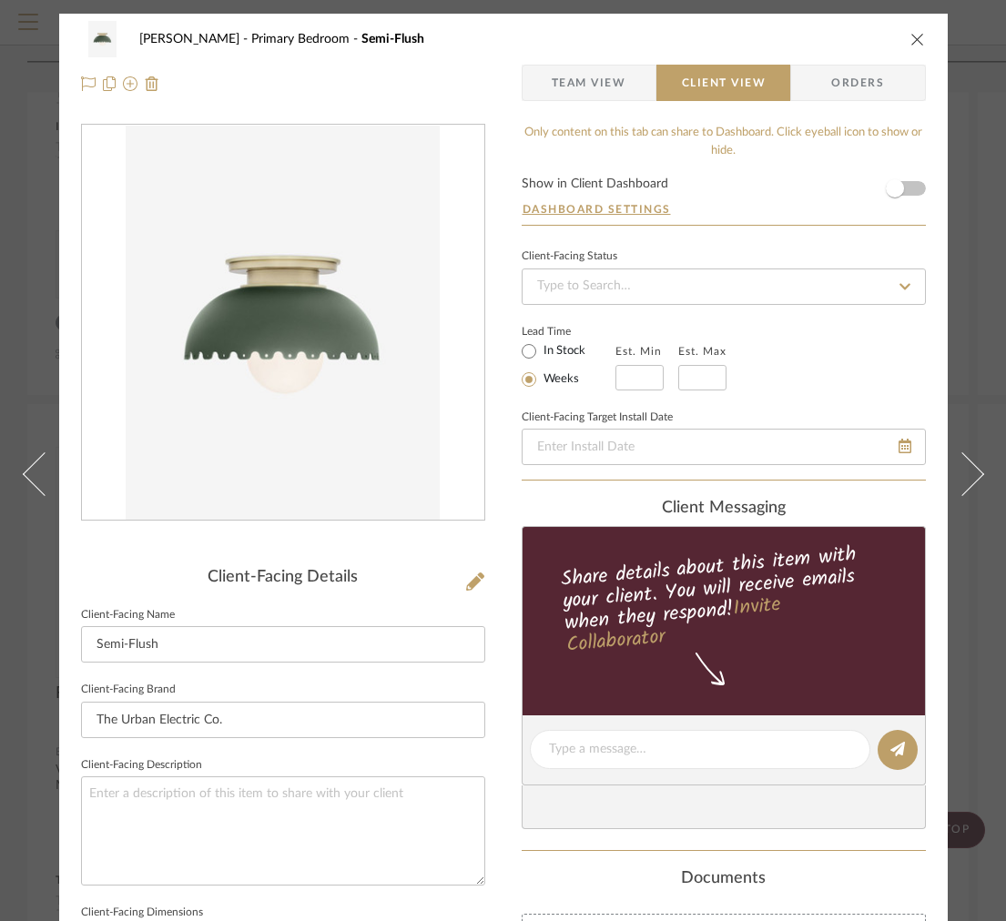
click at [302, 620] on fieldset "Client-Facing Name Semi-Flush" at bounding box center [283, 632] width 404 height 61
click at [288, 641] on input "Semi-Flush" at bounding box center [283, 644] width 404 height 36
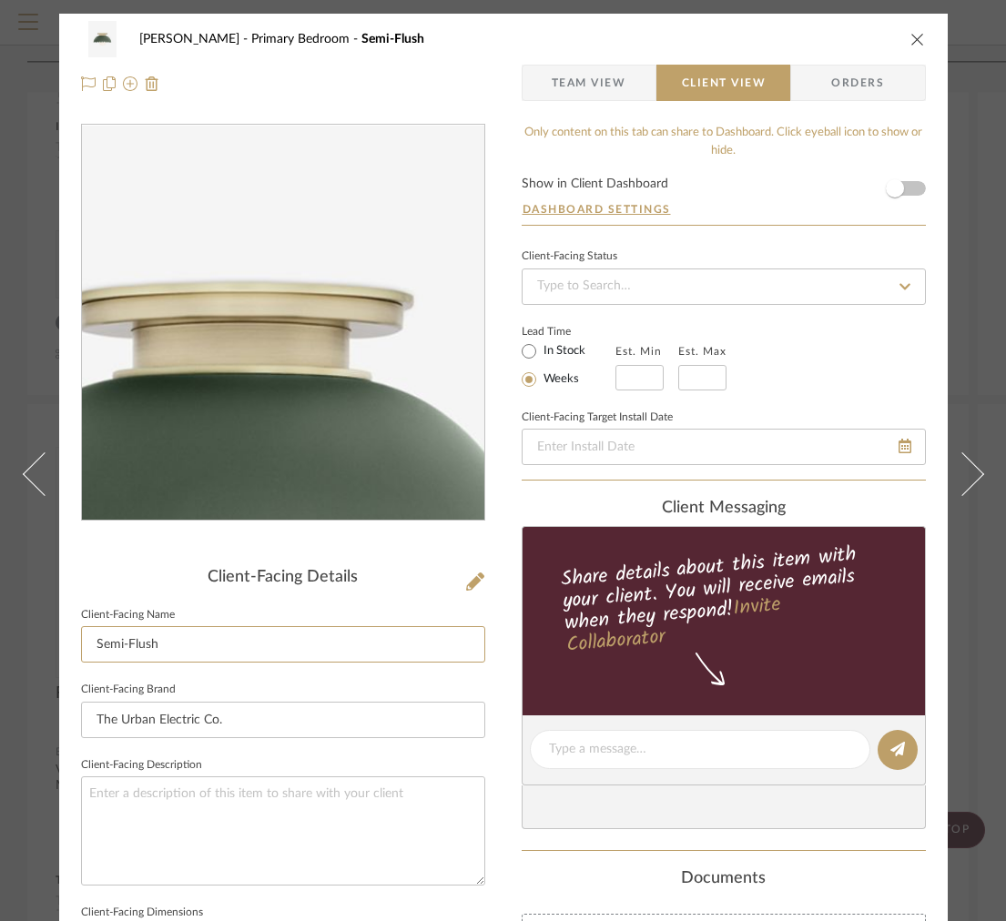
type input "Semi-Flush"
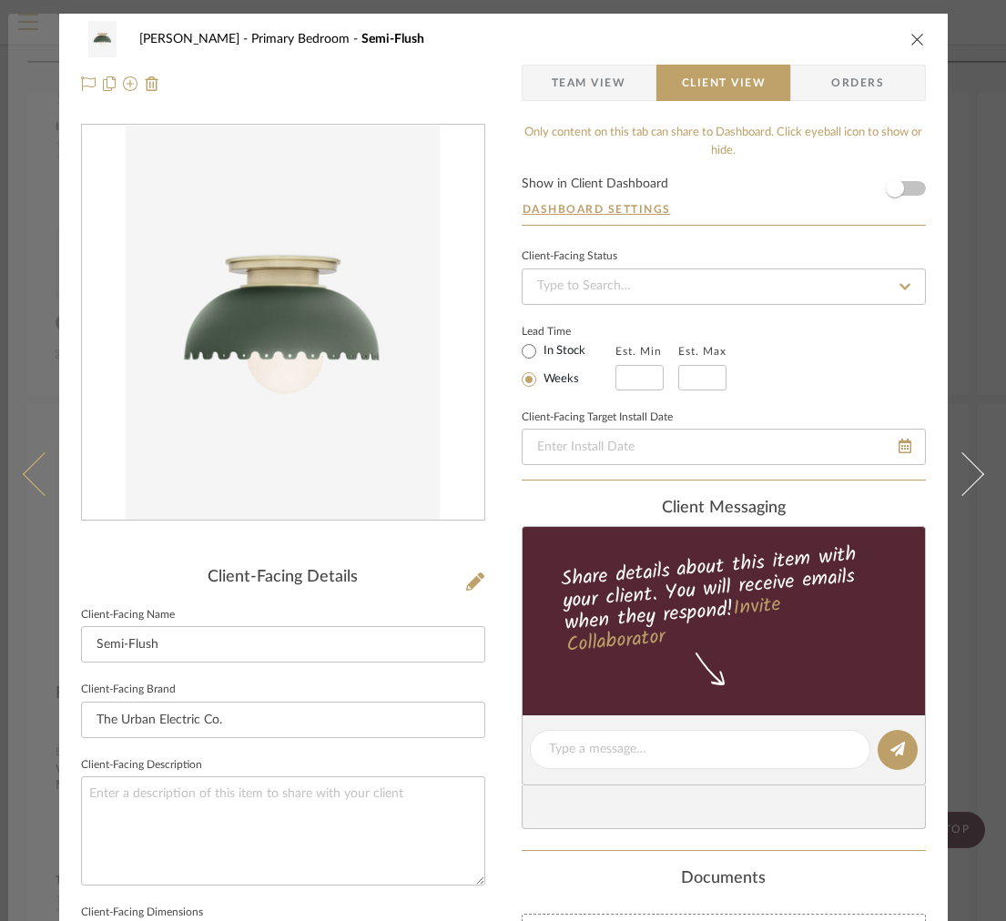
click at [28, 470] on icon at bounding box center [44, 474] width 44 height 44
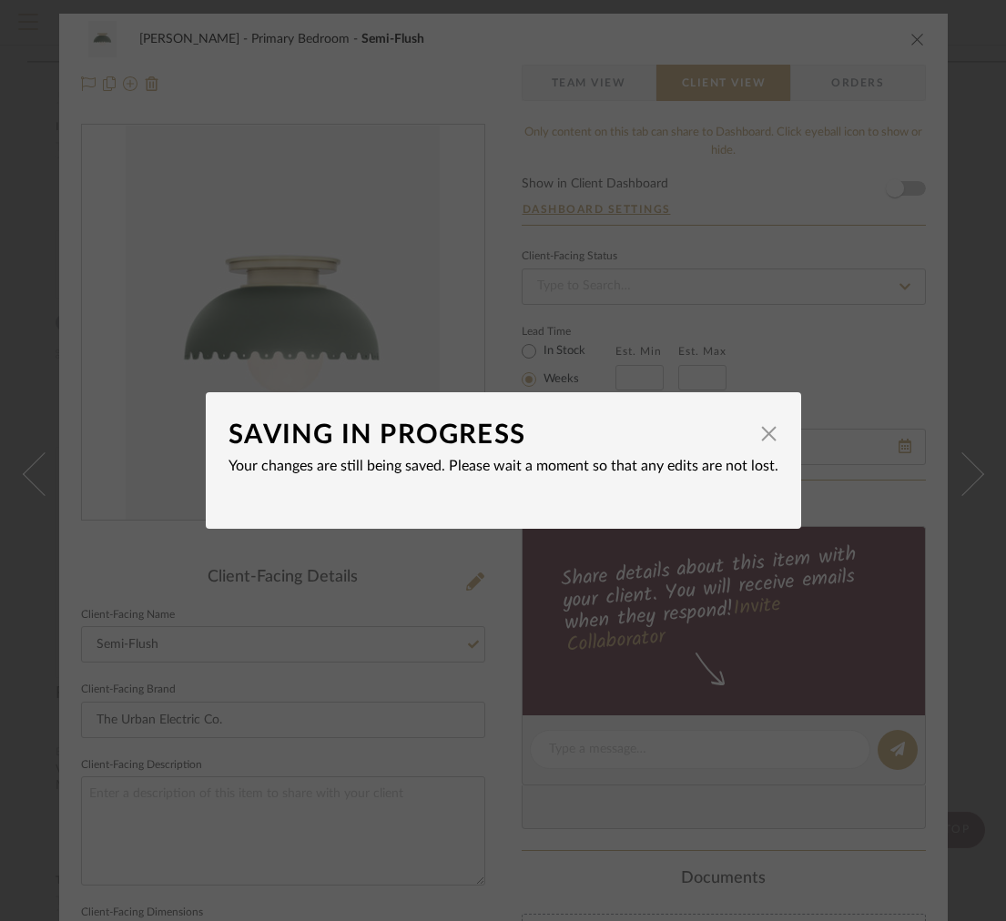
click at [776, 446] on dialog-content "SAVING IN PROGRESS × Your changes are still being saved. Please wait a moment s…" at bounding box center [503, 460] width 595 height 137
click at [761, 441] on span "button" at bounding box center [769, 433] width 36 height 36
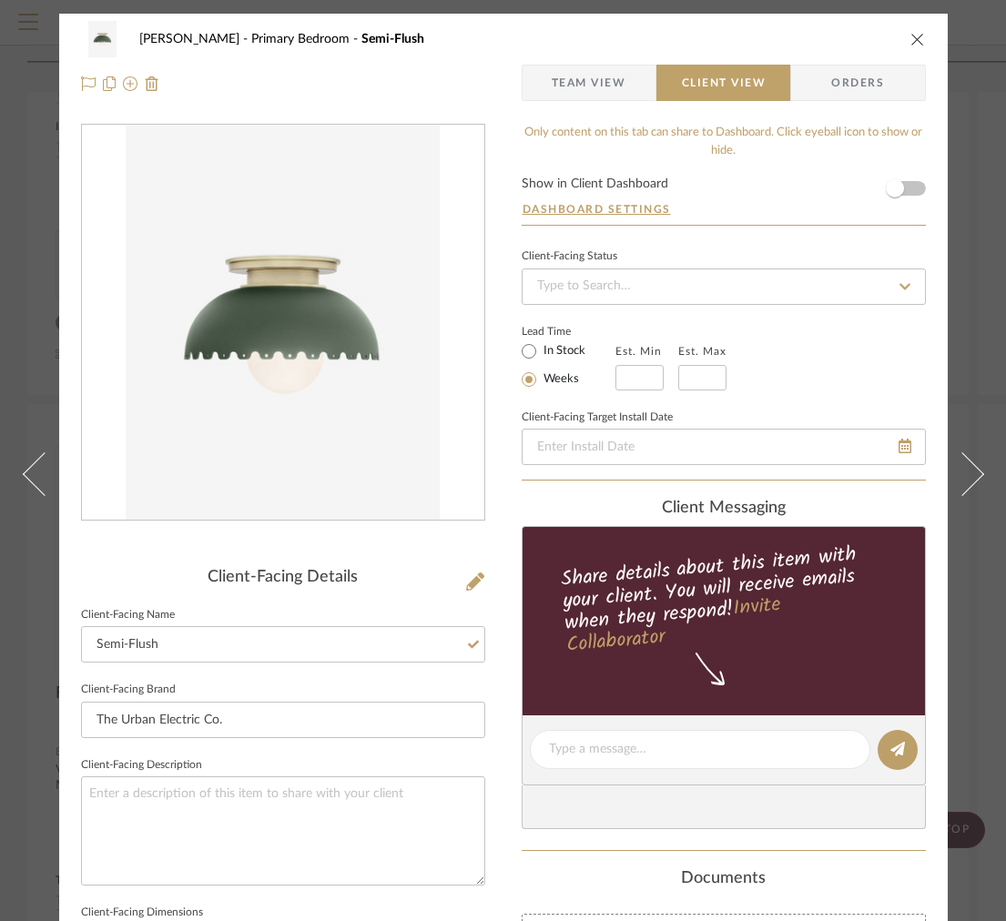
scroll to position [14, 0]
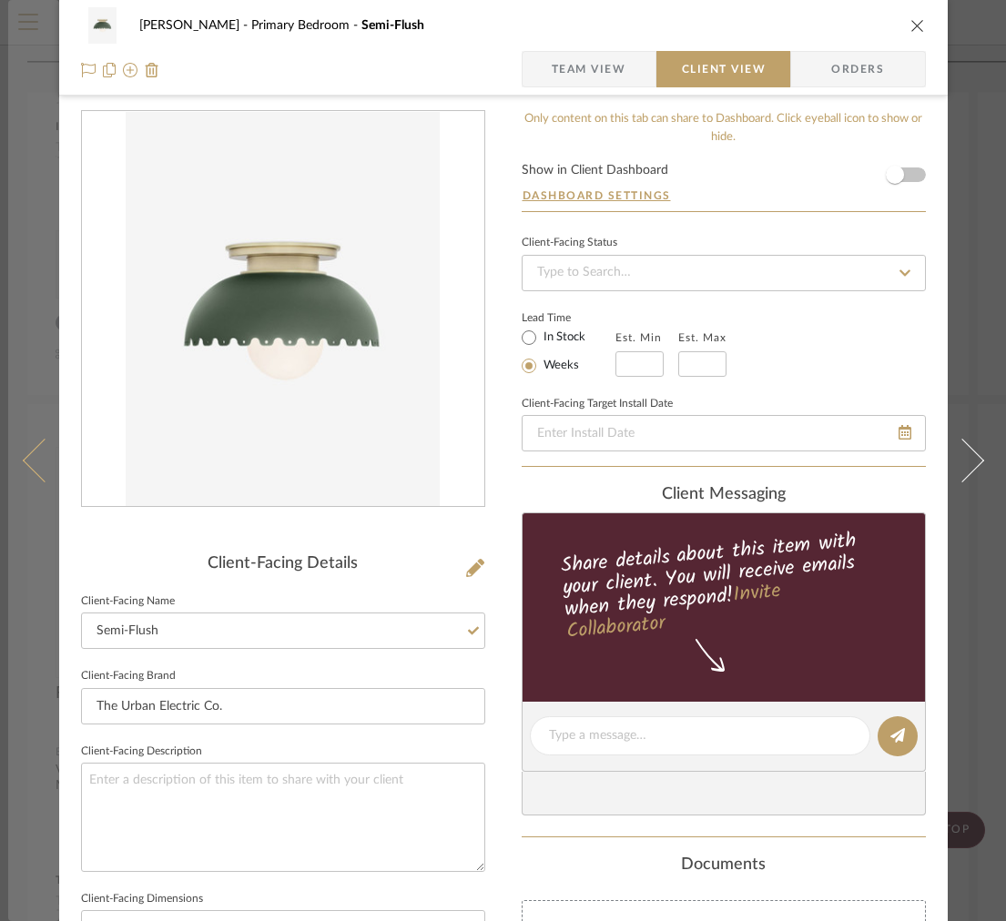
click at [46, 489] on button at bounding box center [33, 460] width 51 height 921
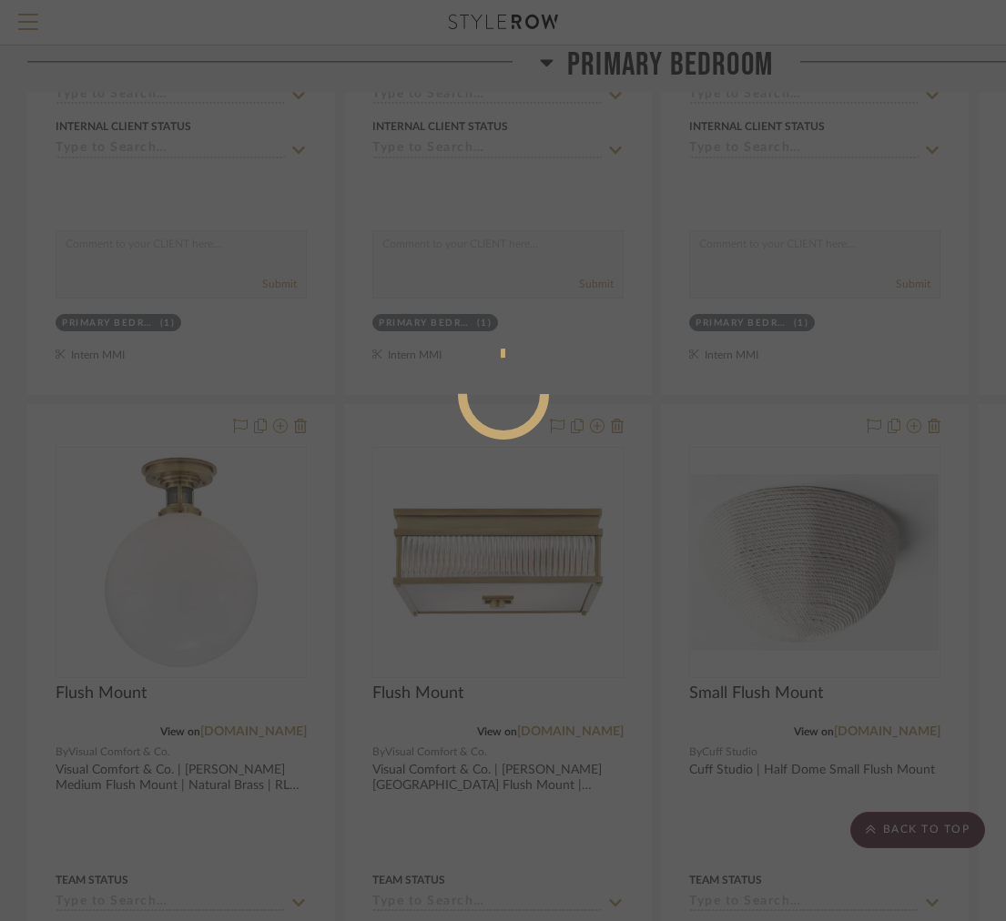
scroll to position [0, 0]
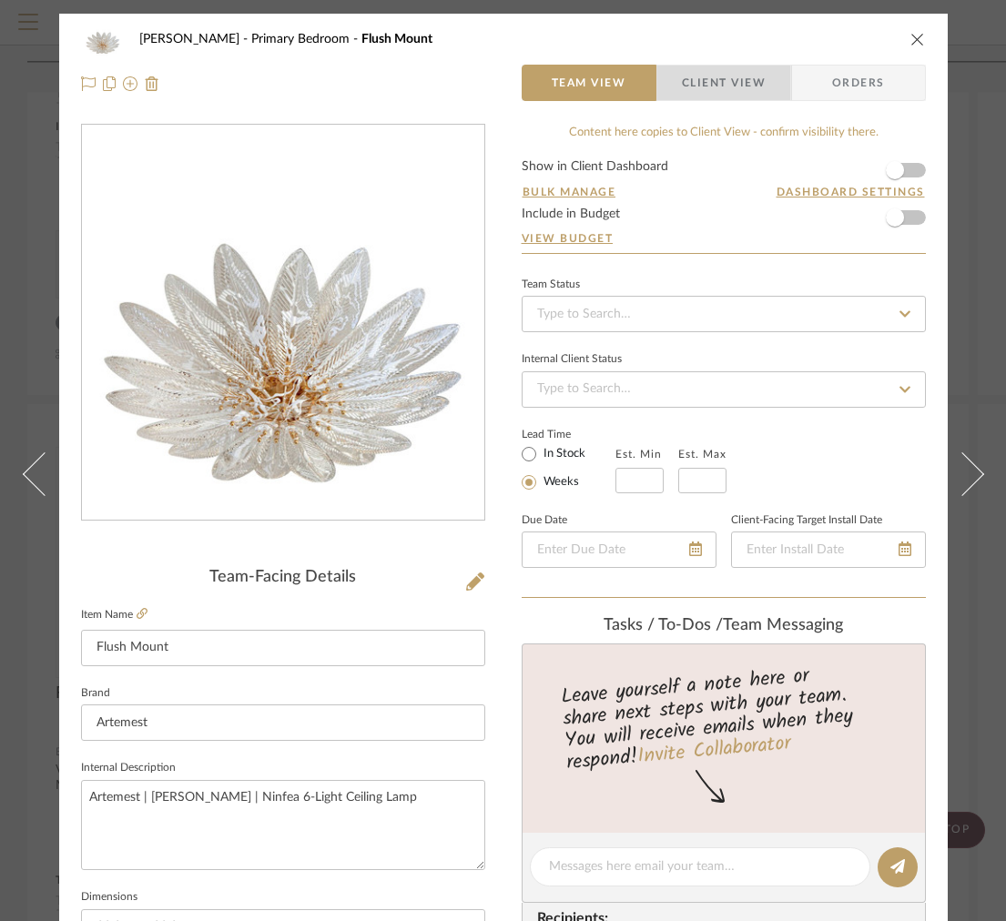
click at [724, 91] on span "Client View" at bounding box center [724, 83] width 84 height 36
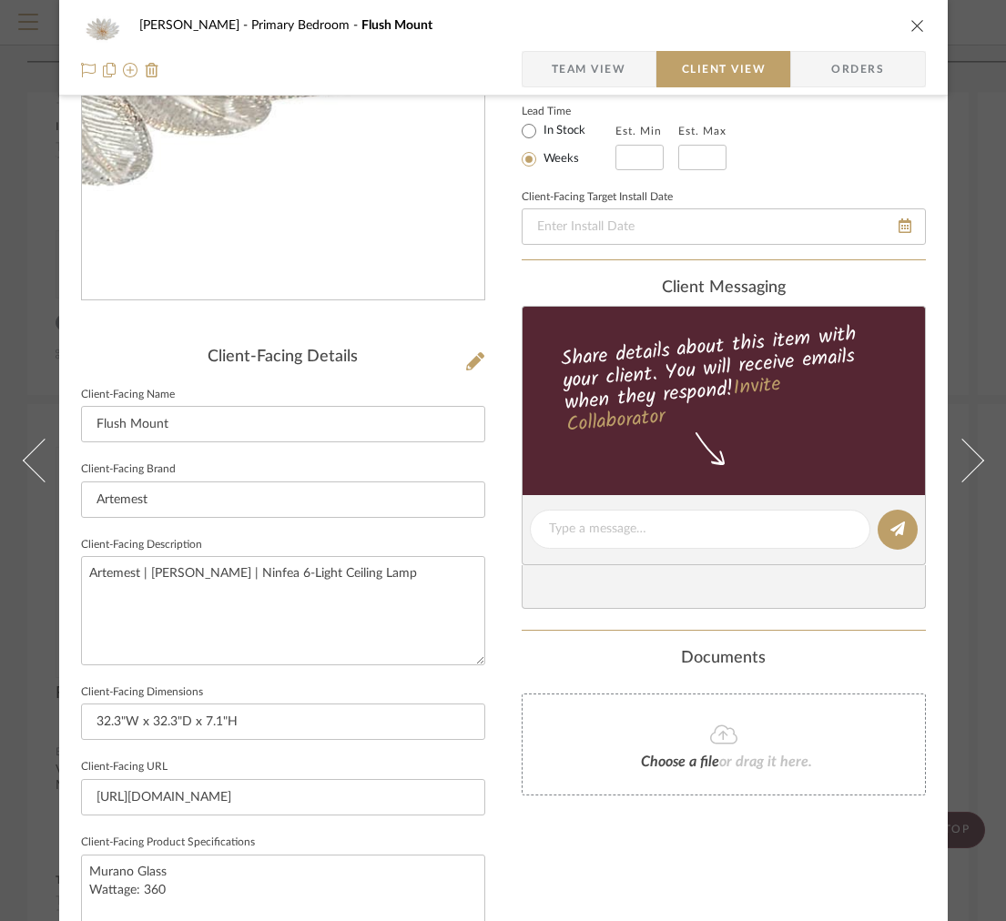
scroll to position [577, 0]
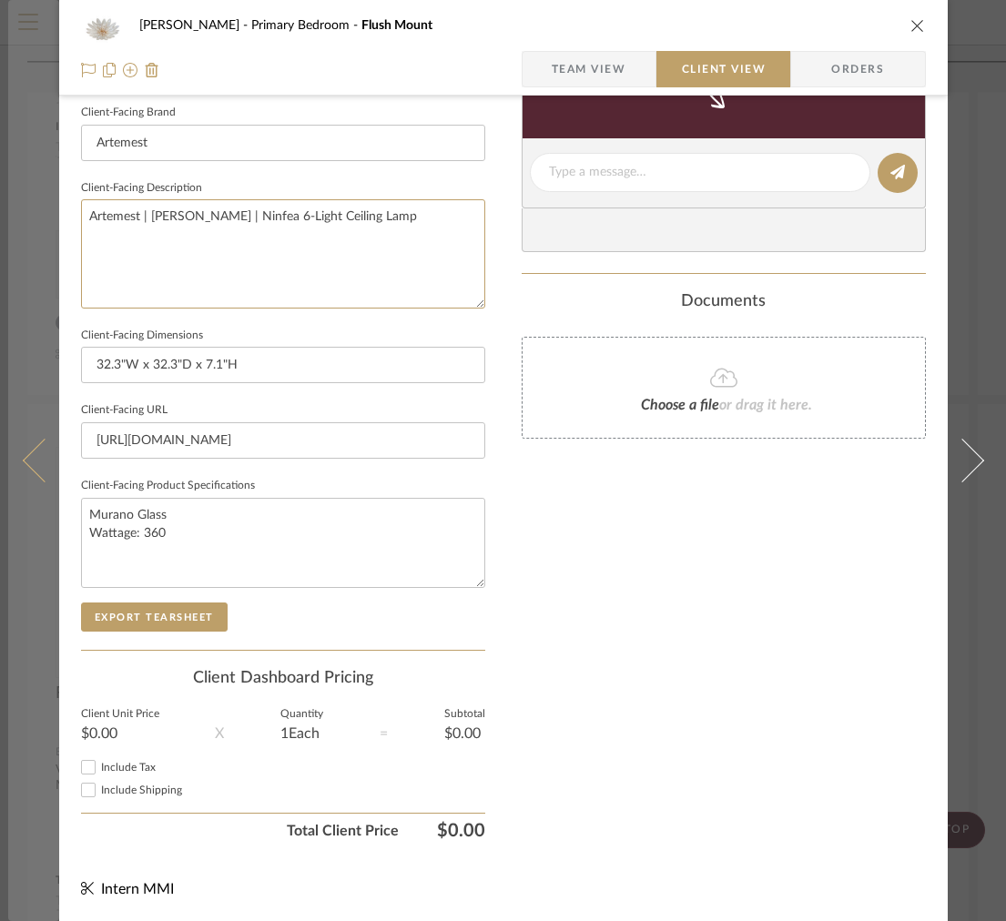
drag, startPoint x: 423, startPoint y: 253, endPoint x: 52, endPoint y: 174, distance: 379.7
click at [63, 187] on div "[PERSON_NAME] Primary Bedroom Flush Mount Team View Client View Orders Client-F…" at bounding box center [503, 179] width 888 height 1485
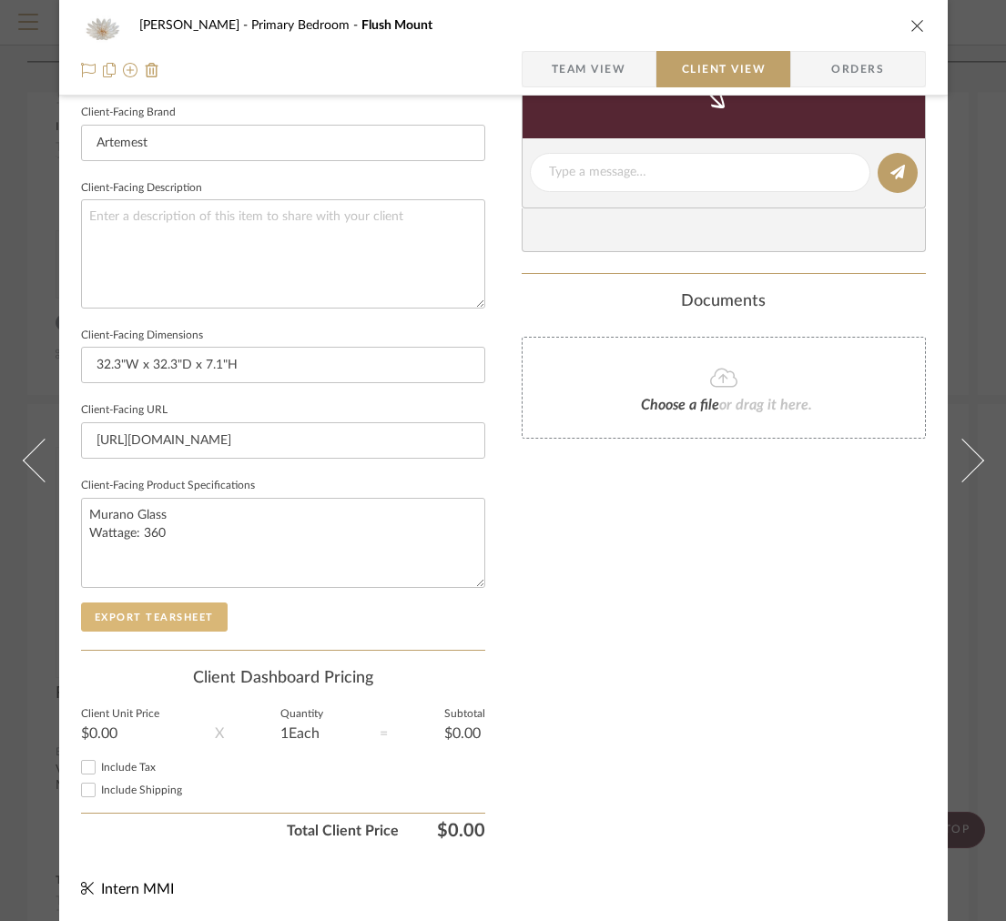
click at [135, 609] on button "Export Tearsheet" at bounding box center [154, 616] width 147 height 29
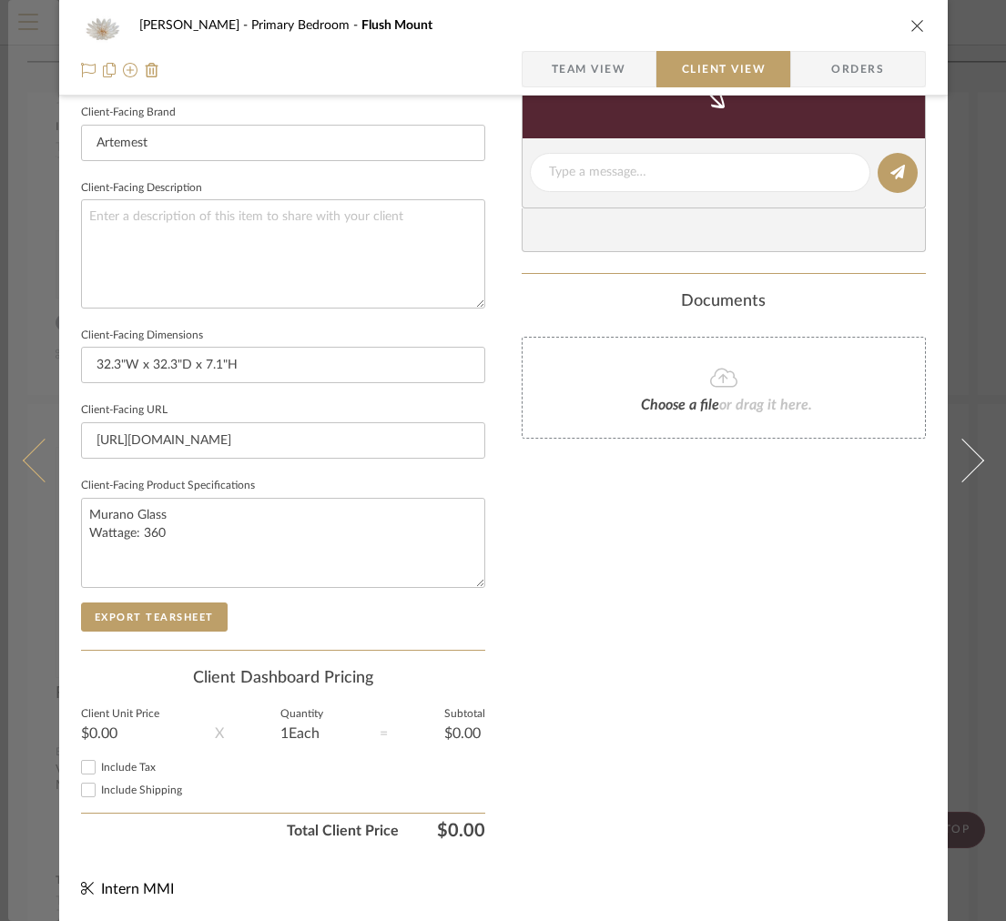
click at [42, 333] on button at bounding box center [33, 460] width 51 height 921
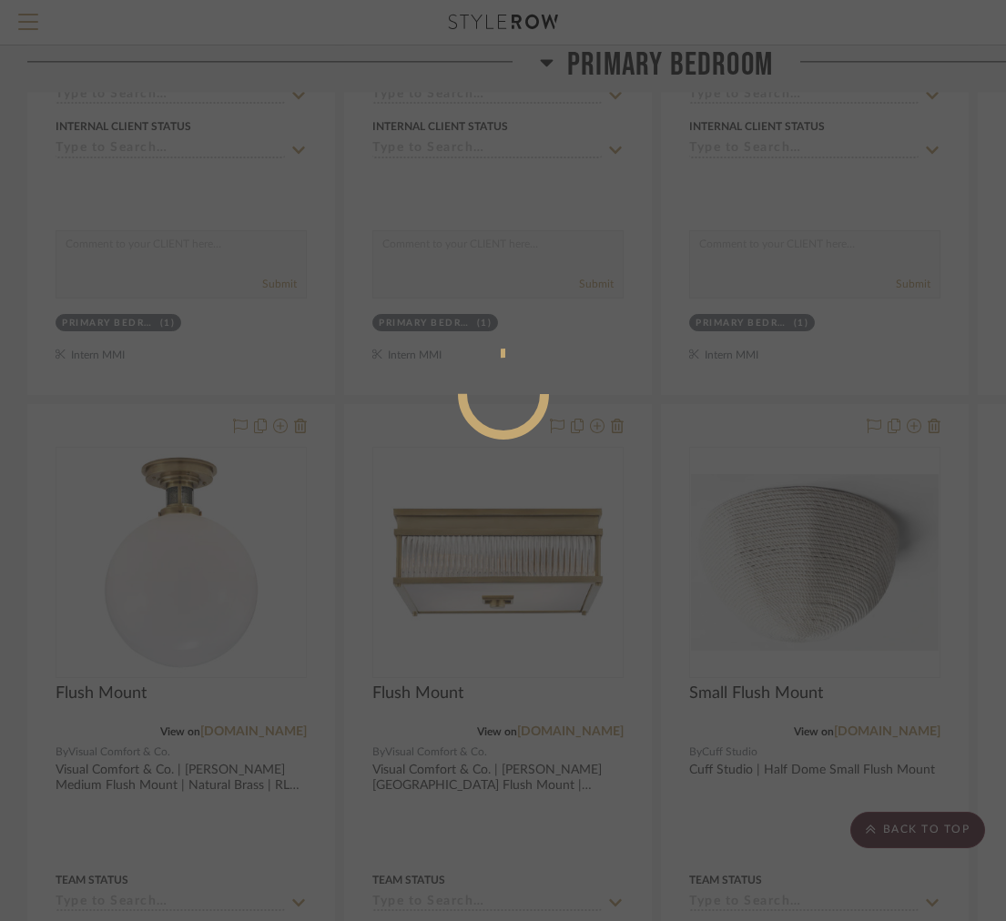
scroll to position [0, 0]
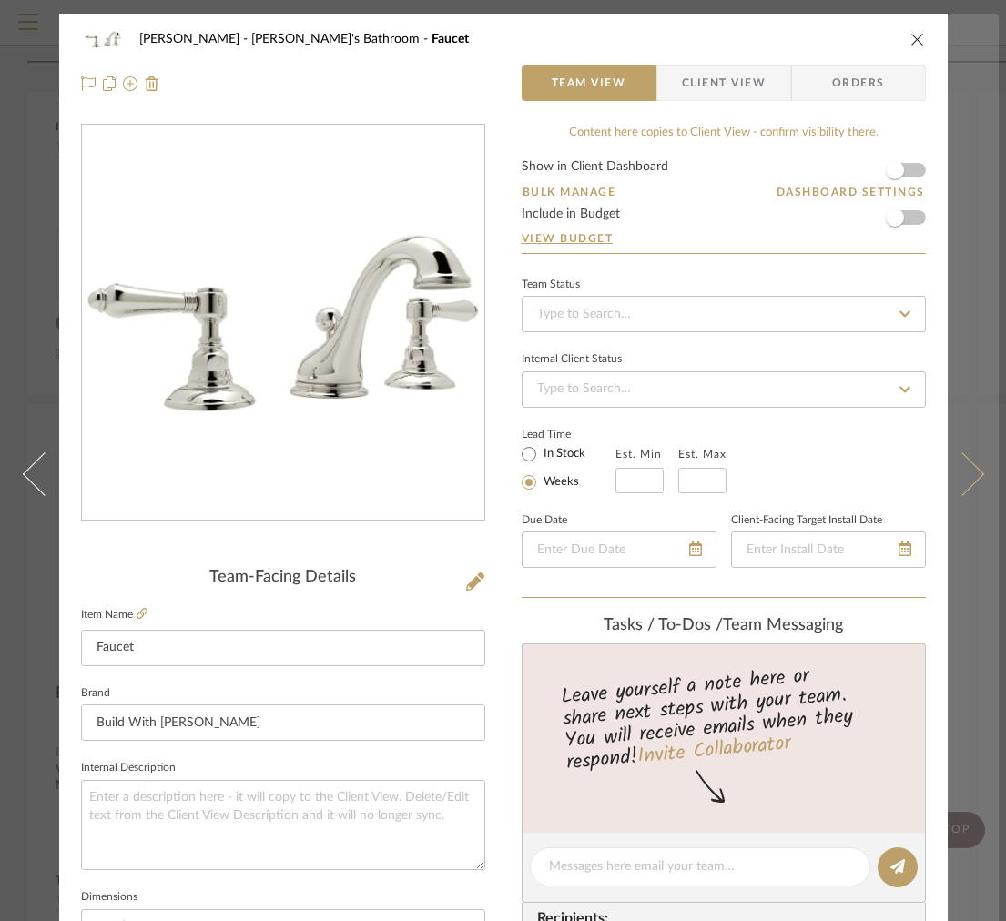
click at [979, 67] on button at bounding box center [972, 474] width 51 height 921
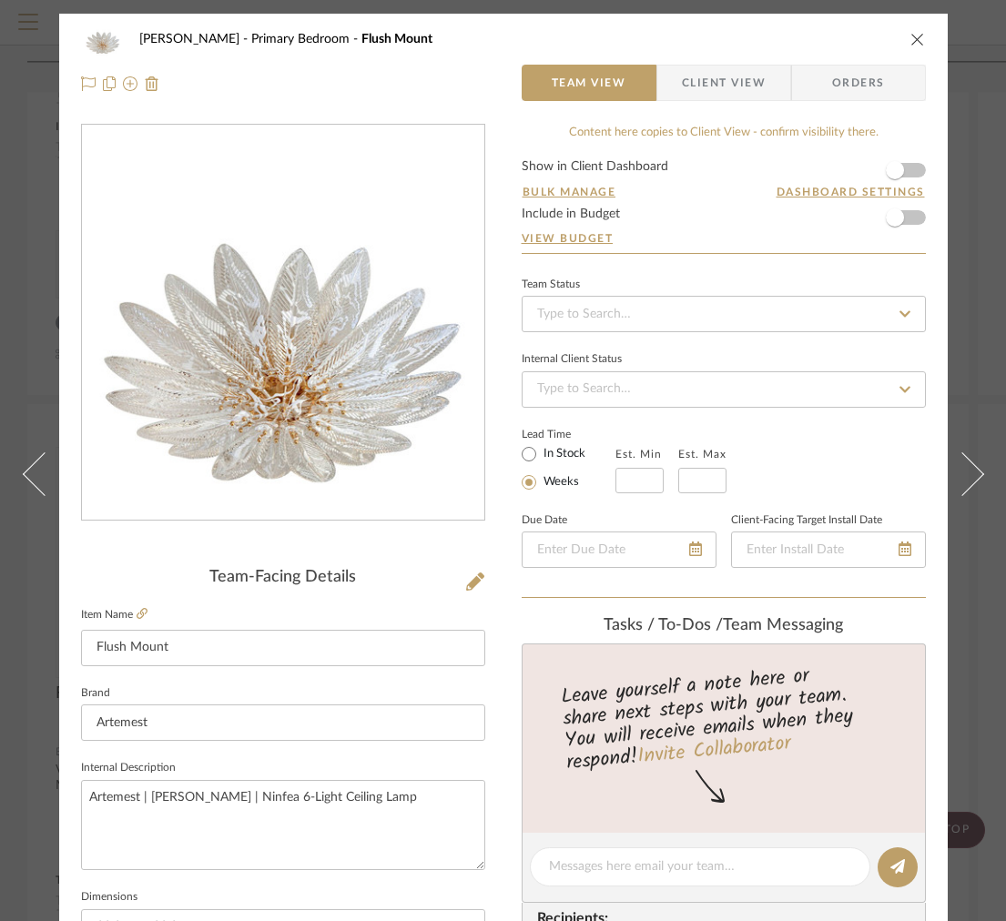
click at [913, 43] on icon "close" at bounding box center [917, 39] width 15 height 15
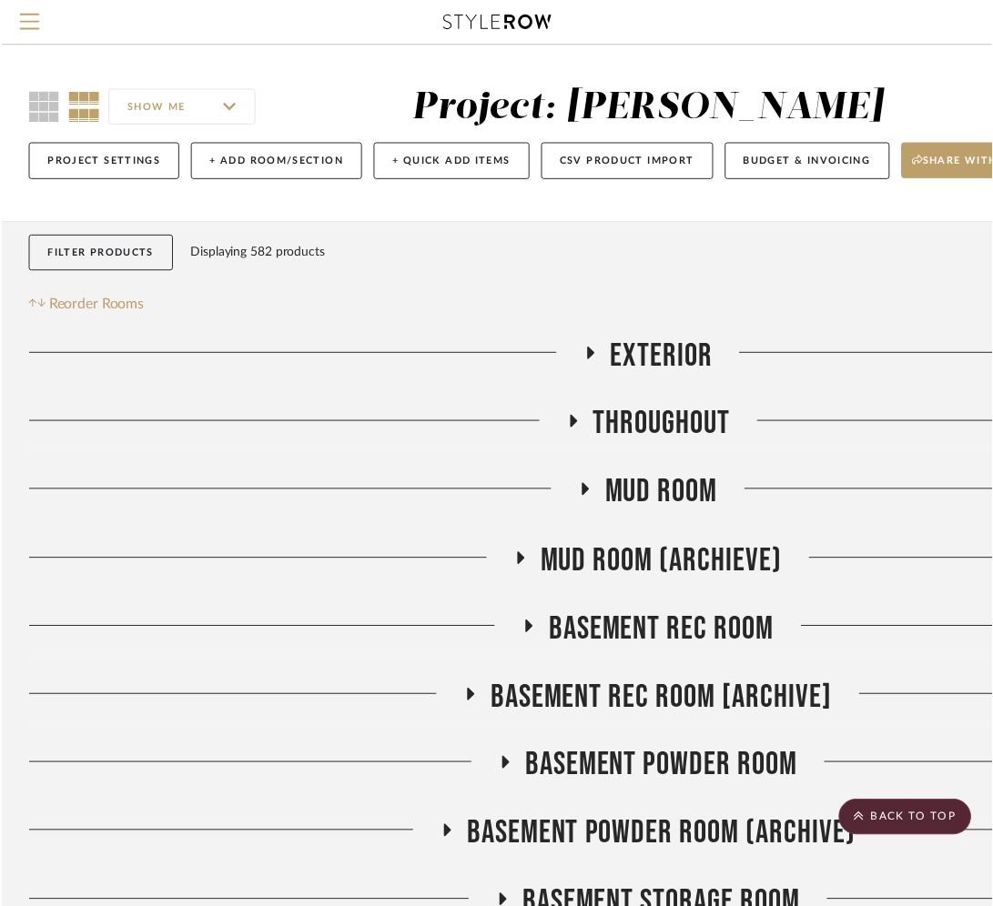
scroll to position [2895, 0]
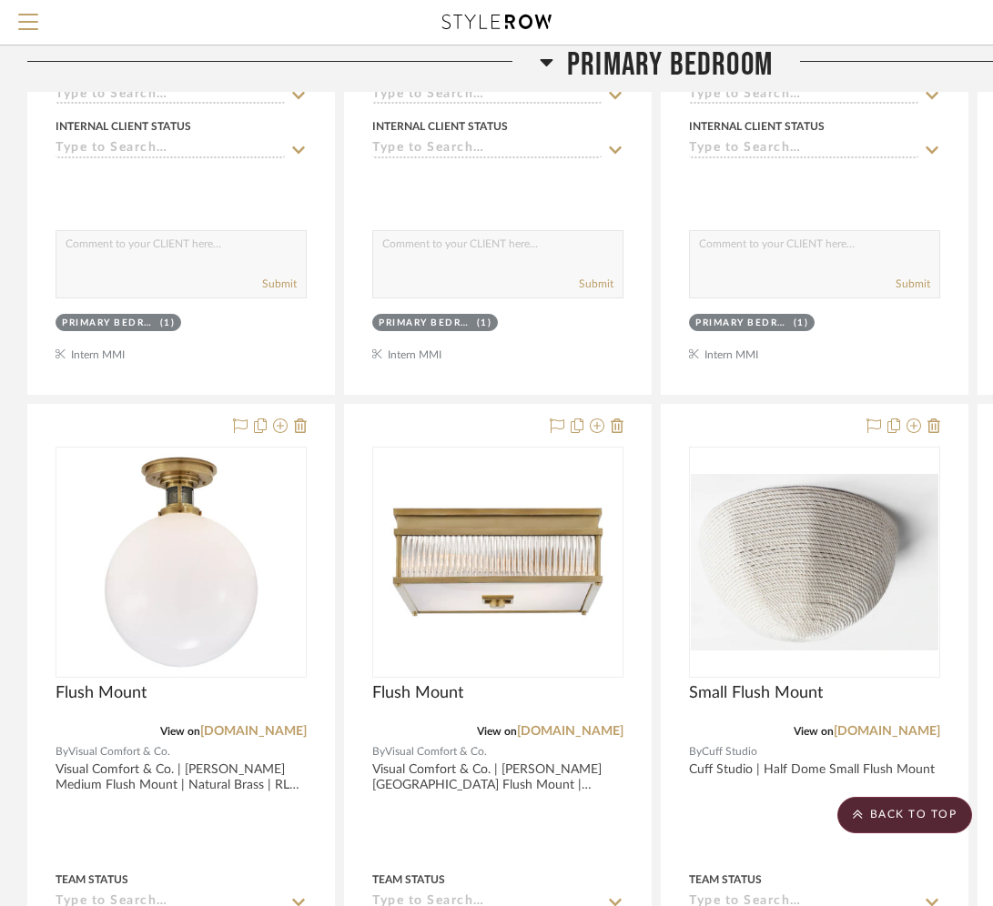
click at [550, 64] on icon at bounding box center [547, 62] width 14 height 22
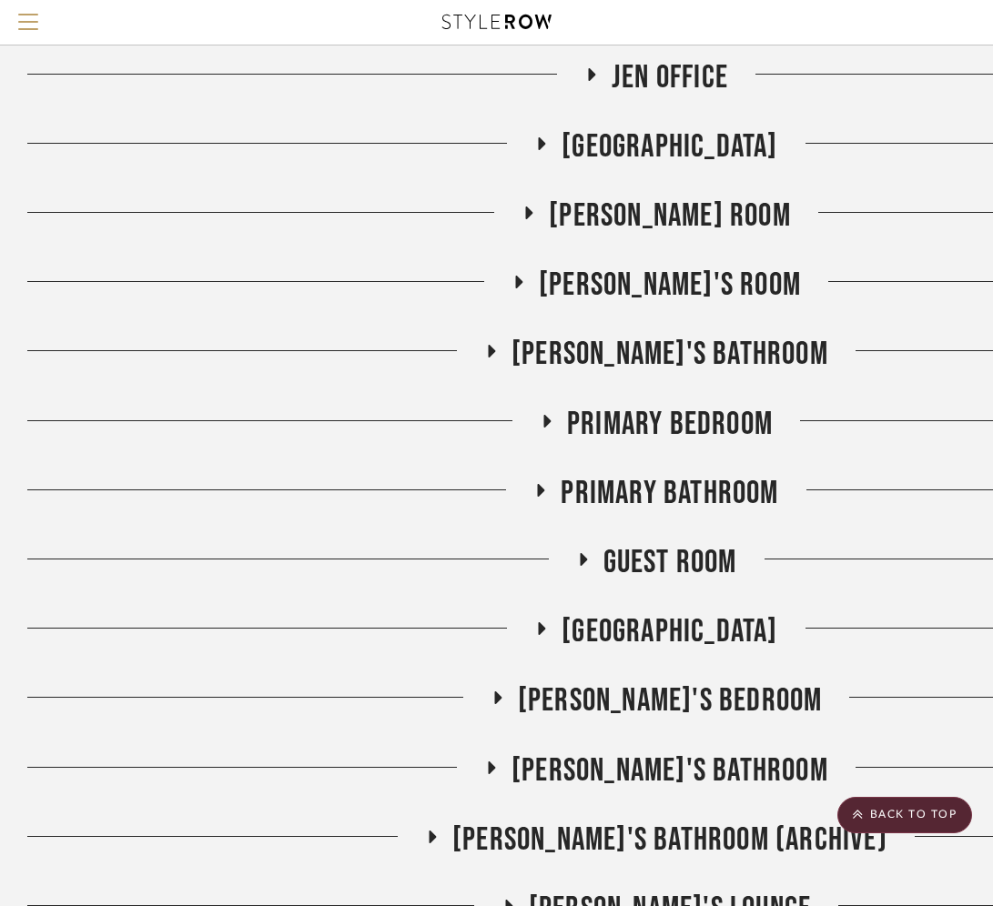
scroll to position [1958, 0]
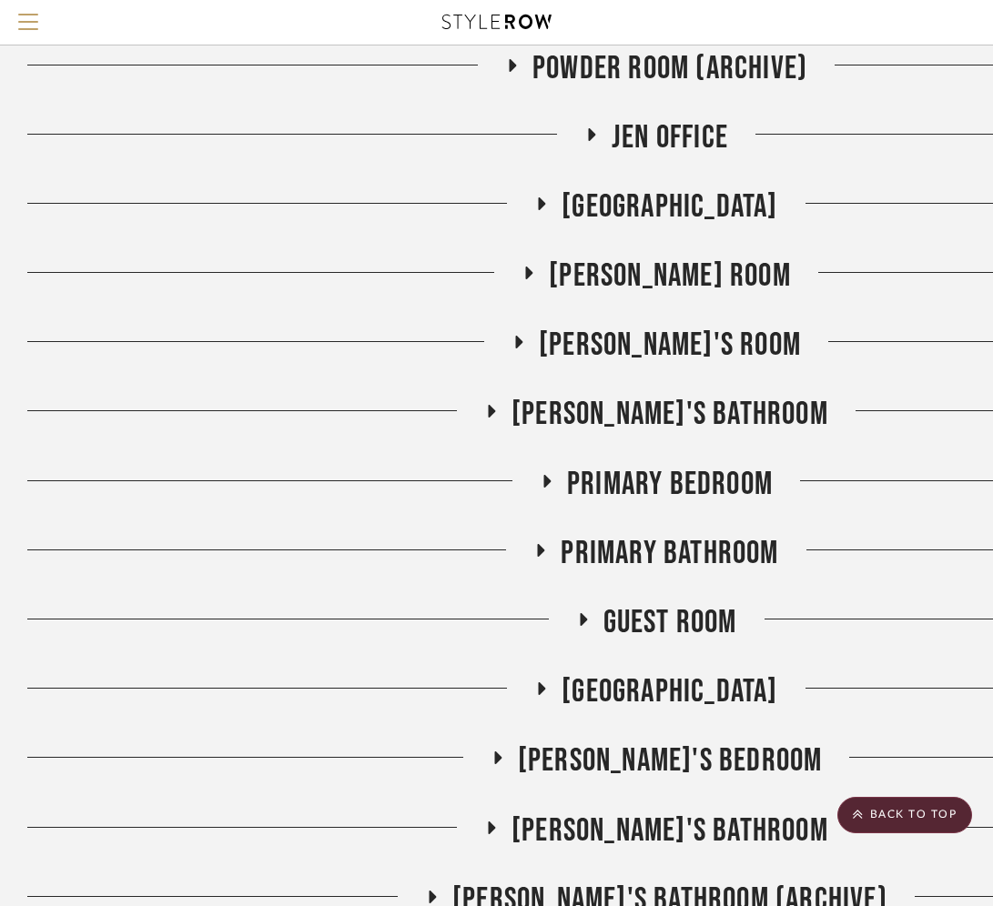
click at [577, 480] on span "Primary Bedroom" at bounding box center [670, 484] width 206 height 39
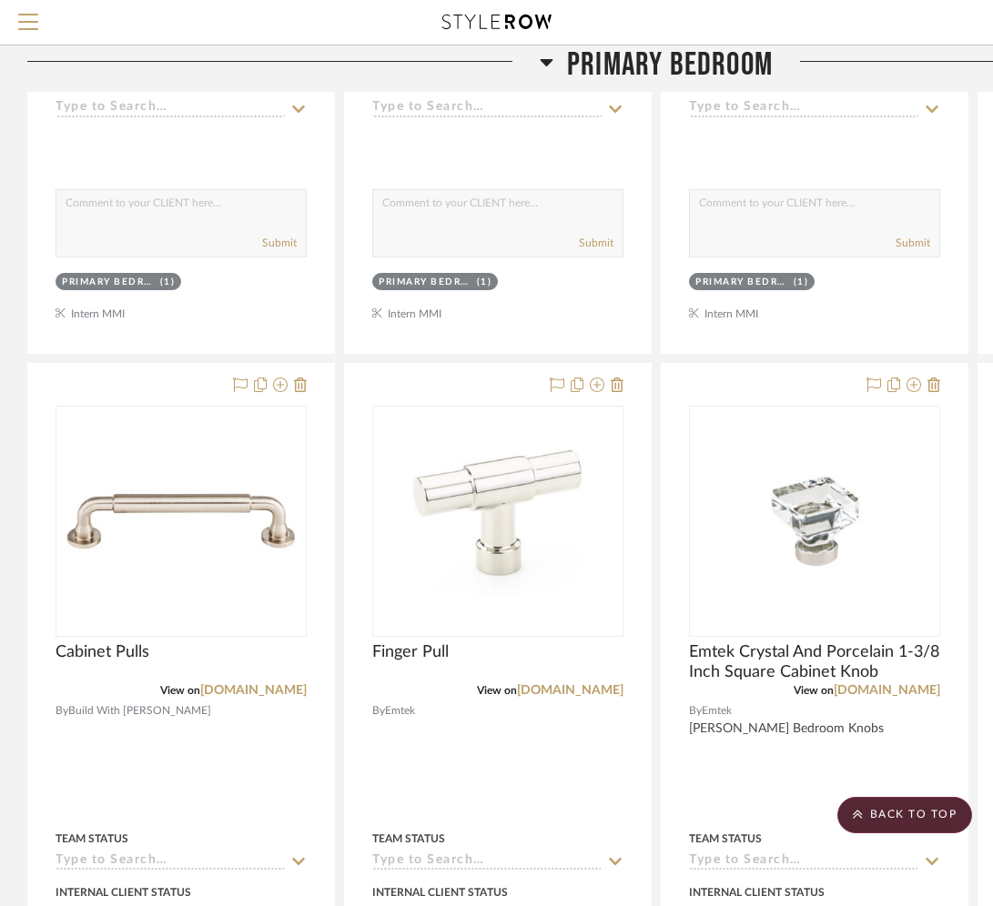
scroll to position [5335, 0]
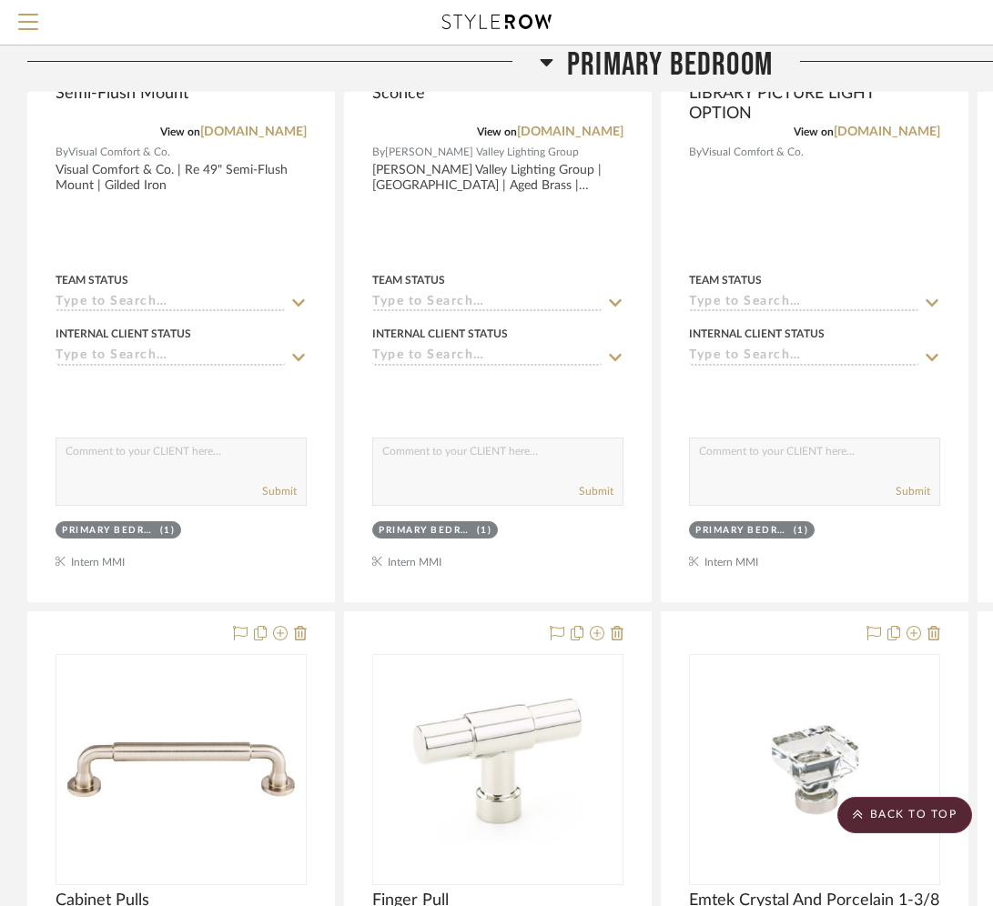
click at [570, 61] on span "Primary Bedroom" at bounding box center [670, 65] width 206 height 39
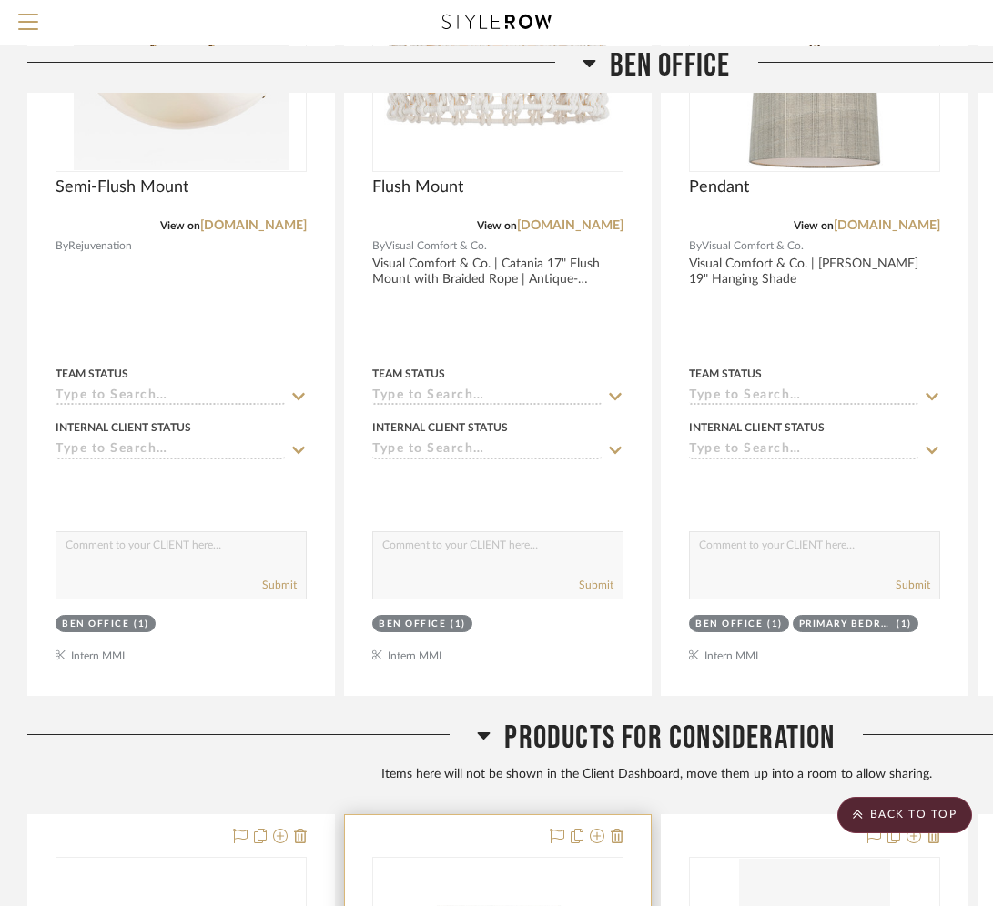
scroll to position [3361, 0]
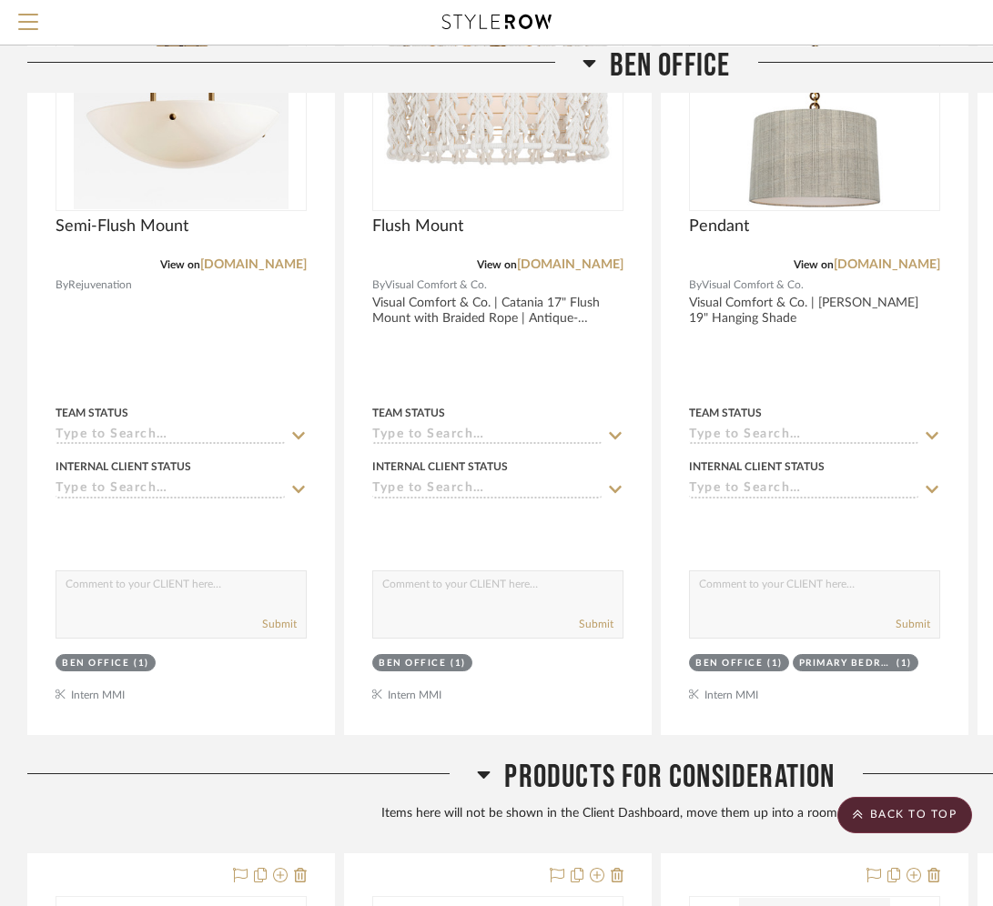
click at [477, 788] on fa-icon at bounding box center [484, 780] width 14 height 26
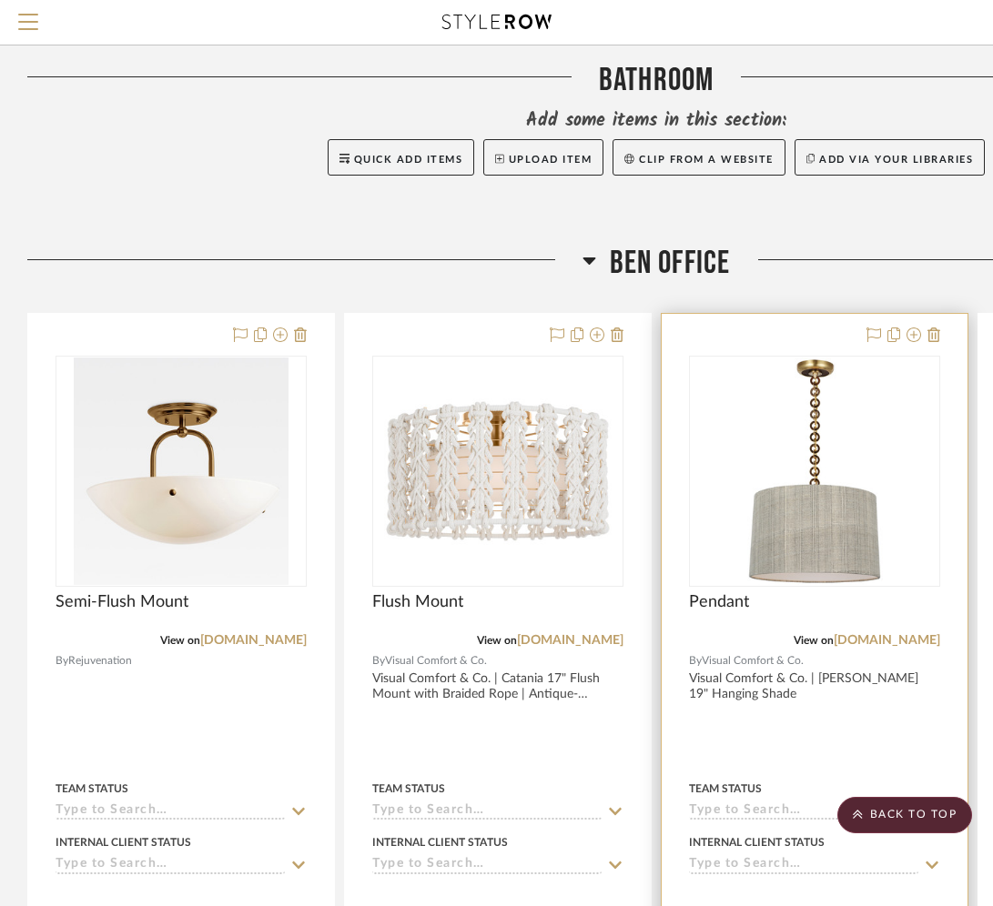
scroll to position [2984, 0]
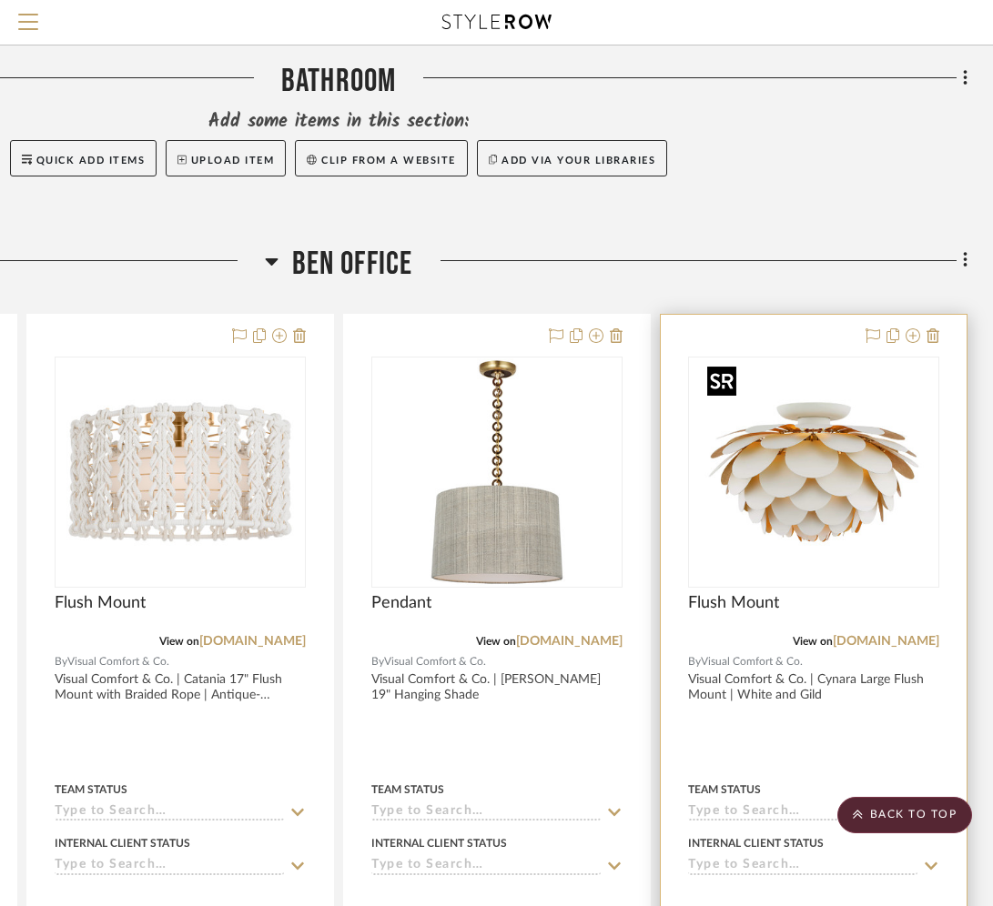
click at [0, 0] on img at bounding box center [0, 0] width 0 height 0
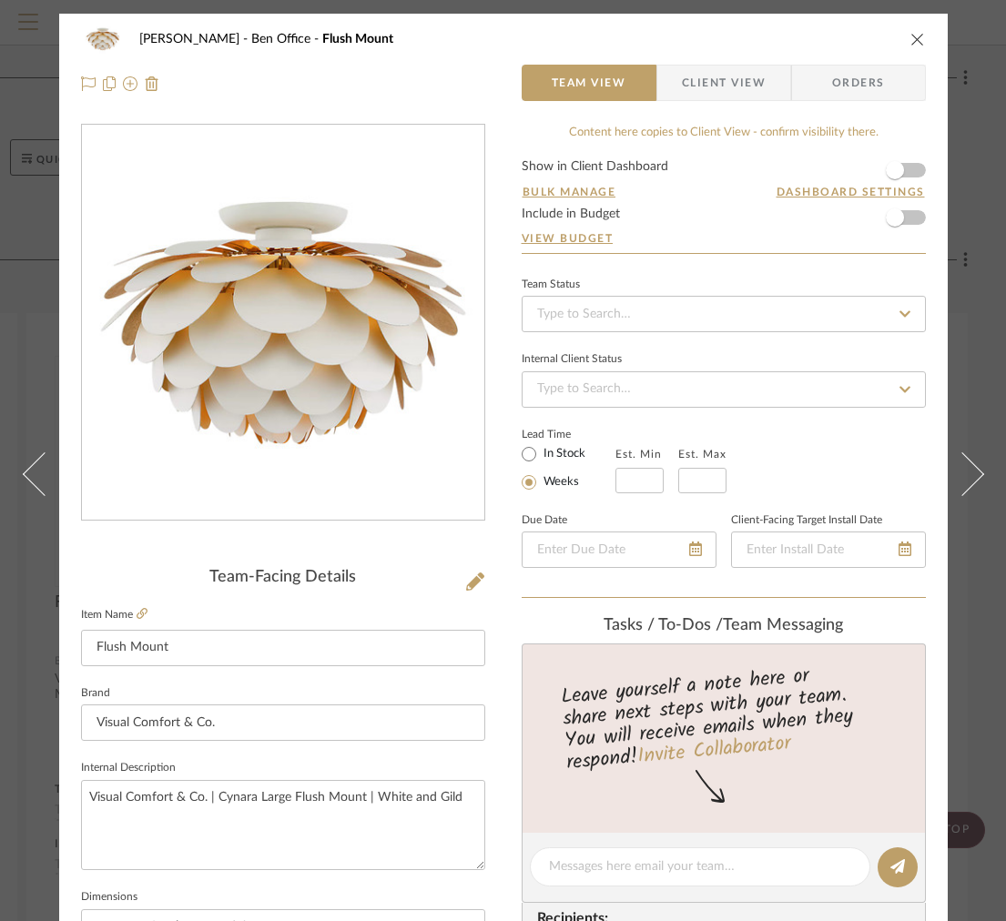
click at [695, 72] on span "Client View" at bounding box center [724, 83] width 84 height 36
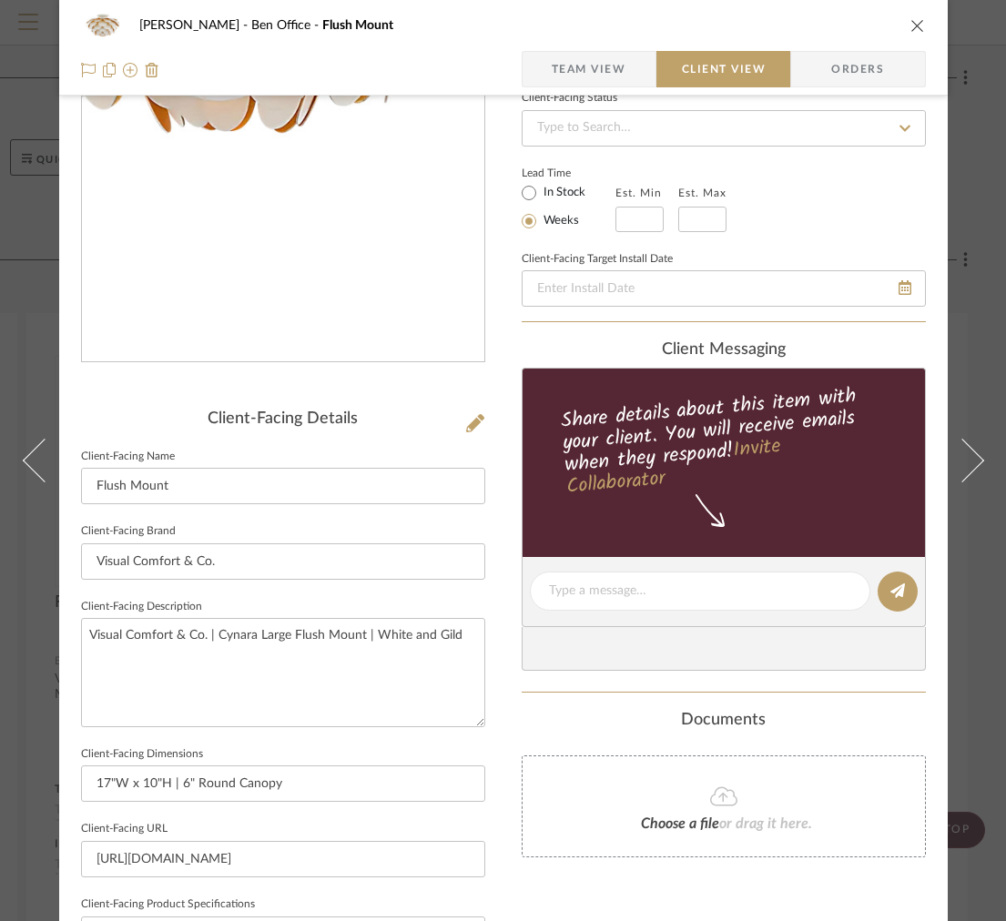
scroll to position [573, 0]
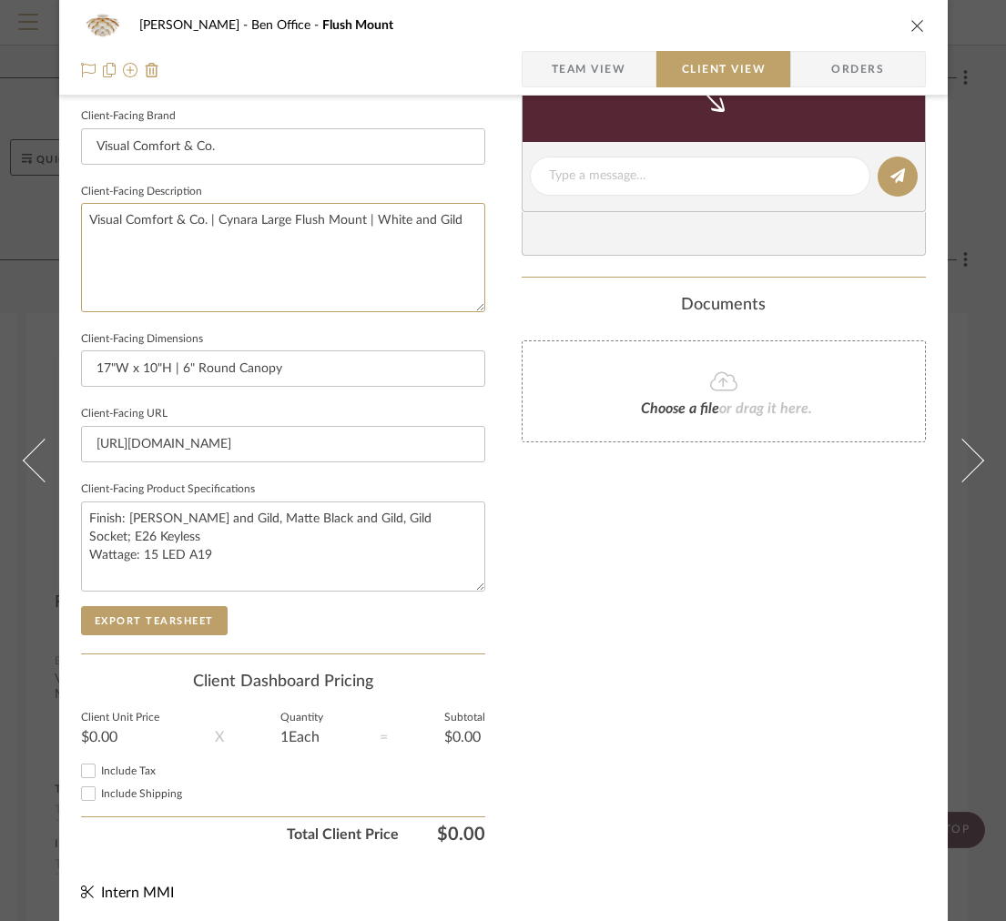
drag, startPoint x: 450, startPoint y: 248, endPoint x: -3, endPoint y: 168, distance: 459.2
type textarea "\"
click at [191, 609] on button "Export Tearsheet" at bounding box center [154, 620] width 147 height 29
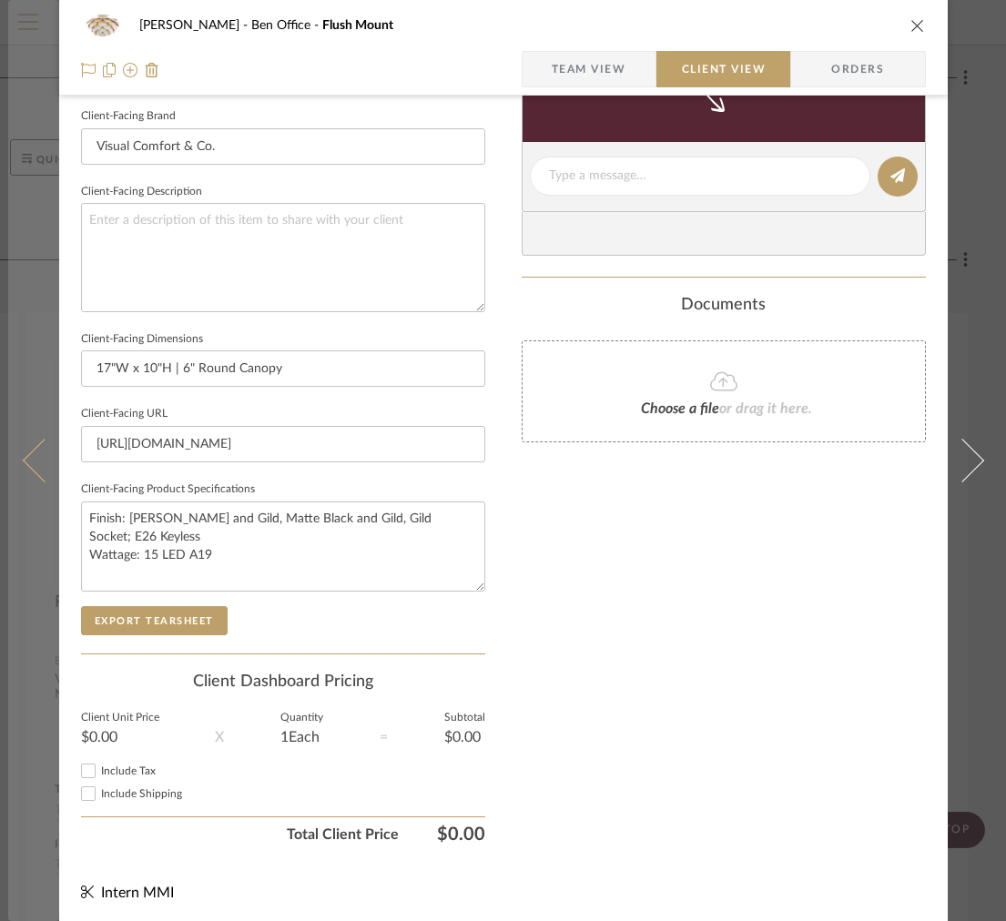
click at [32, 440] on button at bounding box center [33, 460] width 51 height 921
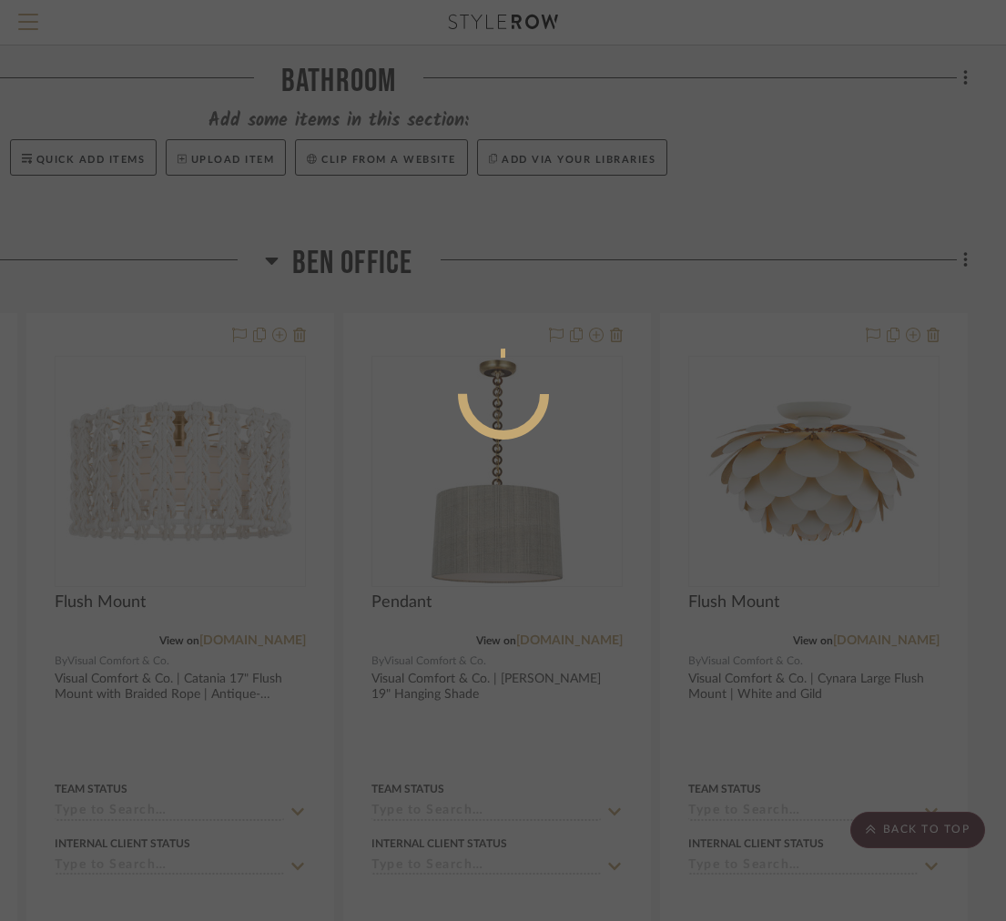
scroll to position [0, 0]
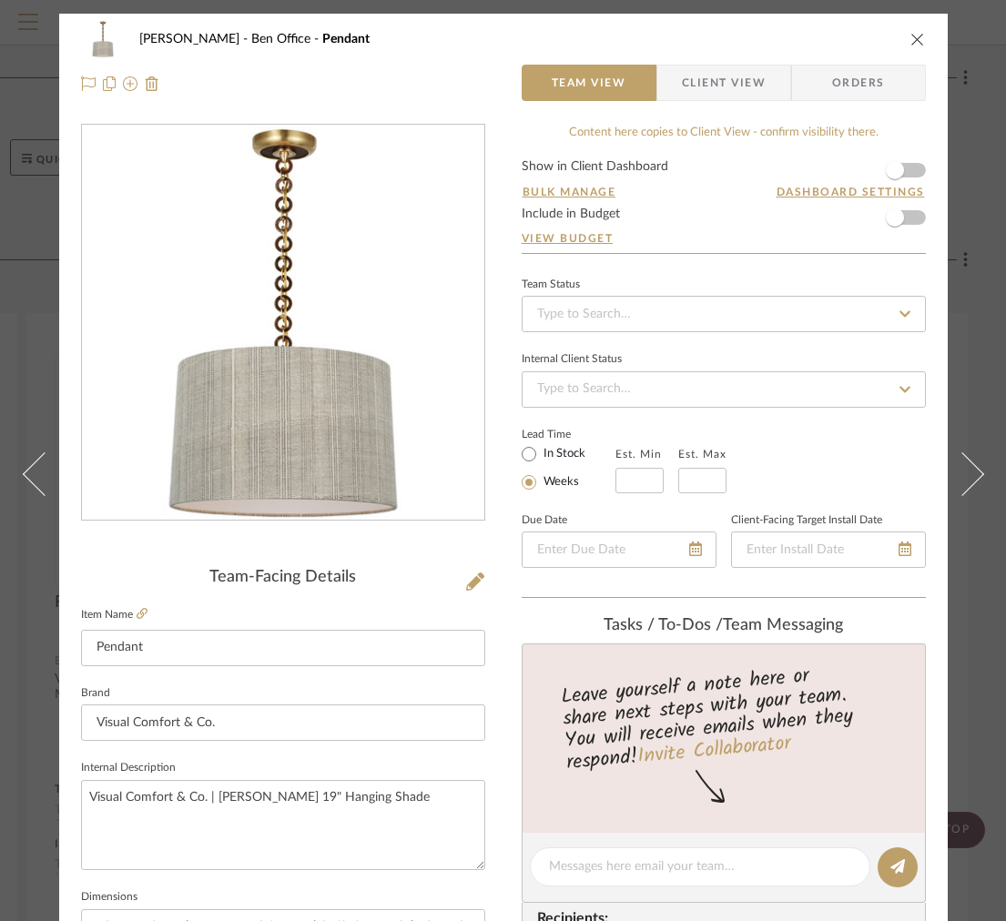
click at [740, 85] on span "Client View" at bounding box center [724, 83] width 84 height 36
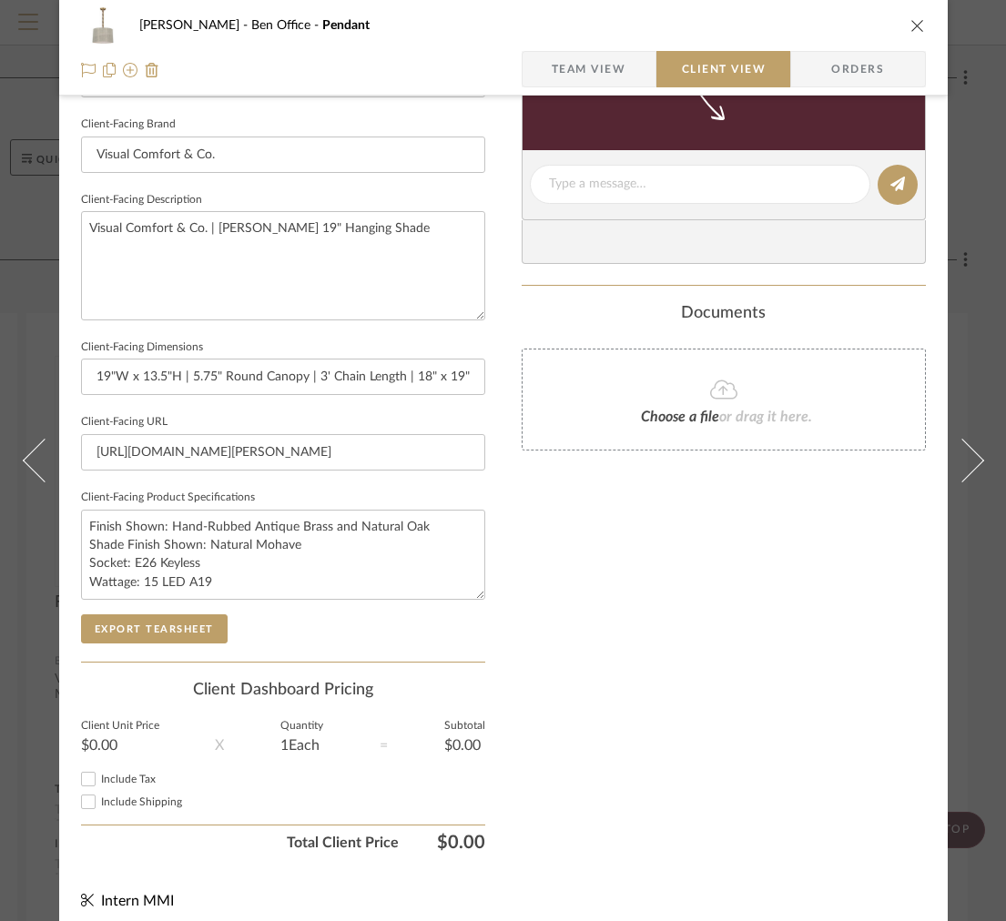
scroll to position [577, 0]
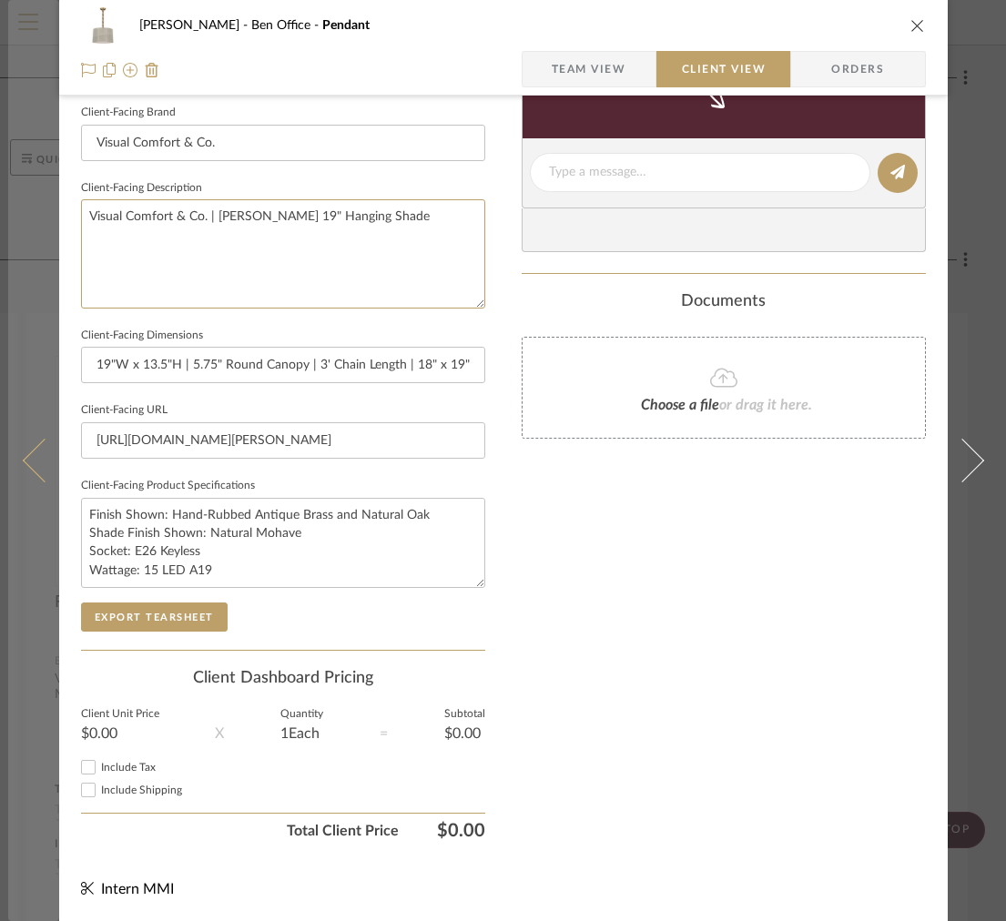
drag, startPoint x: 386, startPoint y: 268, endPoint x: 51, endPoint y: 186, distance: 345.0
click at [72, 197] on div "[PERSON_NAME] [PERSON_NAME] Office Pendant Team View Client View Orders Client-…" at bounding box center [503, 179] width 888 height 1485
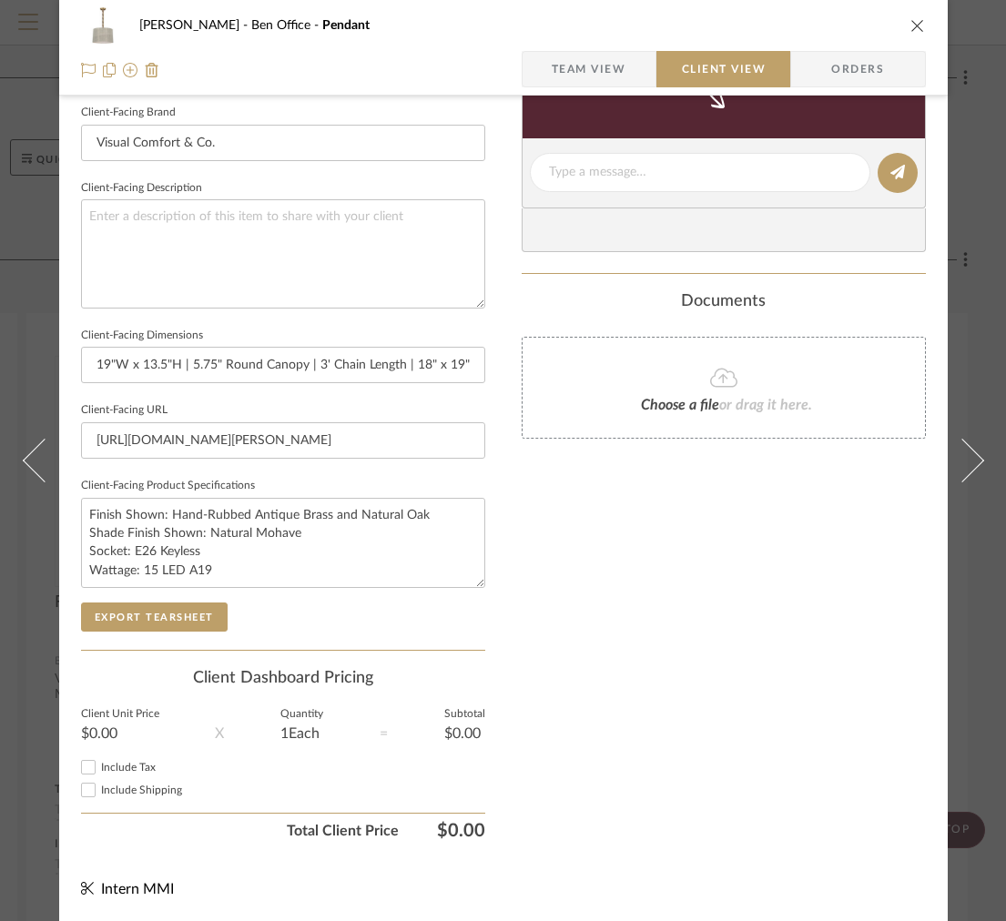
click at [134, 630] on div "Client-Facing Details Client-Facing Name Pendant Client-Facing Brand Visual Com…" at bounding box center [283, 320] width 404 height 659
click at [126, 617] on button "Export Tearsheet" at bounding box center [154, 616] width 147 height 29
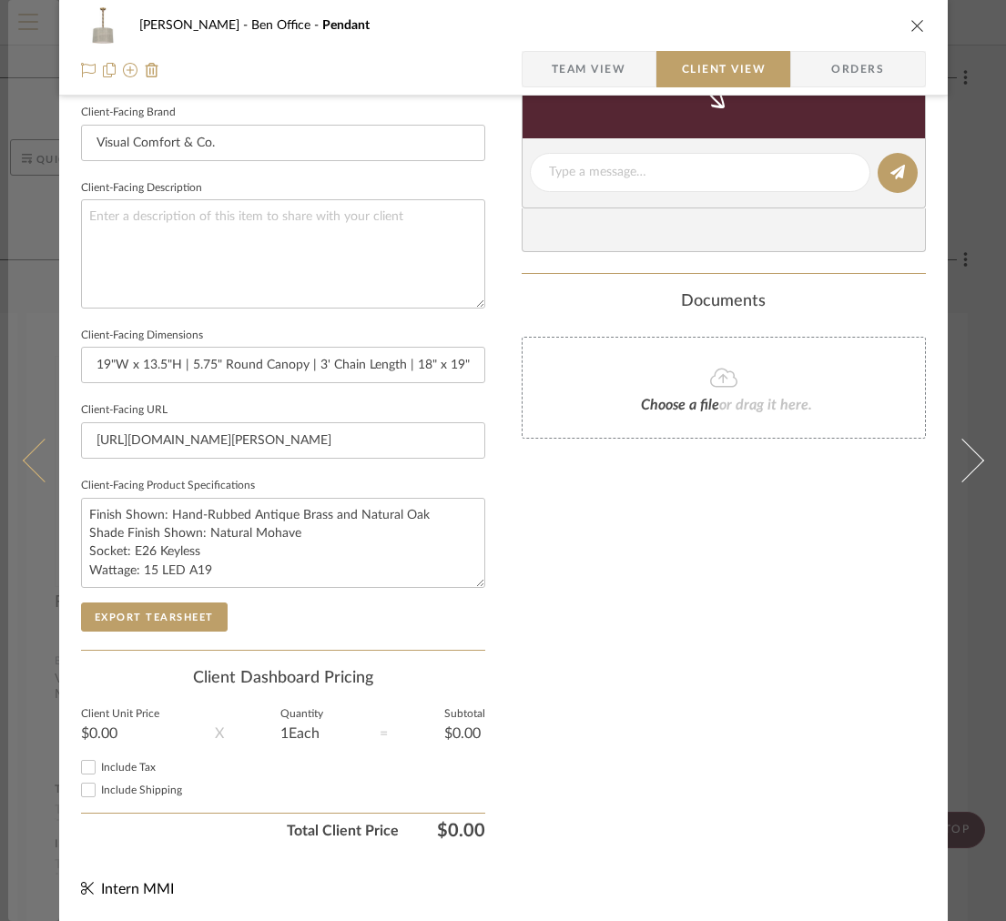
click at [22, 414] on button at bounding box center [33, 460] width 51 height 921
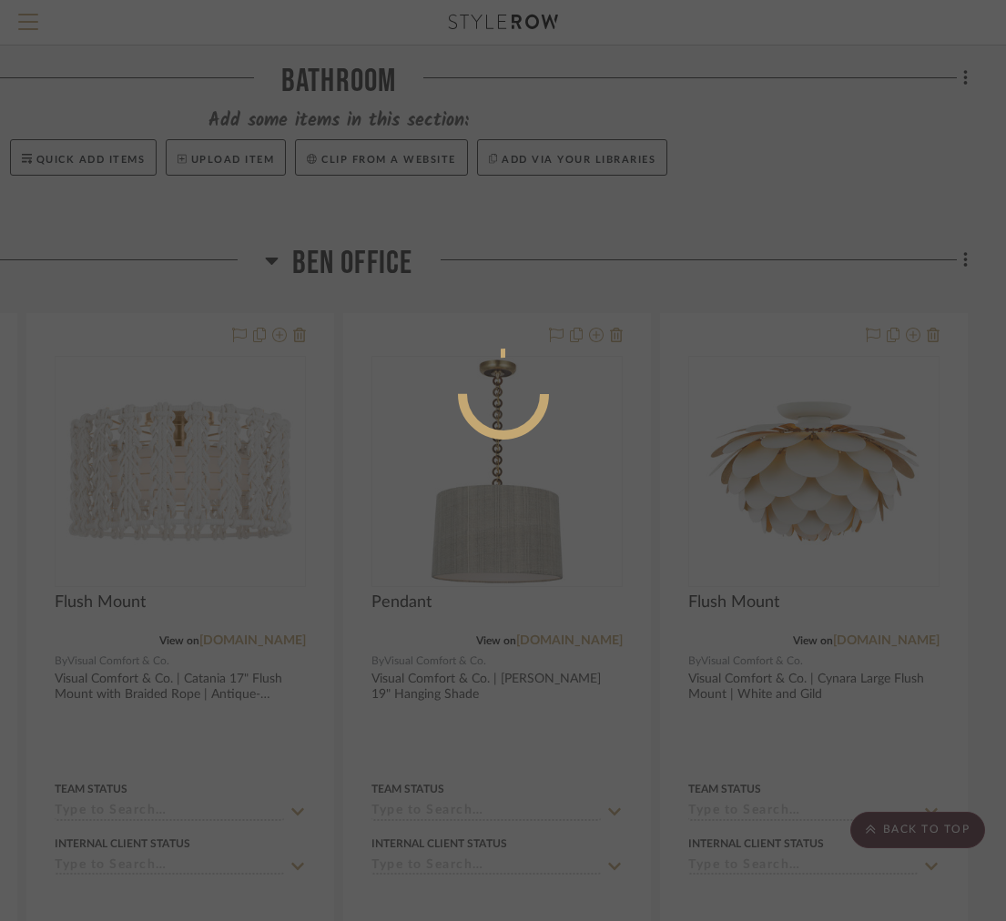
scroll to position [0, 0]
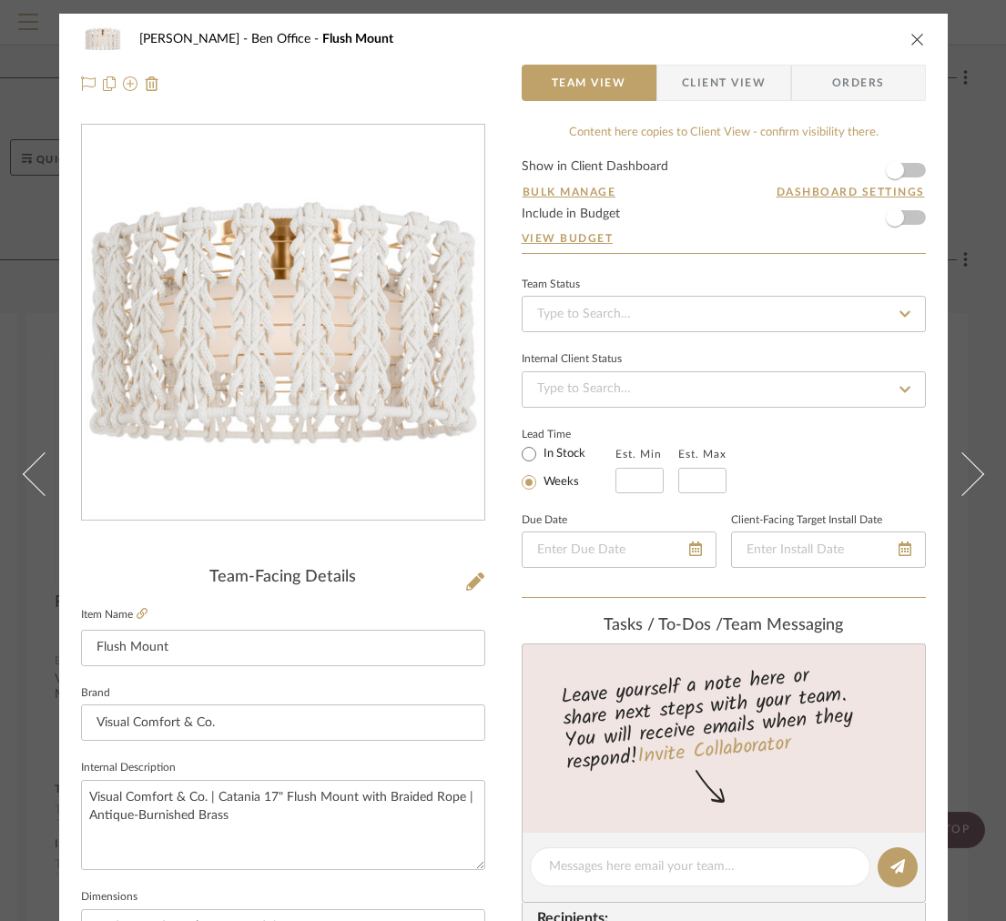
click at [700, 77] on span "Client View" at bounding box center [724, 83] width 84 height 36
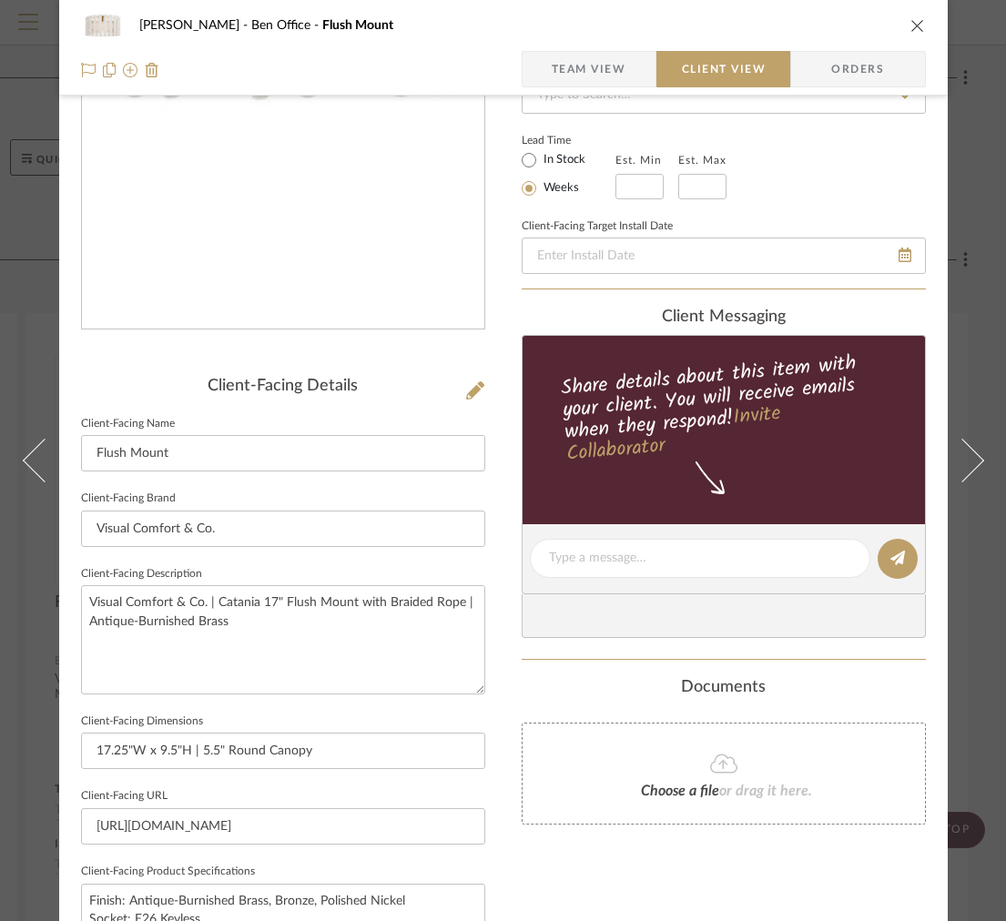
scroll to position [234, 0]
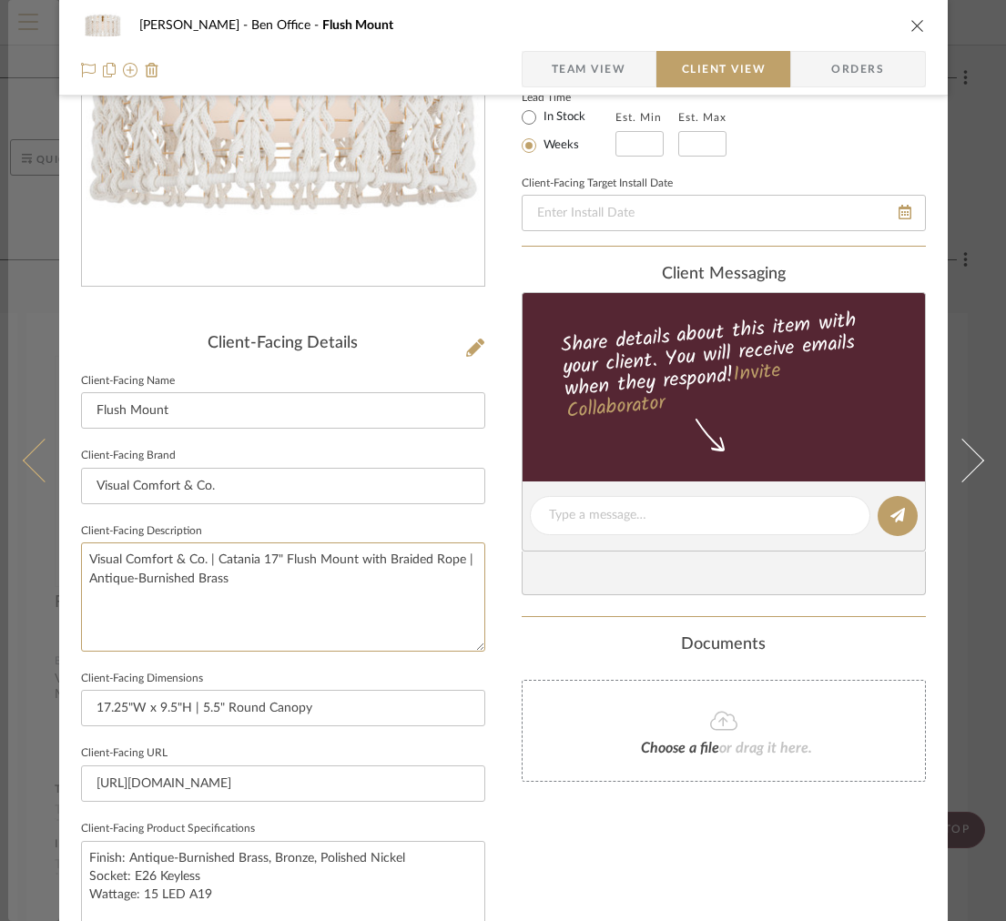
drag, startPoint x: 297, startPoint y: 592, endPoint x: 5, endPoint y: 460, distance: 320.1
click at [24, 473] on mat-dialog-content "[PERSON_NAME] [PERSON_NAME] Office Flush Mount Team View Client View Orders Cli…" at bounding box center [503, 522] width 990 height 1485
type textarea "\"
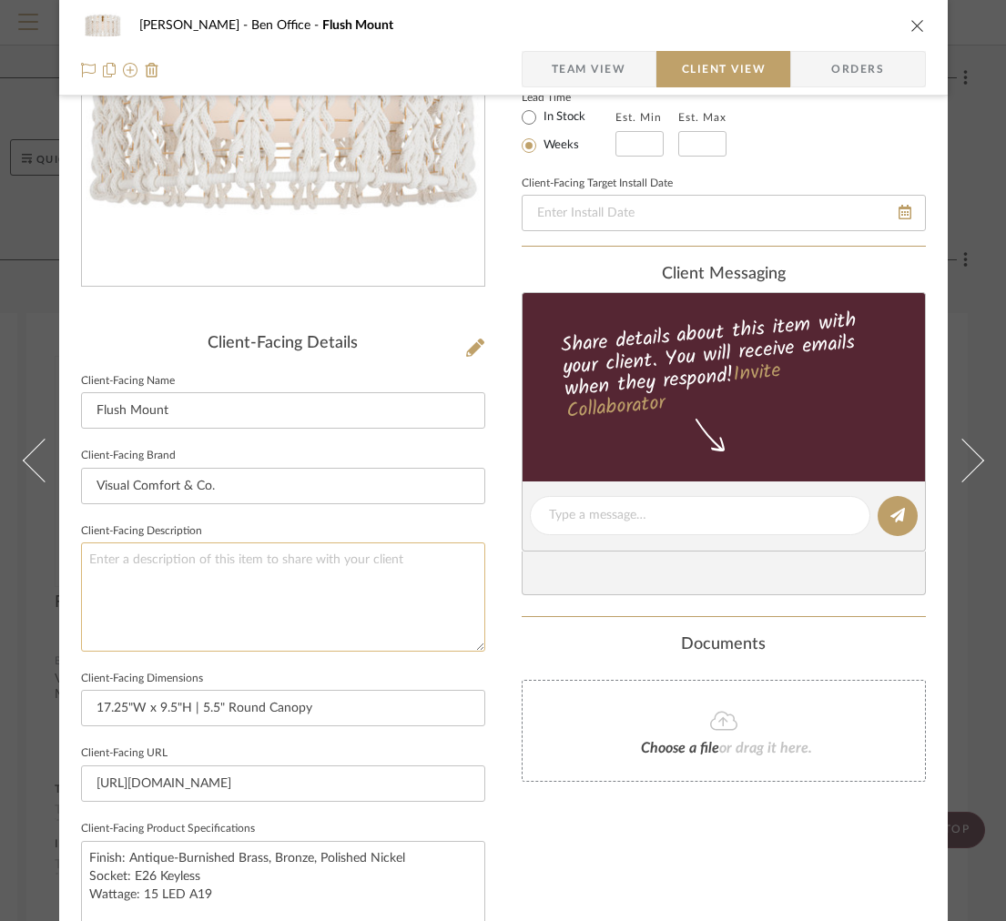
scroll to position [577, 0]
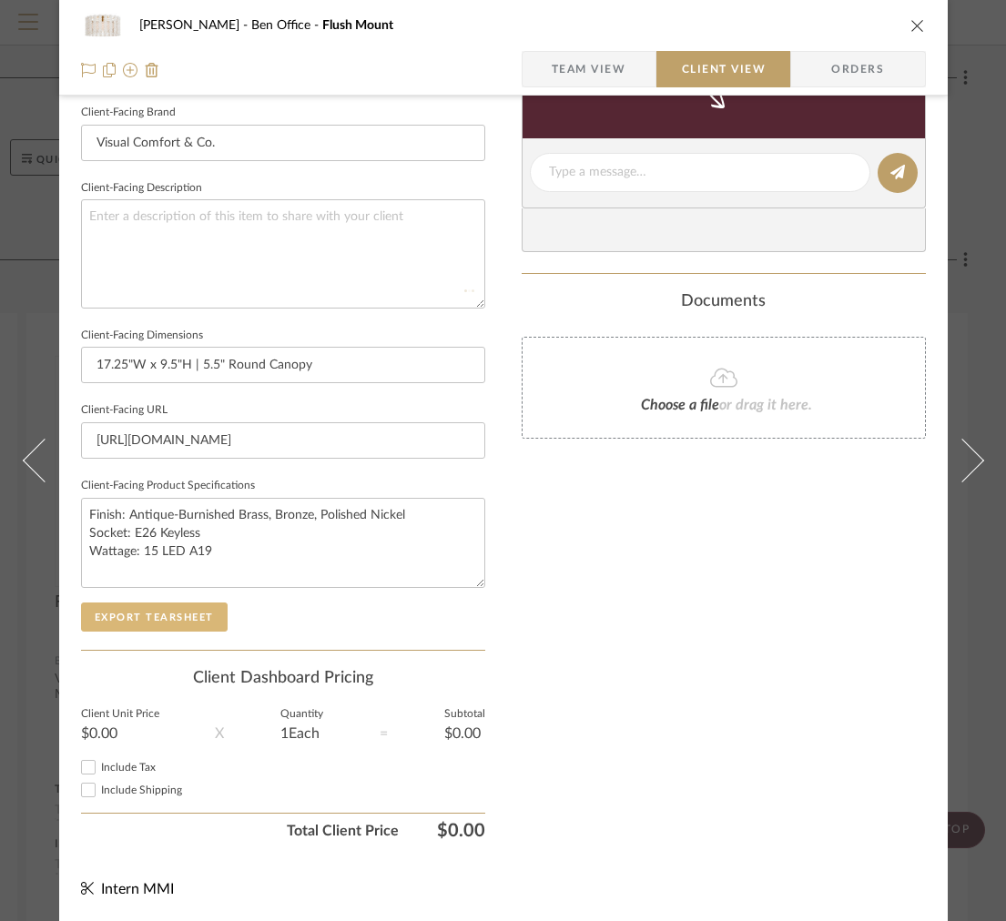
click at [180, 622] on button "Export Tearsheet" at bounding box center [154, 616] width 147 height 29
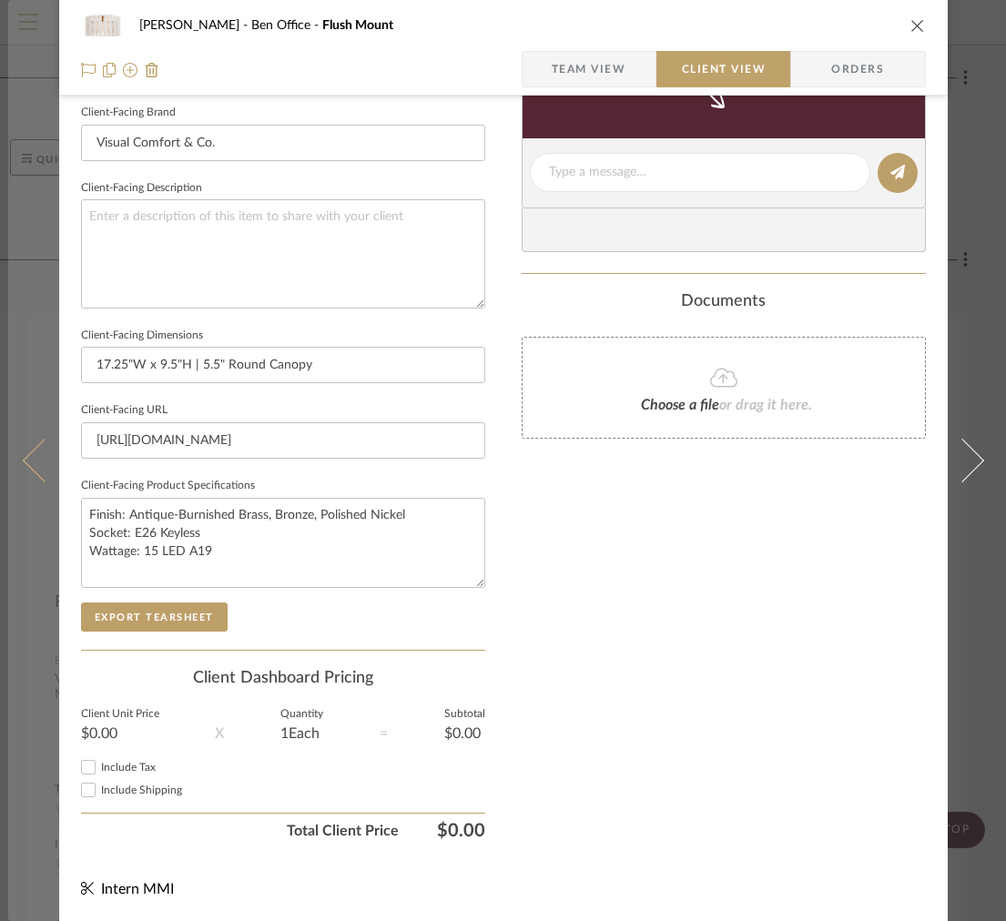
click at [40, 400] on button at bounding box center [33, 460] width 51 height 921
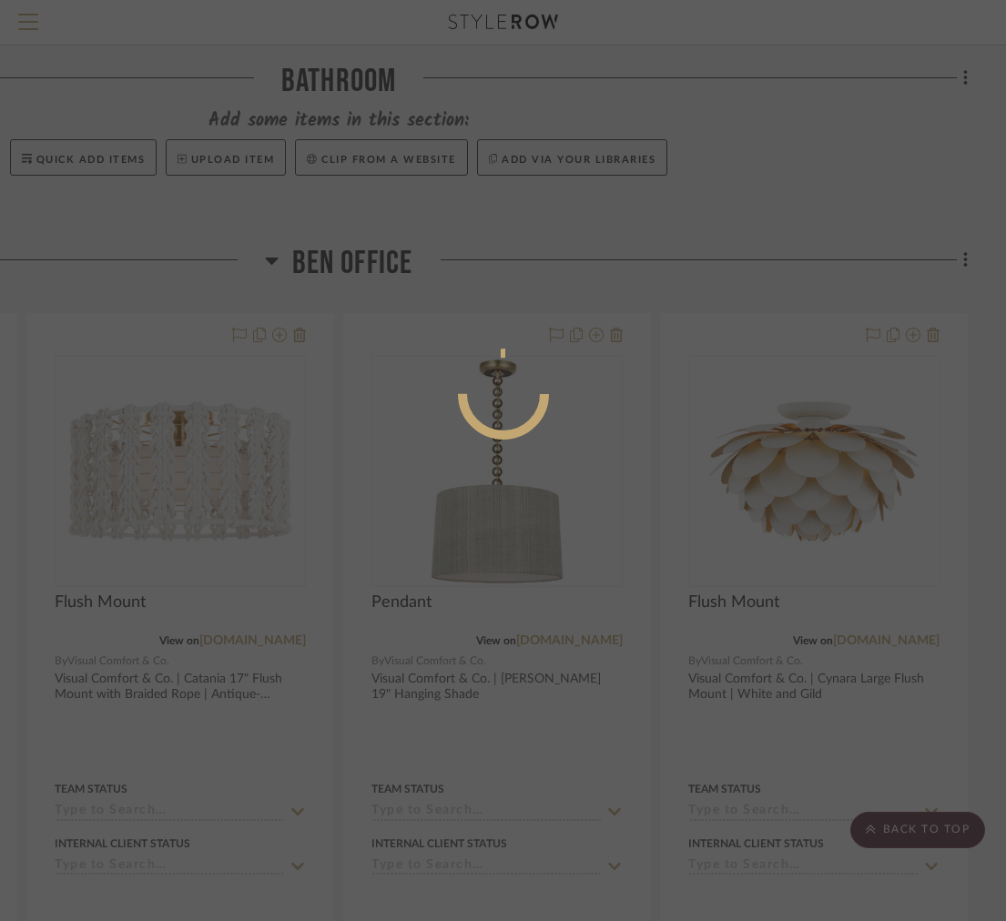
scroll to position [0, 0]
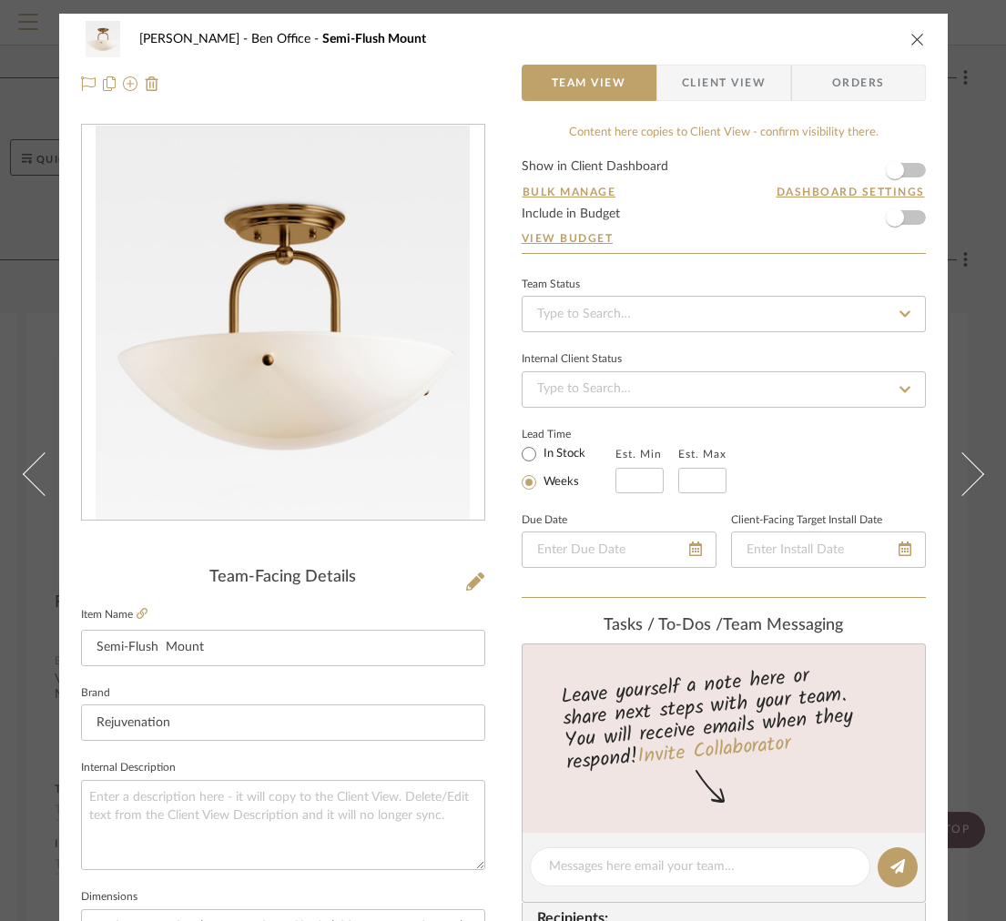
click at [720, 96] on span "Client View" at bounding box center [724, 83] width 84 height 36
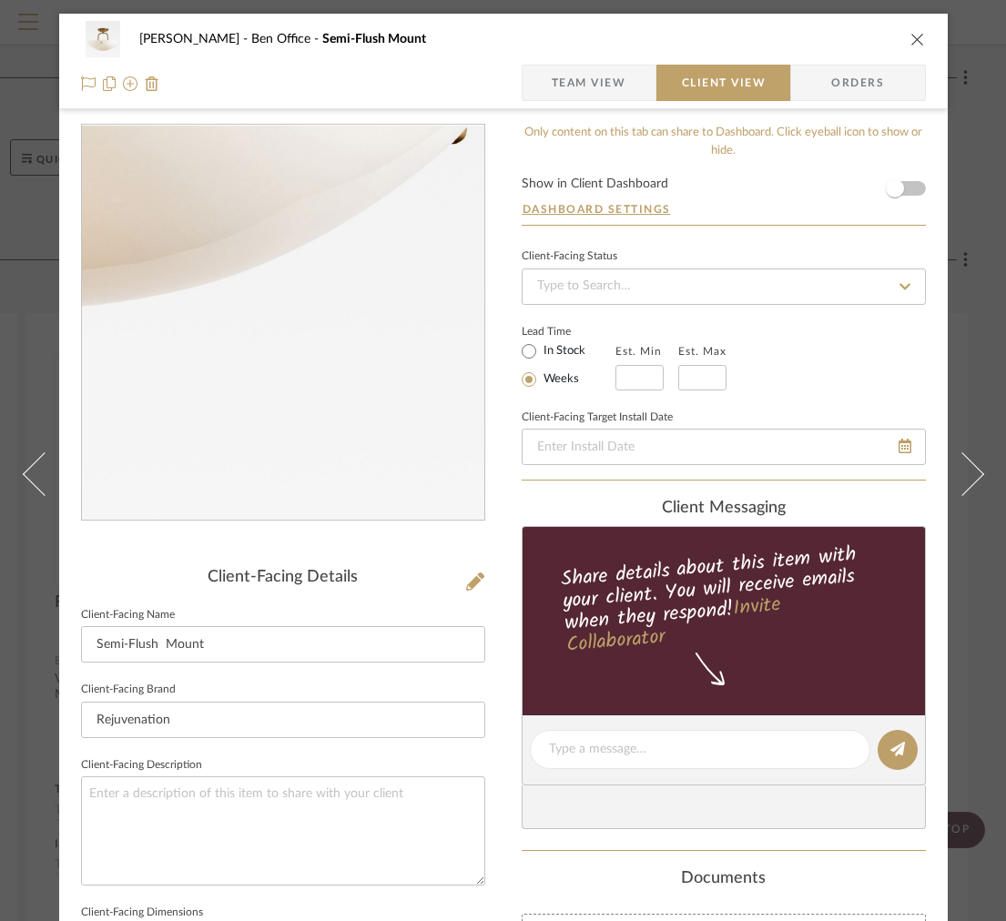
scroll to position [577, 0]
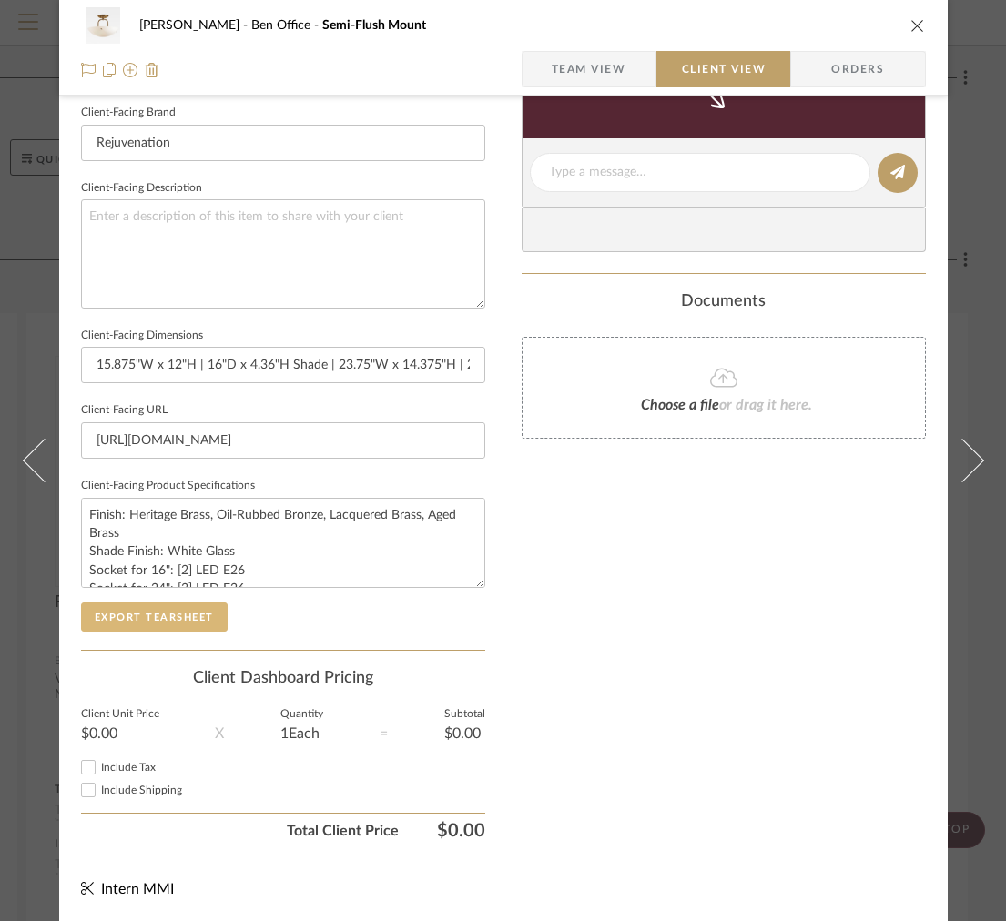
click at [165, 618] on button "Export Tearsheet" at bounding box center [154, 616] width 147 height 29
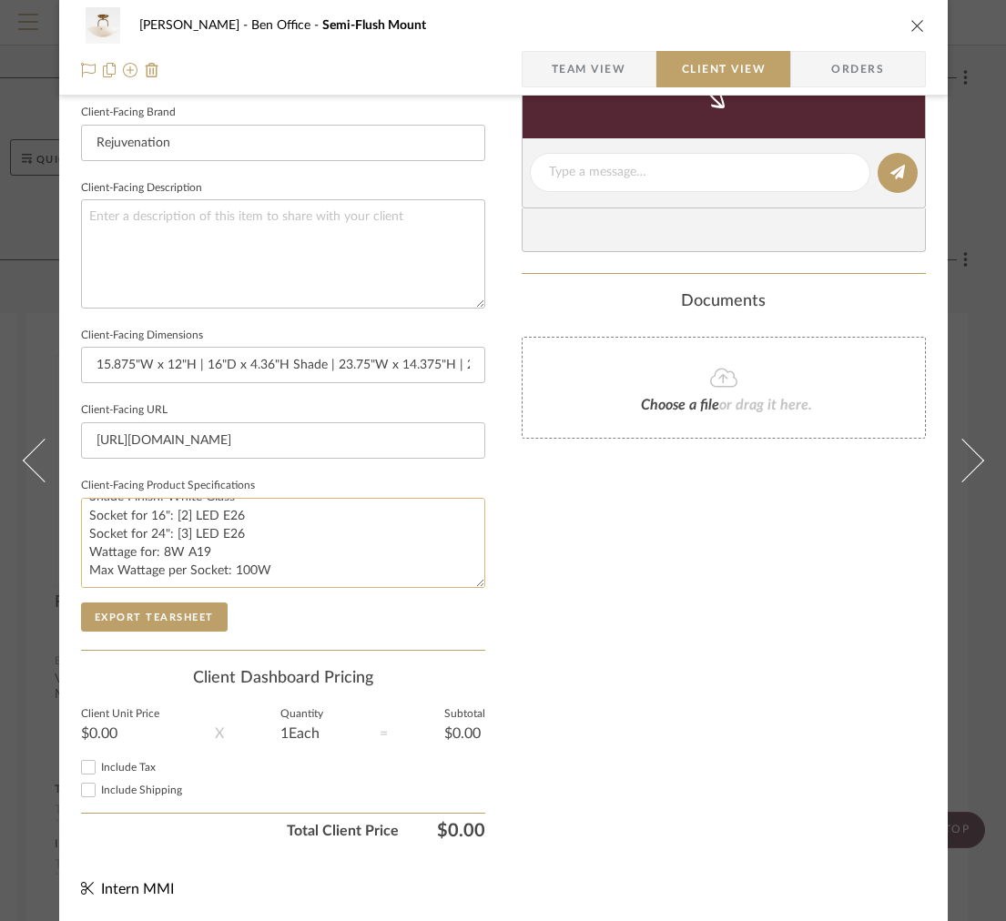
click at [153, 552] on textarea "Finish: Heritage Brass, Oil-Rubbed Bronze, Lacquered Brass, Aged Brass Shade Fi…" at bounding box center [283, 543] width 404 height 90
click at [265, 565] on textarea "Finish: Heritage Brass, Oil-Rubbed Bronze, Lacquered Brass, Aged Brass Shade Fi…" at bounding box center [283, 543] width 404 height 90
type textarea "Finish: Heritage Brass, Oil-Rubbed Bronze, Lacquered Brass, Aged Brass Shade Fi…"
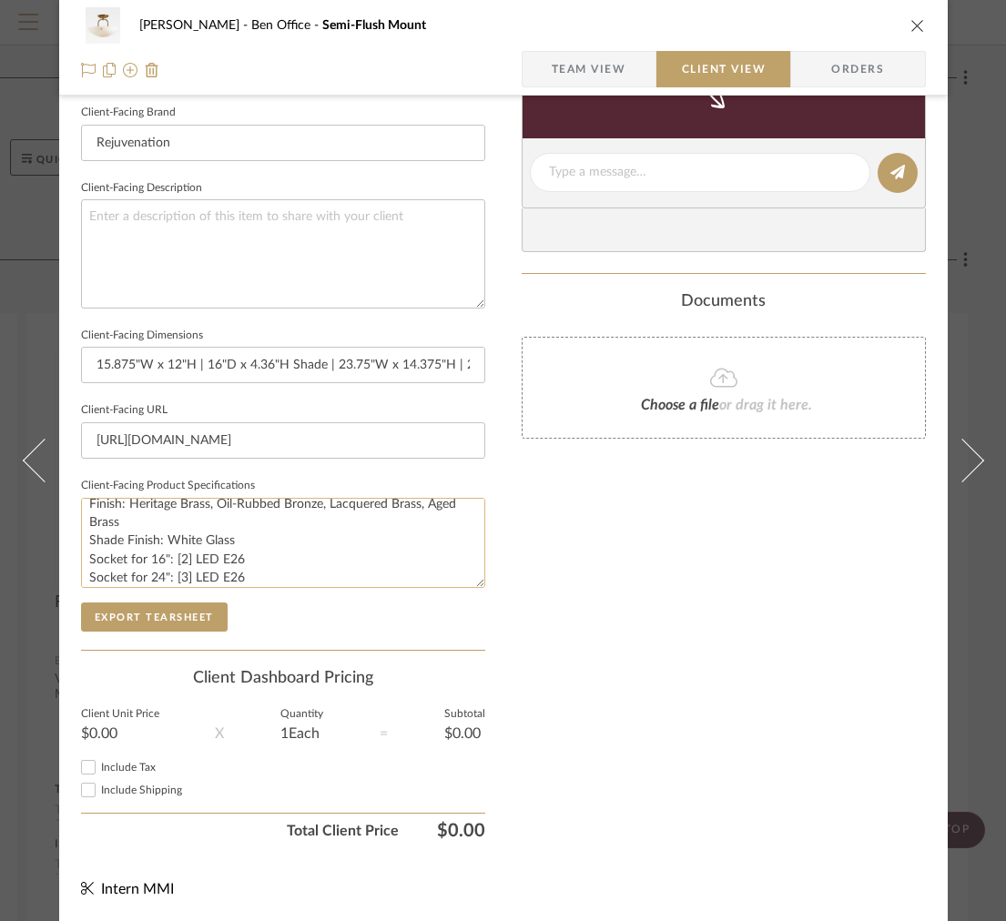
scroll to position [0, 0]
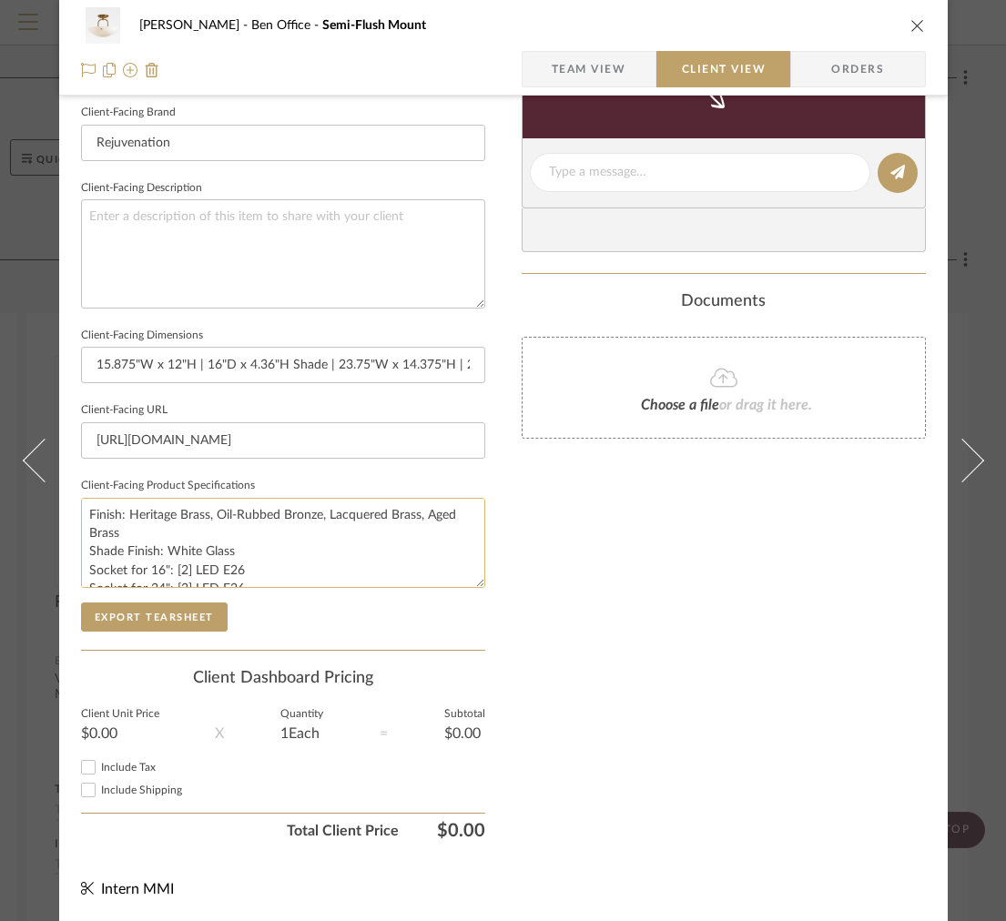
drag, startPoint x: 82, startPoint y: 499, endPoint x: 238, endPoint y: 546, distance: 162.7
click at [238, 548] on textarea "Finish: Heritage Brass, Oil-Rubbed Bronze, Lacquered Brass, Aged Brass Shade Fi…" at bounding box center [283, 543] width 404 height 90
click at [82, 531] on textarea "Socket for 16": [2] LED E26 Socket for 24": [3] LED E26 Wattage 8W A19 Max Watt…" at bounding box center [283, 543] width 404 height 90
type textarea "Socket for 16": [2] LED E26 Socket for 24": [3] LED E26 Wattage 8W A19 Max Watt…"
click at [166, 268] on textarea at bounding box center [283, 253] width 404 height 108
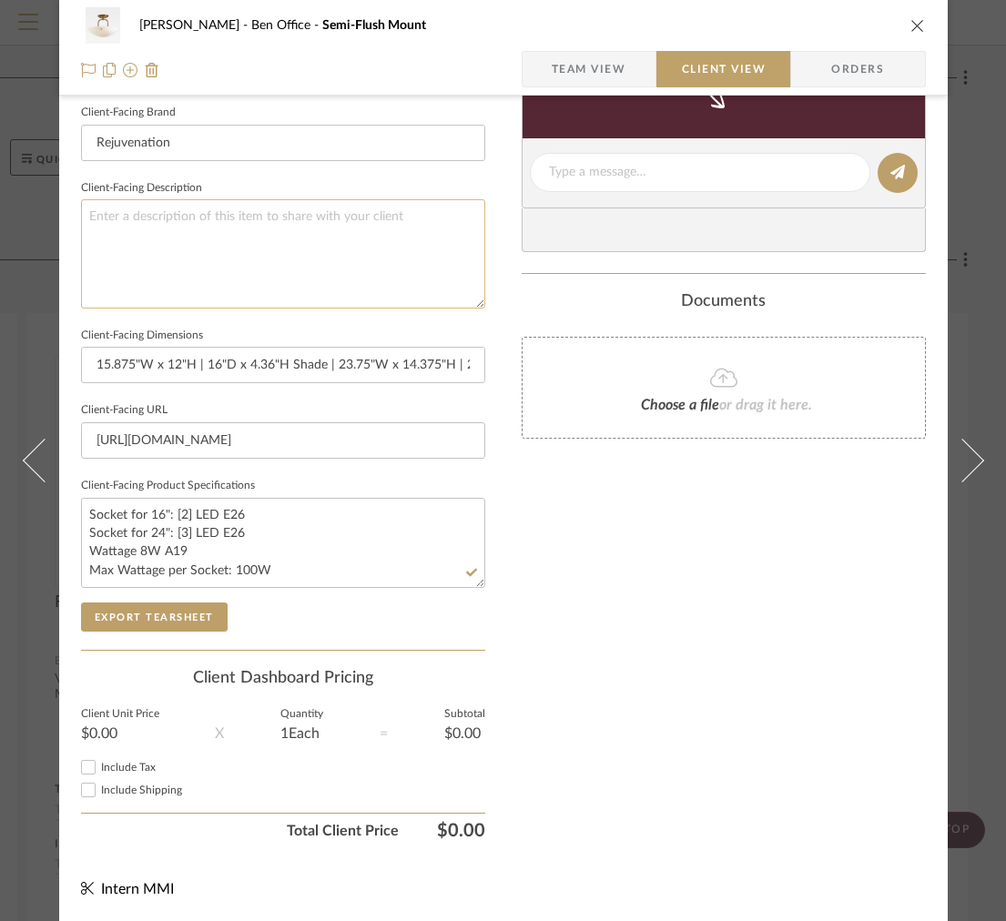
paste textarea "Finish: Heritage Brass, Oil-Rubbed Bronze, Lacquered Brass, Aged Brass Shade Fi…"
type textarea "Finish: Heritage Brass, Oil-Rubbed Bronze, Lacquered Brass, Aged Brass Shade Fi…"
click at [180, 630] on div "Client-Facing Details Client-Facing Name Semi-Flush Mount Client-Facing Brand R…" at bounding box center [283, 320] width 404 height 659
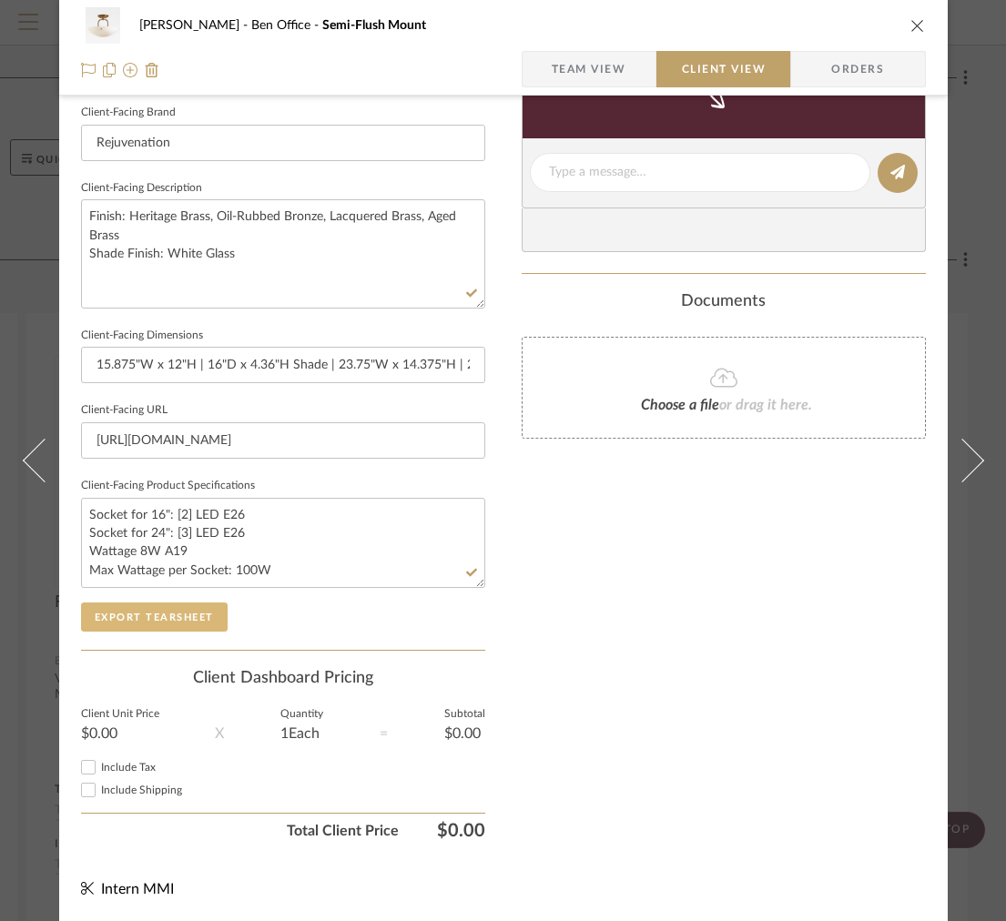
click at [174, 620] on button "Export Tearsheet" at bounding box center [154, 616] width 147 height 29
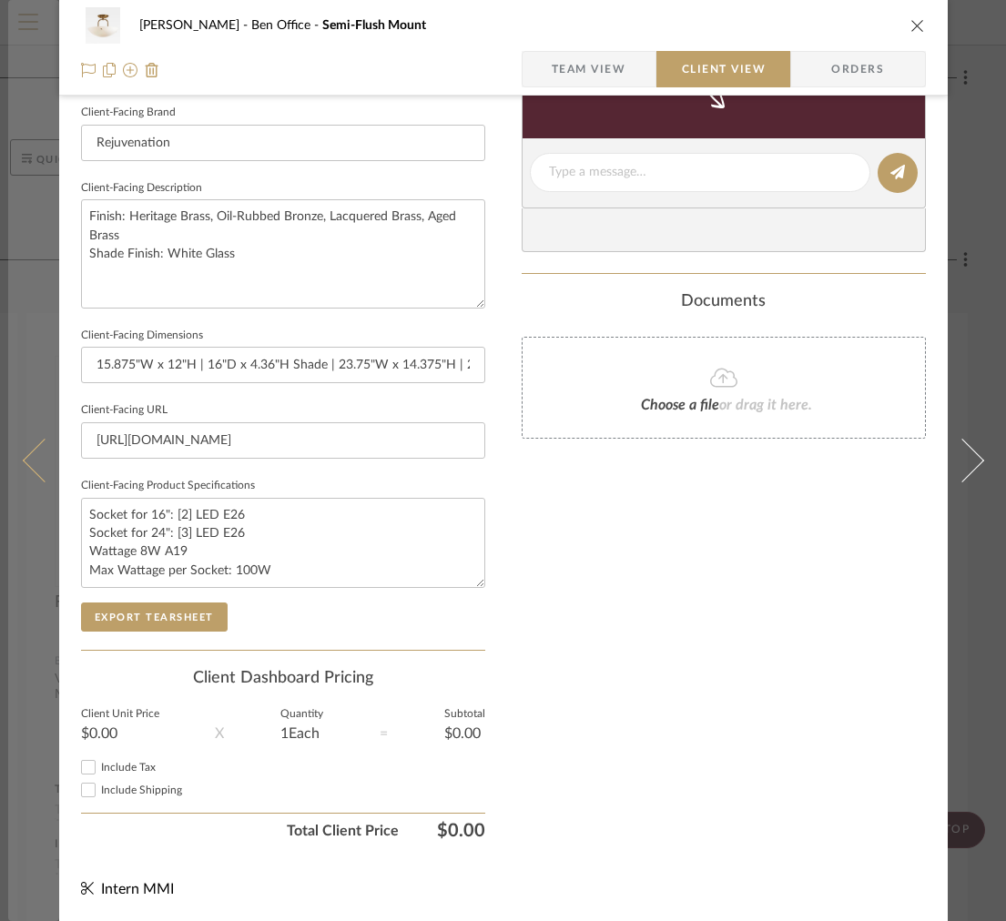
click at [36, 396] on button at bounding box center [33, 460] width 51 height 921
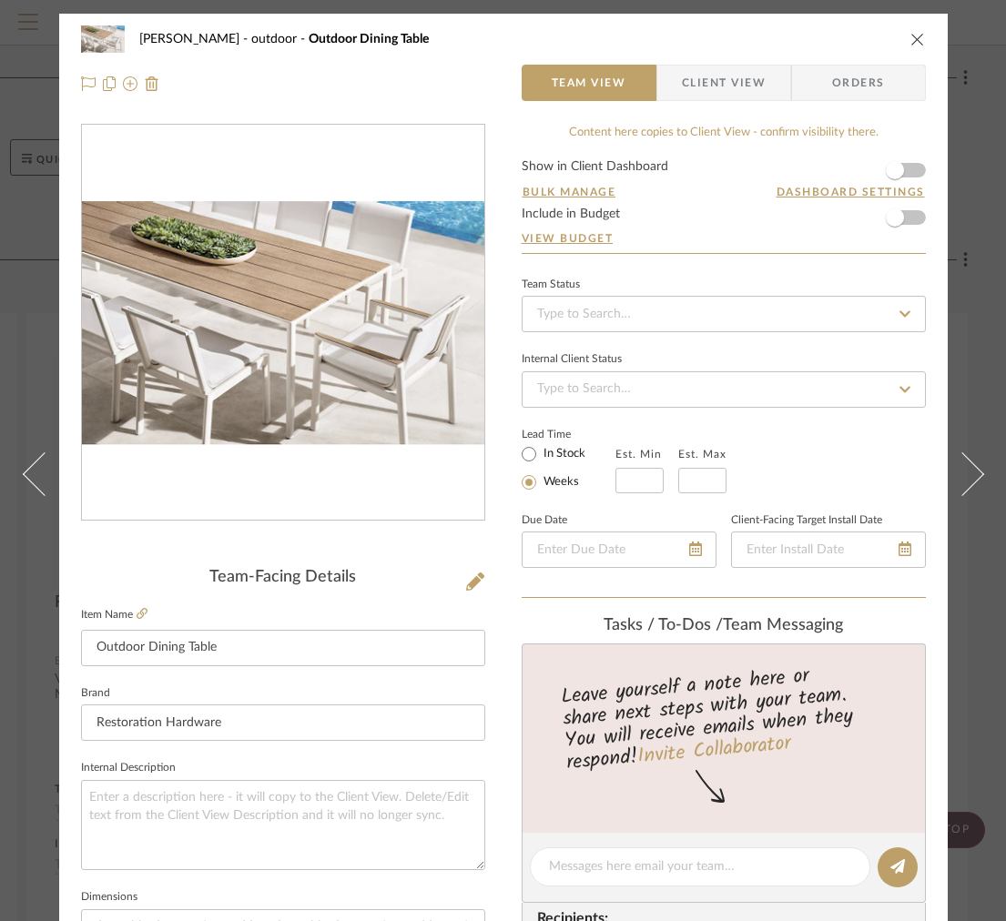
click at [913, 37] on icon "close" at bounding box center [917, 39] width 15 height 15
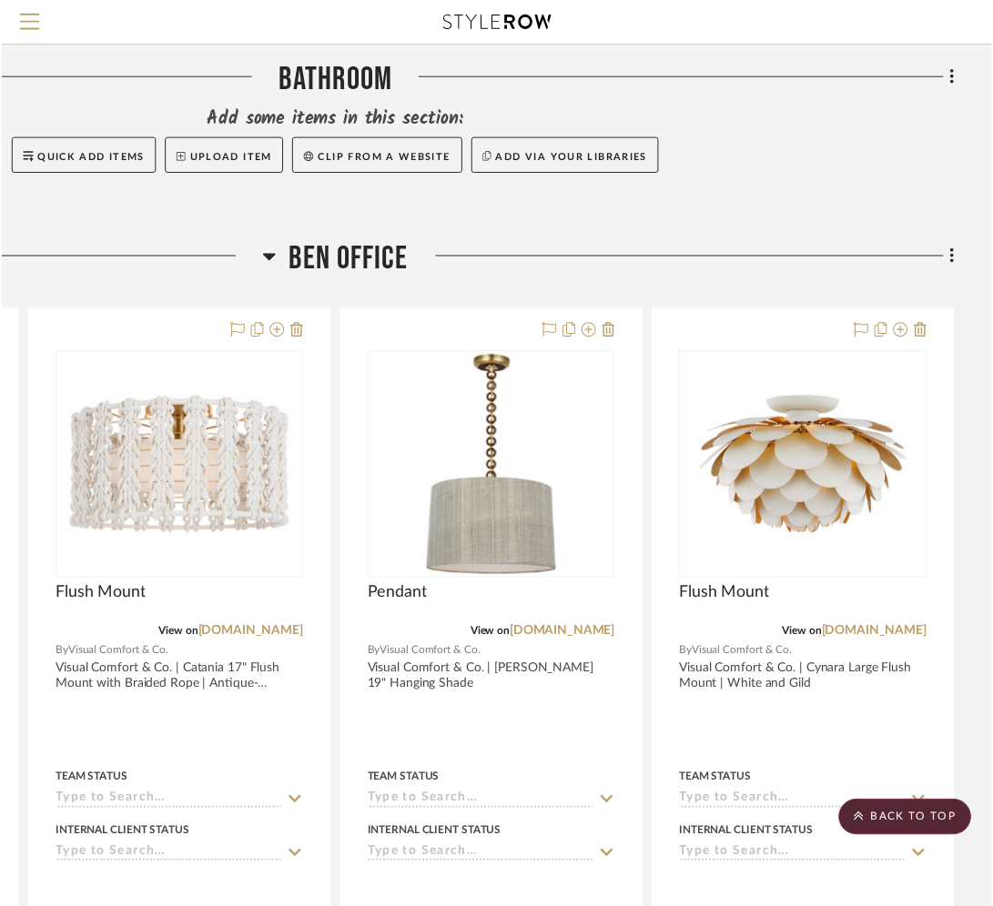
scroll to position [2984, 318]
